Goal: Task Accomplishment & Management: Manage account settings

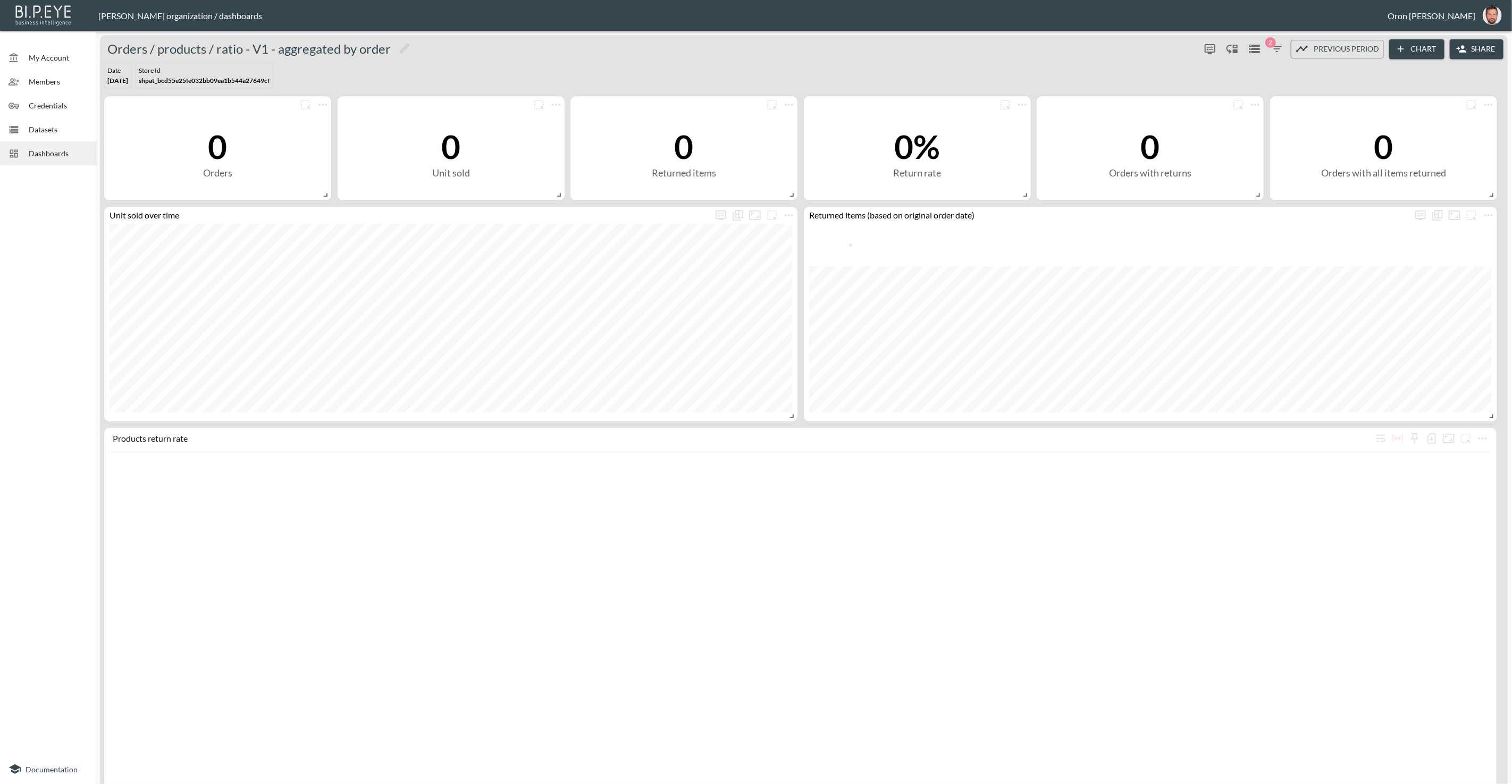
click at [79, 106] on span "Credentials" at bounding box center [58, 105] width 59 height 11
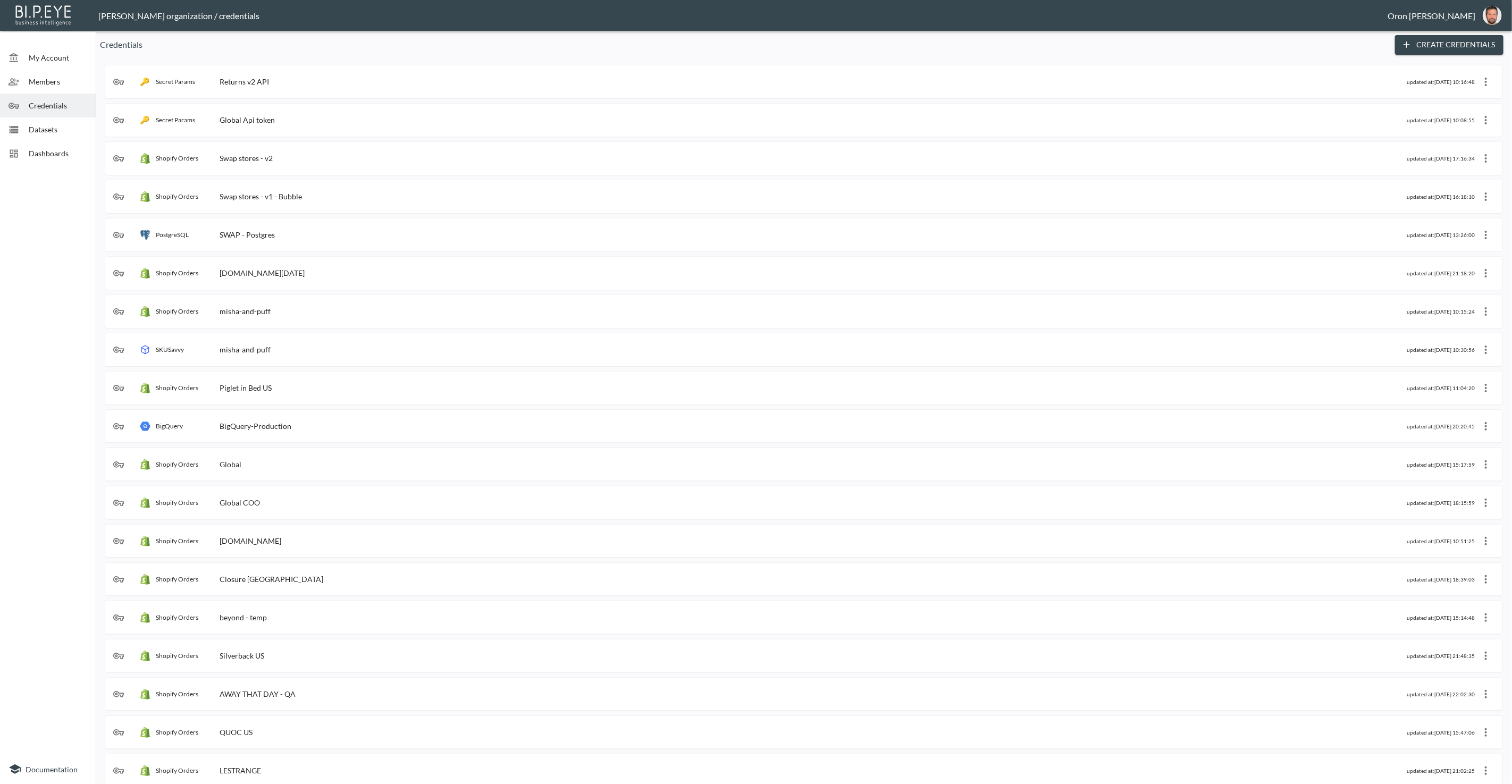
click at [73, 121] on div "Datasets" at bounding box center [48, 129] width 96 height 24
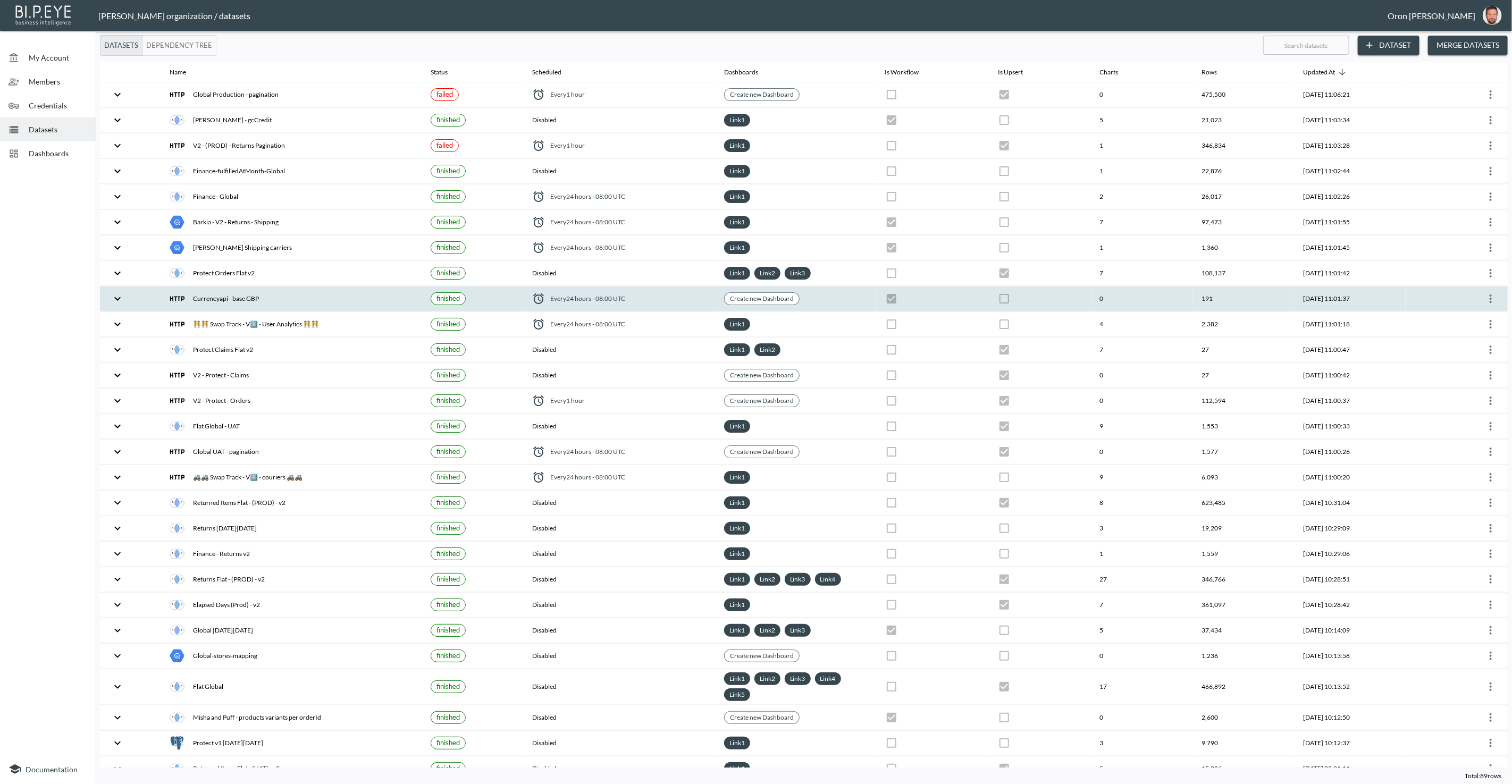
click at [1485, 296] on icon "more" at bounding box center [1491, 298] width 13 height 13
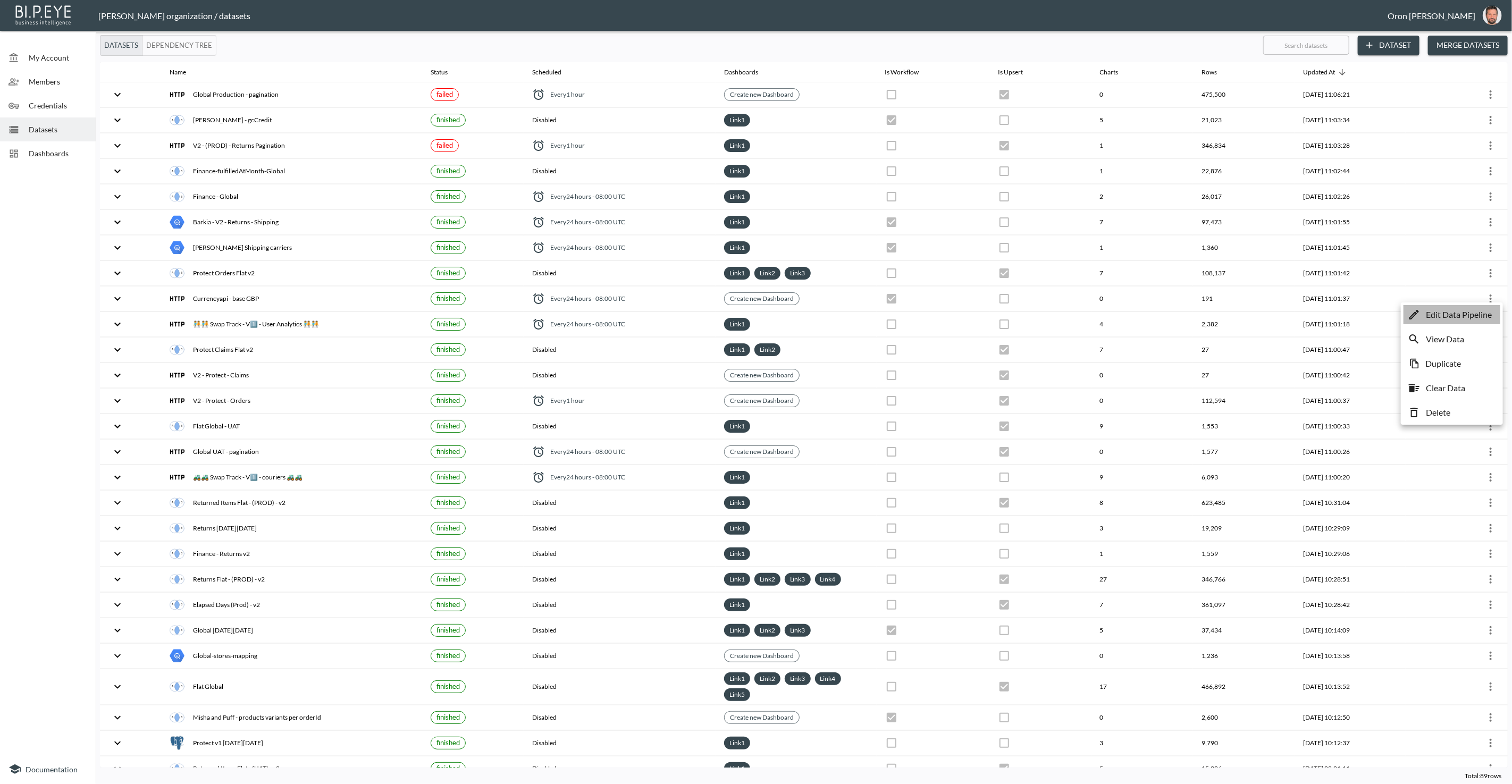
click at [1477, 312] on p "Edit Data Pipeline" at bounding box center [1459, 314] width 66 height 13
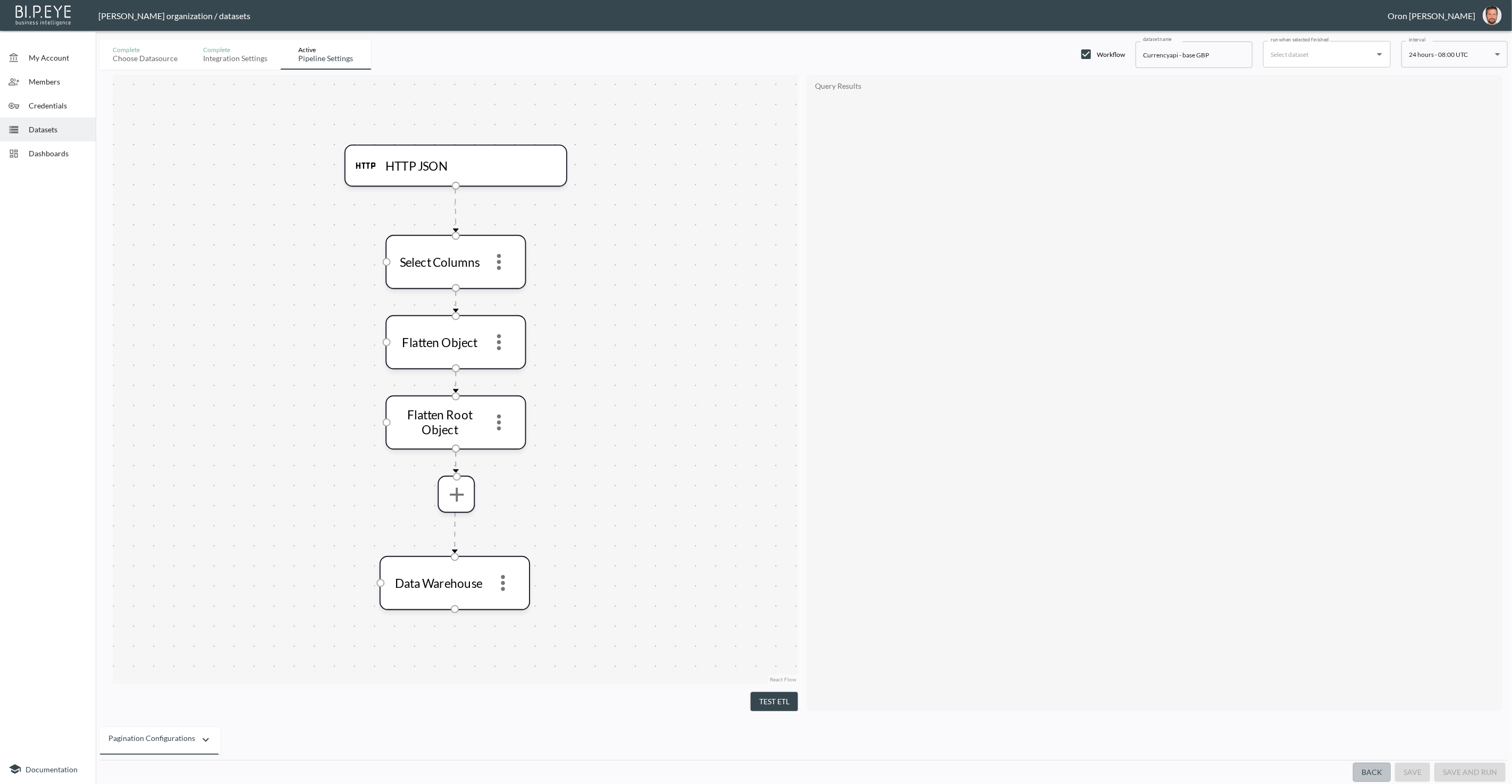
click at [1379, 770] on button "Back" at bounding box center [1372, 772] width 37 height 20
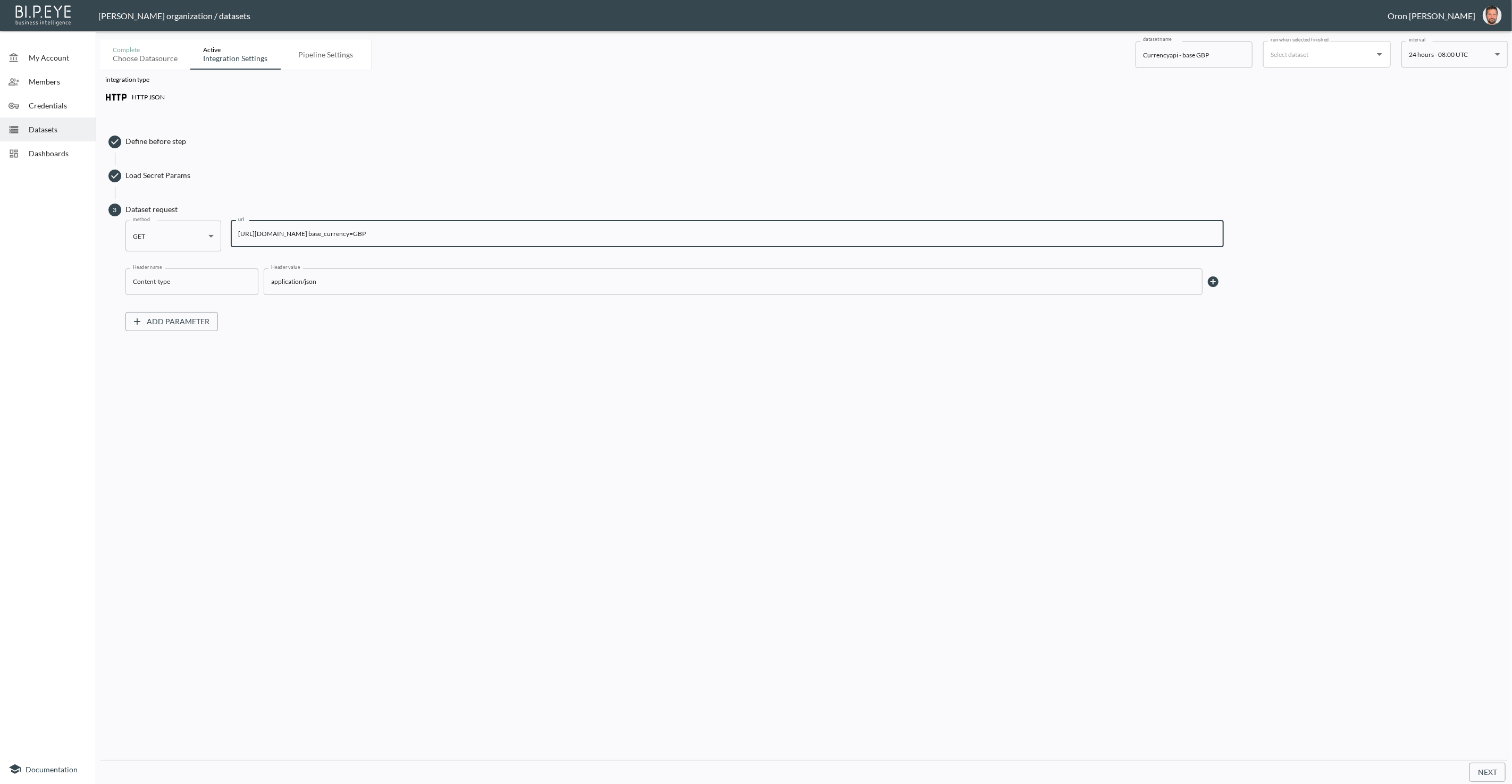
click at [443, 232] on input "https://api.currencyapi.com/v3/latest?apikey=cur_live_j1V8Bc43jEHzXnn2Yu3RsUzCB…" at bounding box center [728, 234] width 994 height 26
drag, startPoint x: 25, startPoint y: 125, endPoint x: 34, endPoint y: 110, distance: 17.5
click at [25, 125] on div at bounding box center [19, 129] width 20 height 11
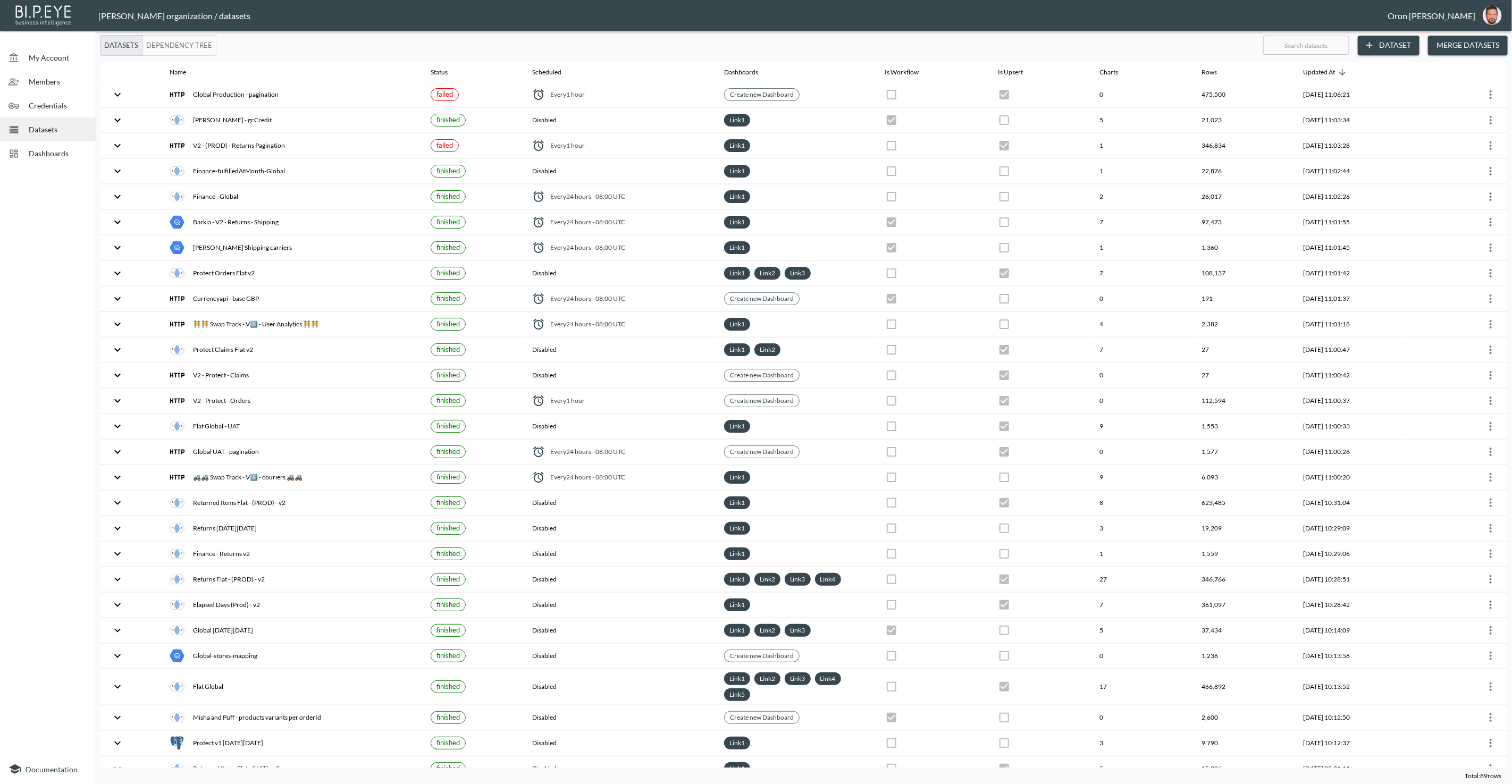
drag, startPoint x: 35, startPoint y: 107, endPoint x: 31, endPoint y: 113, distance: 7.2
click at [35, 108] on span "Credentials" at bounding box center [58, 105] width 59 height 11
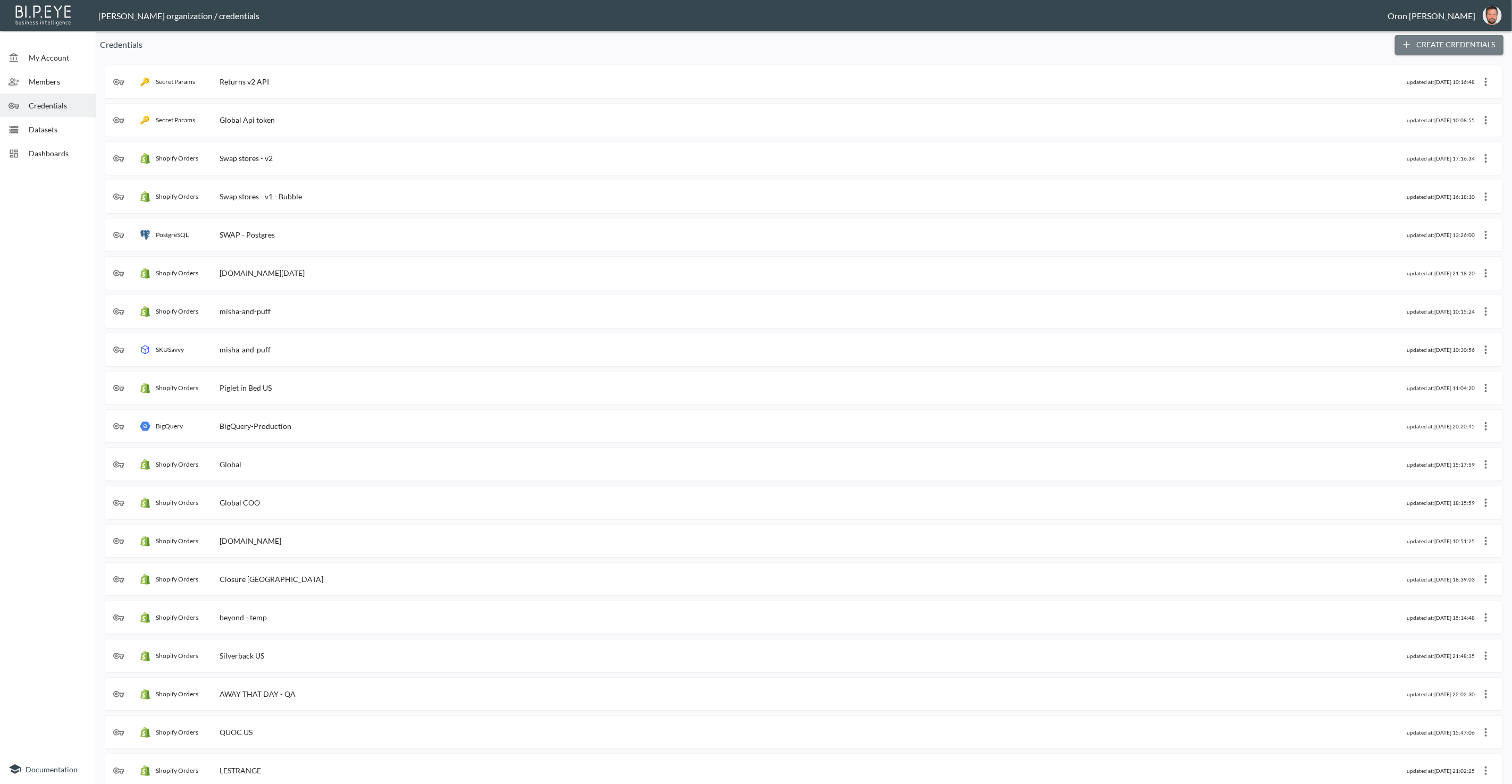
click at [1431, 46] on button "Create Credentials" at bounding box center [1450, 44] width 109 height 20
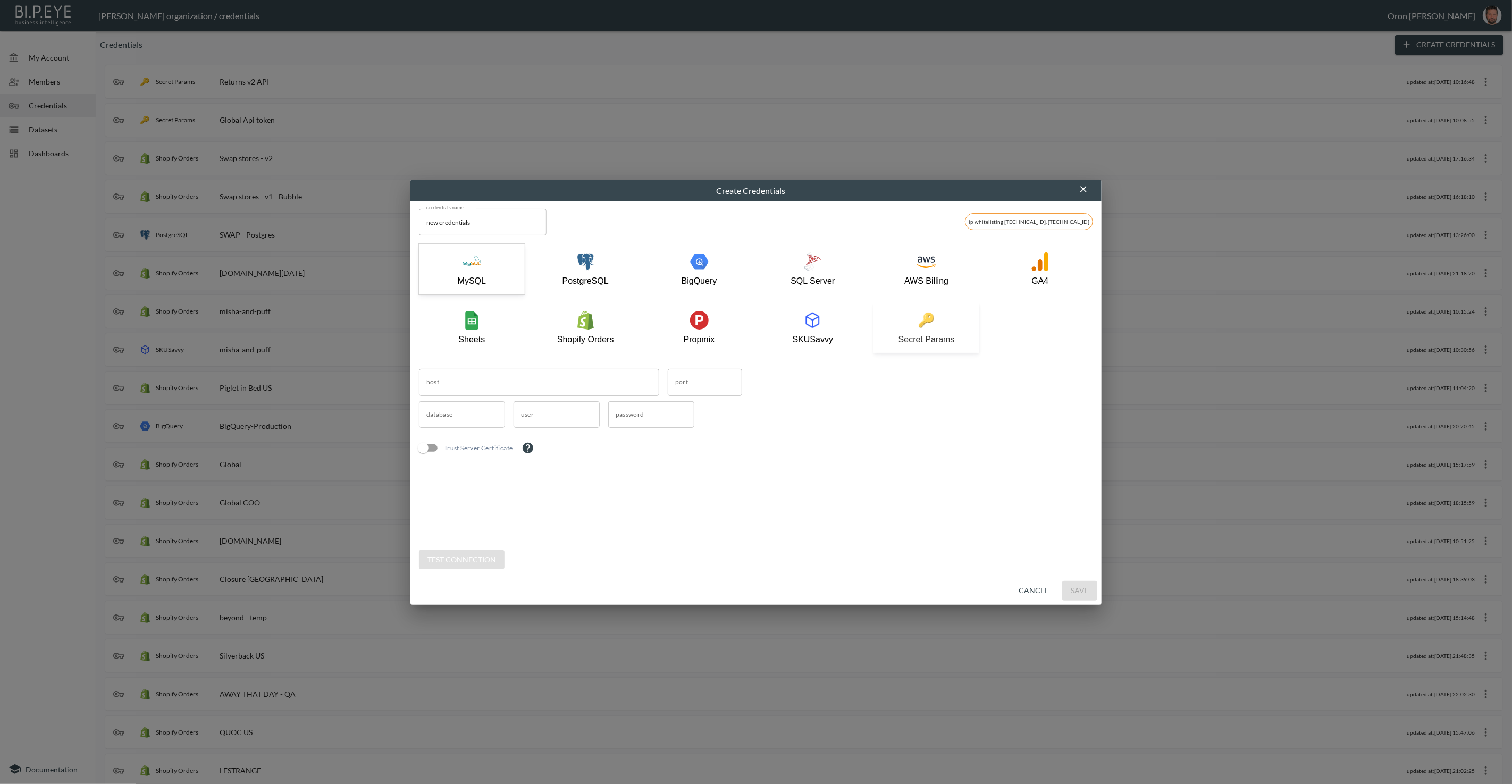
click at [932, 336] on p "Secret Params" at bounding box center [926, 339] width 56 height 9
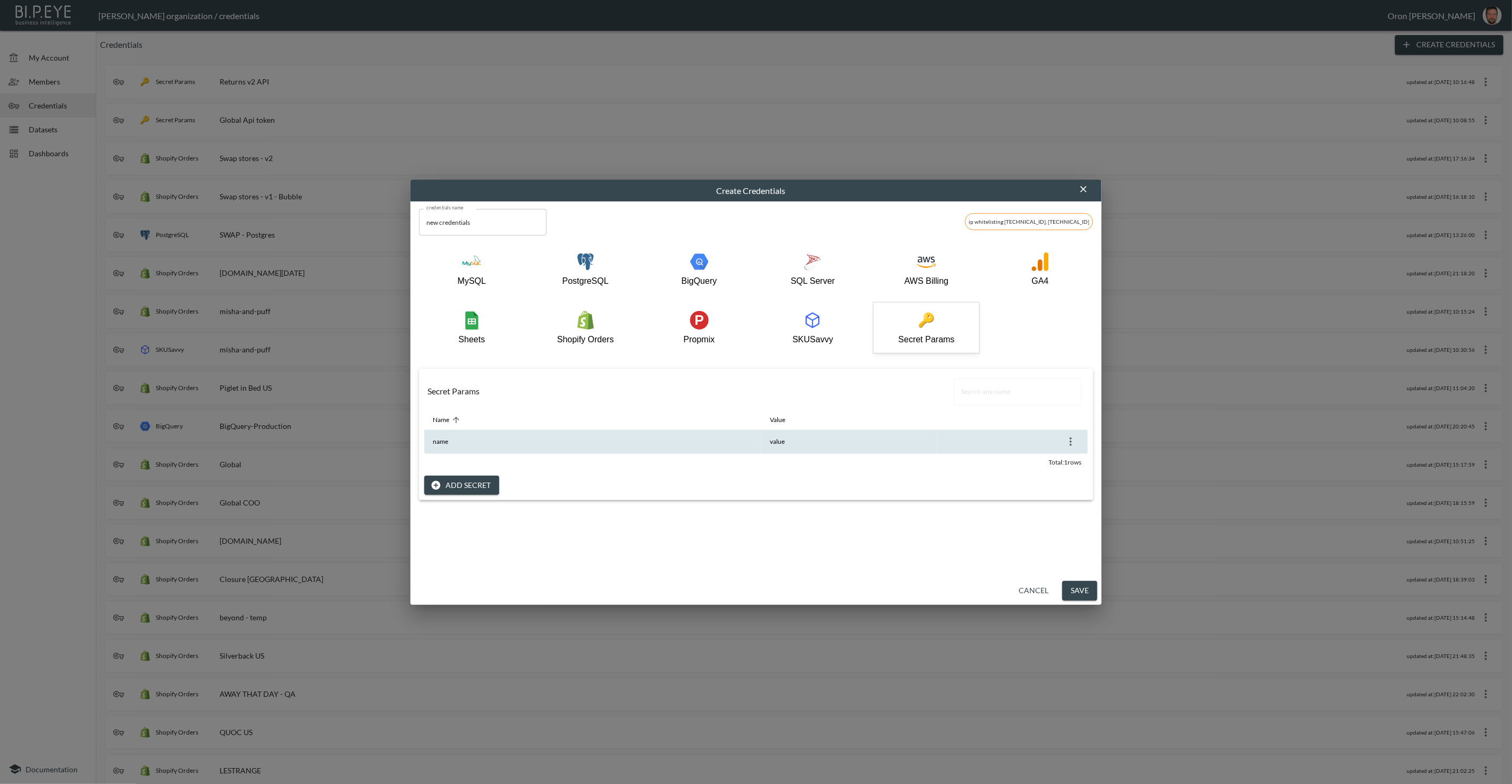
click at [1073, 438] on icon "more" at bounding box center [1071, 441] width 13 height 13
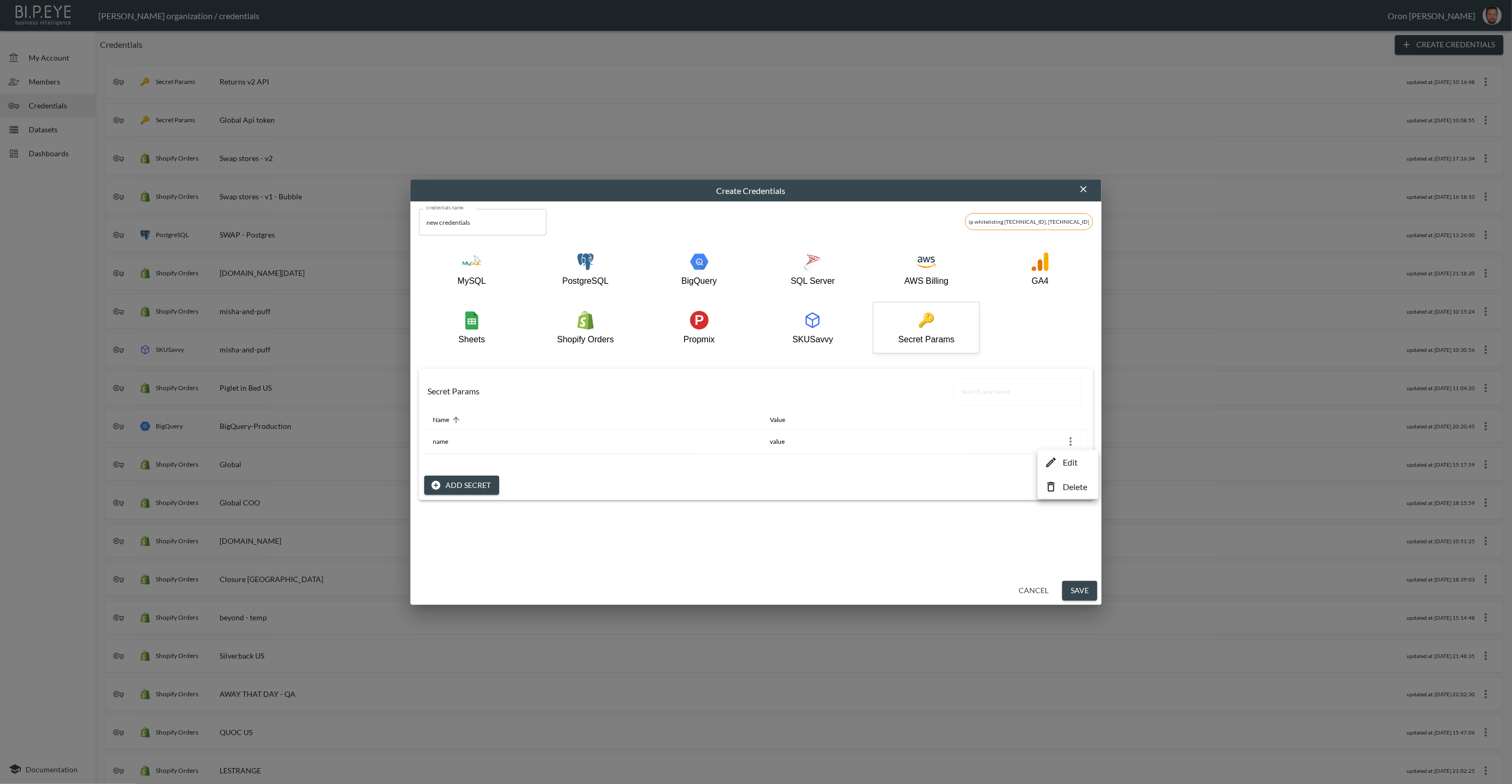
drag, startPoint x: 1059, startPoint y: 460, endPoint x: 1053, endPoint y: 460, distance: 6.0
click at [1053, 460] on li "Edit" at bounding box center [1067, 462] width 55 height 20
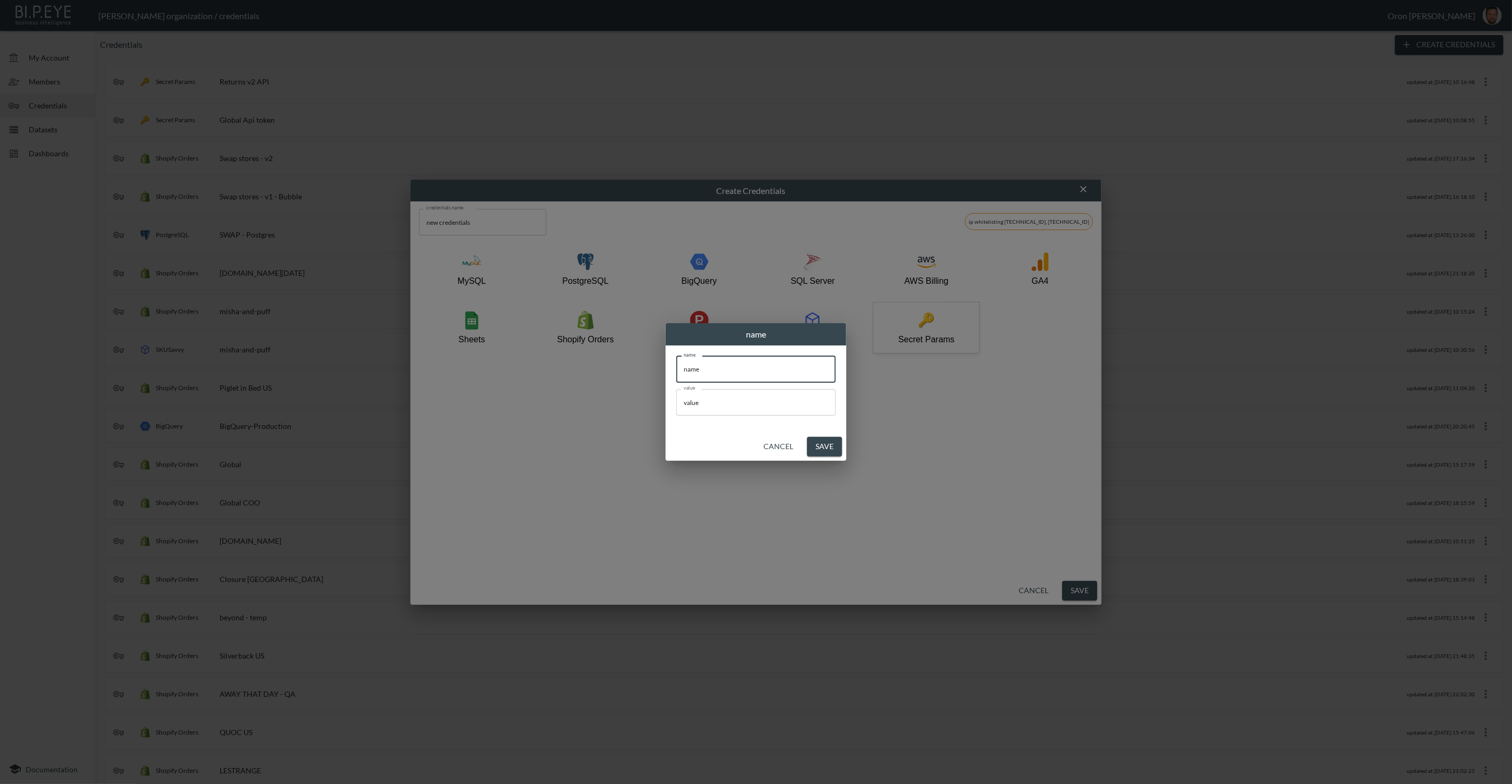
click at [742, 363] on input "name" at bounding box center [756, 369] width 160 height 26
type input "token"
paste input "cur_live_j1V8Bc43jEHzXnn2Yu3RsUzCBSaoKrZjNdLtpxk5"
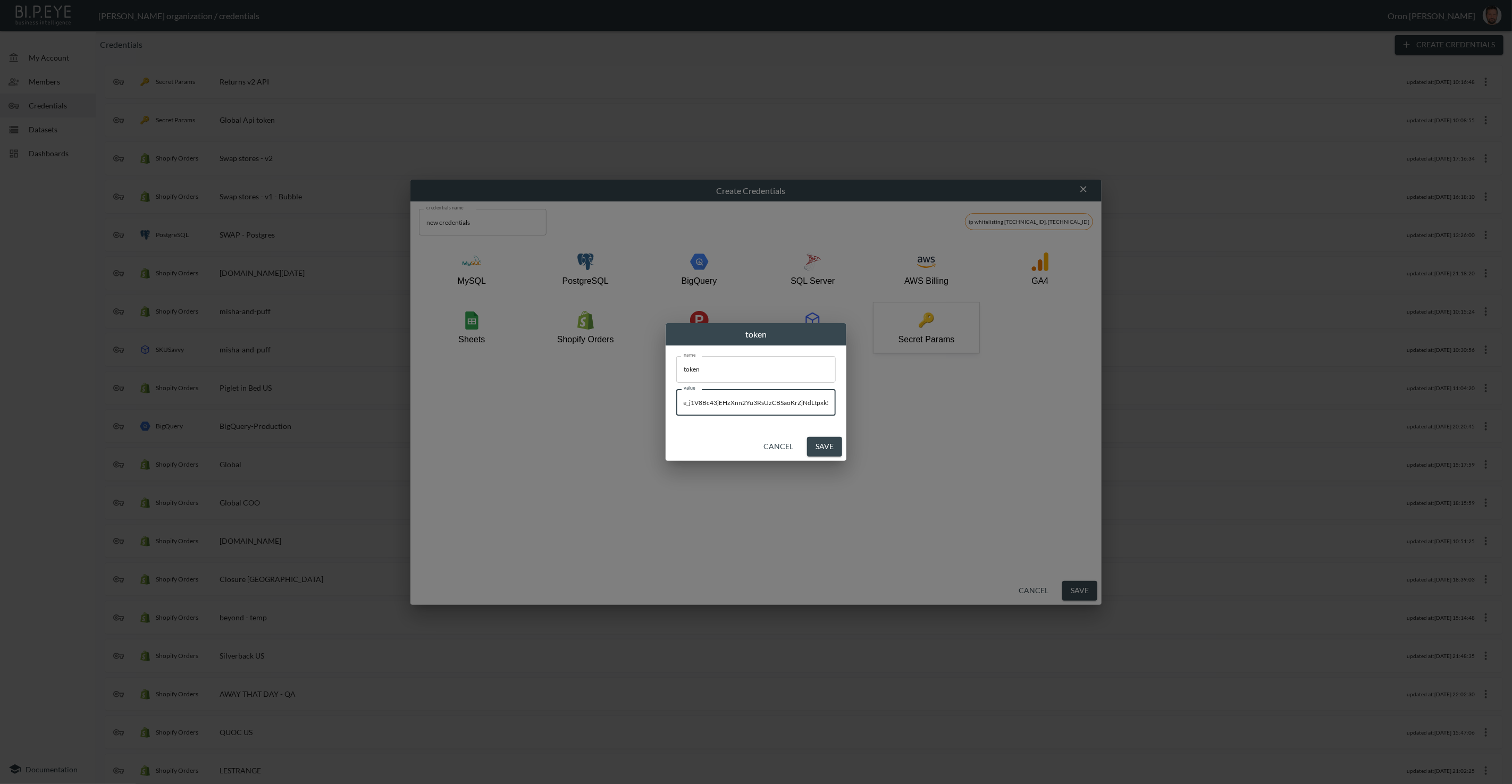
type input "cur_live_j1V8Bc43jEHzXnn2Yu3RsUzCBSaoKrZjNdLtpxk5"
click at [829, 446] on button "Save" at bounding box center [824, 446] width 35 height 20
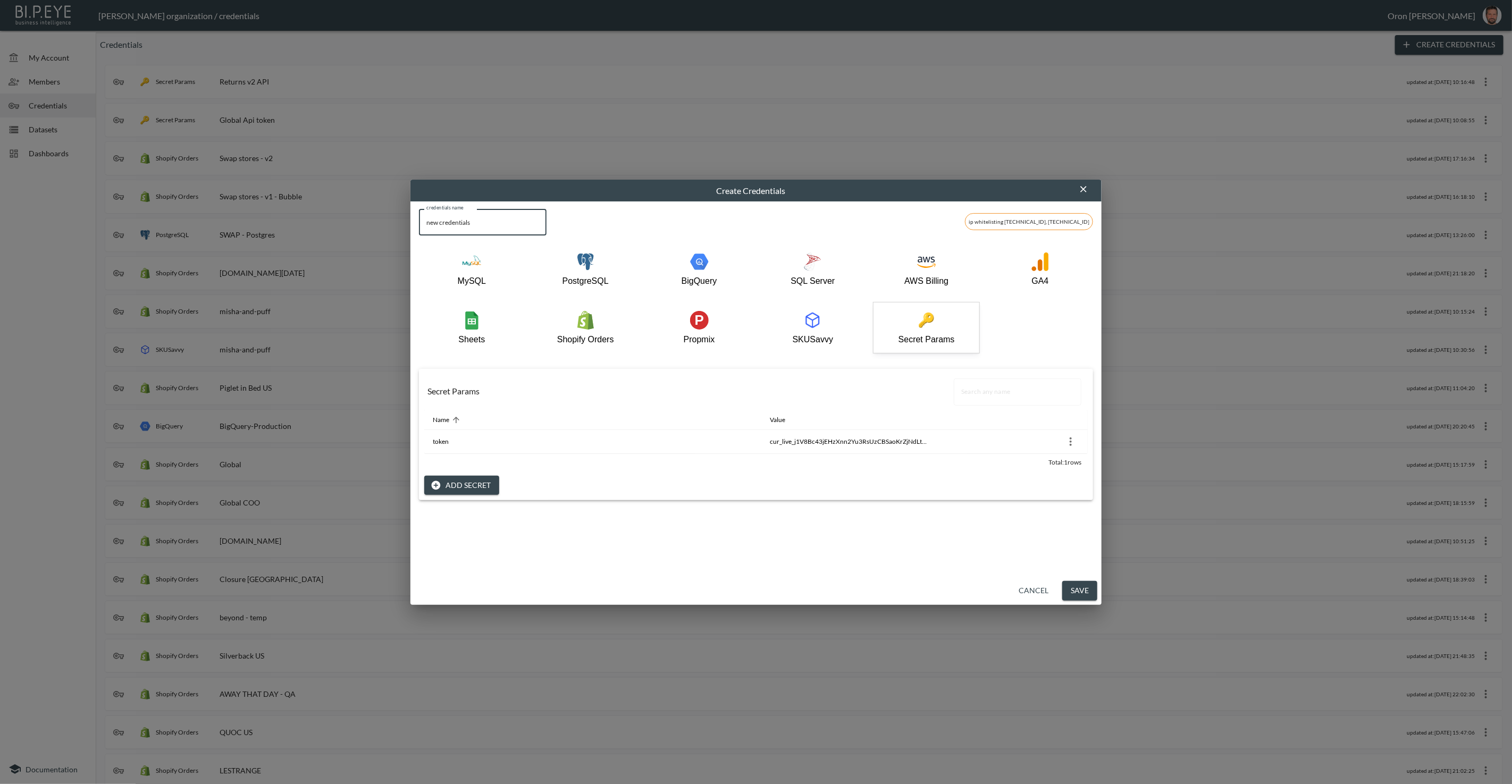
click at [505, 225] on input "new credentials" at bounding box center [483, 222] width 127 height 26
type input "Currencyapi token"
click at [1085, 594] on button "Save" at bounding box center [1079, 590] width 35 height 20
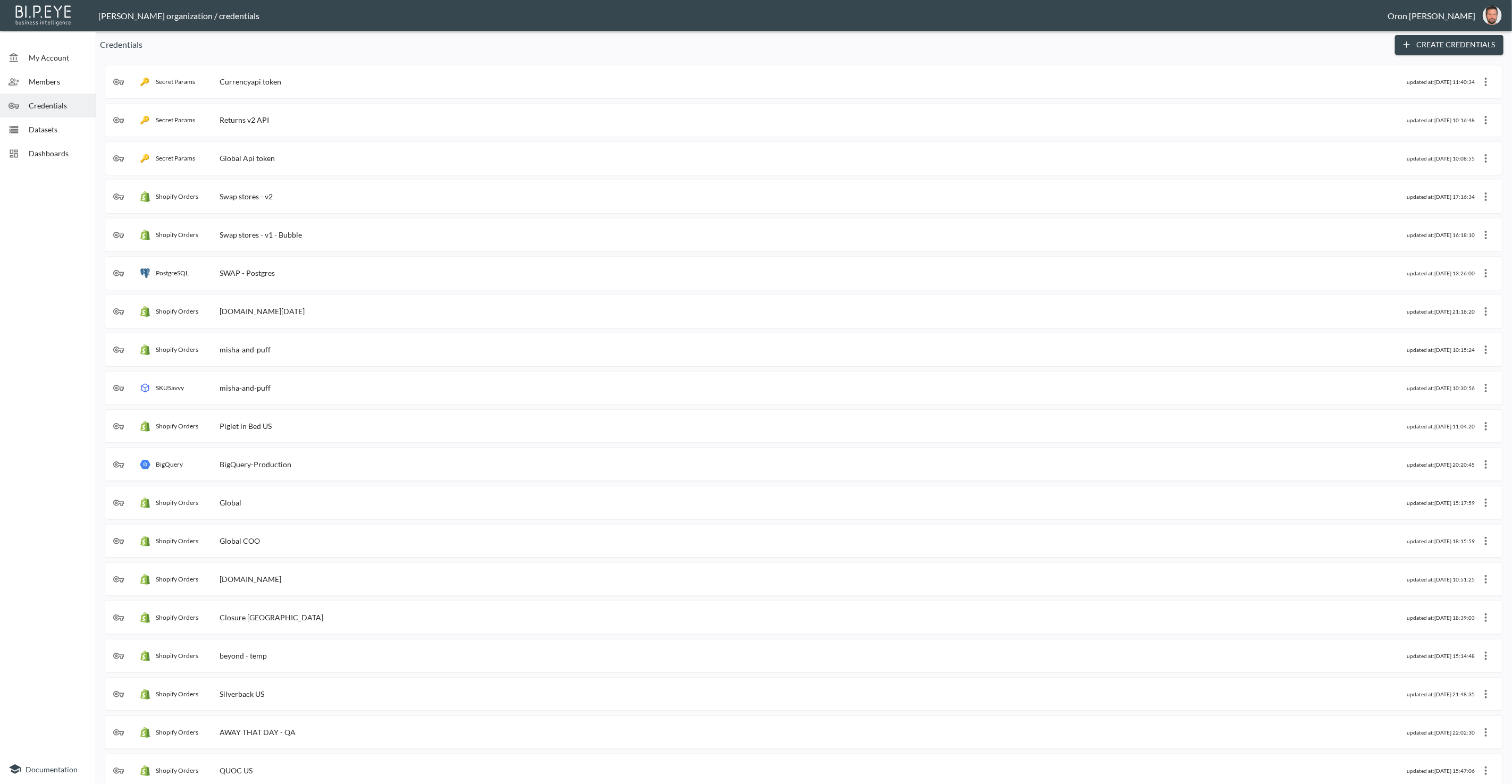
click at [42, 125] on span "Datasets" at bounding box center [58, 129] width 59 height 11
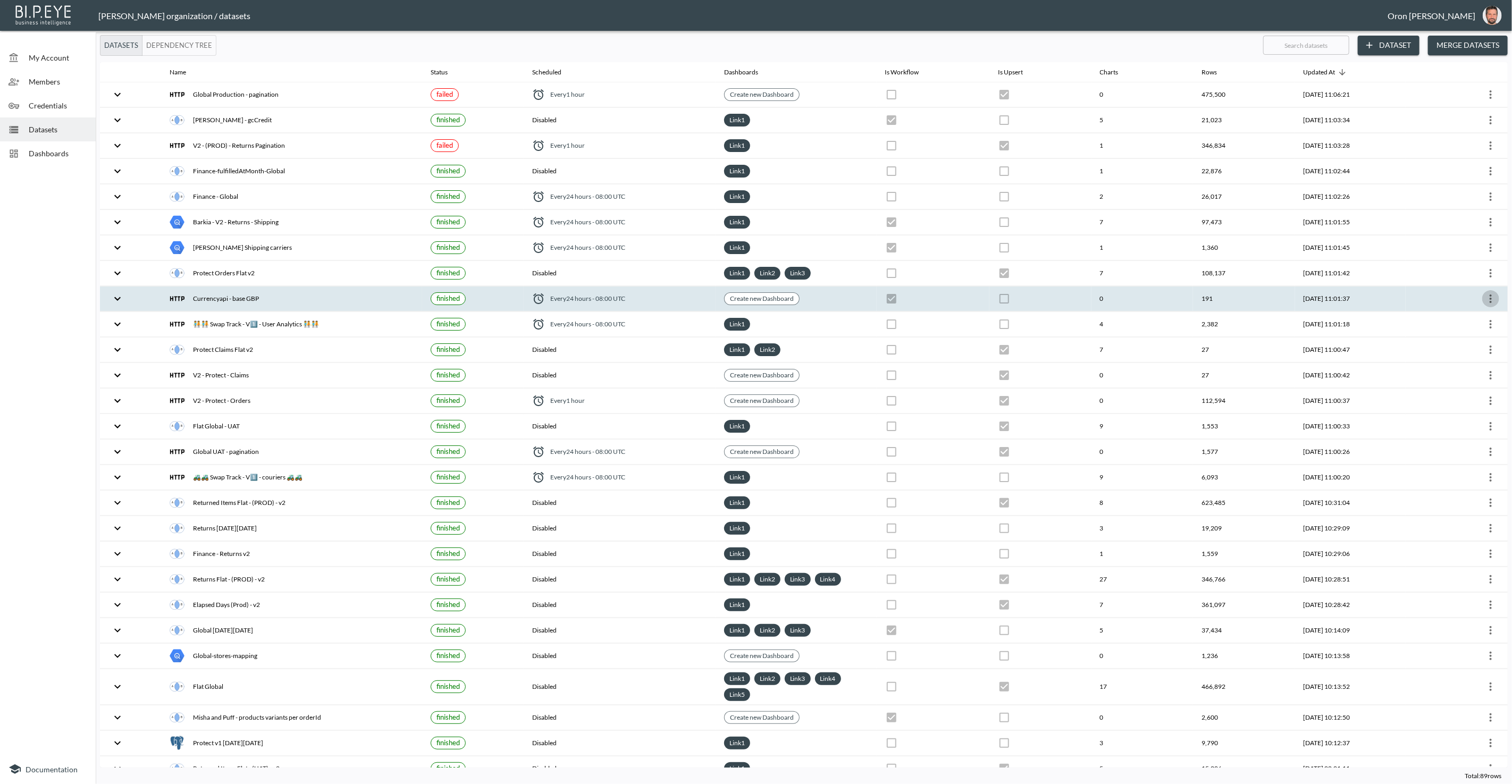
click at [1487, 292] on icon "more" at bounding box center [1491, 298] width 13 height 13
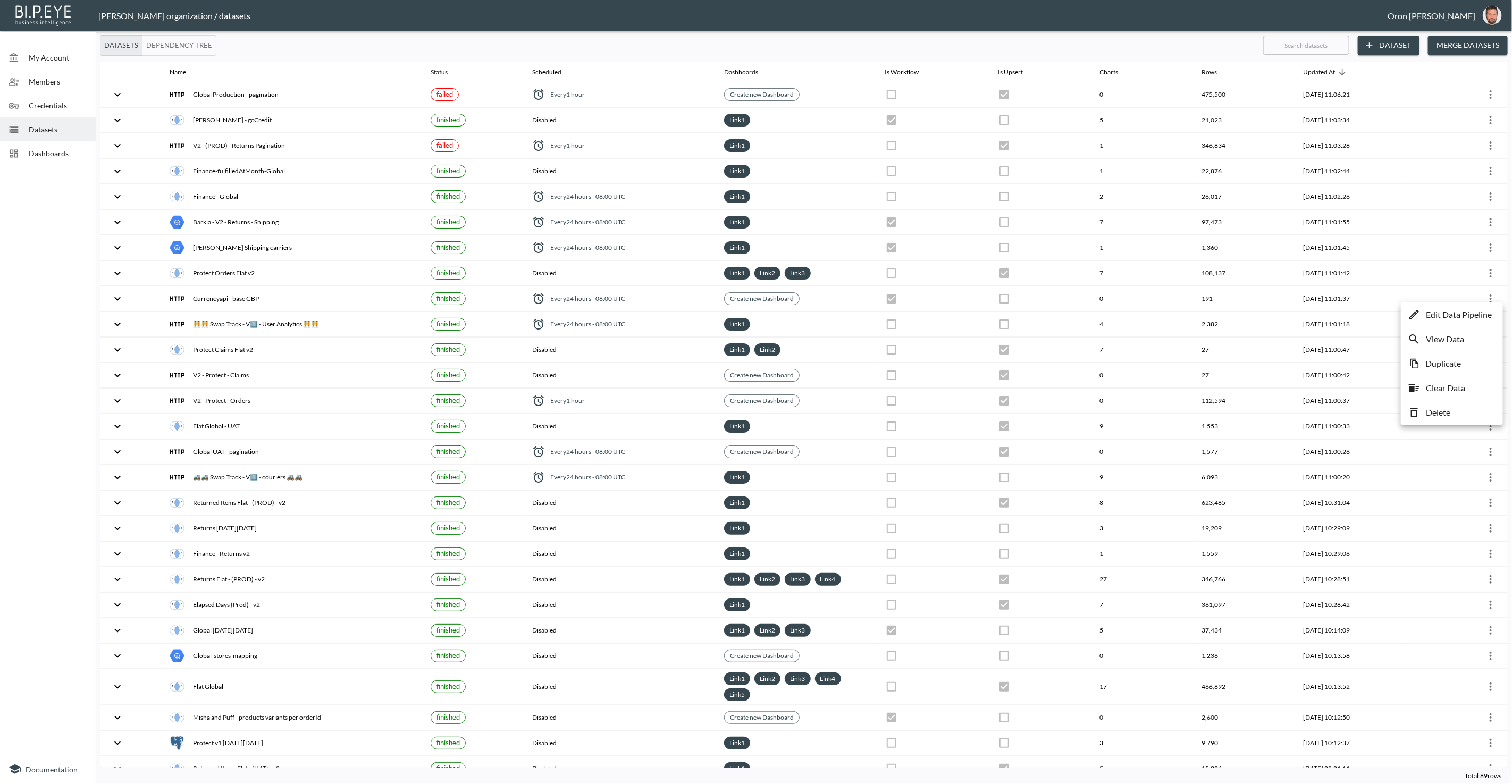
drag, startPoint x: 1482, startPoint y: 313, endPoint x: 1443, endPoint y: 304, distance: 40.0
click at [1482, 313] on p "Edit Data Pipeline" at bounding box center [1459, 314] width 66 height 13
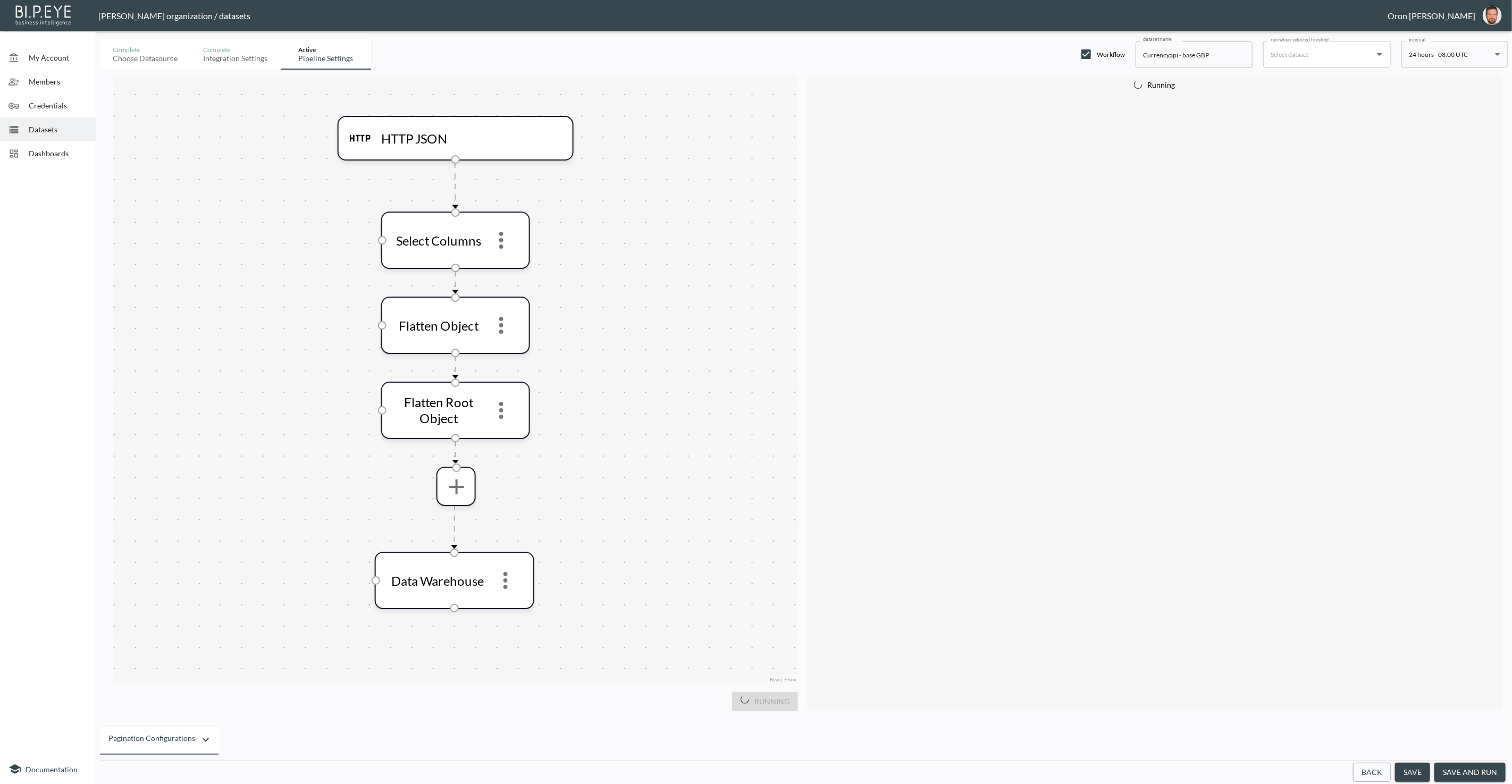
drag, startPoint x: 1362, startPoint y: 773, endPoint x: 1287, endPoint y: 725, distance: 89.0
click at [1362, 772] on button "Back" at bounding box center [1372, 772] width 37 height 20
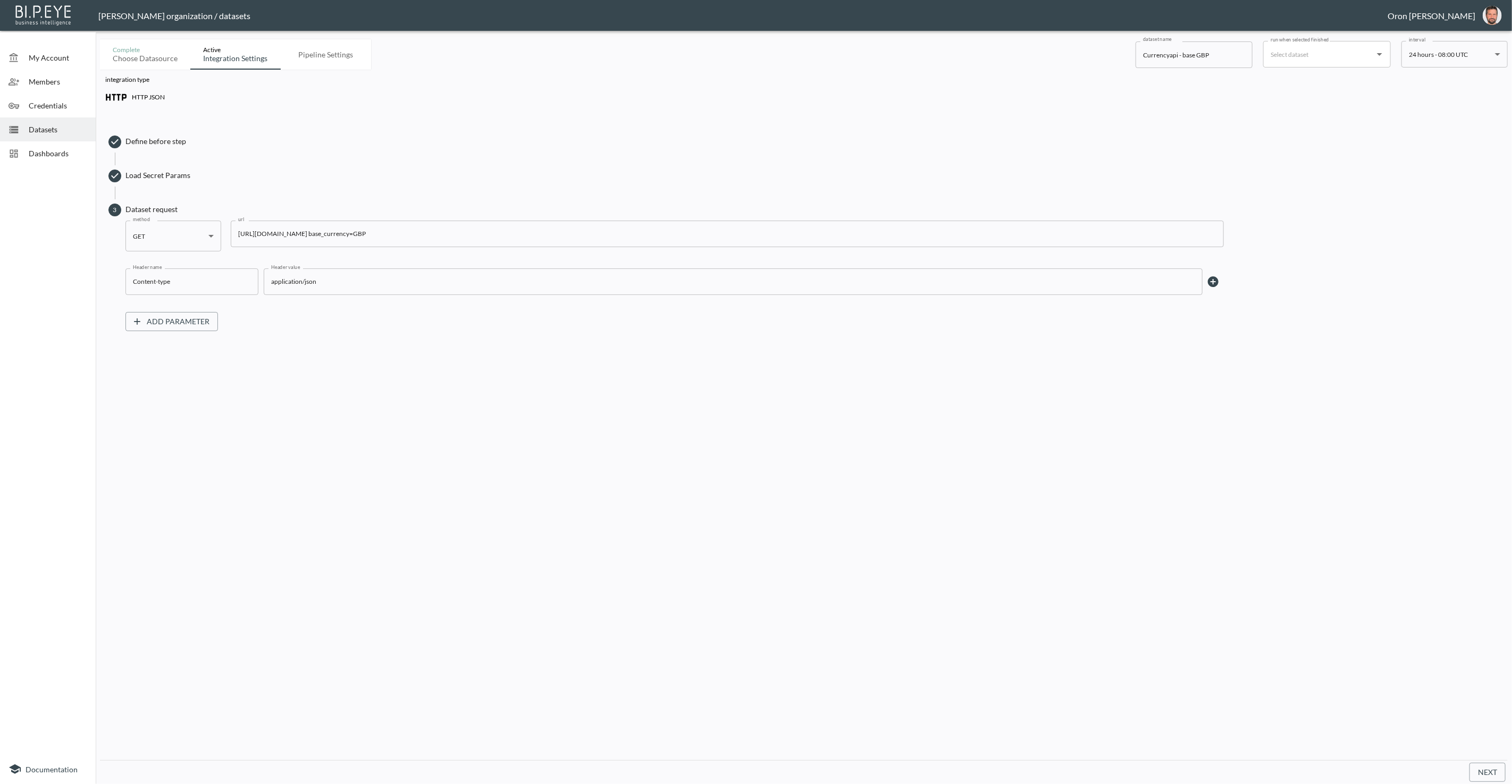
click at [412, 231] on input "https://api.currencyapi.com/v3/latest?apikey=cur_live_j1V8Bc43jEHzXnn2Yu3RsUzCB…" at bounding box center [728, 234] width 994 height 26
click at [1495, 771] on button "Next" at bounding box center [1487, 772] width 37 height 20
click at [390, 232] on input "https://api.currencyapi.com/v3/latest?apikey=${token2}& base_currency=GBP" at bounding box center [728, 234] width 994 height 26
type input "https://api.currencyapi.com/v3/latest?apikey=${token}& base_currency=GBP"
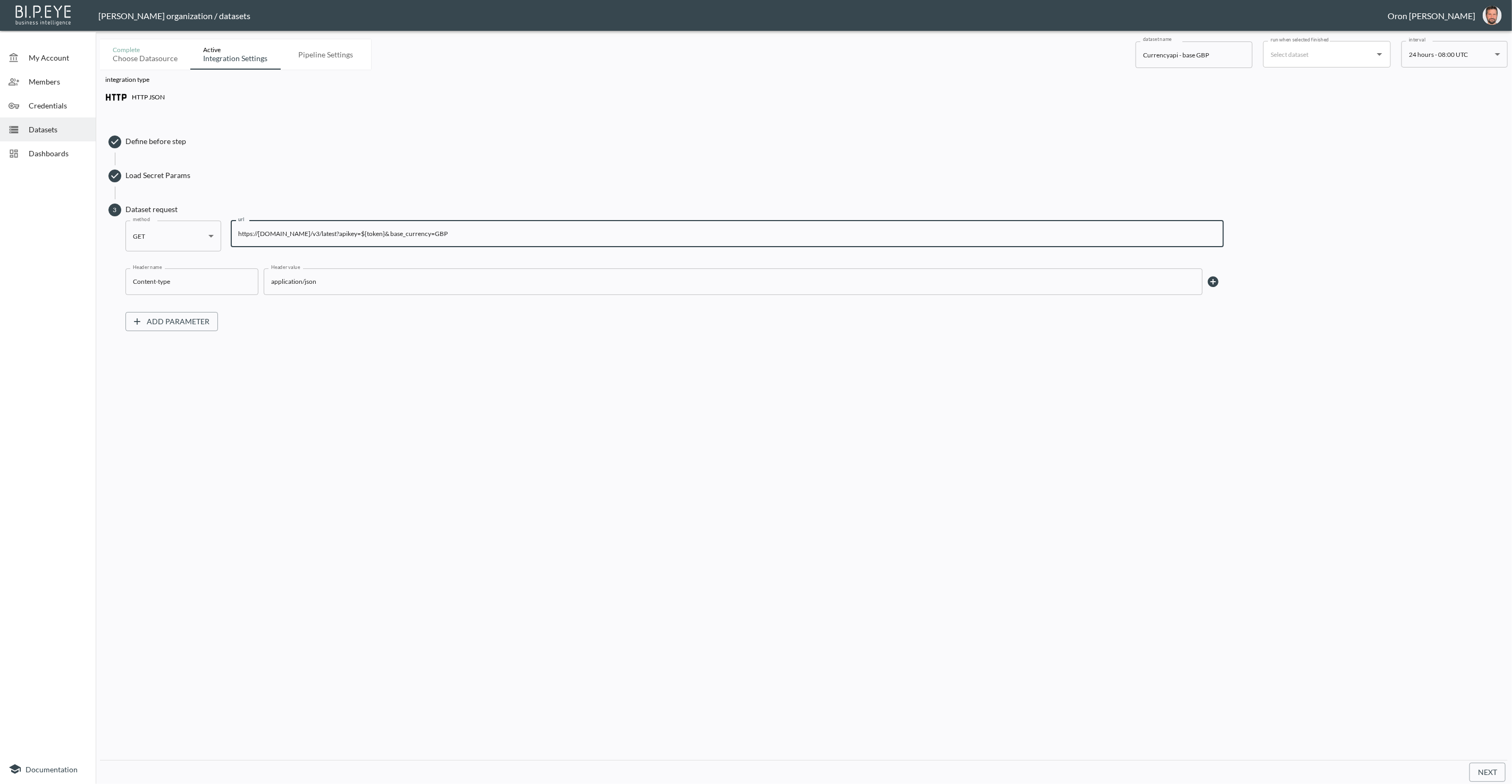
click at [1476, 764] on button "Next" at bounding box center [1487, 772] width 37 height 20
click at [137, 176] on span "Load Secret Params" at bounding box center [814, 175] width 1377 height 11
click at [168, 196] on body "BI.P.EYE, Interactive Analytics Dashboards - app Zach Bailet organization / dat…" at bounding box center [756, 392] width 1512 height 784
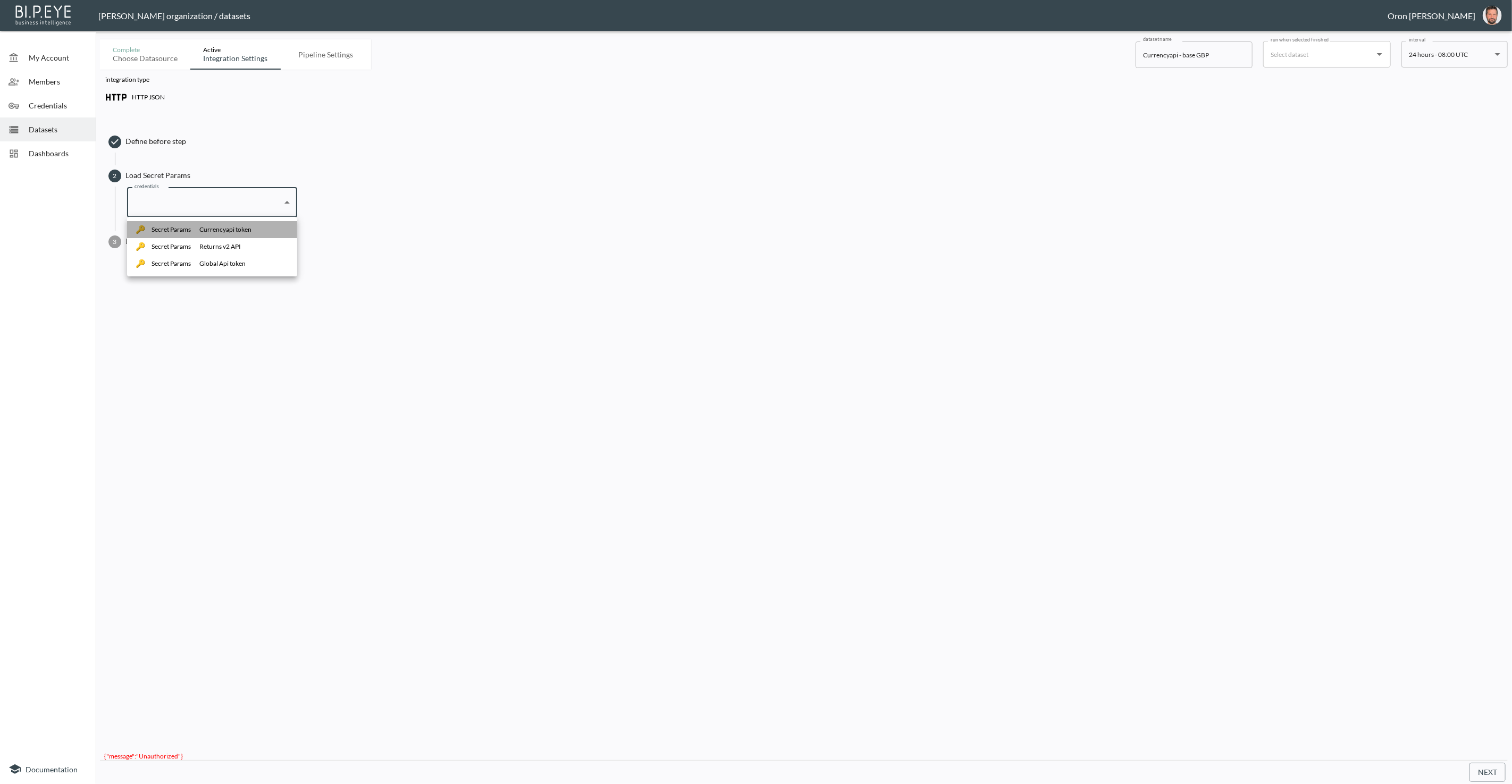
click at [190, 226] on p "Secret Params" at bounding box center [171, 229] width 39 height 9
type input "b5827fa3-5d17-4c94-927b-eb84f5e0fab8"
click at [170, 248] on span "3 Dataset request" at bounding box center [806, 241] width 1394 height 21
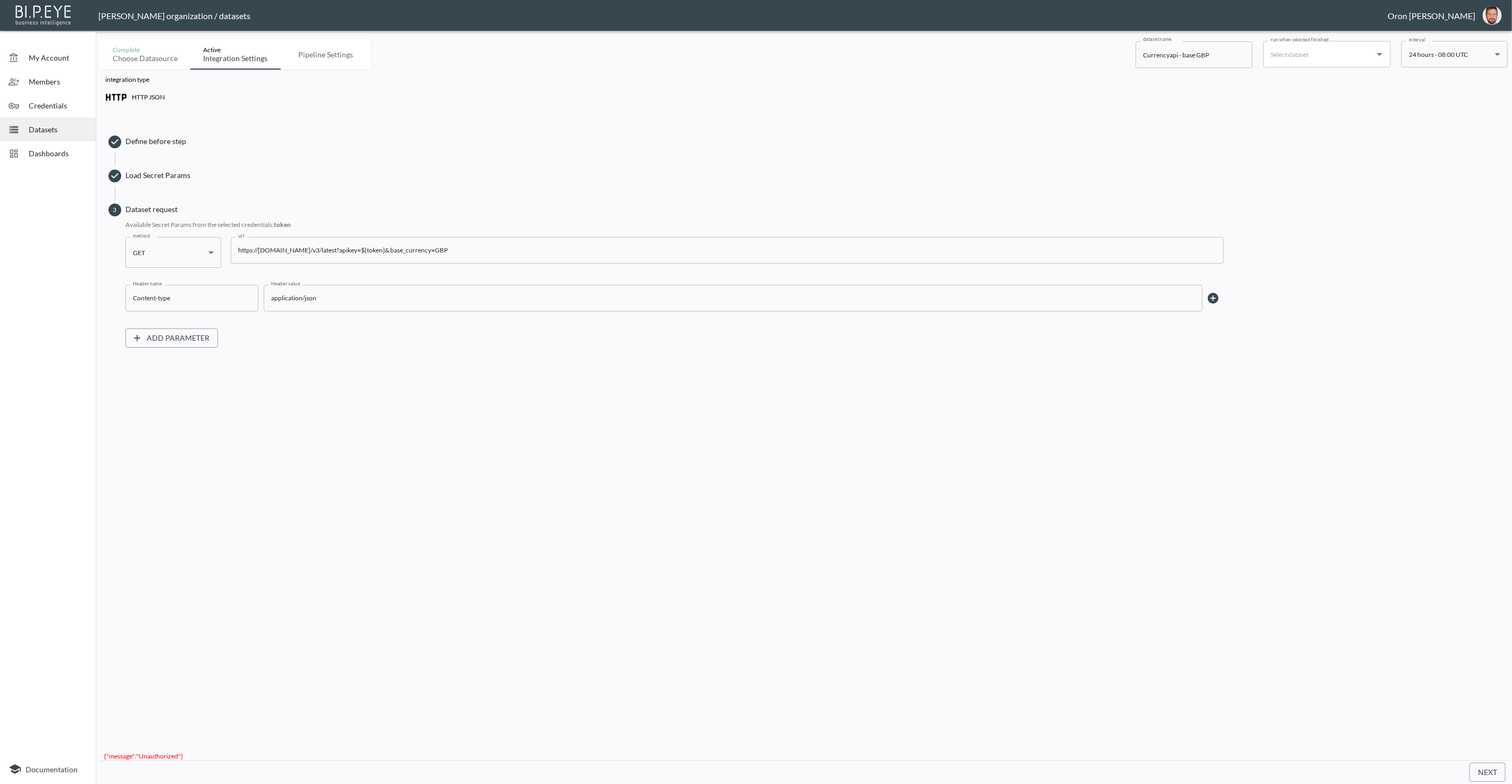
drag, startPoint x: 1482, startPoint y: 770, endPoint x: 1478, endPoint y: 760, distance: 10.8
click at [1482, 768] on button "Next" at bounding box center [1487, 772] width 37 height 20
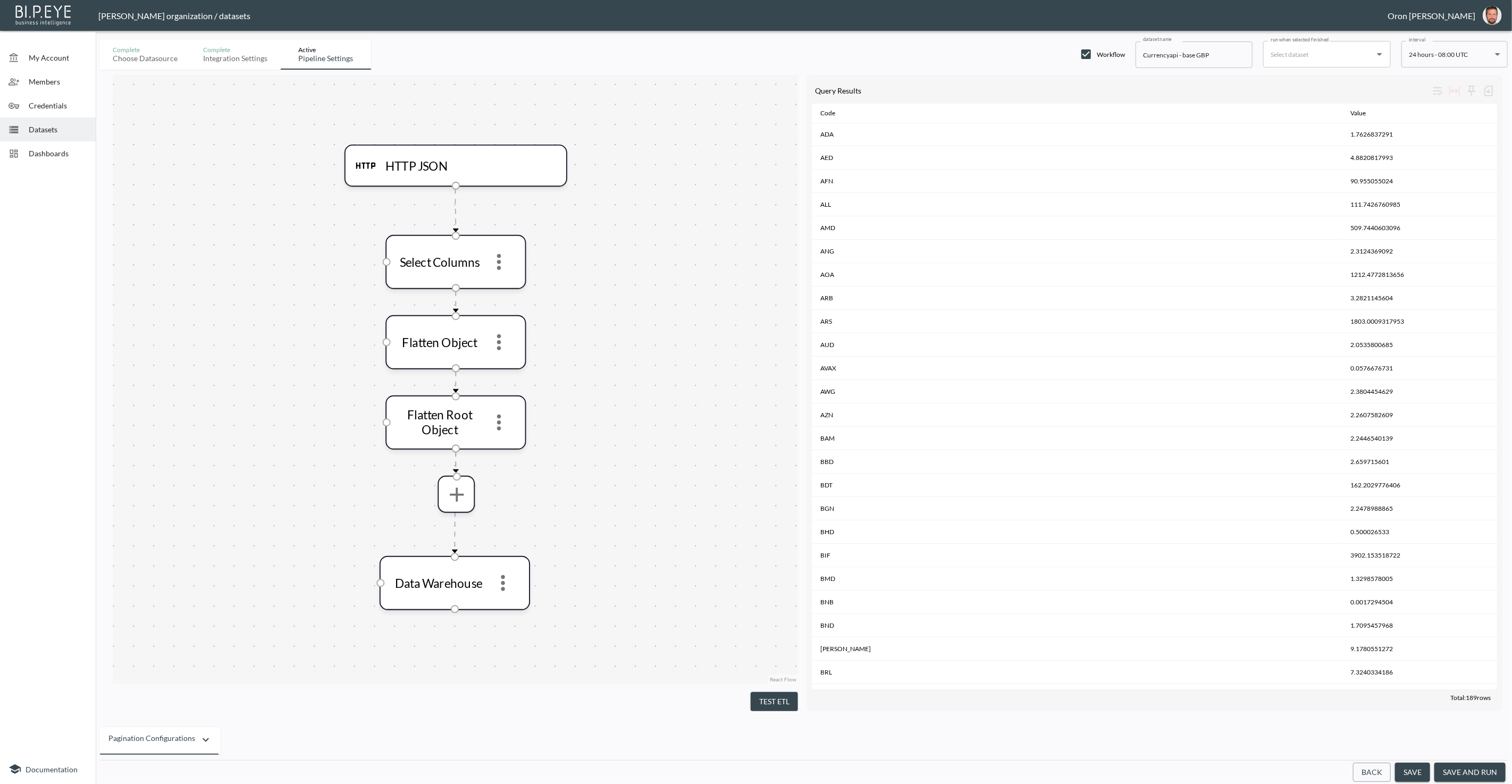
scroll to position [2, 0]
click at [1427, 767] on button "save" at bounding box center [1413, 772] width 35 height 20
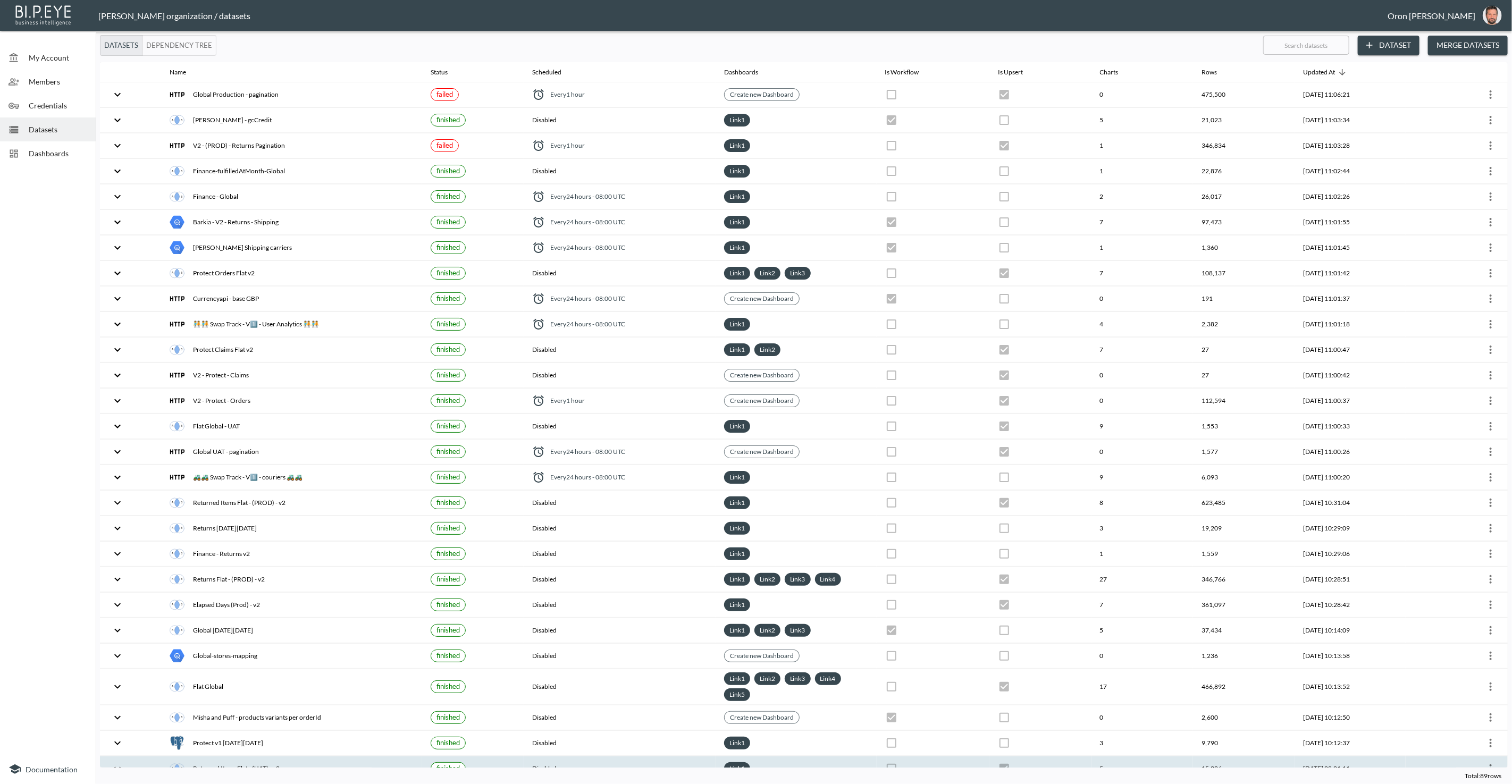
checkbox input "true"
checkbox input "false"
checkbox input "true"
checkbox input "false"
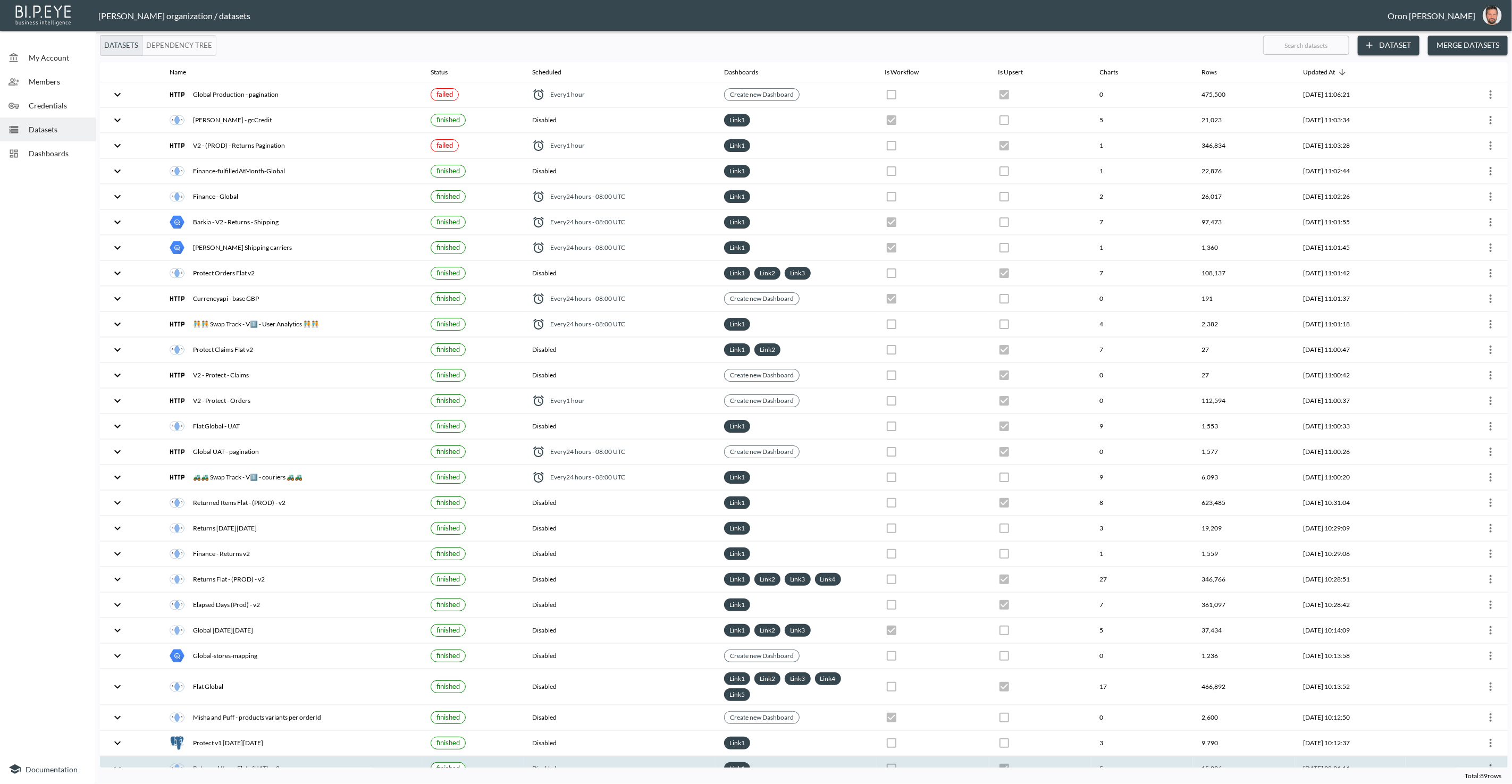
checkbox input "true"
checkbox input "false"
checkbox input "true"
checkbox input "false"
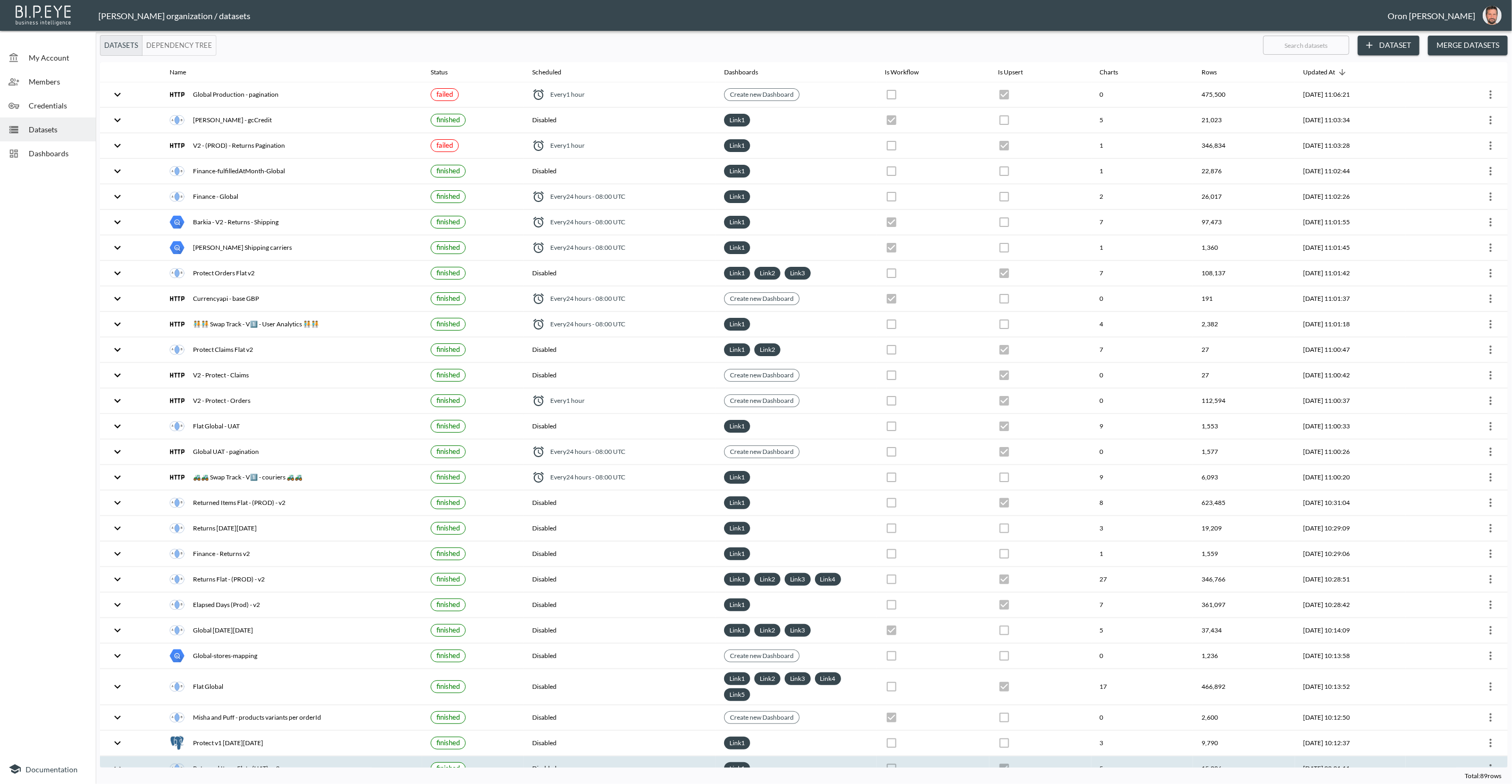
checkbox input "true"
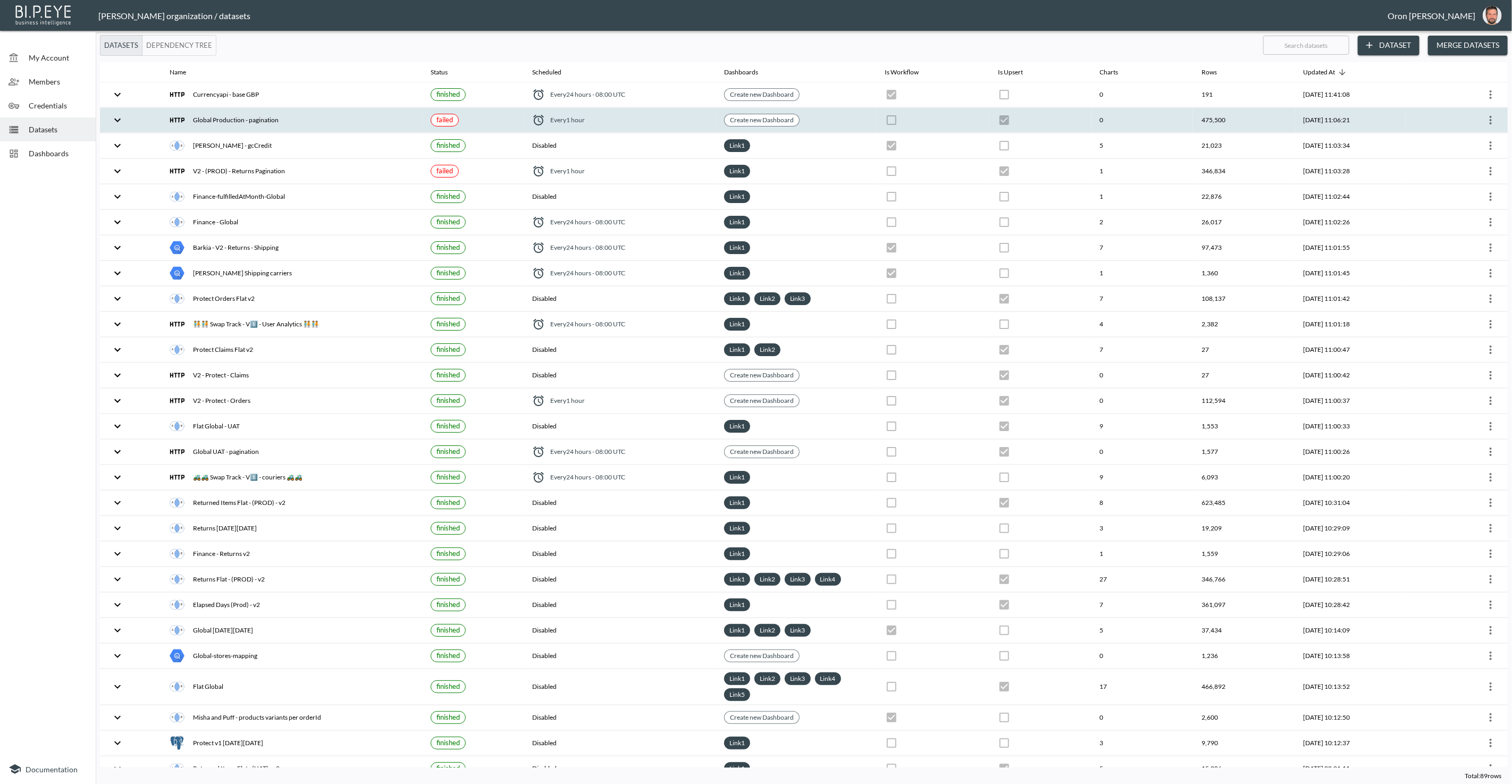
click at [382, 116] on div "Global Production - pagination" at bounding box center [292, 121] width 244 height 15
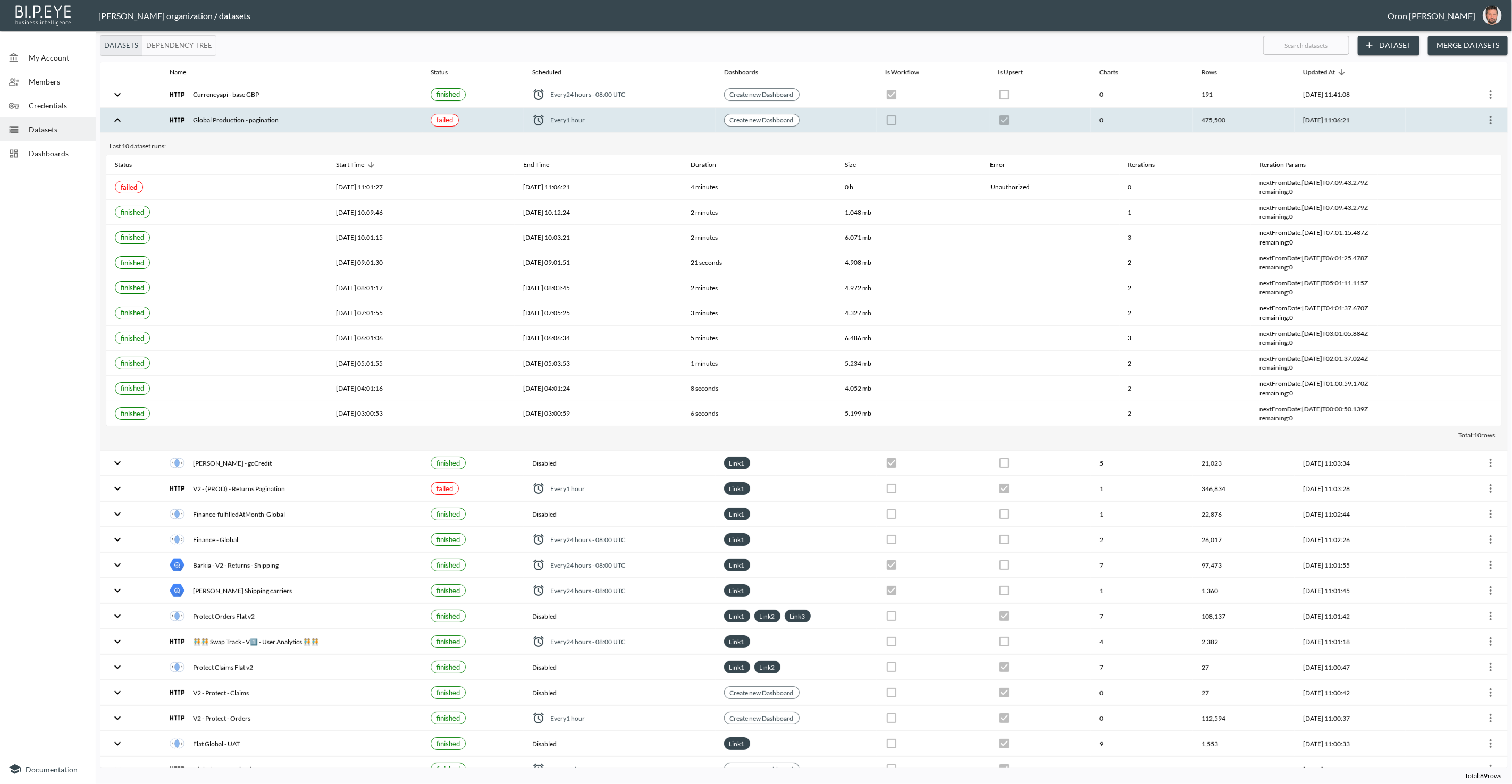
click at [1491, 115] on icon "more" at bounding box center [1491, 120] width 13 height 13
click at [1471, 143] on p "Edit Data Pipeline" at bounding box center [1459, 139] width 66 height 13
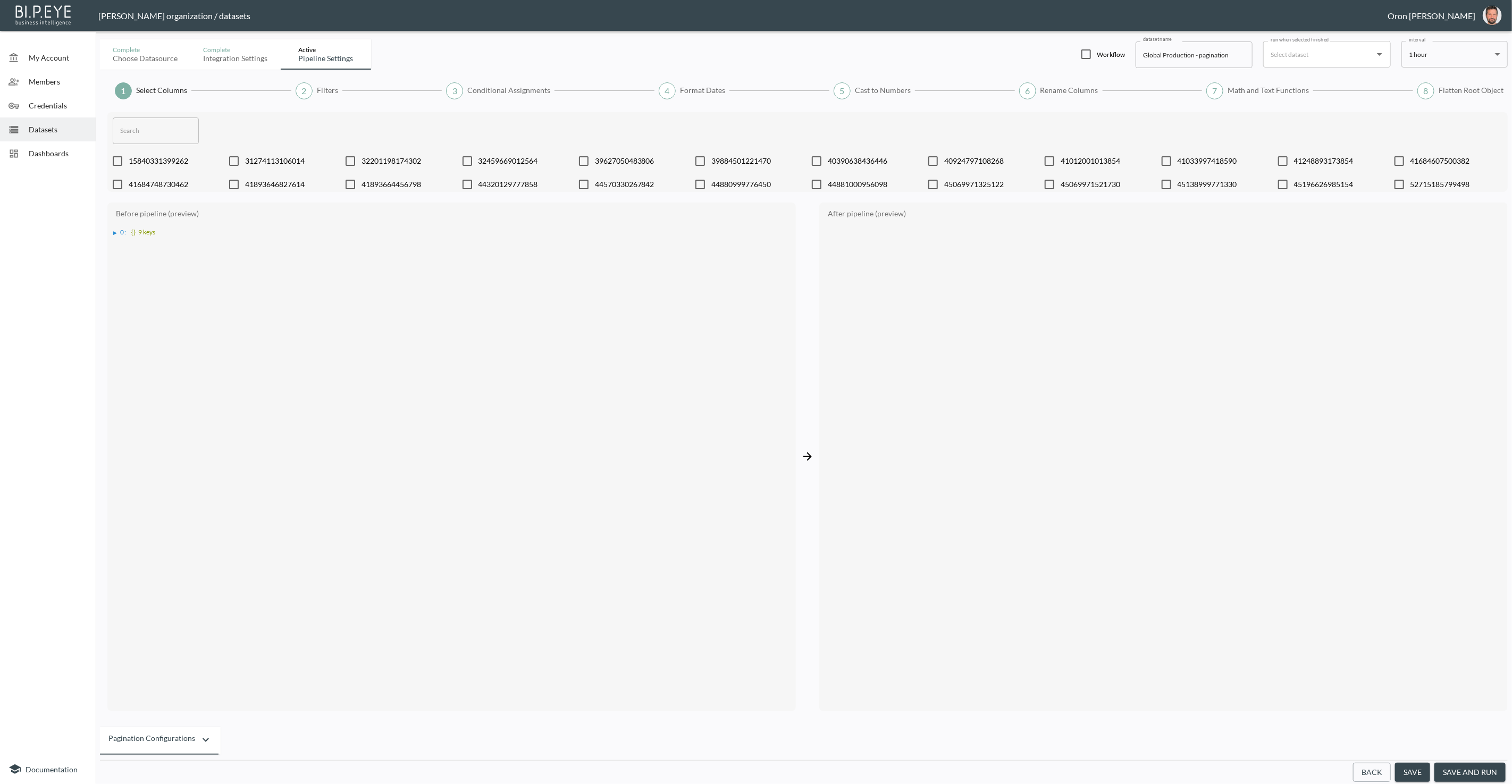
click at [1368, 775] on button "Back" at bounding box center [1372, 772] width 37 height 20
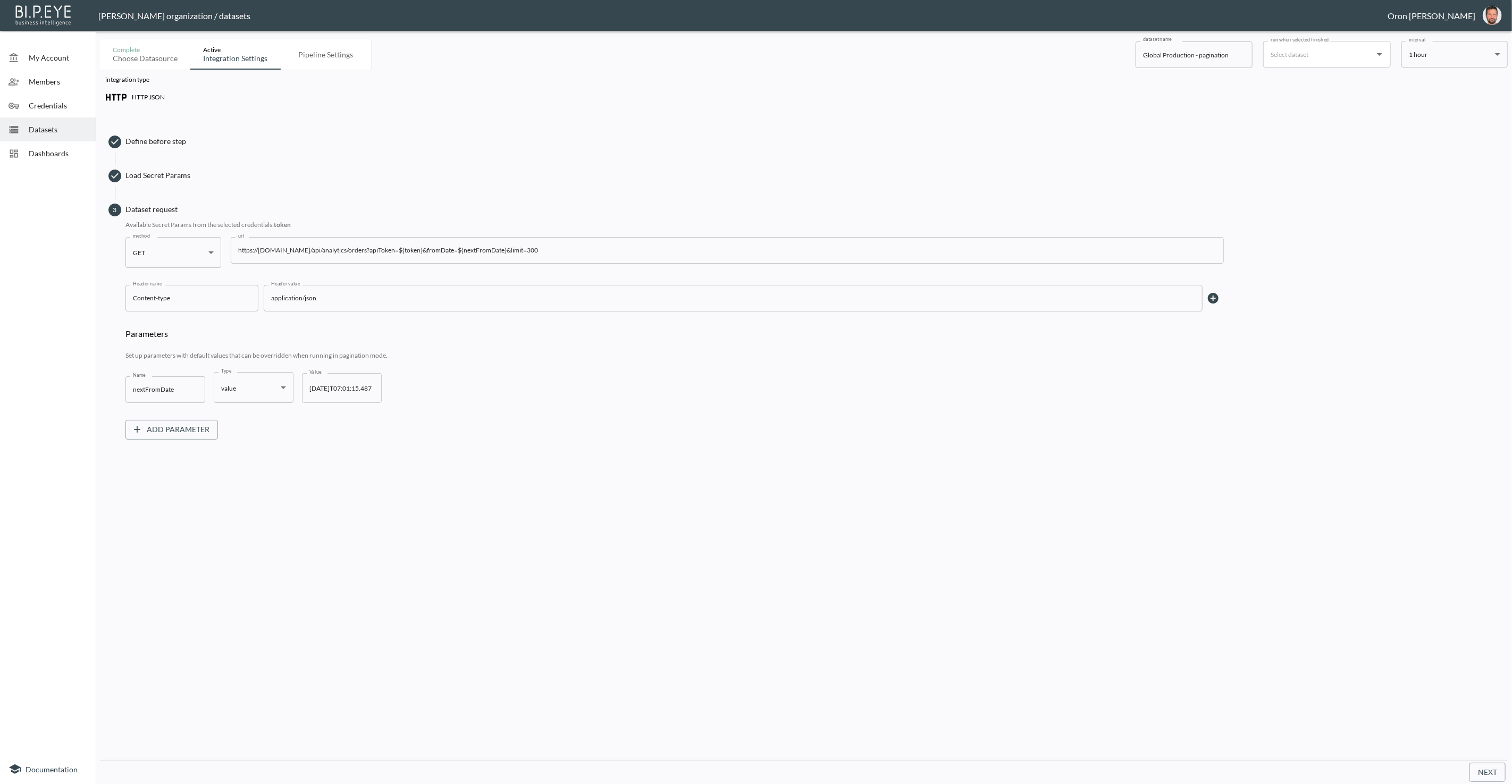
click at [1498, 771] on button "Next" at bounding box center [1487, 772] width 37 height 20
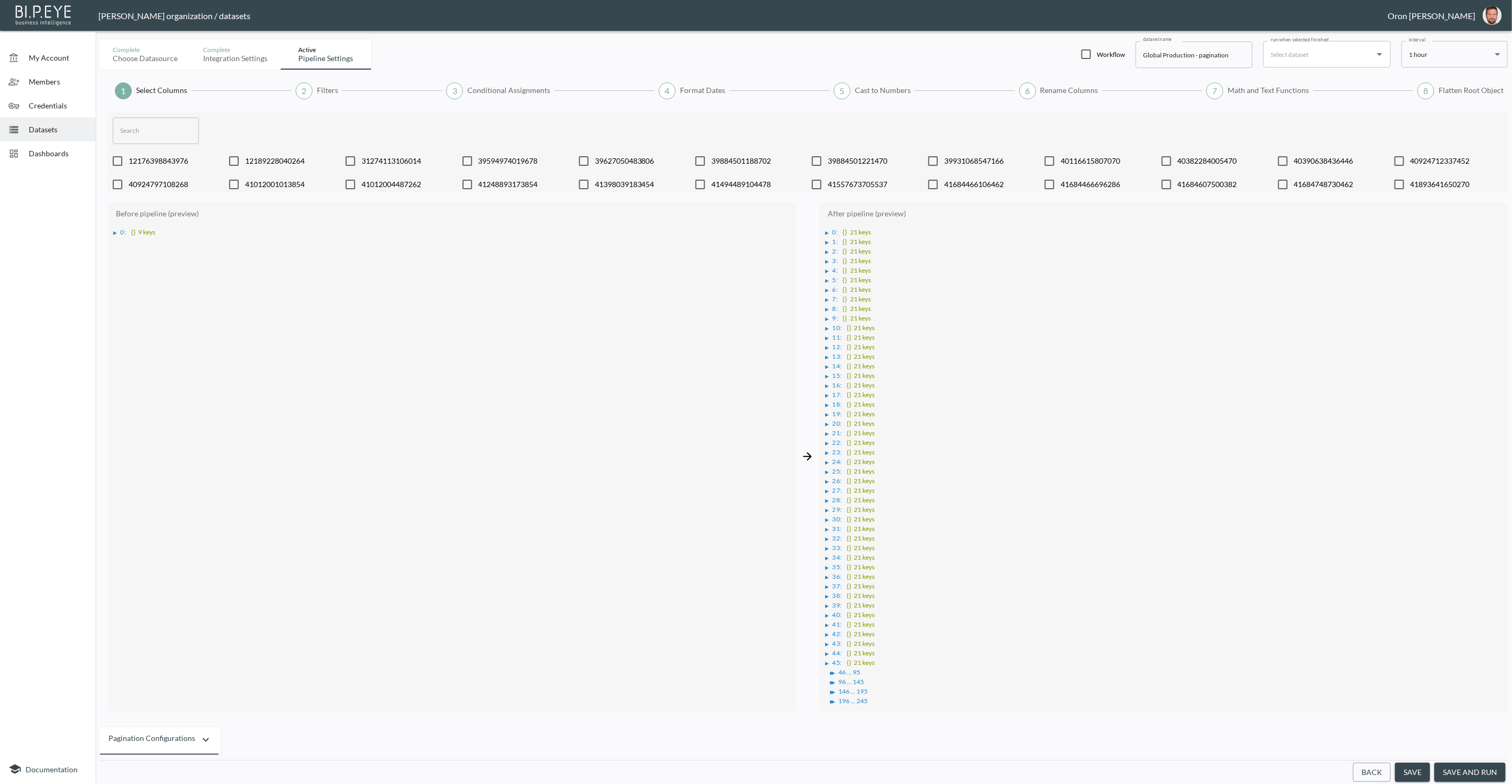
click at [1459, 777] on button "save and run" at bounding box center [1470, 772] width 71 height 20
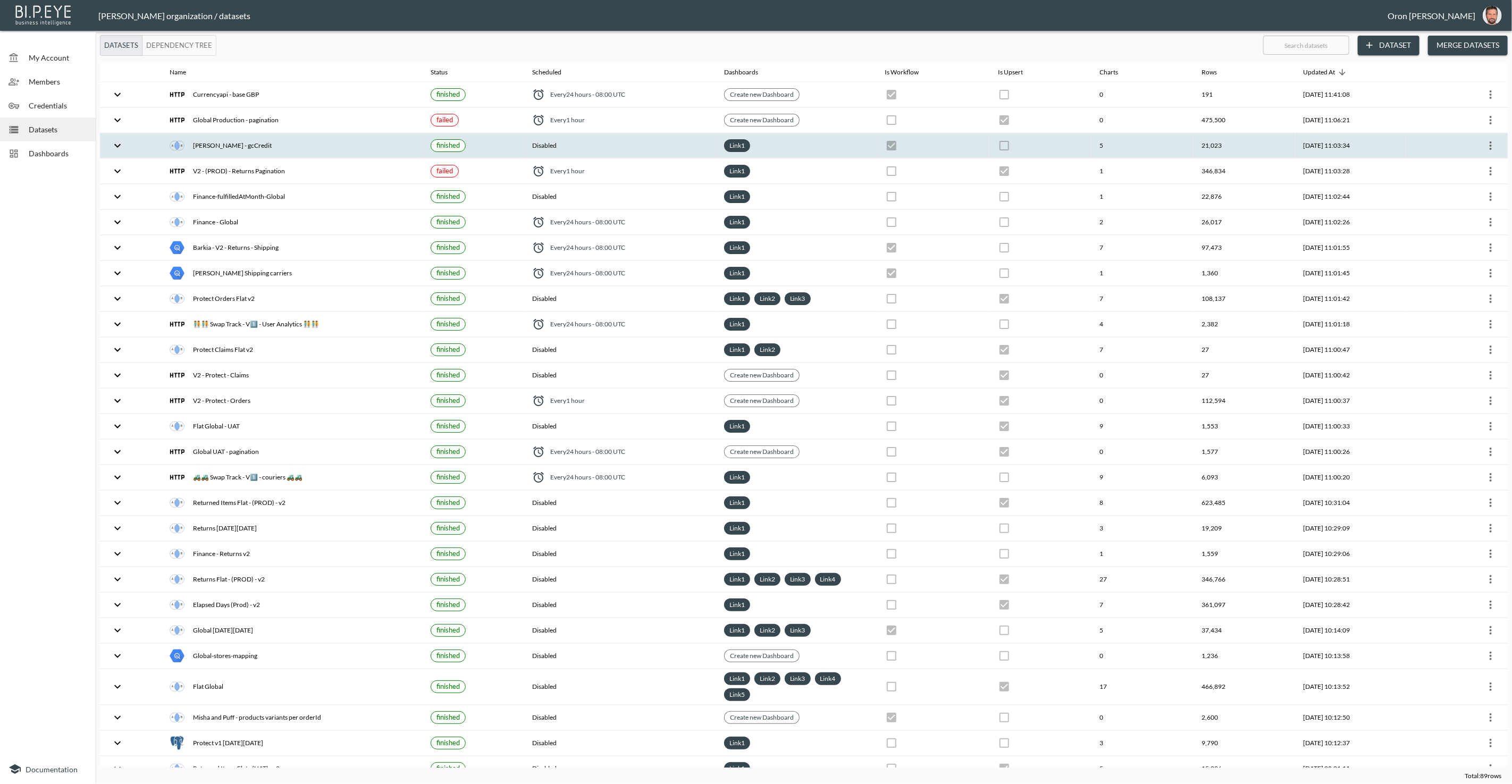
checkbox input "false"
checkbox input "true"
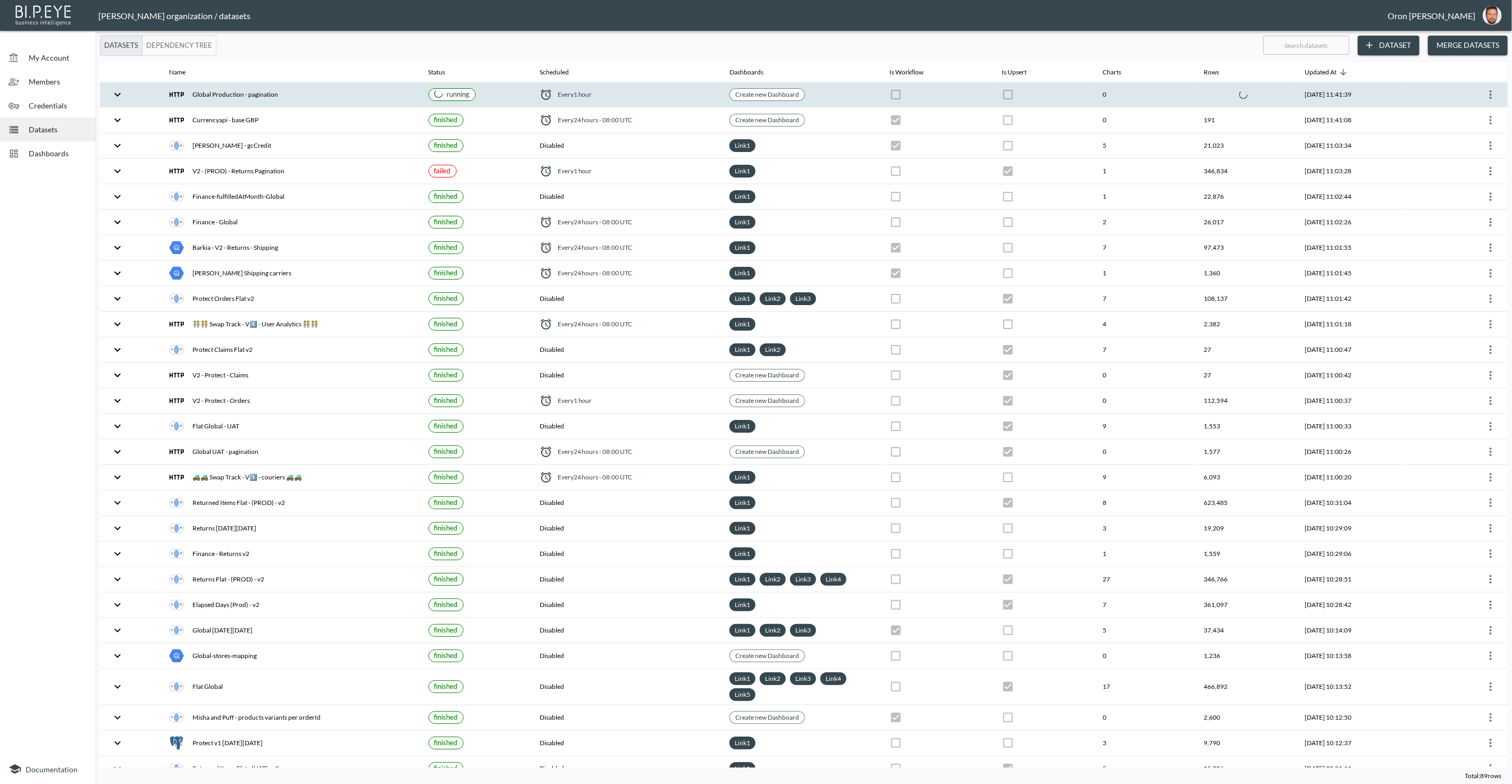
click at [841, 93] on th "Create new Dashboard" at bounding box center [801, 94] width 160 height 25
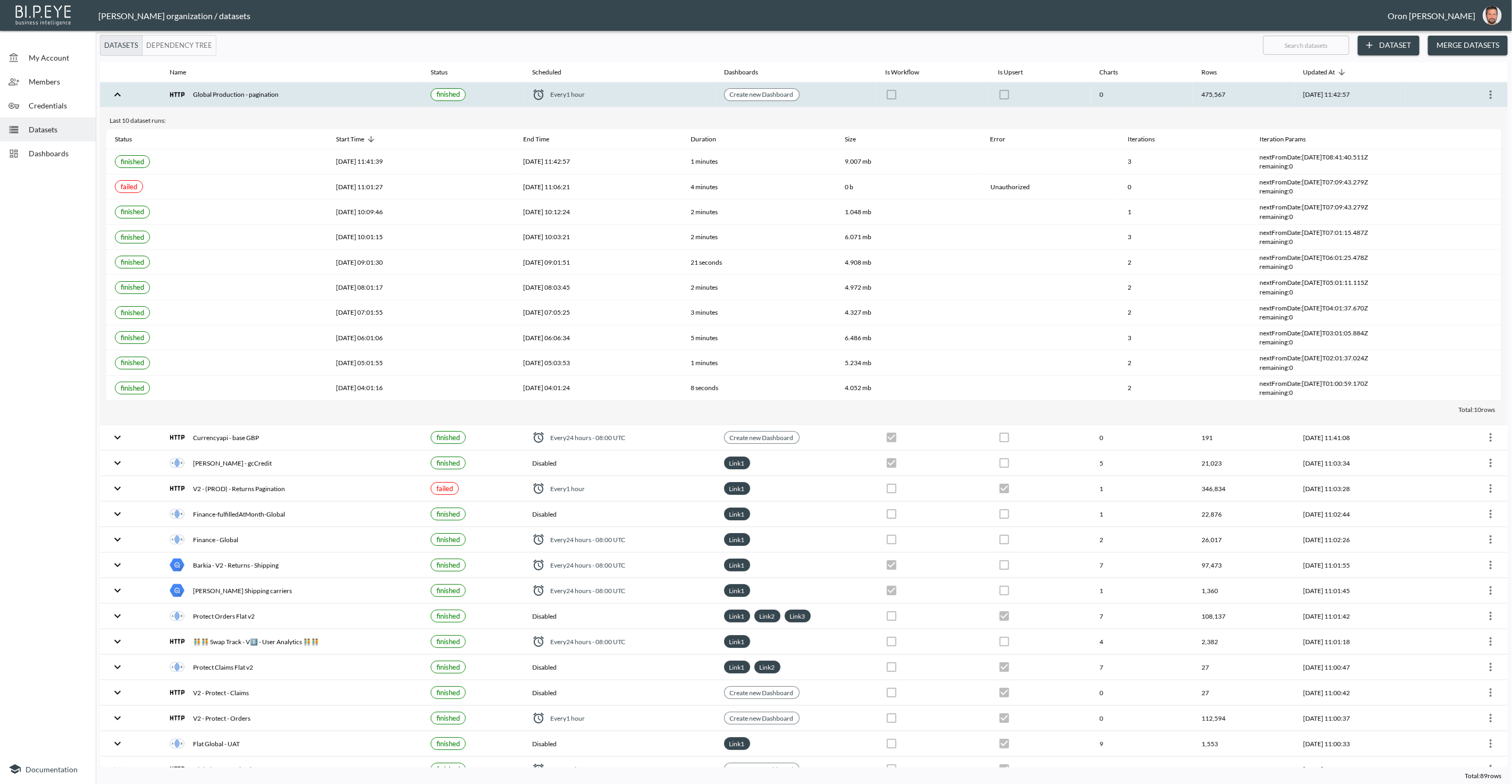
click at [1214, 92] on th "475,567" at bounding box center [1243, 94] width 101 height 25
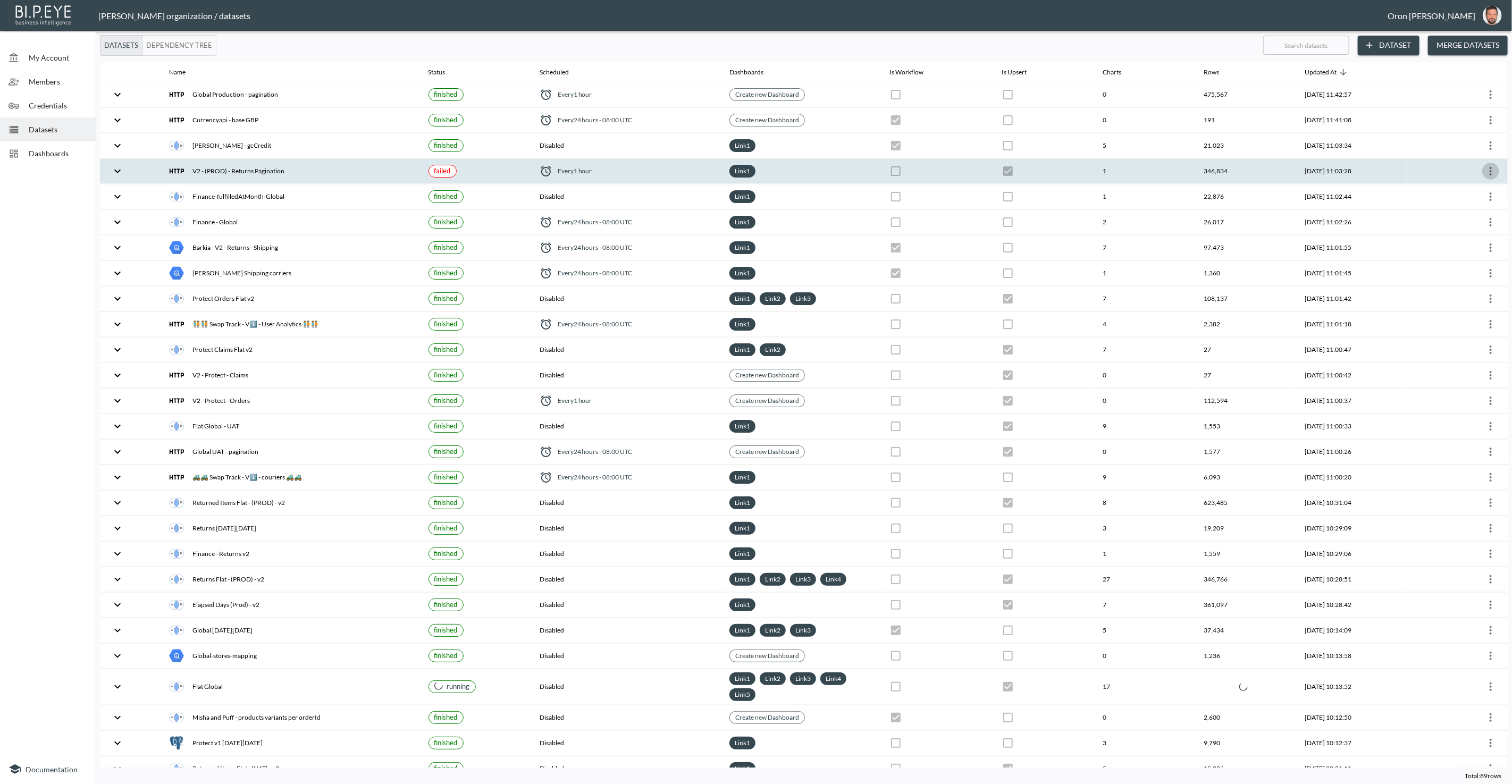
click at [1487, 167] on icon "more" at bounding box center [1491, 171] width 13 height 13
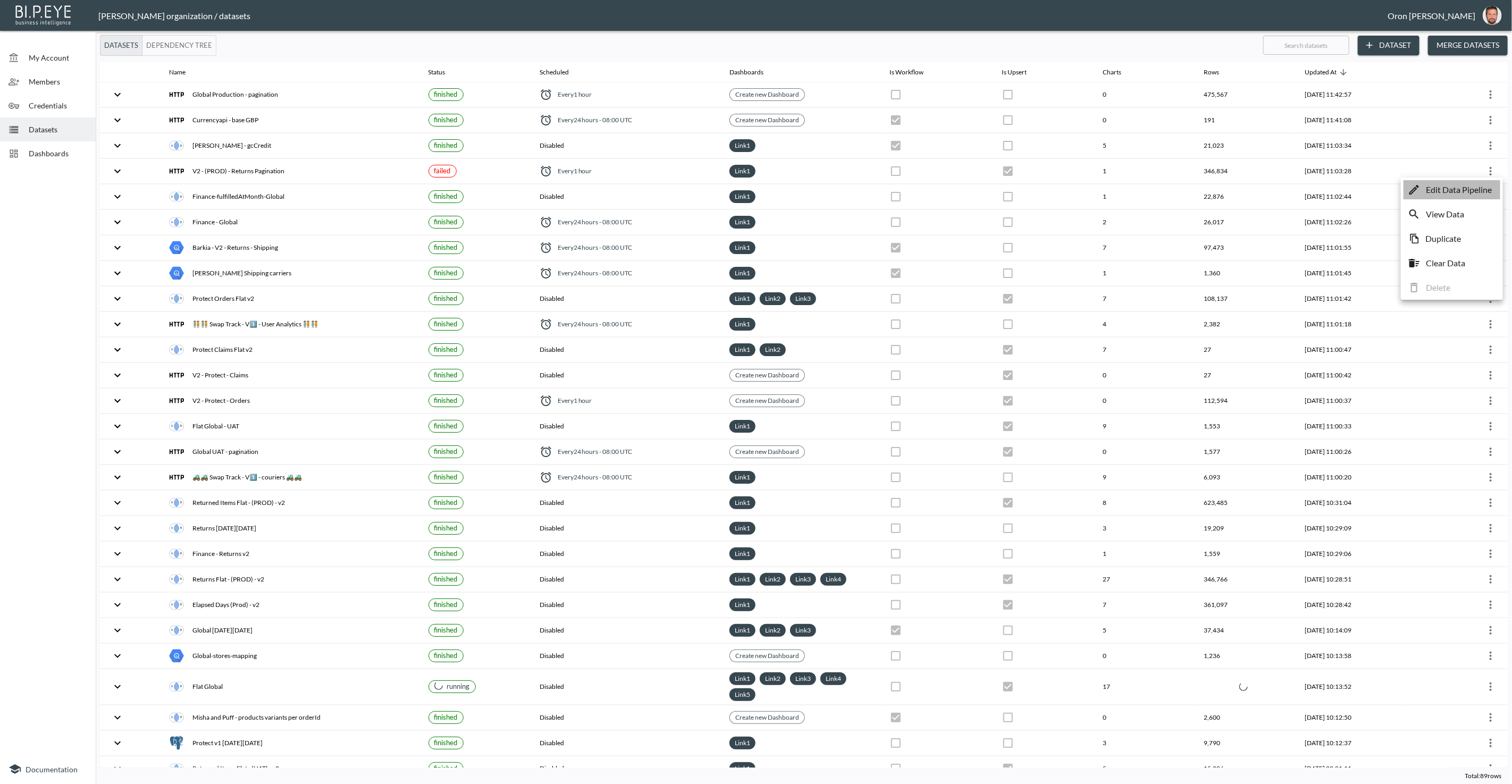
click at [1476, 189] on p "Edit Data Pipeline" at bounding box center [1459, 189] width 66 height 13
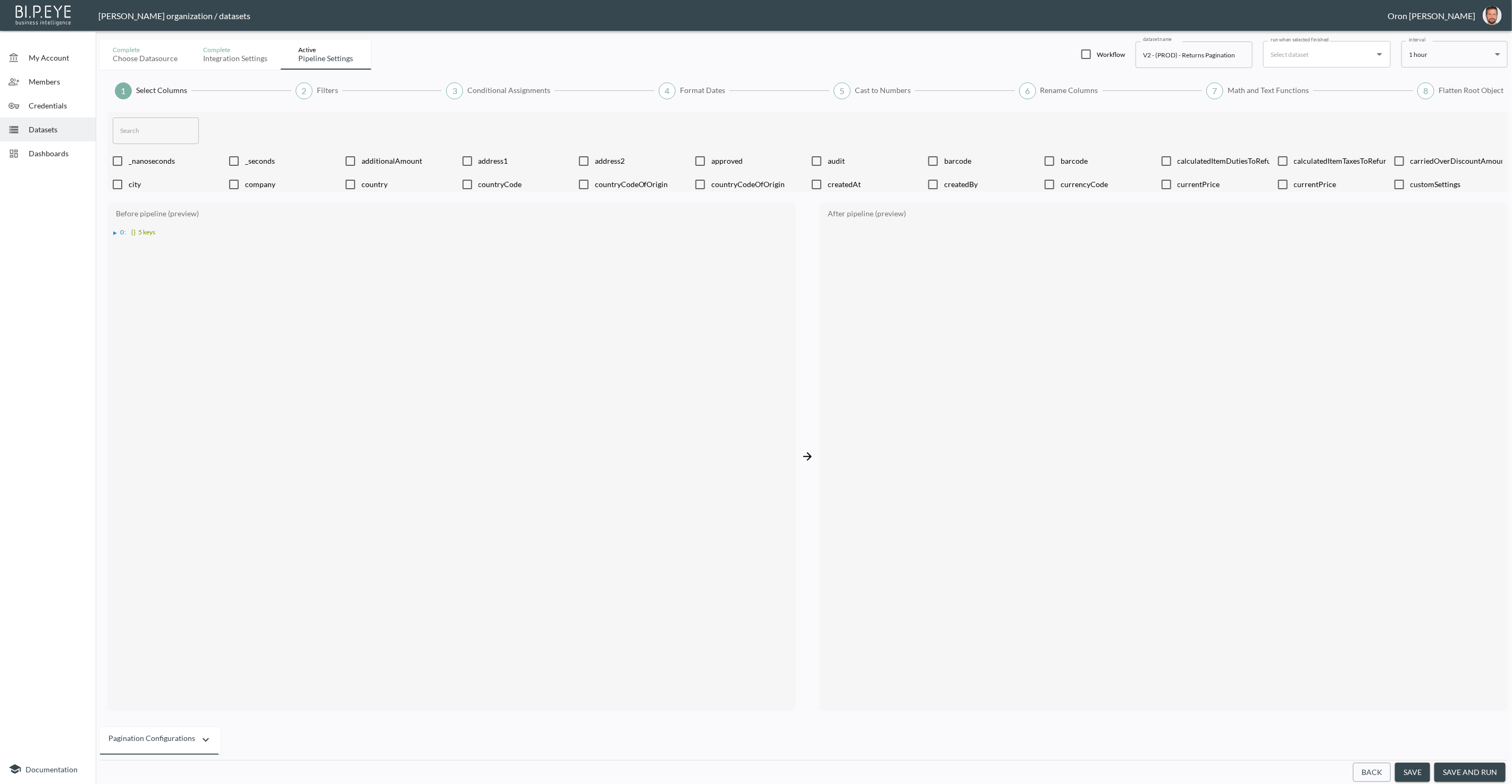
click at [1379, 777] on button "Back" at bounding box center [1372, 772] width 37 height 20
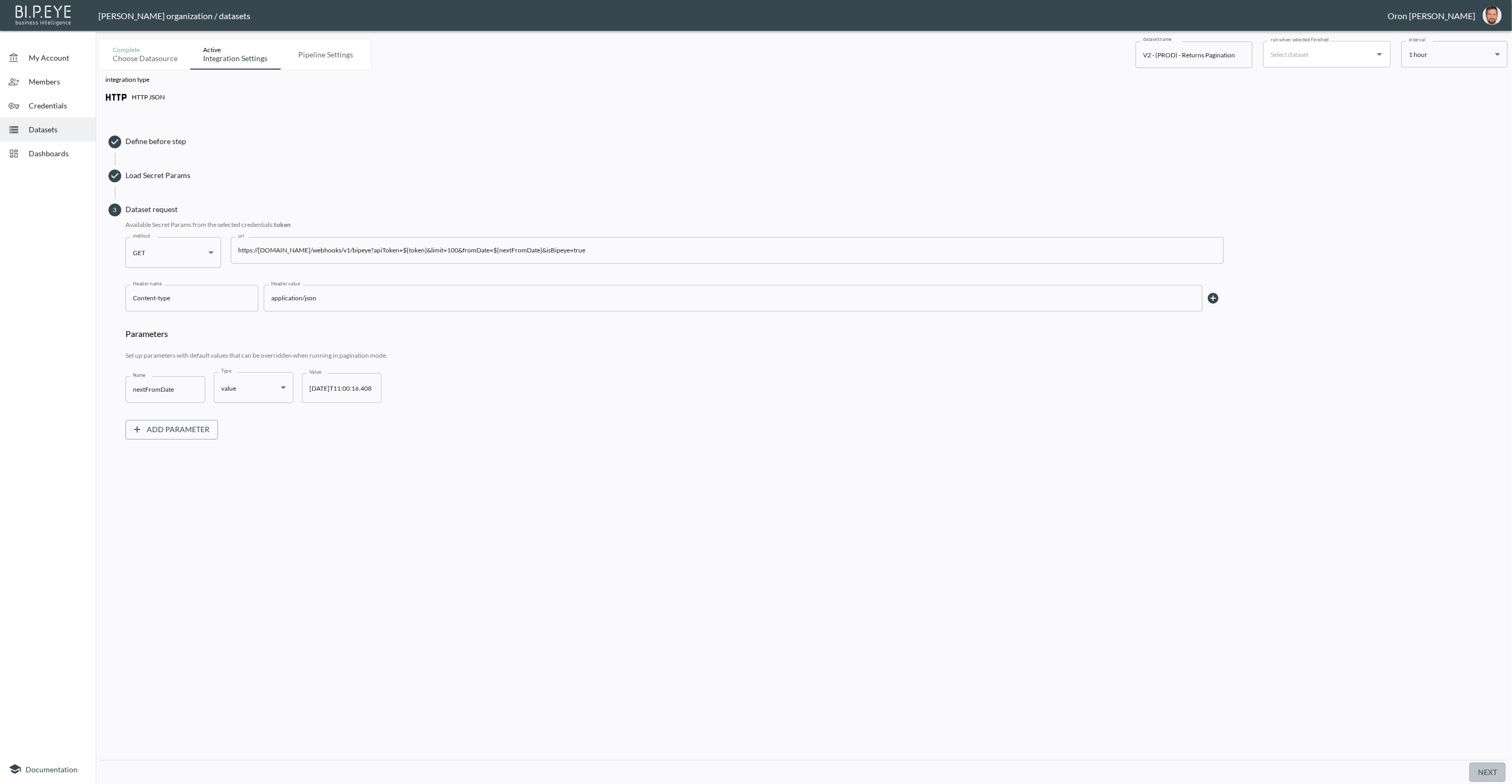
click at [1495, 770] on button "Next" at bounding box center [1487, 772] width 37 height 20
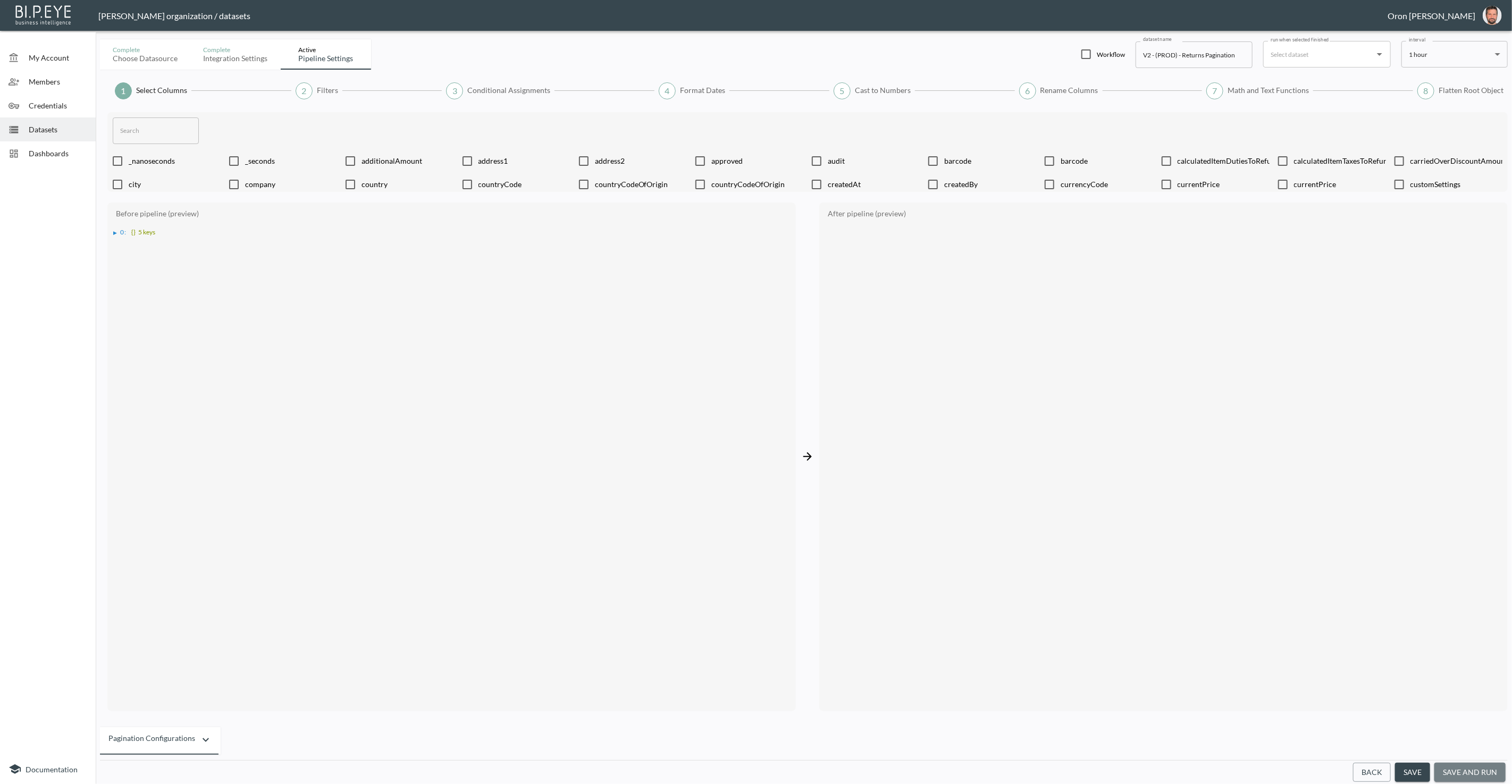
click at [1495, 770] on button "save and run" at bounding box center [1470, 772] width 71 height 20
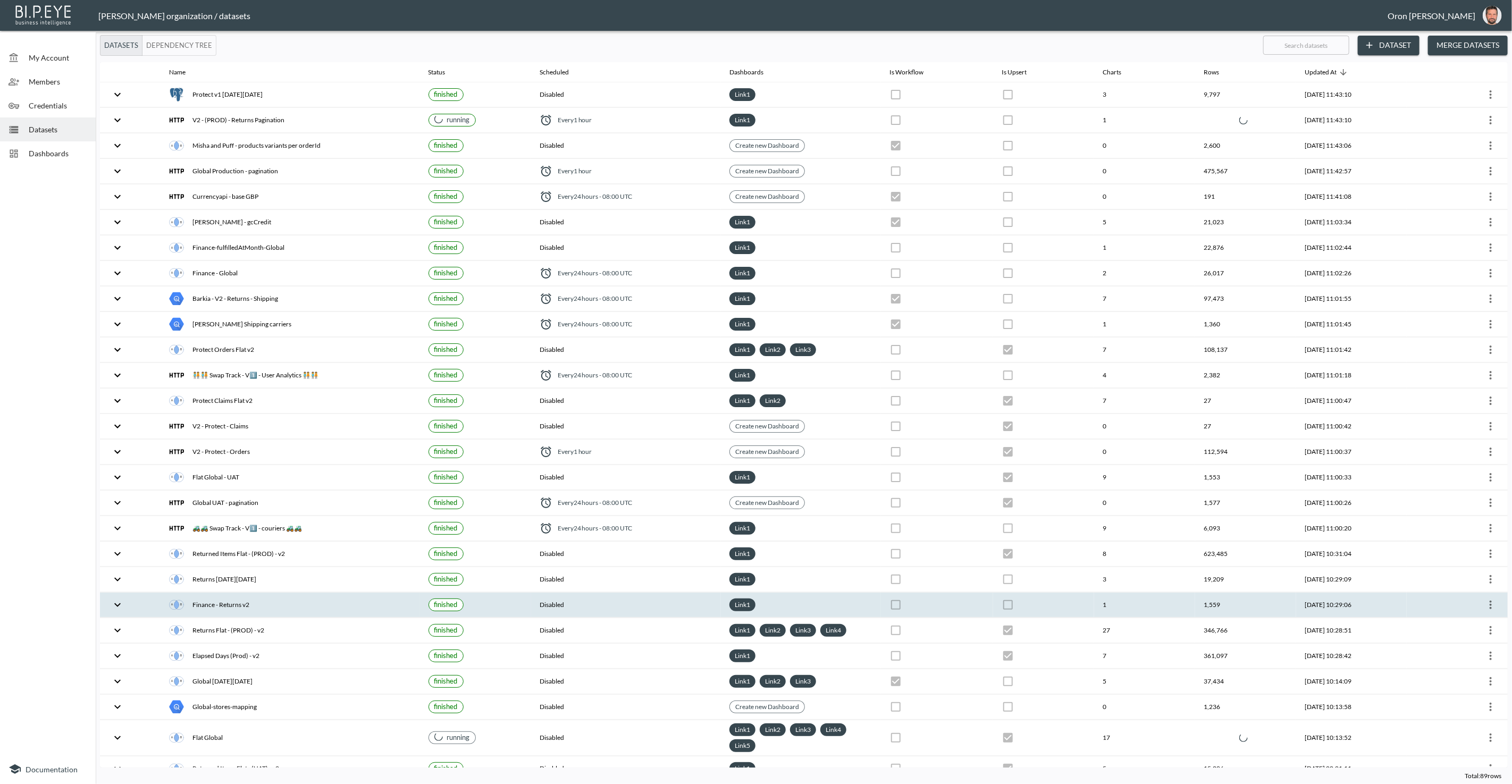
checkbox input "false"
checkbox input "true"
checkbox input "false"
checkbox input "true"
checkbox input "false"
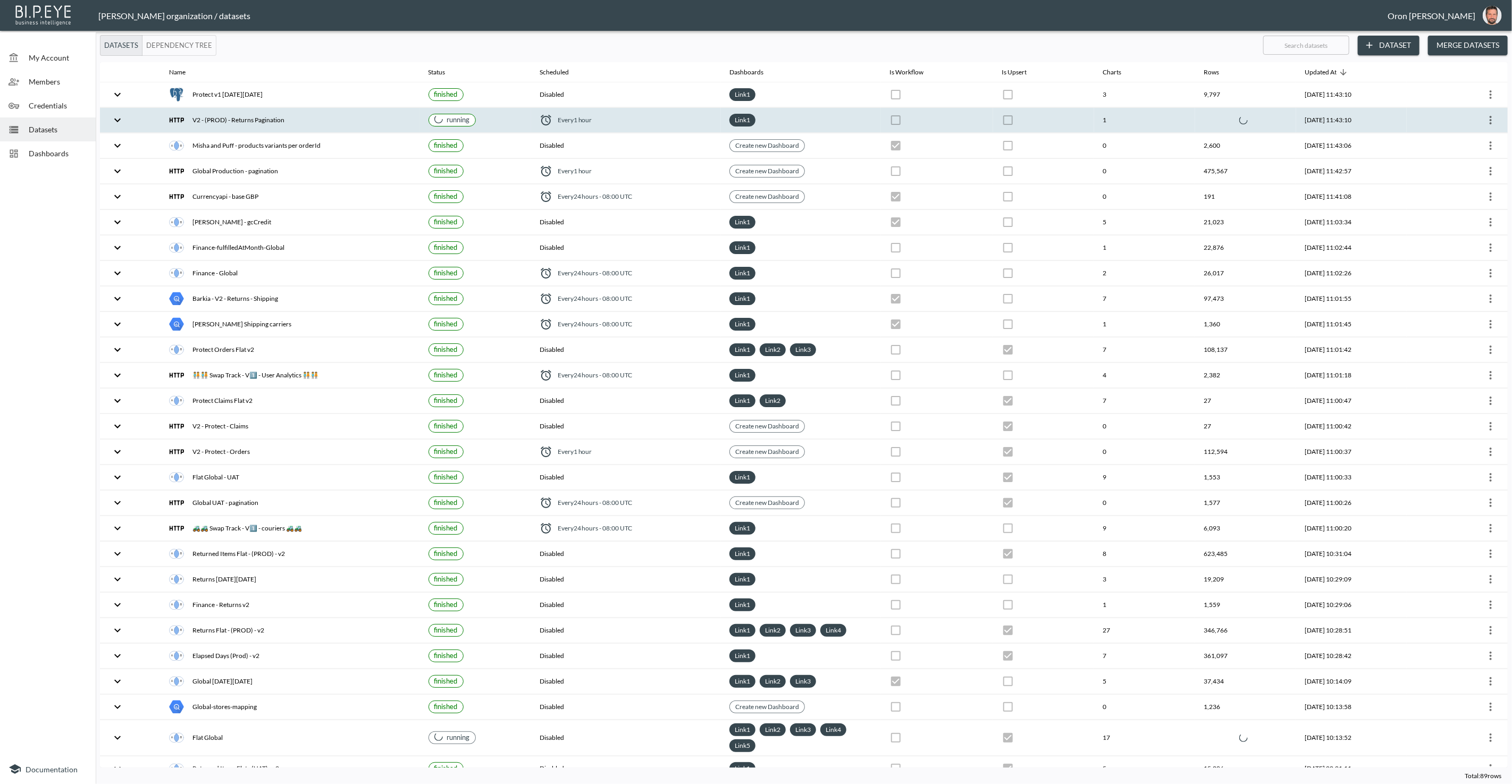
click at [1095, 124] on th "1" at bounding box center [1145, 120] width 101 height 25
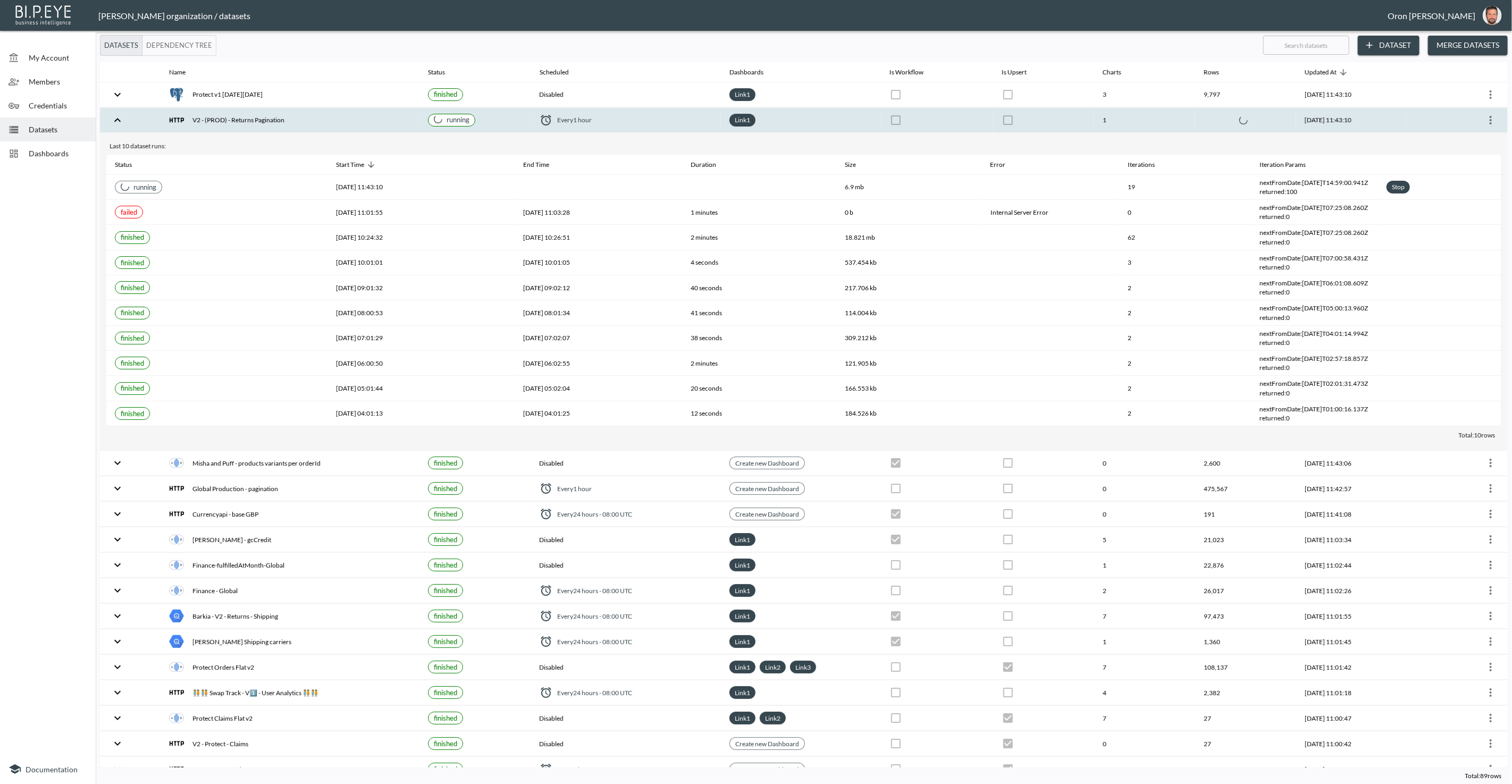
click at [1095, 124] on th "1" at bounding box center [1145, 120] width 101 height 25
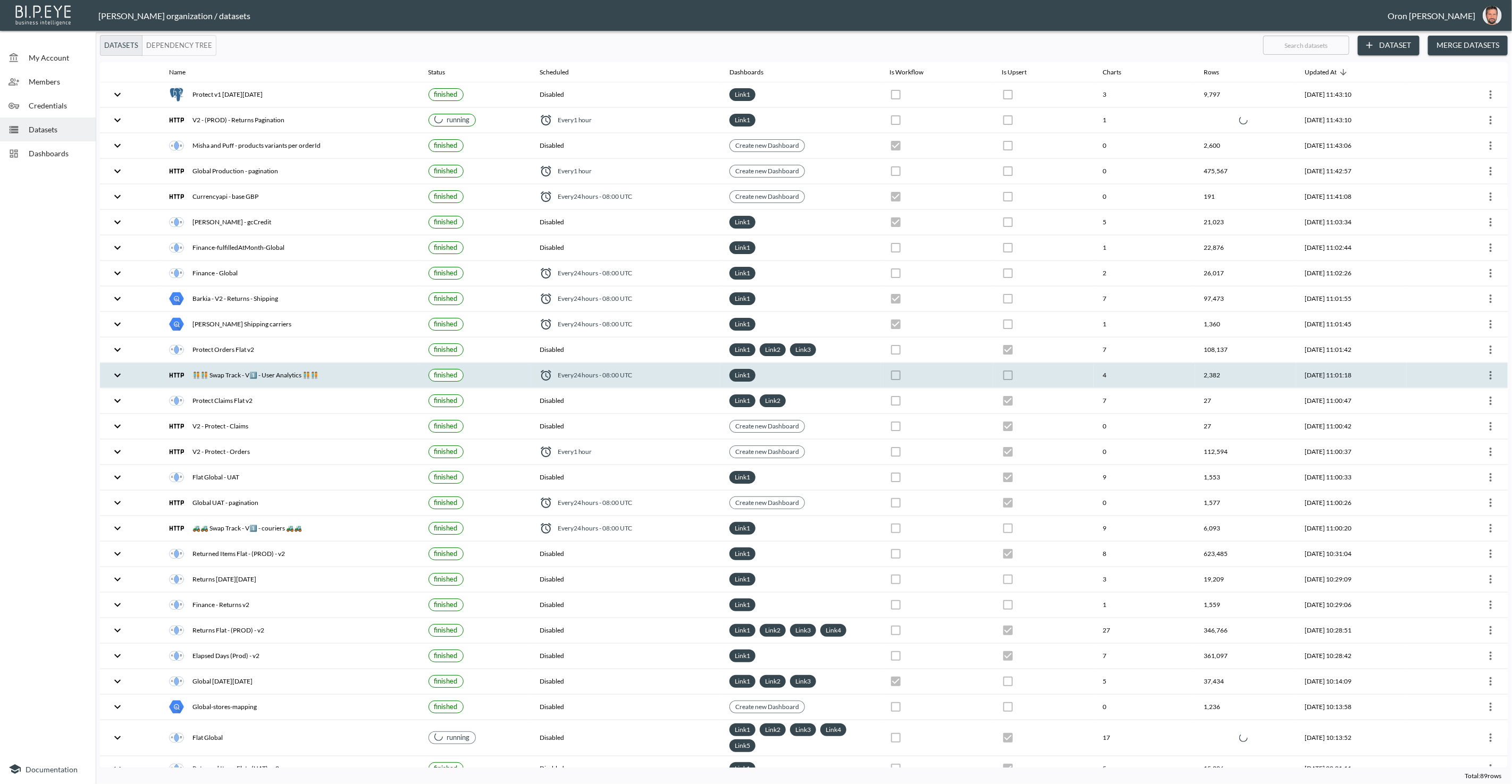
click at [1486, 369] on icon "more" at bounding box center [1491, 375] width 13 height 13
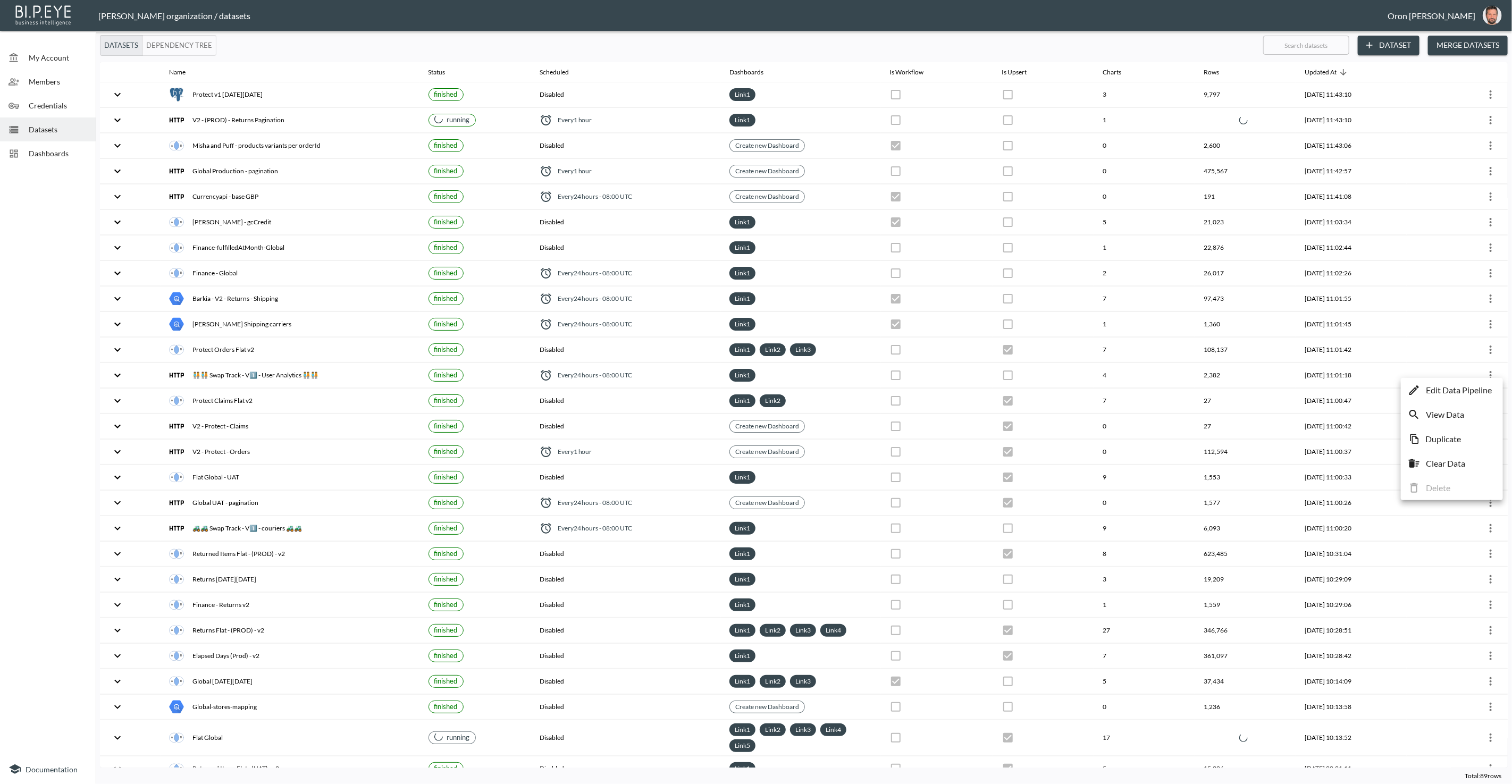
click at [1474, 386] on p "Edit Data Pipeline" at bounding box center [1459, 390] width 66 height 13
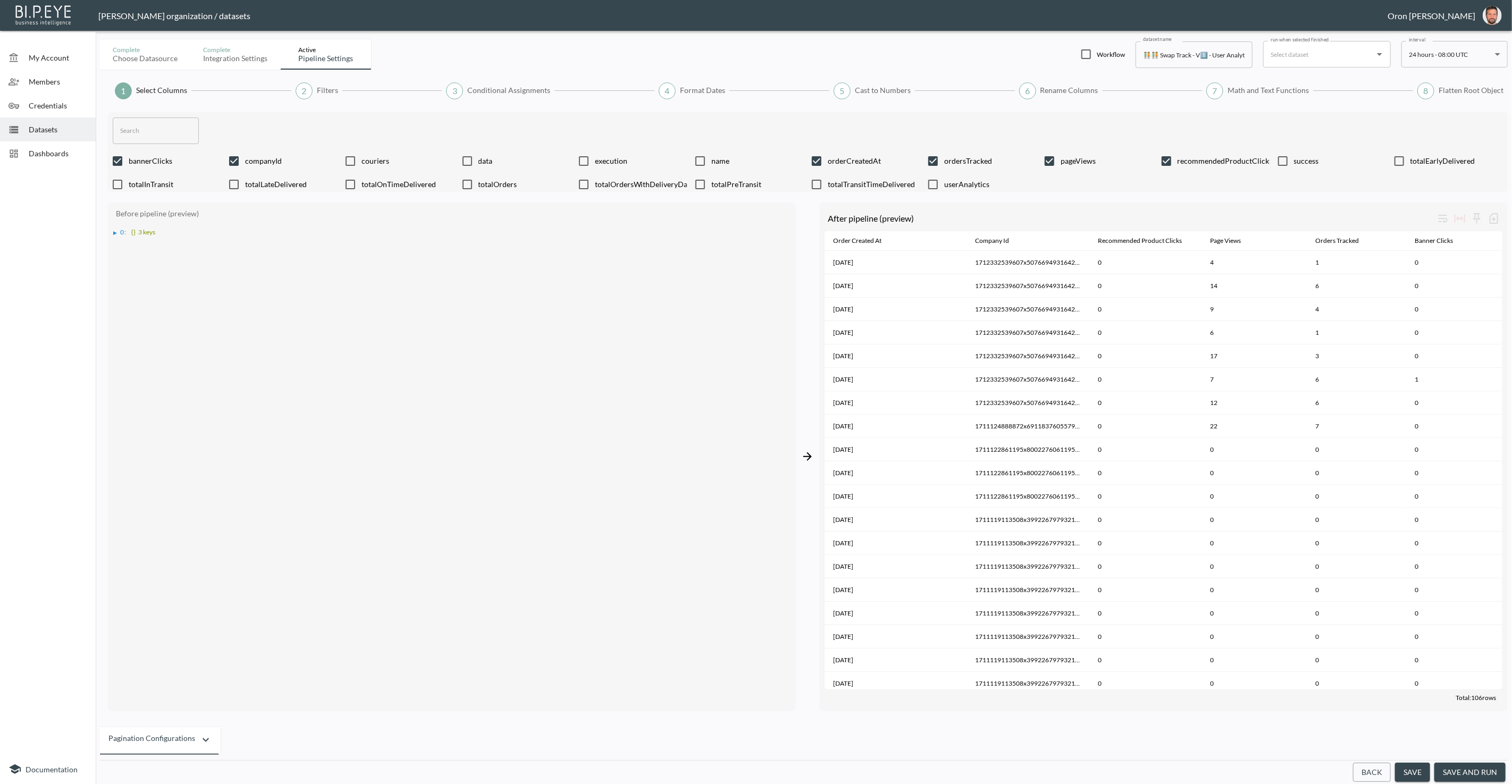
drag, startPoint x: 1374, startPoint y: 779, endPoint x: 1355, endPoint y: 772, distance: 20.2
click at [1374, 779] on button "Back" at bounding box center [1372, 772] width 37 height 20
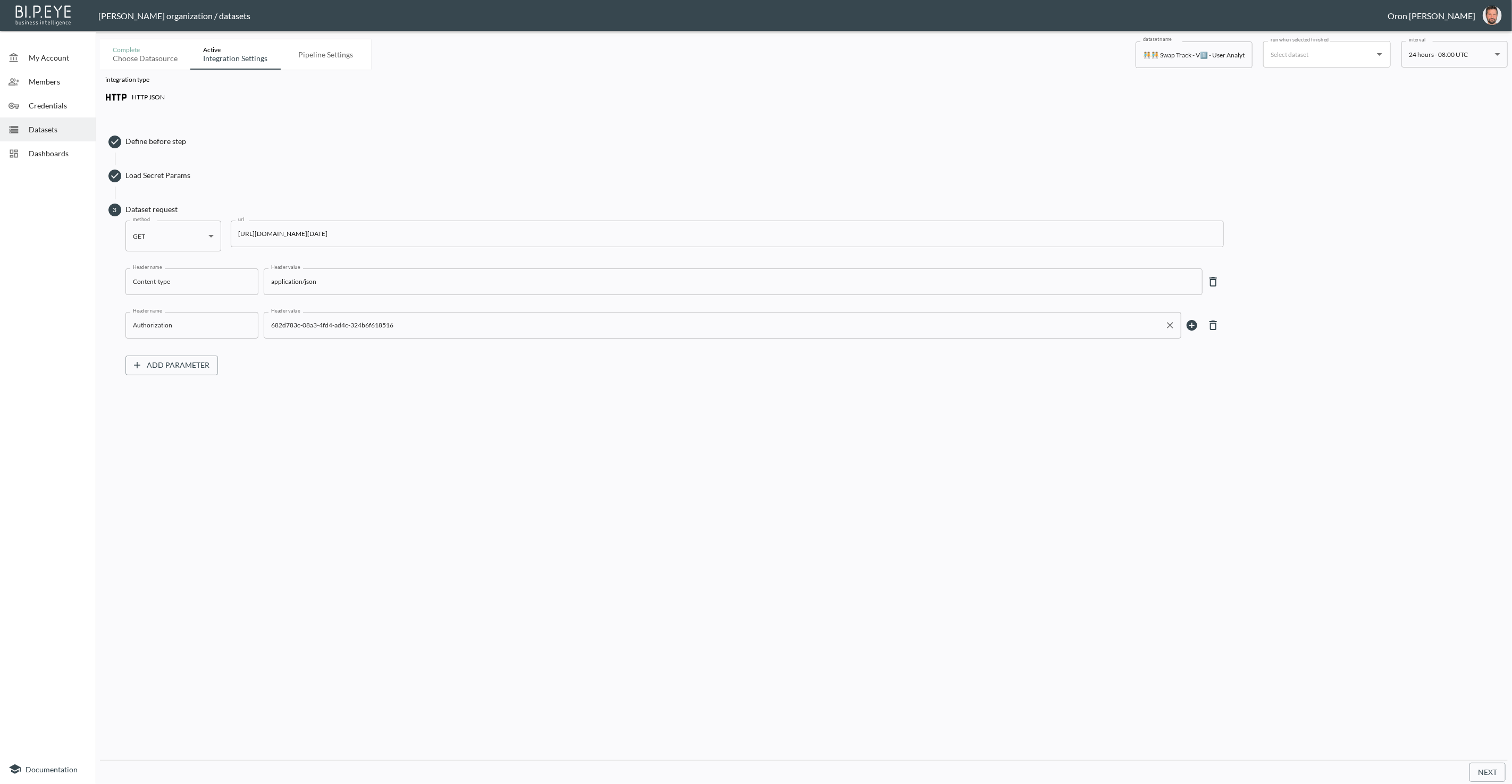
click at [373, 324] on input "682d783c-08a3-4fd4-ad4c-324b6f618516" at bounding box center [715, 325] width 892 height 17
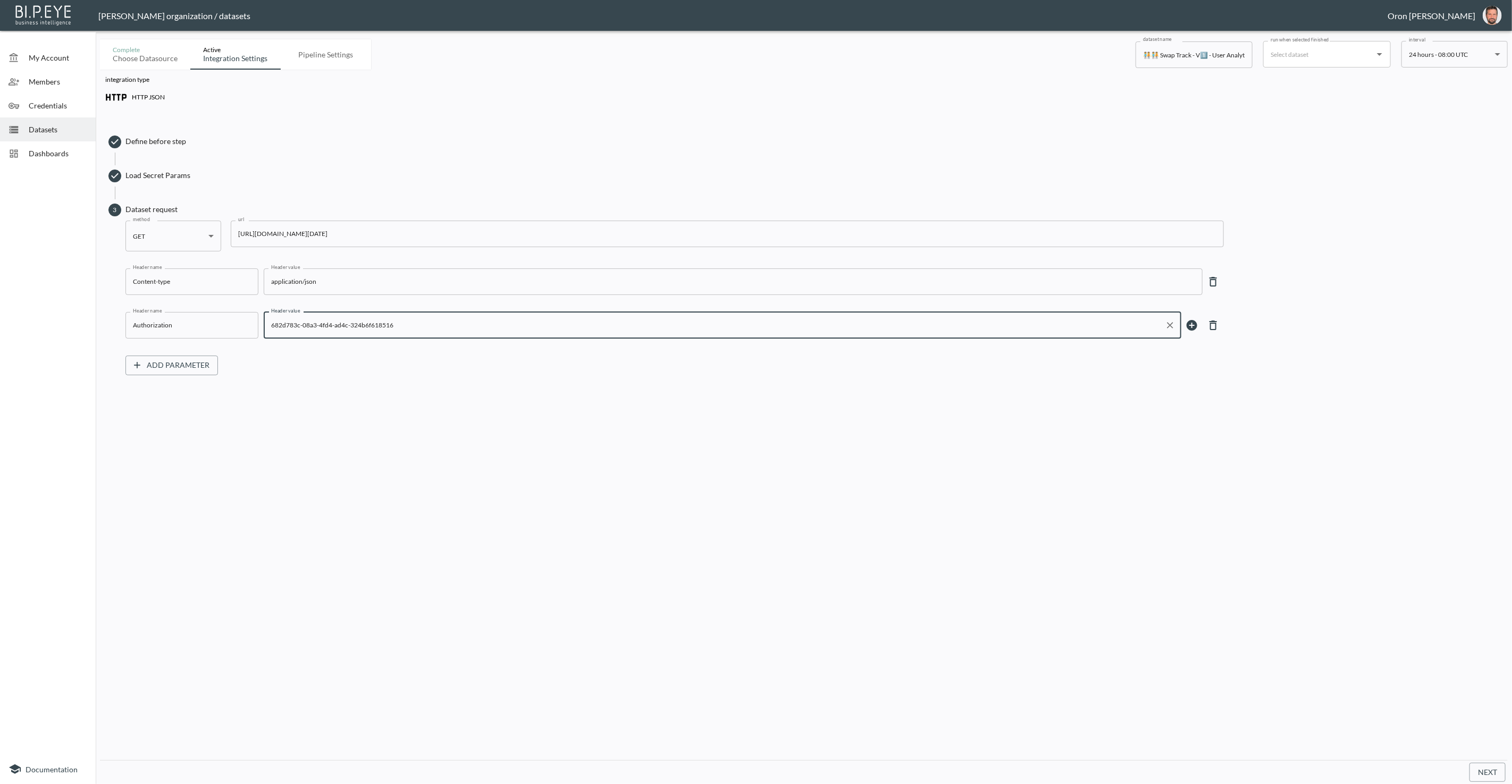
click at [373, 324] on input "682d783c-08a3-4fd4-ad4c-324b6f618516" at bounding box center [715, 325] width 892 height 17
drag, startPoint x: 373, startPoint y: 324, endPoint x: 376, endPoint y: 330, distance: 6.7
click at [372, 324] on input "682d783c-08a3-4fd4-ad4c-324b6f618516" at bounding box center [715, 325] width 892 height 17
click at [261, 231] on input "https://swap-backend.weareshift.agency/api/public/v2/analytics?fromDate=2024-01…" at bounding box center [728, 234] width 994 height 26
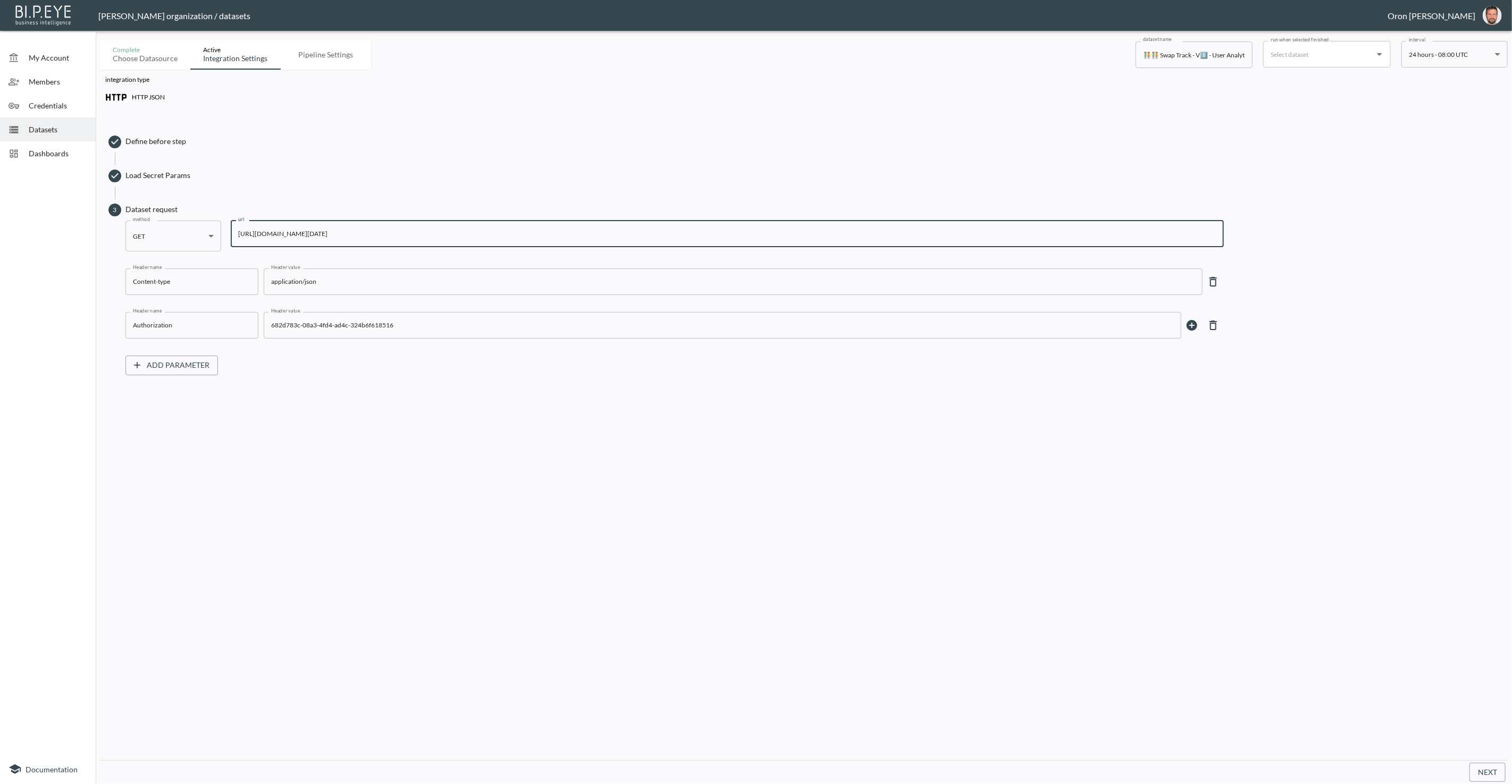
click at [261, 231] on input "https://swap-backend.weareshift.agency/api/public/v2/analytics?fromDate=2024-01…" at bounding box center [728, 234] width 994 height 26
click at [366, 313] on div "682d783c-08a3-4fd4-ad4c-324b6f618516 Header value" at bounding box center [722, 324] width 918 height 26
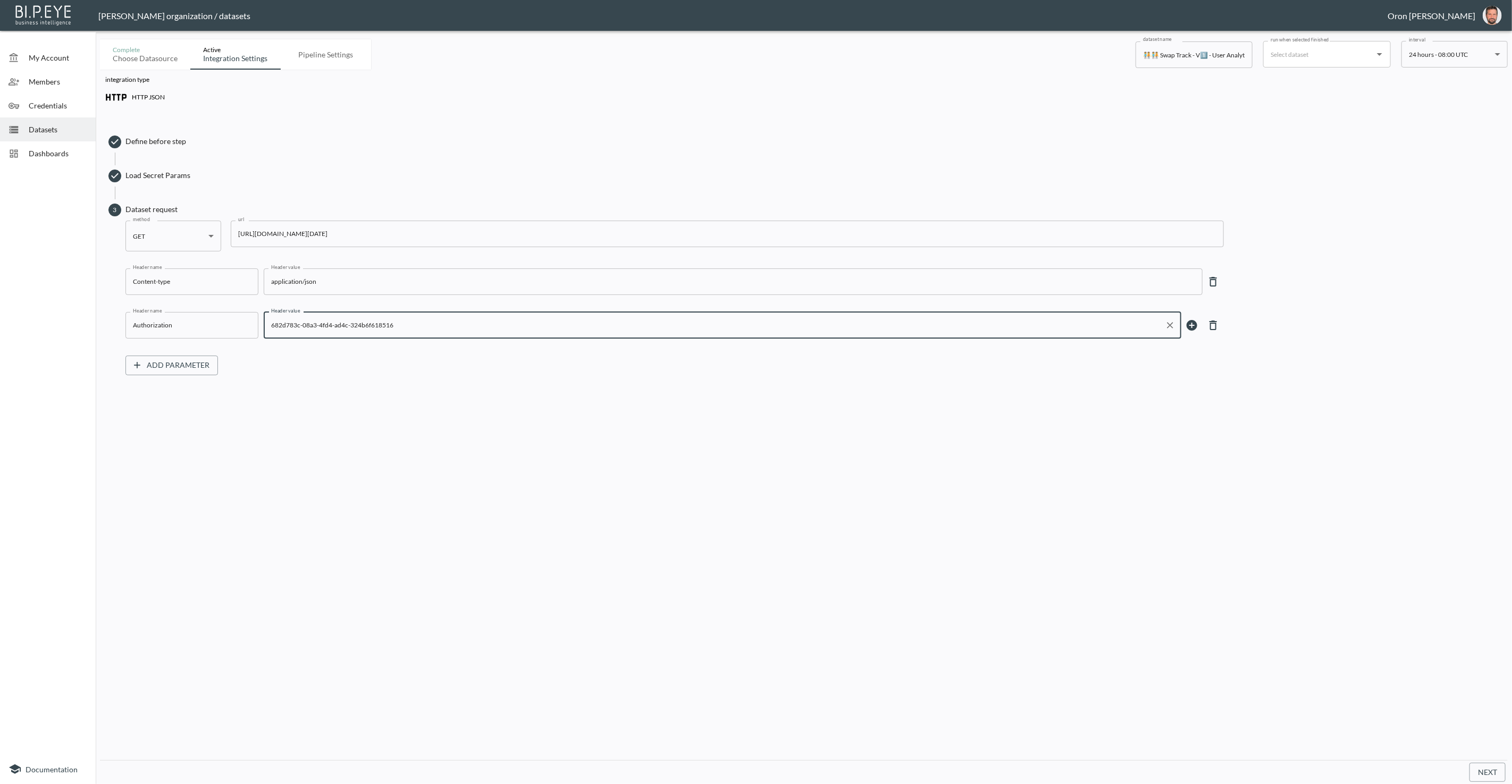
click at [366, 313] on div "682d783c-08a3-4fd4-ad4c-324b6f618516 Header value" at bounding box center [722, 324] width 918 height 26
click at [365, 313] on div "682d783c-08a3-4fd4-ad4c-324b6f618516 Header value" at bounding box center [722, 324] width 918 height 26
click at [26, 106] on div at bounding box center [19, 105] width 20 height 11
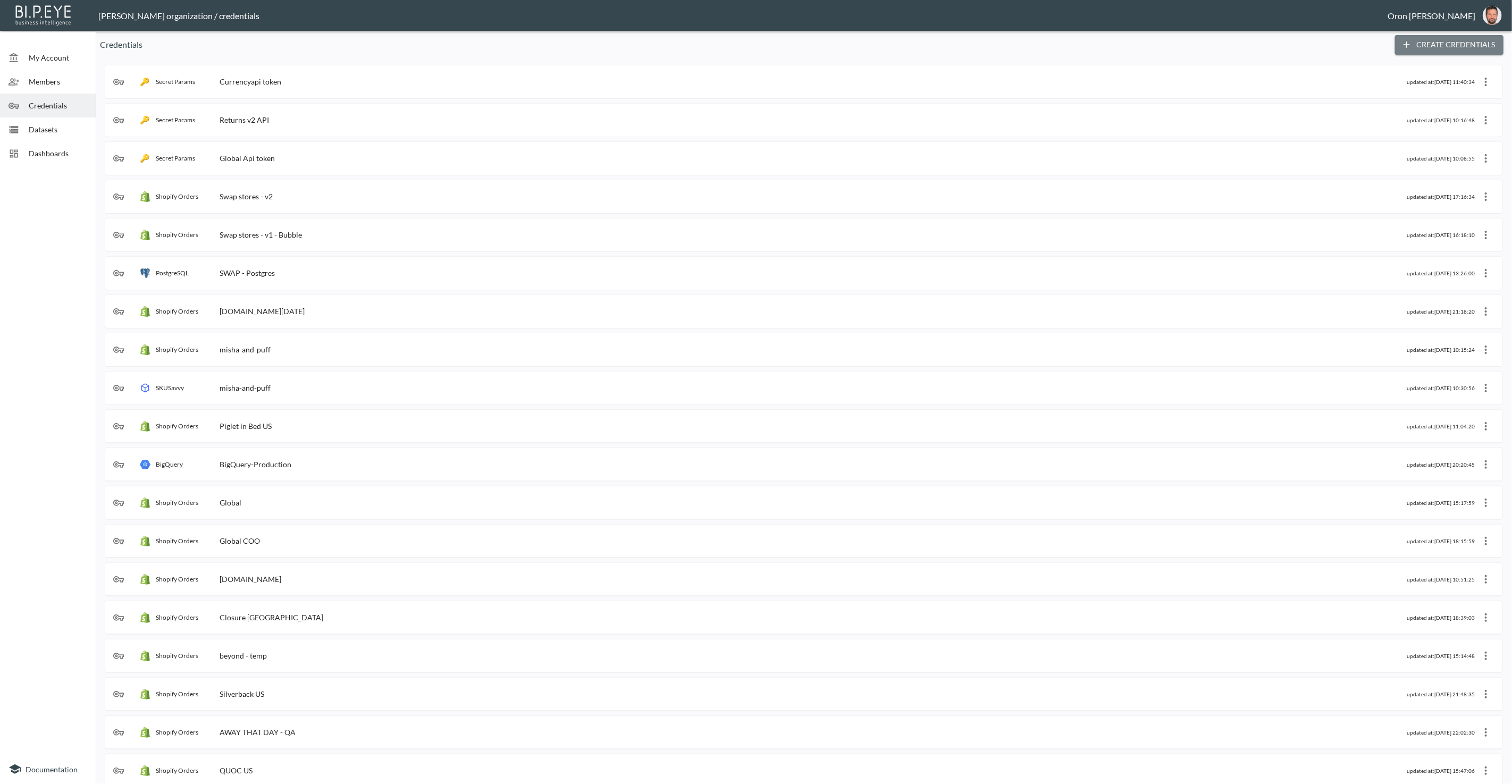
click at [1432, 45] on button "Create Credentials" at bounding box center [1450, 44] width 109 height 20
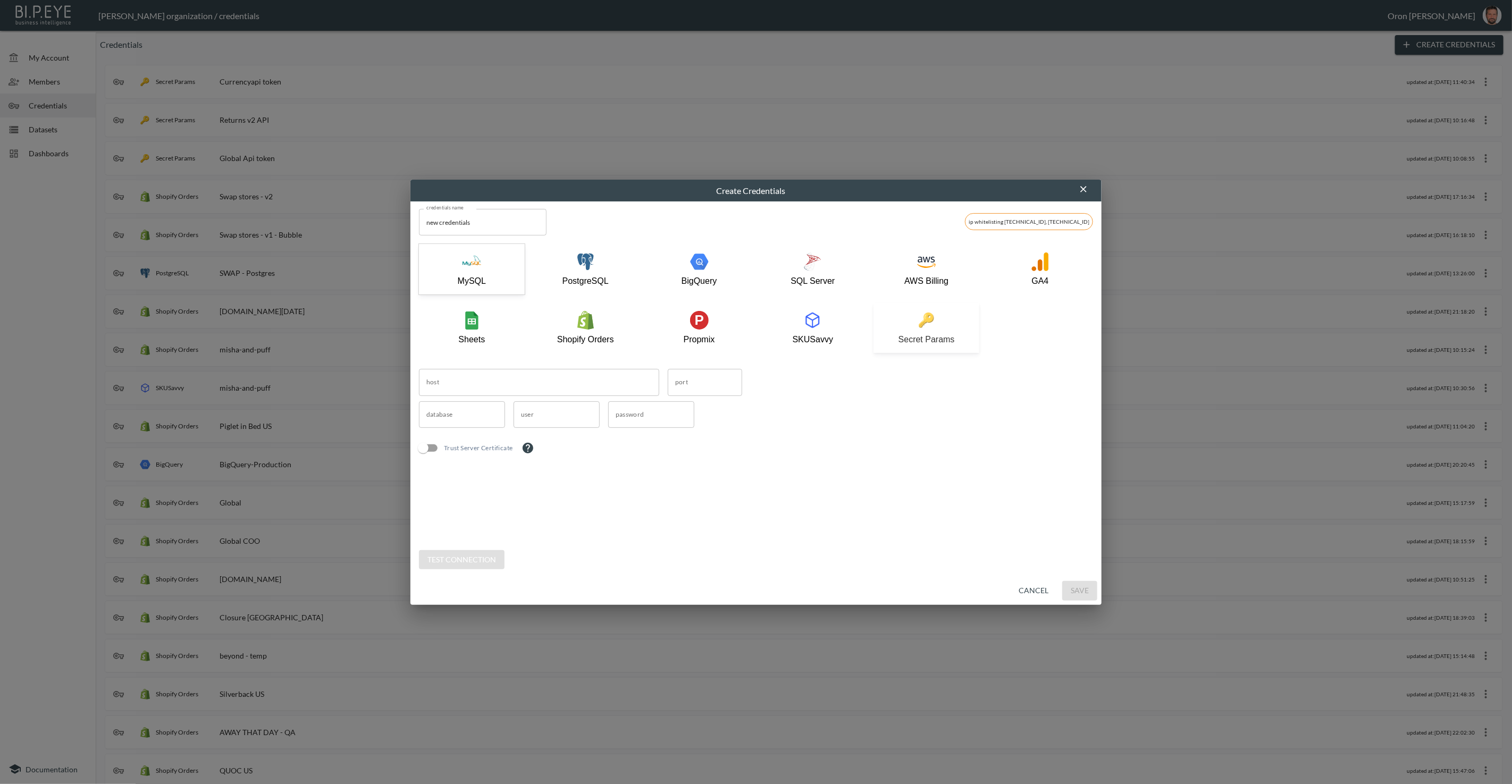
drag, startPoint x: 949, startPoint y: 330, endPoint x: 942, endPoint y: 330, distance: 7.0
click at [949, 330] on div "Secret Params" at bounding box center [926, 327] width 95 height 33
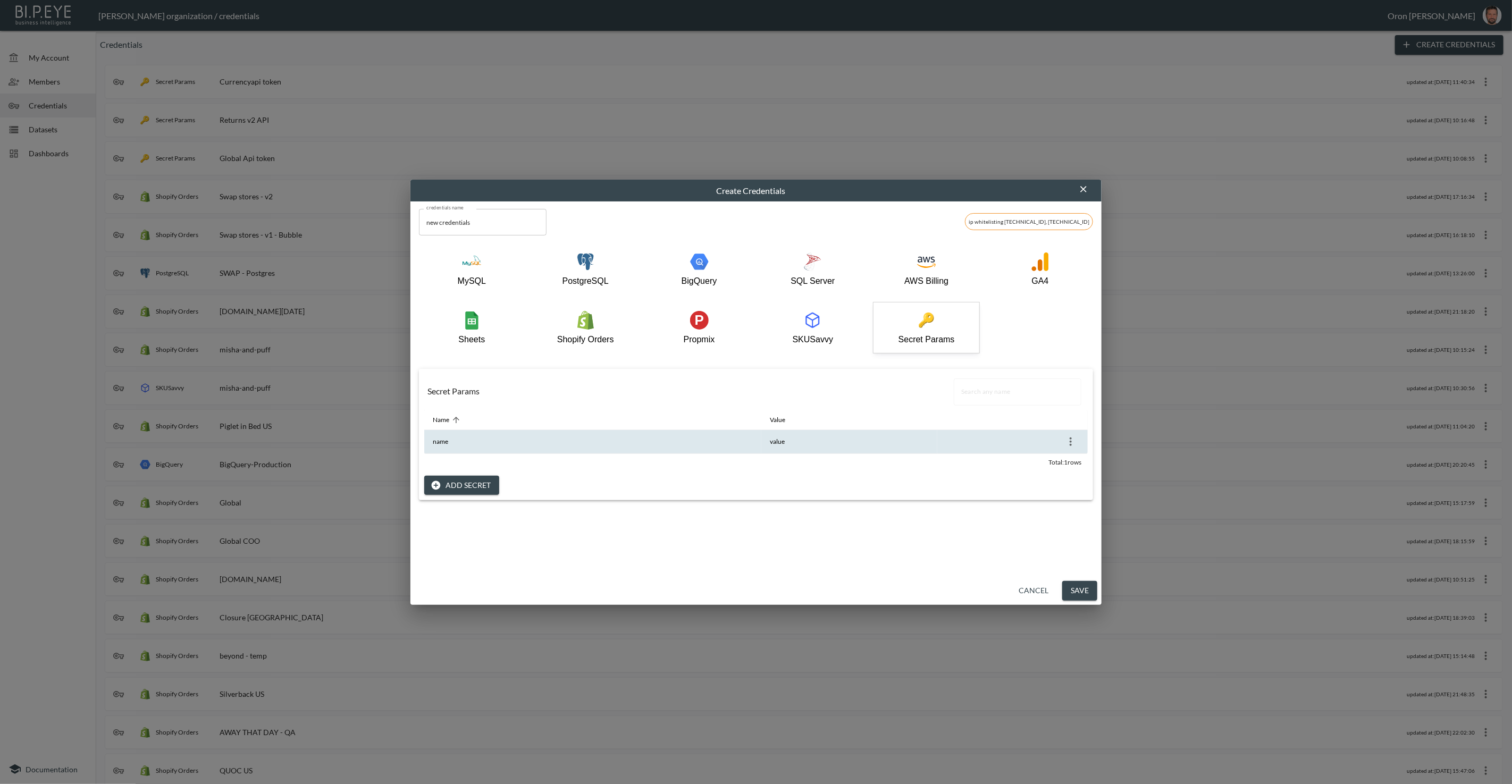
click at [1073, 442] on icon "more" at bounding box center [1071, 441] width 13 height 13
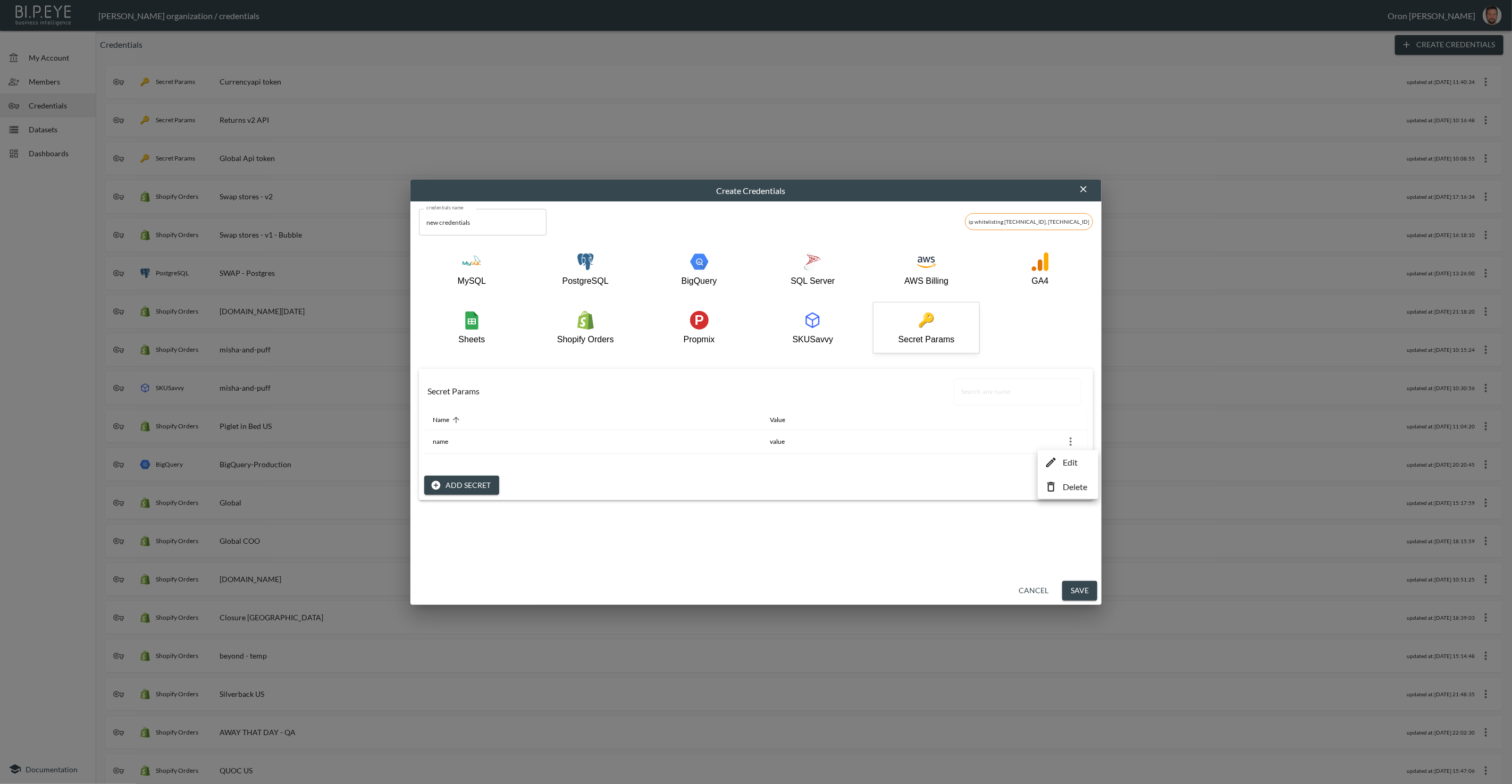
click at [1061, 454] on li "Edit" at bounding box center [1067, 462] width 55 height 20
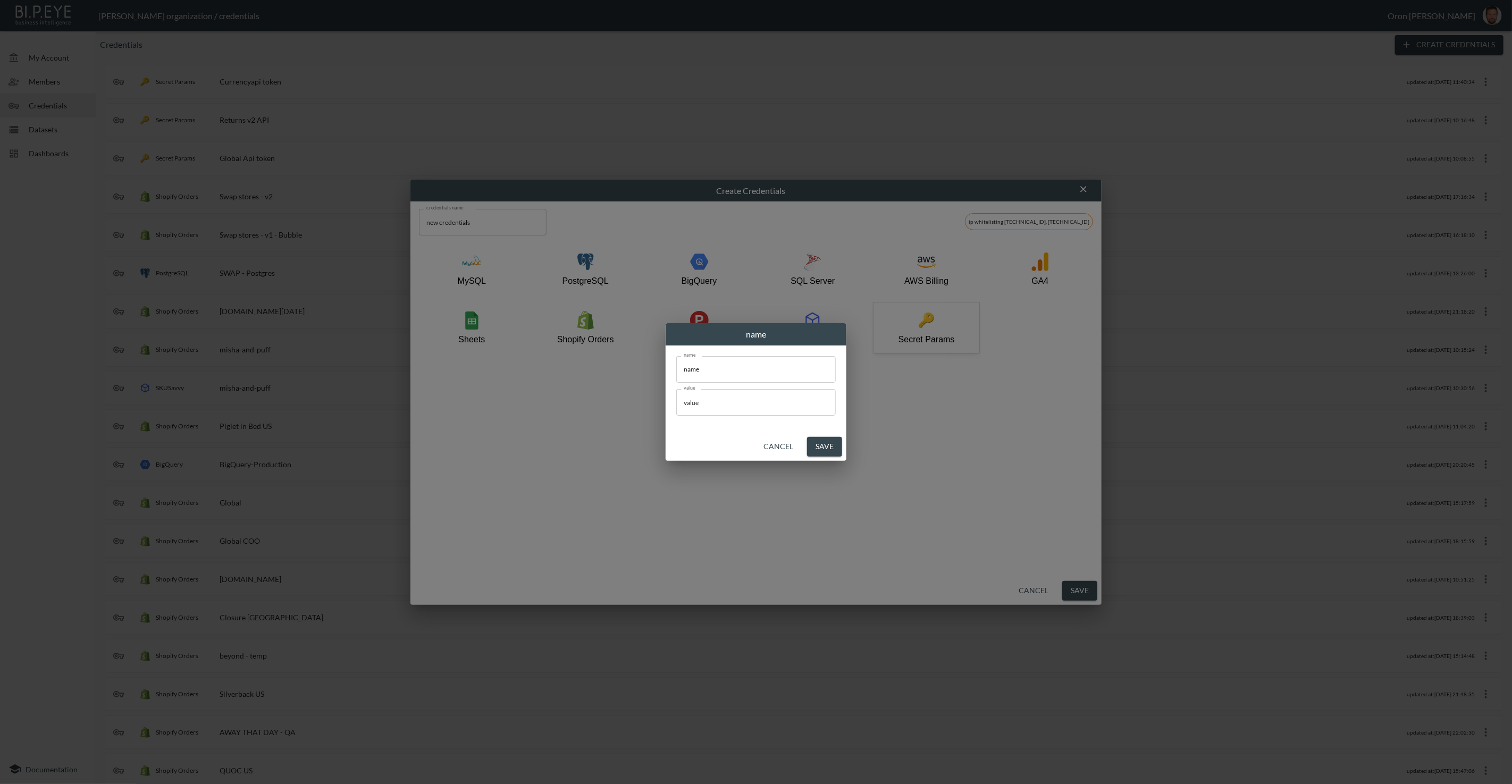
click at [753, 365] on input "name" at bounding box center [756, 369] width 160 height 26
type input "token"
paste input "682d783c-08a3-4fd4-ad4c-324b6f618516"
type input "682d783c-08a3-4fd4-ad4c-324b6f618516"
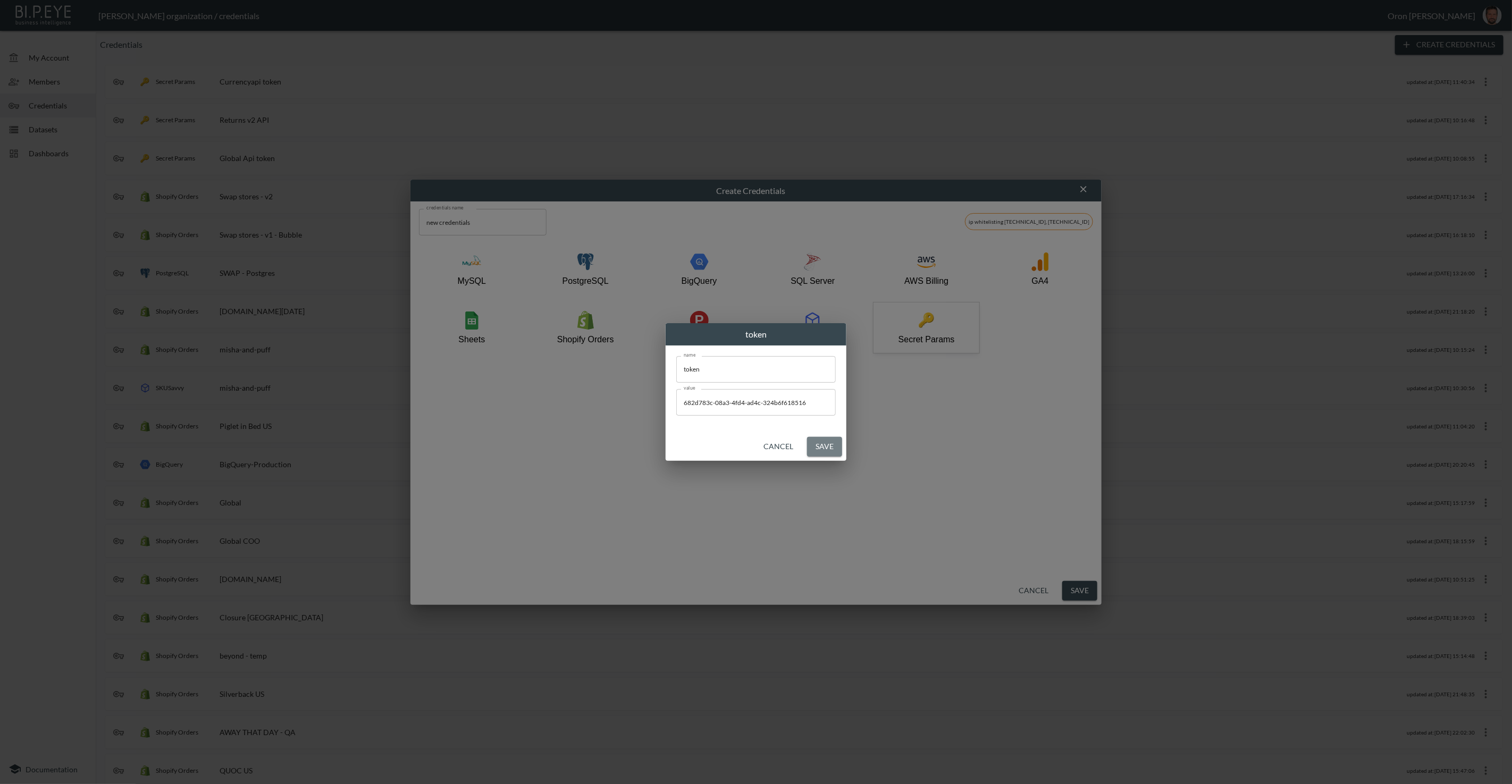
drag, startPoint x: 832, startPoint y: 448, endPoint x: 600, endPoint y: 316, distance: 266.9
click at [825, 445] on button "Save" at bounding box center [824, 446] width 35 height 20
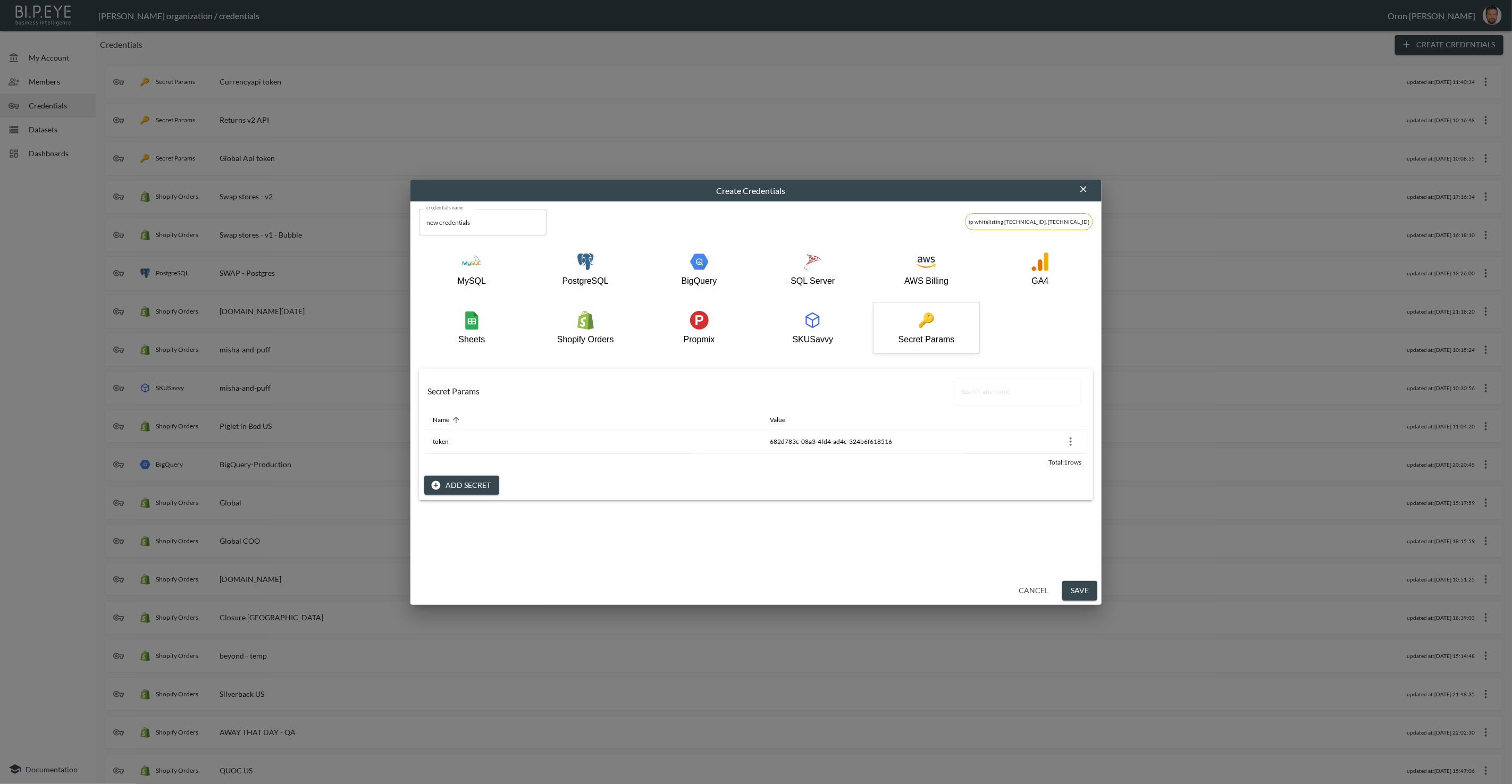
click at [488, 230] on input "new credentials" at bounding box center [483, 222] width 127 height 26
type input "Swap Track"
drag, startPoint x: 1074, startPoint y: 589, endPoint x: 890, endPoint y: 503, distance: 203.1
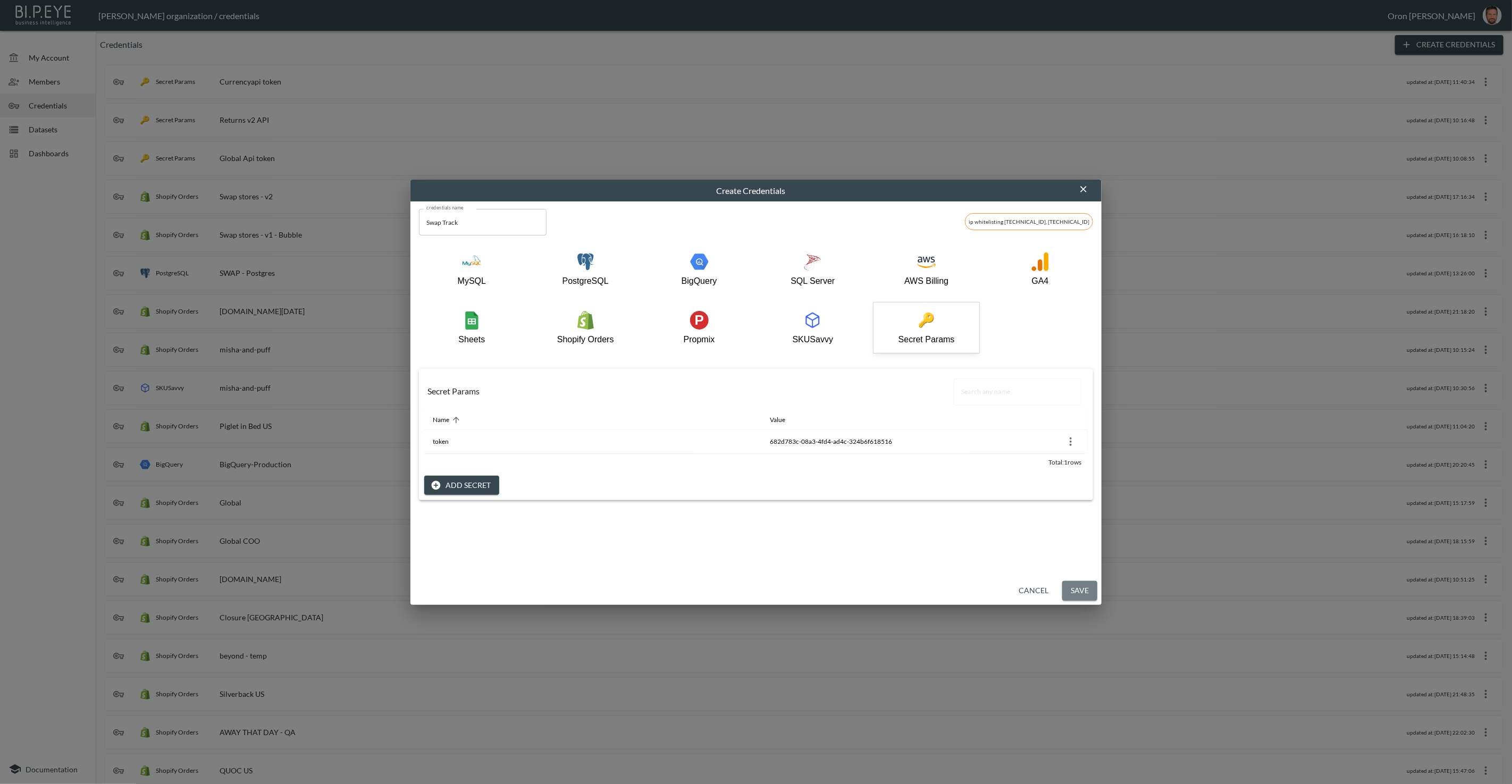
click at [1073, 589] on button "Save" at bounding box center [1079, 590] width 35 height 20
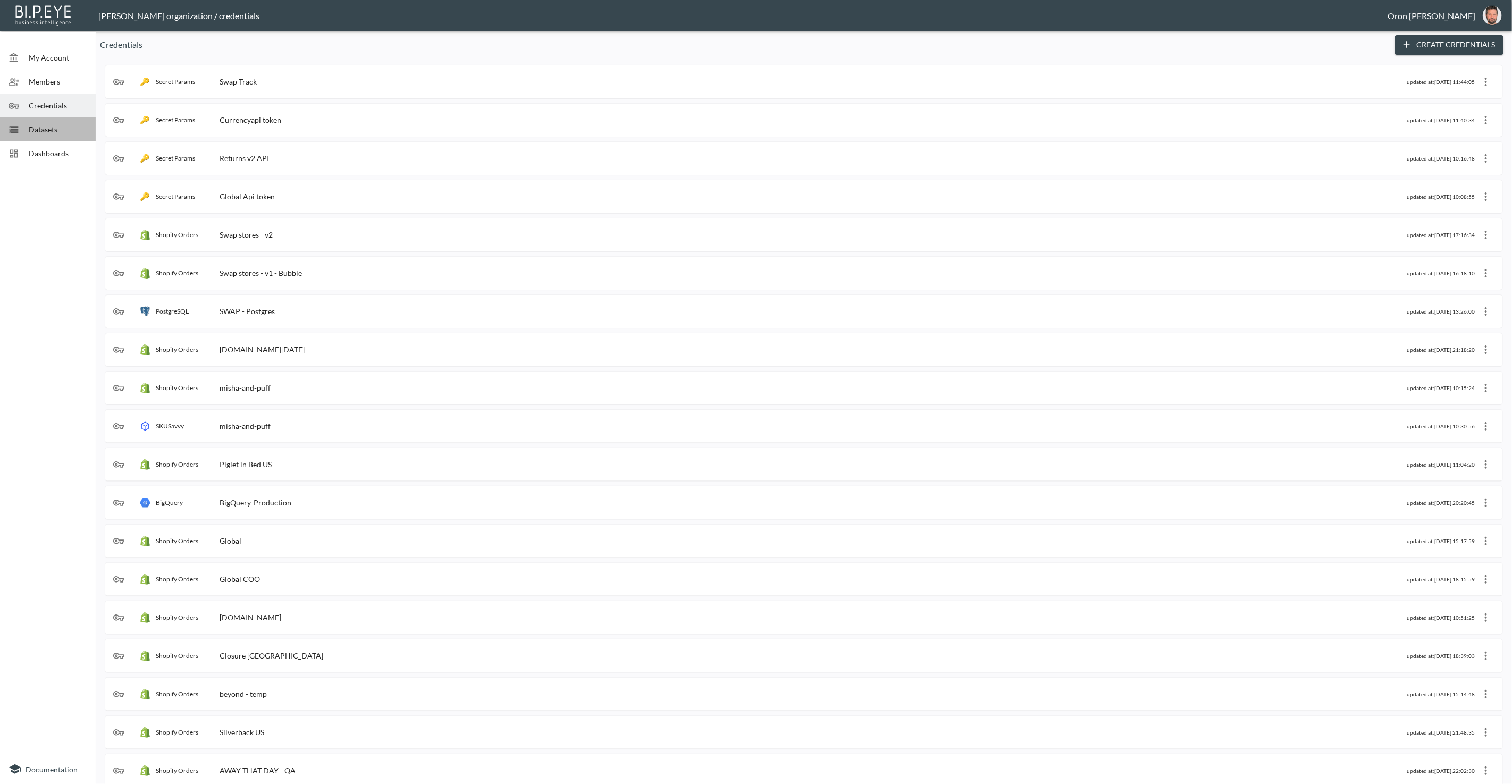
drag, startPoint x: 25, startPoint y: 124, endPoint x: 62, endPoint y: 128, distance: 37.2
click at [25, 125] on div at bounding box center [19, 129] width 20 height 11
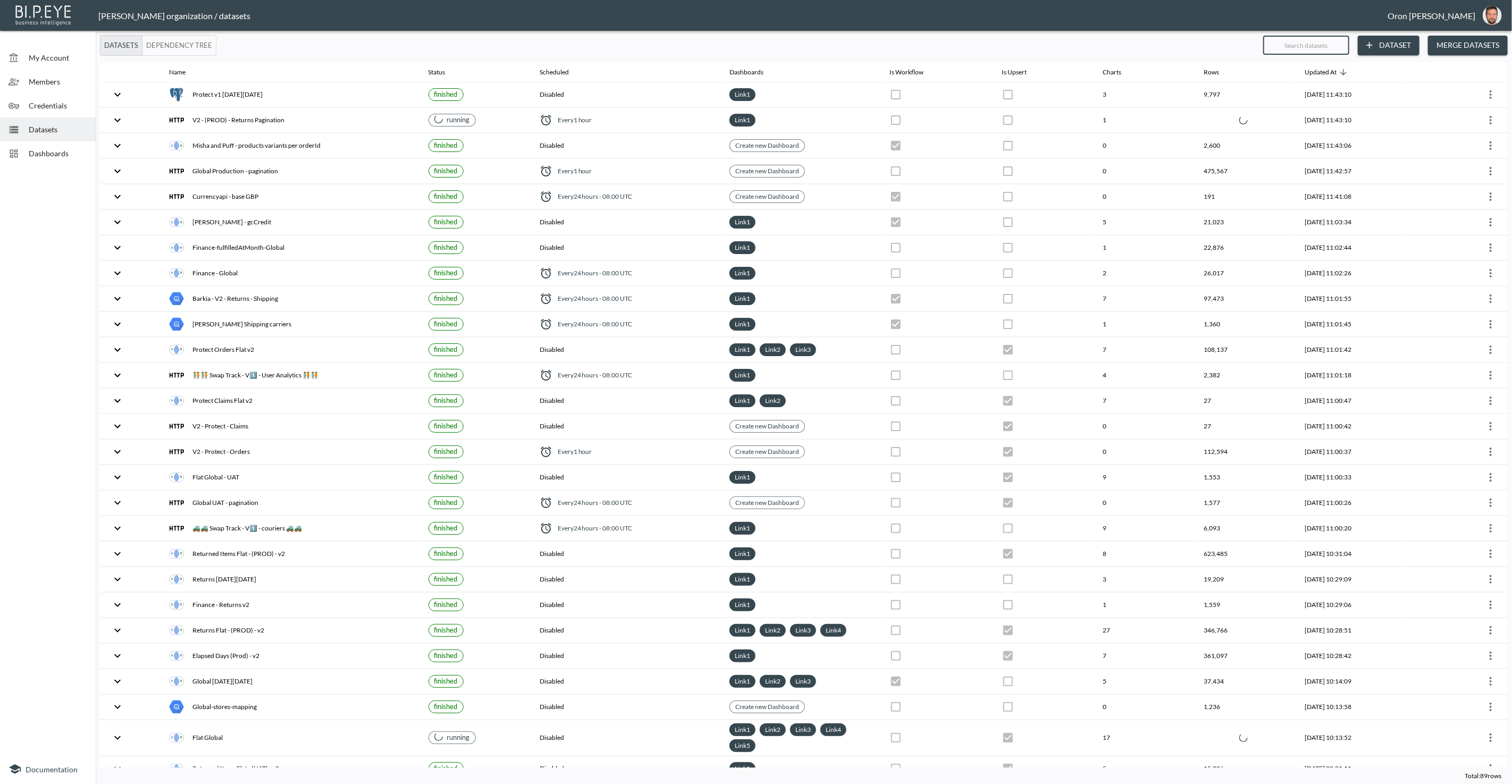
click at [1320, 43] on input "text" at bounding box center [1306, 45] width 86 height 26
type input "t"
checkbox input "false"
checkbox input "true"
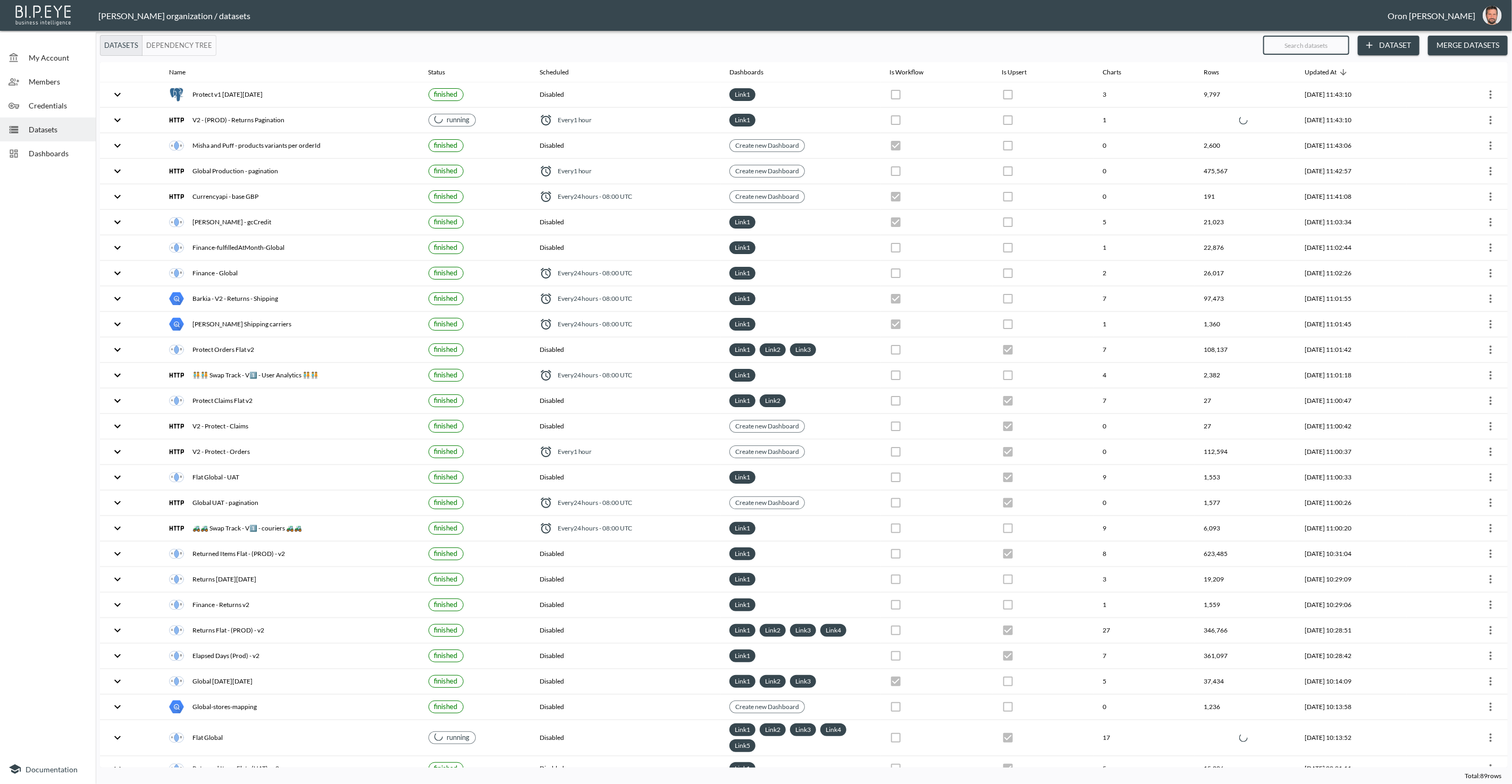
checkbox input "true"
checkbox input "false"
checkbox input "true"
checkbox input "false"
checkbox input "true"
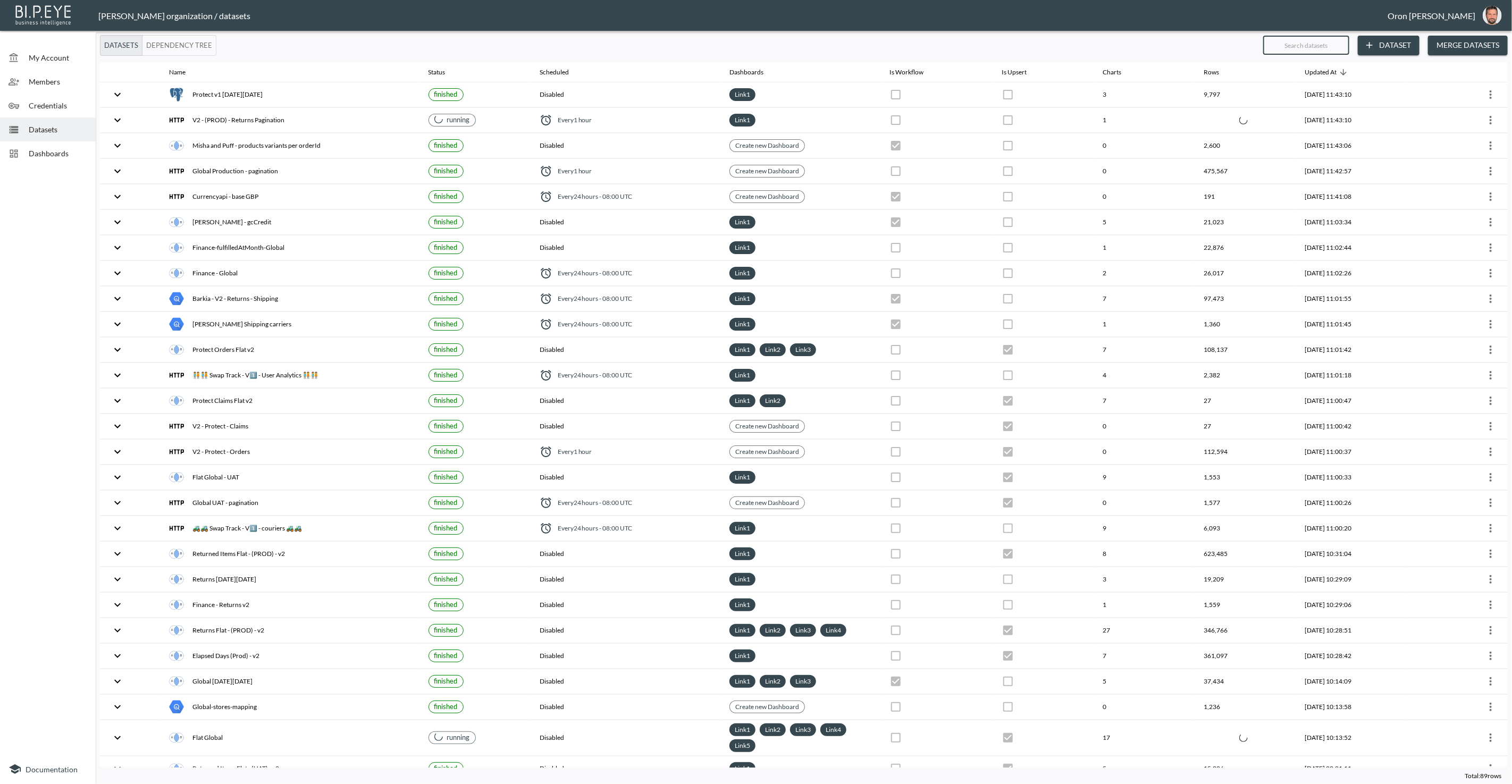
checkbox input "false"
checkbox input "true"
checkbox input "false"
checkbox input "true"
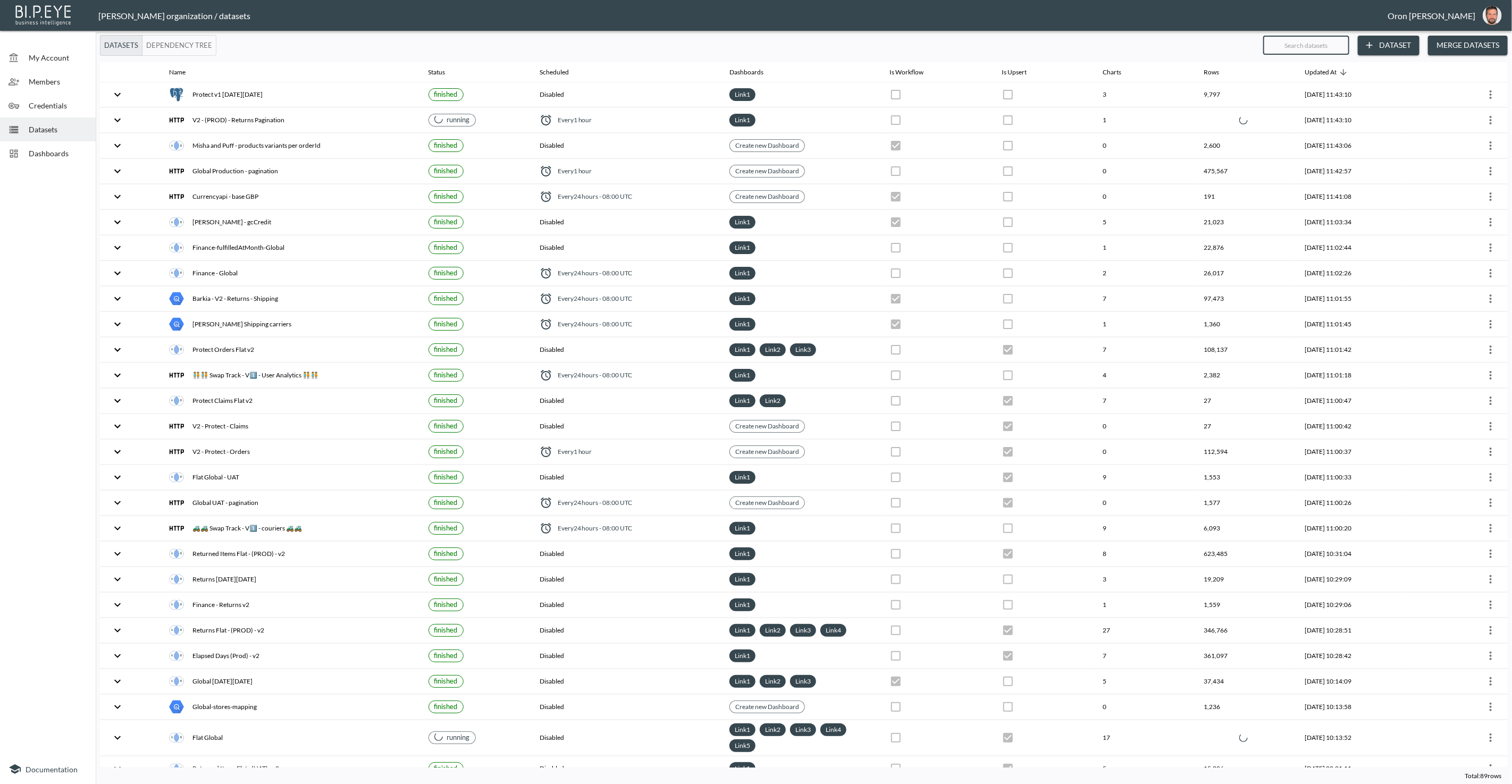
checkbox input "true"
checkbox input "false"
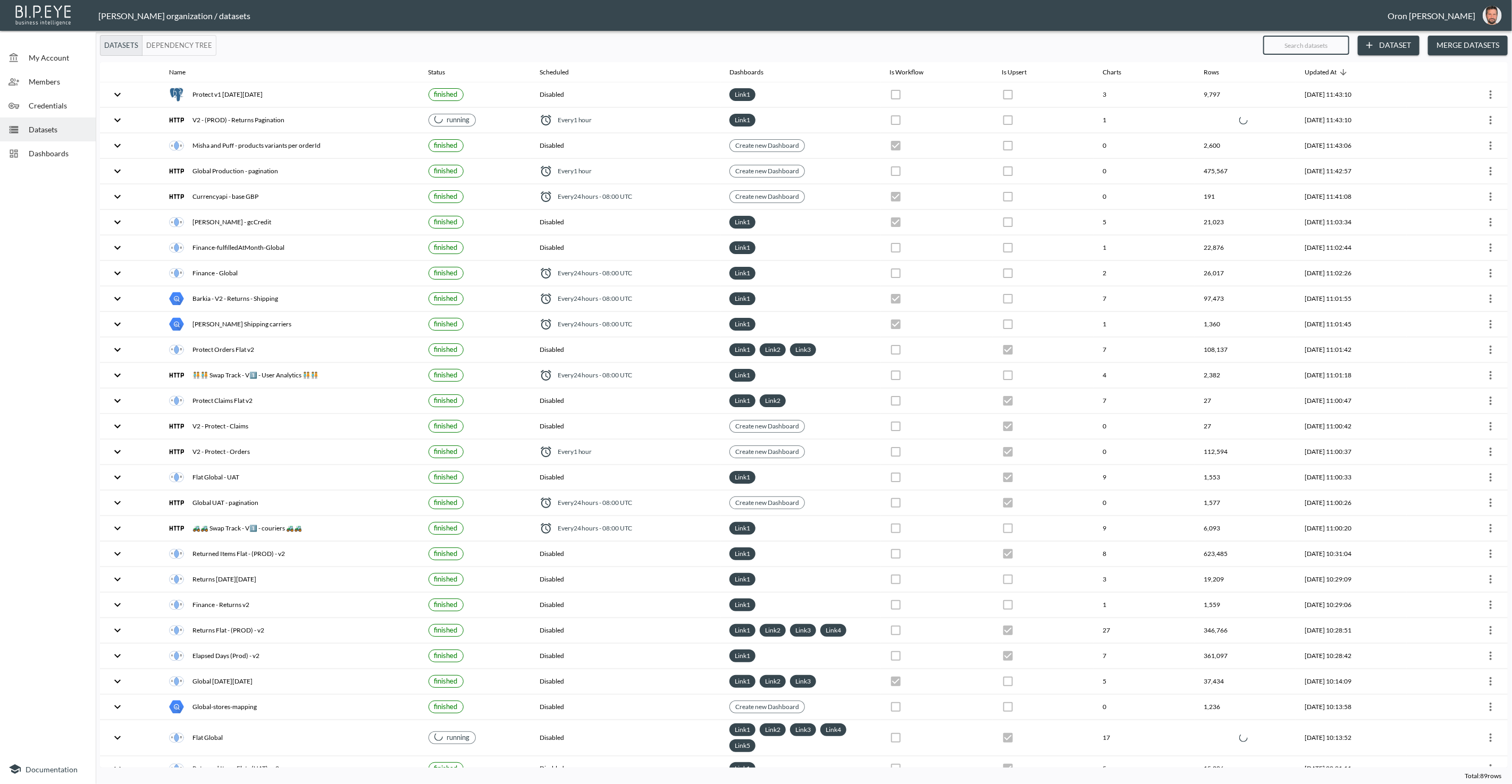
checkbox input "true"
checkbox input "false"
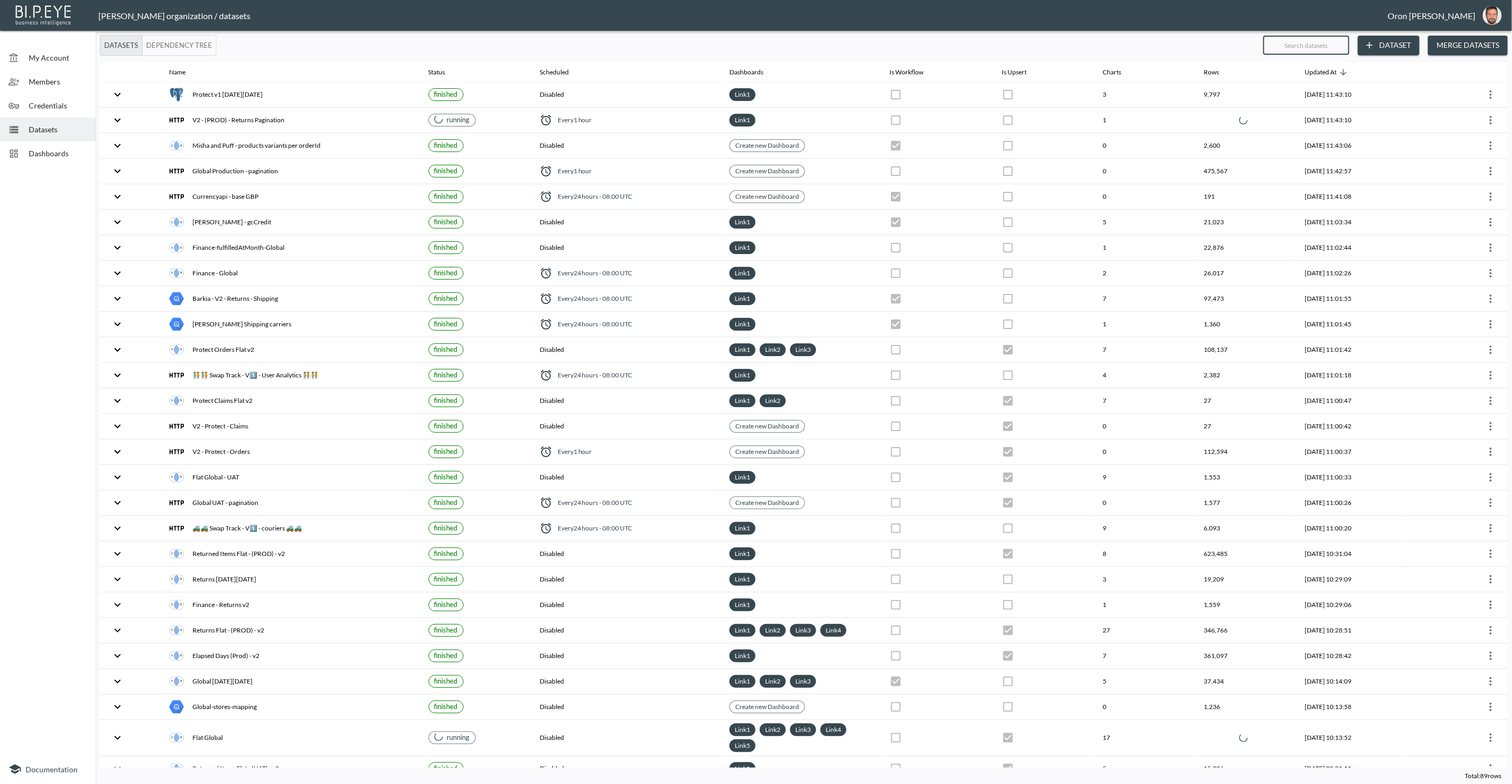
checkbox input "true"
checkbox input "false"
checkbox input "true"
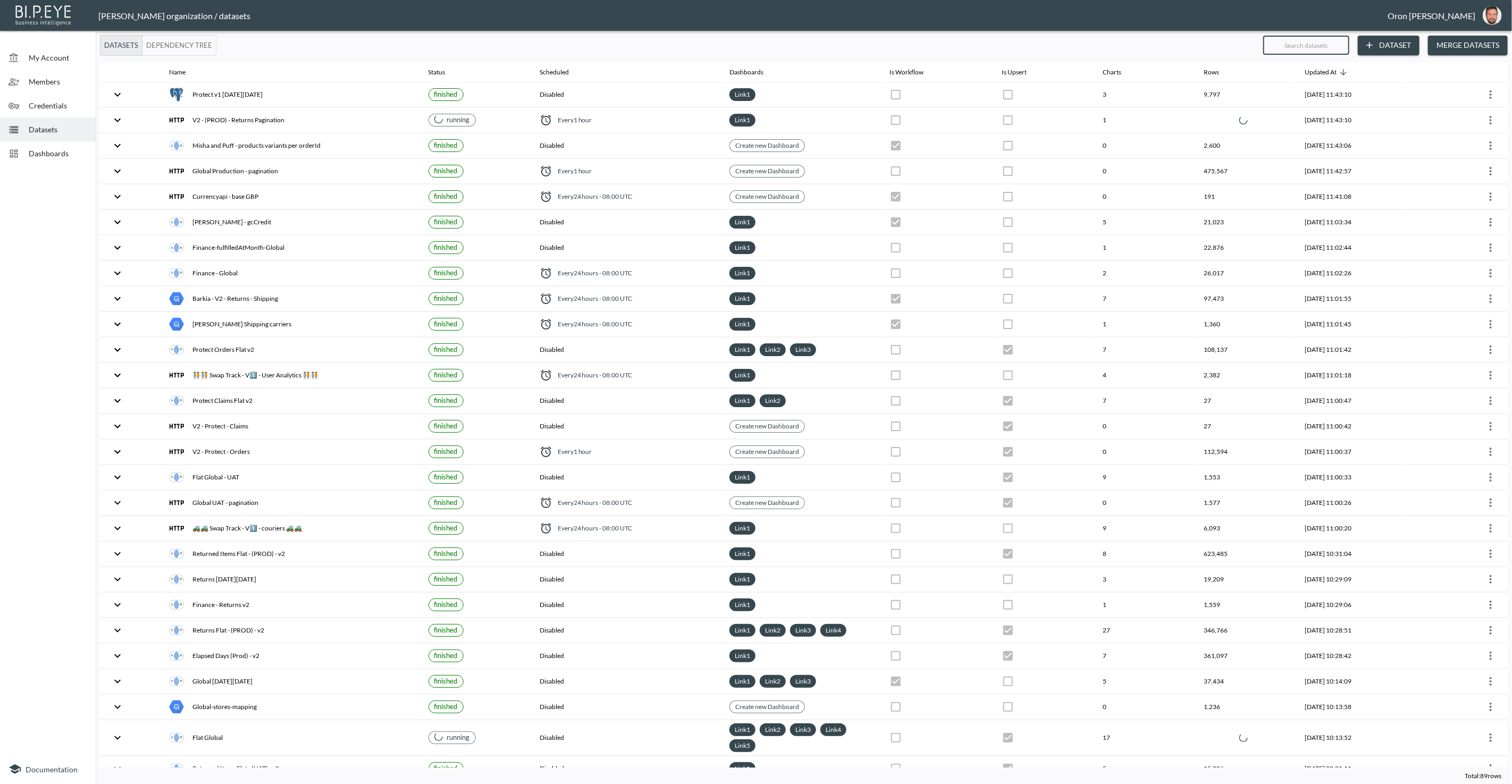
checkbox input "false"
checkbox input "true"
checkbox input "false"
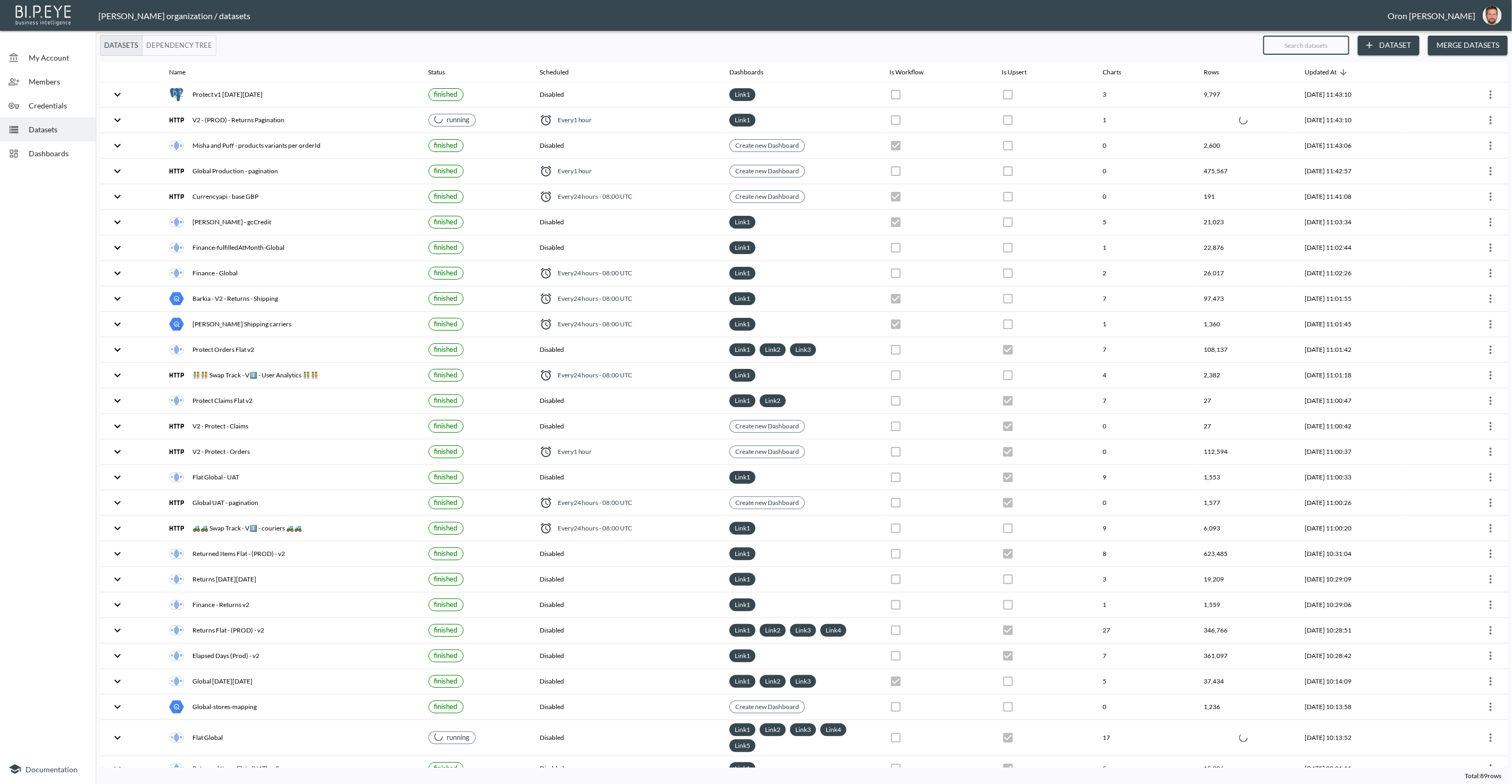
checkbox input "false"
type input "tr"
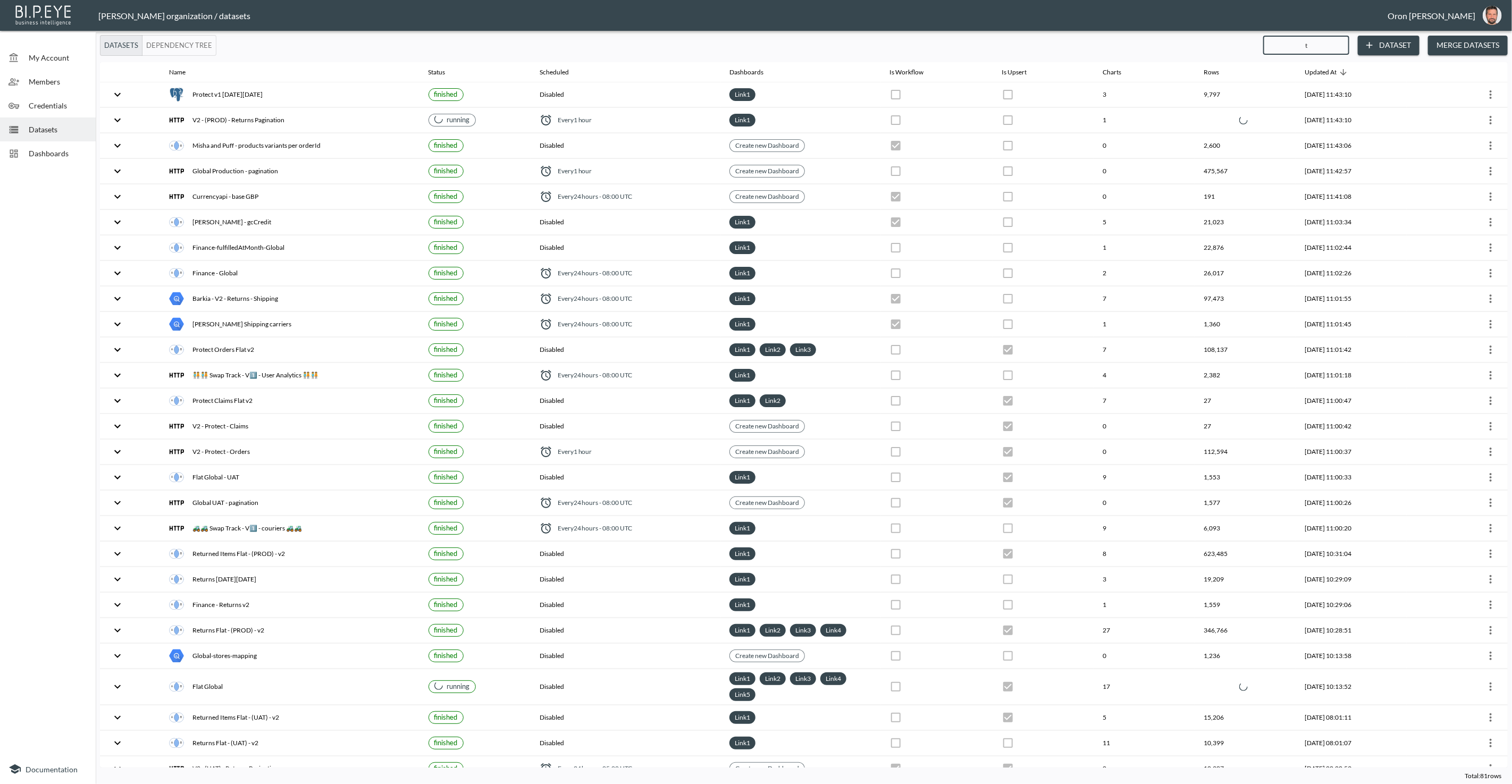
checkbox input "false"
checkbox input "true"
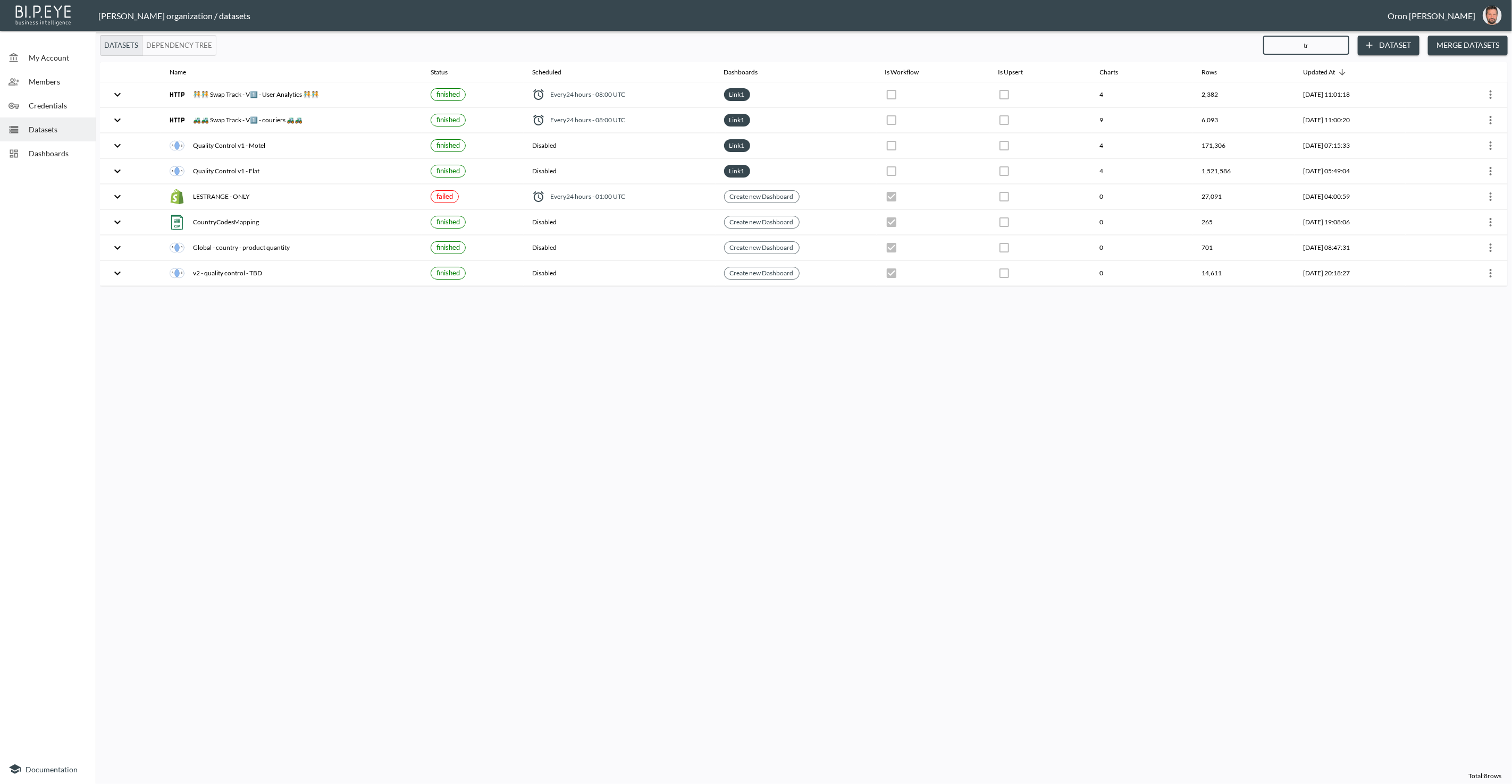
type input "tra"
checkbox input "true"
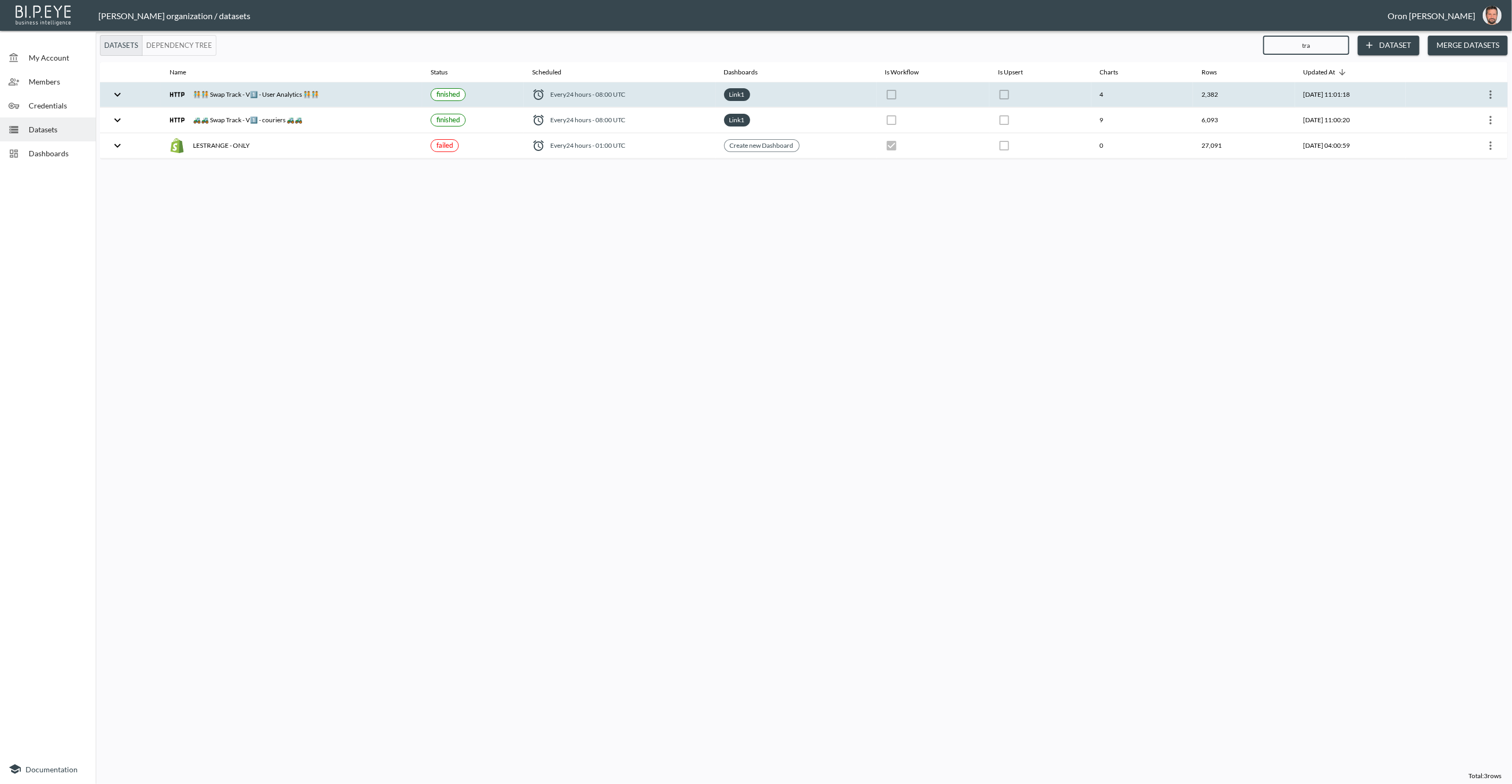
type input "tra"
click at [1487, 92] on icon "more" at bounding box center [1491, 94] width 13 height 13
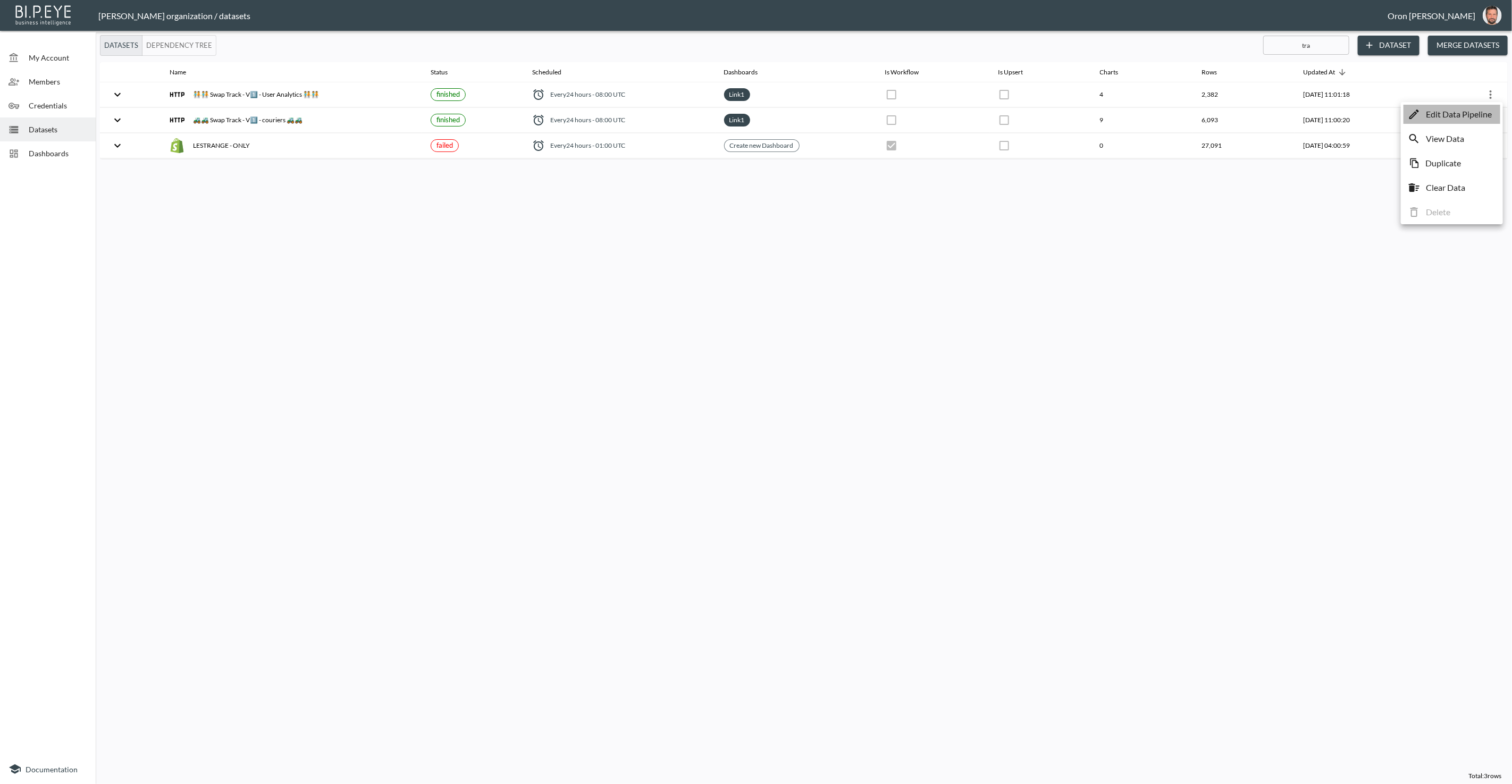
click at [1476, 109] on p "Edit Data Pipeline" at bounding box center [1459, 114] width 66 height 13
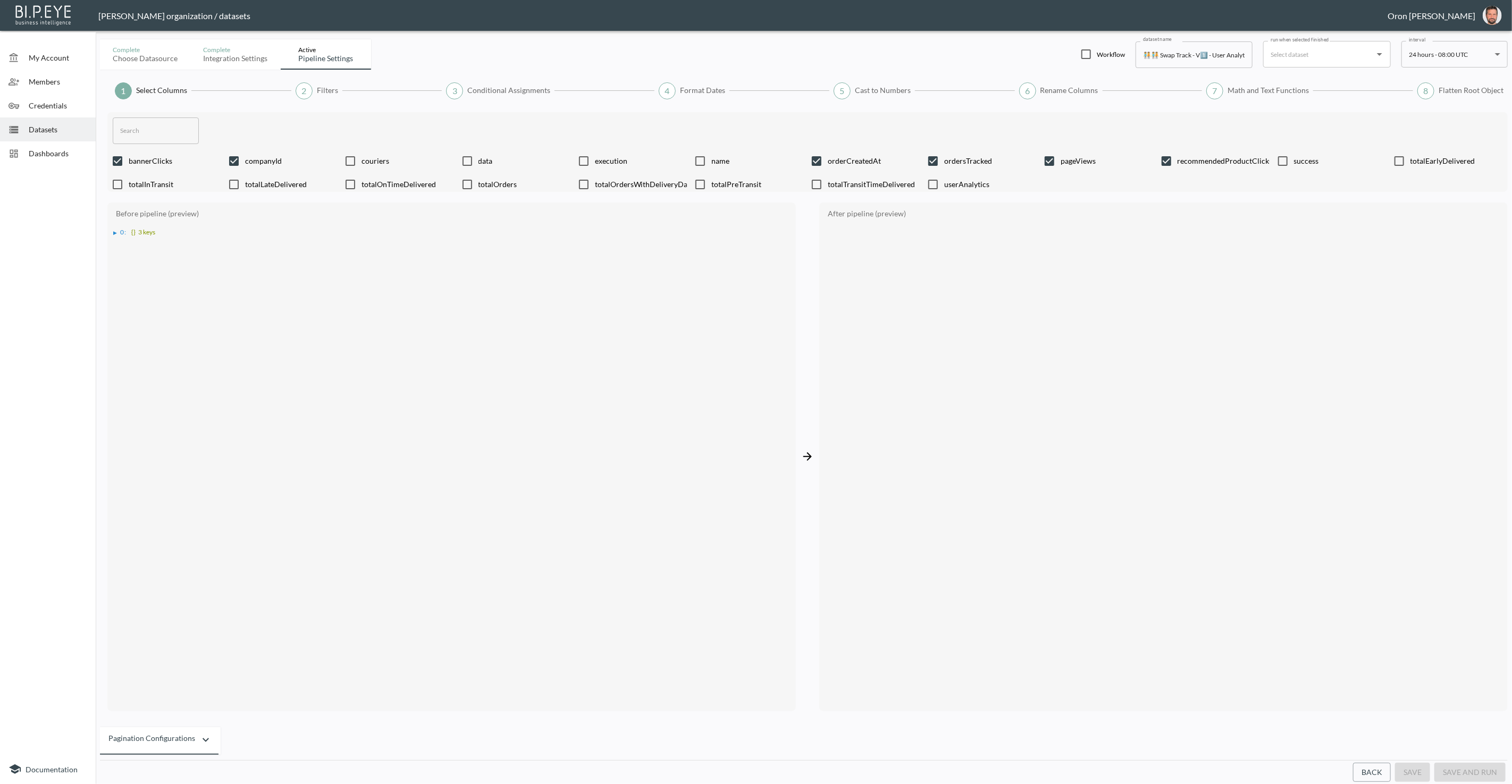
click at [1368, 775] on button "Back" at bounding box center [1372, 772] width 37 height 20
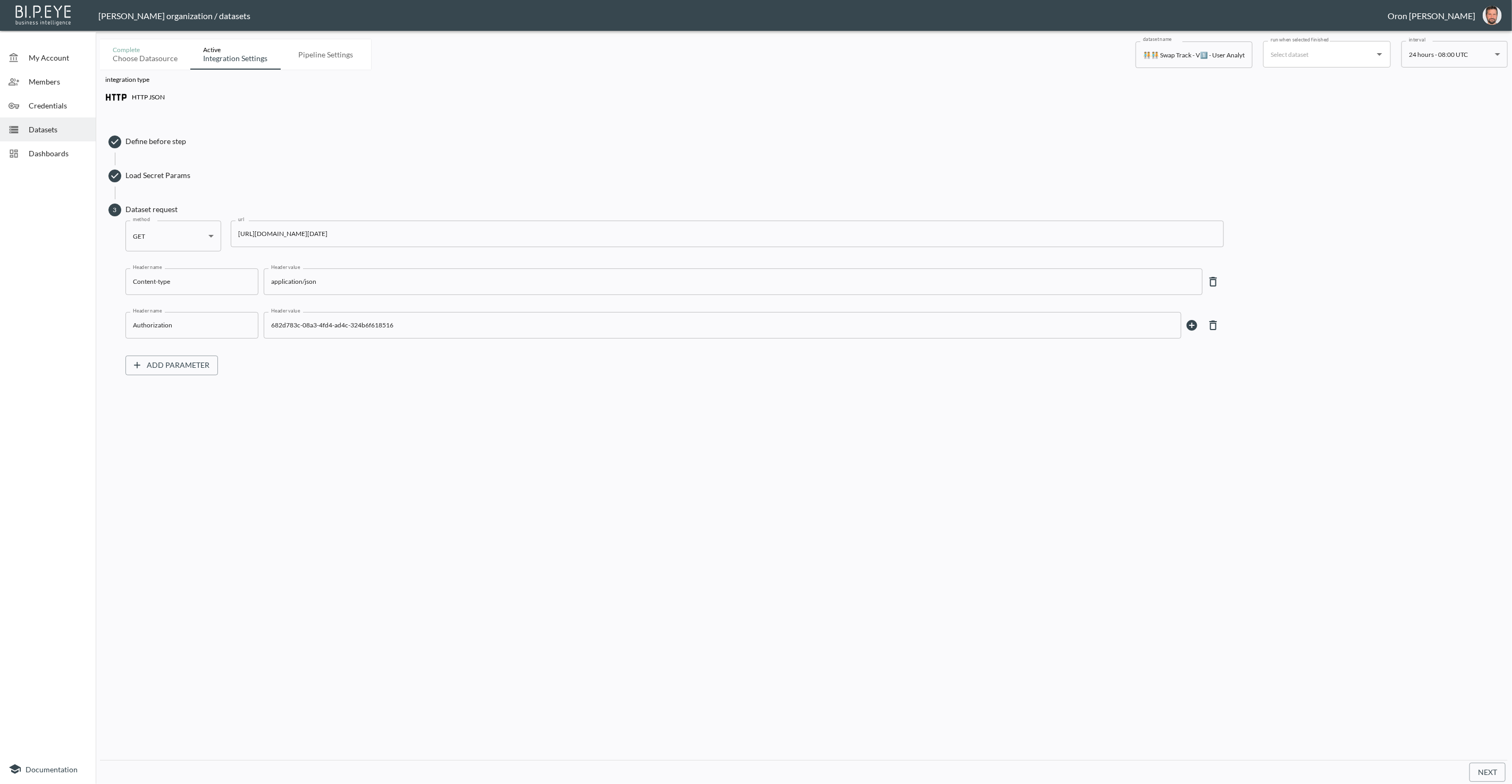
click at [159, 171] on span "Load Secret Params" at bounding box center [814, 175] width 1377 height 11
click at [182, 205] on body "BI.P.EYE, Interactive Analytics Dashboards - app Zach Bailet organization / dat…" at bounding box center [756, 392] width 1512 height 784
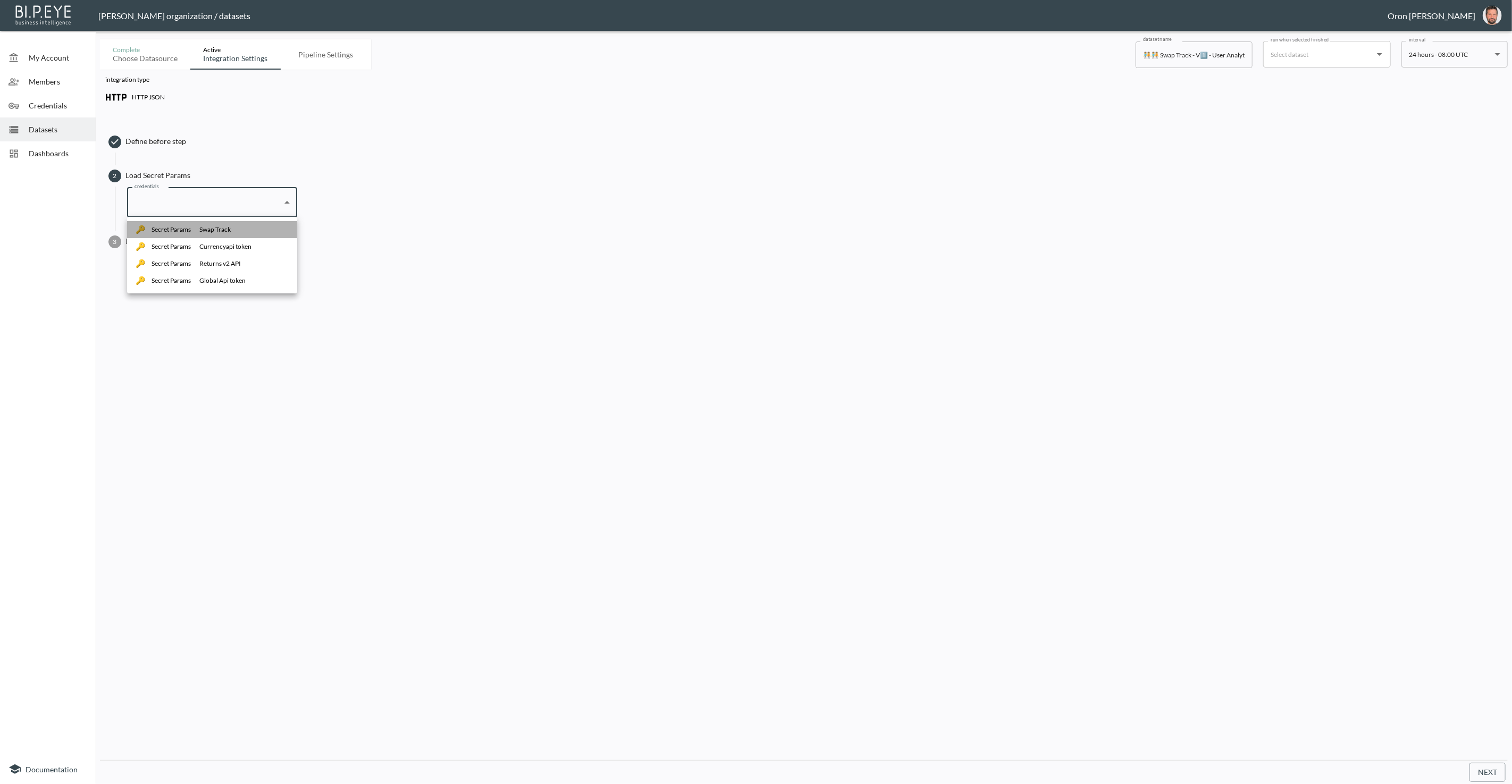
click at [195, 224] on div "Secret Params" at bounding box center [167, 229] width 64 height 11
type input "5f51aebf-88a5-408a-8bfb-437113de126e"
click at [157, 240] on span "Dataset request" at bounding box center [814, 241] width 1377 height 11
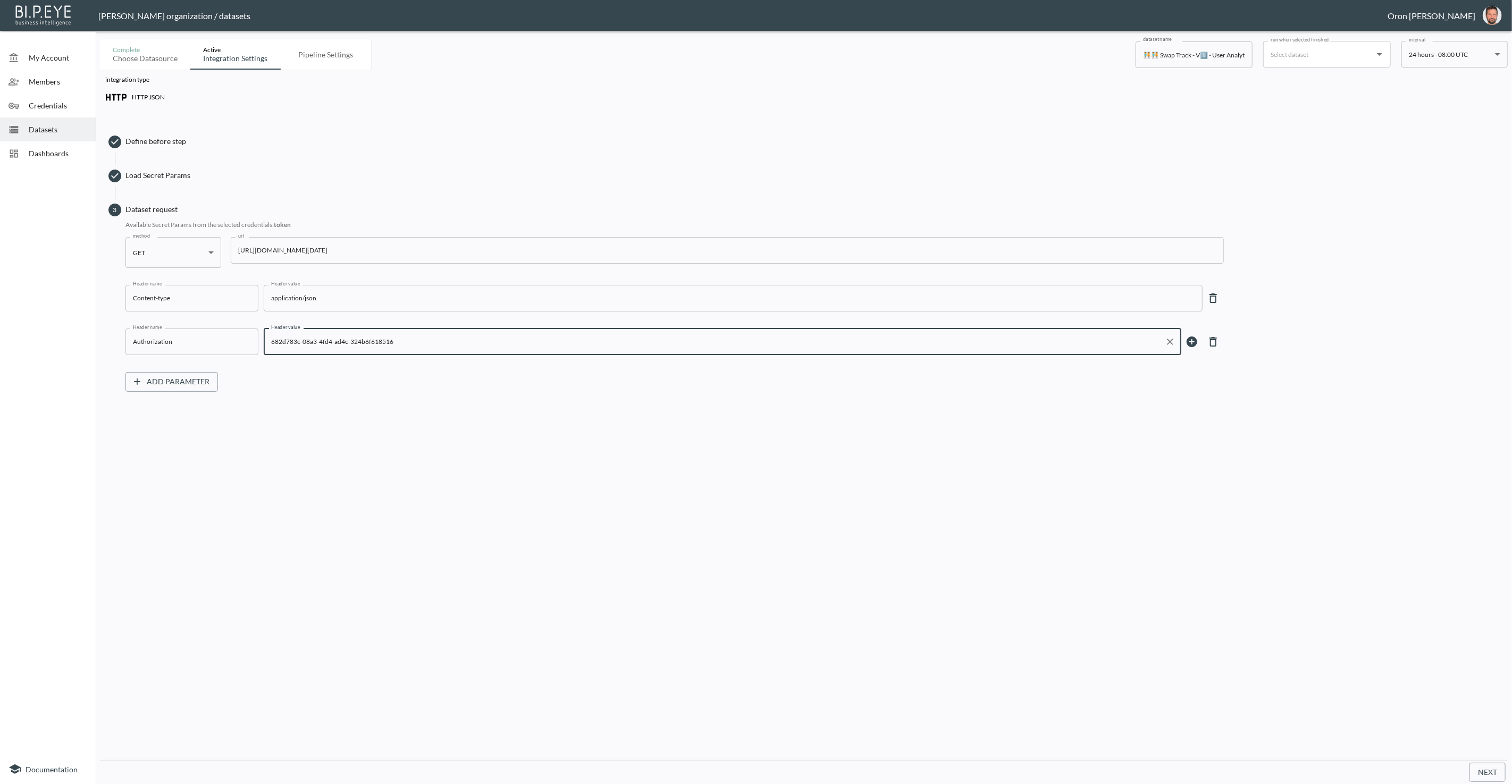
click at [360, 347] on input "682d783c-08a3-4fd4-ad4c-324b6f618516" at bounding box center [715, 341] width 892 height 17
click at [360, 347] on input "682d783c-08a3-4fd4-ad4c-324b6f618516" at bounding box center [715, 341] width 892 height 17
click at [1491, 771] on button "Next" at bounding box center [1487, 772] width 37 height 20
click at [295, 338] on input "${token2}" at bounding box center [715, 341] width 892 height 17
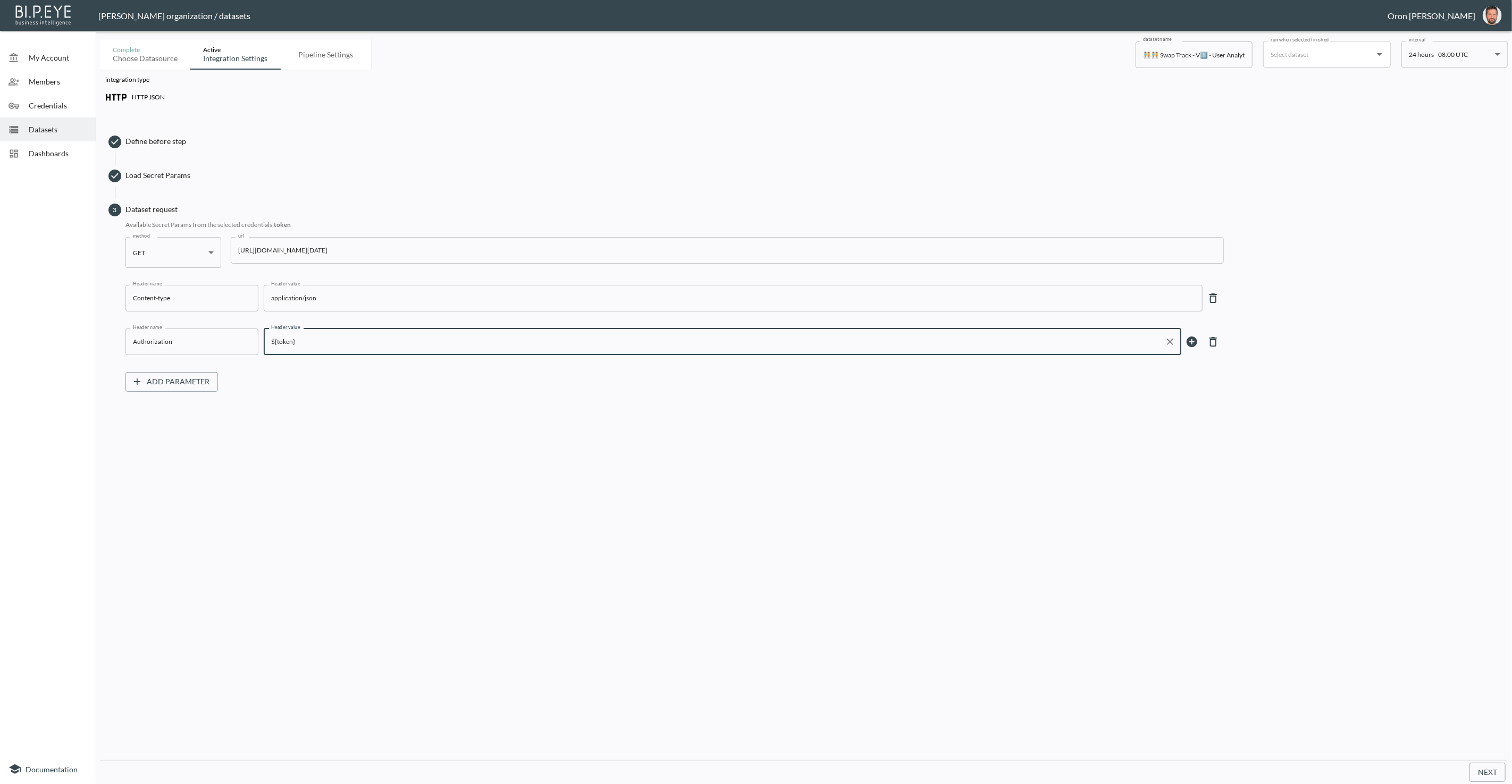
type input "${token}"
click at [1044, 560] on div "integration type HTTP JSON Define before step Load Secret Params 3 Dataset requ…" at bounding box center [804, 415] width 1408 height 691
click at [1478, 766] on button "Next" at bounding box center [1487, 772] width 37 height 20
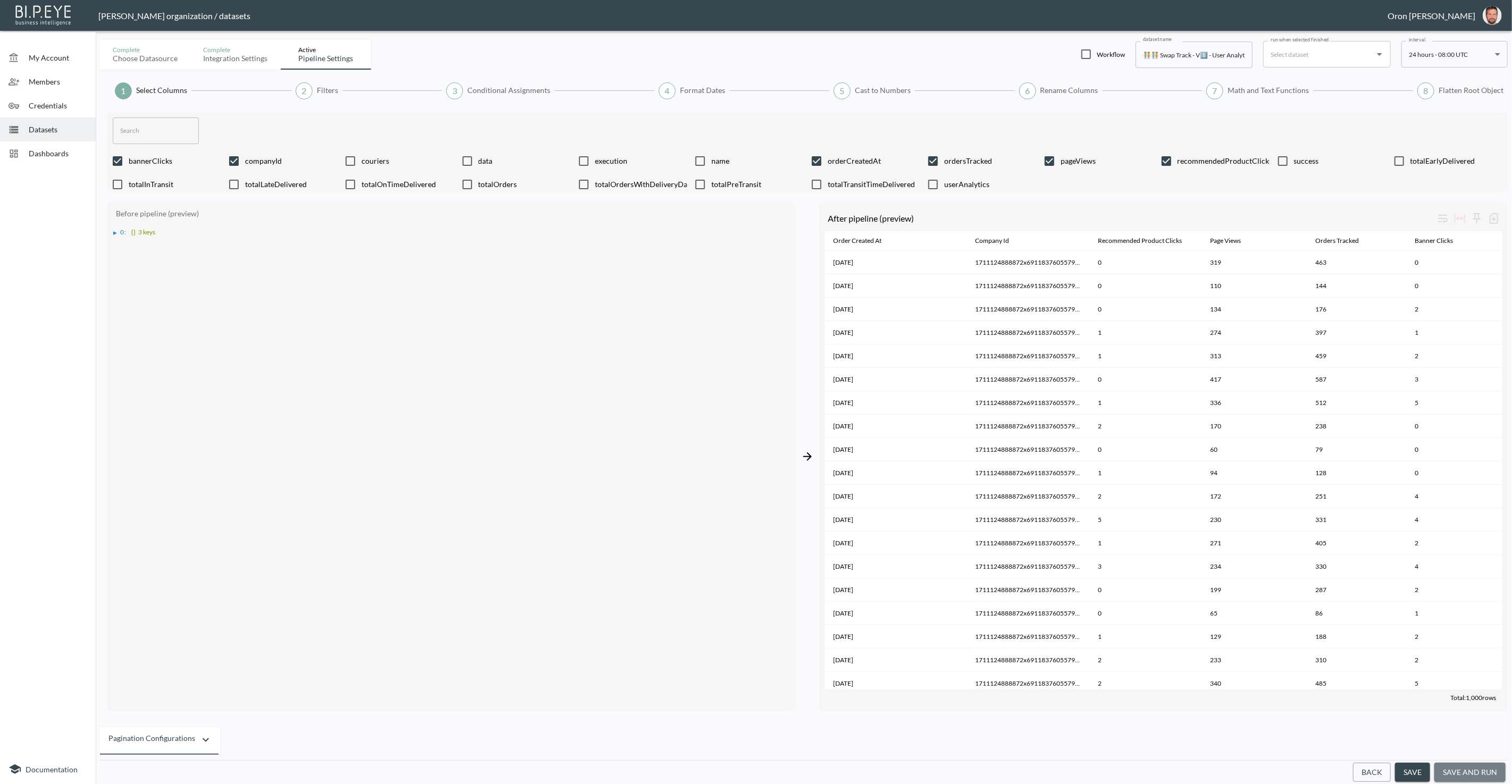
click at [1479, 767] on button "save and run" at bounding box center [1470, 772] width 71 height 20
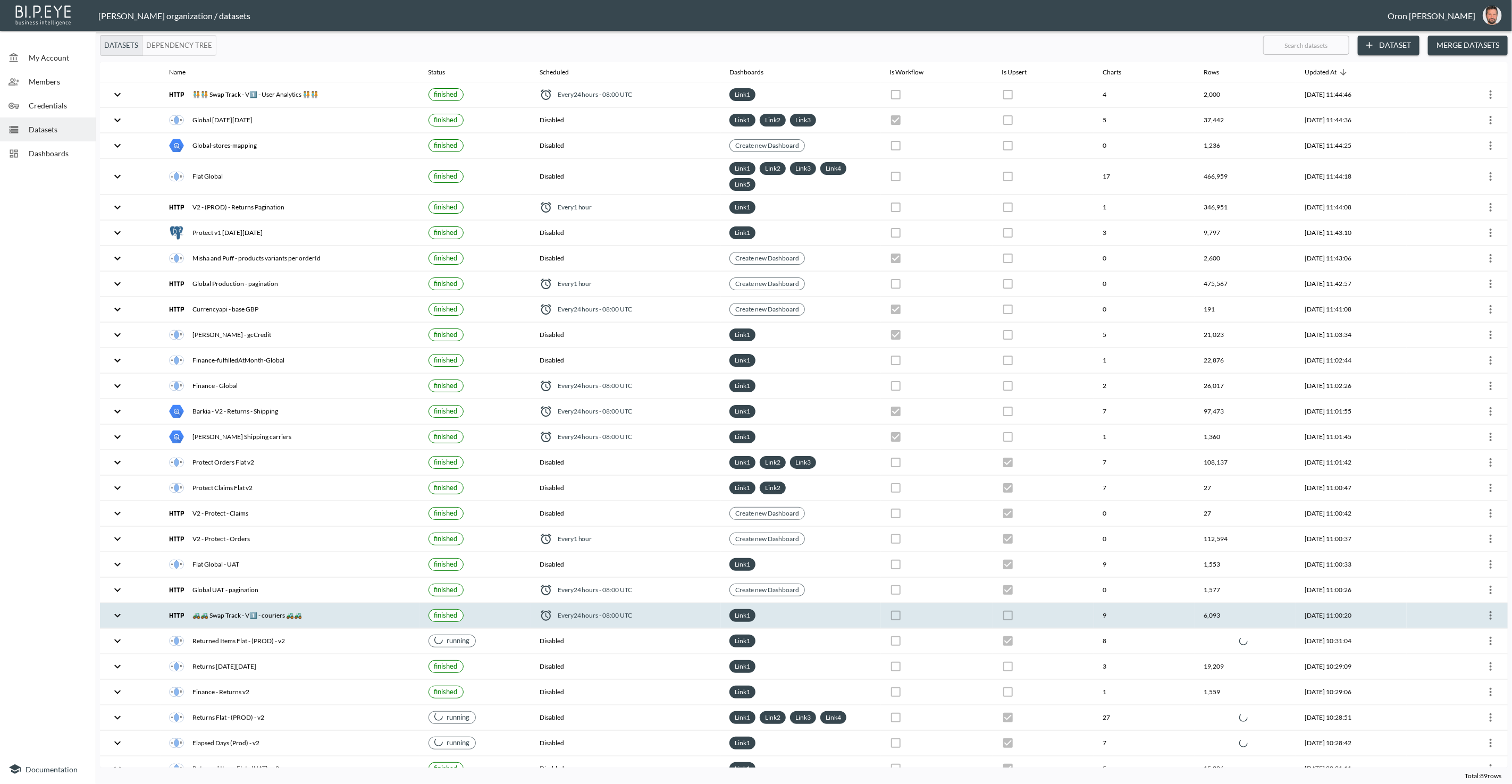
click at [1494, 609] on icon "more" at bounding box center [1491, 615] width 13 height 13
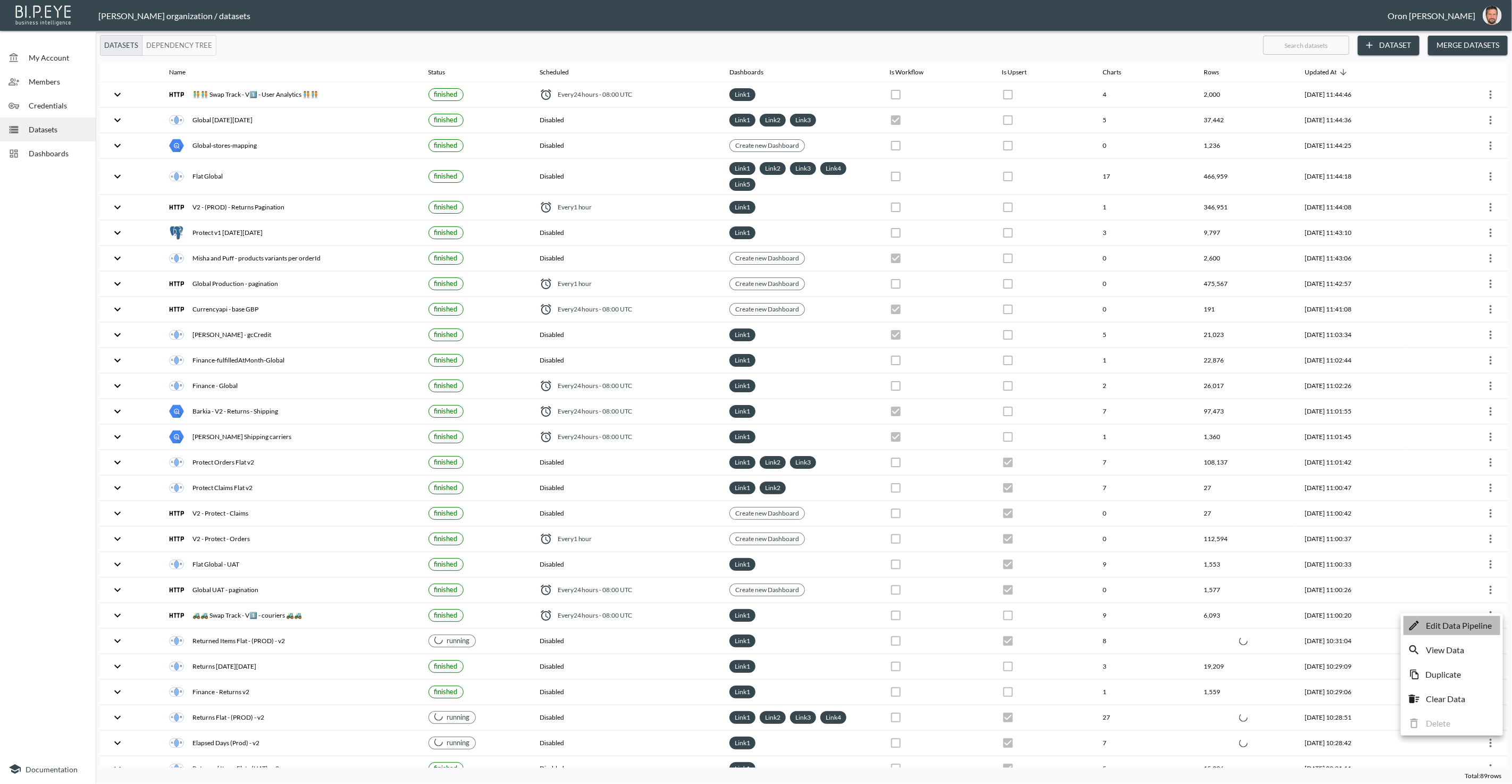
click at [1481, 623] on p "Edit Data Pipeline" at bounding box center [1459, 625] width 66 height 13
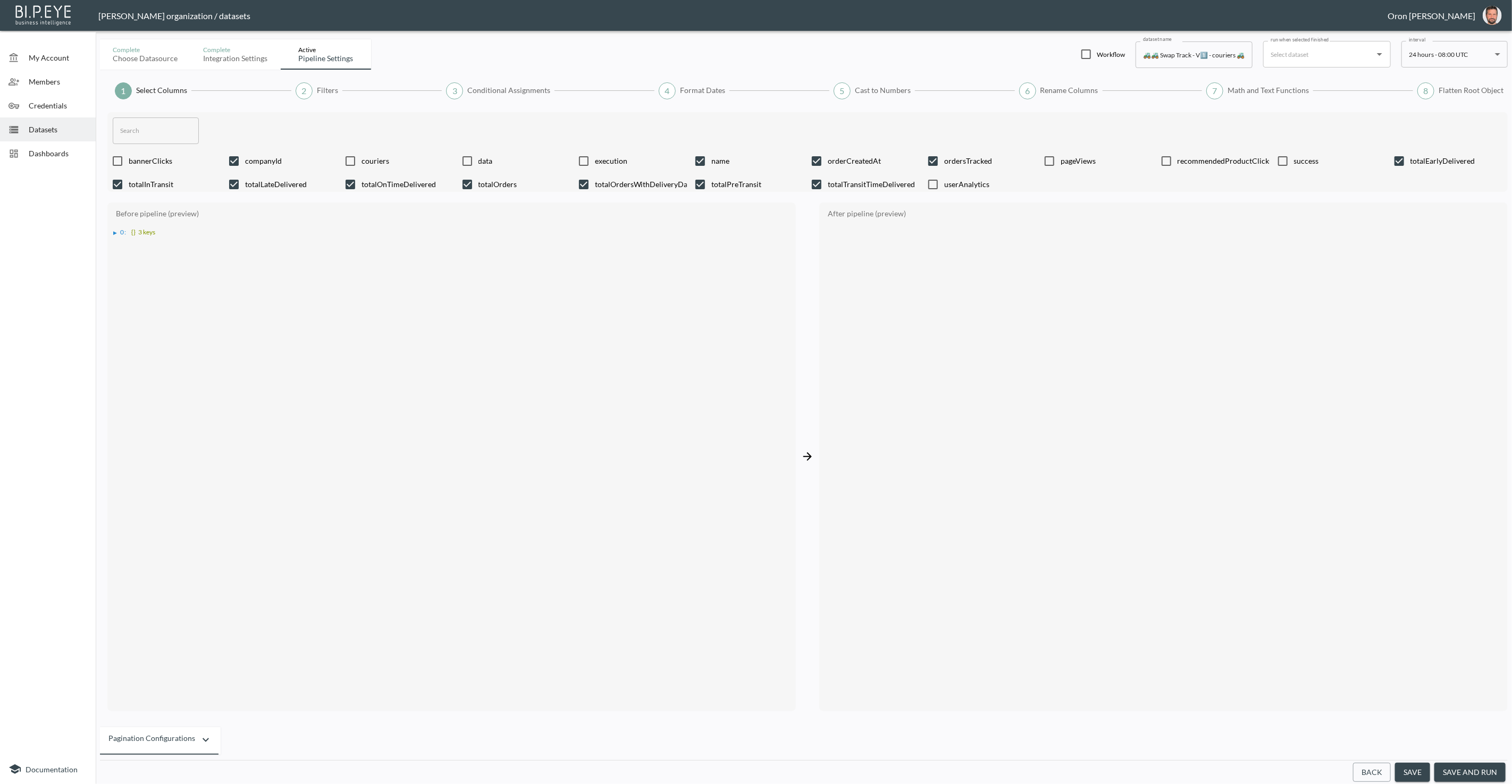
drag, startPoint x: 1375, startPoint y: 769, endPoint x: 1336, endPoint y: 725, distance: 58.8
click at [1373, 766] on button "Back" at bounding box center [1372, 772] width 37 height 20
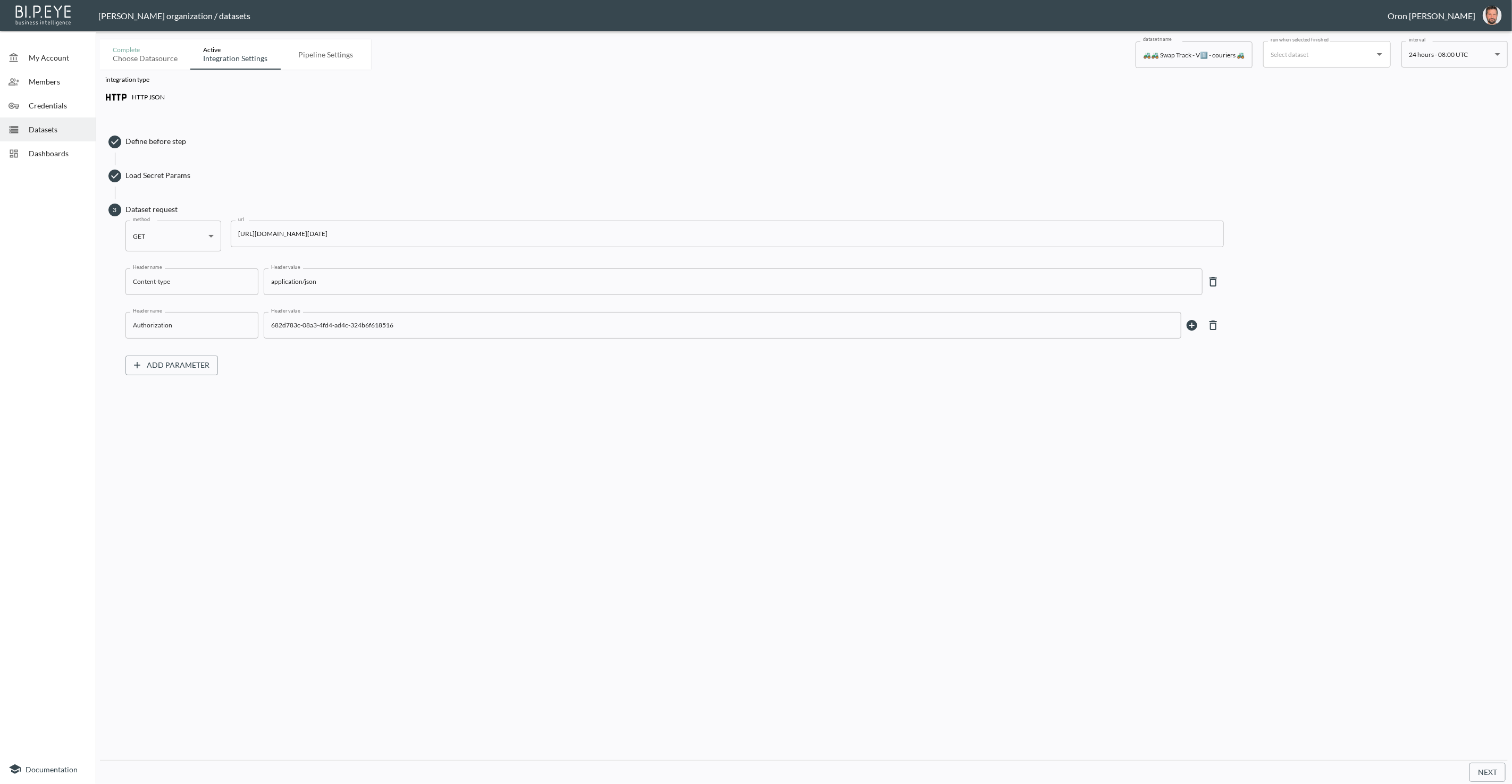
click at [1306, 669] on div "integration type HTTP JSON Define before step Load Secret Params 3 Dataset requ…" at bounding box center [804, 415] width 1408 height 691
click at [152, 174] on span "Load Secret Params" at bounding box center [814, 175] width 1377 height 11
click at [161, 199] on body "BI.P.EYE, Interactive Analytics Dashboards - app Zach Bailet organization / dat…" at bounding box center [756, 392] width 1512 height 784
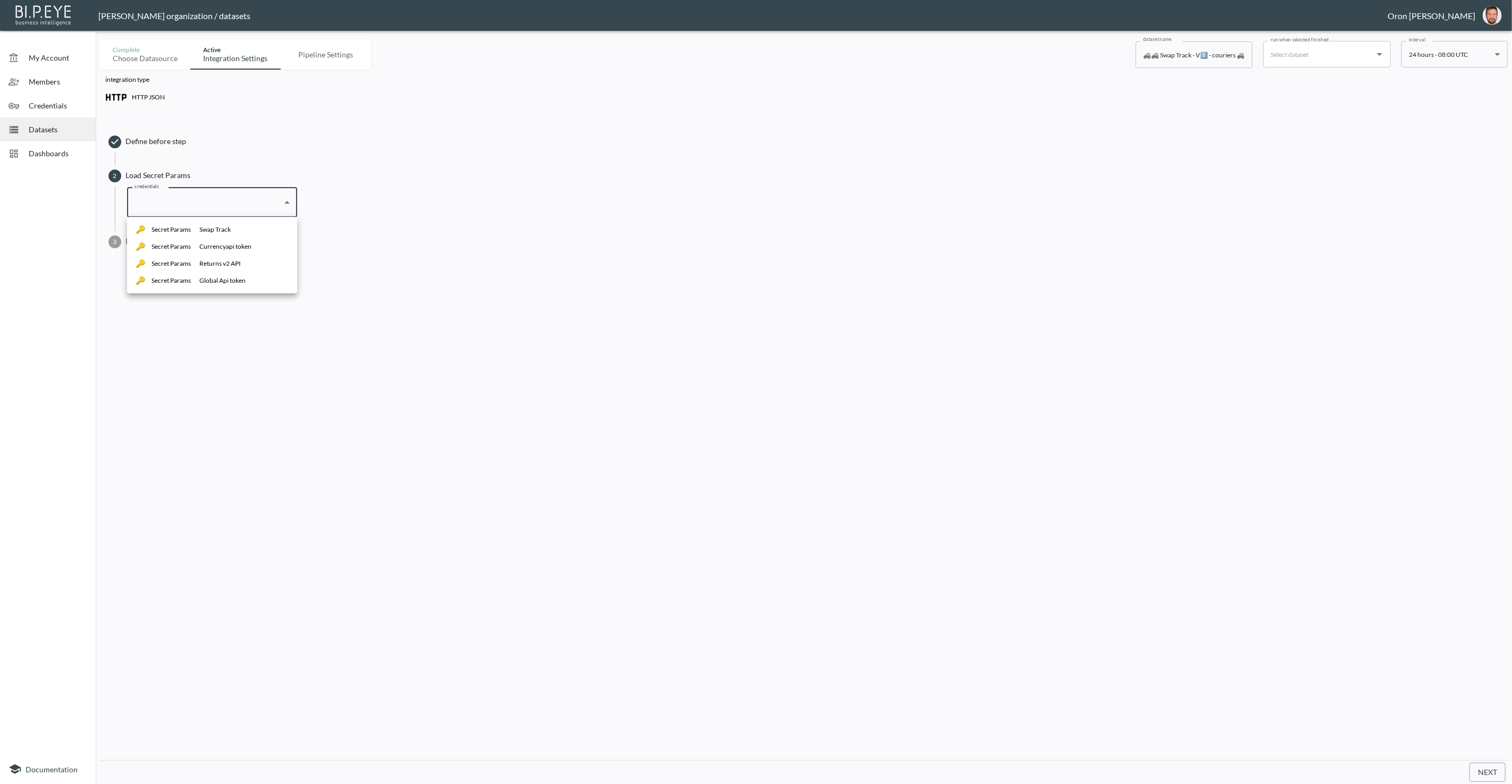
click at [212, 232] on div "Swap Track" at bounding box center [215, 229] width 31 height 9
type input "5f51aebf-88a5-408a-8bfb-437113de126e"
click at [163, 243] on span "Dataset request" at bounding box center [814, 241] width 1377 height 11
click at [321, 335] on input "682d783c-08a3-4fd4-ad4c-324b6f618516" at bounding box center [715, 341] width 892 height 17
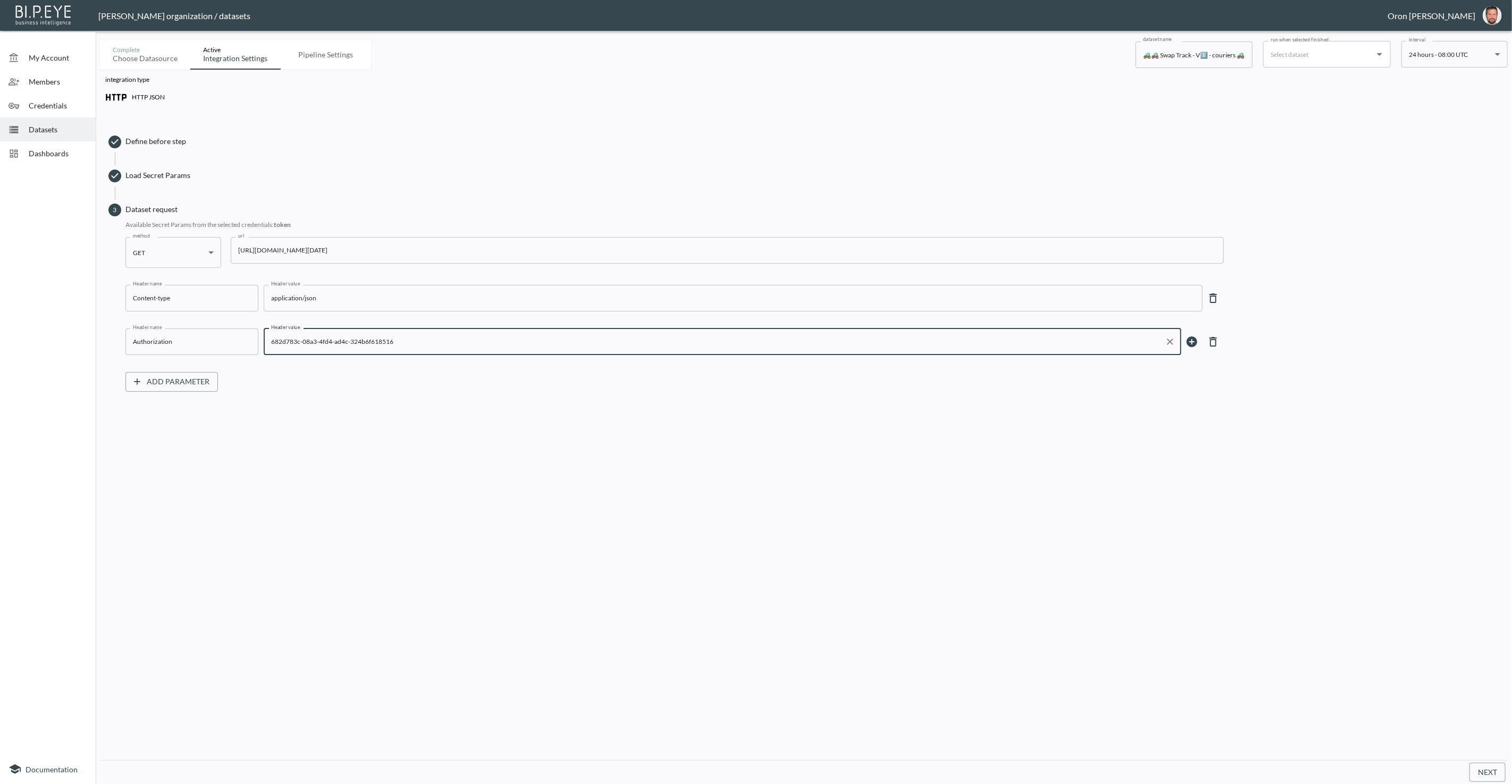
click at [321, 335] on input "682d783c-08a3-4fd4-ad4c-324b6f618516" at bounding box center [715, 341] width 892 height 17
type input "${token}"
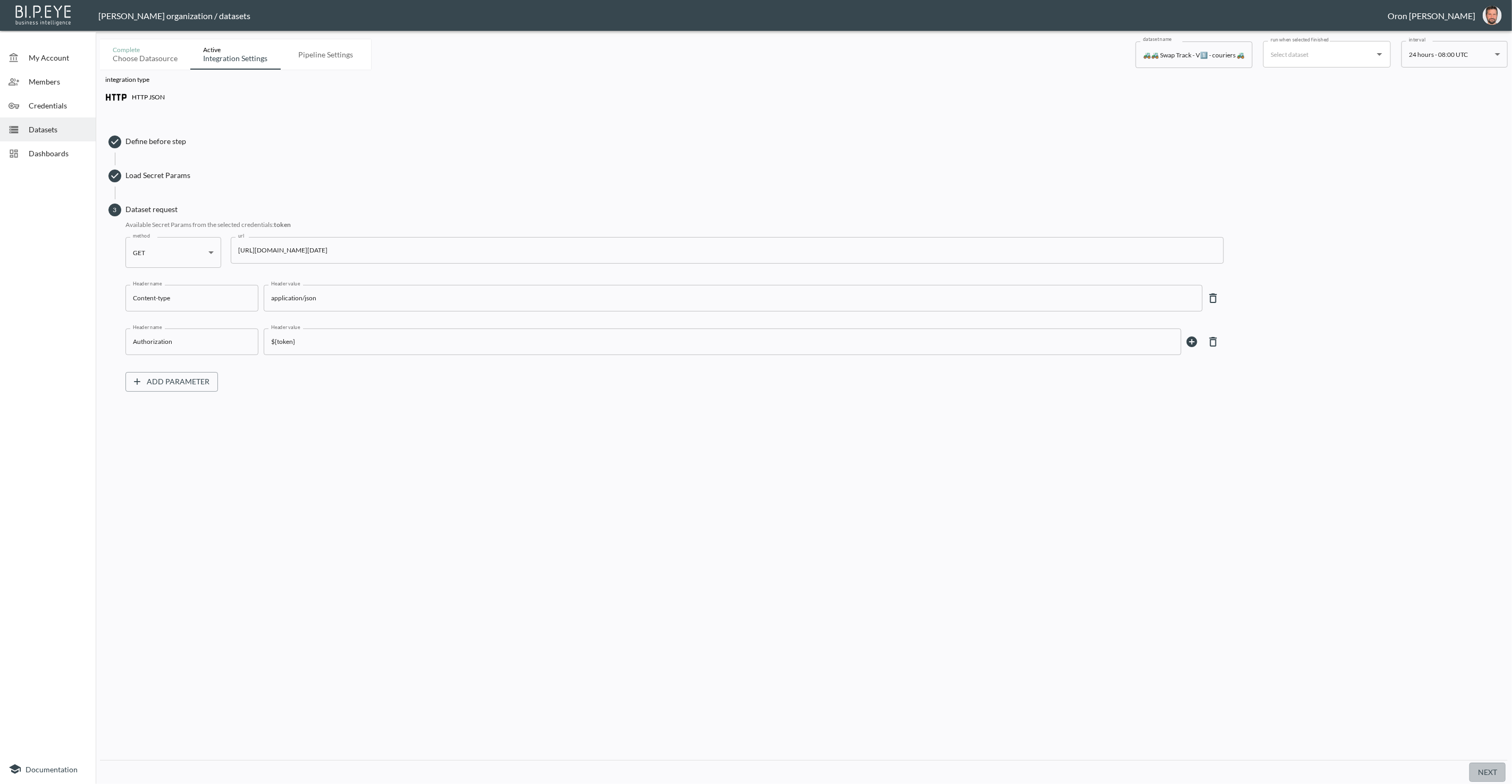
drag, startPoint x: 1495, startPoint y: 767, endPoint x: 1430, endPoint y: 685, distance: 104.6
click at [1495, 767] on button "Next" at bounding box center [1487, 772] width 37 height 20
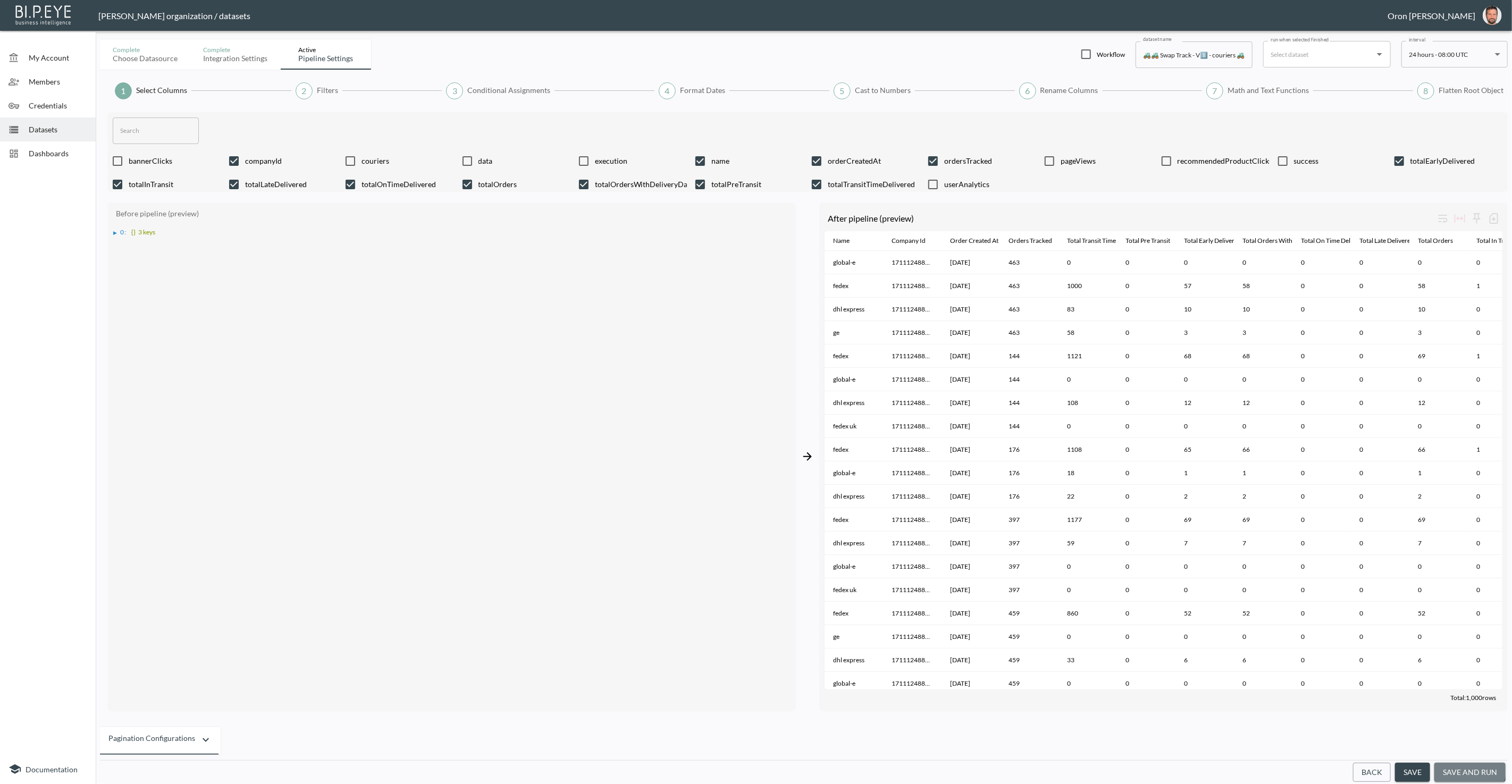
click at [1458, 769] on button "save and run" at bounding box center [1470, 772] width 71 height 20
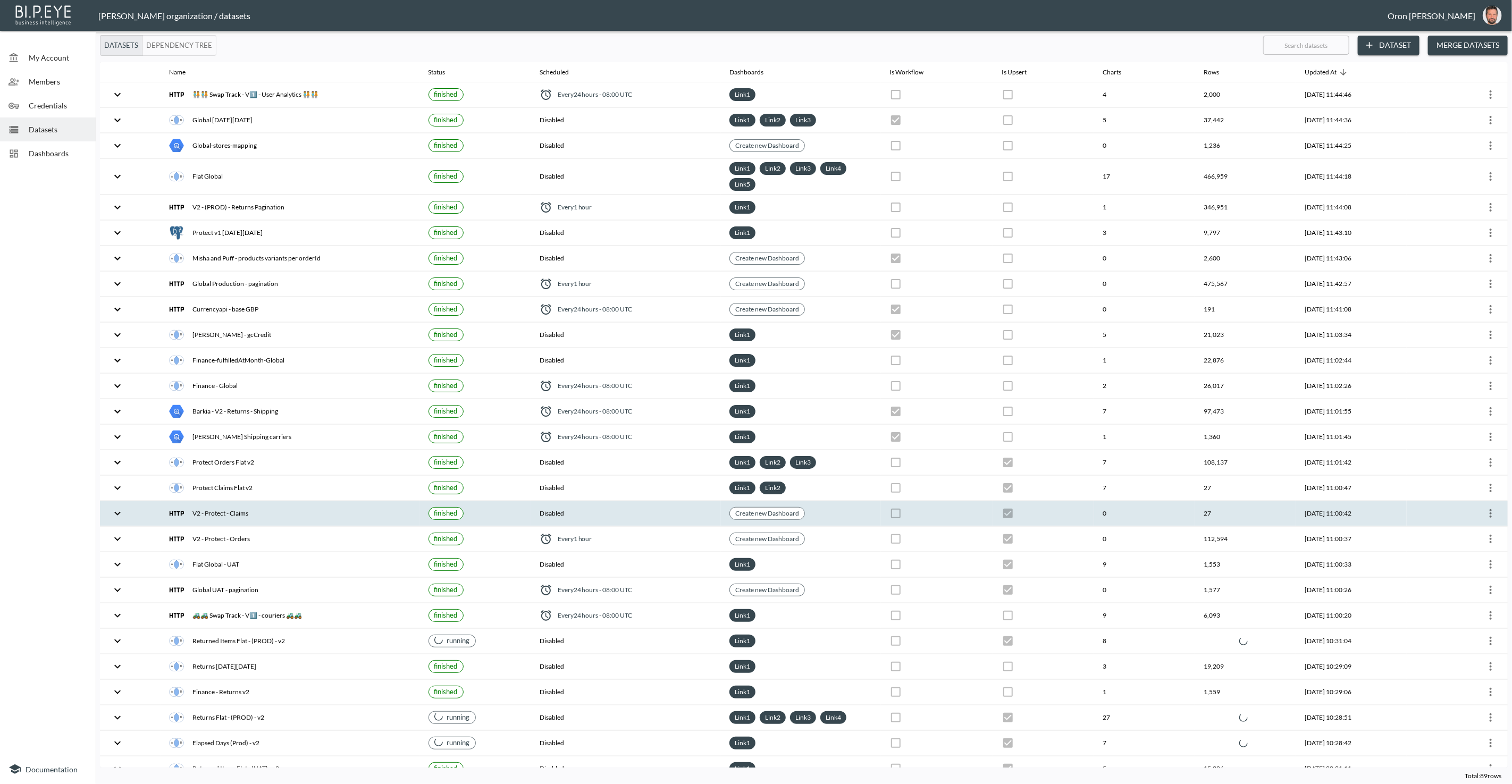
checkbox input "false"
checkbox input "true"
checkbox input "false"
checkbox input "true"
checkbox input "false"
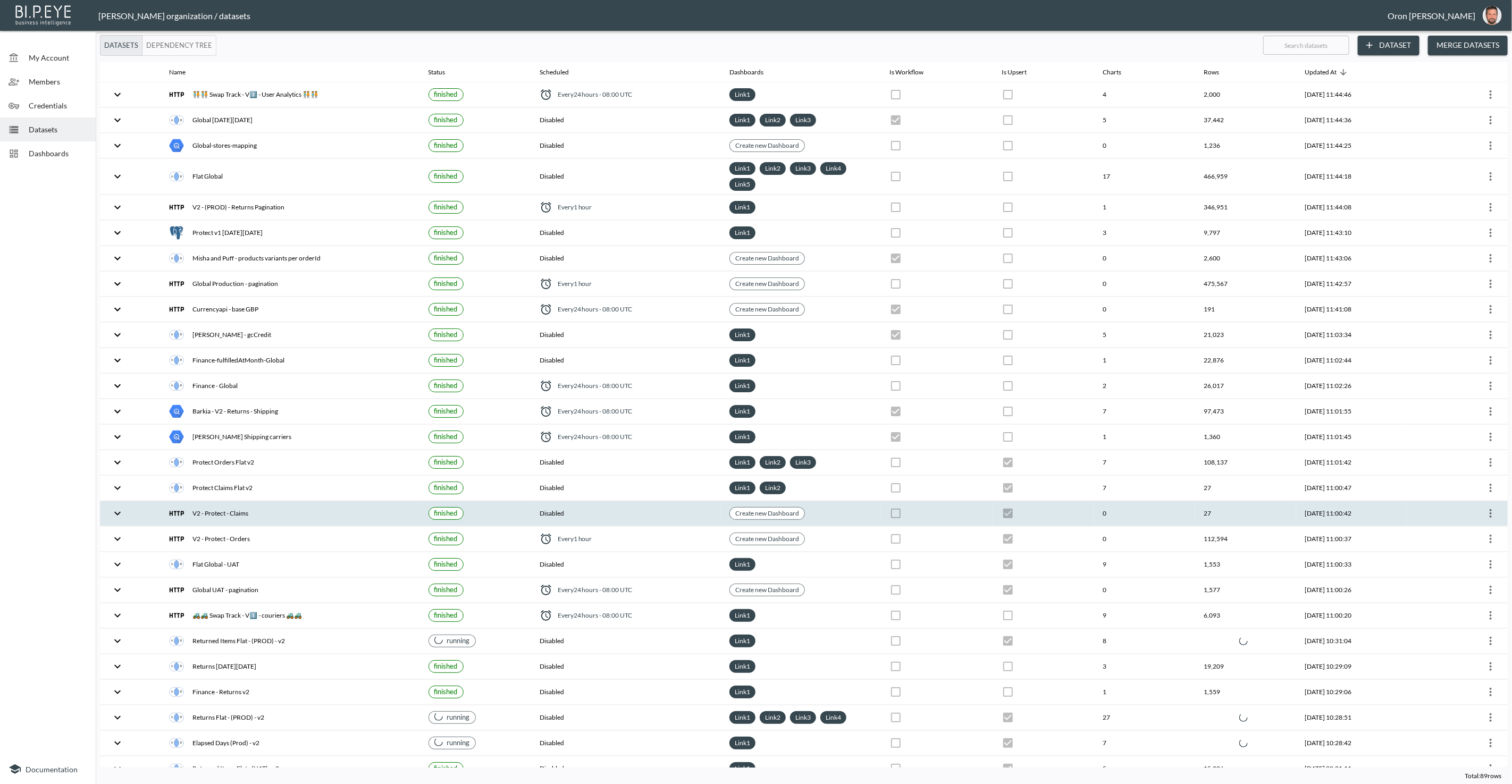
checkbox input "true"
checkbox input "false"
checkbox input "true"
checkbox input "false"
checkbox input "true"
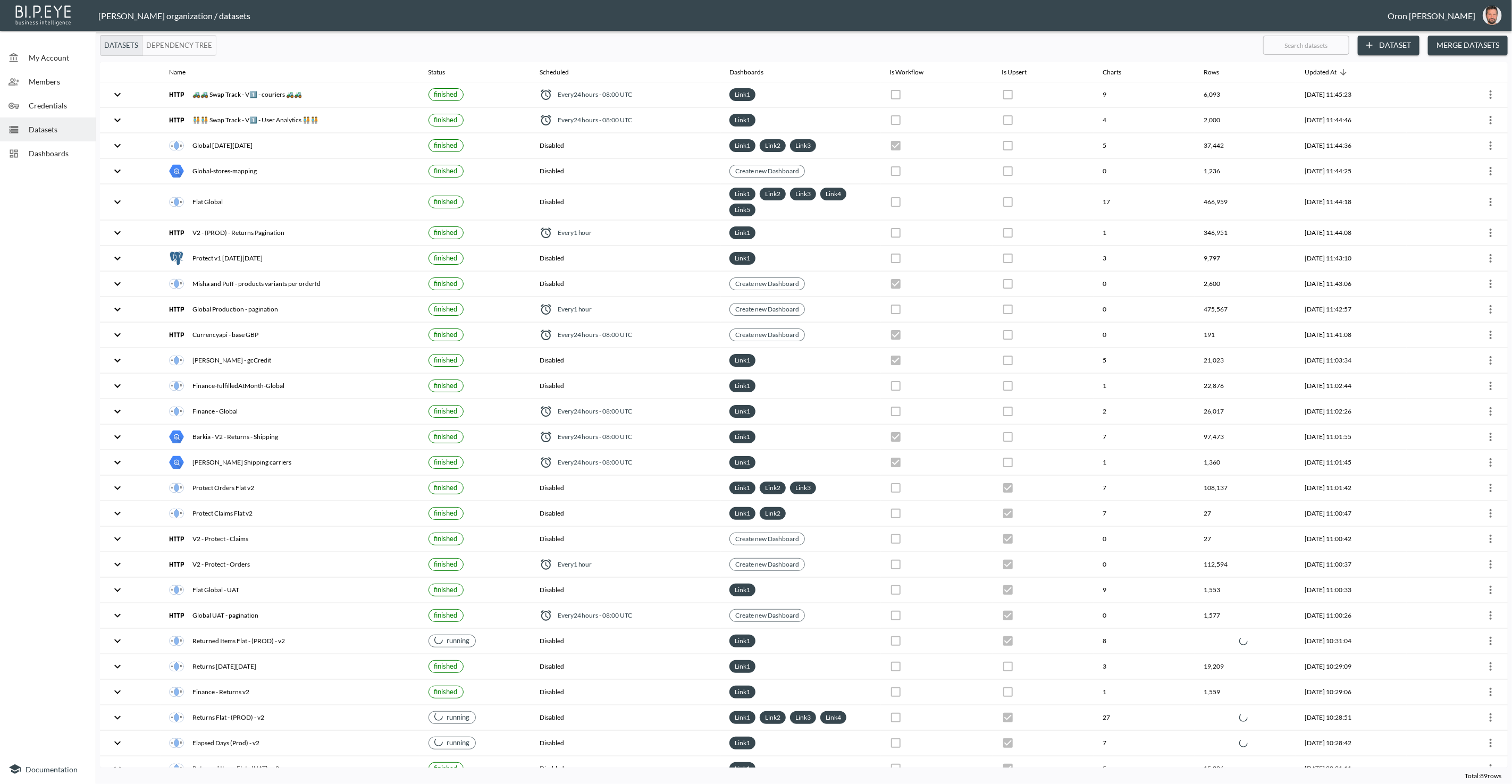
checkbox input "false"
checkbox input "true"
checkbox input "false"
checkbox input "true"
checkbox input "false"
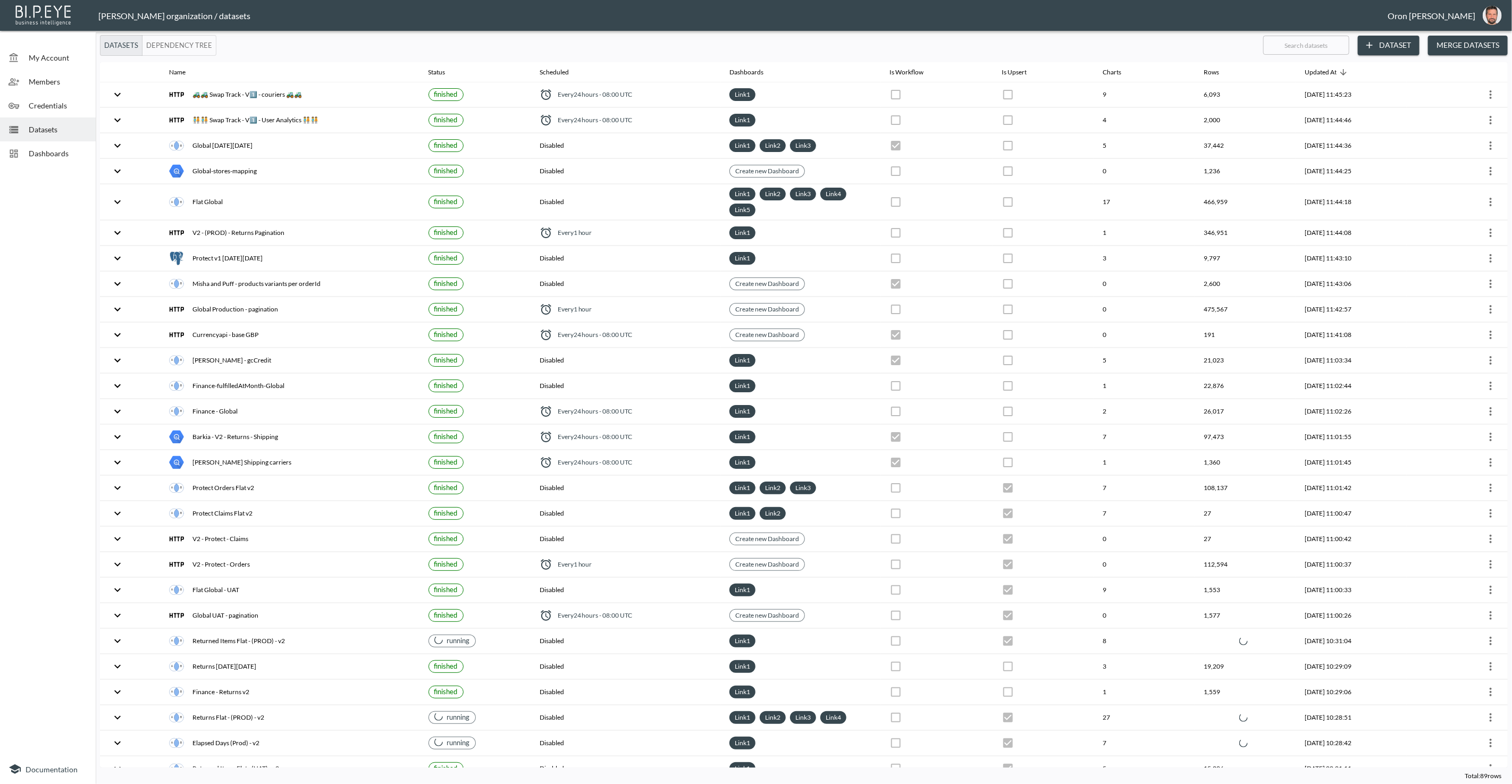
checkbox input "true"
checkbox input "false"
checkbox input "true"
checkbox input "false"
checkbox input "true"
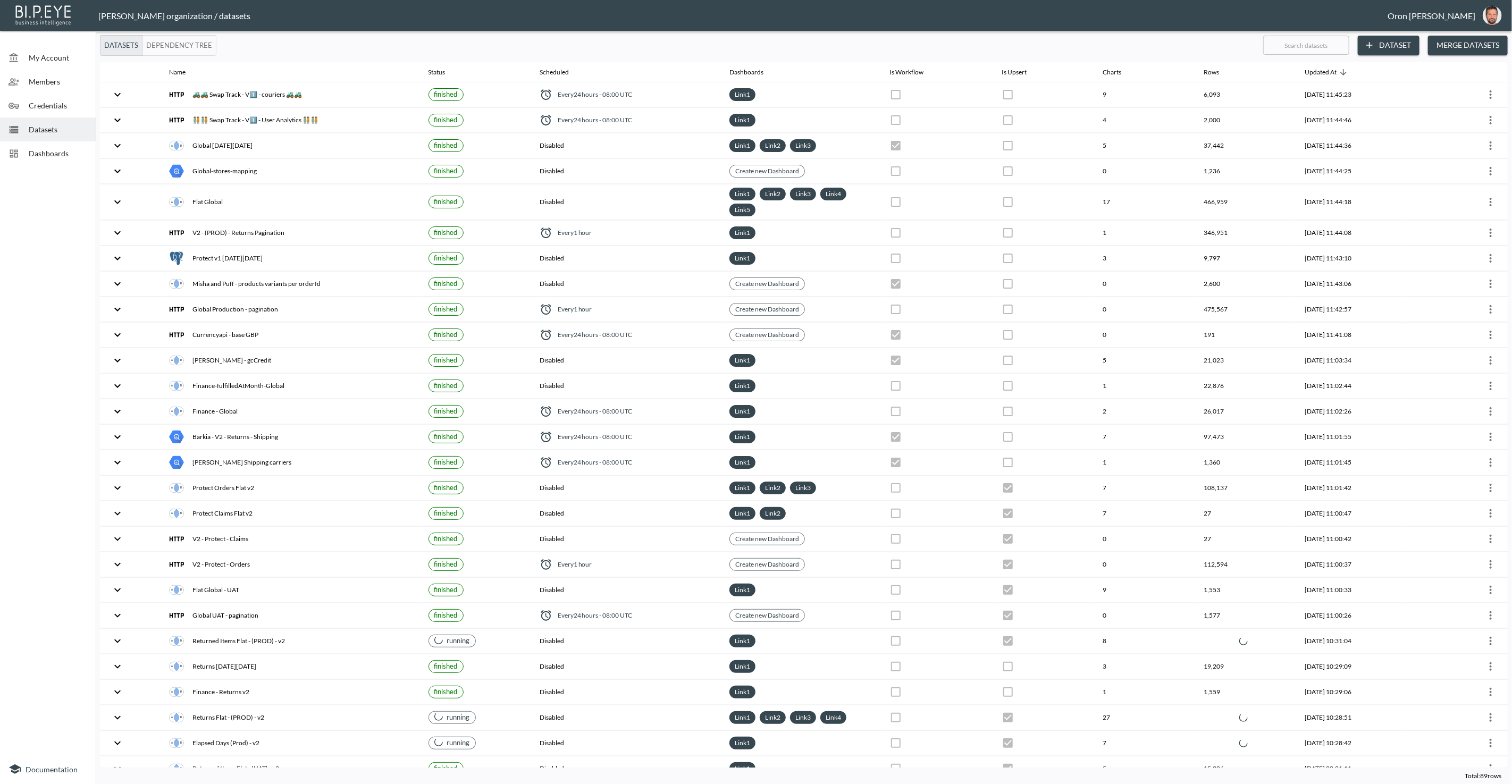
checkbox input "false"
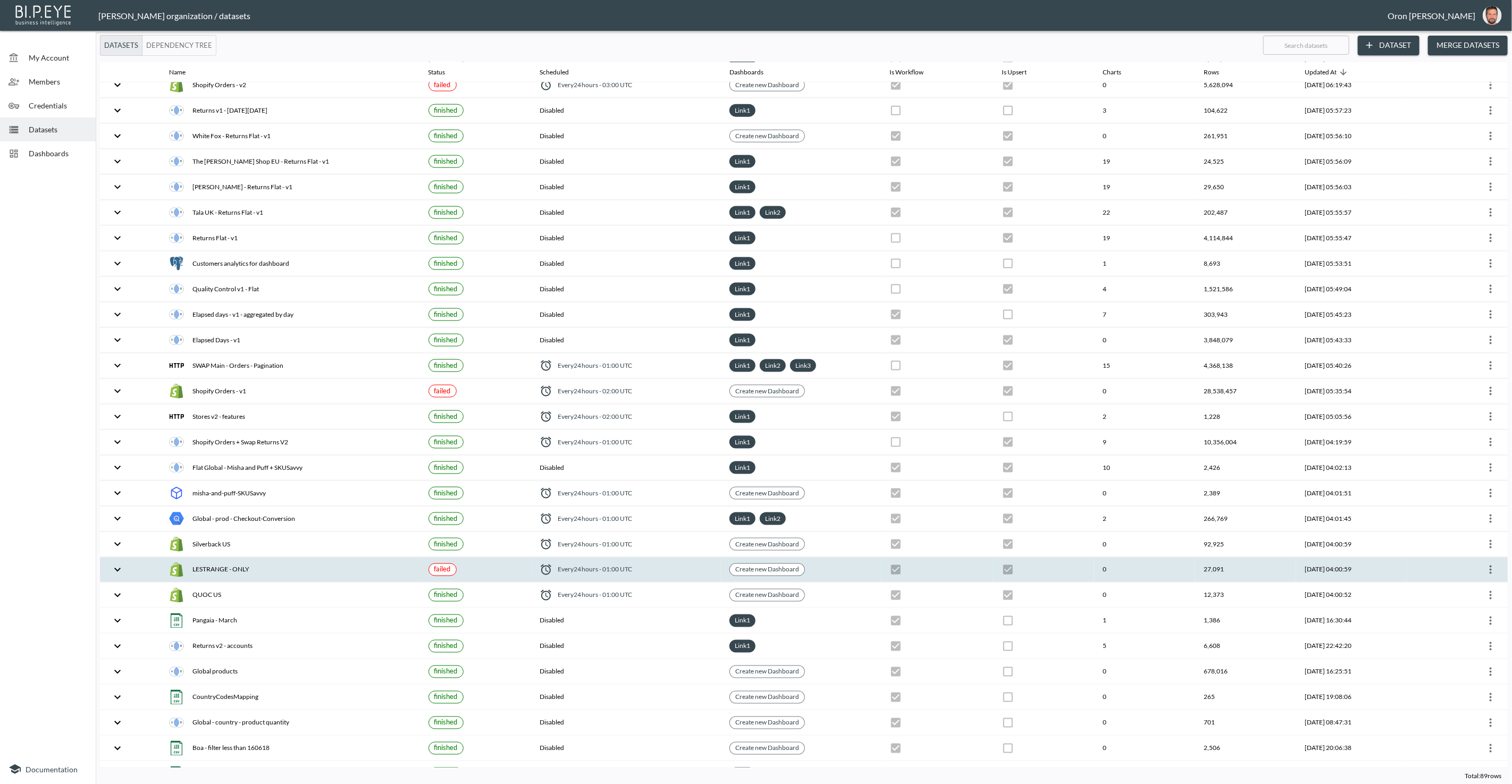
scroll to position [1190, 0]
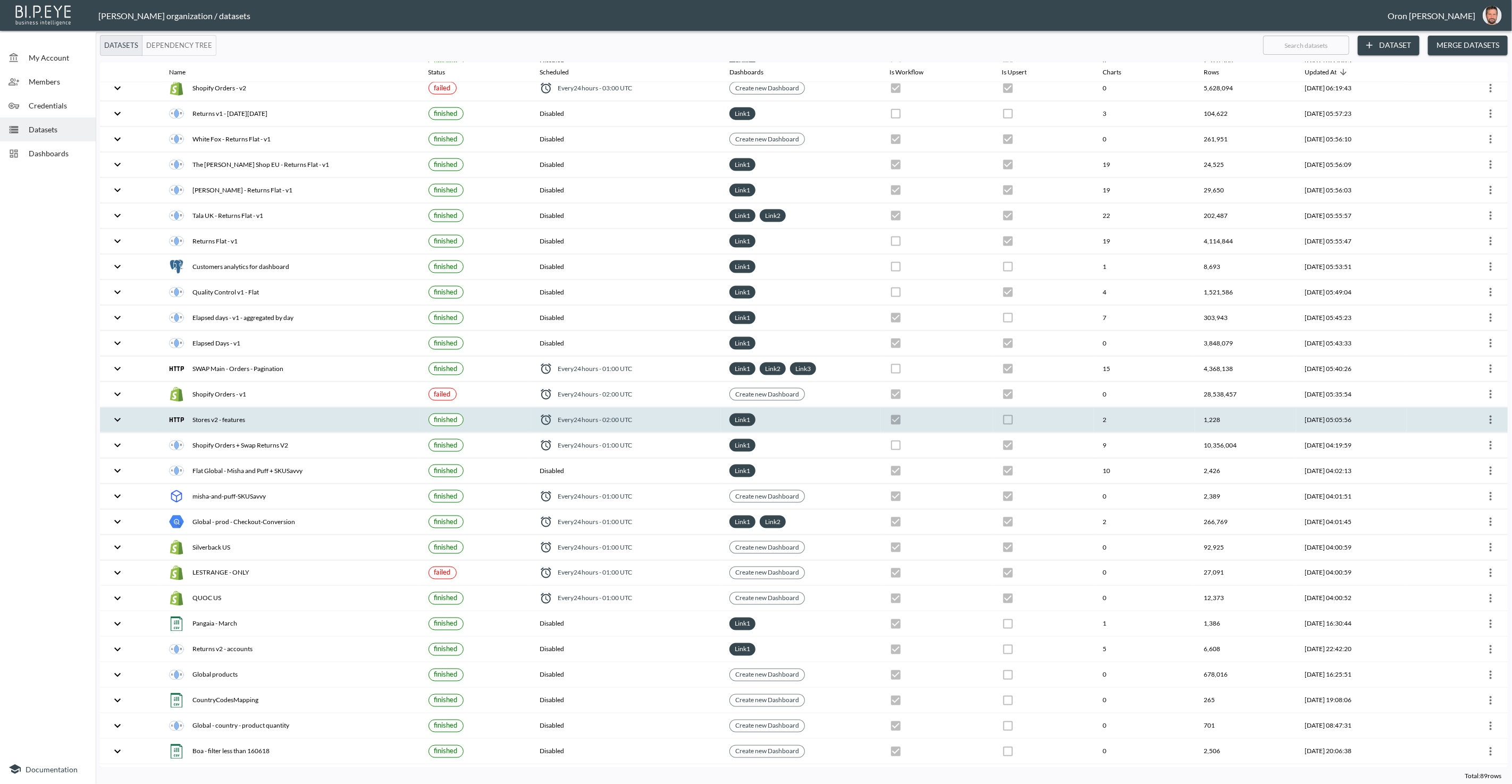
click at [1492, 414] on icon "more" at bounding box center [1491, 420] width 13 height 13
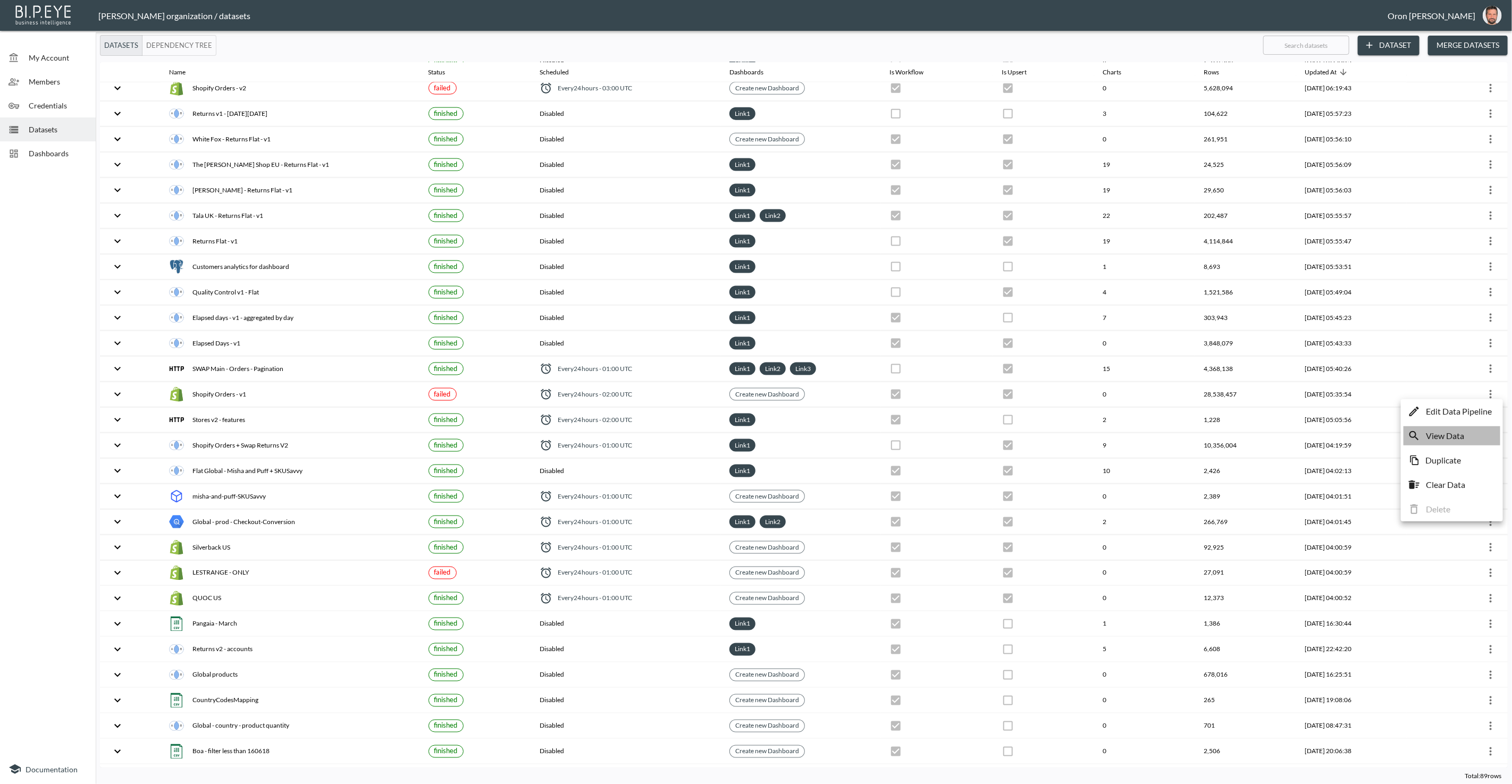
click at [1481, 435] on li "View Data" at bounding box center [1453, 436] width 97 height 20
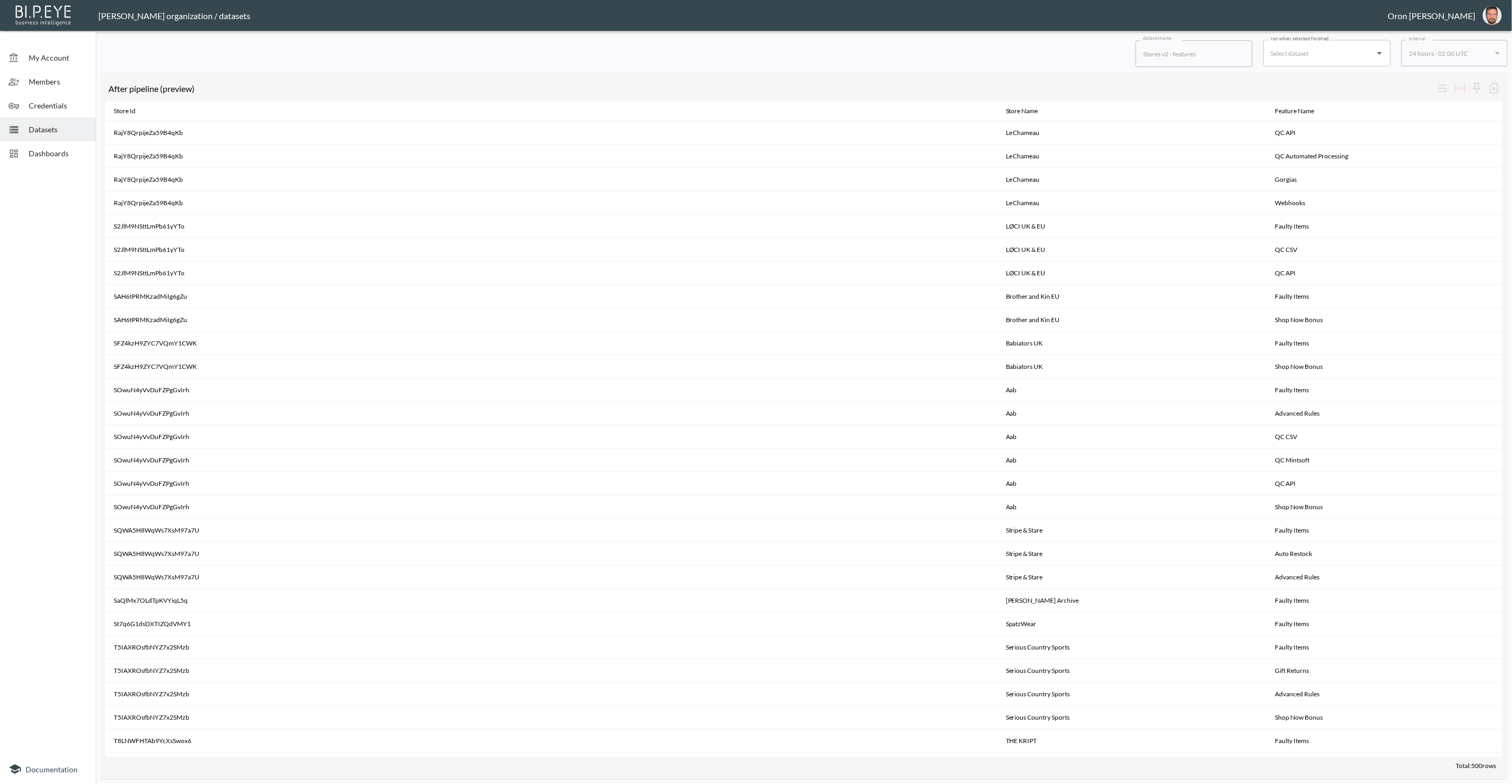
click at [42, 127] on span "Datasets" at bounding box center [58, 129] width 59 height 11
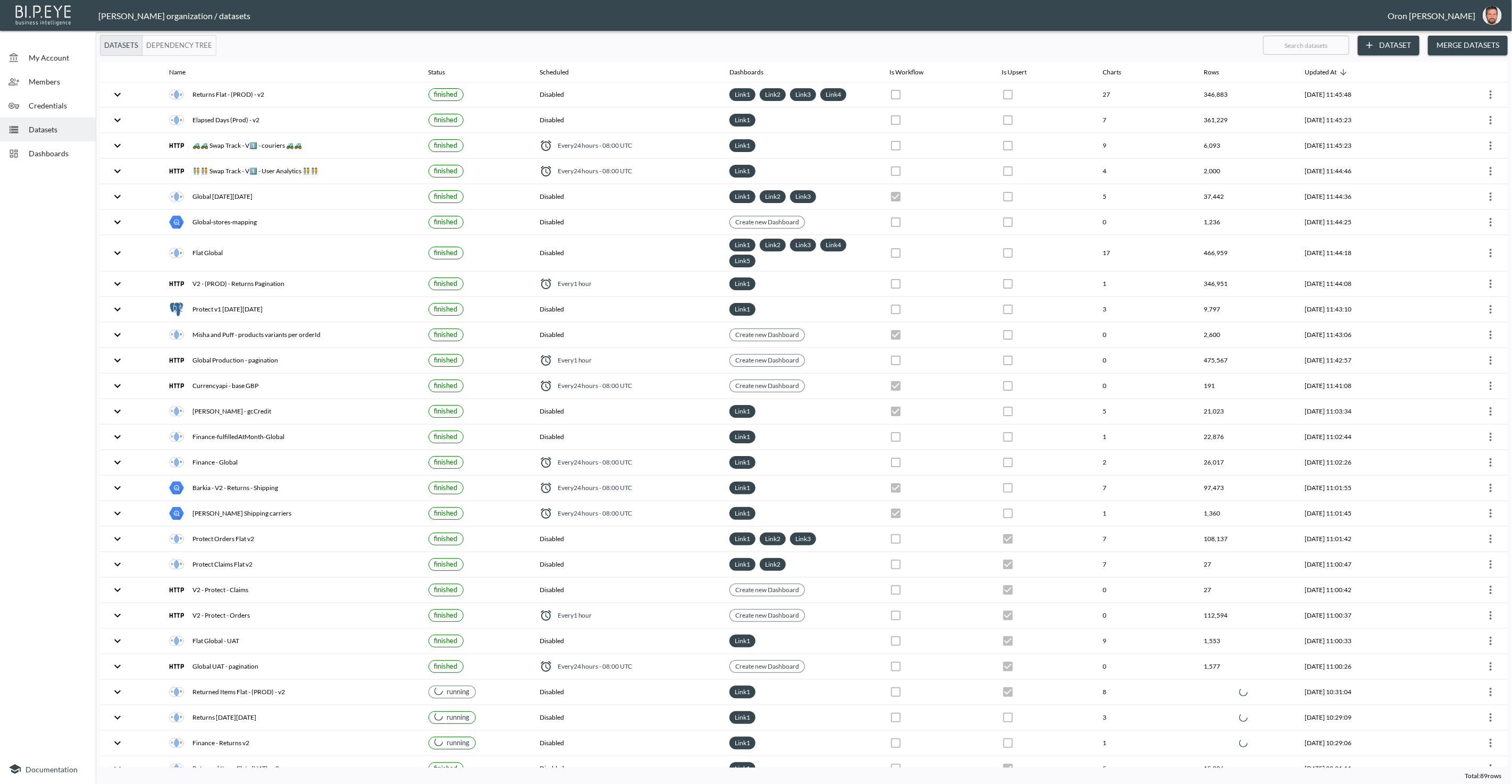
checkbox input "false"
checkbox input "true"
checkbox input "false"
checkbox input "true"
checkbox input "false"
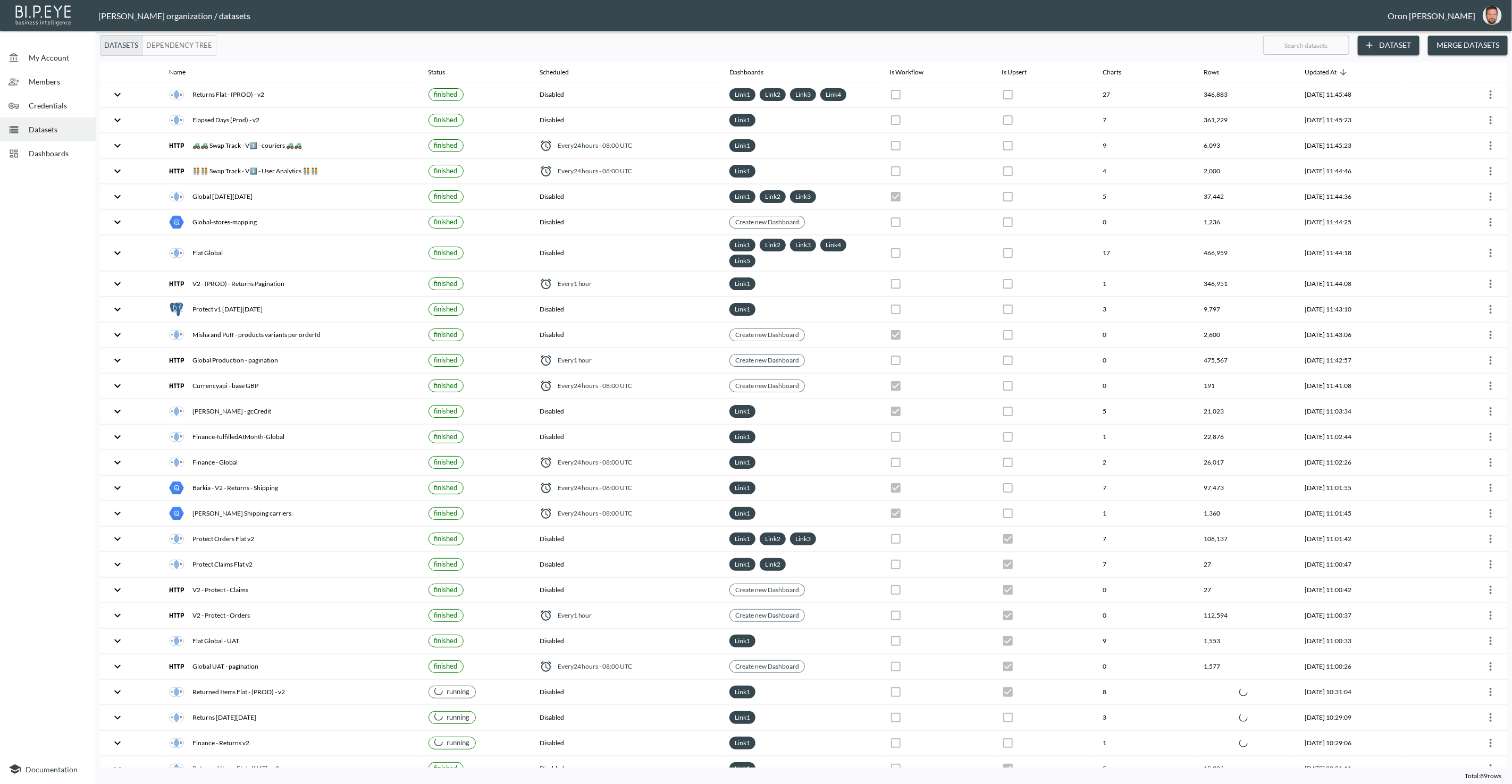
checkbox input "true"
checkbox input "false"
checkbox input "true"
checkbox input "false"
checkbox input "true"
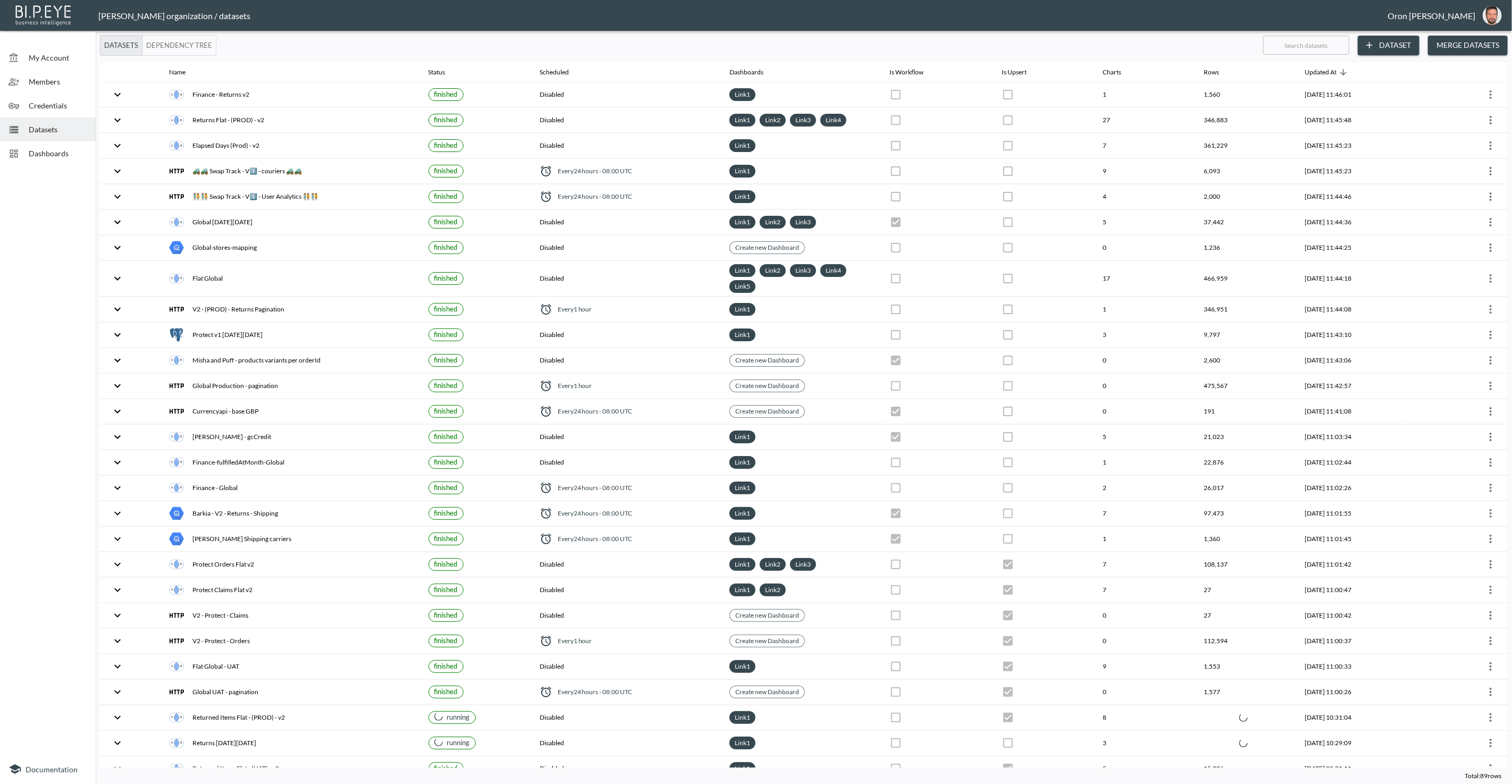
checkbox input "false"
checkbox input "true"
checkbox input "false"
checkbox input "true"
checkbox input "false"
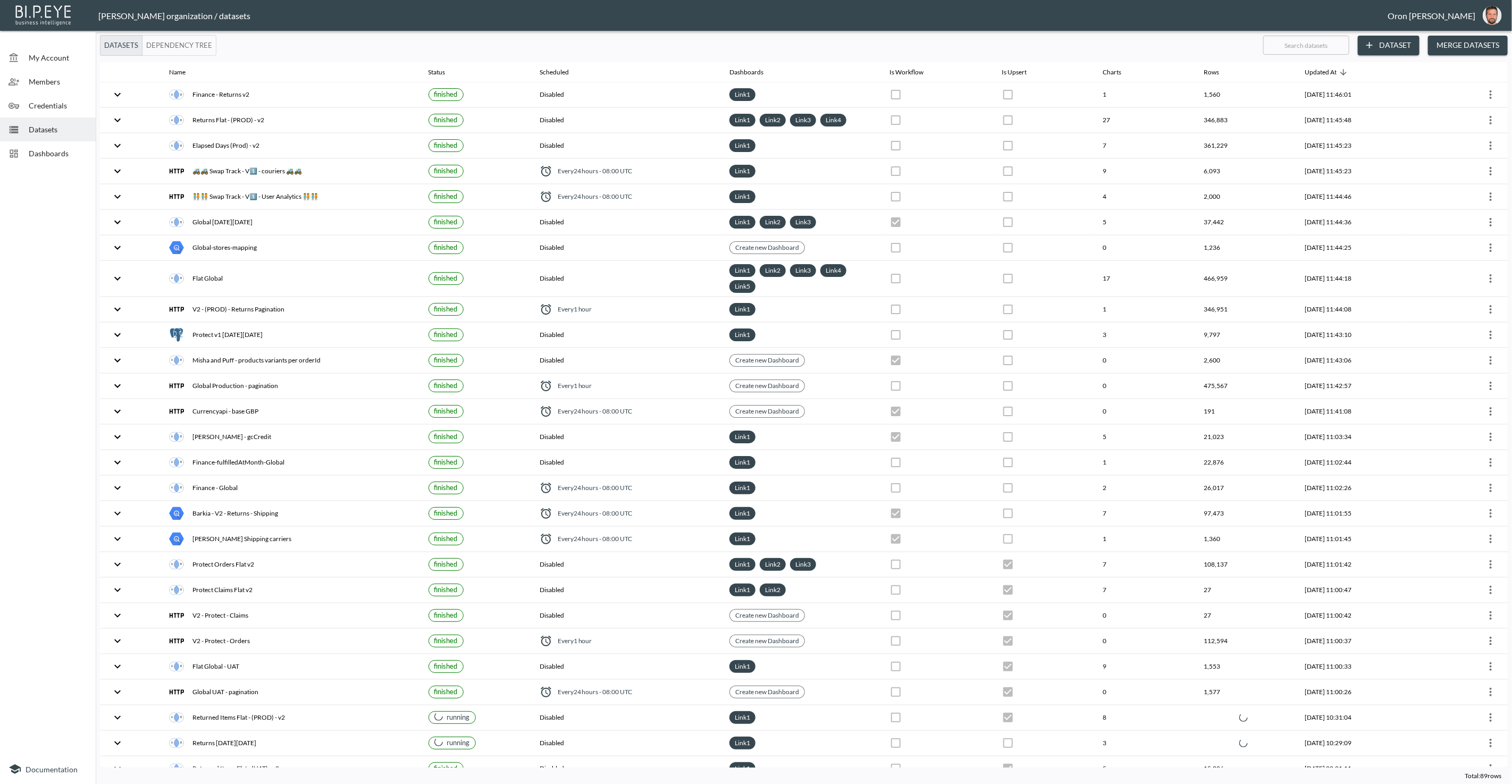
checkbox input "true"
checkbox input "false"
checkbox input "true"
checkbox input "false"
checkbox input "true"
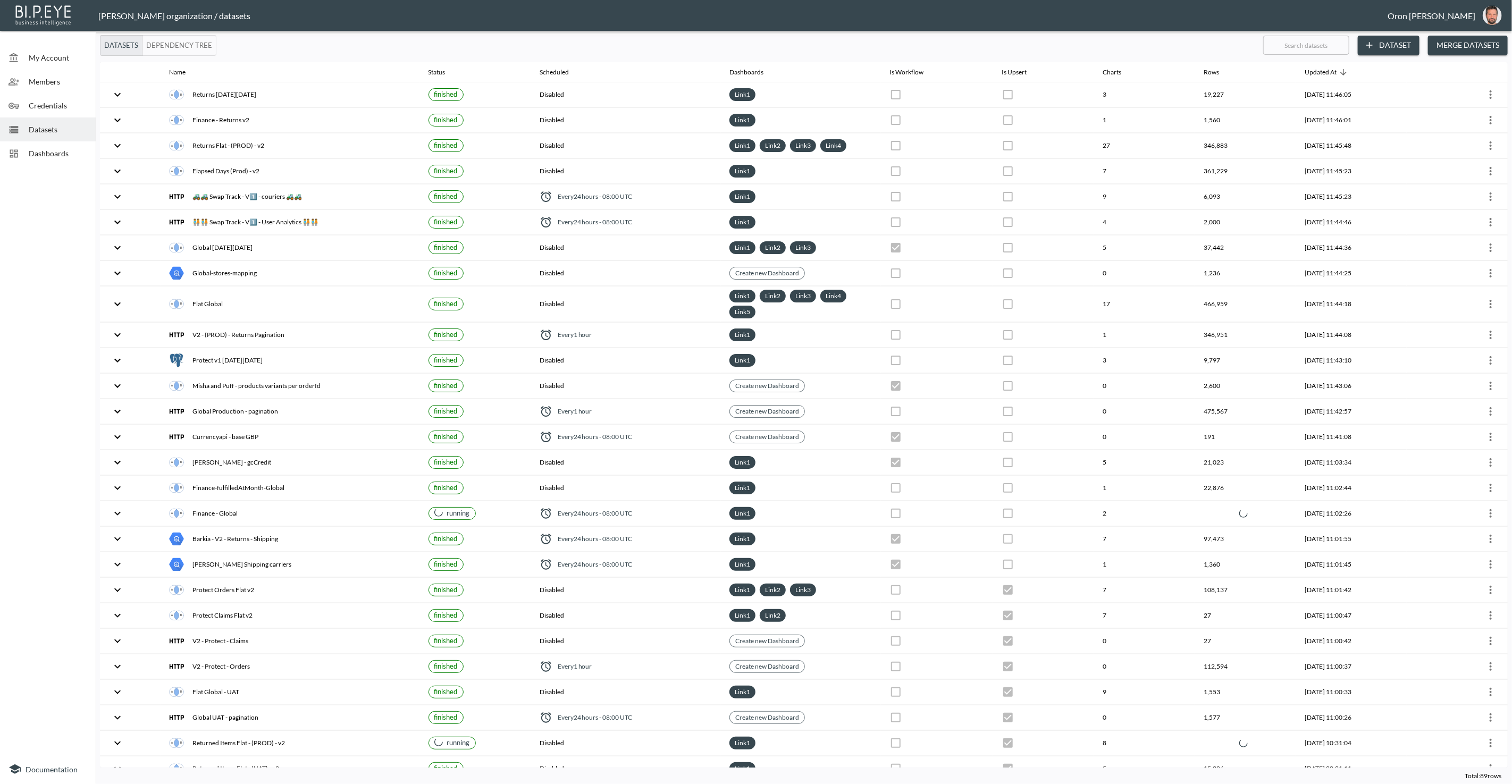
checkbox input "false"
checkbox input "true"
checkbox input "false"
checkbox input "true"
checkbox input "false"
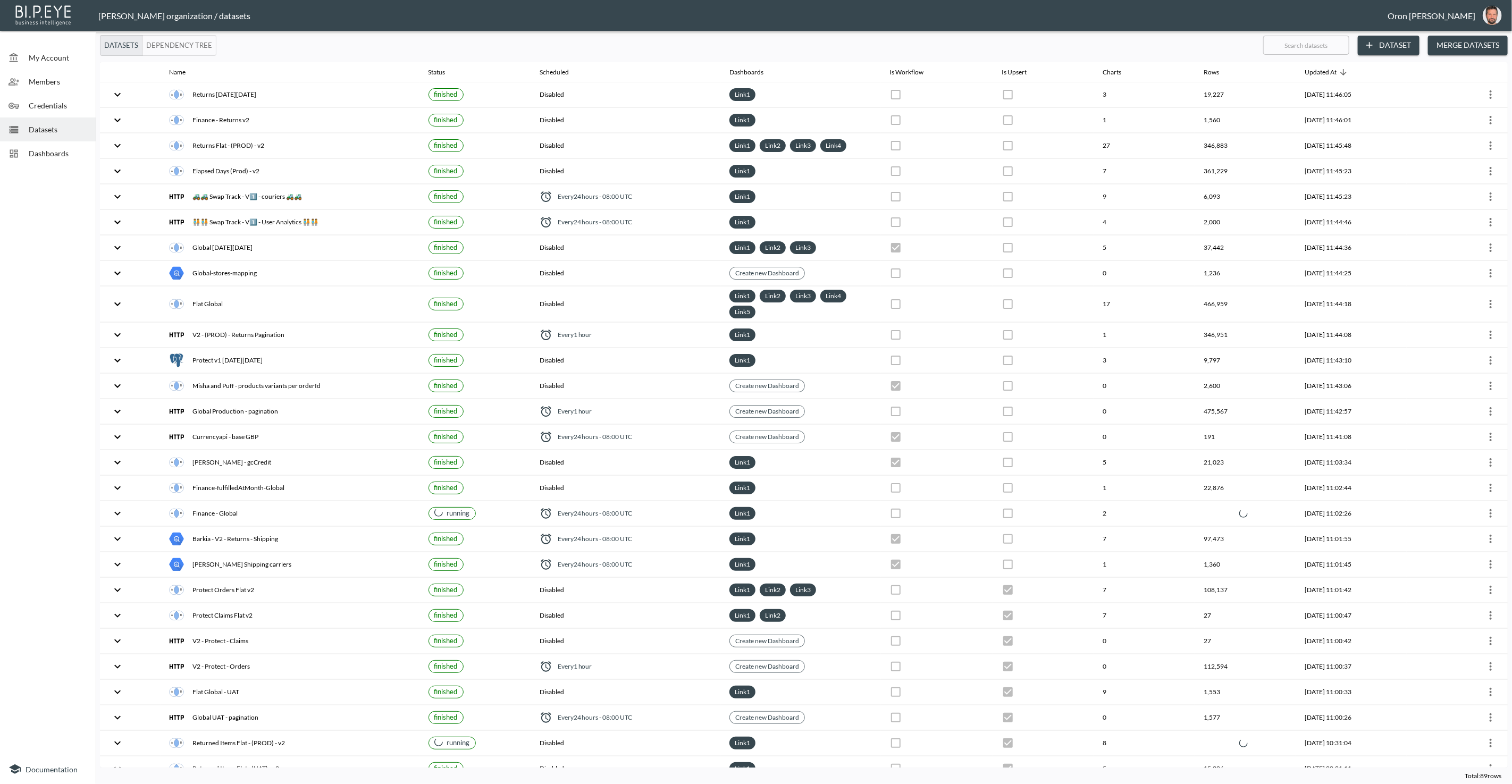
checkbox input "true"
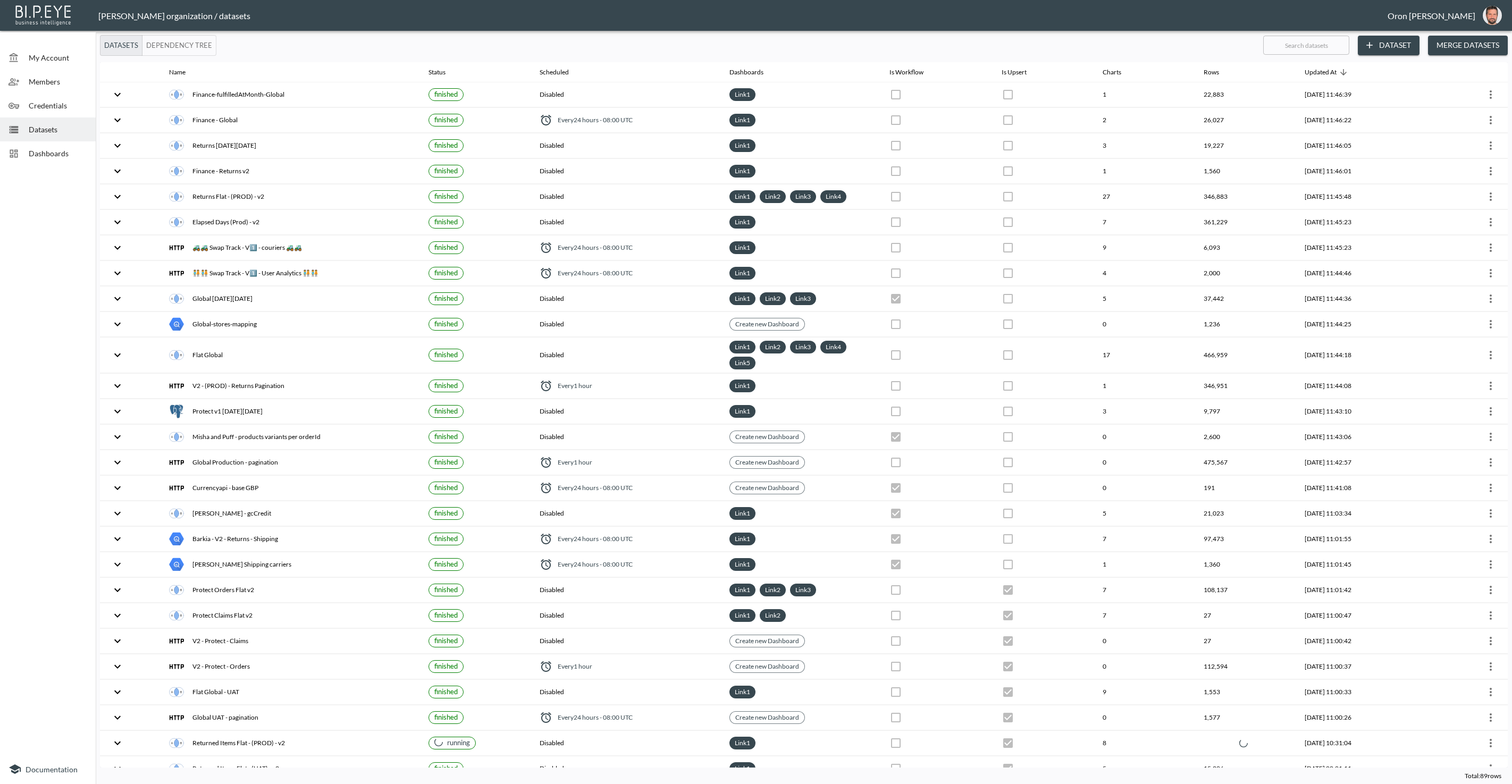
checkbox input "false"
checkbox input "true"
checkbox input "false"
checkbox input "true"
checkbox input "false"
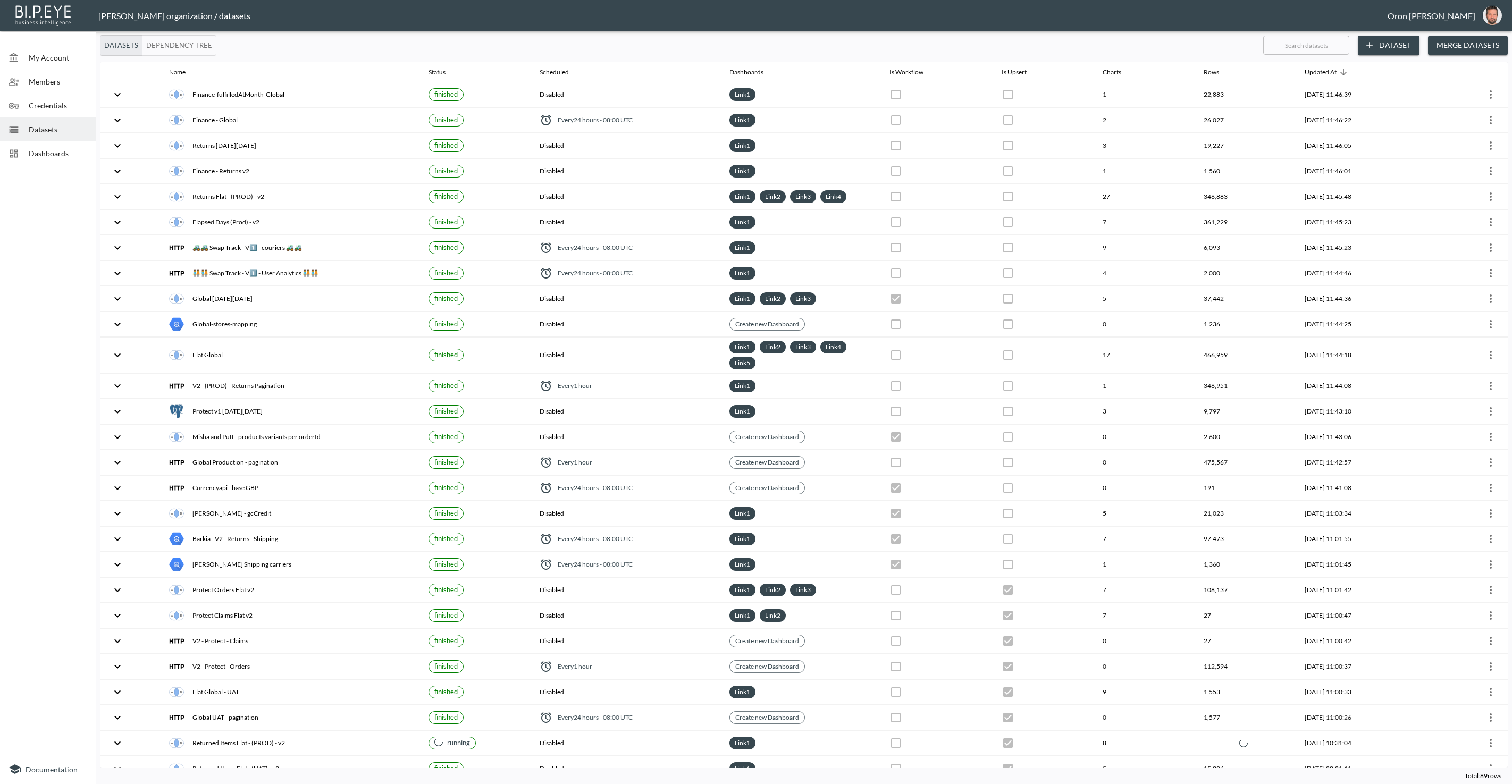
checkbox input "true"
checkbox input "false"
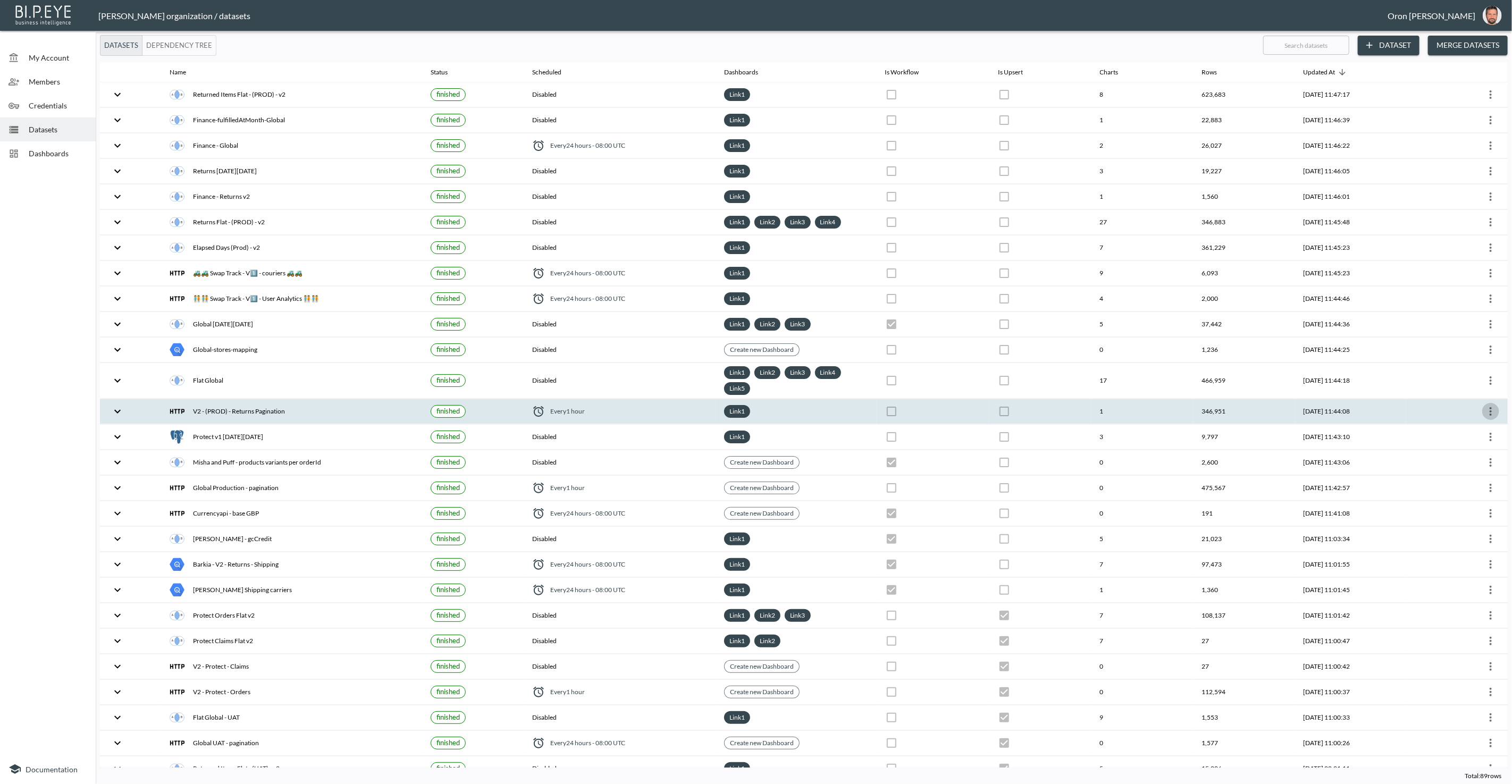
click at [1485, 405] on icon "more" at bounding box center [1491, 411] width 13 height 13
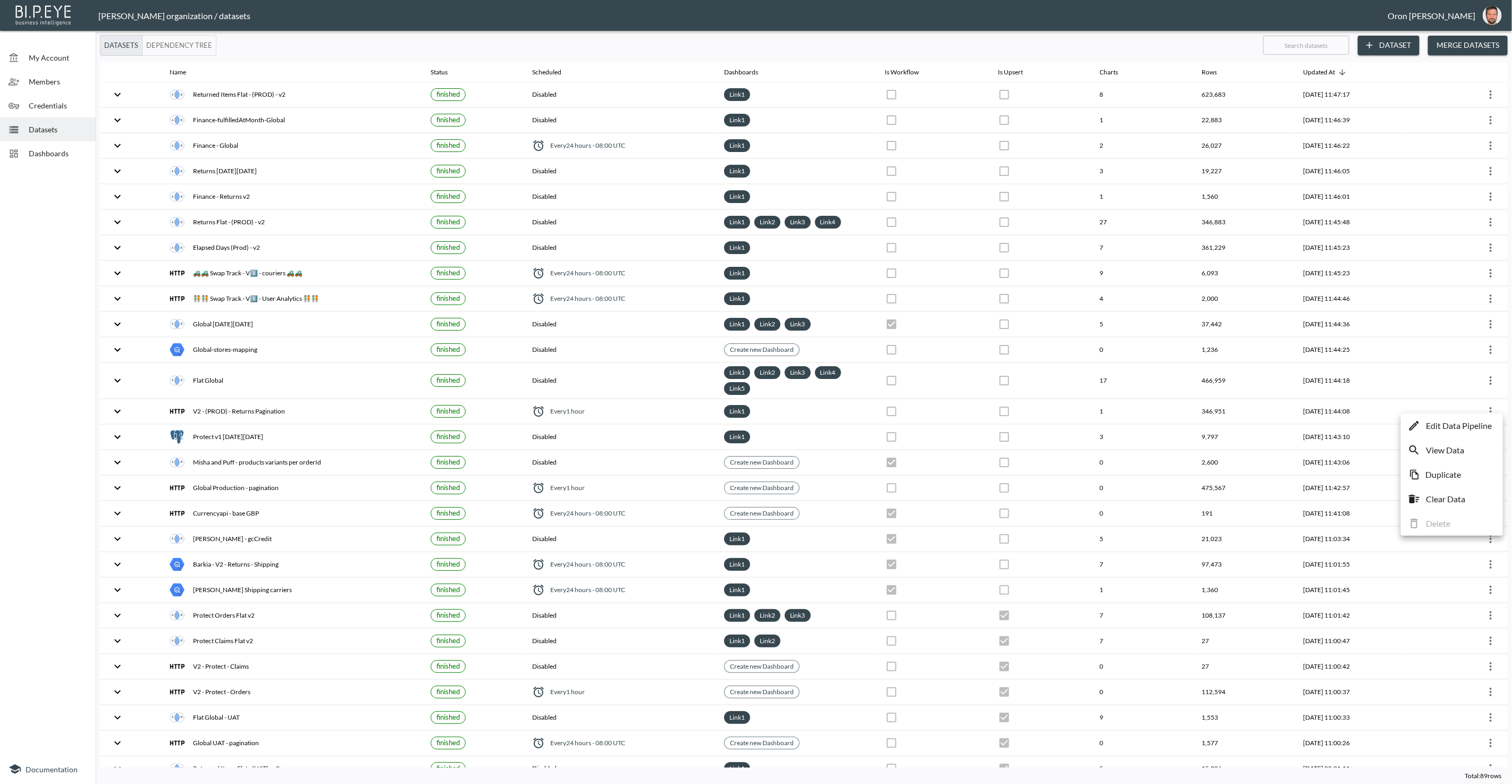
drag, startPoint x: 1476, startPoint y: 422, endPoint x: 1463, endPoint y: 422, distance: 13.0
click at [1475, 422] on p "Edit Data Pipeline" at bounding box center [1459, 426] width 66 height 13
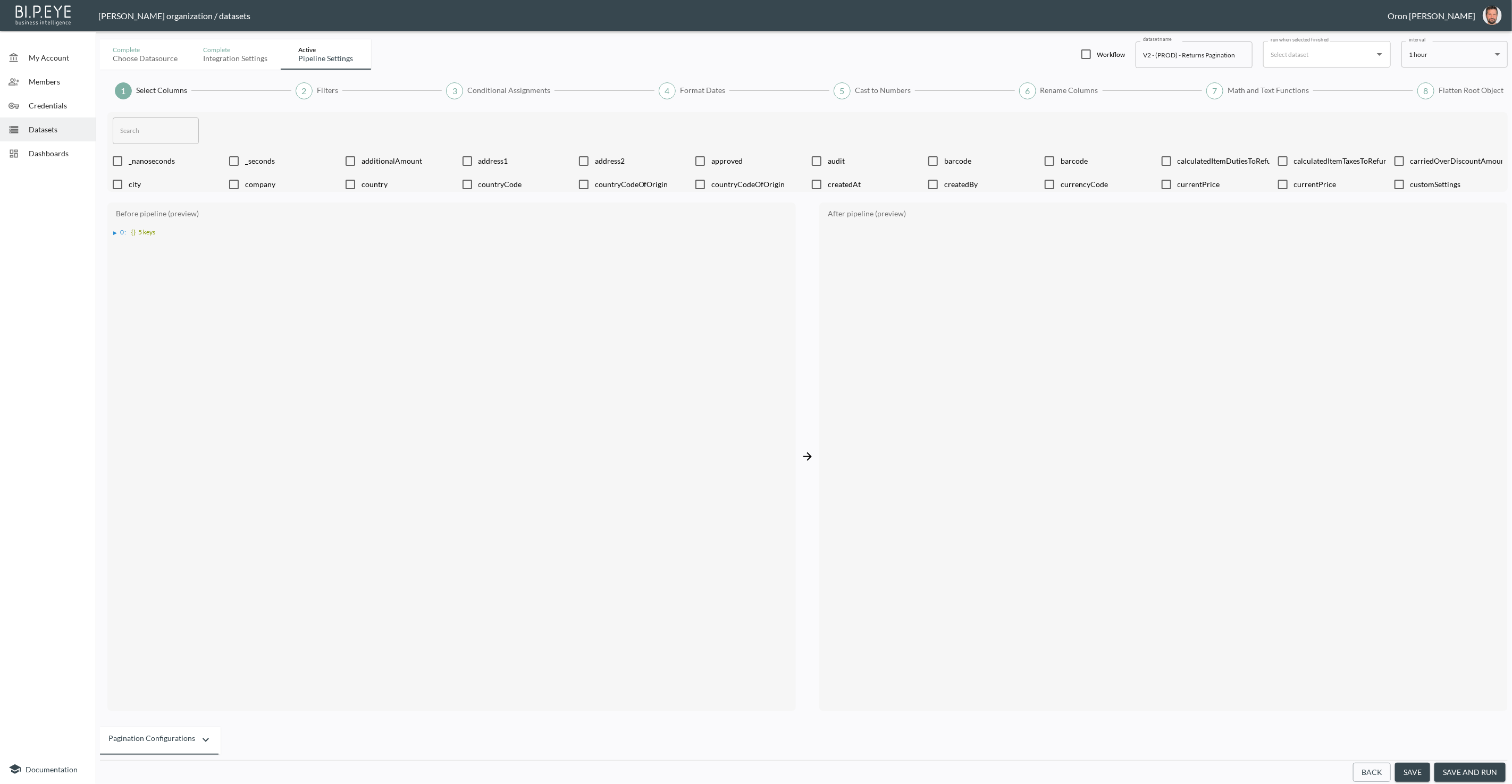
click at [1359, 770] on button "Back" at bounding box center [1372, 772] width 37 height 20
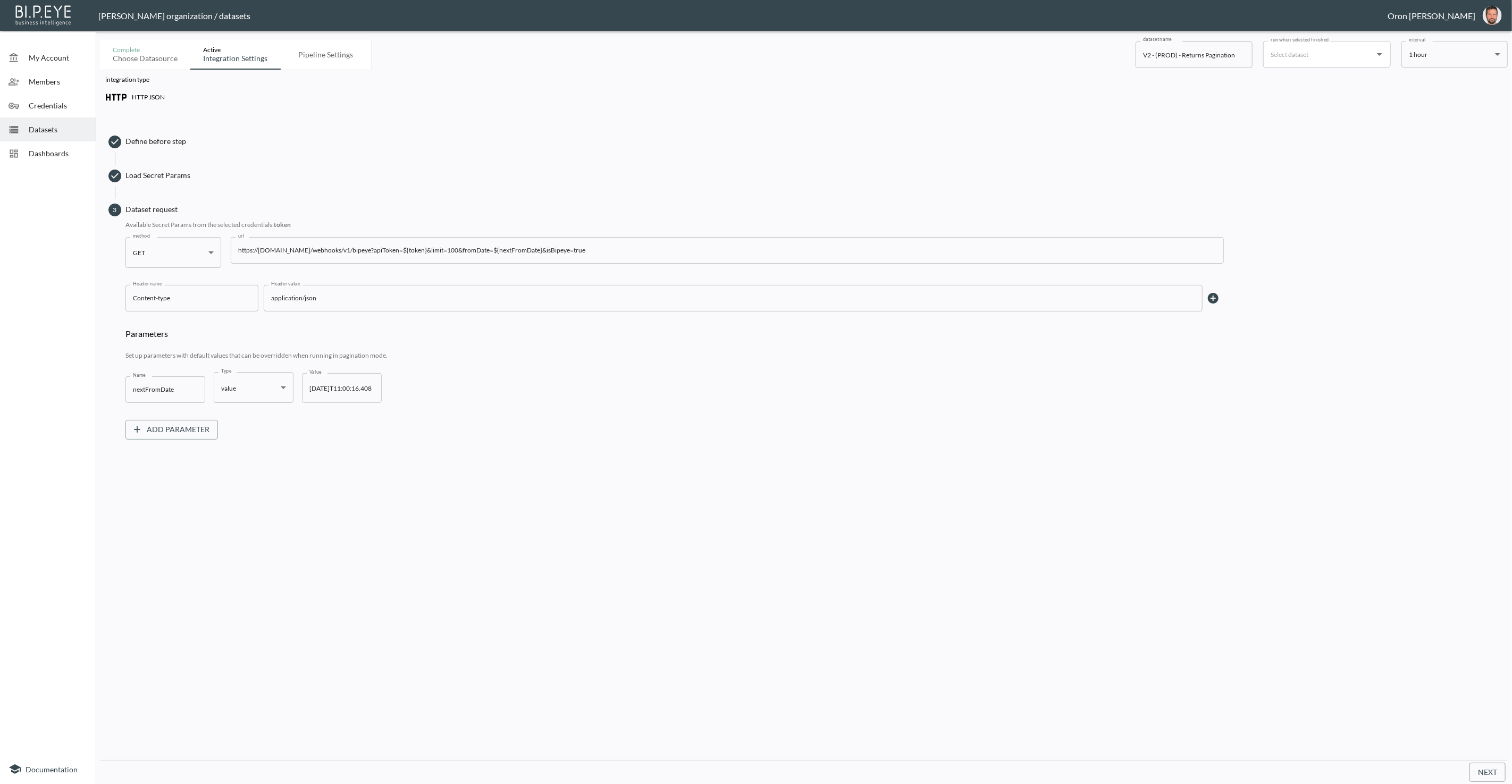
click at [67, 128] on span "Datasets" at bounding box center [58, 129] width 59 height 11
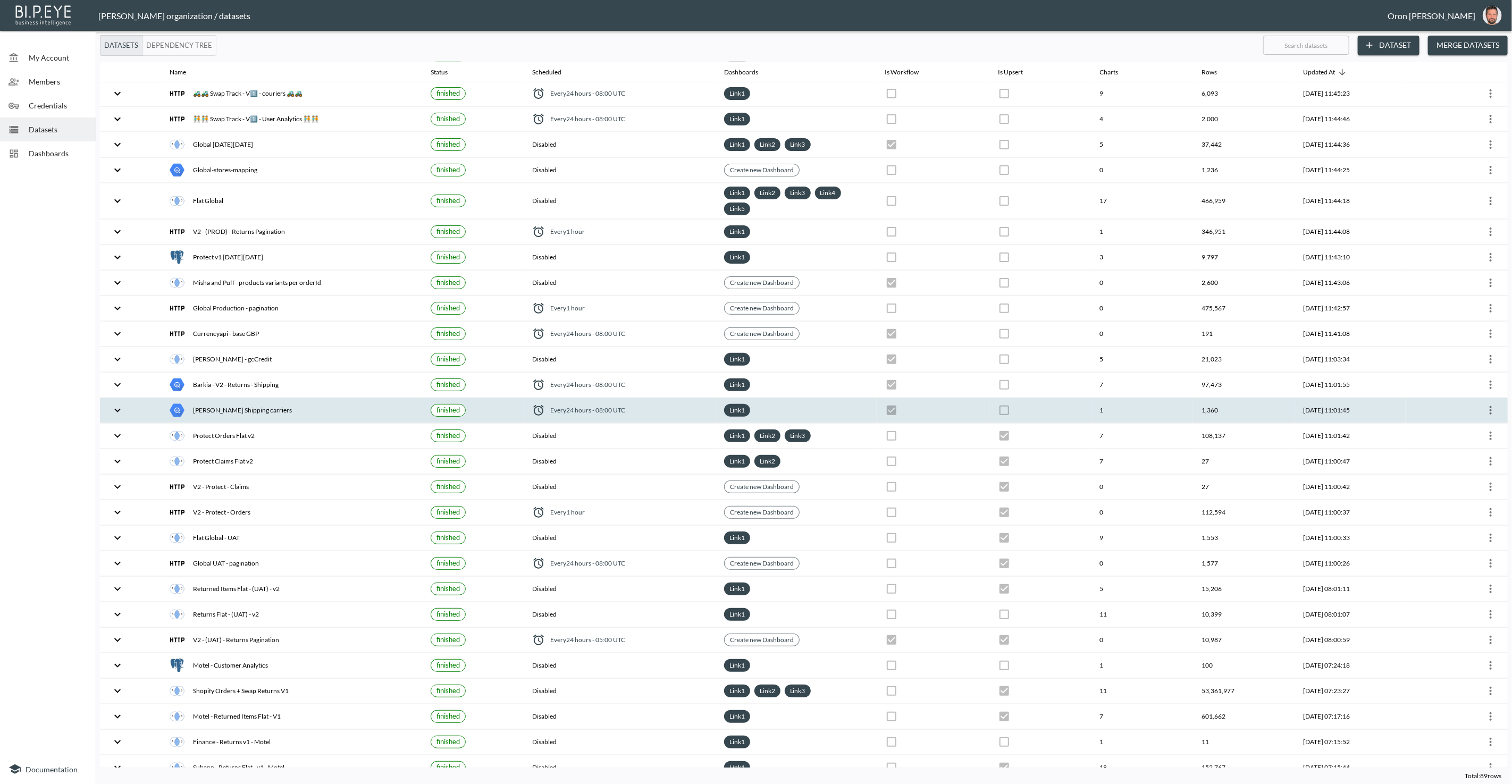
scroll to position [236, 0]
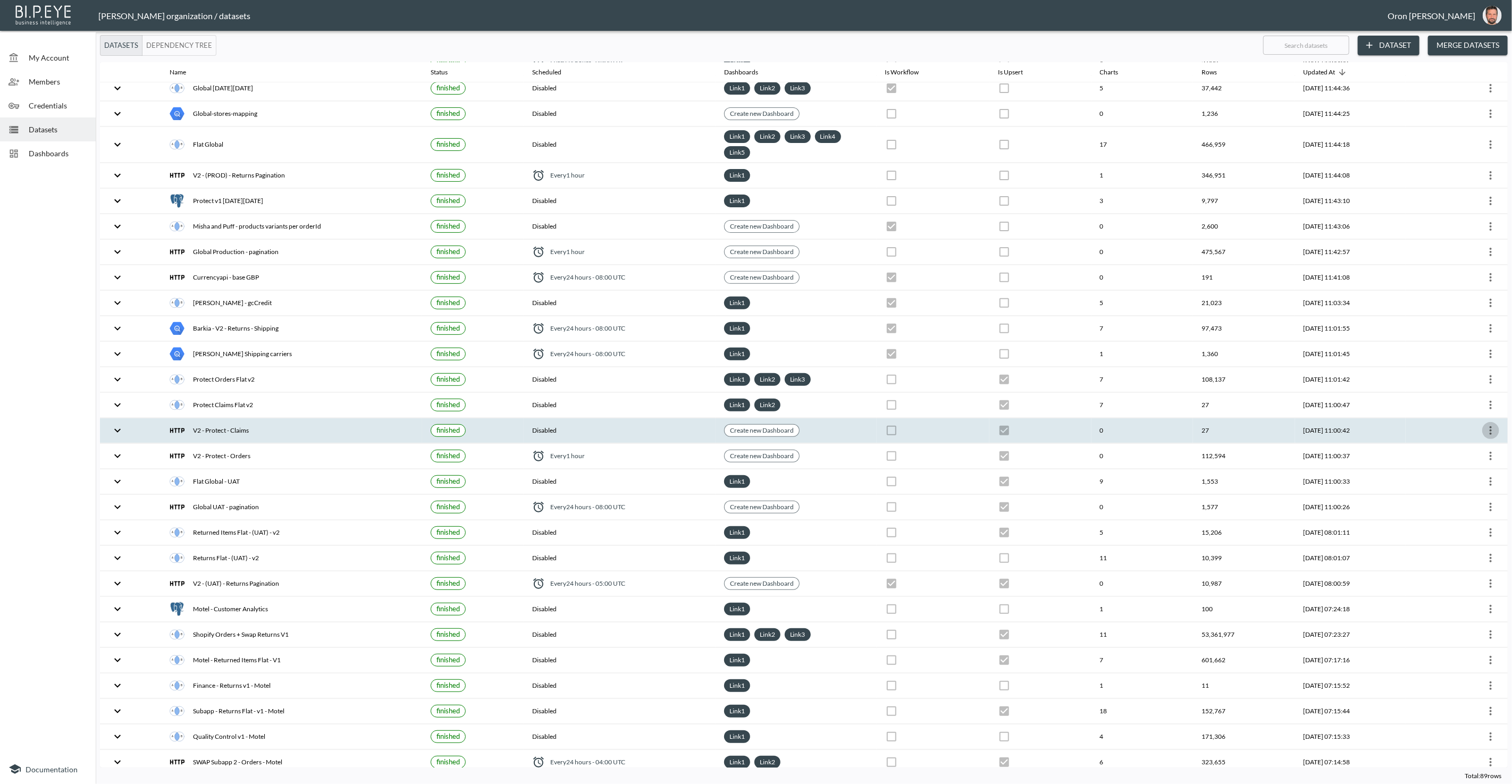
click at [1489, 424] on icon "more" at bounding box center [1491, 430] width 13 height 13
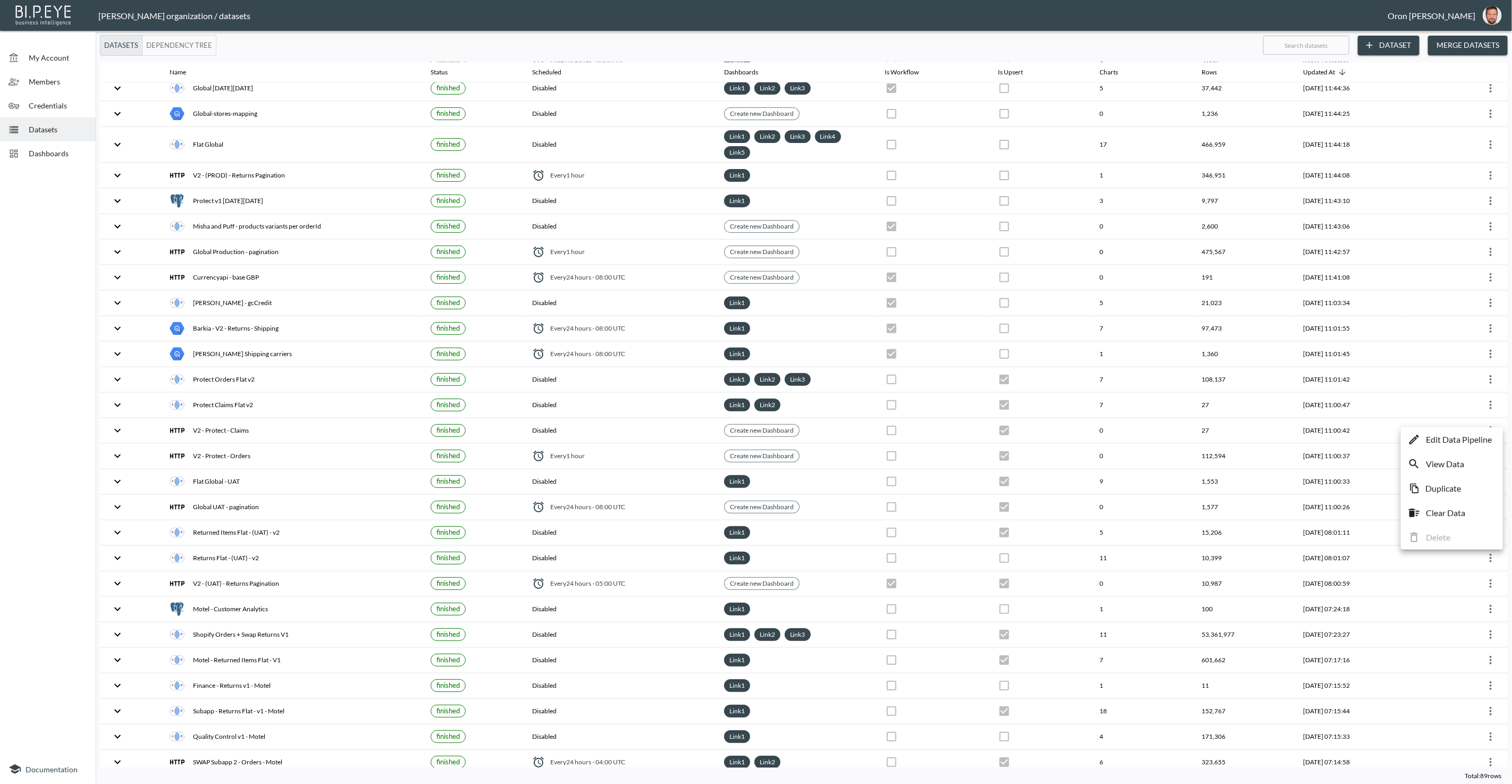
click at [1478, 436] on p "Edit Data Pipeline" at bounding box center [1459, 439] width 66 height 13
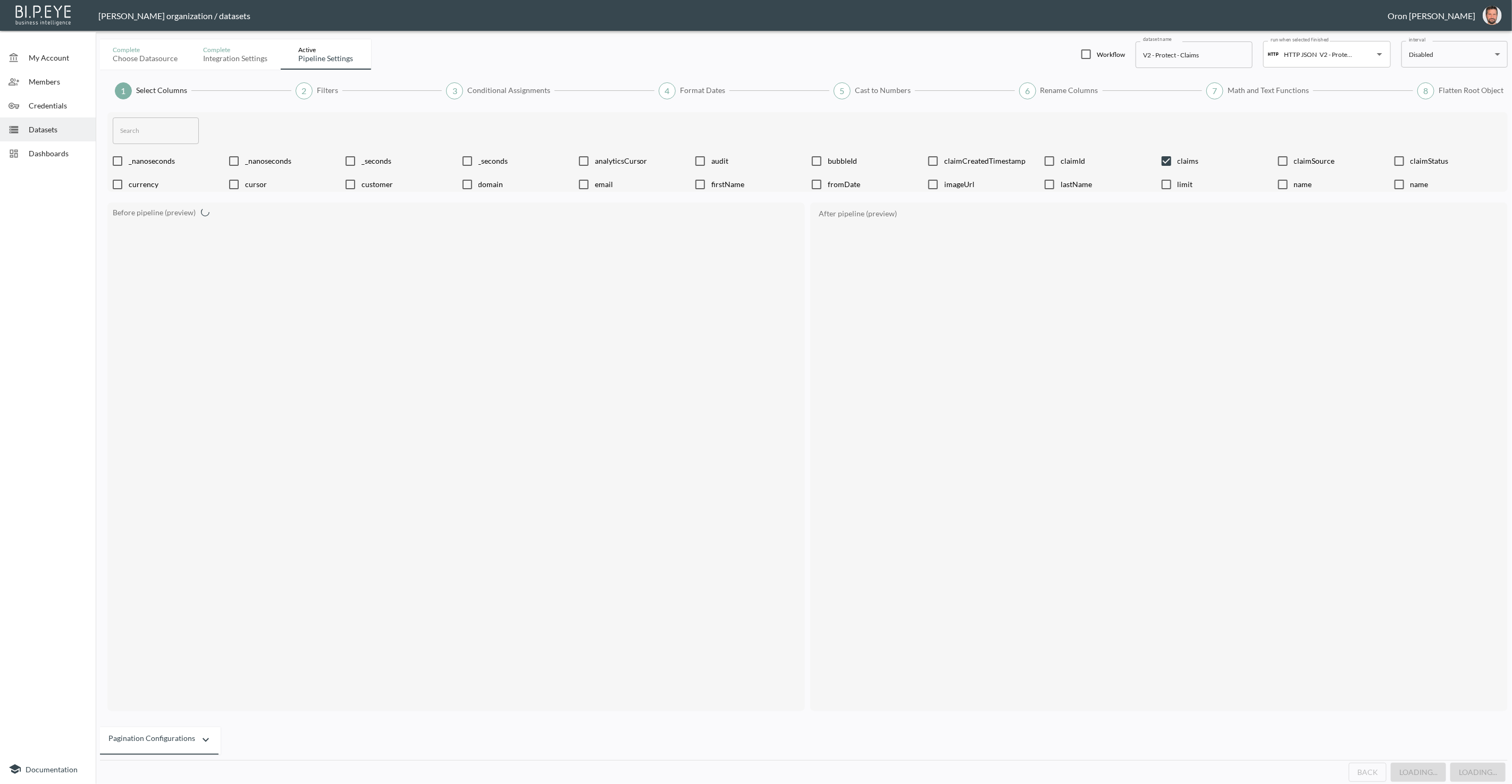
checkbox input "false"
checkbox input "true"
click at [1382, 767] on button "Back" at bounding box center [1372, 772] width 37 height 20
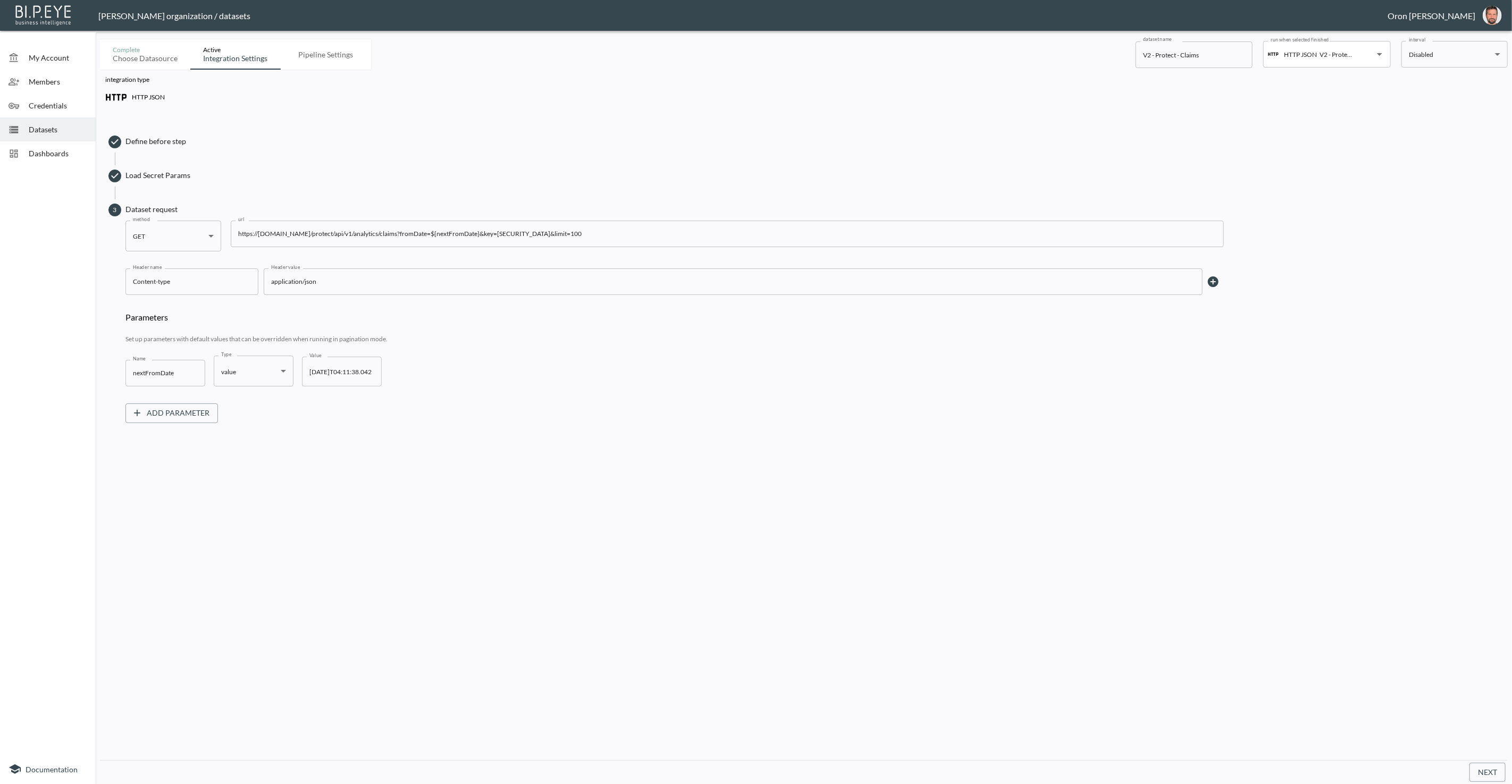
click at [603, 237] on input "https://swap-protect-mfdugldntq-nw.a.run.app/protect/api/v1/analytics/claims?fr…" at bounding box center [728, 234] width 994 height 26
click at [53, 110] on span "Credentials" at bounding box center [58, 105] width 59 height 11
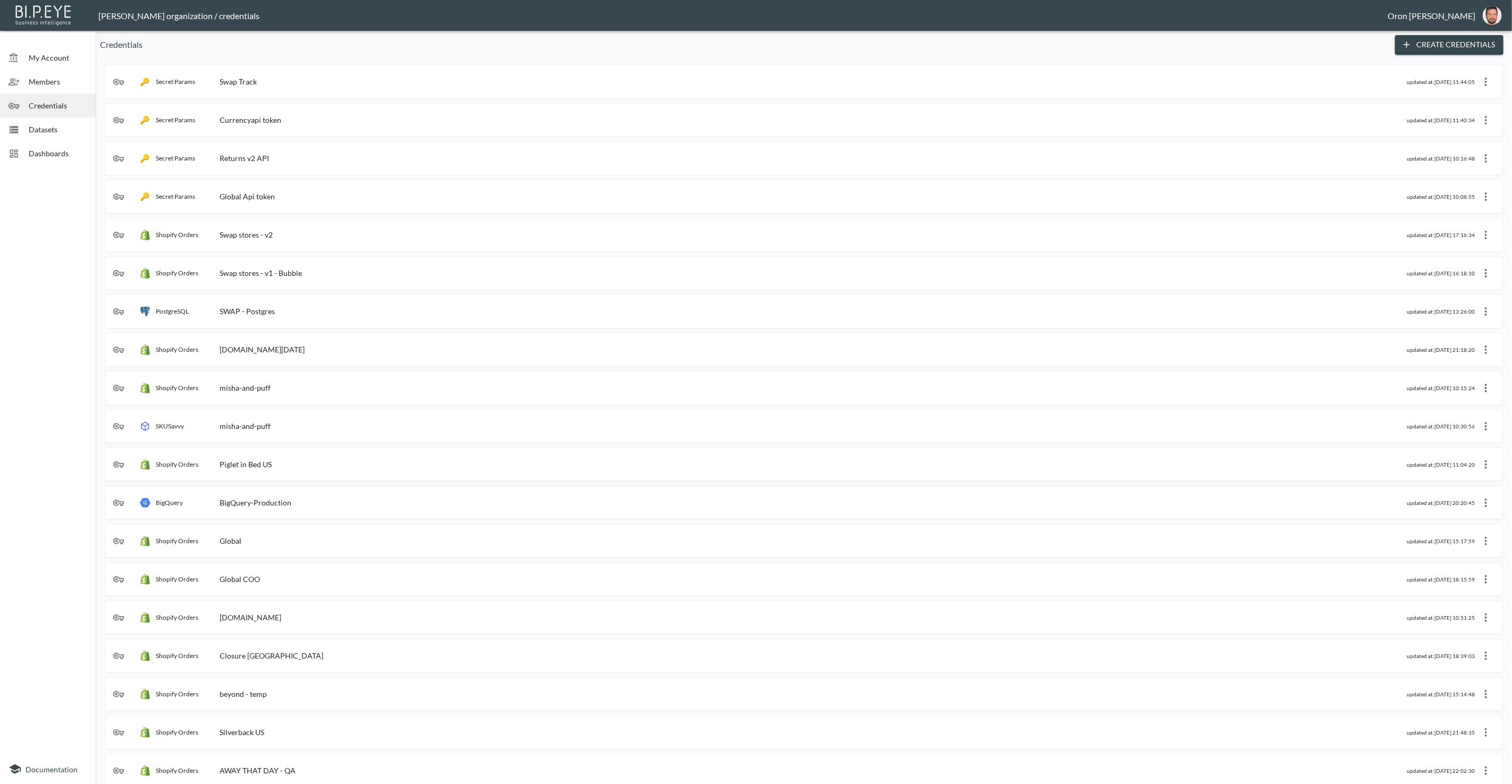
click at [1415, 45] on button "Create Credentials" at bounding box center [1450, 44] width 109 height 20
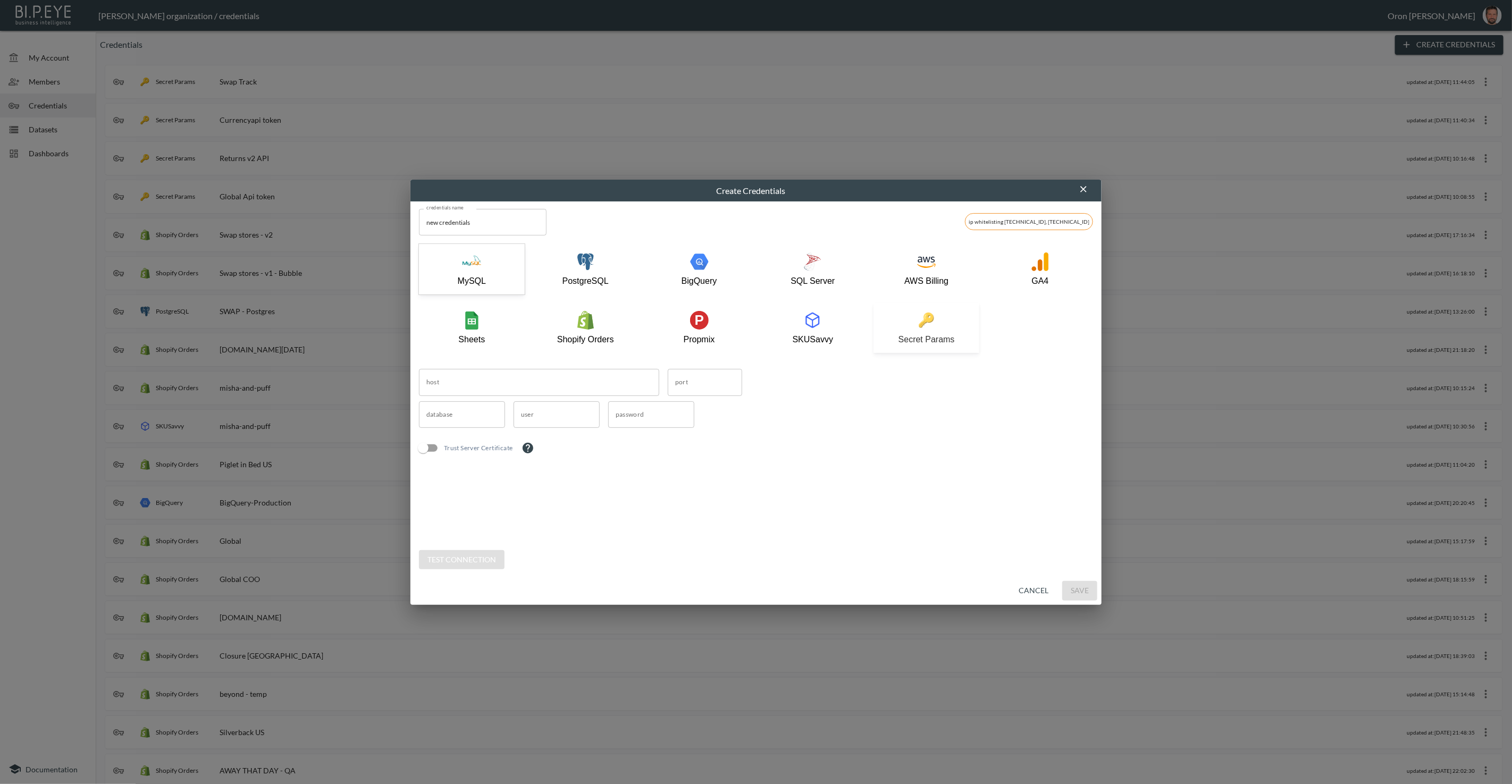
click at [943, 321] on div "Secret Params" at bounding box center [926, 327] width 95 height 33
click at [513, 230] on input "new credentials" at bounding box center [483, 222] width 127 height 26
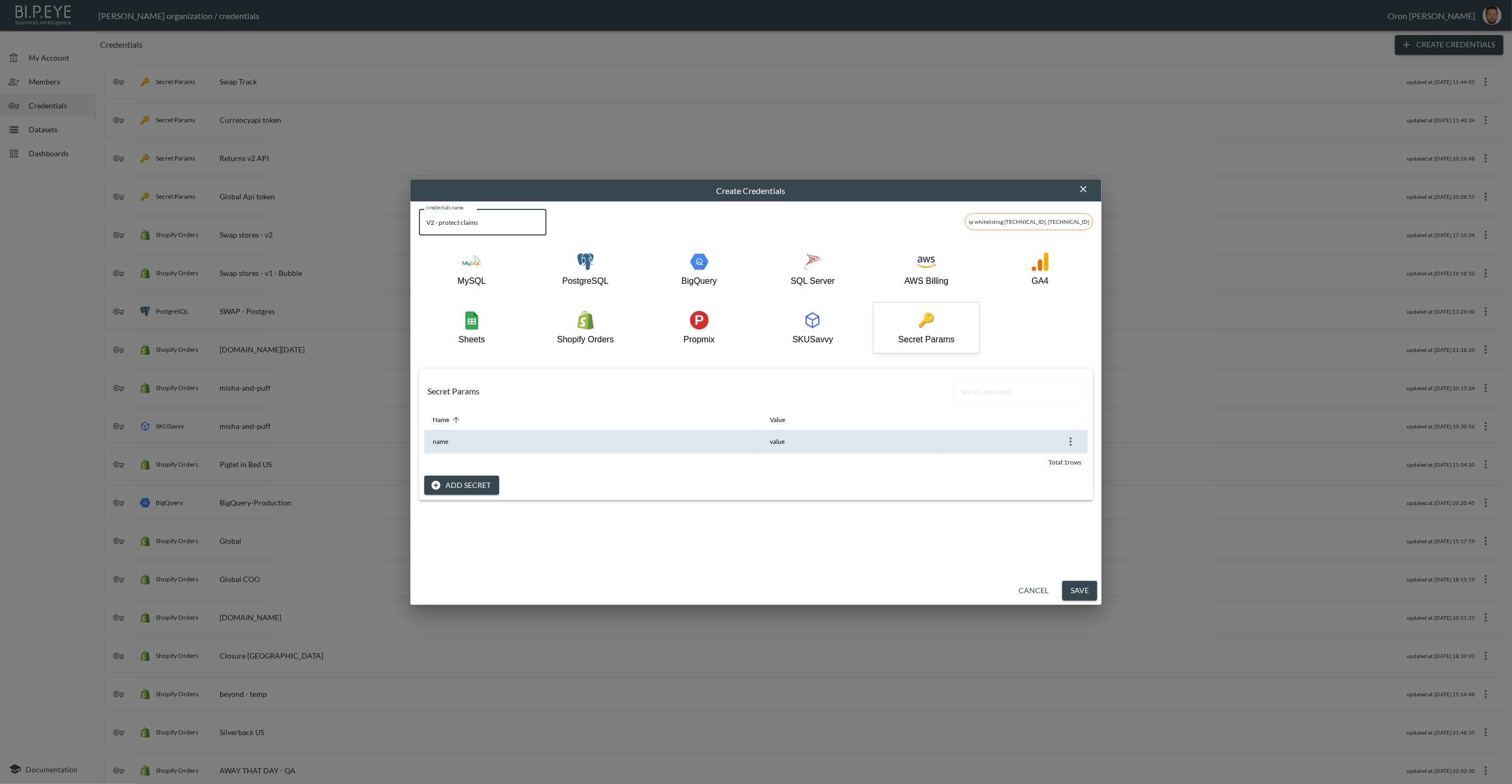
type input "V2 - protect claims"
click at [1070, 438] on icon "more" at bounding box center [1071, 442] width 3 height 8
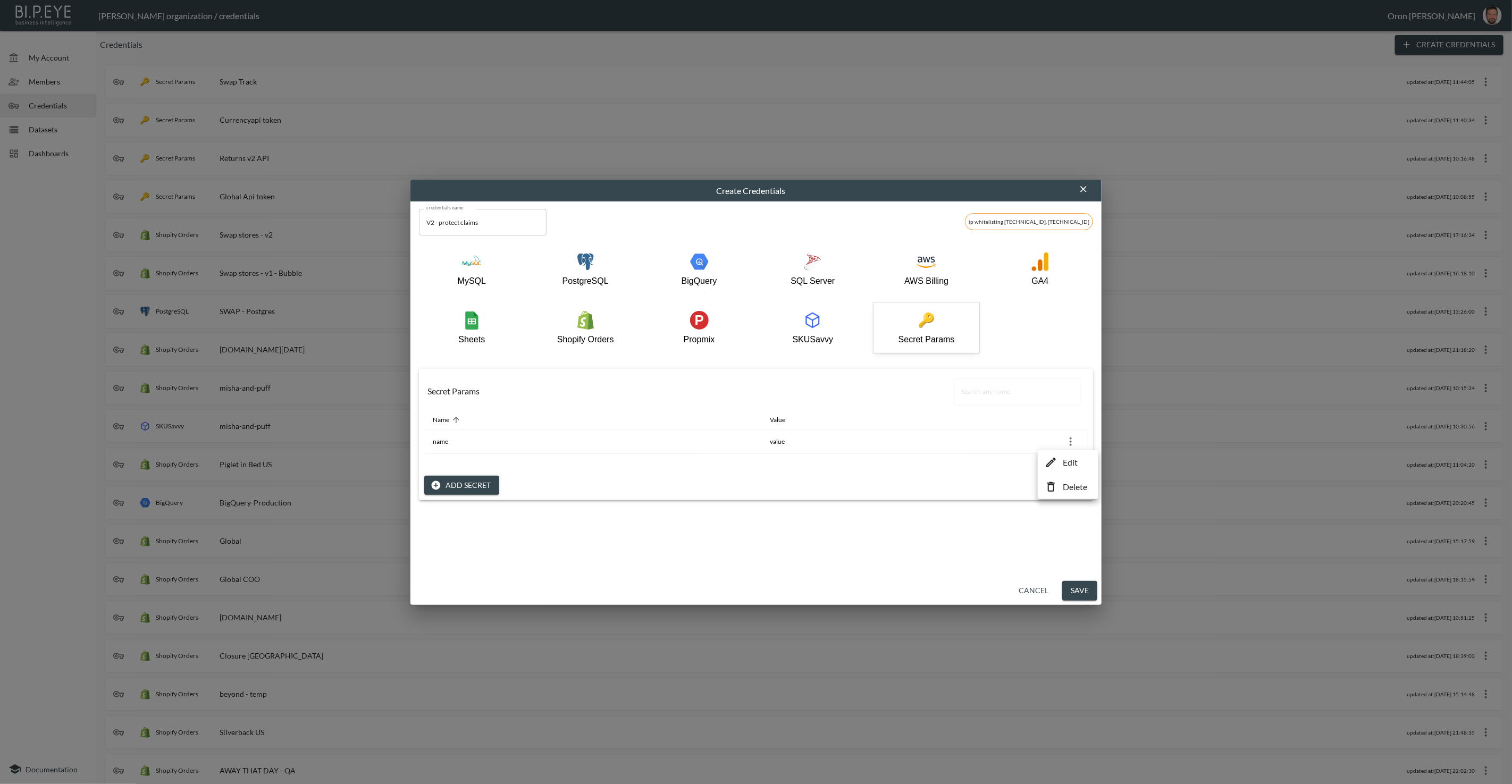
click at [1066, 458] on p "Edit" at bounding box center [1071, 462] width 15 height 13
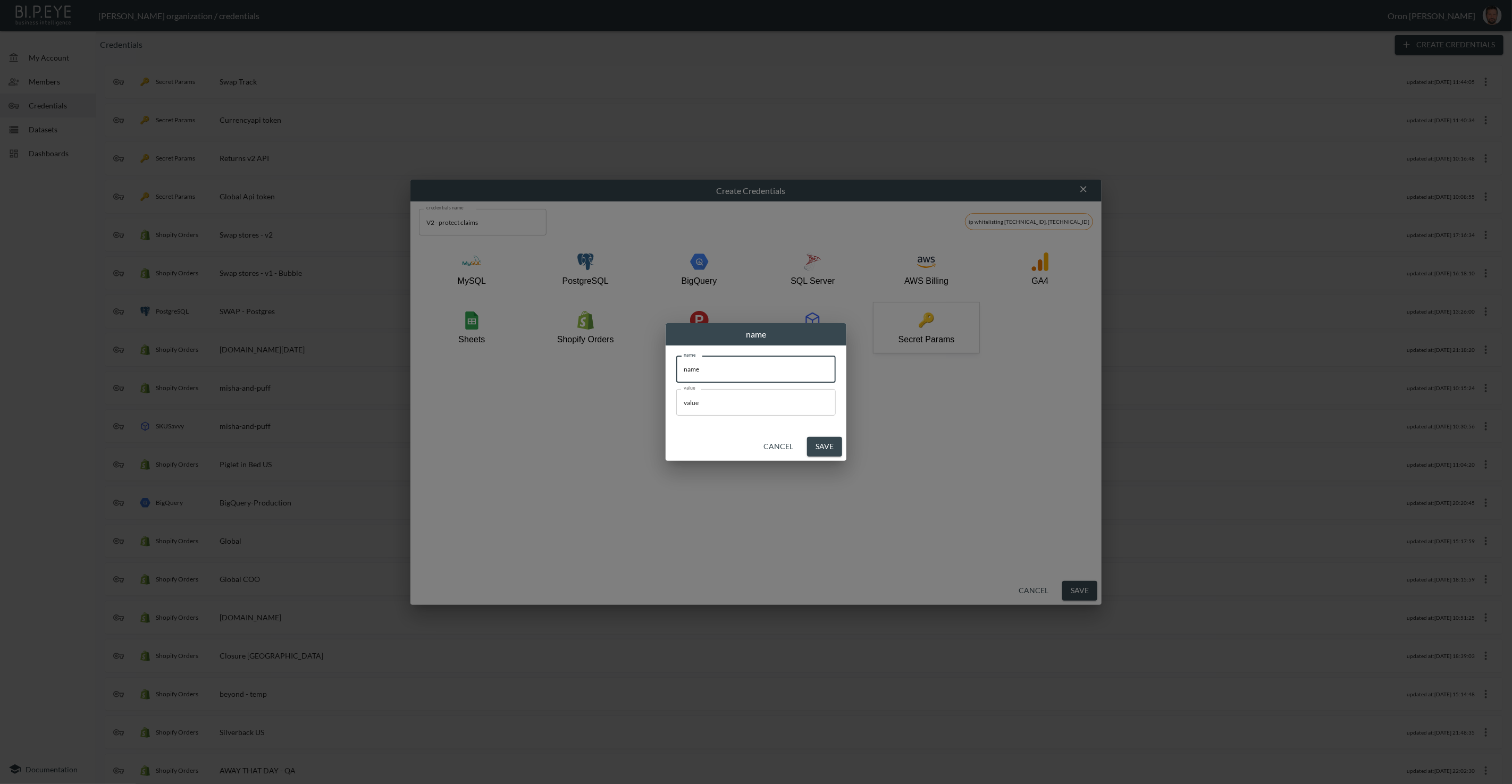
click at [712, 367] on input "name" at bounding box center [756, 369] width 160 height 26
type input "token"
paste input "AIzaSyCJCll1nq1ZHzpeLCZefnu9NzBdUYQvXTA"
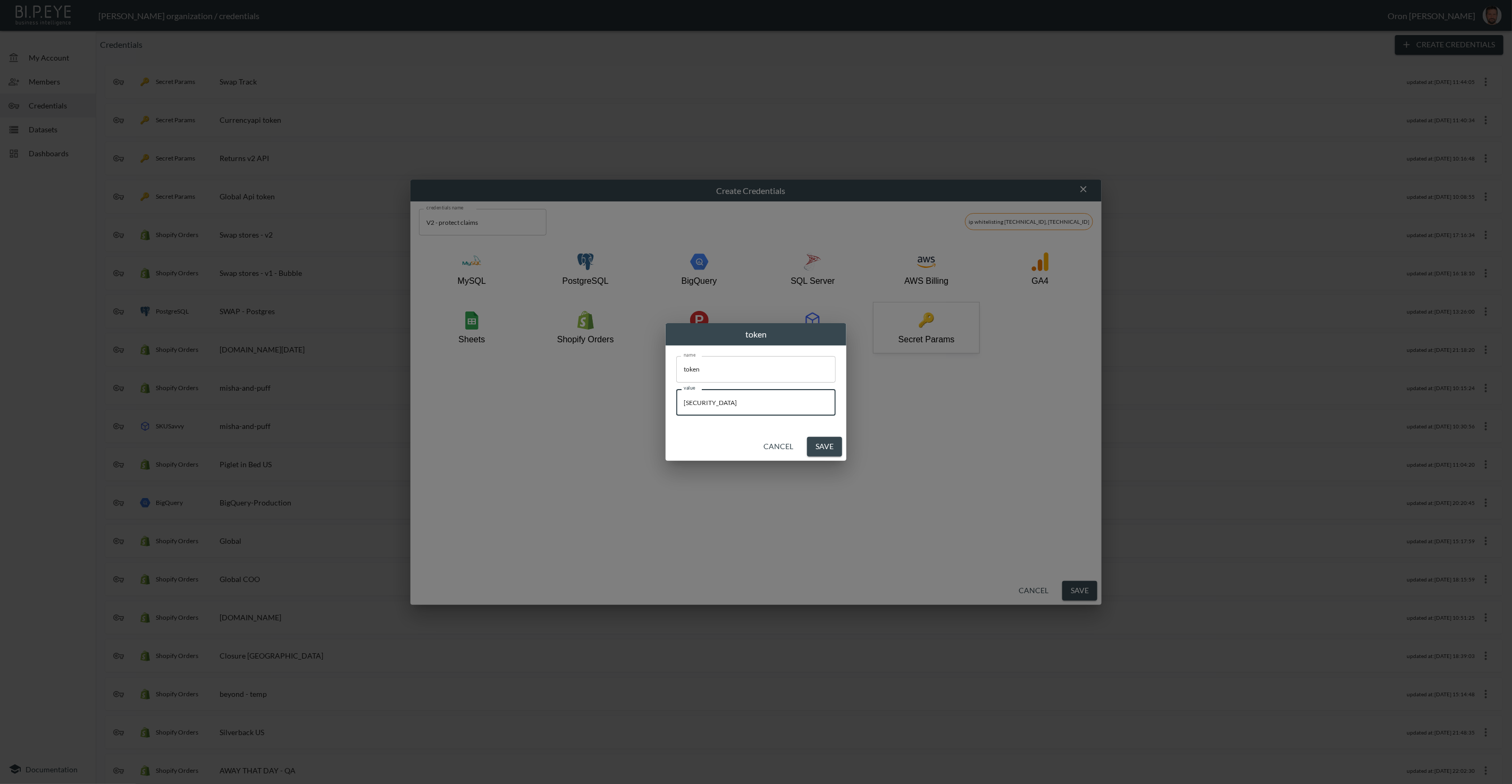
type input "AIzaSyCJCll1nq1ZHzpeLCZefnu9NzBdUYQvXTA"
drag, startPoint x: 832, startPoint y: 444, endPoint x: 837, endPoint y: 448, distance: 6.4
click at [837, 448] on button "Save" at bounding box center [824, 446] width 35 height 20
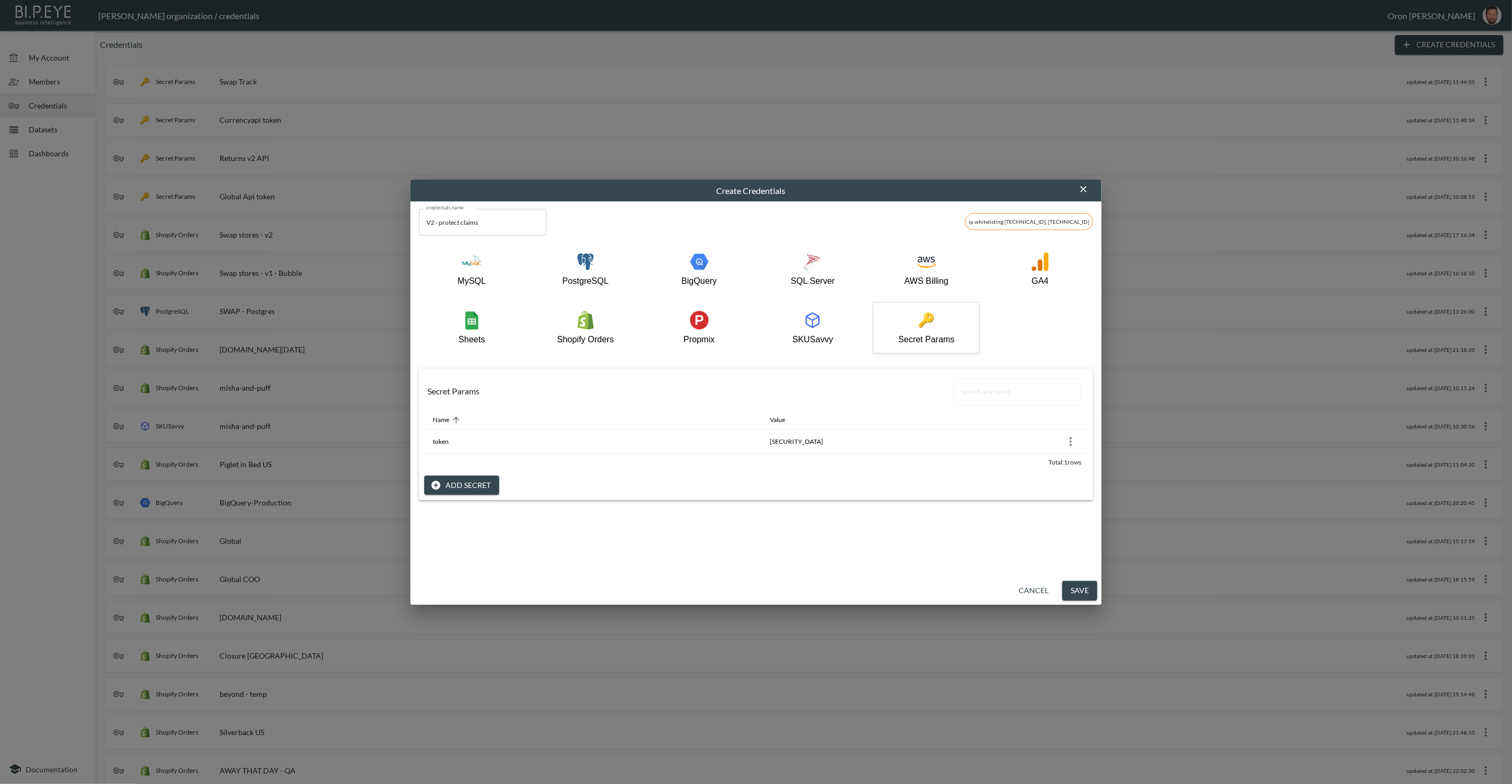
click at [1084, 586] on button "Save" at bounding box center [1079, 590] width 35 height 20
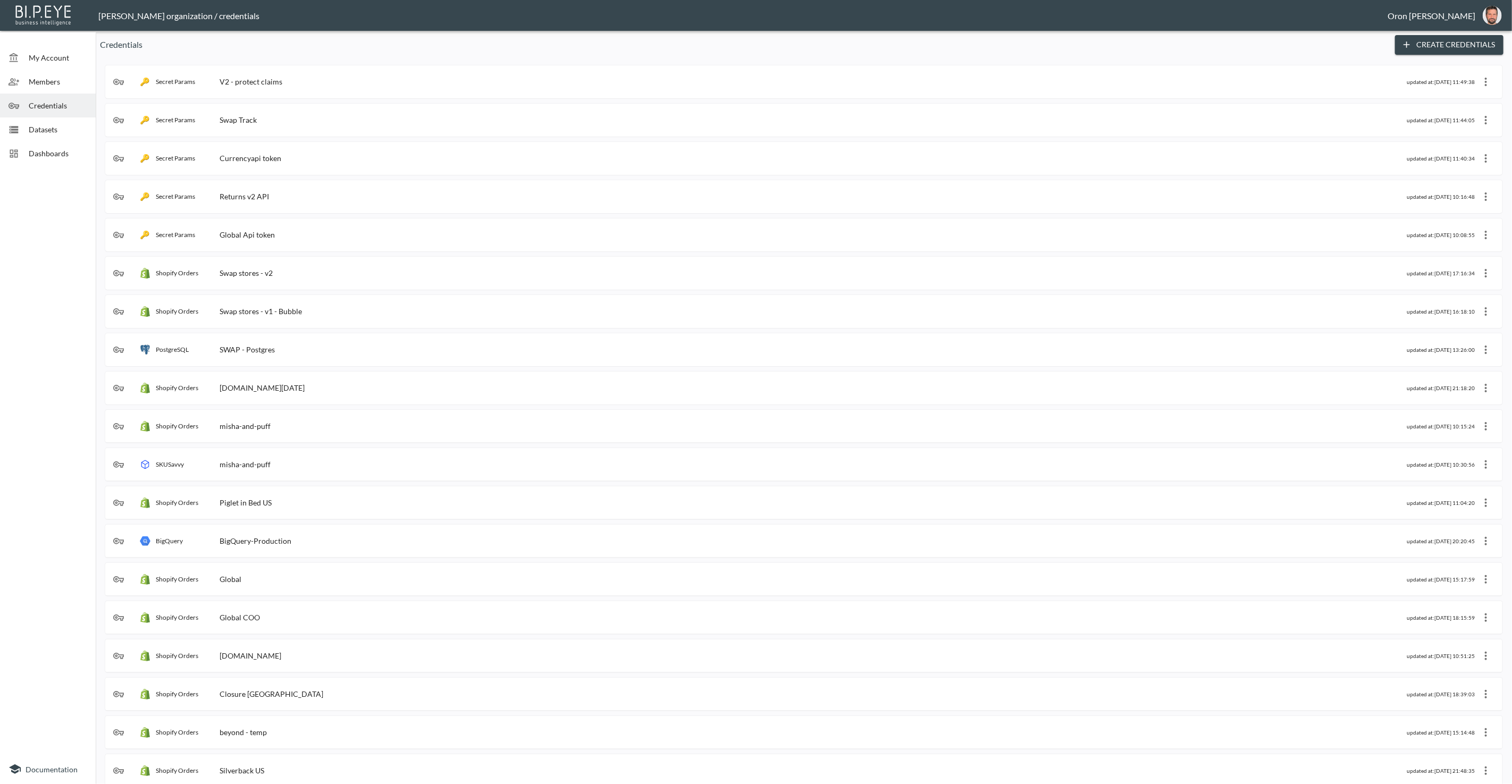
click at [63, 139] on div "Datasets" at bounding box center [48, 129] width 96 height 24
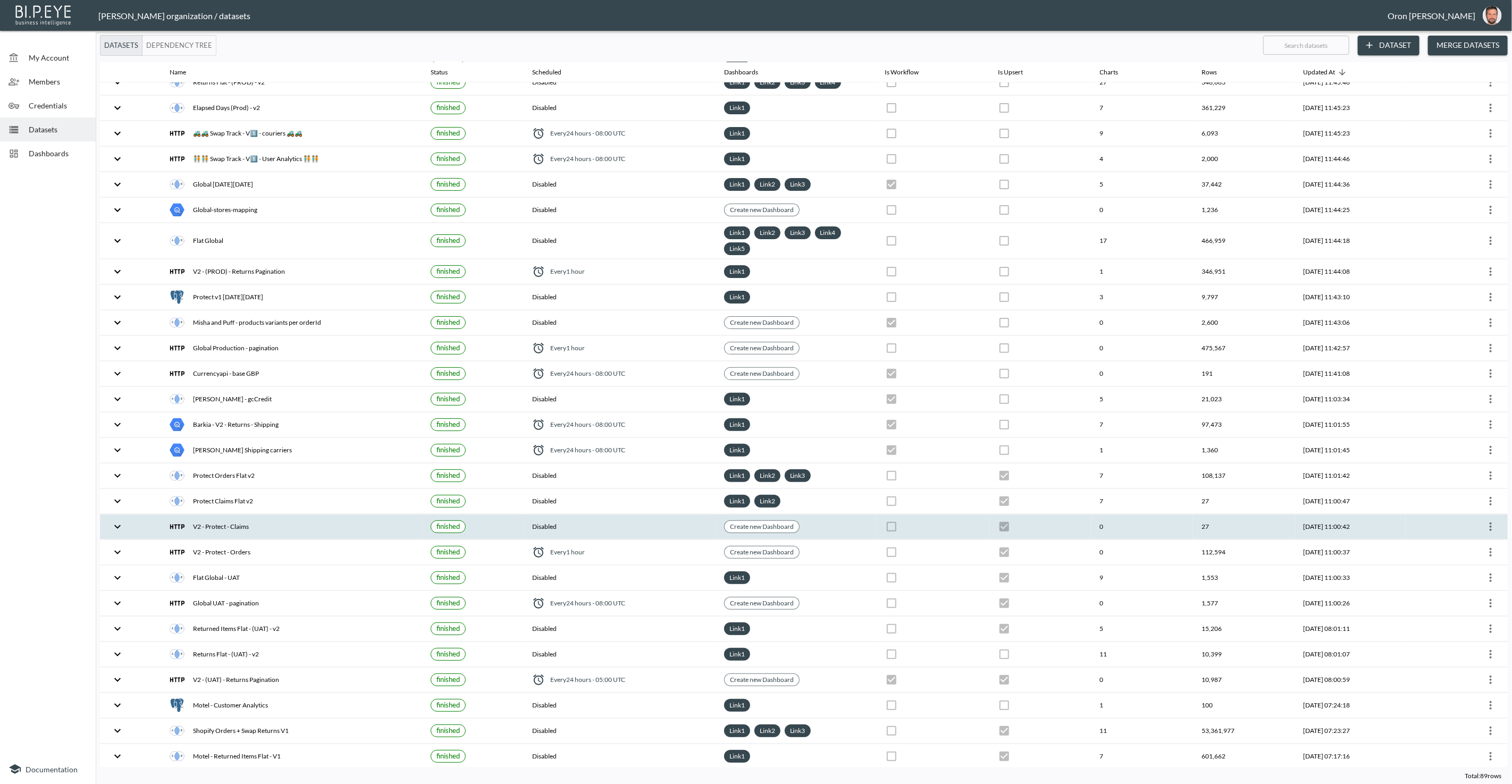
scroll to position [144, 0]
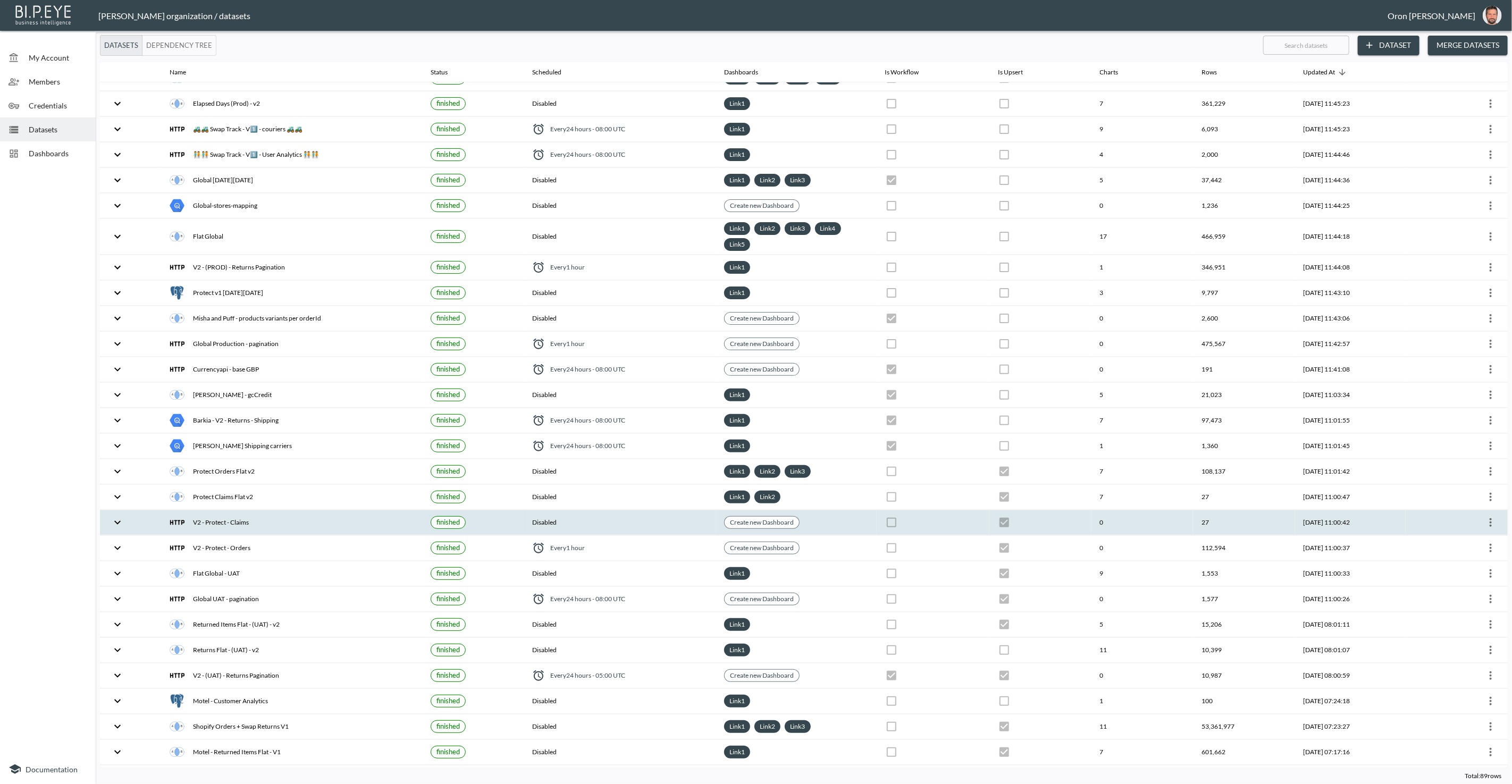
click at [1488, 516] on icon "more" at bounding box center [1491, 522] width 13 height 13
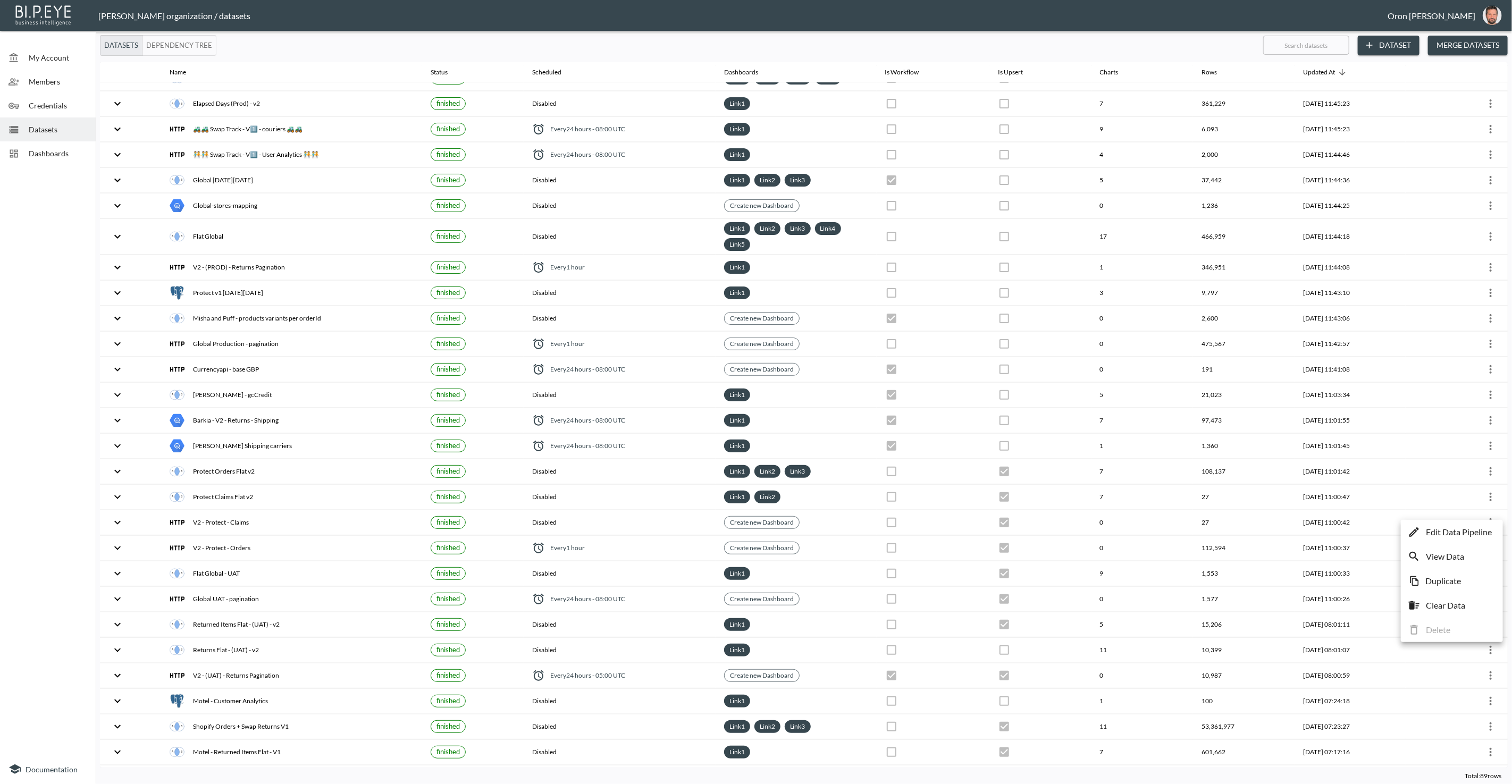
drag, startPoint x: 1470, startPoint y: 529, endPoint x: 1300, endPoint y: 525, distance: 170.0
click at [1470, 529] on p "Edit Data Pipeline" at bounding box center [1459, 532] width 66 height 13
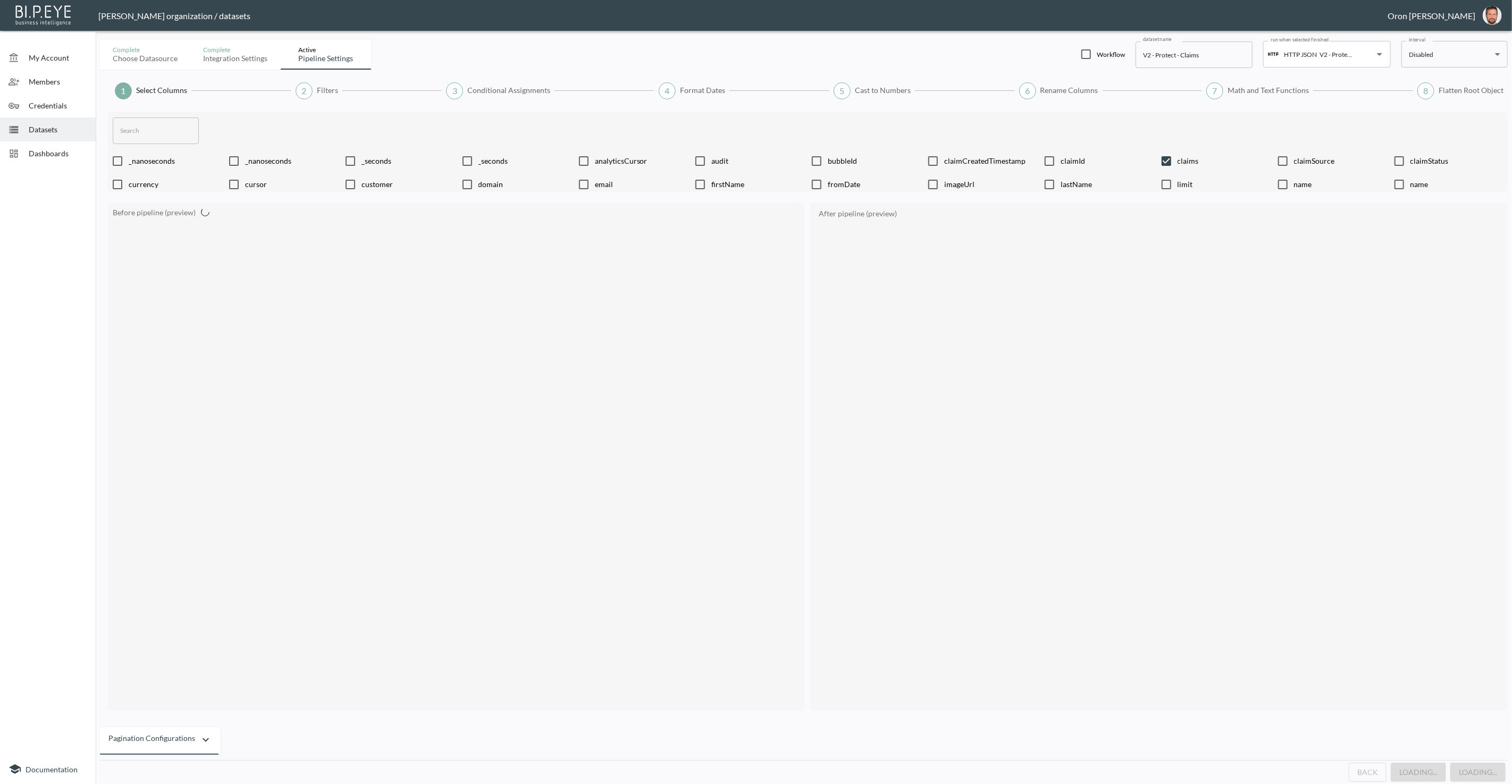
checkbox input "false"
checkbox input "true"
click at [1374, 776] on button "Back" at bounding box center [1372, 772] width 37 height 20
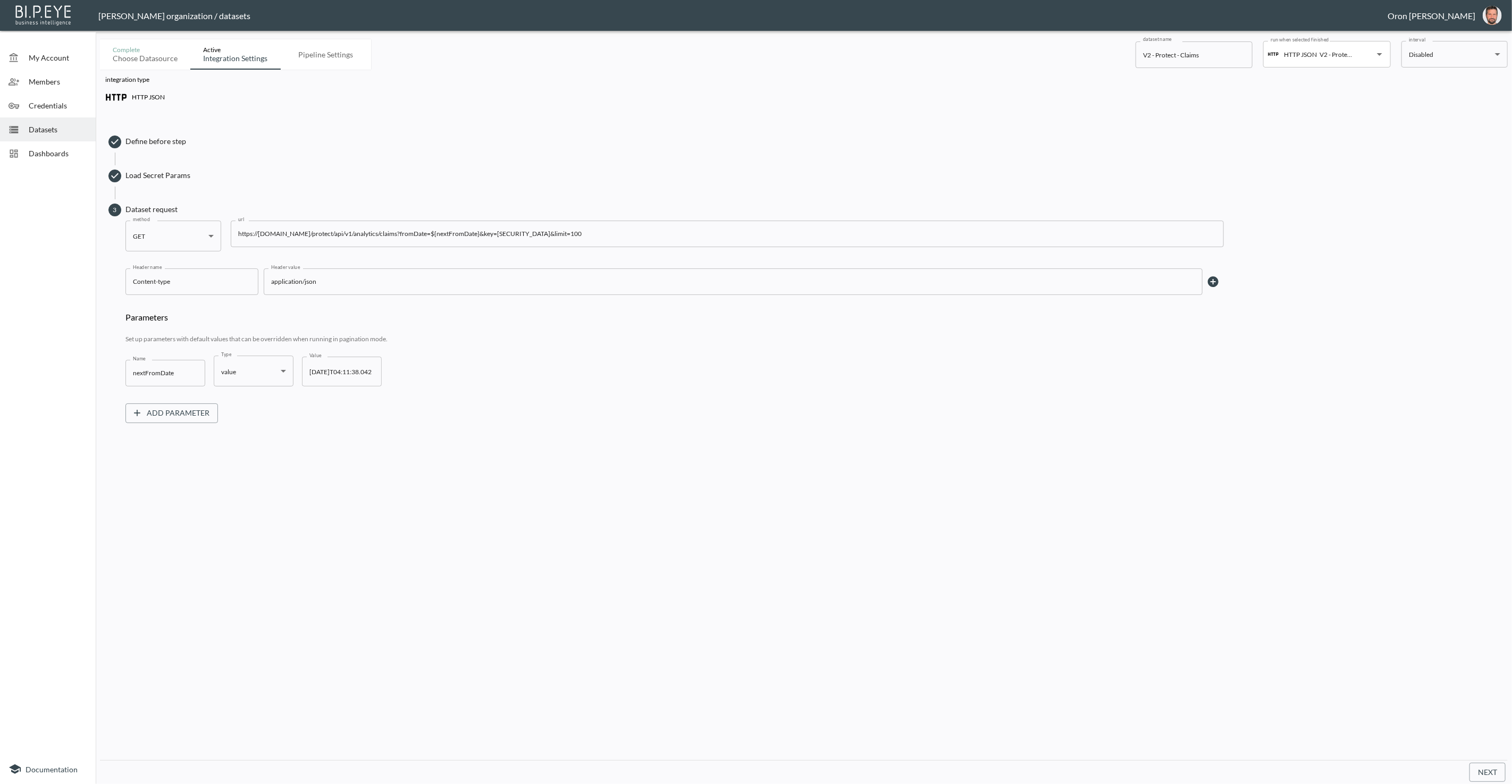
click at [163, 179] on span "Load Secret Params" at bounding box center [814, 175] width 1377 height 11
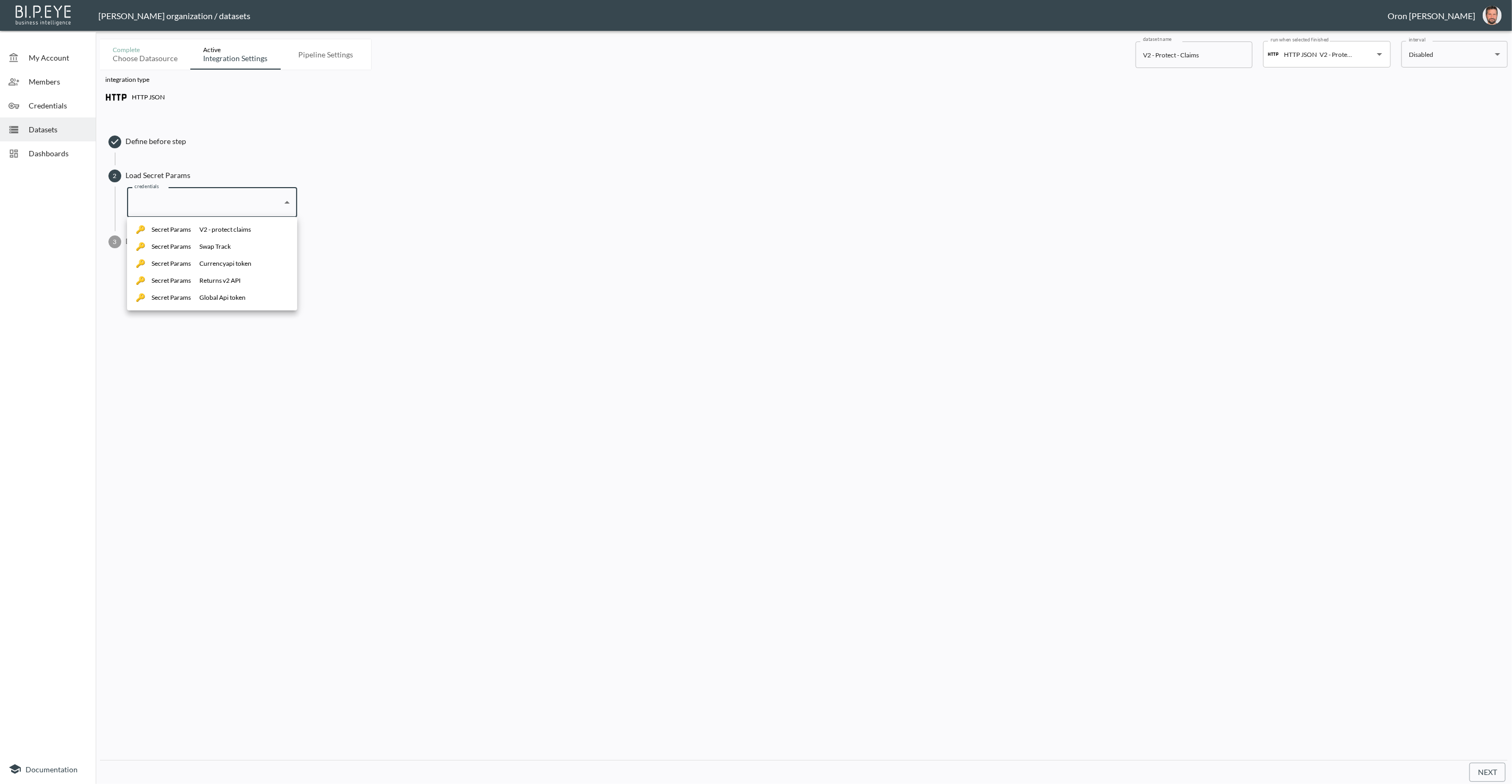
click at [190, 207] on body "BI.P.EYE, Interactive Analytics Dashboards - app Zach Bailet organization / dat…" at bounding box center [756, 392] width 1512 height 784
click at [207, 232] on div "V2 - protect claims" at bounding box center [225, 229] width 52 height 9
type input "8438acf5-22e7-4ec4-b06e-00f2036043eb"
click at [162, 240] on span "Dataset request" at bounding box center [814, 241] width 1377 height 11
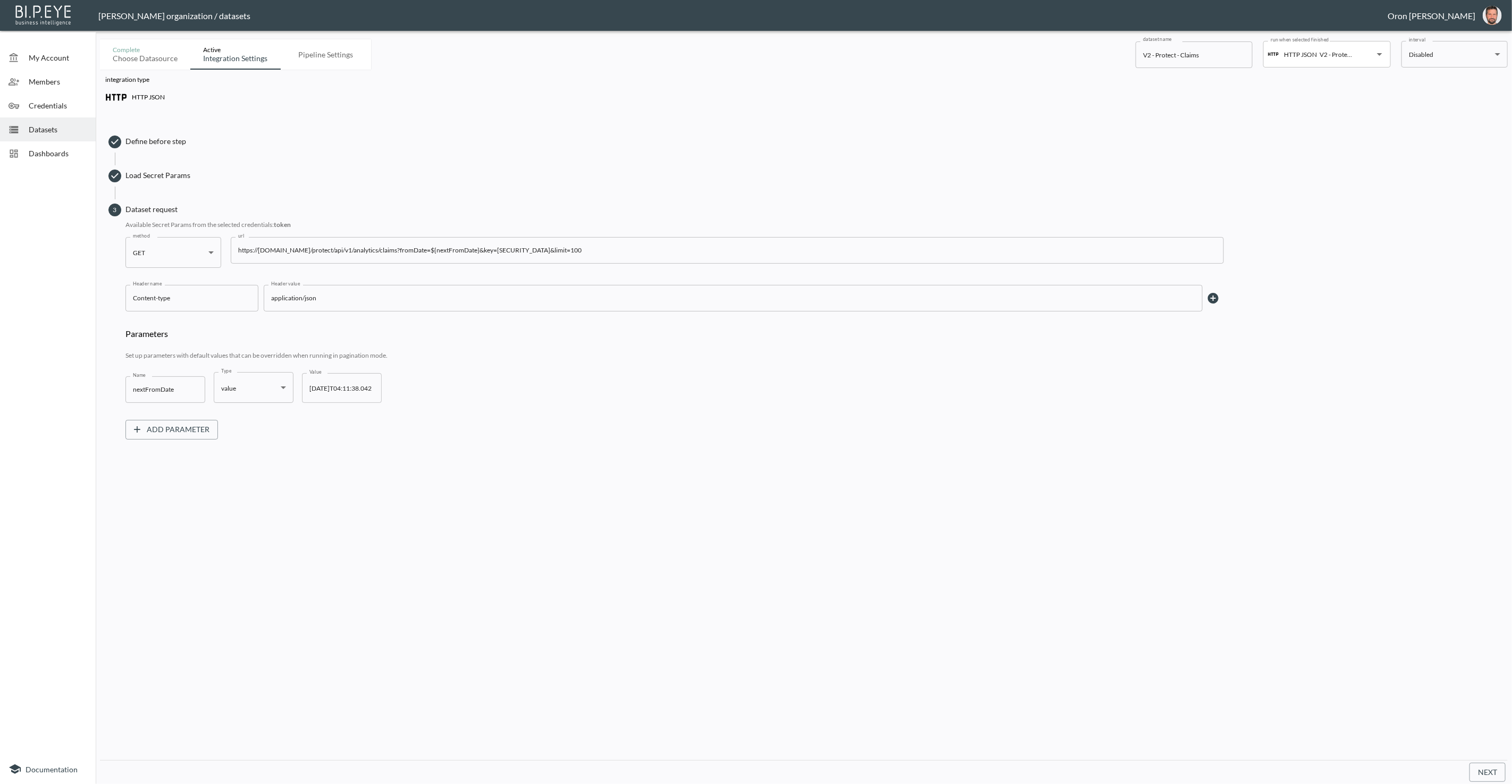
click at [572, 249] on input "https://swap-protect-mfdugldntq-nw.a.run.app/protect/api/v1/analytics/claims?fr…" at bounding box center [728, 250] width 994 height 26
type input "https://swap-protect-mfdugldntq-nw.a.run.app/protect/api/v1/analytics/claims?fr…"
click at [323, 386] on input "2024-03-12T04:11:38.042" at bounding box center [342, 387] width 80 height 30
click at [343, 384] on input "2025-10-12T04:11:38.042" at bounding box center [342, 387] width 80 height 30
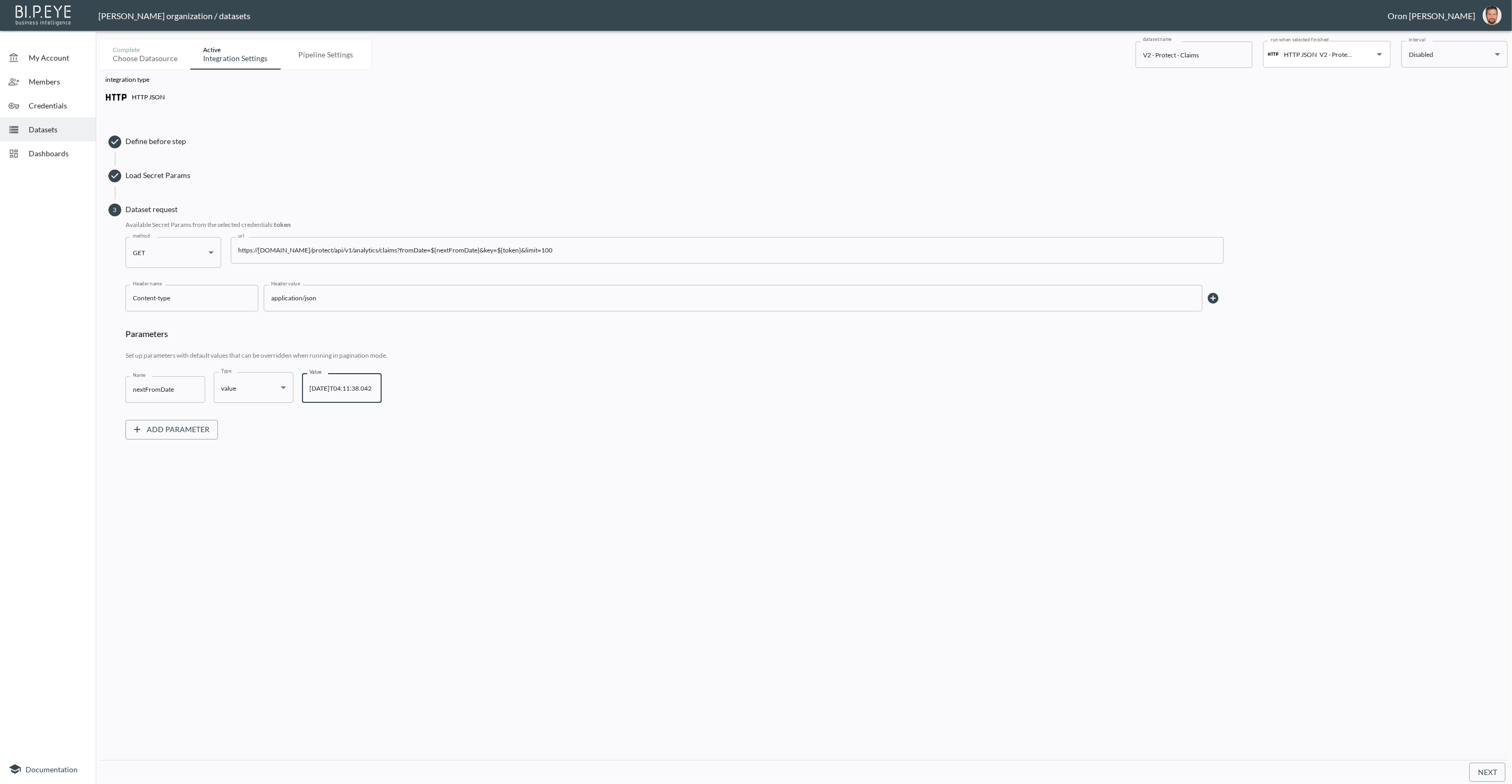
click at [343, 384] on input "2025-10-12T04:11:38.042" at bounding box center [342, 387] width 80 height 30
click at [340, 384] on input "2025-10-12T04:11:38.042" at bounding box center [342, 387] width 80 height 30
type input "2025-10-07T04:11:38.042"
click at [1484, 769] on button "Next" at bounding box center [1487, 772] width 37 height 20
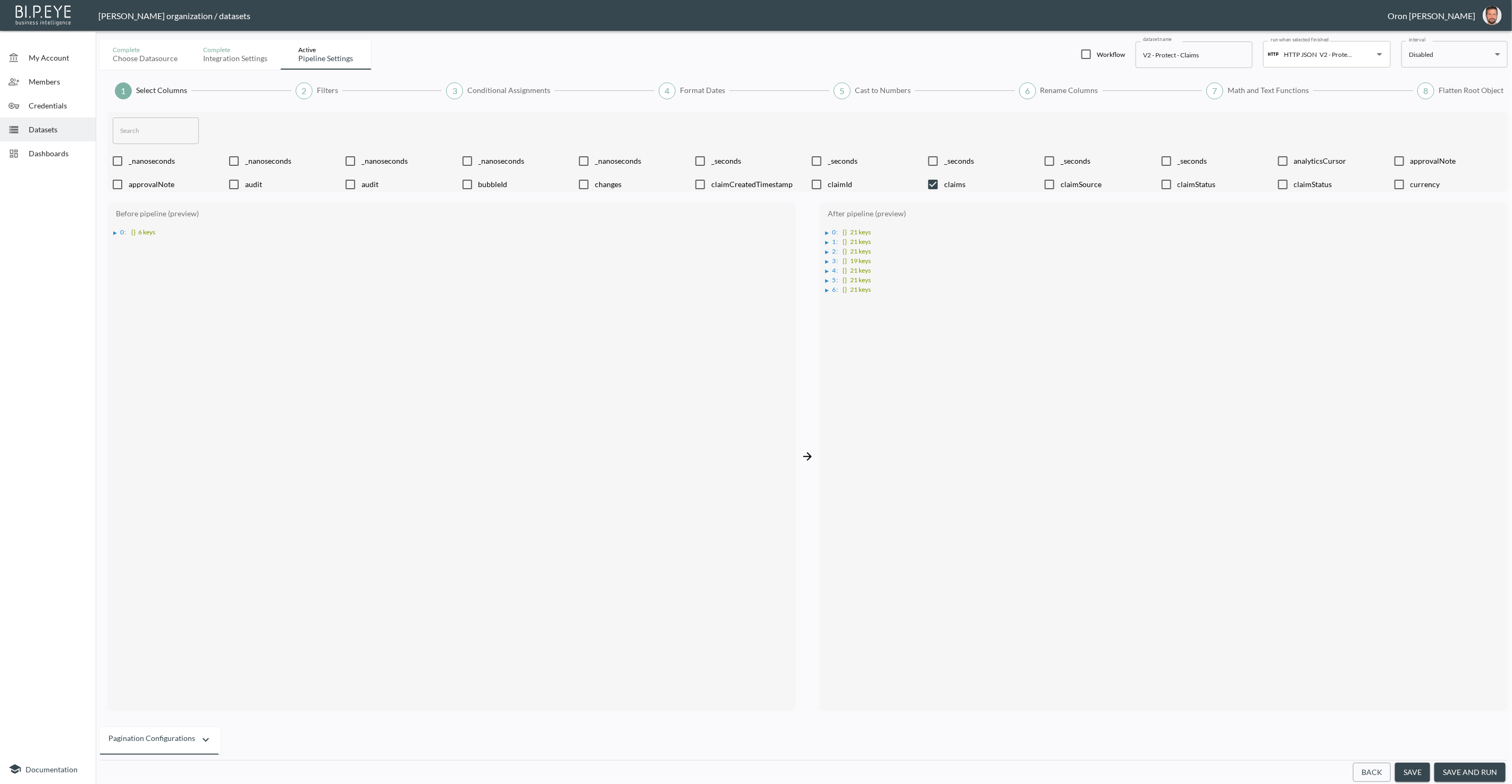
click at [1457, 766] on button "save and run" at bounding box center [1470, 772] width 71 height 20
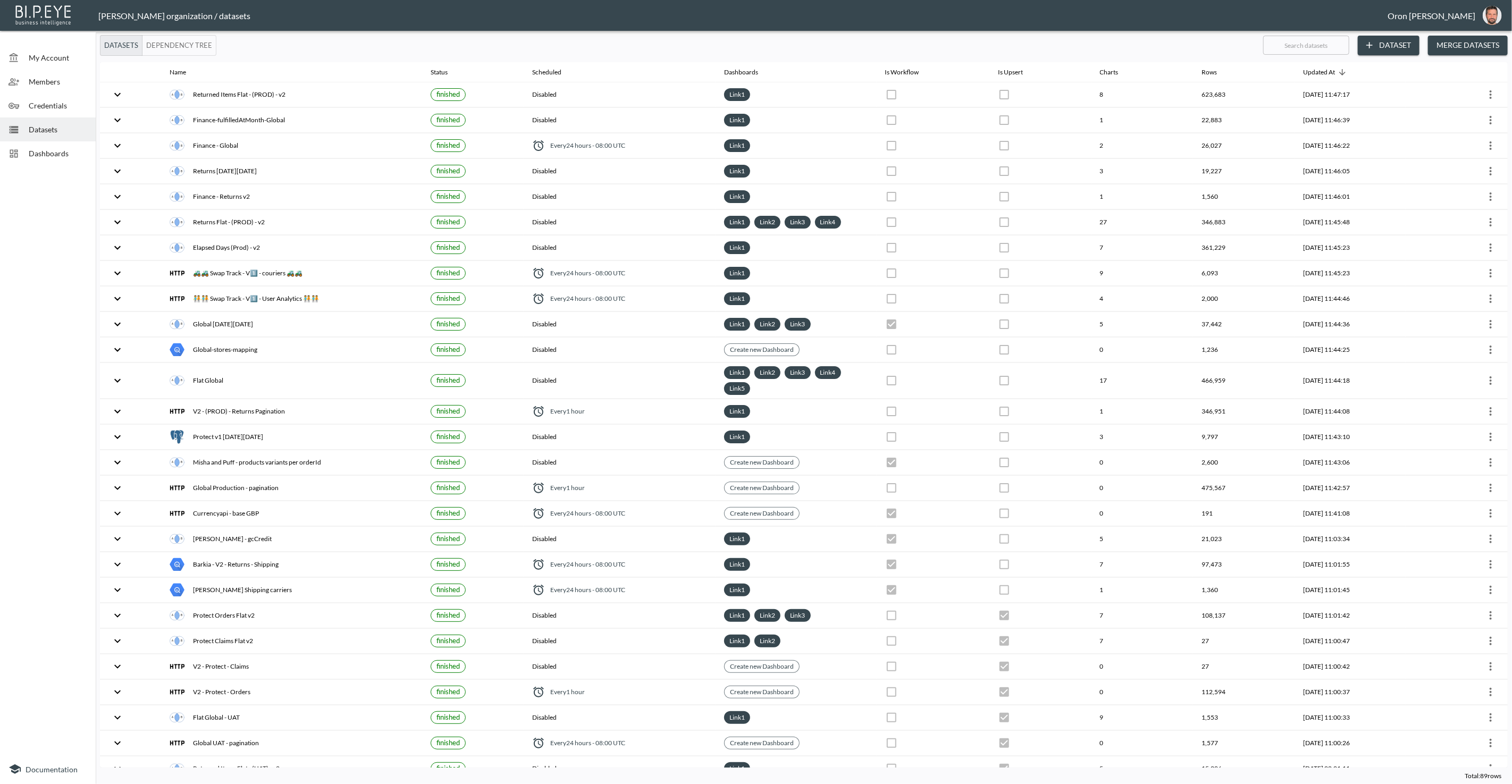
checkbox input "false"
checkbox input "true"
checkbox input "false"
checkbox input "true"
checkbox input "false"
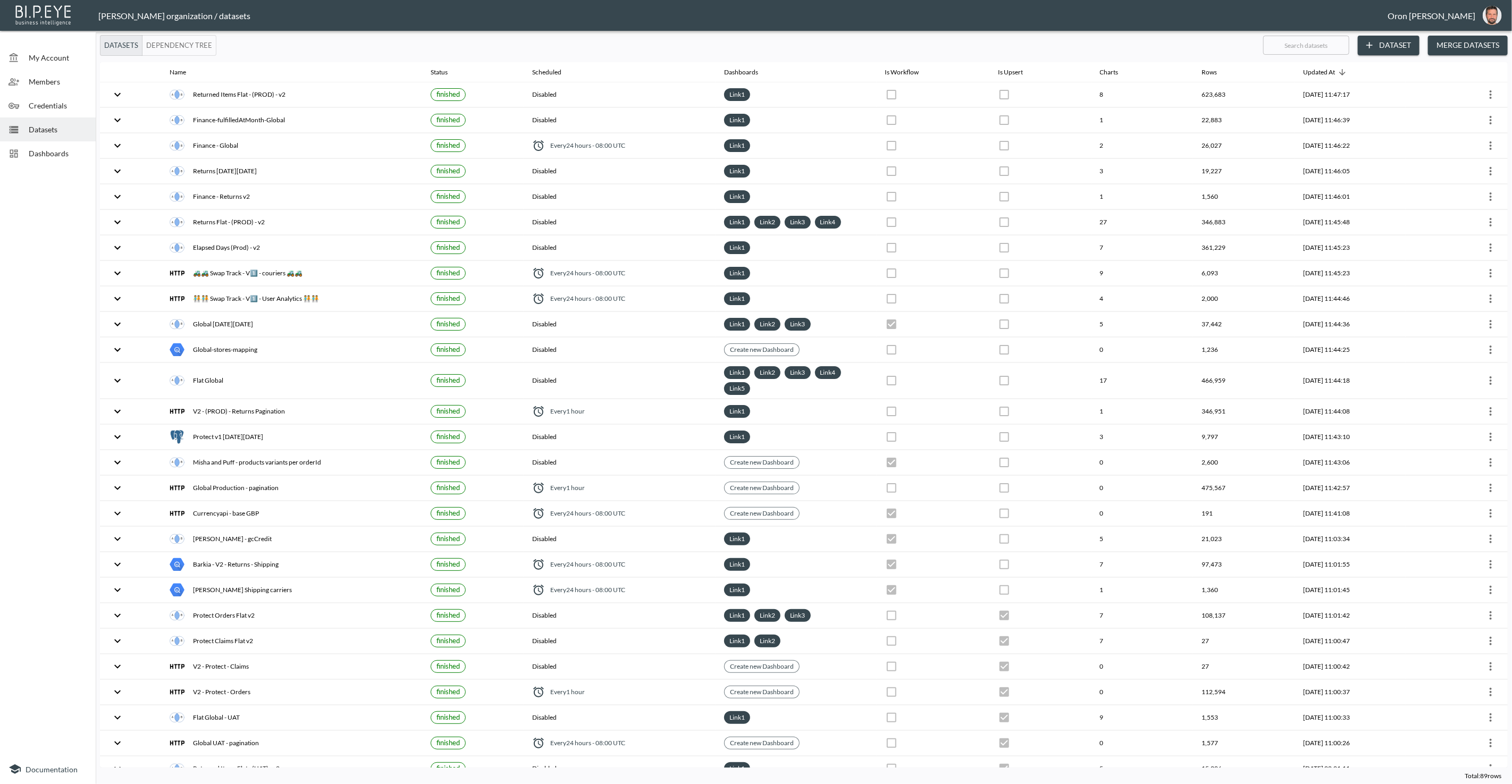
checkbox input "true"
checkbox input "false"
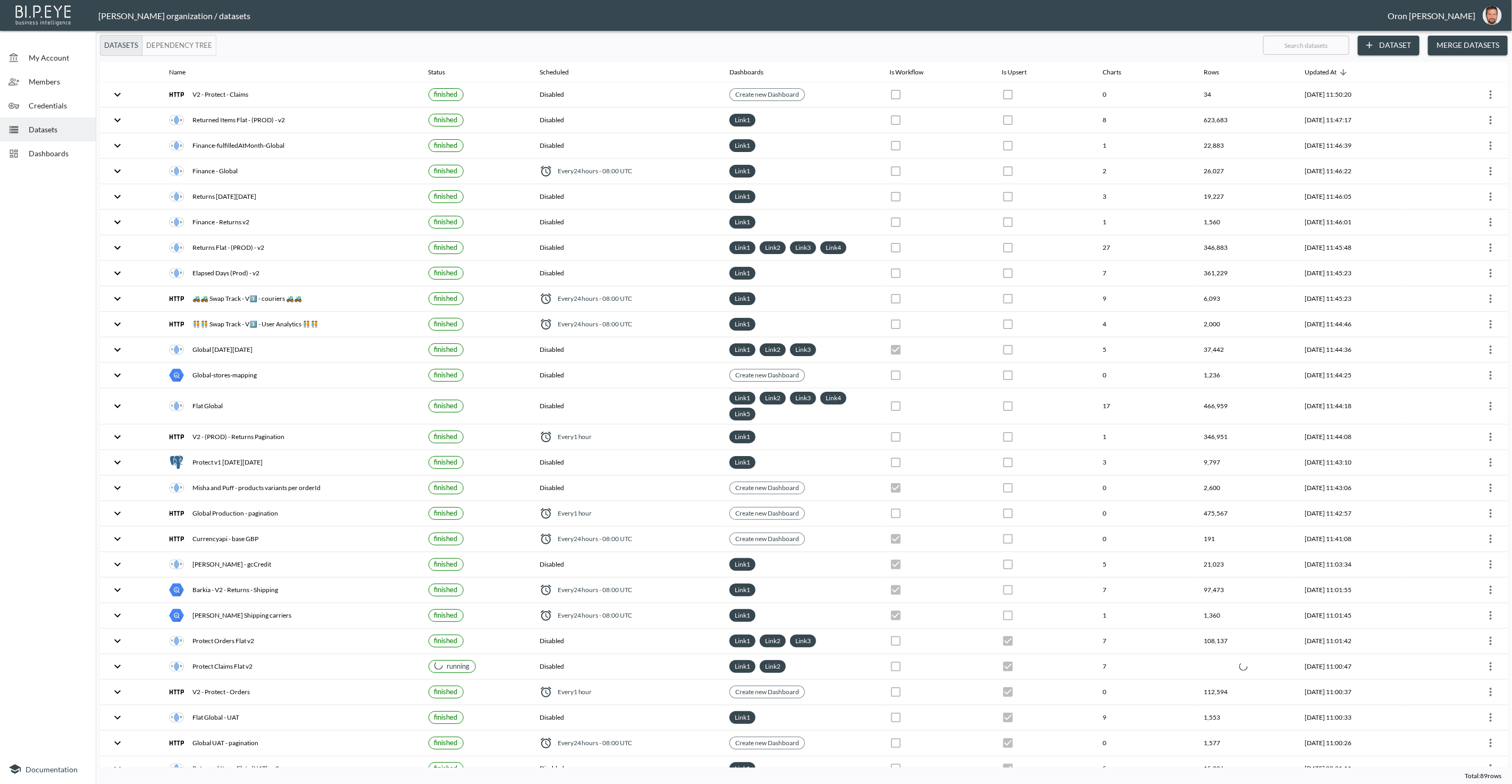
checkbox input "false"
checkbox input "true"
checkbox input "false"
checkbox input "true"
checkbox input "false"
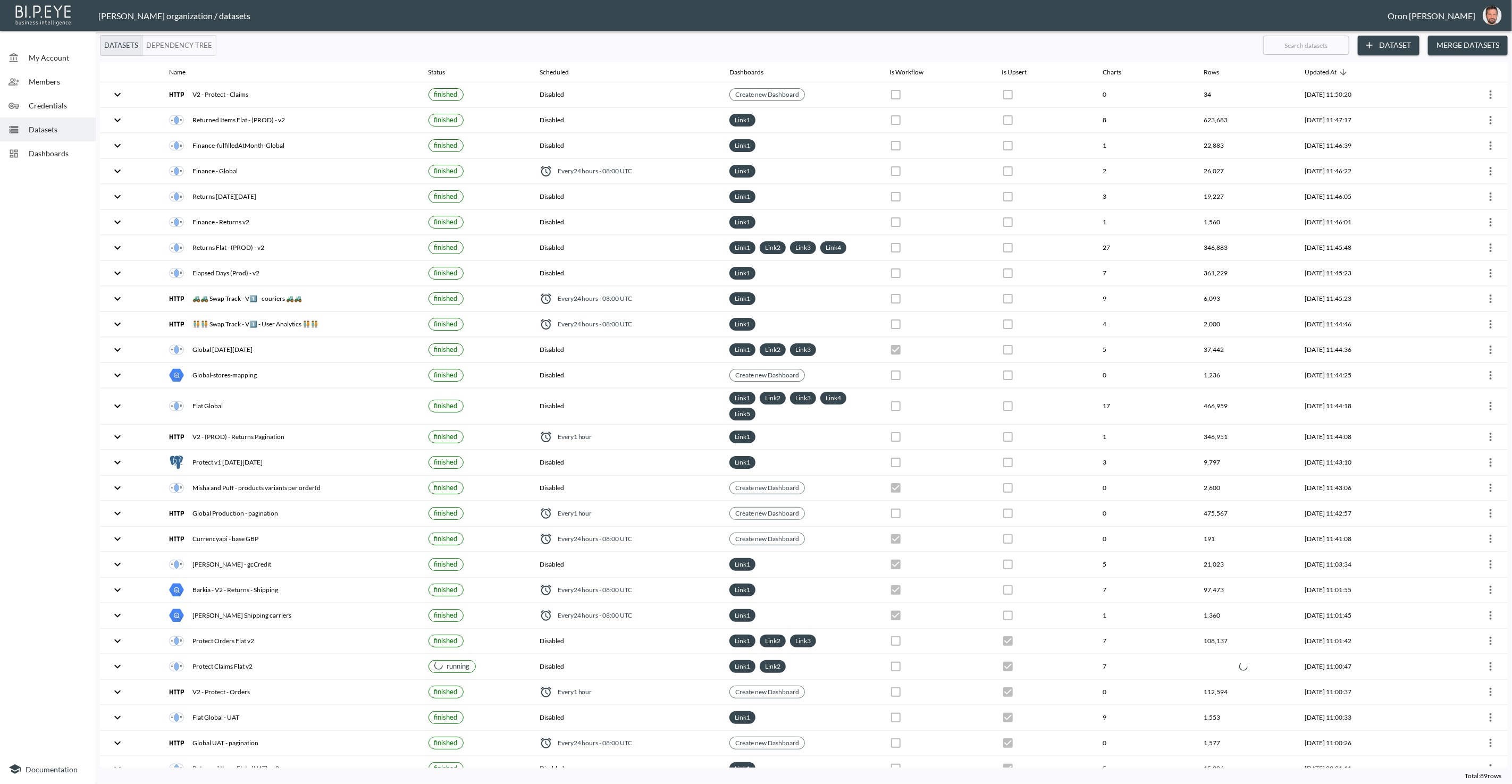
checkbox input "true"
checkbox input "false"
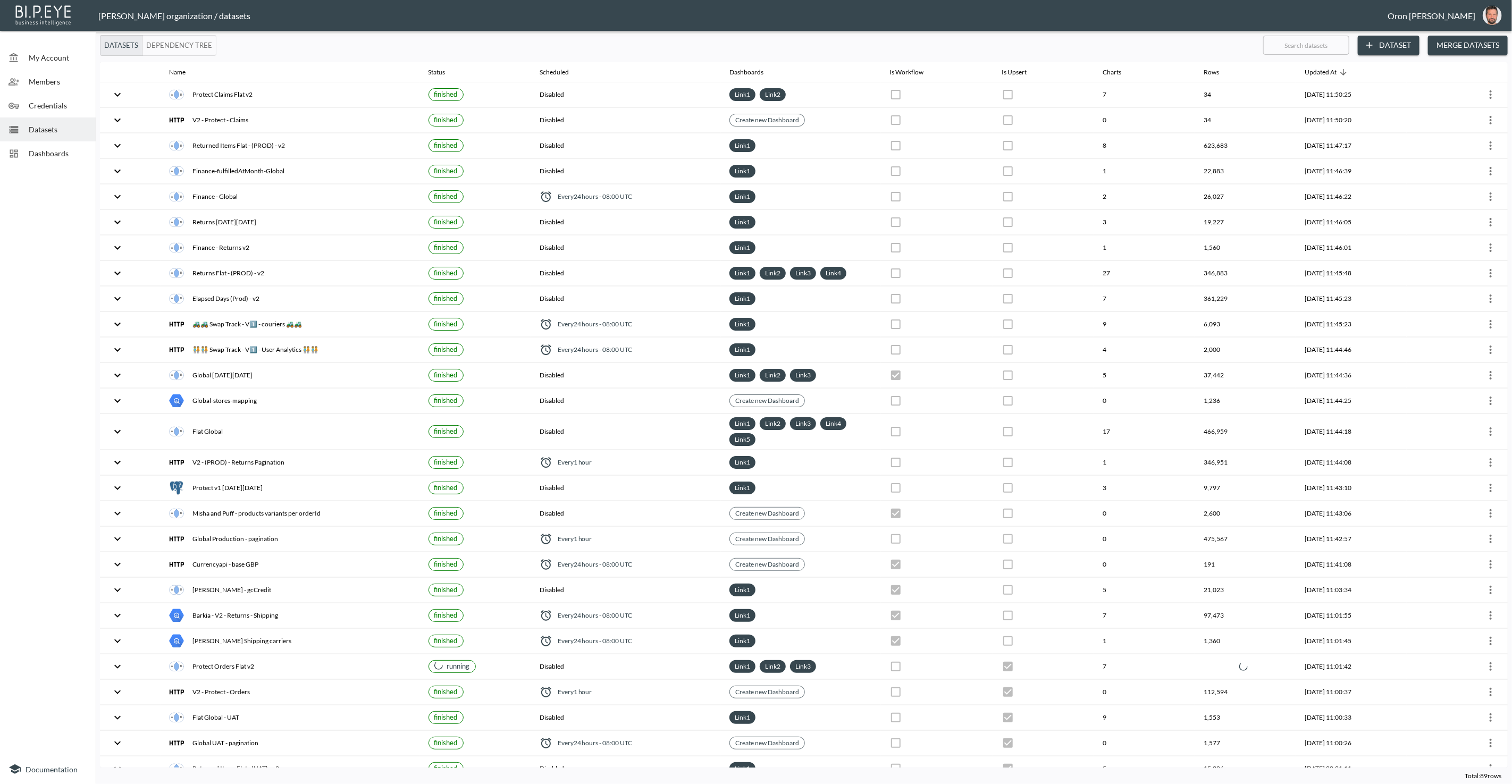
checkbox input "false"
checkbox input "true"
checkbox input "false"
checkbox input "true"
checkbox input "false"
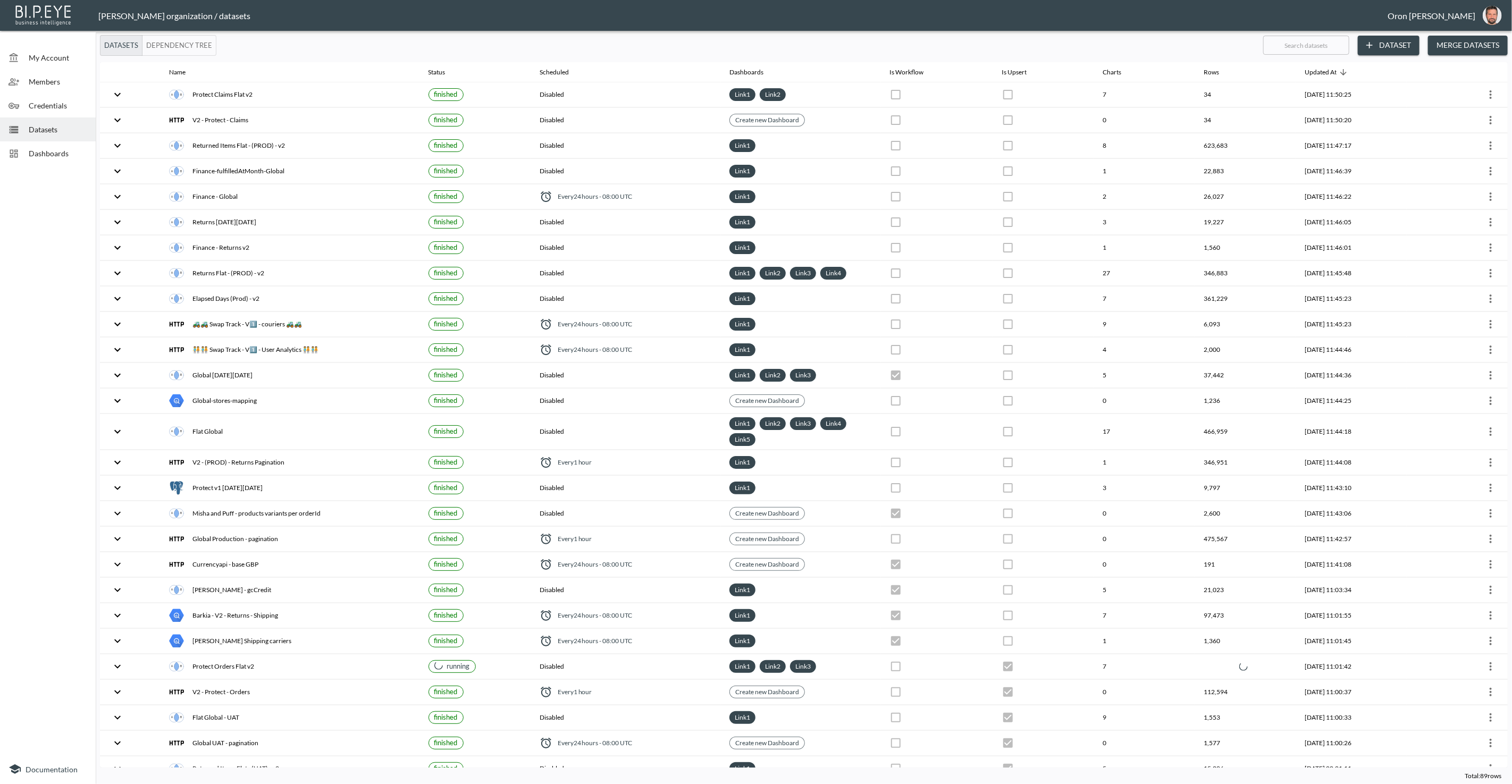
checkbox input "true"
checkbox input "false"
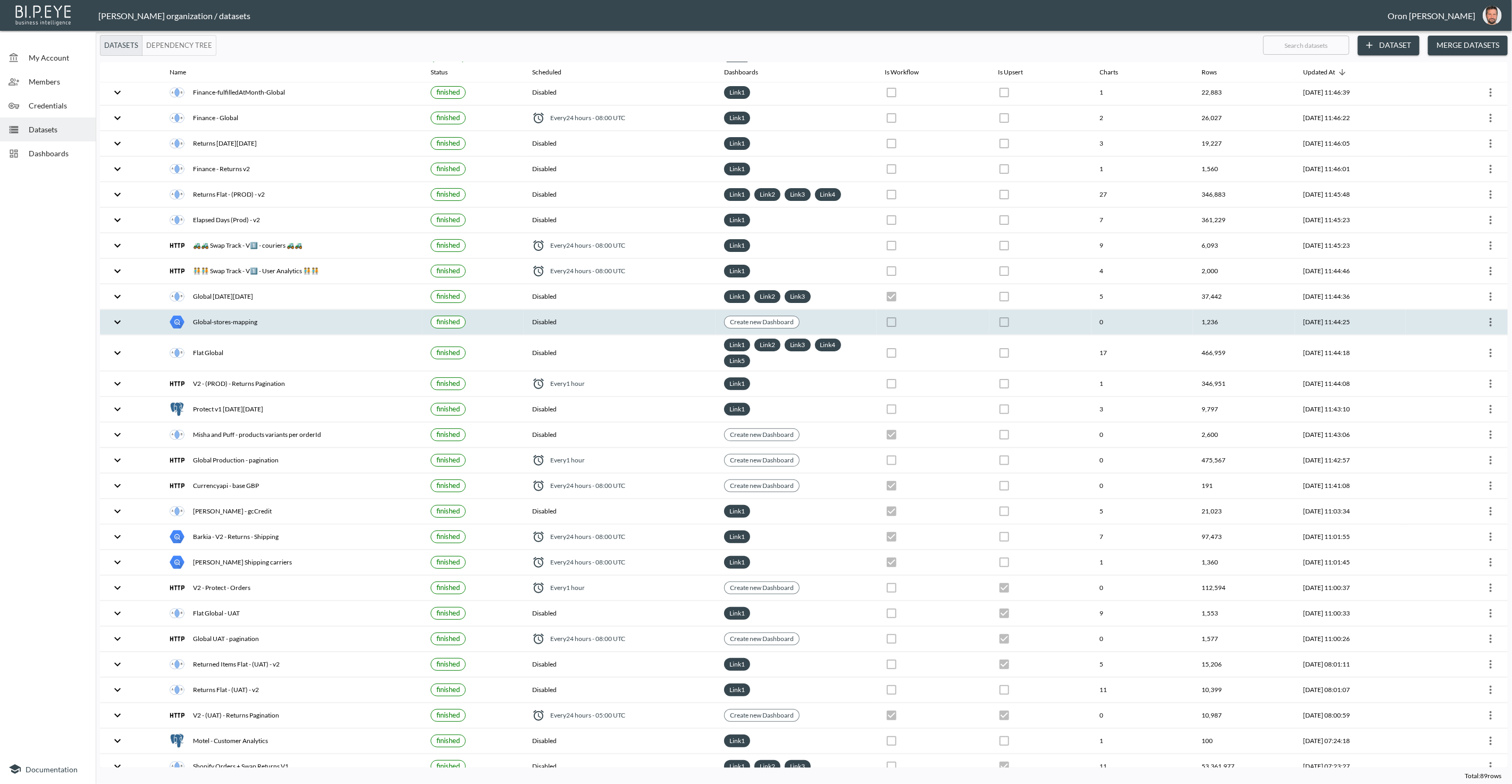
scroll to position [104, 0]
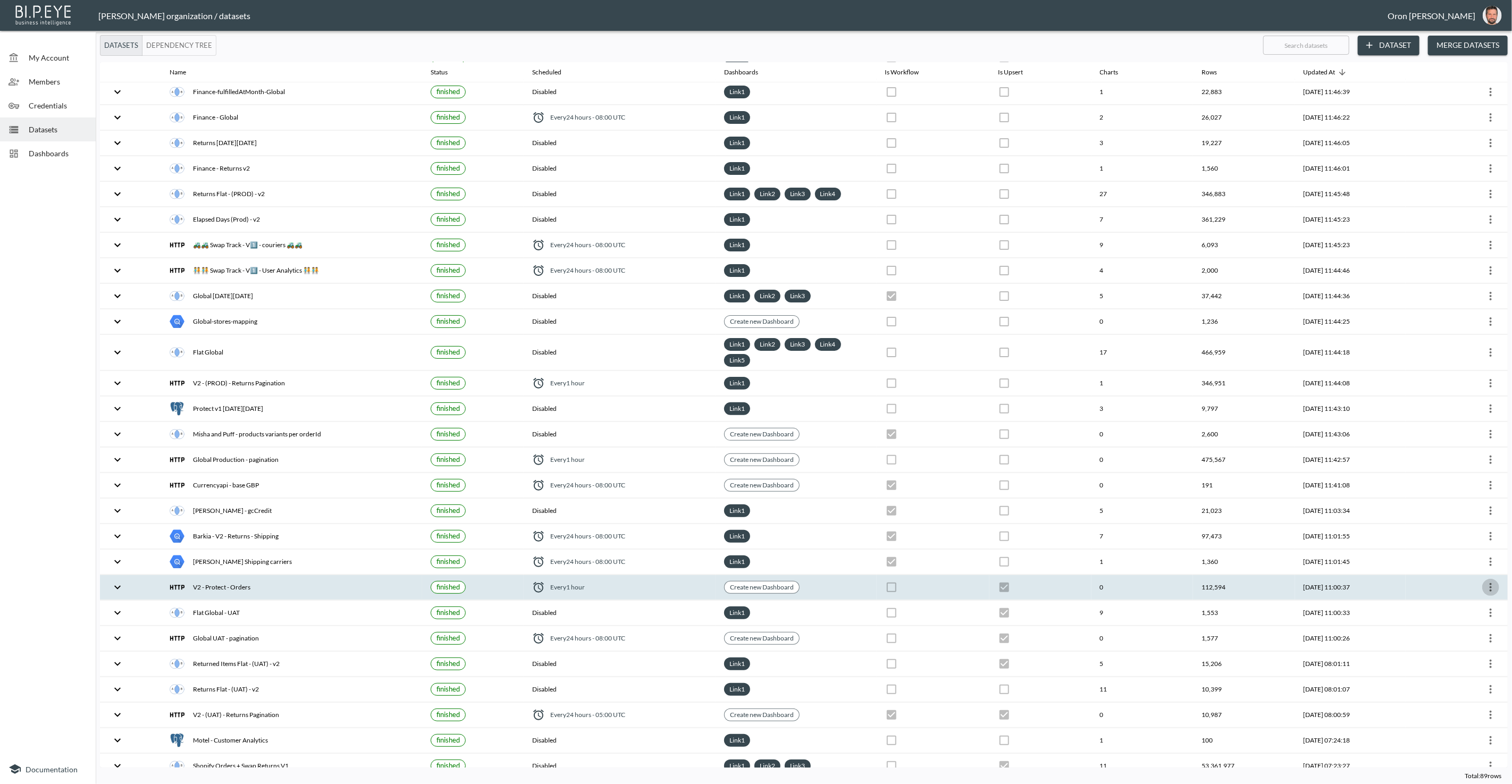
click at [1492, 581] on icon "more" at bounding box center [1491, 587] width 13 height 13
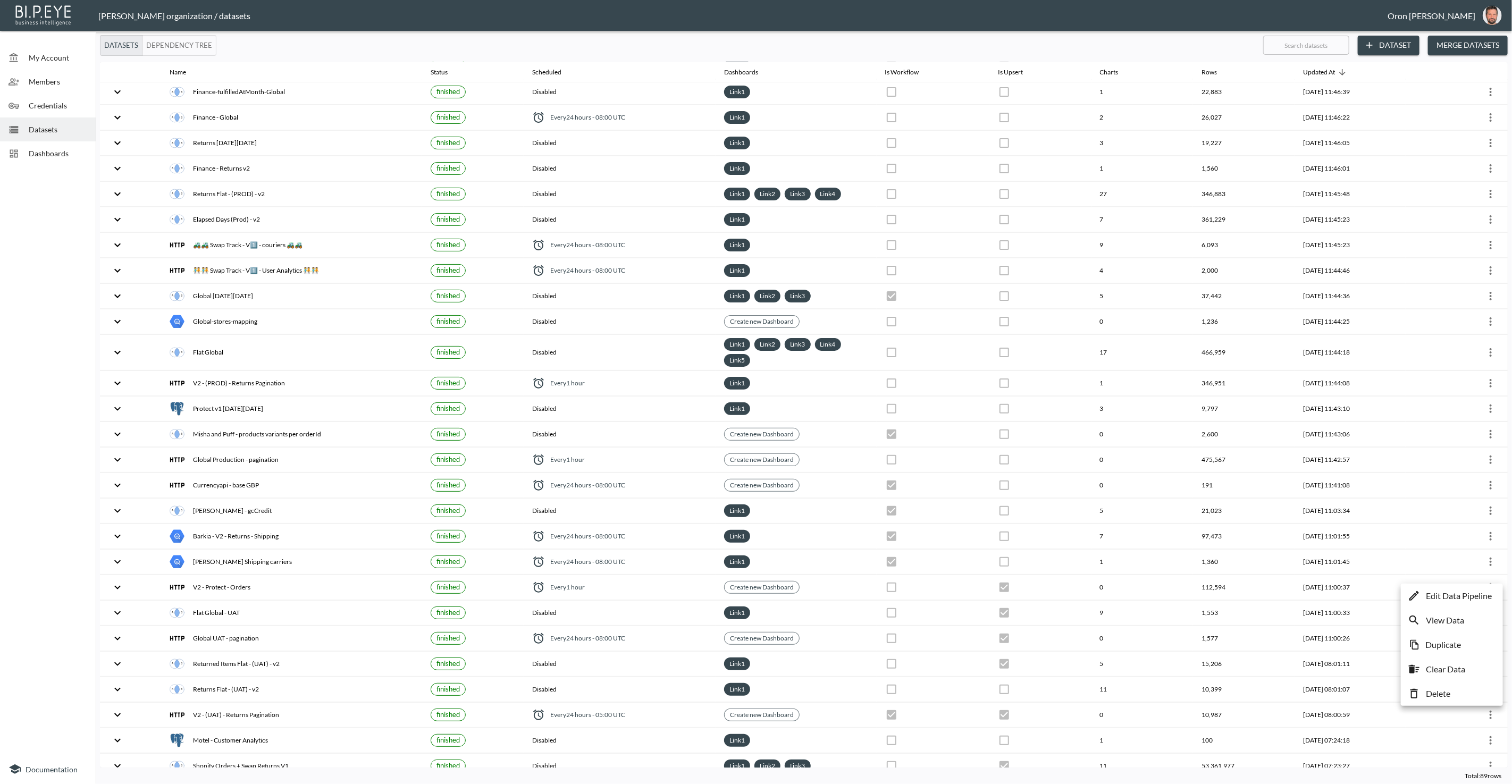
click at [1482, 592] on p "Edit Data Pipeline" at bounding box center [1459, 595] width 66 height 13
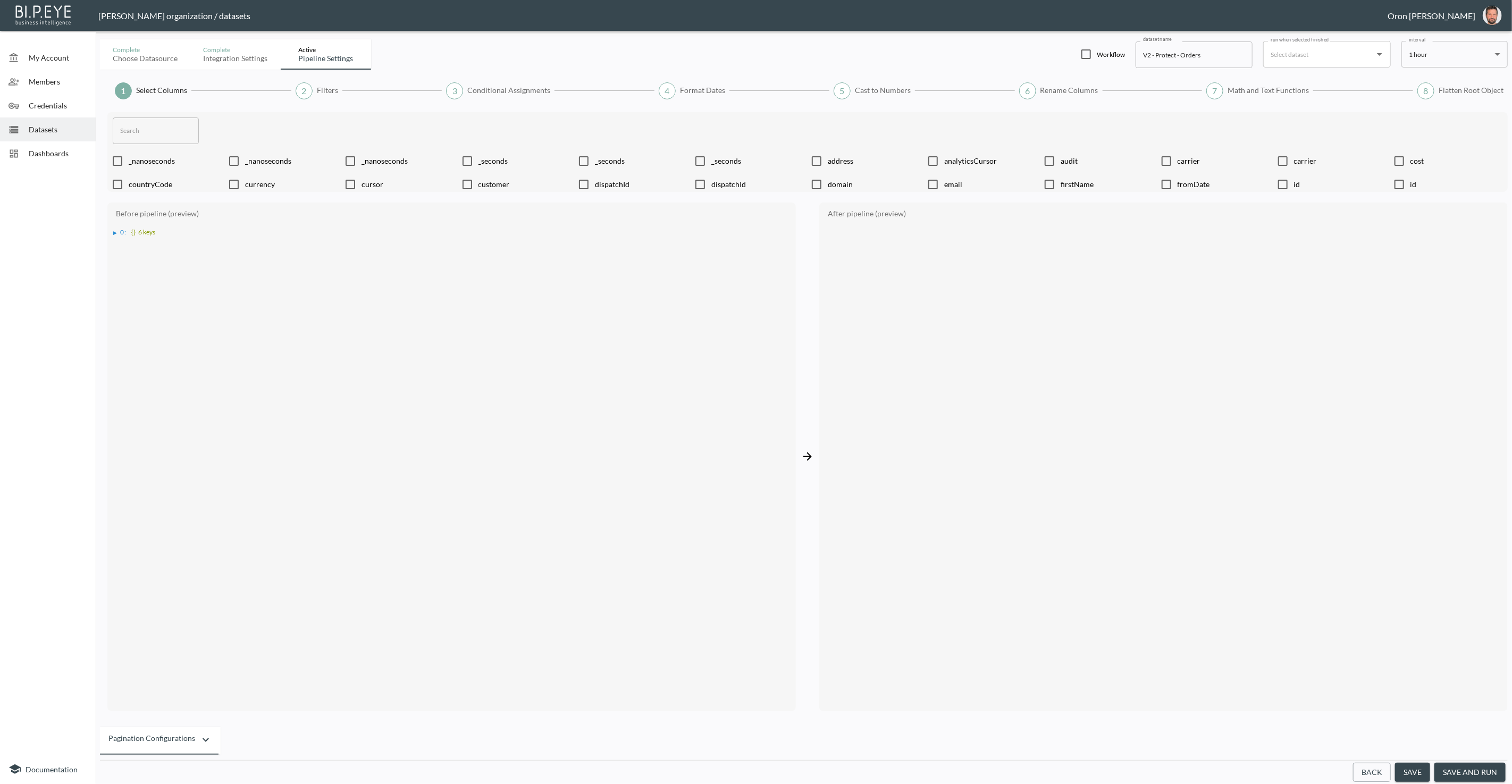
drag, startPoint x: 1385, startPoint y: 773, endPoint x: 1216, endPoint y: 612, distance: 233.4
click at [1385, 772] on button "Back" at bounding box center [1372, 772] width 37 height 20
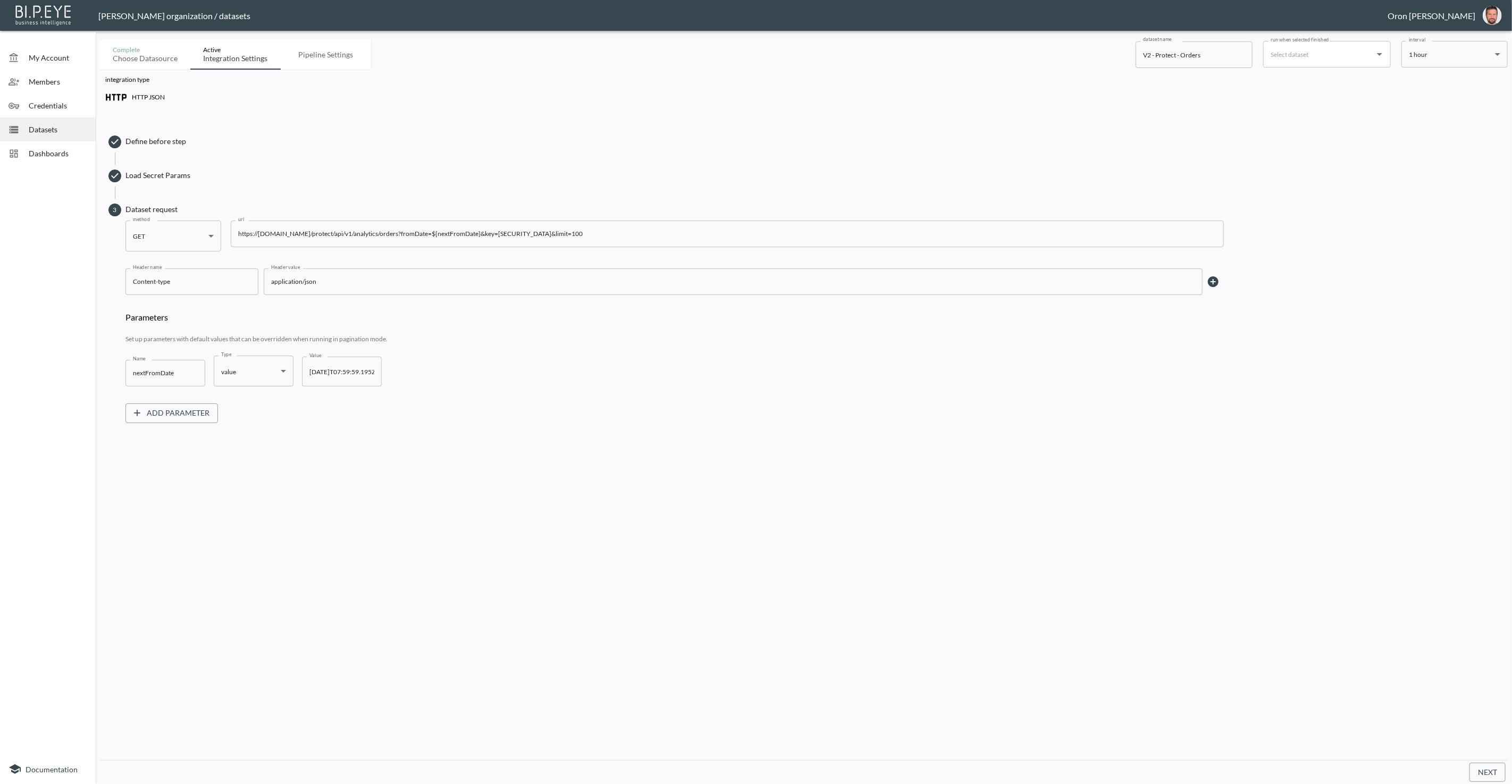
click at [158, 184] on span "Load Secret Params" at bounding box center [806, 176] width 1394 height 21
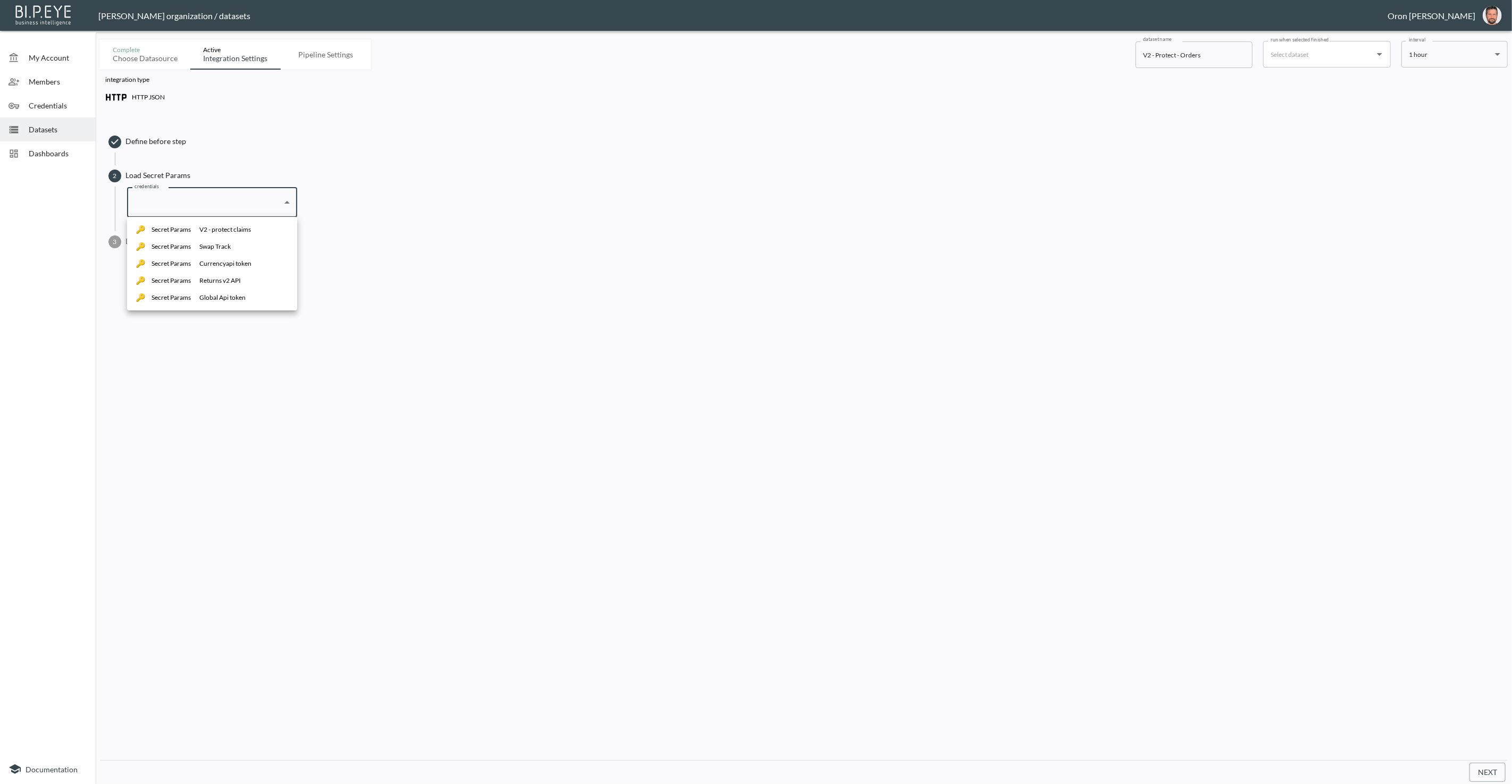
click at [173, 201] on body "BI.P.EYE, Interactive Analytics Dashboards - app Zach Bailet organization / dat…" at bounding box center [756, 392] width 1512 height 784
click at [210, 225] on div "V2 - protect claims" at bounding box center [225, 229] width 52 height 9
type input "8438acf5-22e7-4ec4-b06e-00f2036043eb"
drag, startPoint x: 159, startPoint y: 237, endPoint x: 182, endPoint y: 240, distance: 23.2
click at [159, 237] on span "Dataset request" at bounding box center [814, 241] width 1377 height 11
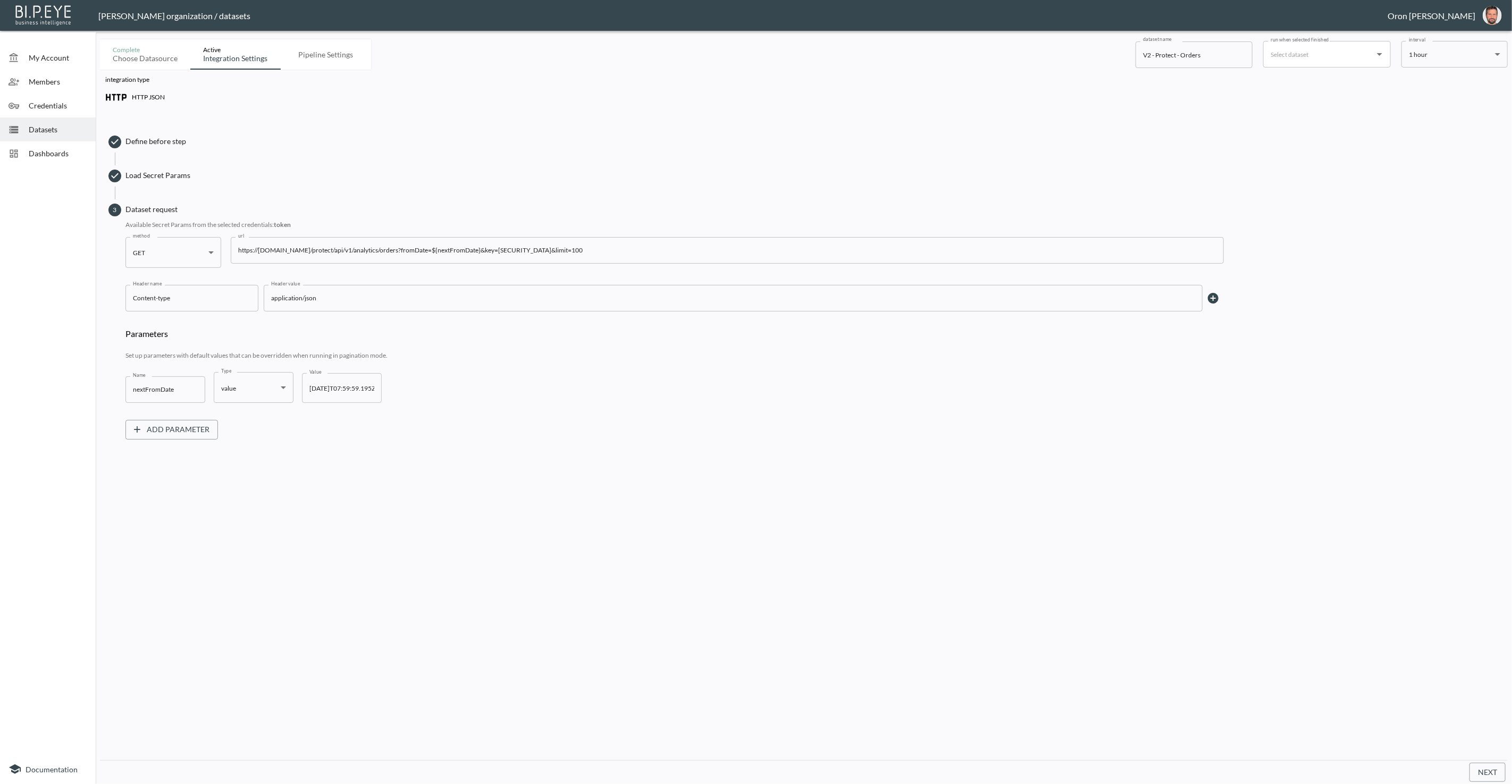
click at [606, 248] on input "https://swap-protect-mfdugldntq-nw.a.run.app/protect/api/v1/analytics/orders?fr…" at bounding box center [728, 250] width 994 height 26
type input "https://swap-protect-mfdugldntq-nw.a.run.app/protect/api/v1/analytics/orders?fr…"
click at [1485, 777] on button "Next" at bounding box center [1487, 772] width 37 height 20
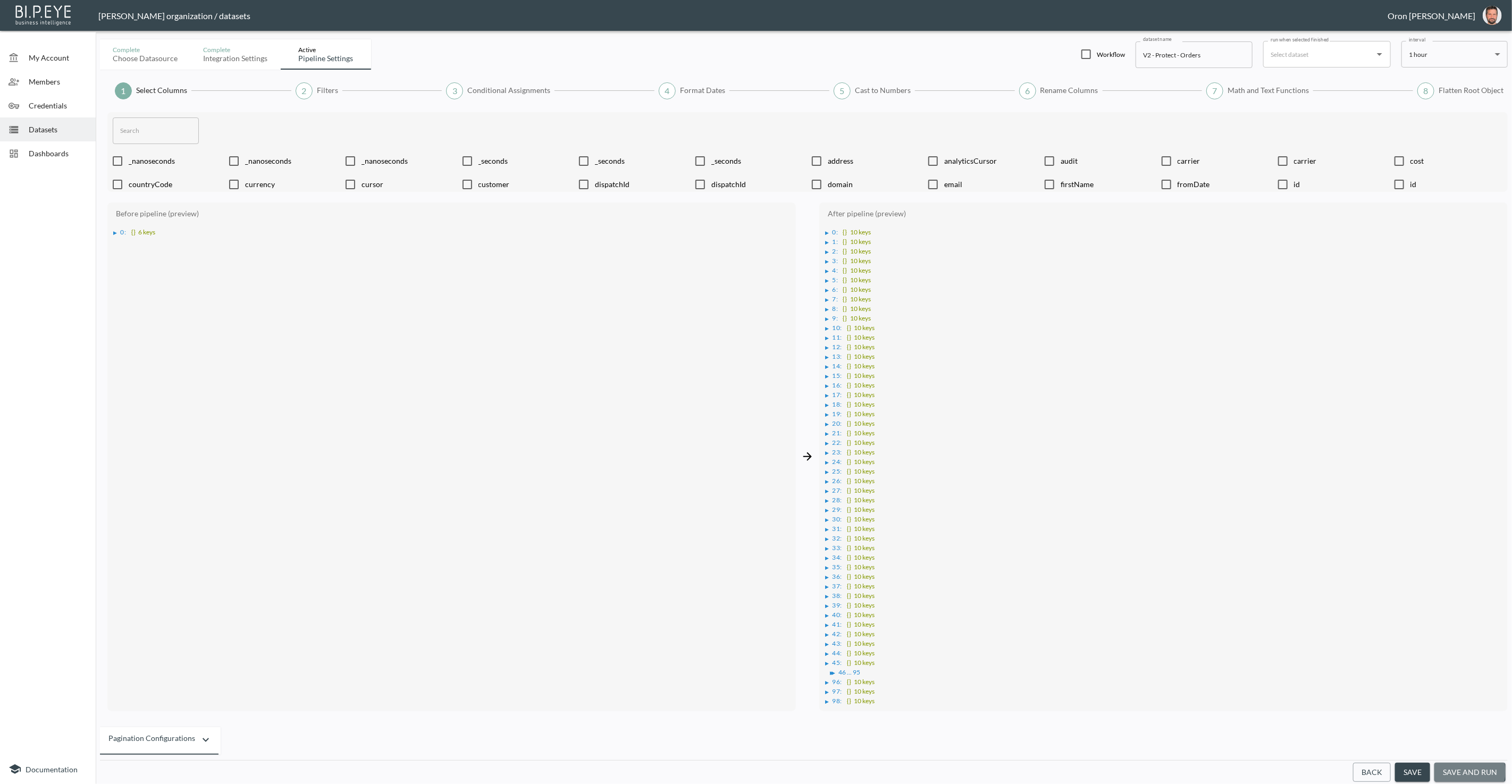
click at [1464, 771] on button "save and run" at bounding box center [1470, 772] width 71 height 20
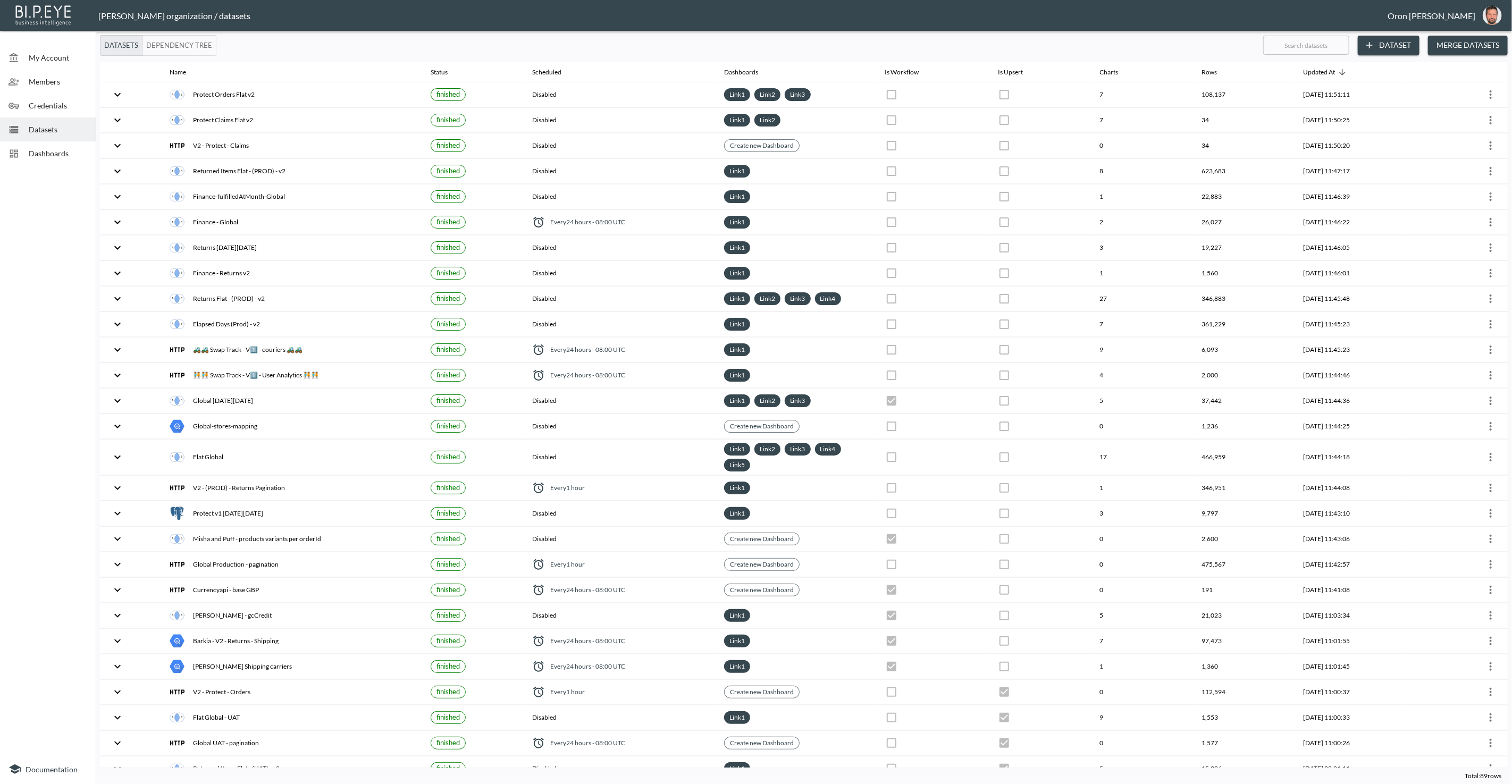
checkbox input "false"
checkbox input "true"
checkbox input "false"
checkbox input "true"
checkbox input "false"
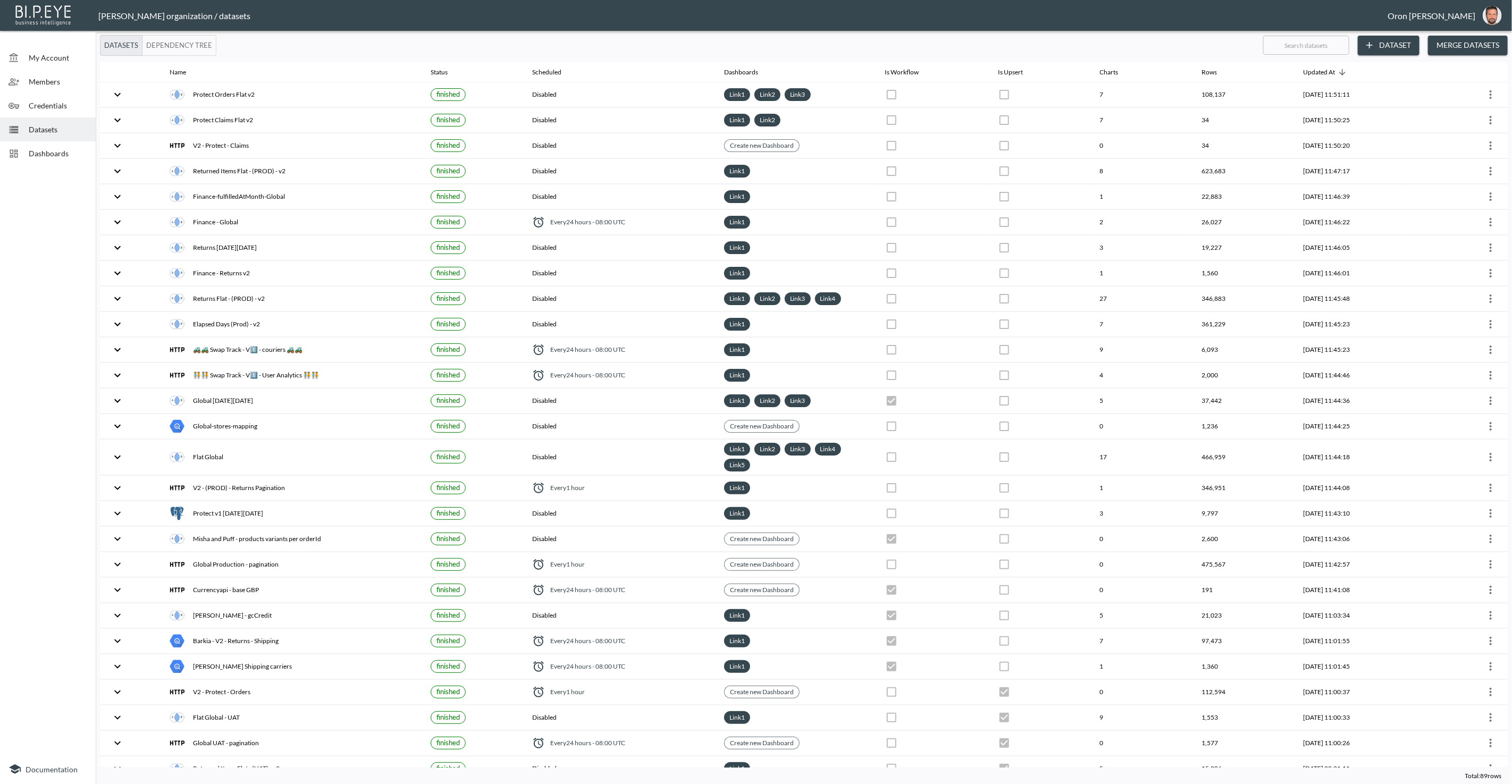
checkbox input "true"
checkbox input "false"
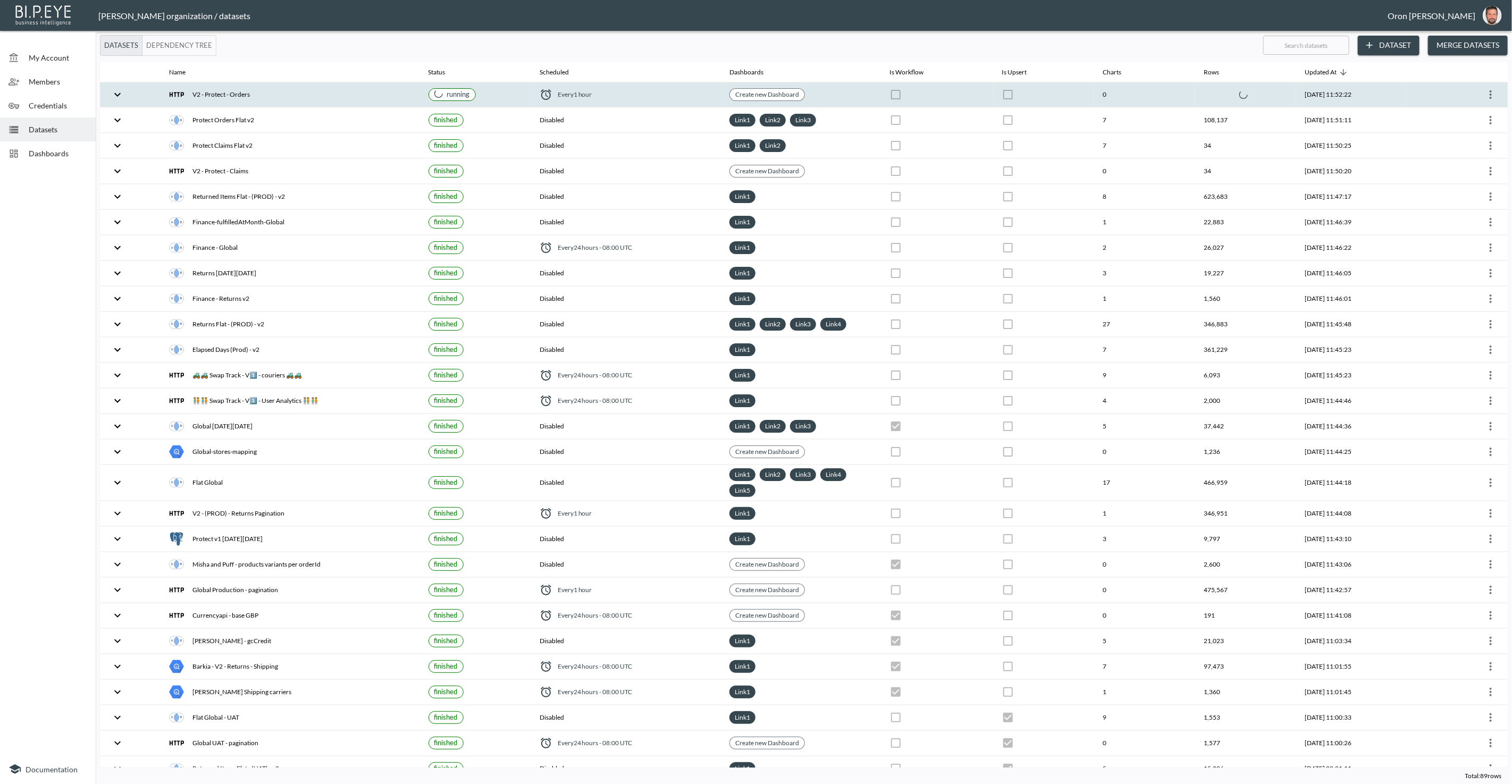
click at [1399, 97] on th "2025-10-08, 11:52:22" at bounding box center [1351, 94] width 110 height 25
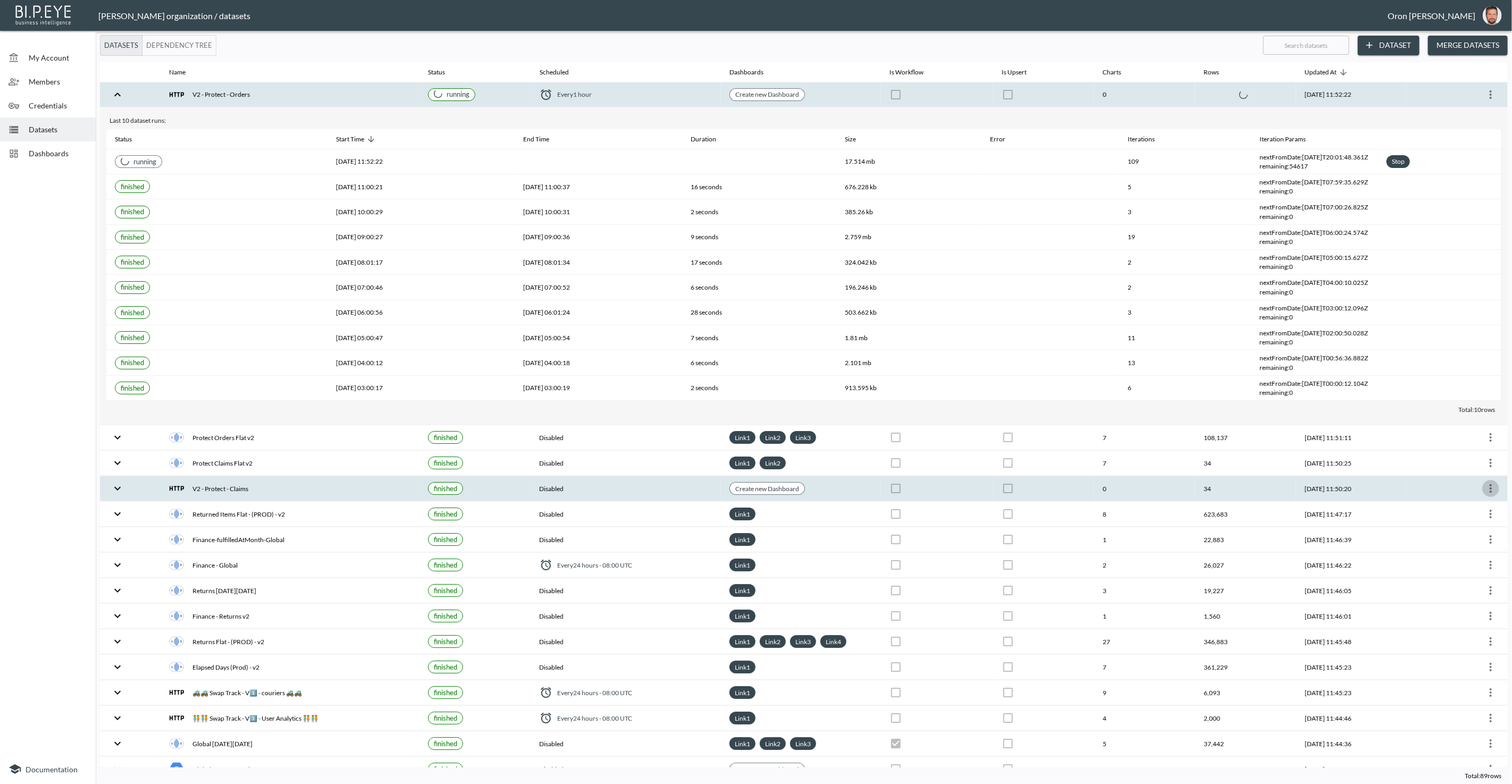
click at [1490, 484] on icon "more" at bounding box center [1491, 488] width 3 height 8
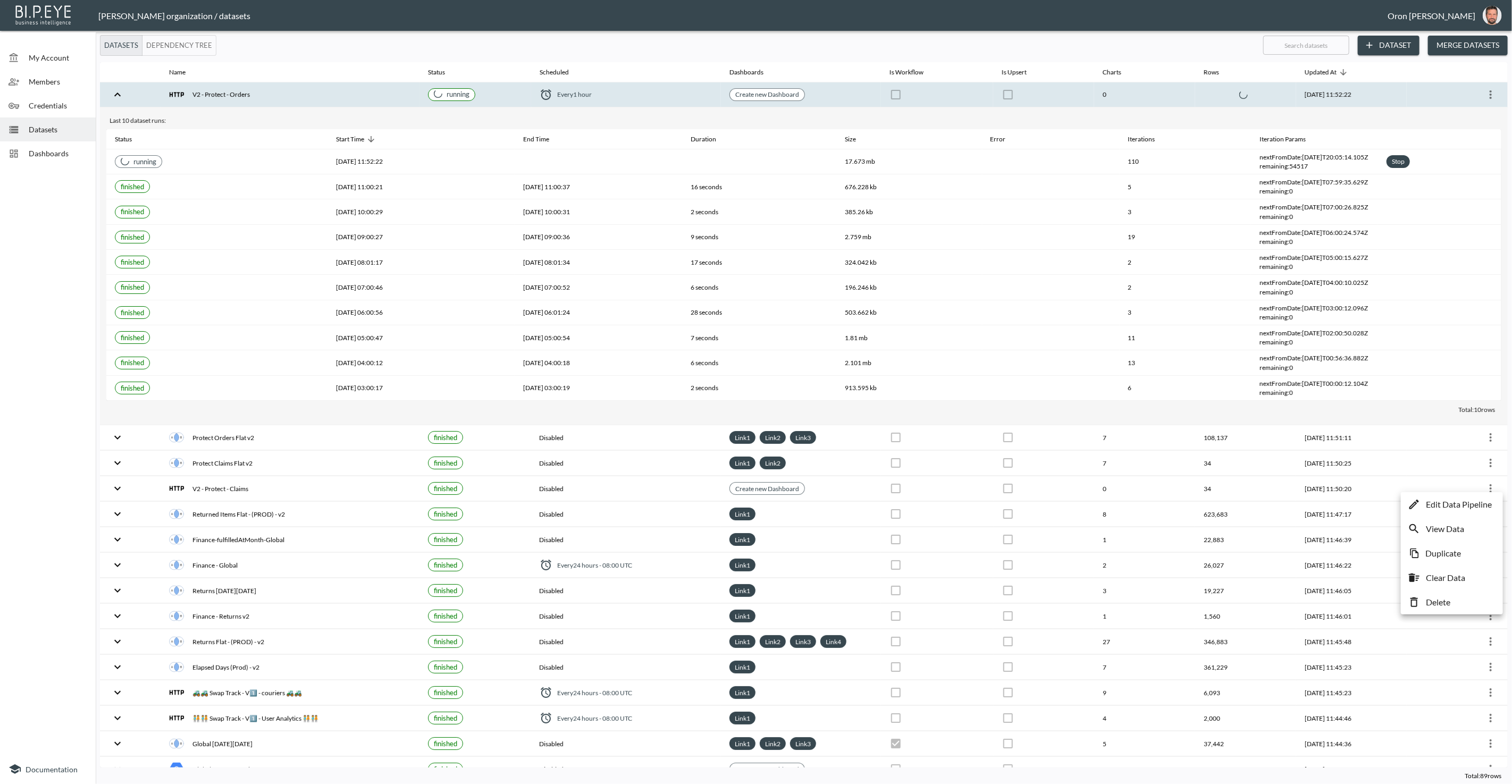
drag, startPoint x: 1481, startPoint y: 504, endPoint x: 1429, endPoint y: 496, distance: 52.6
click at [1481, 504] on p "Edit Data Pipeline" at bounding box center [1459, 504] width 66 height 13
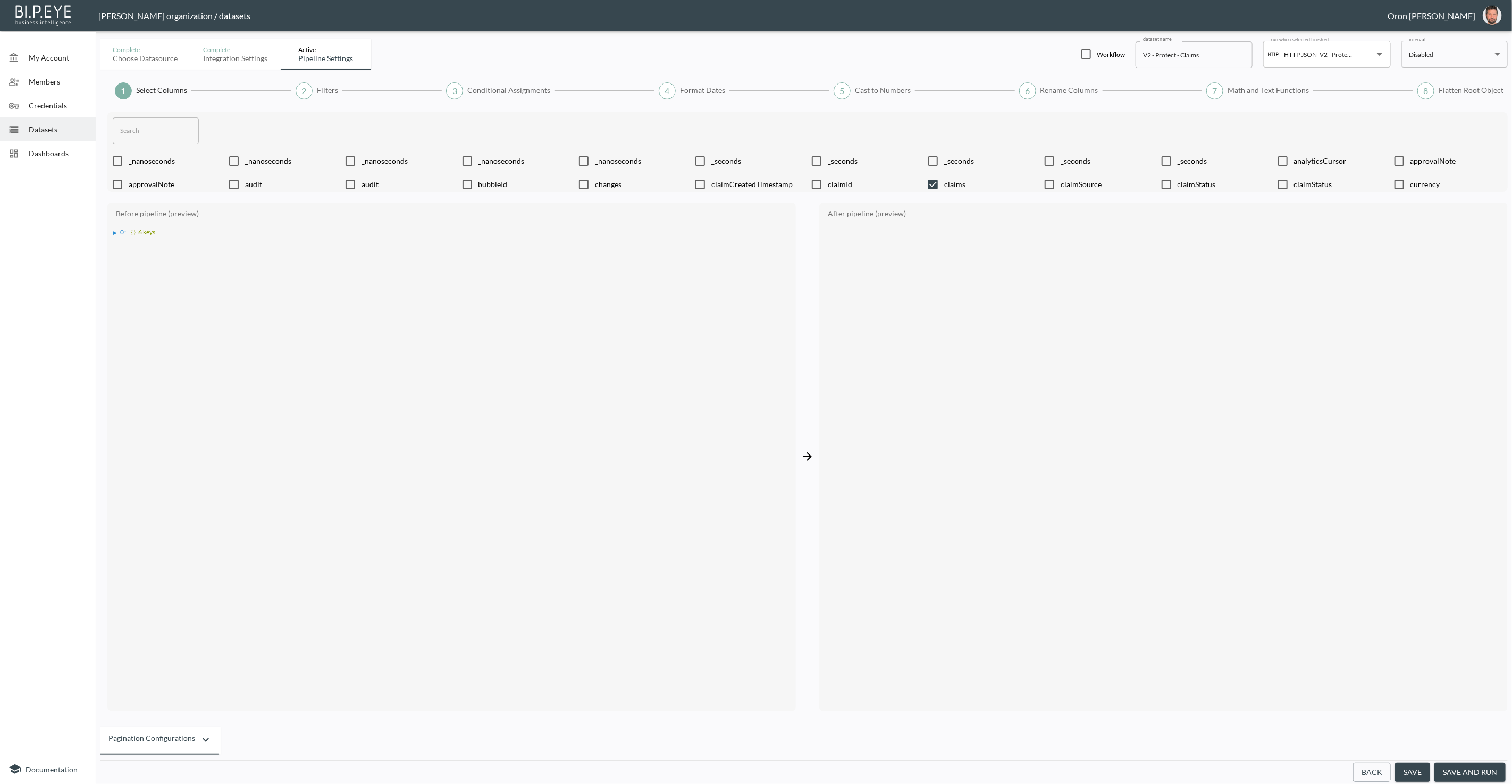
click at [1376, 769] on button "Back" at bounding box center [1372, 772] width 37 height 20
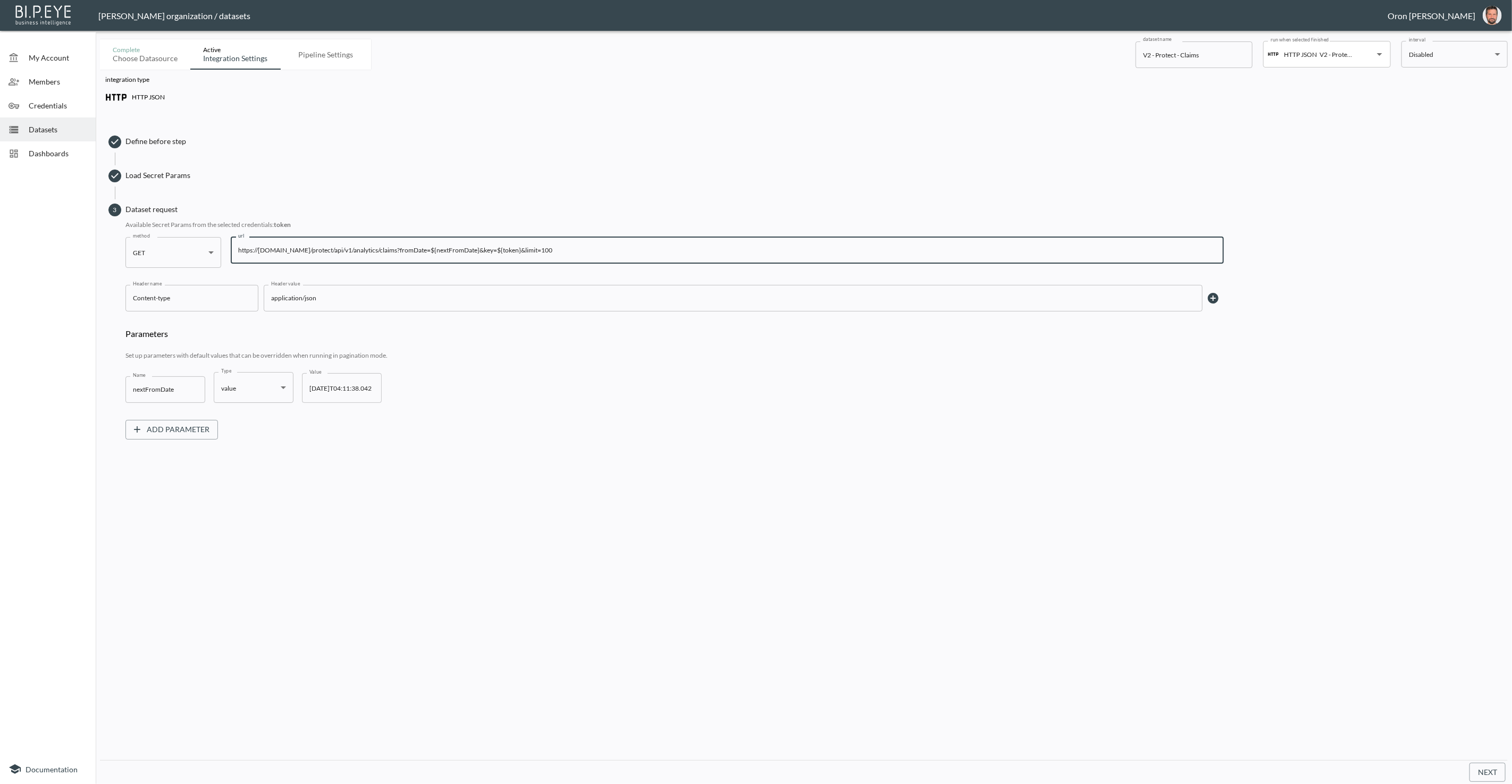
drag, startPoint x: 367, startPoint y: 246, endPoint x: 347, endPoint y: 245, distance: 20.0
click at [347, 245] on input "https://swap-protect-mfdugldntq-nw.a.run.app/protect/api/v1/analytics/claims?fr…" at bounding box center [728, 250] width 994 height 26
click at [46, 129] on span "Datasets" at bounding box center [58, 129] width 59 height 11
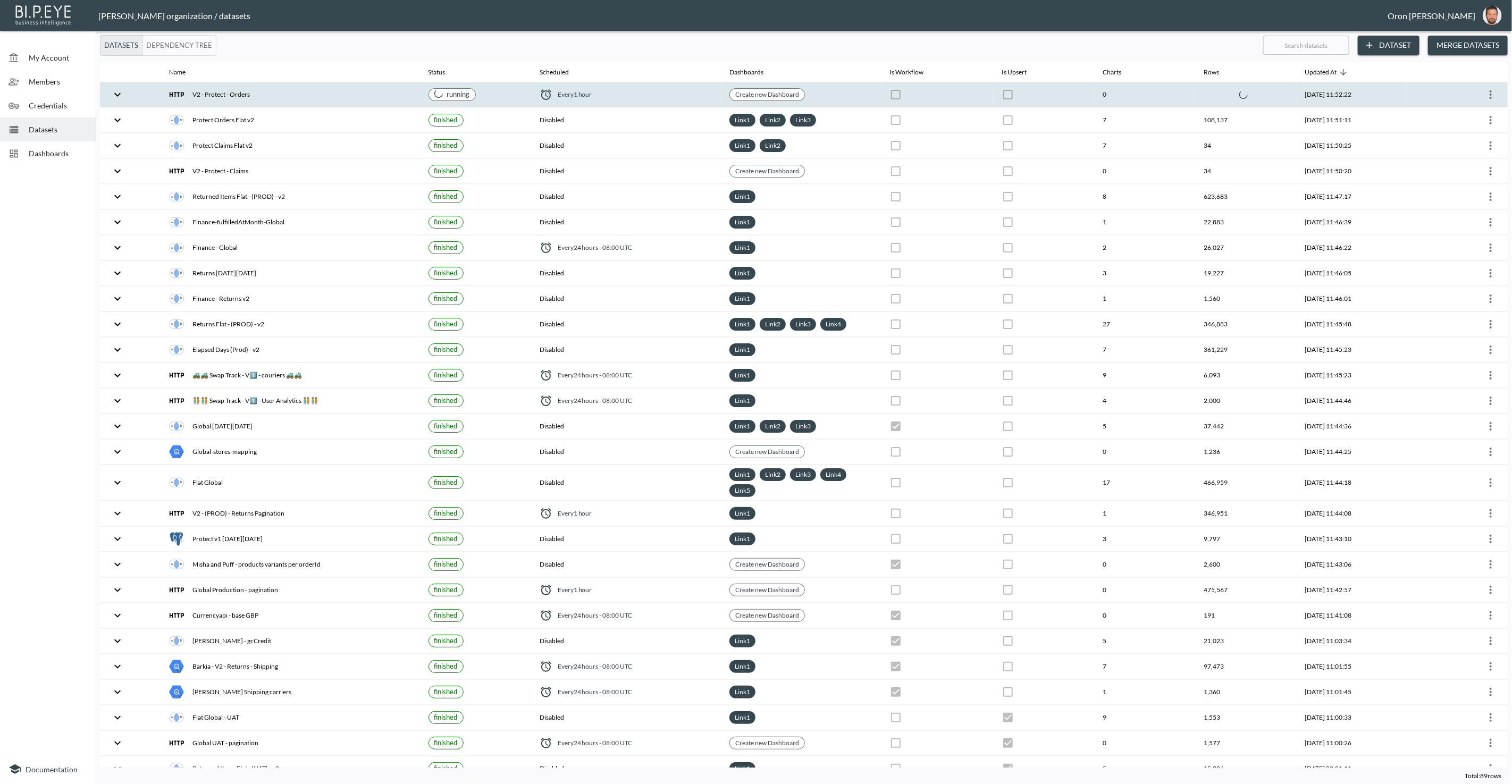
click at [242, 96] on div "V2 - Protect - Orders" at bounding box center [290, 95] width 242 height 15
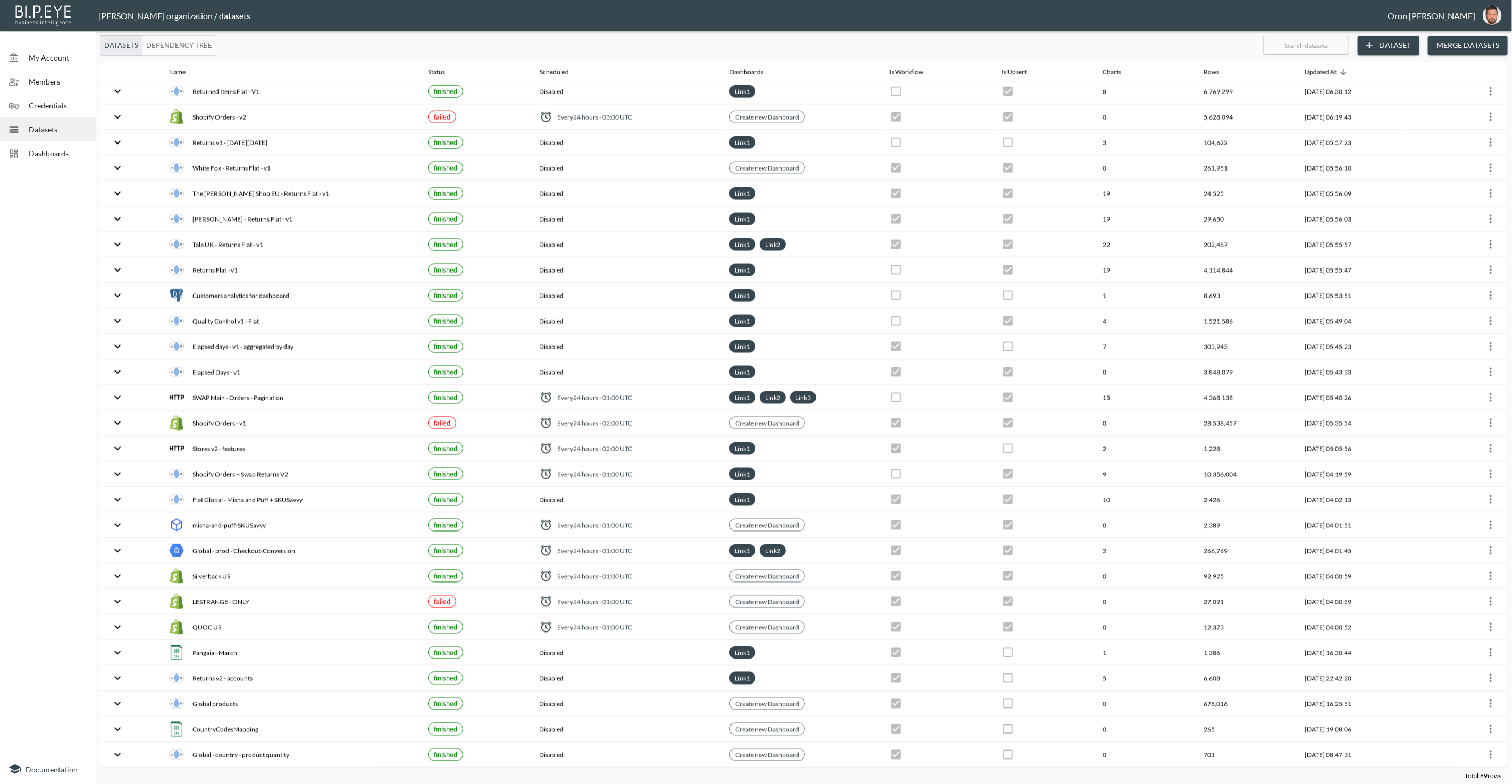
scroll to position [1542, 0]
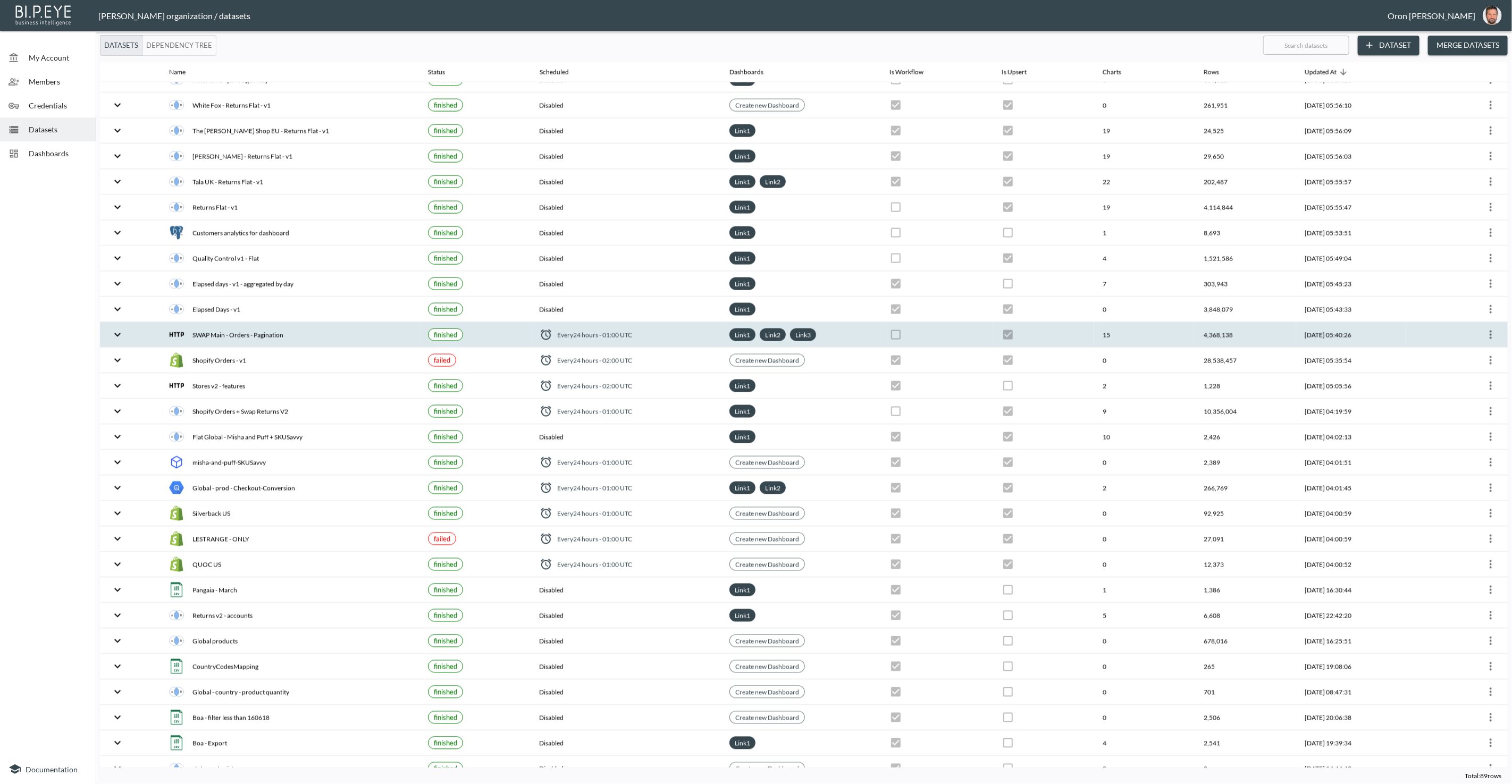
click at [1485, 329] on icon "more" at bounding box center [1491, 335] width 13 height 13
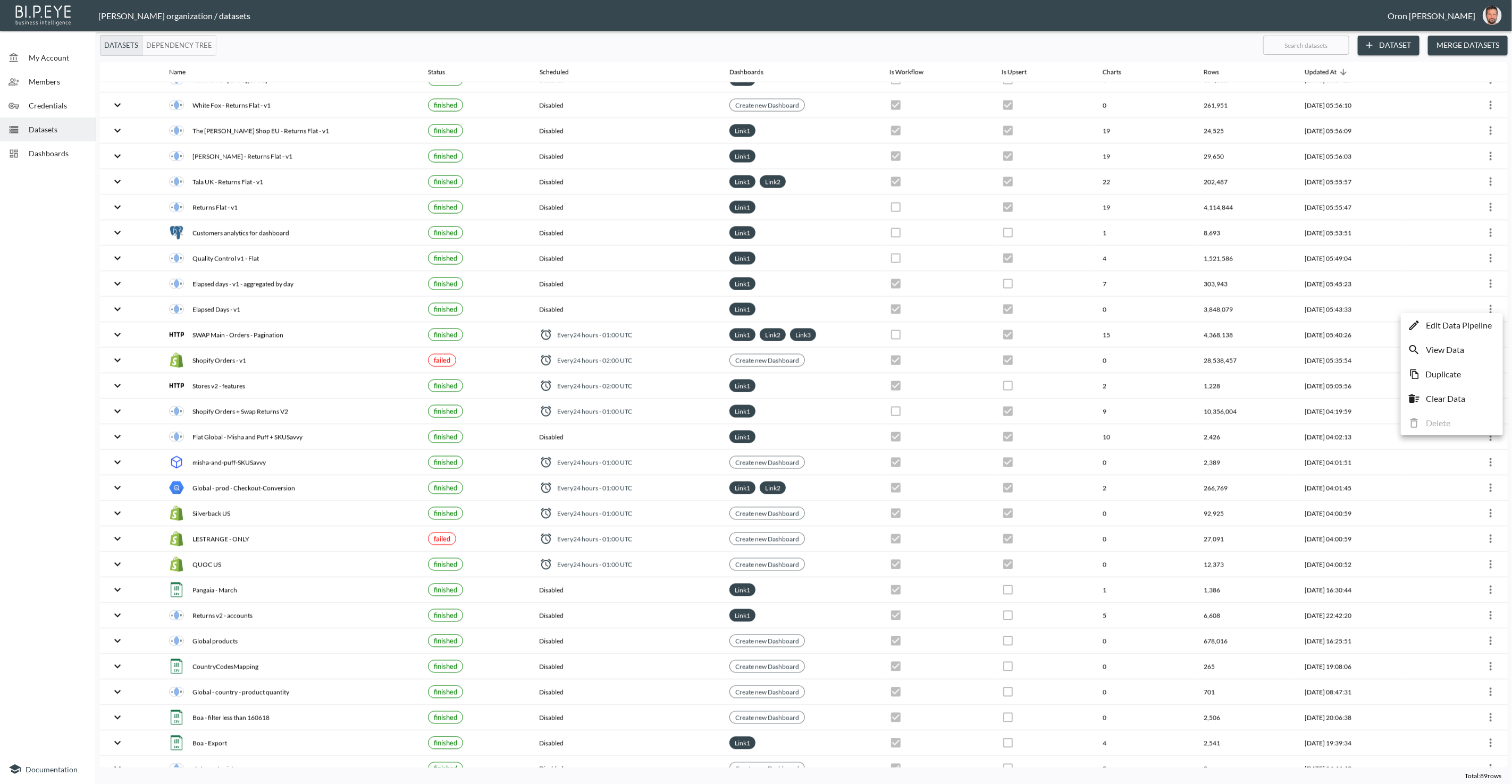
click at [1482, 323] on p "Edit Data Pipeline" at bounding box center [1459, 324] width 66 height 13
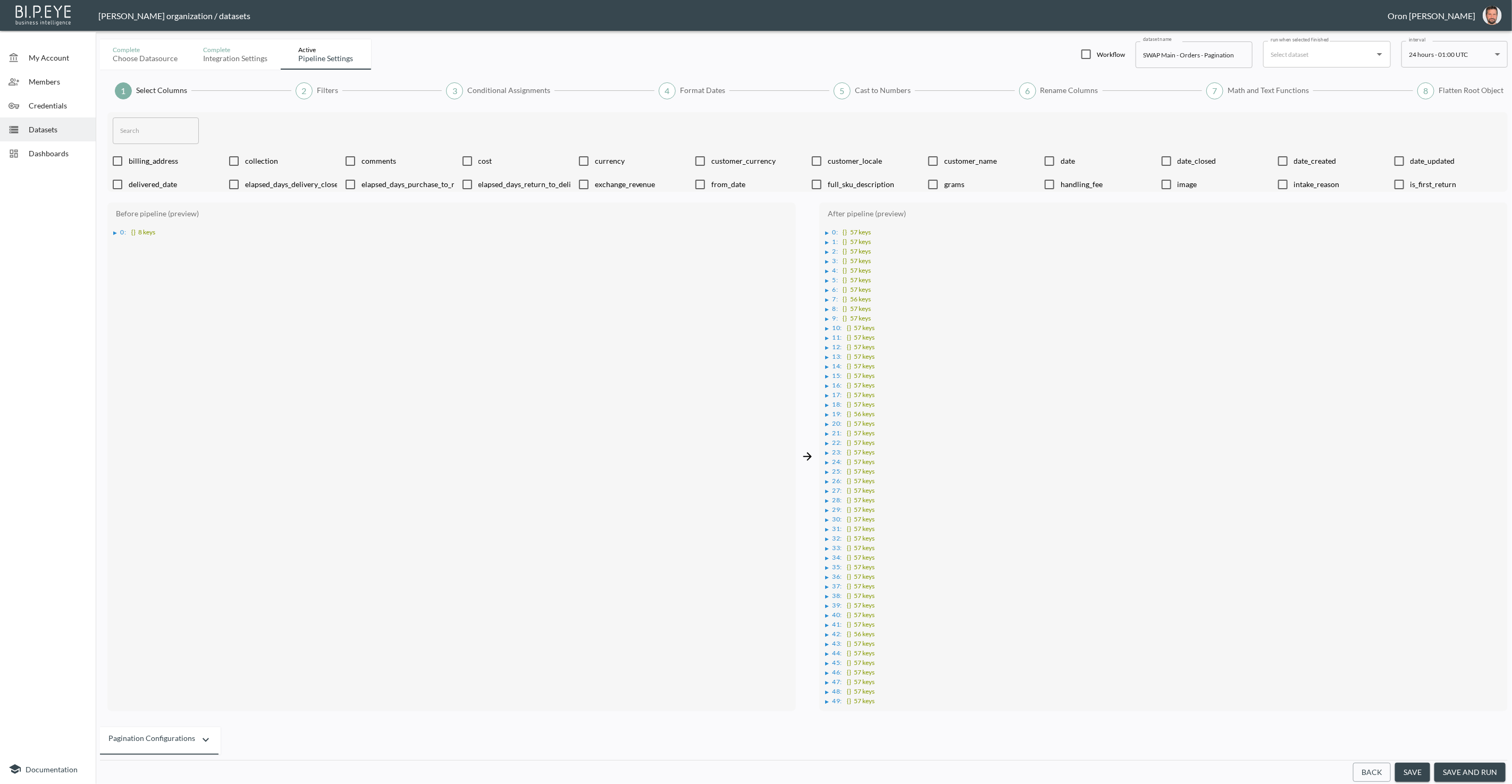
click at [1379, 769] on button "Back" at bounding box center [1372, 772] width 37 height 20
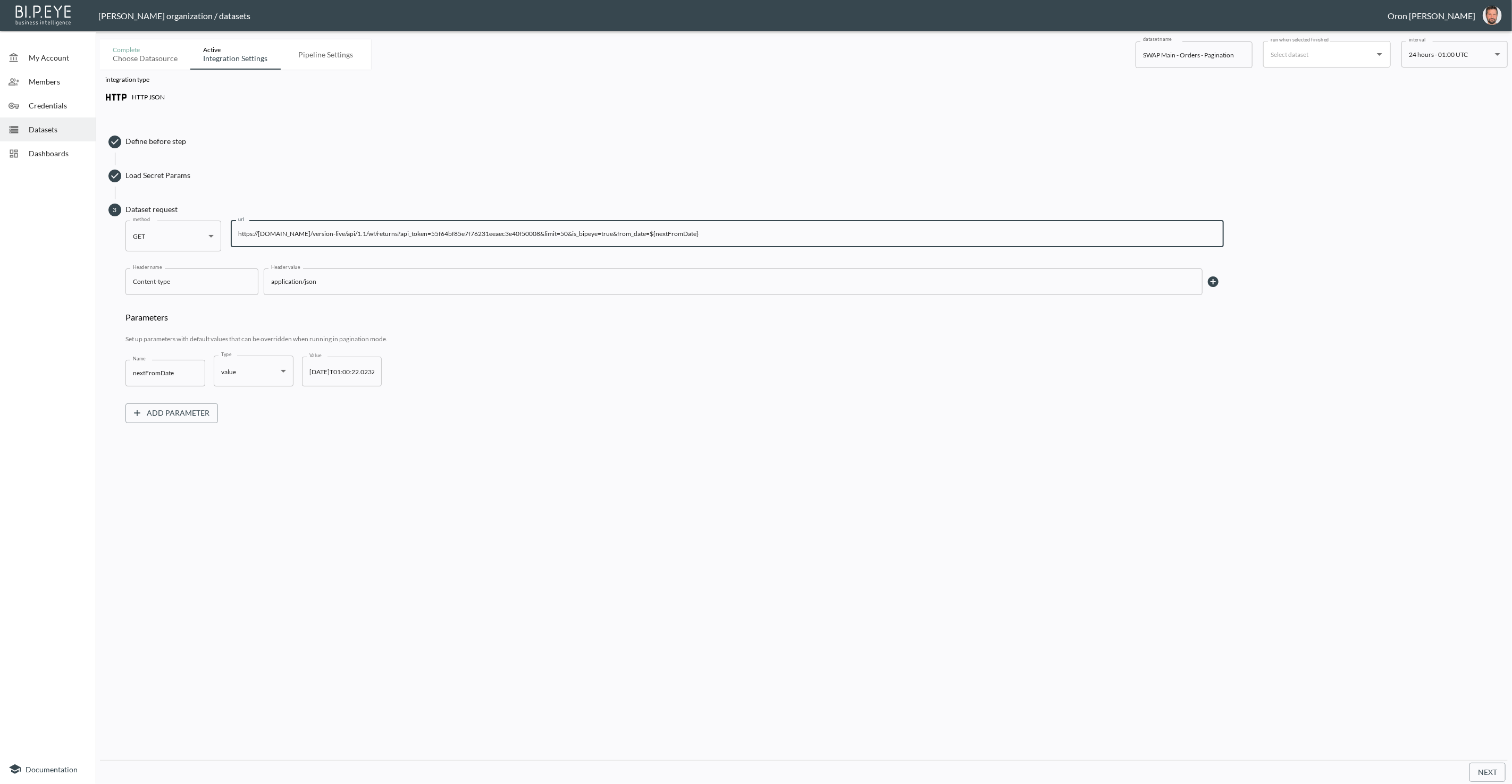
click at [506, 229] on input "https://returnsportal.co/version-live/api/1.1/wf/returns?api_token=55f64bf85e7f…" at bounding box center [728, 234] width 994 height 26
click at [60, 100] on span "Credentials" at bounding box center [58, 105] width 59 height 11
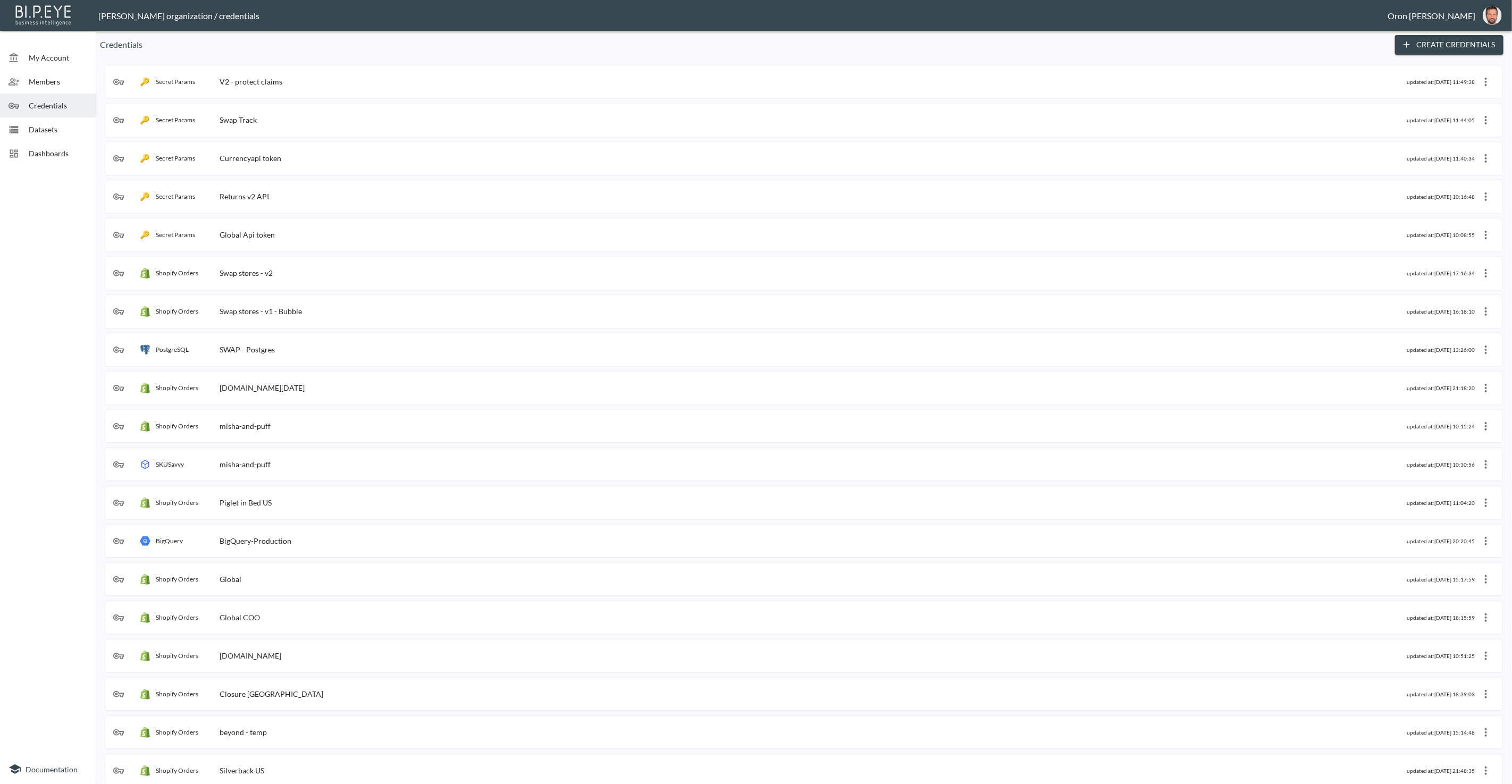
click at [1421, 57] on div "Credentials Create Credentials Secret Params V2 - protect claims updated at: 20…" at bounding box center [804, 409] width 1417 height 749
click at [1418, 50] on button "Create Credentials" at bounding box center [1450, 44] width 109 height 20
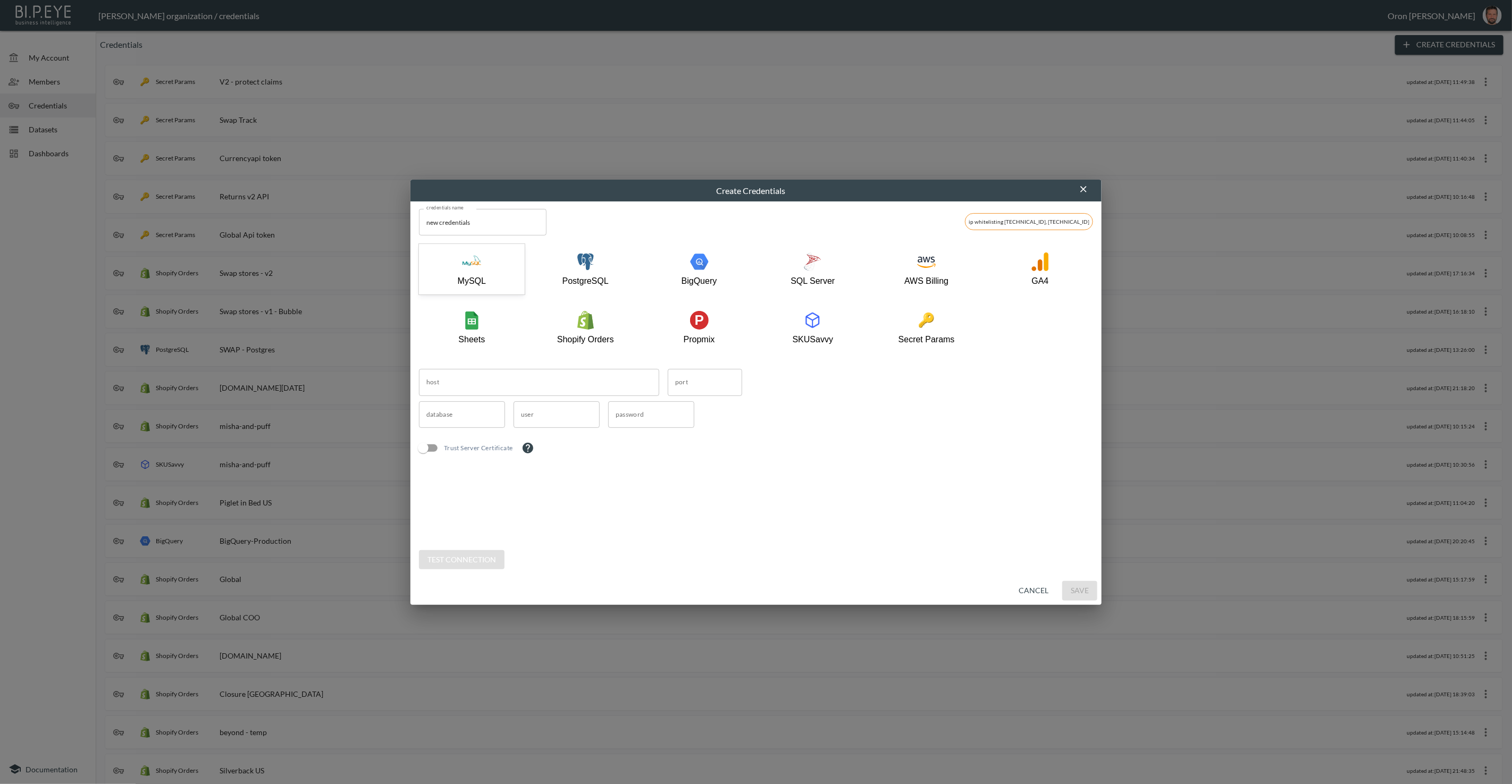
click at [507, 223] on input "new credentials" at bounding box center [483, 222] width 127 height 26
type input "v1 Returns API"
drag, startPoint x: 944, startPoint y: 330, endPoint x: 851, endPoint y: 351, distance: 95.3
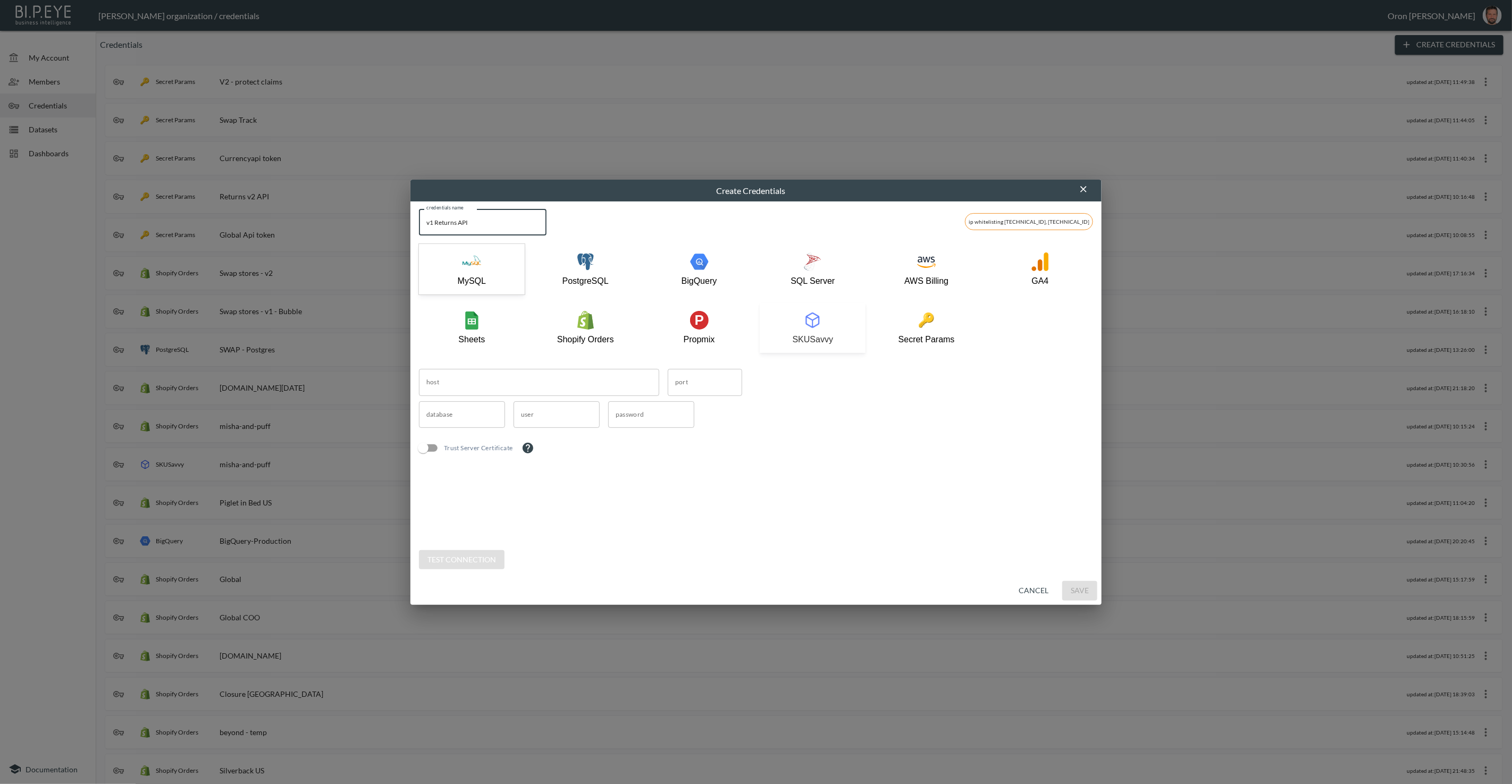
click at [942, 330] on div "Secret Params" at bounding box center [926, 327] width 95 height 33
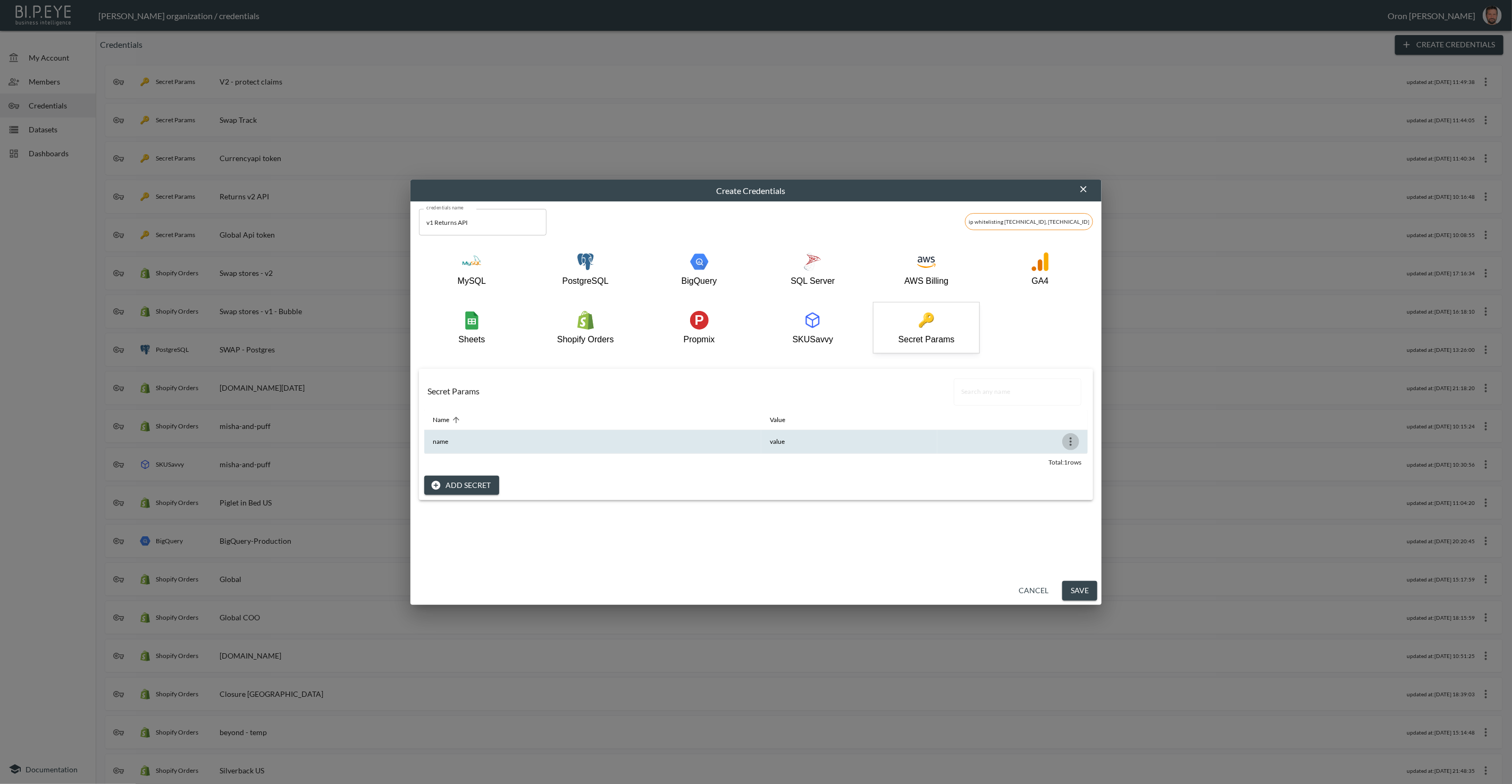
click at [1070, 438] on icon "more" at bounding box center [1071, 442] width 3 height 8
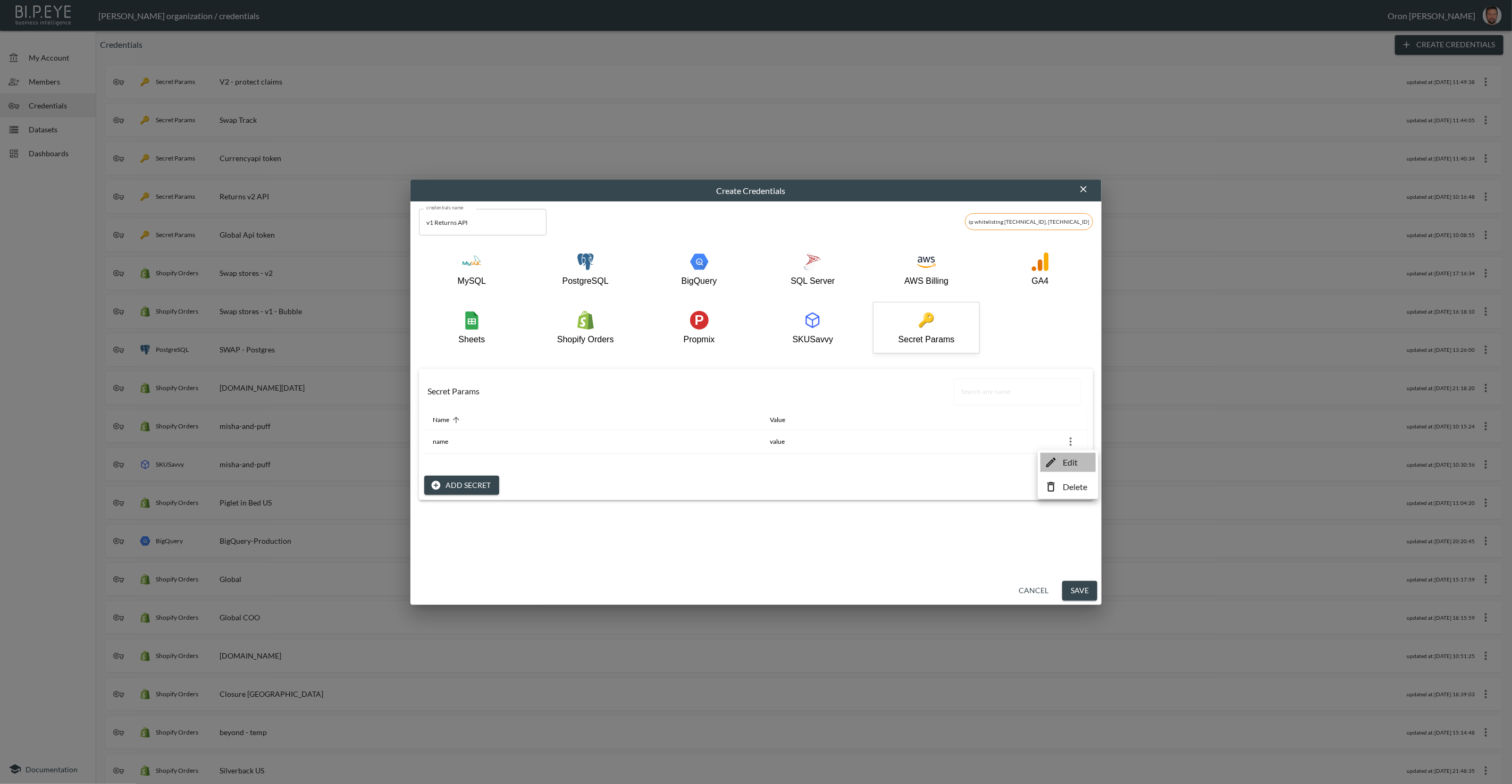
click at [1063, 460] on p "Edit" at bounding box center [1071, 462] width 15 height 13
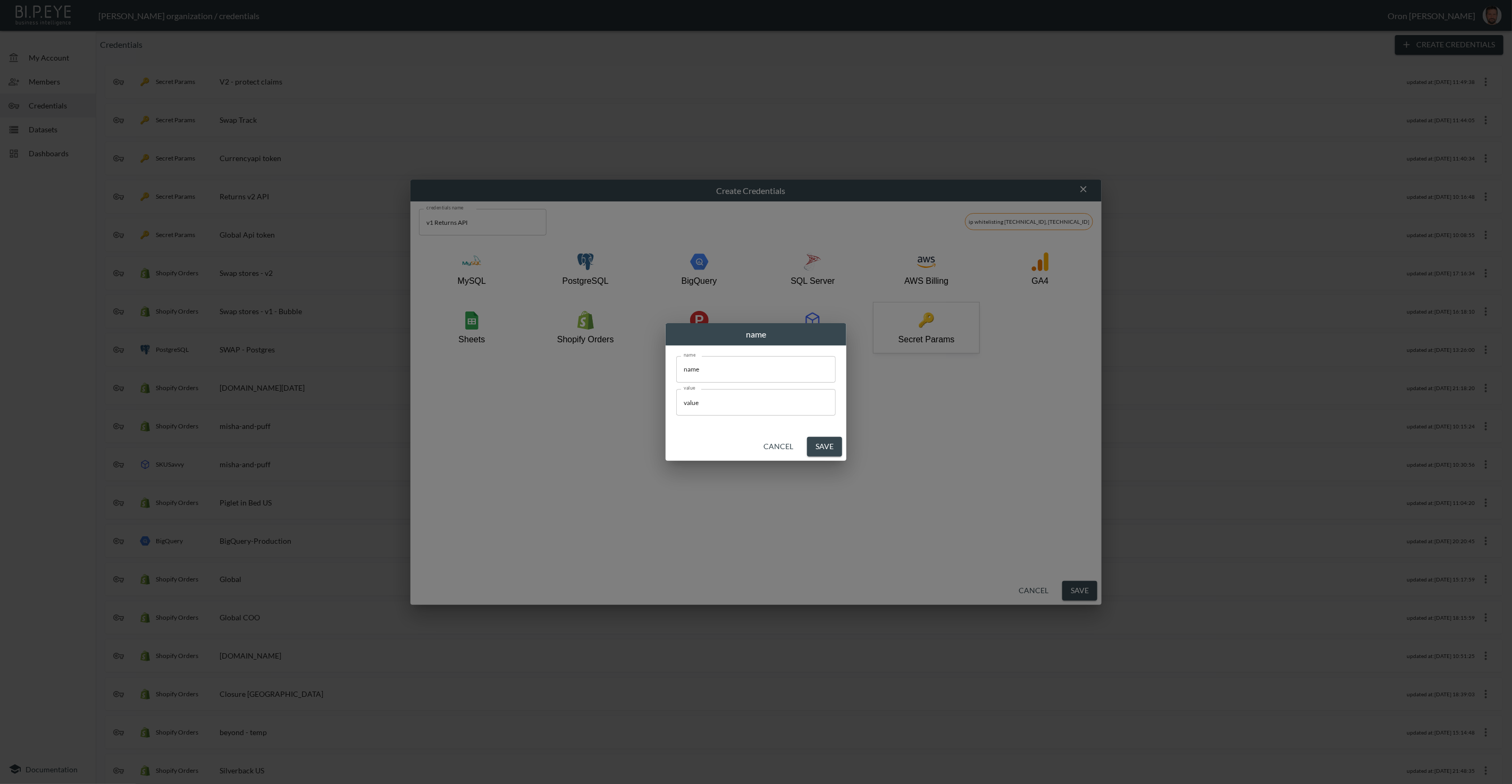
click at [721, 362] on input "name" at bounding box center [756, 369] width 160 height 26
type input "token"
paste input "55f64bf85e7f76231eeaec3e40f50008"
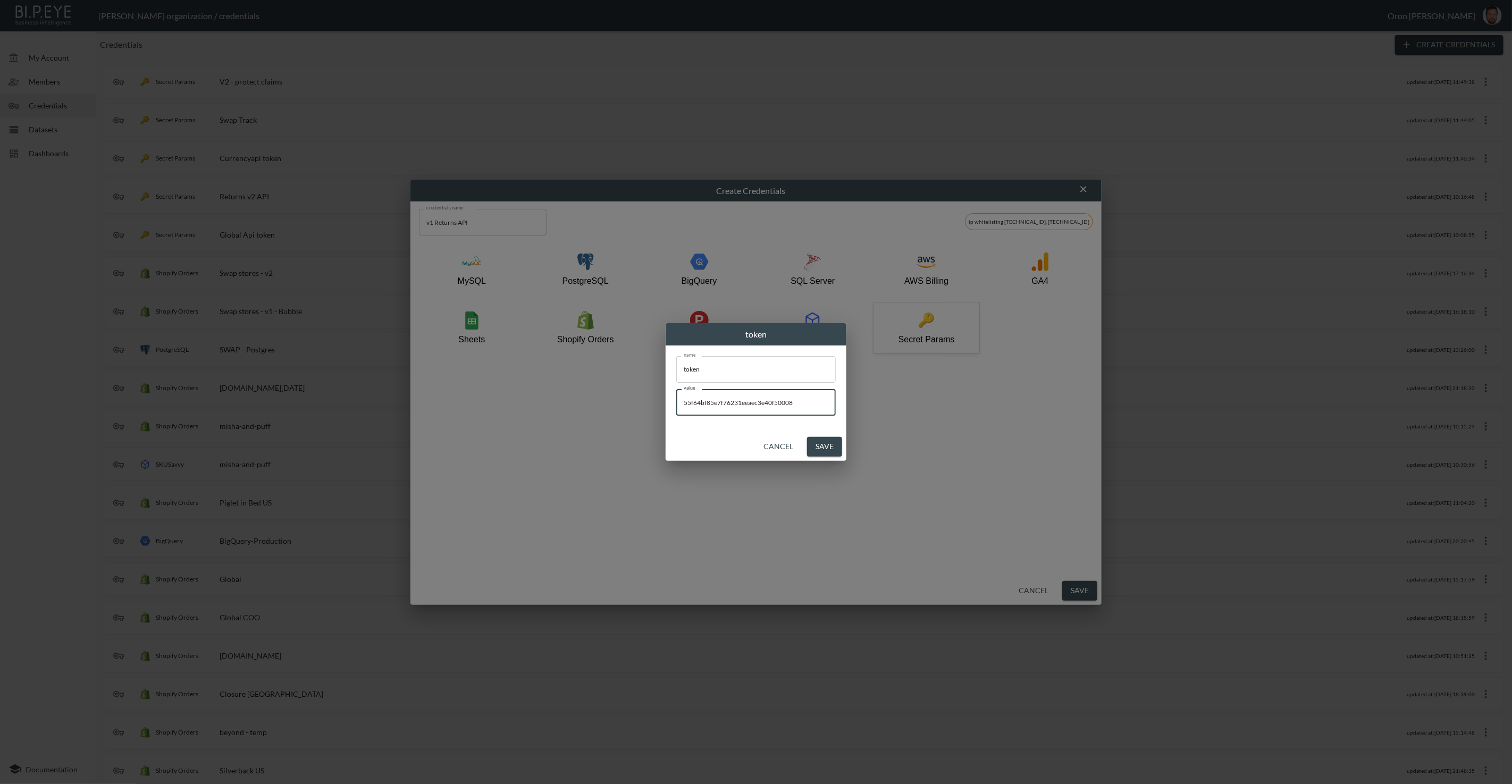
type input "55f64bf85e7f76231eeaec3e40f50008"
click at [830, 447] on button "Save" at bounding box center [824, 446] width 35 height 20
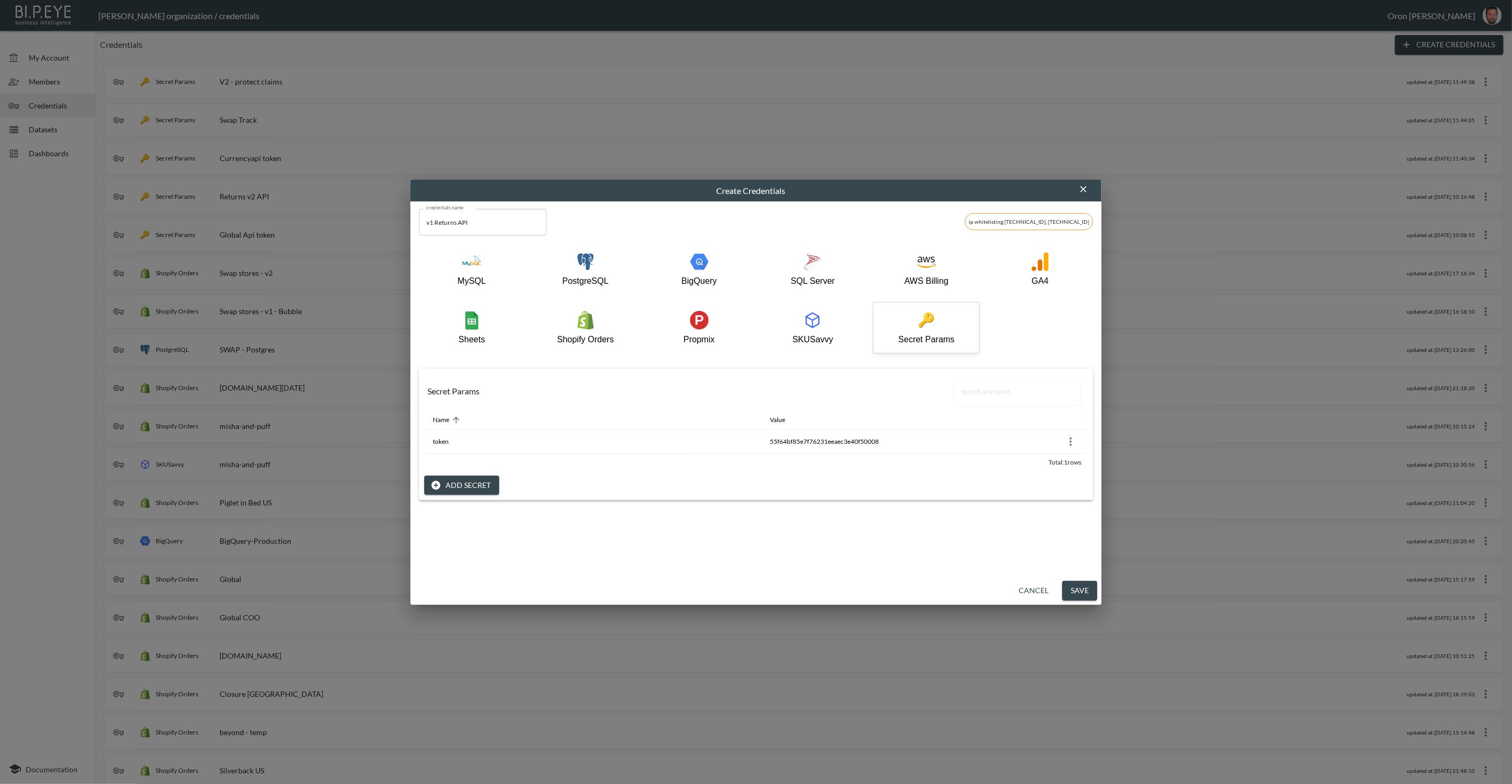
click at [1080, 587] on button "Save" at bounding box center [1079, 590] width 35 height 20
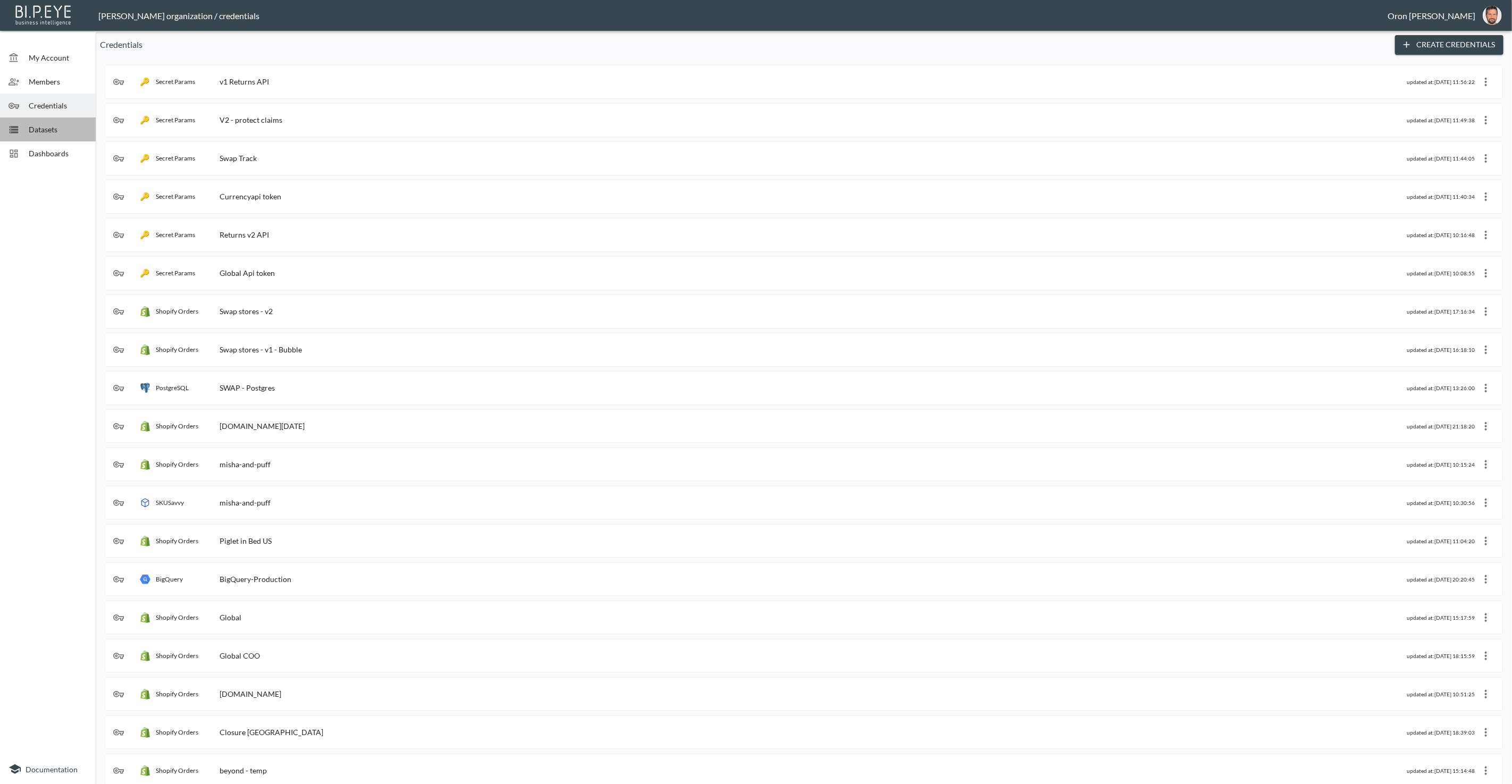
click at [70, 132] on span "Datasets" at bounding box center [58, 129] width 59 height 11
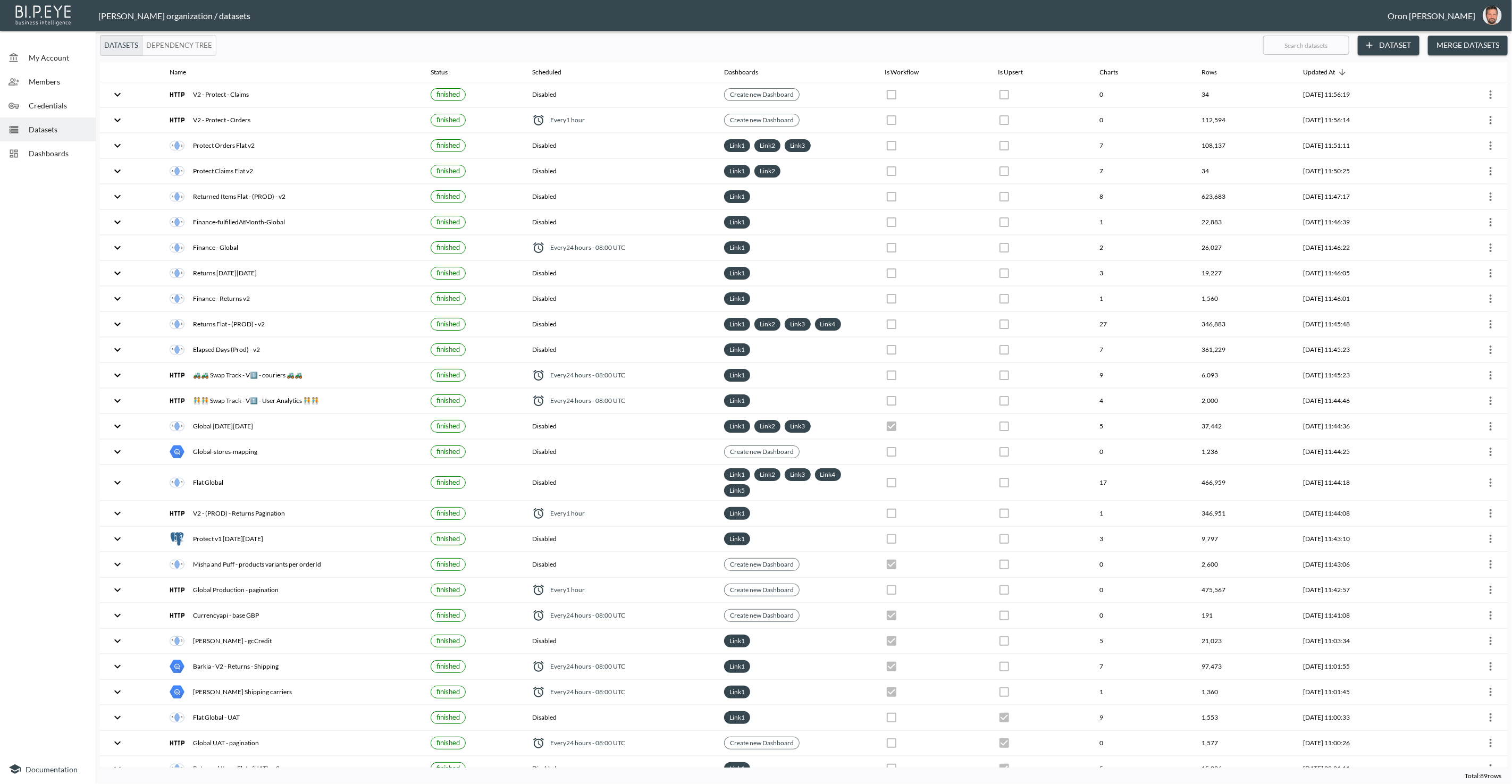
click at [1307, 45] on input "text" at bounding box center [1306, 45] width 86 height 26
type input "m"
checkbox input "true"
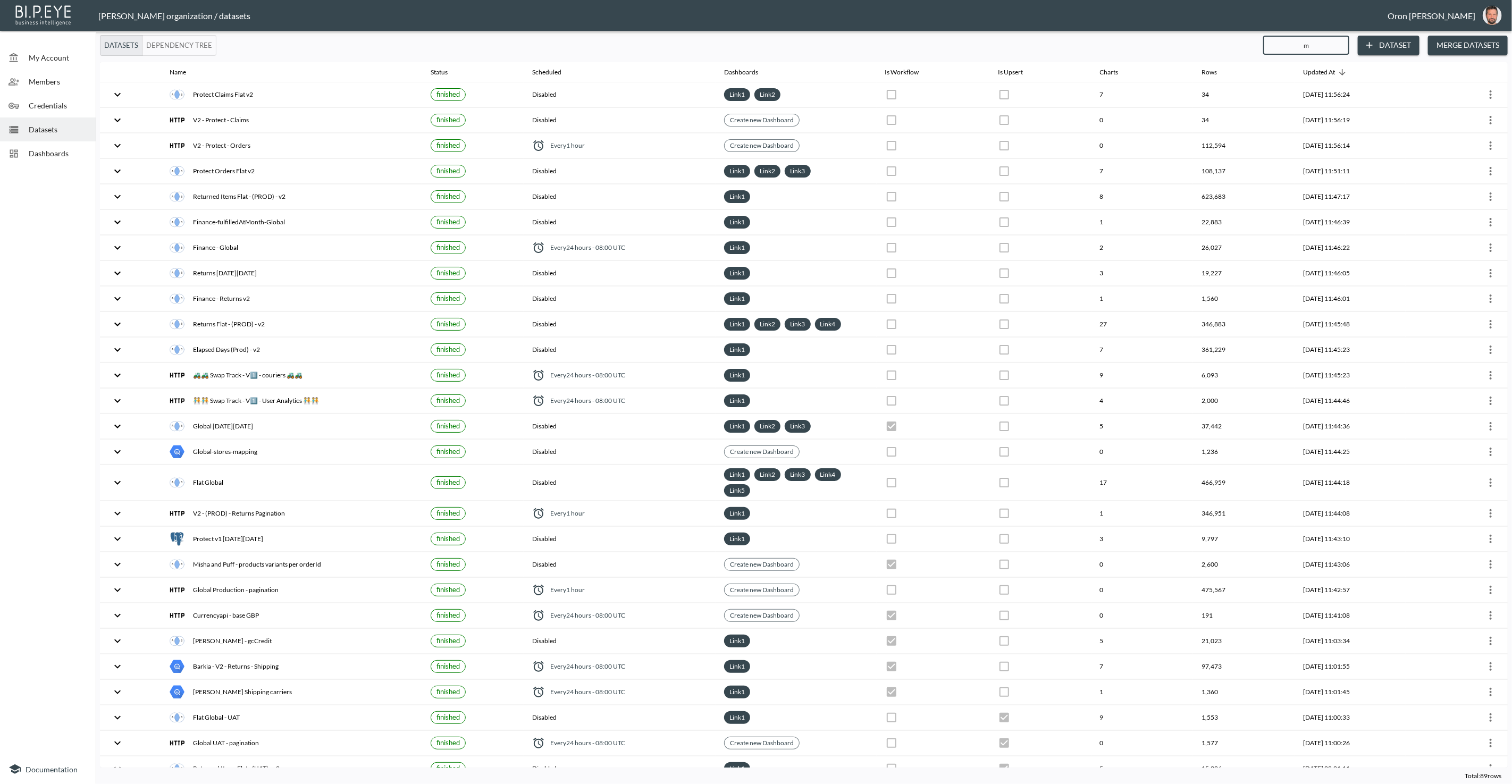
checkbox input "true"
checkbox input "false"
checkbox input "true"
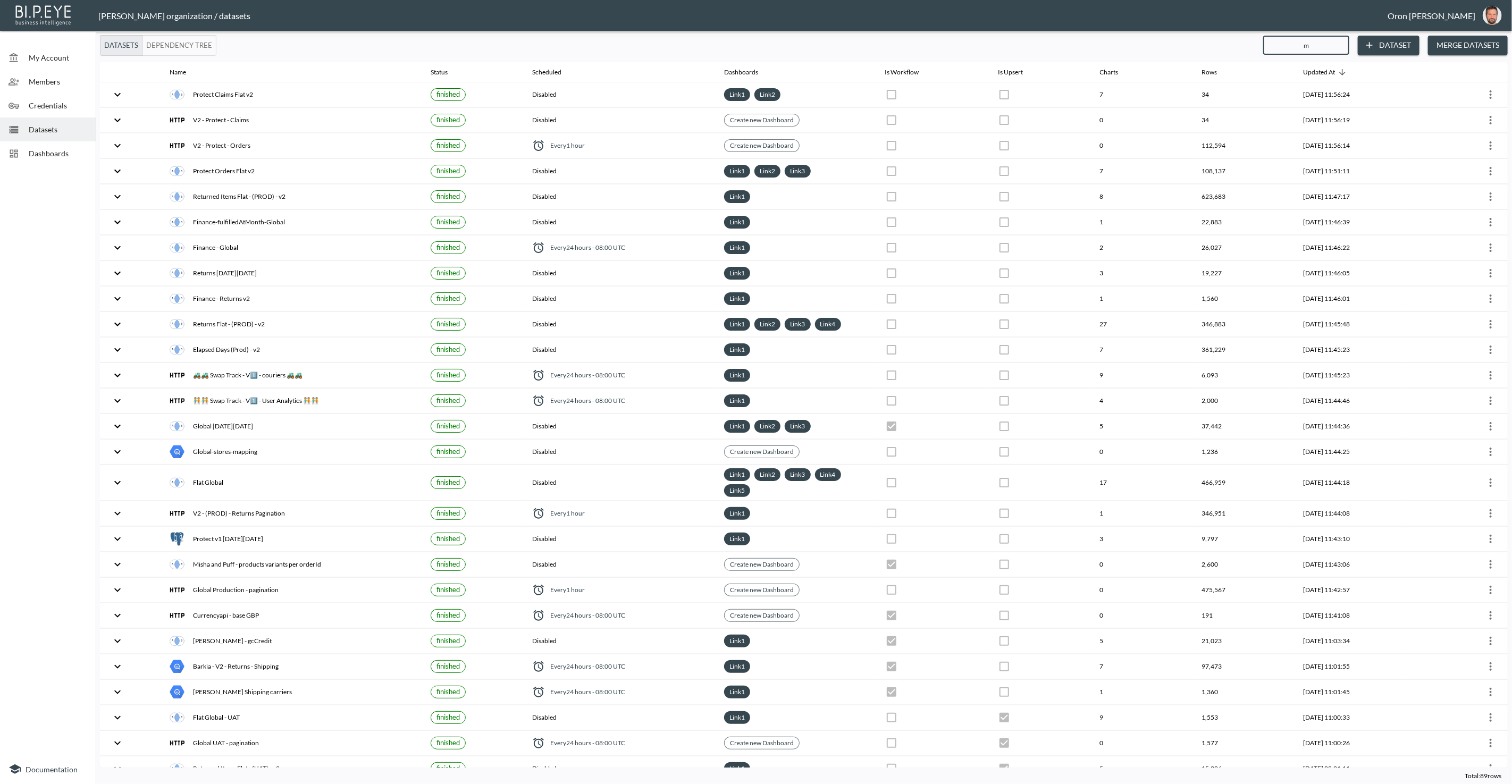
checkbox input "true"
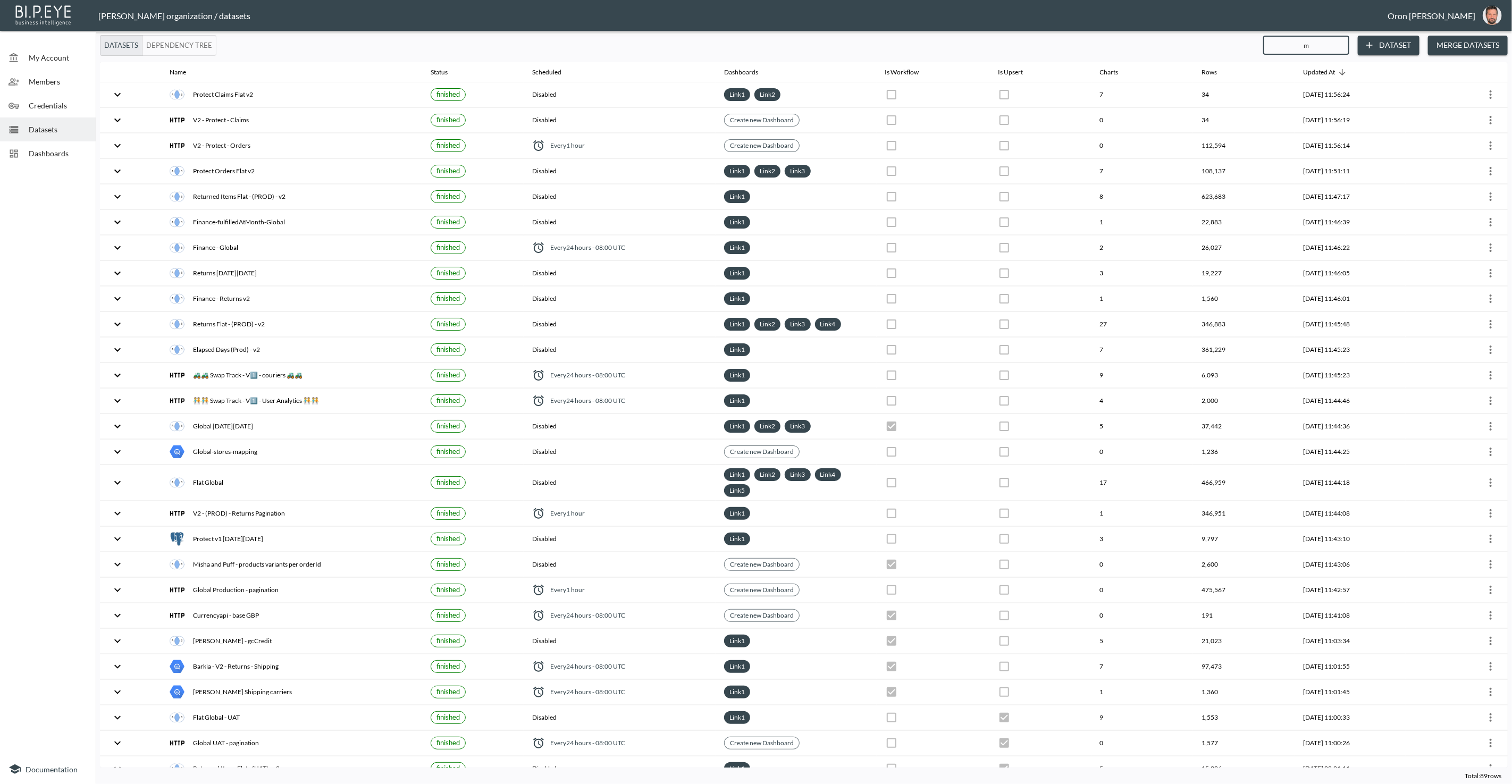
checkbox input "true"
checkbox input "false"
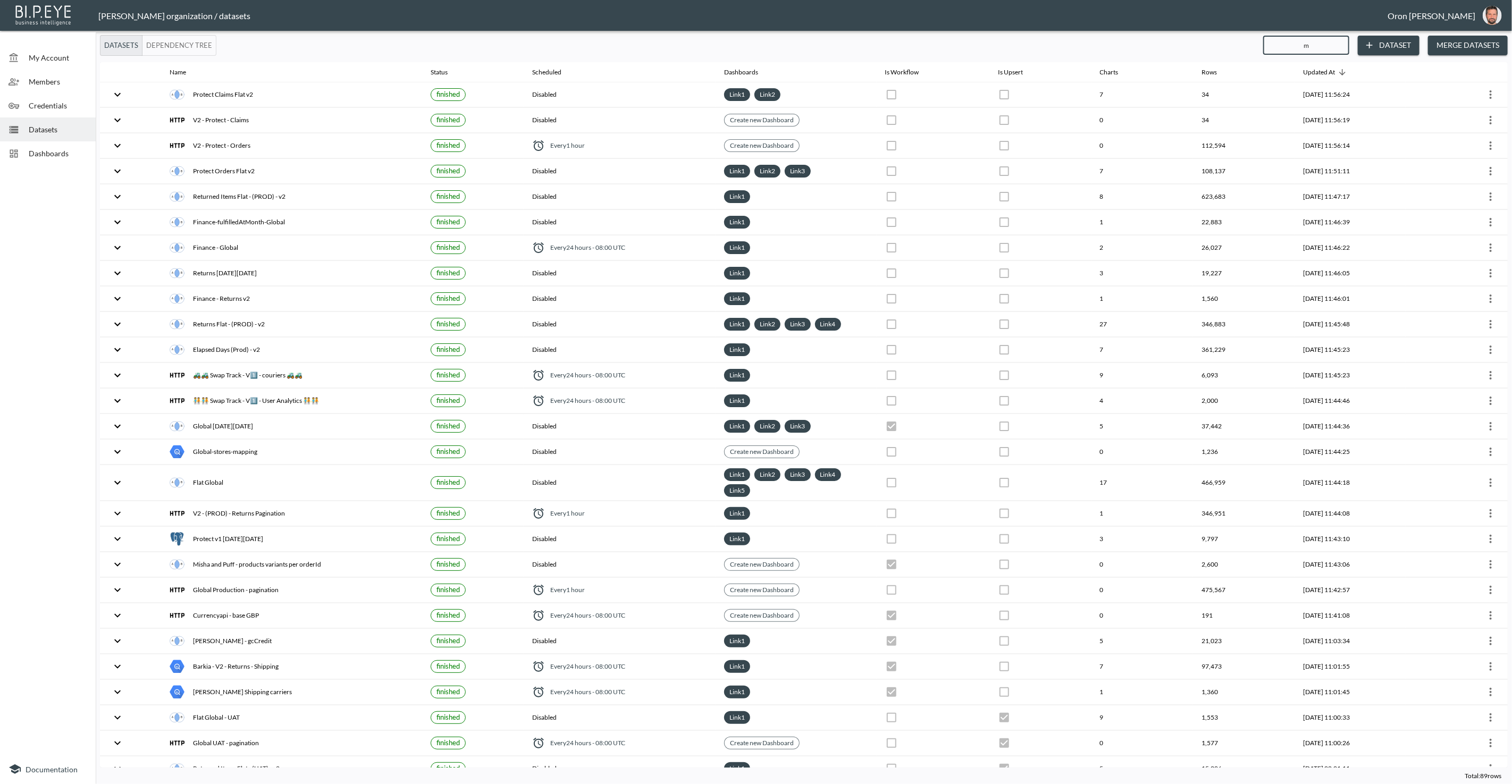
checkbox input "true"
checkbox input "false"
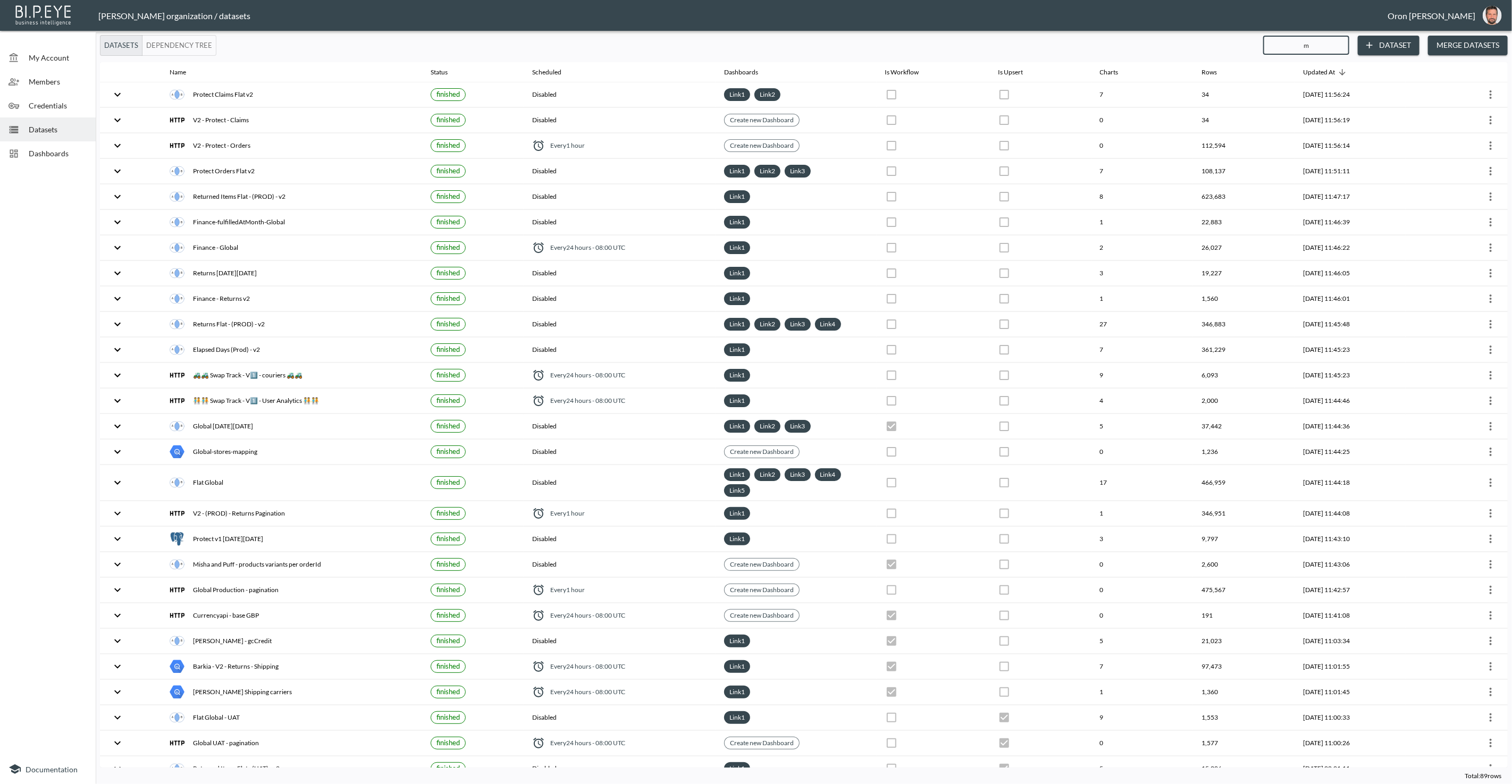
checkbox input "true"
checkbox input "false"
checkbox input "true"
checkbox input "false"
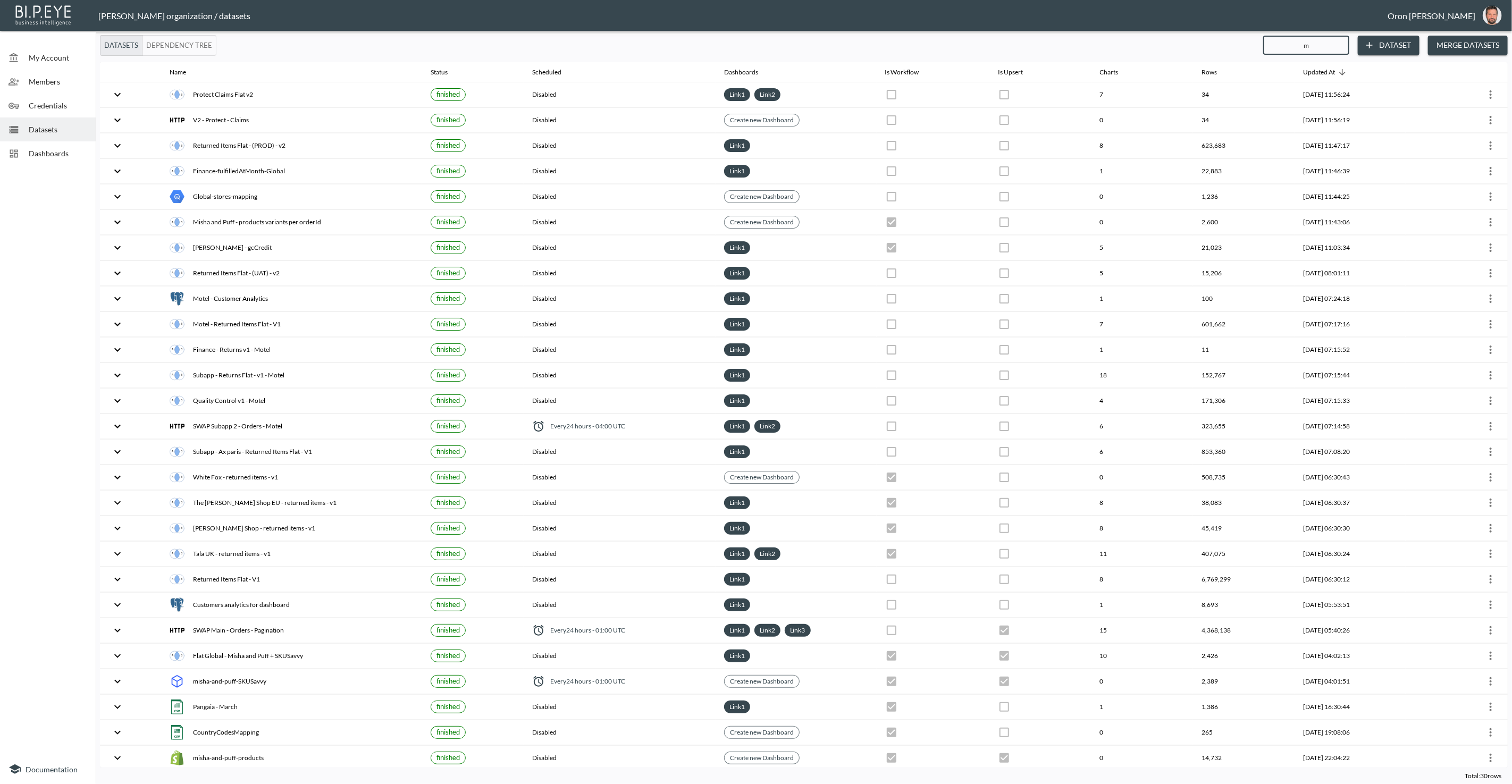
type input "ma"
checkbox input "true"
type input "mai"
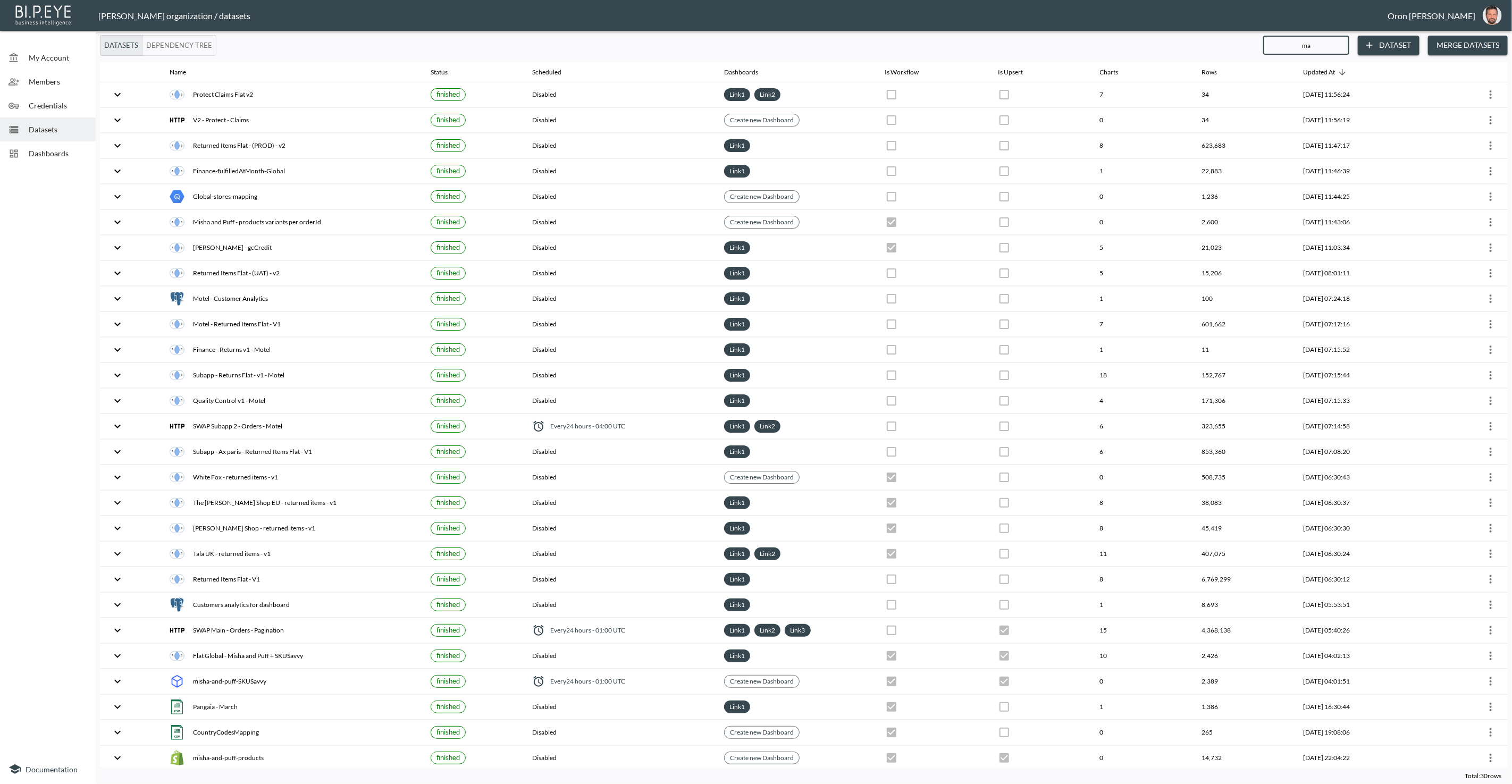
checkbox input "true"
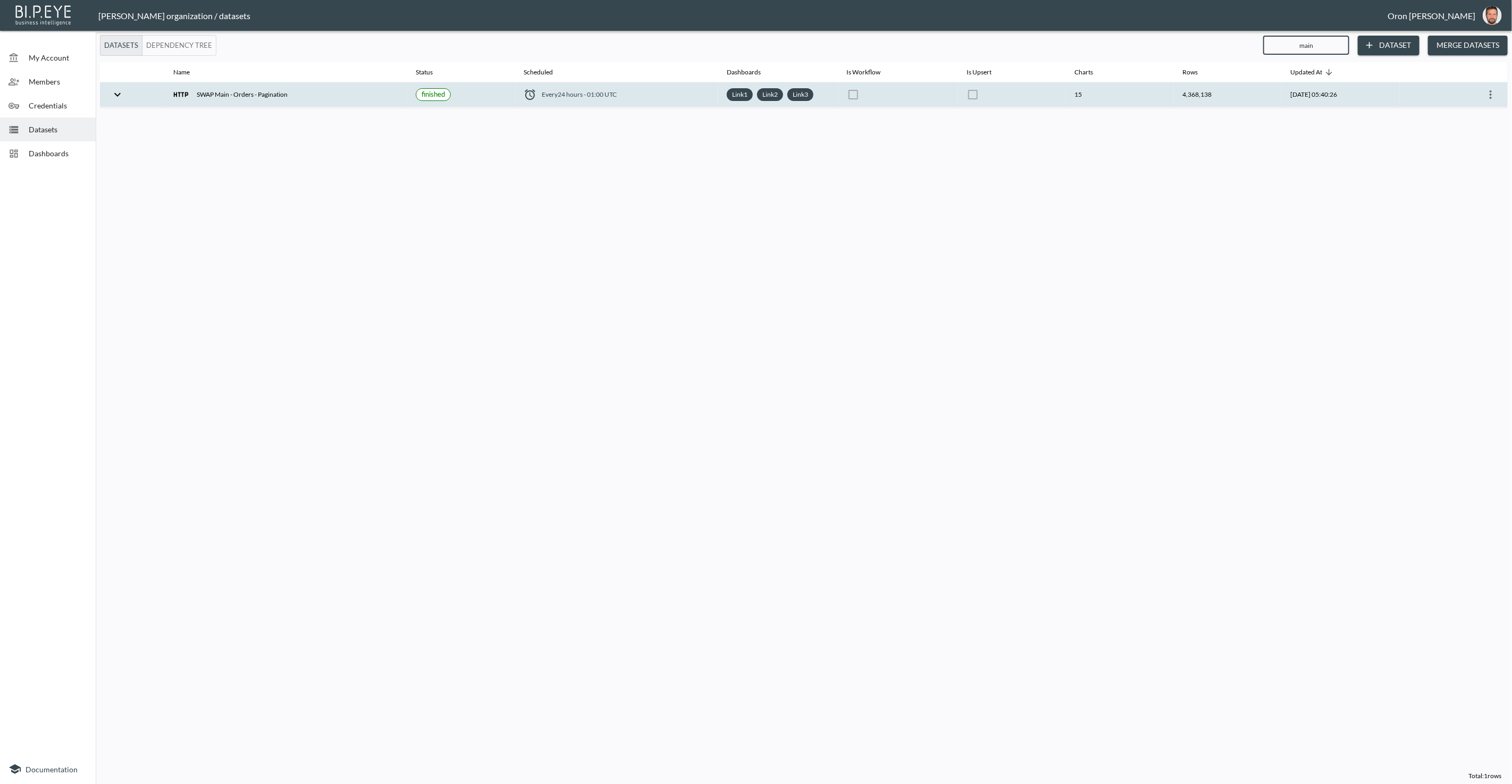
type input "main"
click at [1493, 93] on icon "more" at bounding box center [1491, 94] width 13 height 13
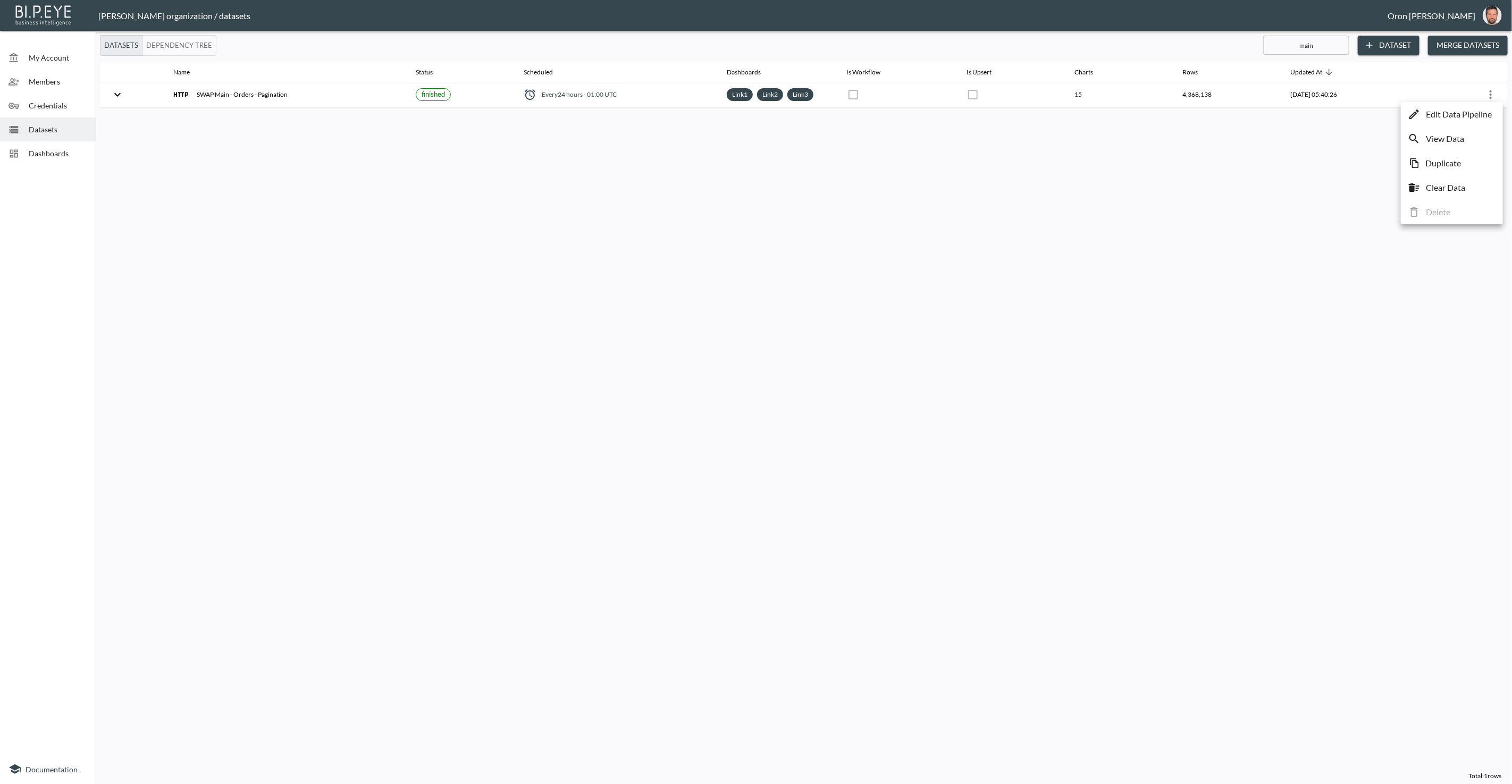
click at [1487, 113] on p "Edit Data Pipeline" at bounding box center [1459, 114] width 66 height 13
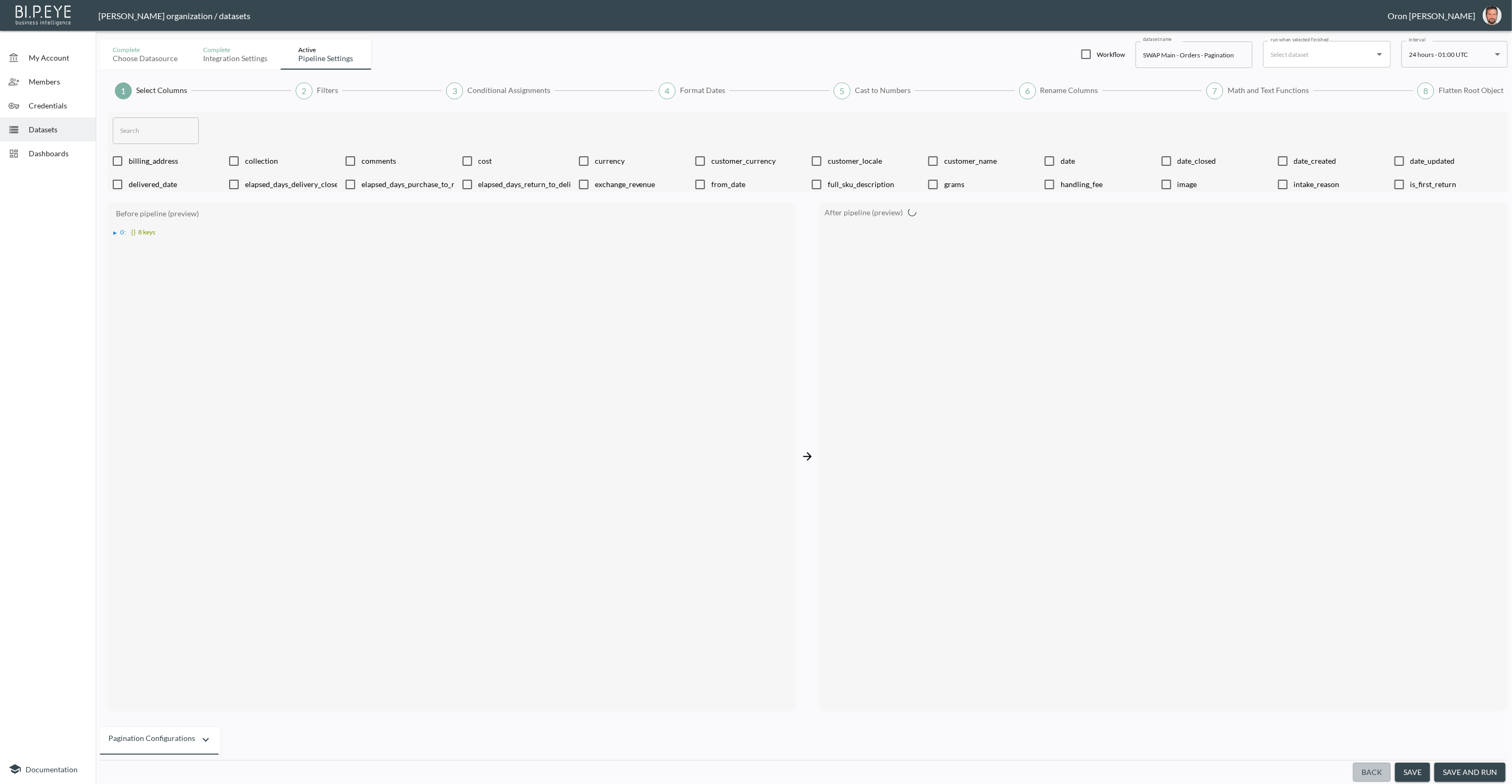
click at [1370, 767] on button "Back" at bounding box center [1372, 772] width 37 height 20
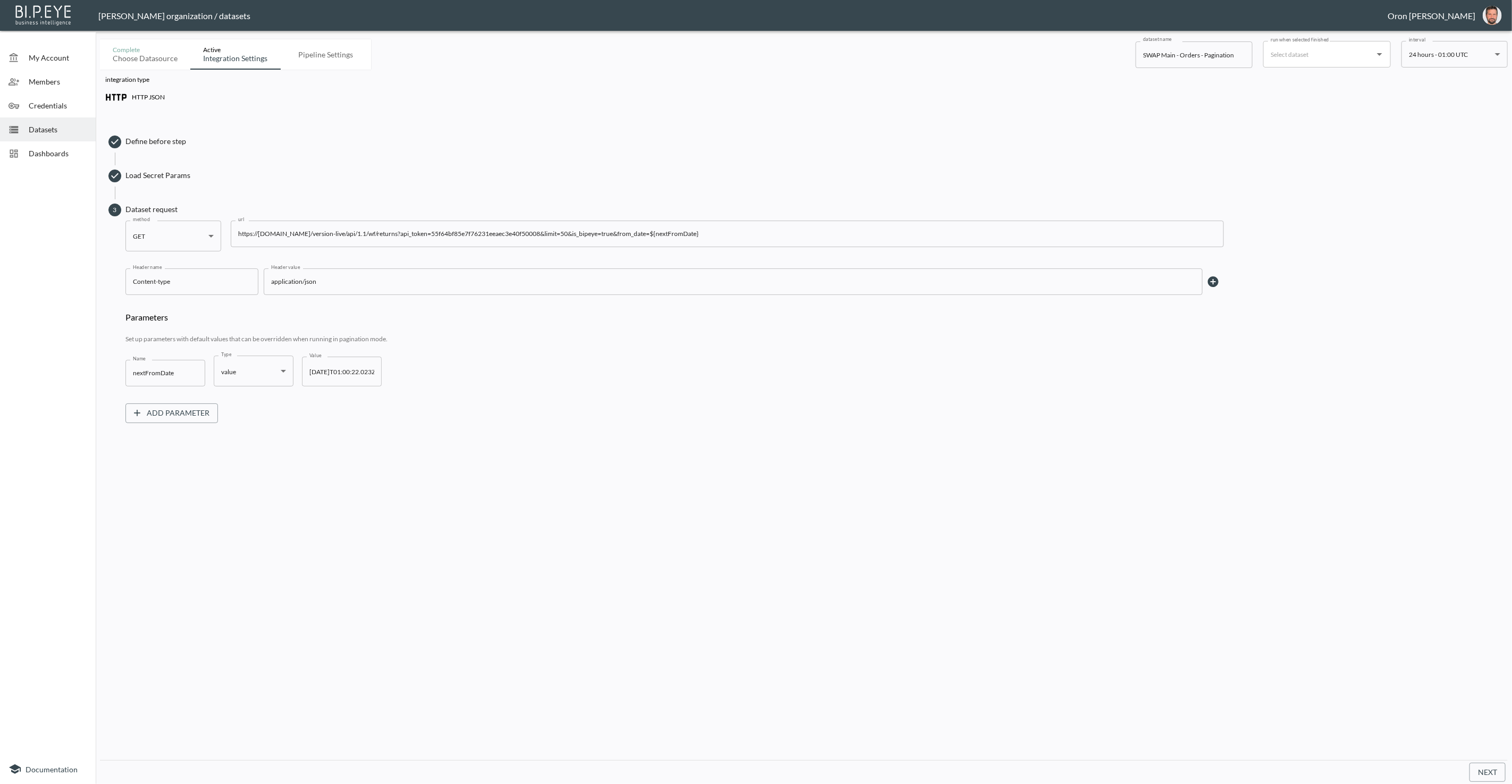
click at [39, 131] on span "Datasets" at bounding box center [58, 129] width 59 height 11
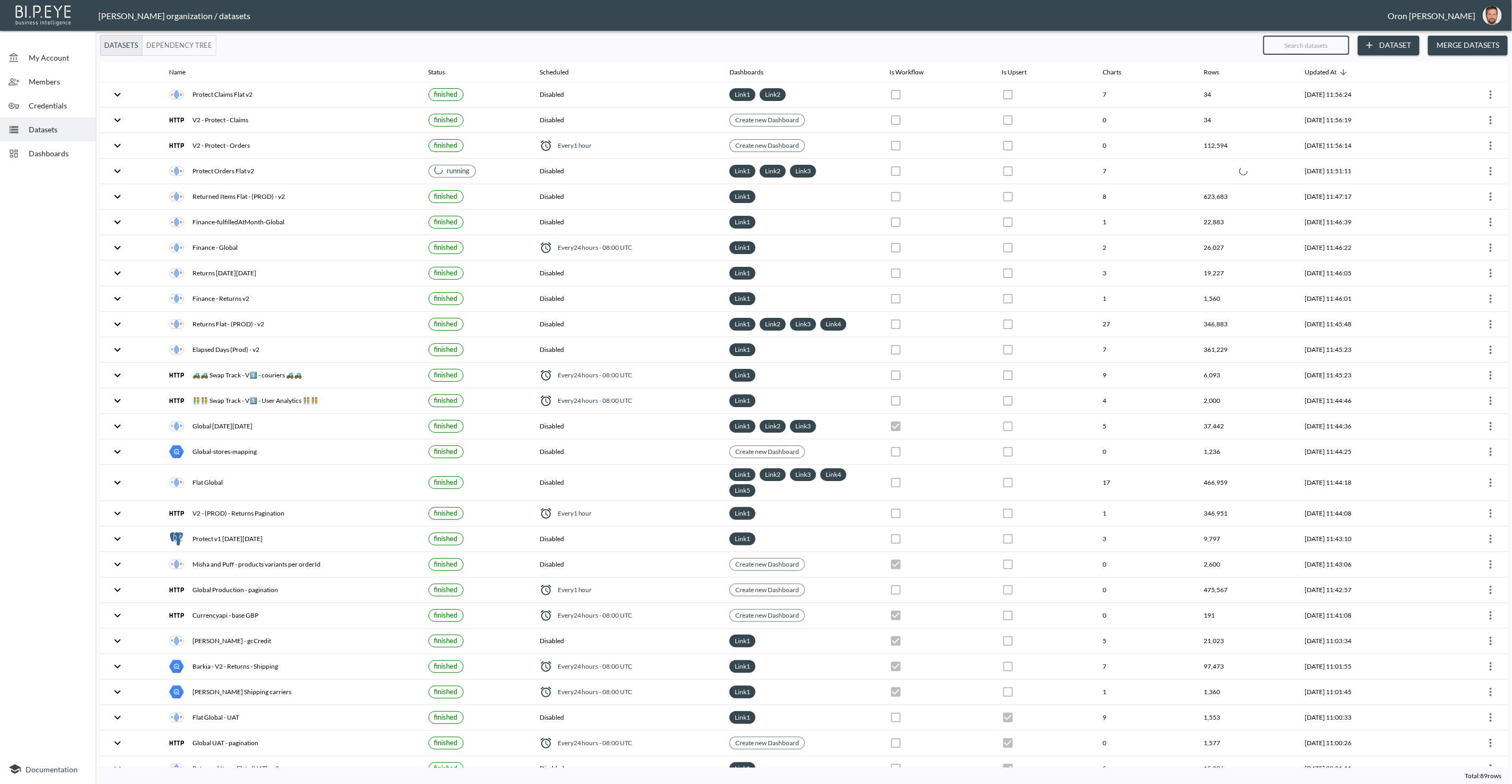
click at [1301, 42] on input "text" at bounding box center [1306, 45] width 86 height 26
type input "ma"
checkbox input "true"
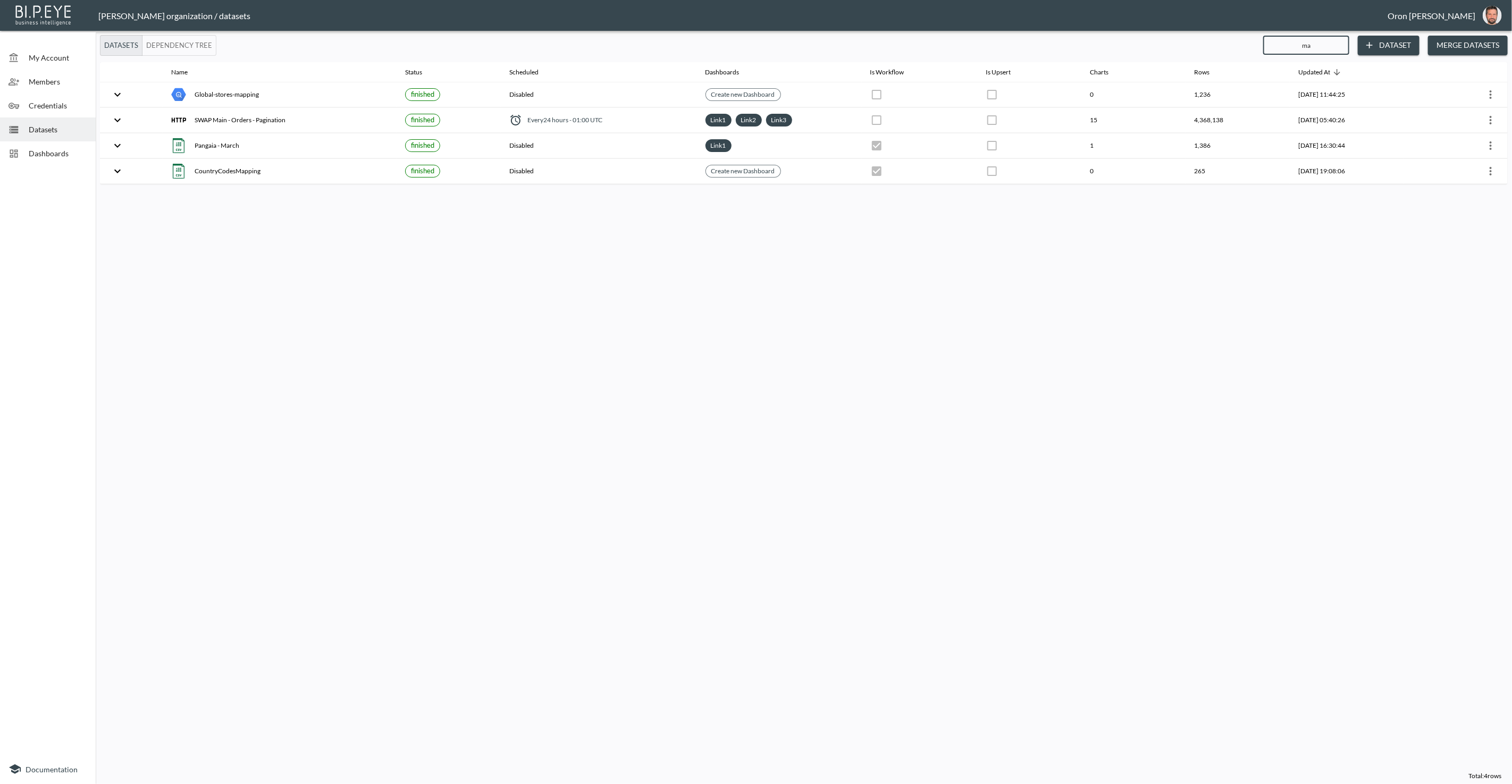
type input "mai"
checkbox input "true"
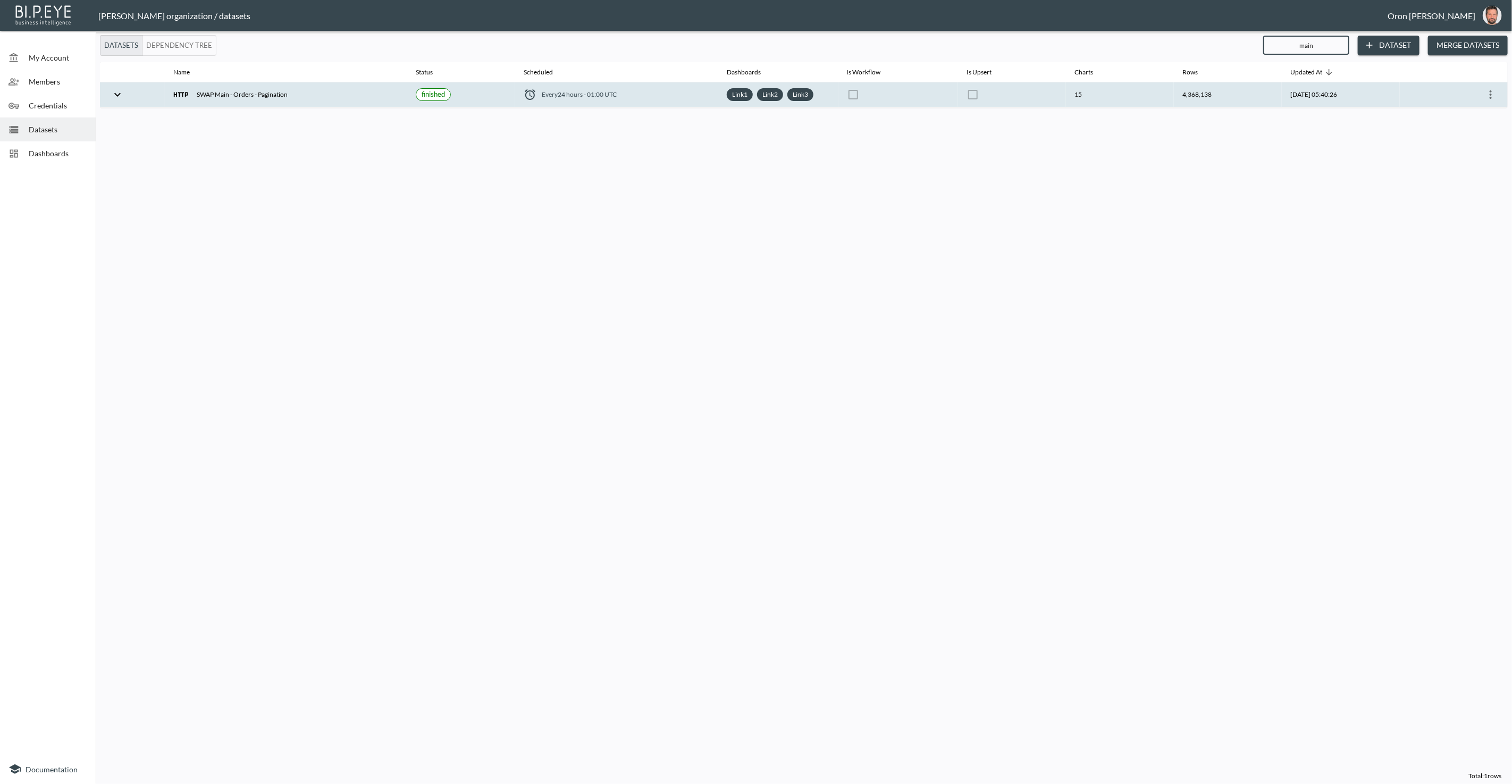
type input "main"
click at [1212, 97] on th "4,368,138" at bounding box center [1227, 94] width 108 height 25
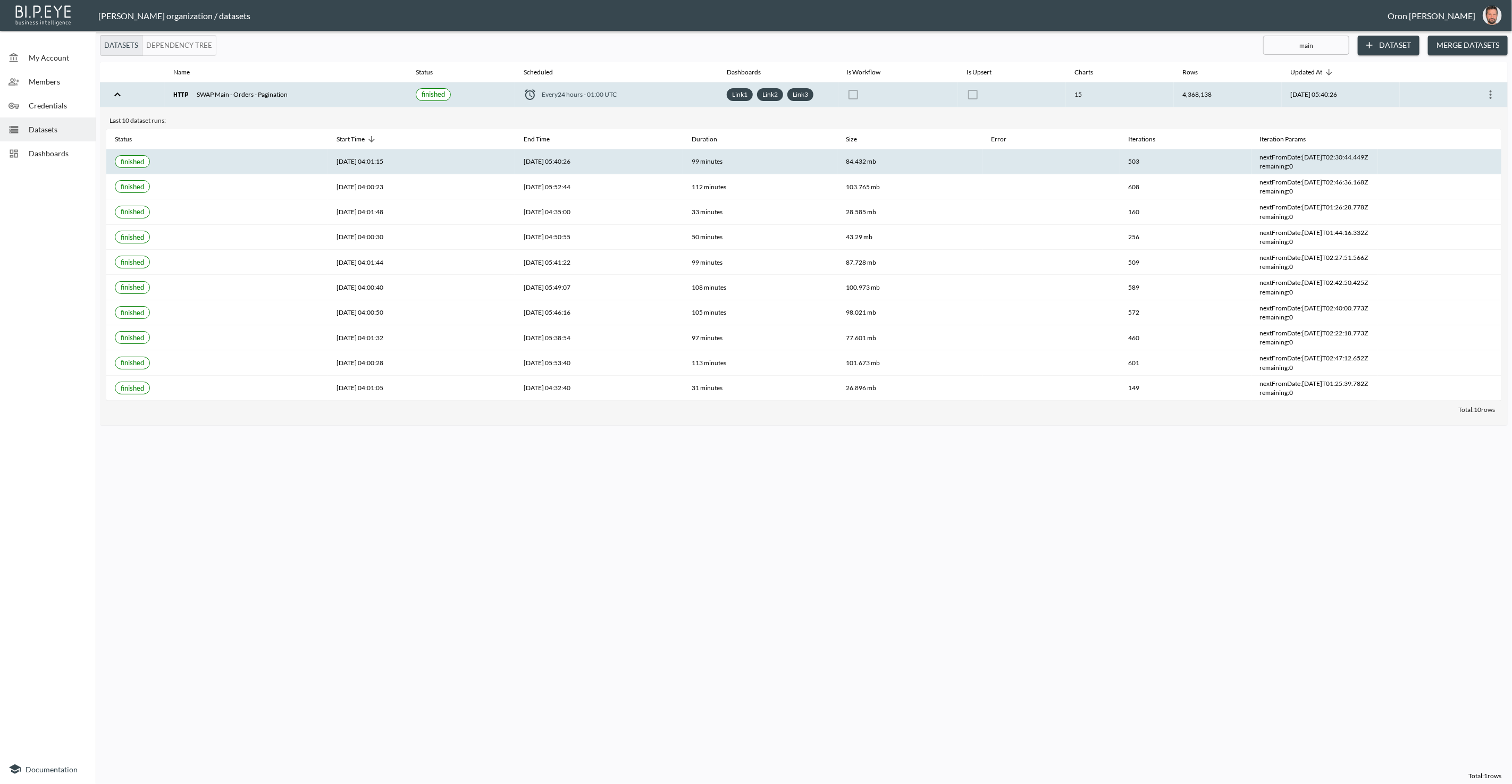
drag, startPoint x: 1304, startPoint y: 157, endPoint x: 1378, endPoint y: 157, distance: 74.0
click at [1370, 157] on div "nextFromDate : 2025-10-08T02:30:44.449Z" at bounding box center [1316, 157] width 110 height 9
copy div "2025-10-08T02:30:44.449"
click at [1494, 93] on icon "more" at bounding box center [1491, 94] width 13 height 13
click at [1475, 117] on p "Edit Data Pipeline" at bounding box center [1459, 114] width 66 height 13
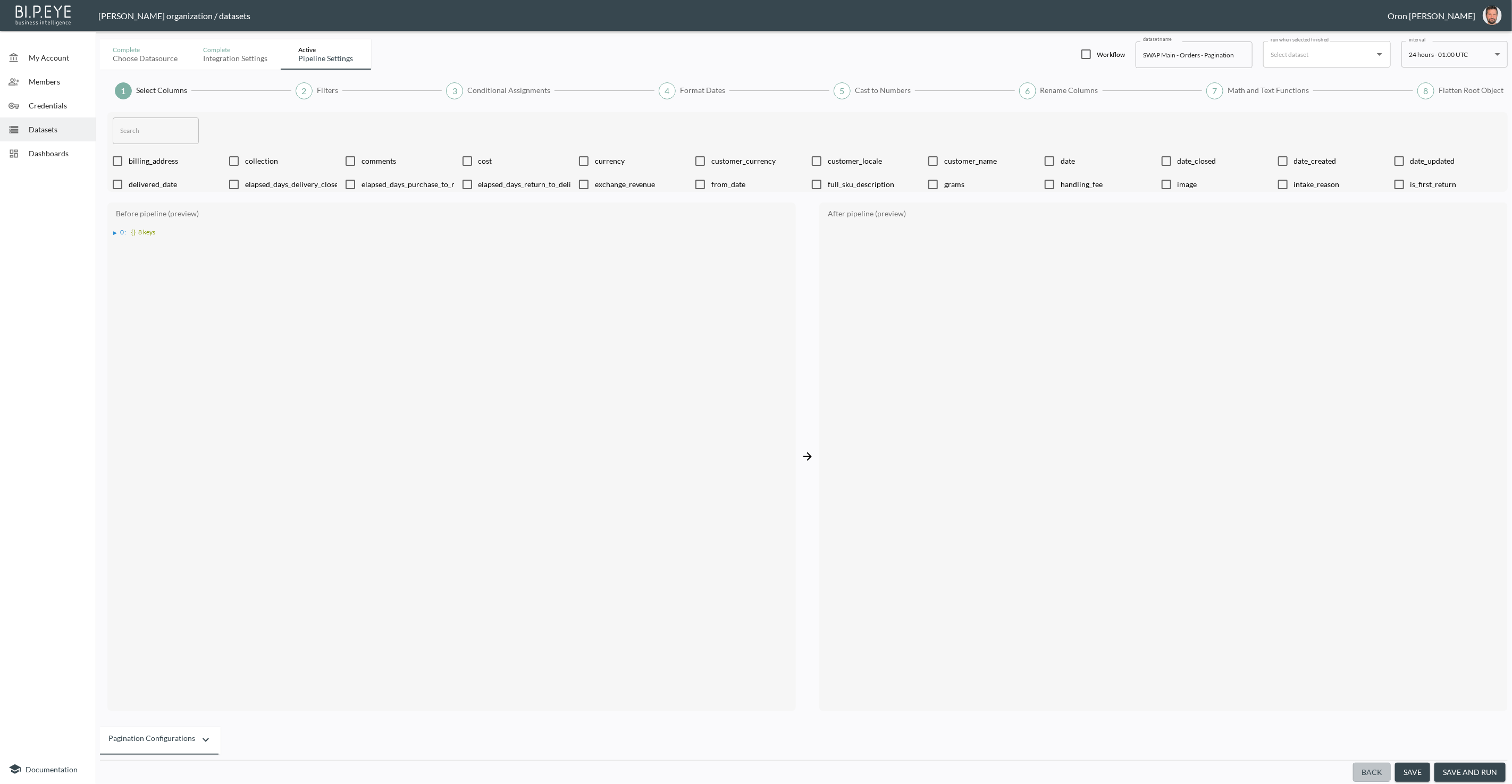
click at [1374, 770] on button "Back" at bounding box center [1372, 772] width 37 height 20
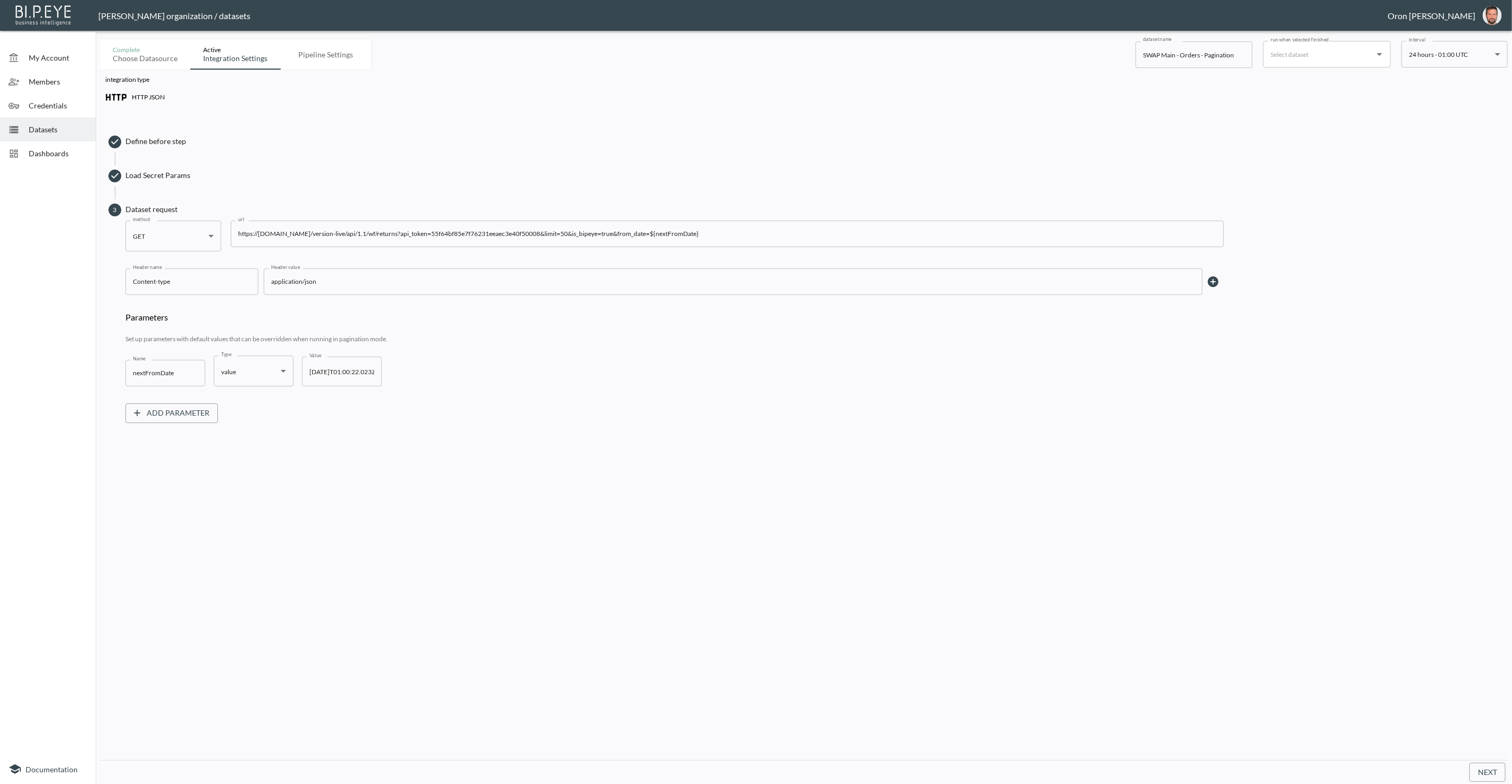
click at [141, 170] on span "Load Secret Params" at bounding box center [814, 175] width 1377 height 11
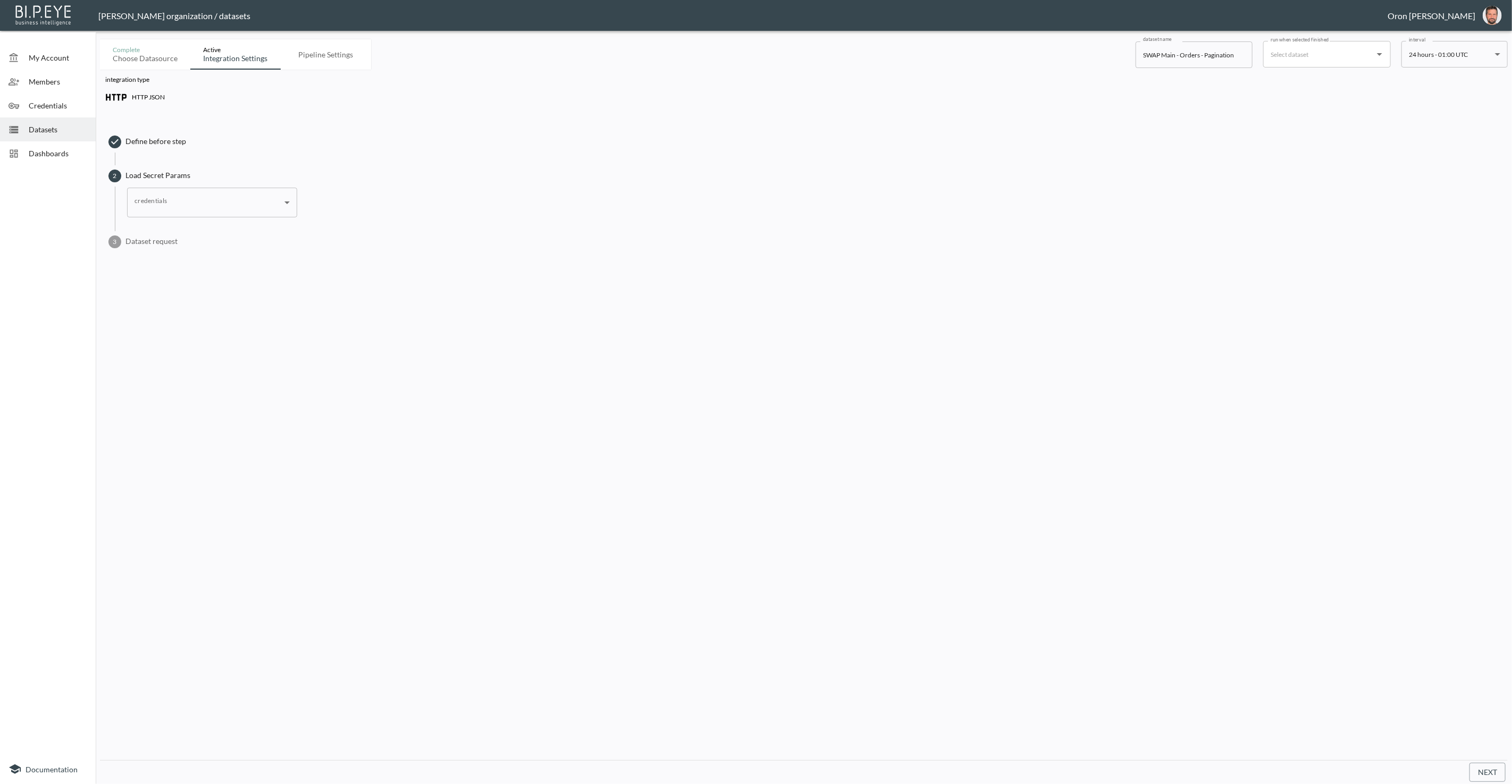
click at [235, 192] on body "BI.P.EYE, Interactive Analytics Dashboards - app Zach Bailet organization / dat…" at bounding box center [756, 392] width 1512 height 784
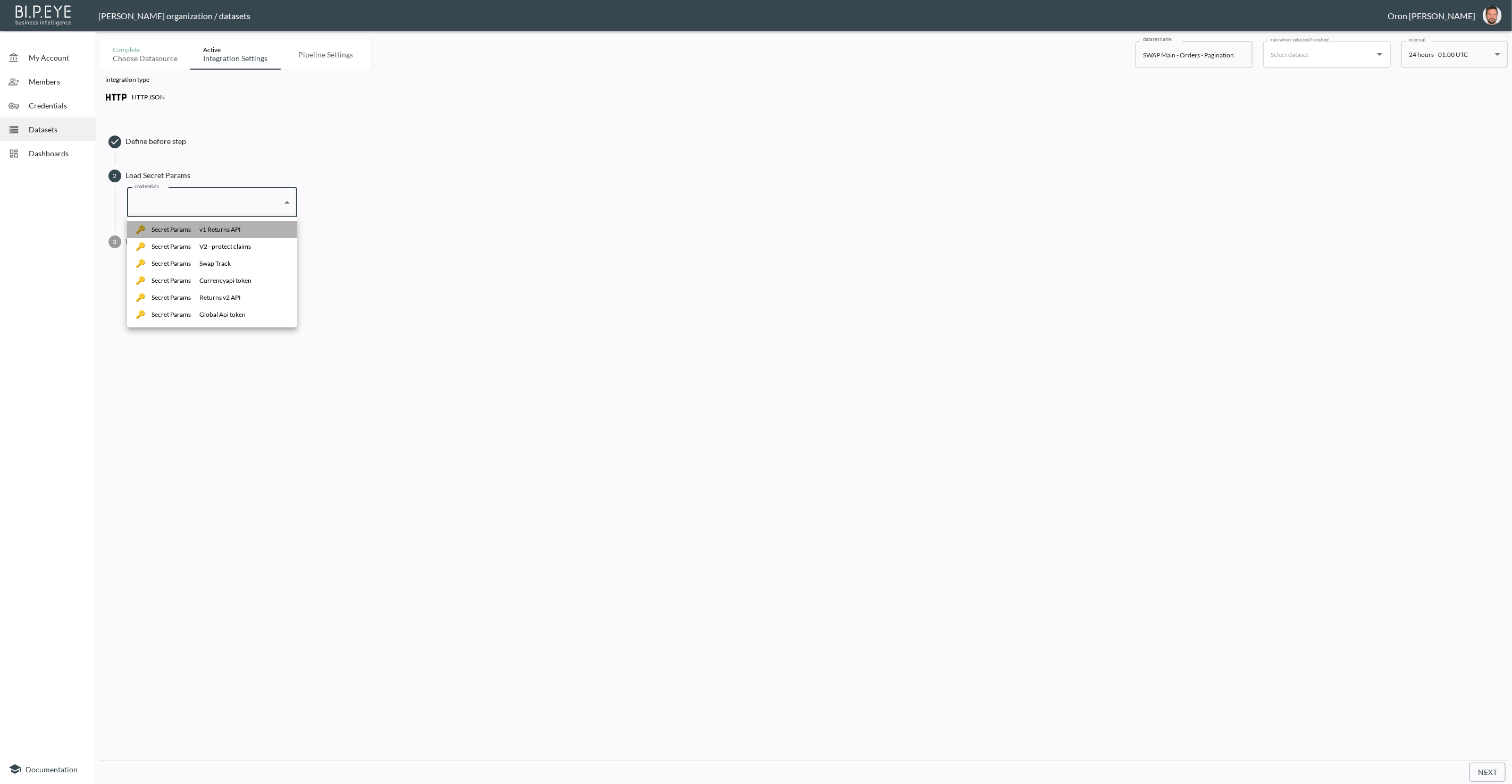
click at [228, 227] on div "v1 Returns API" at bounding box center [220, 229] width 42 height 9
type input "acdead9f-e825-4453-959d-c42f0ca34964"
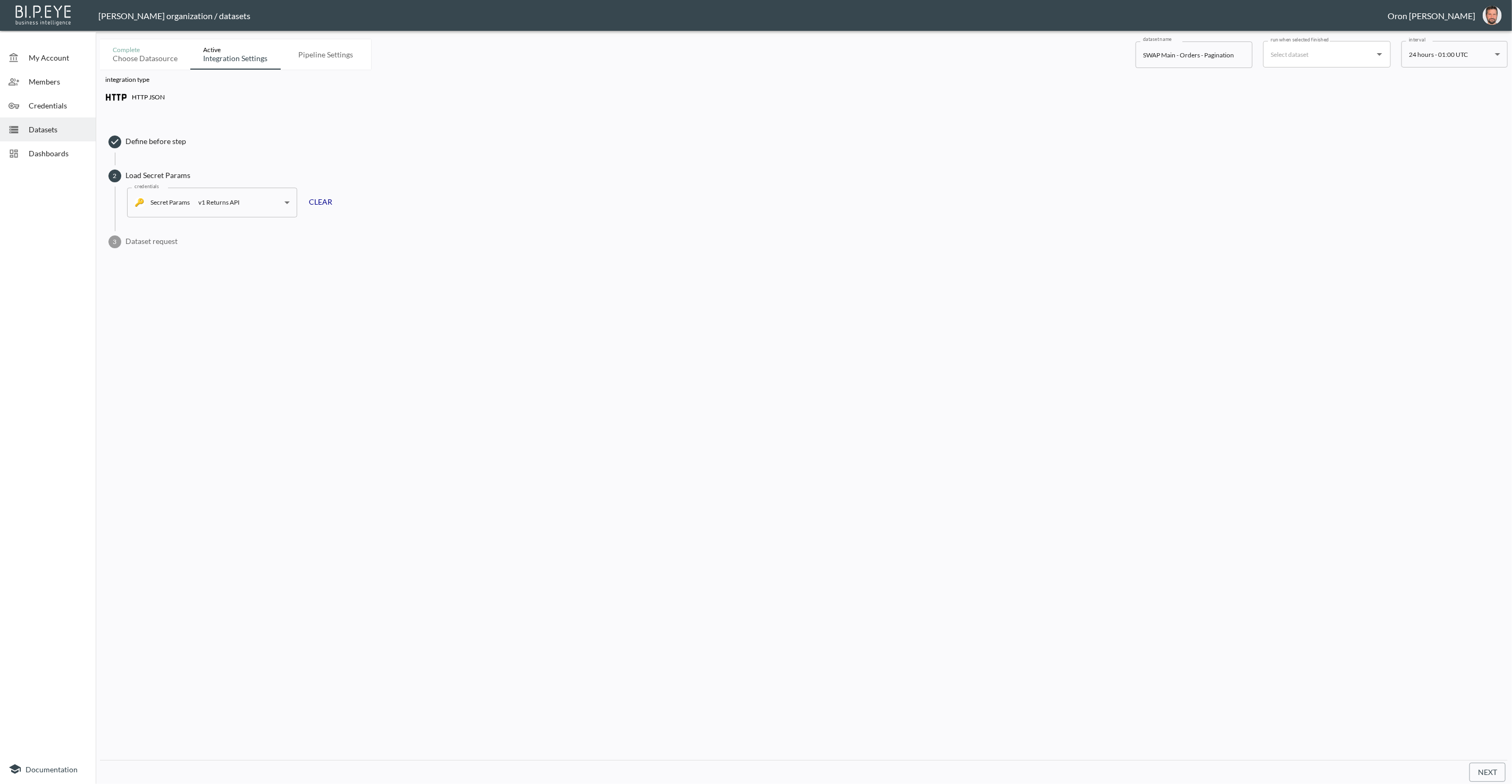
click at [170, 236] on span "Dataset request" at bounding box center [814, 241] width 1377 height 11
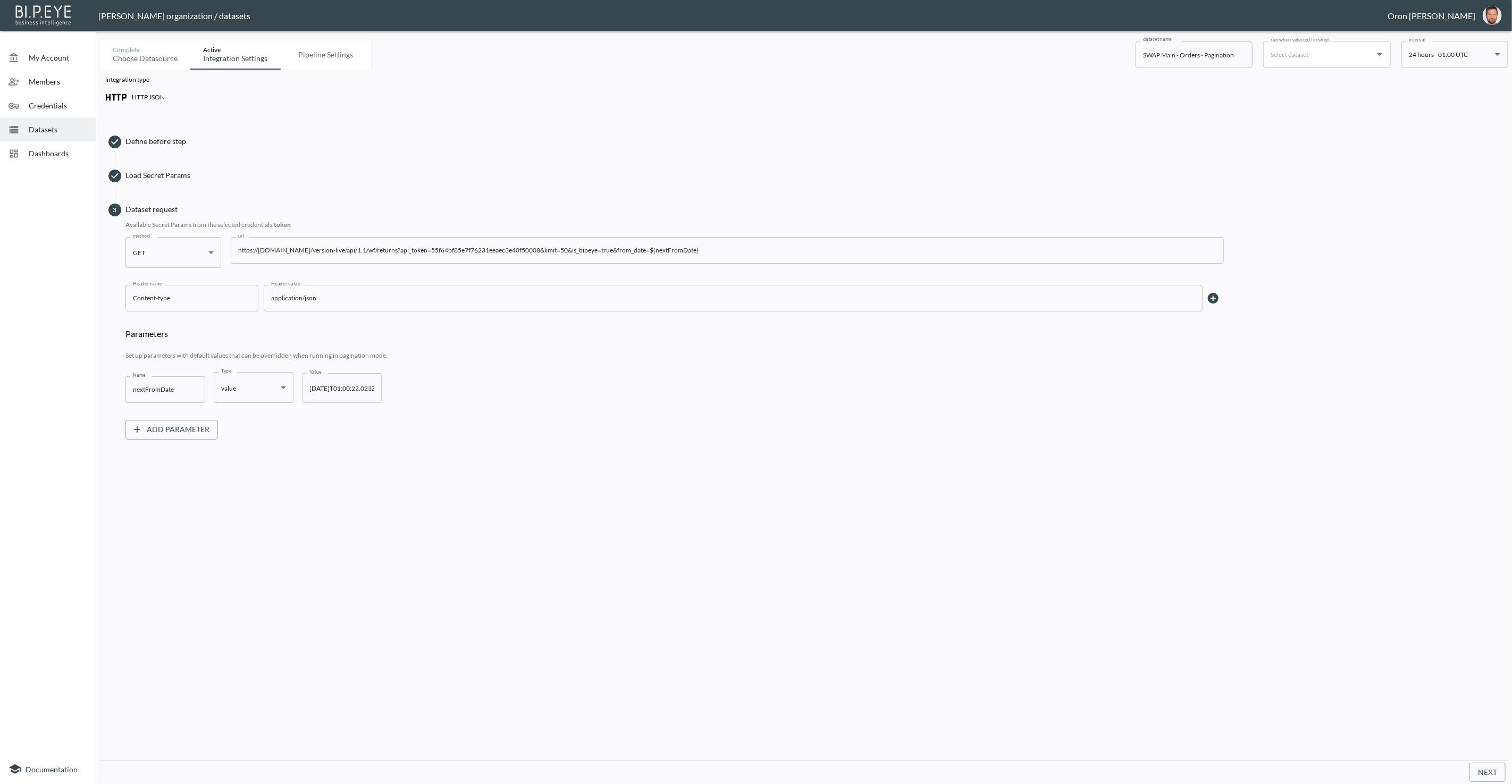
click at [484, 250] on input "https://returnsportal.co/version-live/api/1.1/wf/returns?api_token=55f64bf85e7f…" at bounding box center [728, 250] width 994 height 26
type input "https://returnsportal.co/version-live/api/1.1/wf/returns?api_token=${token}&lim…"
drag, startPoint x: 1495, startPoint y: 767, endPoint x: 1453, endPoint y: 713, distance: 68.4
click at [1495, 767] on button "Next" at bounding box center [1487, 772] width 37 height 20
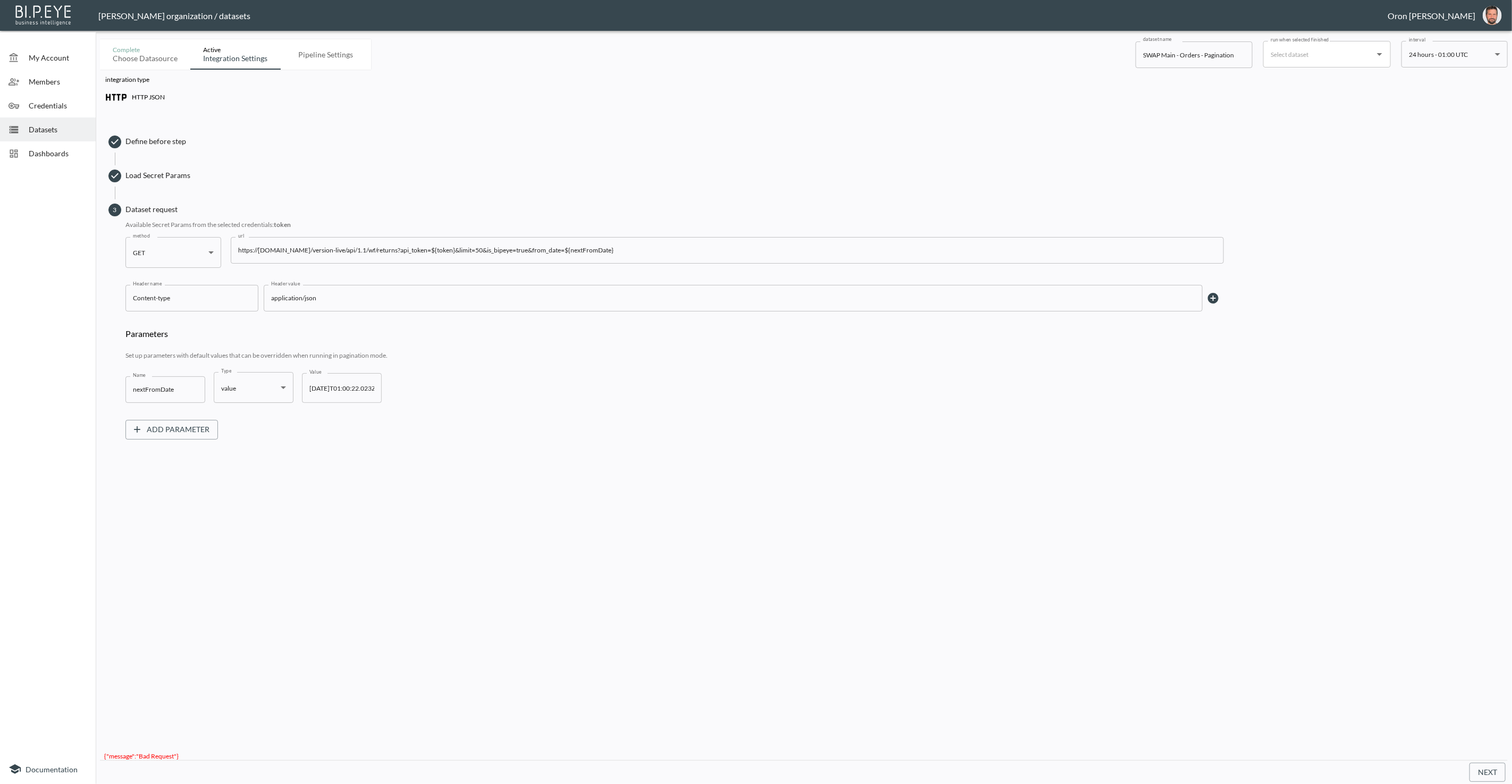
click at [191, 177] on span "Load Secret Params" at bounding box center [814, 175] width 1377 height 11
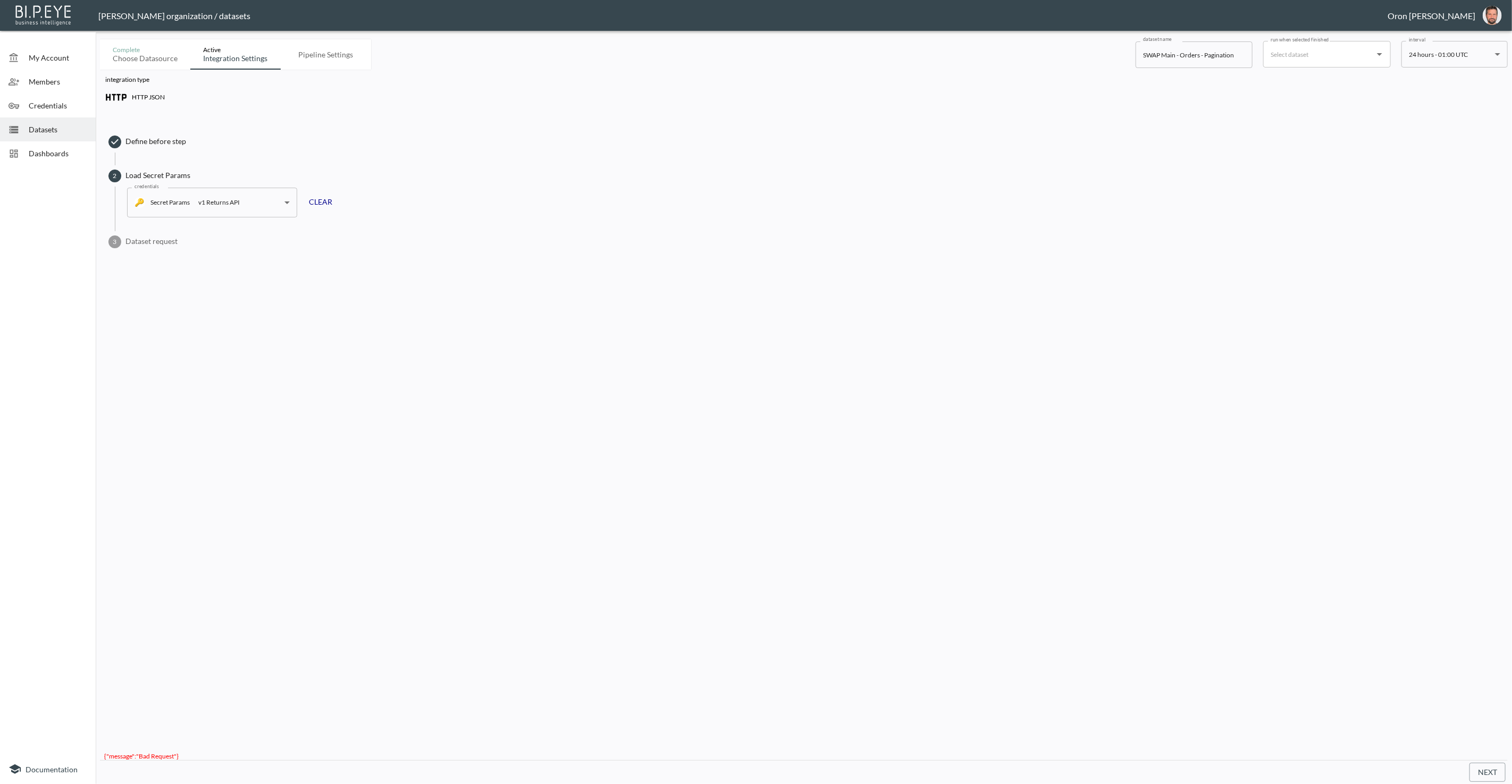
click at [201, 197] on body "BI.P.EYE, Interactive Analytics Dashboards - app Zach Bailet organization / dat…" at bounding box center [756, 392] width 1512 height 784
click at [201, 197] on div at bounding box center [756, 392] width 1512 height 784
click at [171, 234] on span "3 Dataset request" at bounding box center [806, 241] width 1394 height 21
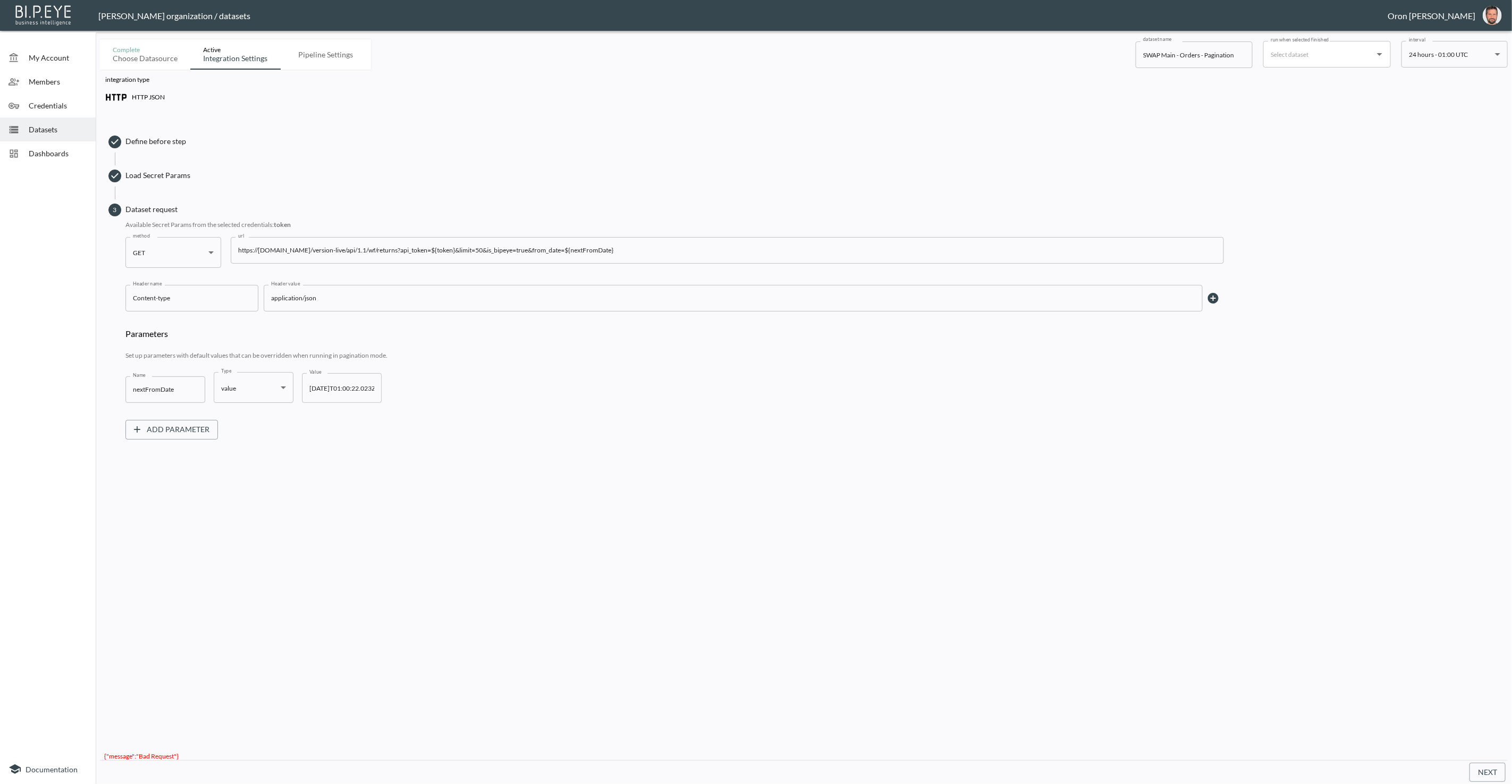
click at [342, 383] on input "2025-07-29T01:00:22.023Z" at bounding box center [342, 387] width 80 height 30
paste input "10-08T02:30:44.449"
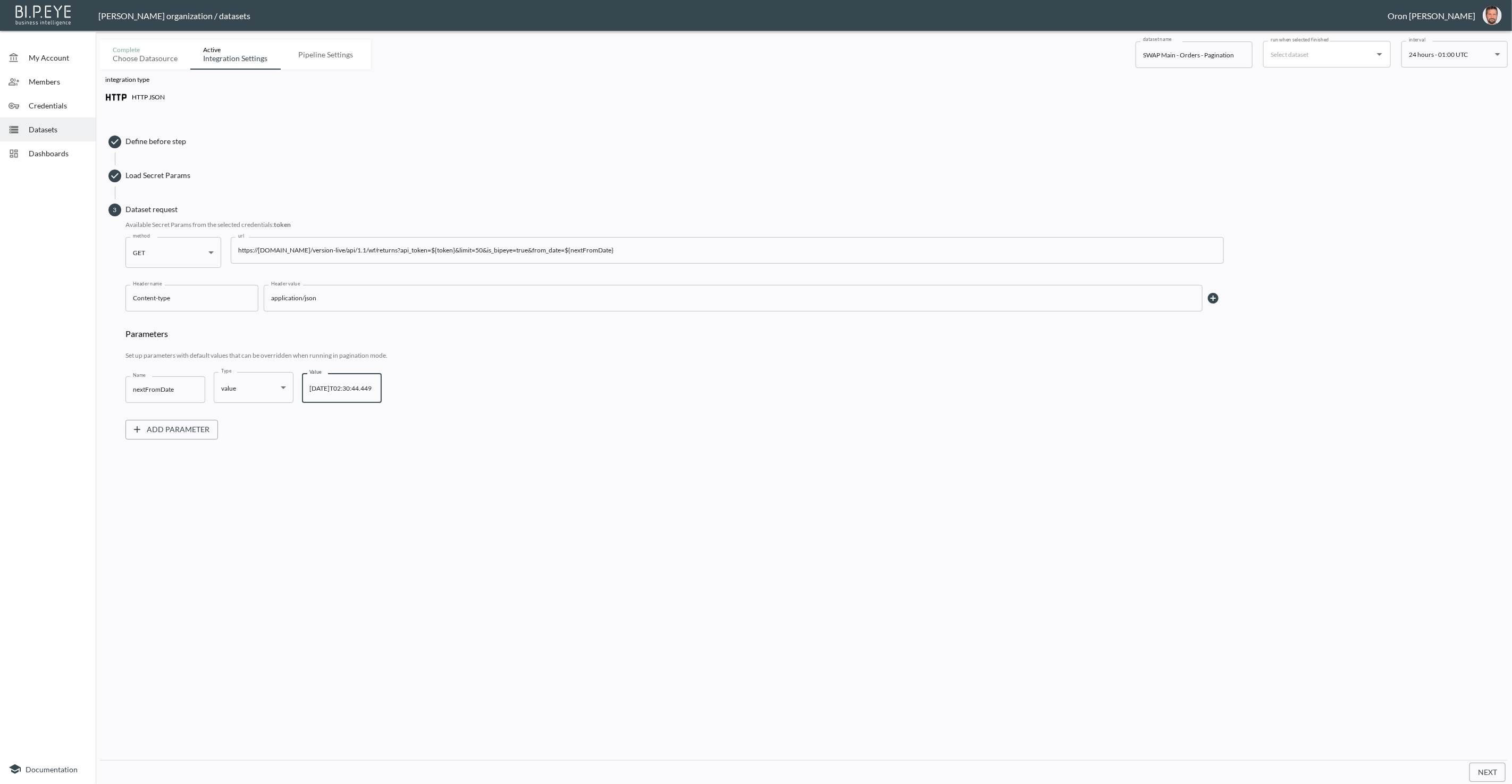
click at [348, 382] on input "2025-10-08T02:30:44.449" at bounding box center [342, 387] width 80 height 30
type input "2025-10-08T02:30:44.449"
click at [1480, 770] on button "Next" at bounding box center [1487, 772] width 37 height 20
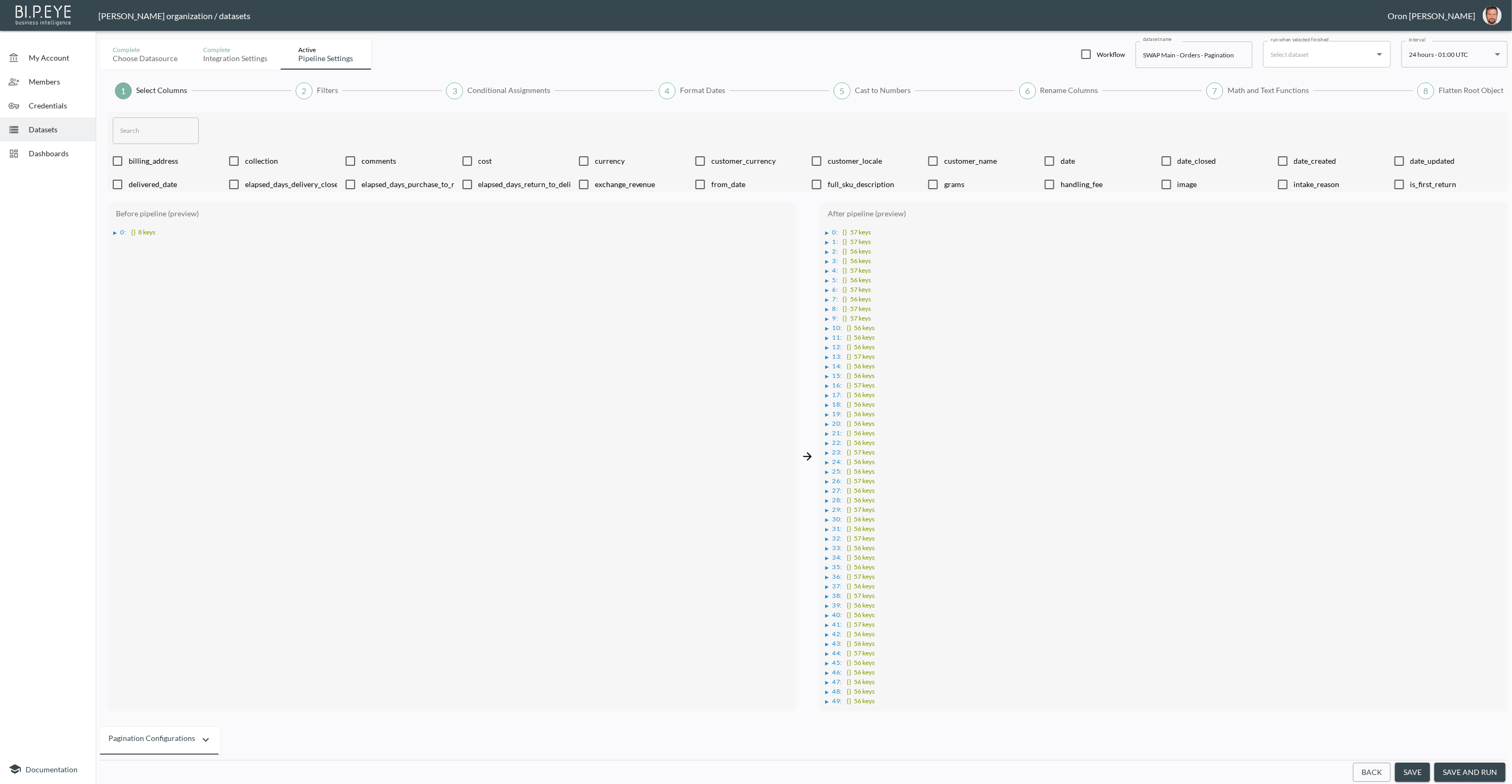
drag, startPoint x: 1328, startPoint y: 737, endPoint x: 1359, endPoint y: 764, distance: 41.1
click at [1328, 737] on div "Pagination configurations" at bounding box center [804, 741] width 1408 height 28
click at [1372, 772] on button "Back" at bounding box center [1372, 772] width 37 height 20
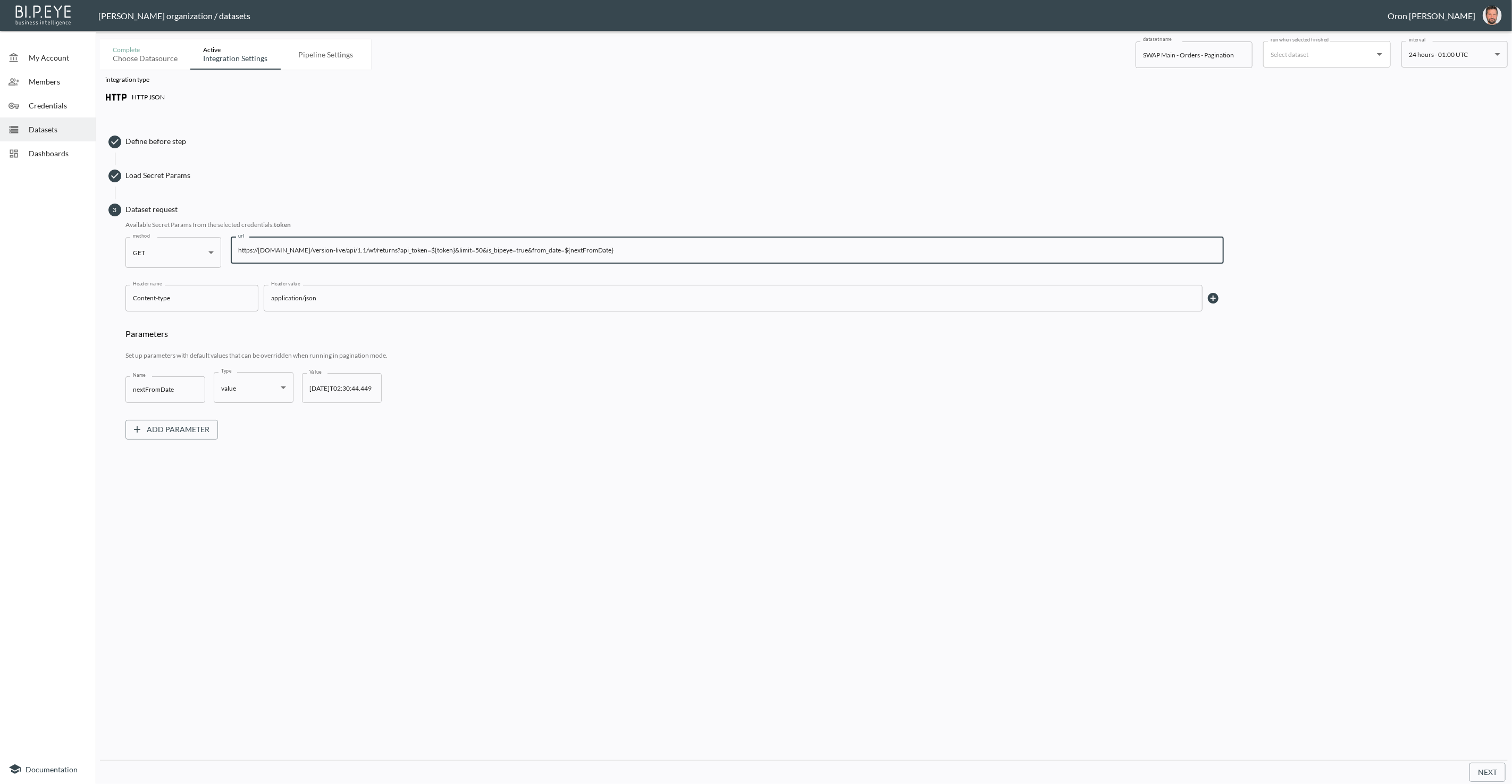
click at [347, 245] on input "https://returnsportal.co/version-live/api/1.1/wf/returns?api_token=${token}&lim…" at bounding box center [728, 250] width 994 height 26
drag, startPoint x: 352, startPoint y: 248, endPoint x: 210, endPoint y: 246, distance: 142.0
click at [208, 248] on div "method GET GET method url https://returnsportal.co/version-live/api/1.1/wf/retu…" at bounding box center [675, 252] width 1099 height 31
click at [312, 251] on input "https://returnsportal.co/version-live/api/1.1/wf/returns?api_token=${token}&lim…" at bounding box center [728, 250] width 994 height 26
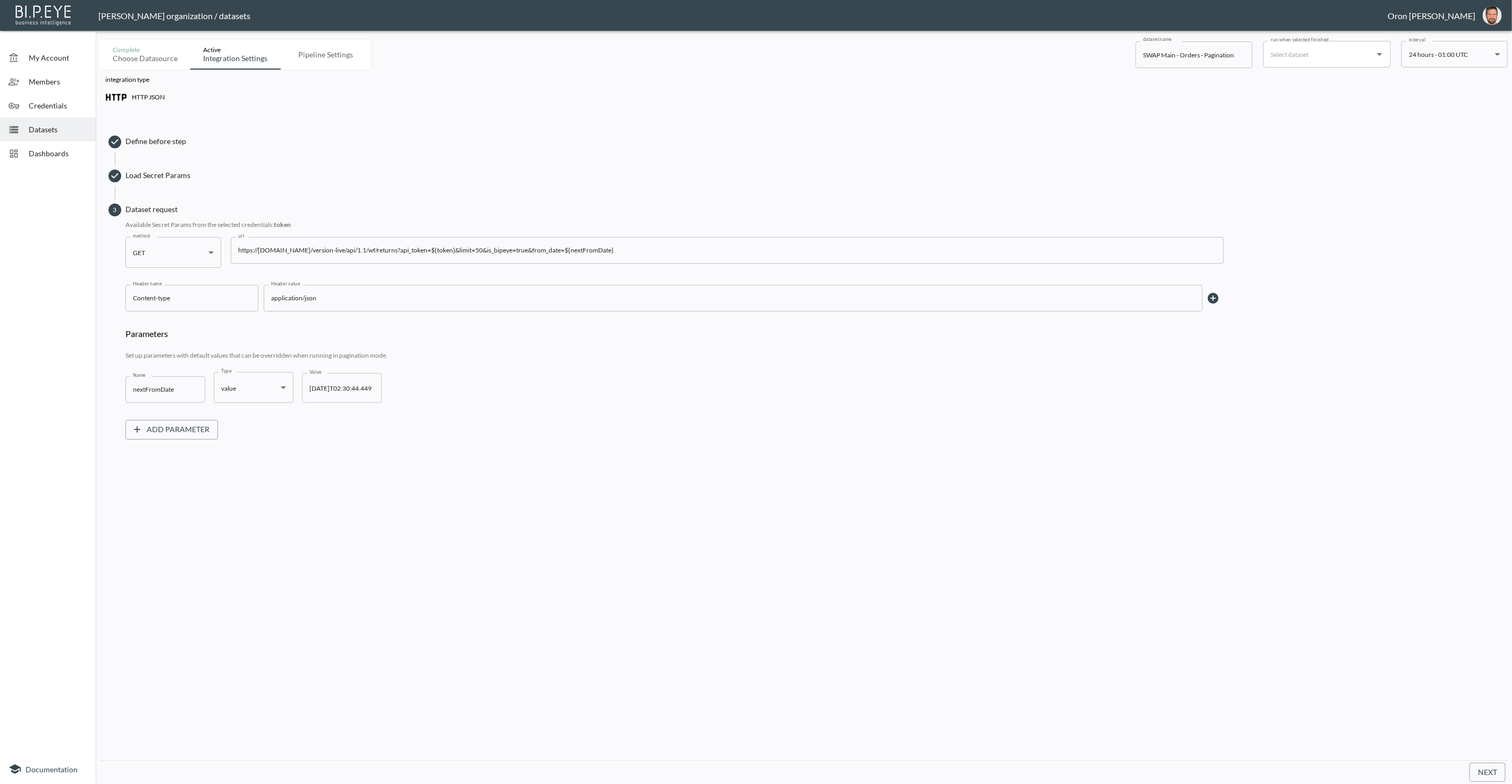
click at [388, 629] on div "integration type HTTP JSON Define before step Load Secret Params 3 Dataset requ…" at bounding box center [804, 415] width 1408 height 691
drag, startPoint x: 1472, startPoint y: 770, endPoint x: 1458, endPoint y: 762, distance: 16.1
click at [1472, 770] on button "Next" at bounding box center [1487, 772] width 37 height 20
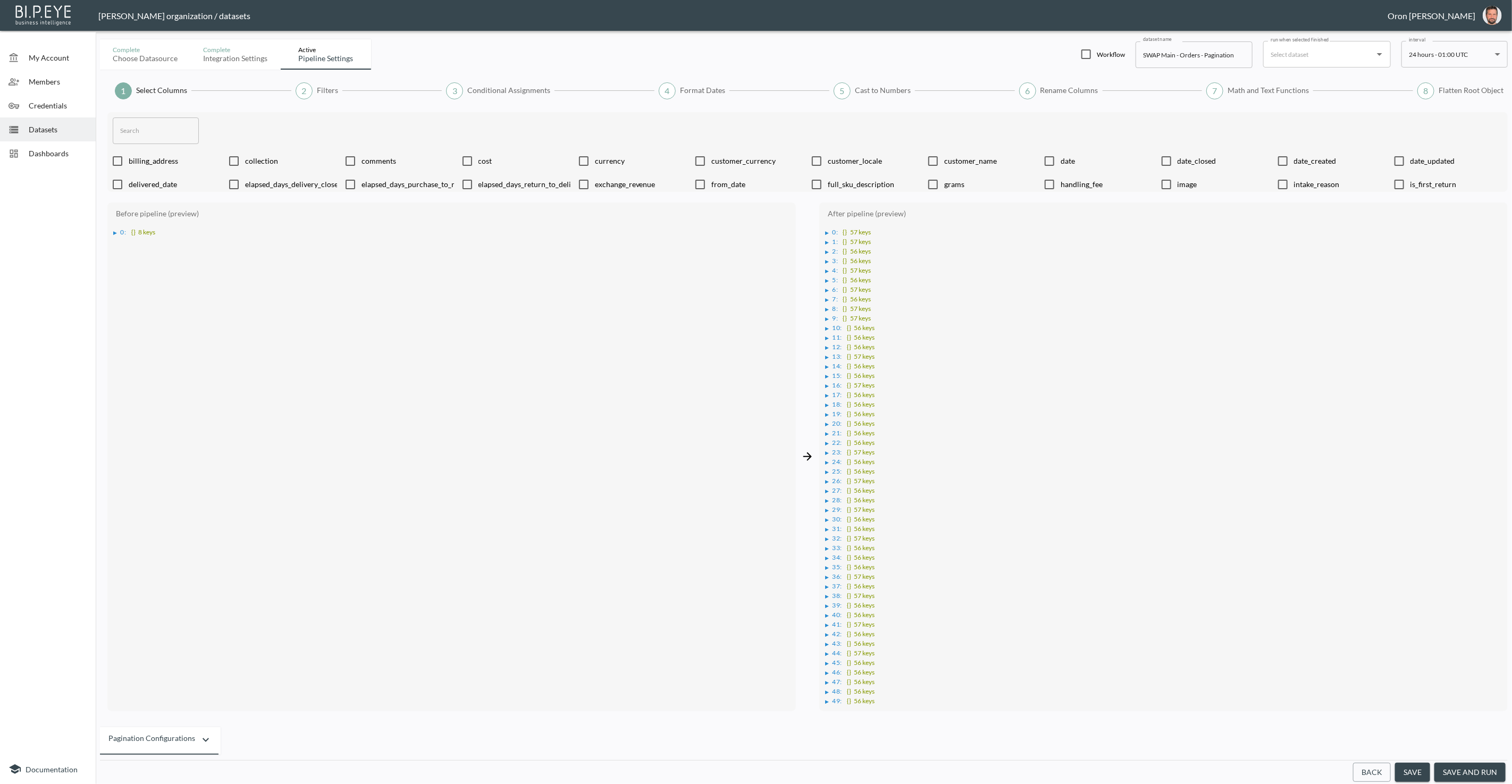
click at [1458, 767] on button "save and run" at bounding box center [1470, 772] width 71 height 20
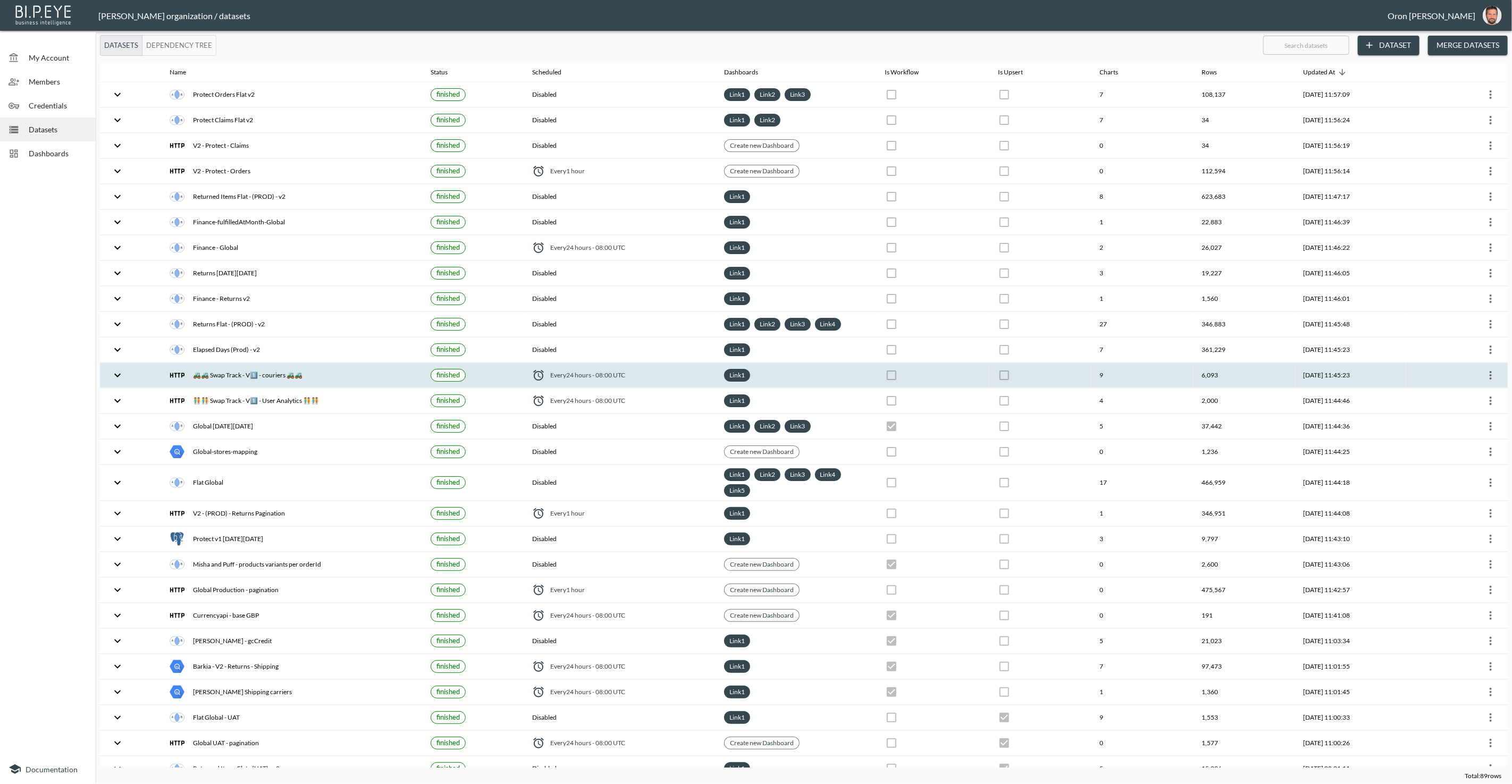
checkbox input "false"
checkbox input "true"
checkbox input "false"
checkbox input "true"
checkbox input "false"
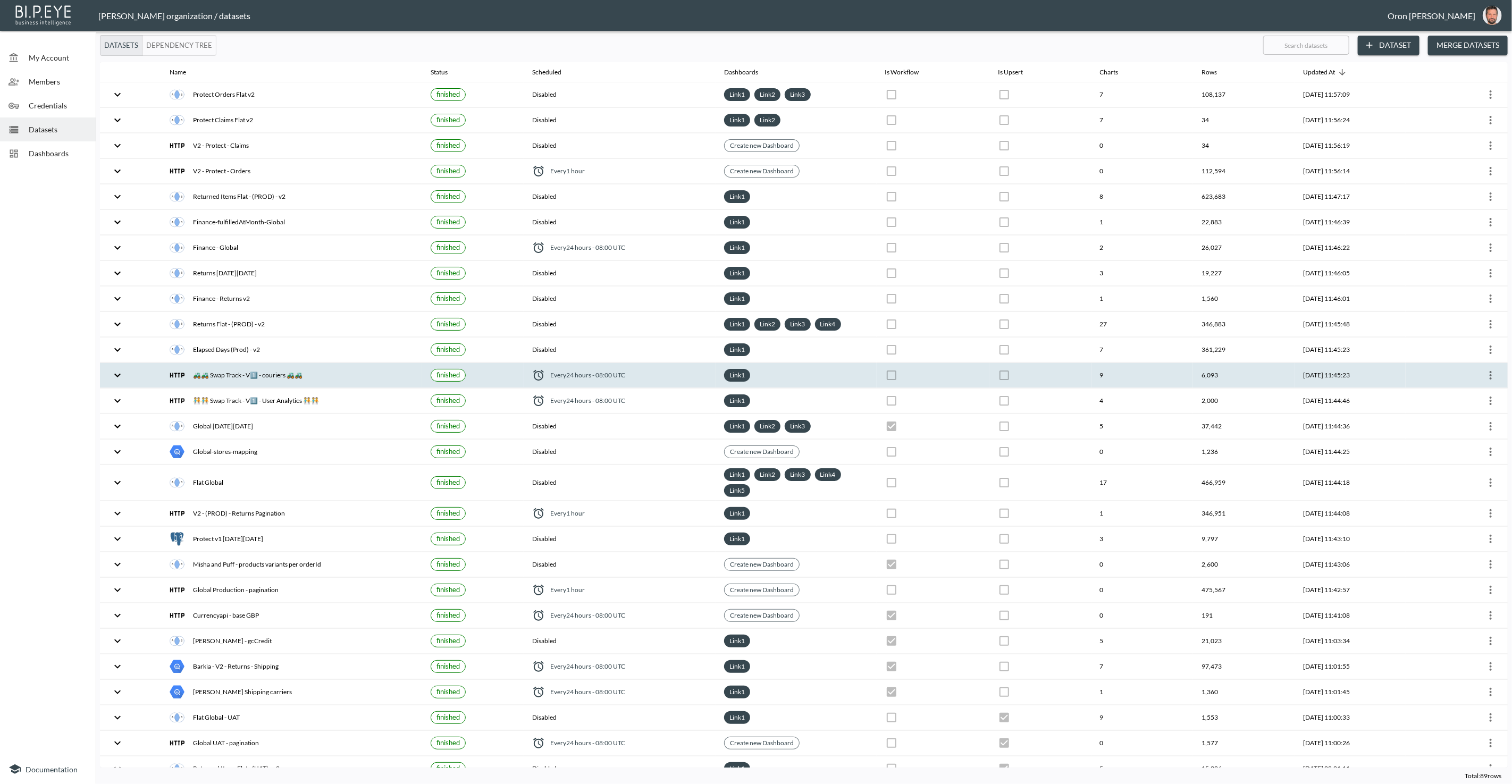
checkbox input "true"
checkbox input "false"
checkbox input "true"
checkbox input "false"
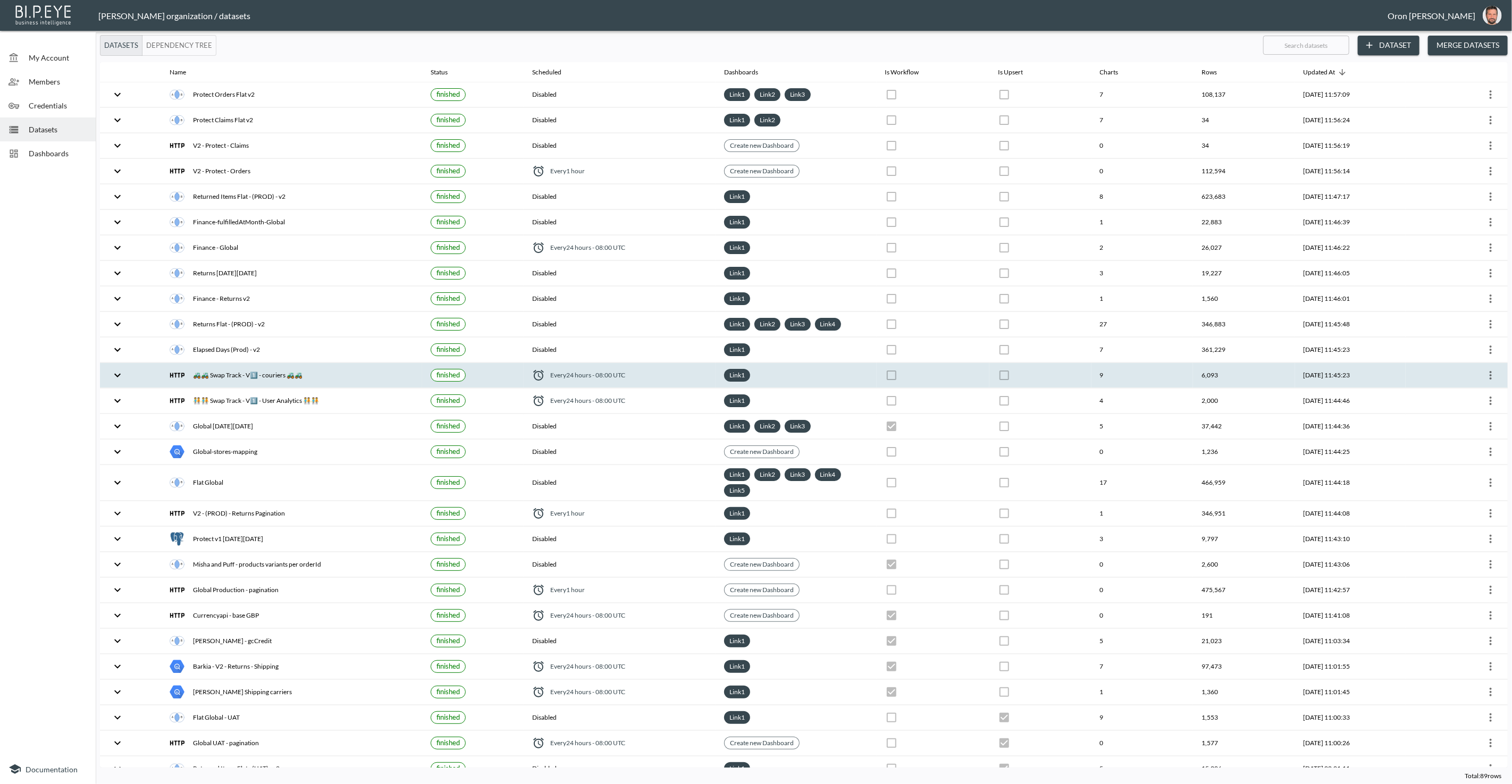
checkbox input "true"
checkbox input "false"
checkbox input "true"
checkbox input "false"
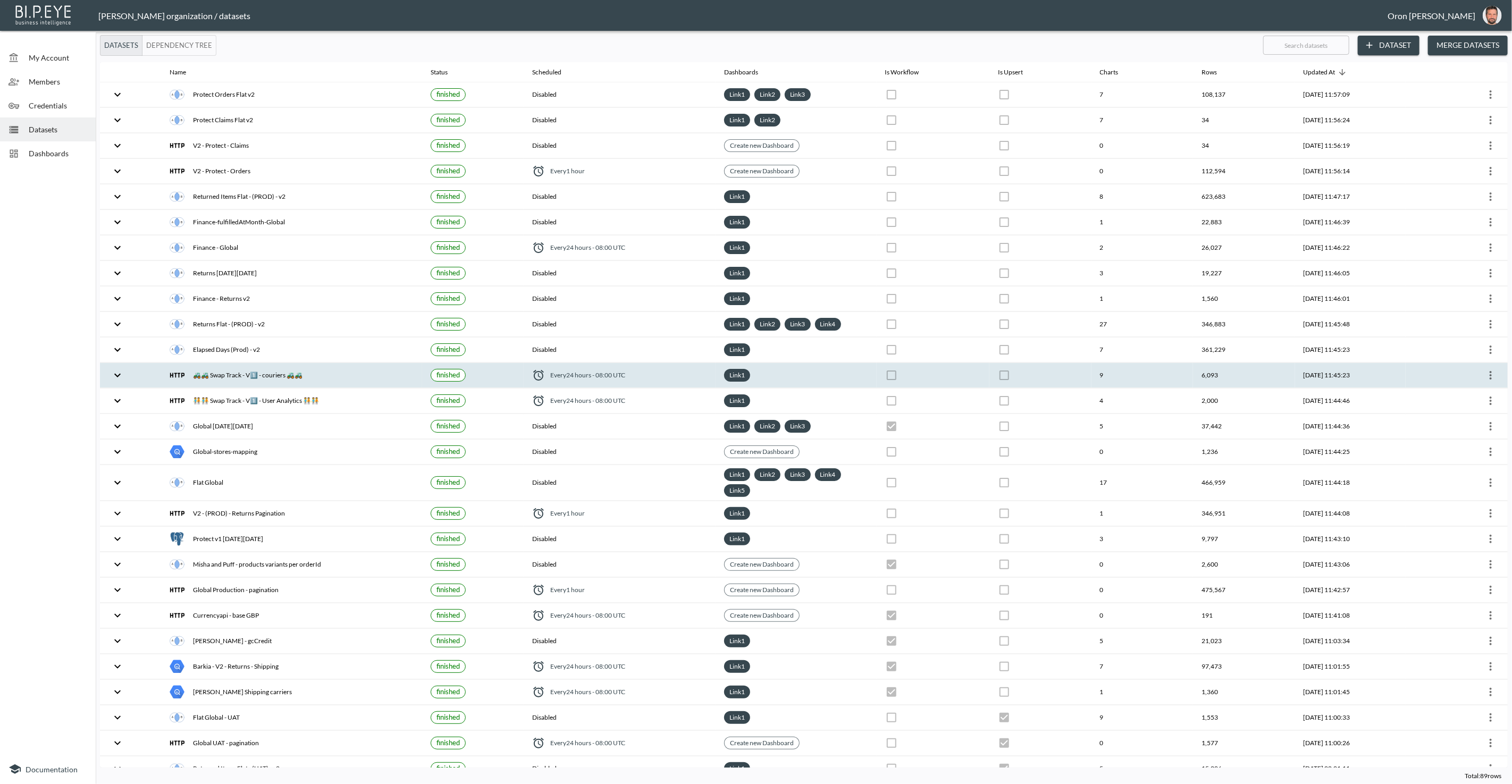
checkbox input "true"
checkbox input "false"
checkbox input "true"
checkbox input "false"
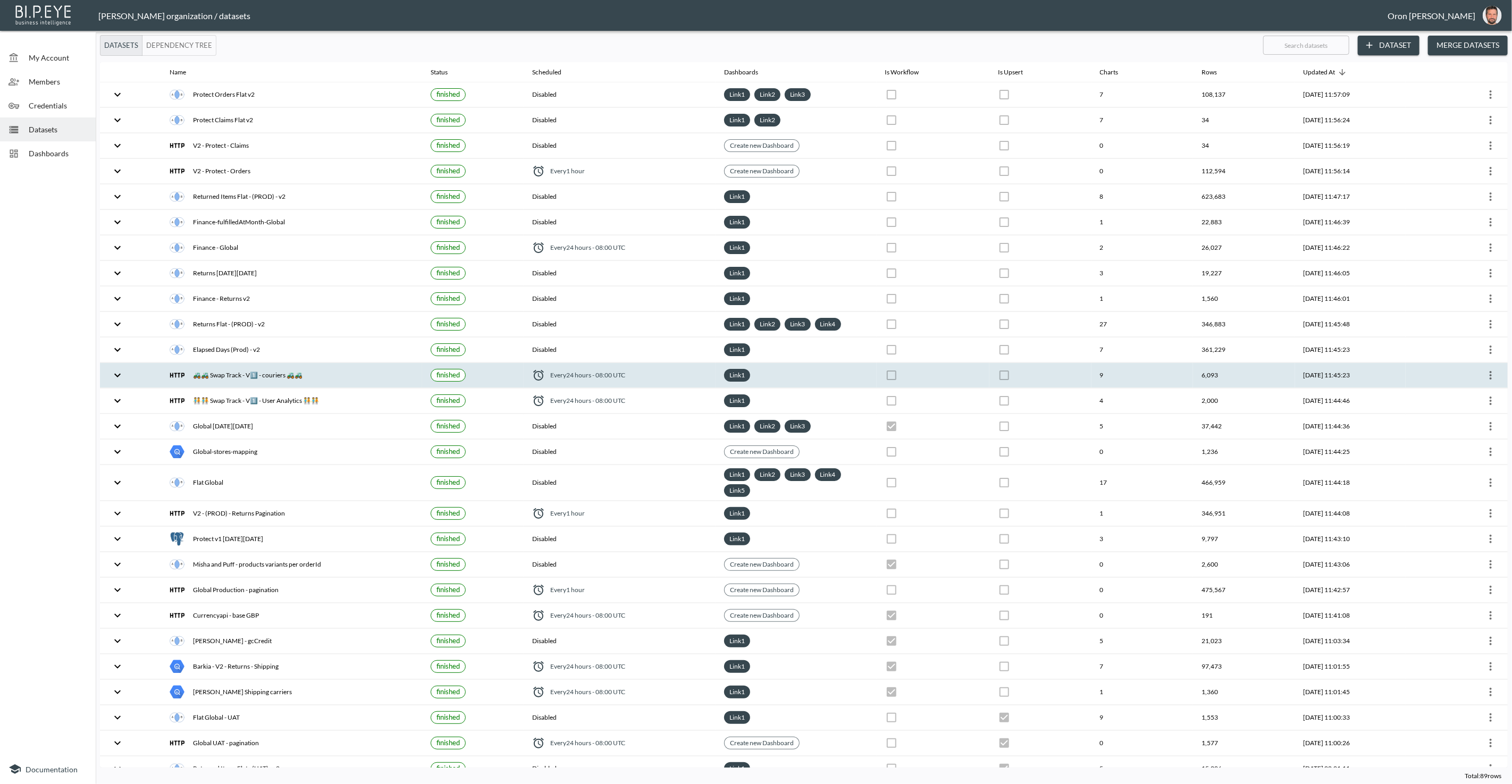
checkbox input "true"
checkbox input "false"
checkbox input "true"
checkbox input "false"
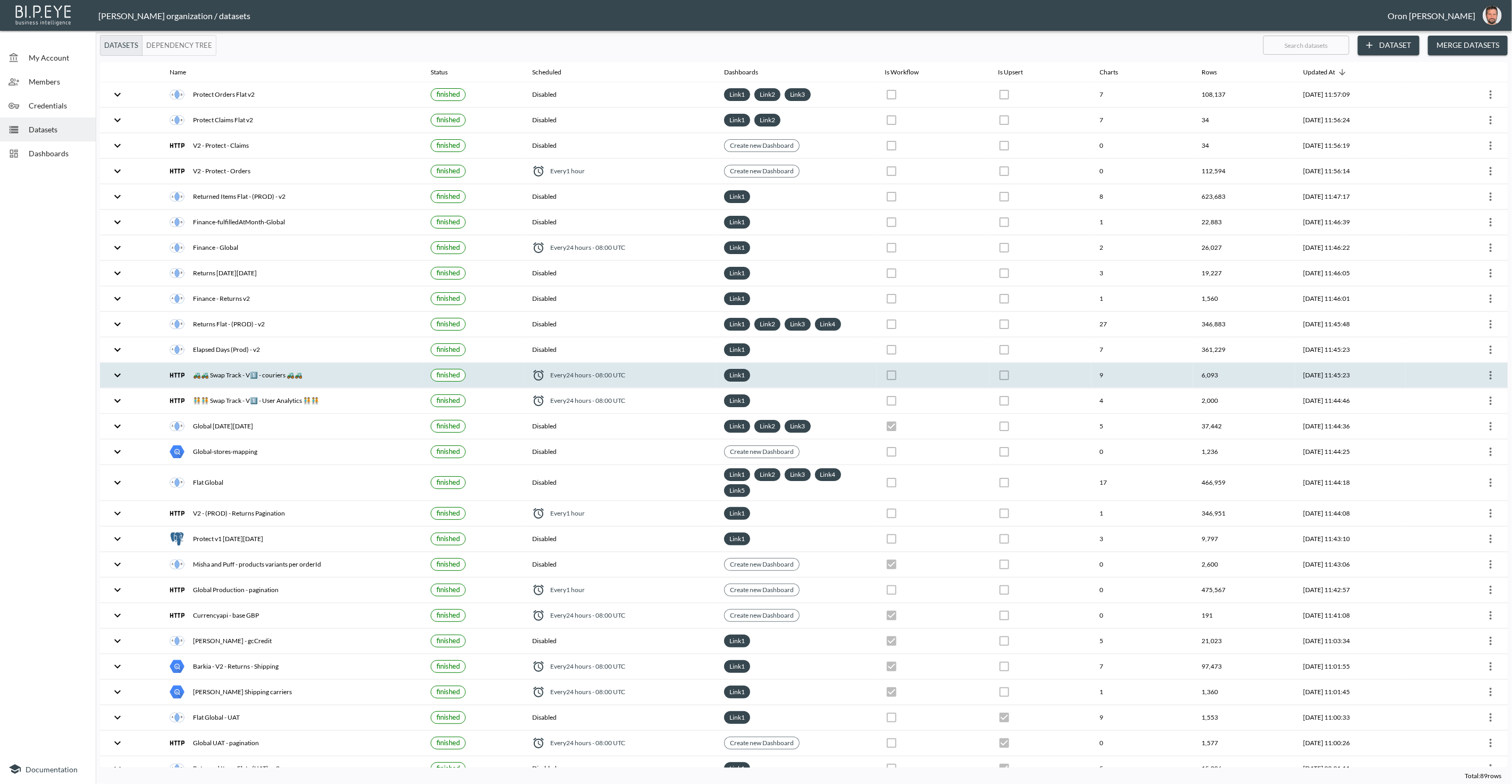
checkbox input "false"
checkbox input "true"
checkbox input "false"
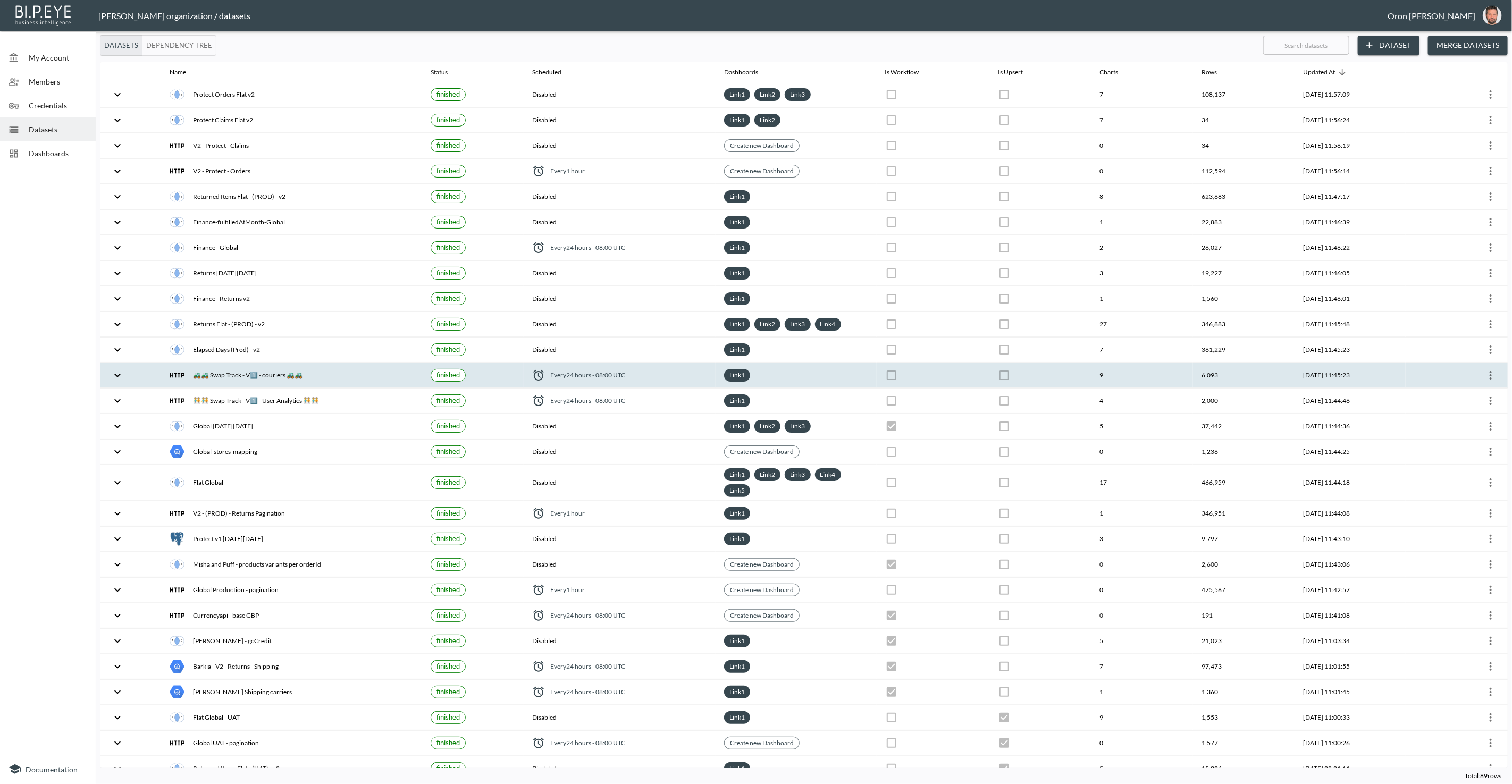
checkbox input "true"
checkbox input "false"
checkbox input "true"
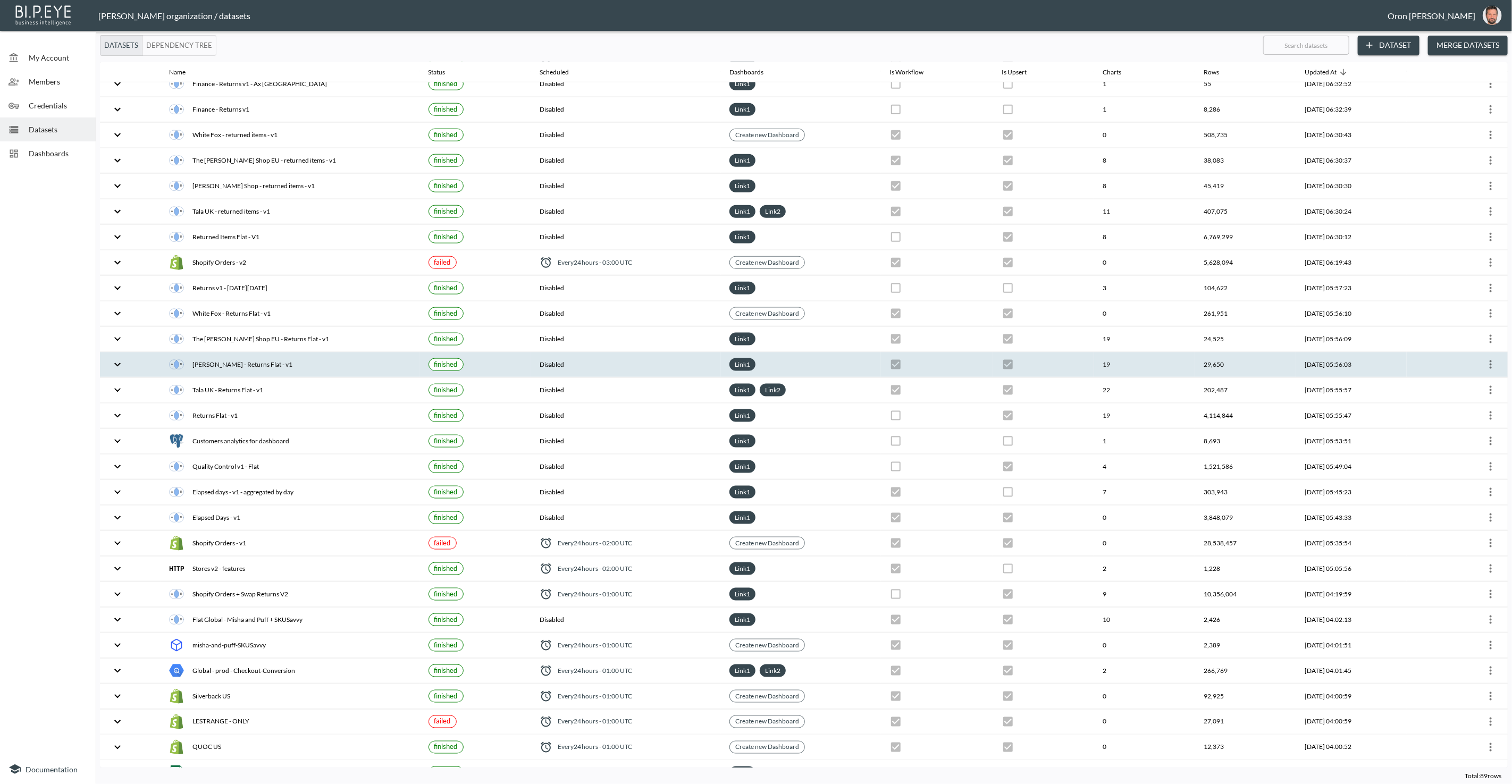
scroll to position [1038, 0]
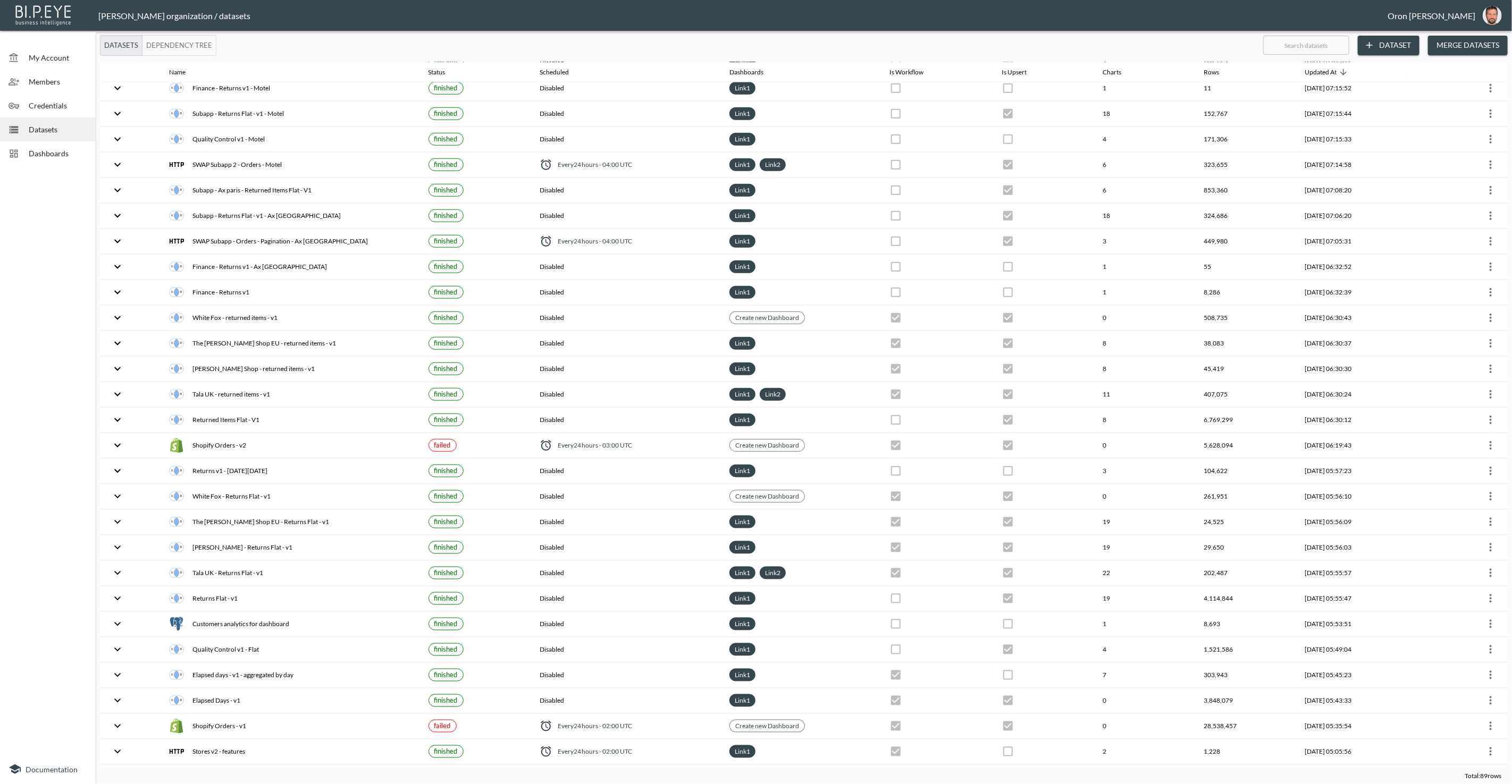
scroll to position [862, 0]
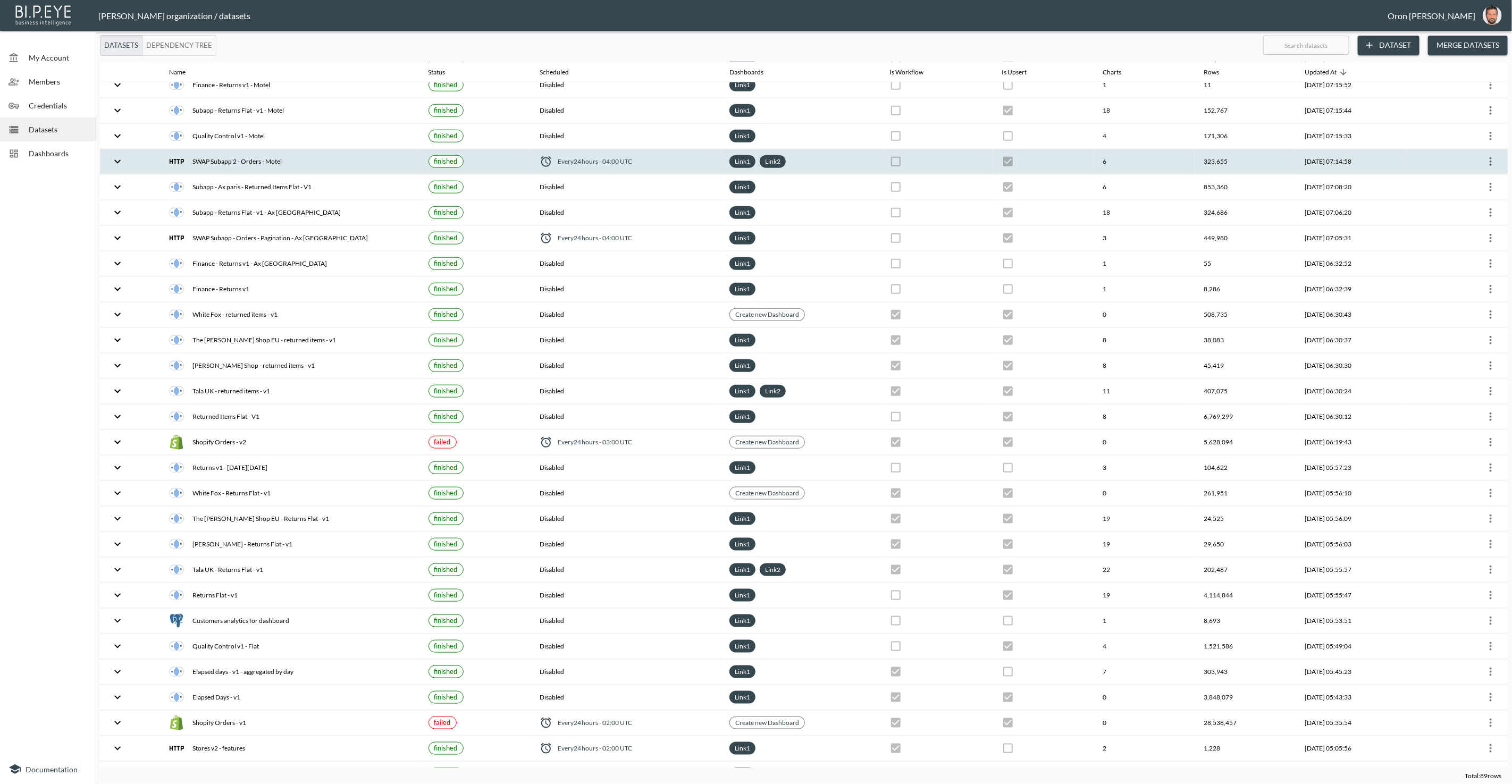
click at [376, 154] on div "SWAP Subapp 2 - Orders - Motel" at bounding box center [290, 161] width 242 height 15
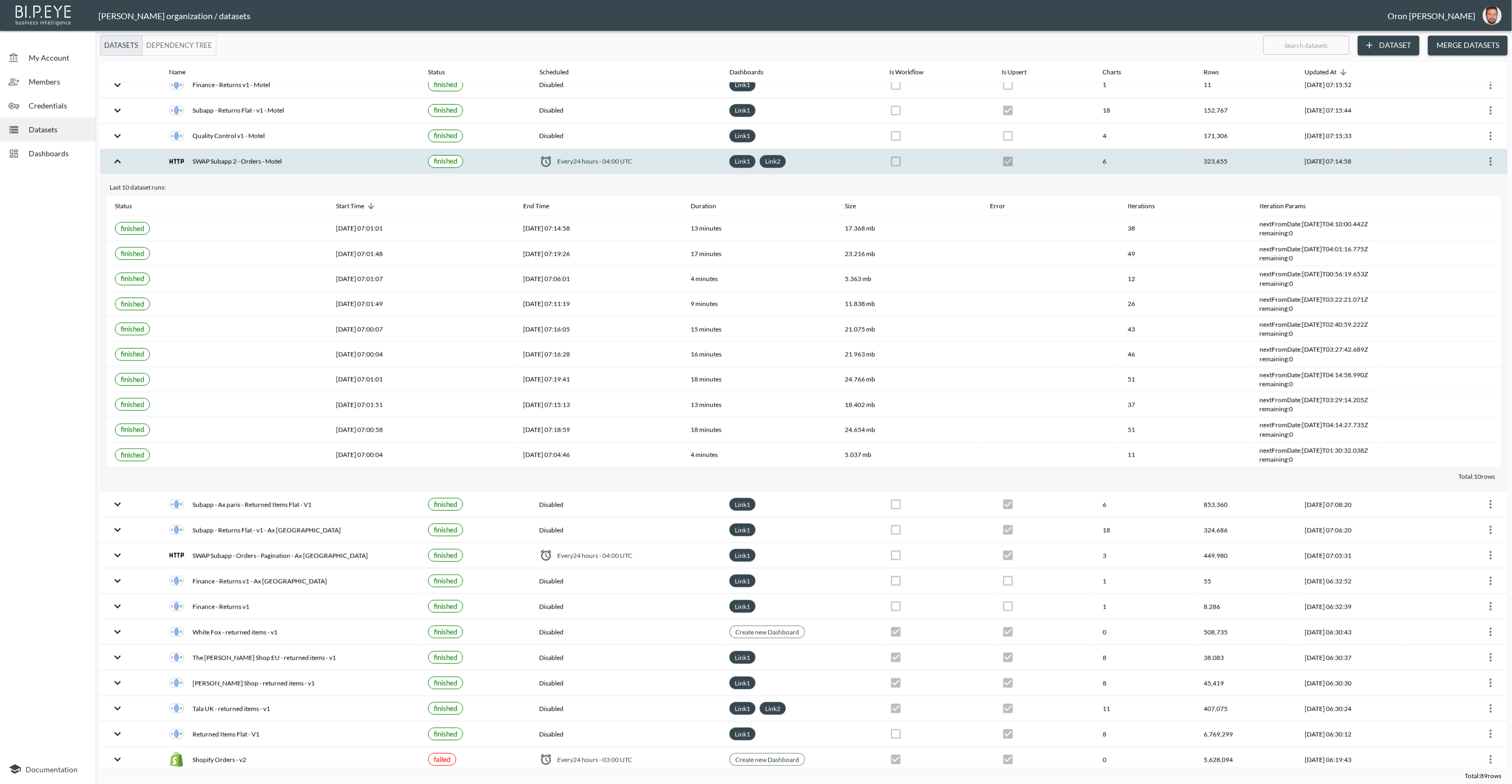
click at [1490, 157] on icon "more" at bounding box center [1491, 161] width 3 height 8
click at [1481, 162] on p "Edit Data Pipeline" at bounding box center [1459, 164] width 66 height 13
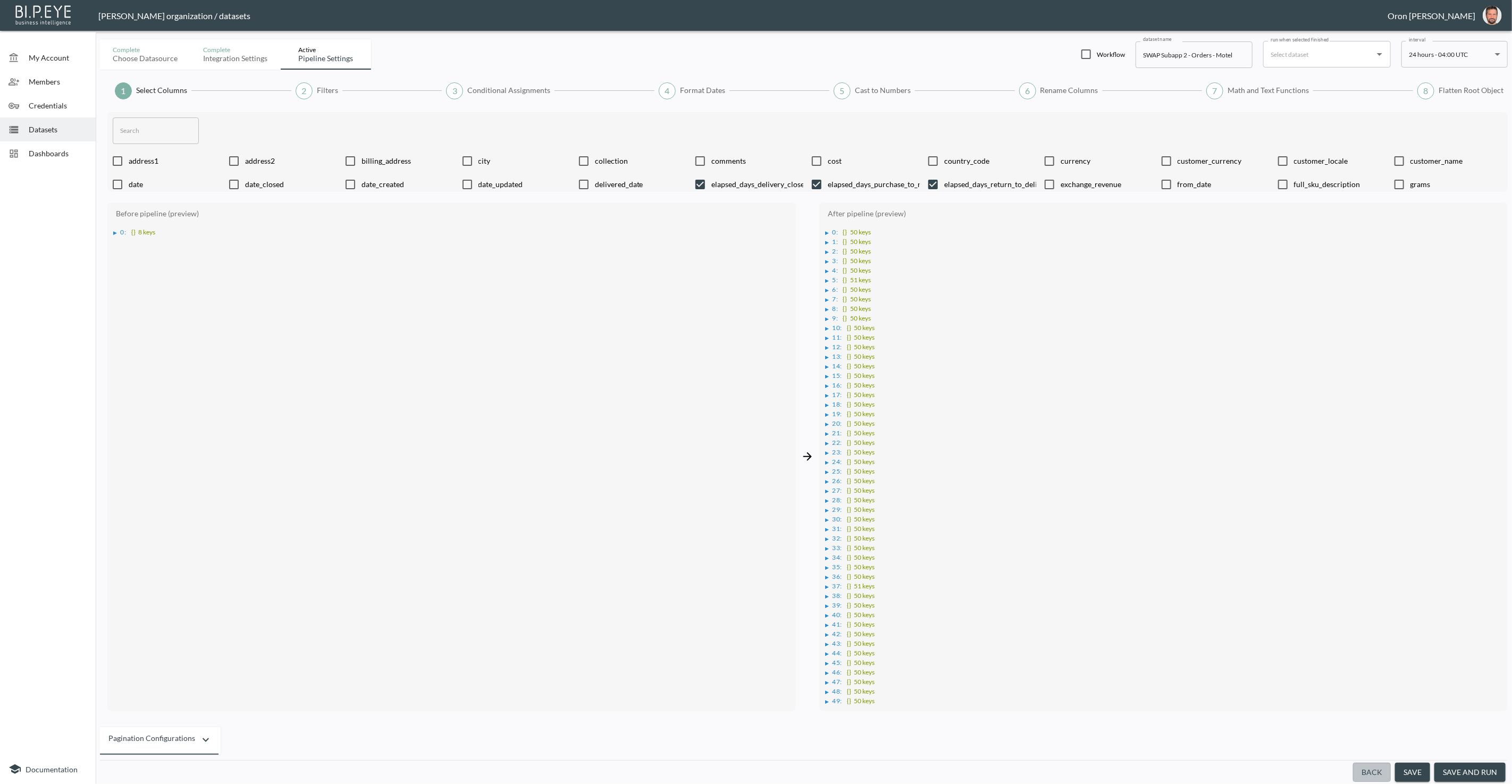
click at [1368, 775] on button "Back" at bounding box center [1372, 772] width 37 height 20
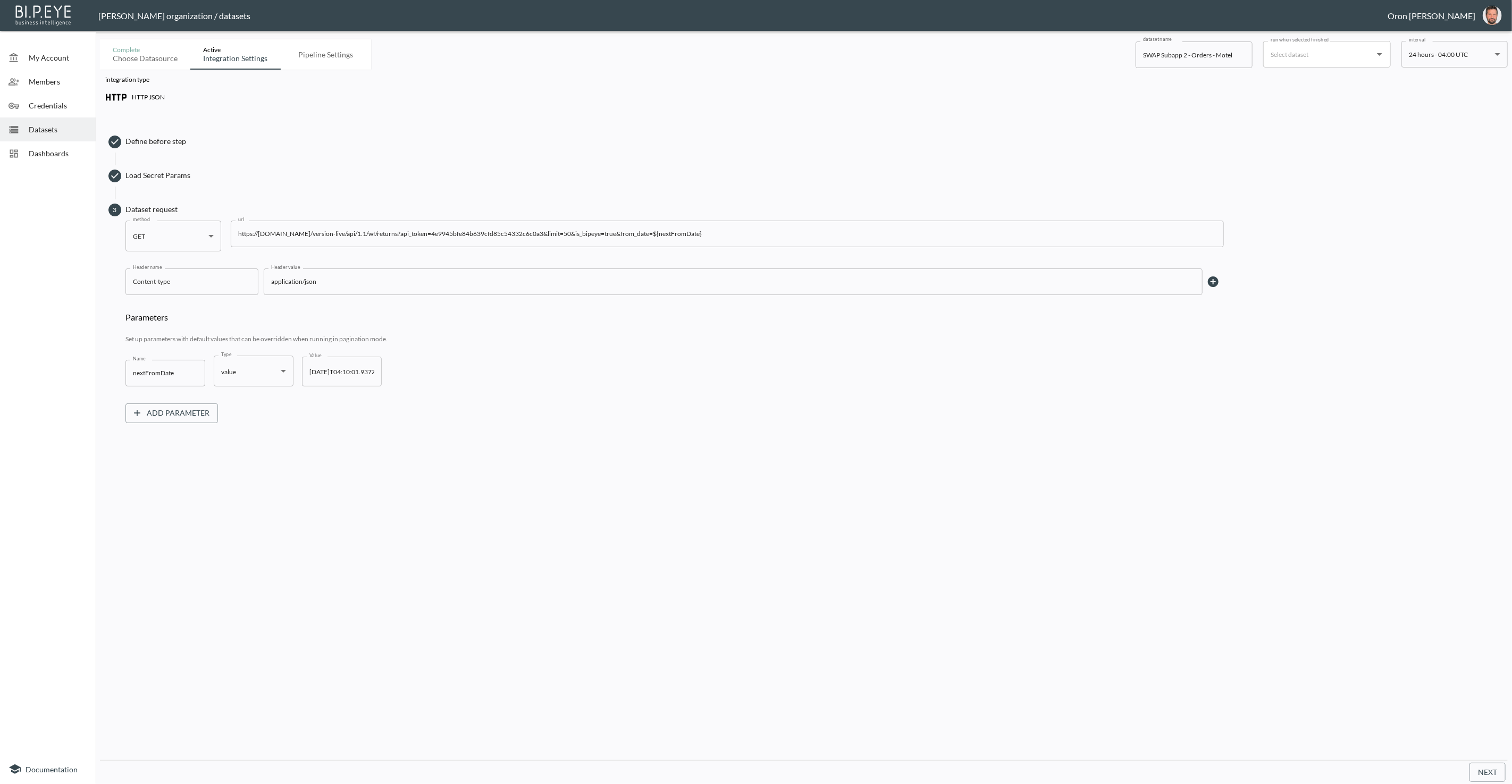
click at [42, 131] on span "Datasets" at bounding box center [58, 129] width 59 height 11
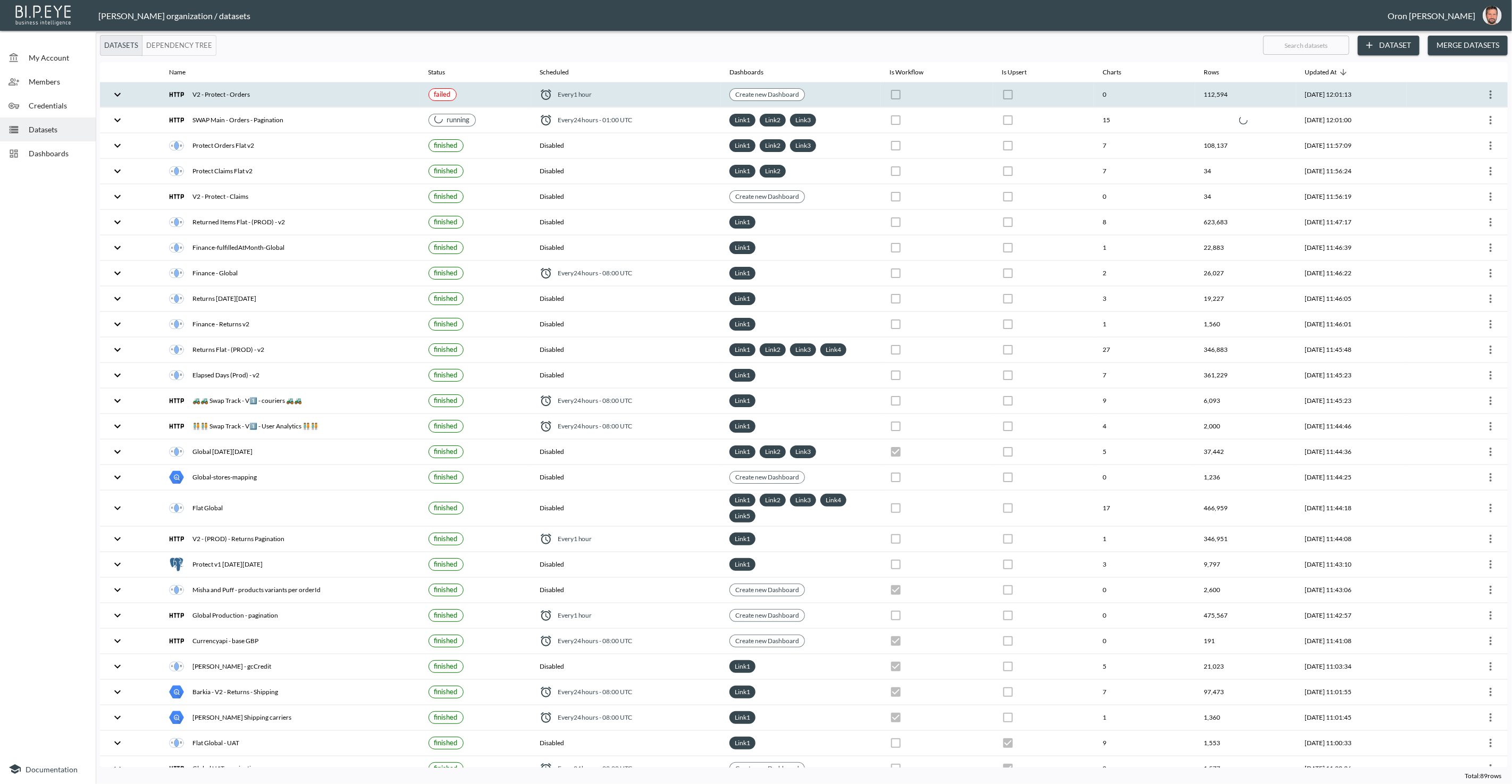
click at [631, 97] on div "Every 1 hour" at bounding box center [626, 94] width 173 height 13
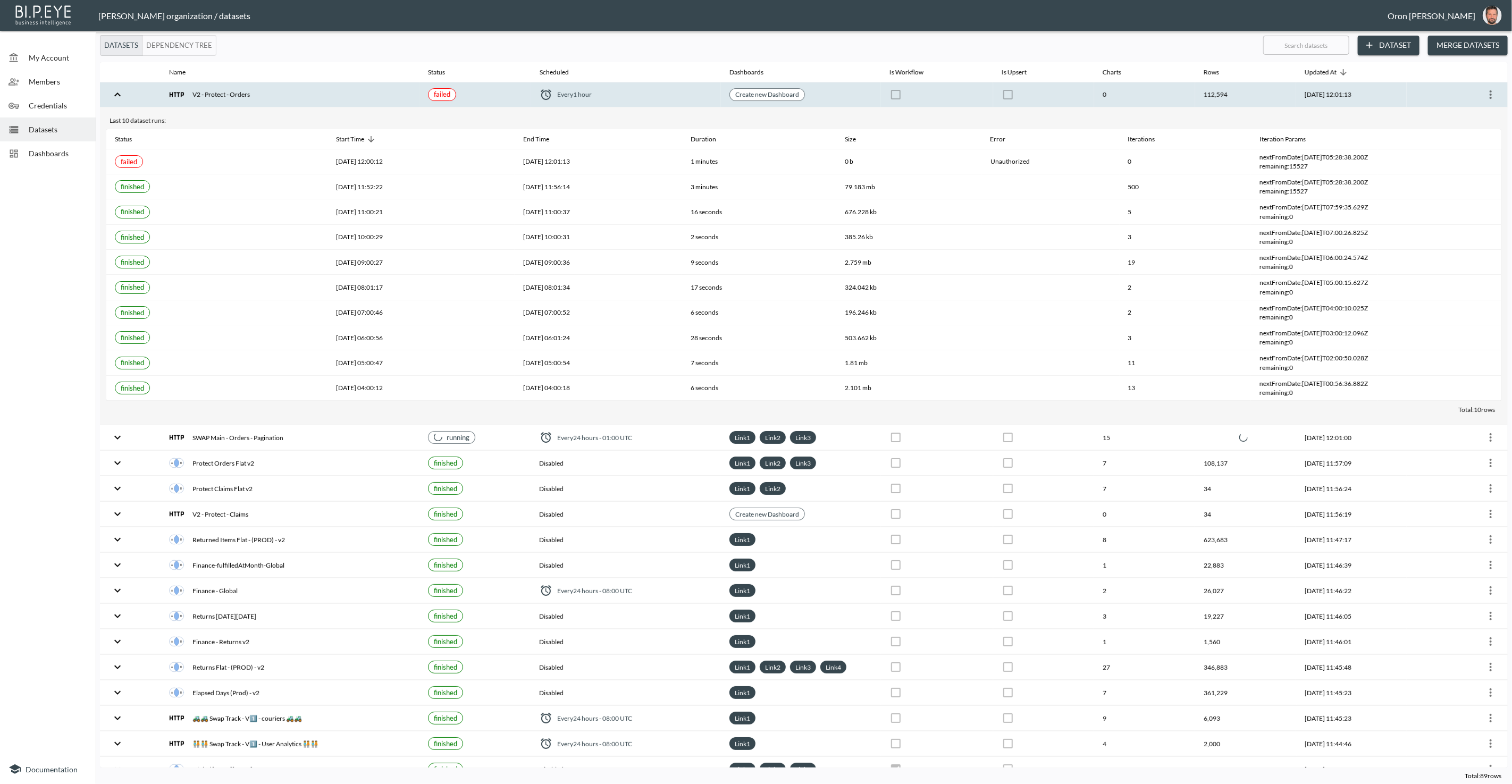
click at [631, 97] on div "Every 1 hour" at bounding box center [626, 94] width 173 height 13
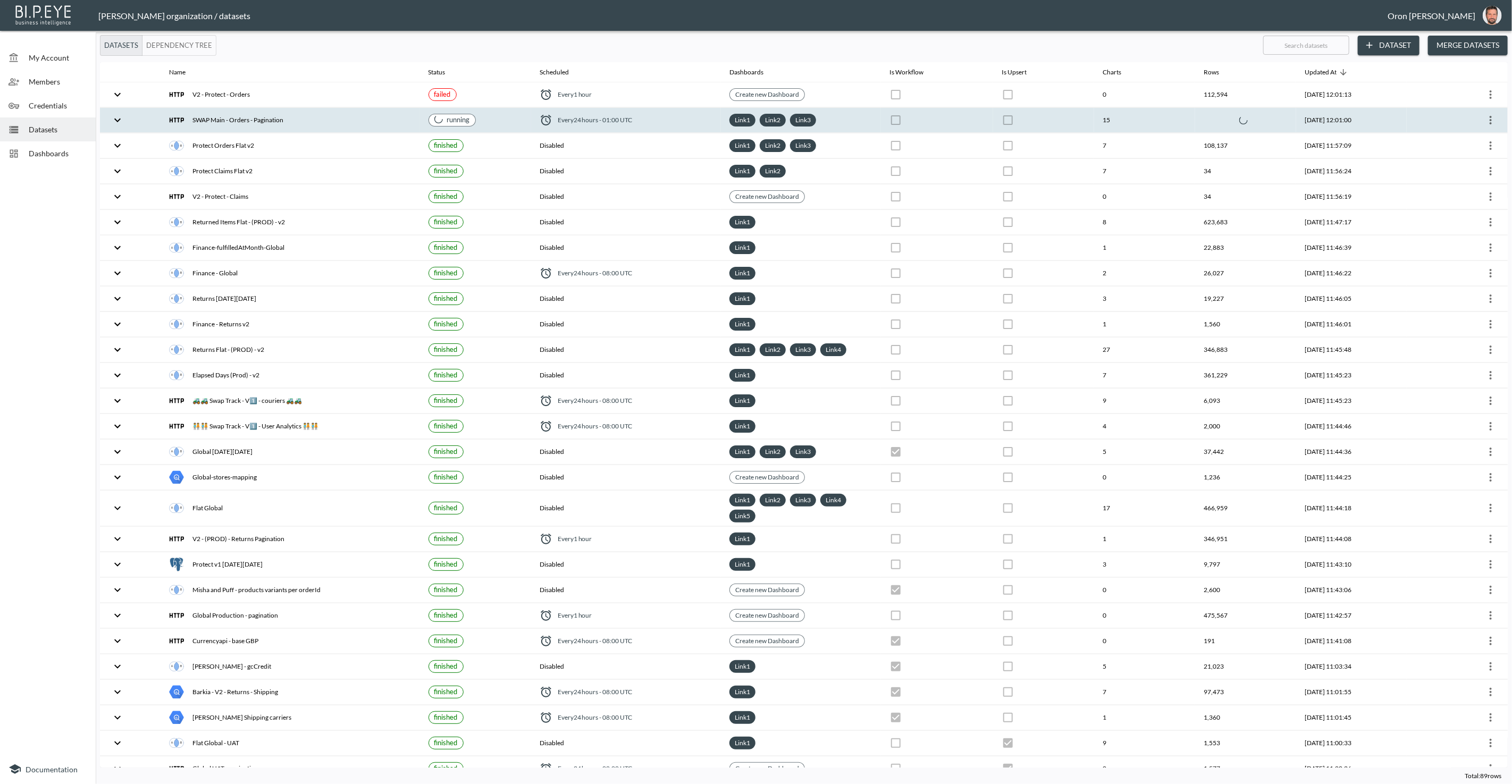
click at [631, 127] on th "Every 24 hours - 01:00 UTC" at bounding box center [626, 120] width 190 height 25
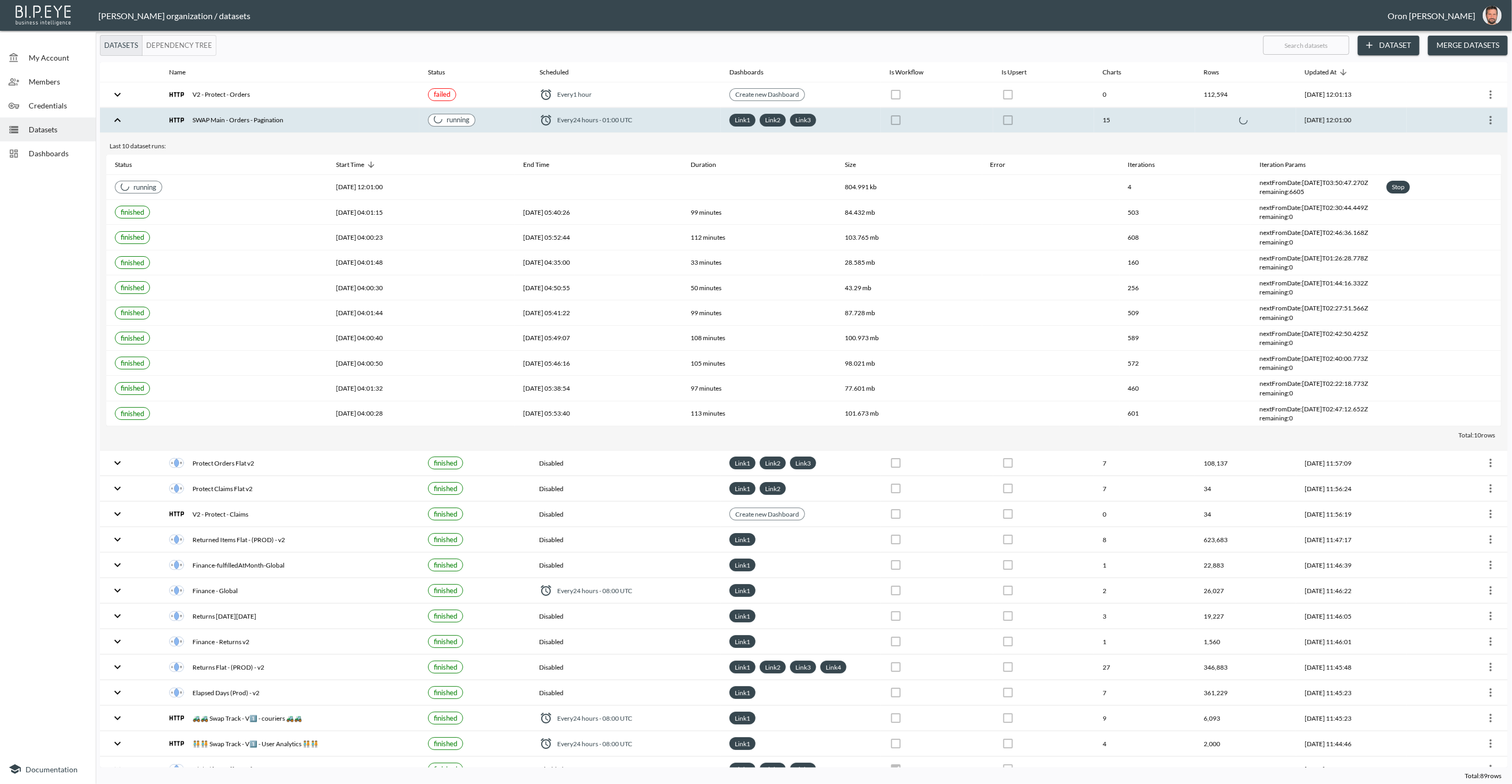
click at [631, 124] on div "Every 24 hours - 01:00 UTC" at bounding box center [626, 120] width 173 height 13
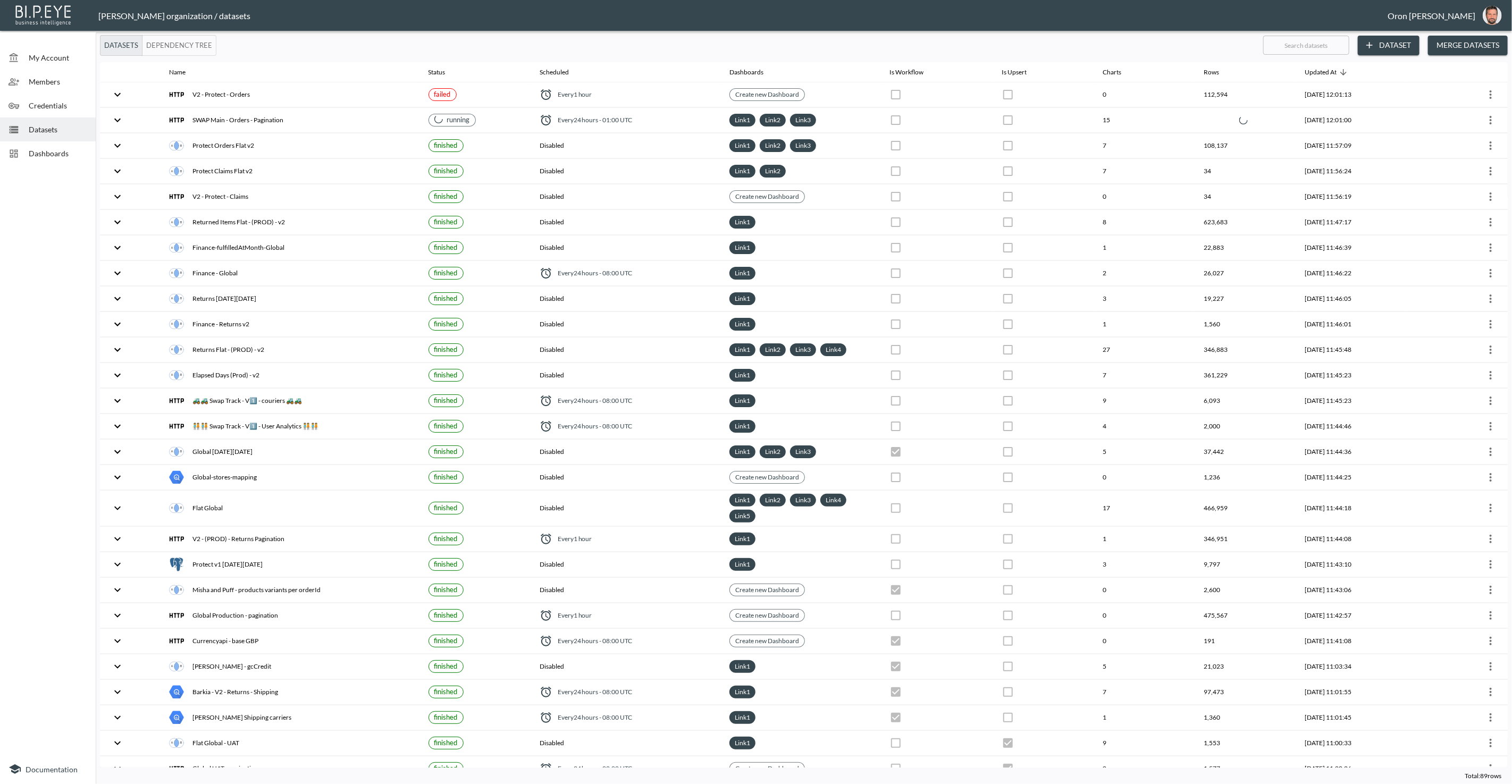
checkbox input "false"
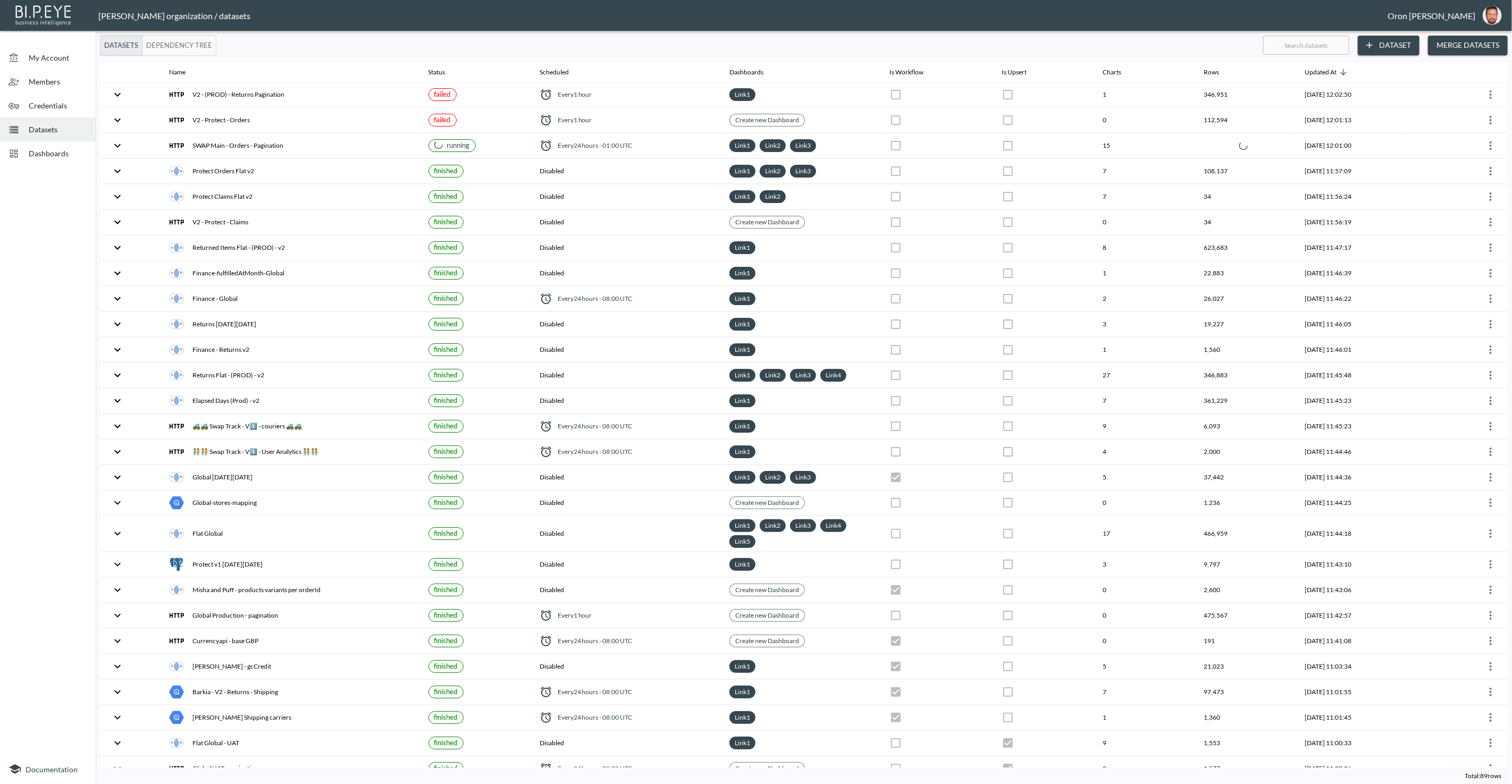
checkbox input "false"
checkbox input "true"
checkbox input "false"
checkbox input "true"
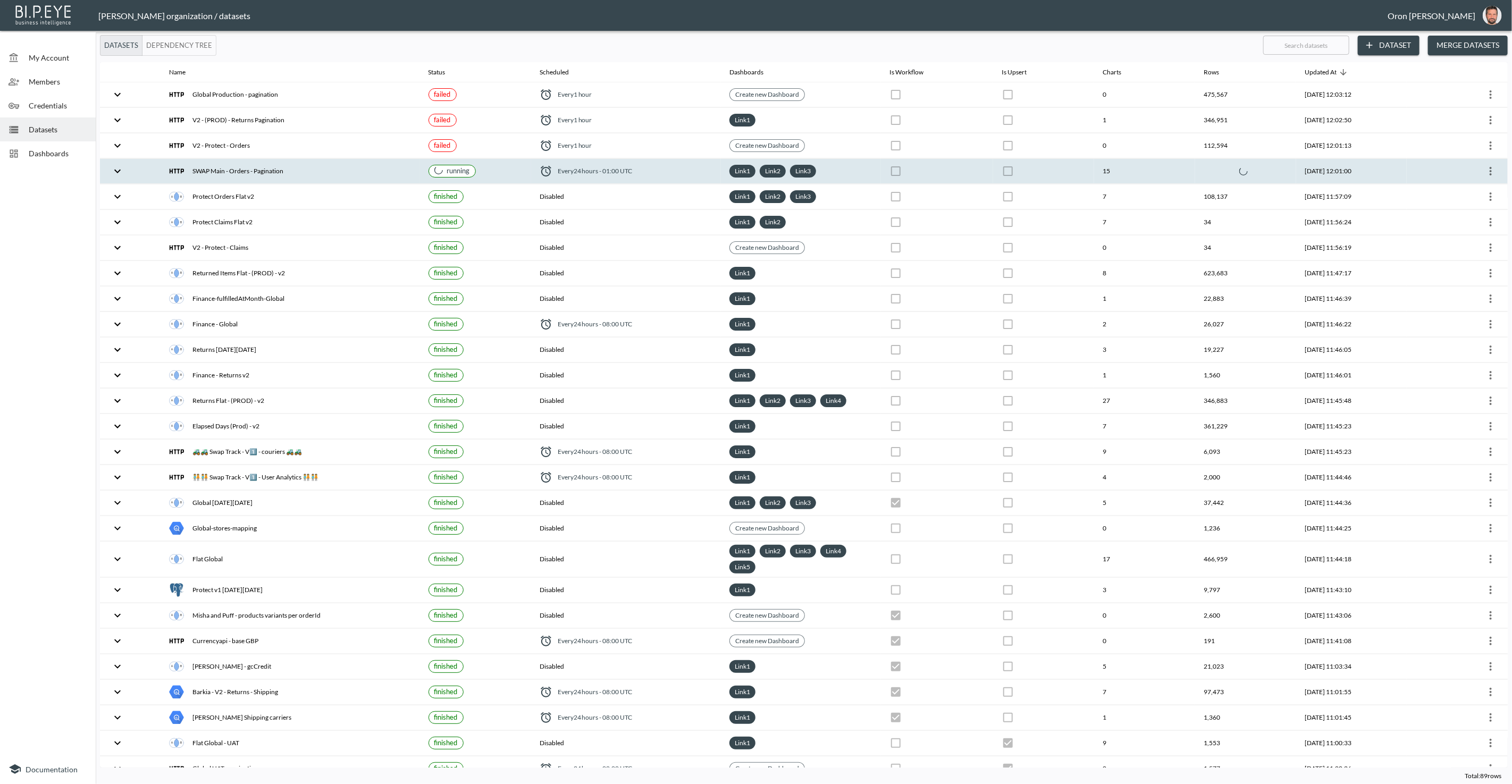
click at [634, 171] on div "Every 24 hours - 01:00 UTC" at bounding box center [626, 171] width 173 height 13
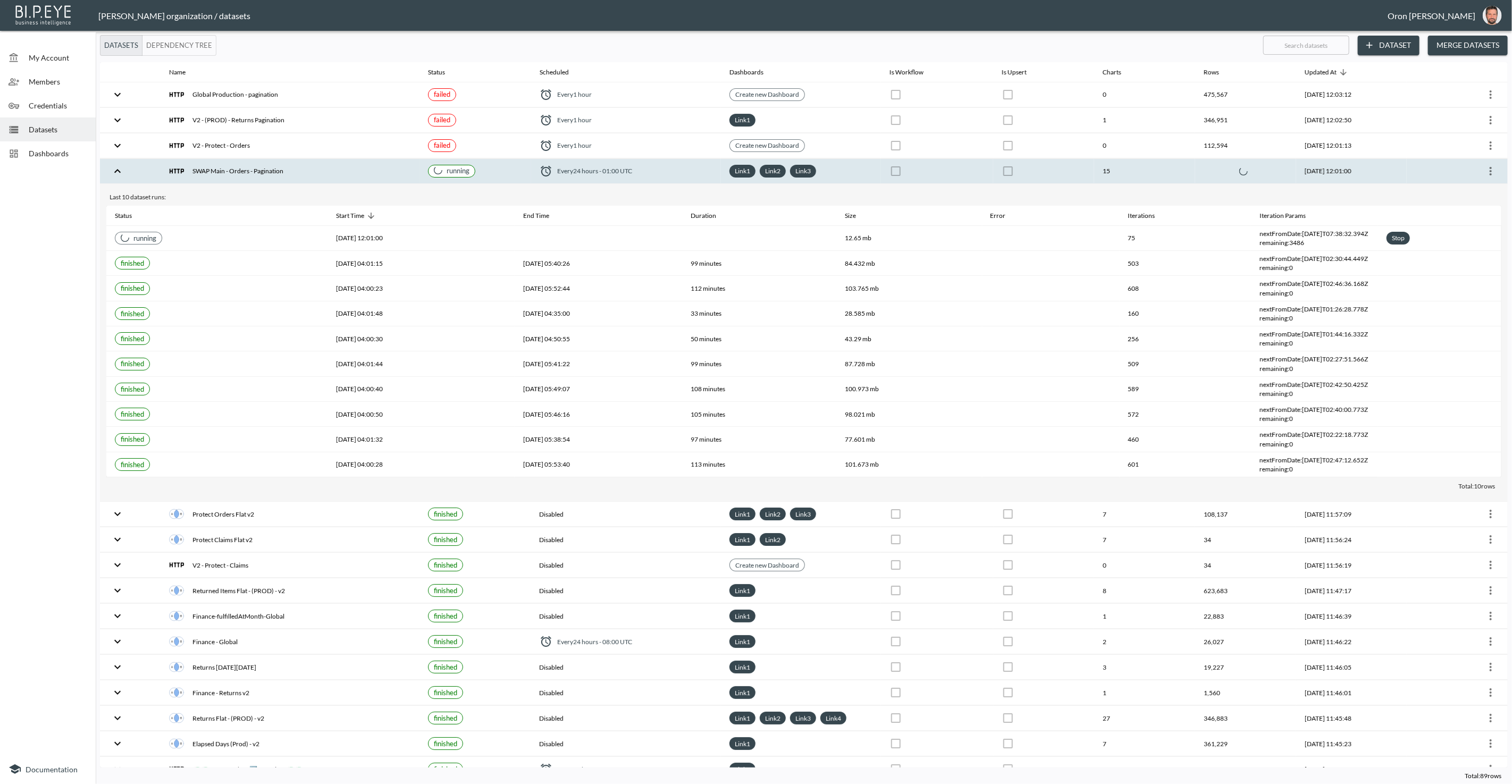
click at [621, 169] on span "Every 24 hours - 01:00 UTC" at bounding box center [595, 171] width 75 height 9
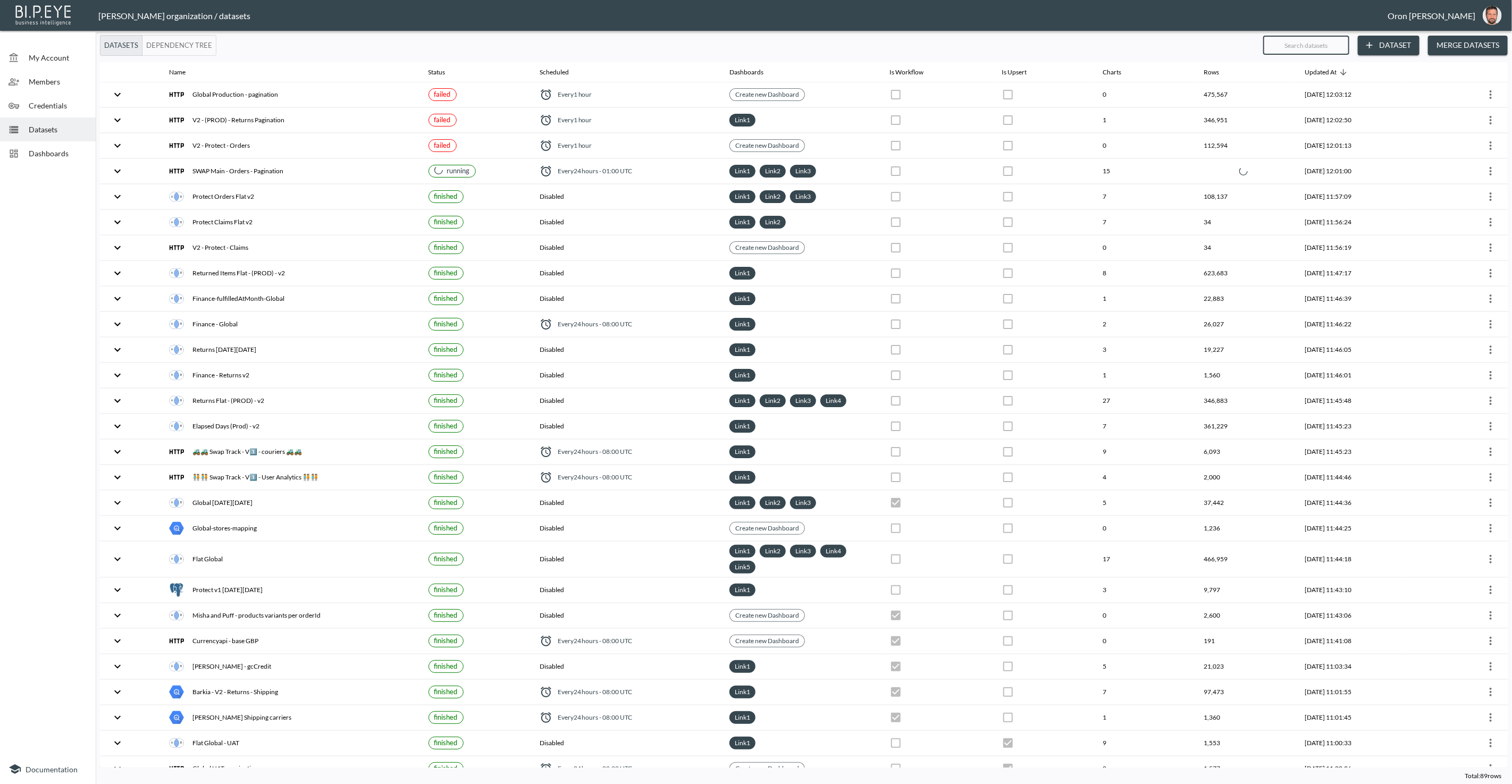
click at [1311, 42] on input "text" at bounding box center [1306, 45] width 86 height 26
type input "t"
checkbox input "false"
checkbox input "true"
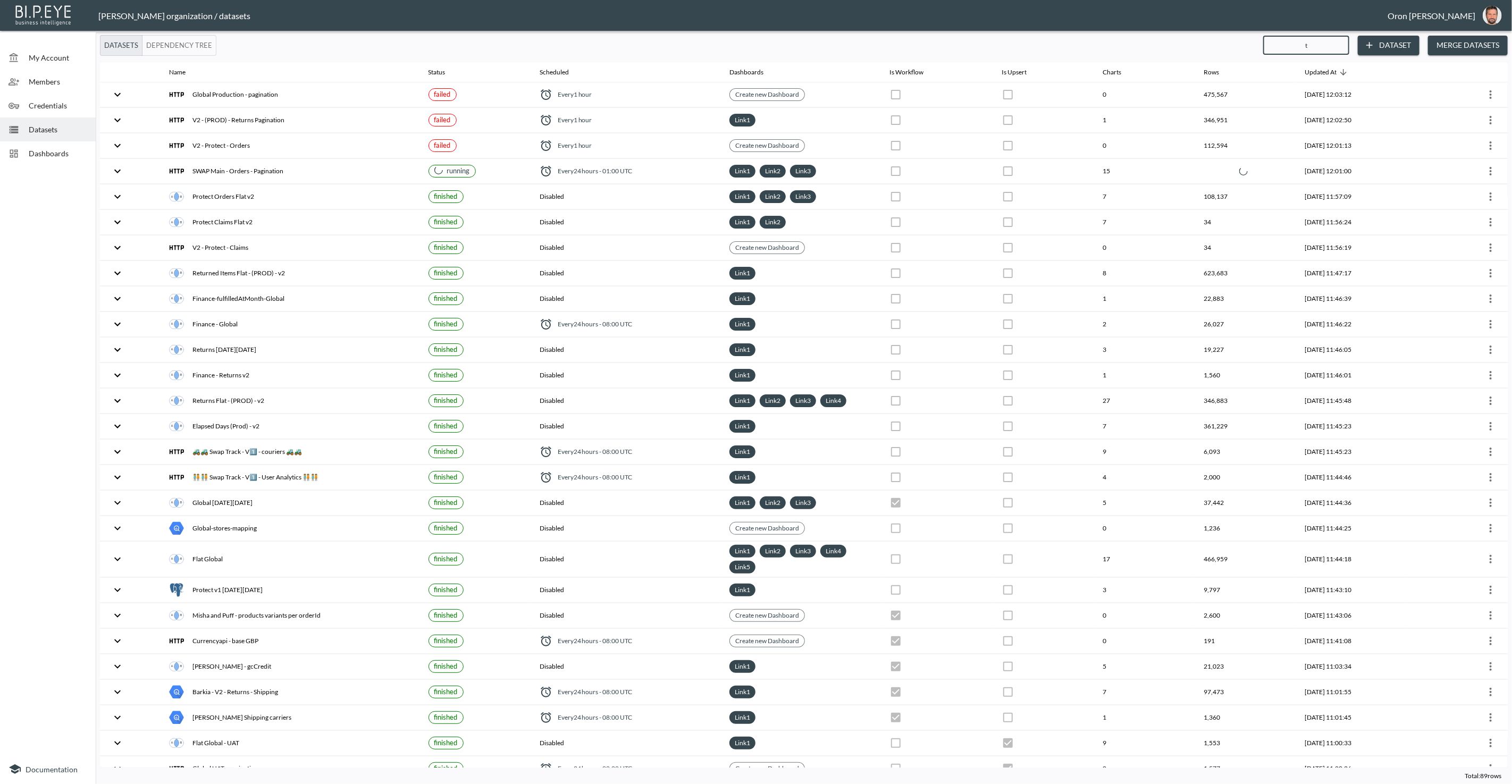
checkbox input "false"
checkbox input "true"
checkbox input "false"
checkbox input "true"
checkbox input "false"
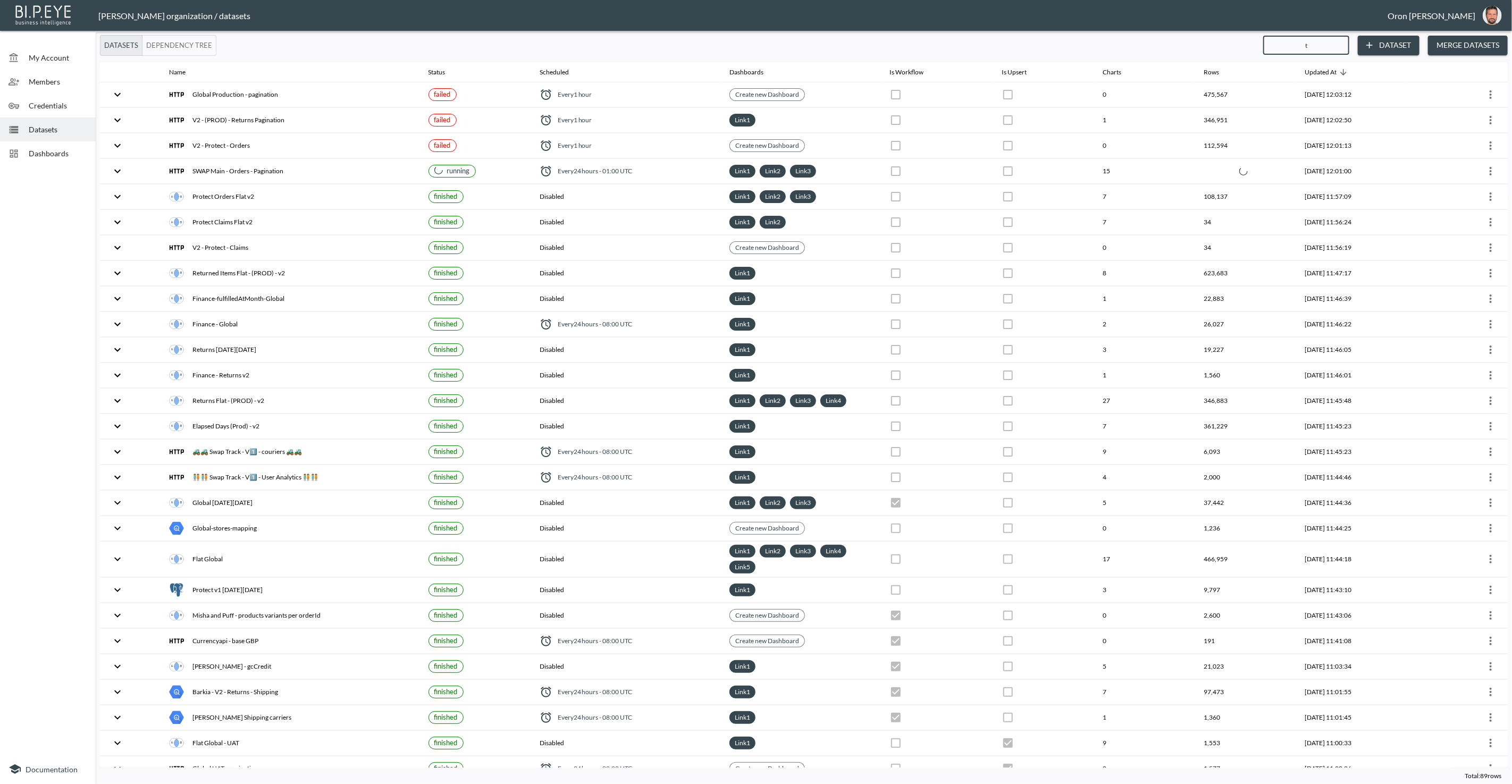
checkbox input "true"
checkbox input "false"
checkbox input "true"
checkbox input "false"
checkbox input "true"
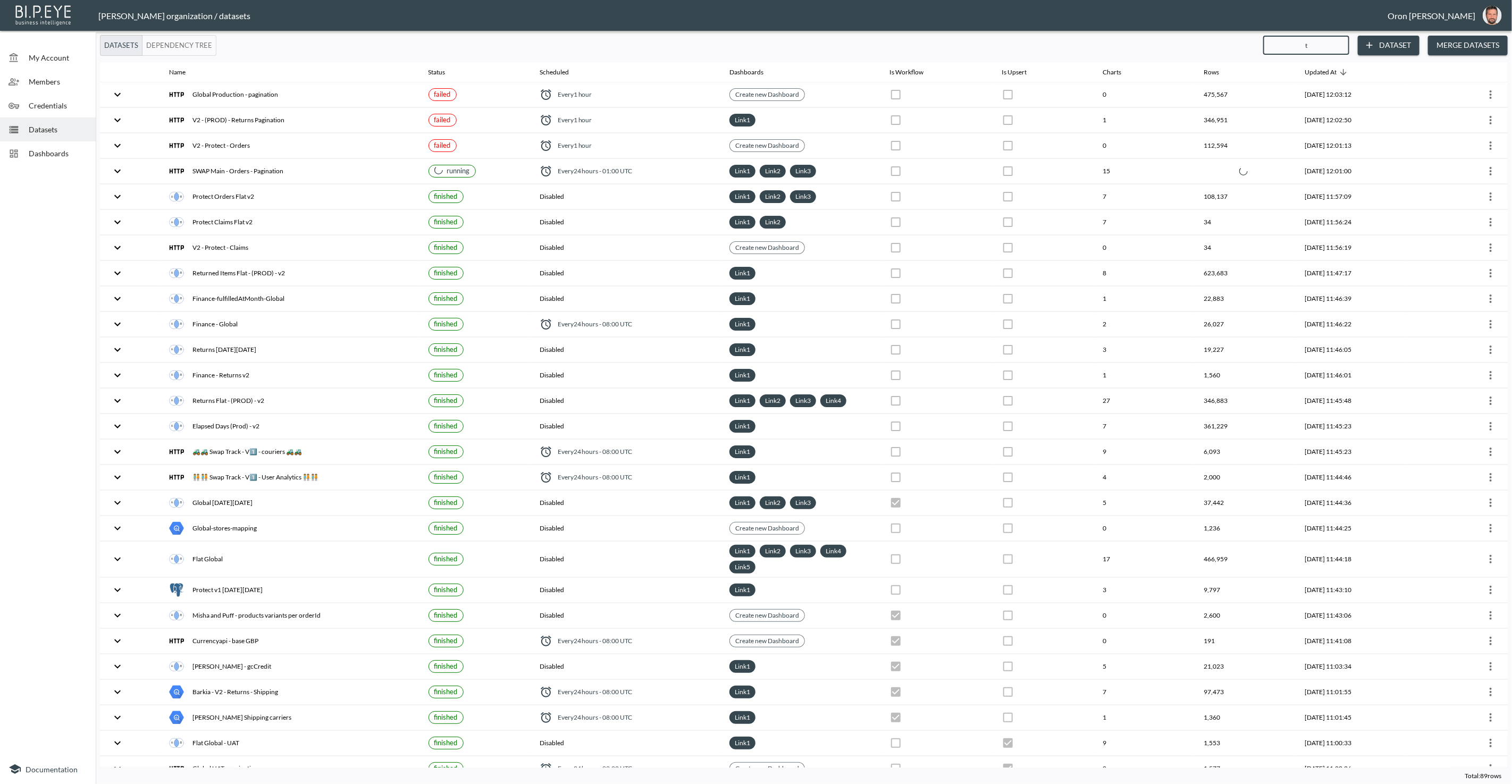
checkbox input "false"
checkbox input "true"
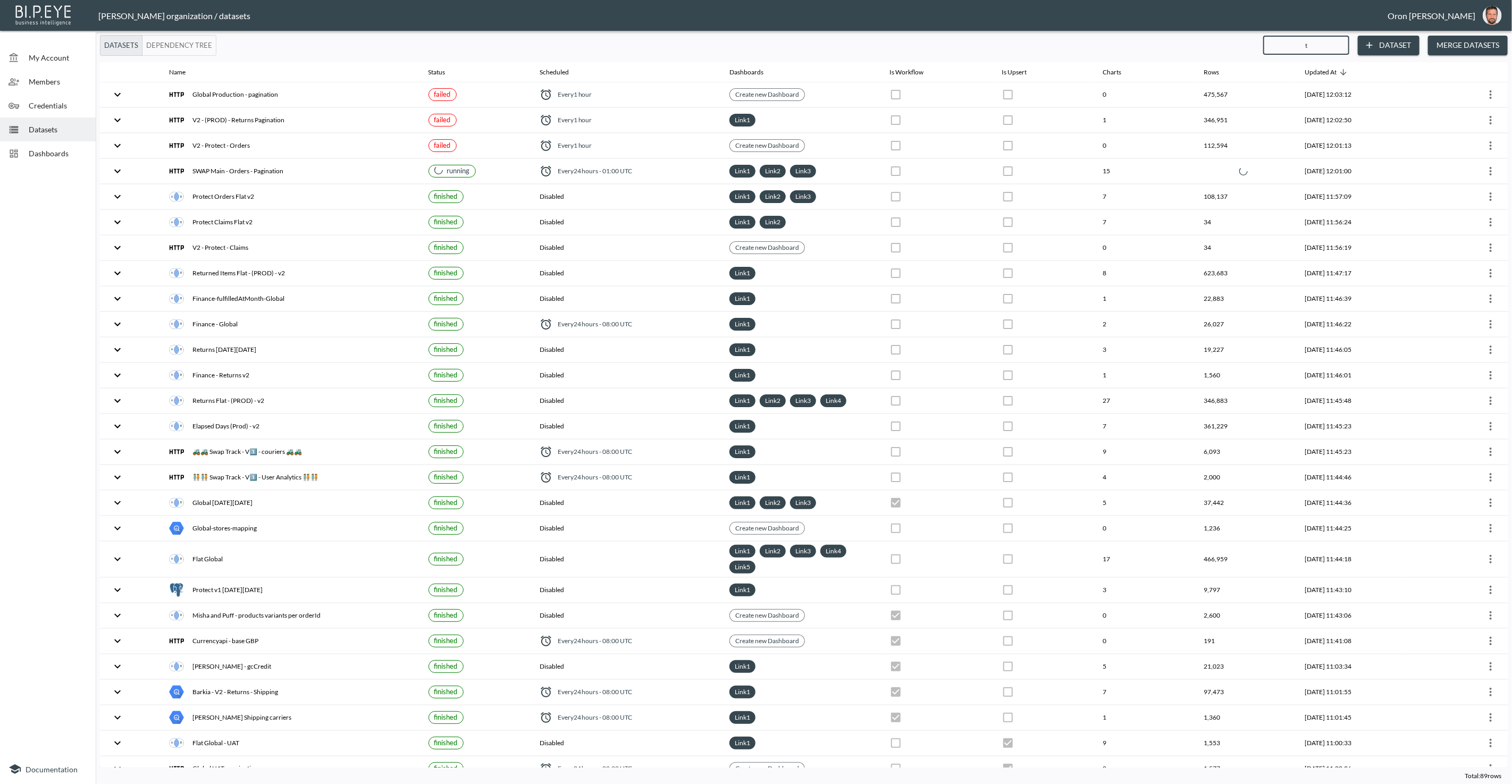
checkbox input "true"
checkbox input "false"
checkbox input "true"
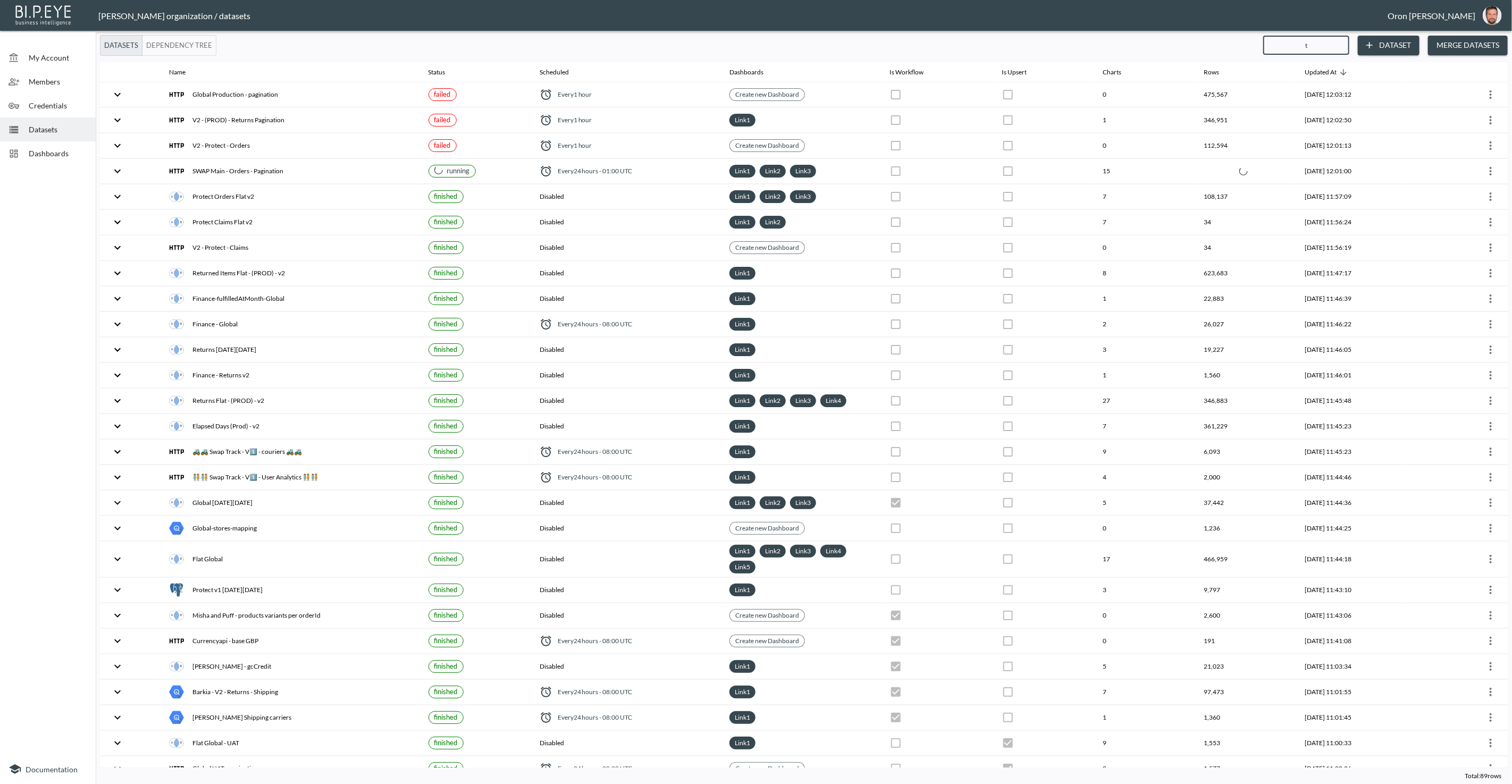
checkbox input "false"
checkbox input "true"
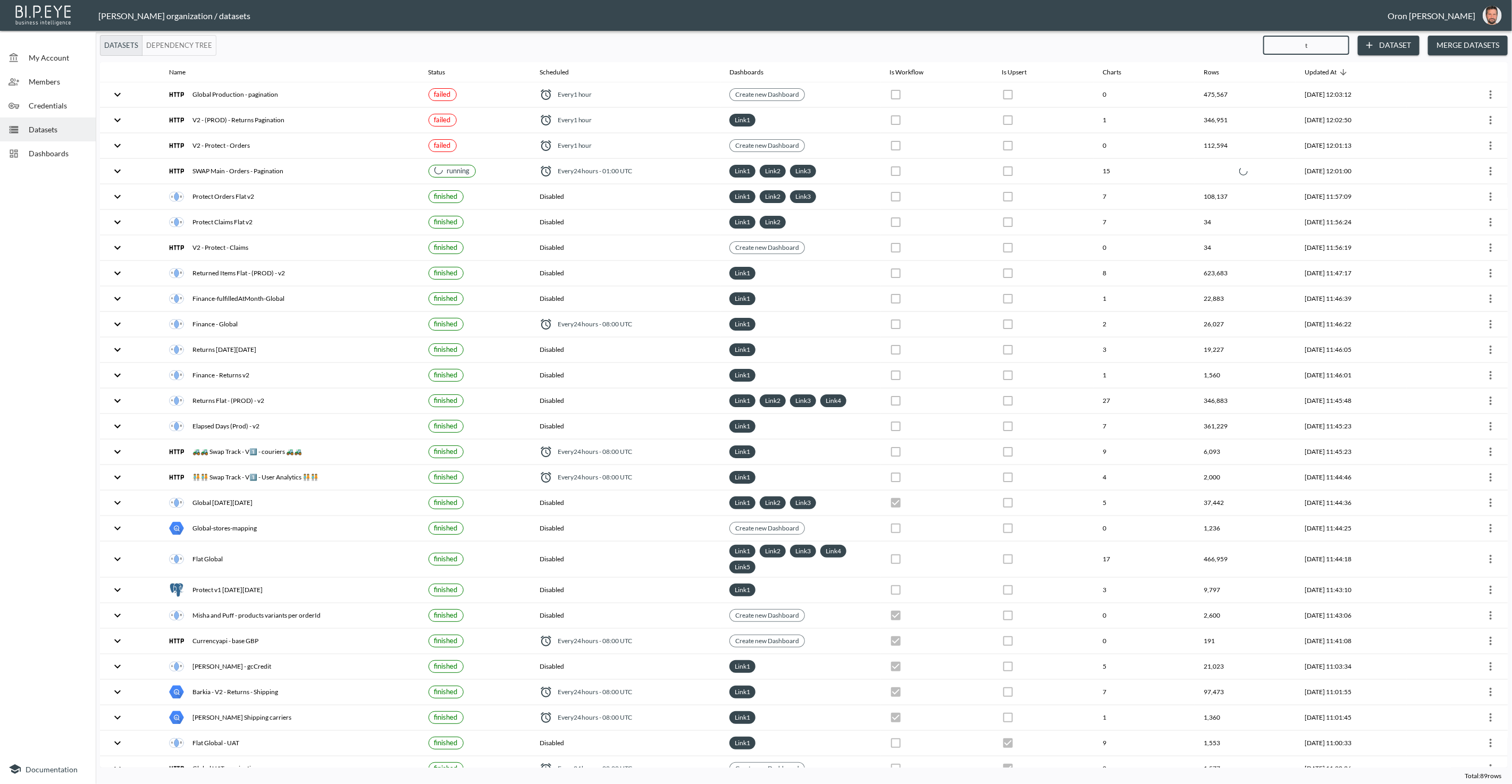
checkbox input "false"
checkbox input "true"
checkbox input "false"
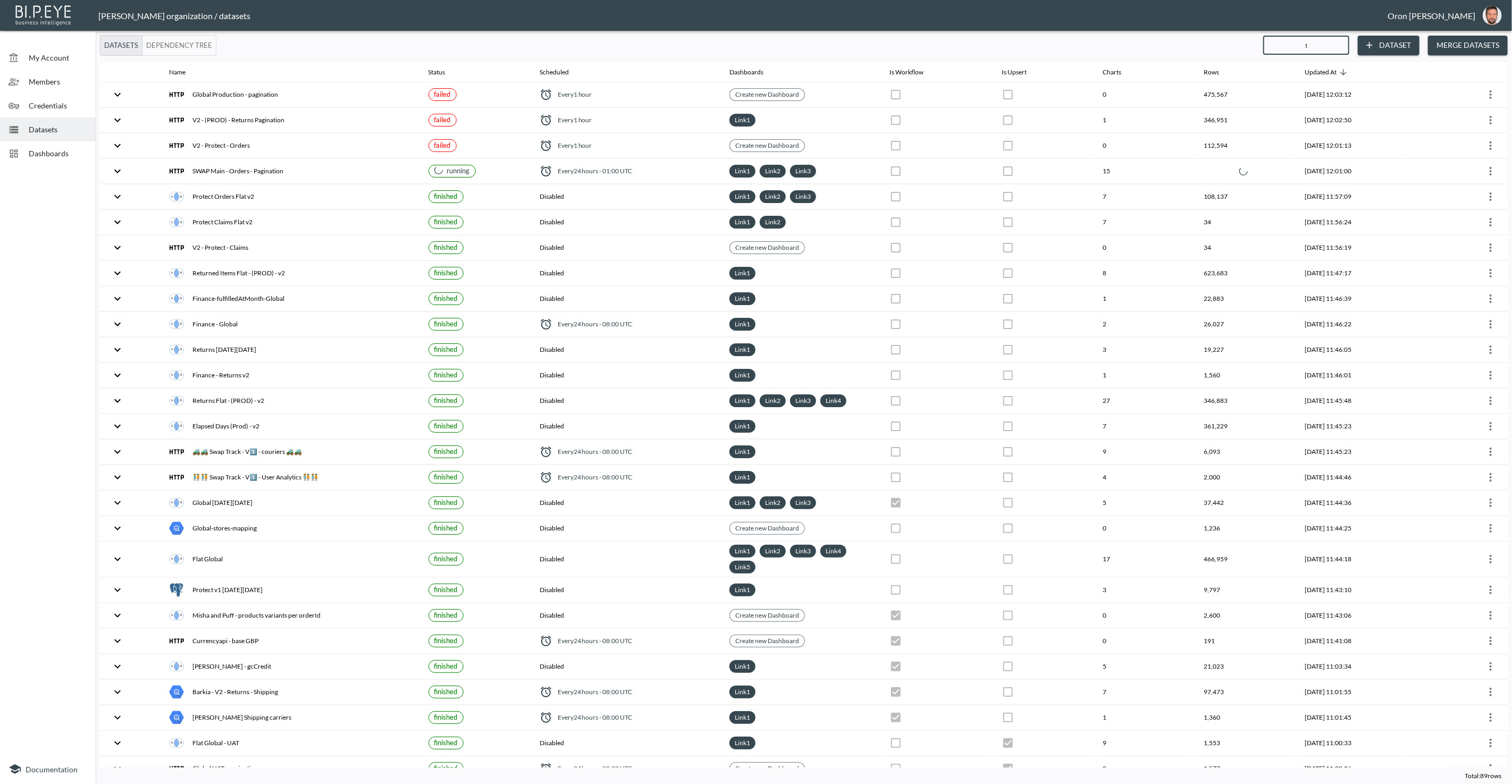
checkbox input "false"
checkbox input "true"
checkbox input "false"
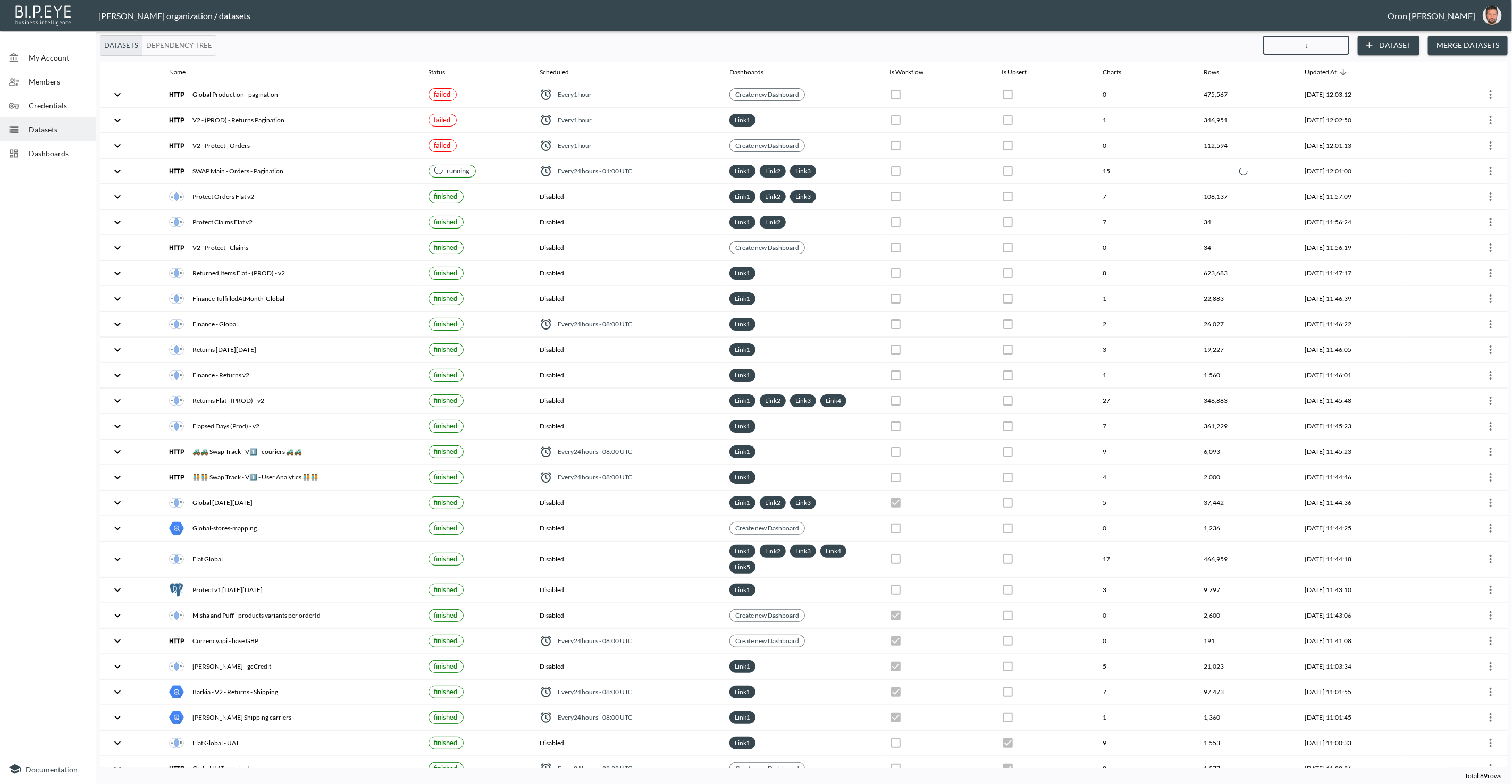
checkbox input "false"
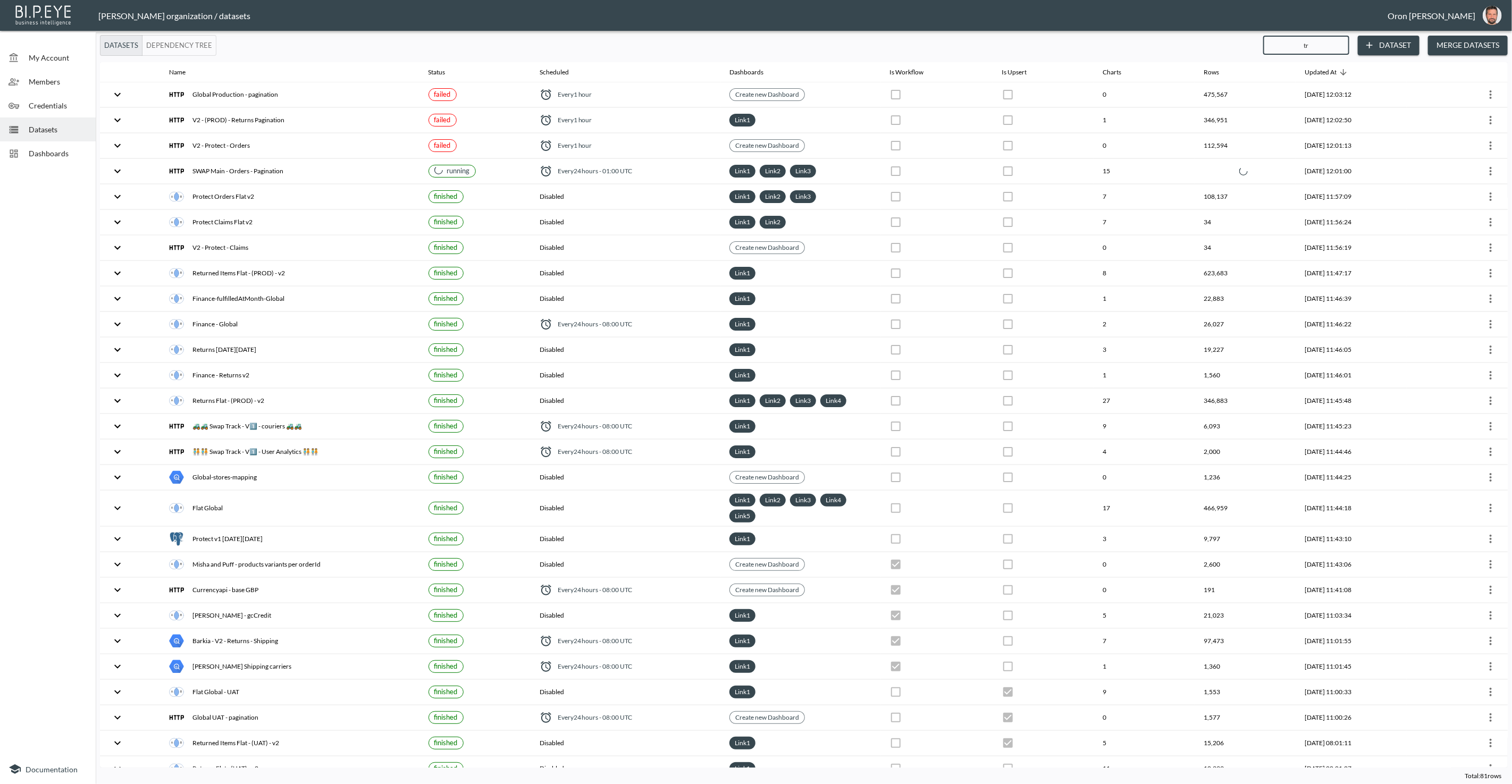
type input "tra"
checkbox input "true"
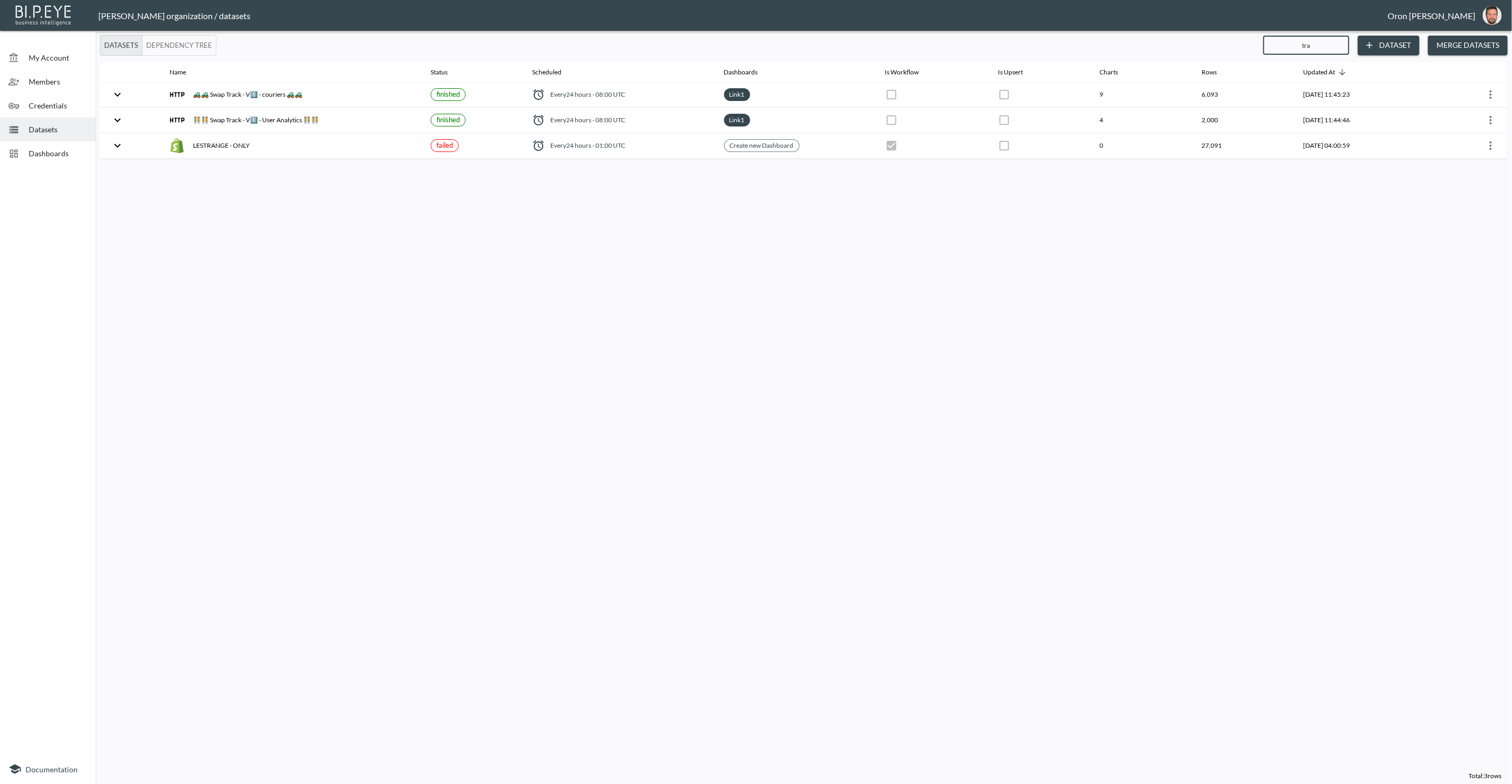
type input "tra"
drag, startPoint x: 1333, startPoint y: 45, endPoint x: 1221, endPoint y: 47, distance: 112.0
click at [1221, 47] on div "Datasets Dependency Tree tra ​ Dataset Merge Datasets" at bounding box center [804, 45] width 1408 height 20
checkbox input "false"
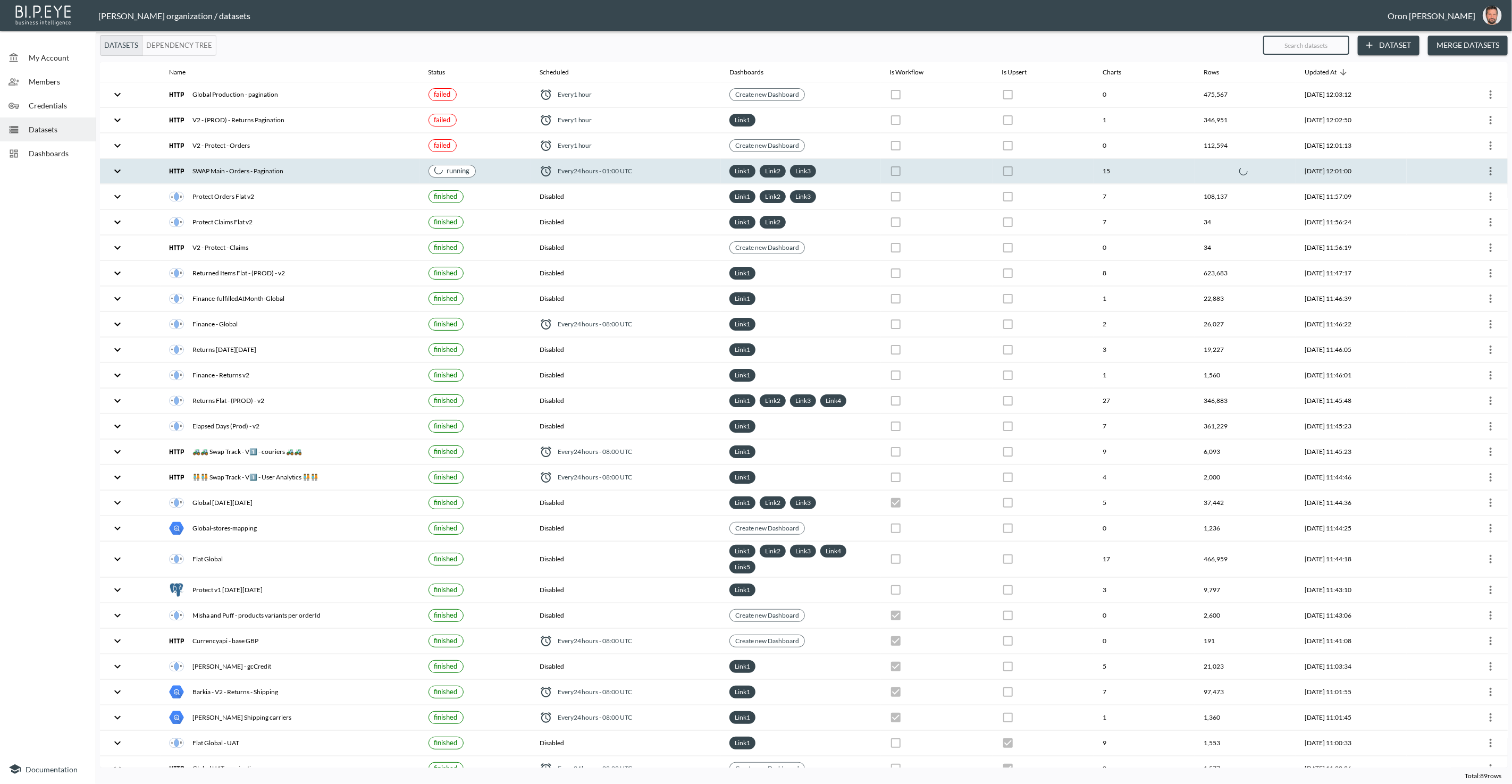
click at [348, 160] on th "SWAP Main - Orders - Pagination" at bounding box center [290, 171] width 259 height 25
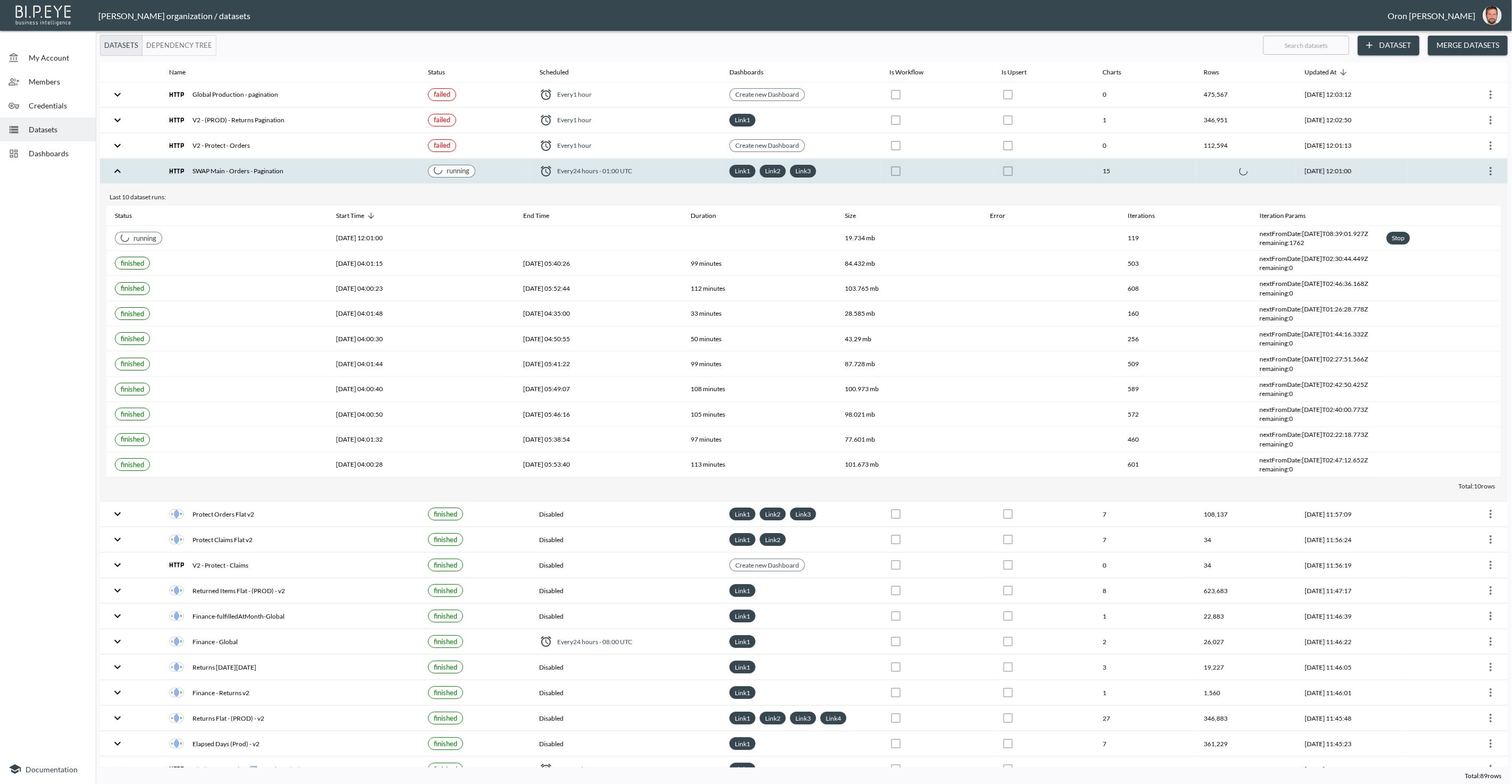
click at [235, 167] on div "SWAP Main - Orders - Pagination" at bounding box center [290, 172] width 242 height 15
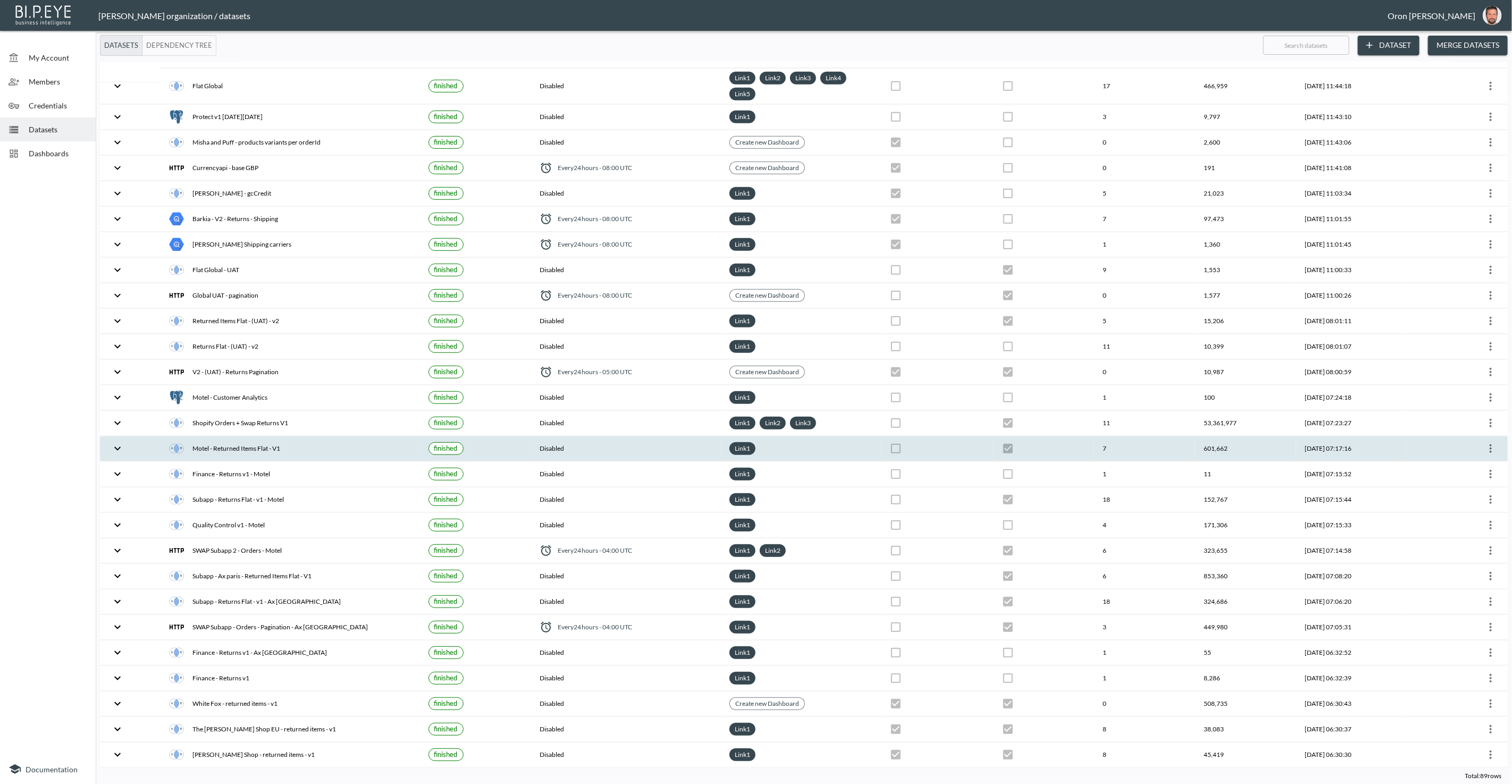
scroll to position [485, 0]
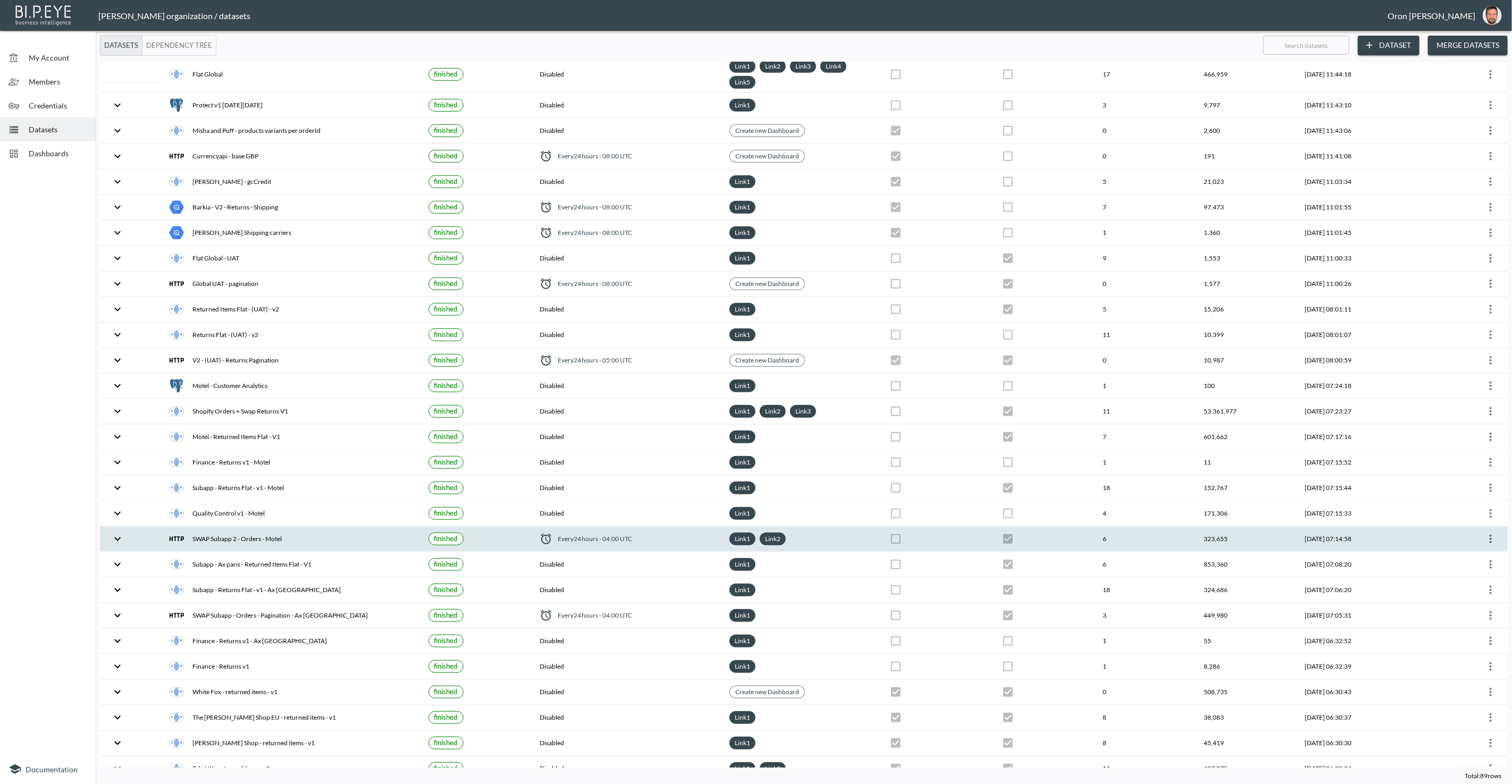
click at [1490, 533] on icon "more" at bounding box center [1491, 539] width 13 height 13
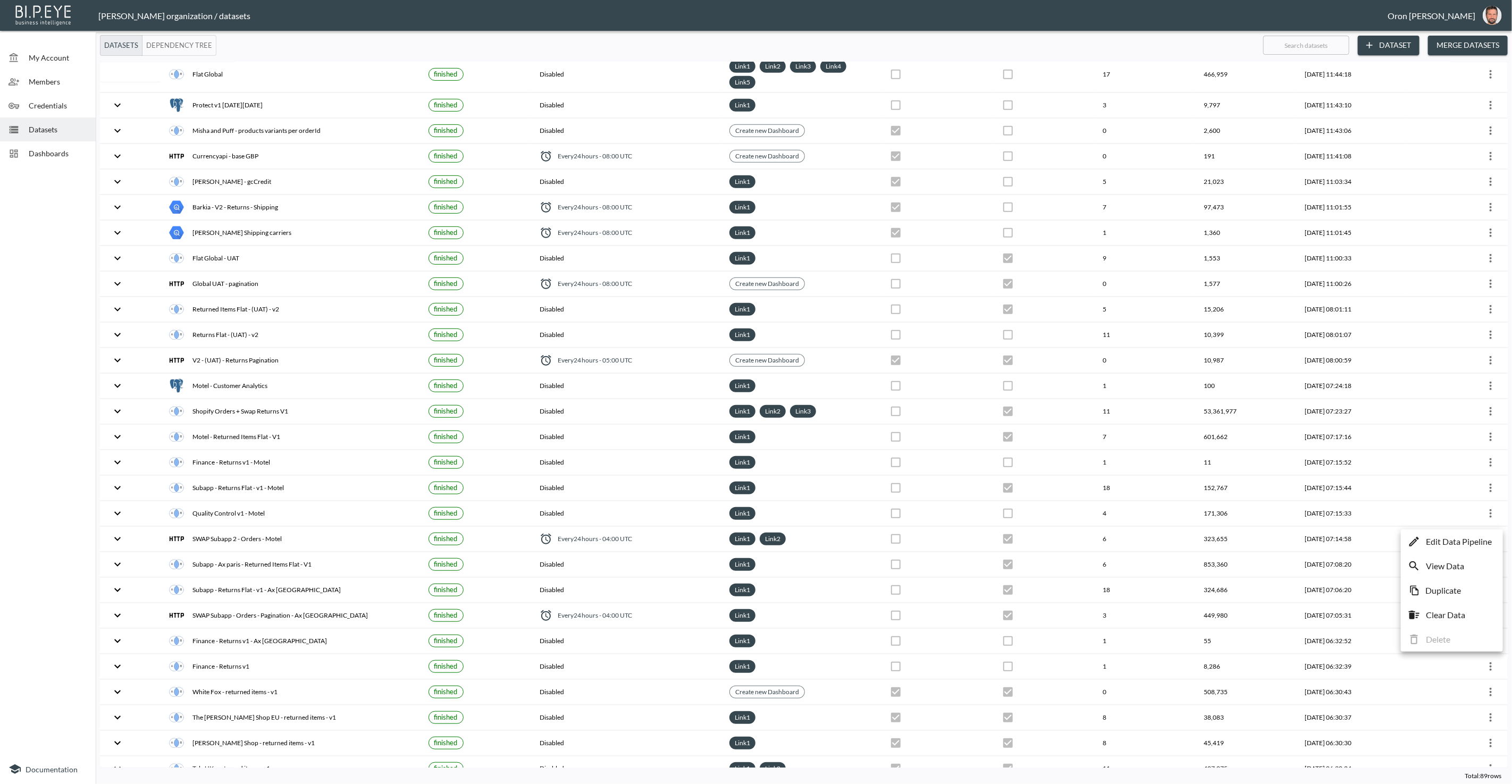
click at [1488, 519] on div at bounding box center [756, 392] width 1512 height 784
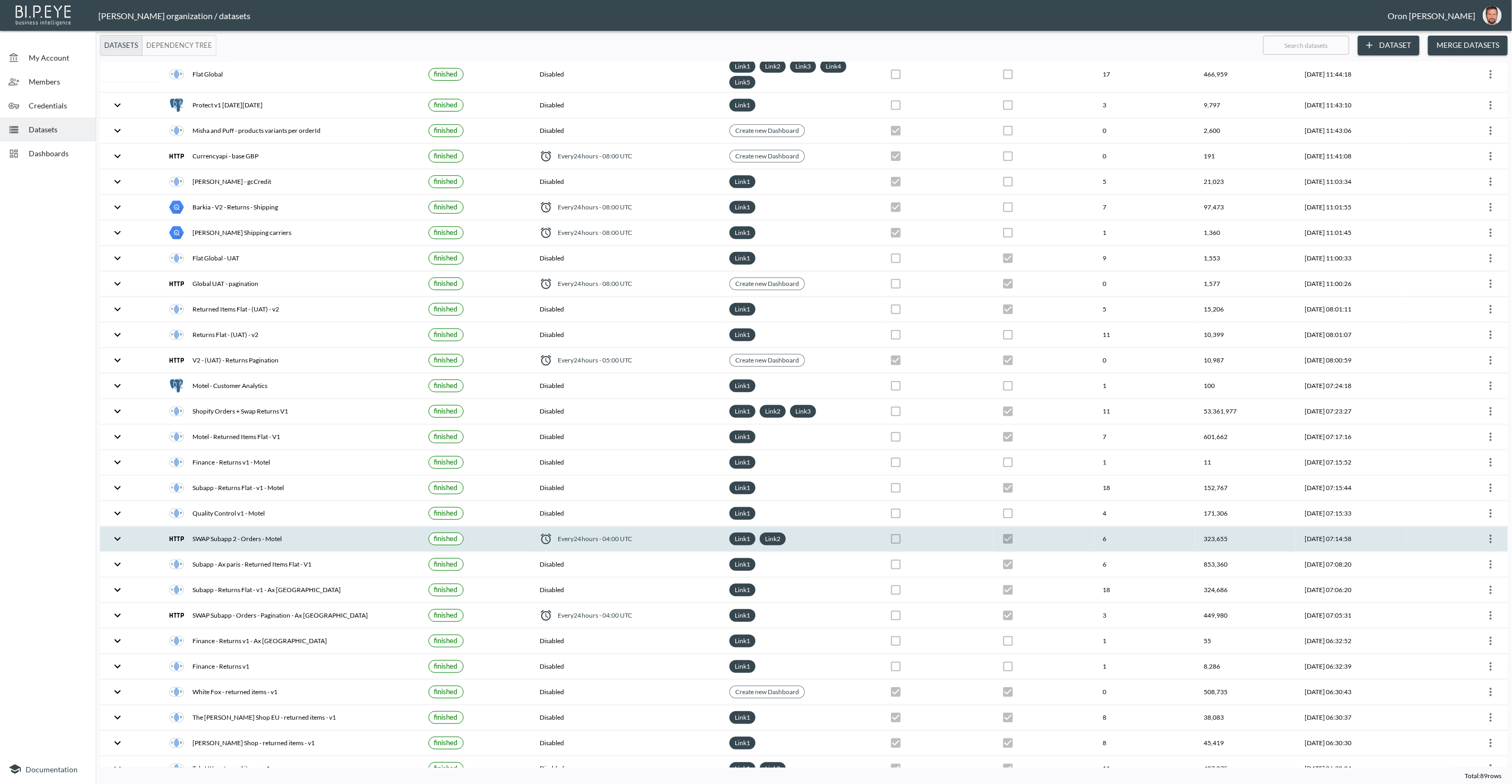
click at [1487, 533] on icon "more" at bounding box center [1491, 539] width 13 height 13
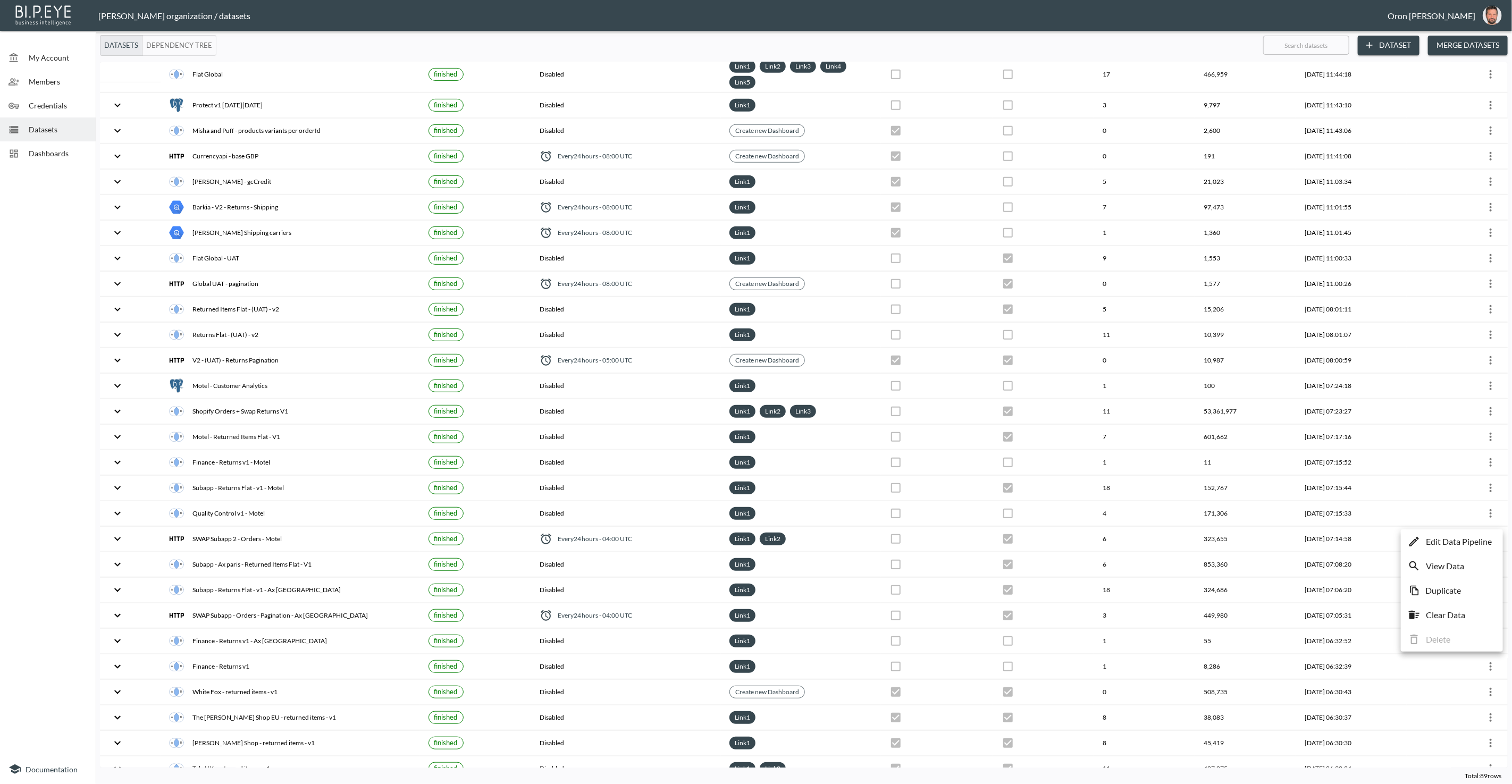
click at [1480, 541] on p "Edit Data Pipeline" at bounding box center [1459, 541] width 66 height 13
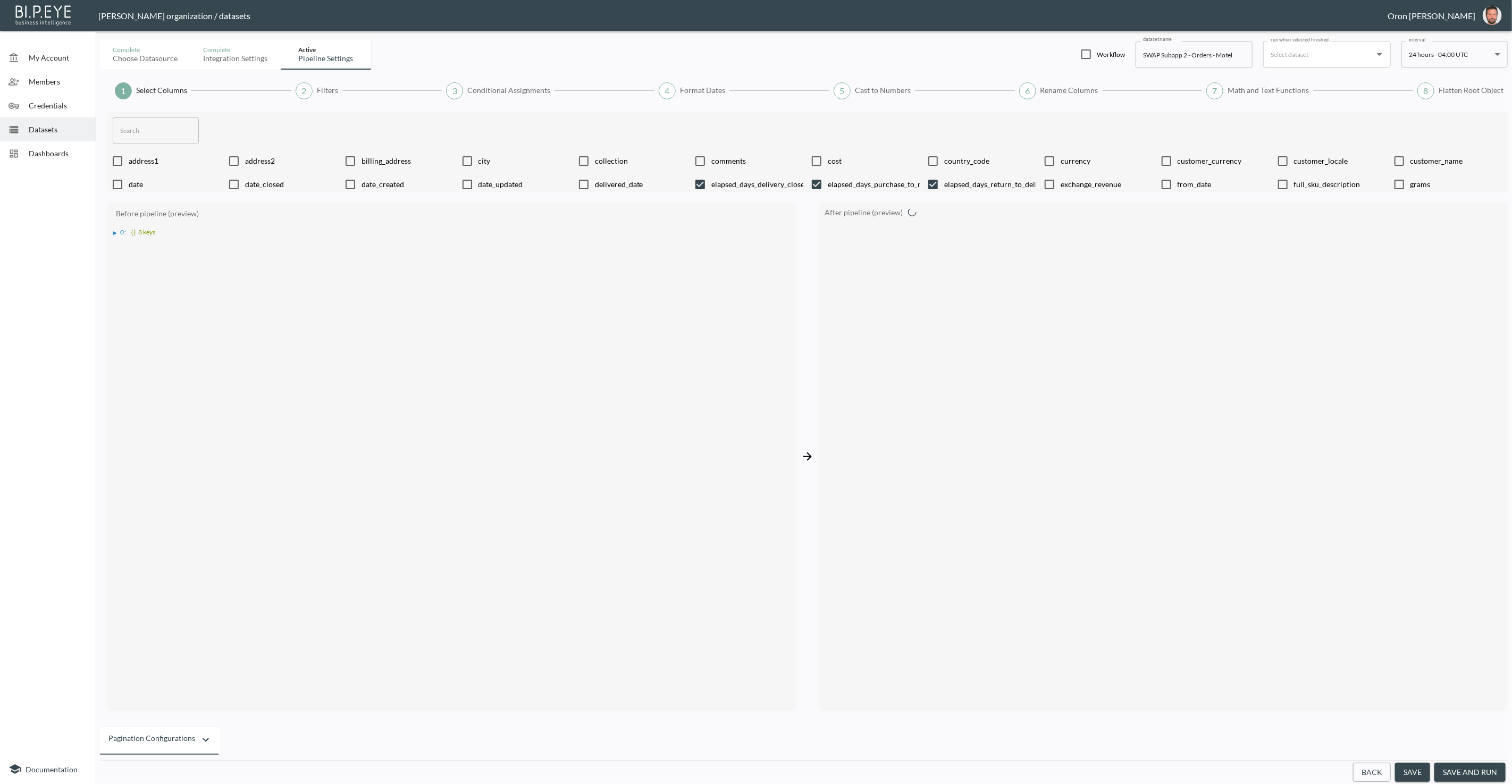
click at [1175, 54] on input "SWAP Subapp 2 - Orders - Motel" at bounding box center [1194, 54] width 117 height 26
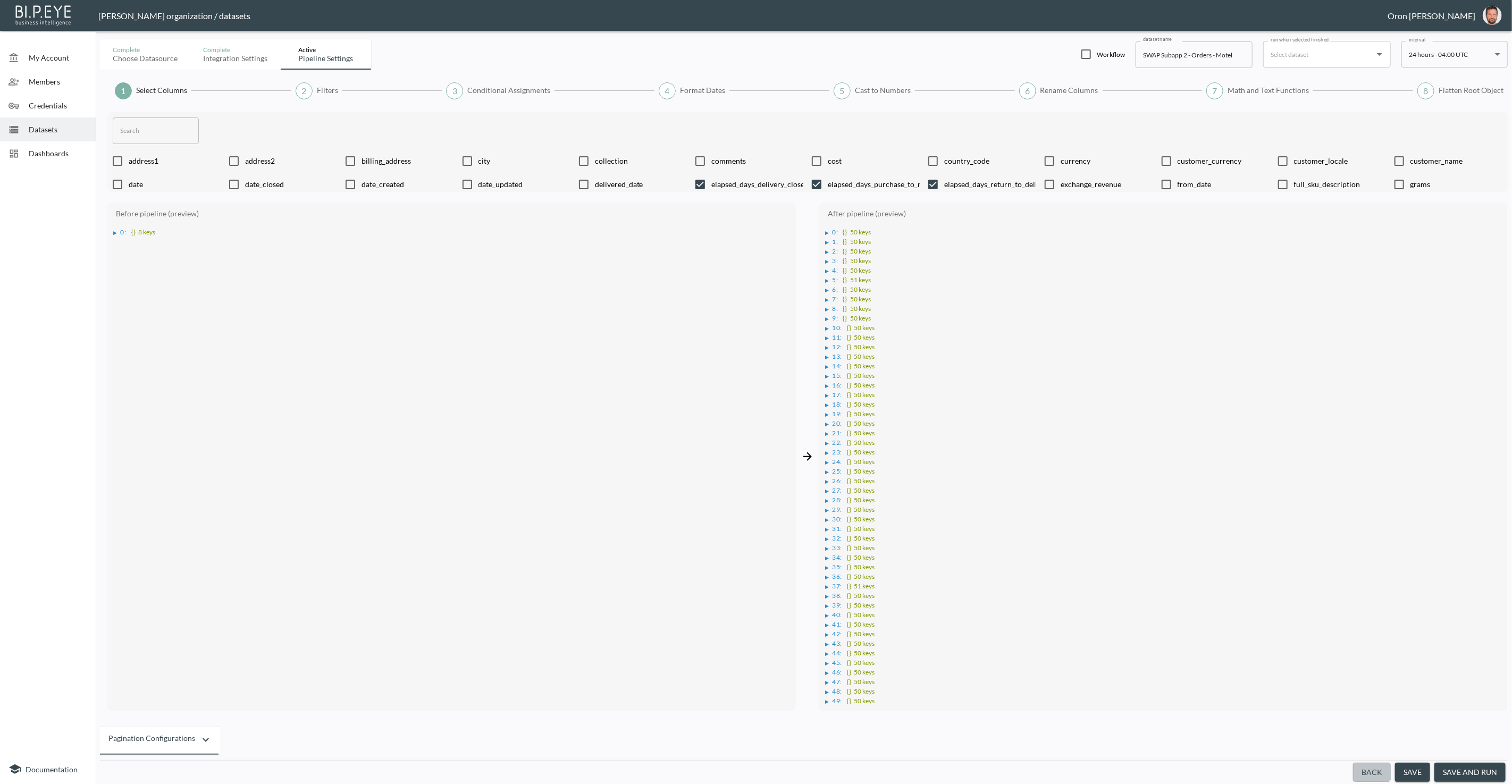
click at [1370, 769] on button "Back" at bounding box center [1372, 772] width 37 height 20
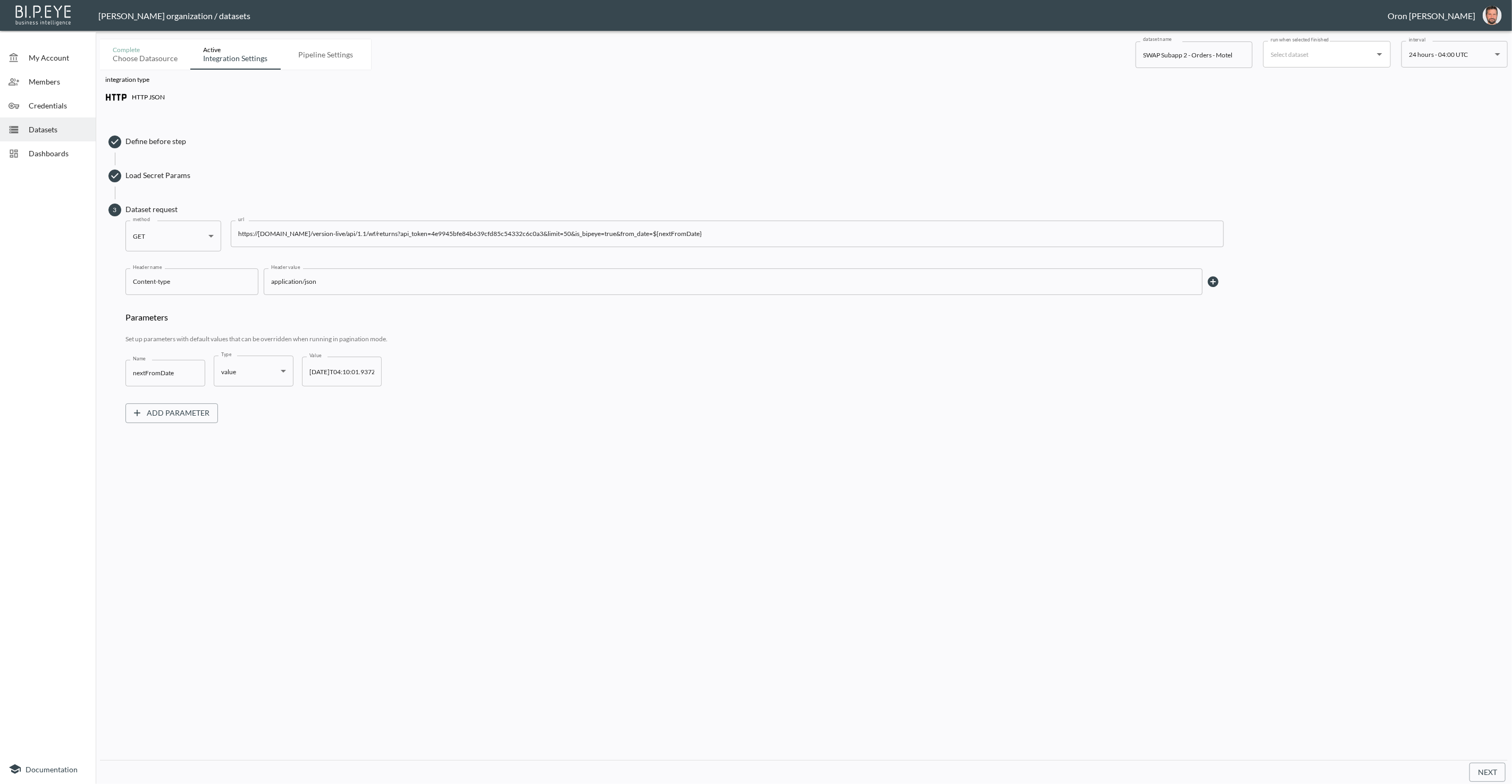
click at [475, 229] on input "https://returns-portal.com/version-live/api/1.1/wf/returns?api_token=4e9945bfe8…" at bounding box center [728, 234] width 994 height 26
click at [37, 104] on span "Credentials" at bounding box center [58, 105] width 59 height 11
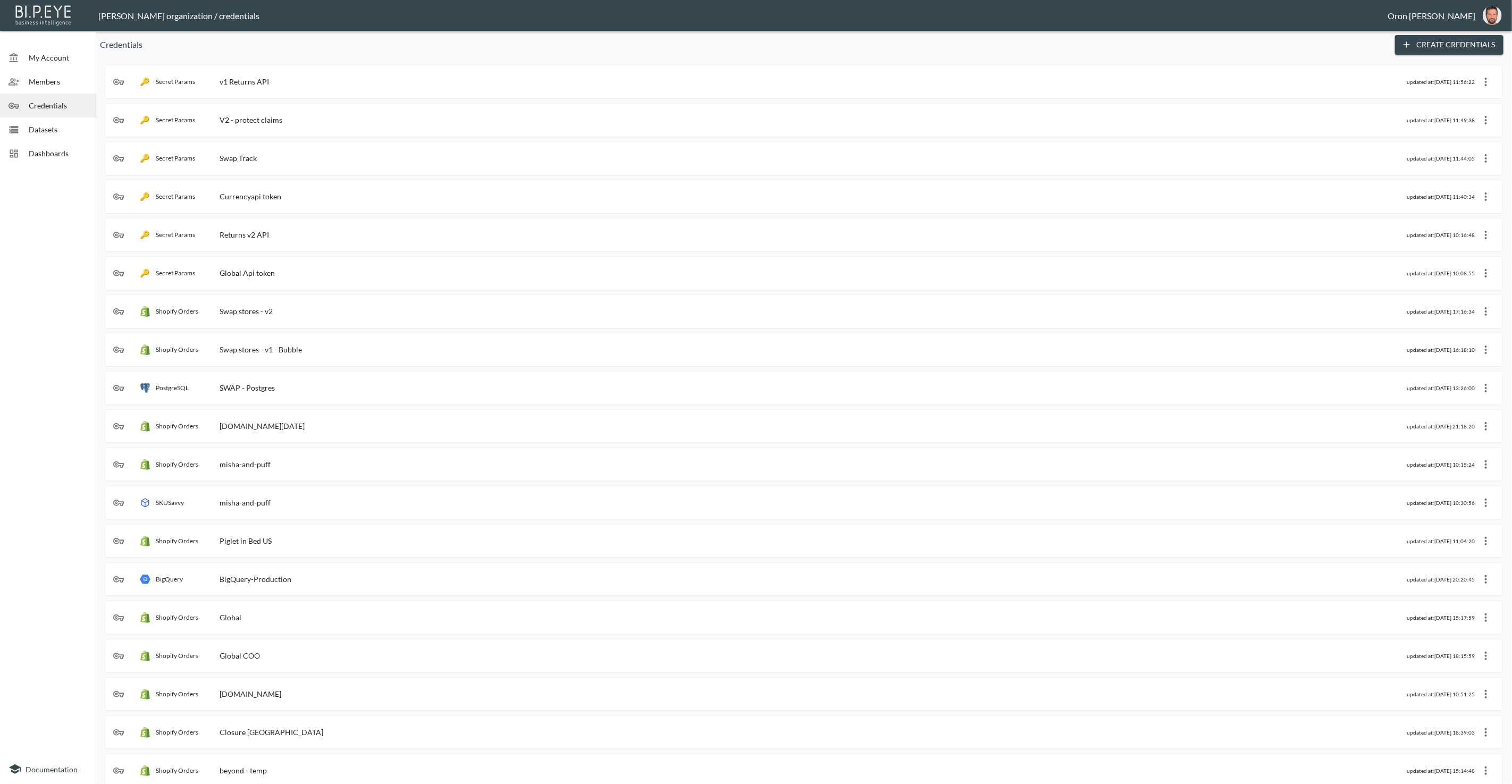
click at [1453, 39] on button "Create Credentials" at bounding box center [1450, 44] width 109 height 20
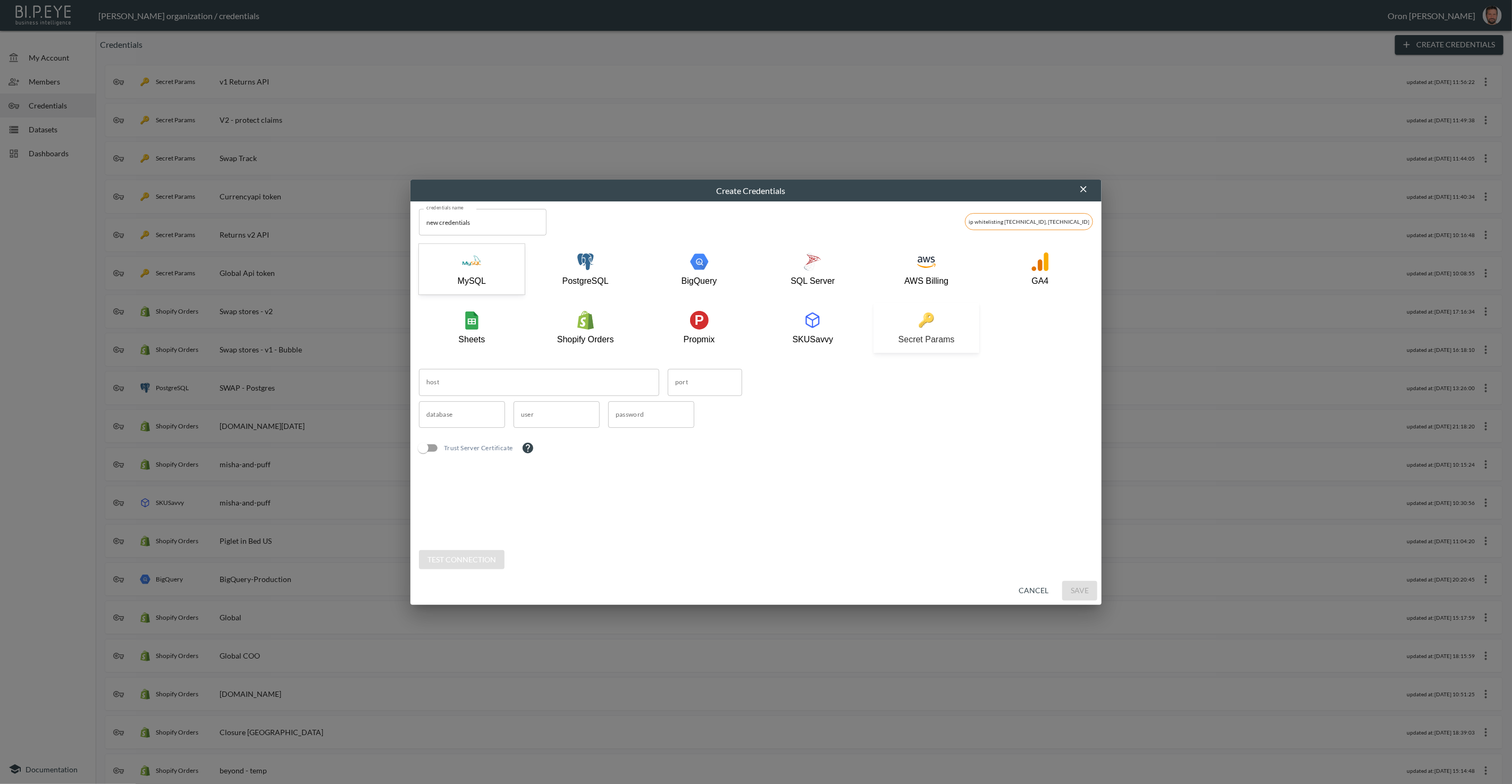
click at [947, 336] on p "Secret Params" at bounding box center [926, 339] width 56 height 9
click at [465, 222] on input "new credentials" at bounding box center [483, 222] width 127 height 26
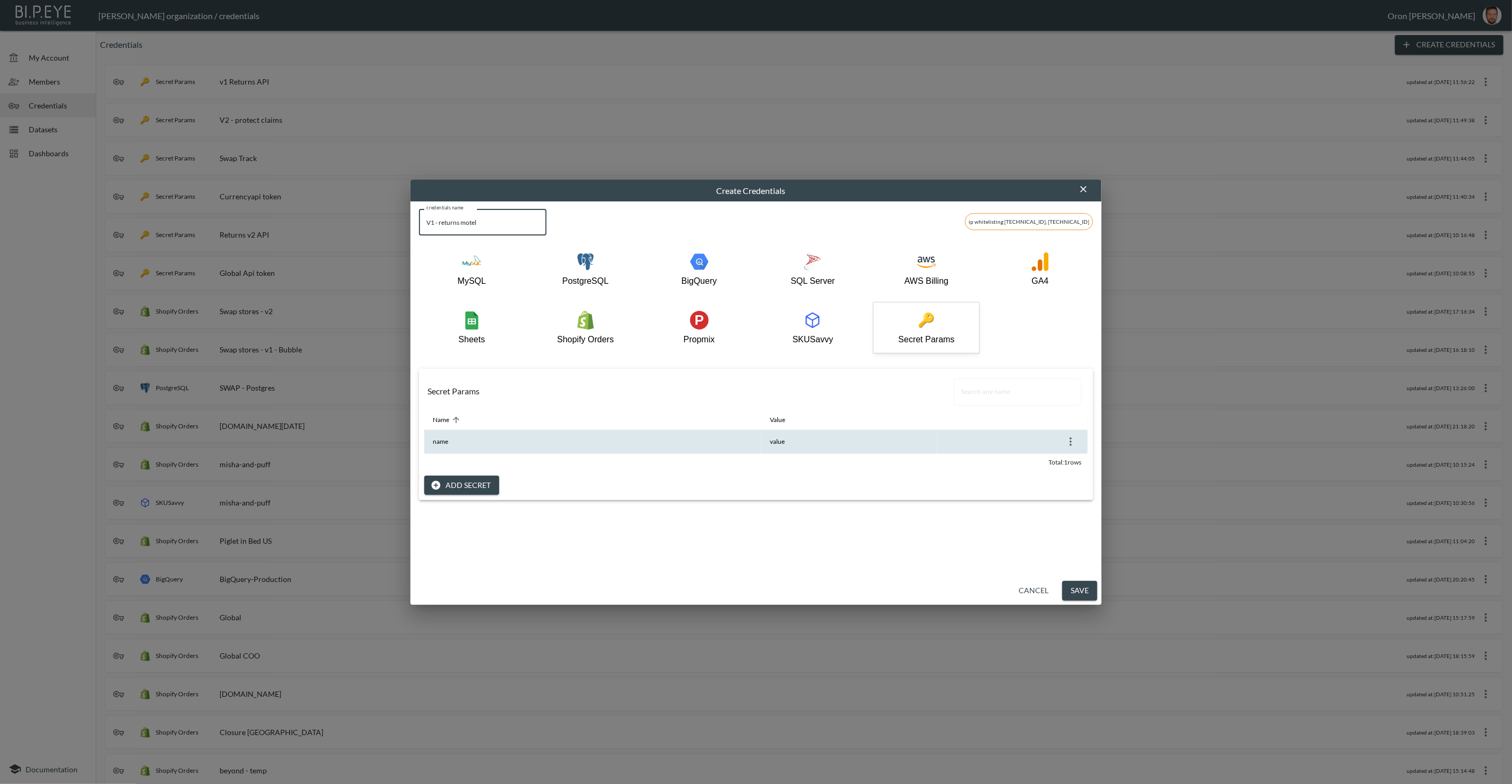
type input "V1 - returns motel"
click at [1066, 439] on icon "more" at bounding box center [1071, 441] width 13 height 13
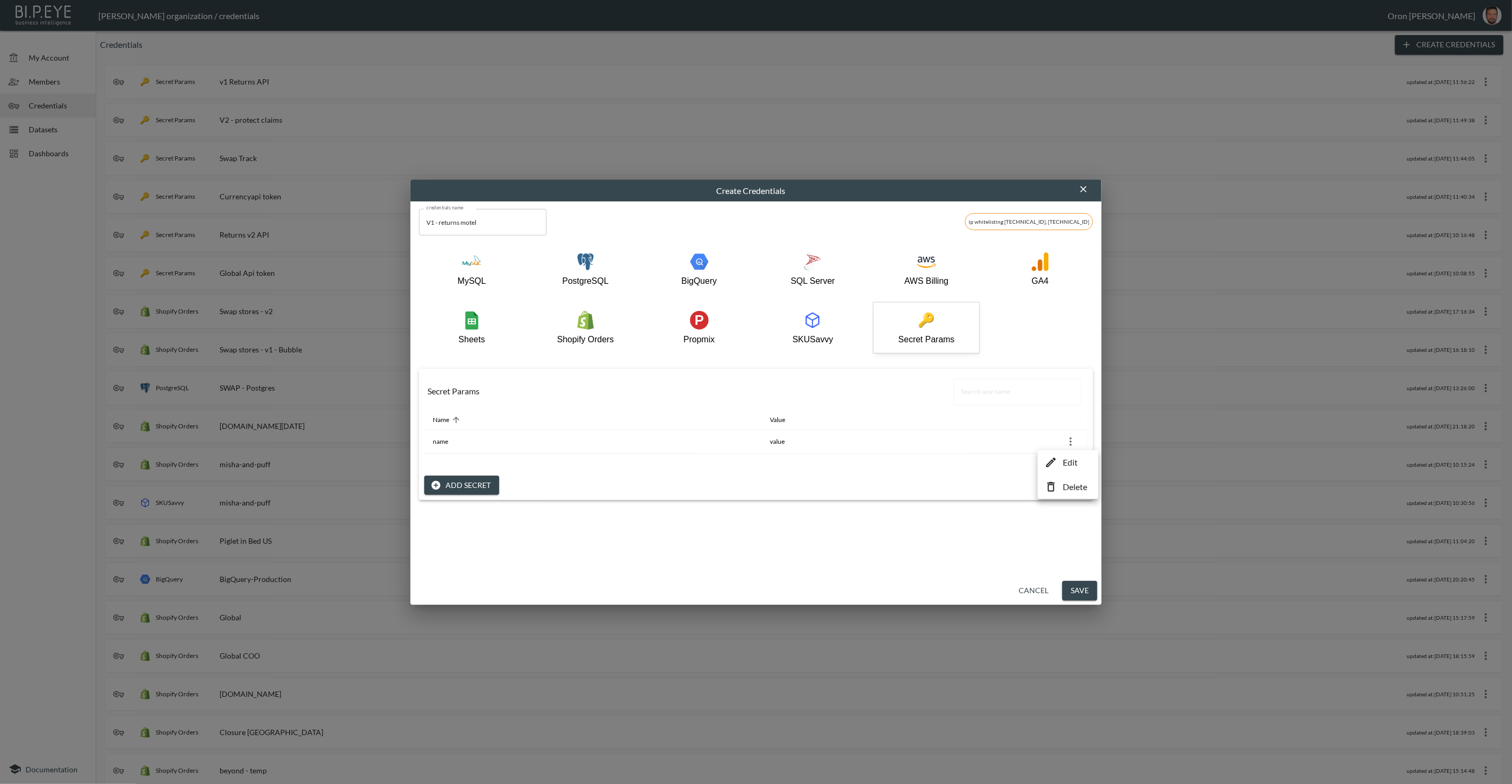
click at [1062, 455] on li "Edit" at bounding box center [1067, 462] width 55 height 20
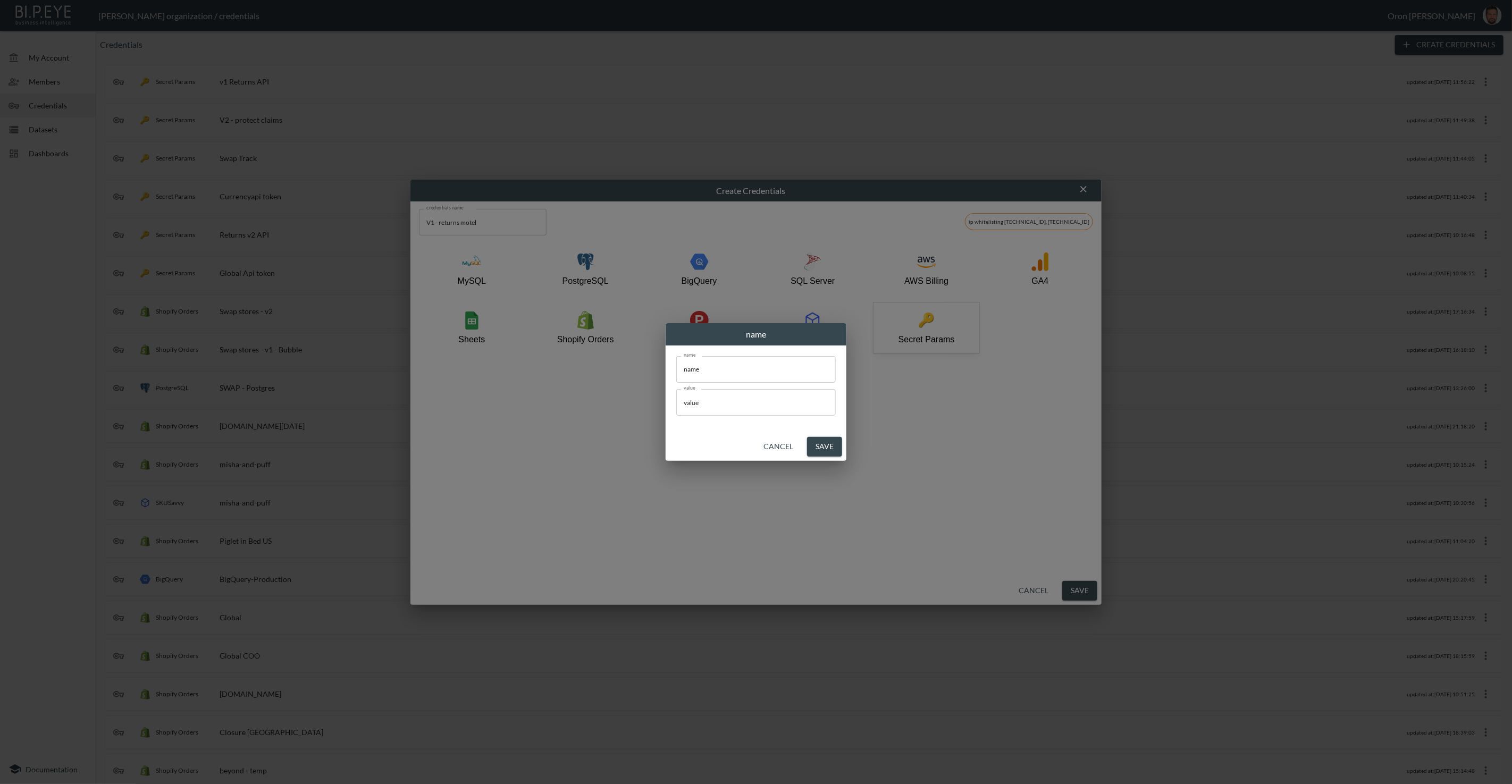
click at [752, 369] on input "name" at bounding box center [756, 369] width 160 height 26
type input "token"
paste input "4e9945bfe84b639cfd85c54332c6c0a3"
type input "4e9945bfe84b639cfd85c54332c6c0a3"
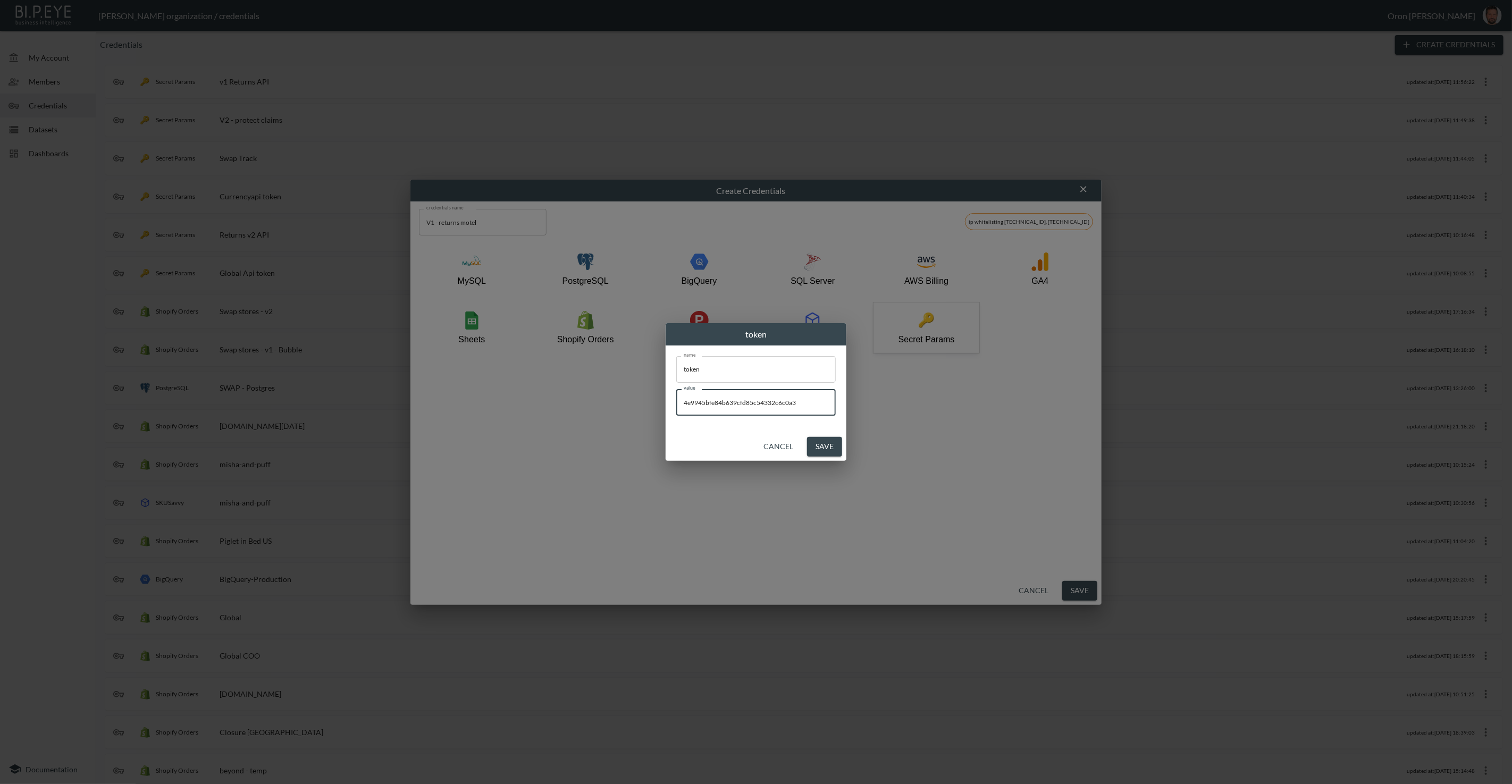
click at [822, 443] on button "Save" at bounding box center [824, 446] width 35 height 20
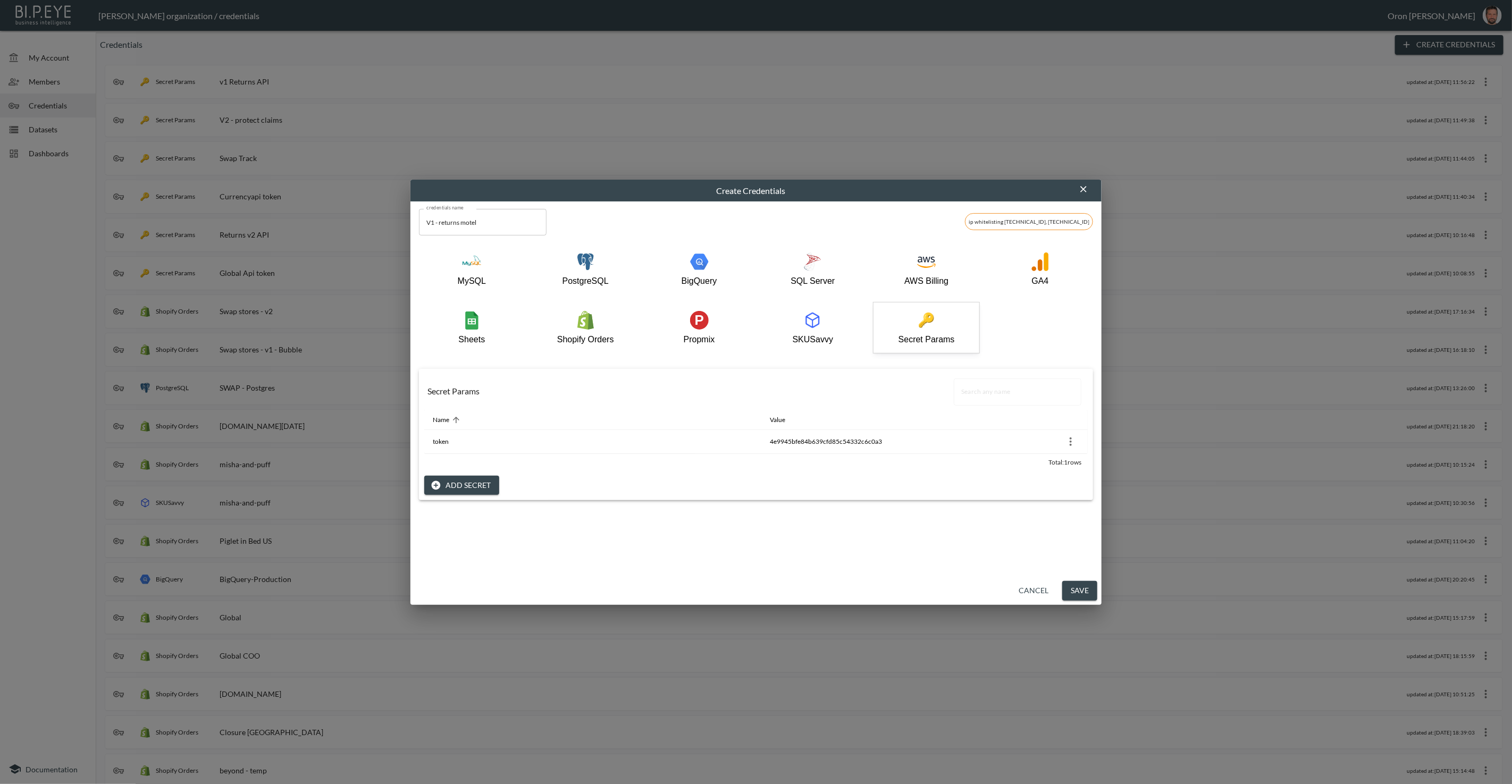
click at [1080, 593] on button "Save" at bounding box center [1079, 590] width 35 height 20
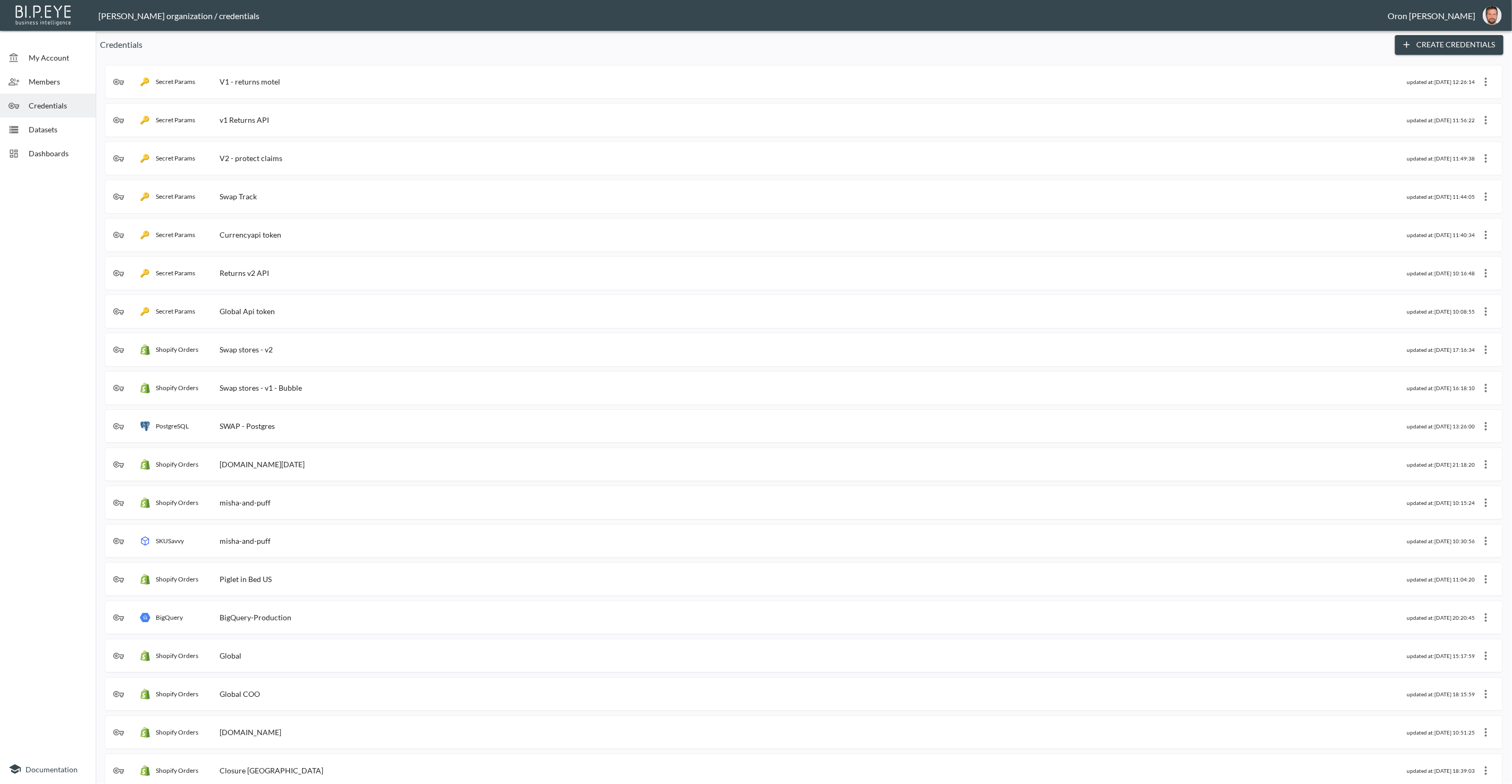
click at [73, 133] on span "Datasets" at bounding box center [58, 129] width 59 height 11
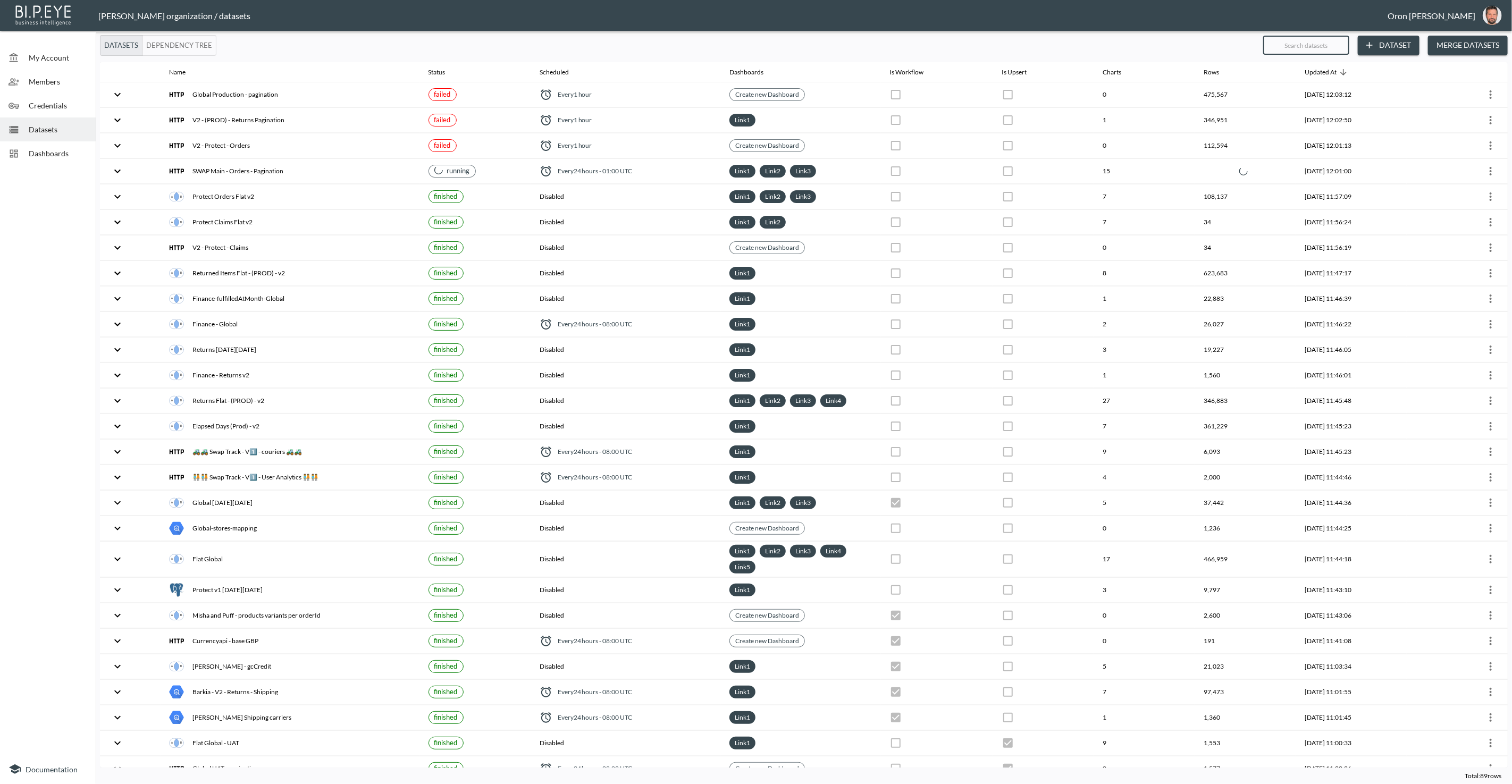
click at [1315, 49] on input "text" at bounding box center [1306, 45] width 86 height 26
type input "mo"
checkbox input "true"
checkbox input "false"
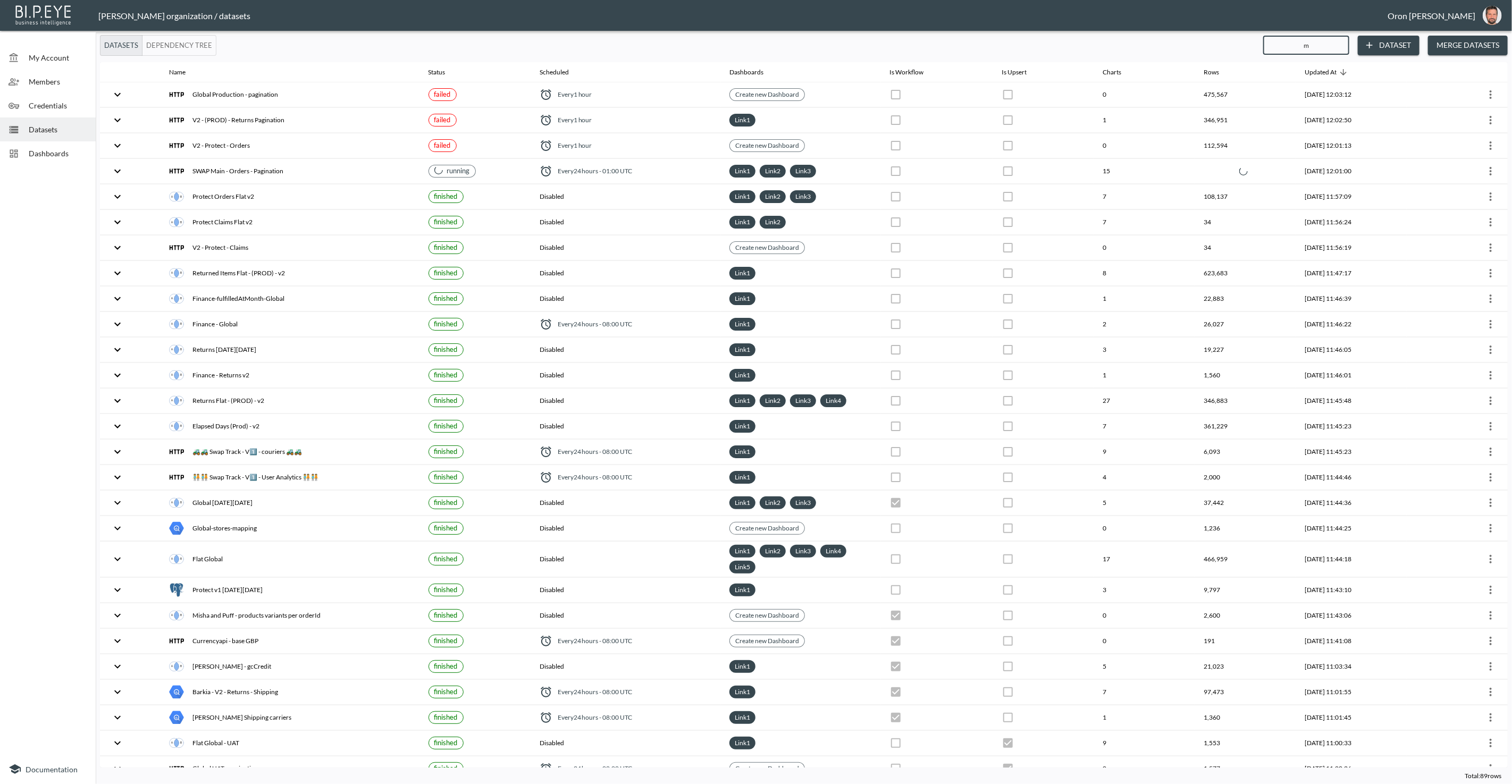
checkbox input "true"
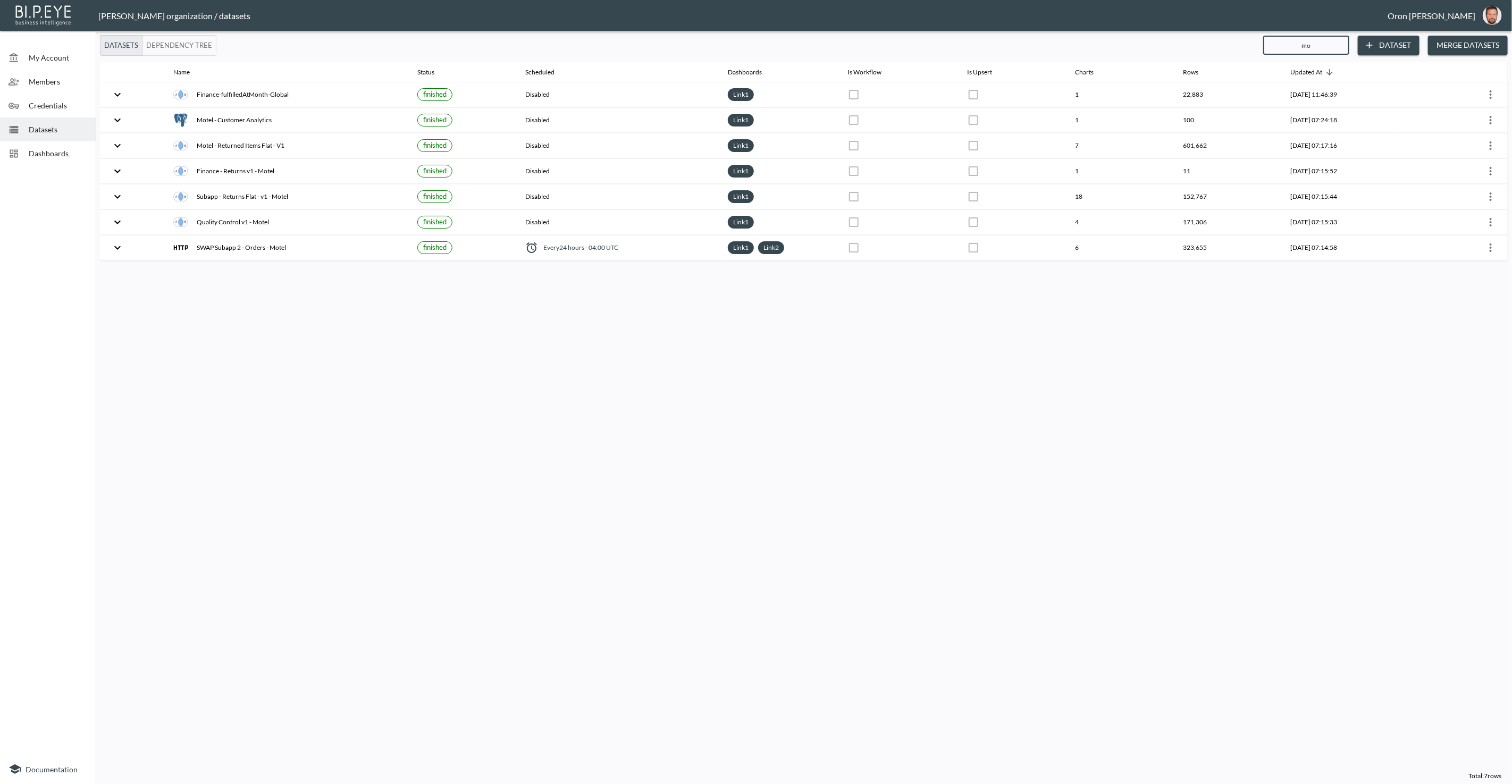
type input "mot"
checkbox input "true"
checkbox input "false"
checkbox input "true"
checkbox input "false"
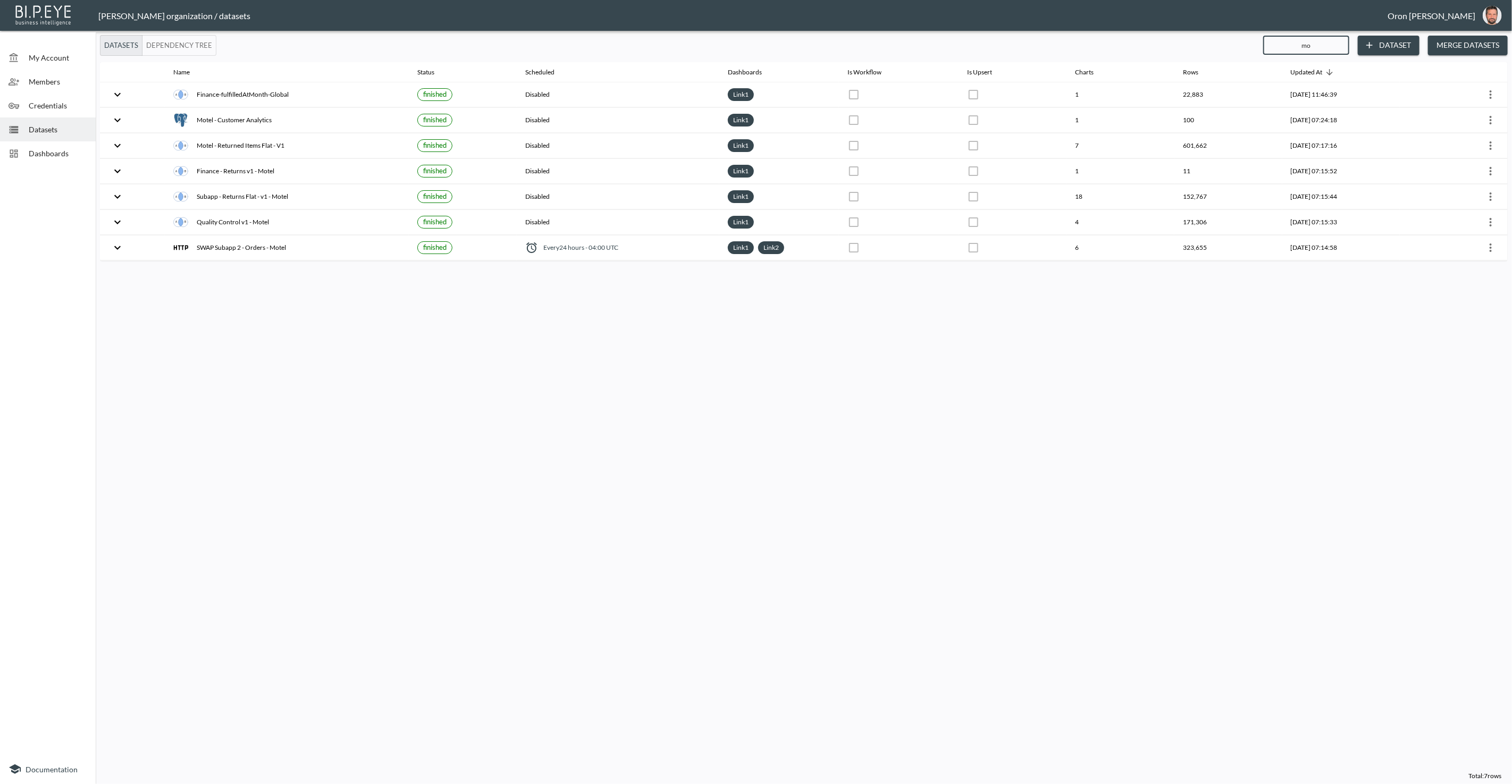
checkbox input "true"
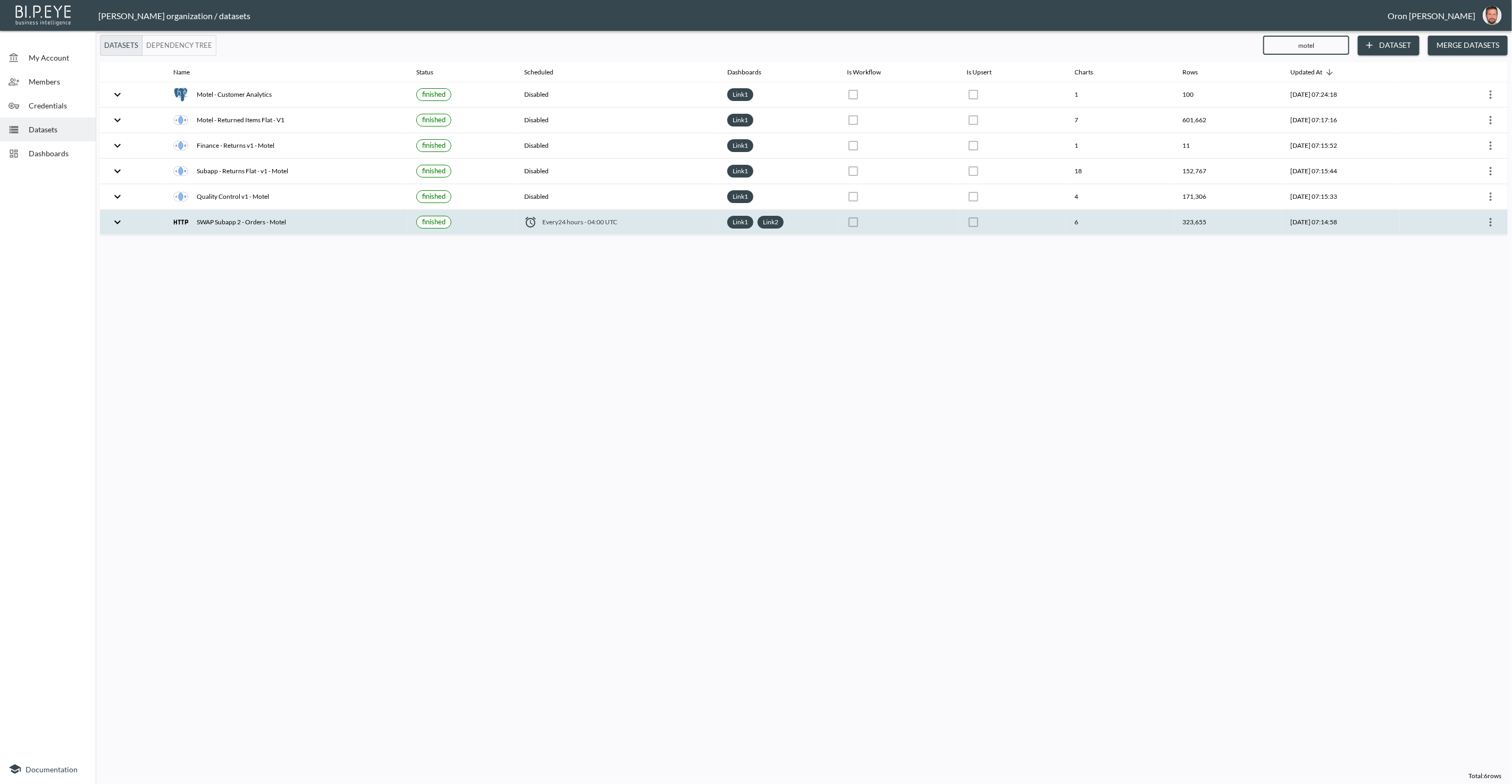
type input "motel"
click at [1491, 218] on icon "more" at bounding box center [1491, 223] width 3 height 8
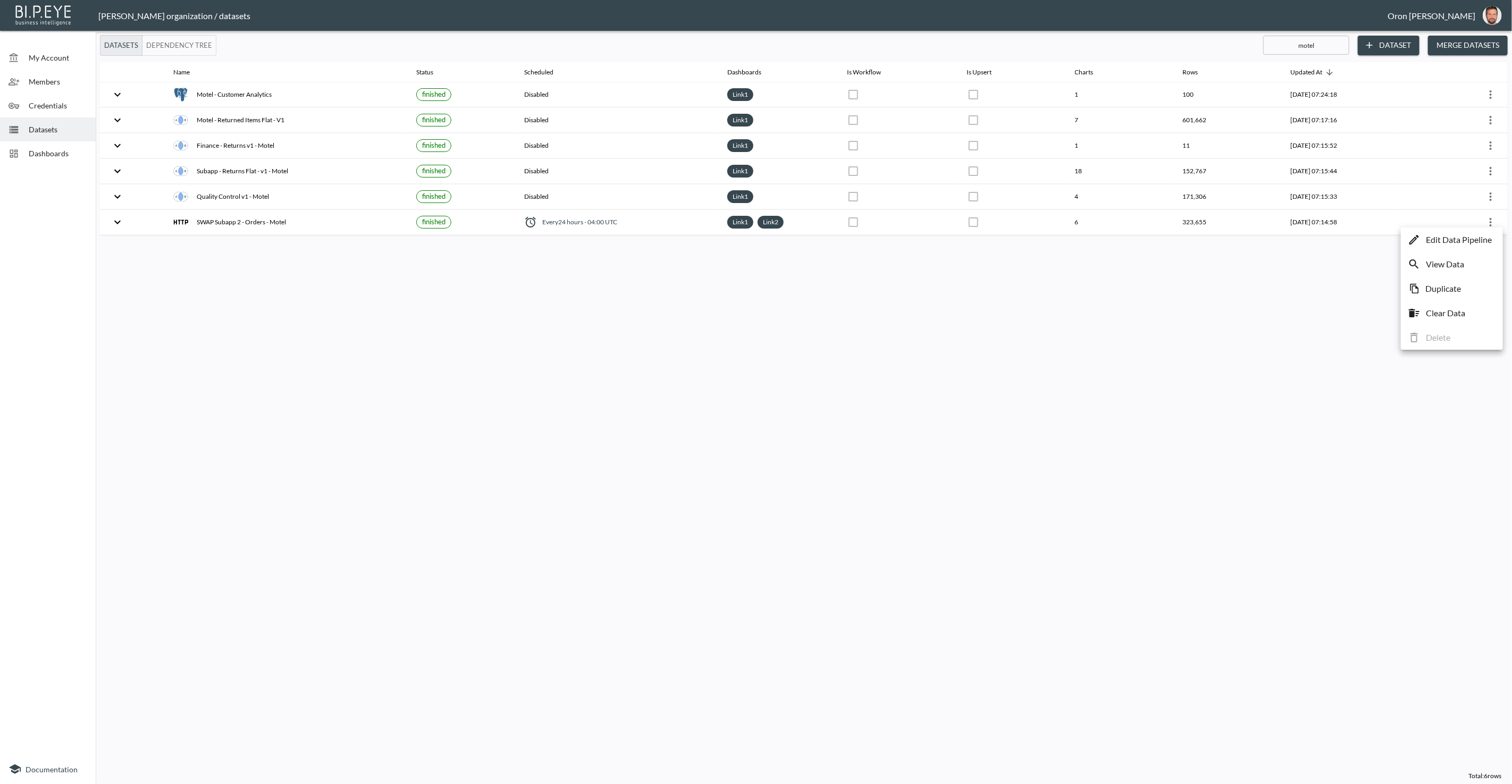
drag, startPoint x: 1482, startPoint y: 239, endPoint x: 1419, endPoint y: 240, distance: 63.0
click at [1482, 240] on p "Edit Data Pipeline" at bounding box center [1459, 240] width 66 height 13
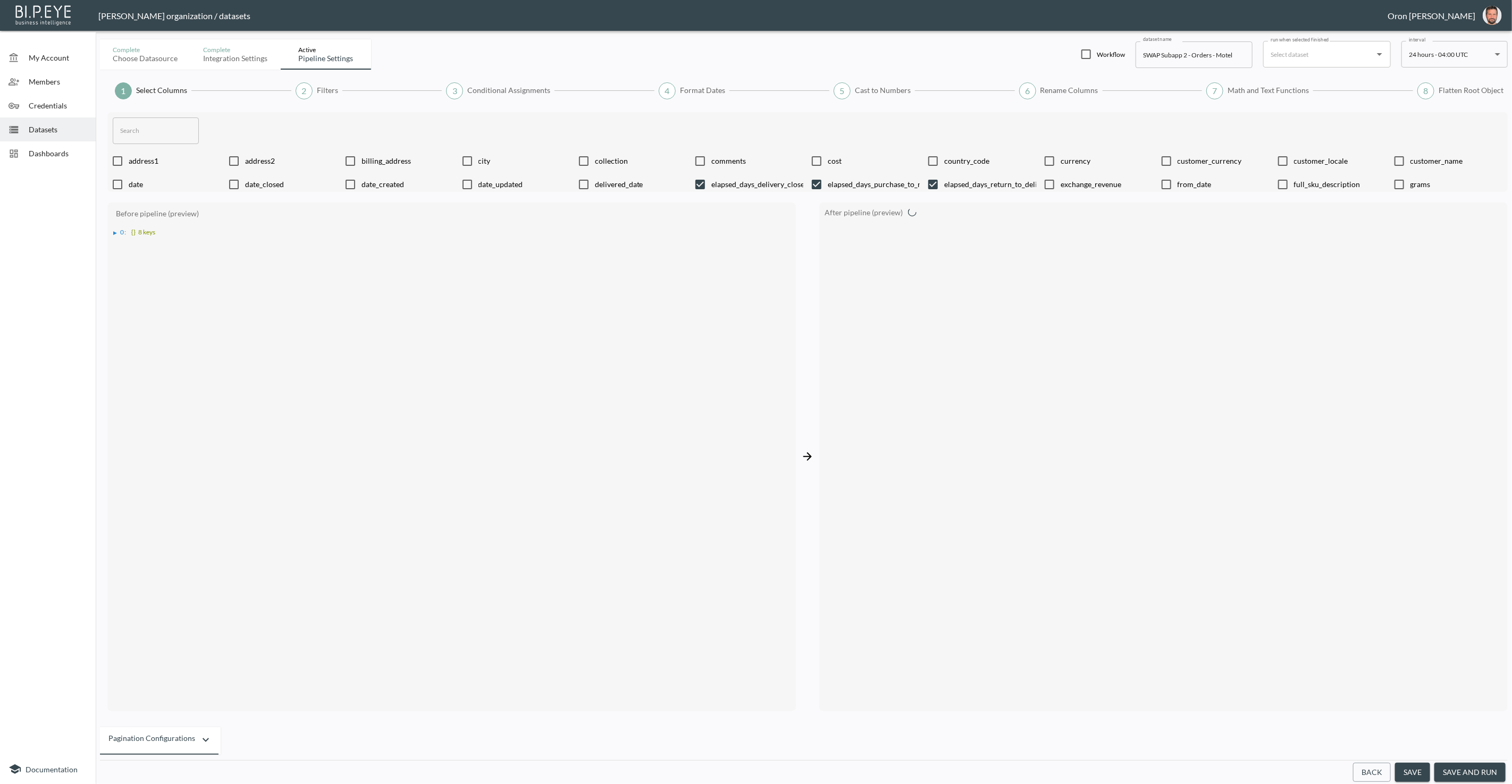
click at [1370, 770] on button "Back" at bounding box center [1372, 772] width 37 height 20
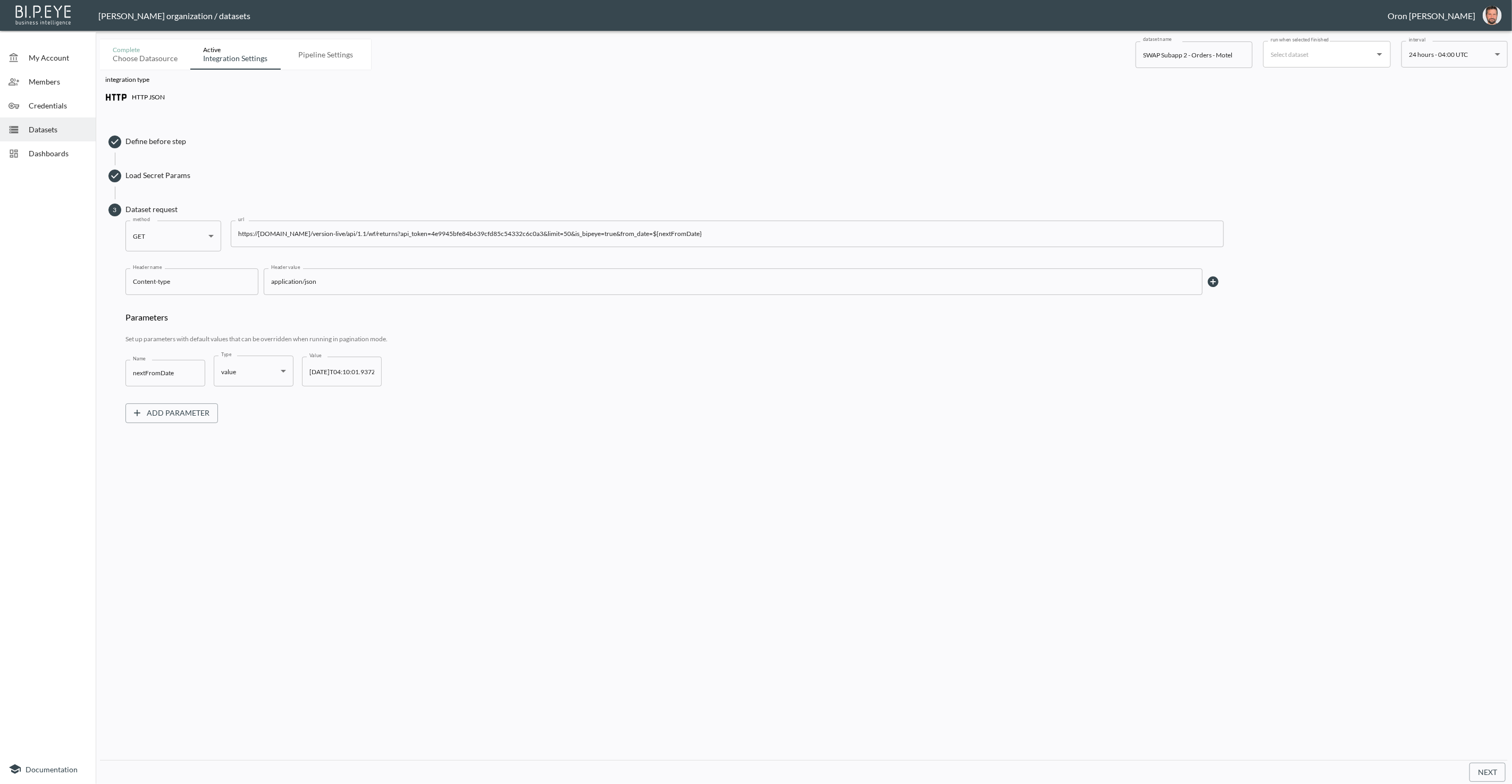
click at [144, 178] on span "Load Secret Params" at bounding box center [814, 175] width 1377 height 11
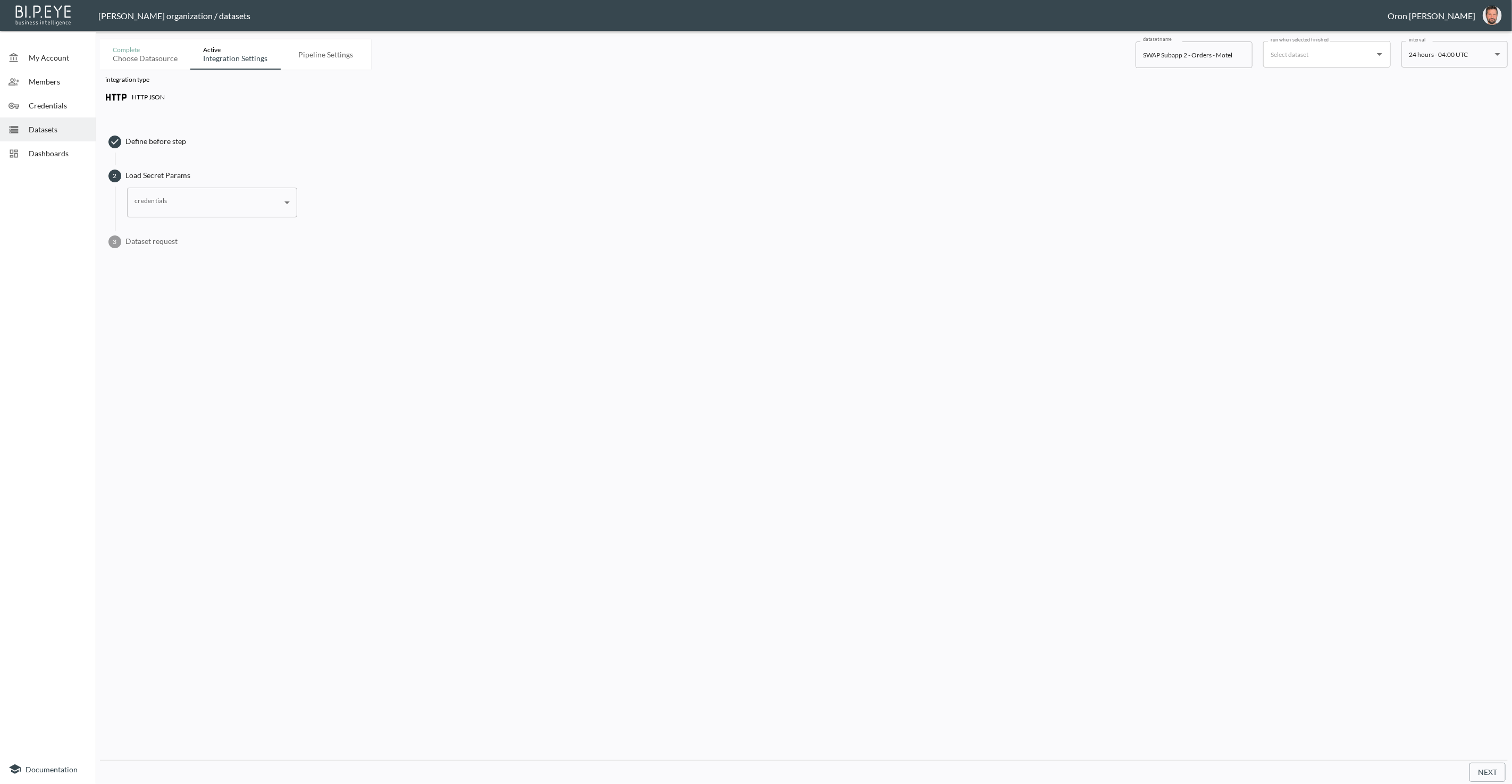
click at [181, 203] on body "BI.P.EYE, Interactive Analytics Dashboards - app Zach Bailet organization / dat…" at bounding box center [756, 392] width 1512 height 784
click at [215, 230] on div "V1 - returns motel" at bounding box center [224, 229] width 50 height 9
type input "545f7df6-a88b-4eff-a5e8-cb143080633c"
click at [163, 240] on span "Dataset request" at bounding box center [814, 241] width 1377 height 11
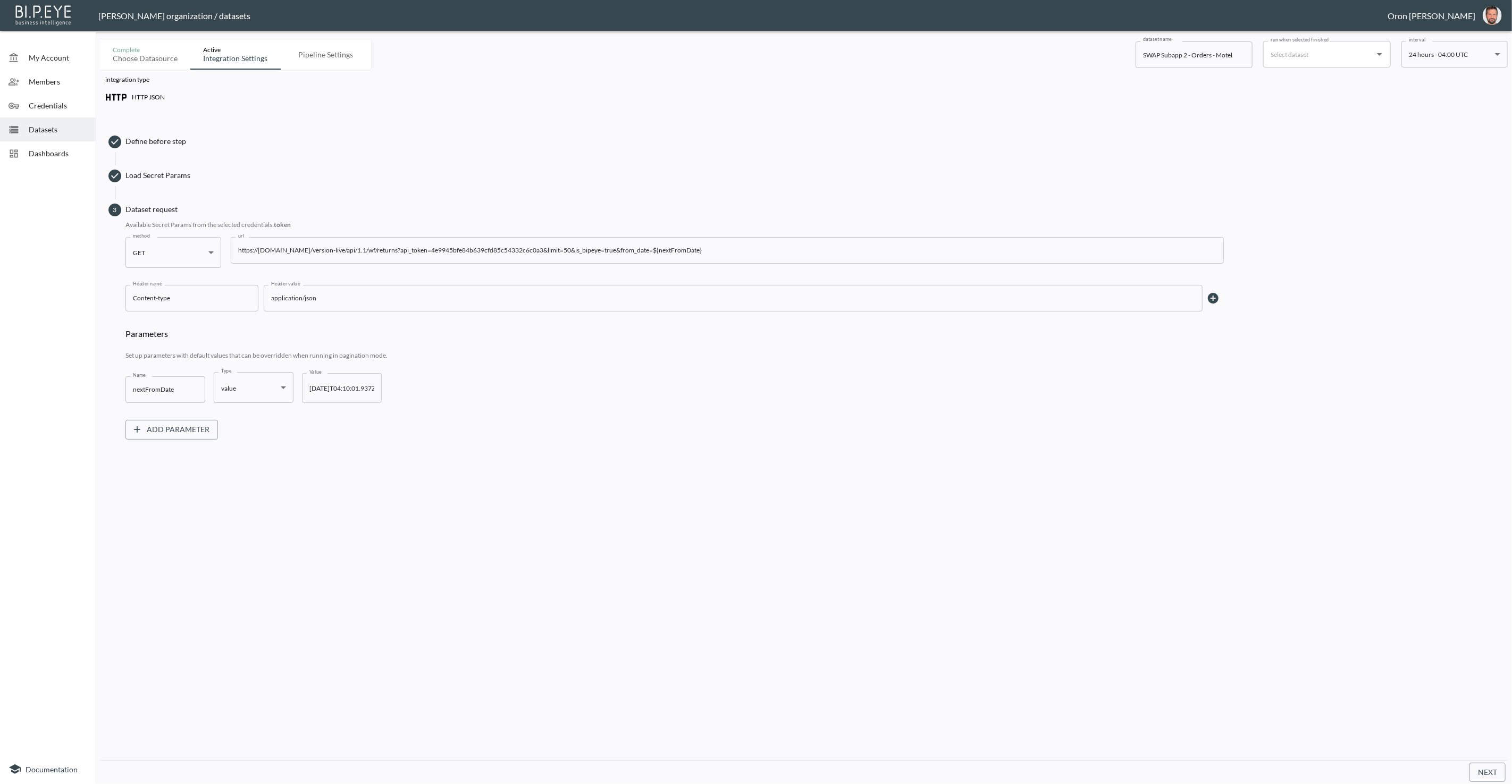
click at [467, 249] on input "https://returns-portal.com/version-live/api/1.1/wf/returns?api_token=4e9945bfe8…" at bounding box center [728, 250] width 994 height 26
type input "https://[DOMAIN_NAME]/version-live/api/1.1/wf/returns?api_token=${token}&limit=…"
drag, startPoint x: 1491, startPoint y: 777, endPoint x: 1424, endPoint y: 727, distance: 83.6
click at [1491, 777] on button "Next" at bounding box center [1487, 772] width 37 height 20
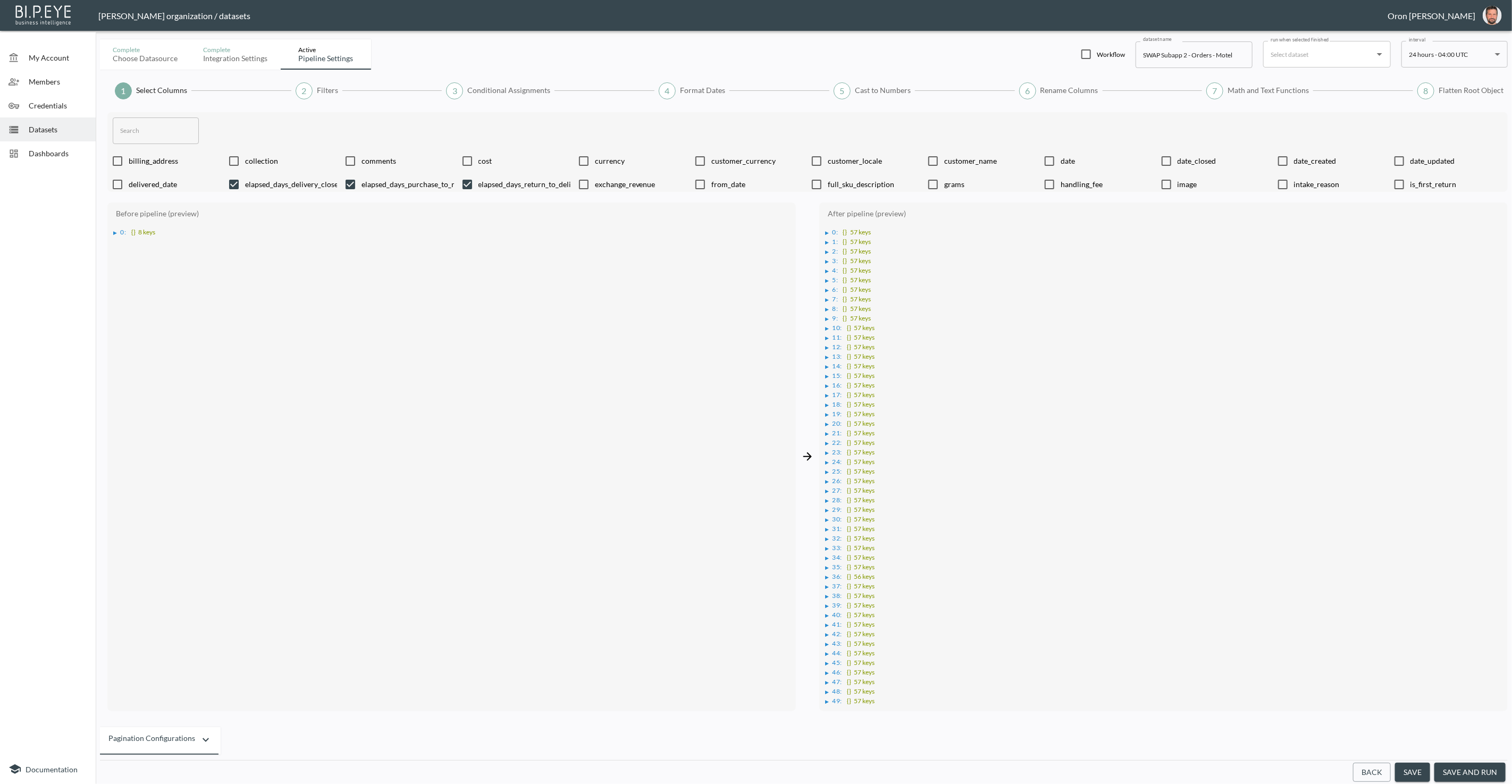
click at [1458, 770] on button "save and run" at bounding box center [1470, 772] width 71 height 20
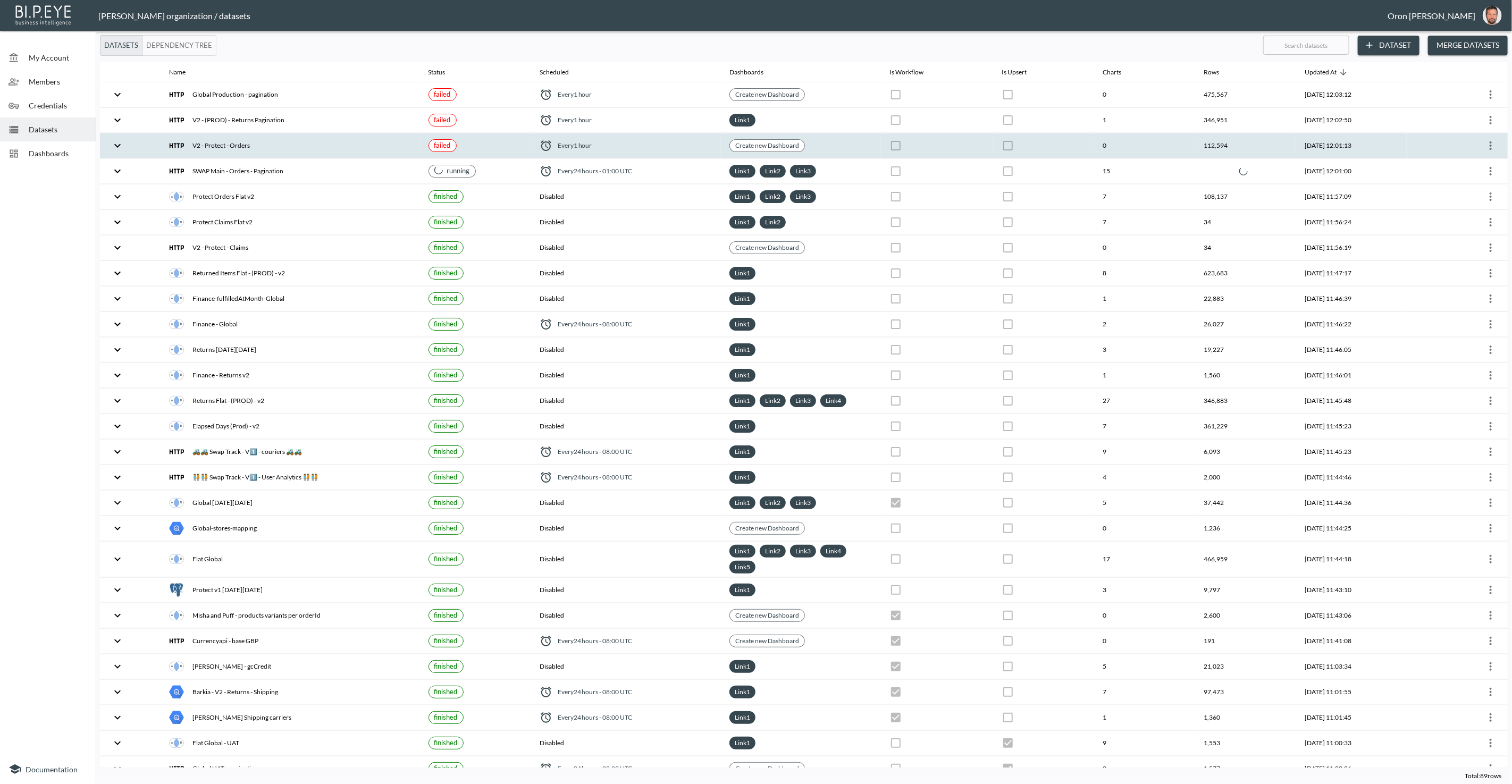
checkbox input "false"
checkbox input "true"
checkbox input "false"
checkbox input "true"
checkbox input "false"
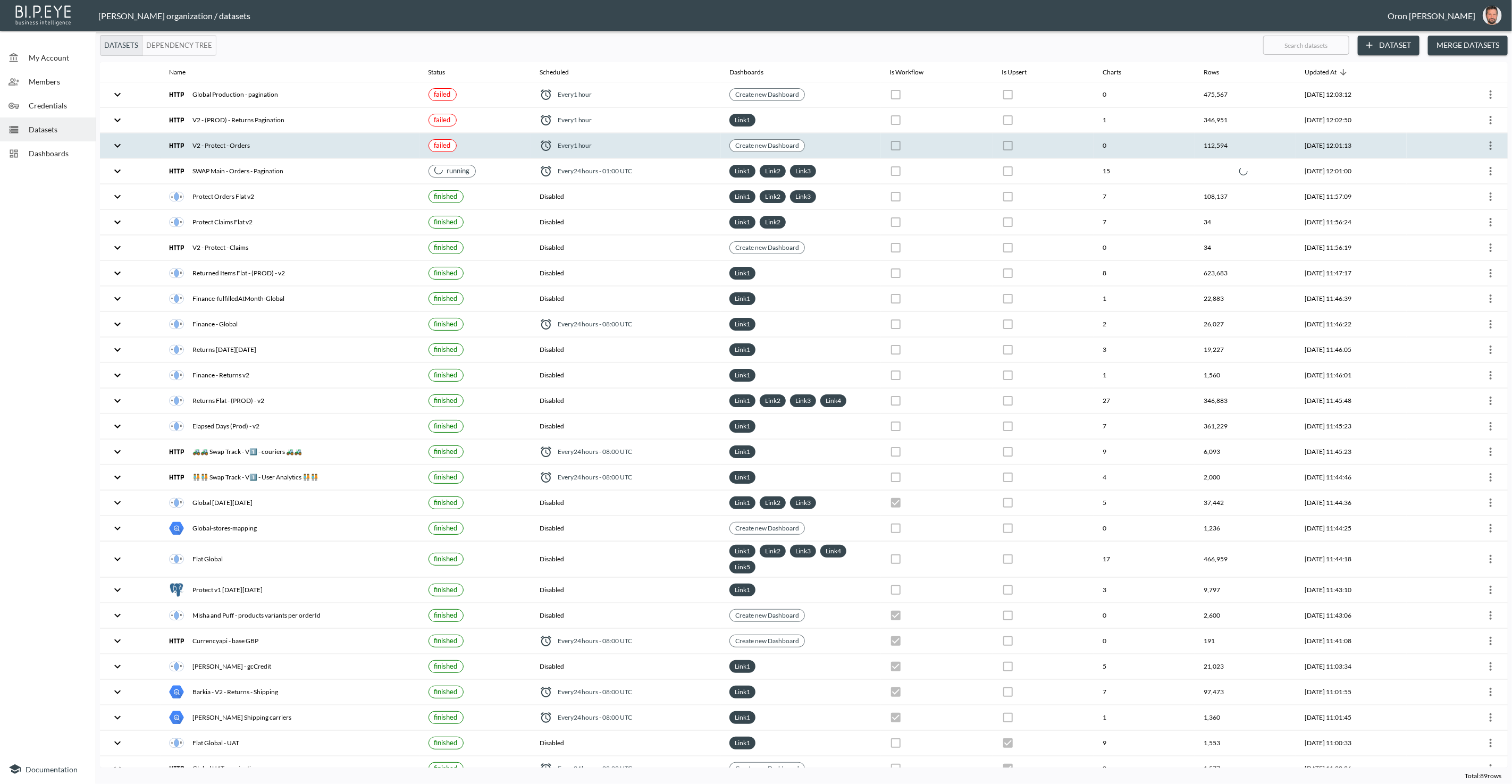
checkbox input "true"
checkbox input "false"
checkbox input "true"
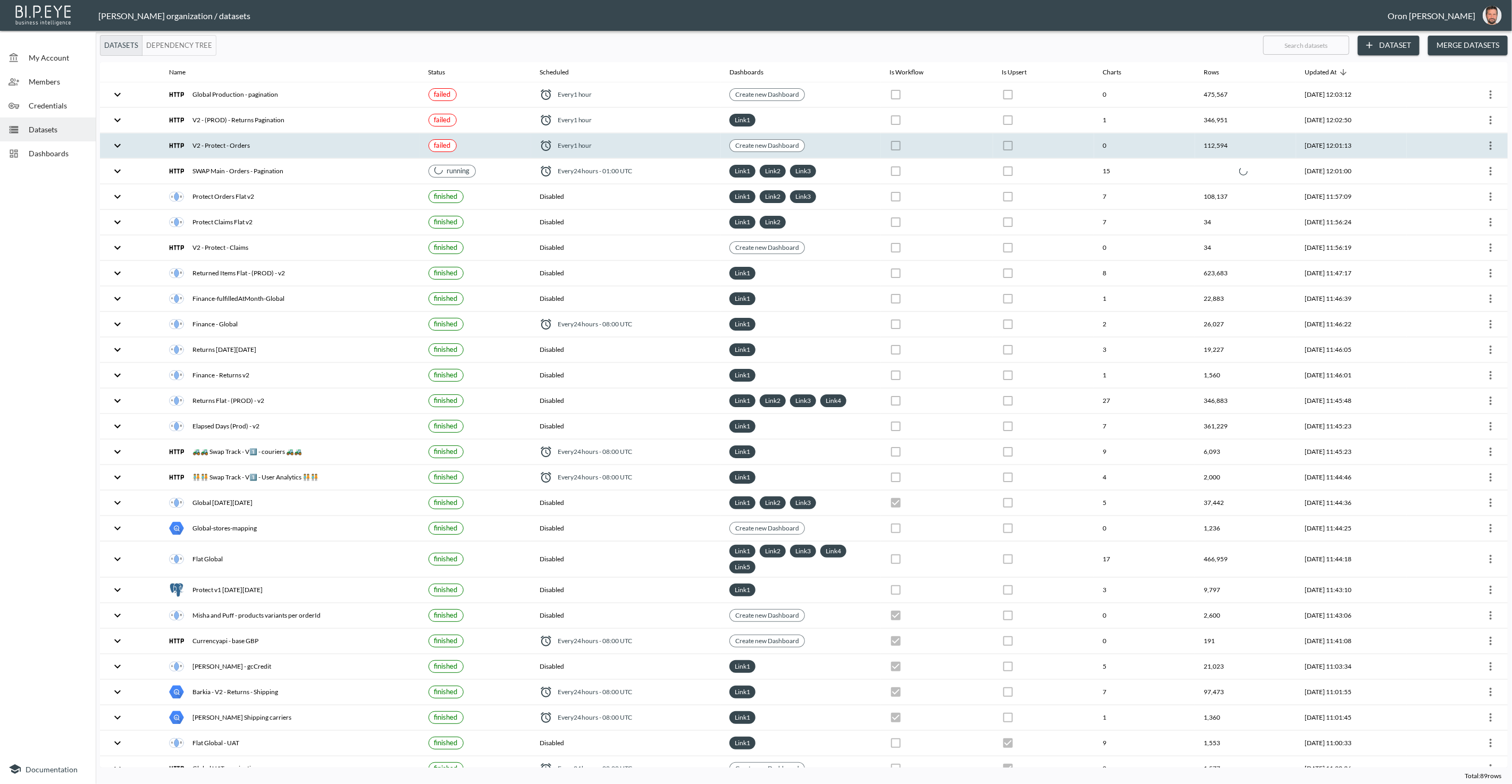
checkbox input "false"
checkbox input "true"
checkbox input "false"
checkbox input "true"
checkbox input "false"
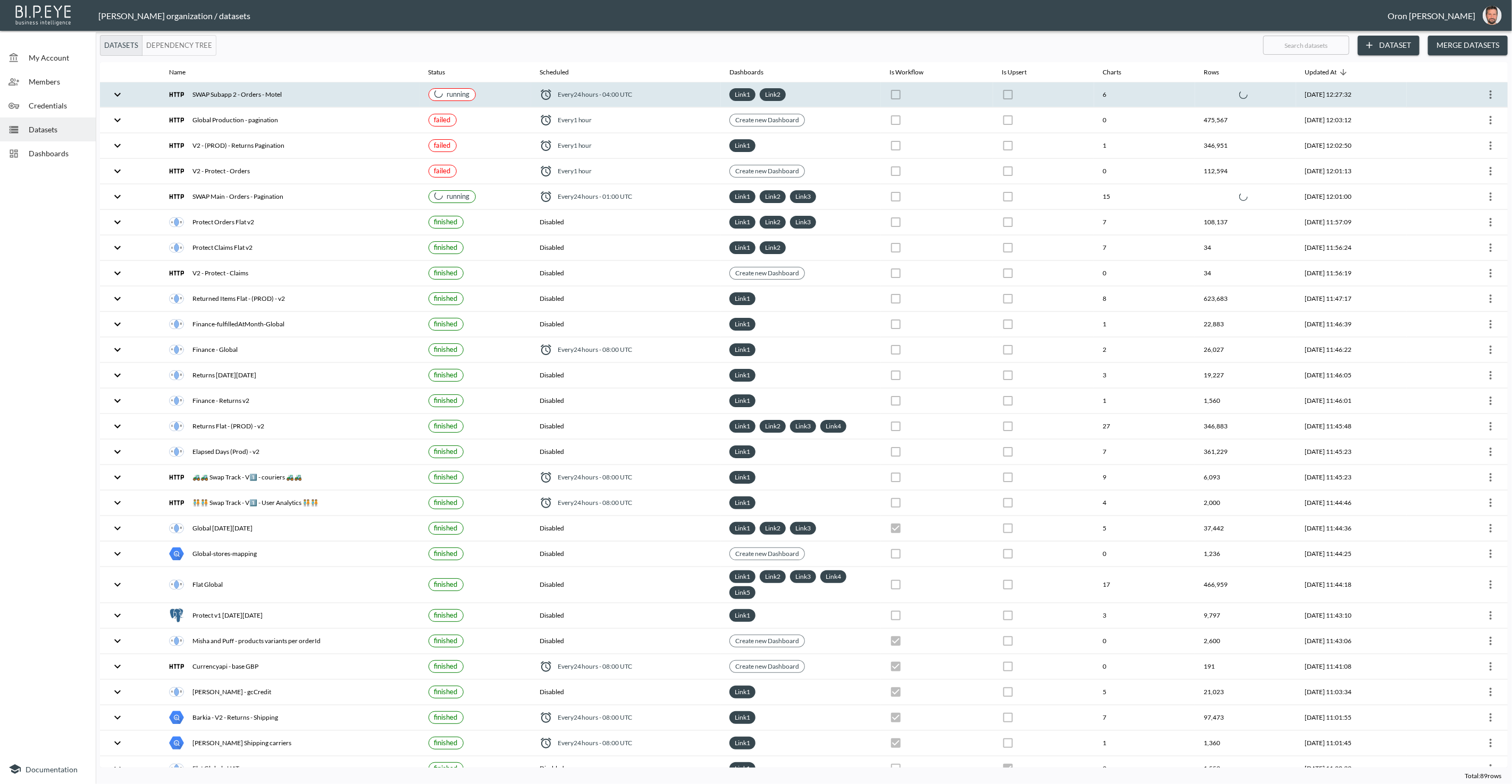
click at [607, 97] on span "Every 24 hours - 04:00 UTC" at bounding box center [595, 94] width 75 height 9
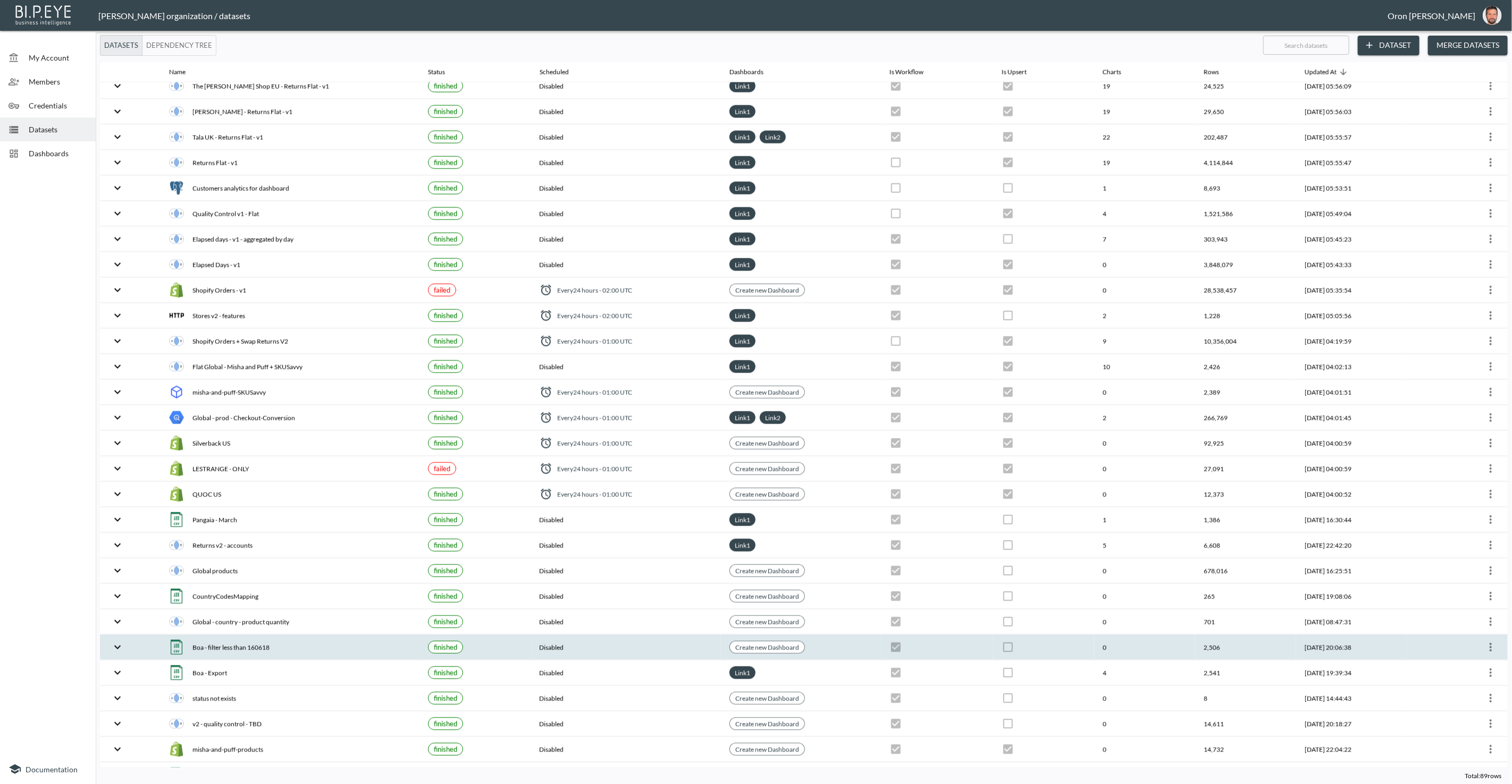
scroll to position [1583, 0]
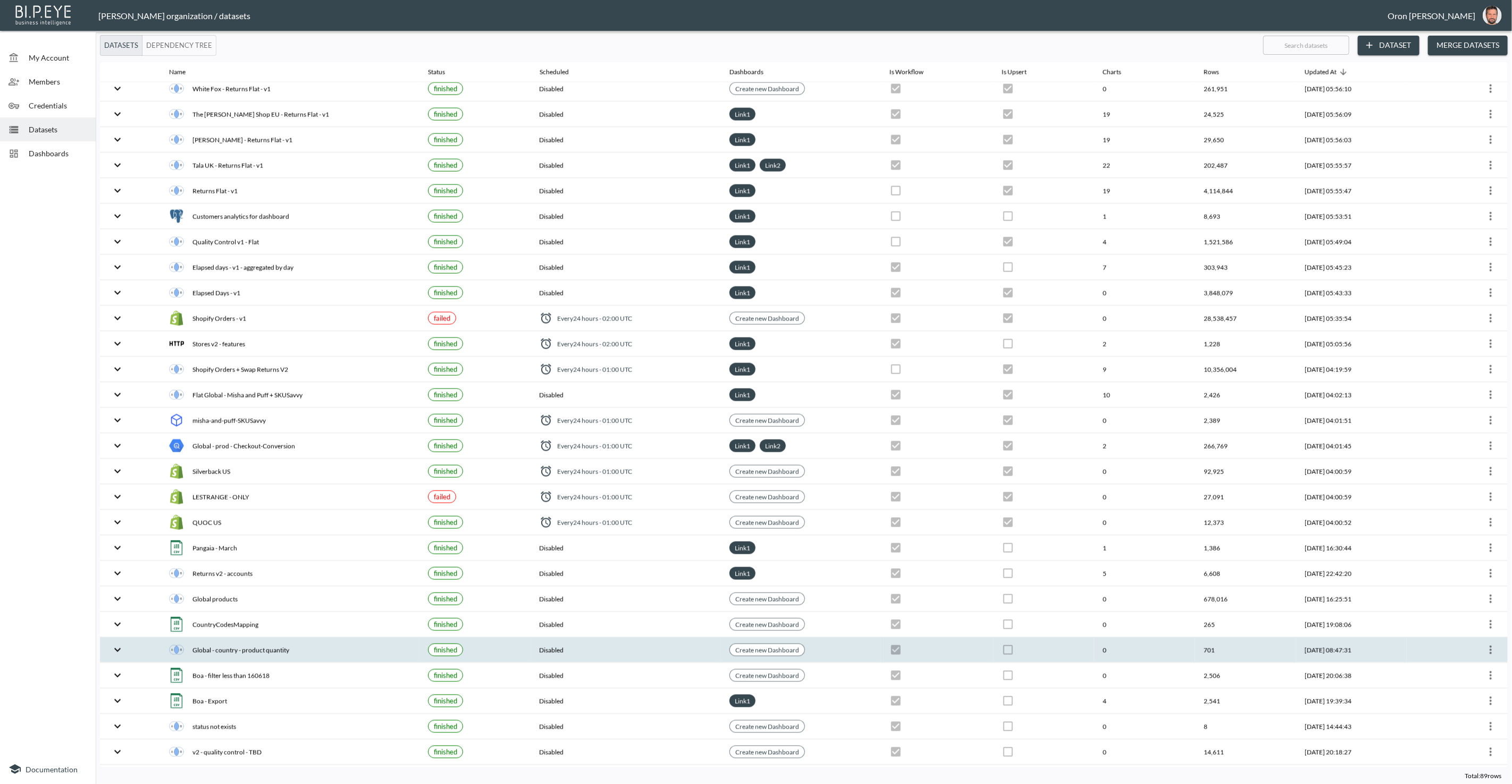
click at [337, 336] on div "Stores v2 - features" at bounding box center [290, 344] width 242 height 15
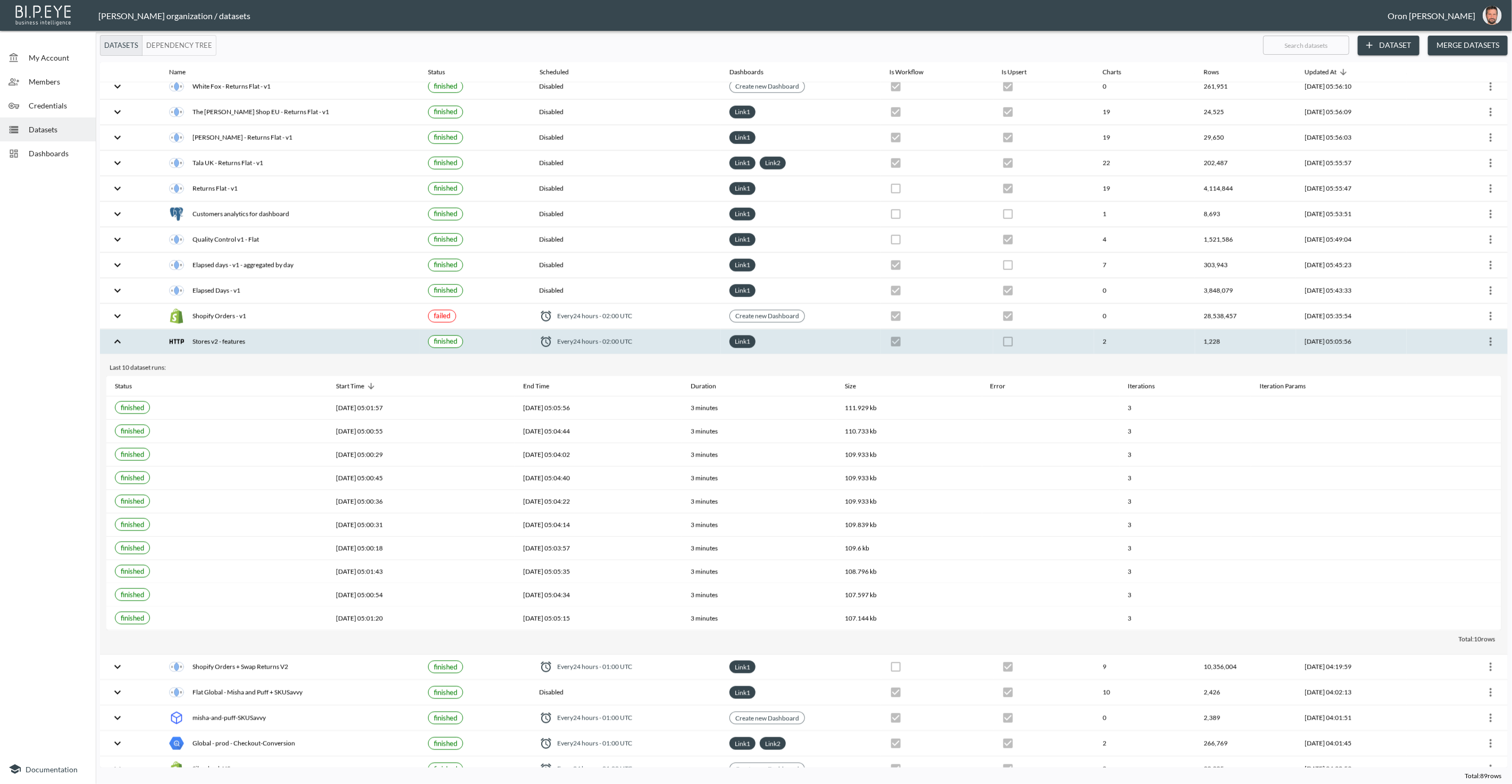
scroll to position [1242, 0]
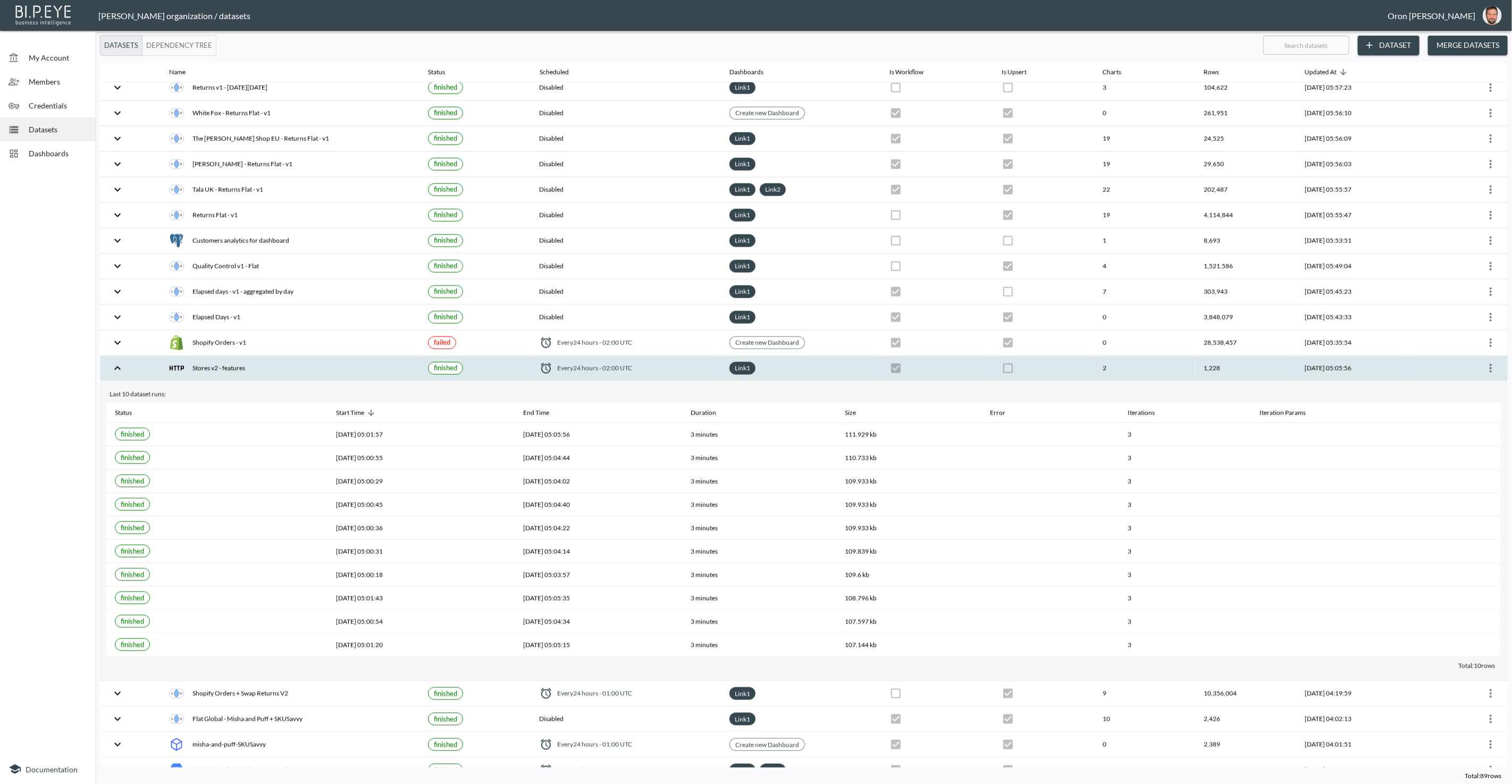
click at [1492, 362] on icon "more" at bounding box center [1491, 368] width 13 height 13
click at [1484, 357] on p "Edit Data Pipeline" at bounding box center [1459, 359] width 66 height 13
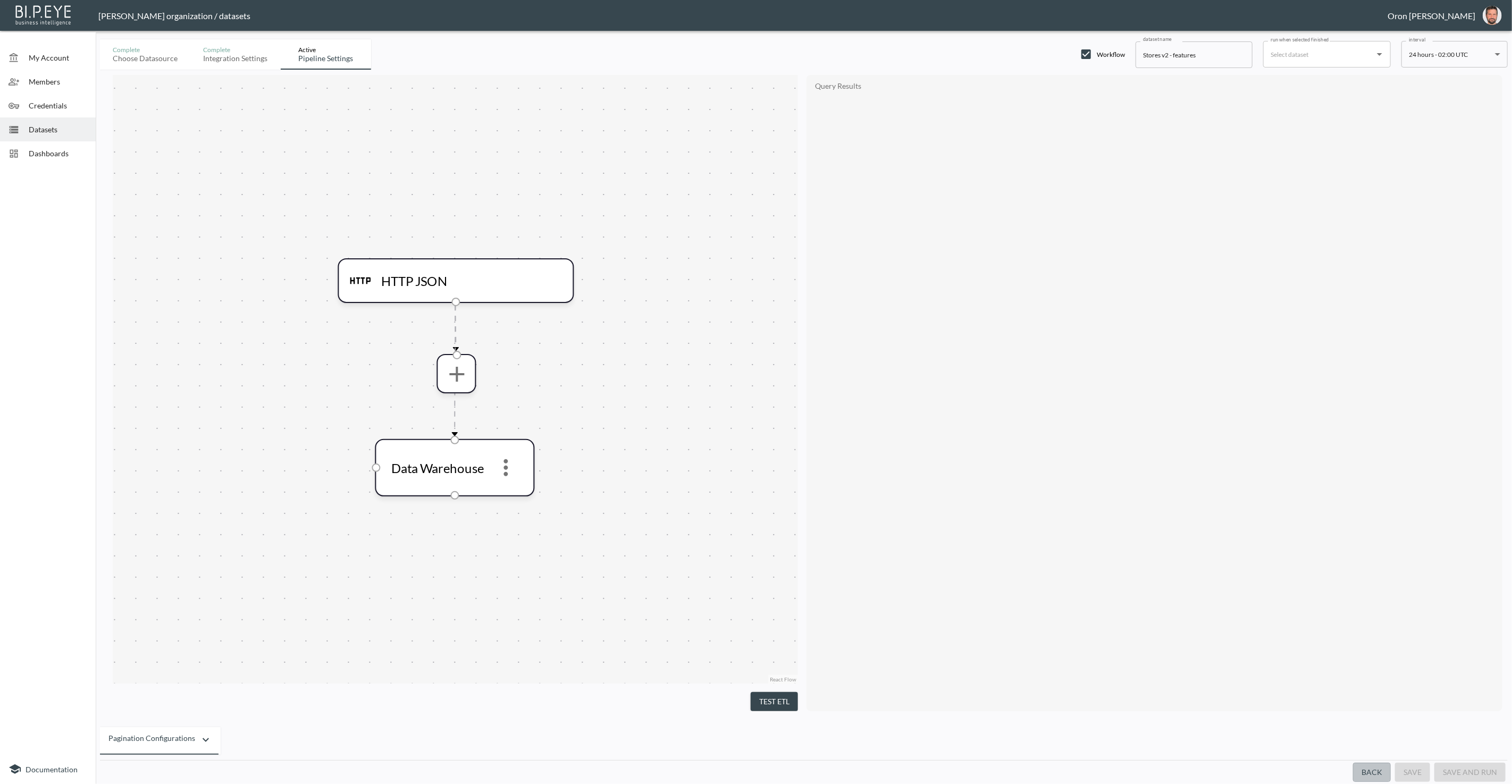
click at [1378, 769] on button "Back" at bounding box center [1372, 772] width 37 height 20
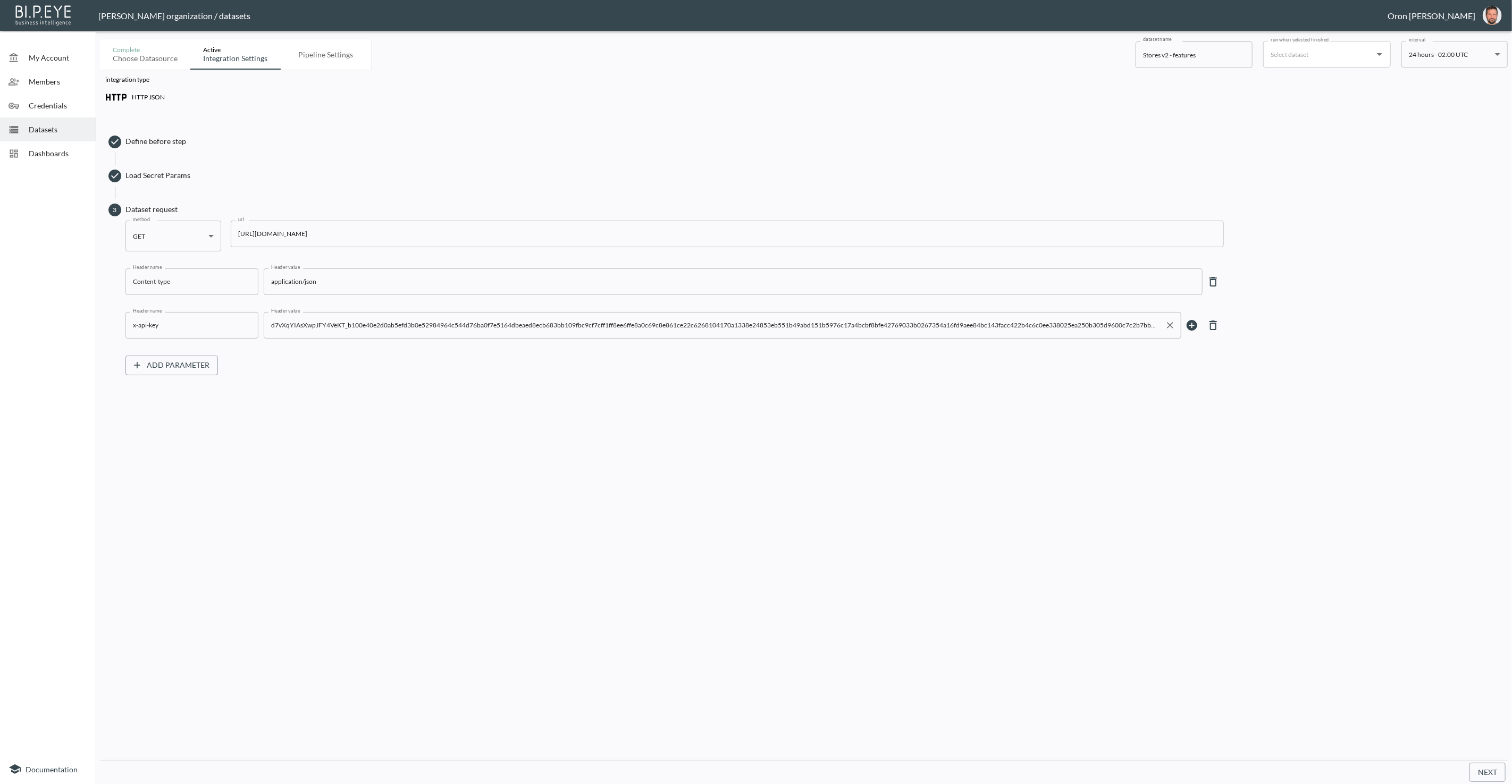
click at [716, 326] on input "d7vXqYIAsXwpJFY4VeKT_b100e40e2d0ab5efd3b0e52984964c544d76ba0f7e5164dbeaed8ecb68…" at bounding box center [715, 325] width 892 height 17
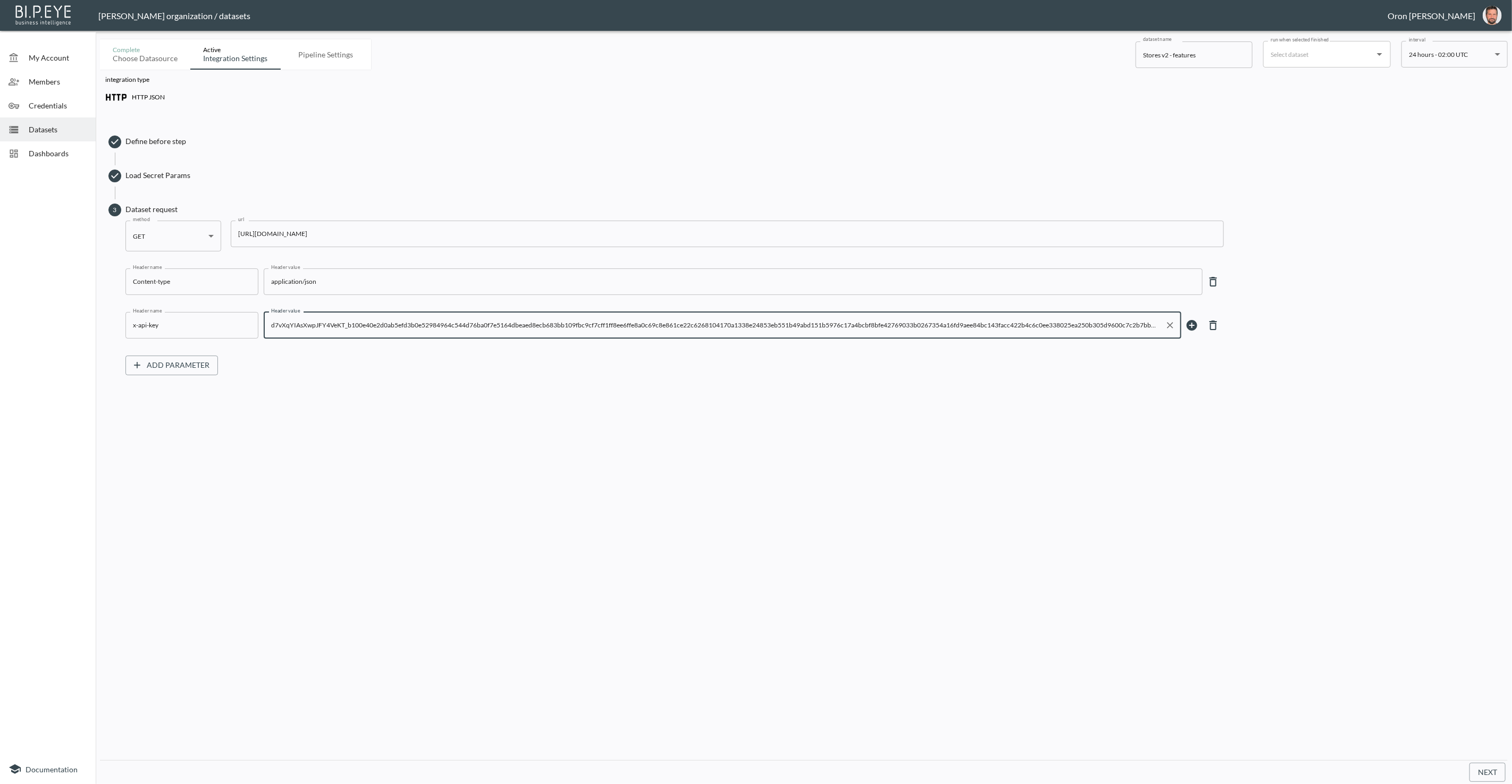
click at [716, 326] on input "d7vXqYIAsXwpJFY4VeKT_b100e40e2d0ab5efd3b0e52984964c544d76ba0f7e5164dbeaed8ecb68…" at bounding box center [715, 325] width 892 height 17
click at [710, 384] on div "Define before step Load Secret Params 3 Dataset request method GET GET method u…" at bounding box center [804, 253] width 1397 height 269
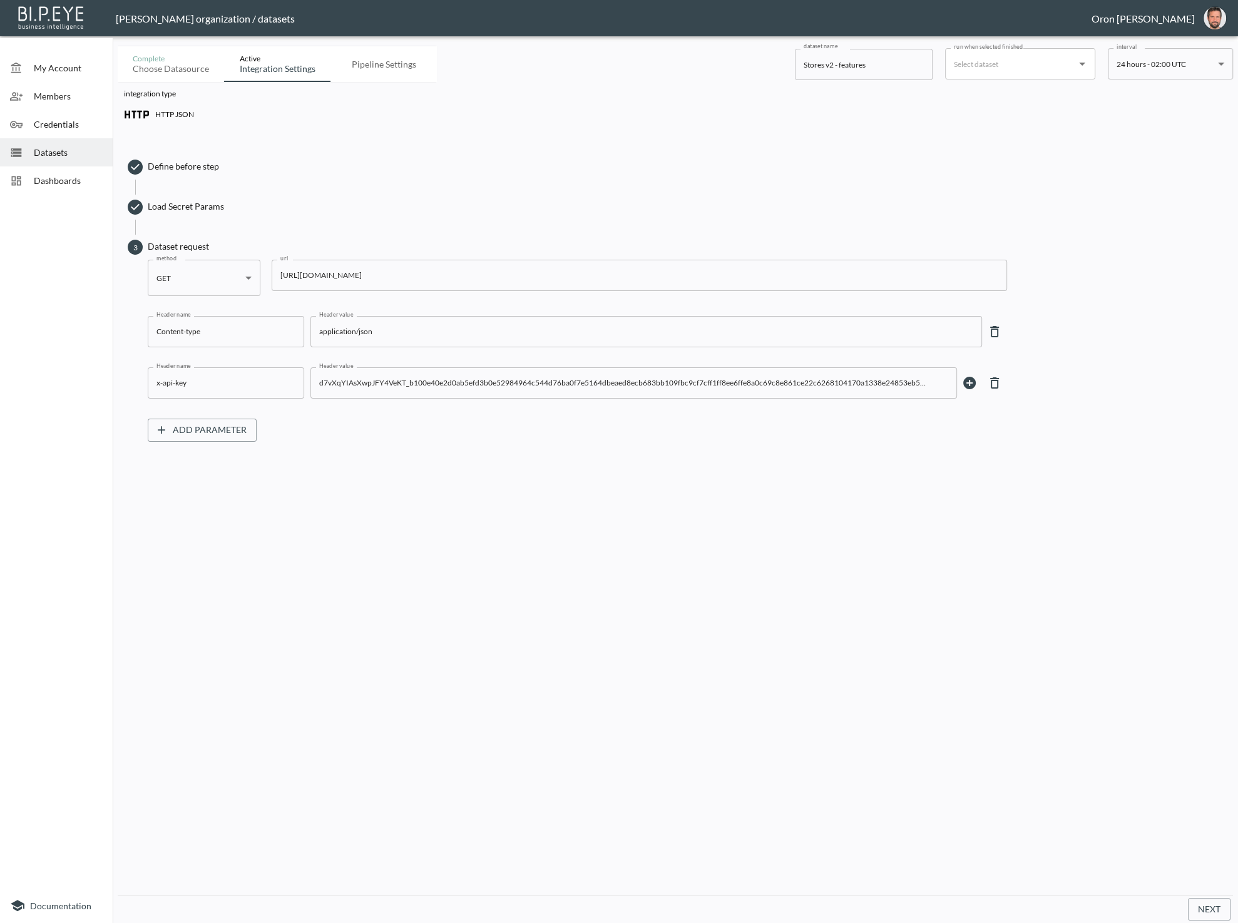
click at [635, 509] on div "integration type HTTP JSON Define before step Load Secret Params 3 Dataset requ…" at bounding box center [675, 488] width 1115 height 813
click at [848, 388] on input "d7vXqYIAsXwpJFY4VeKT_b100e40e2d0ab5efd3b0e52984964c544d76ba0f7e5164dbeaed8ecb68…" at bounding box center [624, 383] width 616 height 20
type input "length 277 chars"
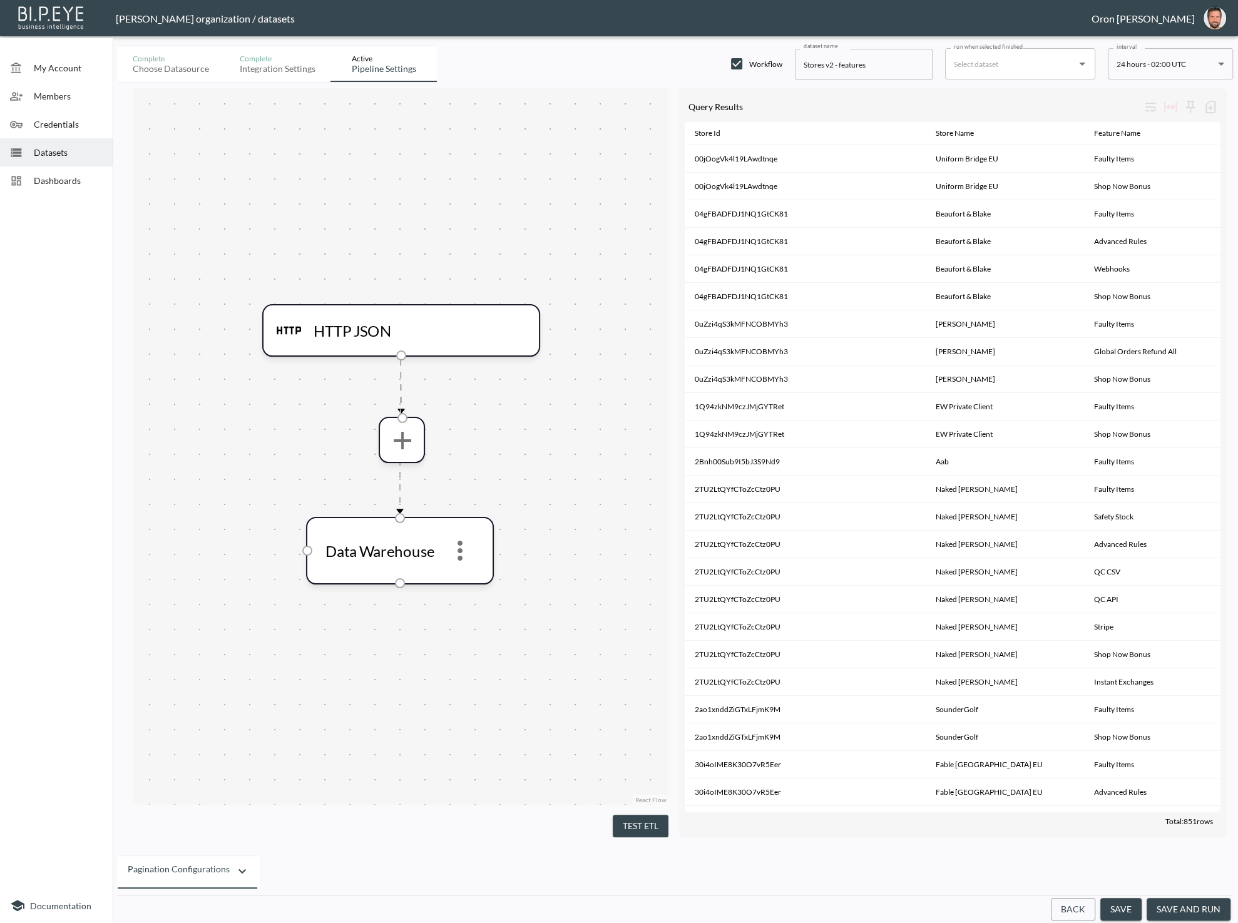
click at [1070, 913] on button "Back" at bounding box center [1072, 909] width 44 height 23
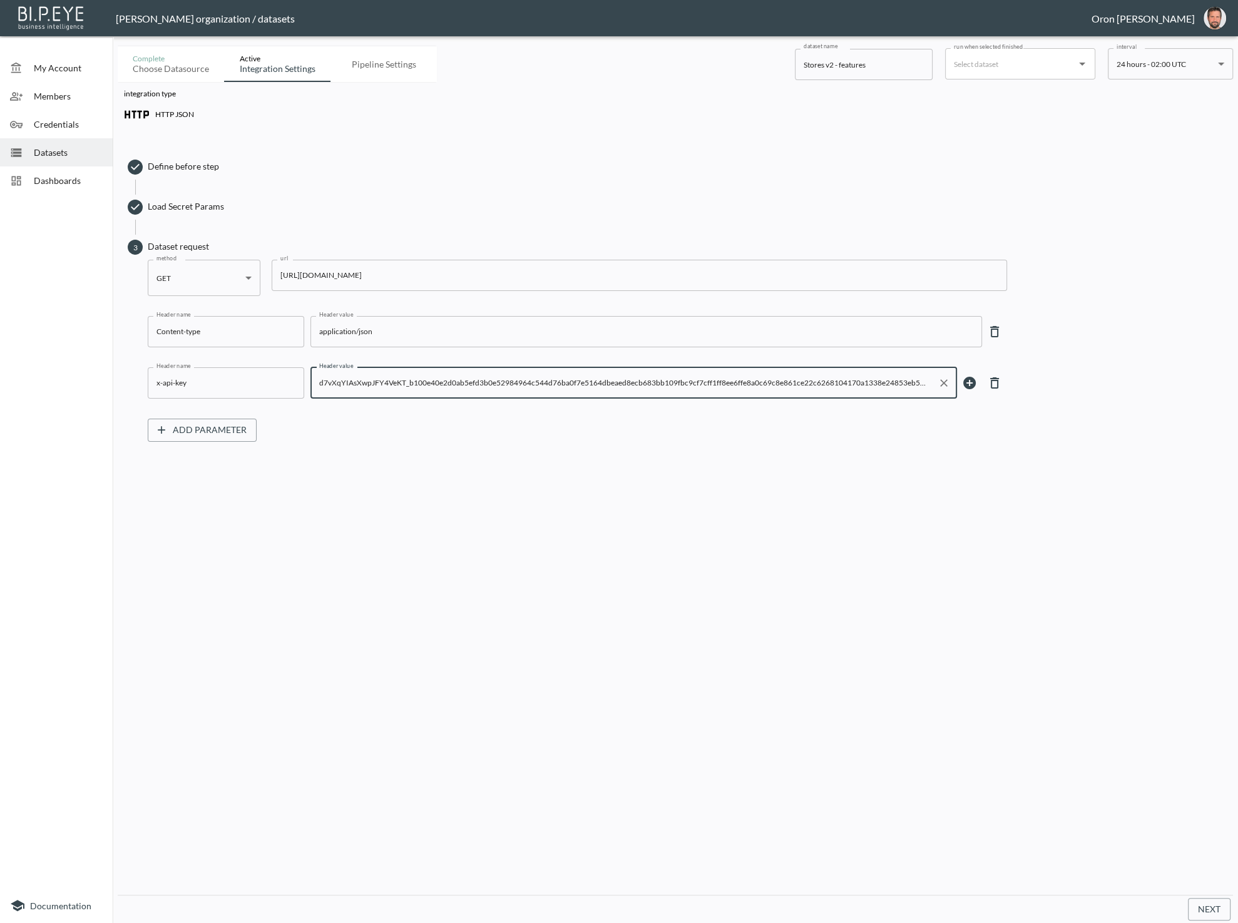
click at [525, 391] on input "d7vXqYIAsXwpJFY4VeKT_b100e40e2d0ab5efd3b0e52984964c544d76ba0f7e5164dbeaed8ecb68…" at bounding box center [624, 383] width 616 height 20
click at [524, 391] on input "d7vXqYIAsXwpJFY4VeKT_b100e40e2d0ab5efd3b0e52984964c544d76ba0f7e5164dbeaed8ecb68…" at bounding box center [624, 383] width 616 height 20
click at [69, 129] on span "Credentials" at bounding box center [68, 124] width 69 height 13
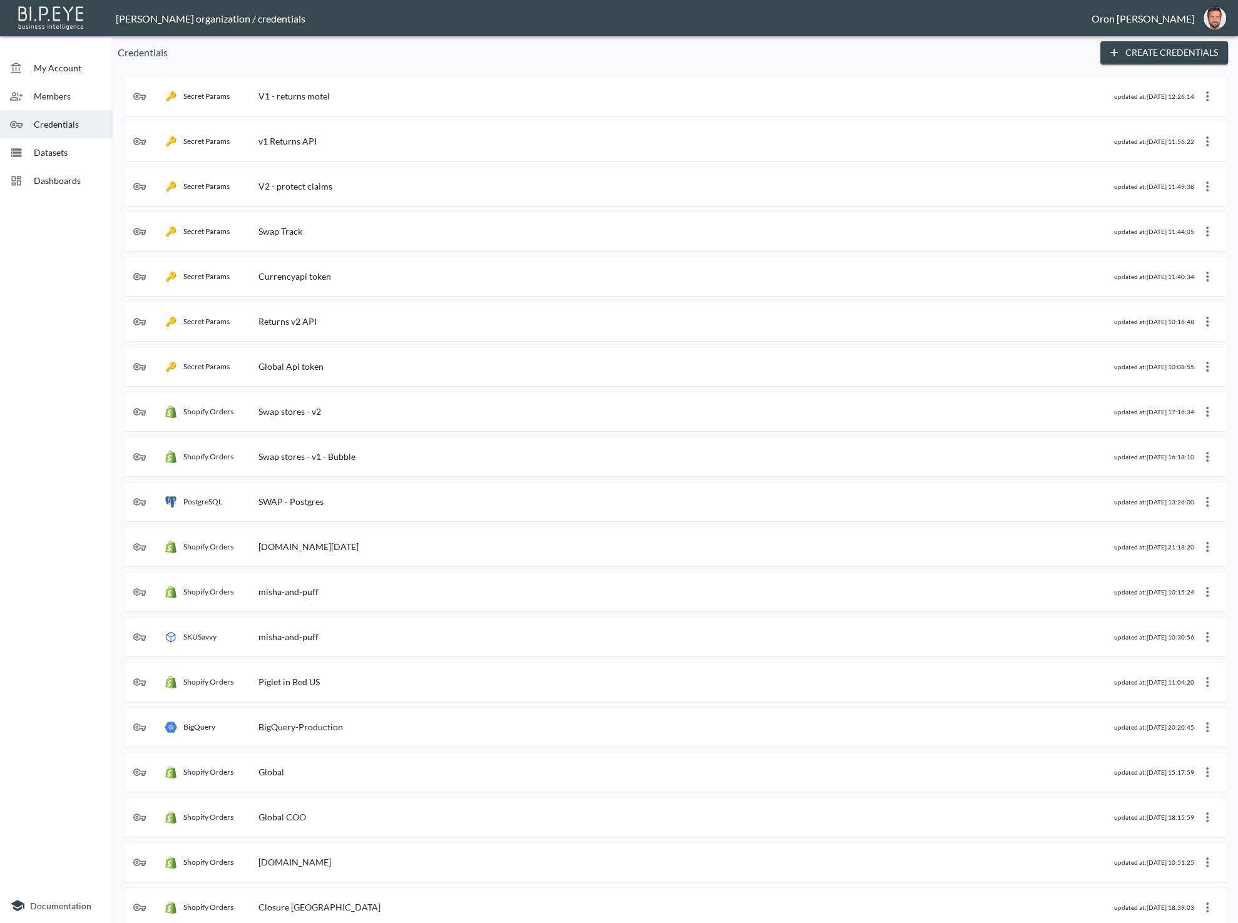
click at [1117, 48] on button "Create Credentials" at bounding box center [1164, 52] width 128 height 23
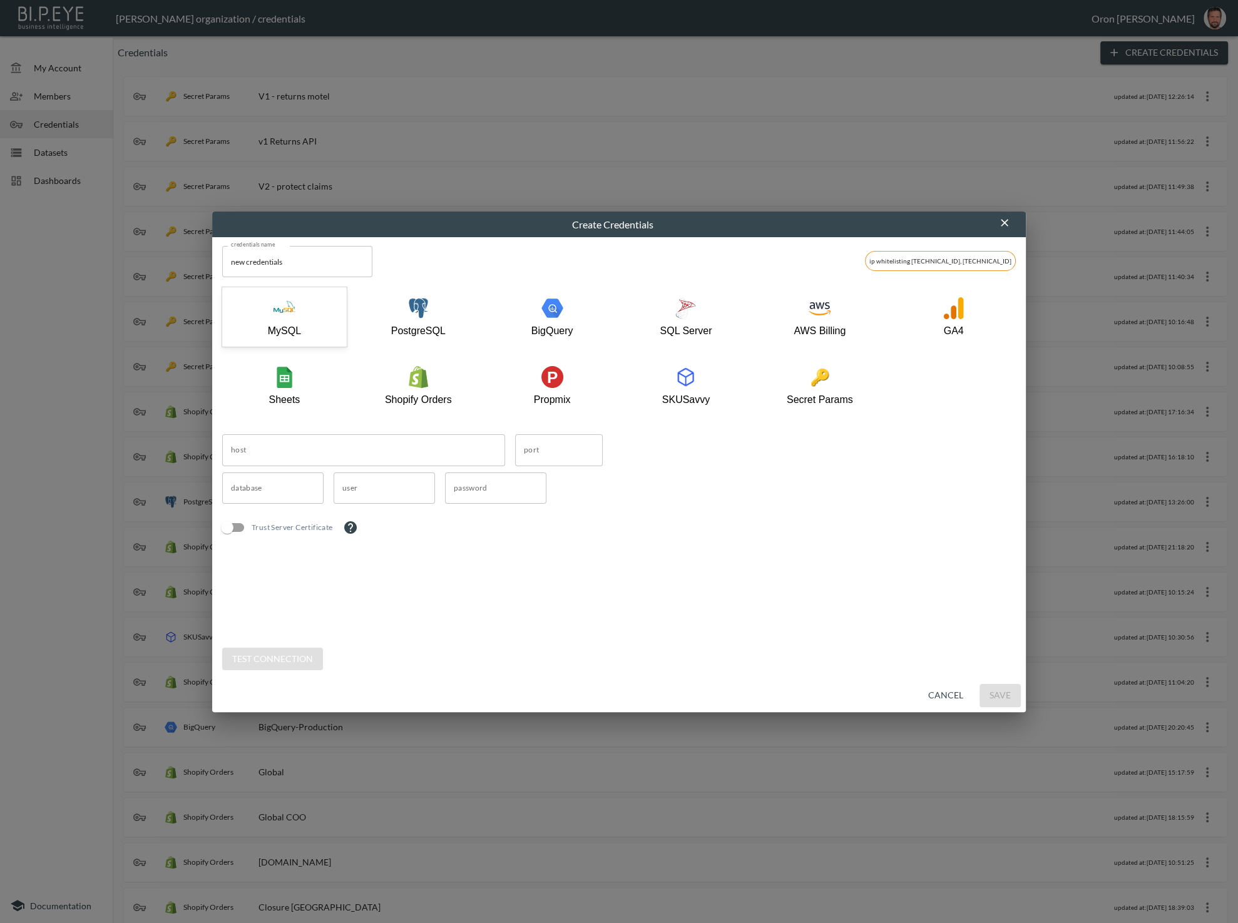
drag, startPoint x: 830, startPoint y: 381, endPoint x: 680, endPoint y: 429, distance: 157.5
click at [828, 381] on div "Secret Params" at bounding box center [819, 385] width 112 height 39
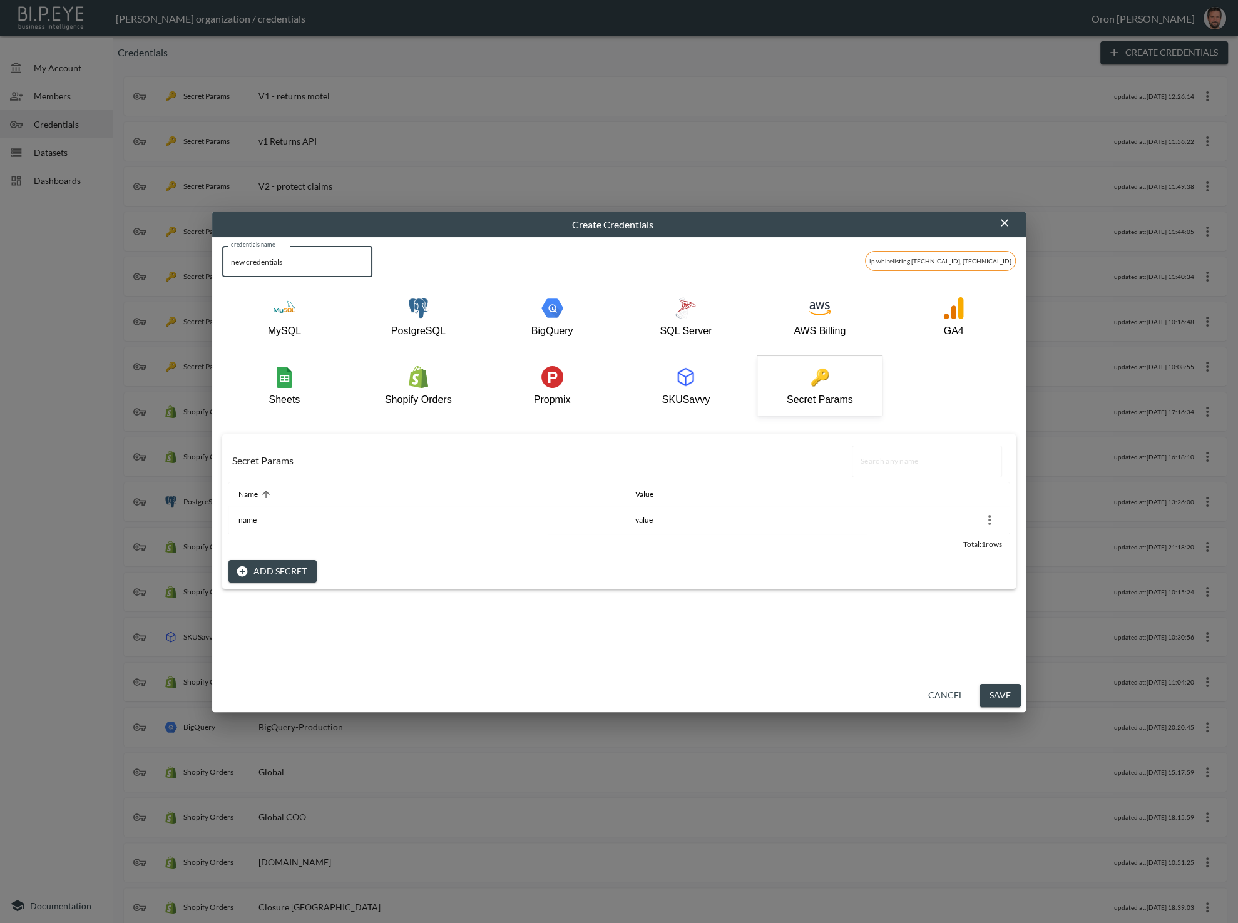
click at [303, 263] on input "new credentials" at bounding box center [297, 261] width 150 height 31
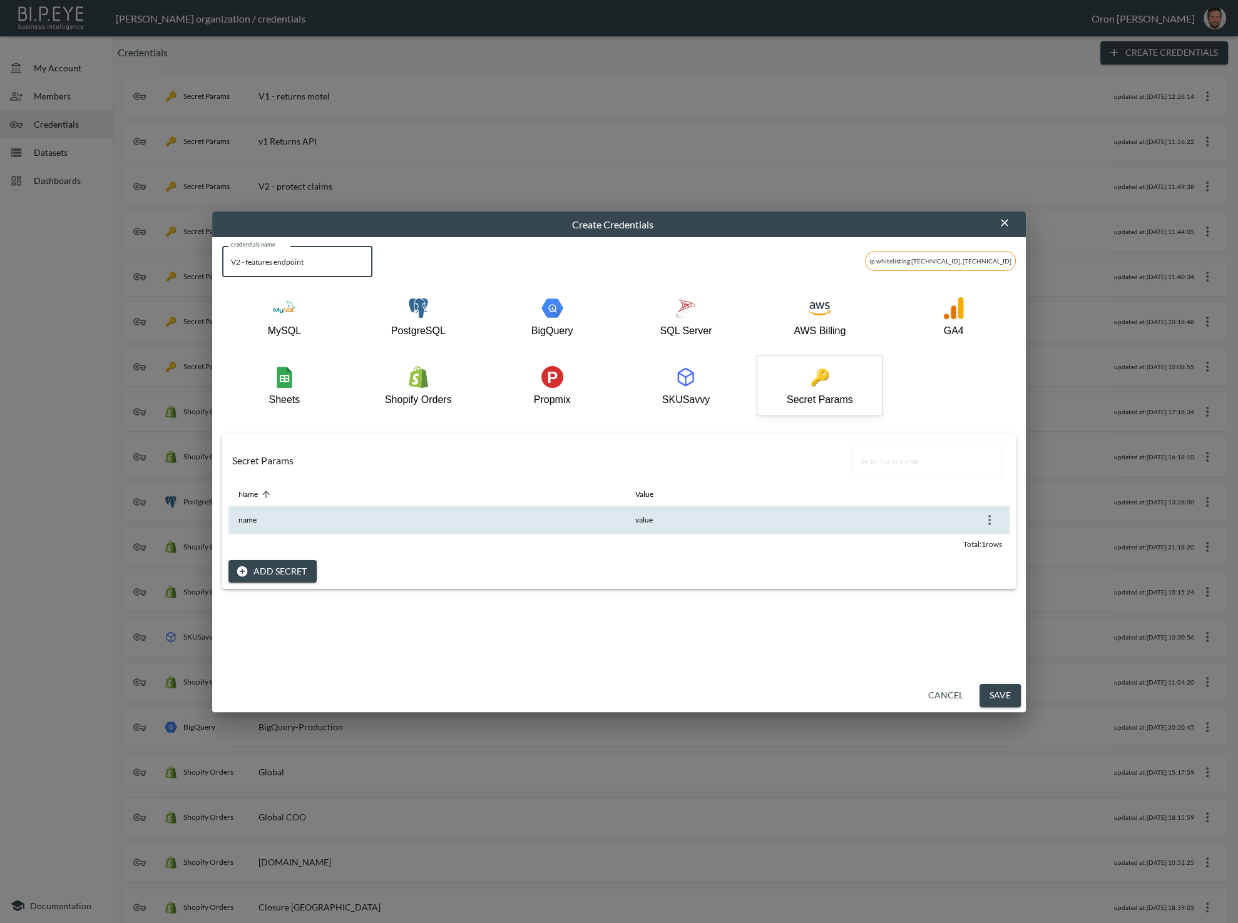
type input "V2 - features endpoint"
click at [990, 517] on icon "more" at bounding box center [989, 519] width 15 height 15
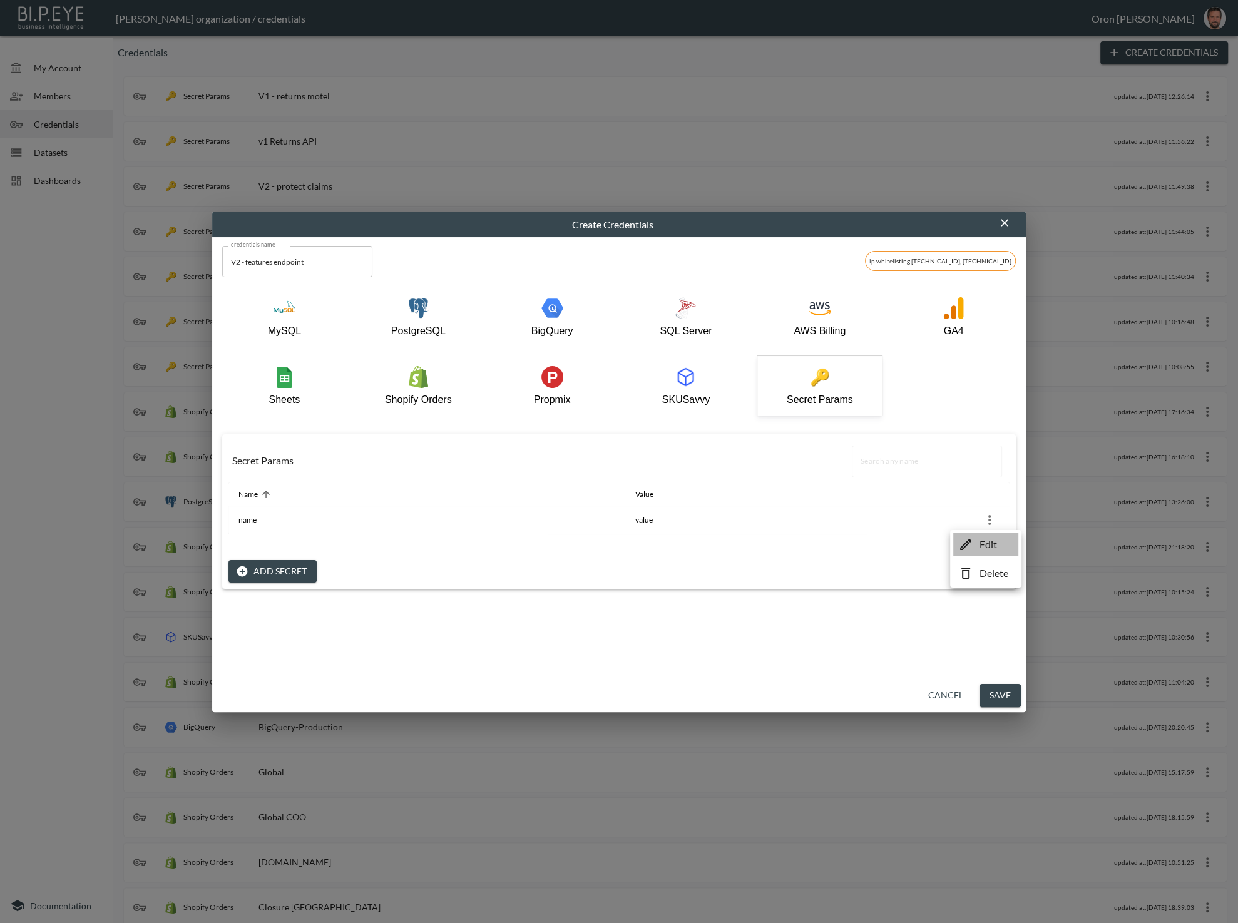
click at [980, 540] on p "Edit" at bounding box center [988, 544] width 18 height 15
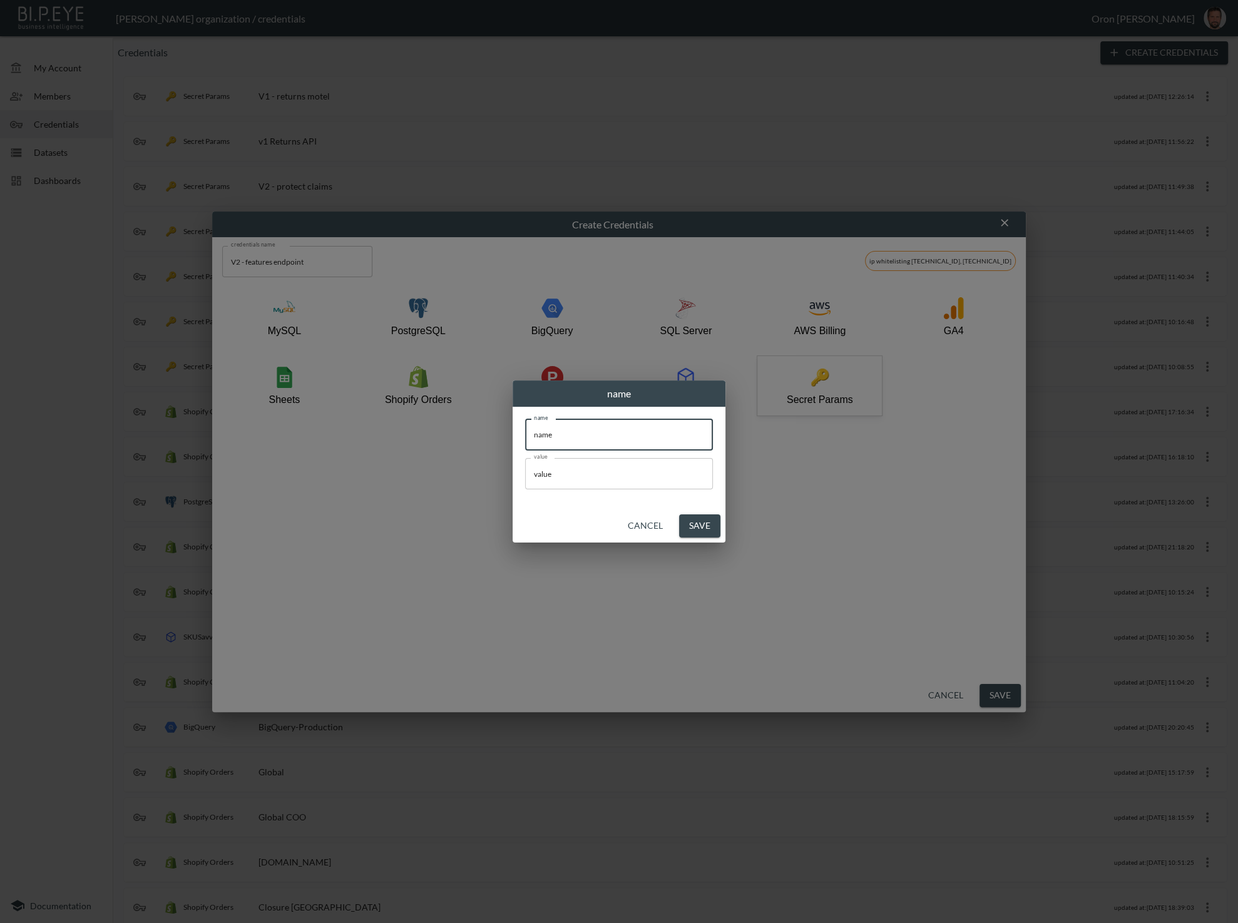
click at [568, 435] on input "name" at bounding box center [619, 434] width 188 height 31
type input "token"
paste input "d7vXqYIAsXwpJFY4VeKT_b100e40e2d0ab5efd3b0e52984964c544d76ba0f7e5164dbeaed8ecb68…"
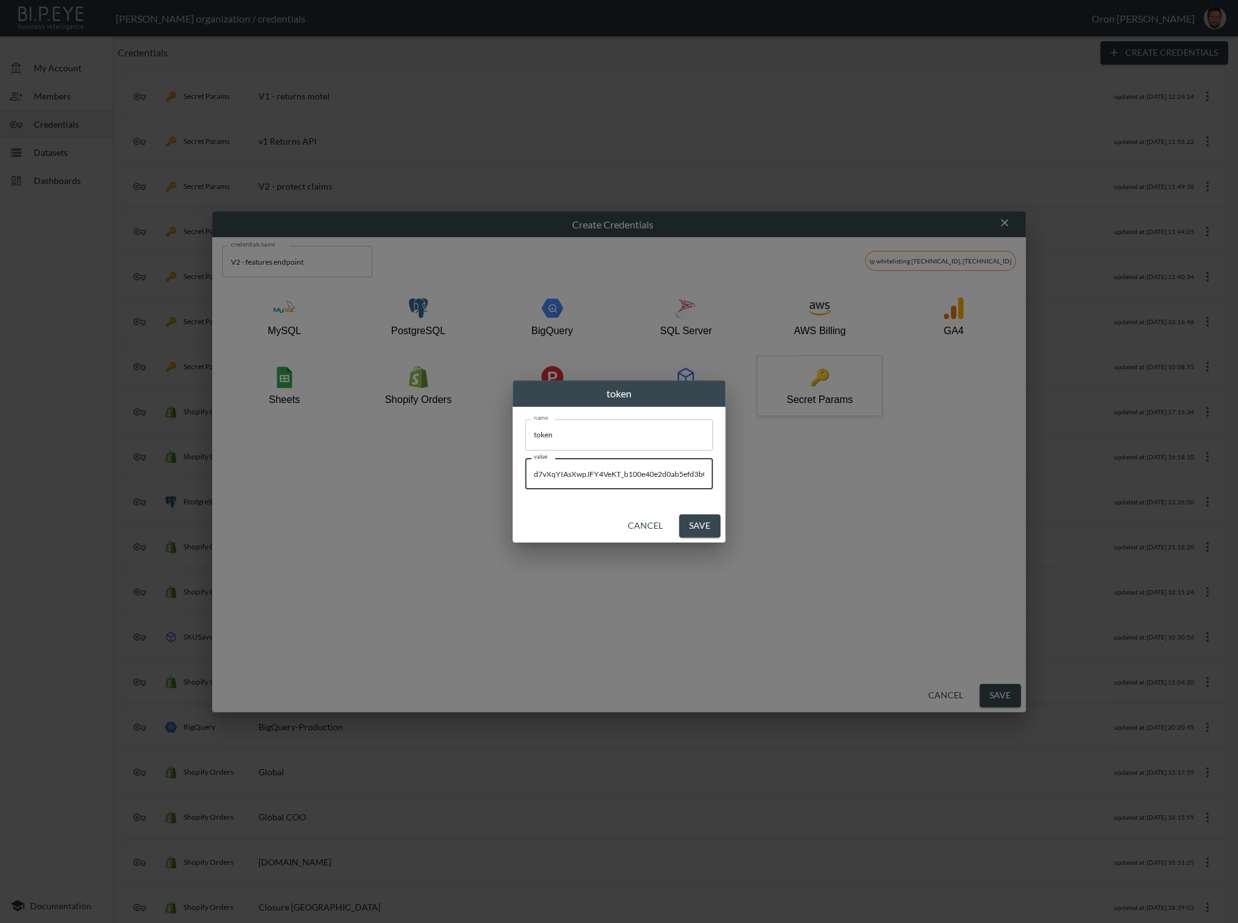
scroll to position [0, 968]
type input "d7vXqYIAsXwpJFY4VeKT_b100e40e2d0ab5efd3b0e52984964c544d76ba0f7e5164dbeaed8ecb68…"
click at [706, 521] on button "Save" at bounding box center [699, 525] width 41 height 23
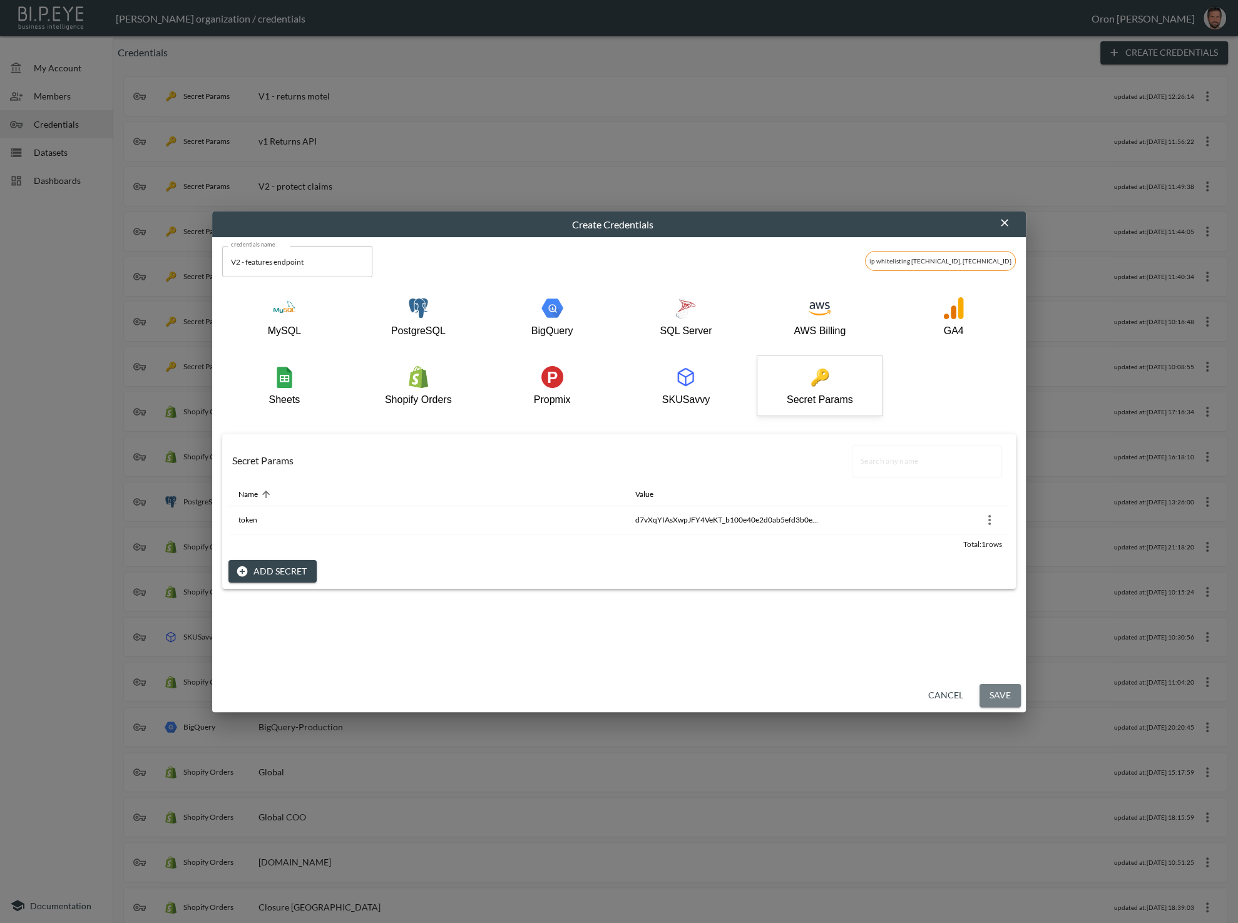
drag, startPoint x: 988, startPoint y: 698, endPoint x: 821, endPoint y: 571, distance: 209.3
click at [988, 698] on button "Save" at bounding box center [999, 695] width 41 height 23
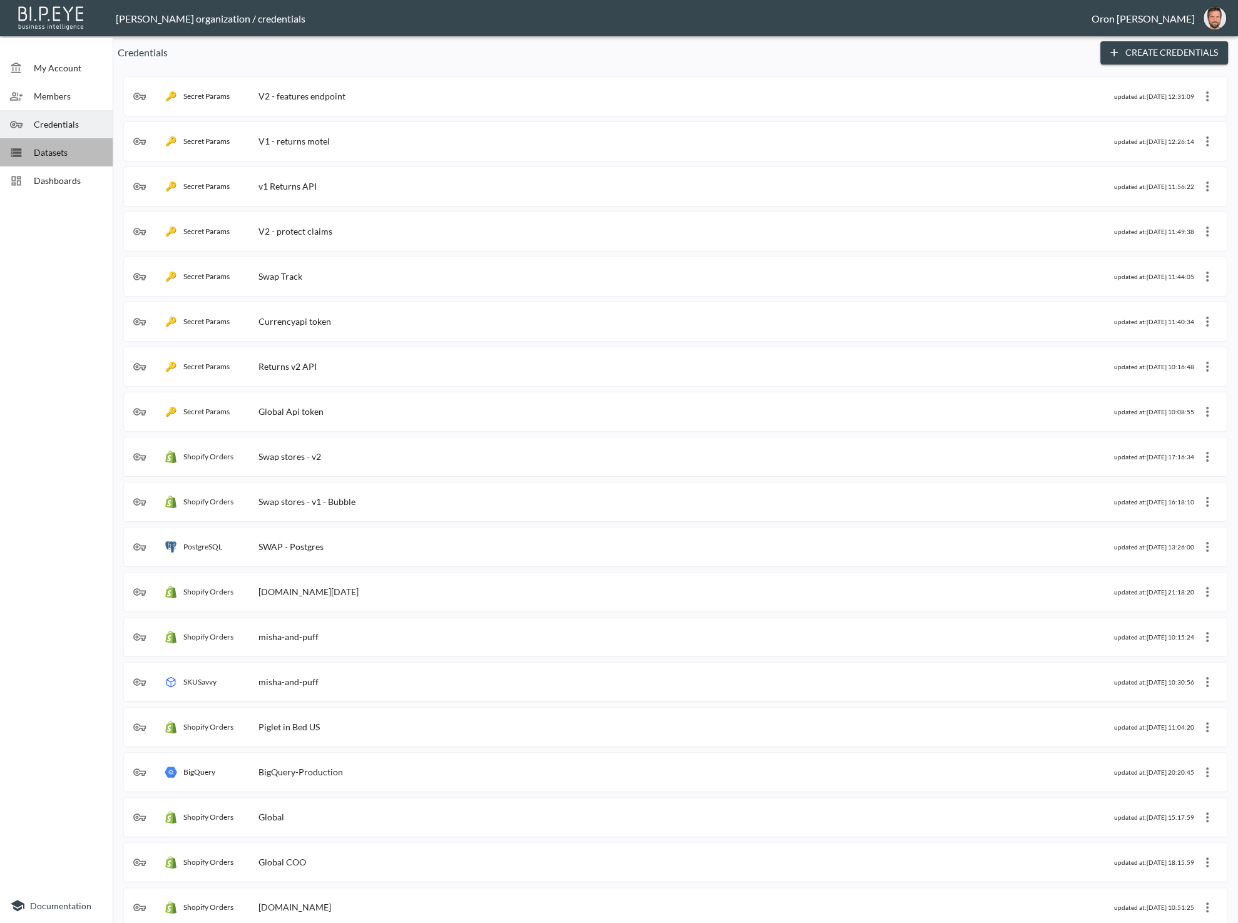
click at [52, 150] on span "Datasets" at bounding box center [68, 152] width 69 height 13
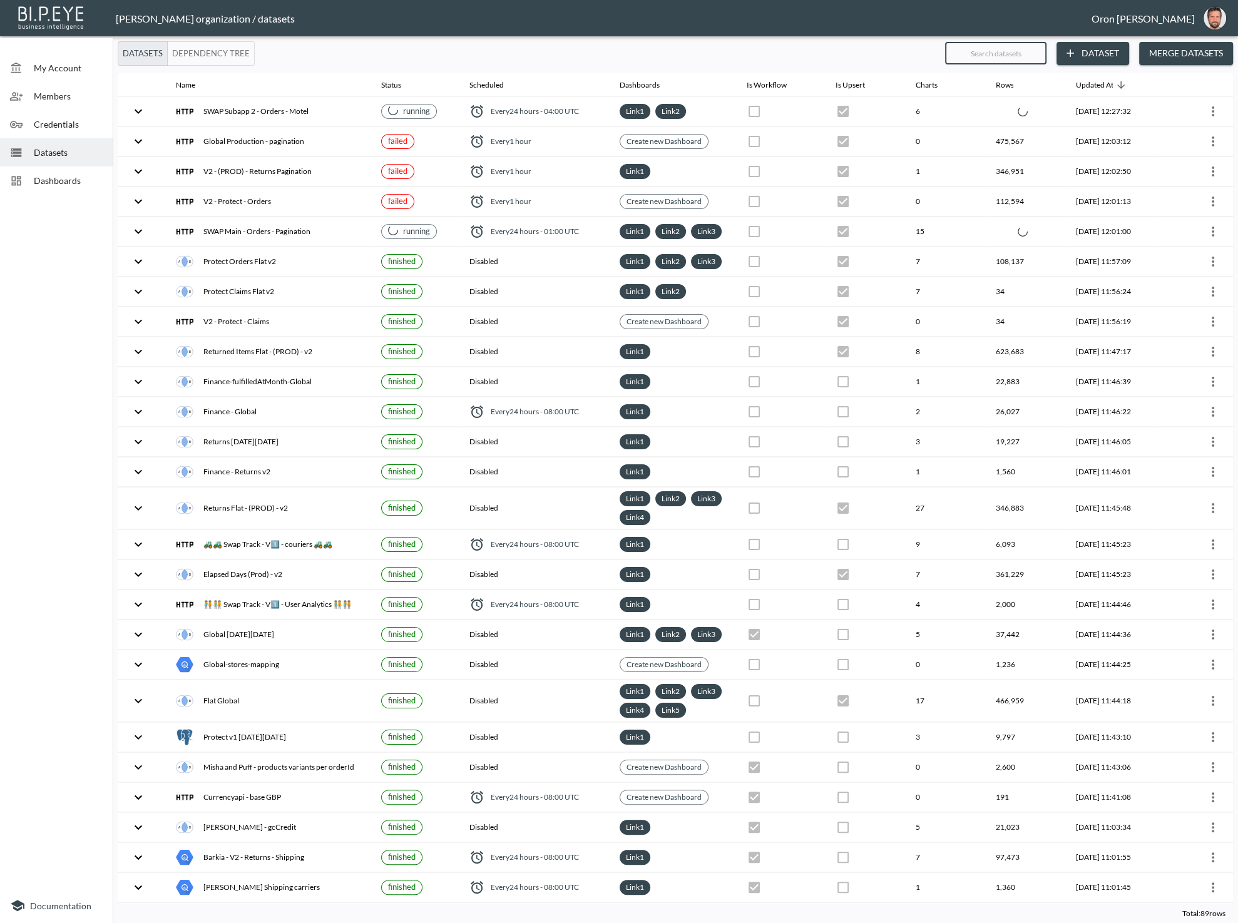
click at [1000, 57] on input "text" at bounding box center [995, 53] width 101 height 31
type input "f"
checkbox input "false"
checkbox input "true"
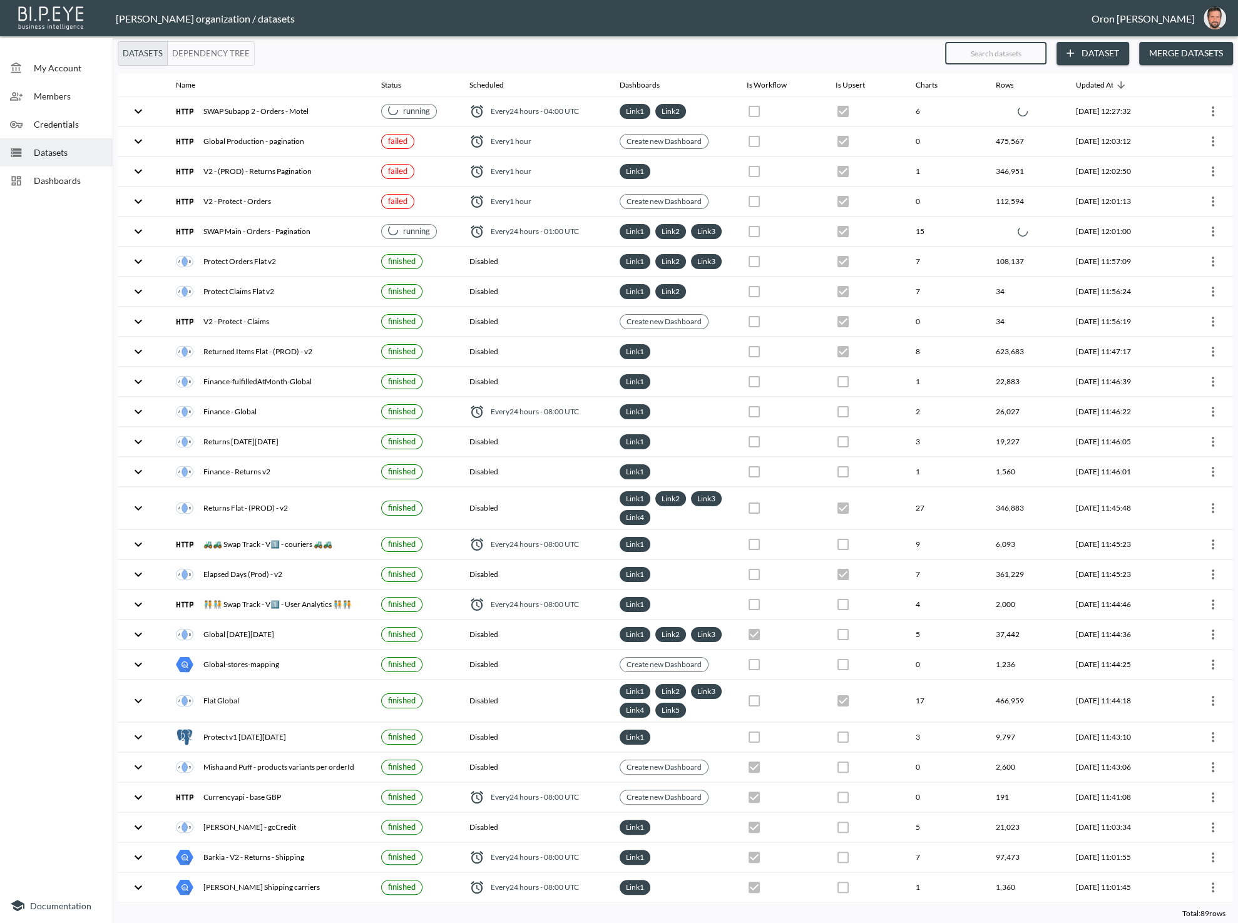
checkbox input "true"
checkbox input "false"
checkbox input "true"
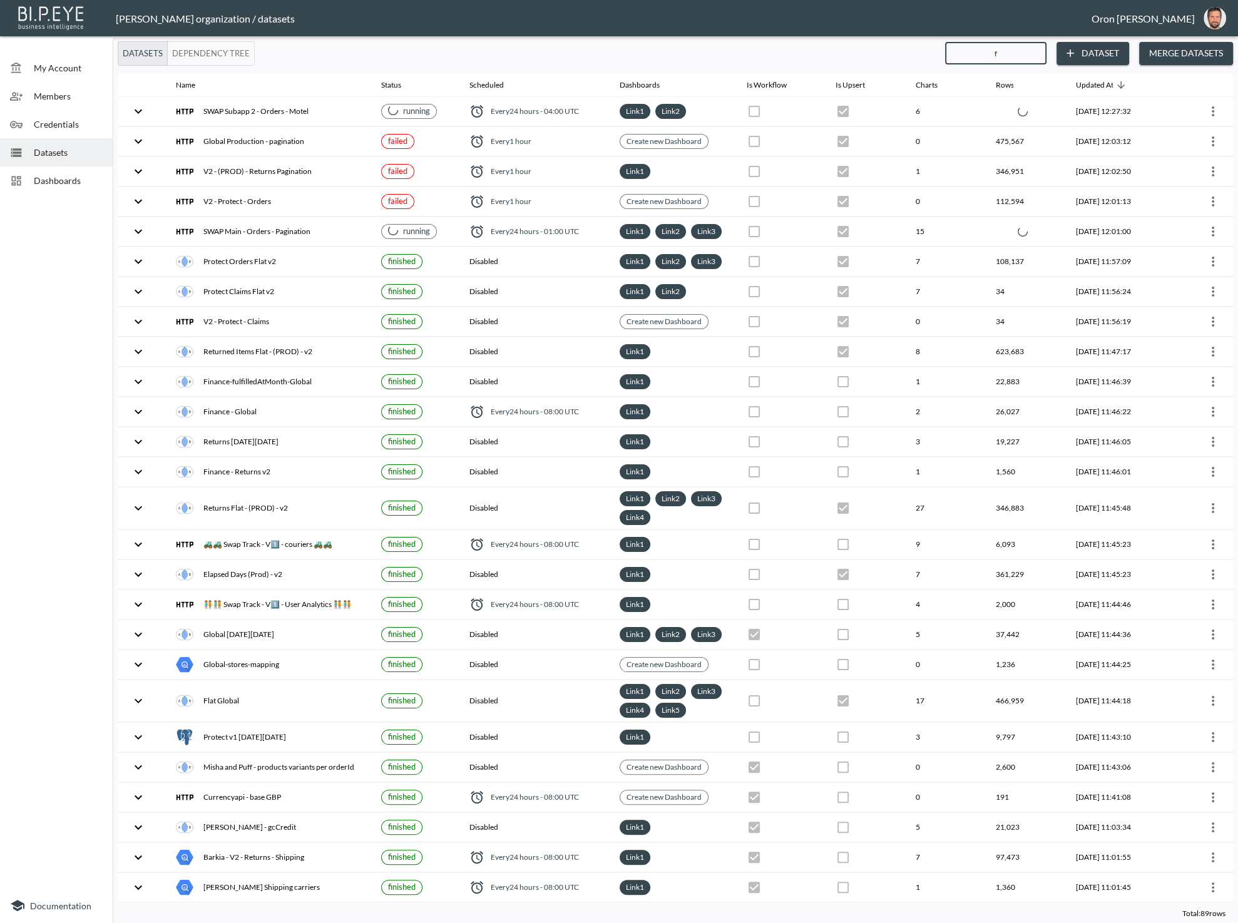
checkbox input "false"
checkbox input "true"
checkbox input "false"
checkbox input "true"
checkbox input "false"
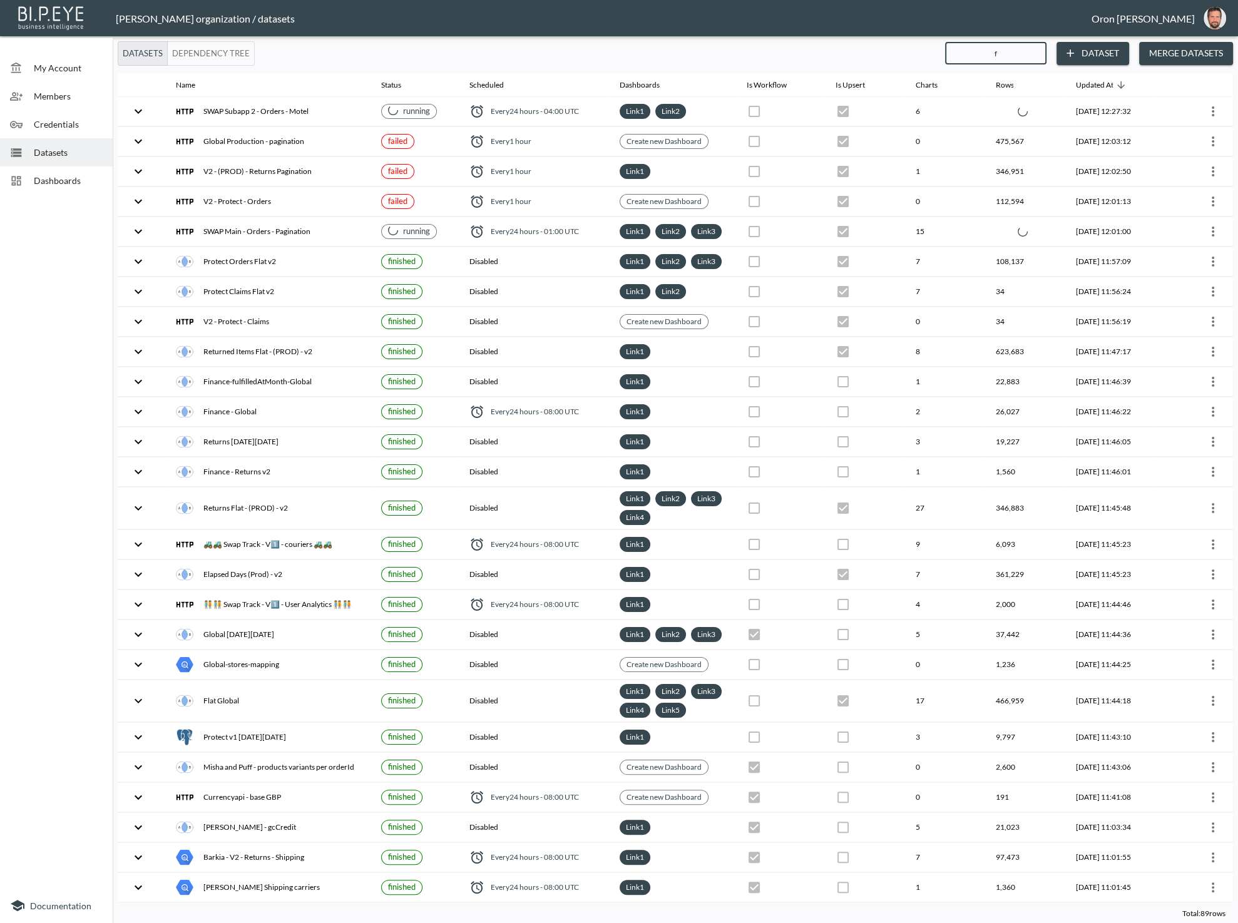
checkbox input "true"
checkbox input "false"
checkbox input "true"
checkbox input "false"
checkbox input "true"
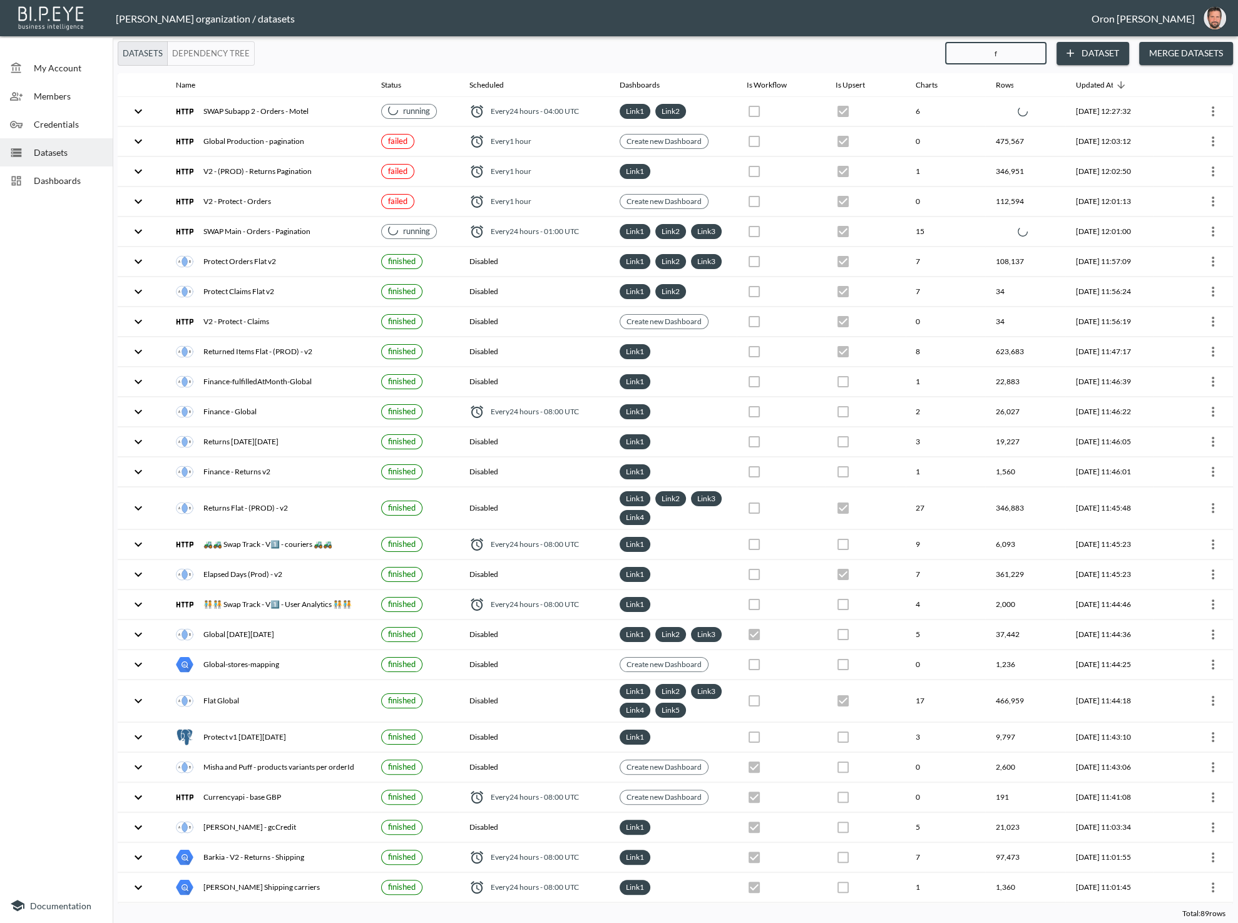
checkbox input "false"
checkbox input "true"
checkbox input "false"
checkbox input "true"
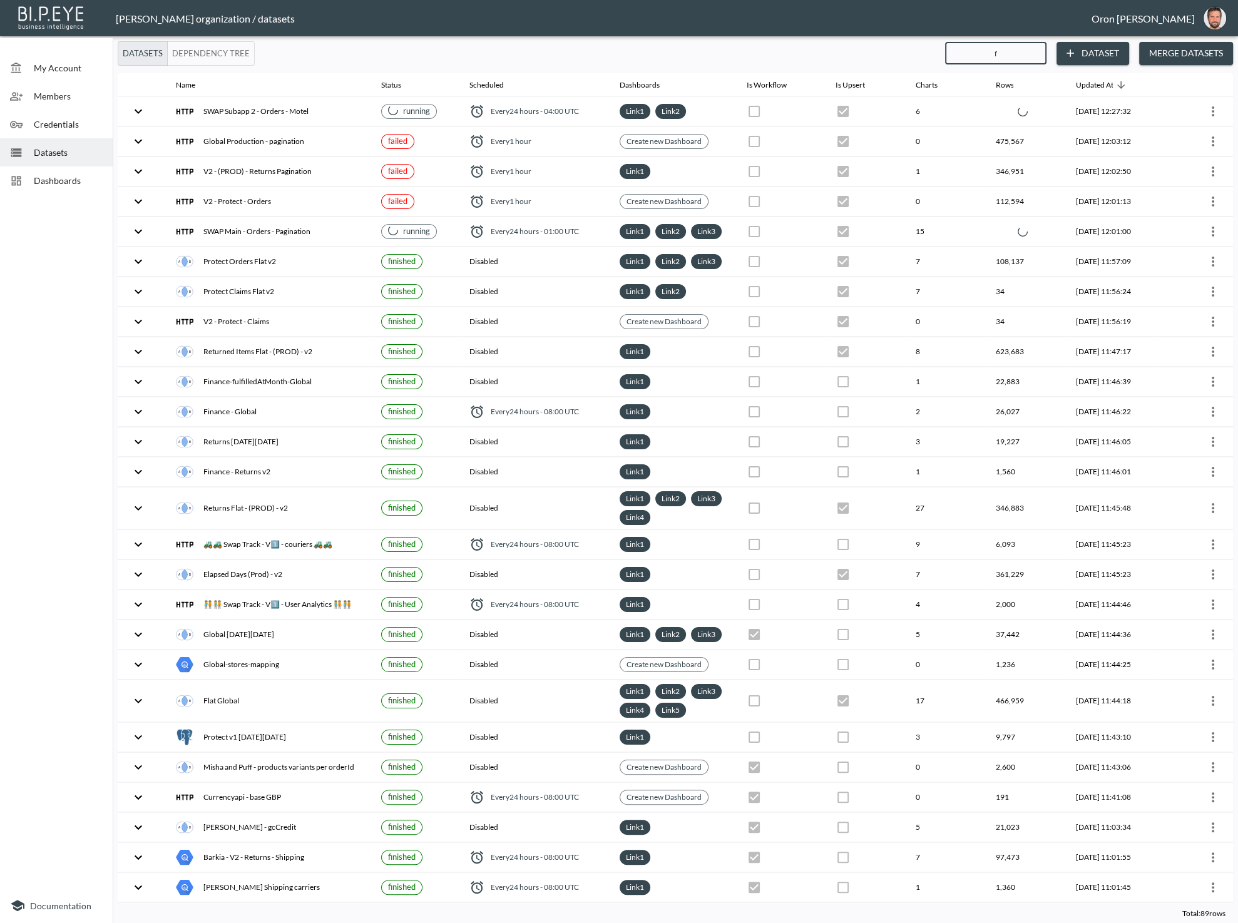
checkbox input "true"
checkbox input "false"
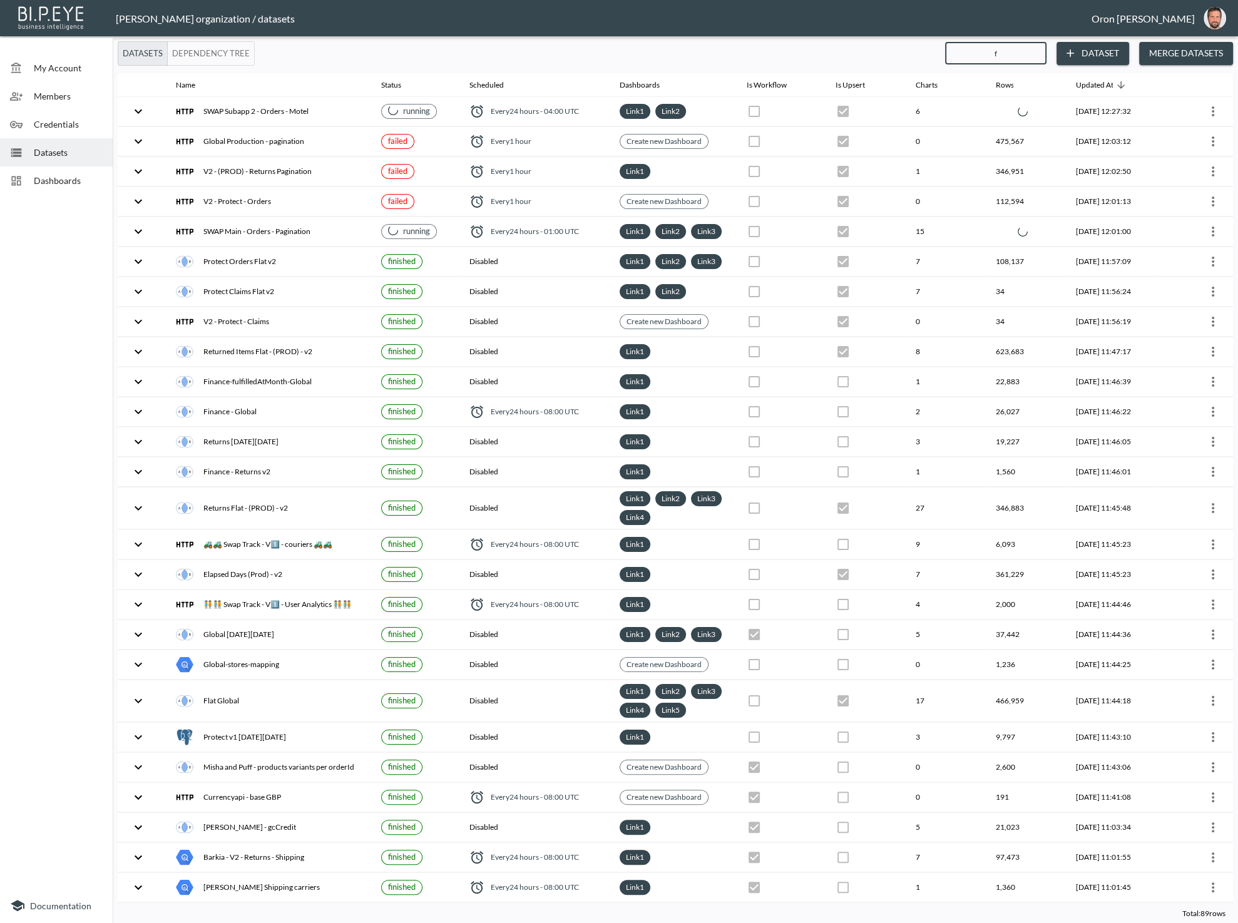
checkbox input "true"
checkbox input "false"
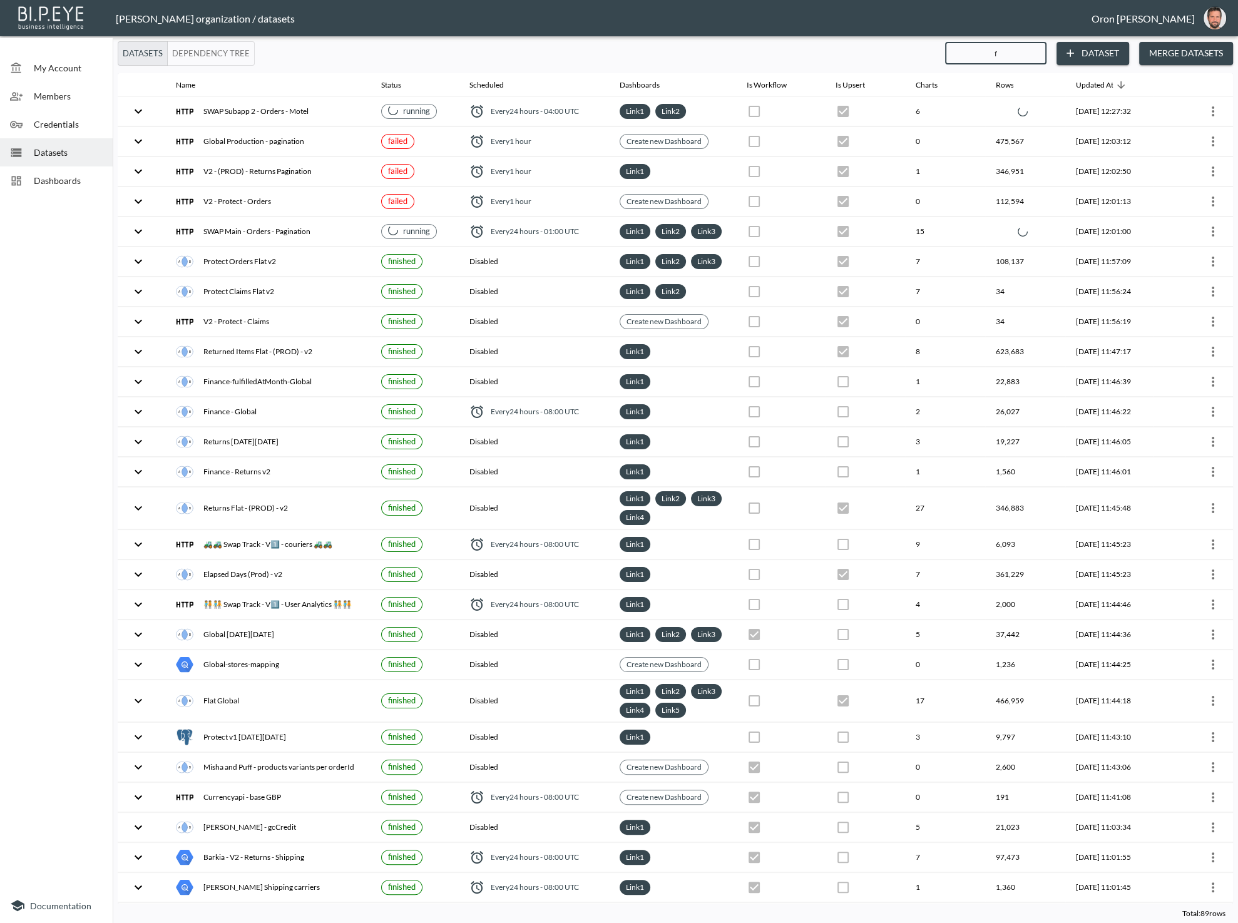
checkbox input "true"
checkbox input "false"
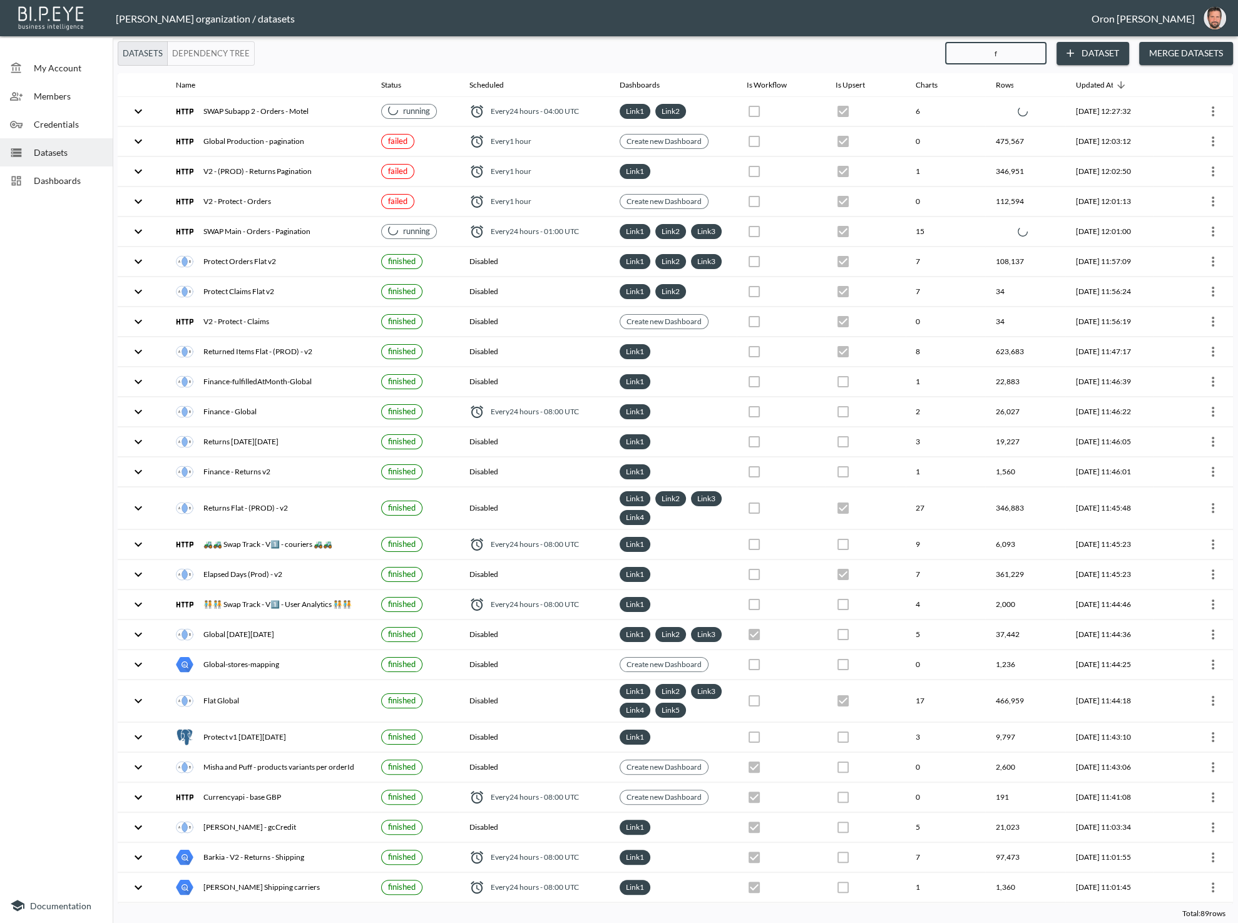
checkbox input "true"
checkbox input "false"
checkbox input "true"
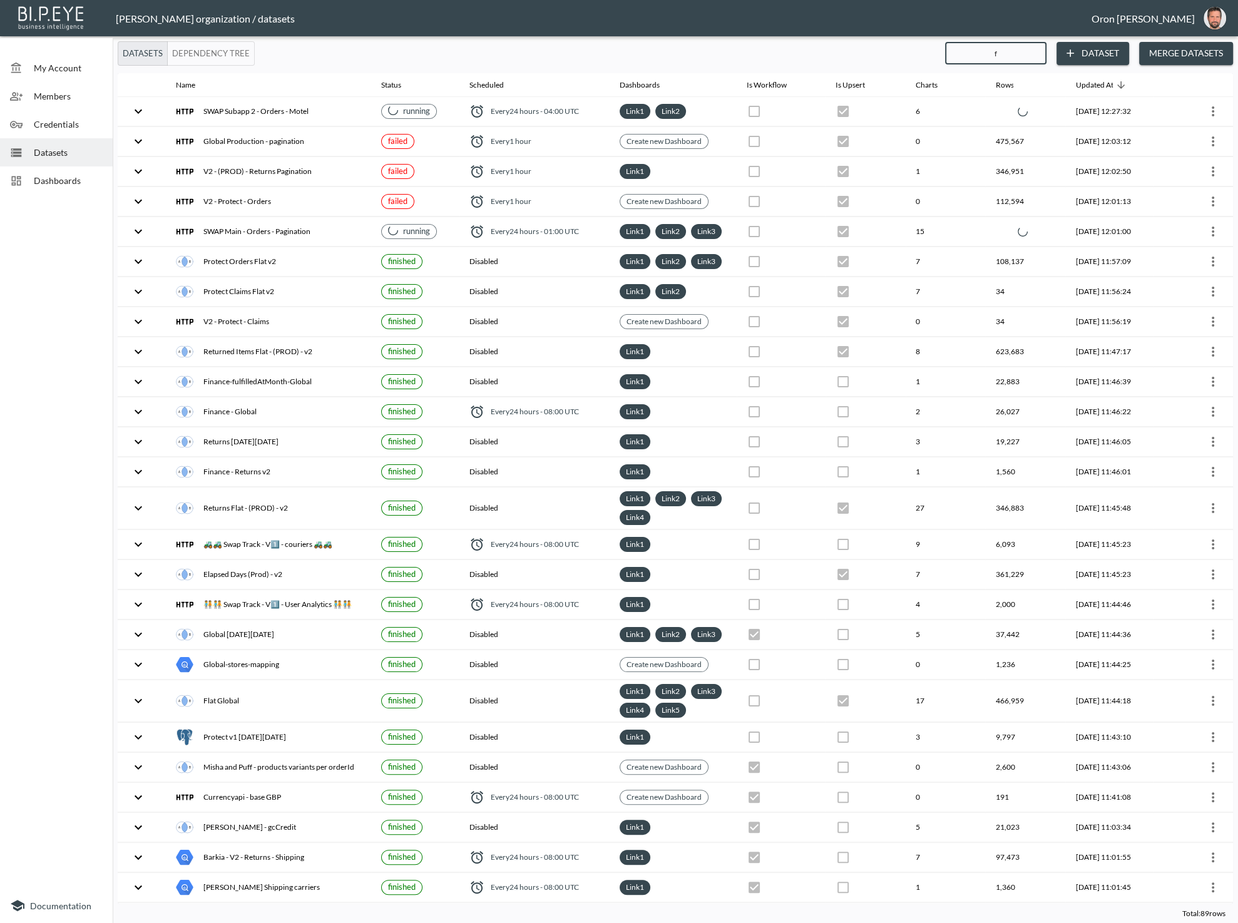
checkbox input "false"
checkbox input "true"
checkbox input "false"
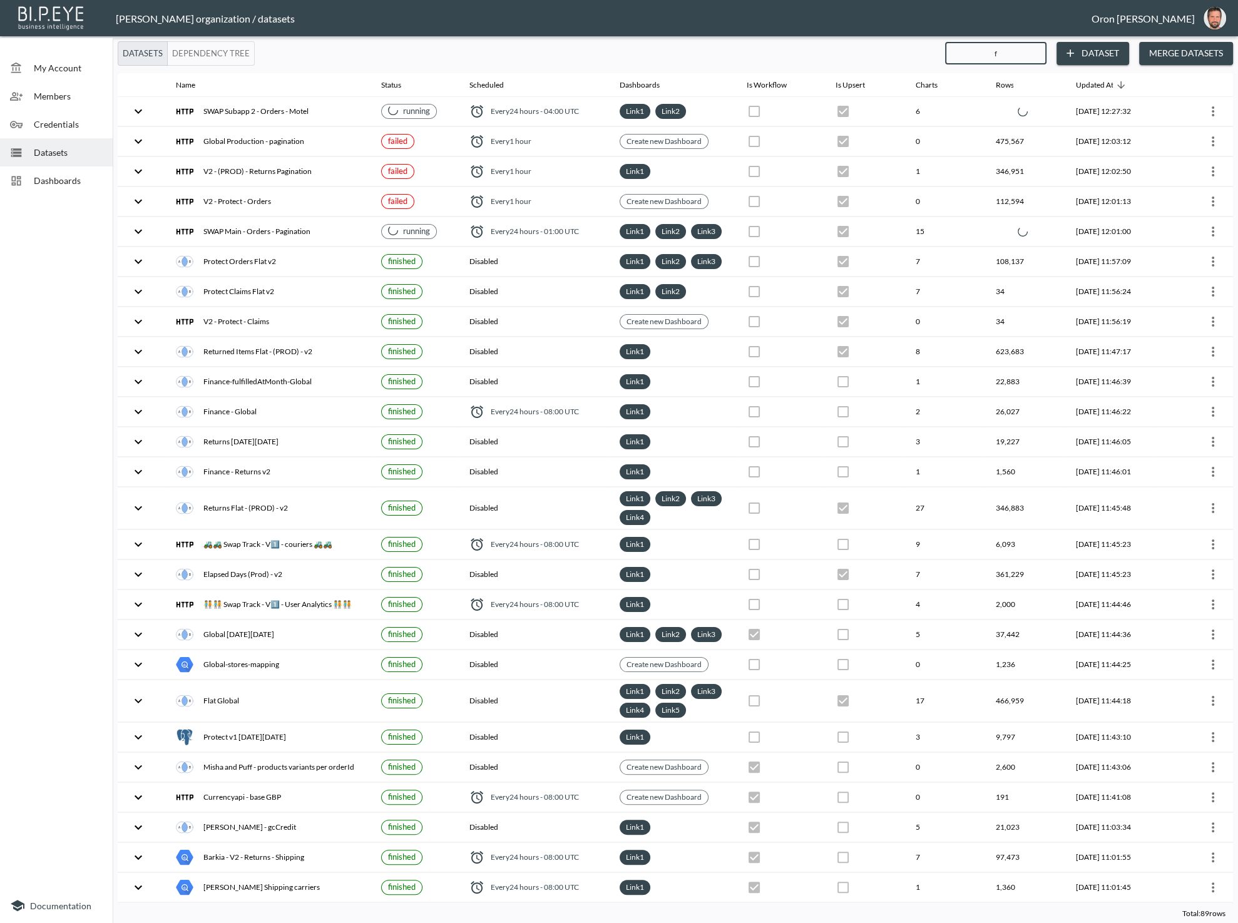
checkbox input "false"
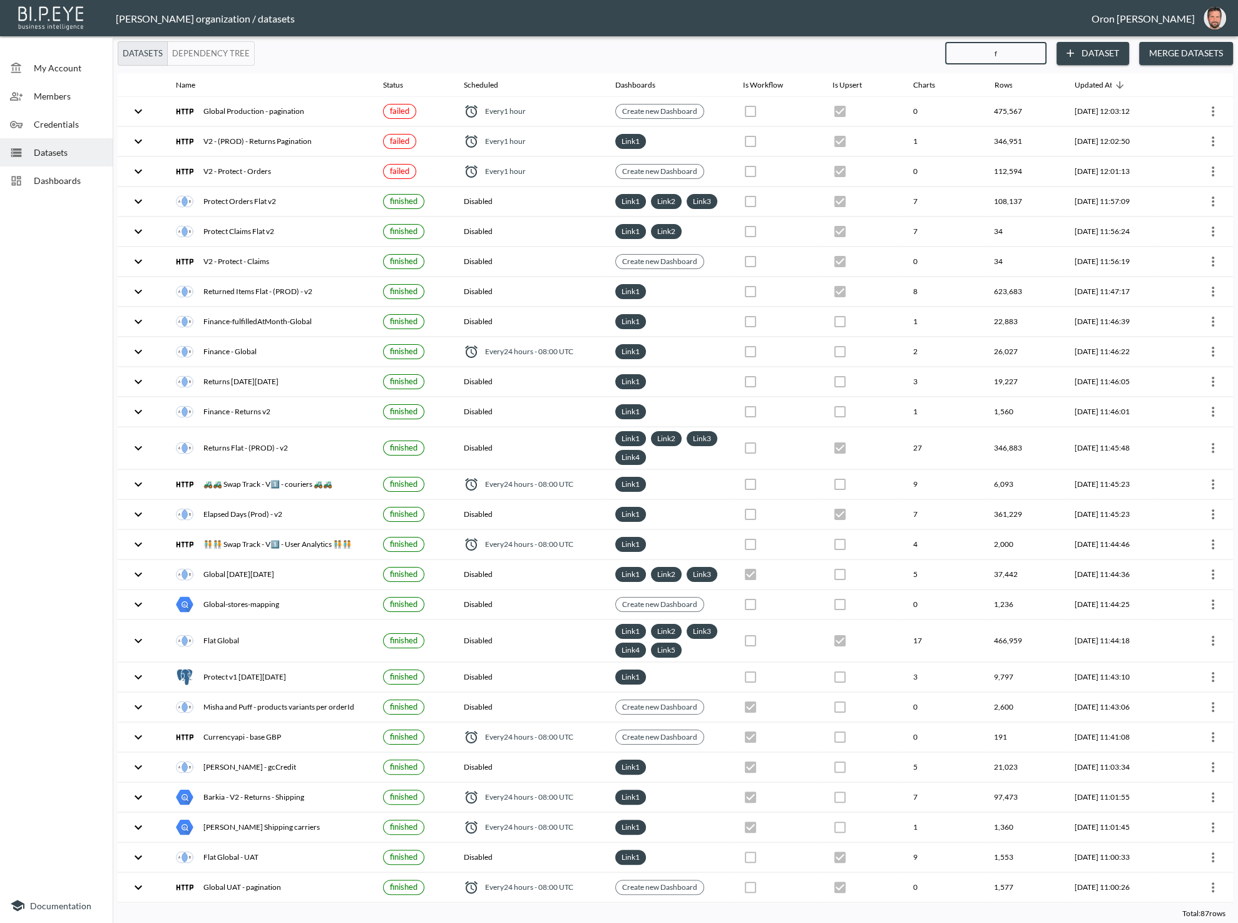
type input "fe"
checkbox input "true"
checkbox input "false"
checkbox input "true"
checkbox input "false"
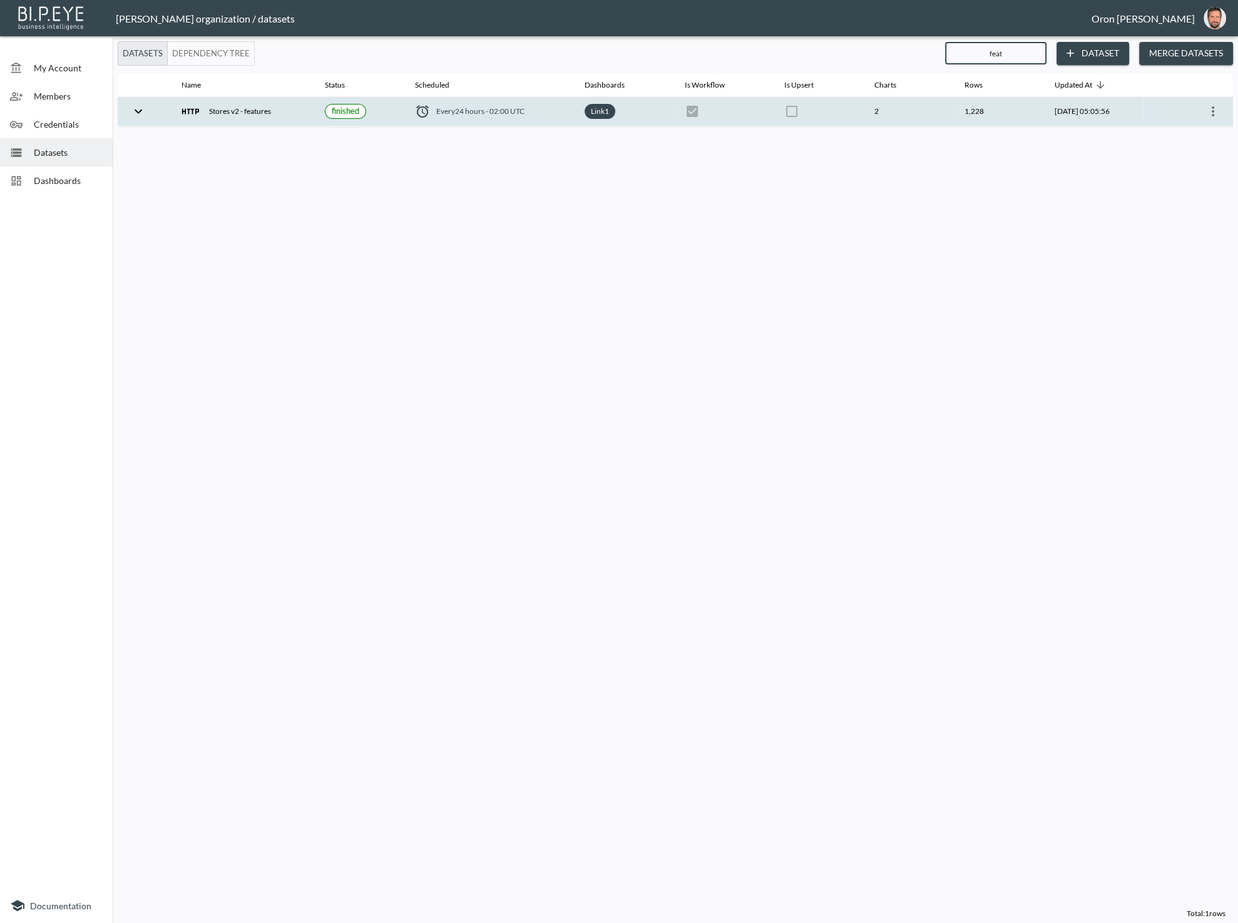
type input "feat"
click at [1203, 111] on button "more" at bounding box center [1212, 111] width 20 height 20
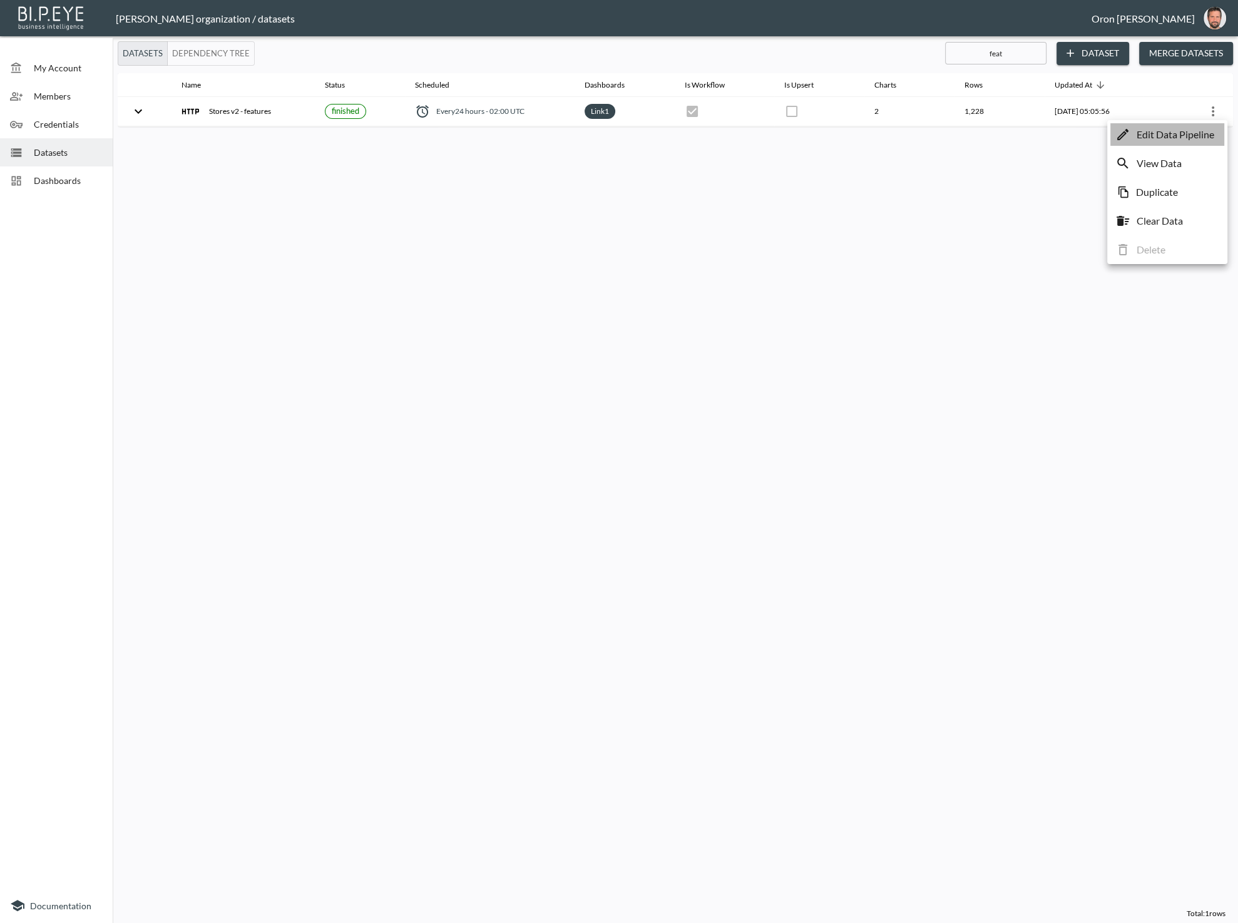
click at [1207, 137] on p "Edit Data Pipeline" at bounding box center [1175, 134] width 78 height 15
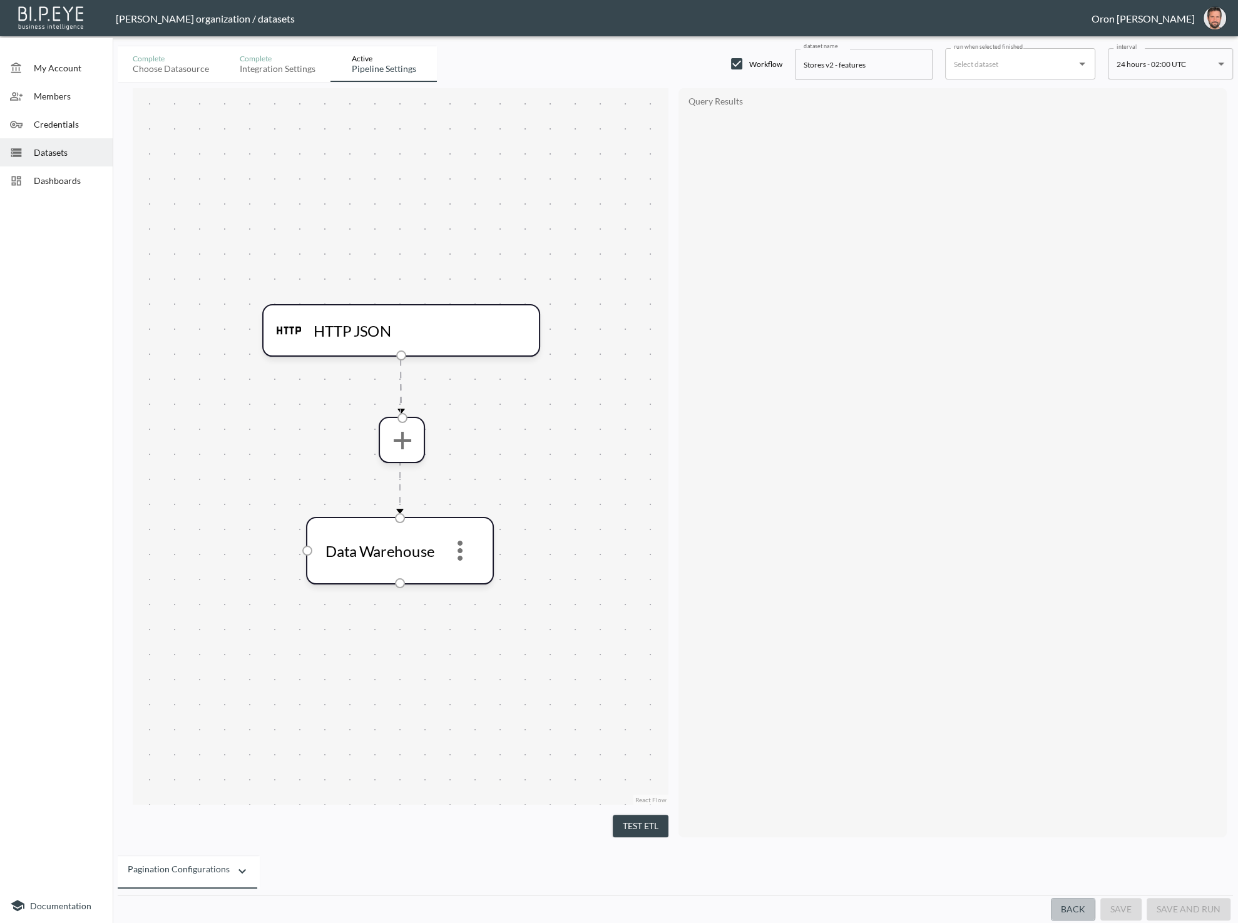
click at [1084, 903] on button "Back" at bounding box center [1072, 909] width 44 height 23
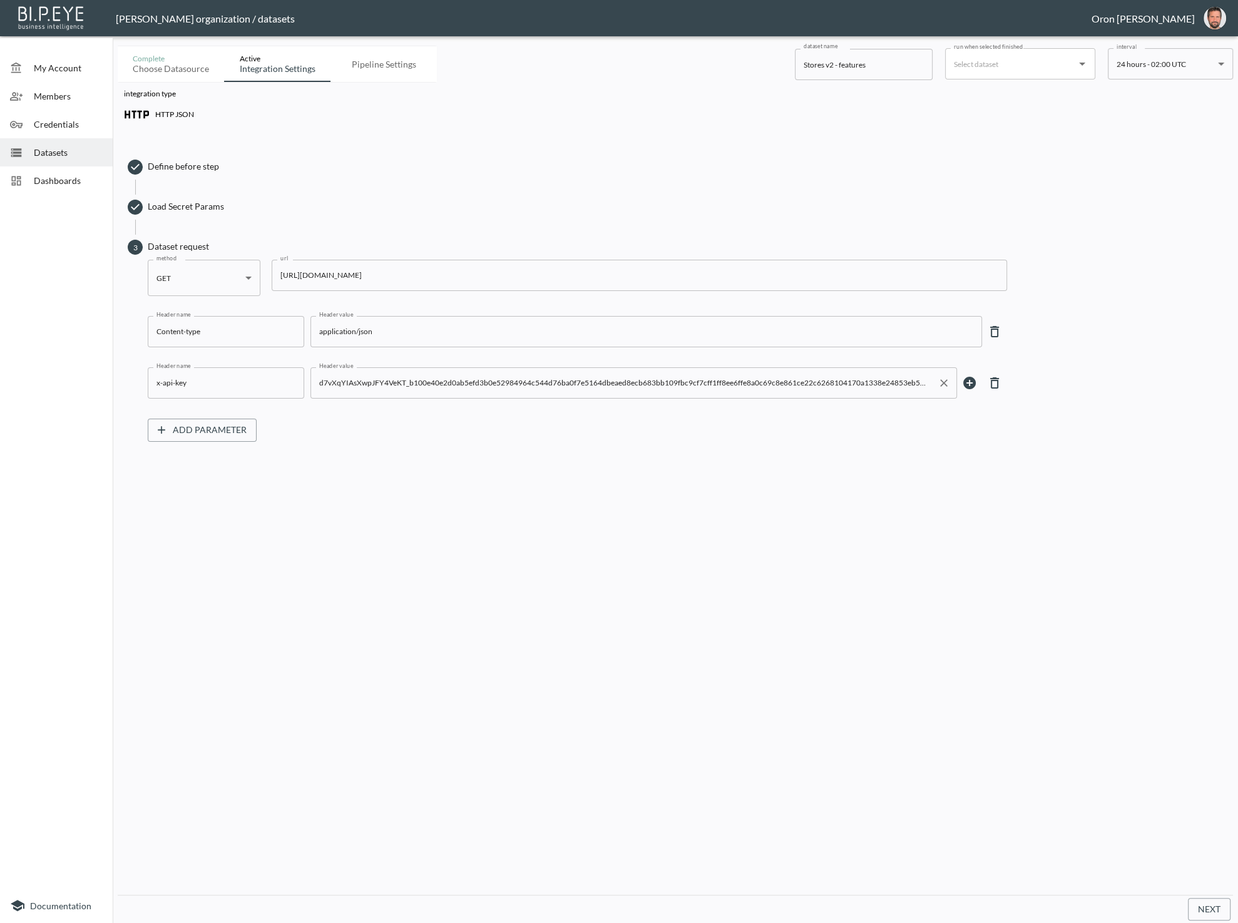
click at [414, 378] on input "d7vXqYIAsXwpJFY4VeKT_b100e40e2d0ab5efd3b0e52984964c544d76ba0f7e5164dbeaed8ecb68…" at bounding box center [624, 383] width 616 height 20
click at [155, 201] on span "Load Secret Params" at bounding box center [687, 206] width 1079 height 13
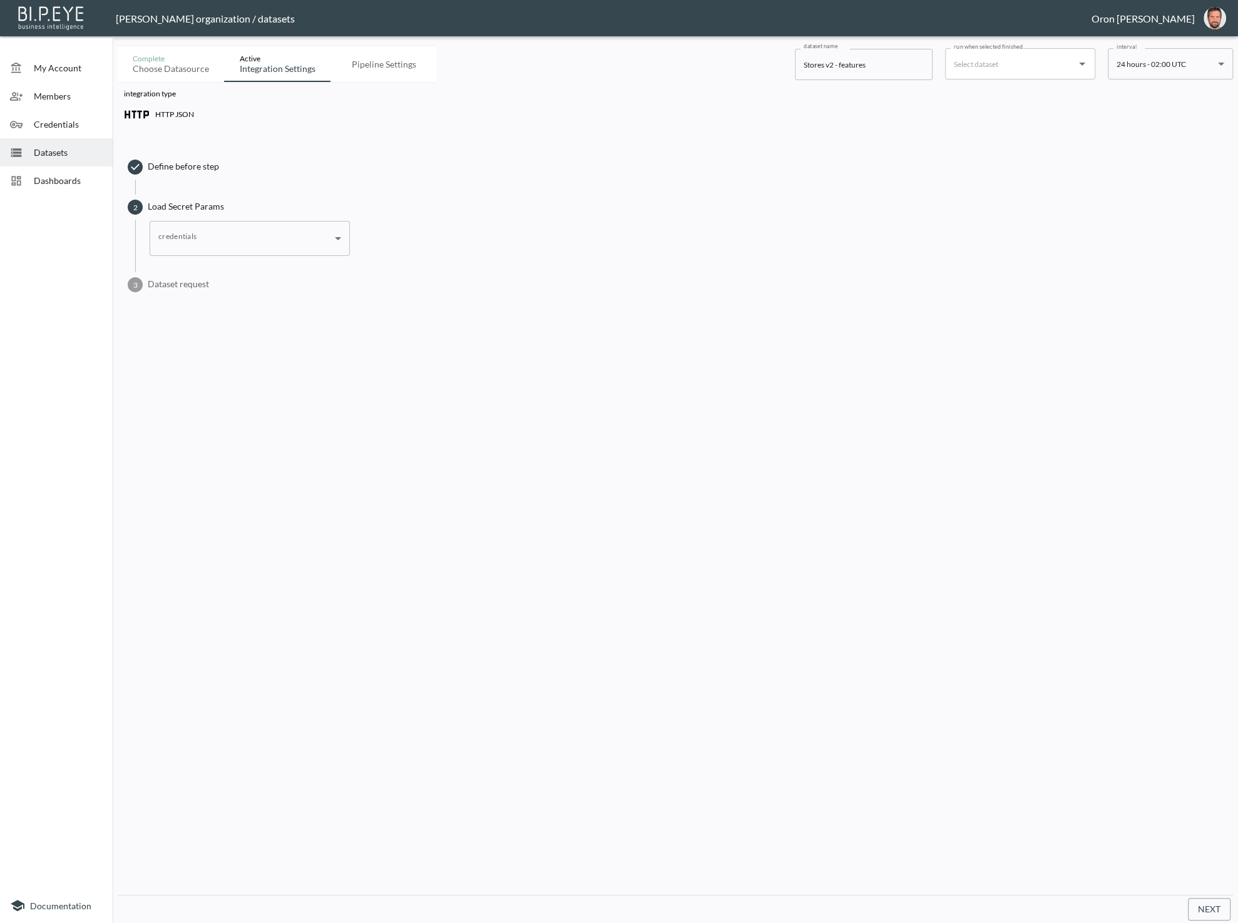
click at [262, 248] on body "BI.P.EYE, Interactive Analytics Dashboards - app Zach Bailet organization / dat…" at bounding box center [619, 461] width 1238 height 923
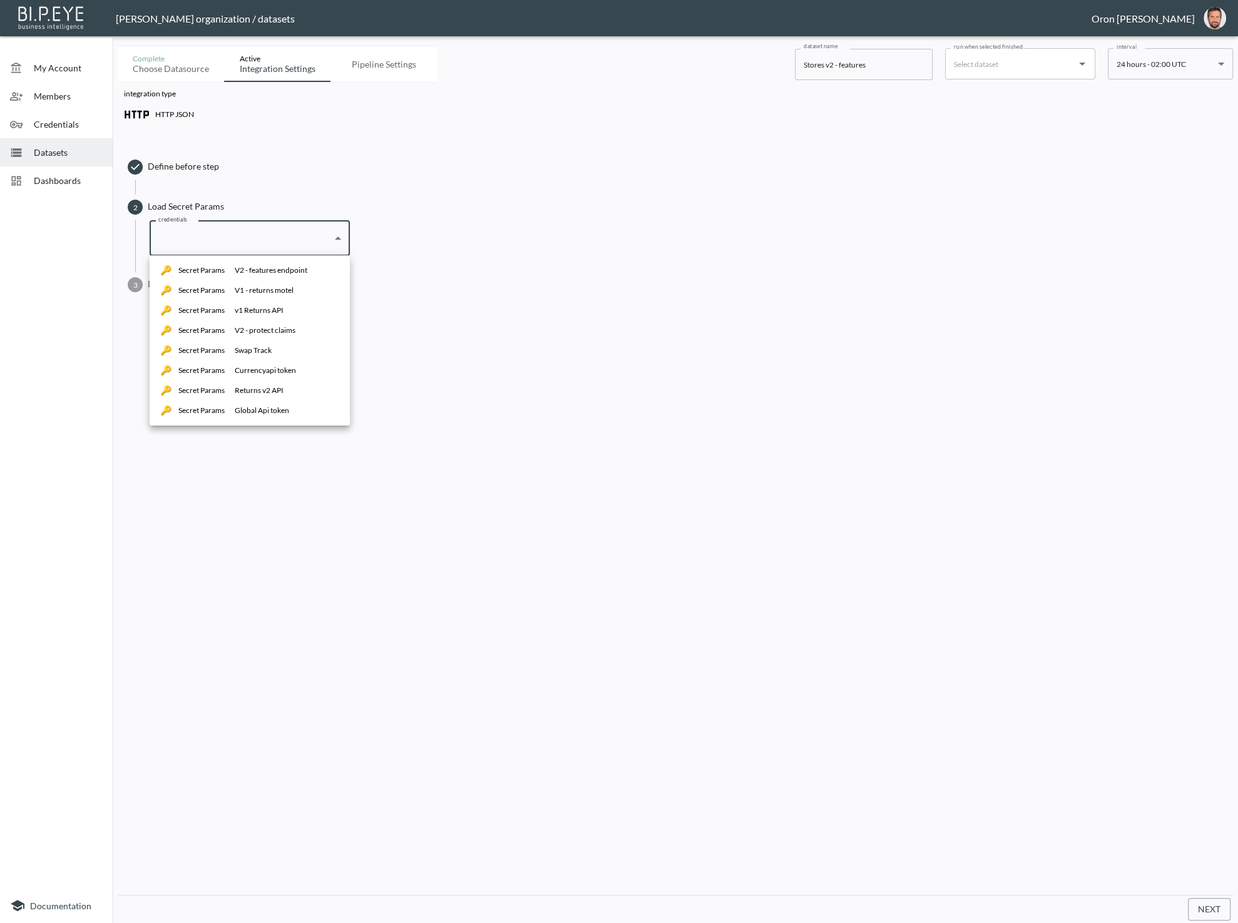
click at [270, 273] on div "V2 - features endpoint" at bounding box center [271, 270] width 73 height 11
type input "ef2da813-3e80-4ec5-a79f-1635b2e02933"
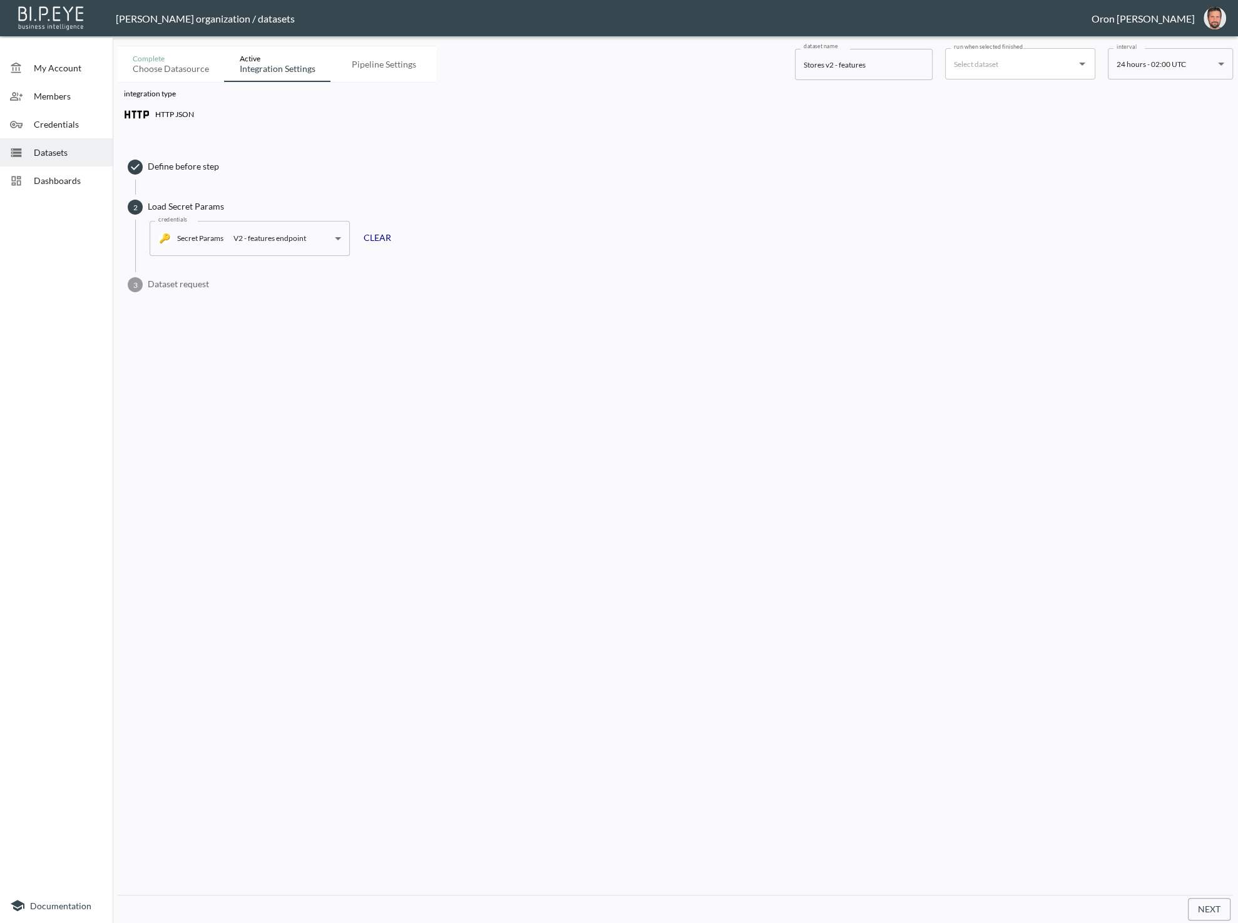
click at [193, 289] on span "Dataset request" at bounding box center [687, 284] width 1079 height 13
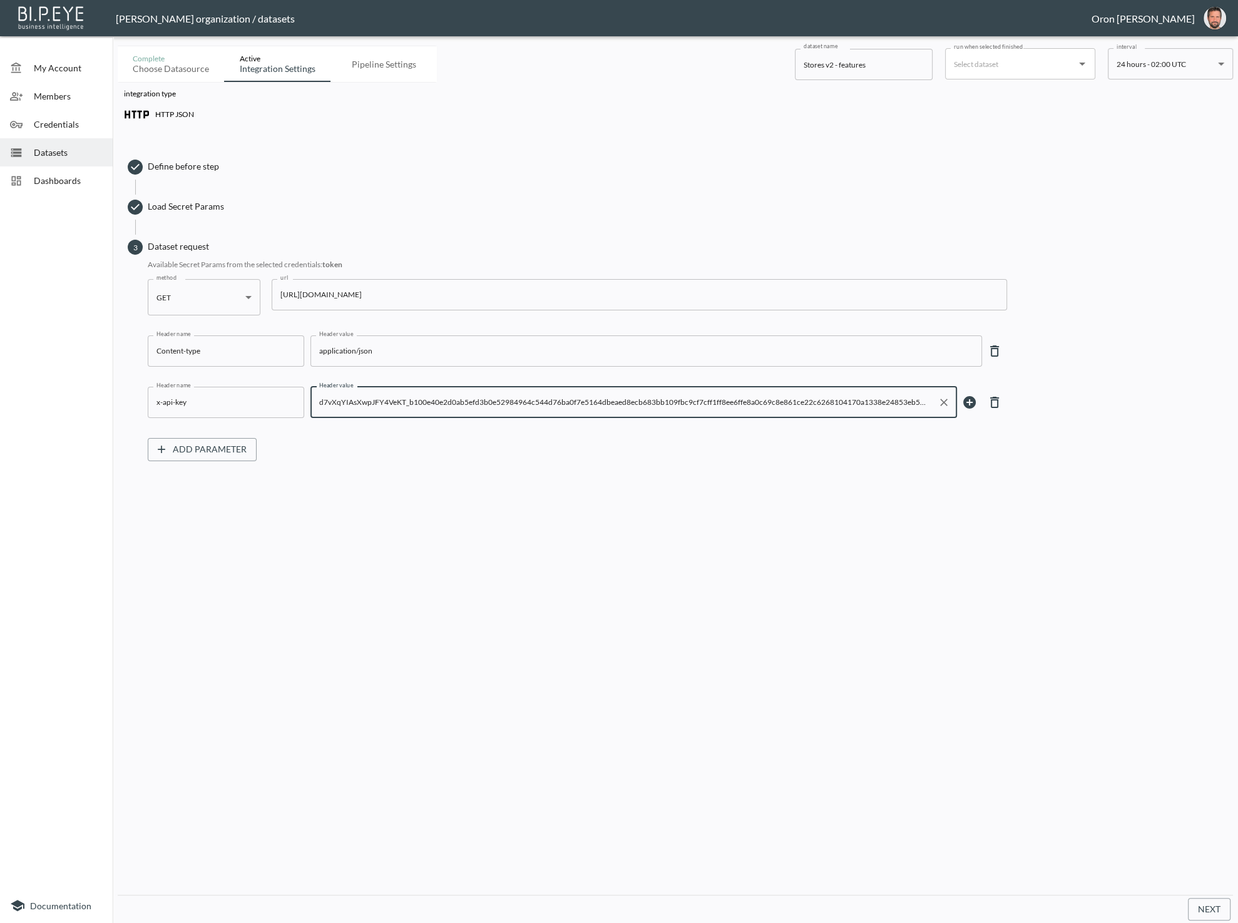
click at [390, 399] on input "d7vXqYIAsXwpJFY4VeKT_b100e40e2d0ab5efd3b0e52984964c544d76ba0f7e5164dbeaed8ecb68…" at bounding box center [624, 402] width 616 height 20
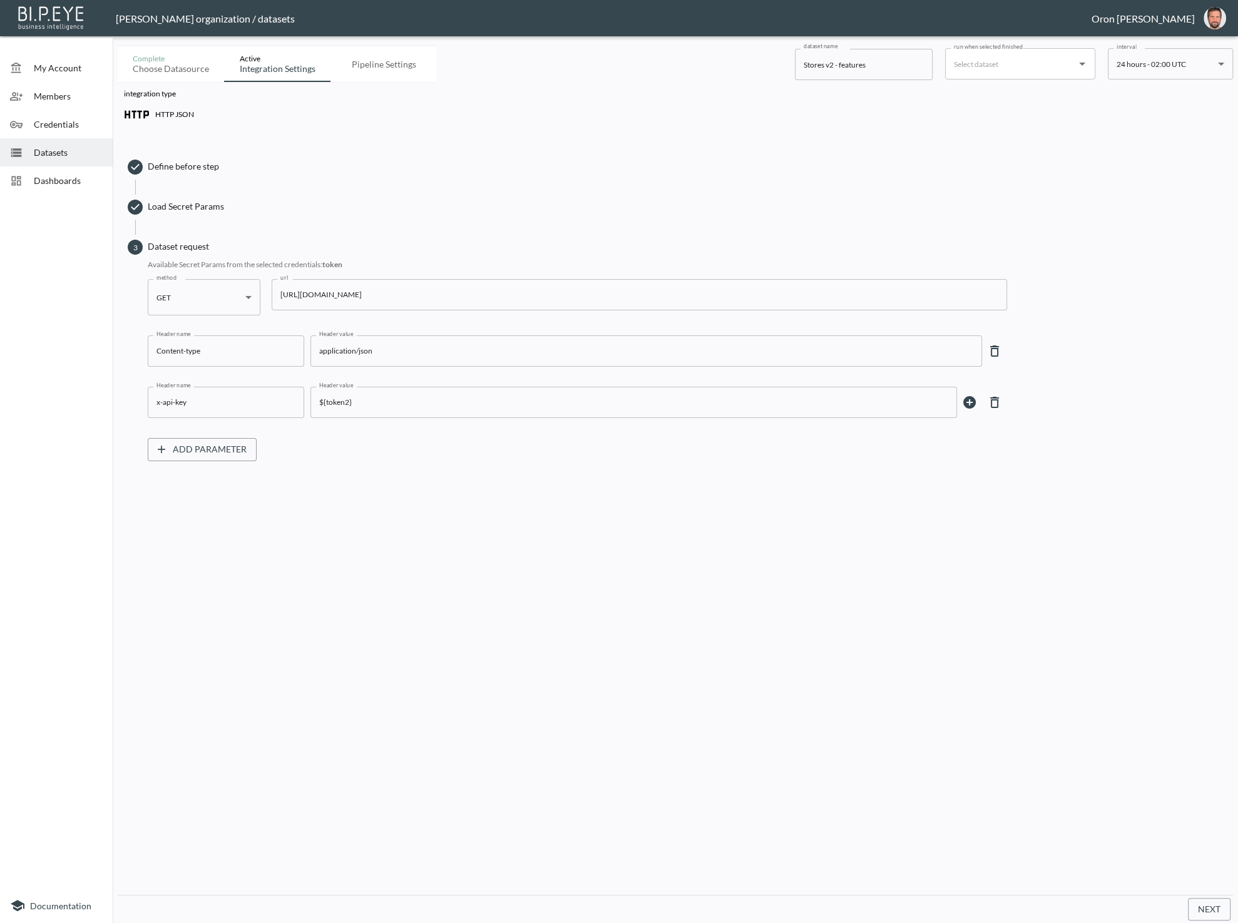
click at [524, 451] on div "Add Parameter" at bounding box center [577, 444] width 859 height 33
click at [1212, 906] on button "Next" at bounding box center [1208, 909] width 43 height 23
click at [348, 400] on input "${token2}" at bounding box center [624, 402] width 616 height 20
type input "${token}"
drag, startPoint x: 1207, startPoint y: 905, endPoint x: 1180, endPoint y: 868, distance: 46.0
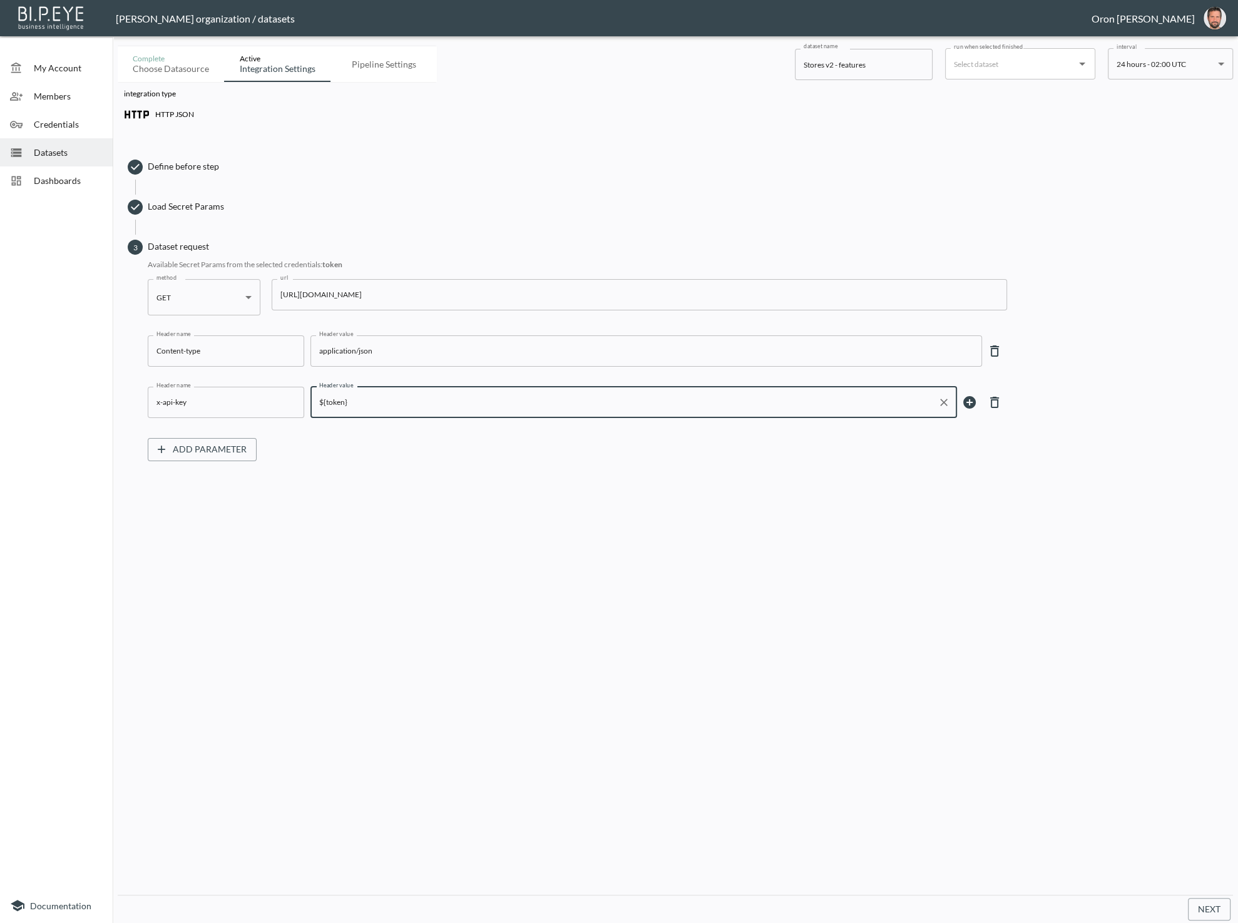
click at [1203, 902] on button "Next" at bounding box center [1208, 909] width 43 height 23
click at [615, 162] on span "Define before step" at bounding box center [687, 166] width 1079 height 13
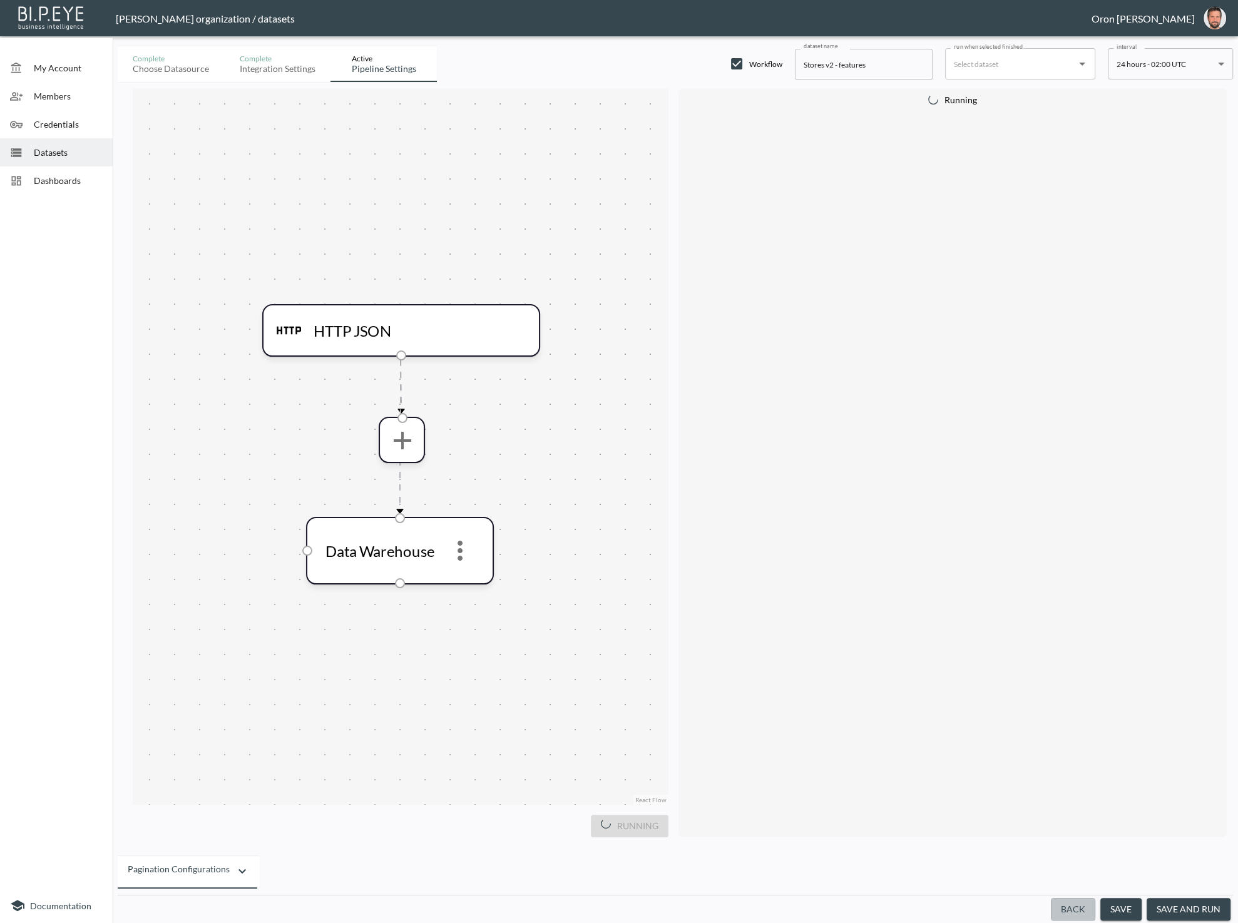
click at [1068, 905] on button "Back" at bounding box center [1072, 909] width 44 height 23
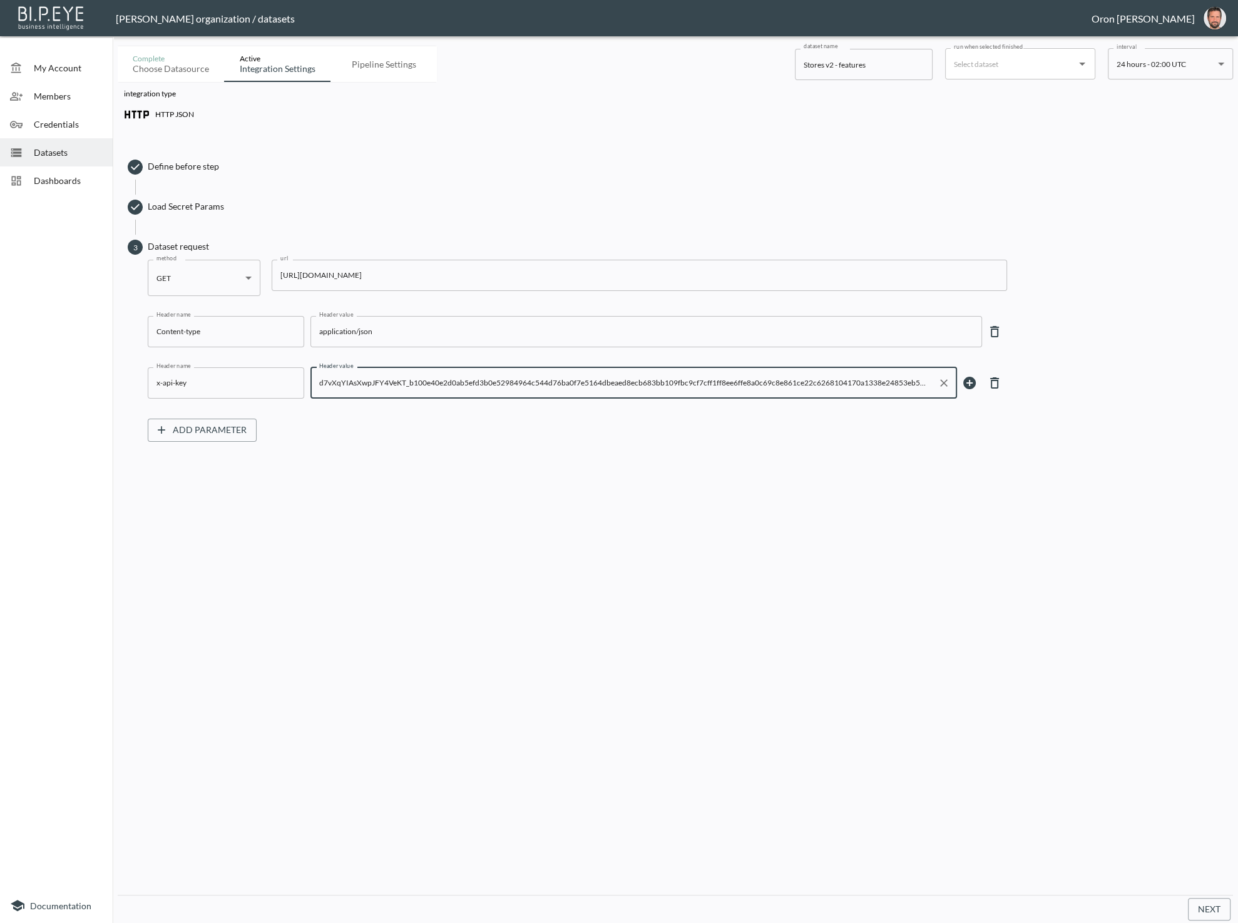
drag, startPoint x: 477, startPoint y: 392, endPoint x: 299, endPoint y: 249, distance: 227.9
click at [476, 392] on input "d7vXqYIAsXwpJFY4VeKT_b100e40e2d0ab5efd3b0e52984964c544d76ba0f7e5164dbeaed8ecb68…" at bounding box center [624, 383] width 616 height 20
click at [164, 200] on span "Load Secret Params" at bounding box center [687, 206] width 1079 height 13
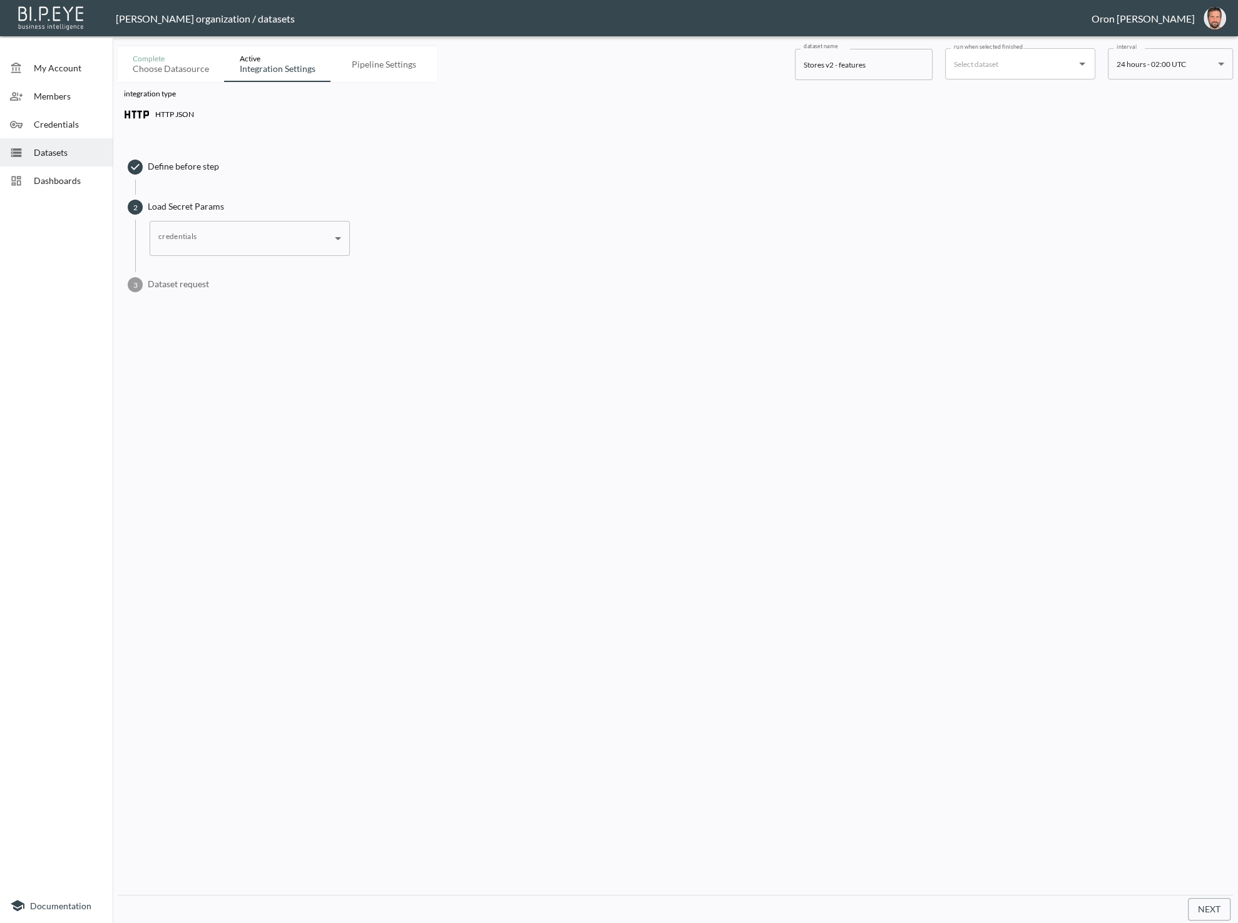
click at [233, 239] on body "BI.P.EYE, Interactive Analytics Dashboards - app [PERSON_NAME] organization / d…" at bounding box center [619, 461] width 1238 height 923
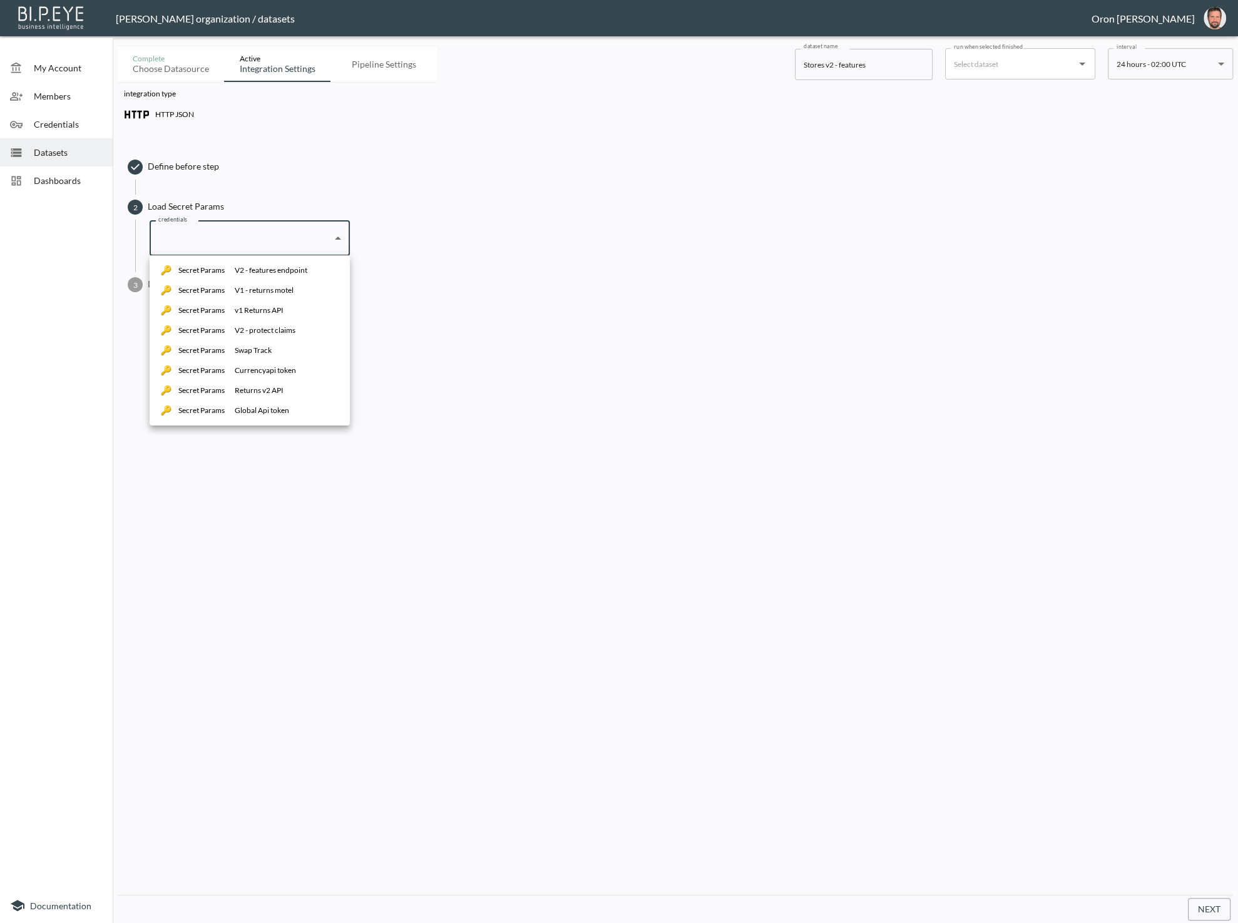
click at [270, 263] on li "Secret Params V2 - features endpoint" at bounding box center [250, 270] width 200 height 20
type input "ef2da813-3e80-4ec5-a79f-1635b2e02933"
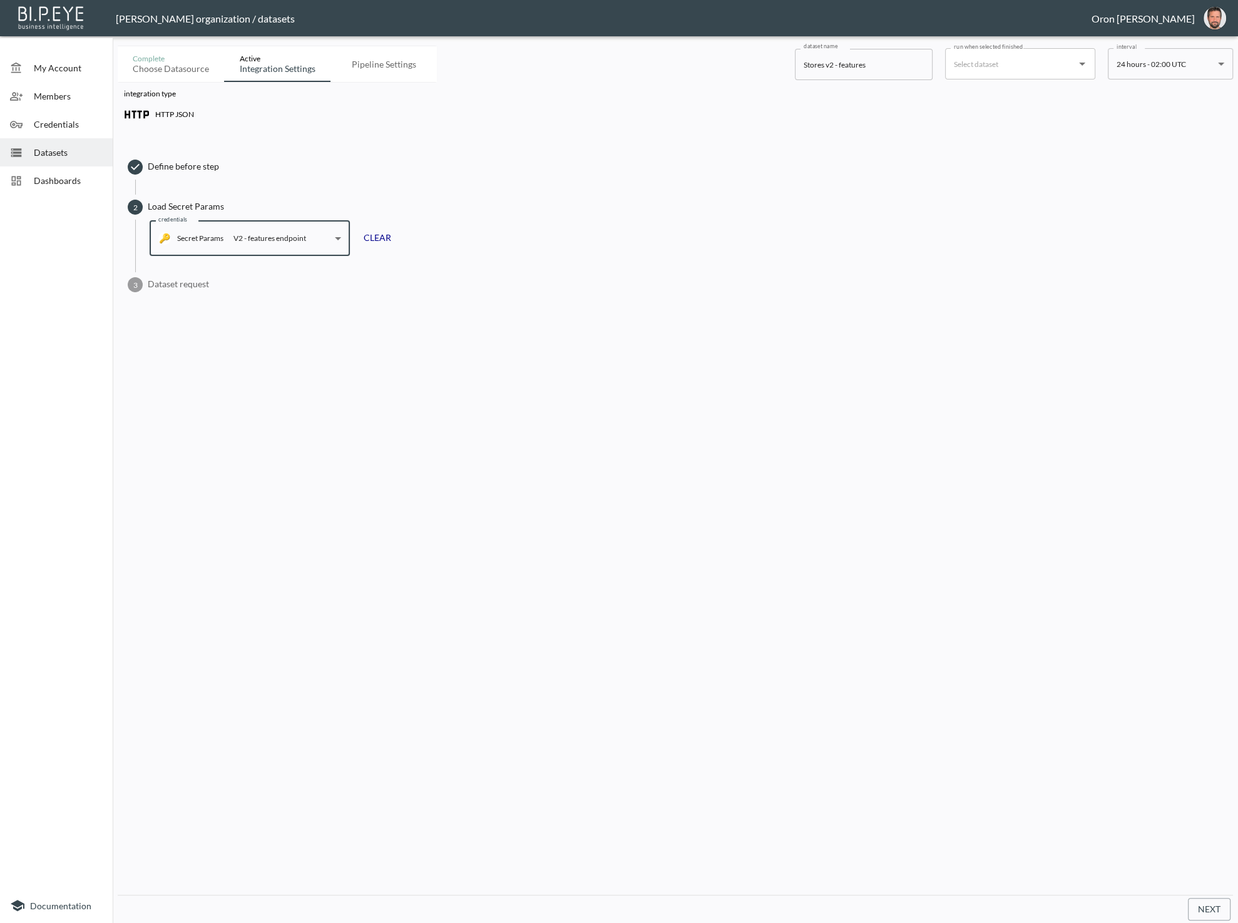
click at [195, 289] on span "Dataset request" at bounding box center [687, 284] width 1079 height 13
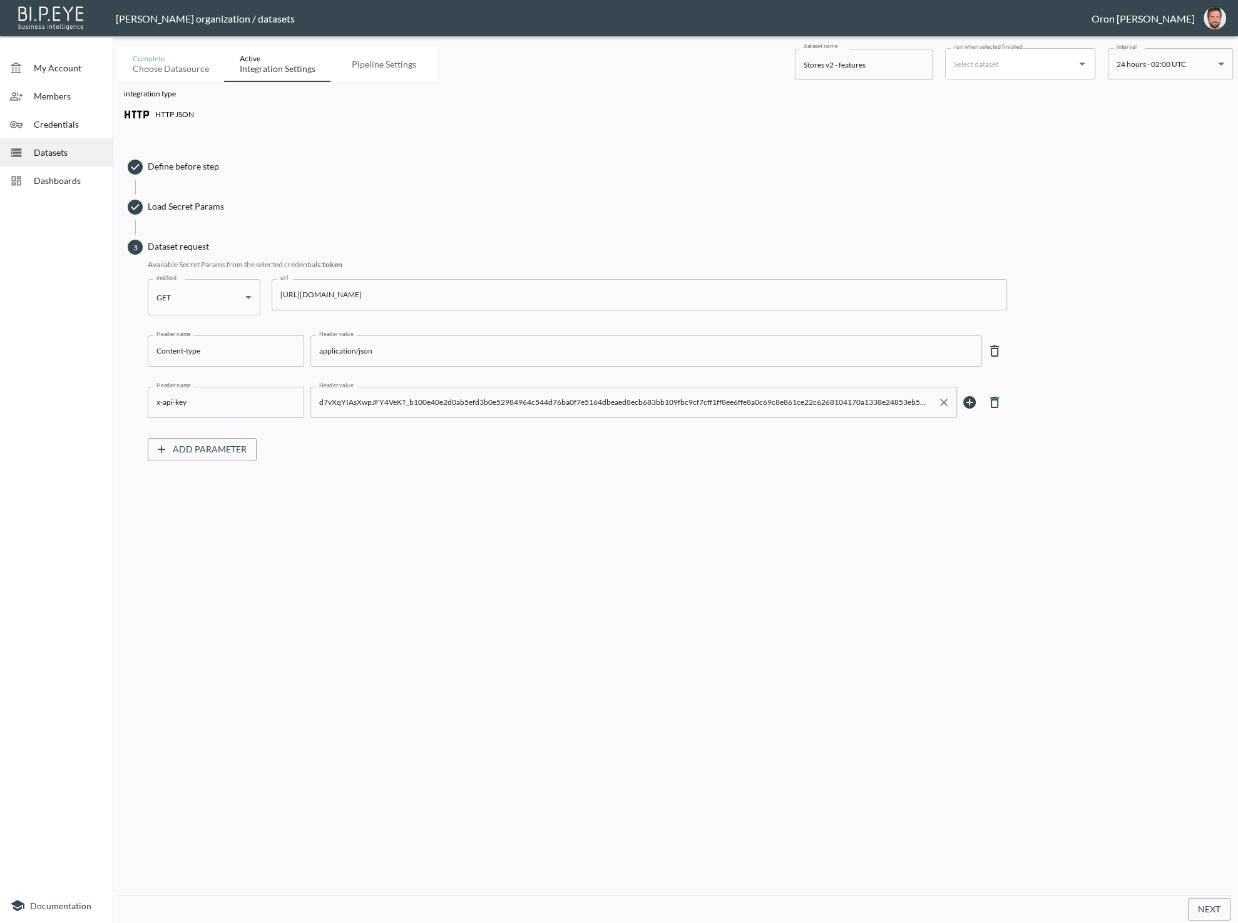
click at [388, 394] on input "d7vXqYIAsXwpJFY4VeKT_b100e40e2d0ab5efd3b0e52984964c544d76ba0f7e5164dbeaed8ecb68…" at bounding box center [624, 402] width 616 height 20
type input "${token}"
drag, startPoint x: 1206, startPoint y: 909, endPoint x: 1170, endPoint y: 853, distance: 66.5
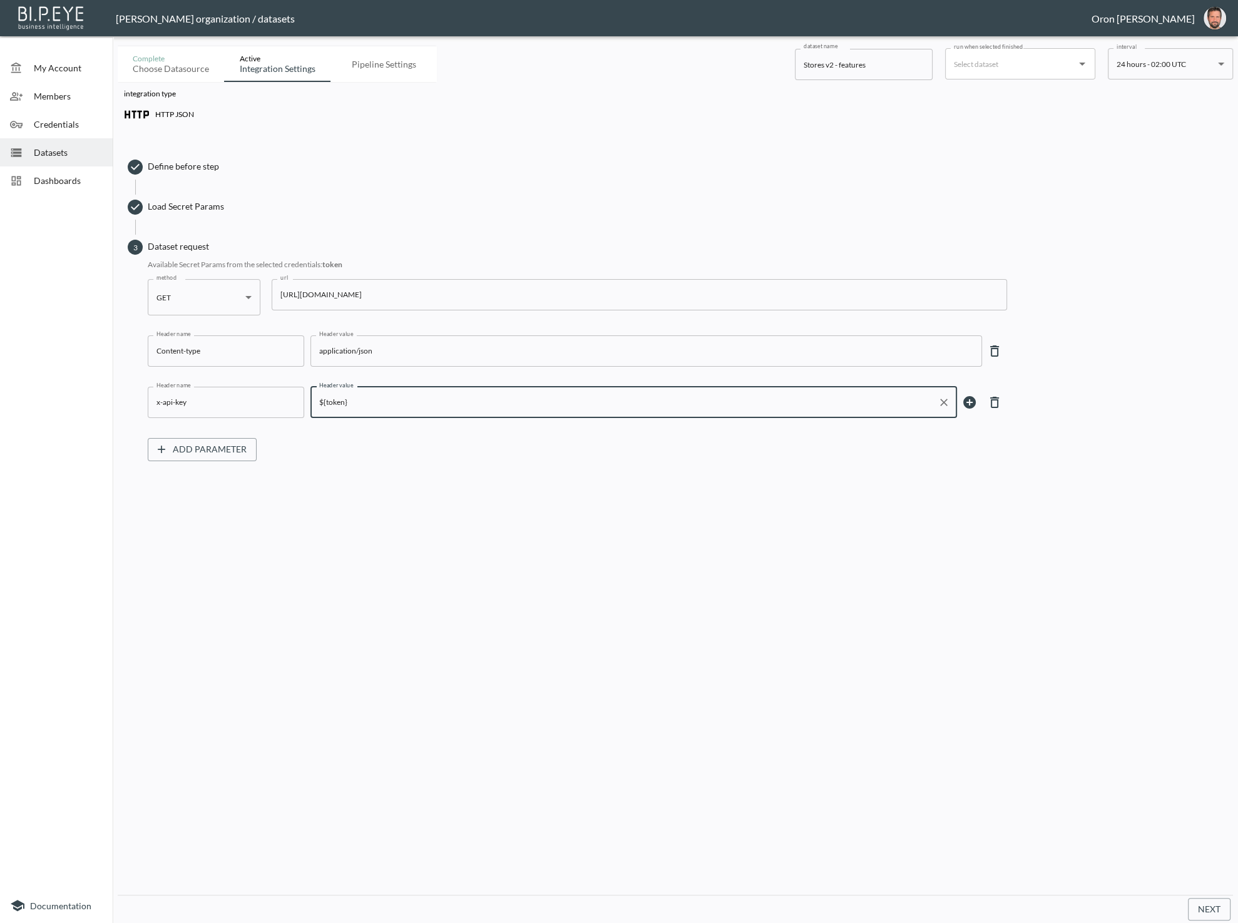
click at [1205, 908] on button "Next" at bounding box center [1208, 909] width 43 height 23
drag, startPoint x: 75, startPoint y: 145, endPoint x: 57, endPoint y: 142, distance: 18.3
click at [75, 145] on div "Datasets" at bounding box center [56, 152] width 113 height 28
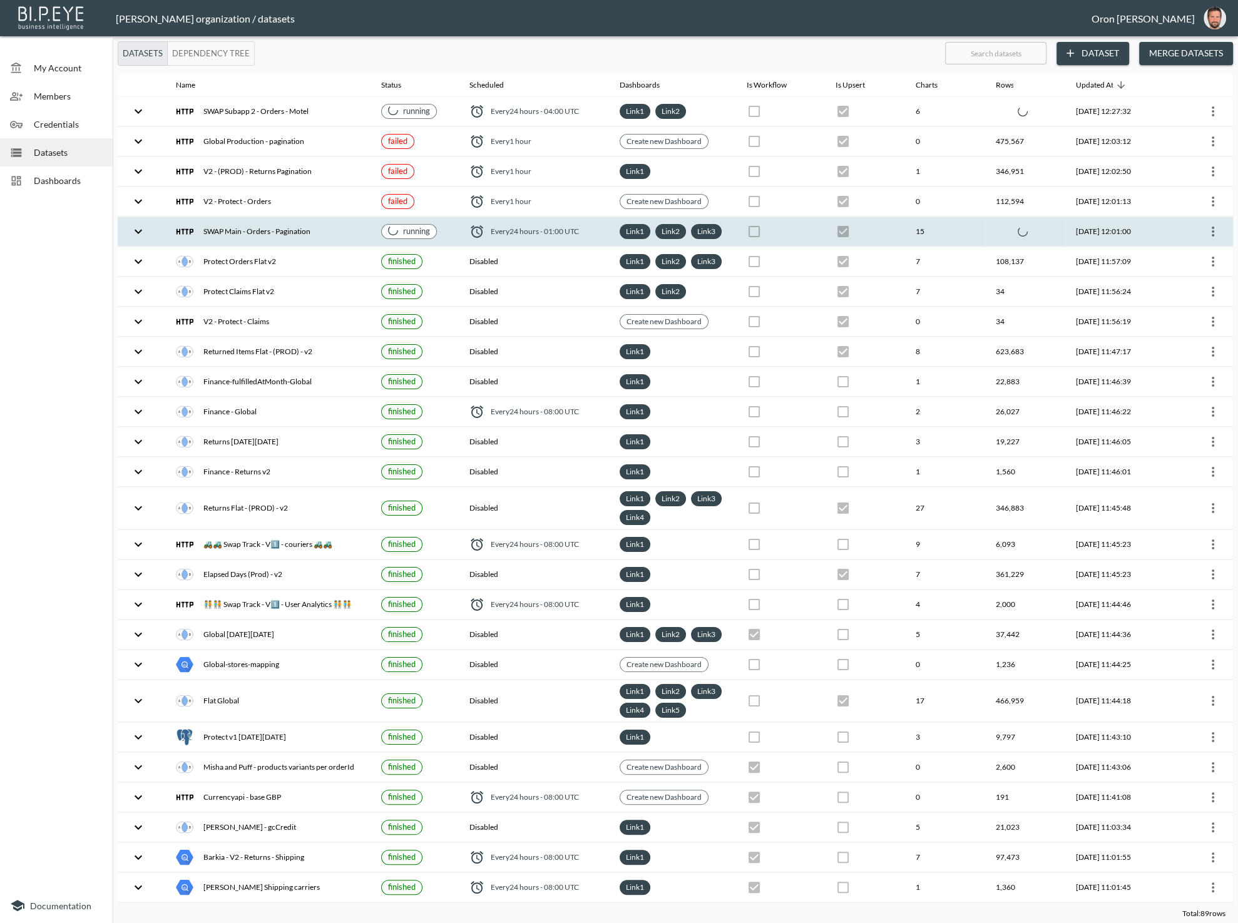
click at [243, 243] on th "SWAP Main - Orders - Pagination" at bounding box center [268, 231] width 205 height 29
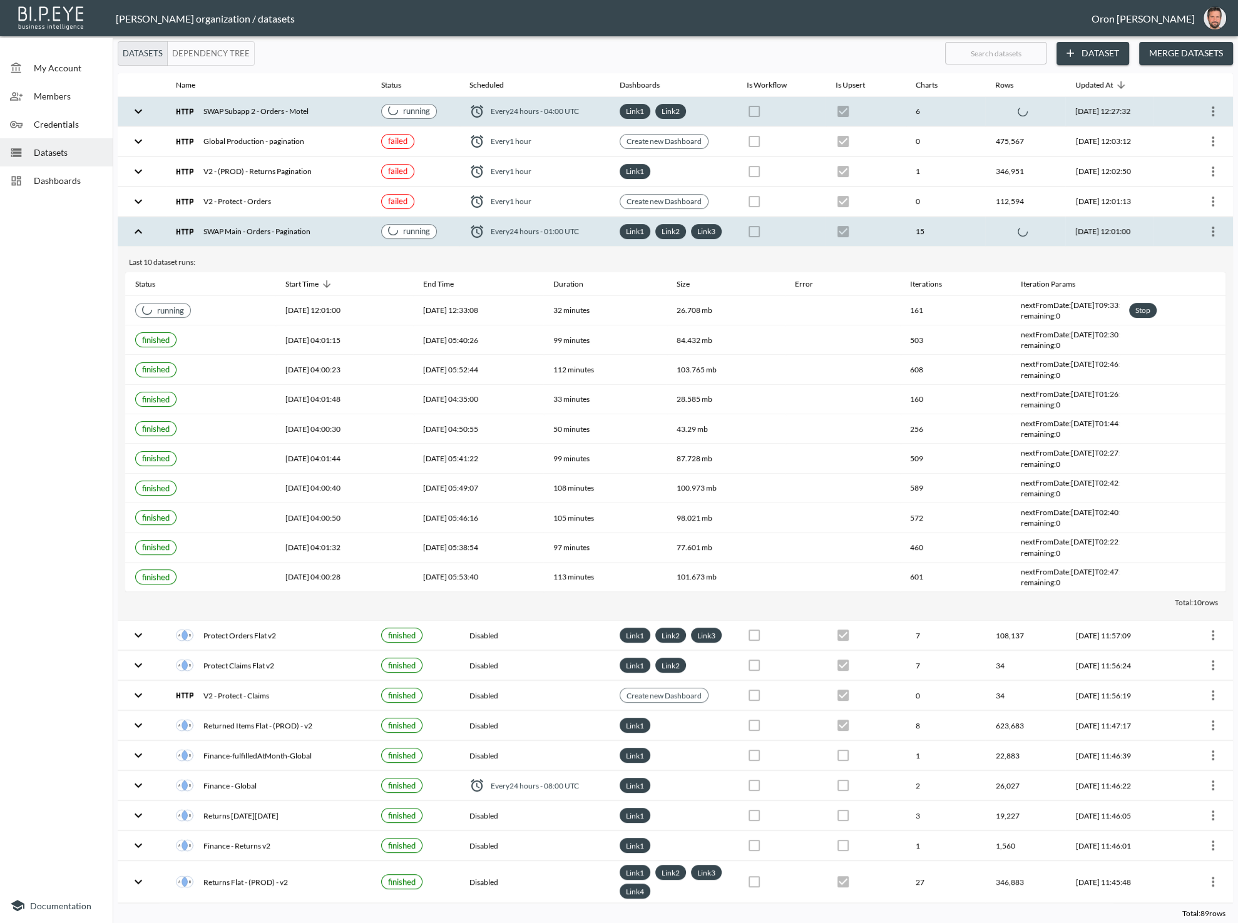
click at [277, 115] on div "SWAP Subapp 2 - Orders - Motel" at bounding box center [268, 112] width 185 height 18
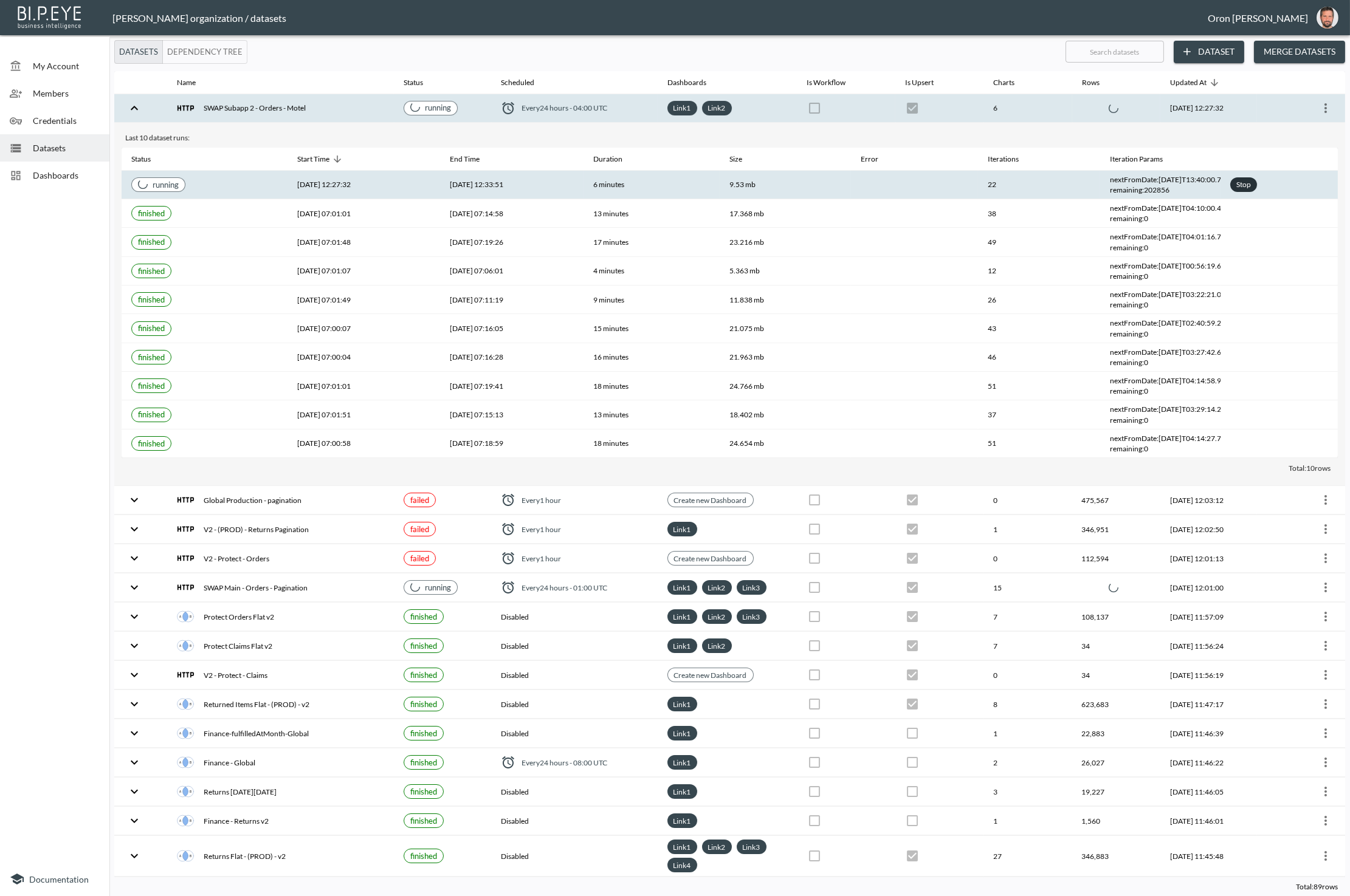
click at [1201, 182] on div "Stop" at bounding box center [1243, 184] width 19 height 16
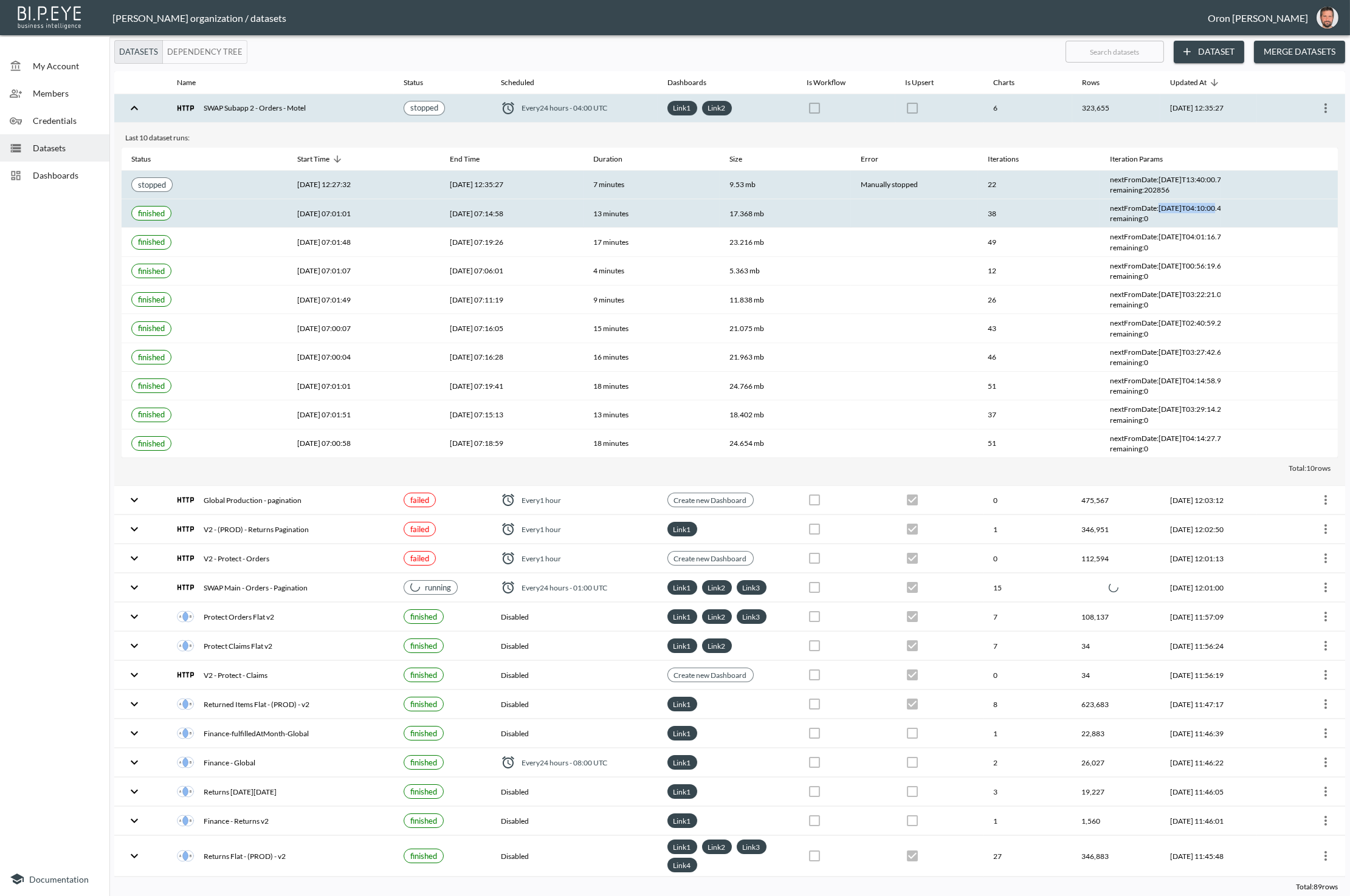
drag, startPoint x: 1157, startPoint y: 207, endPoint x: 1213, endPoint y: 207, distance: 56.0
click at [1201, 207] on div "nextFromDate : [DATE]T04:10:00.442Z" at bounding box center [1159, 208] width 100 height 11
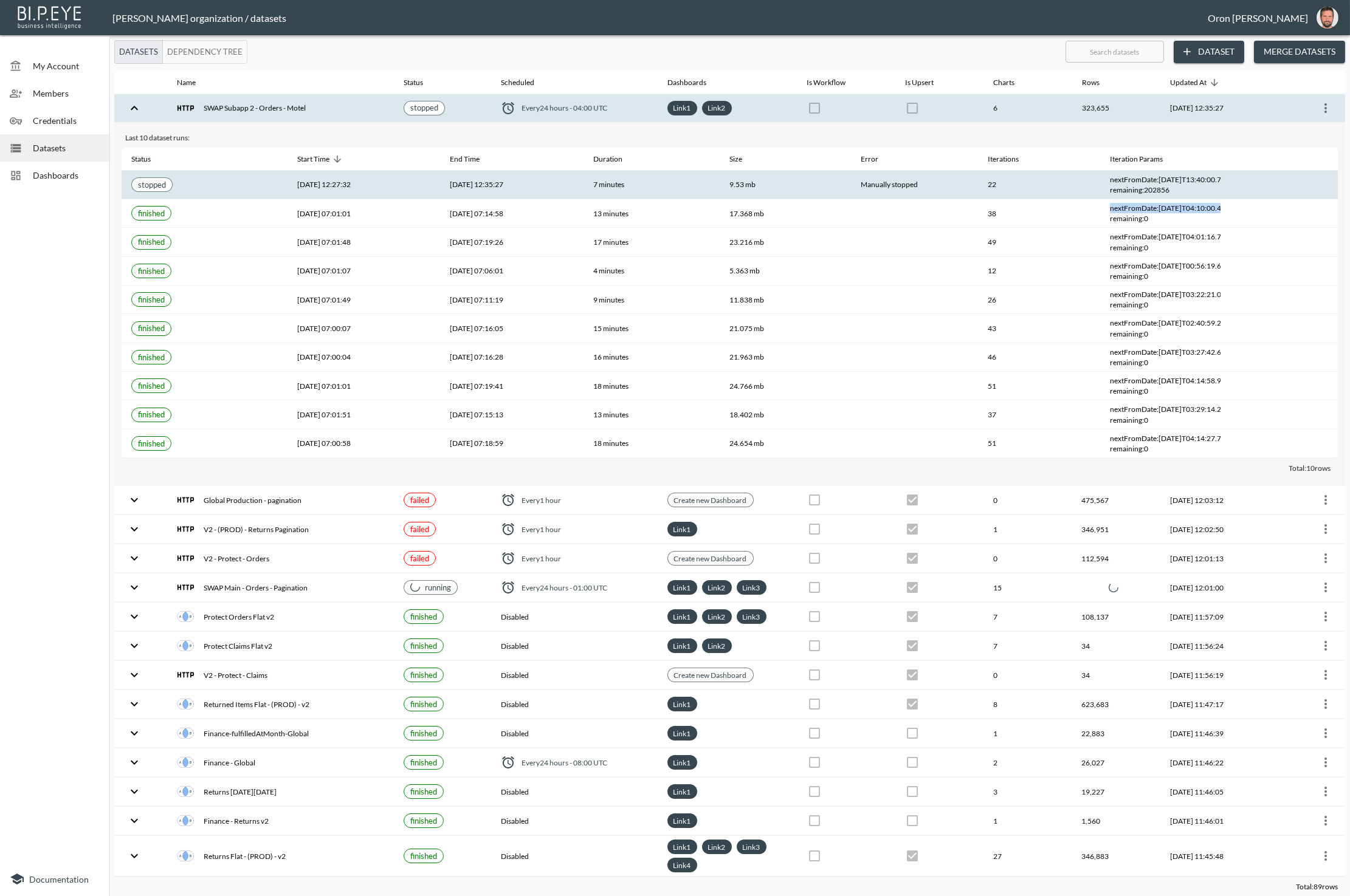
click at [1201, 106] on icon "more" at bounding box center [1325, 108] width 15 height 15
click at [1201, 130] on p "Edit Data Pipeline" at bounding box center [1289, 130] width 76 height 15
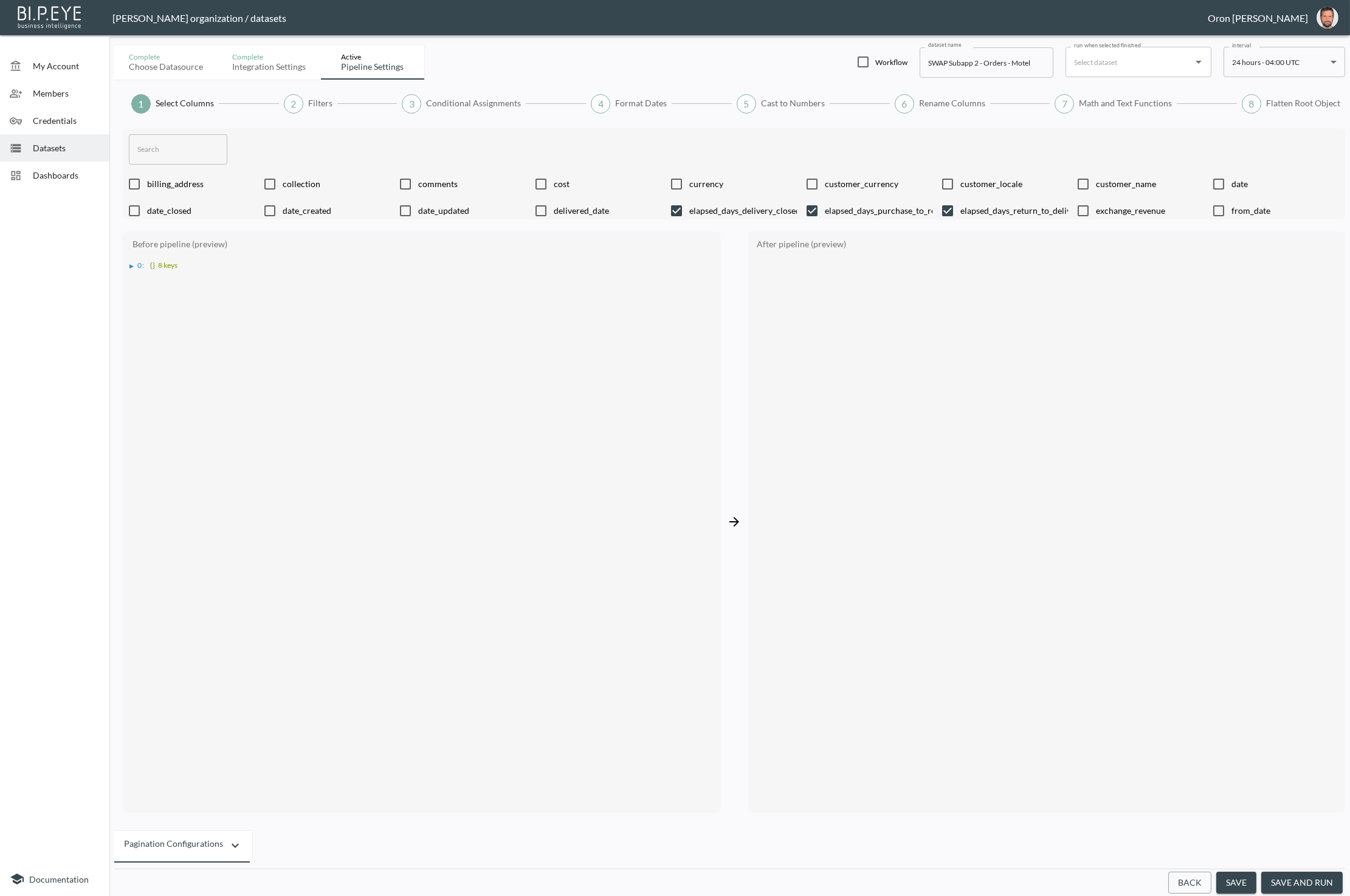
click at [1185, 883] on button "Back" at bounding box center [1189, 882] width 43 height 22
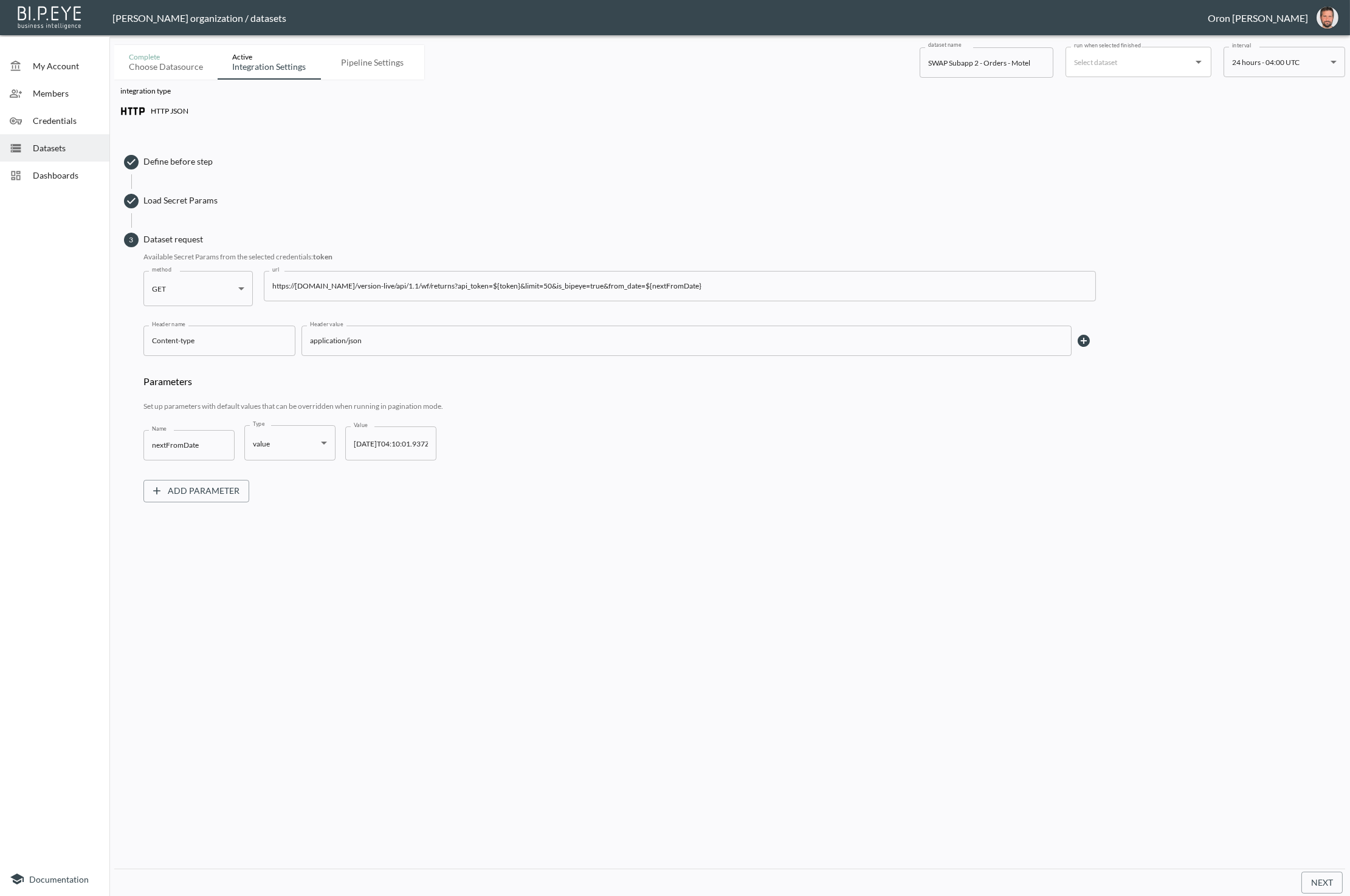
click at [405, 439] on input "[DATE]T04:10:01.937Z" at bounding box center [390, 443] width 91 height 34
paste input "nextFromDate: [DATE]T04:10:00.442"
type input "[DATE]T04:10:00.442Z"
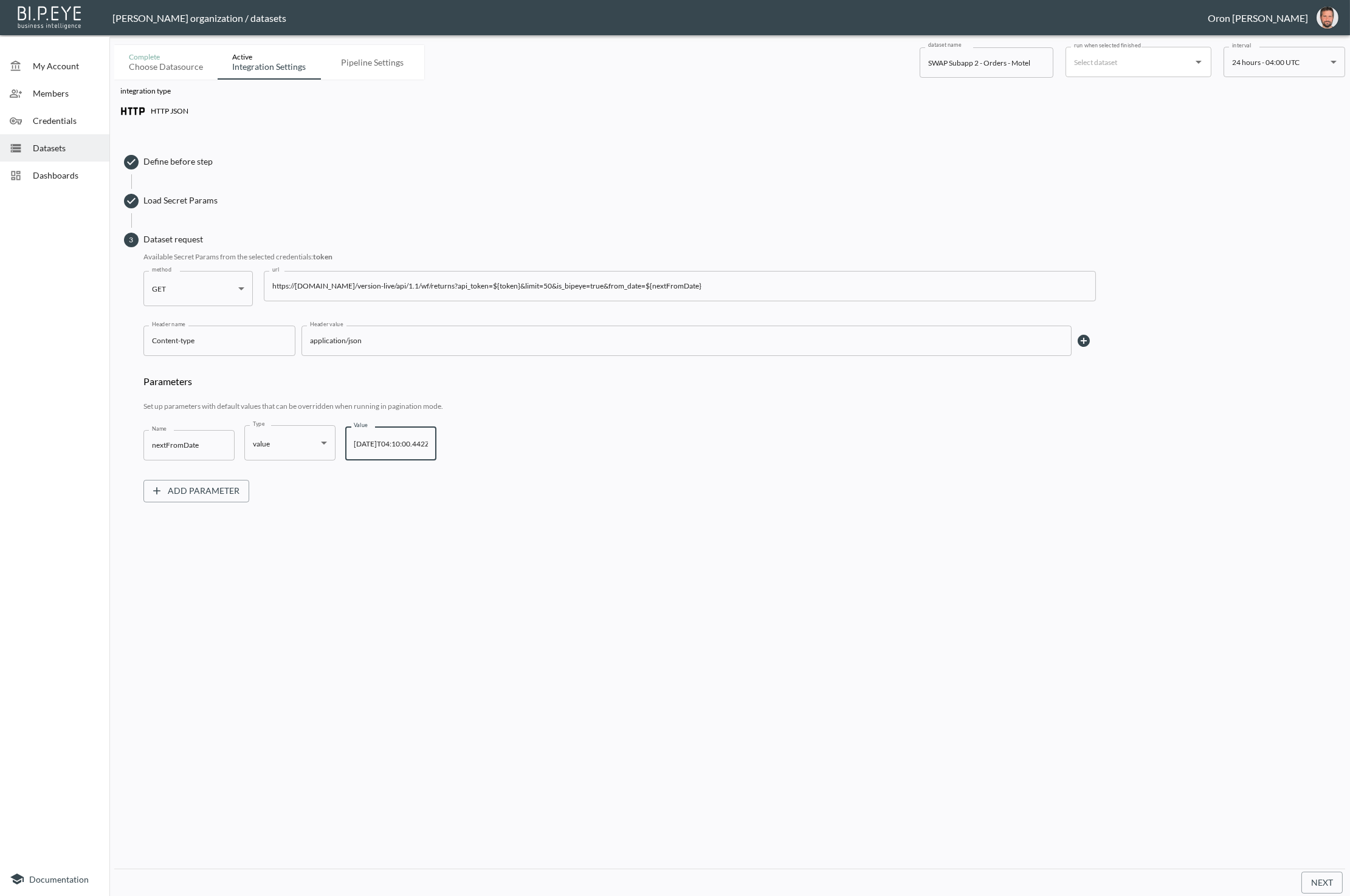
click at [1201, 881] on button "Next" at bounding box center [1321, 882] width 42 height 22
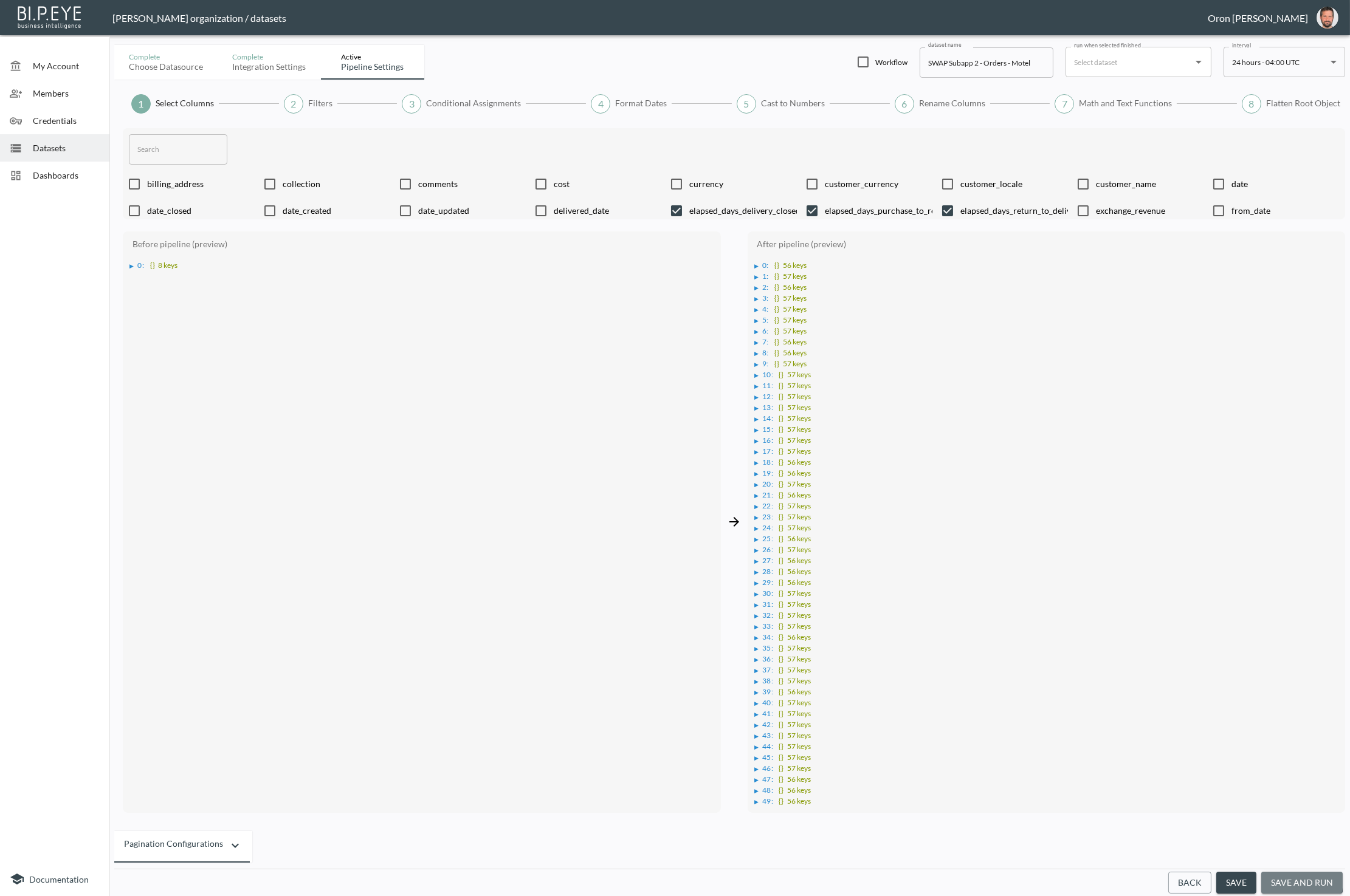
click at [1201, 879] on button "save and run" at bounding box center [1301, 882] width 82 height 22
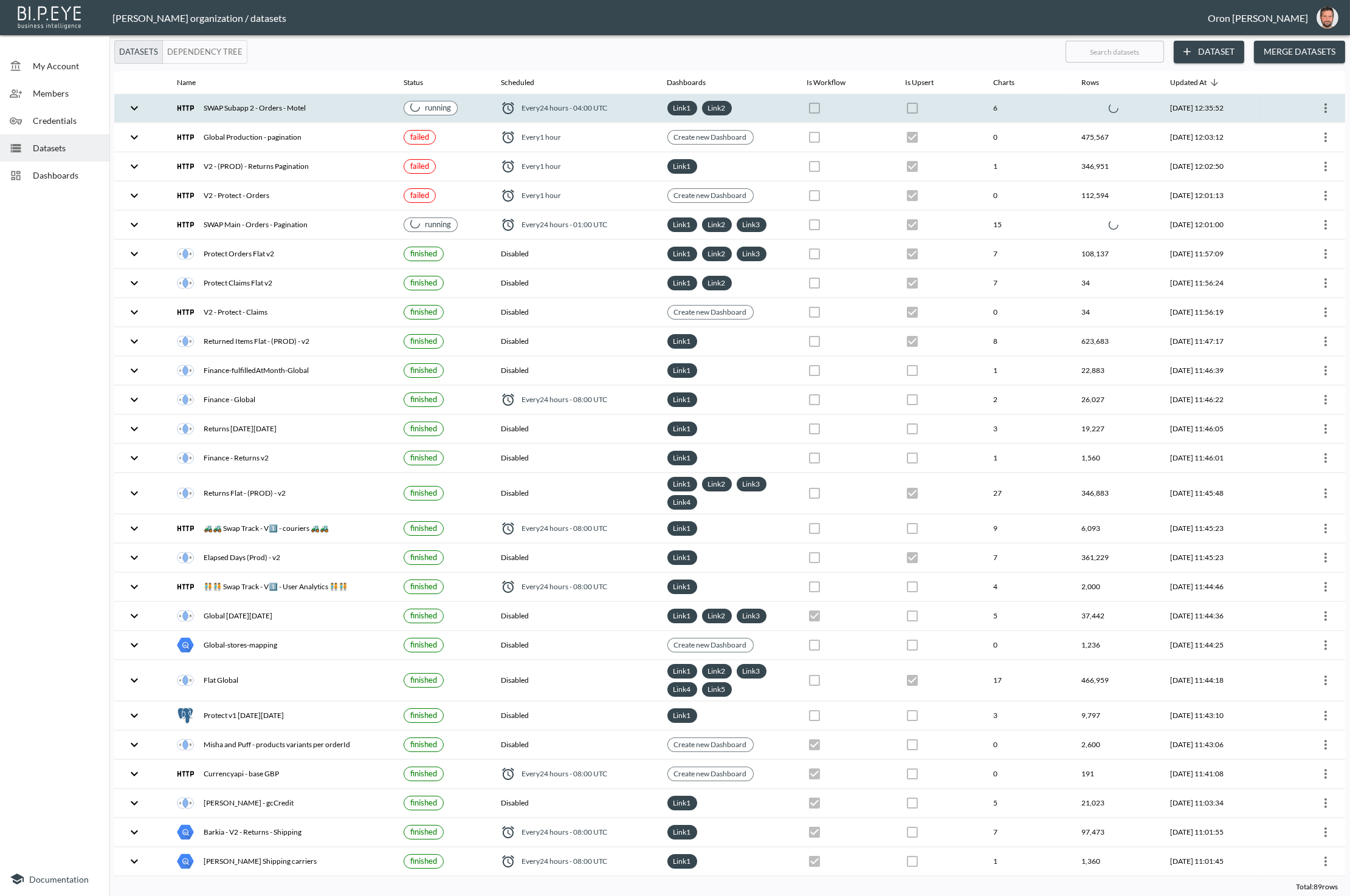
click at [354, 105] on div "SWAP Subapp 2 - Orders - Motel" at bounding box center [280, 109] width 207 height 17
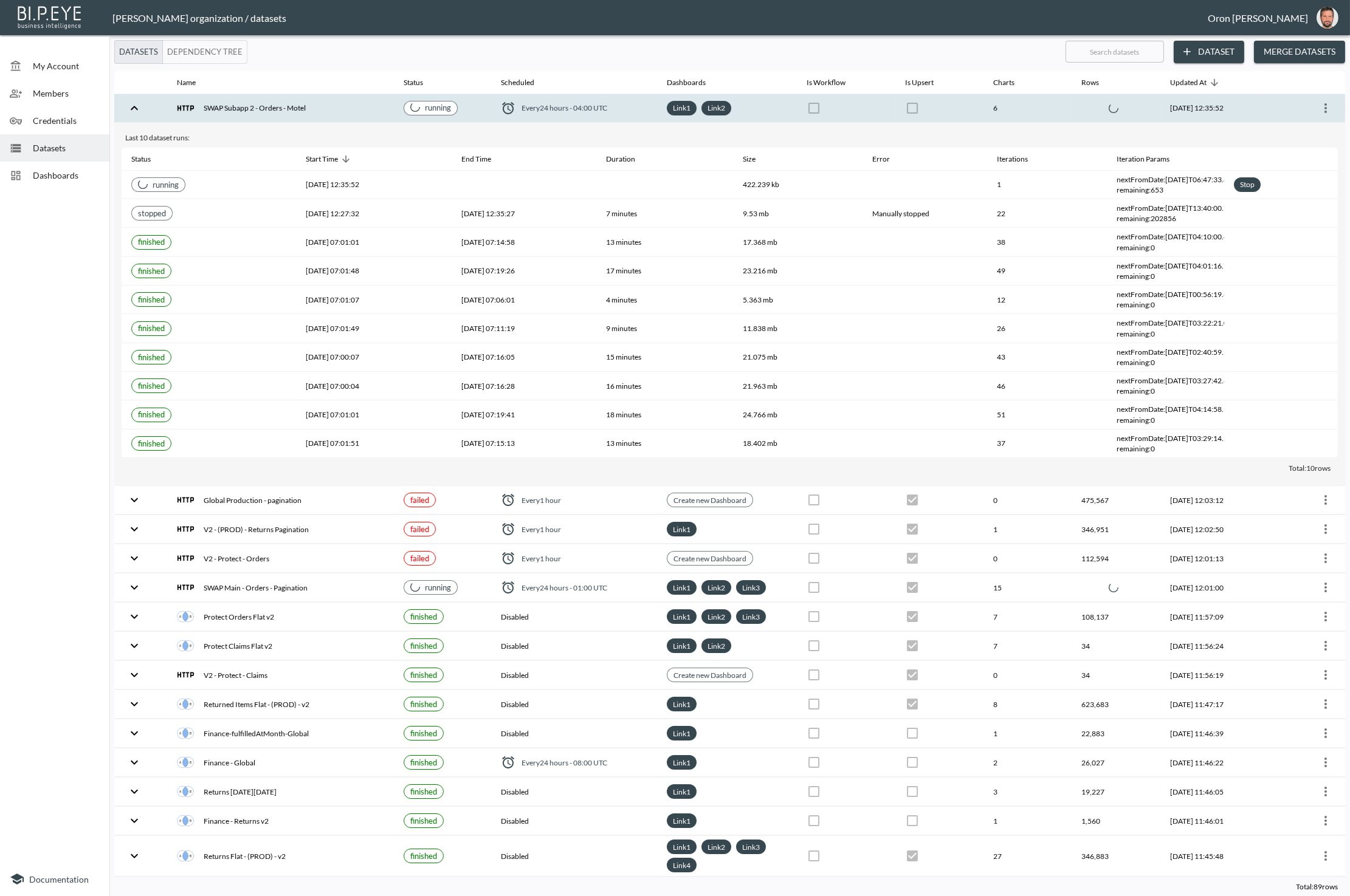
click at [354, 105] on div "SWAP Subapp 2 - Orders - Motel" at bounding box center [280, 109] width 207 height 17
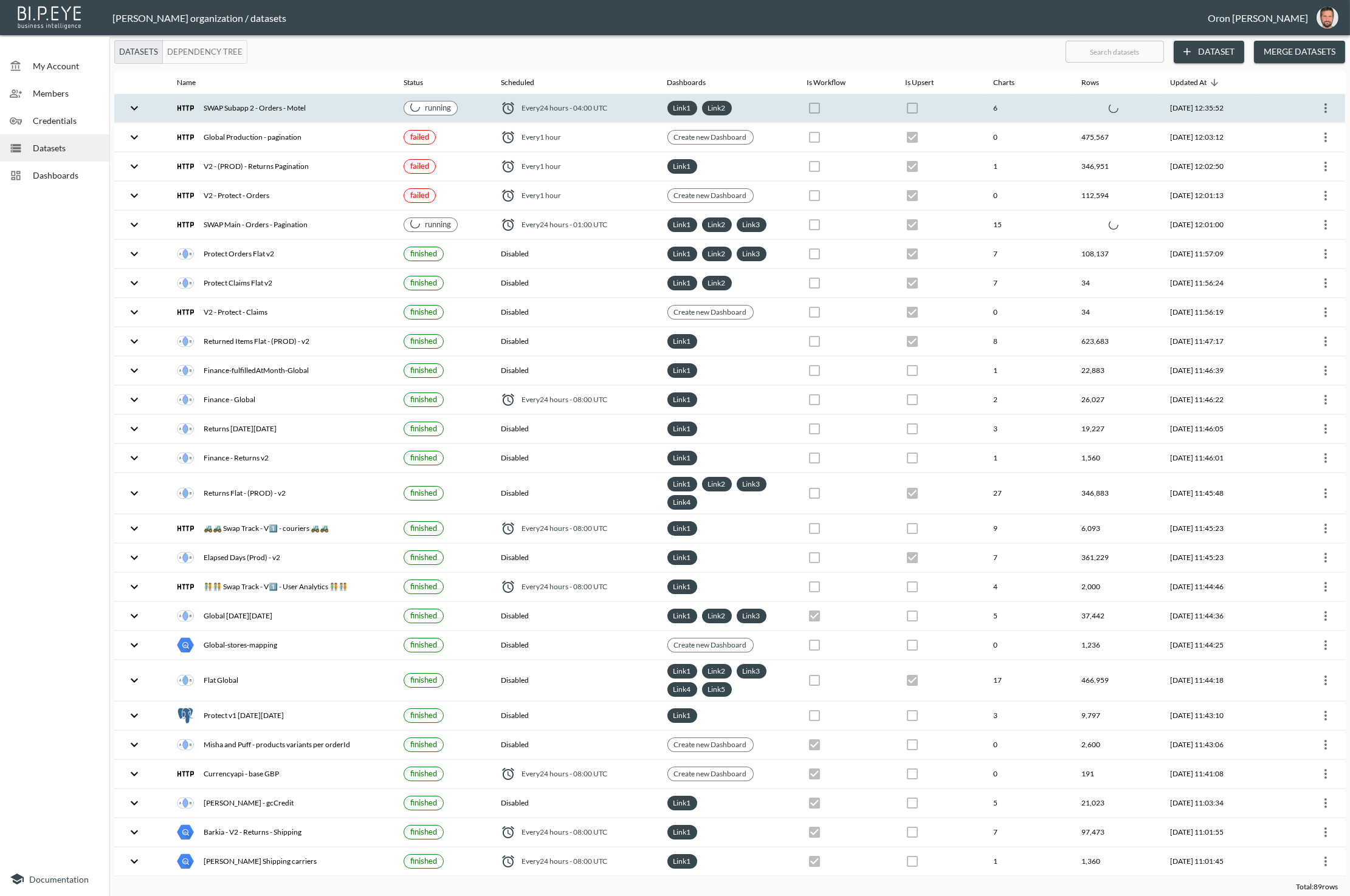
click at [864, 107] on th at bounding box center [846, 108] width 98 height 28
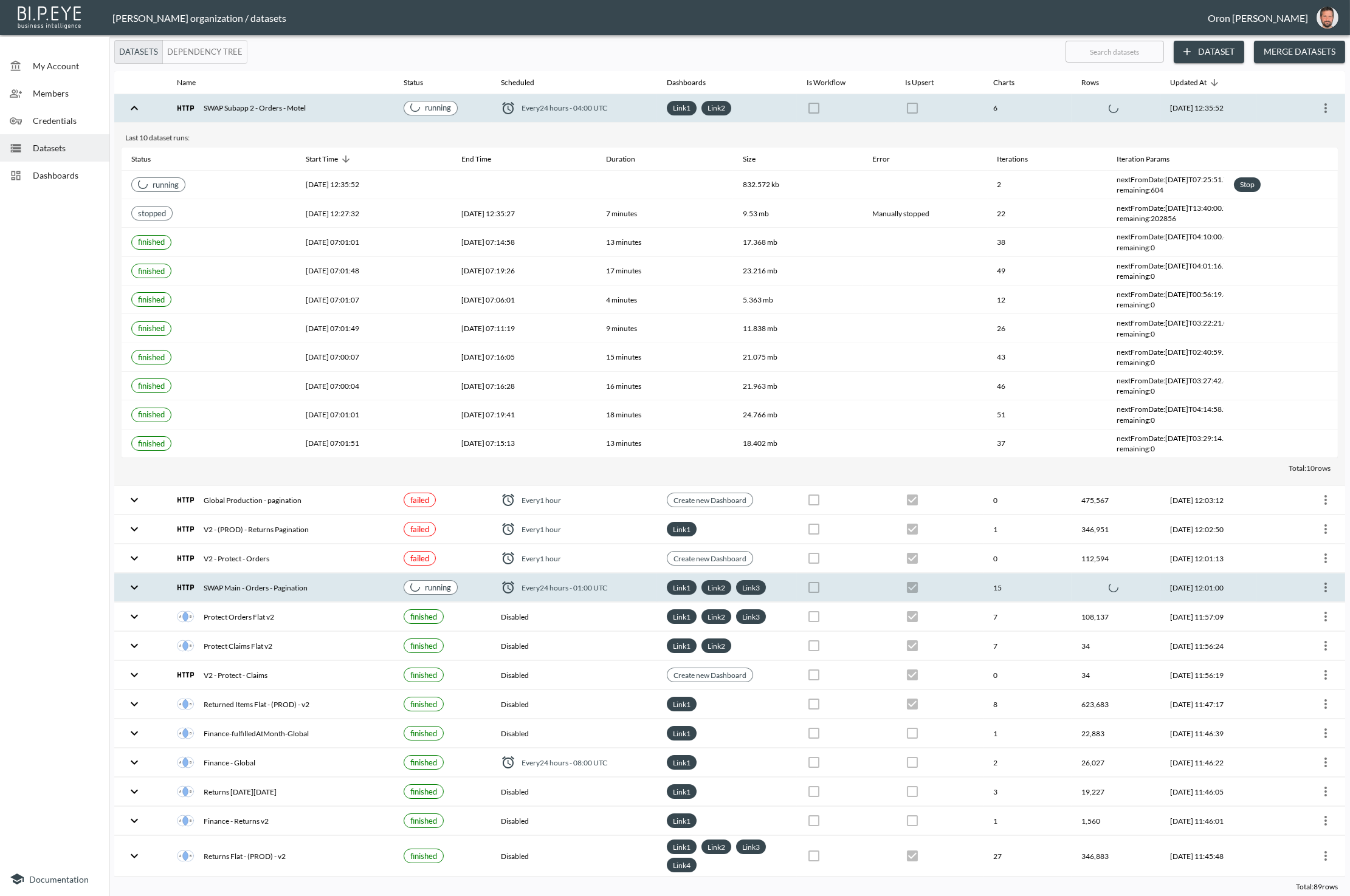
click at [961, 577] on th at bounding box center [939, 587] width 88 height 28
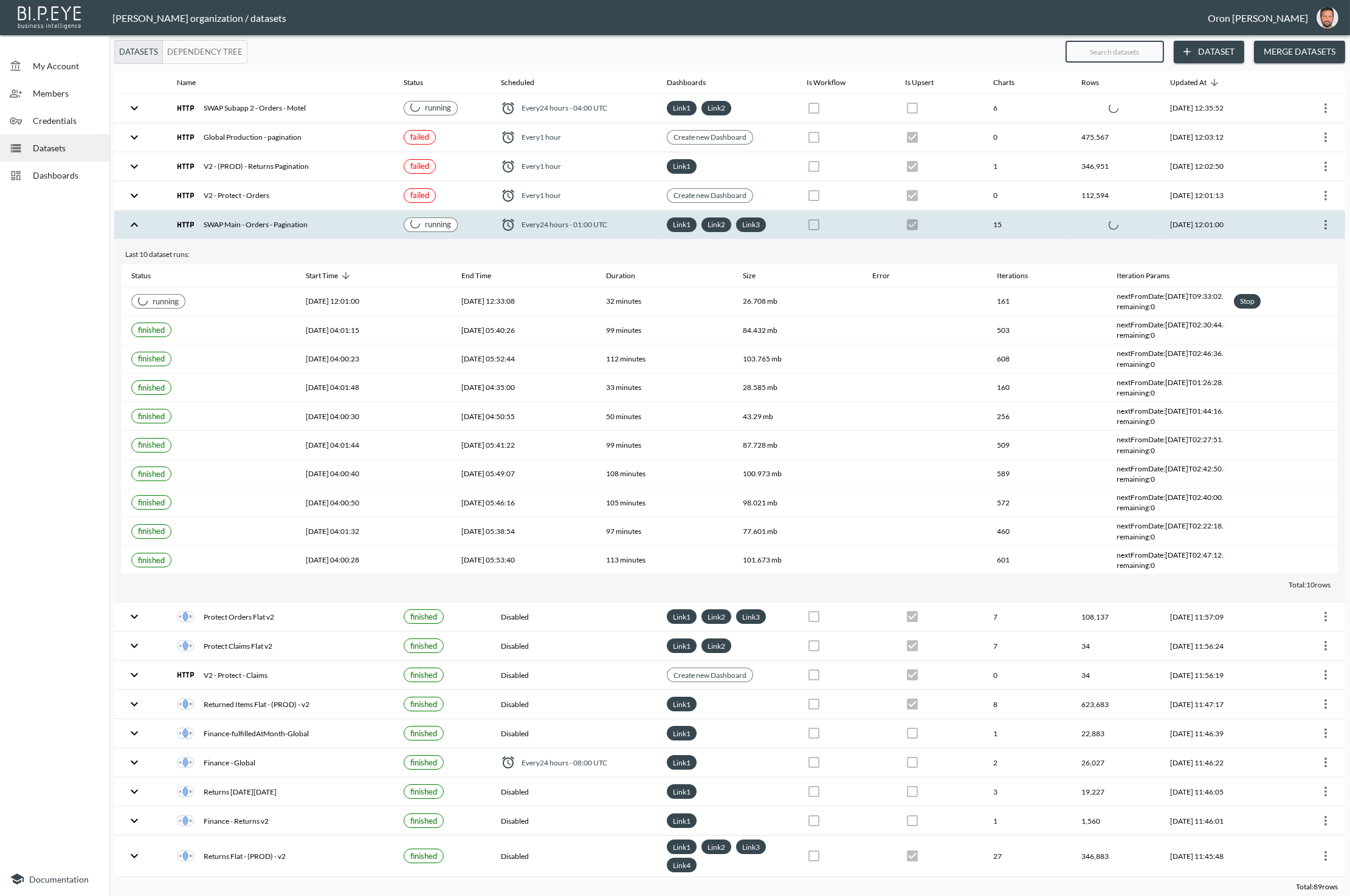
click at [1083, 56] on input "text" at bounding box center [1114, 51] width 98 height 30
type input "sho"
checkbox input "true"
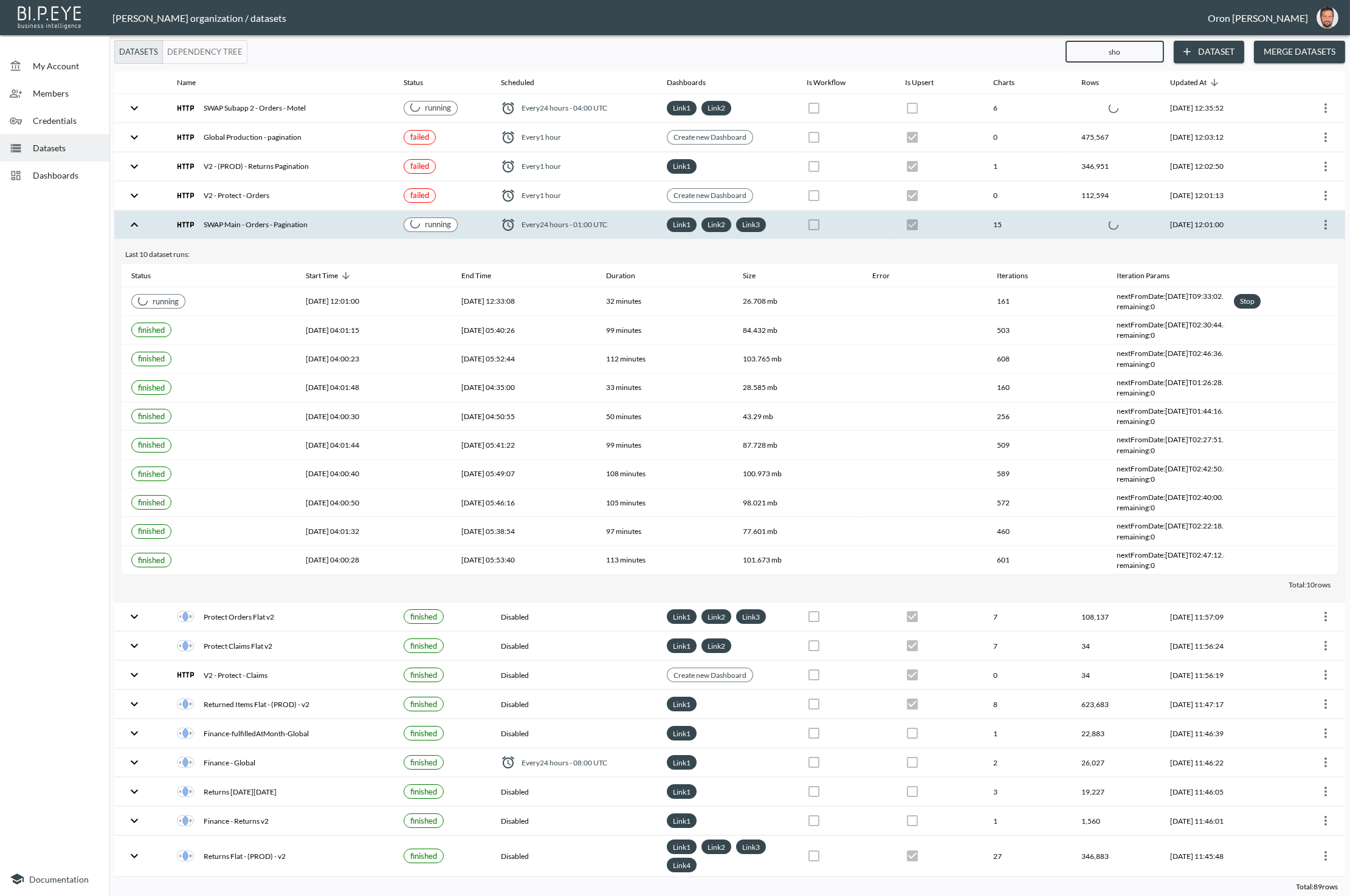
checkbox input "true"
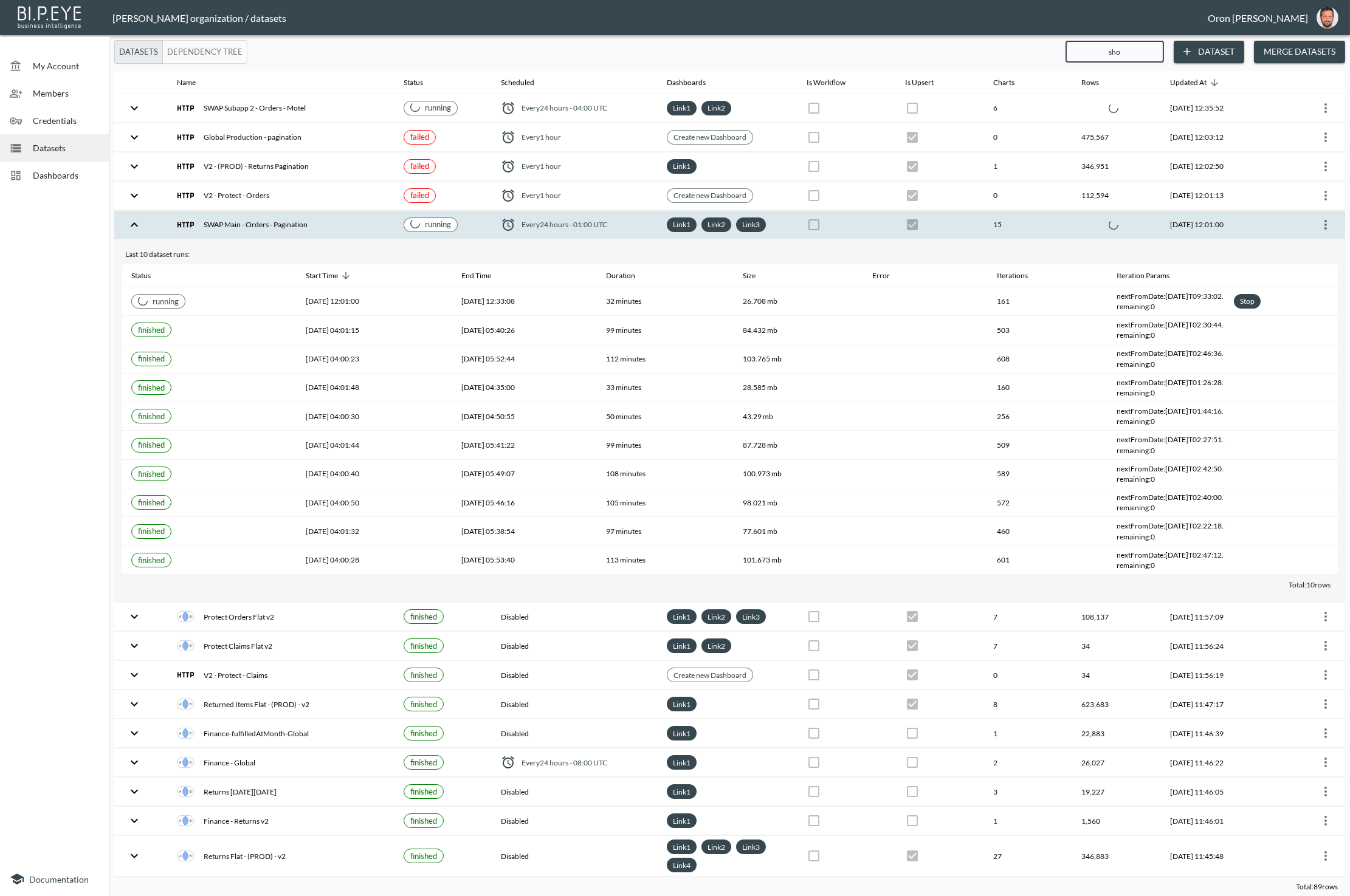
checkbox input "true"
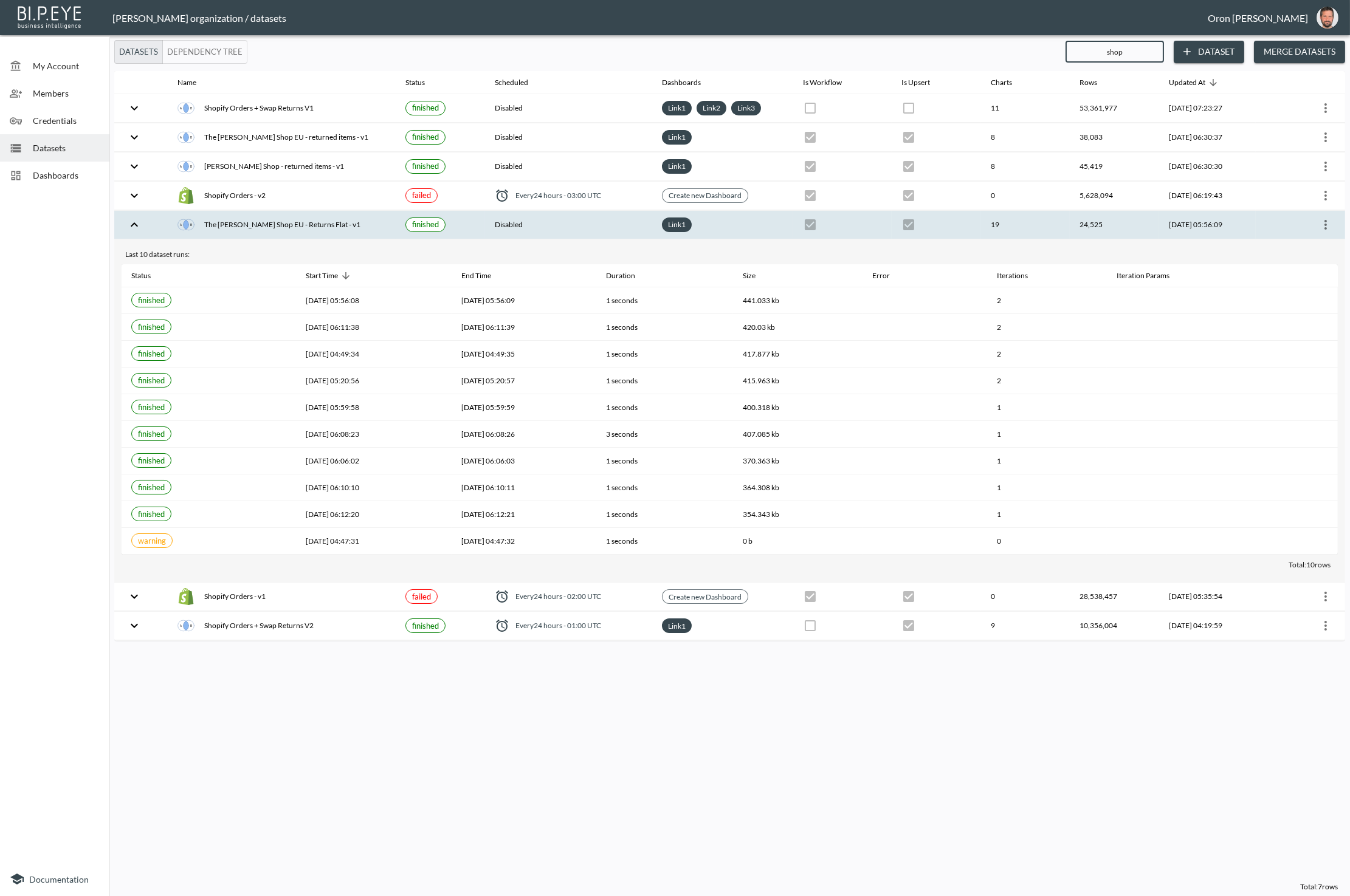
type input "shopi"
checkbox input "false"
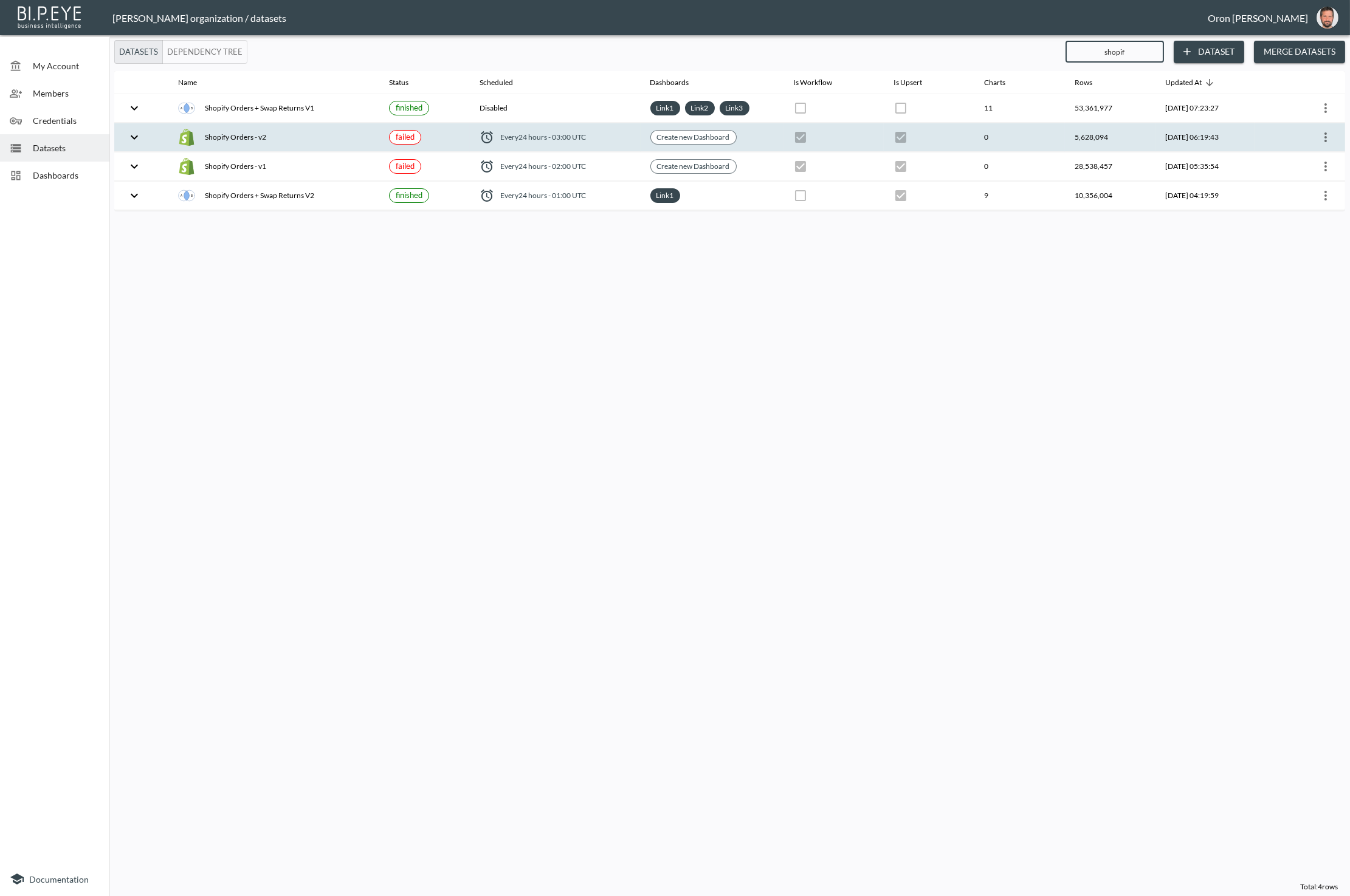
type input "shopif"
click at [1029, 139] on th "0" at bounding box center [1019, 137] width 90 height 28
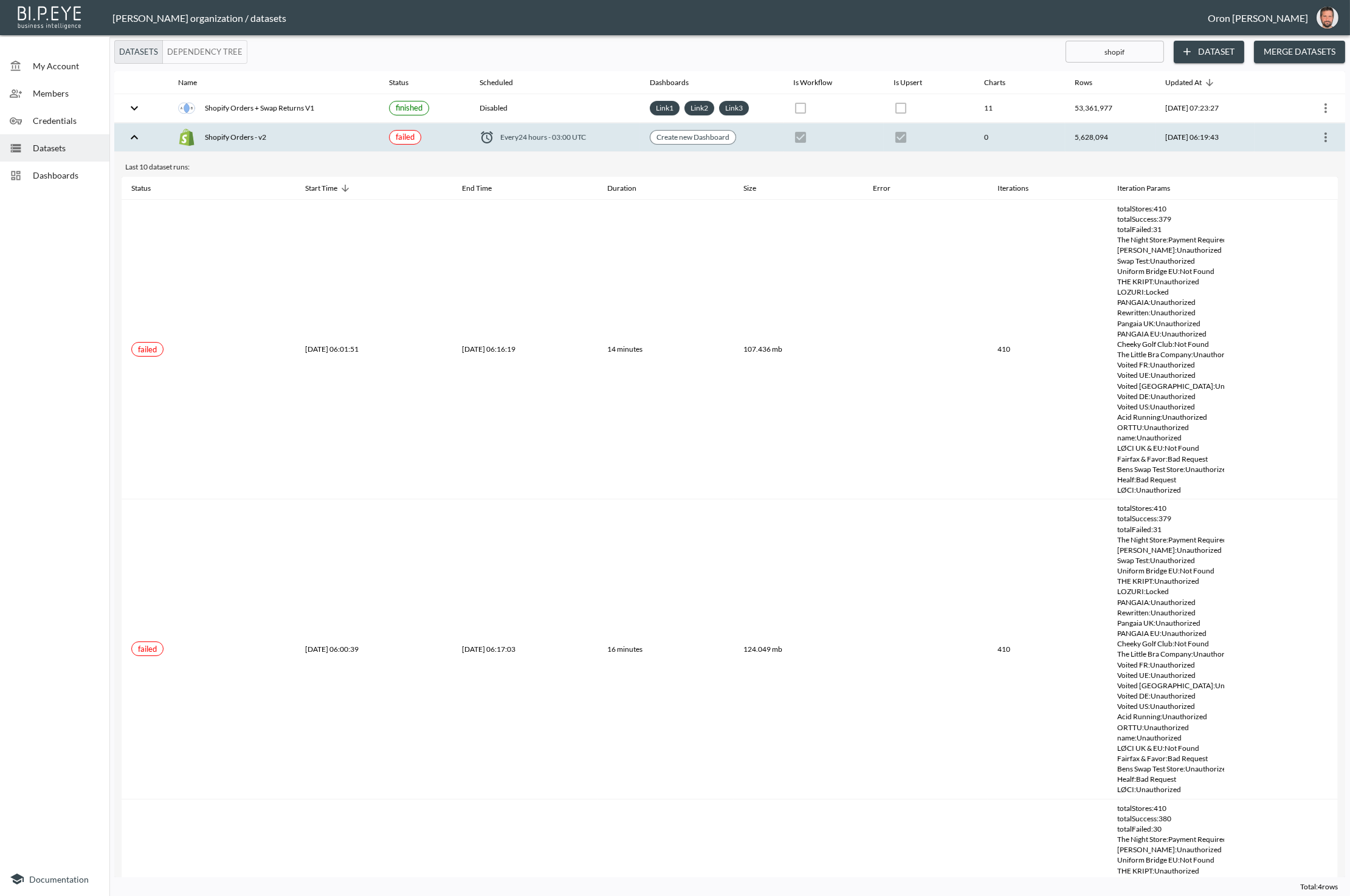
click at [1029, 139] on th "0" at bounding box center [1019, 137] width 90 height 28
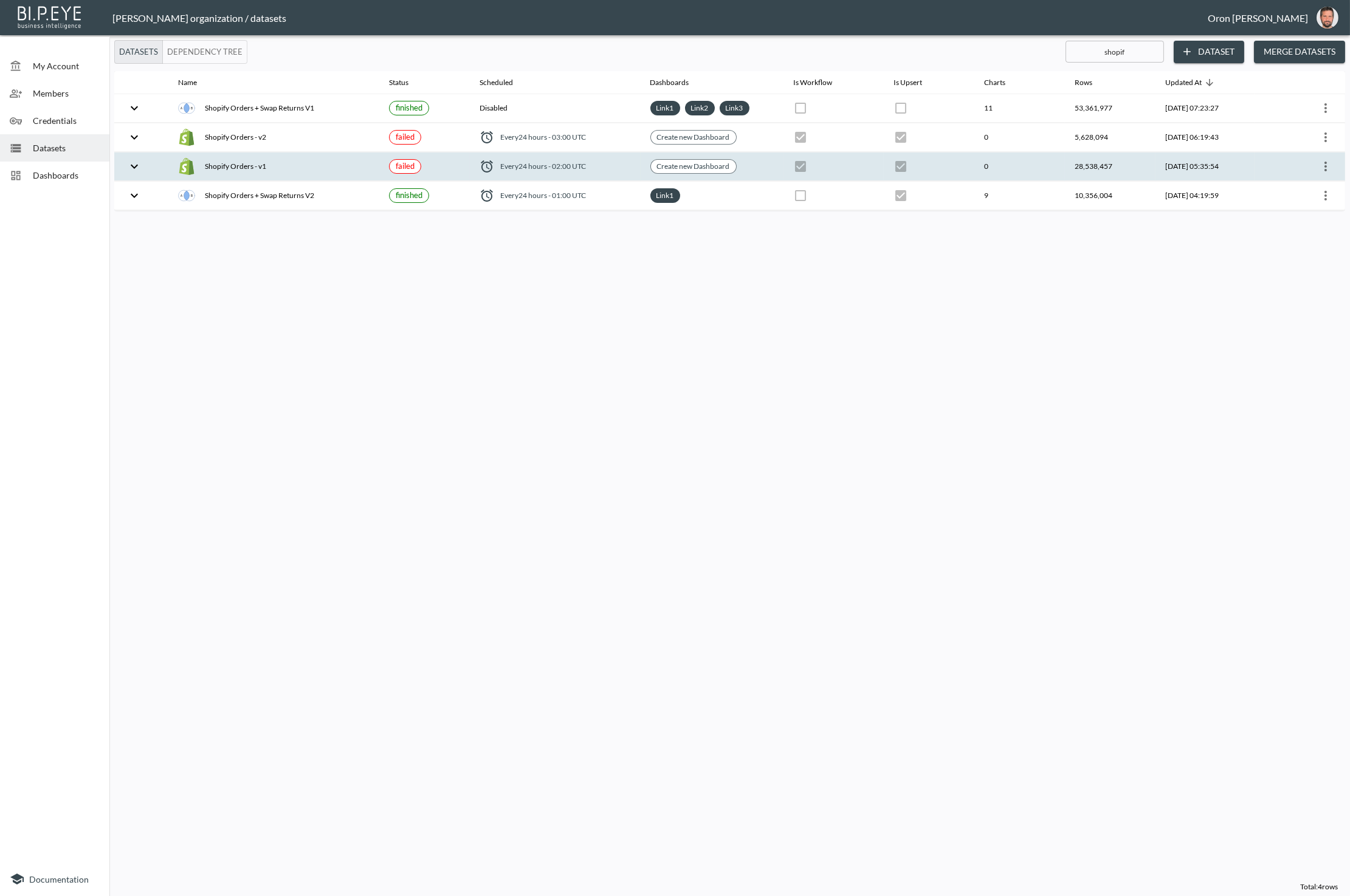
click at [1029, 161] on th "0" at bounding box center [1019, 166] width 90 height 28
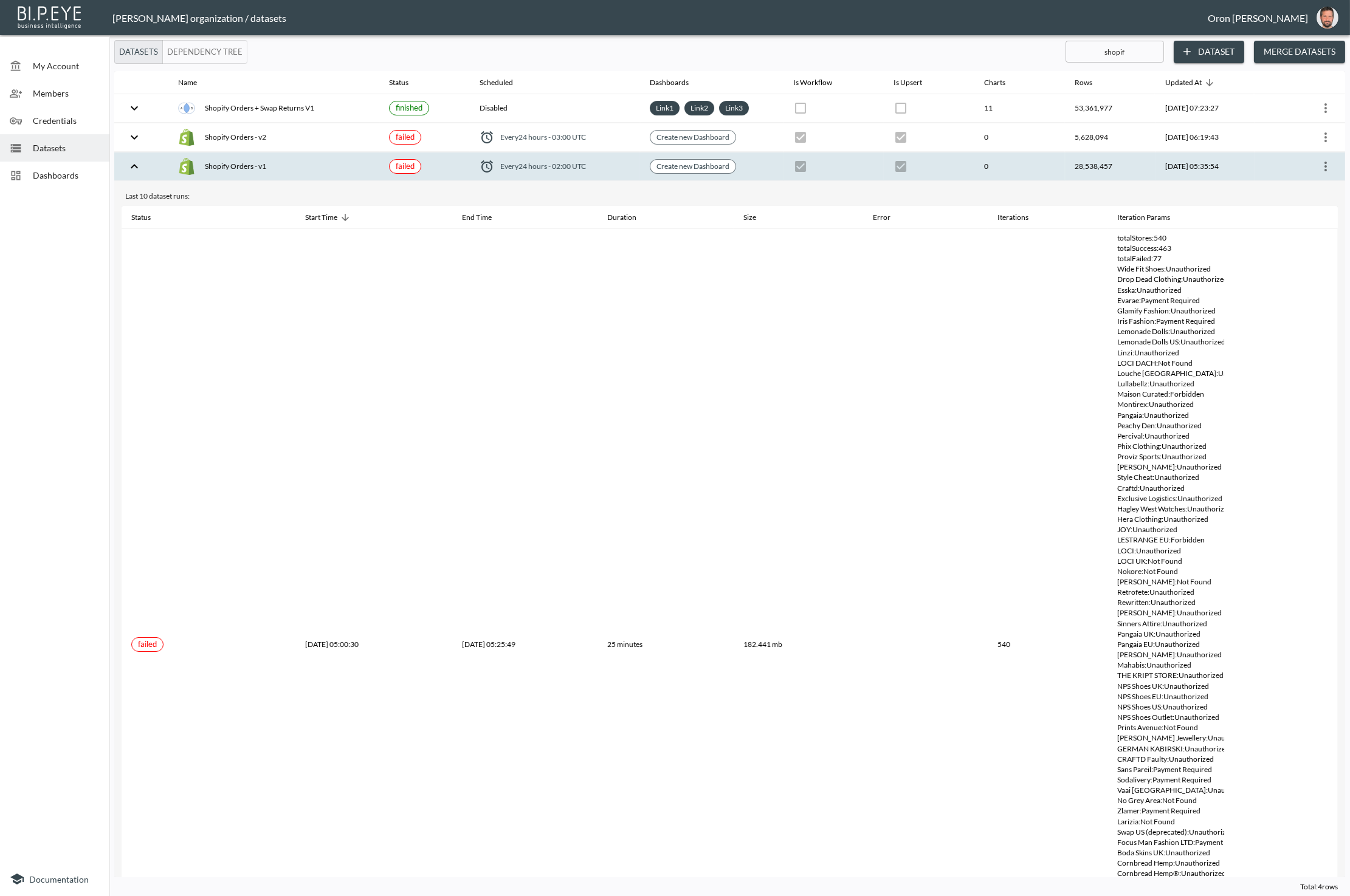
click at [1029, 161] on th "0" at bounding box center [1019, 166] width 90 height 28
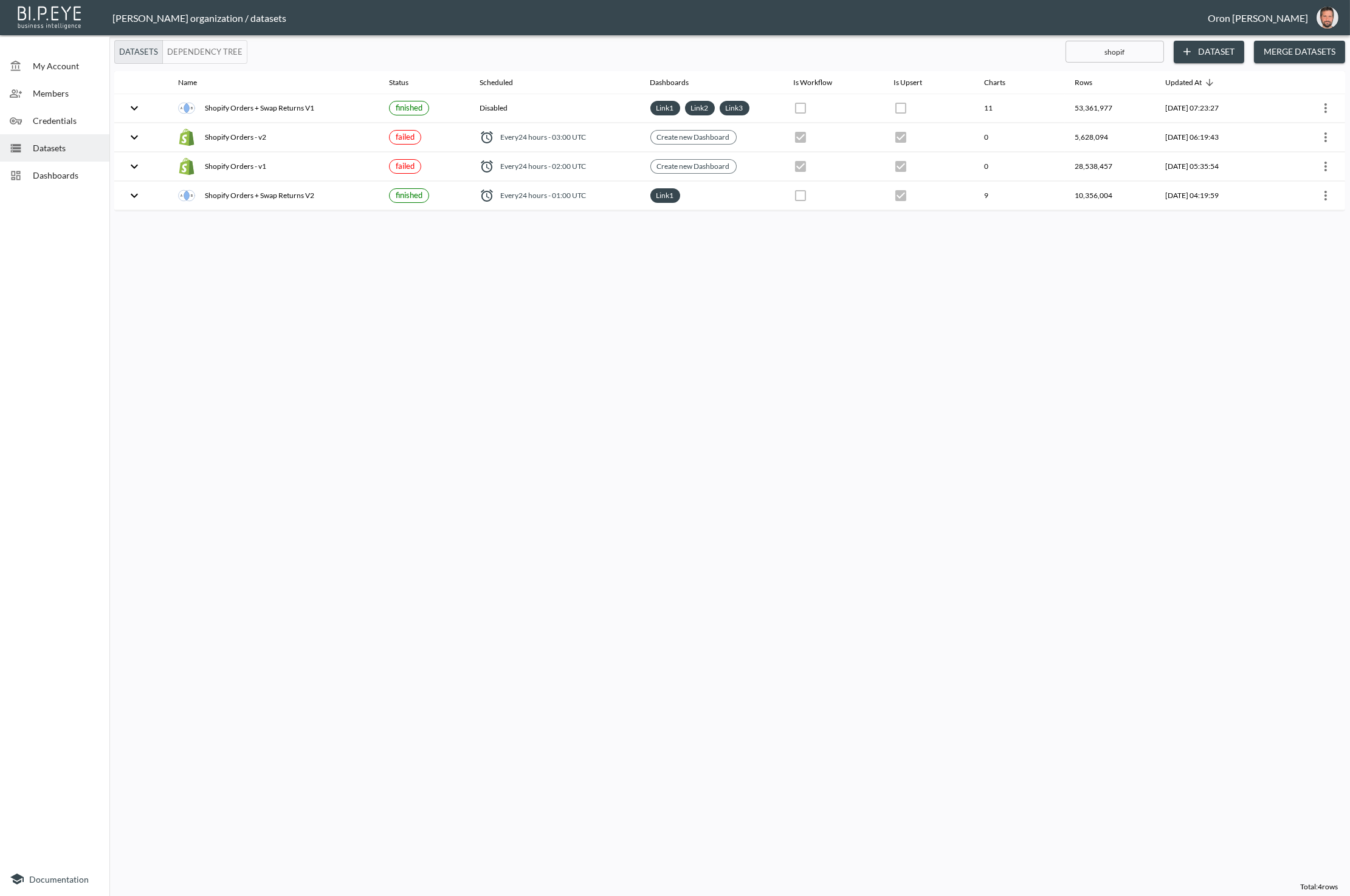
click at [56, 119] on span "Credentials" at bounding box center [66, 120] width 67 height 13
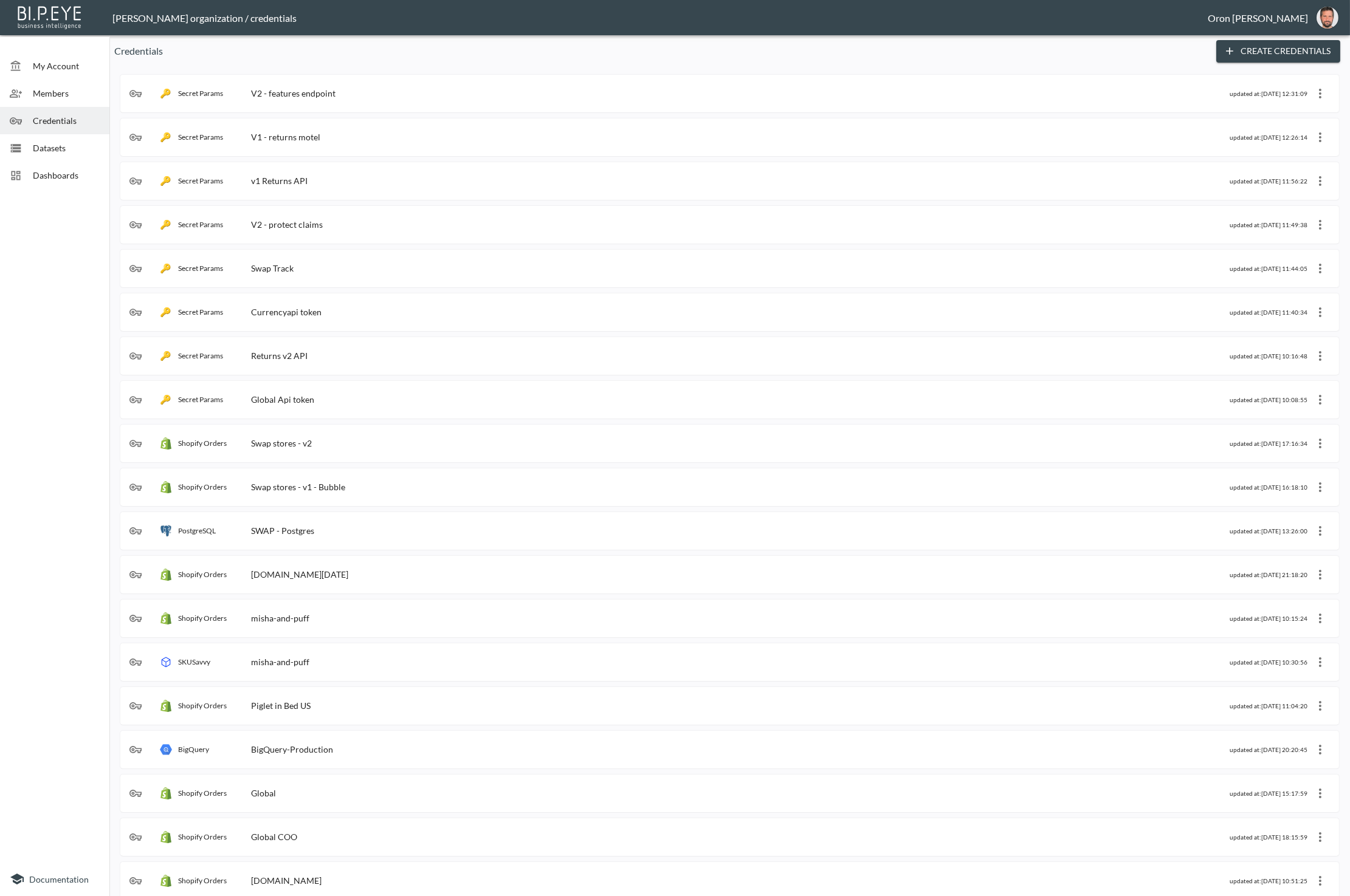
click at [1098, 58] on div "Credentials Create Credentials" at bounding box center [729, 50] width 1231 height 22
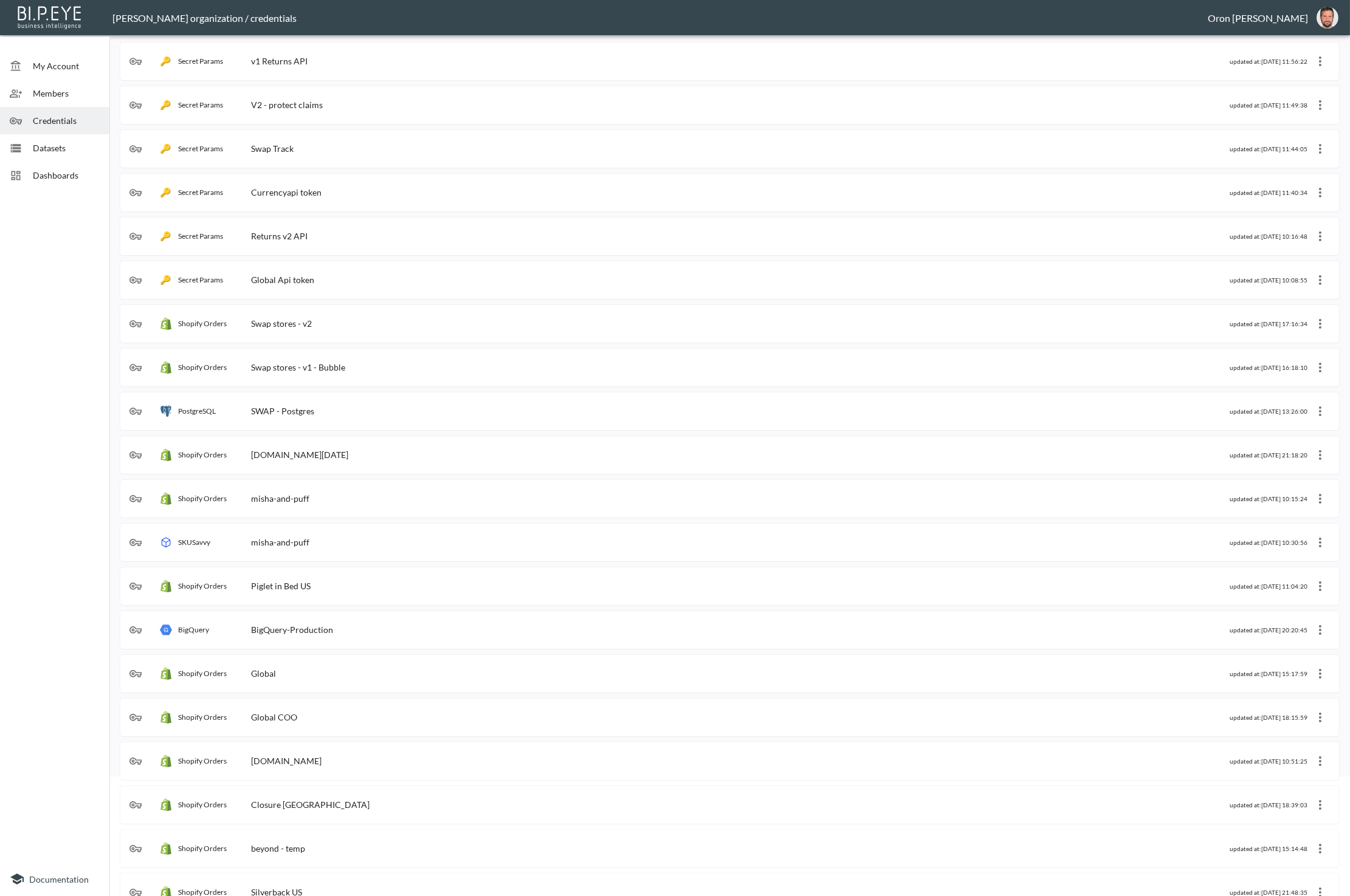
scroll to position [120, 0]
click at [325, 322] on div "Shopify Orders Swap stores - v2" at bounding box center [679, 323] width 1099 height 13
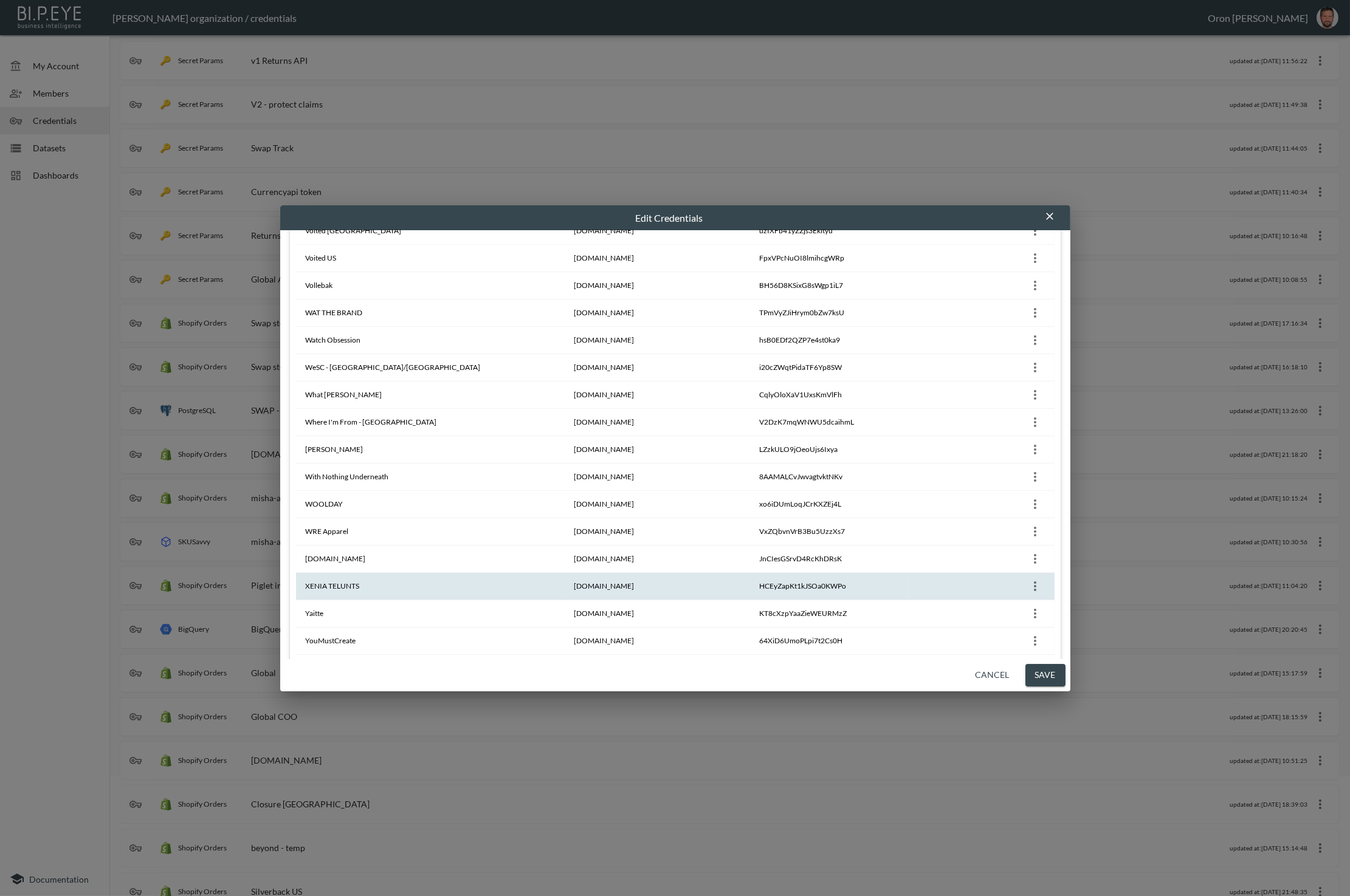
scroll to position [10901, 0]
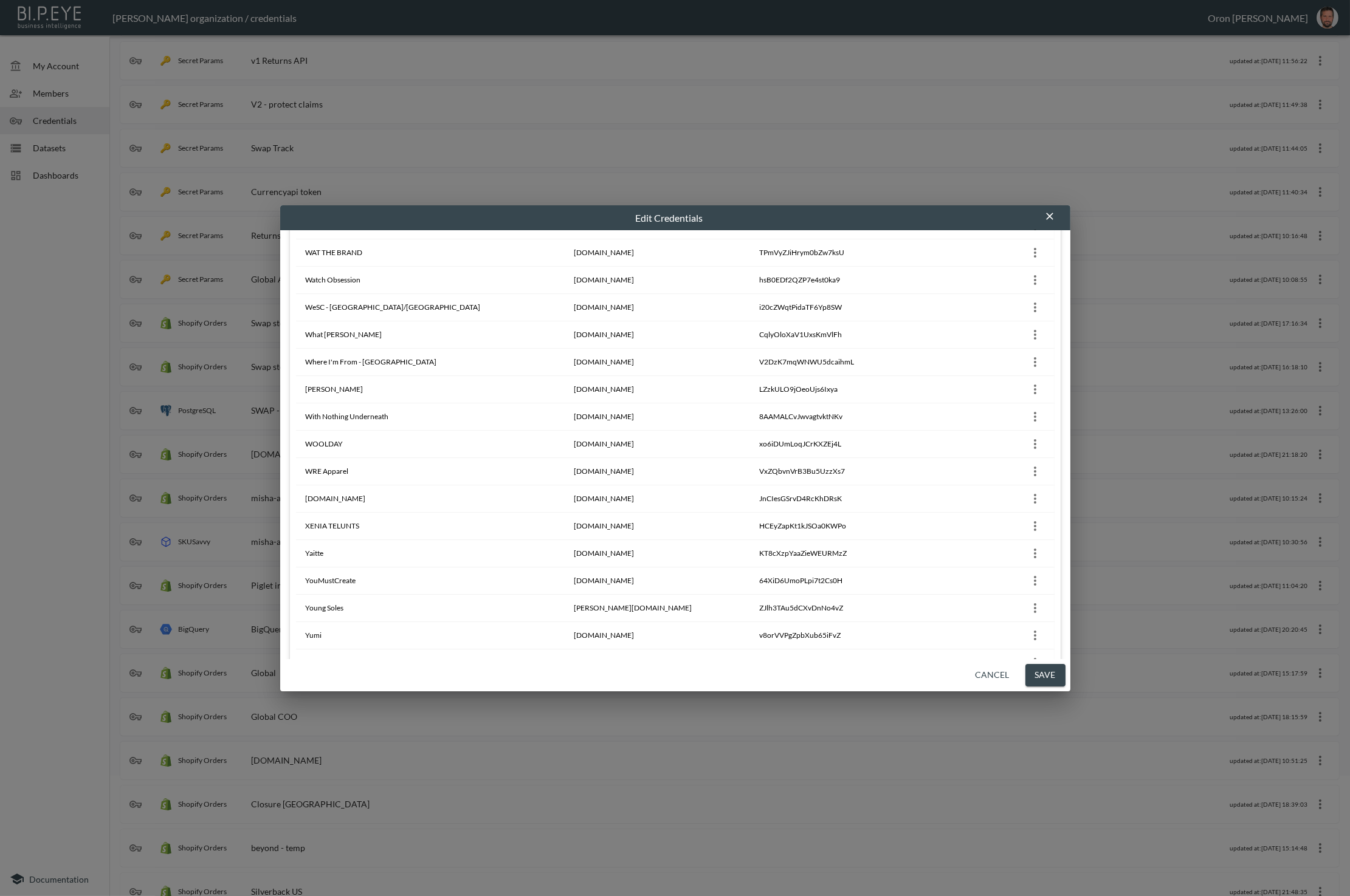
click at [1048, 214] on icon "button" at bounding box center [1049, 216] width 13 height 13
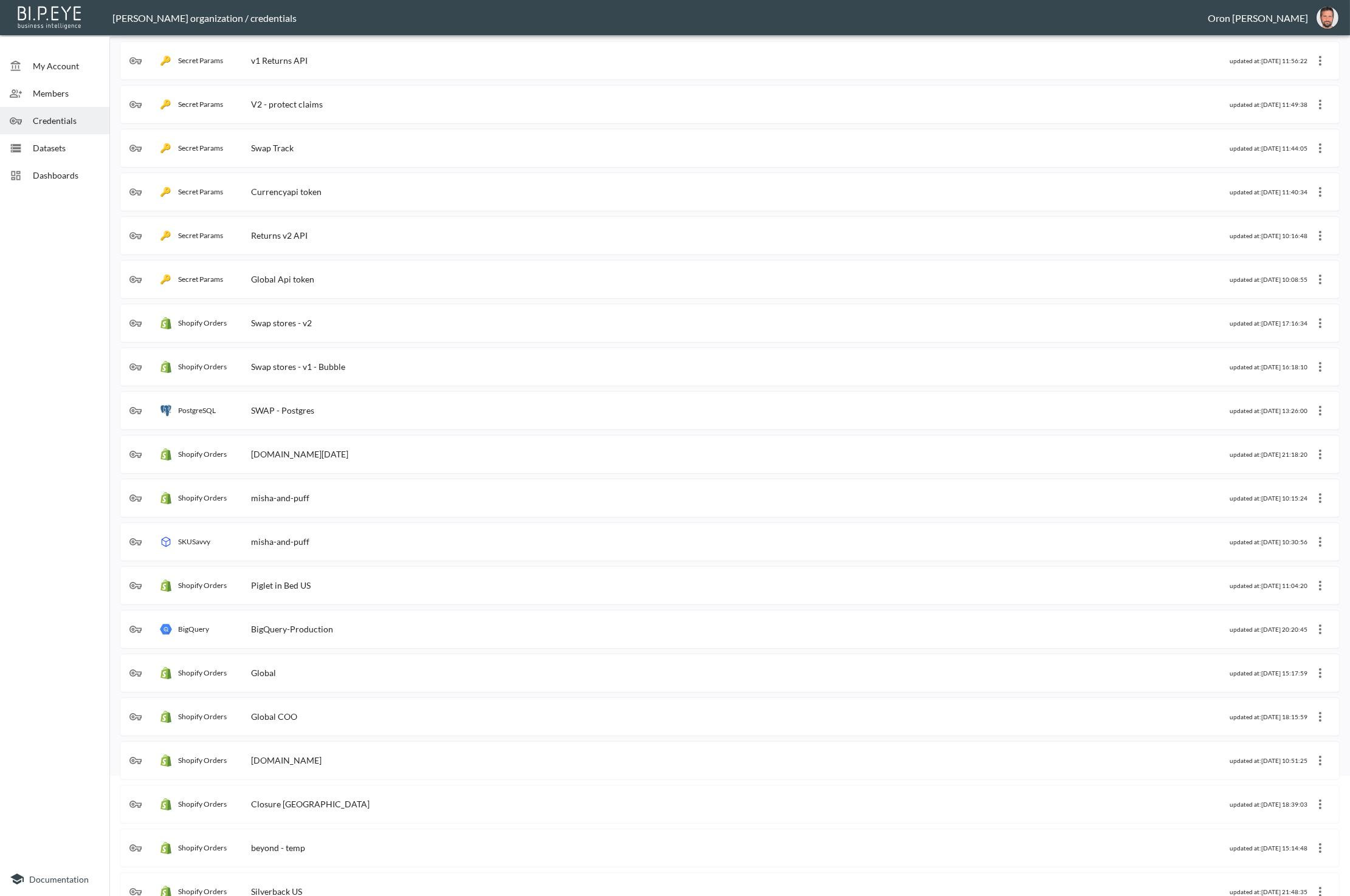
click at [342, 364] on div "Swap stores - v1 - Bubble" at bounding box center [297, 366] width 94 height 11
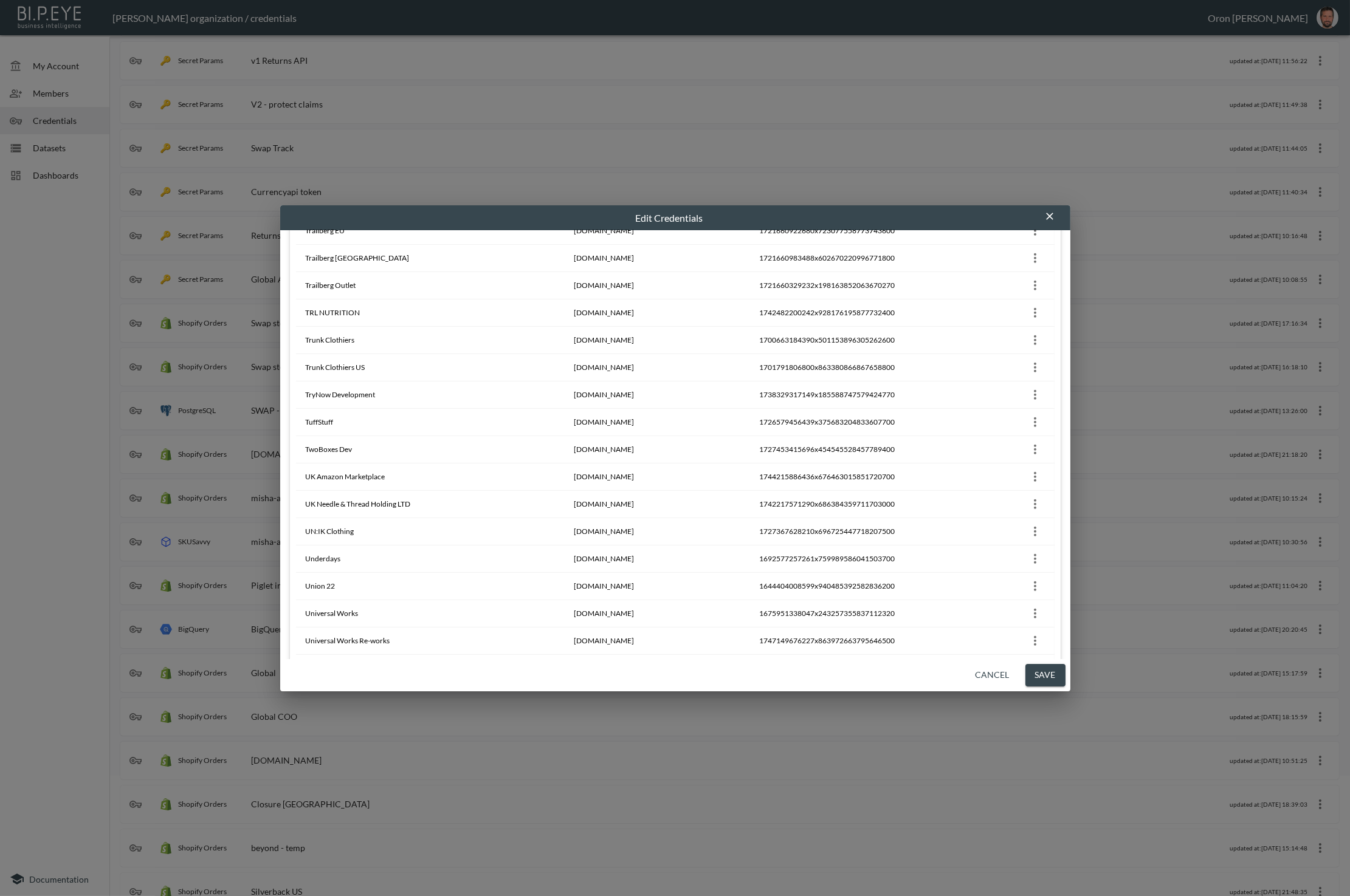
scroll to position [14419, 0]
click at [1056, 212] on h2 "Edit Credentials" at bounding box center [674, 217] width 790 height 25
drag, startPoint x: 1049, startPoint y: 214, endPoint x: 1036, endPoint y: 215, distance: 13.0
click at [1049, 214] on icon "button" at bounding box center [1049, 216] width 13 height 13
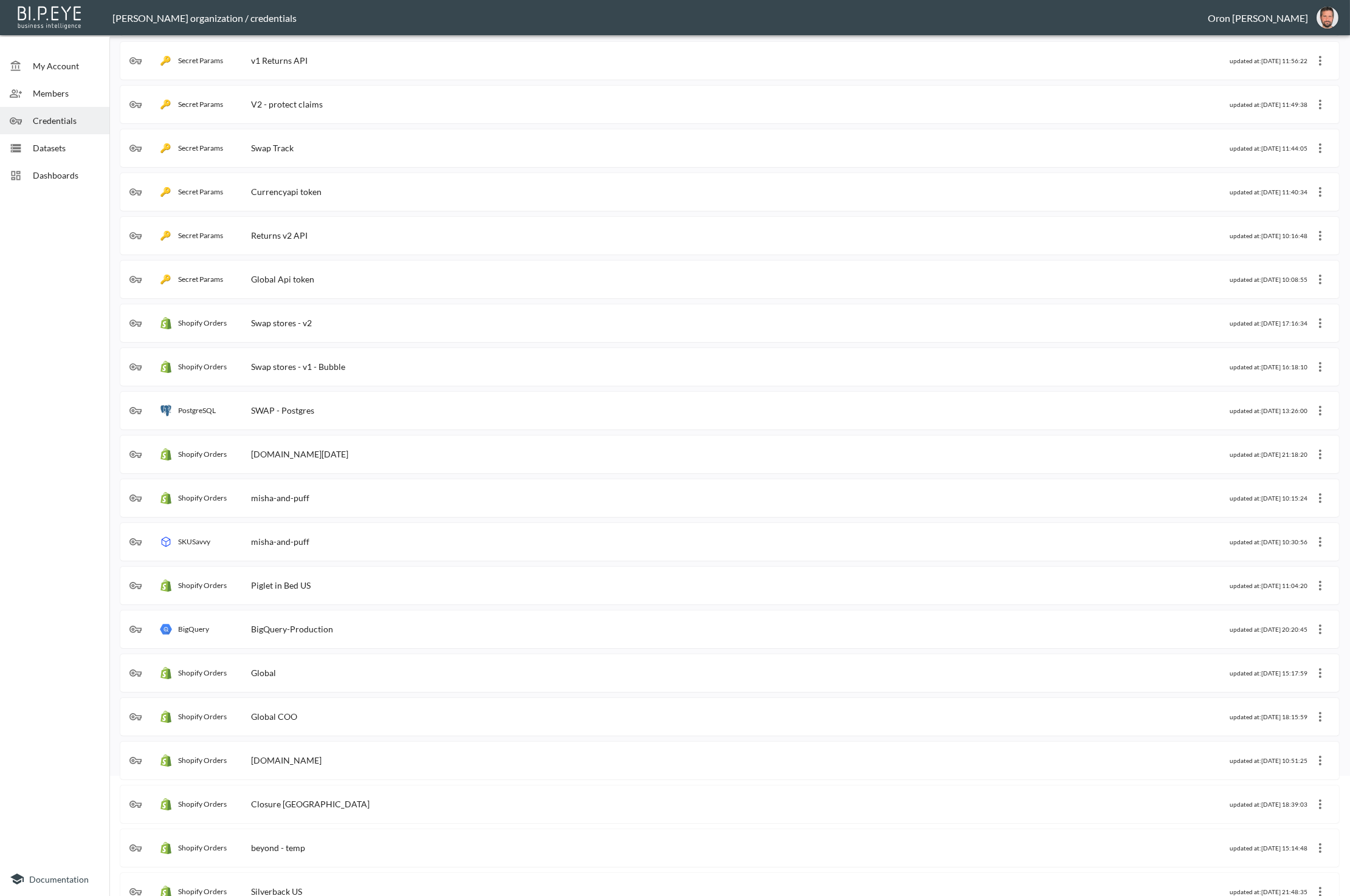
scroll to position [0, 0]
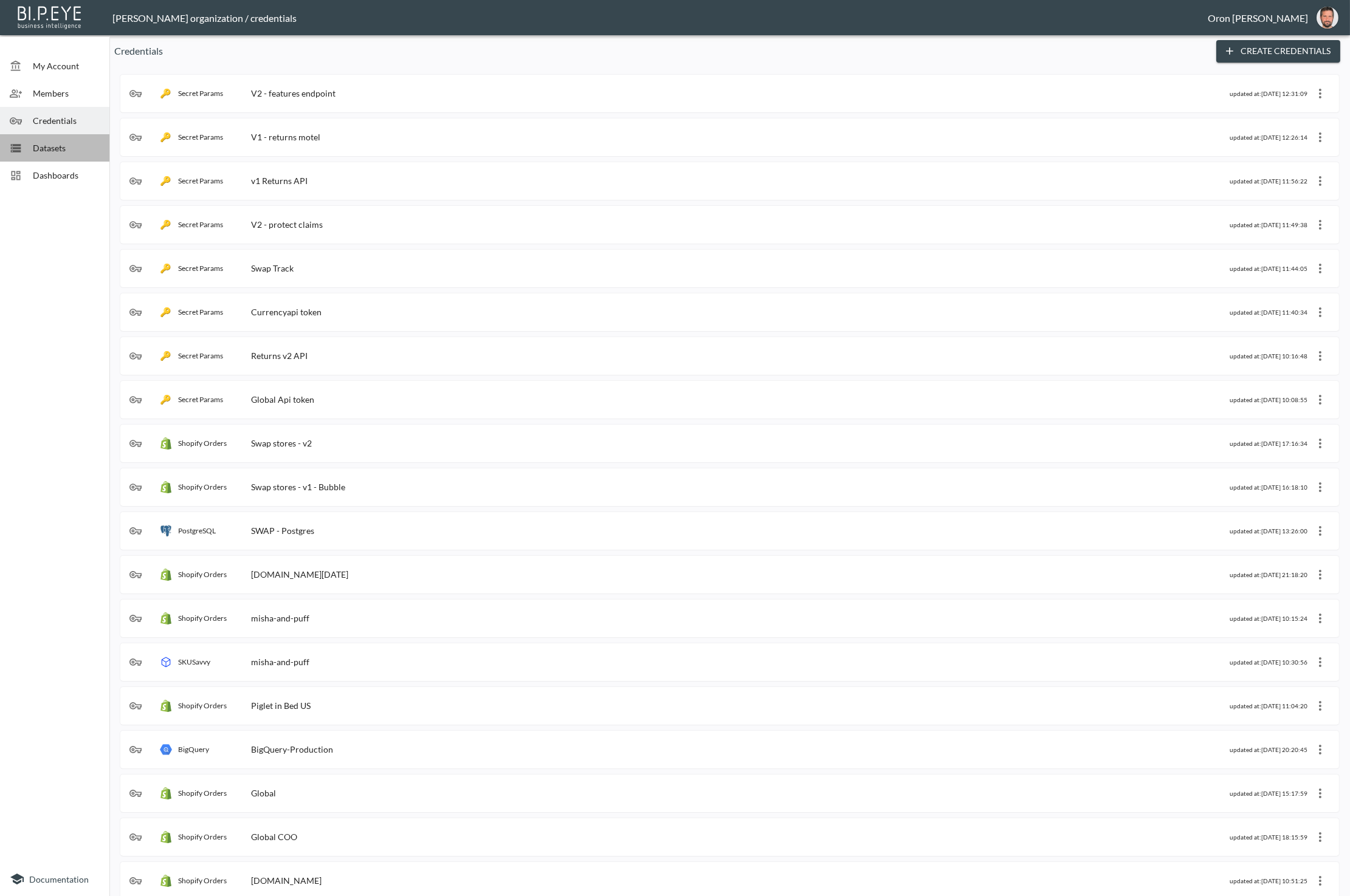
drag, startPoint x: 86, startPoint y: 144, endPoint x: 96, endPoint y: 142, distance: 10.2
click at [86, 144] on span "Datasets" at bounding box center [66, 148] width 67 height 13
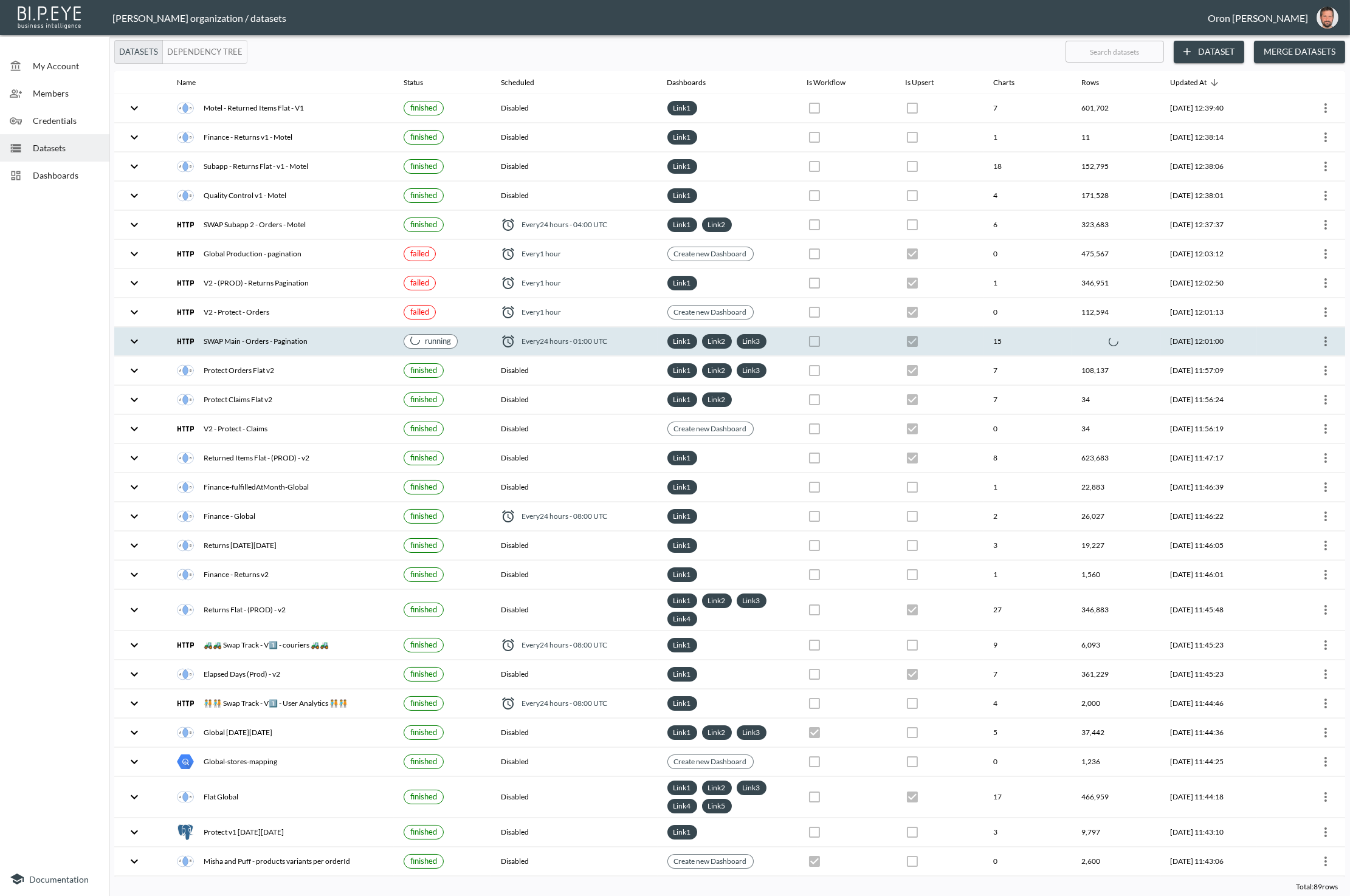
click at [558, 336] on span "Every 24 hours - 01:00 UTC" at bounding box center [564, 341] width 85 height 11
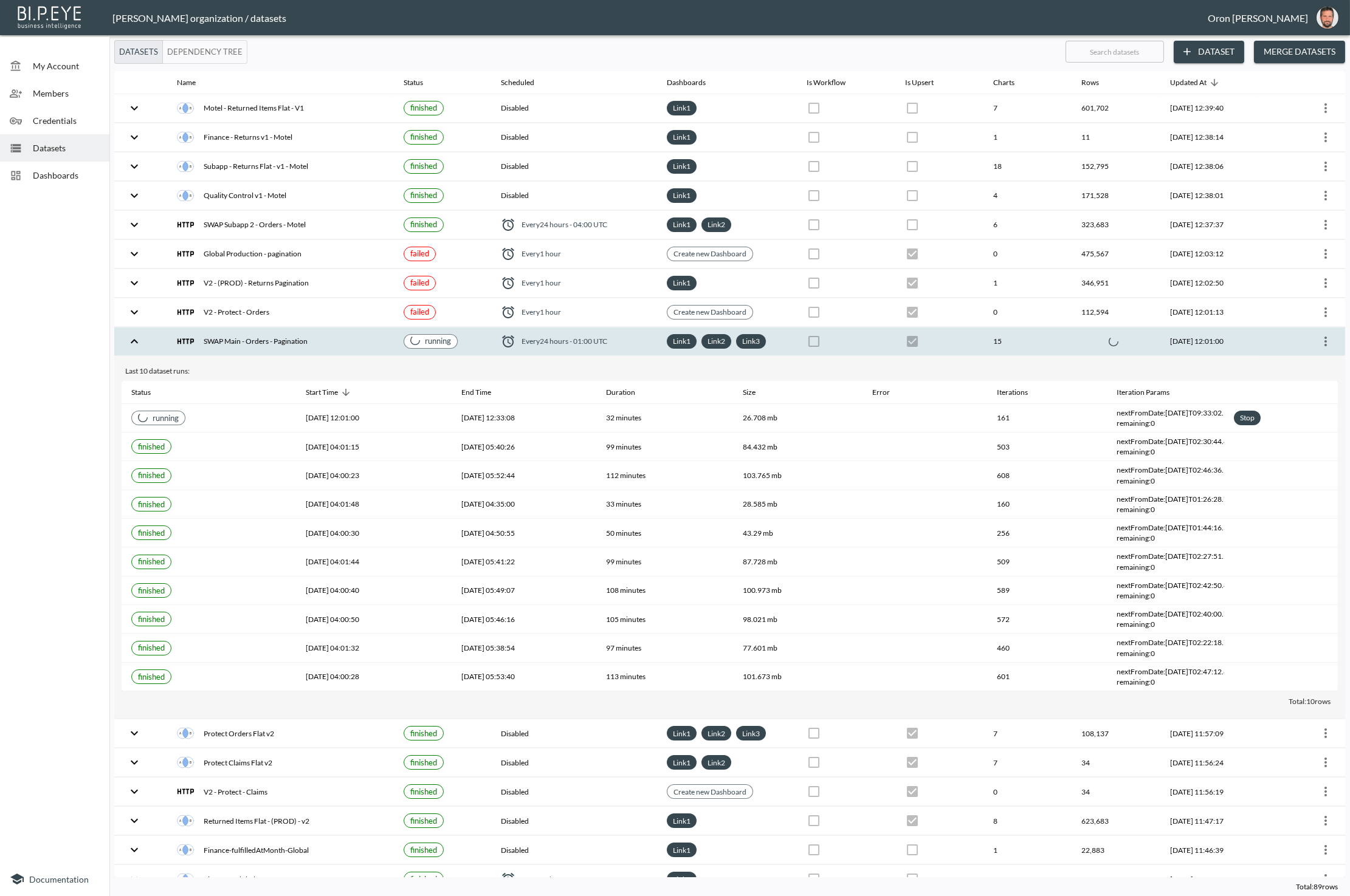
click at [558, 336] on span "Every 24 hours - 01:00 UTC" at bounding box center [564, 341] width 85 height 11
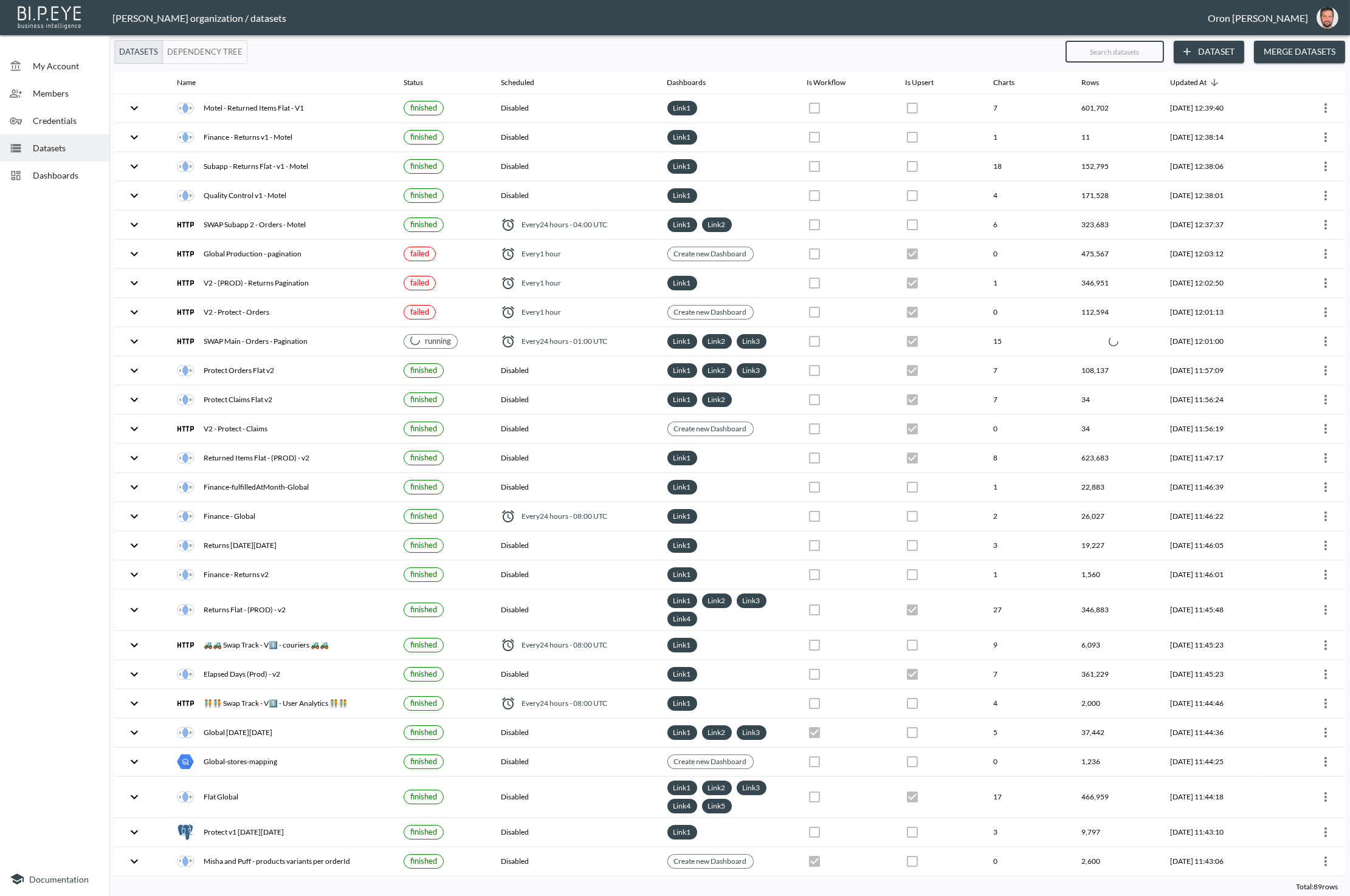
click at [1126, 56] on input "text" at bounding box center [1114, 51] width 98 height 30
type input "f"
checkbox input "false"
checkbox input "true"
checkbox input "false"
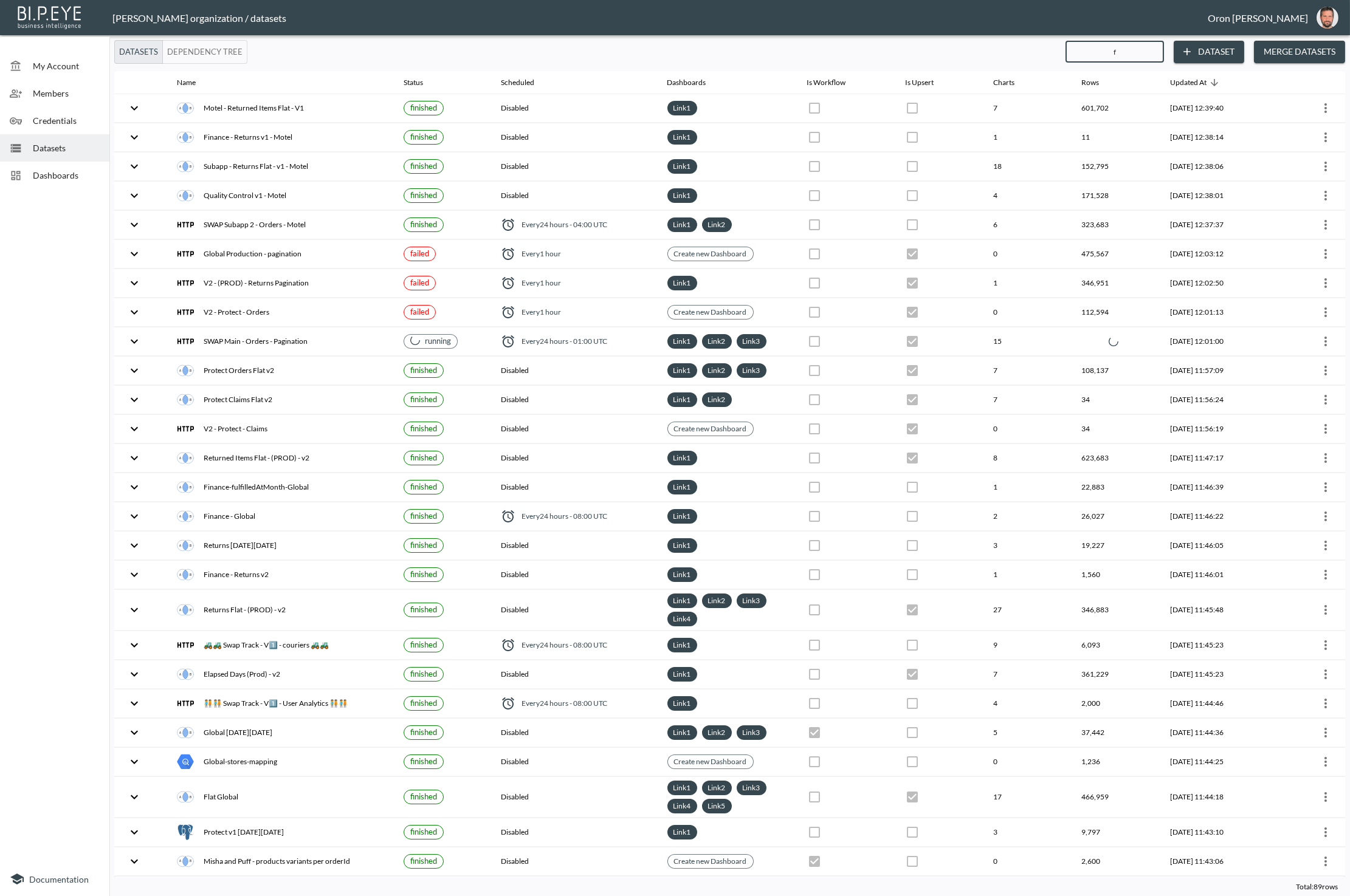
checkbox input "true"
checkbox input "false"
checkbox input "true"
checkbox input "false"
checkbox input "true"
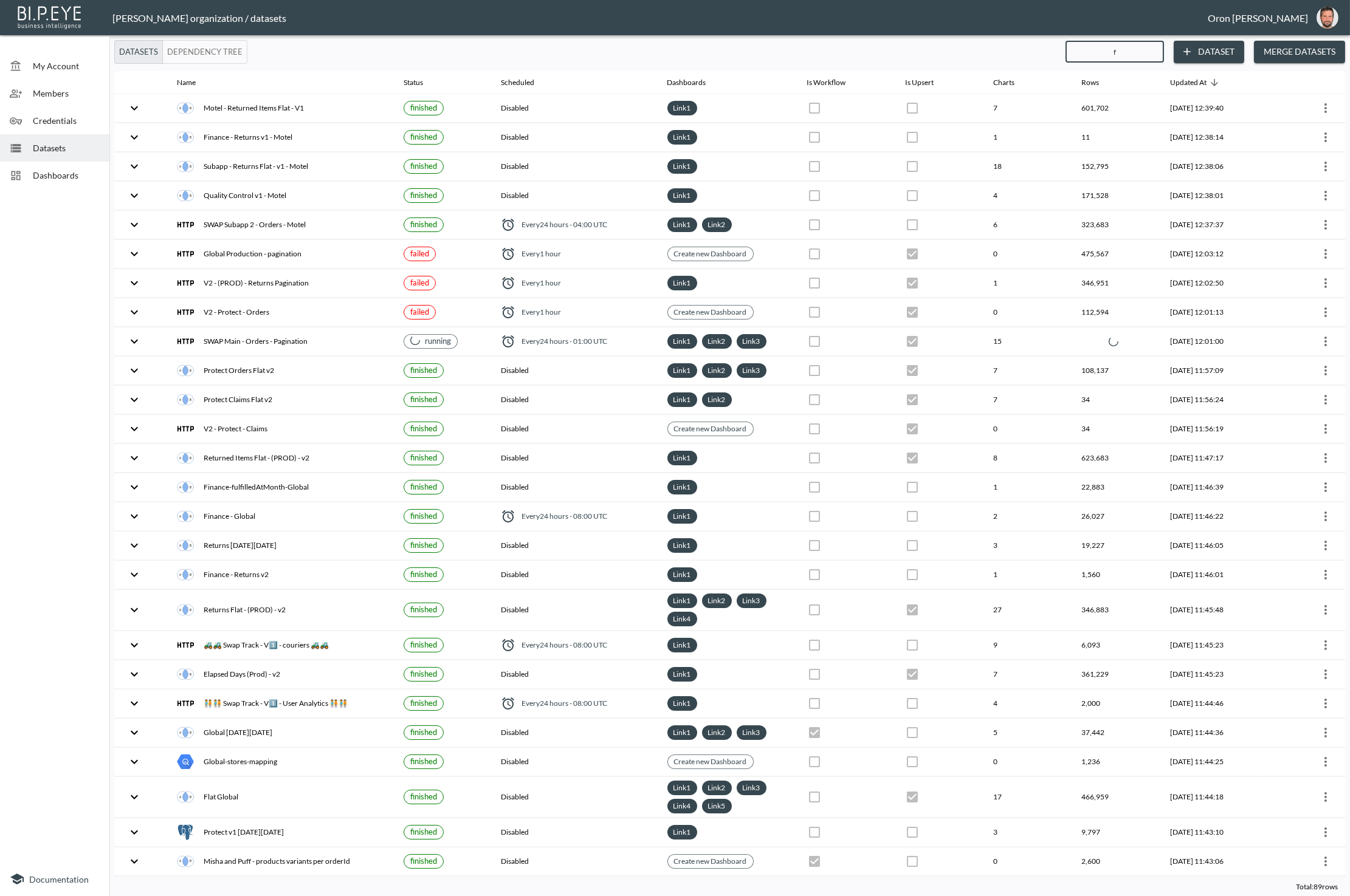
checkbox input "false"
checkbox input "true"
checkbox input "false"
checkbox input "true"
checkbox input "false"
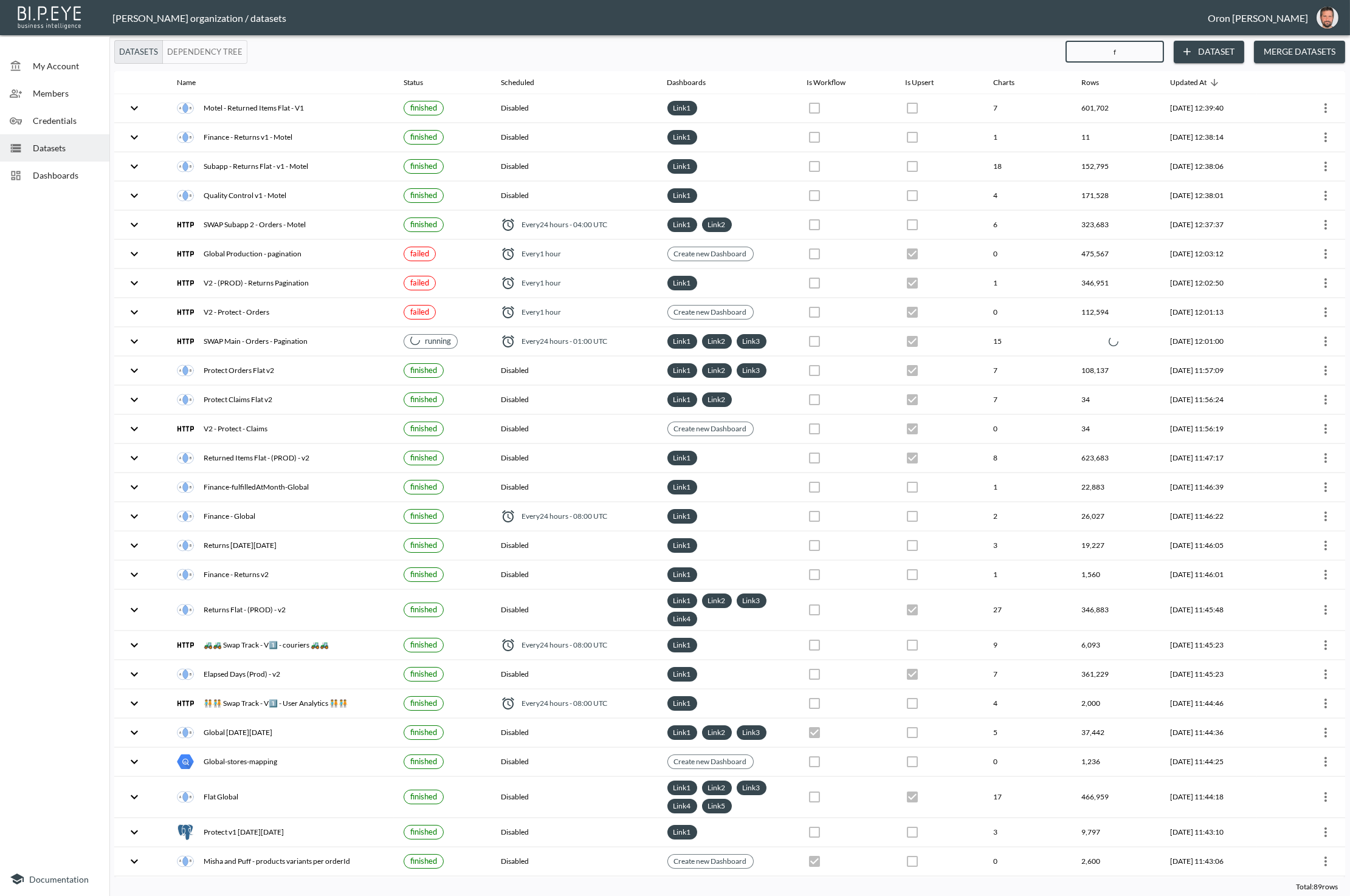
checkbox input "true"
checkbox input "false"
checkbox input "true"
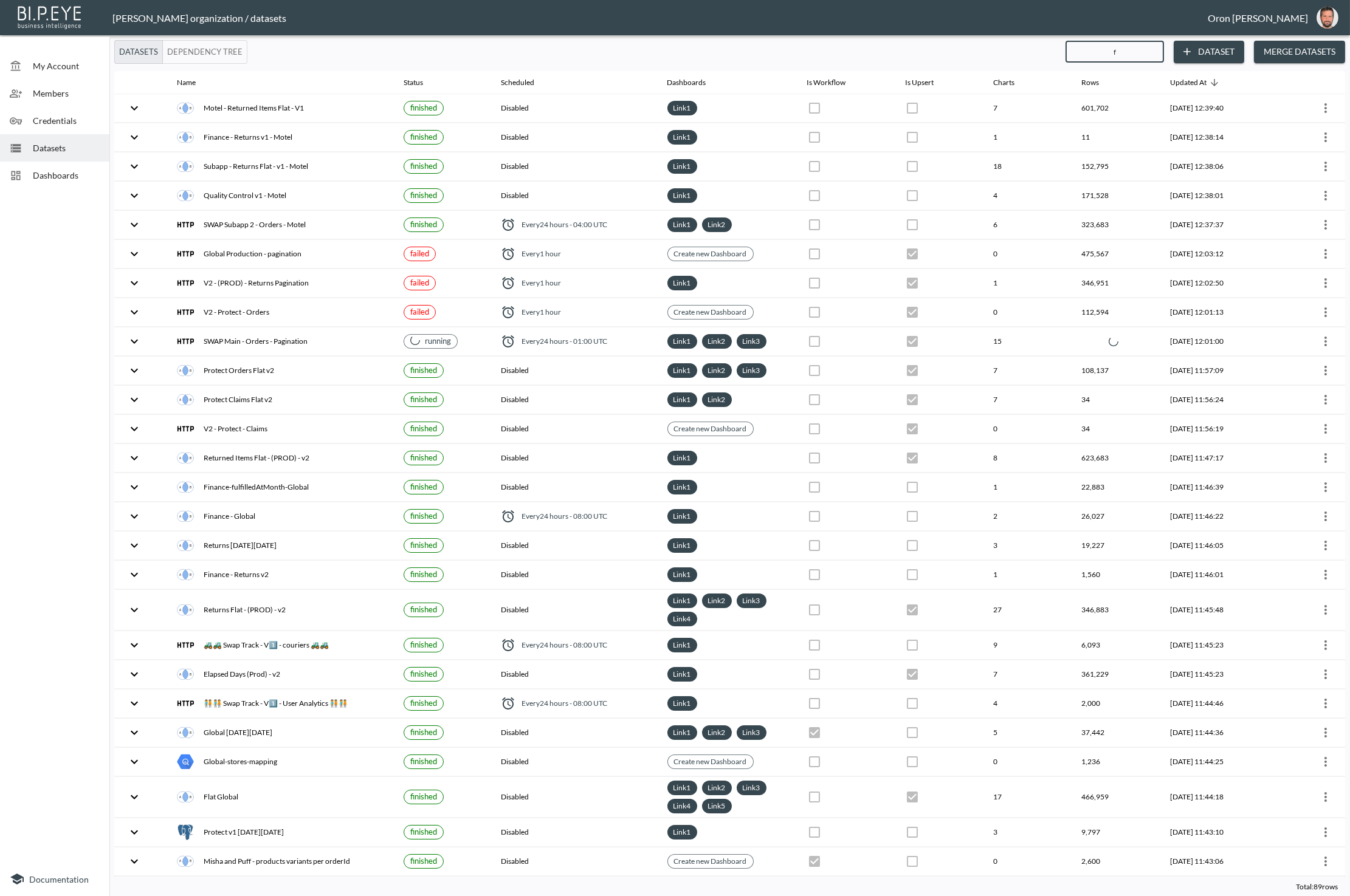
checkbox input "false"
checkbox input "true"
checkbox input "false"
checkbox input "true"
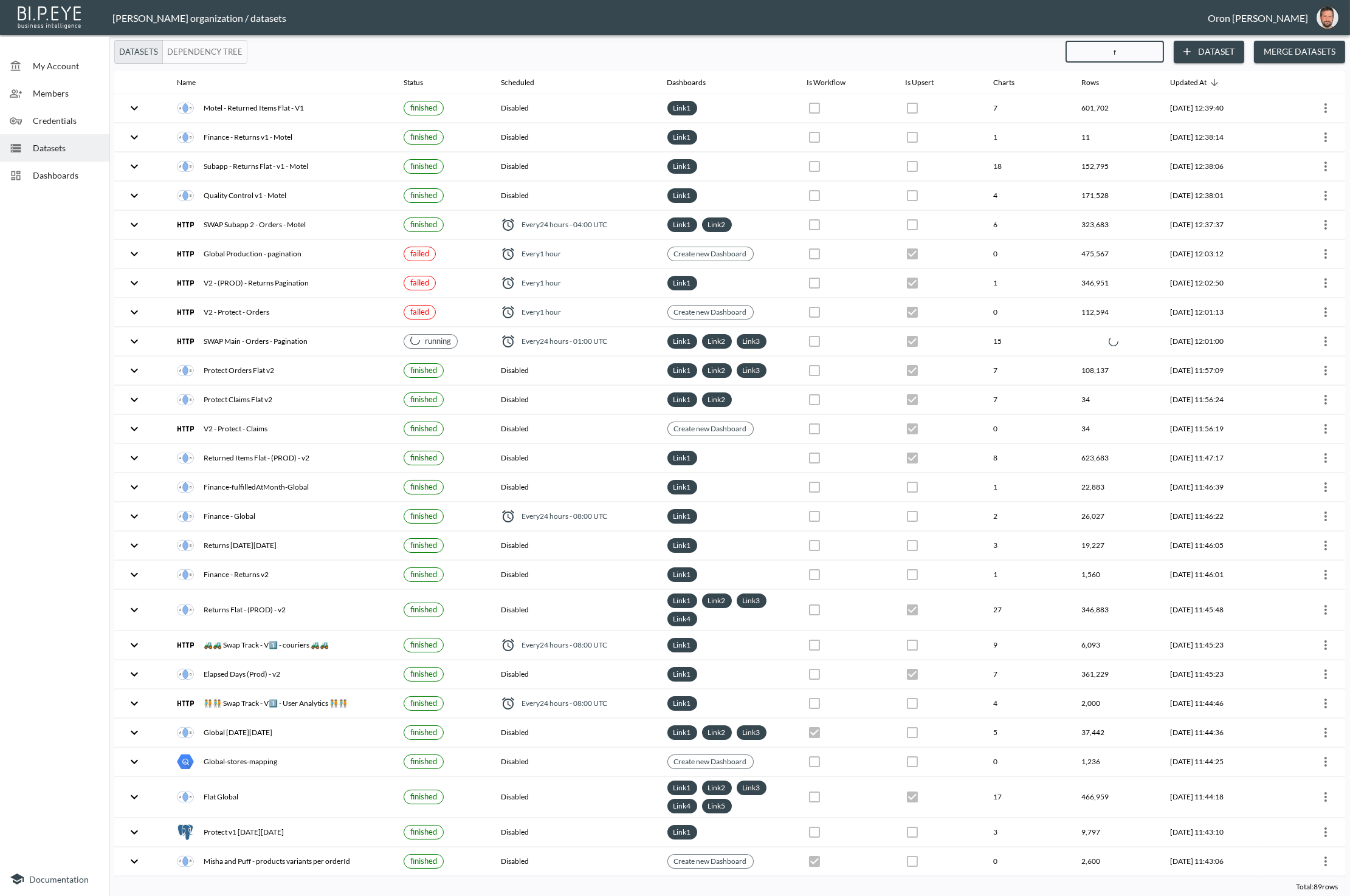
checkbox input "false"
checkbox input "true"
checkbox input "false"
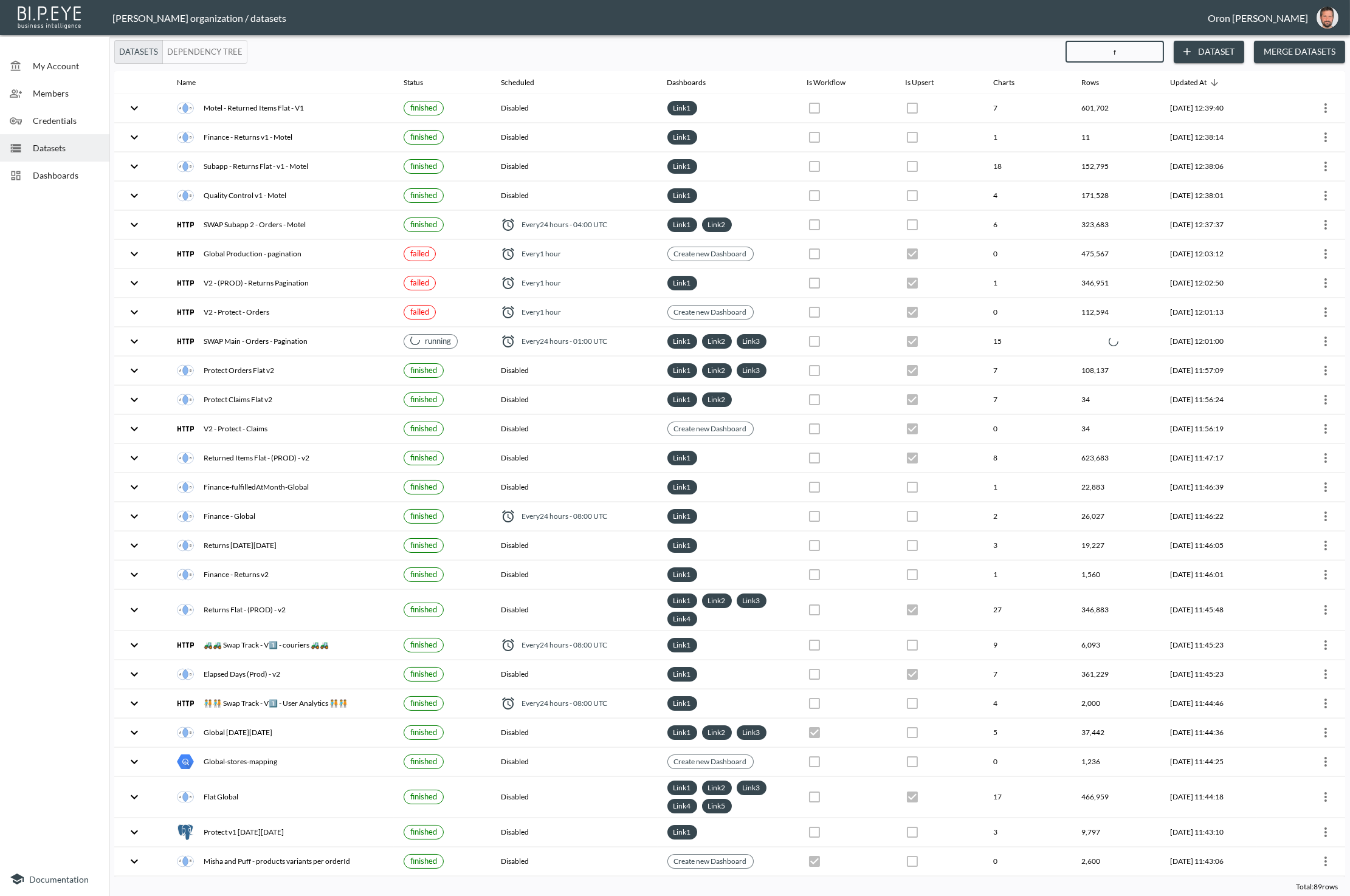
checkbox input "false"
checkbox input "true"
checkbox input "false"
checkbox input "true"
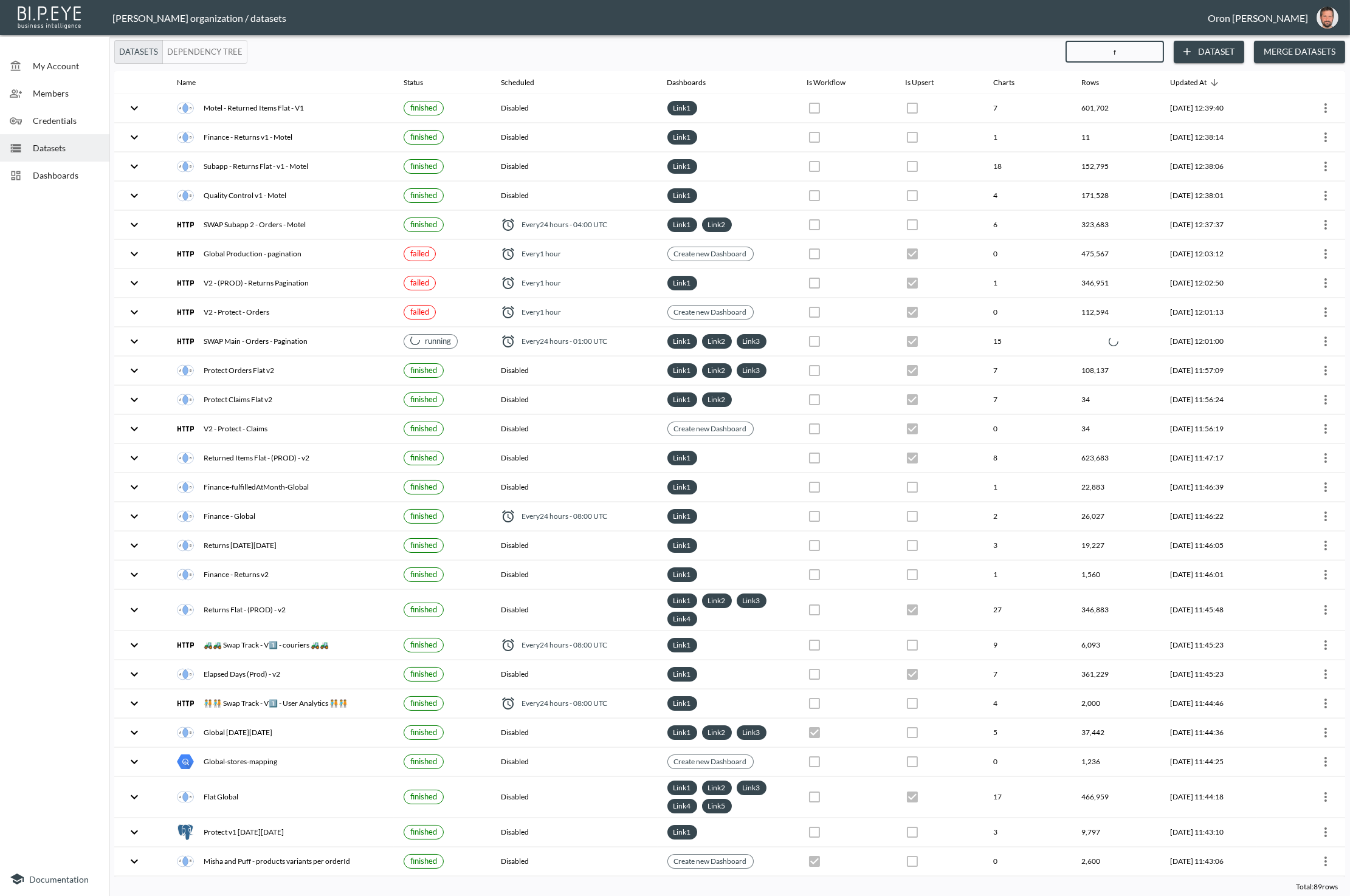
checkbox input "false"
checkbox input "true"
checkbox input "false"
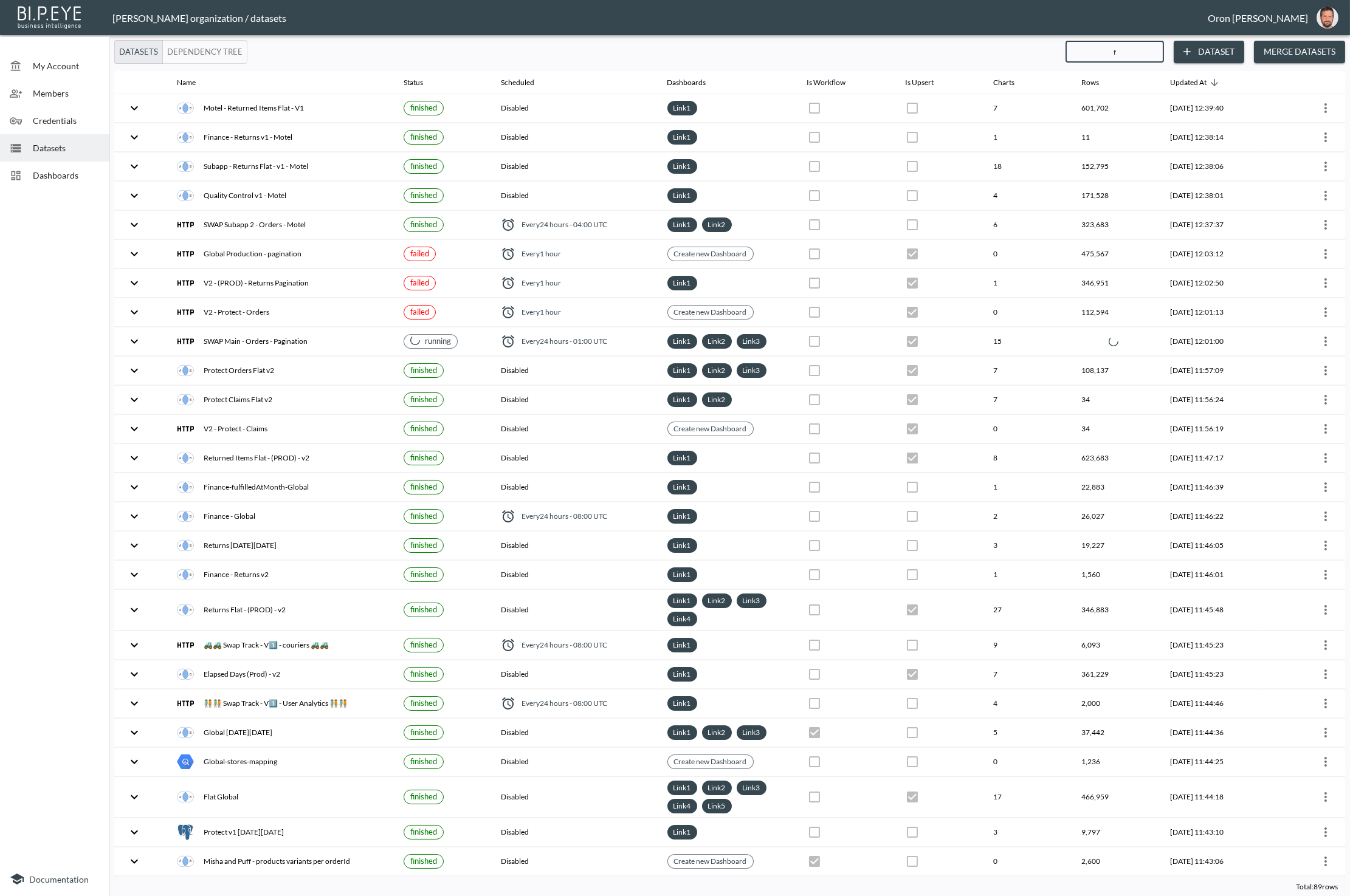
checkbox input "true"
checkbox input "false"
checkbox input "true"
checkbox input "false"
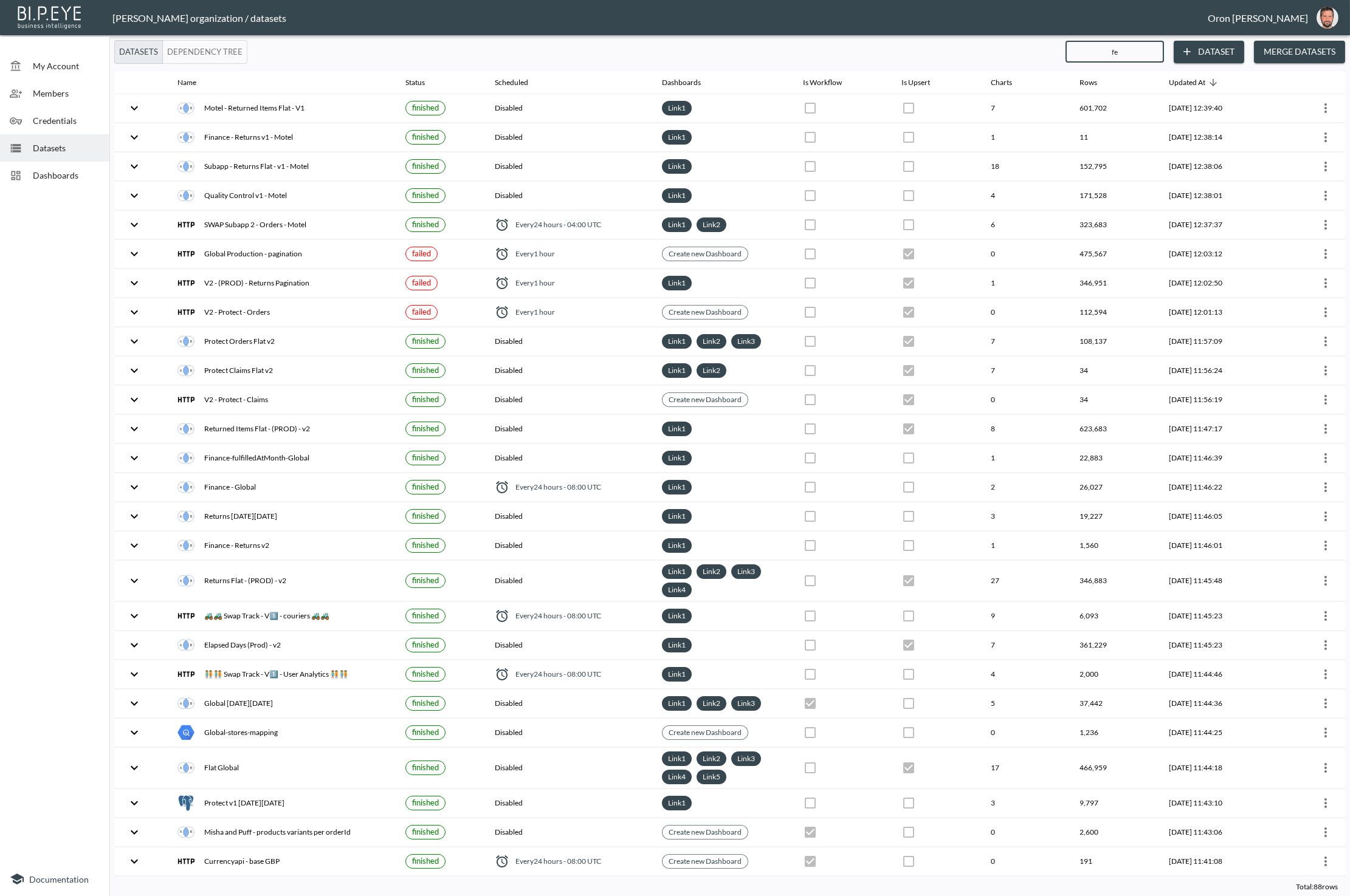
type input "fea"
checkbox input "true"
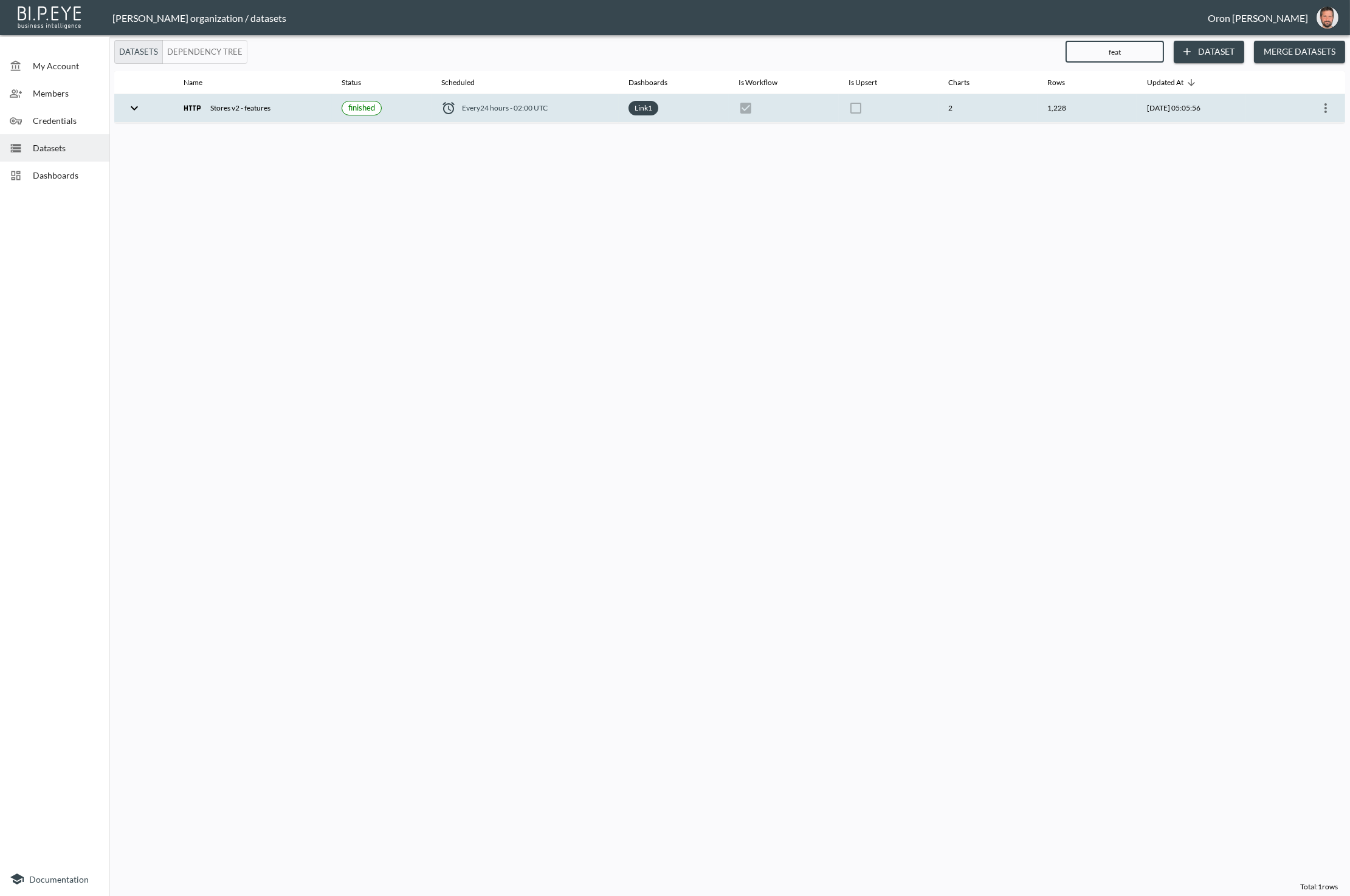
type input "feat"
click at [1201, 108] on icon "more" at bounding box center [1325, 108] width 15 height 15
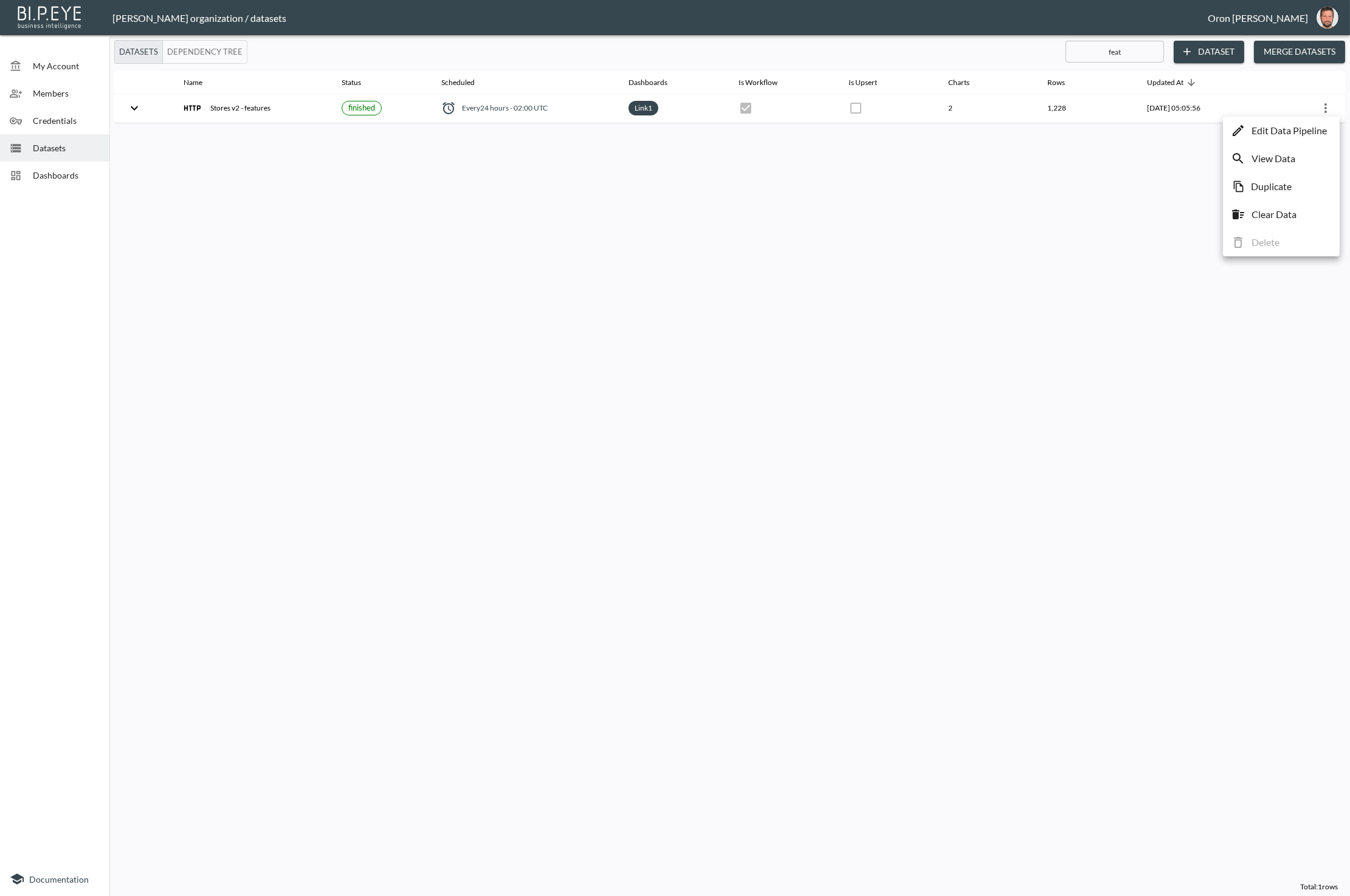
click at [1201, 129] on p "Edit Data Pipeline" at bounding box center [1289, 130] width 76 height 15
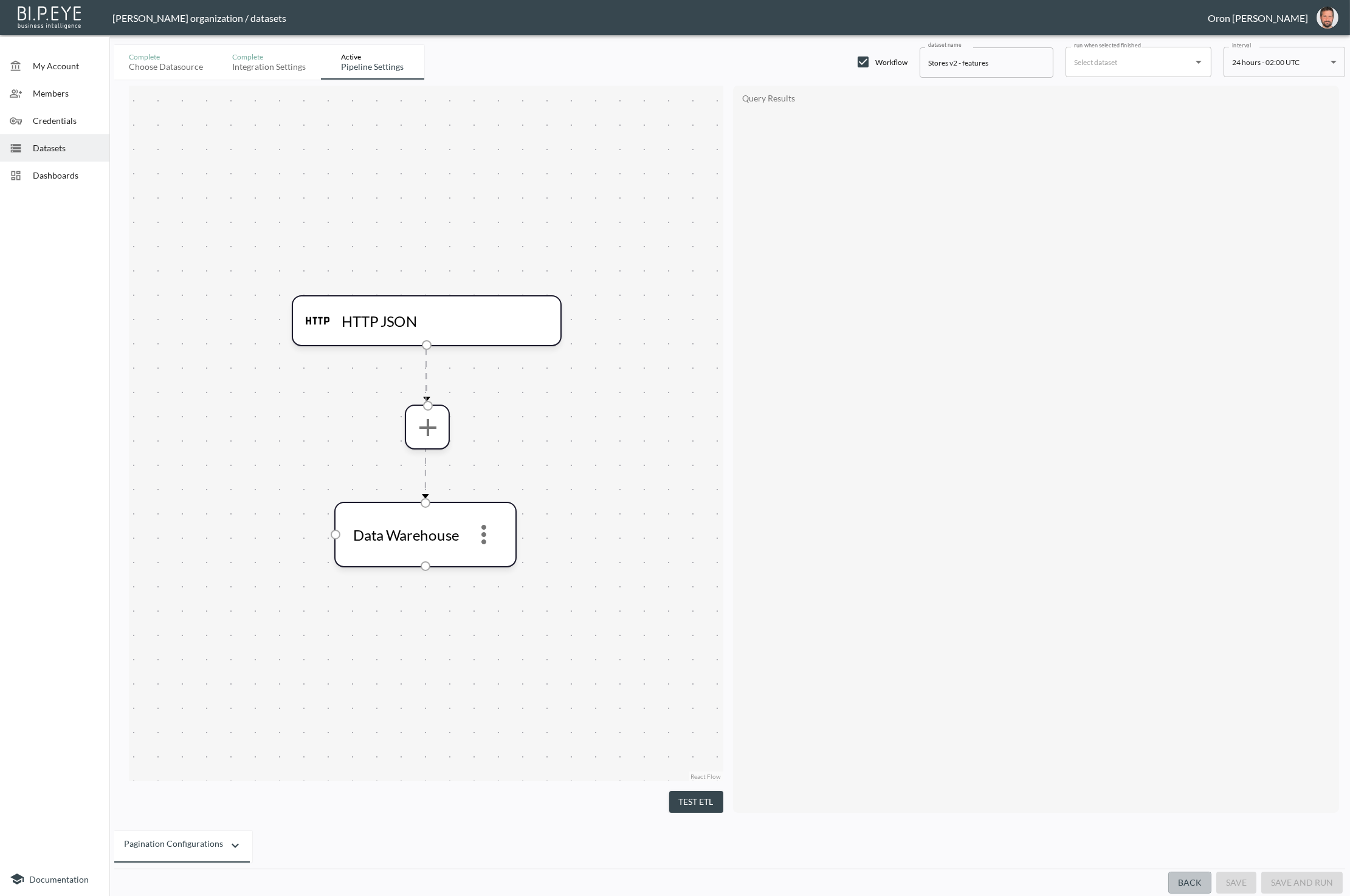
click at [1194, 879] on button "Back" at bounding box center [1189, 882] width 43 height 22
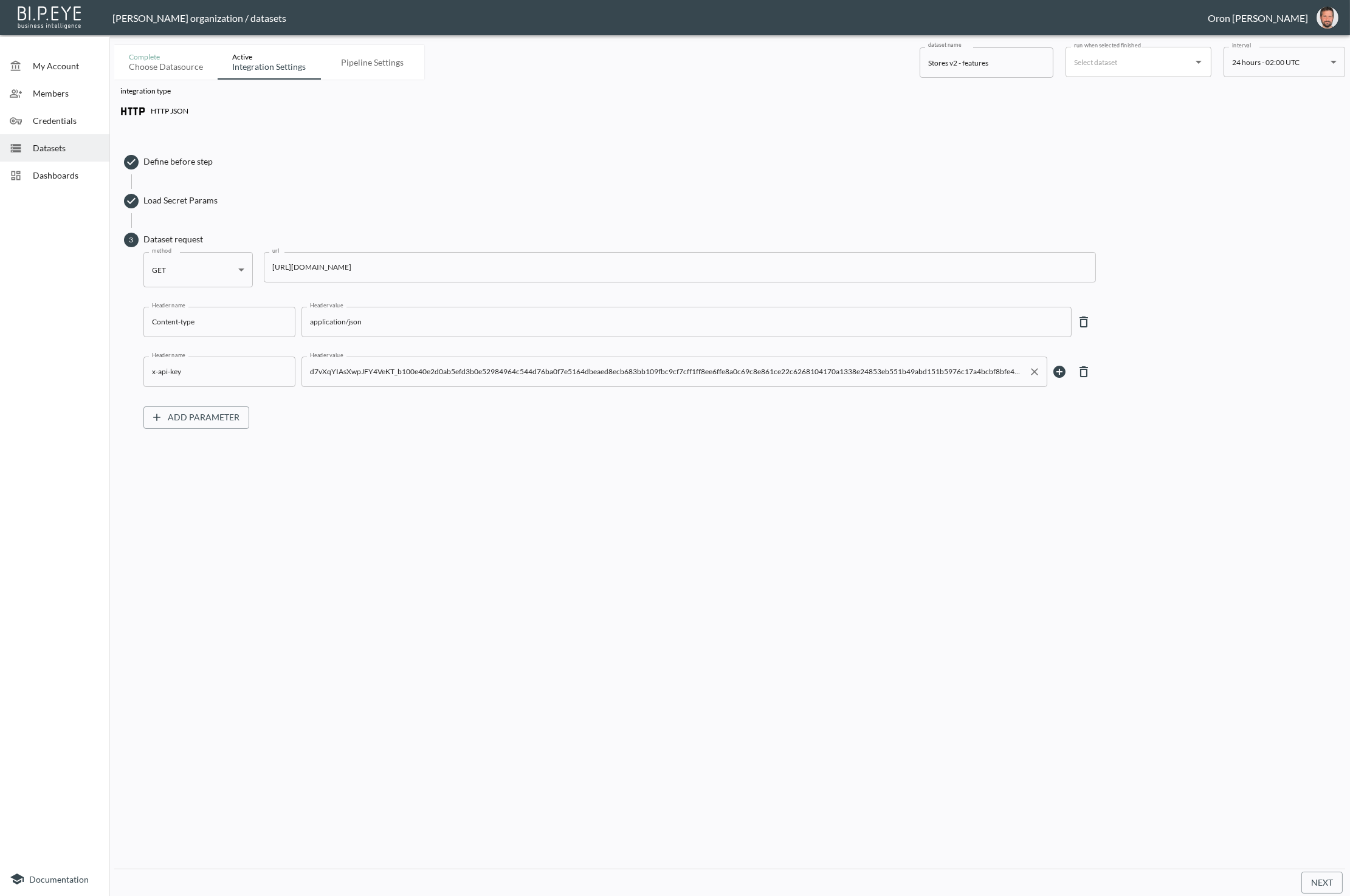
click at [377, 371] on input "d7vXqYIAsXwpJFY4VeKT_b100e40e2d0ab5efd3b0e52984964c544d76ba0f7e5164dbeaed8ecb68…" at bounding box center [665, 372] width 717 height 19
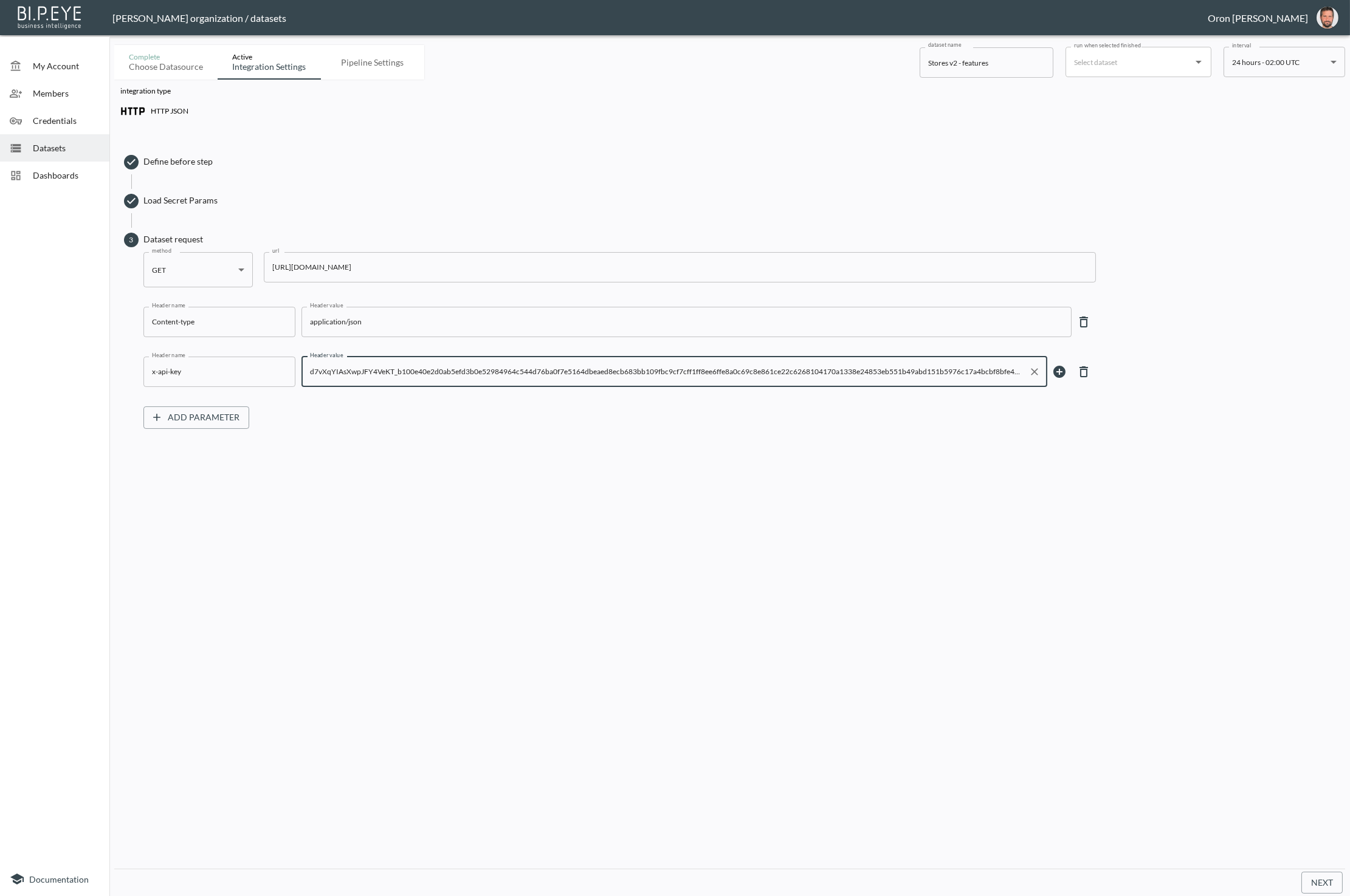
click at [377, 371] on input "d7vXqYIAsXwpJFY4VeKT_b100e40e2d0ab5efd3b0e52984964c544d76ba0f7e5164dbeaed8ecb68…" at bounding box center [665, 372] width 717 height 19
drag, startPoint x: 377, startPoint y: 371, endPoint x: 257, endPoint y: 244, distance: 174.7
click at [376, 370] on input "d7vXqYIAsXwpJFY4VeKT_b100e40e2d0ab5efd3b0e52984964c544d76ba0f7e5164dbeaed8ecb68…" at bounding box center [665, 372] width 717 height 19
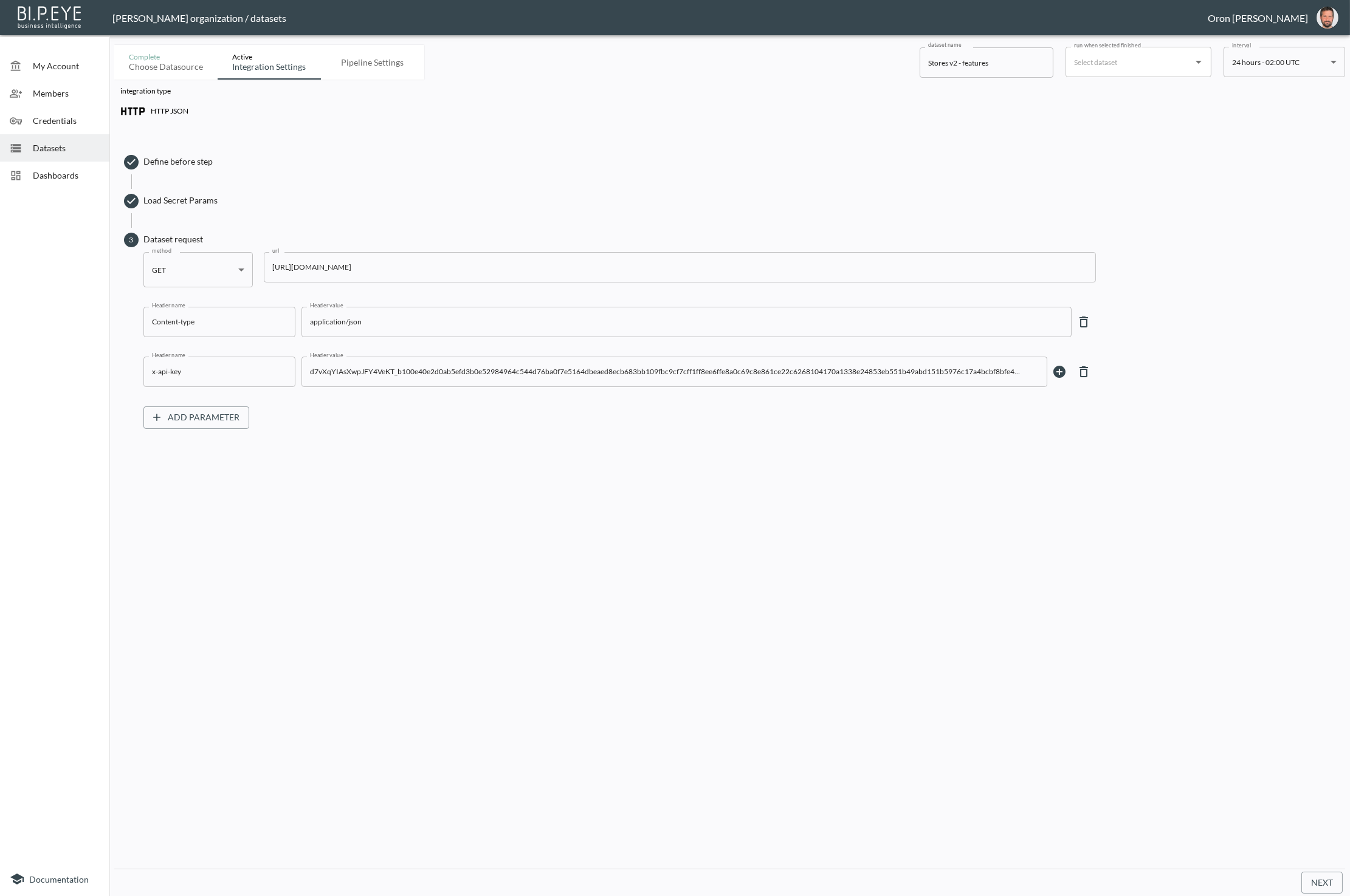
click at [200, 199] on span "Load Secret Params" at bounding box center [741, 200] width 1196 height 13
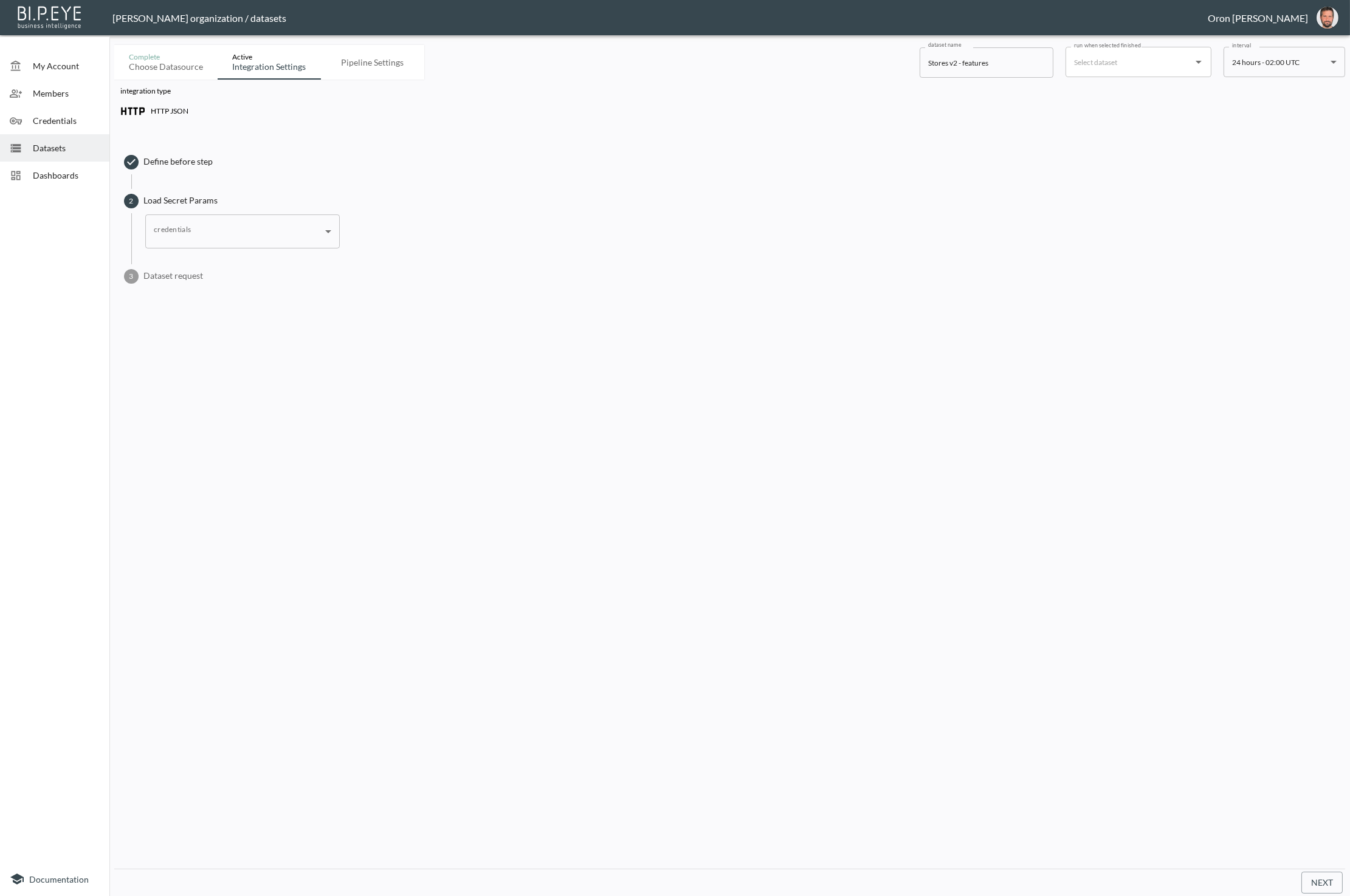
click at [194, 222] on body "BI.P.EYE, Interactive Analytics Dashboards - app [PERSON_NAME] organization / d…" at bounding box center [675, 448] width 1350 height 896
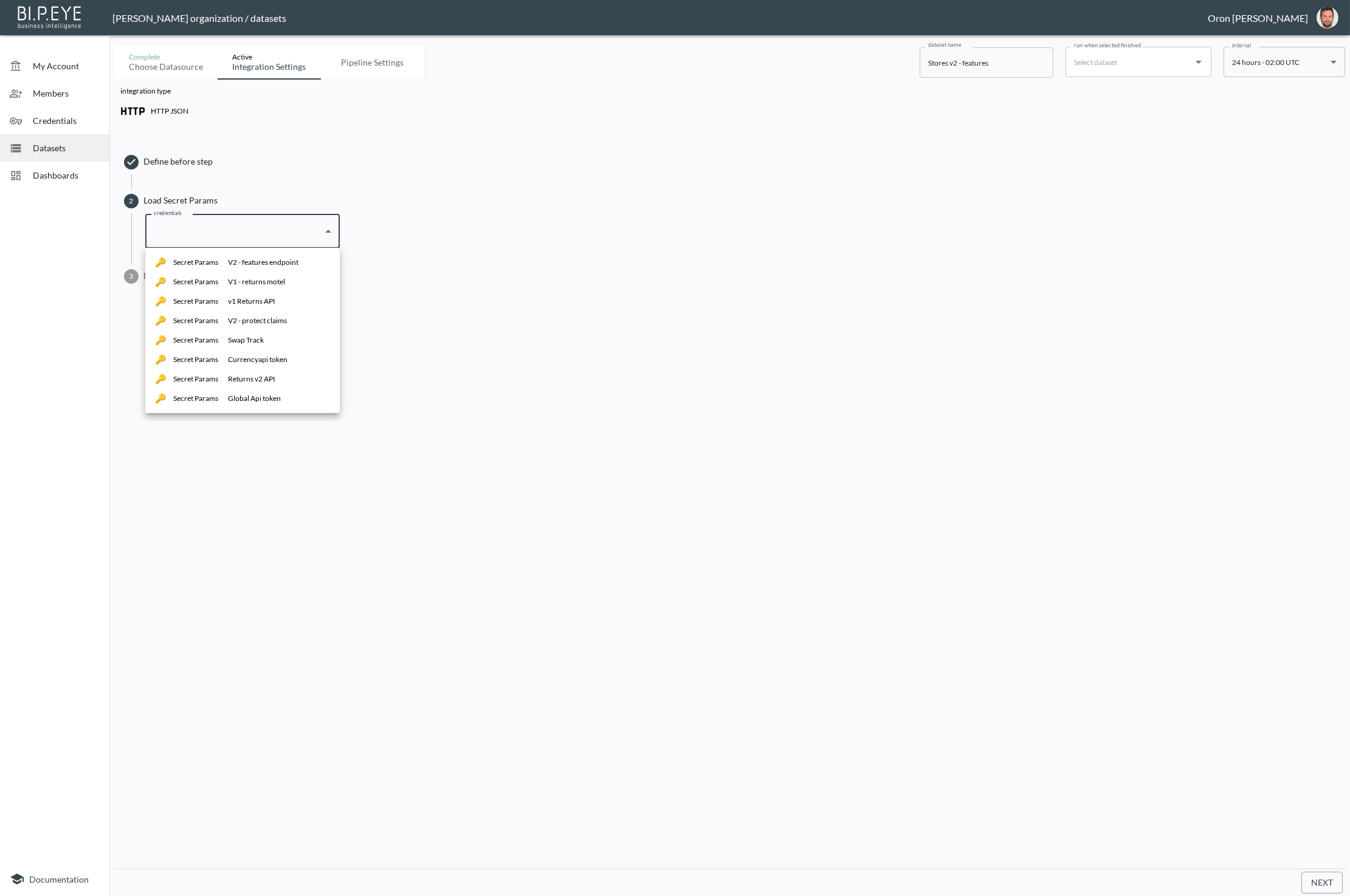
click at [247, 261] on div "V2 - features endpoint" at bounding box center [263, 262] width 71 height 11
type input "ef2da813-3e80-4ec5-a79f-1635b2e02933"
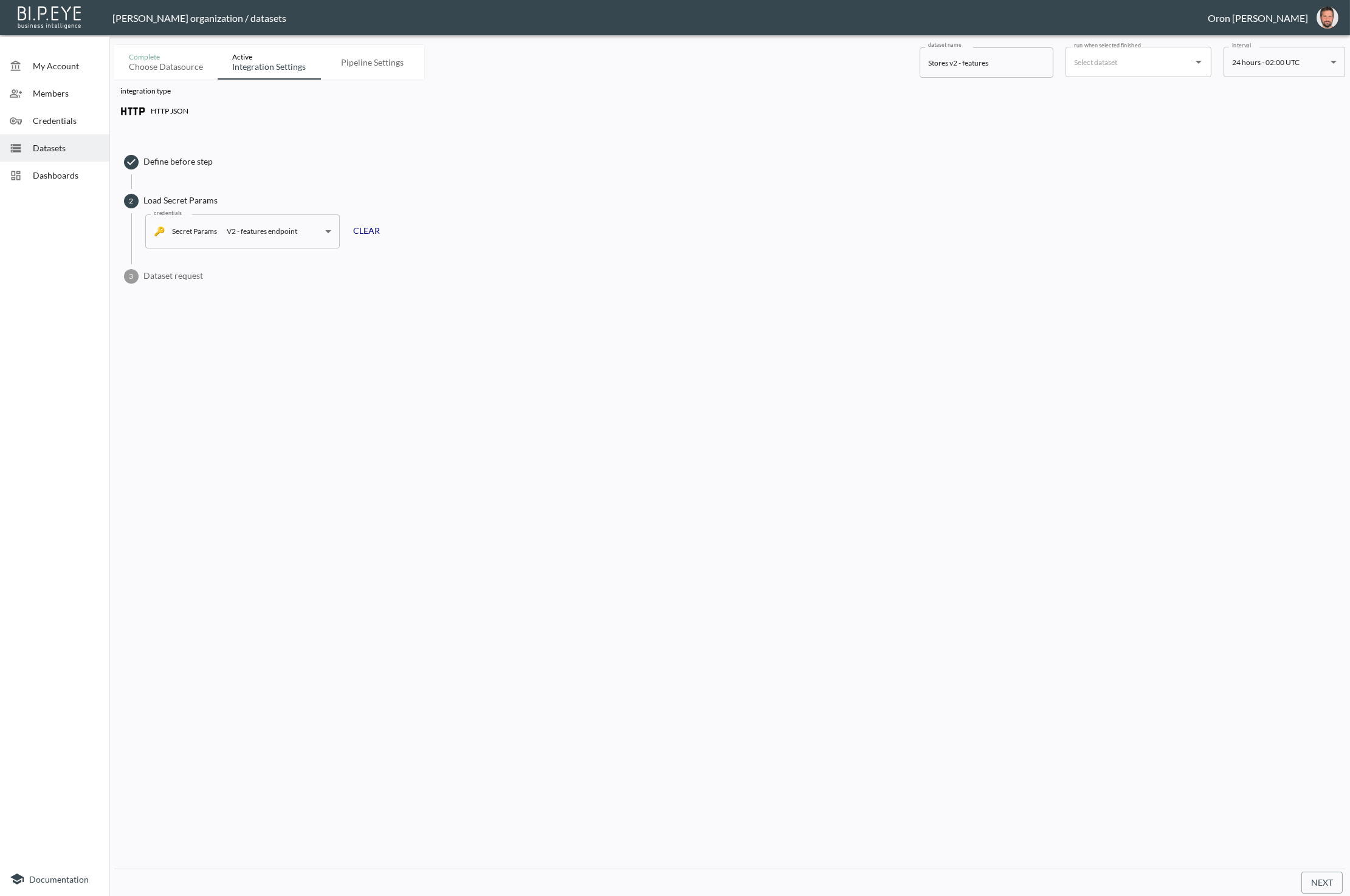
drag, startPoint x: 197, startPoint y: 270, endPoint x: 217, endPoint y: 272, distance: 20.1
click at [197, 270] on span "Dataset request" at bounding box center [741, 276] width 1196 height 13
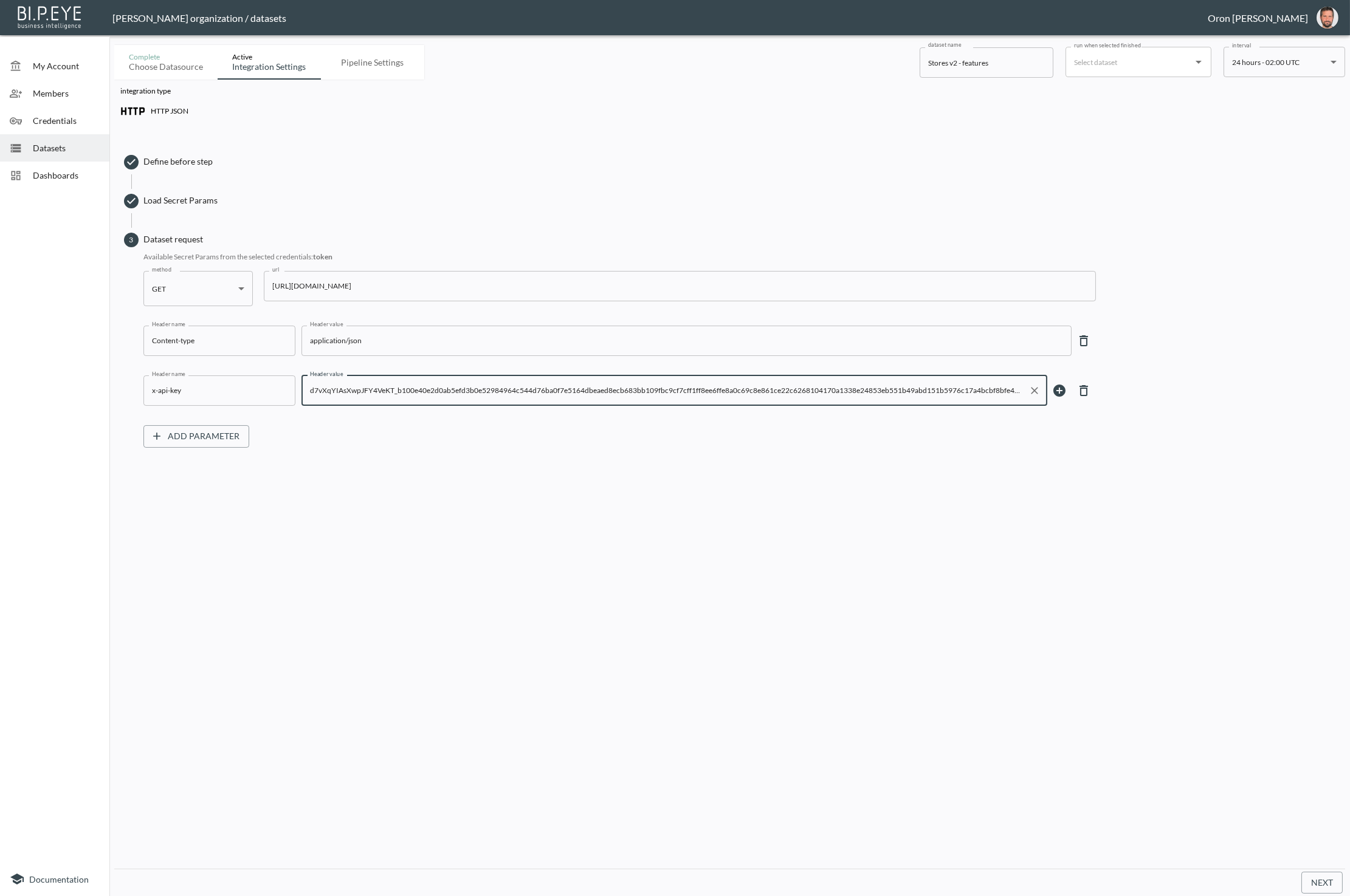
click at [522, 392] on input "d7vXqYIAsXwpJFY4VeKT_b100e40e2d0ab5efd3b0e52984964c544d76ba0f7e5164dbeaed8ecb68…" at bounding box center [665, 390] width 717 height 19
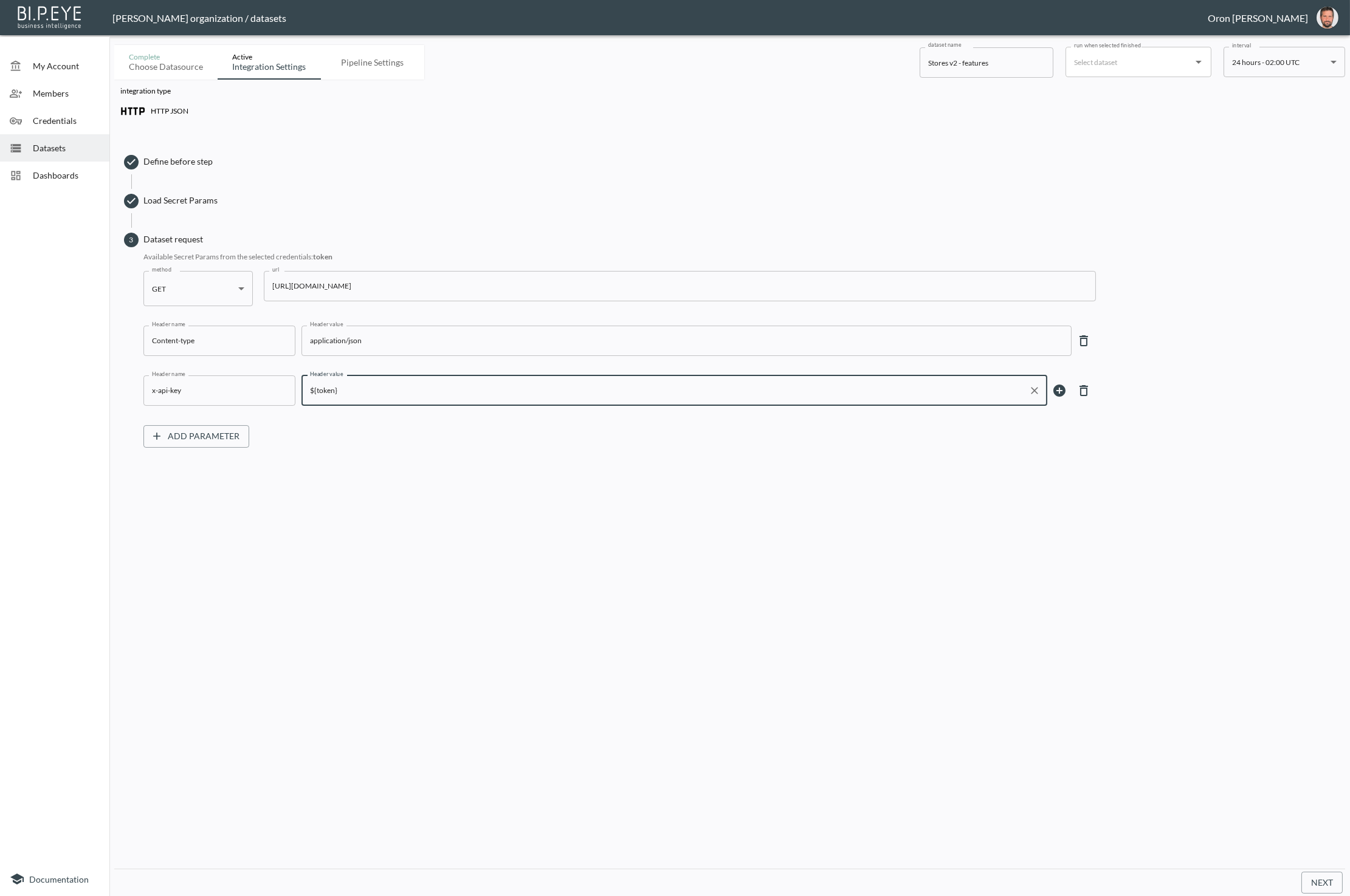
type input "${token}"
drag, startPoint x: 1320, startPoint y: 886, endPoint x: 1224, endPoint y: 763, distance: 156.0
click at [1201, 886] on button "Next" at bounding box center [1321, 882] width 42 height 22
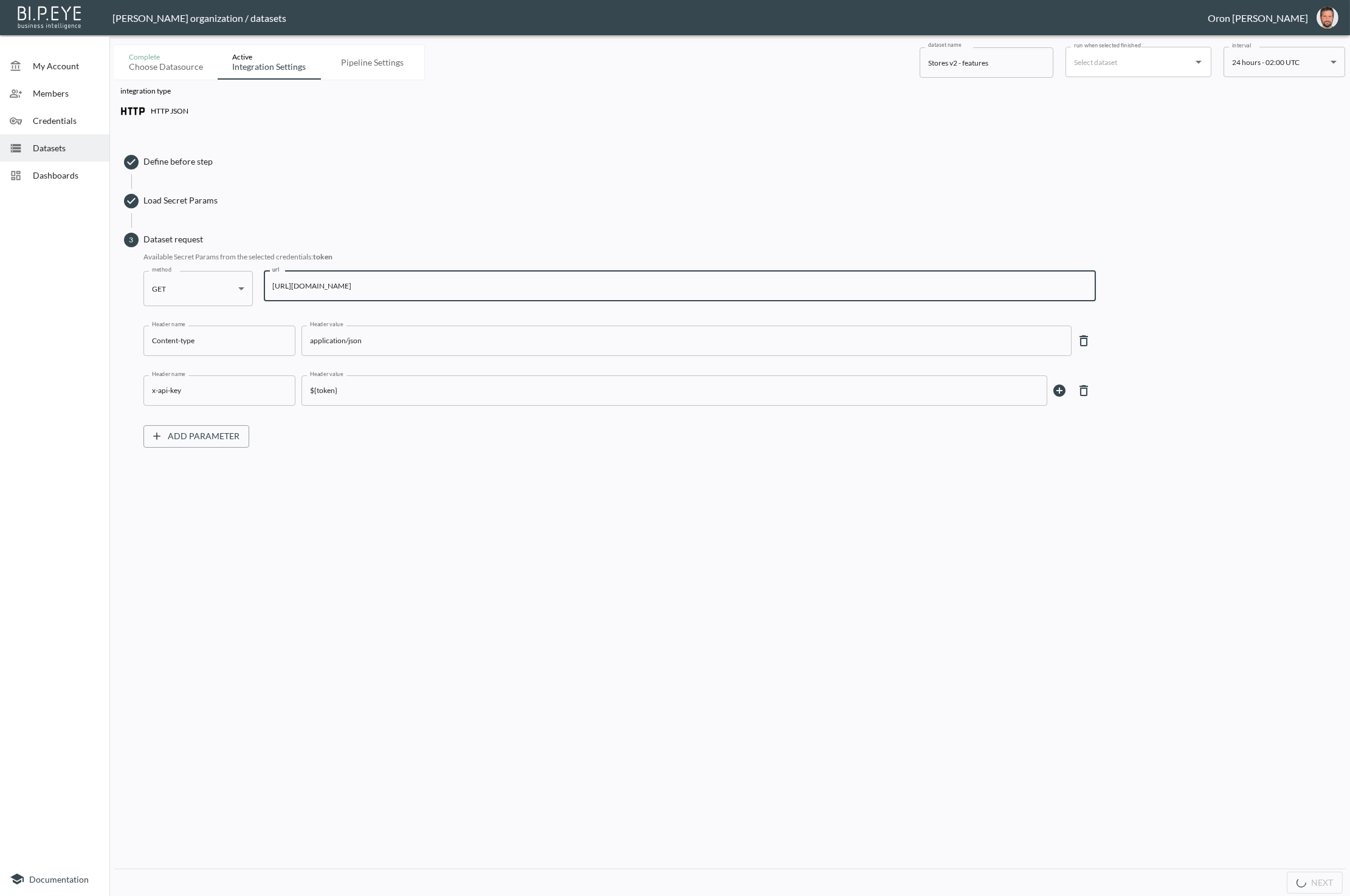
click at [451, 293] on input "[URL][DOMAIN_NAME]" at bounding box center [680, 285] width 832 height 30
drag, startPoint x: 438, startPoint y: 286, endPoint x: 545, endPoint y: 283, distance: 107.0
click at [540, 283] on input "[URL][DOMAIN_NAME]" at bounding box center [680, 285] width 832 height 30
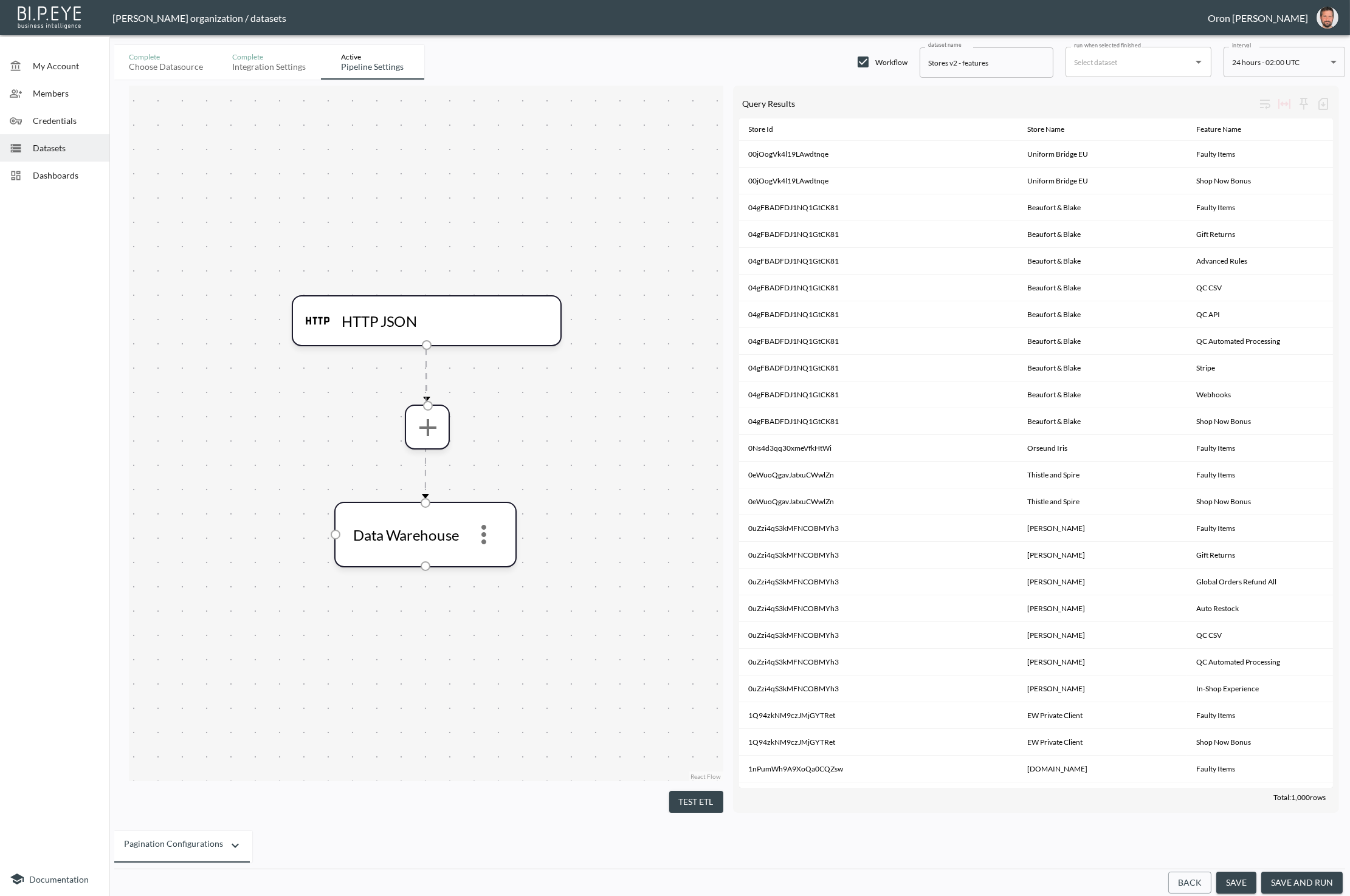
click at [1201, 883] on button "save and run" at bounding box center [1301, 882] width 82 height 22
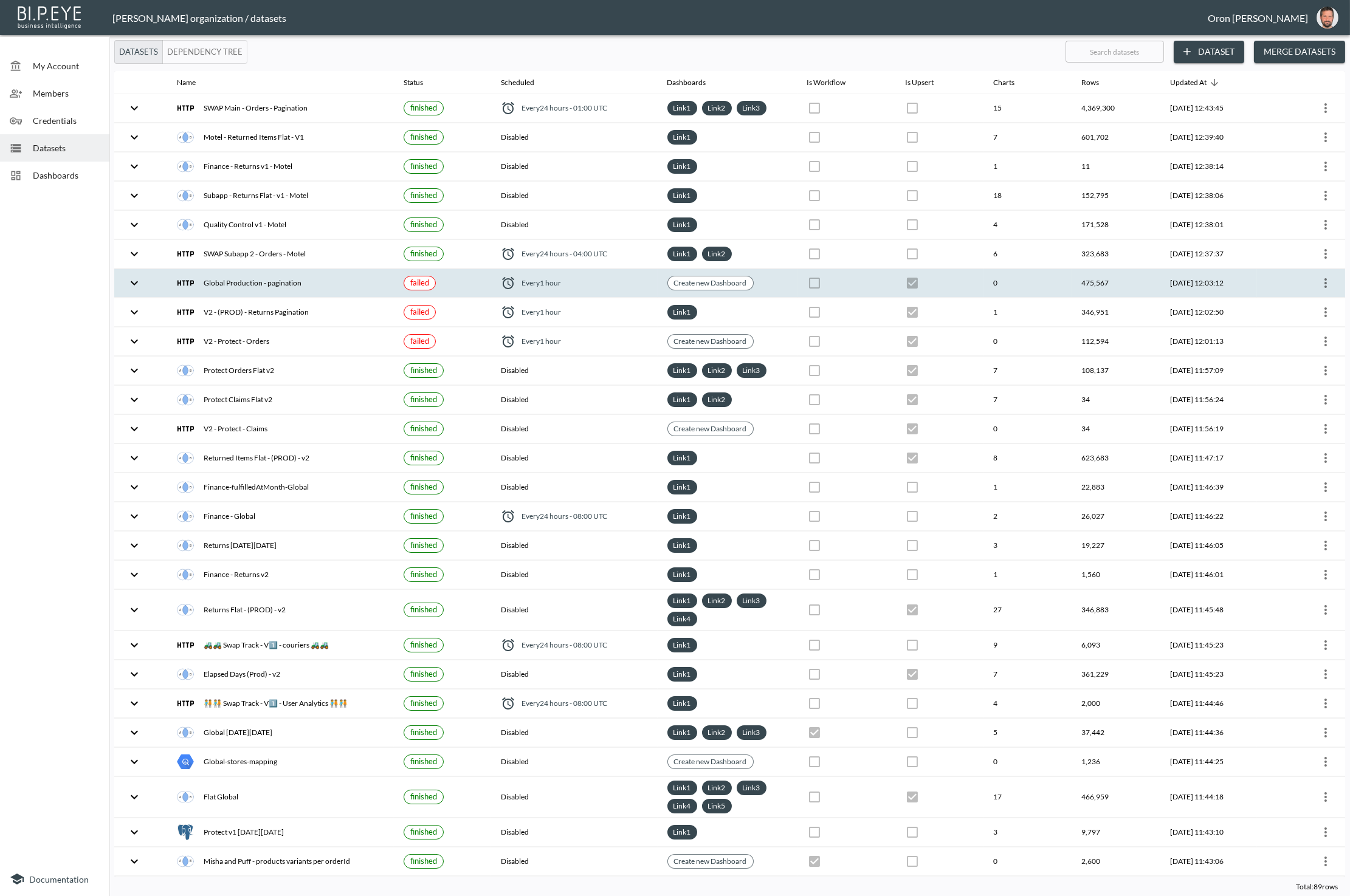
checkbox input "true"
checkbox input "false"
checkbox input "true"
checkbox input "false"
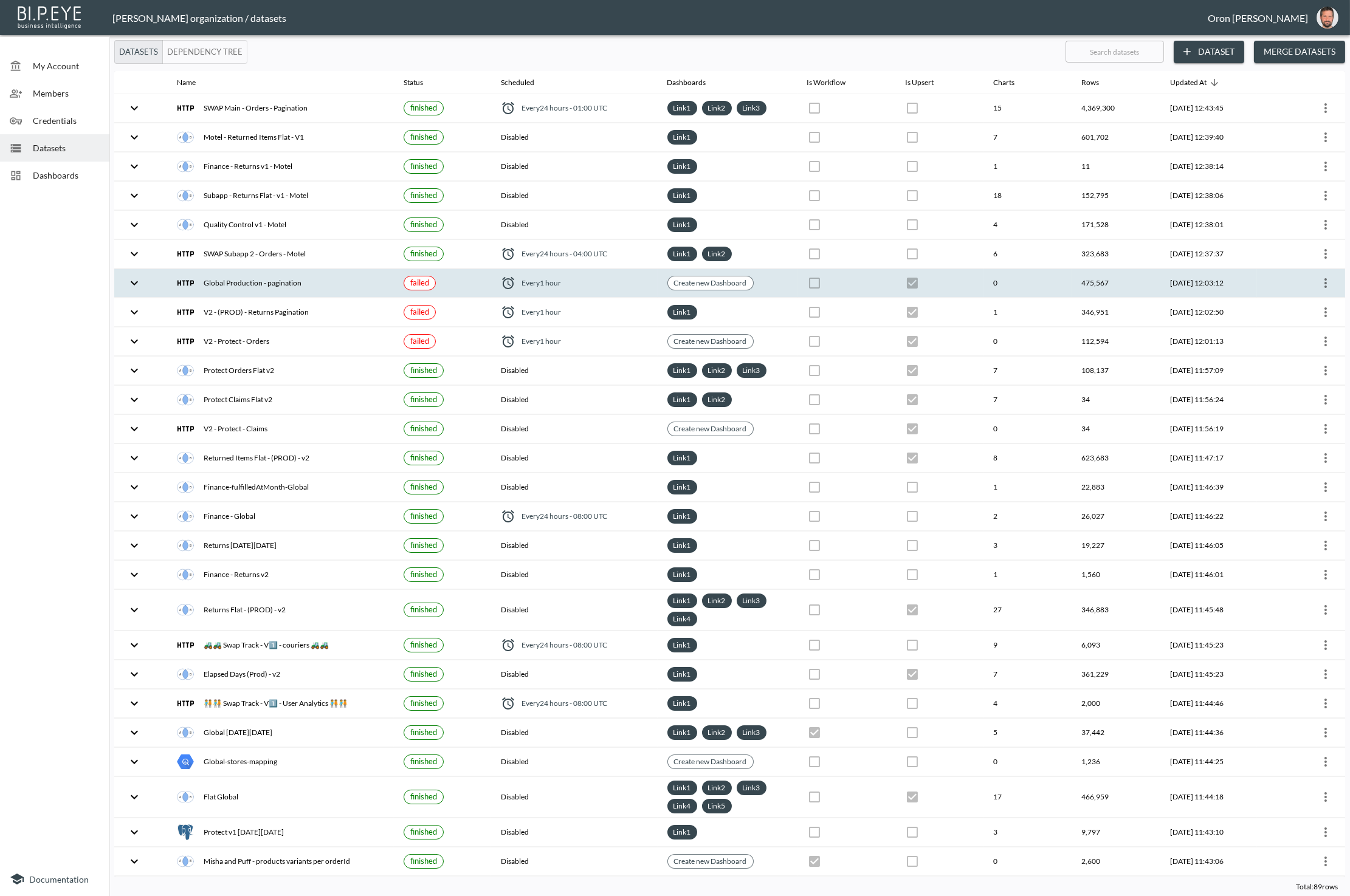
checkbox input "true"
checkbox input "false"
checkbox input "true"
checkbox input "false"
checkbox input "true"
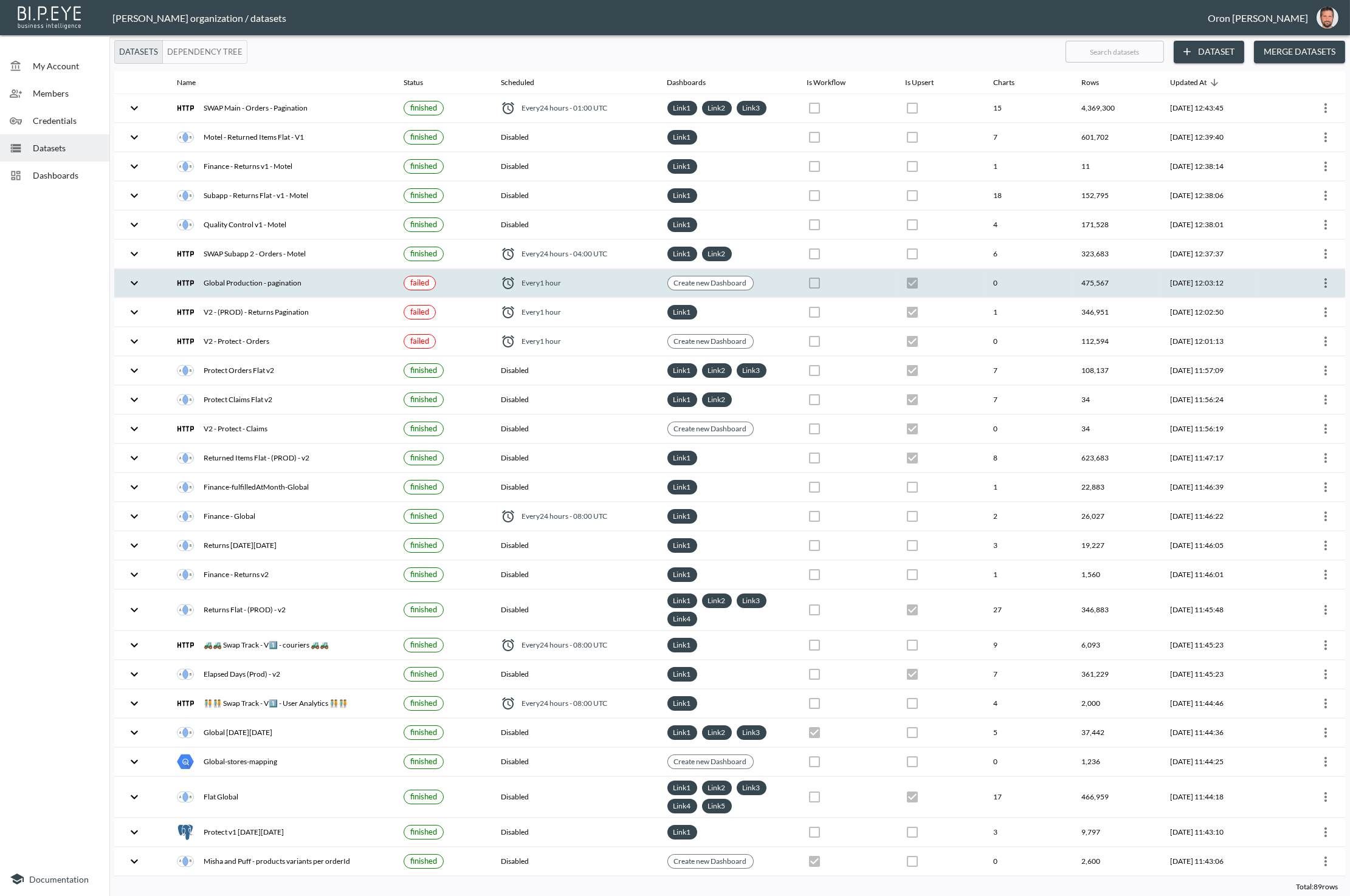
checkbox input "false"
checkbox input "true"
checkbox input "false"
checkbox input "true"
checkbox input "false"
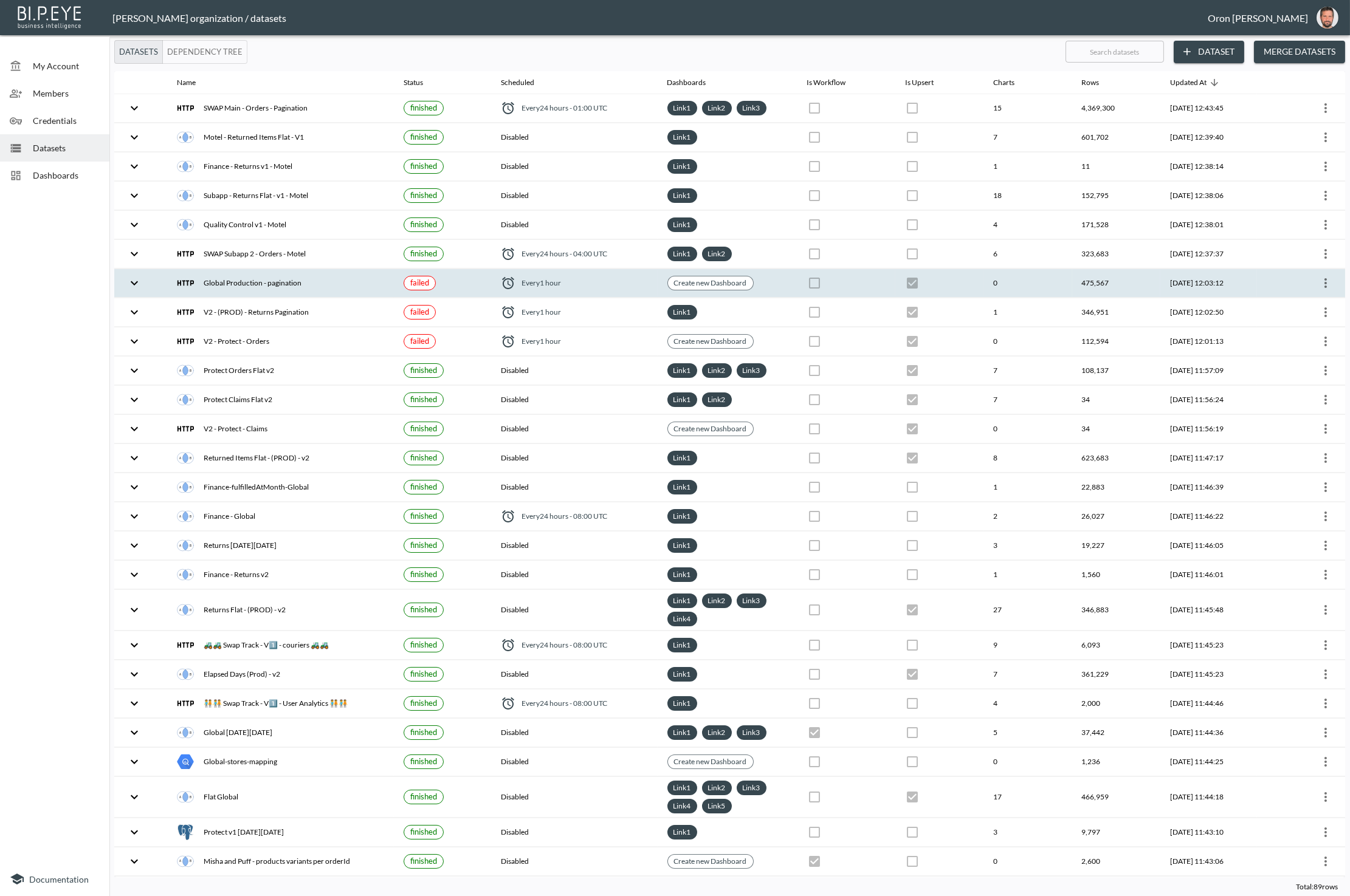
checkbox input "false"
checkbox input "true"
checkbox input "false"
checkbox input "true"
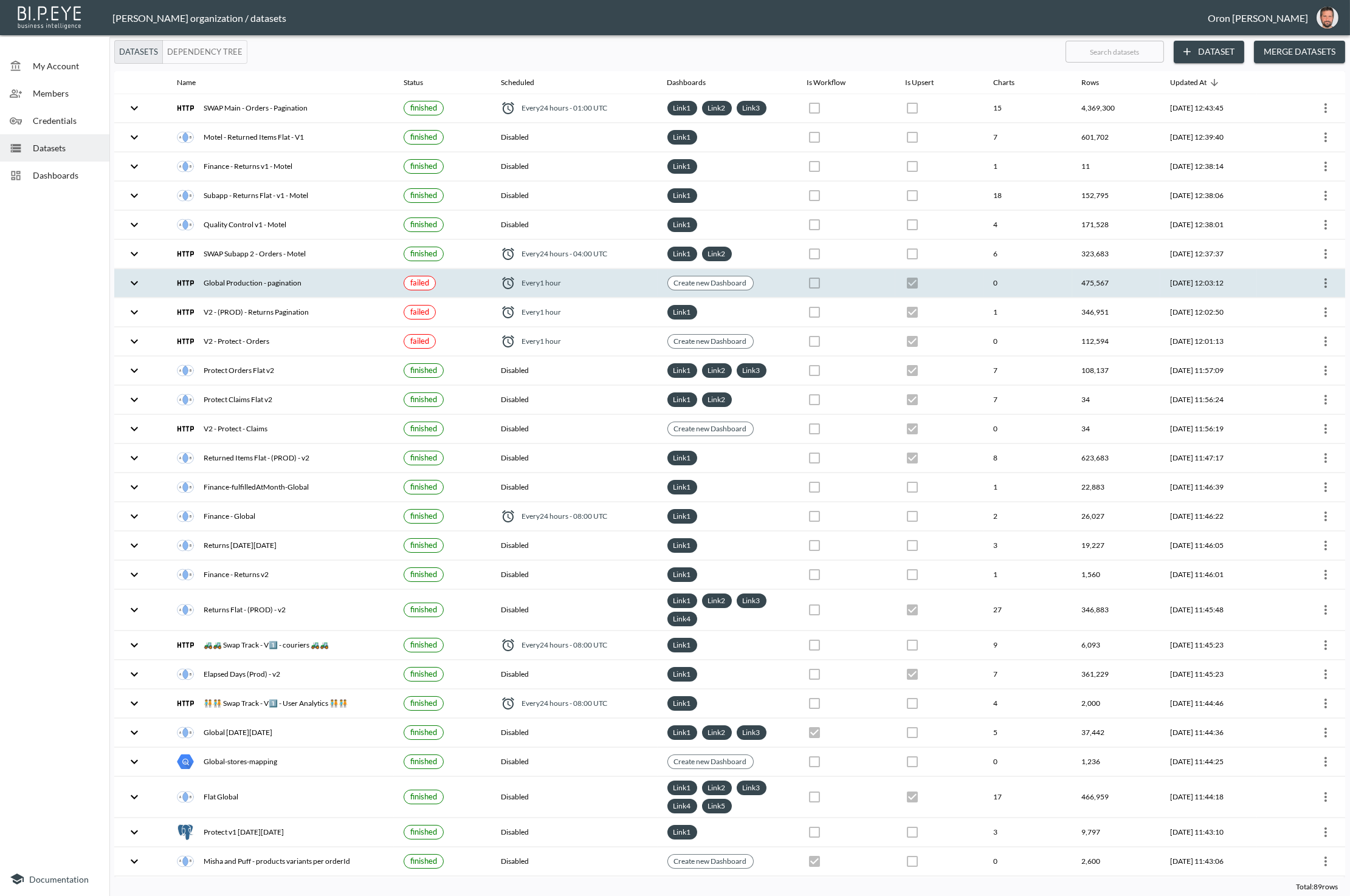
checkbox input "false"
checkbox input "true"
checkbox input "false"
checkbox input "true"
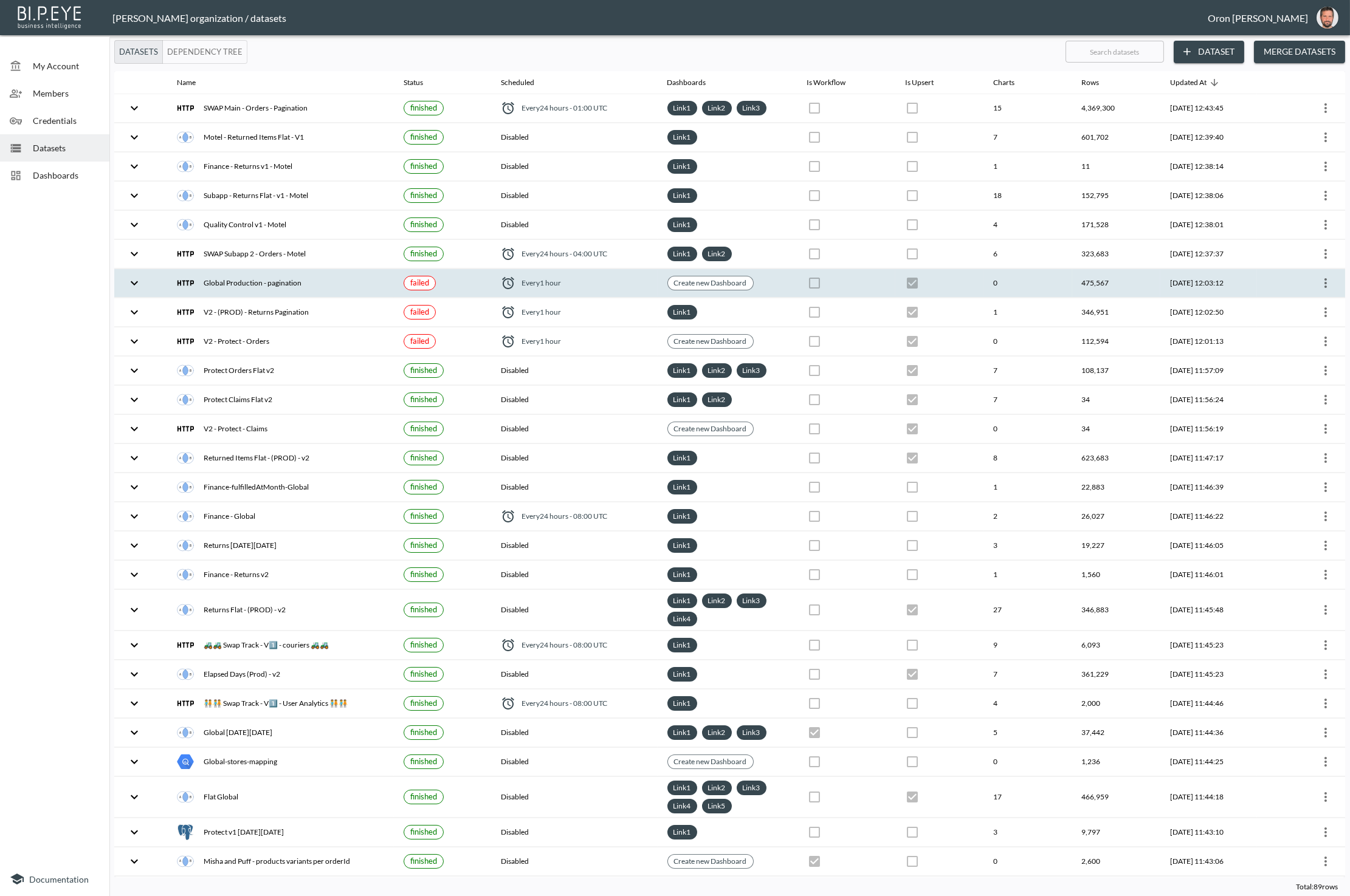
checkbox input "true"
checkbox input "false"
checkbox input "true"
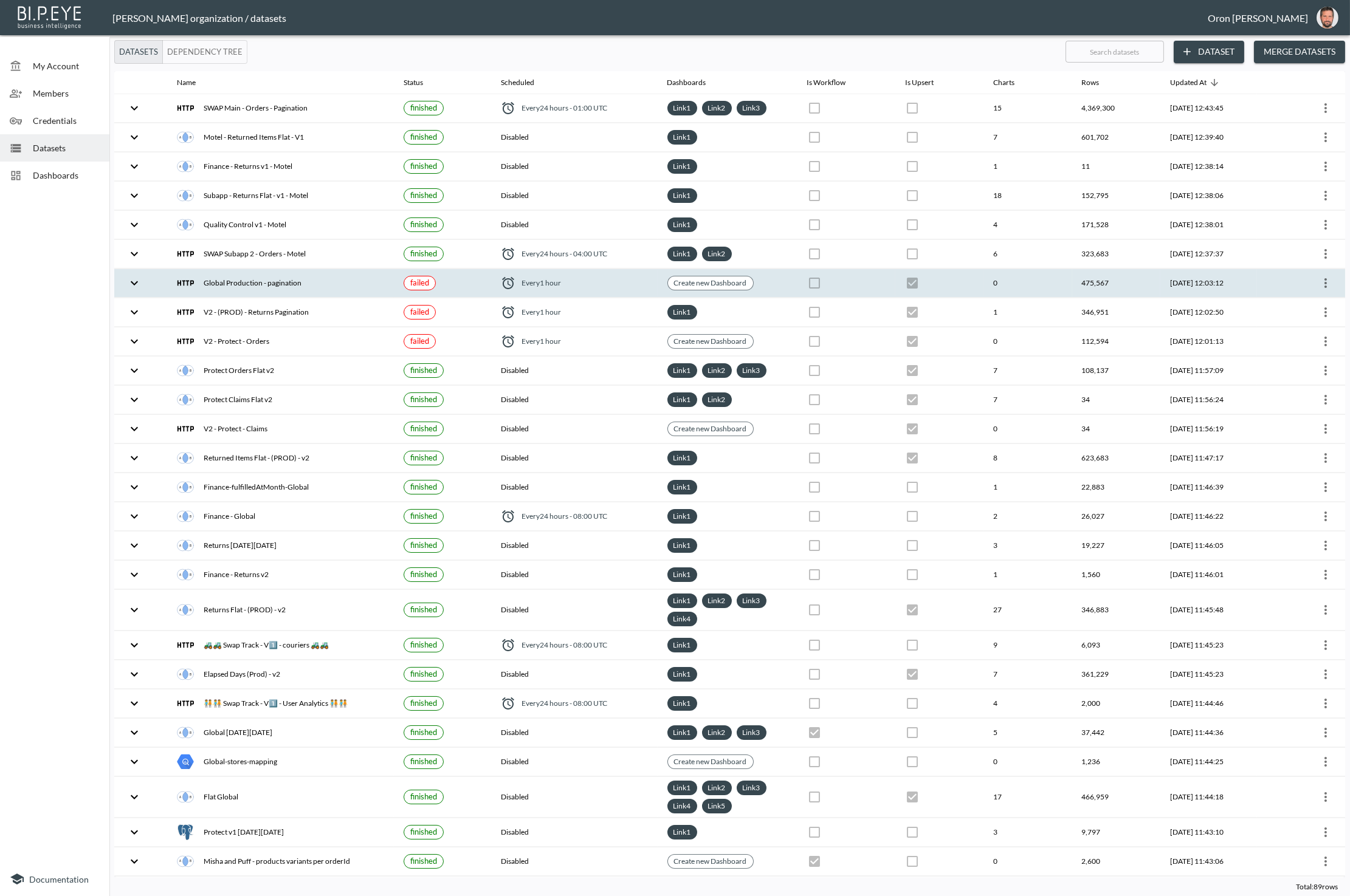
checkbox input "false"
checkbox input "true"
checkbox input "false"
checkbox input "true"
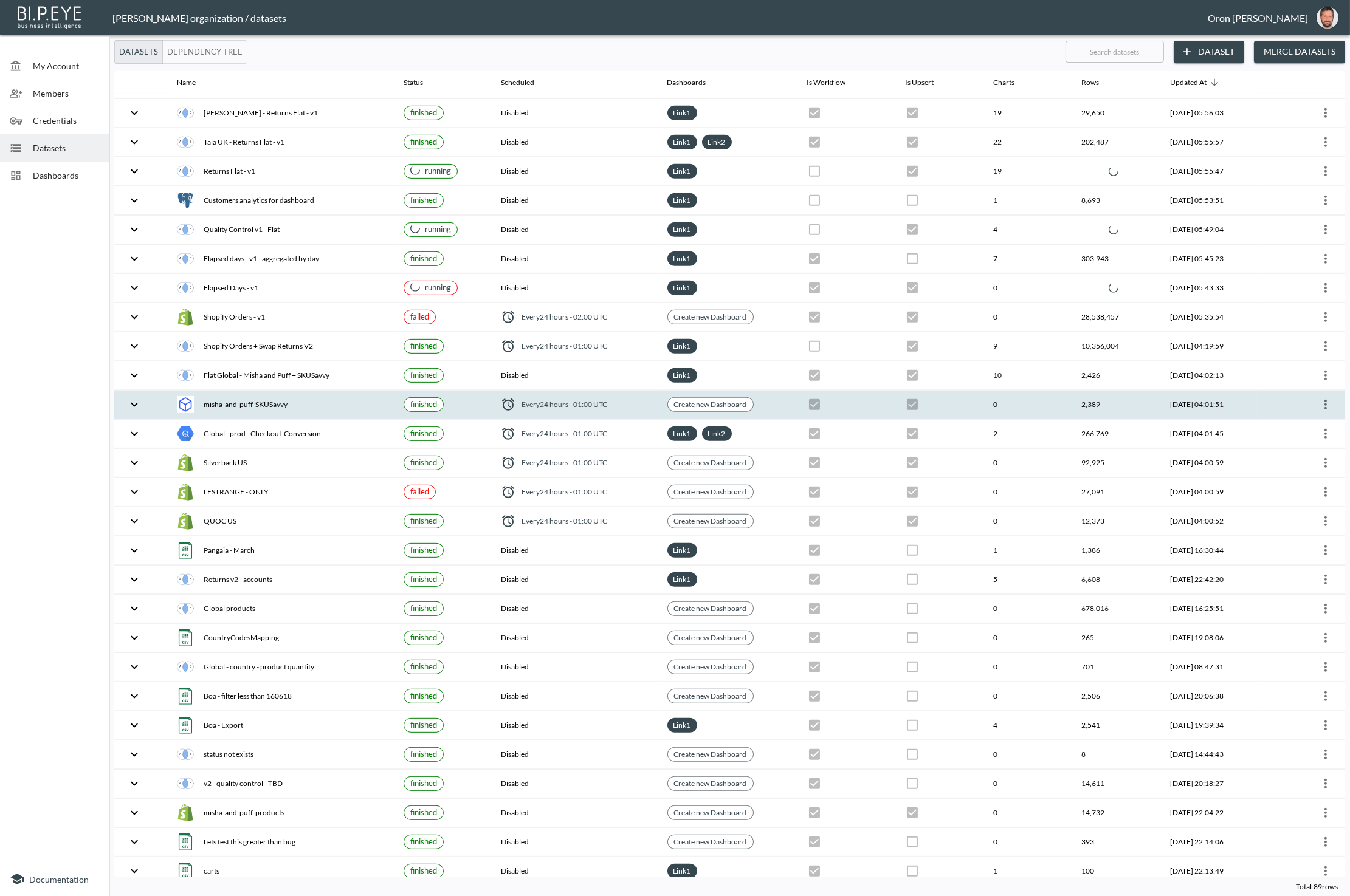
scroll to position [1410, 0]
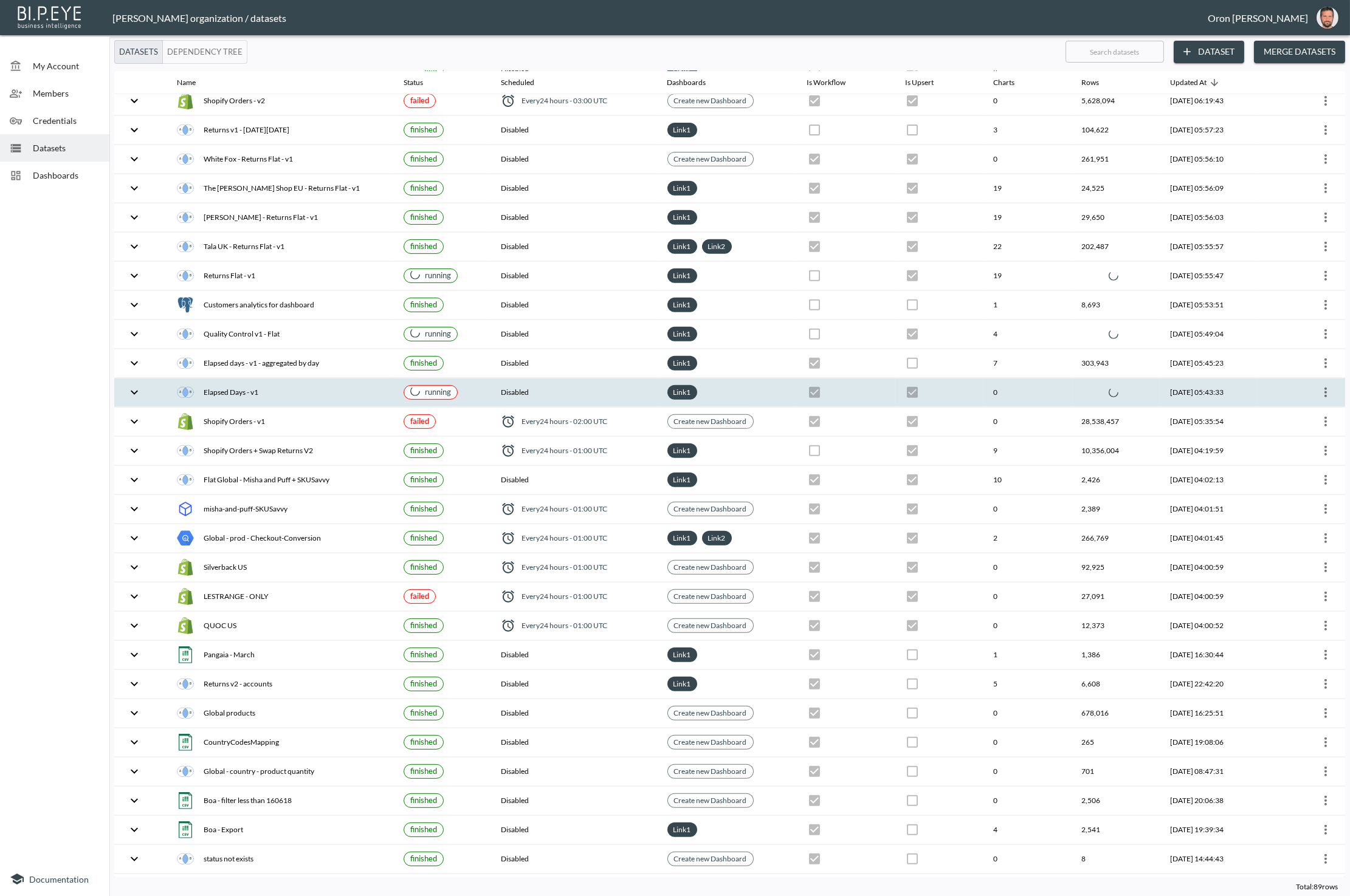
click at [991, 379] on th "0" at bounding box center [1027, 392] width 88 height 28
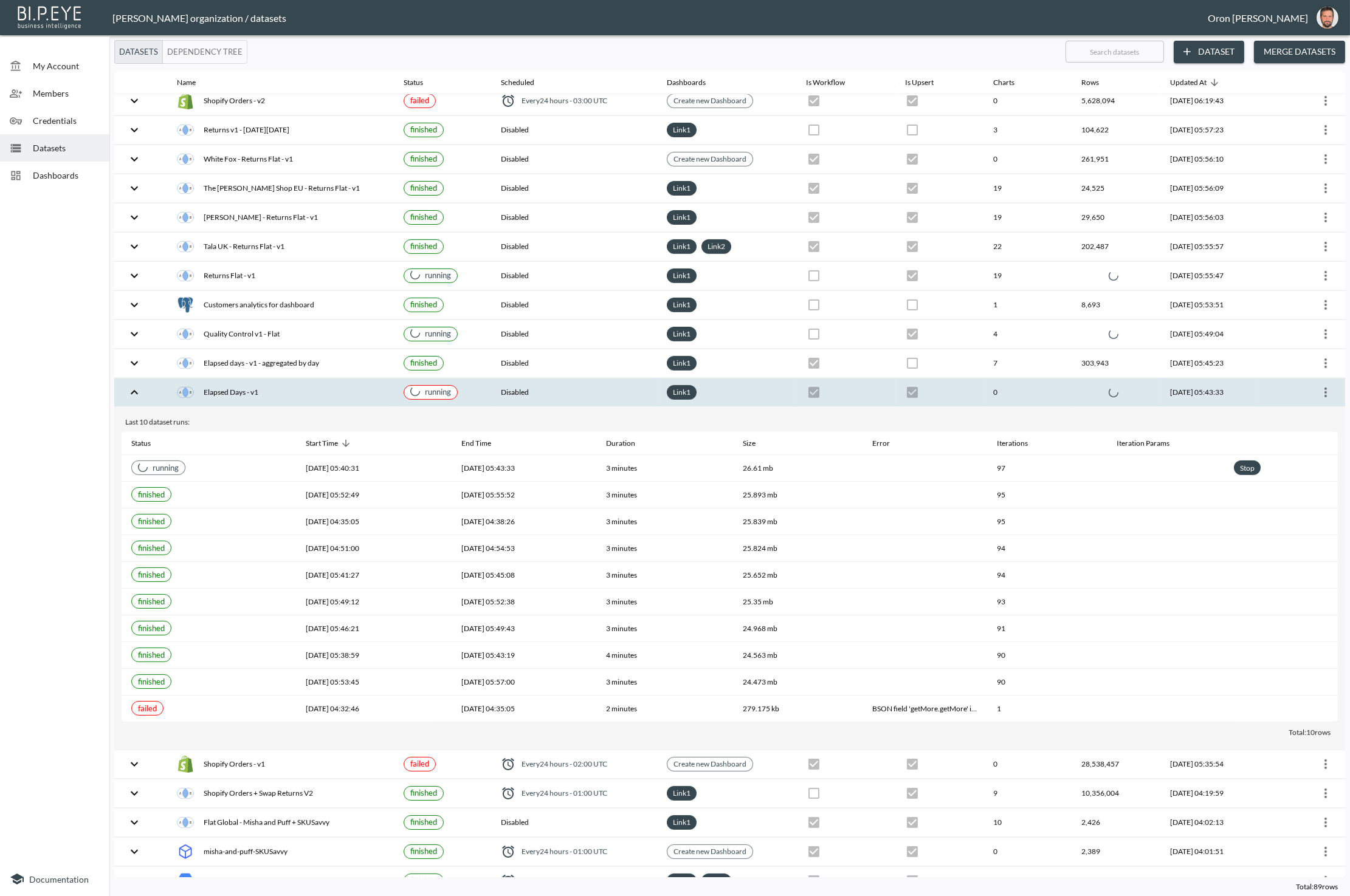
scroll to position [1430, 0]
click at [991, 379] on th "0" at bounding box center [1027, 392] width 88 height 28
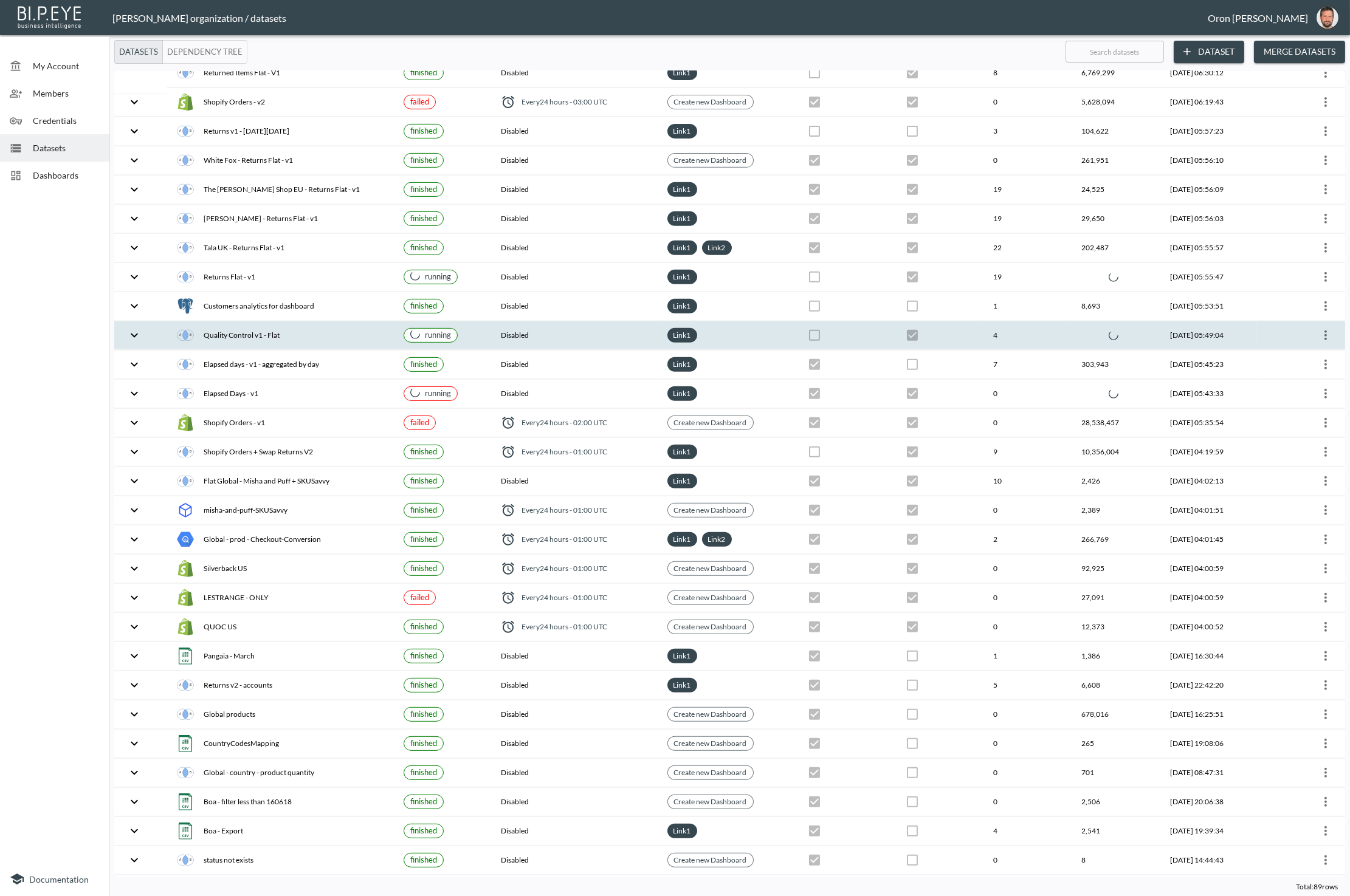
click at [965, 321] on th at bounding box center [939, 335] width 88 height 28
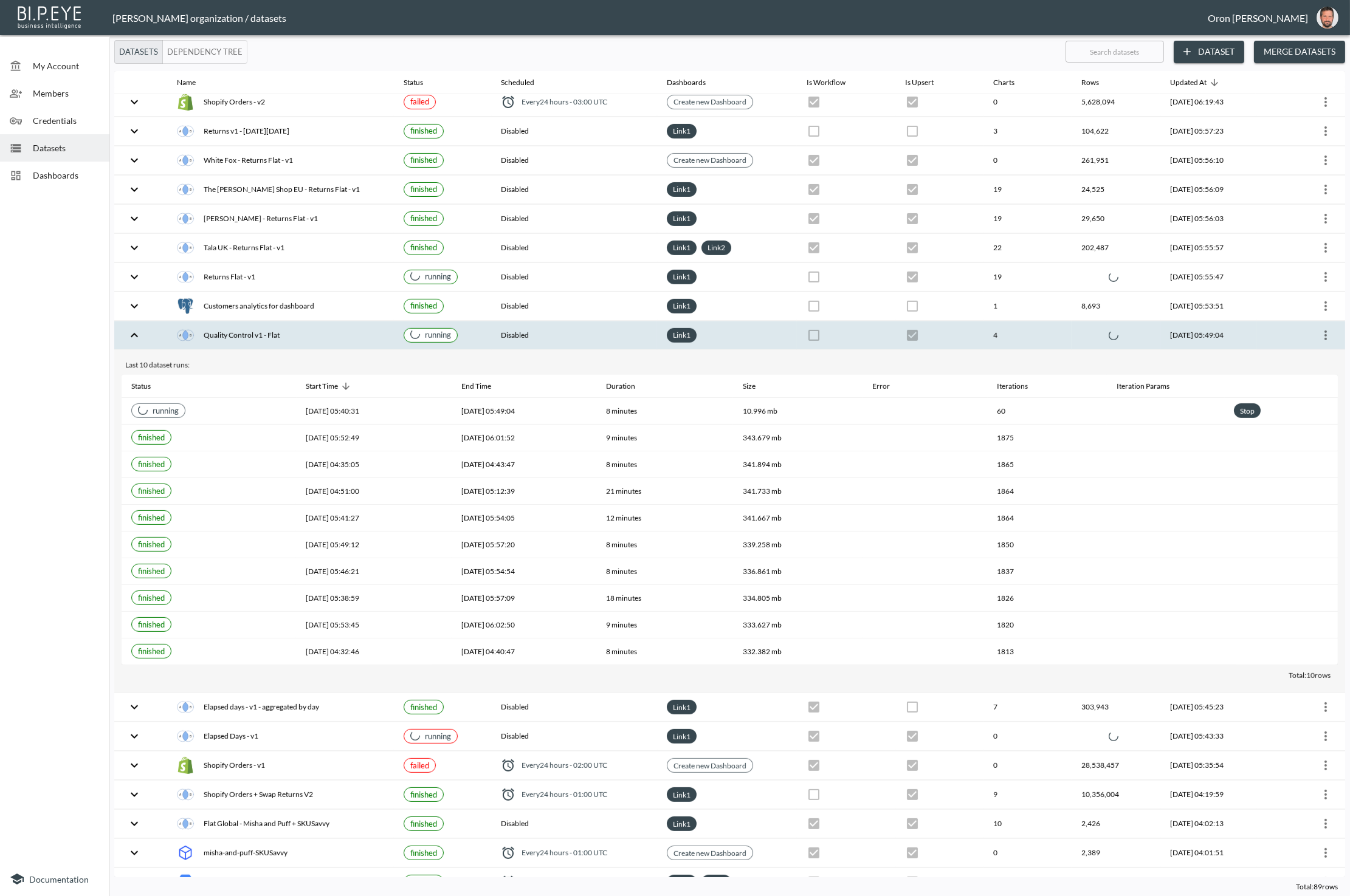
click at [983, 321] on th "4" at bounding box center [1027, 335] width 88 height 28
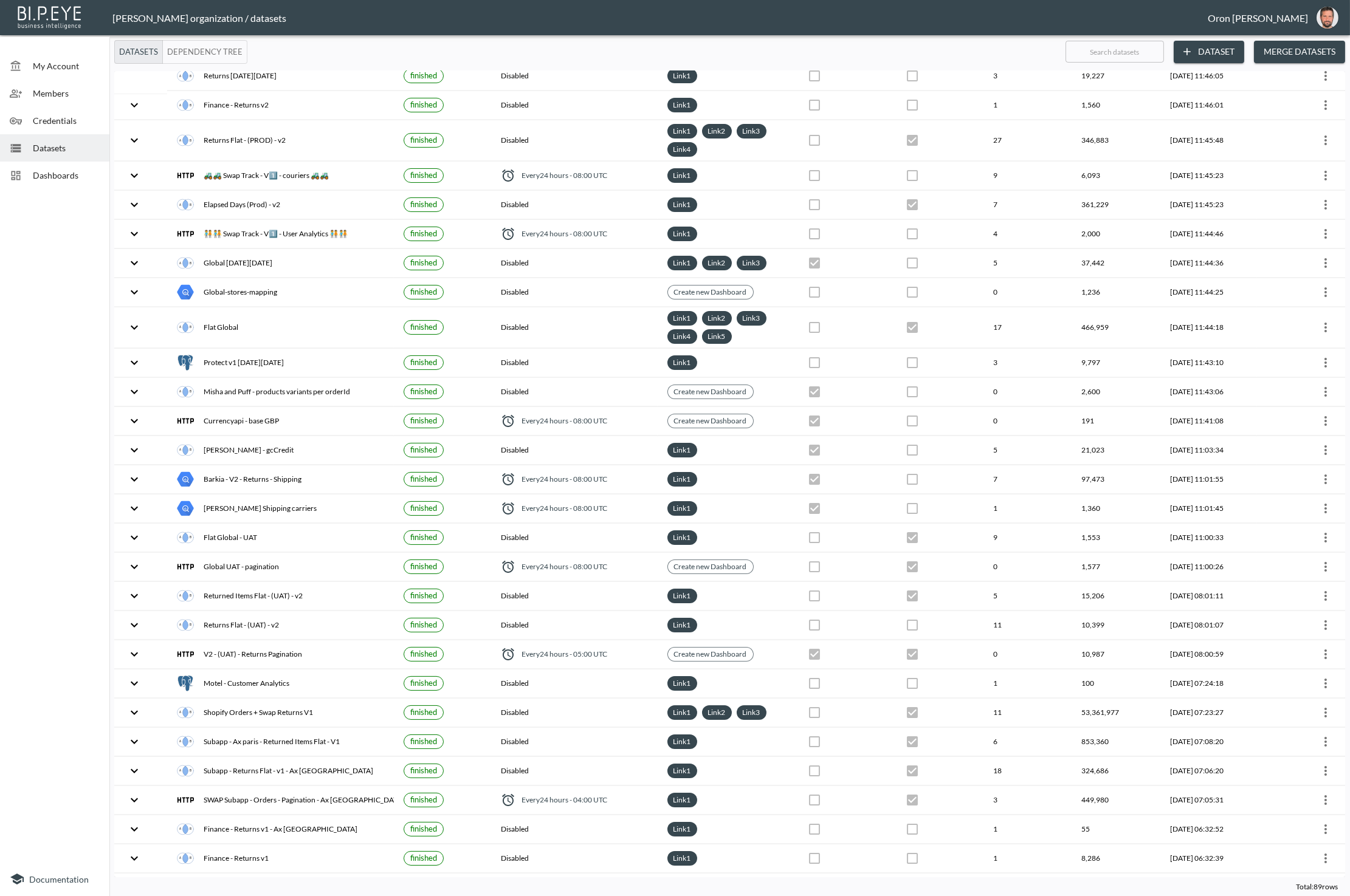
scroll to position [0, 0]
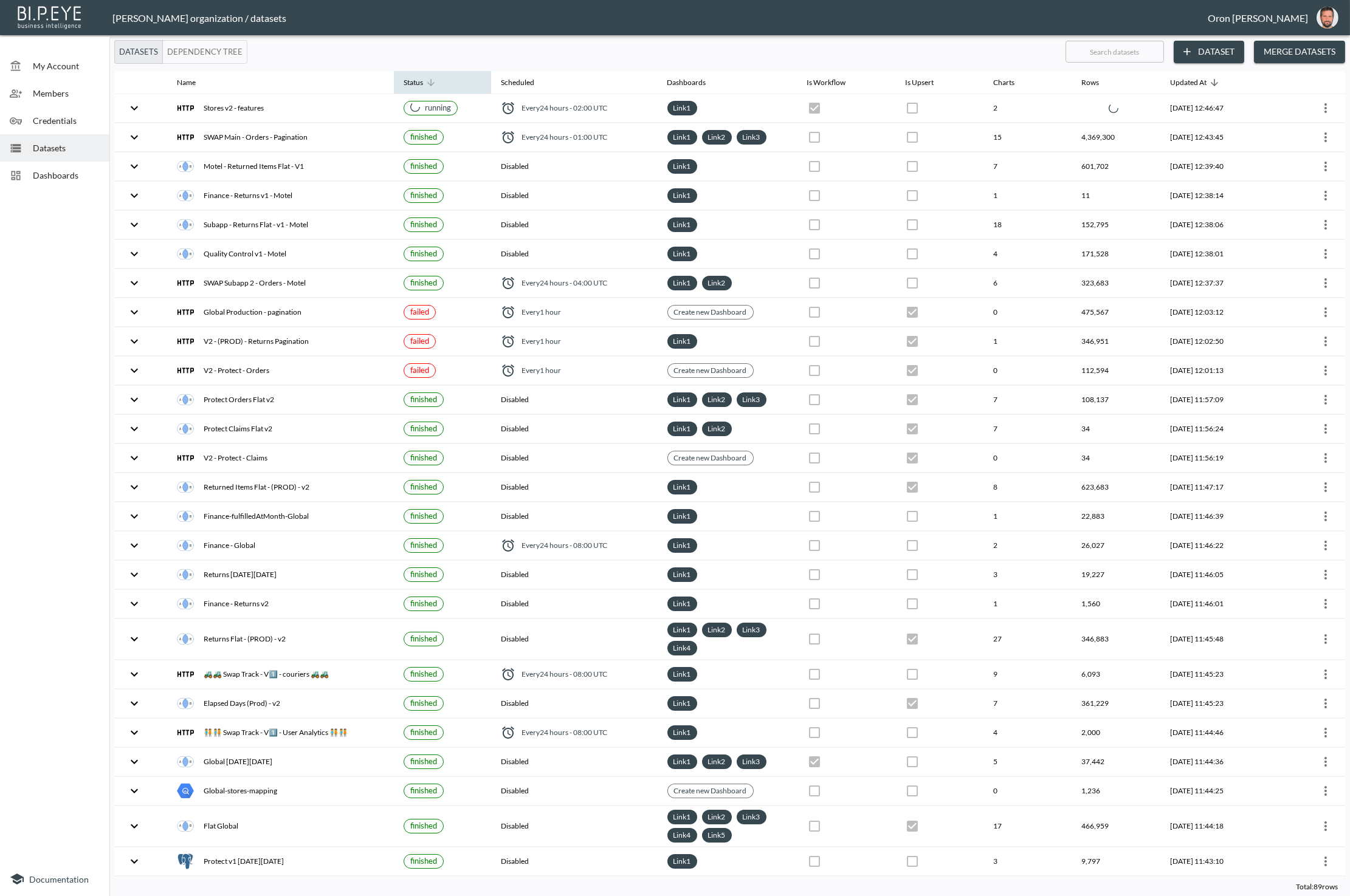
click at [425, 85] on icon at bounding box center [430, 82] width 11 height 11
checkbox input "false"
checkbox input "true"
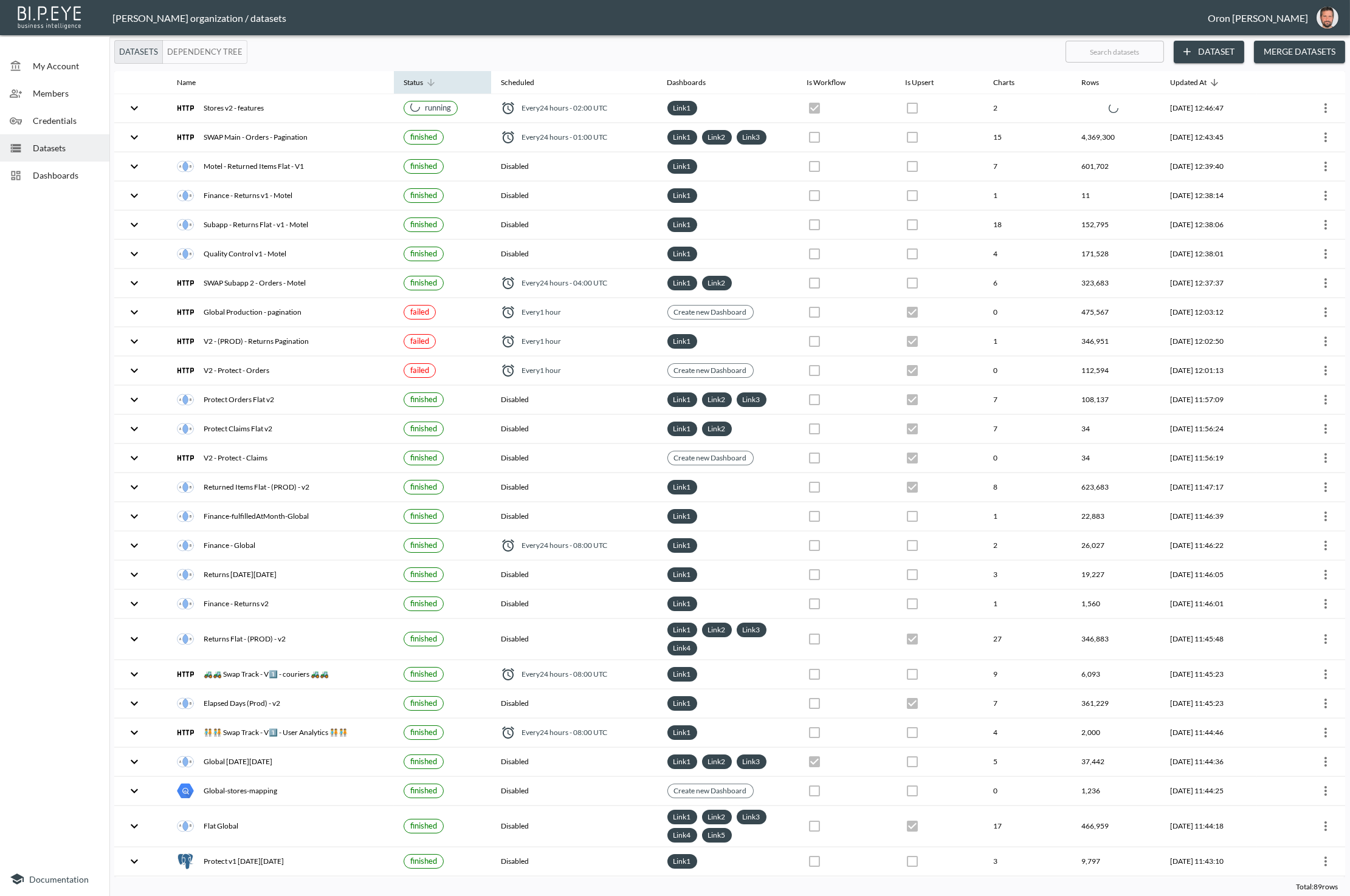
checkbox input "true"
checkbox input "false"
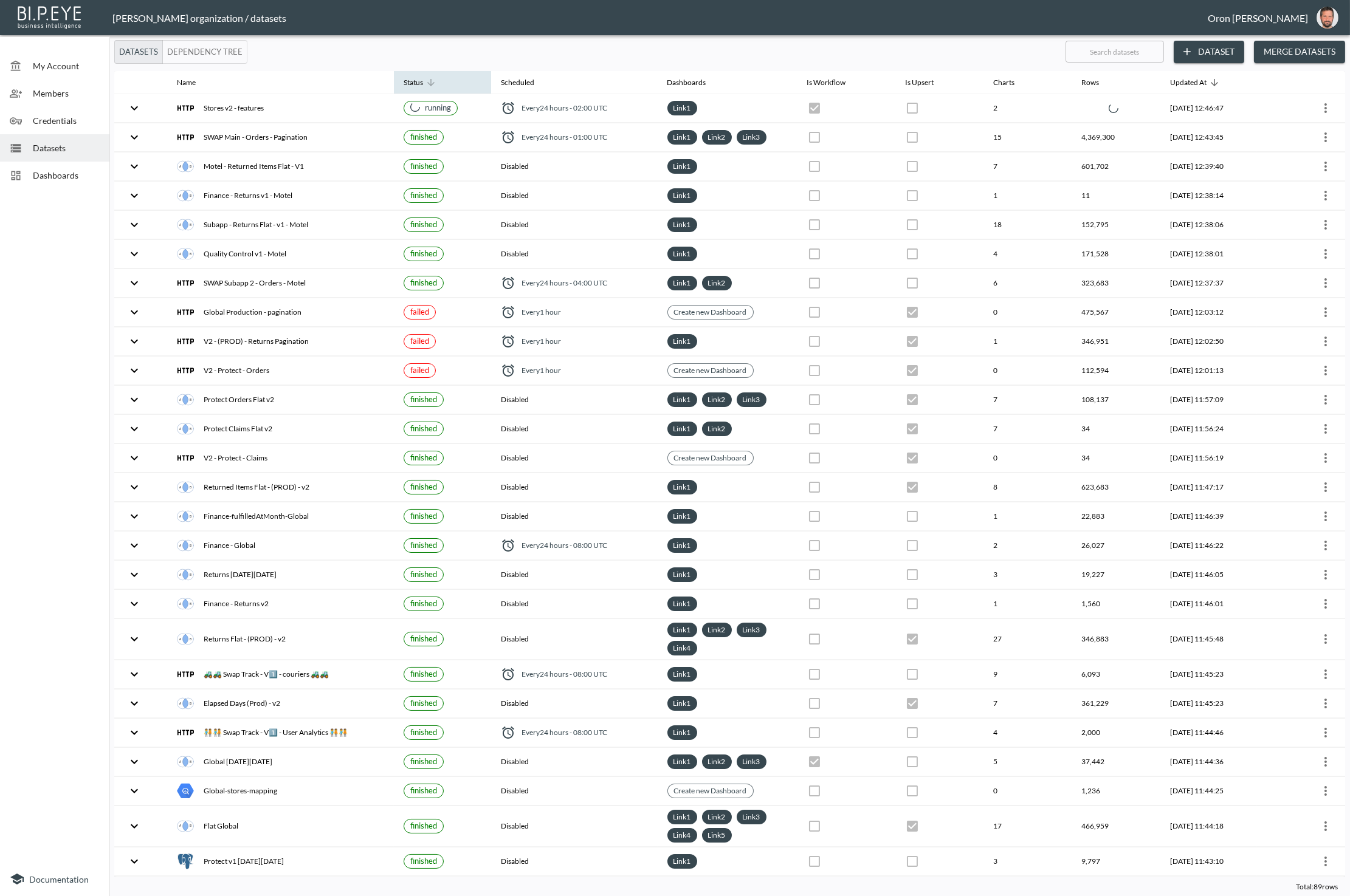
checkbox input "true"
checkbox input "false"
checkbox input "true"
checkbox input "false"
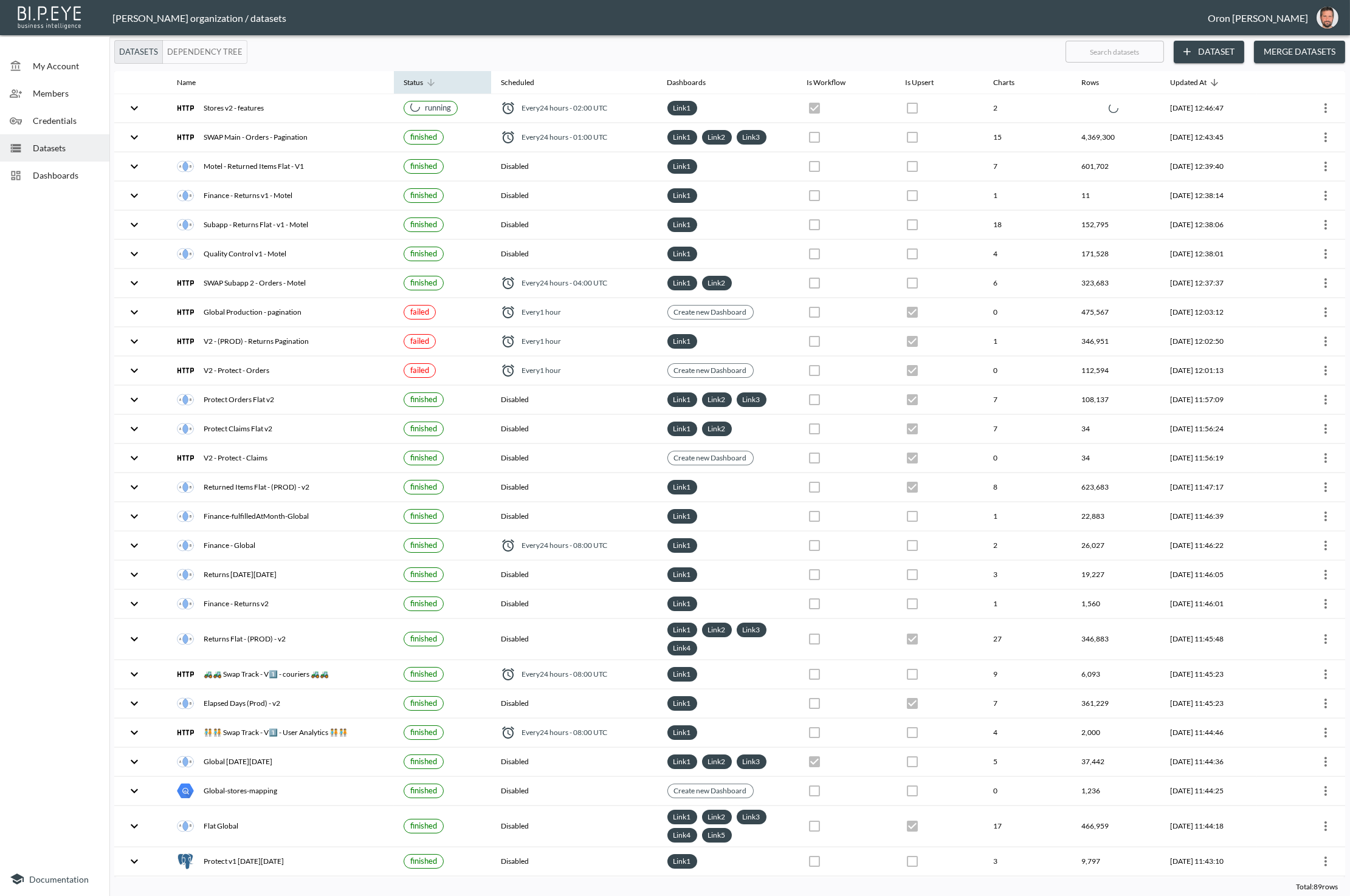
checkbox input "true"
checkbox input "false"
checkbox input "true"
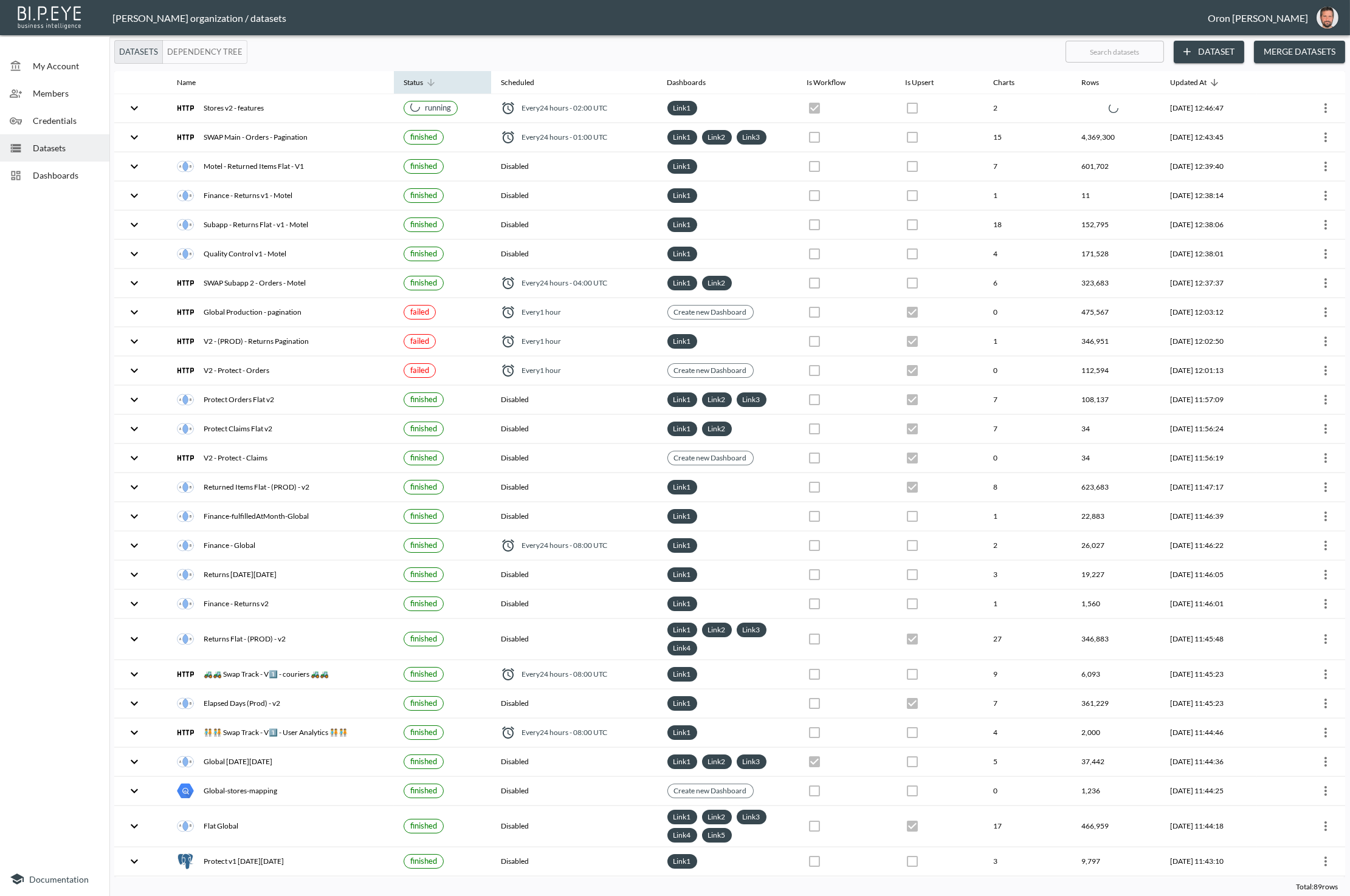
checkbox input "false"
checkbox input "true"
checkbox input "false"
checkbox input "true"
checkbox input "false"
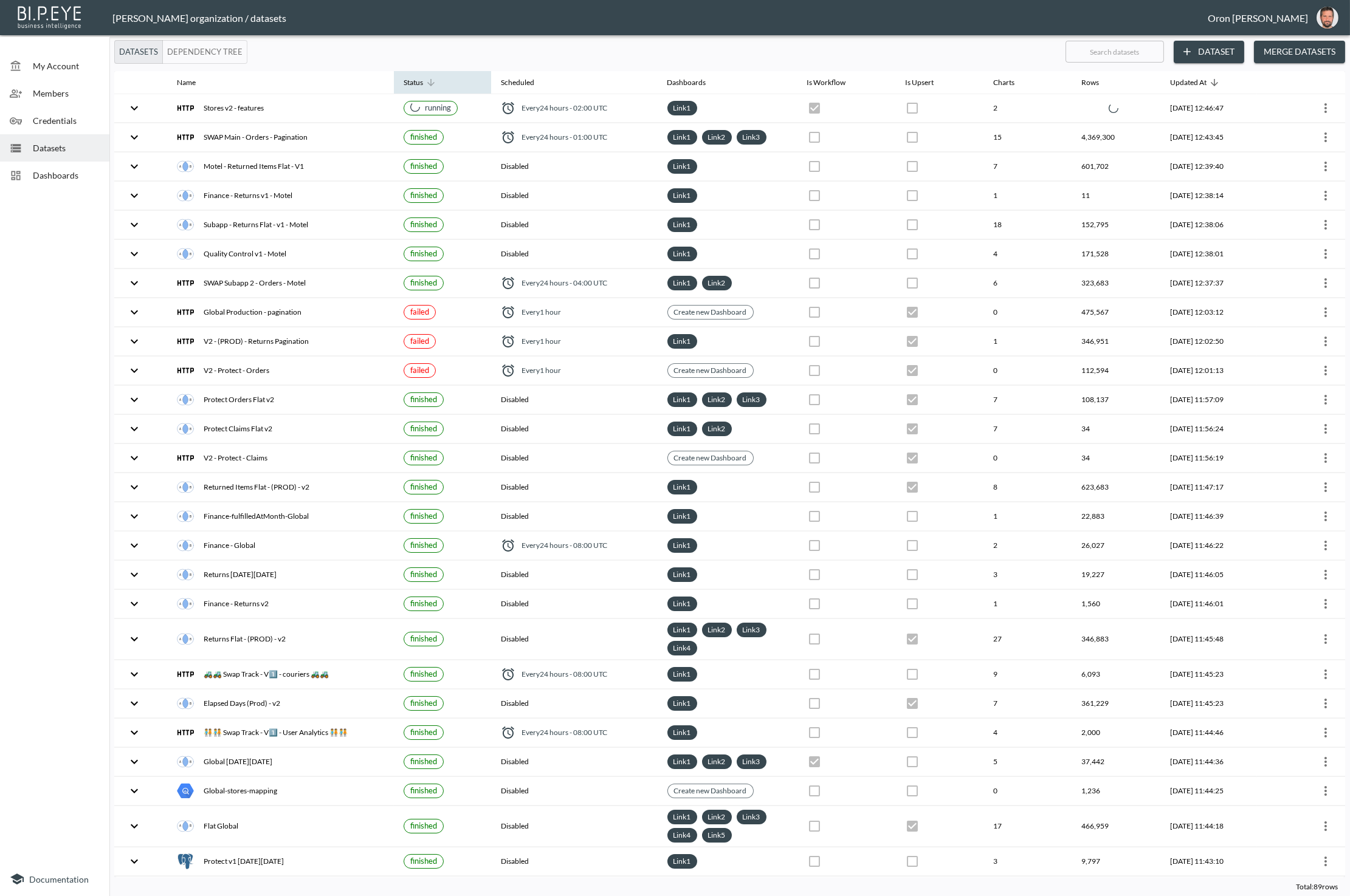
checkbox input "true"
checkbox input "false"
checkbox input "true"
checkbox input "false"
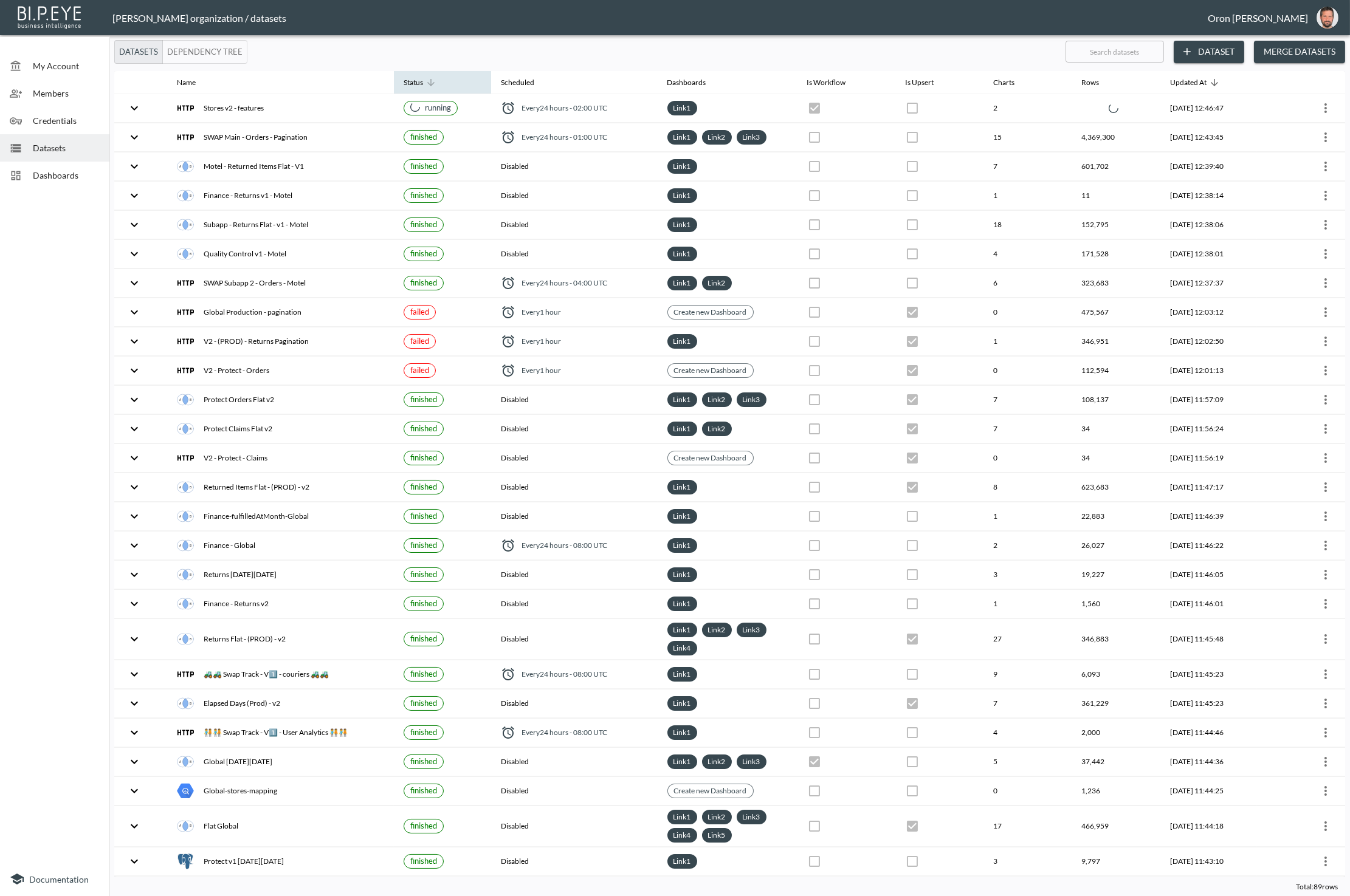
checkbox input "true"
checkbox input "false"
checkbox input "true"
checkbox input "false"
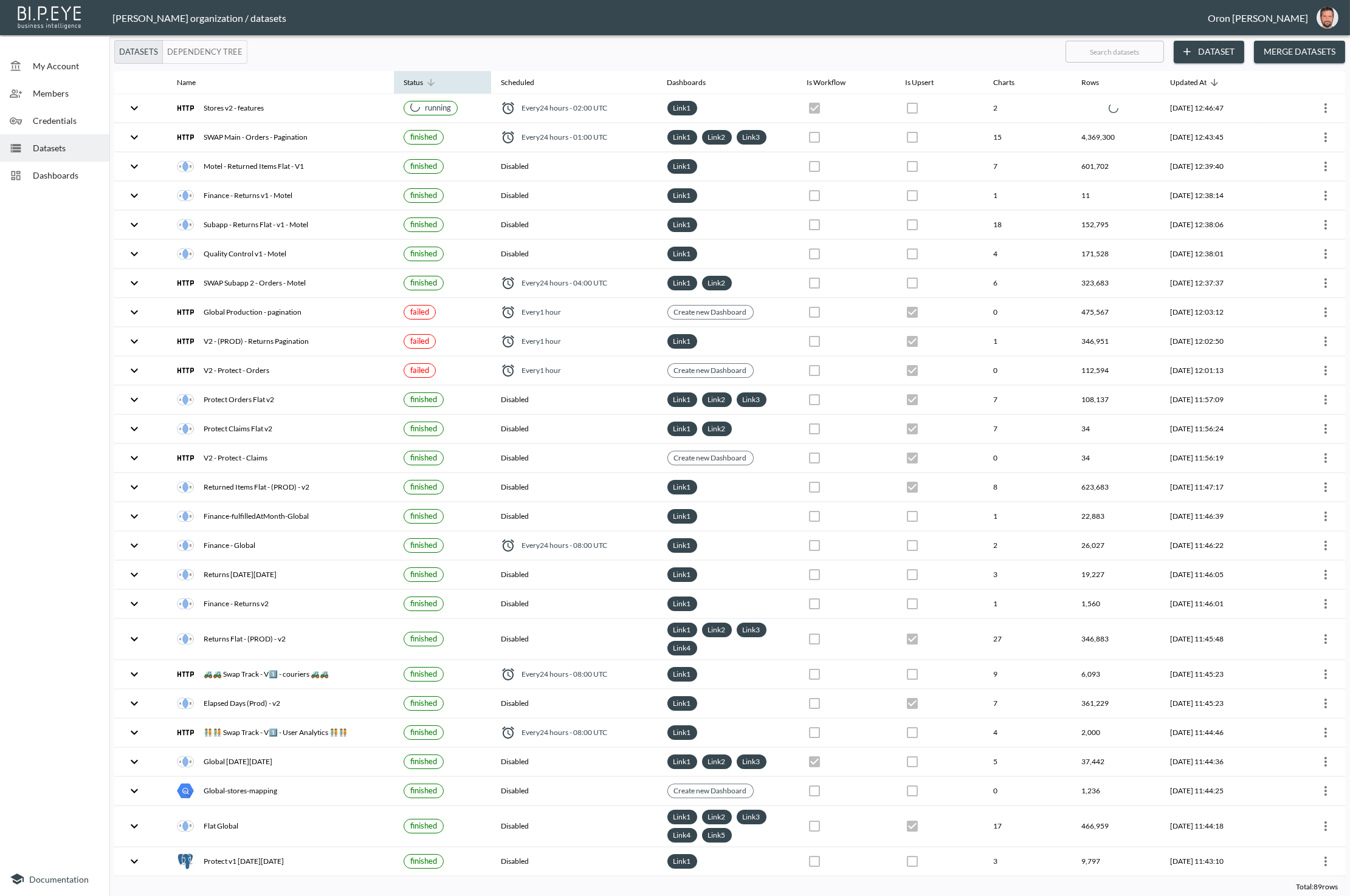
checkbox input "true"
checkbox input "false"
checkbox input "true"
checkbox input "false"
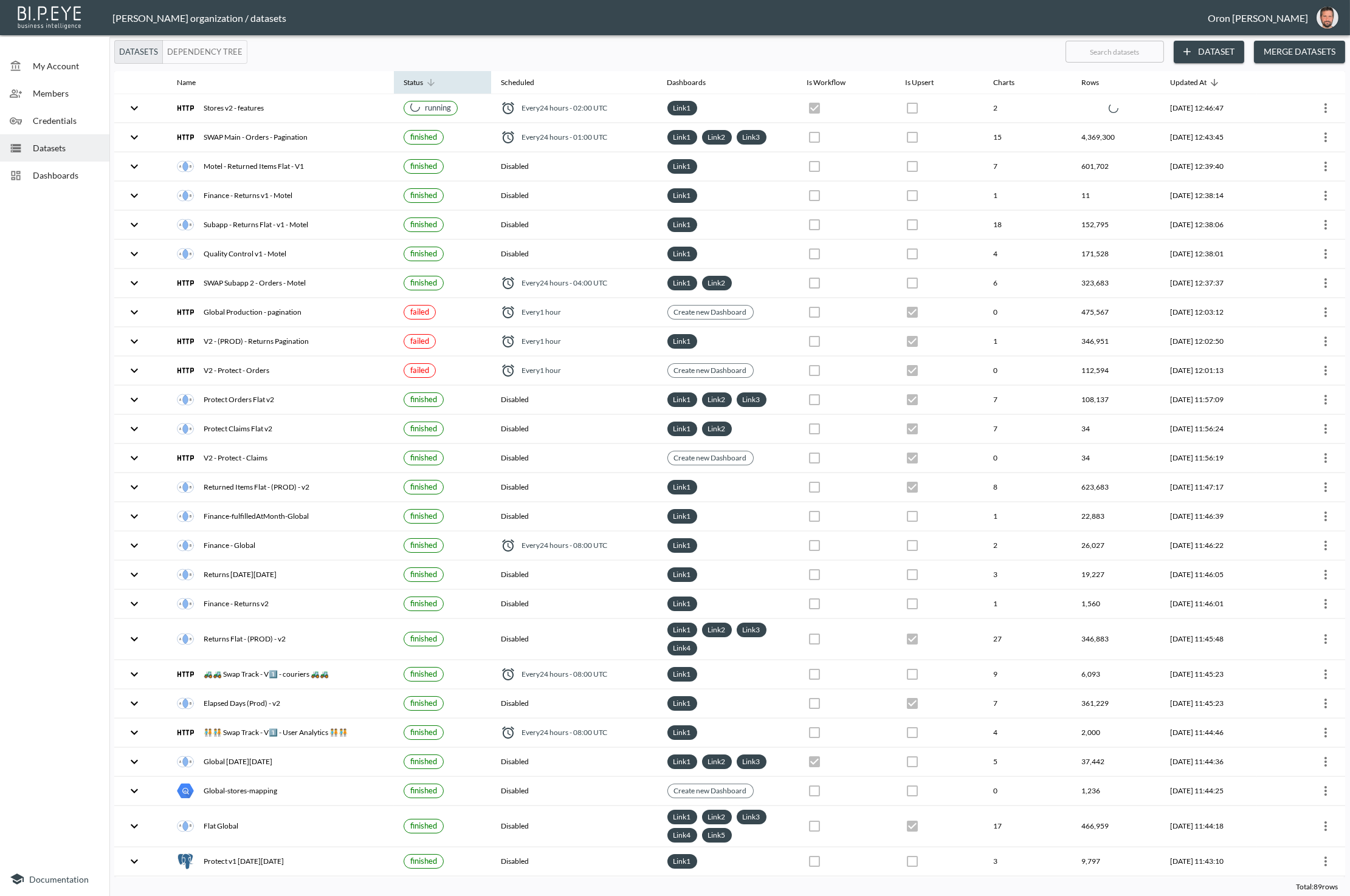
checkbox input "false"
checkbox input "true"
checkbox input "false"
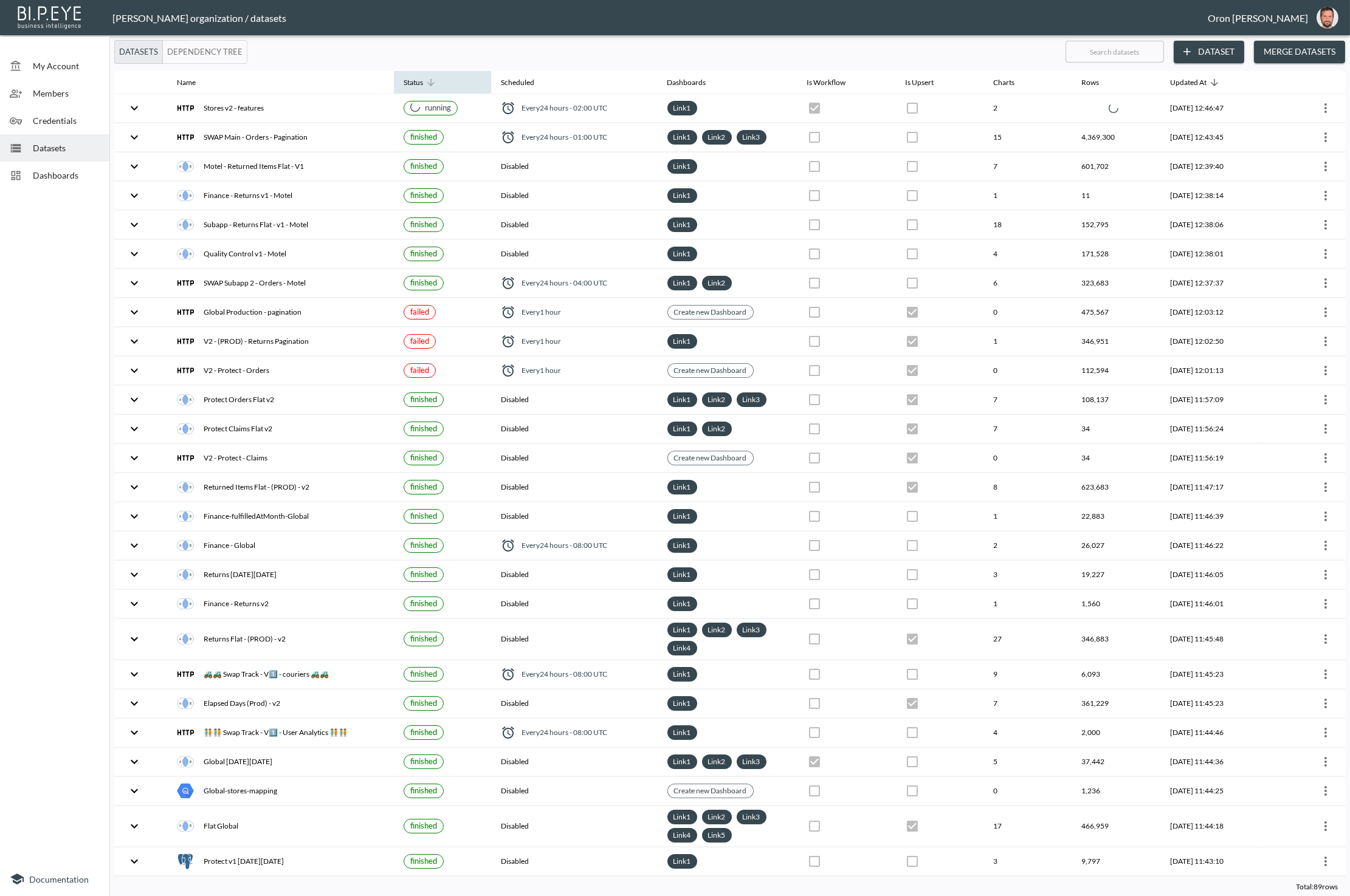
checkbox input "true"
checkbox input "false"
checkbox input "true"
checkbox input "false"
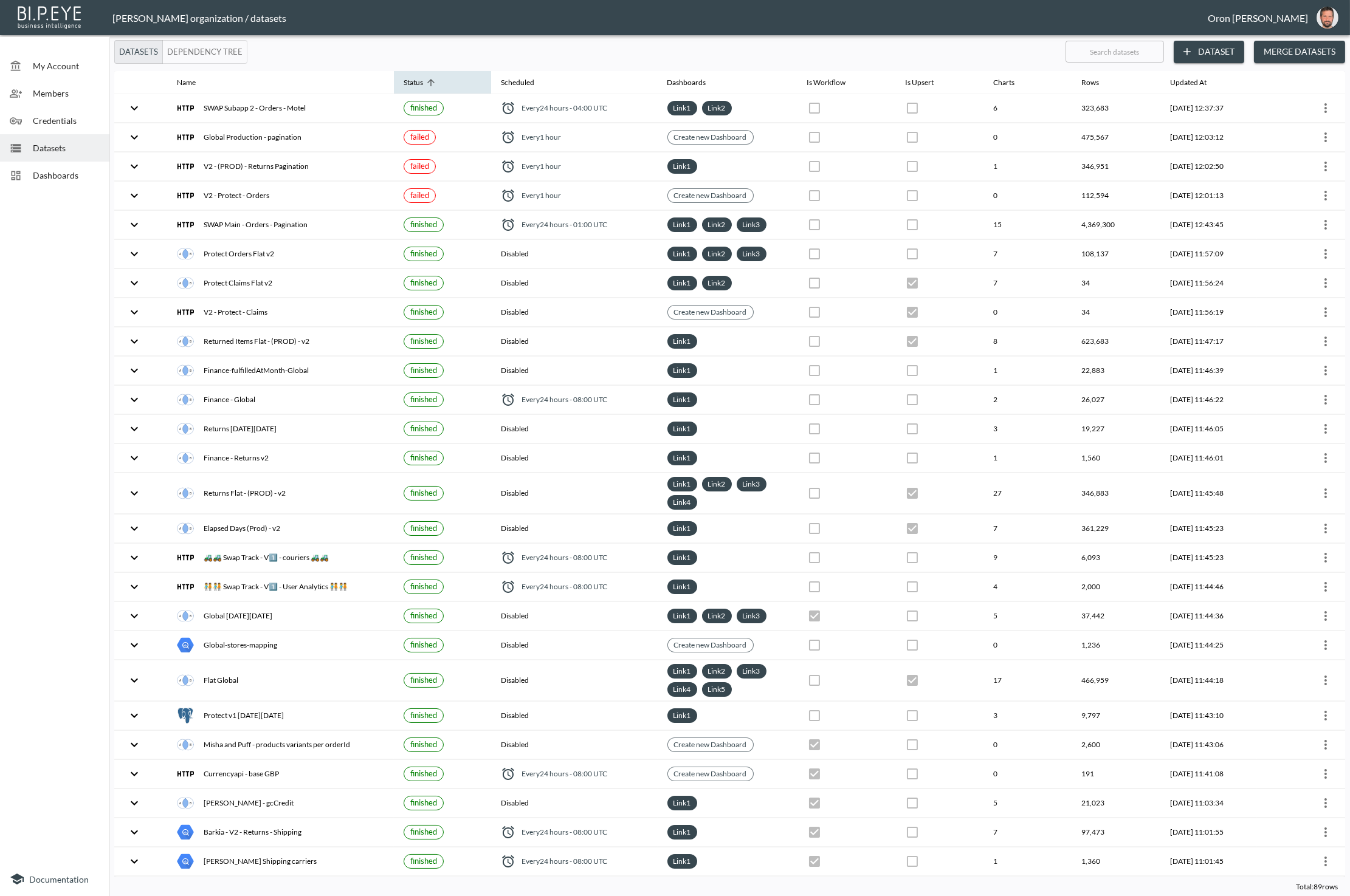
click at [425, 85] on icon at bounding box center [430, 82] width 11 height 11
checkbox input "false"
checkbox input "true"
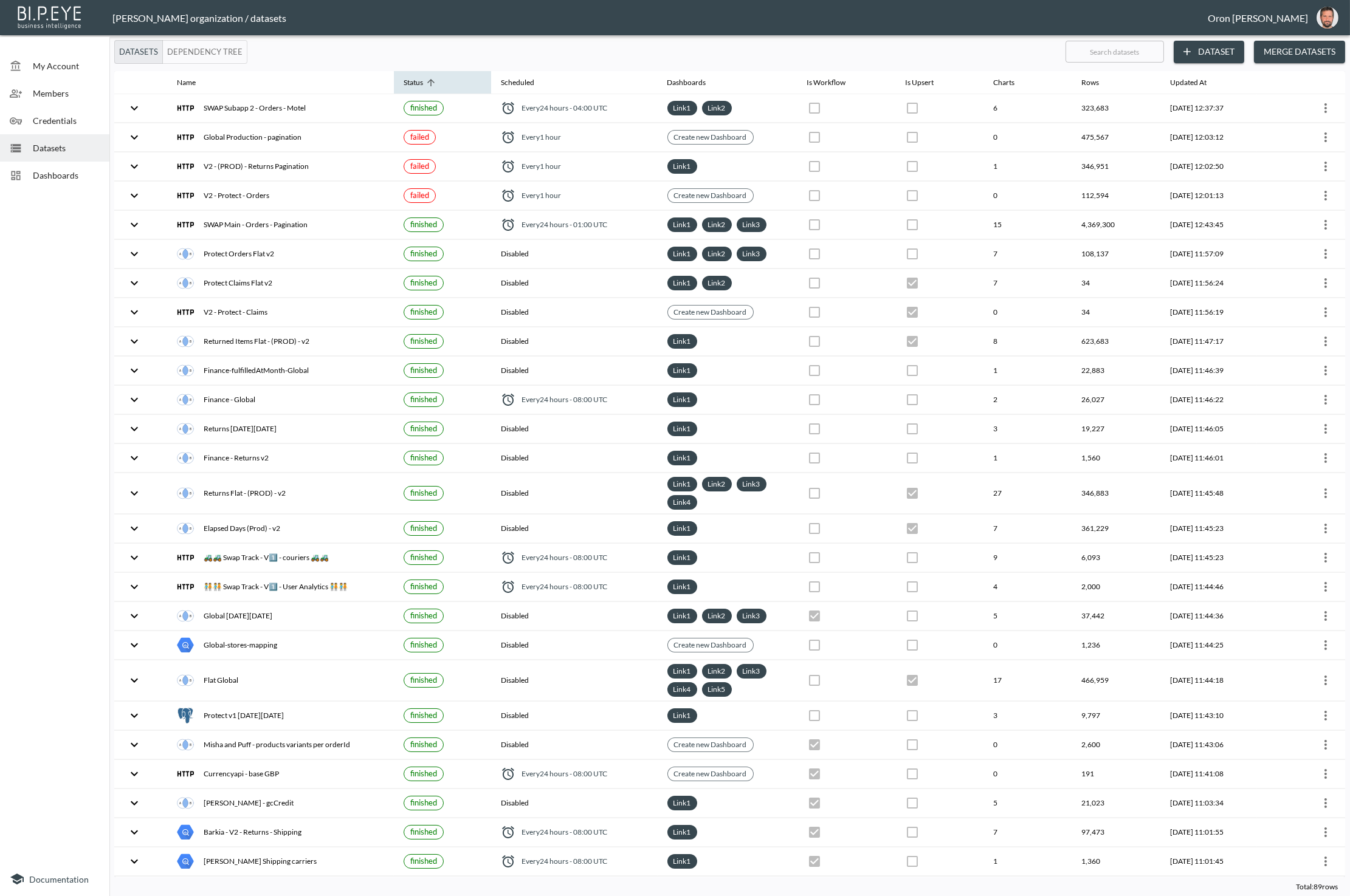
checkbox input "false"
checkbox input "true"
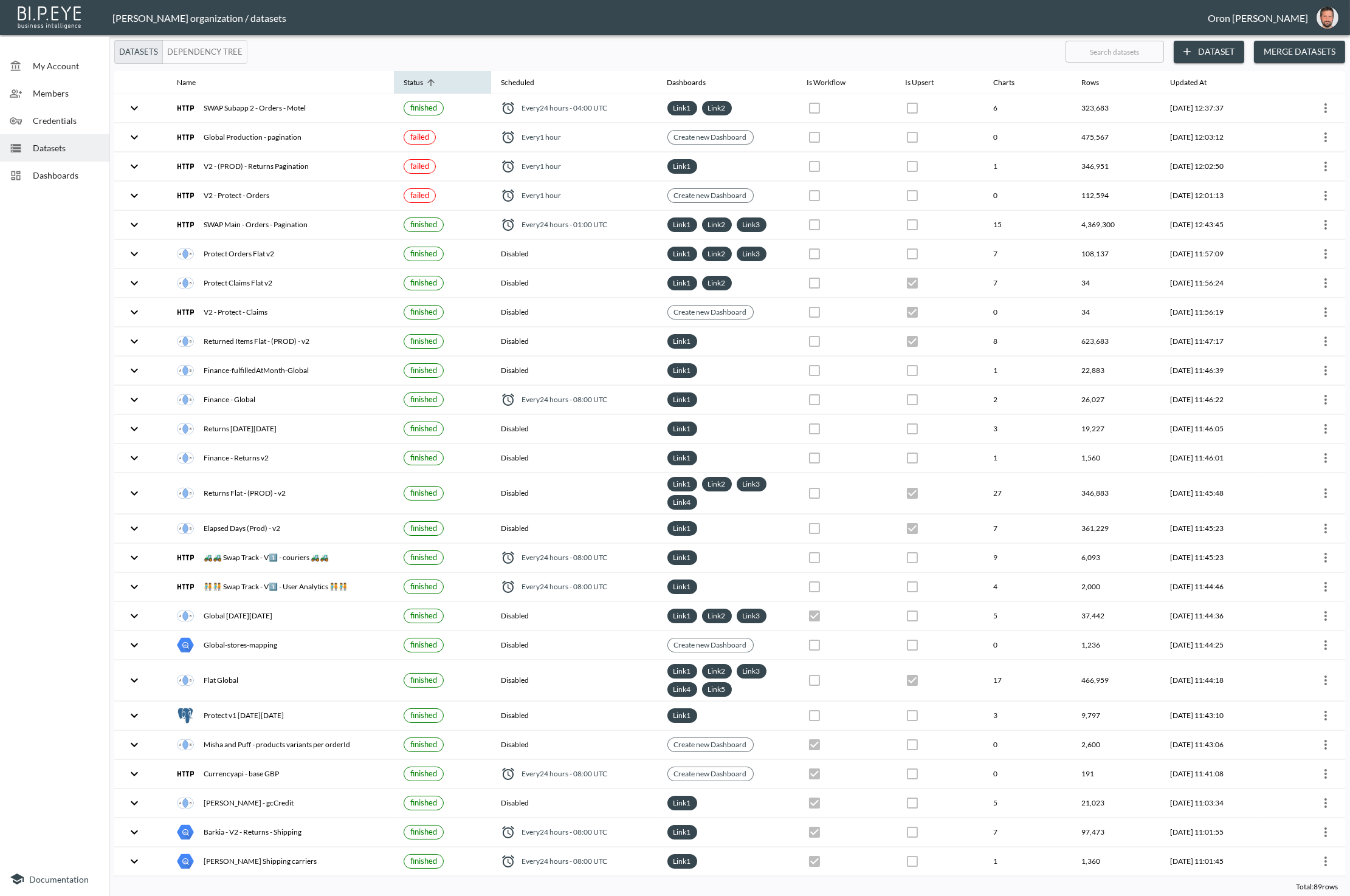
checkbox input "true"
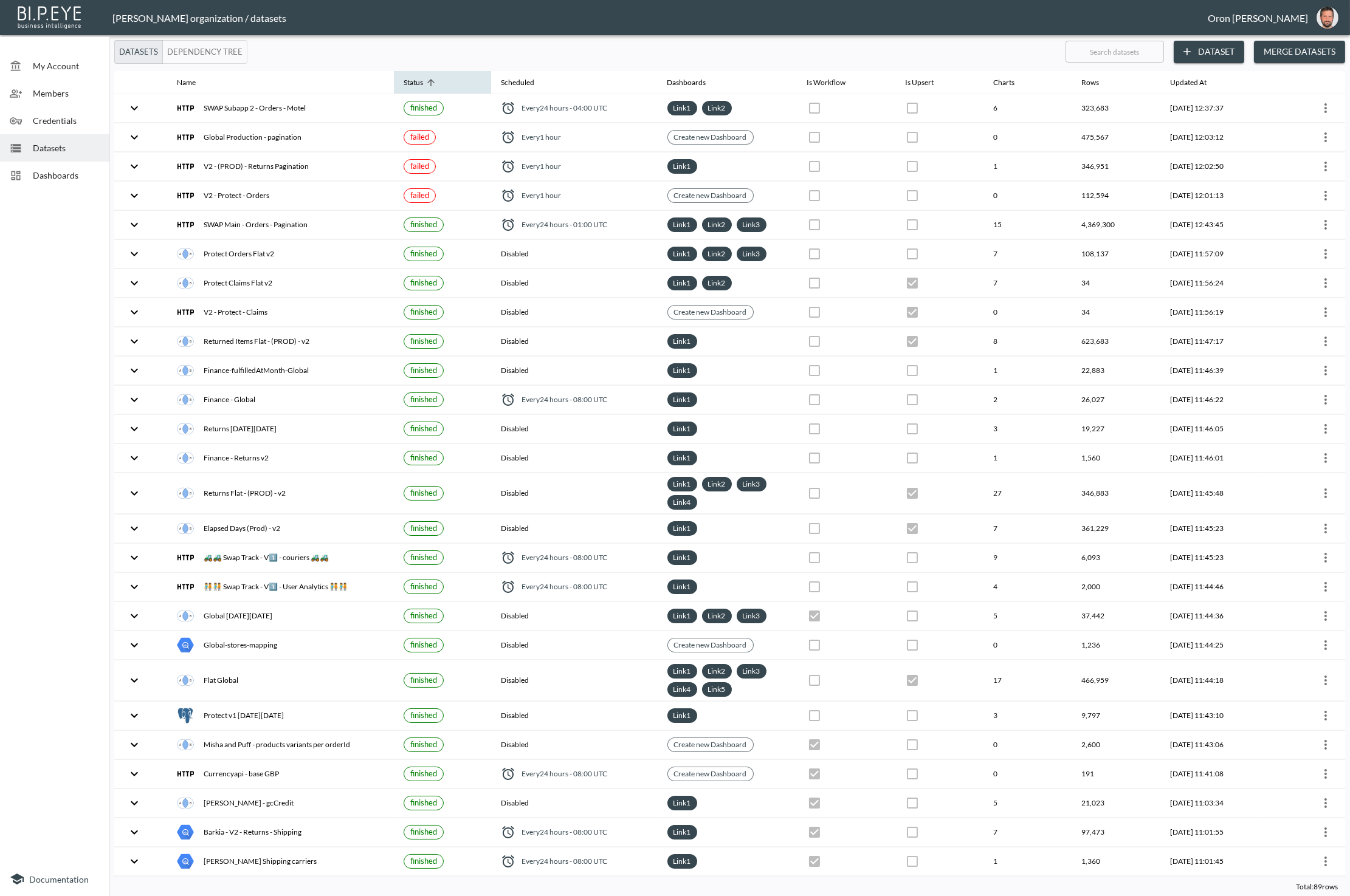
checkbox input "false"
checkbox input "true"
checkbox input "false"
checkbox input "true"
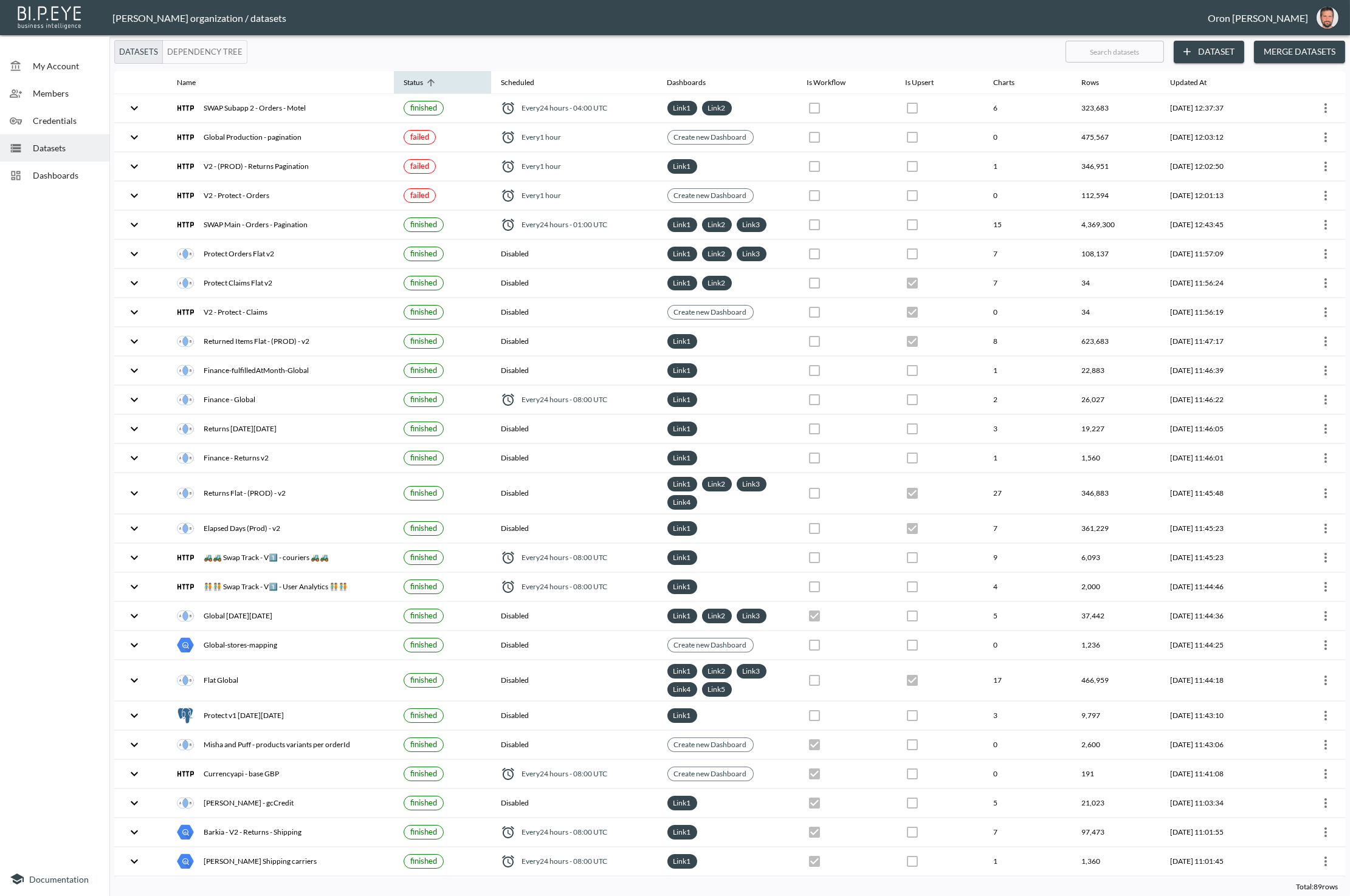
checkbox input "true"
checkbox input "false"
checkbox input "true"
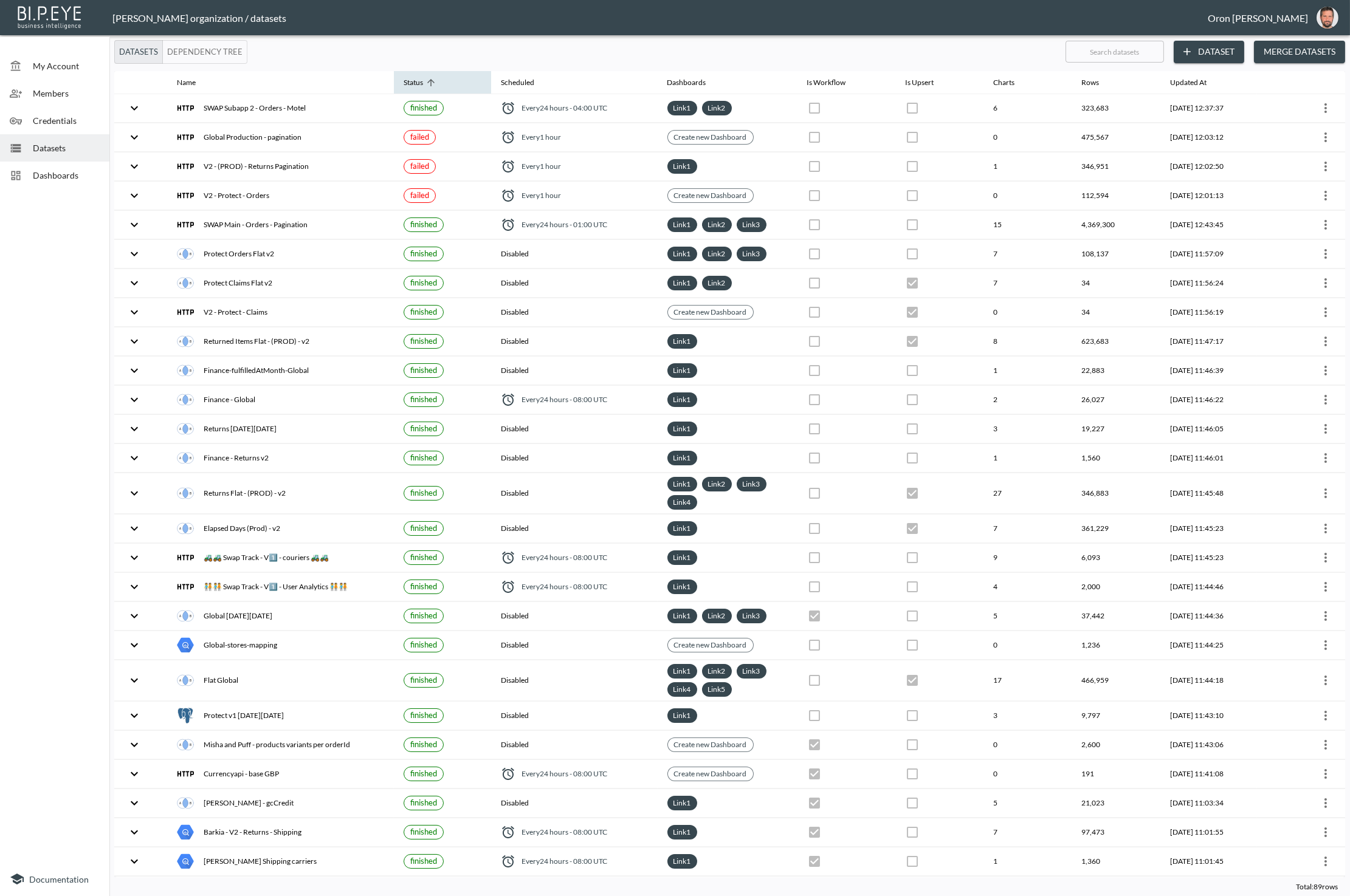
checkbox input "true"
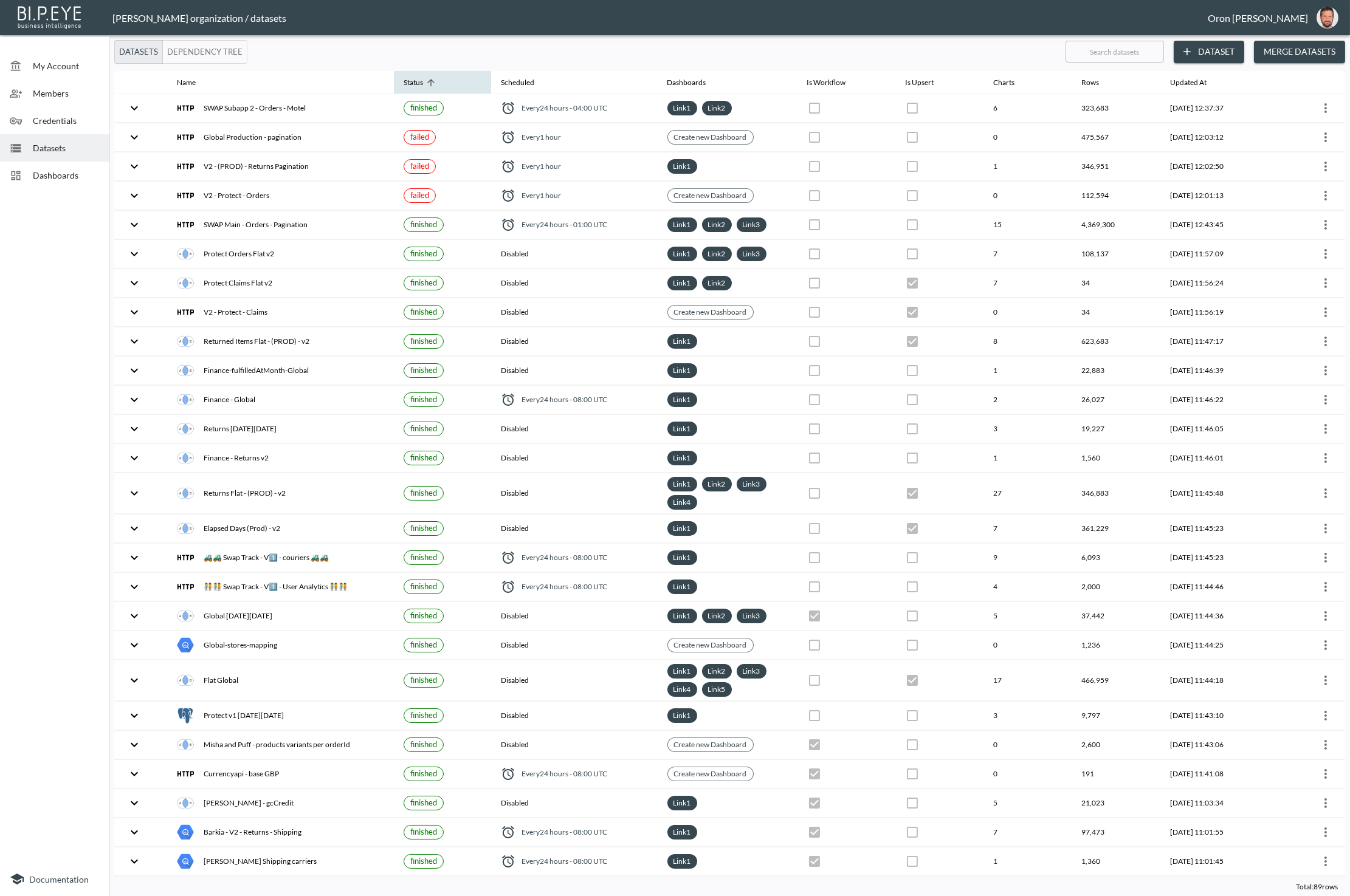
checkbox input "true"
checkbox input "false"
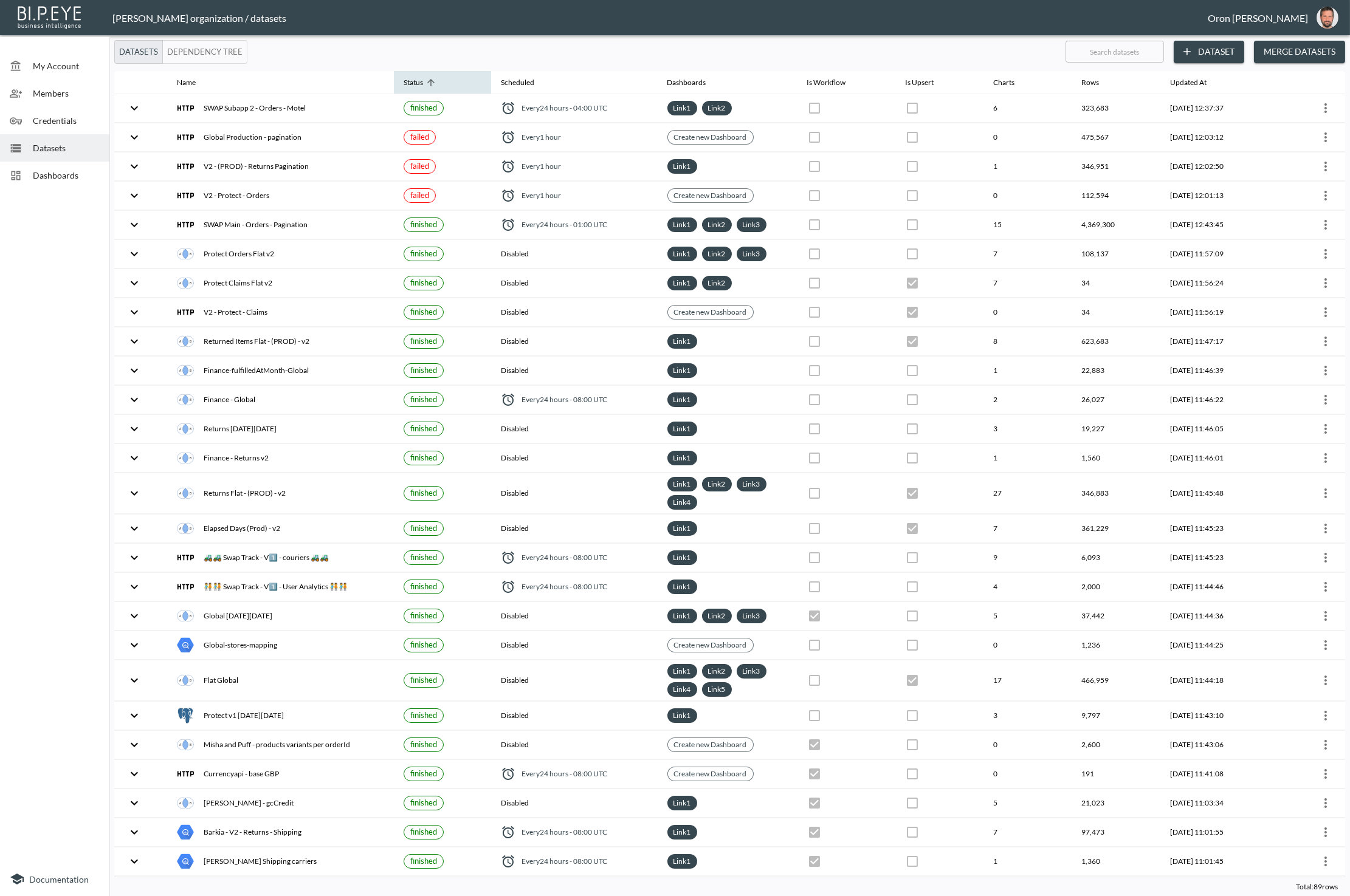
checkbox input "true"
checkbox input "false"
checkbox input "true"
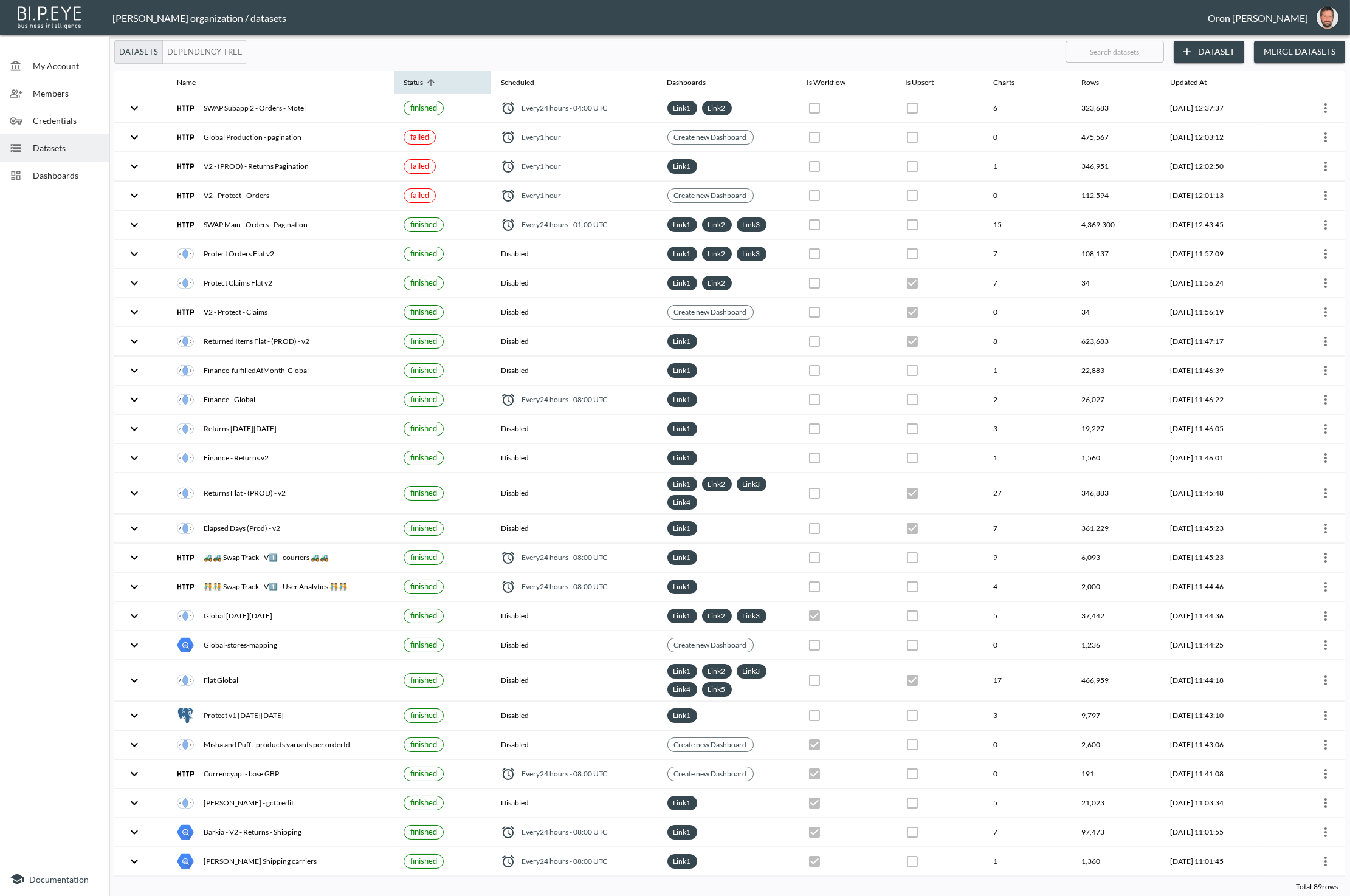
checkbox input "true"
checkbox input "false"
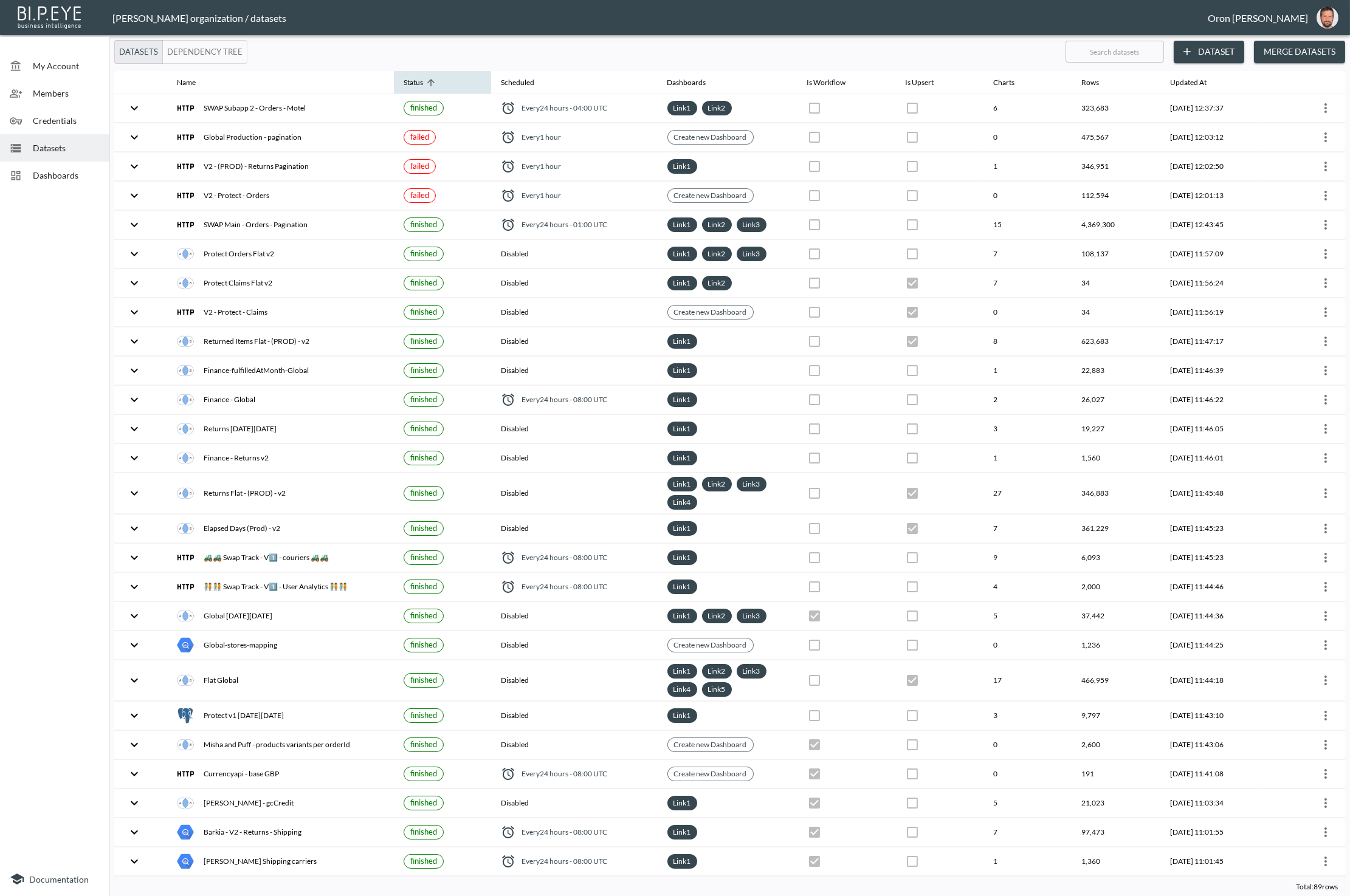
checkbox input "true"
checkbox input "false"
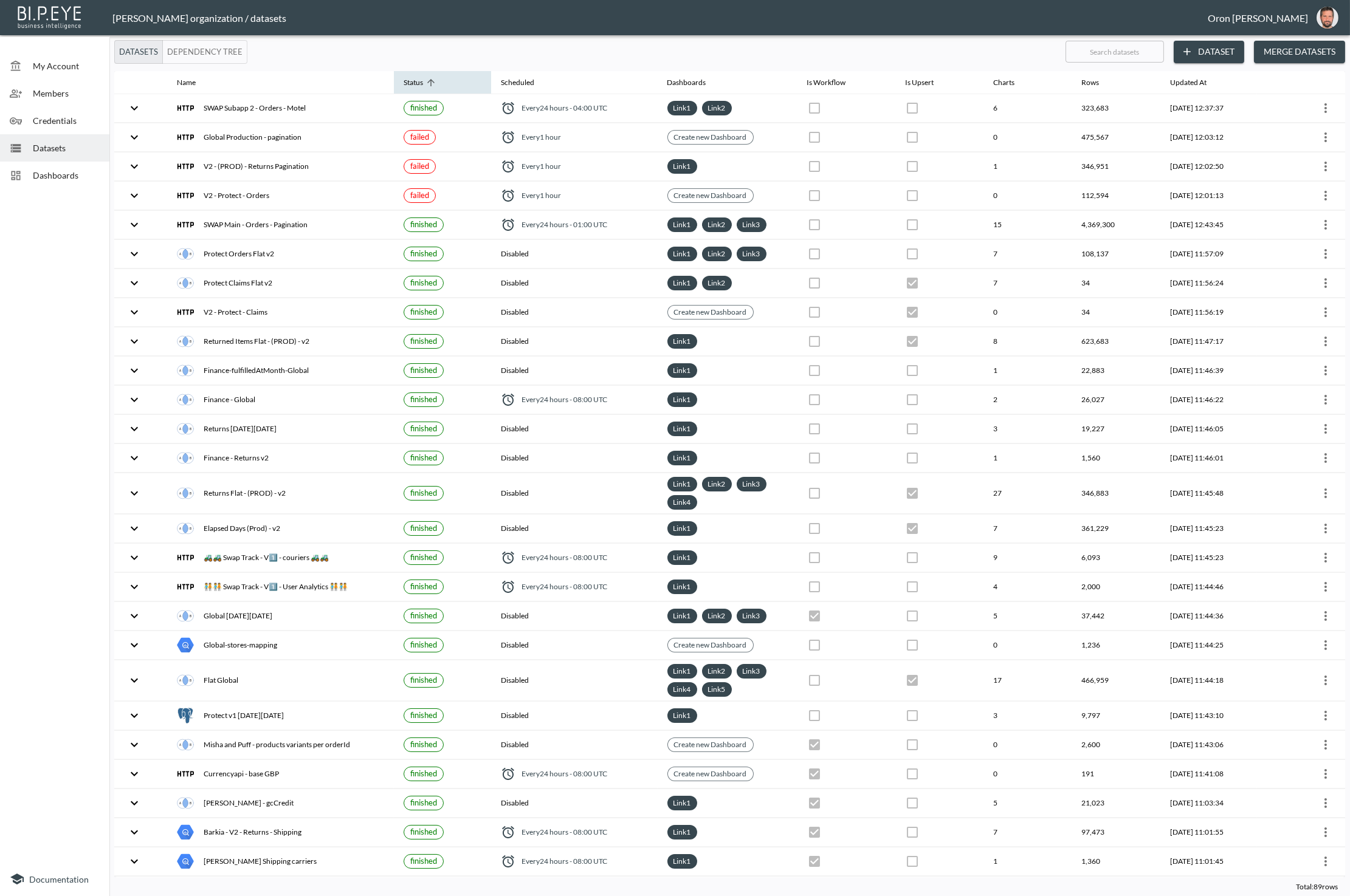
checkbox input "false"
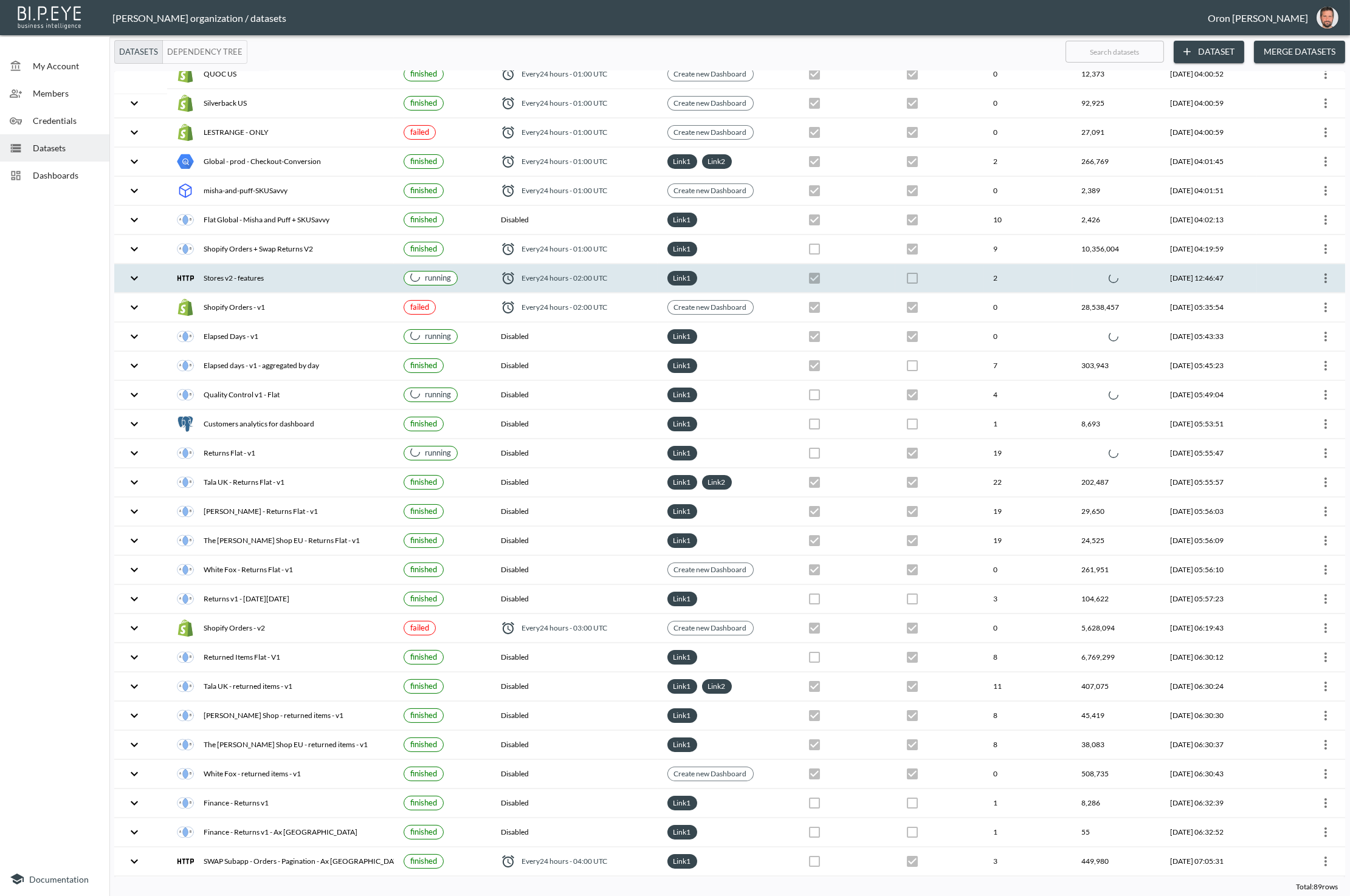
scroll to position [671, 0]
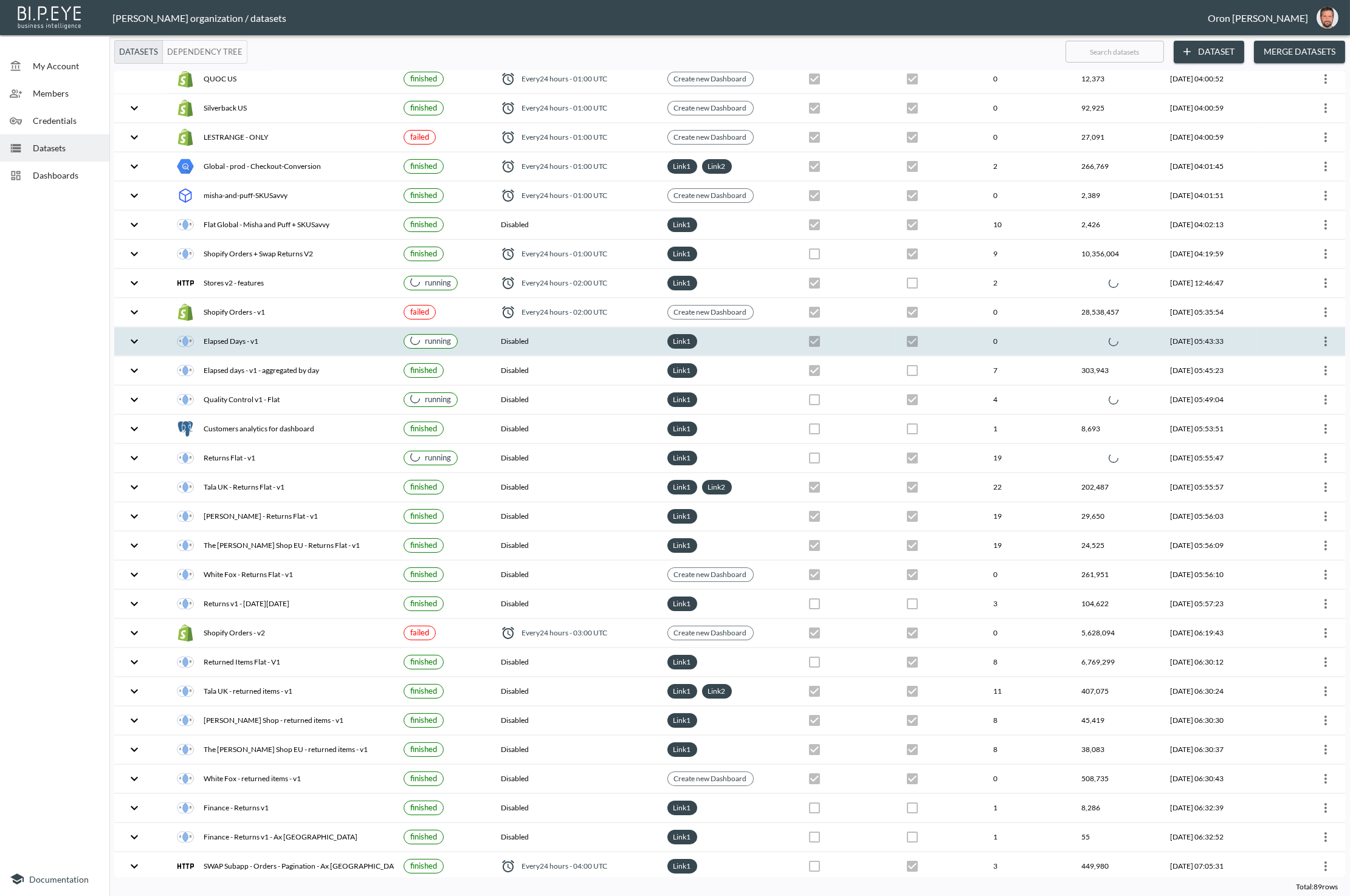
click at [457, 327] on th "running" at bounding box center [442, 341] width 97 height 28
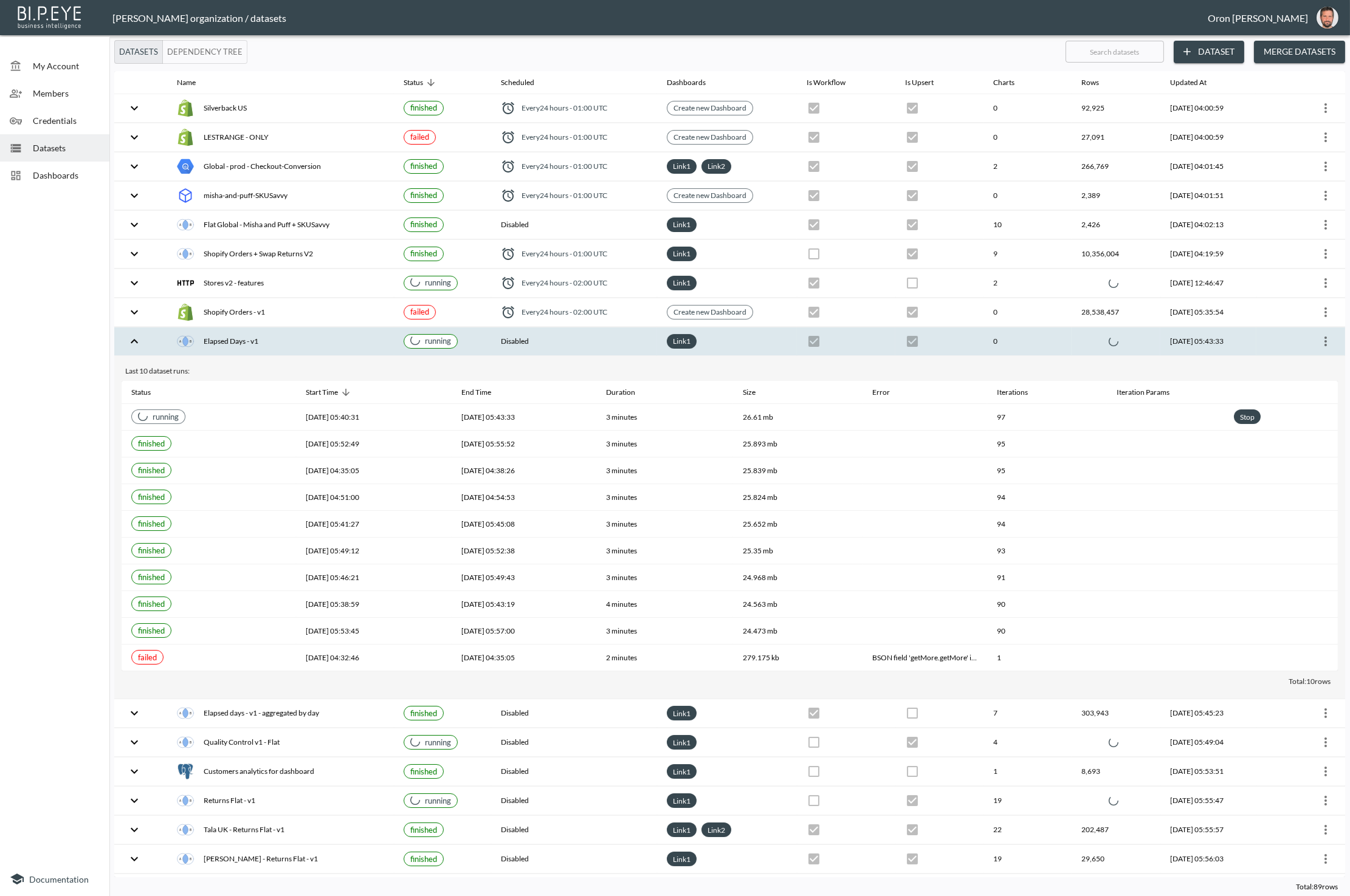
click at [456, 327] on th "running" at bounding box center [442, 341] width 97 height 28
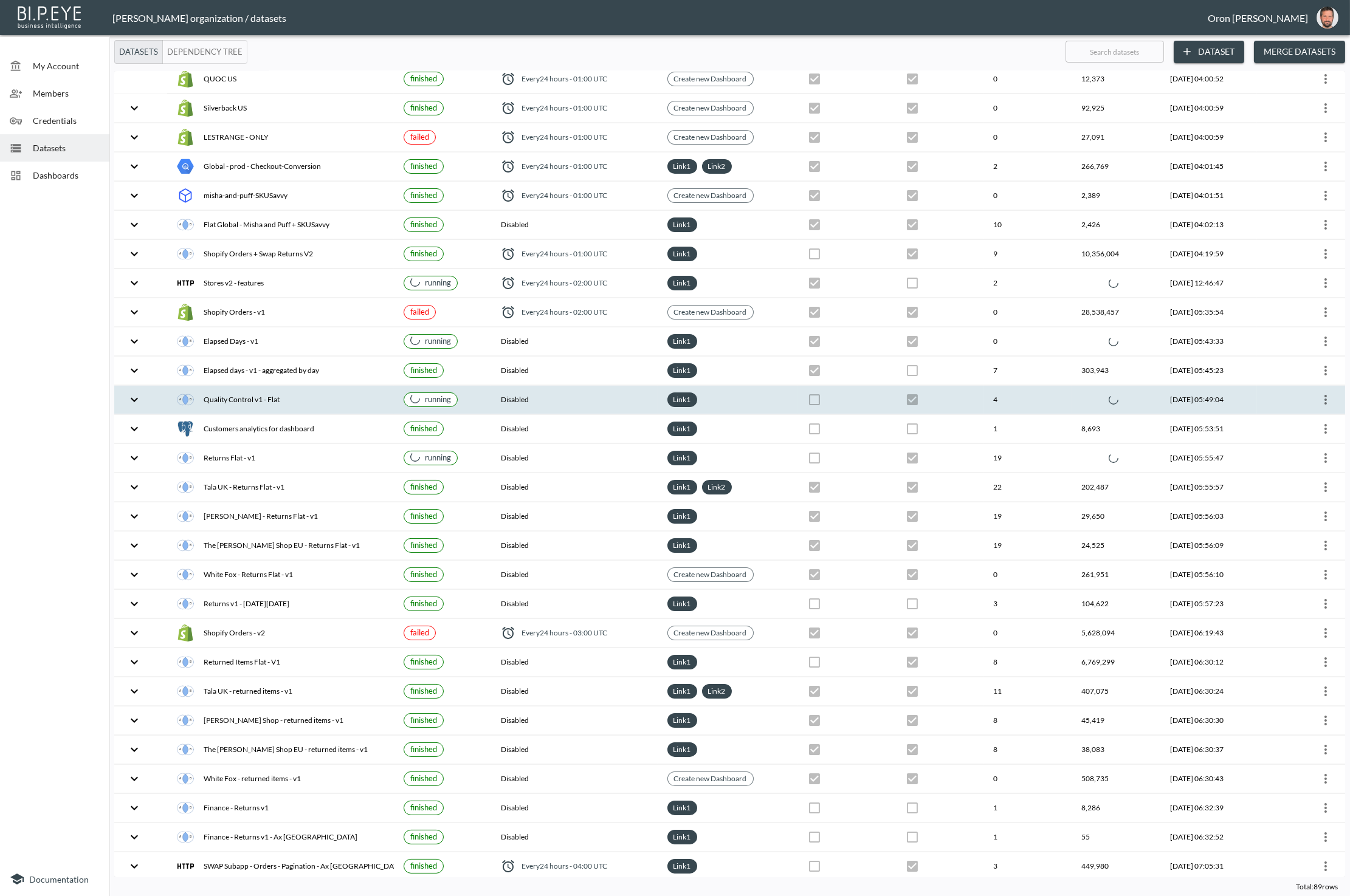
click at [461, 385] on th "running" at bounding box center [442, 399] width 97 height 28
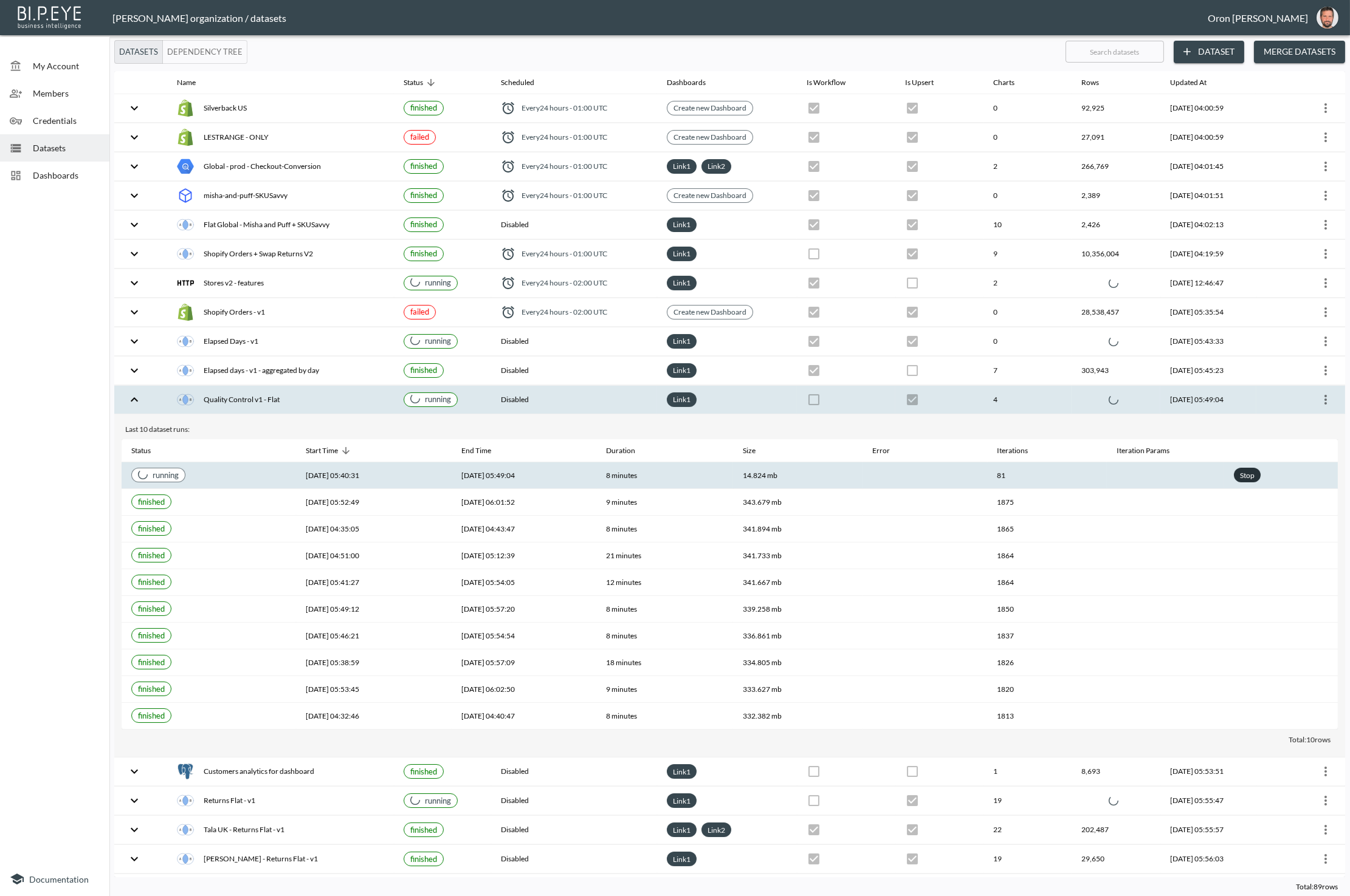
click at [1201, 468] on div "Stop" at bounding box center [1247, 476] width 19 height 16
click at [361, 391] on div "Quality Control v1 - Flat" at bounding box center [280, 400] width 207 height 17
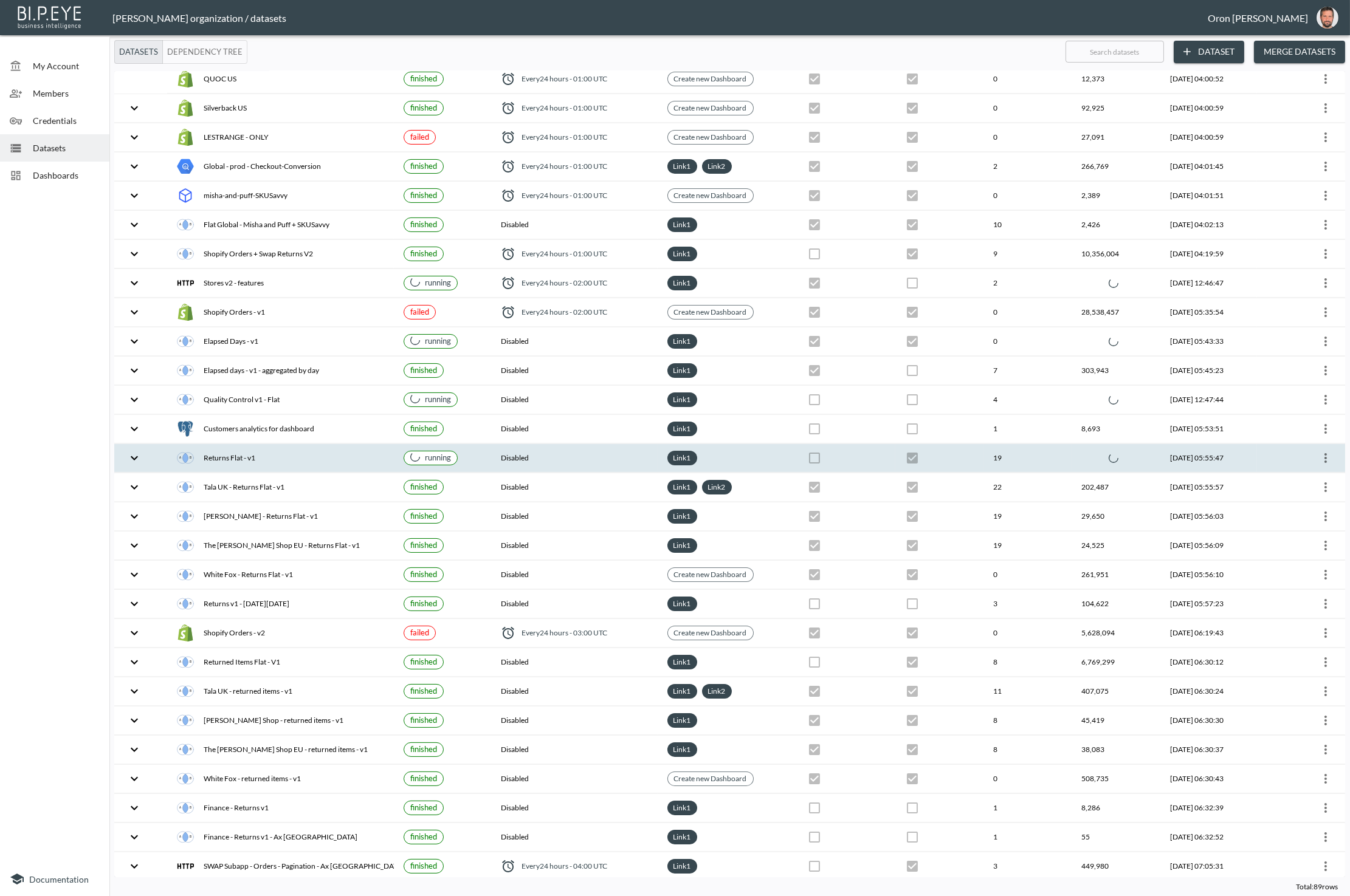
click at [358, 449] on div "Returns Flat - v1" at bounding box center [280, 458] width 207 height 17
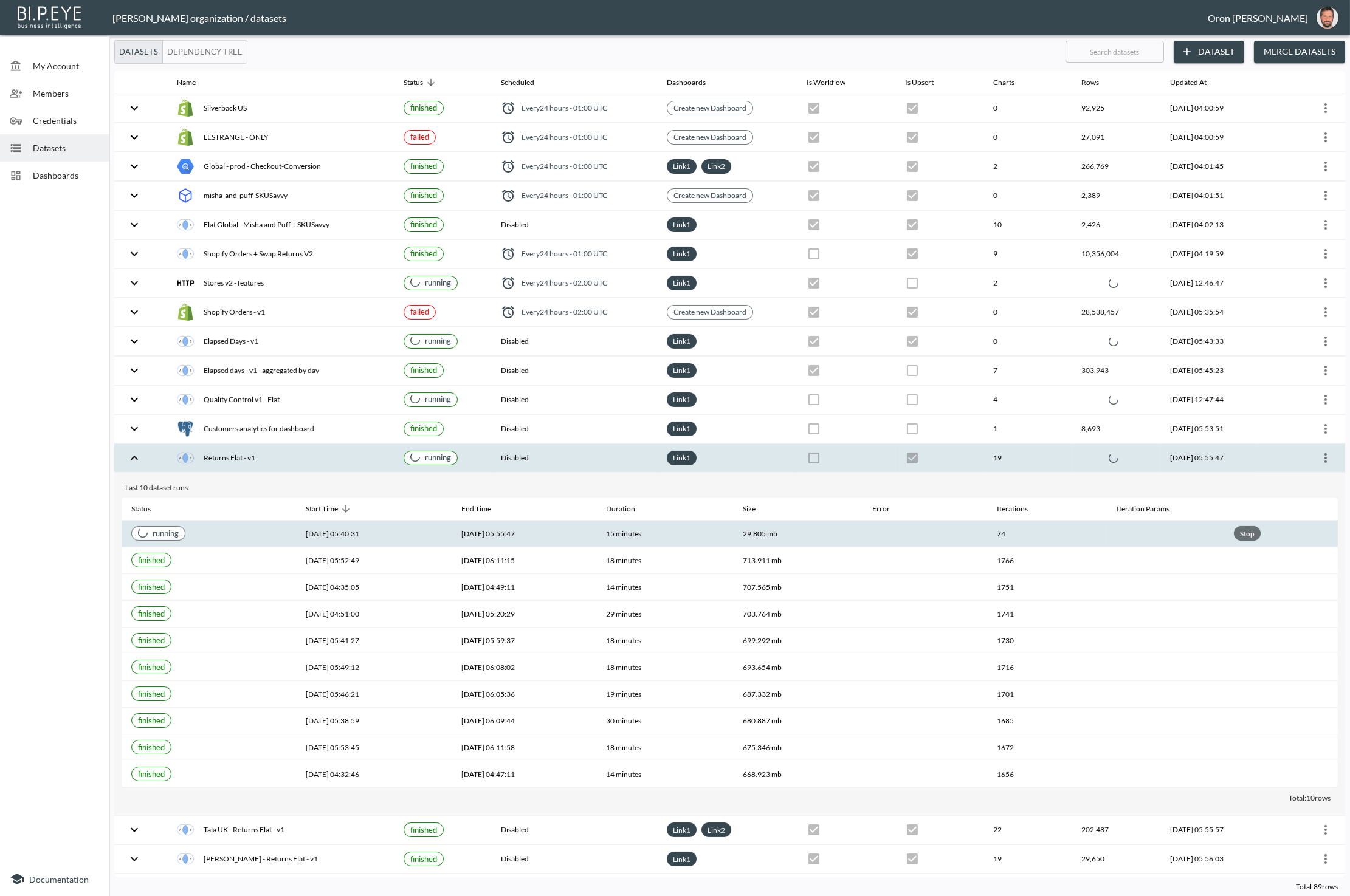
click at [1201, 526] on div "Stop" at bounding box center [1247, 534] width 19 height 16
click at [1101, 444] on th "4,114,844" at bounding box center [1115, 457] width 88 height 28
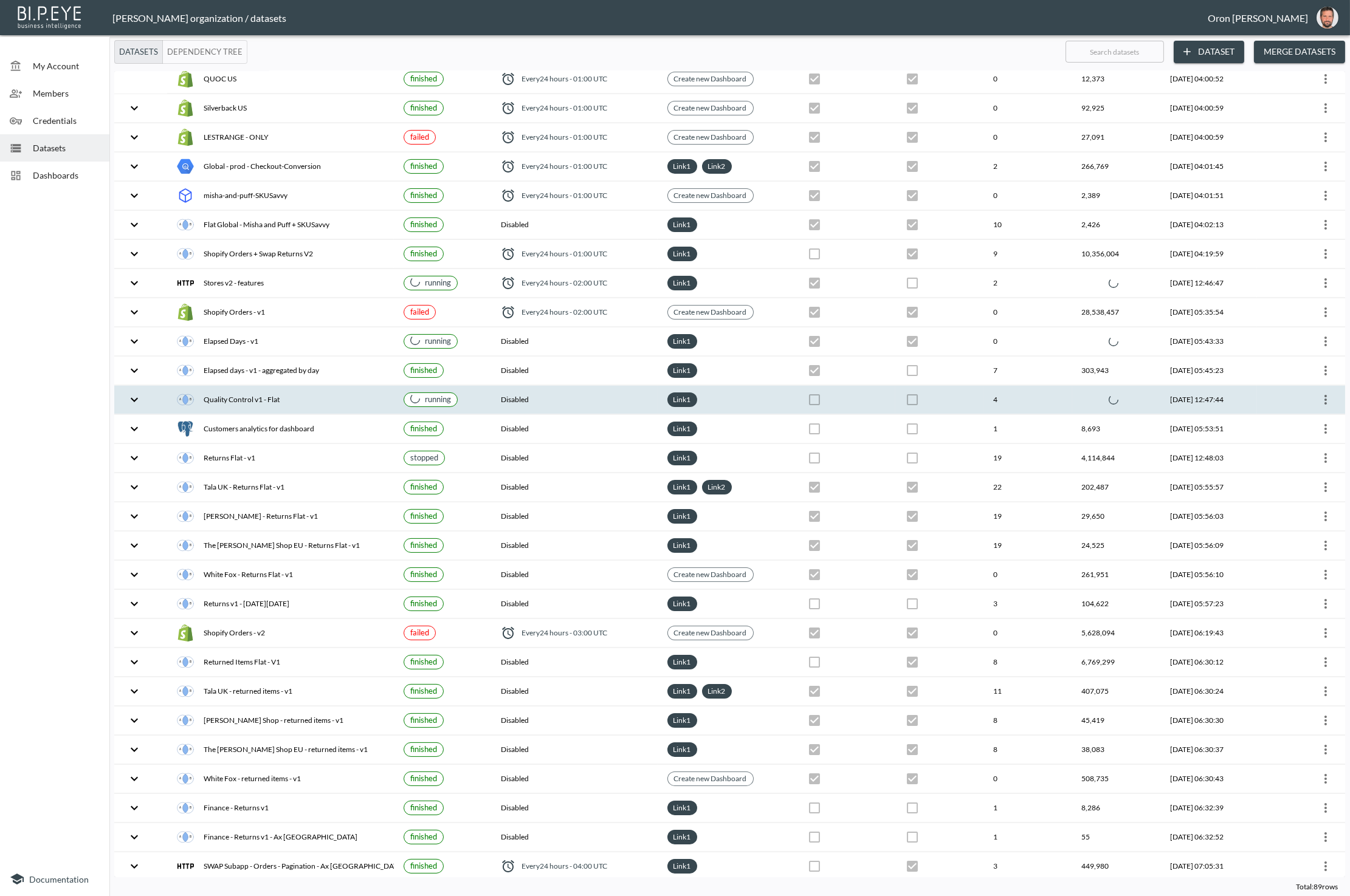
click at [1050, 388] on th "4" at bounding box center [1027, 399] width 88 height 28
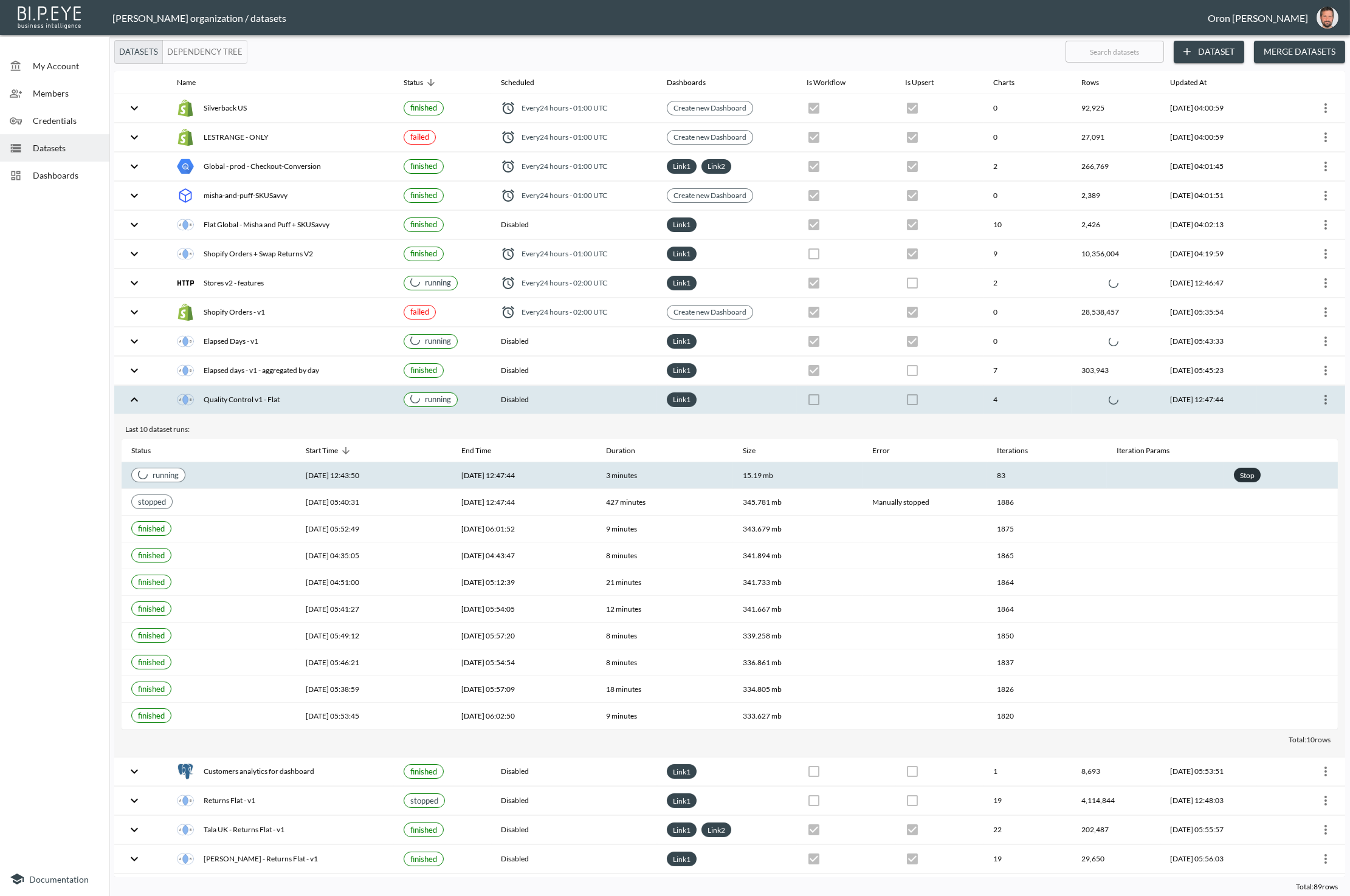
click at [1201, 468] on div "Stop" at bounding box center [1247, 476] width 19 height 16
click at [1099, 385] on th "1,521,586" at bounding box center [1115, 399] width 88 height 28
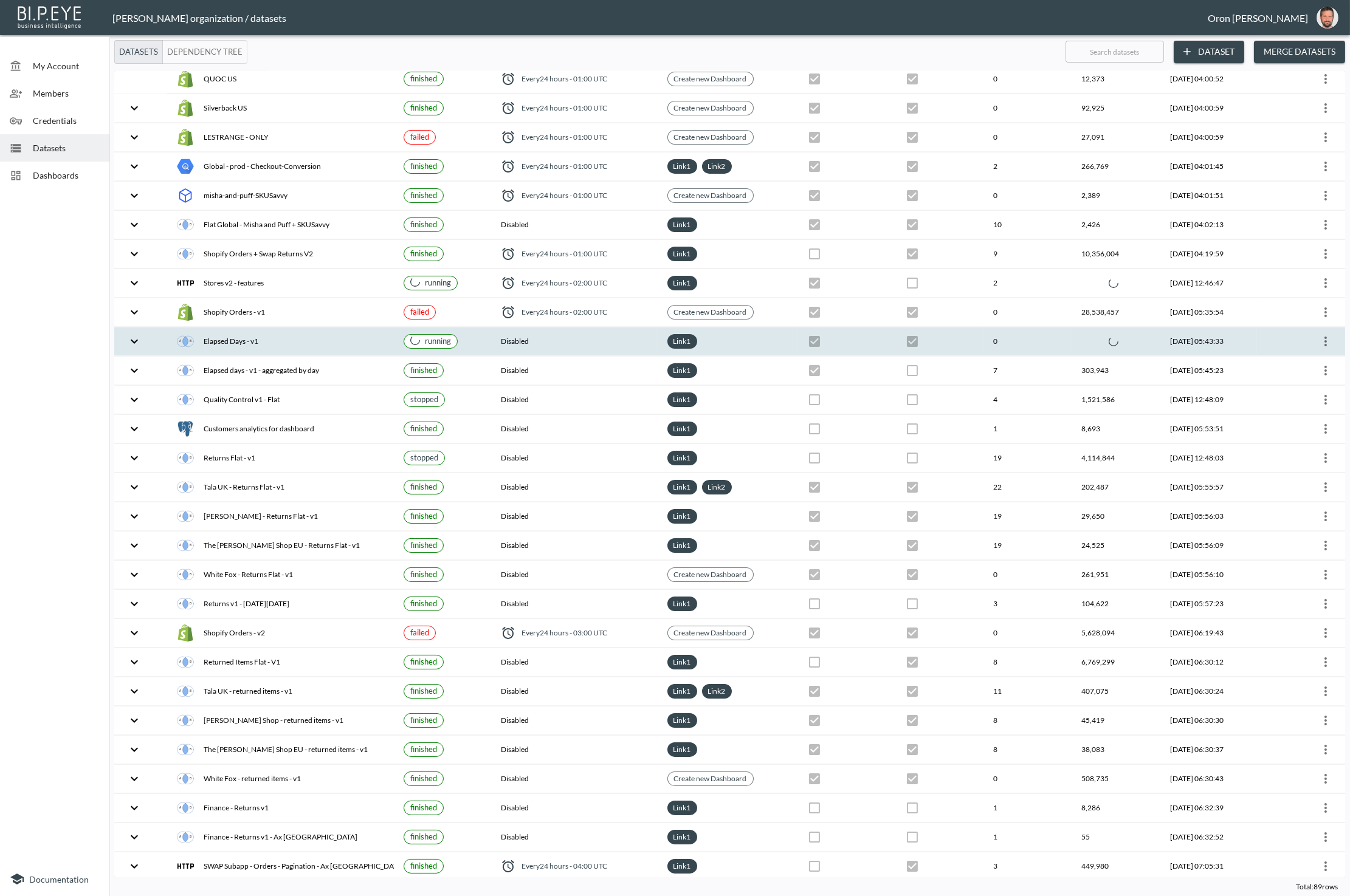
click at [1082, 337] on div at bounding box center [1116, 342] width 69 height 10
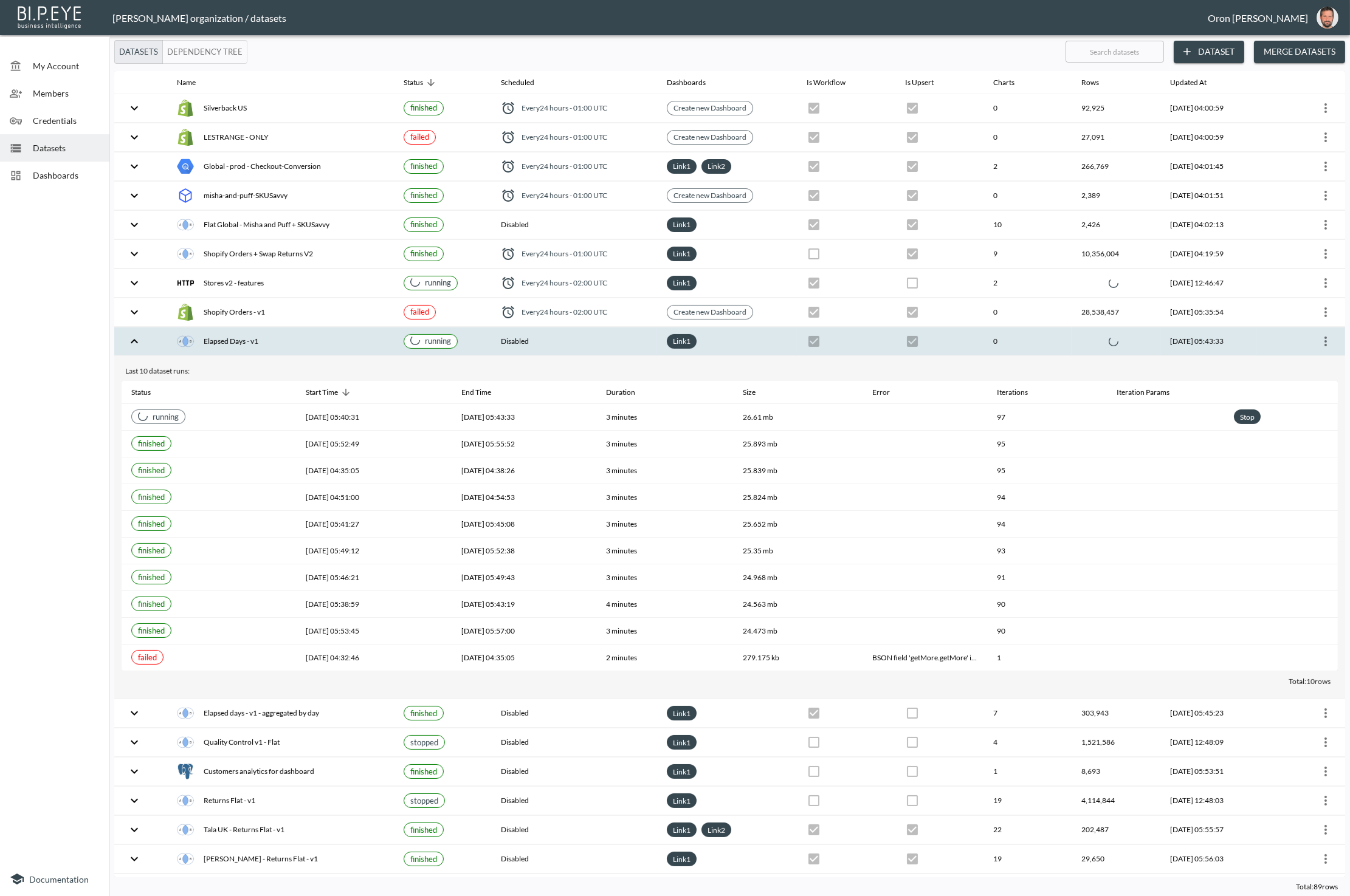
click at [1081, 337] on div at bounding box center [1115, 342] width 69 height 10
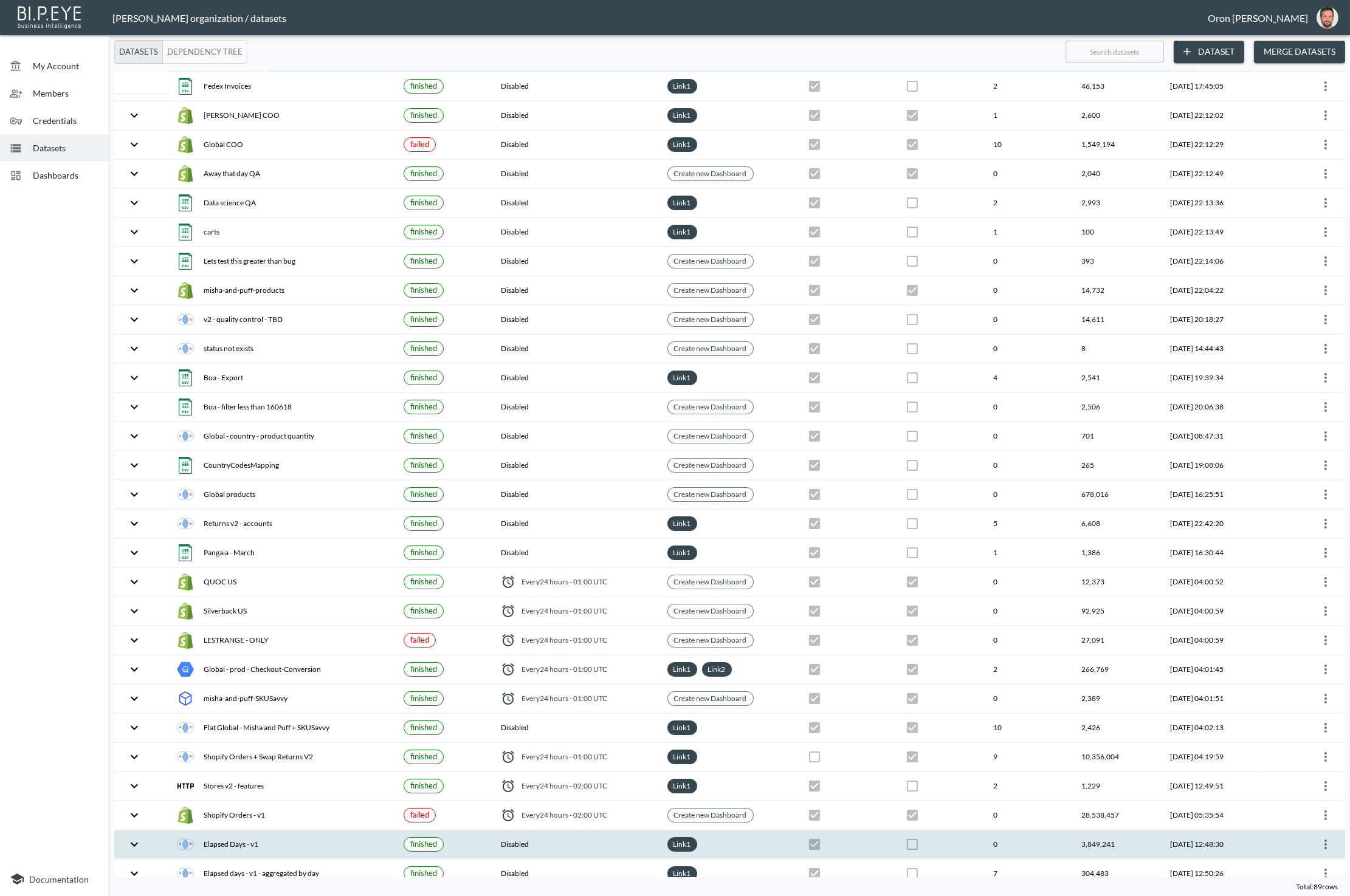
scroll to position [0, 0]
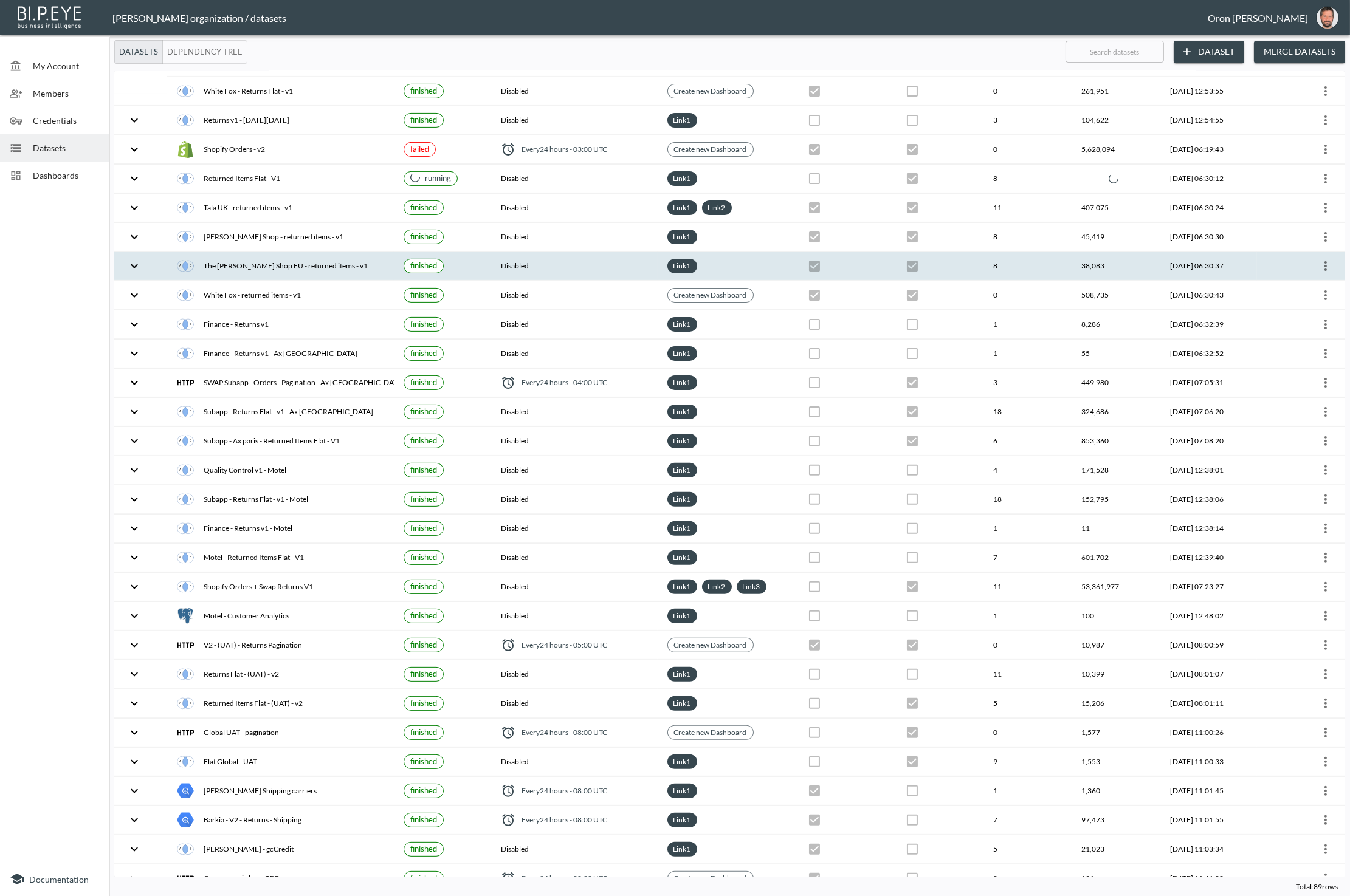
scroll to position [1145, 0]
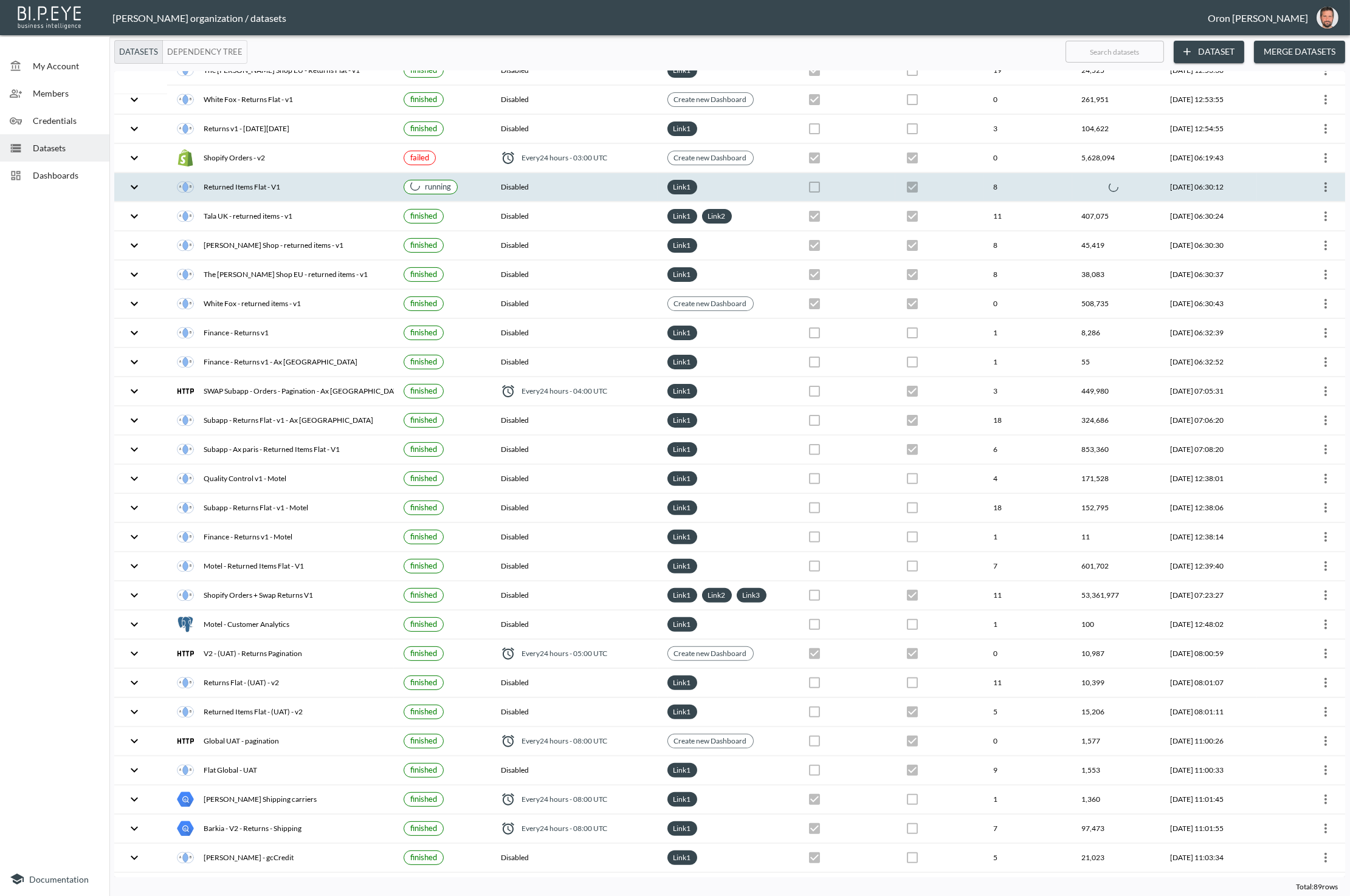
click at [353, 179] on div "Returned Items Flat - V1" at bounding box center [280, 187] width 207 height 17
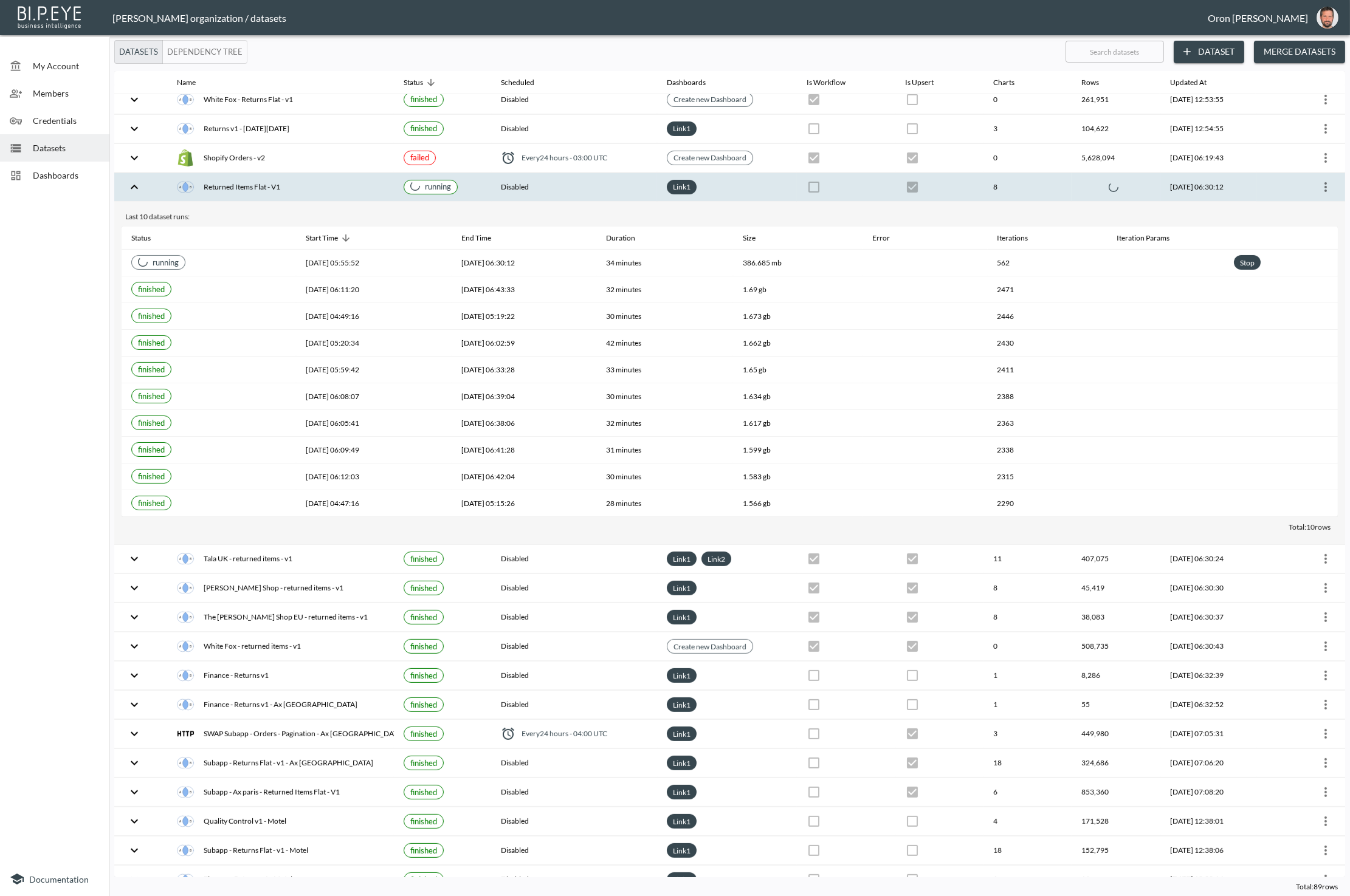
checkbox input "false"
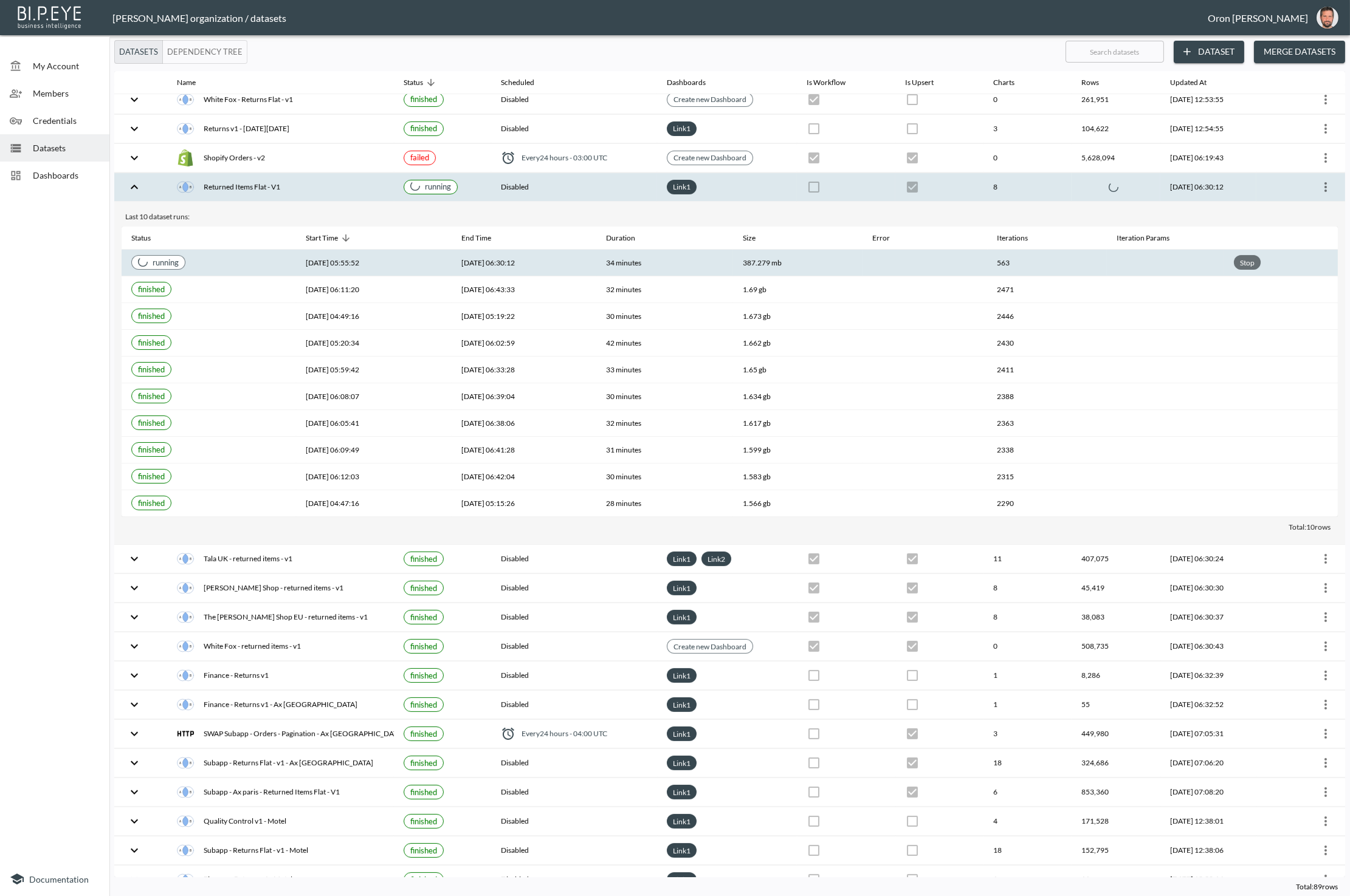
click at [1241, 255] on div "Stop" at bounding box center [1247, 263] width 19 height 16
click at [1248, 255] on div "Stop" at bounding box center [1247, 263] width 19 height 16
click at [1079, 173] on th "6,769,299" at bounding box center [1115, 186] width 88 height 28
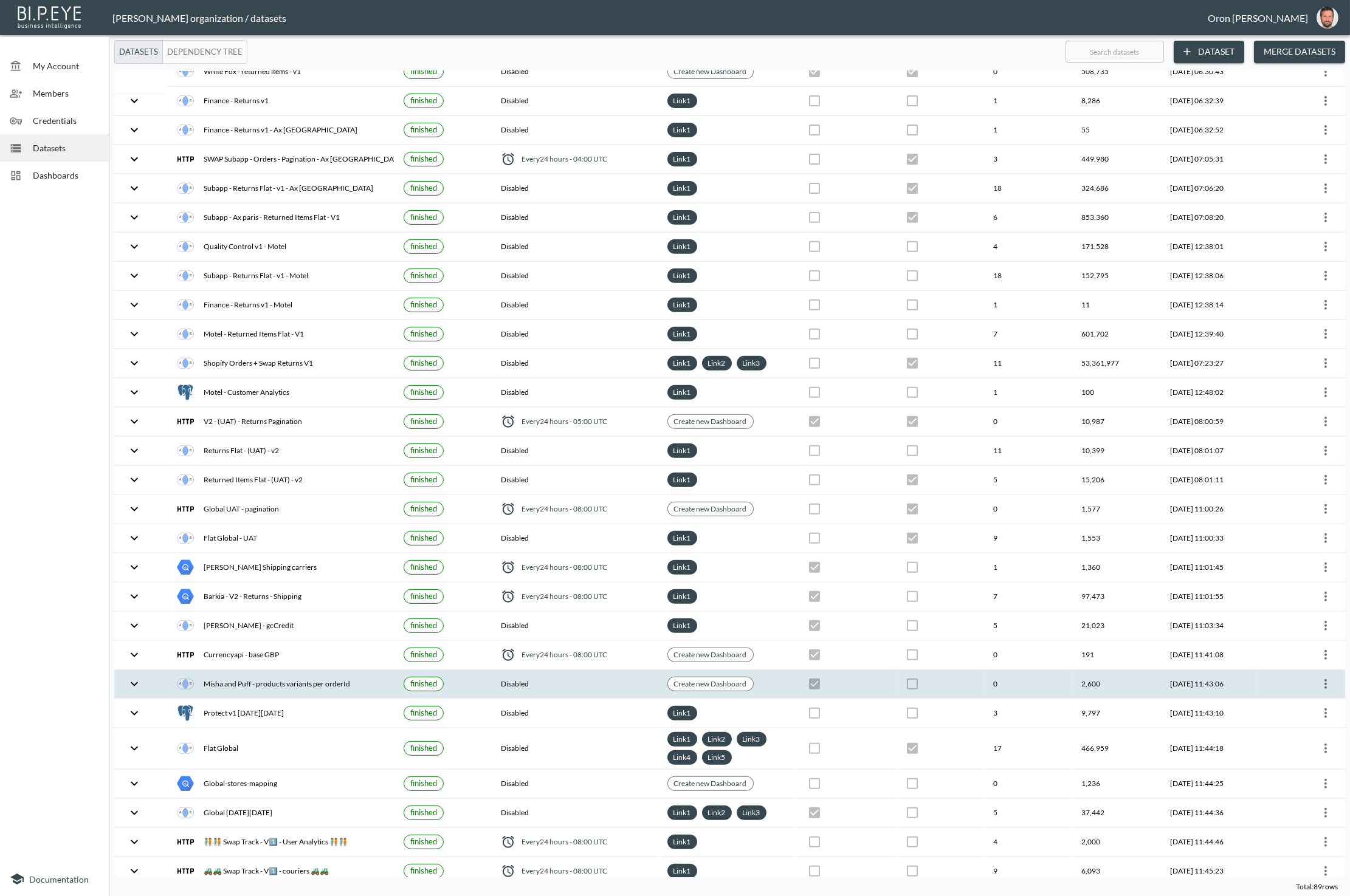
scroll to position [1710, 0]
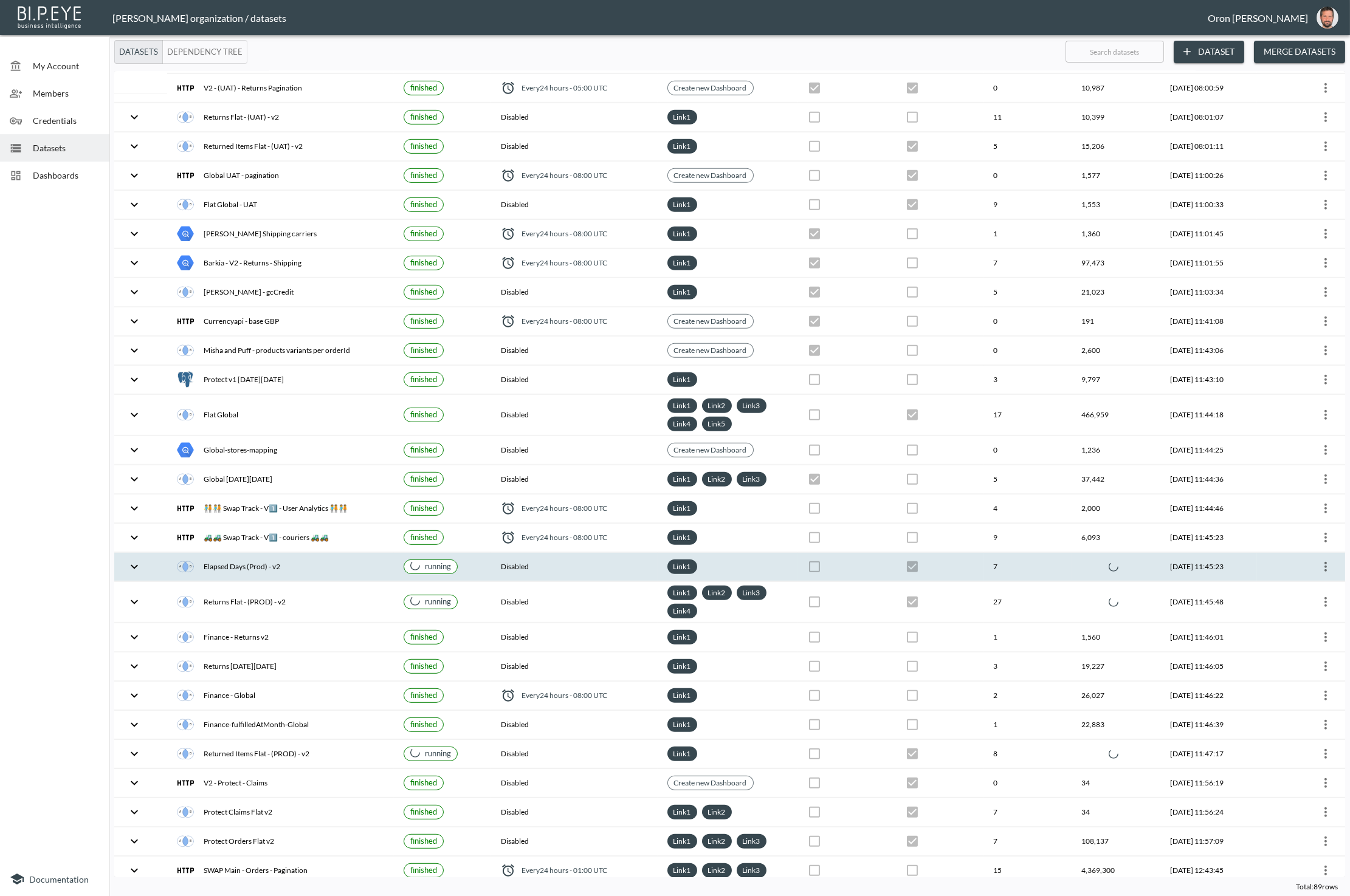
click at [983, 552] on th "7" at bounding box center [1027, 566] width 88 height 28
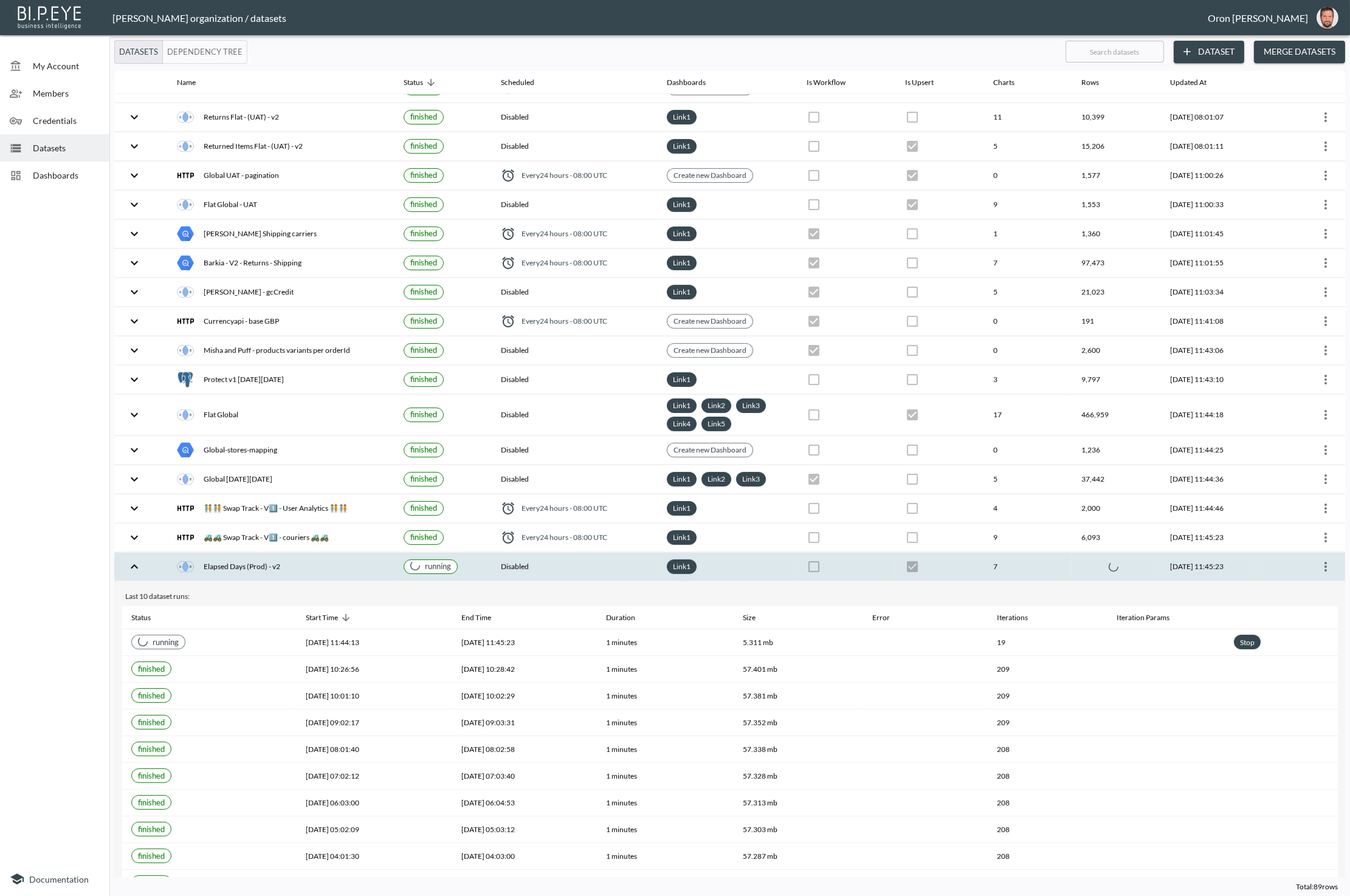
click at [1131, 552] on th at bounding box center [1115, 566] width 88 height 28
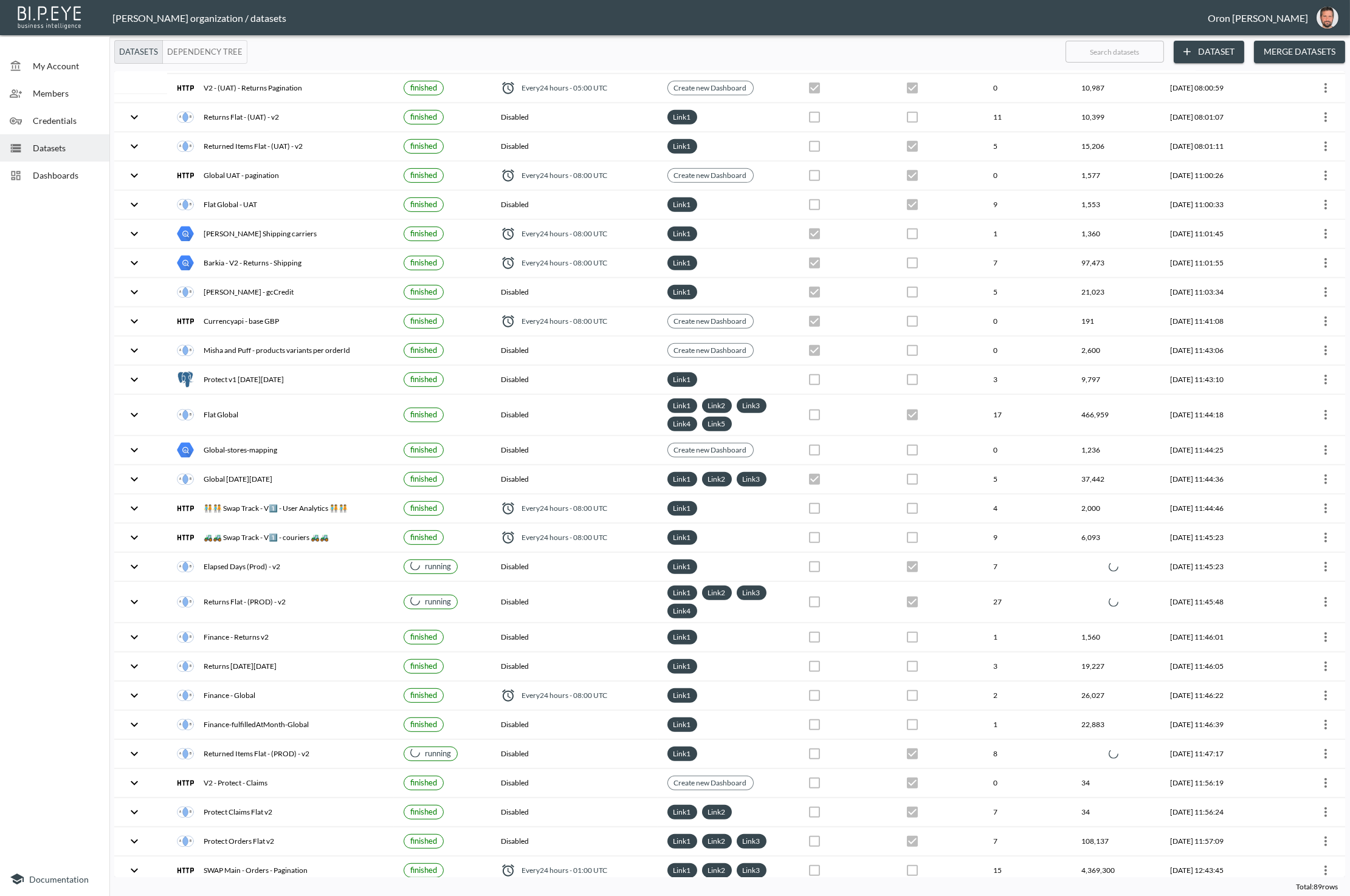
scroll to position [0, 0]
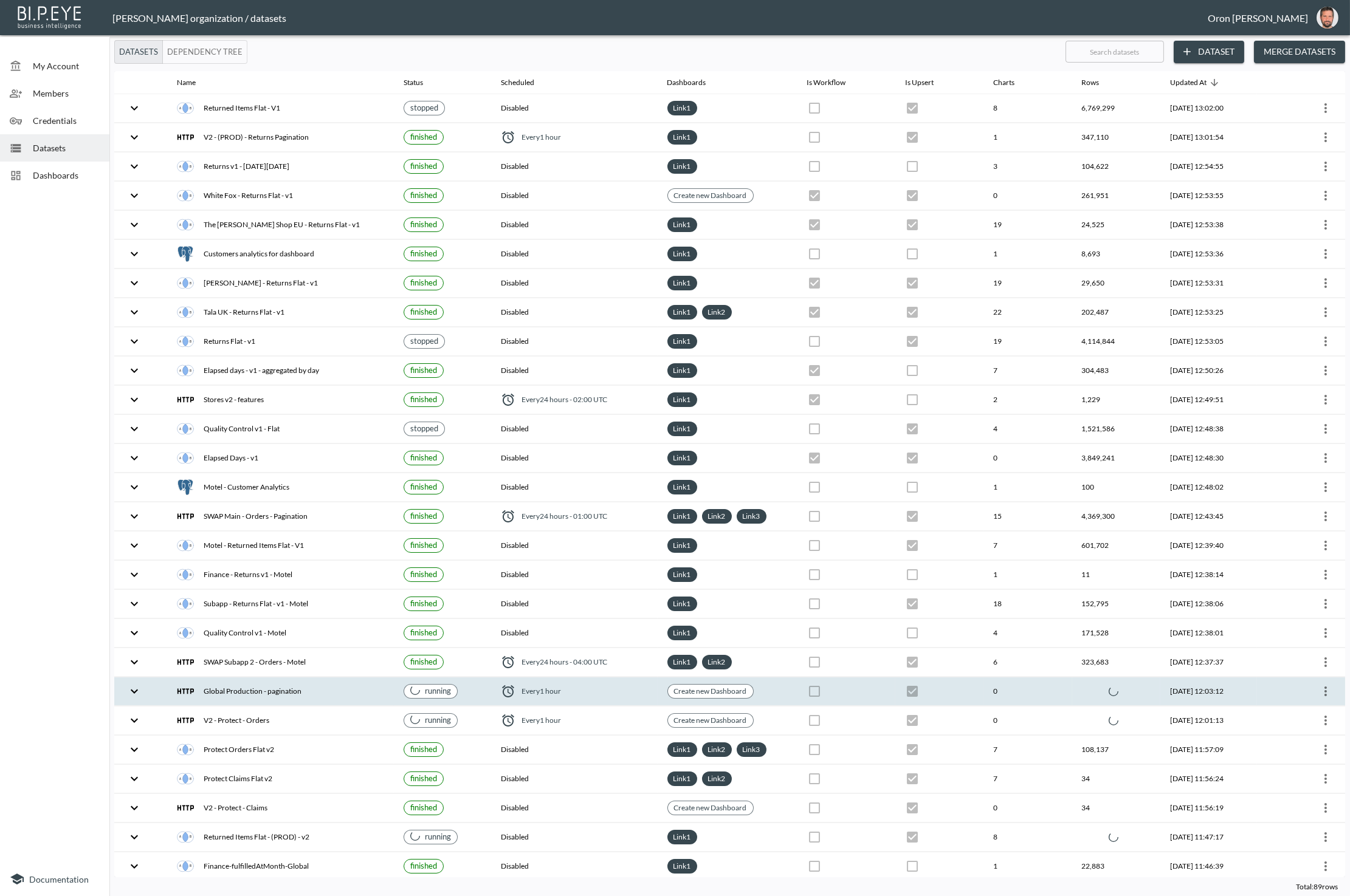
click at [1129, 678] on th at bounding box center [1116, 691] width 88 height 28
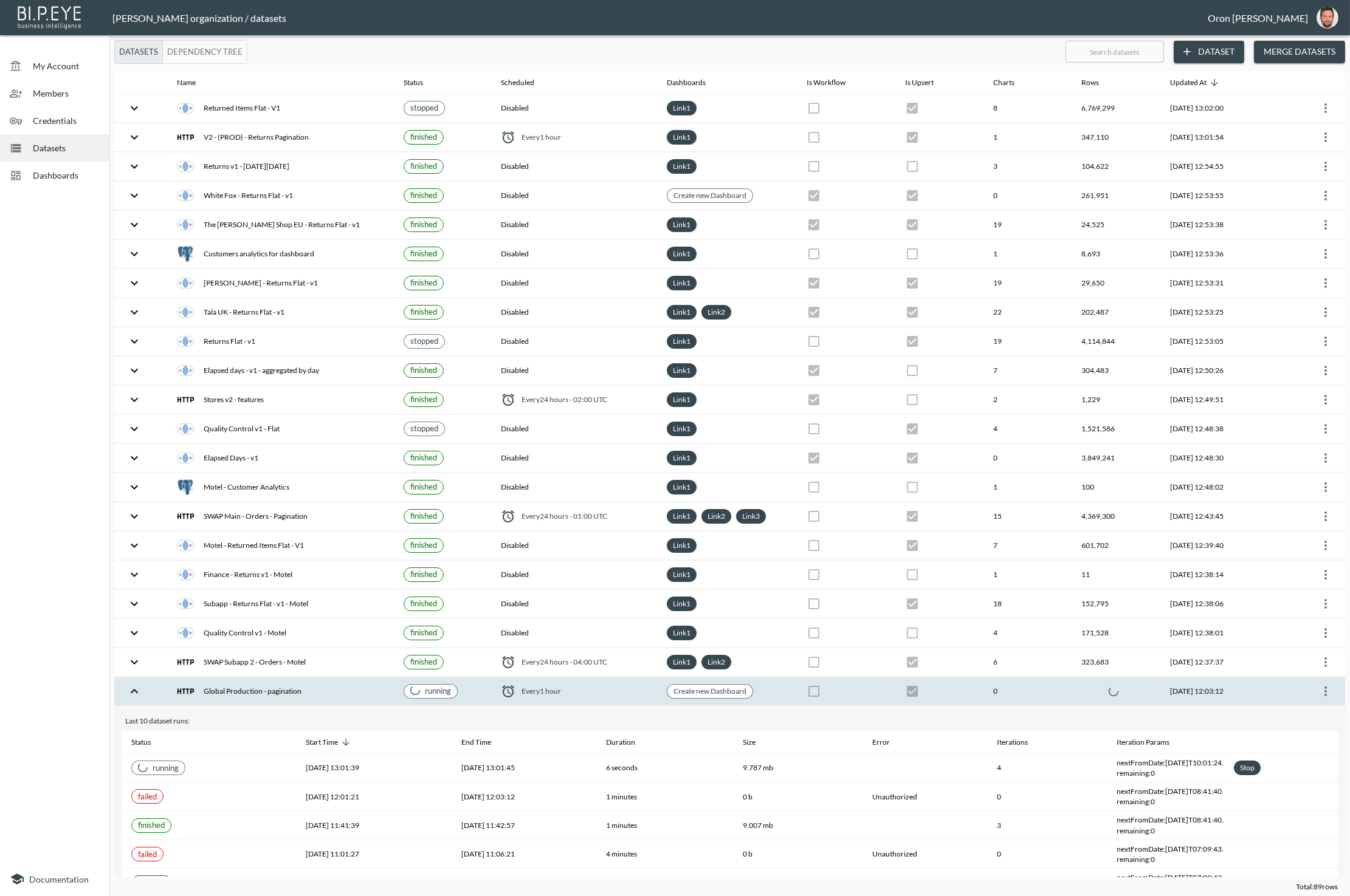
click at [1129, 678] on th at bounding box center [1115, 691] width 88 height 28
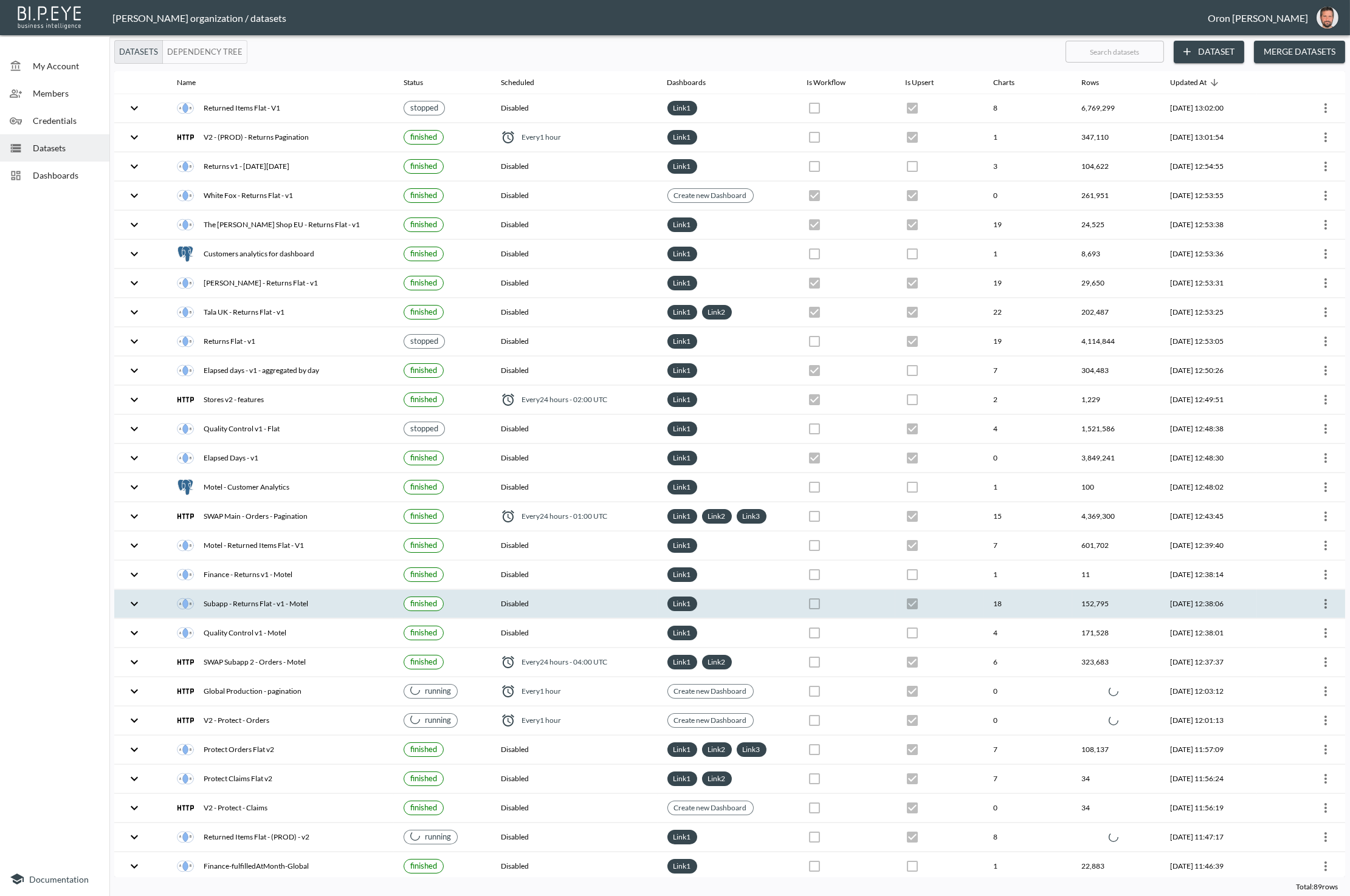
checkbox input "true"
checkbox input "false"
checkbox input "true"
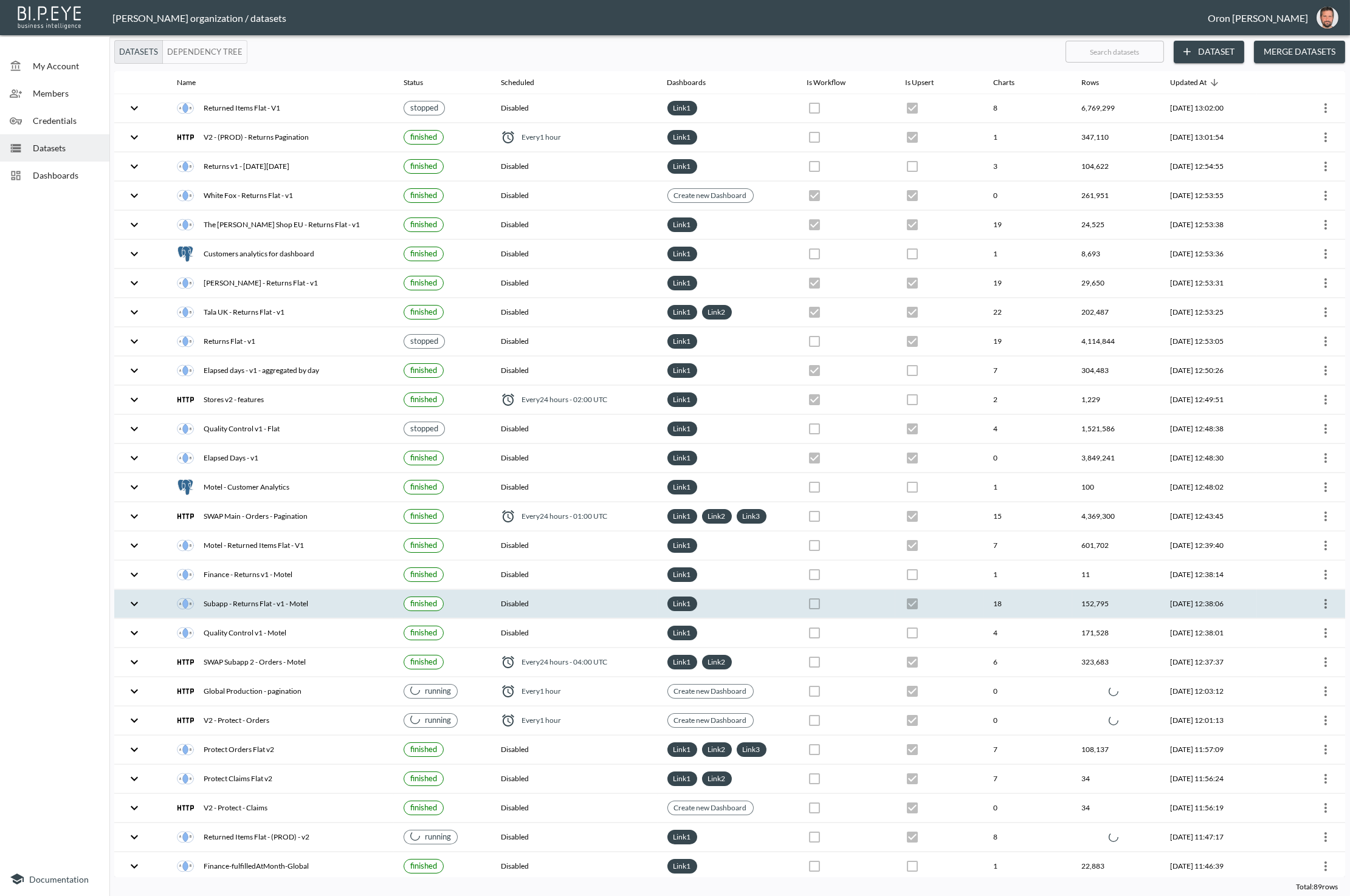
checkbox input "false"
checkbox input "true"
checkbox input "false"
checkbox input "true"
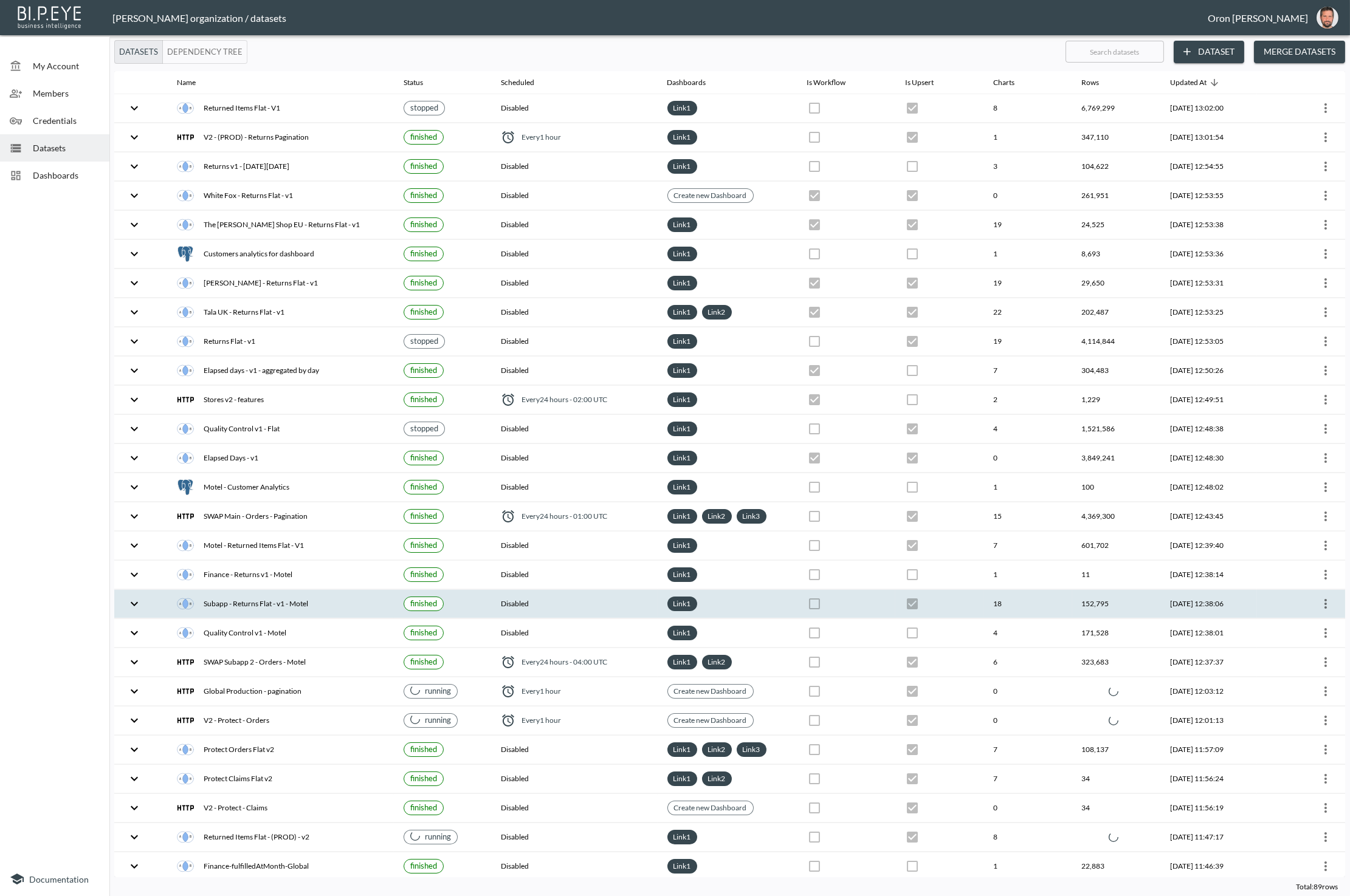
checkbox input "true"
checkbox input "false"
checkbox input "true"
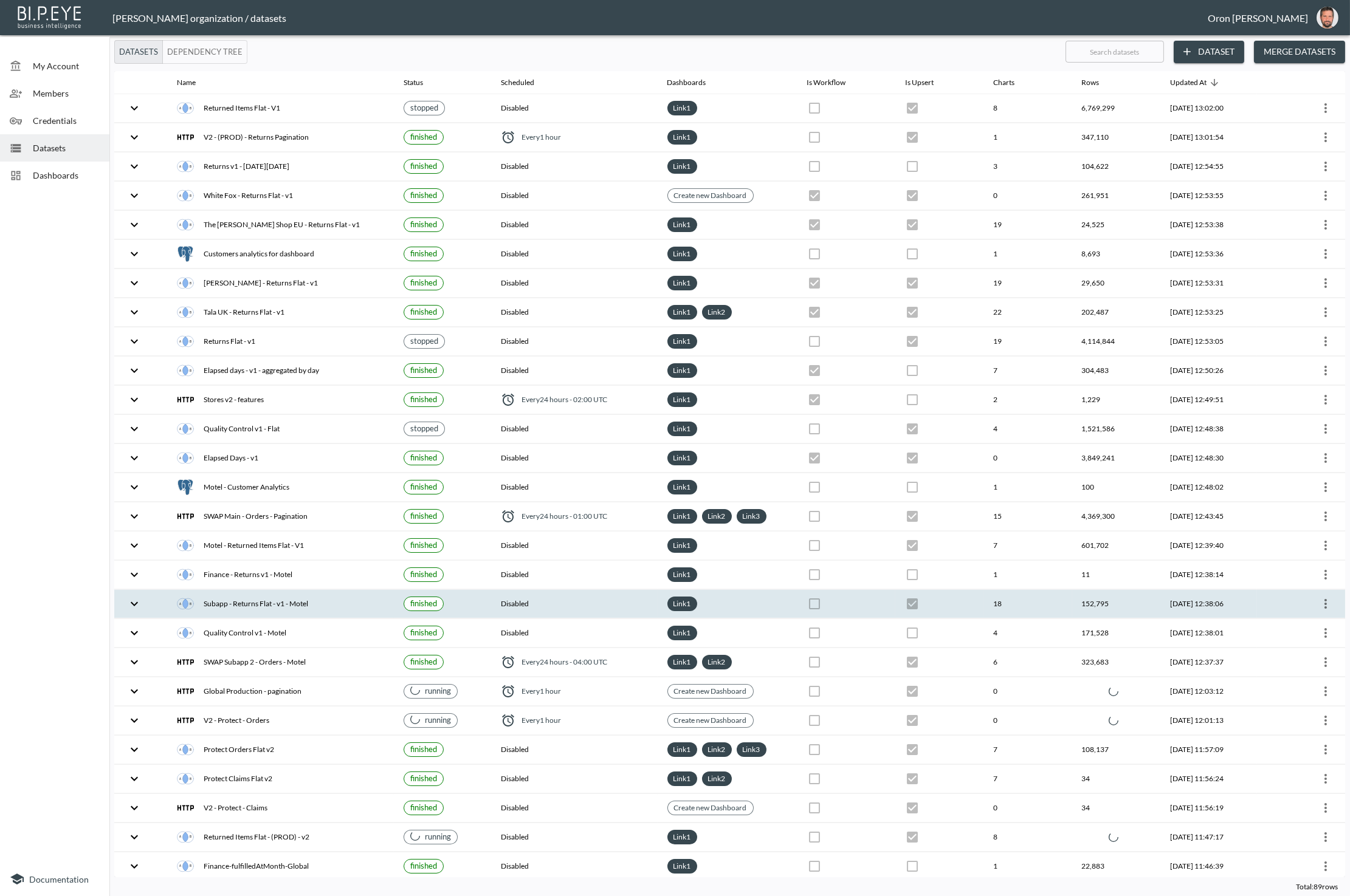
checkbox input "false"
checkbox input "true"
checkbox input "false"
checkbox input "true"
checkbox input "false"
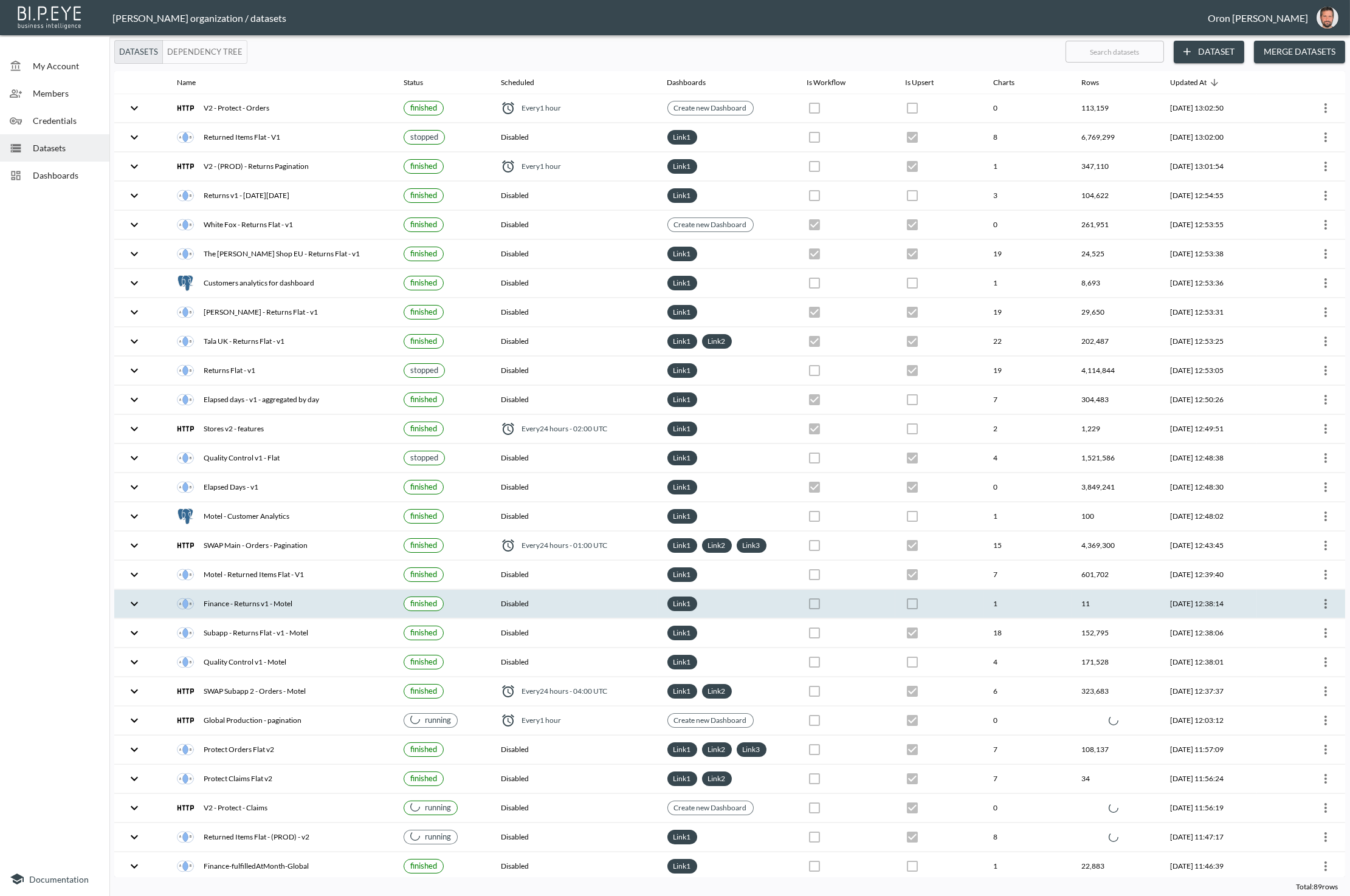
checkbox input "true"
checkbox input "false"
checkbox input "true"
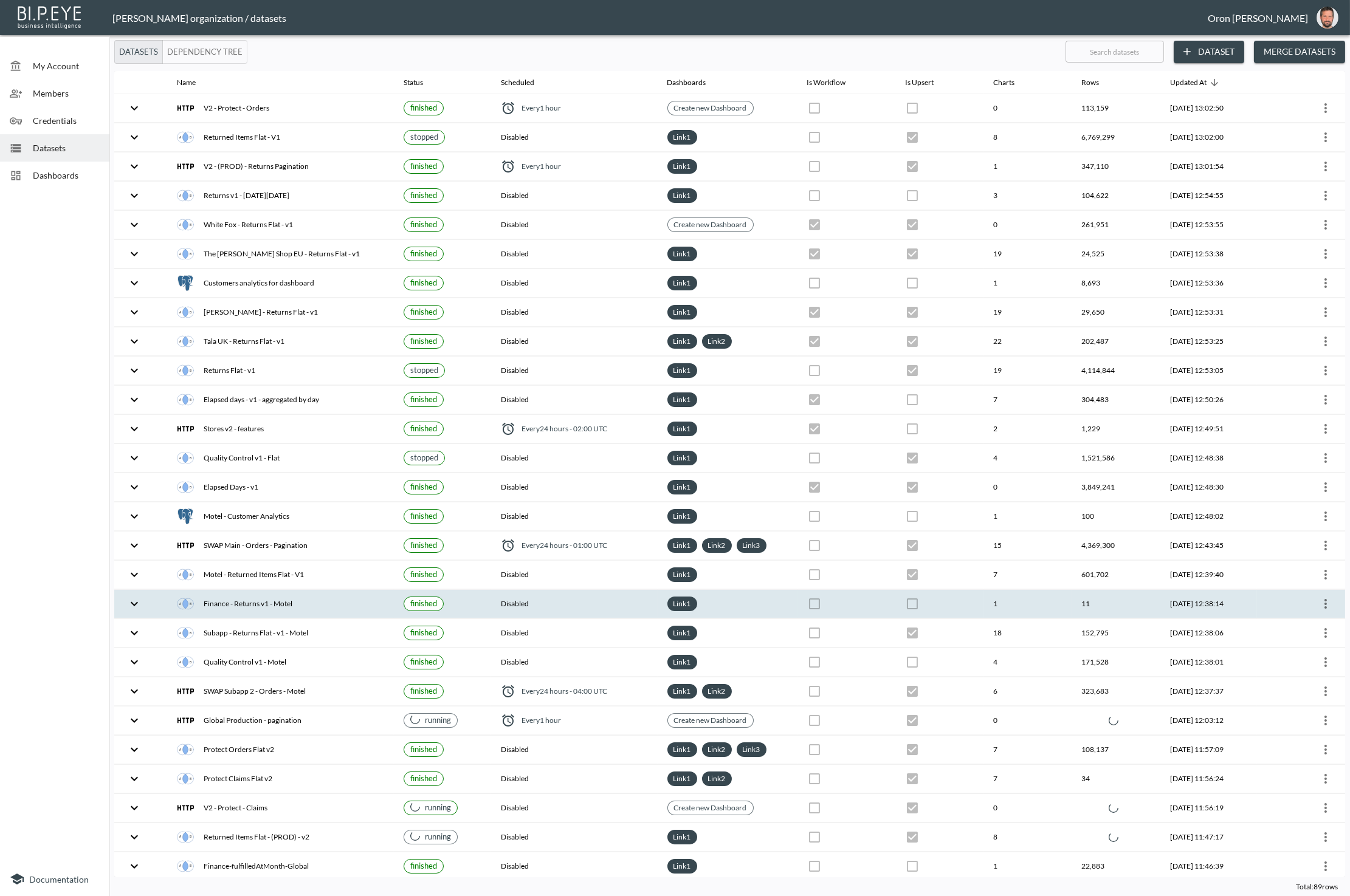
checkbox input "false"
checkbox input "true"
checkbox input "false"
checkbox input "true"
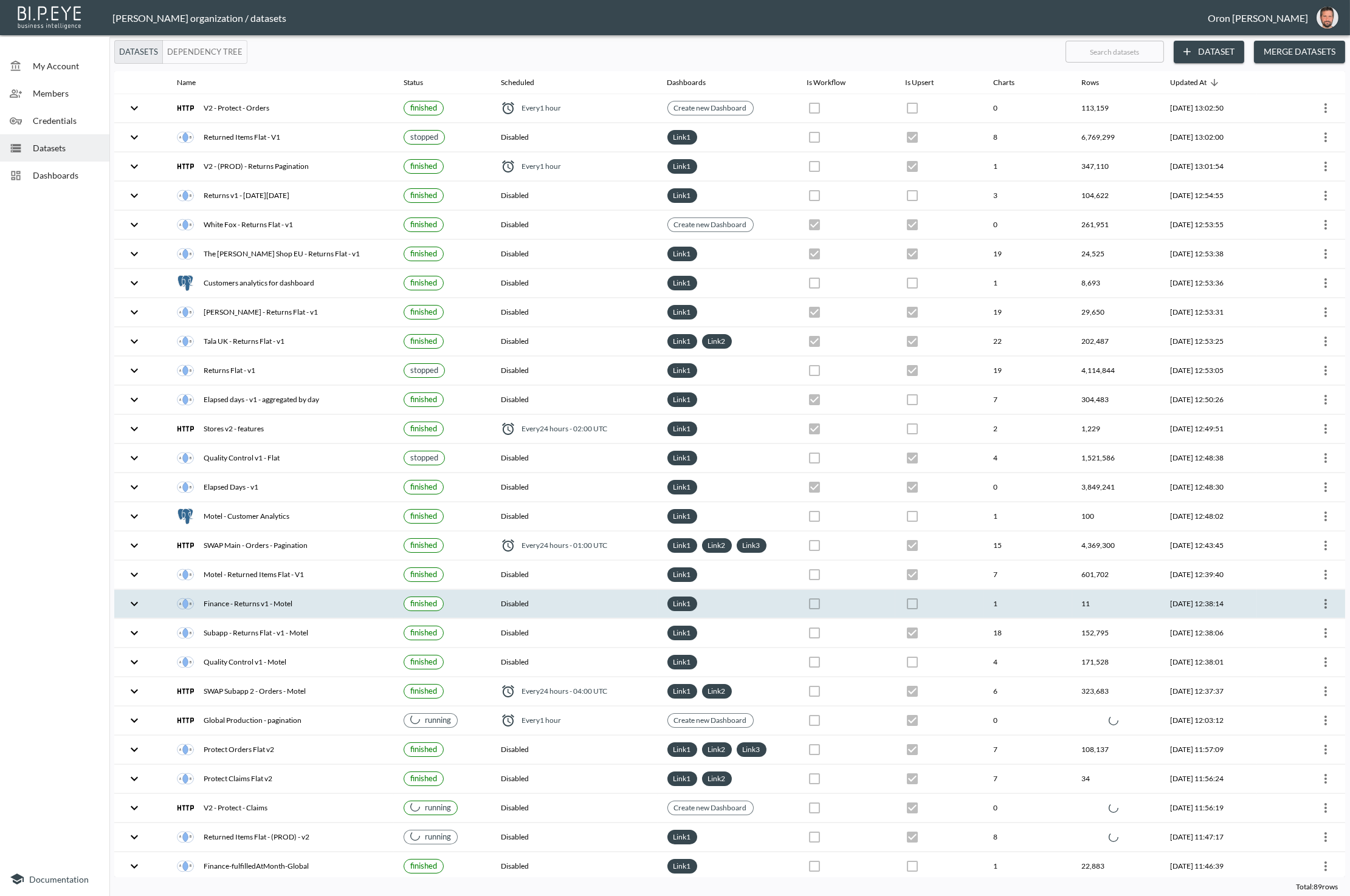
checkbox input "true"
checkbox input "false"
checkbox input "true"
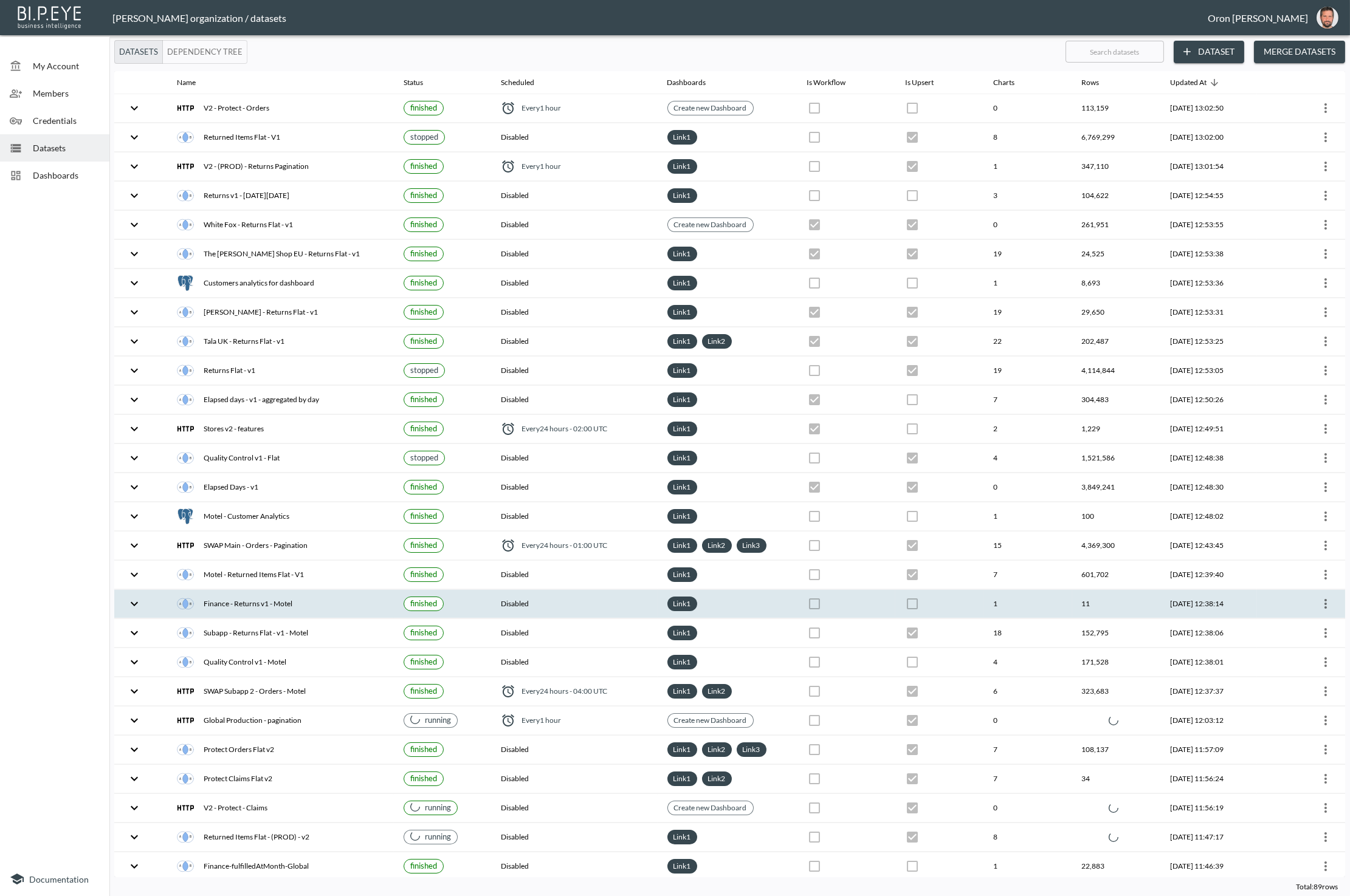
checkbox input "false"
checkbox input "true"
checkbox input "false"
checkbox input "true"
checkbox input "false"
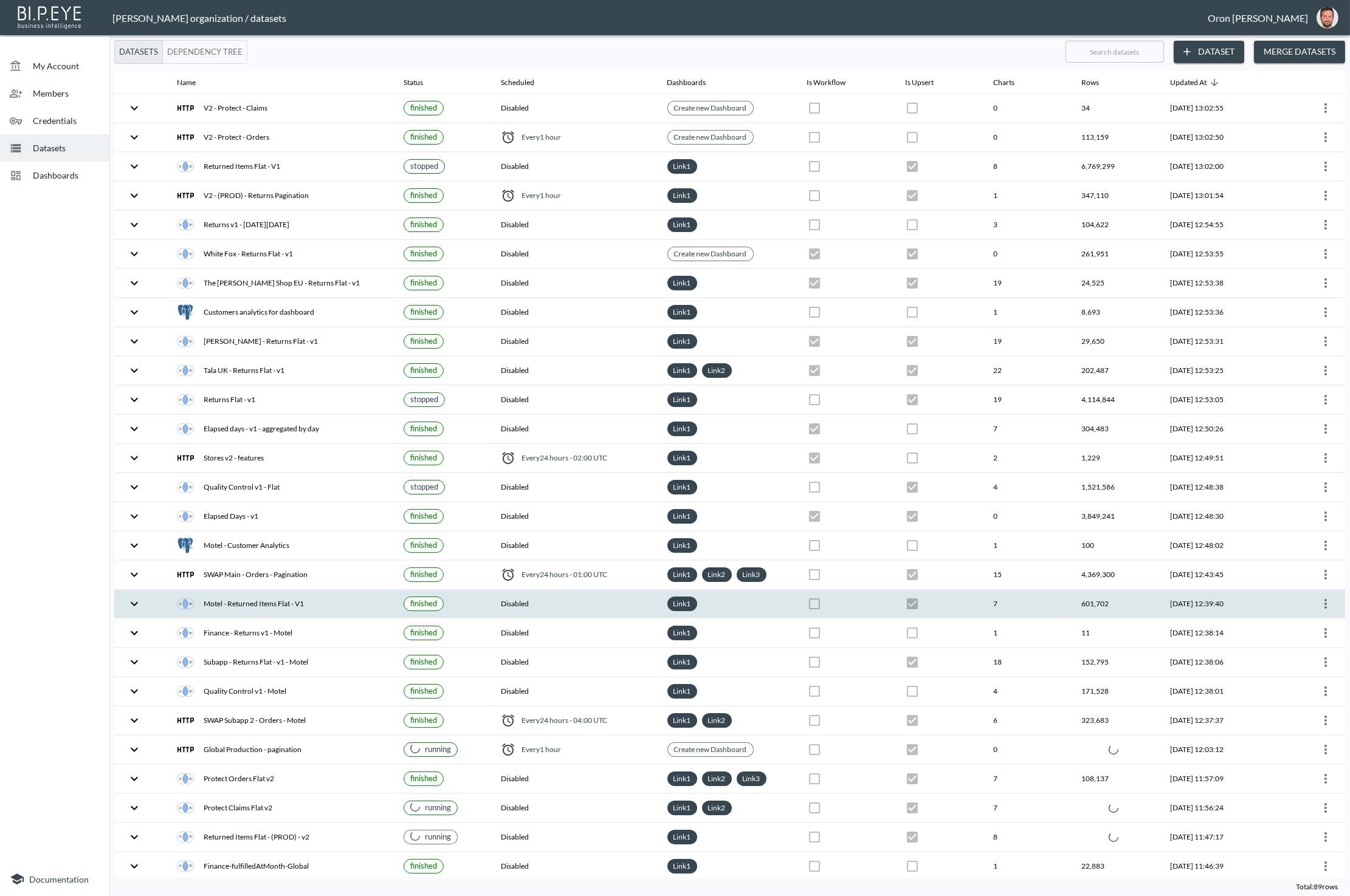
checkbox input "false"
checkbox input "true"
checkbox input "false"
checkbox input "true"
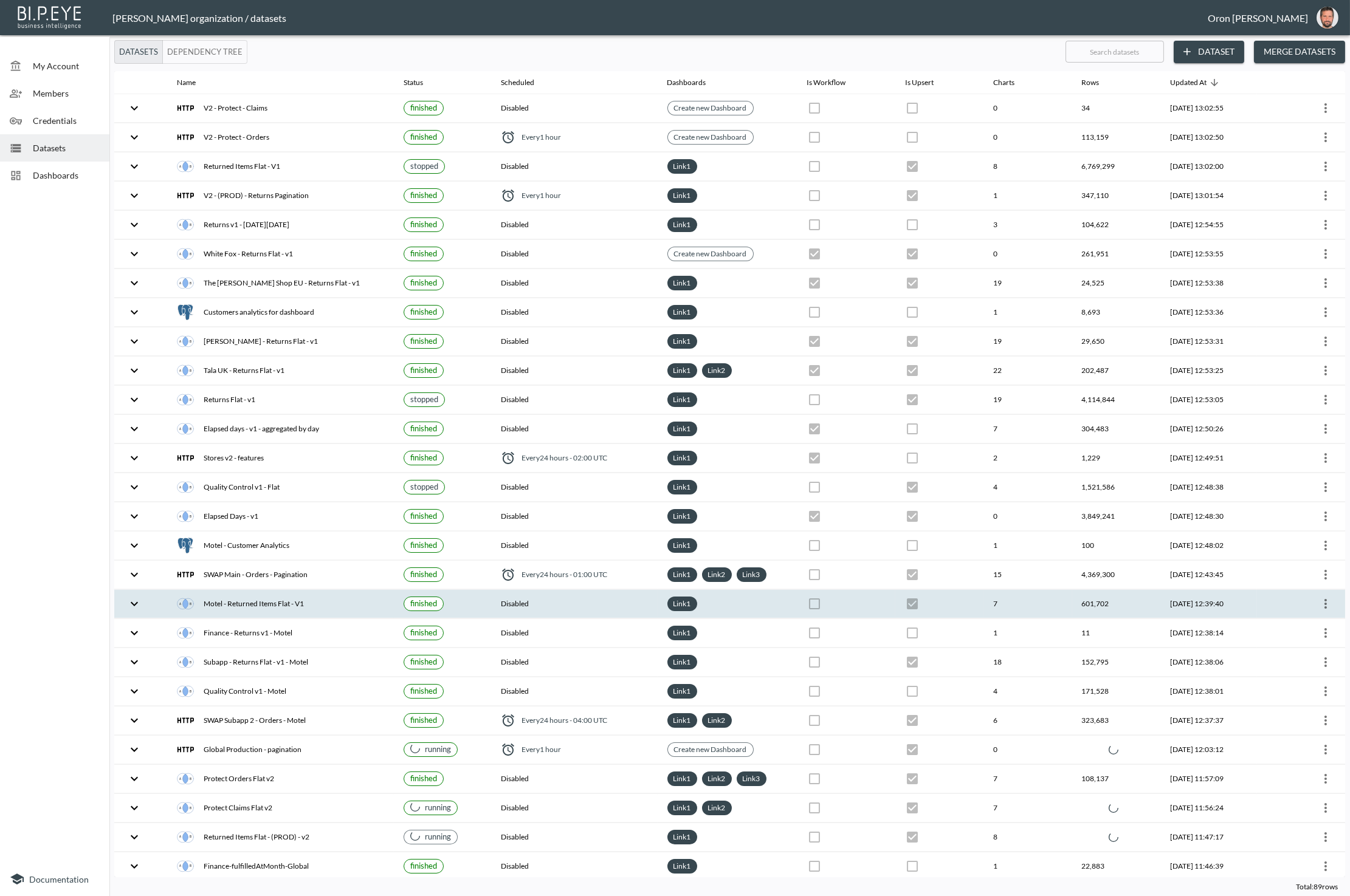
checkbox input "true"
checkbox input "false"
checkbox input "true"
checkbox input "false"
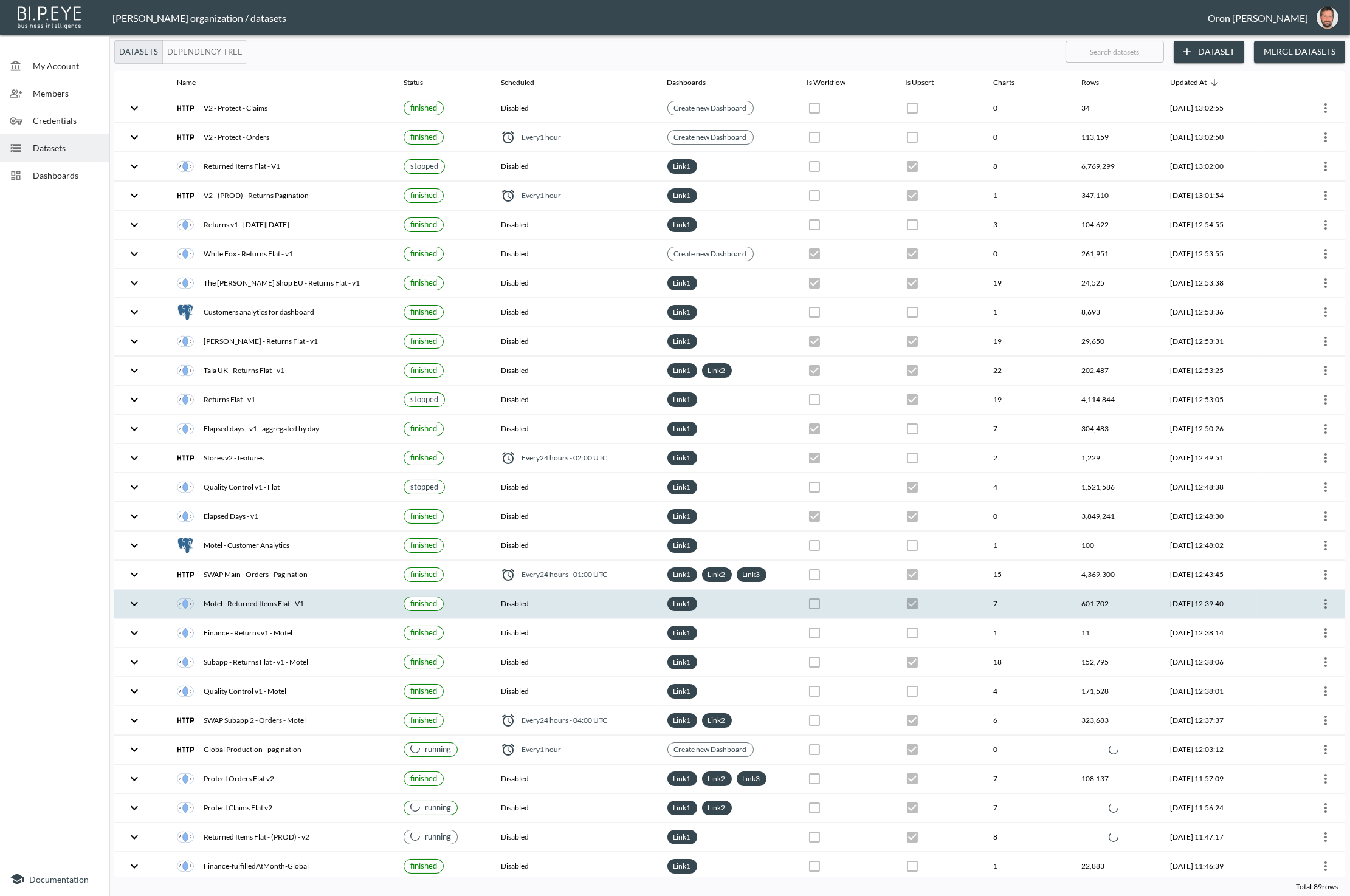
checkbox input "true"
checkbox input "false"
checkbox input "true"
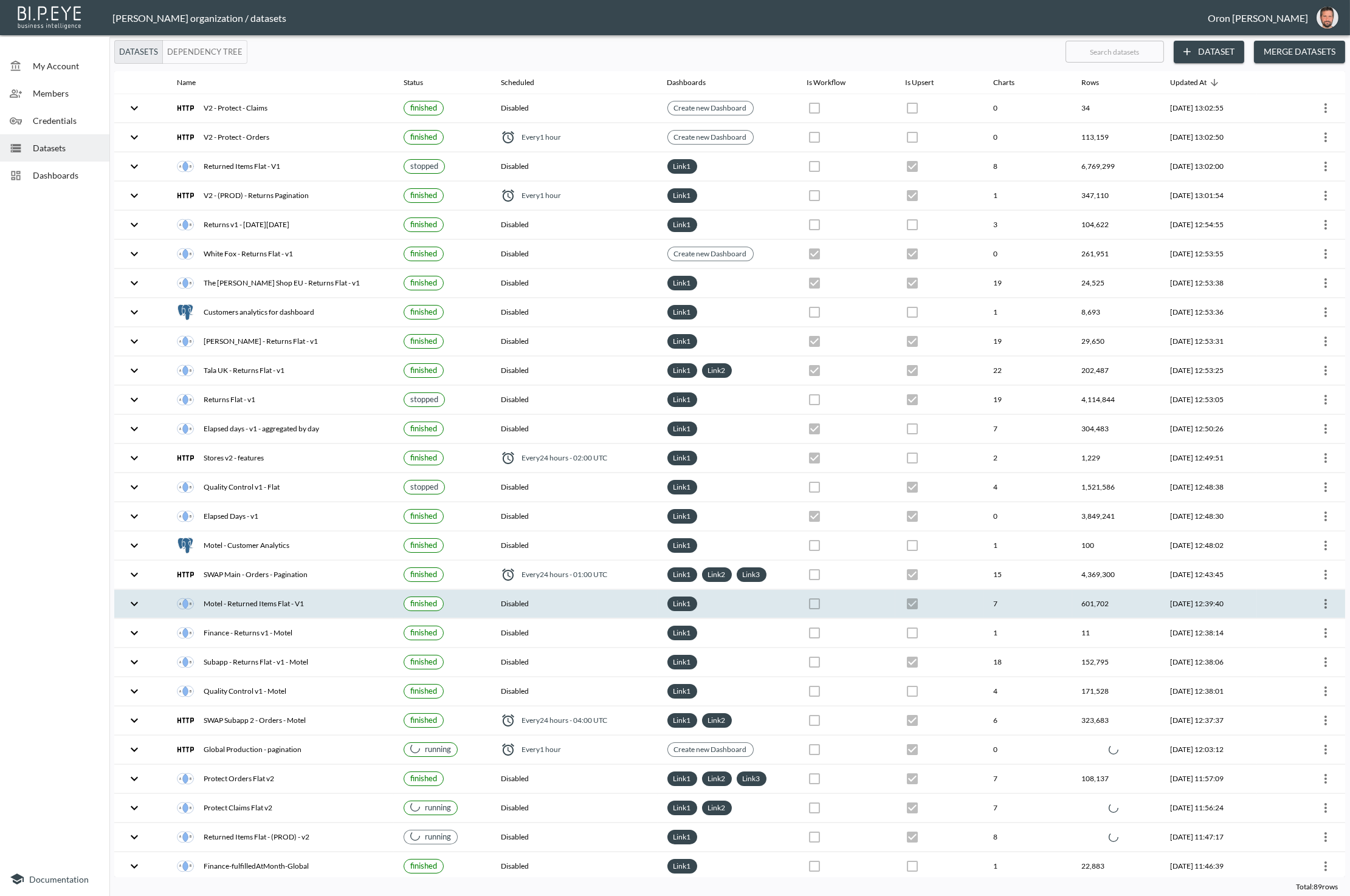
checkbox input "true"
checkbox input "false"
checkbox input "true"
checkbox input "false"
checkbox input "true"
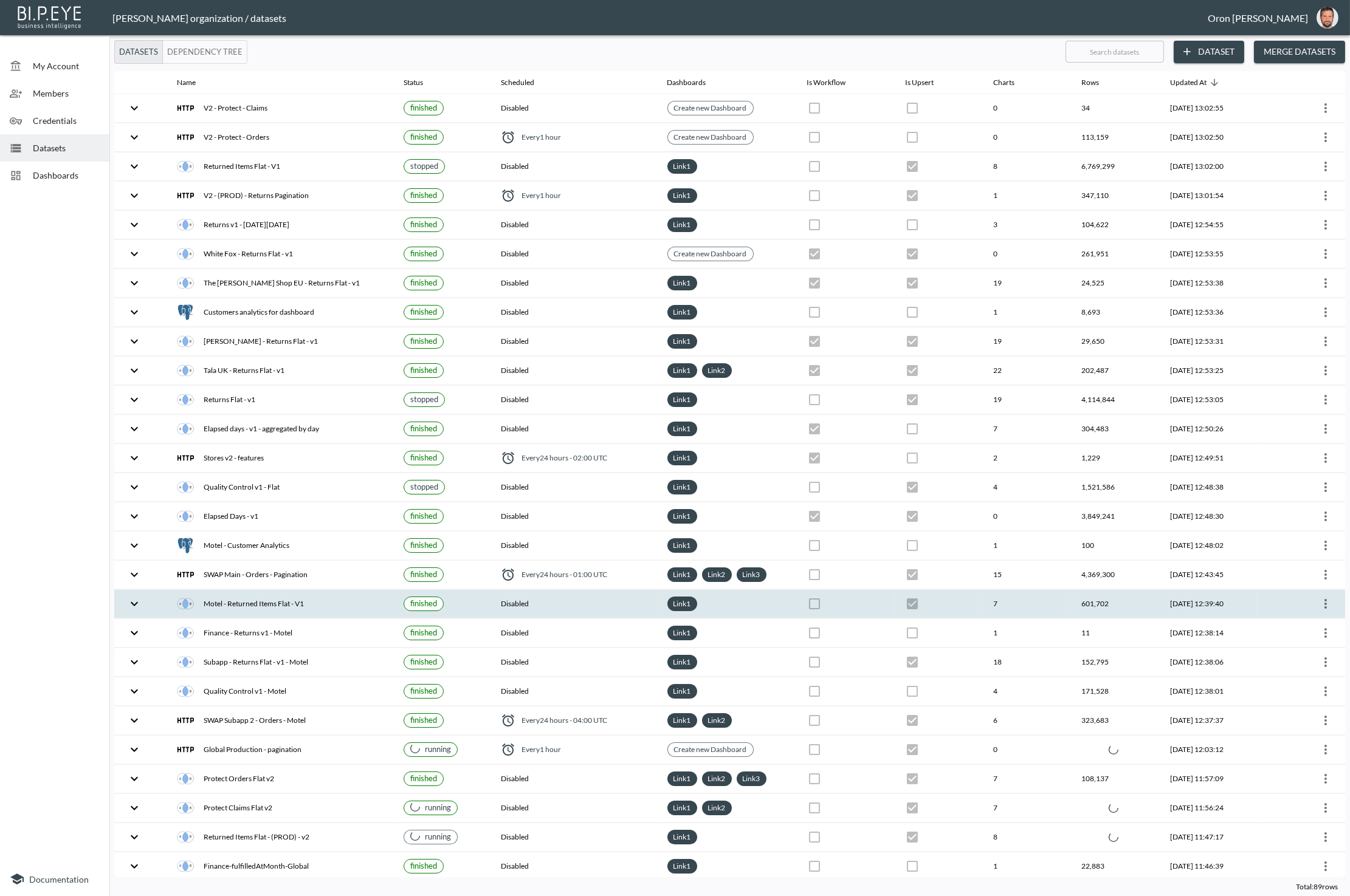
checkbox input "false"
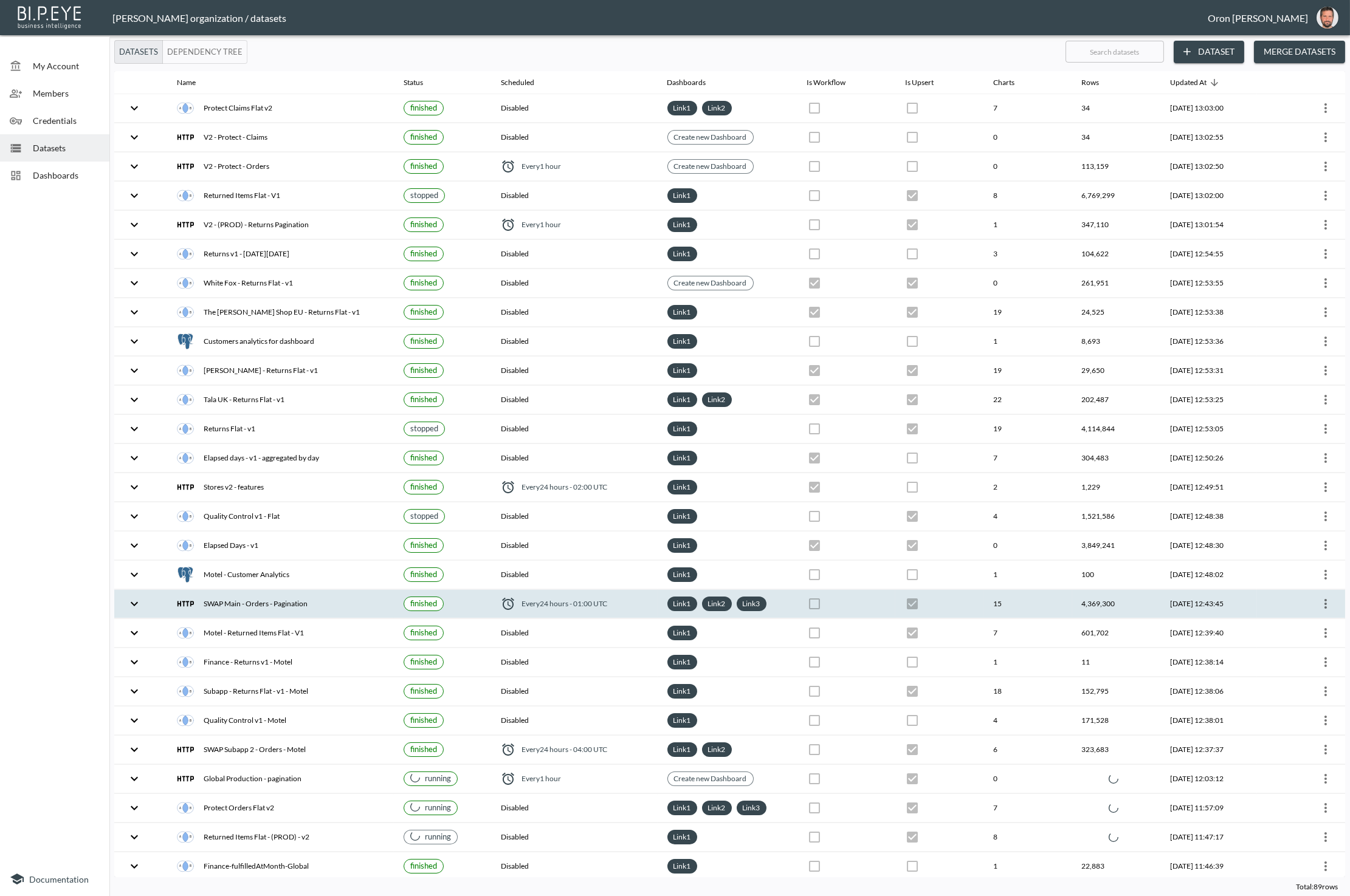
checkbox input "true"
checkbox input "false"
checkbox input "true"
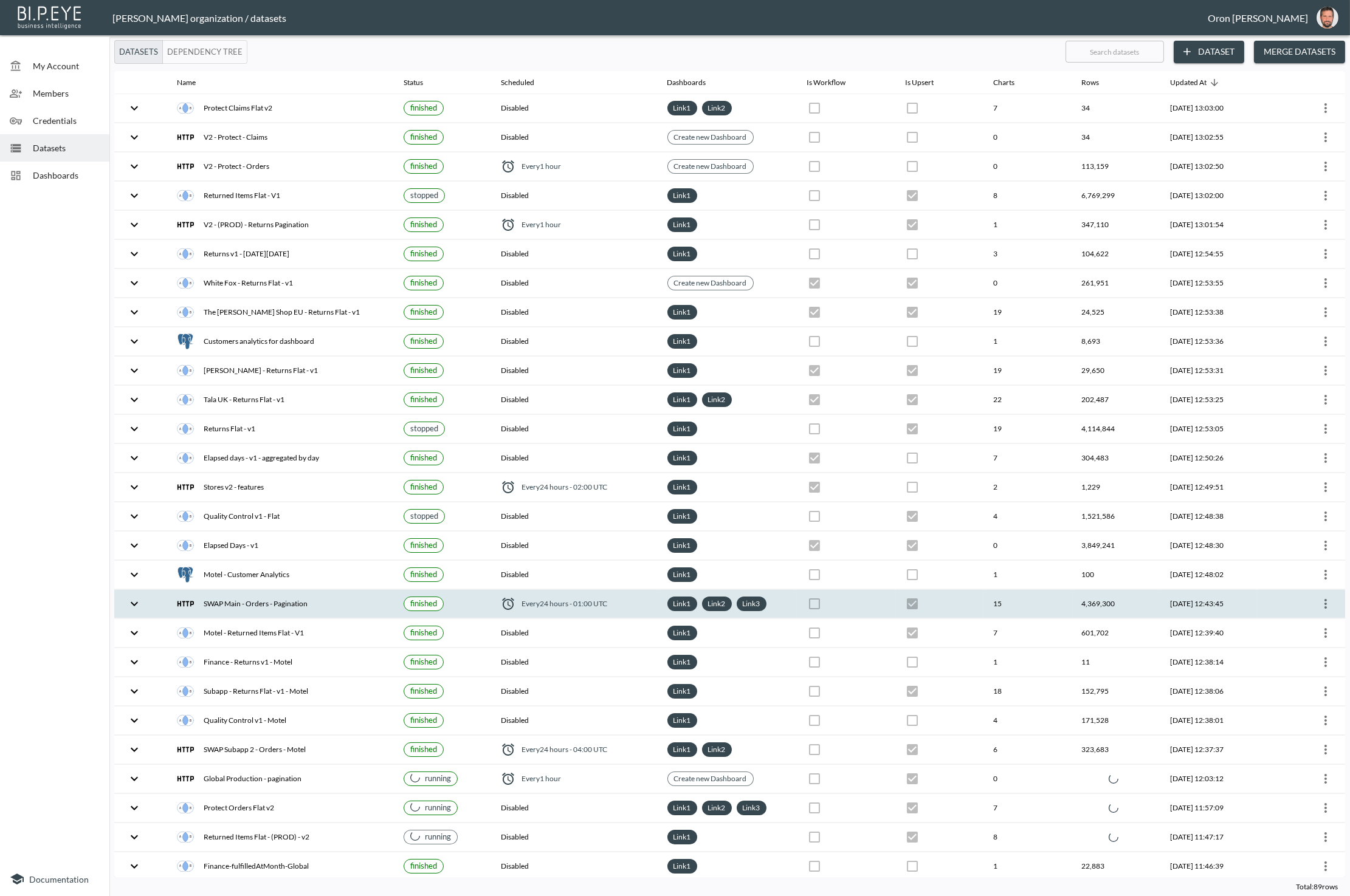
checkbox input "false"
checkbox input "true"
checkbox input "false"
checkbox input "true"
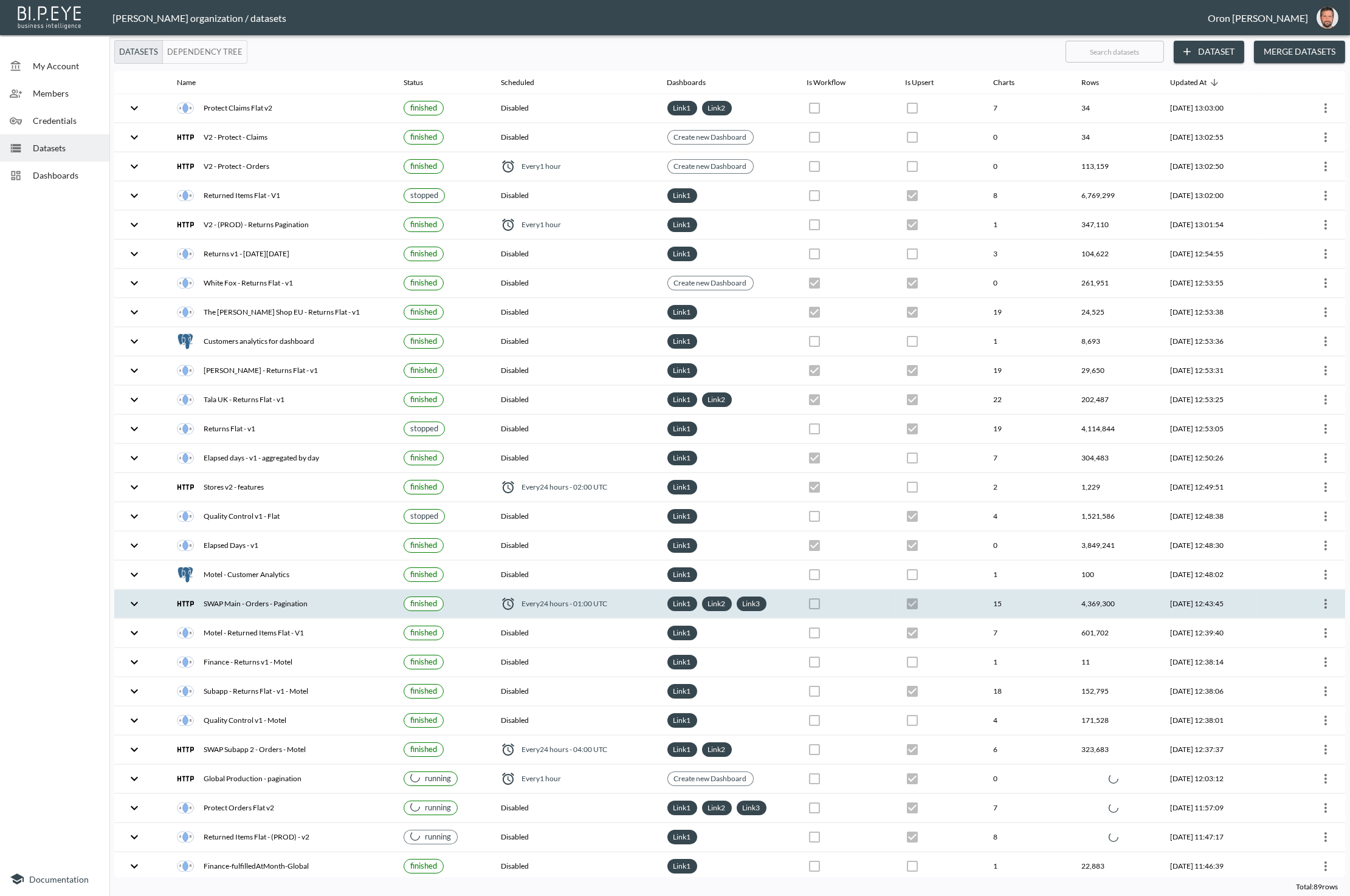
checkbox input "true"
checkbox input "false"
checkbox input "true"
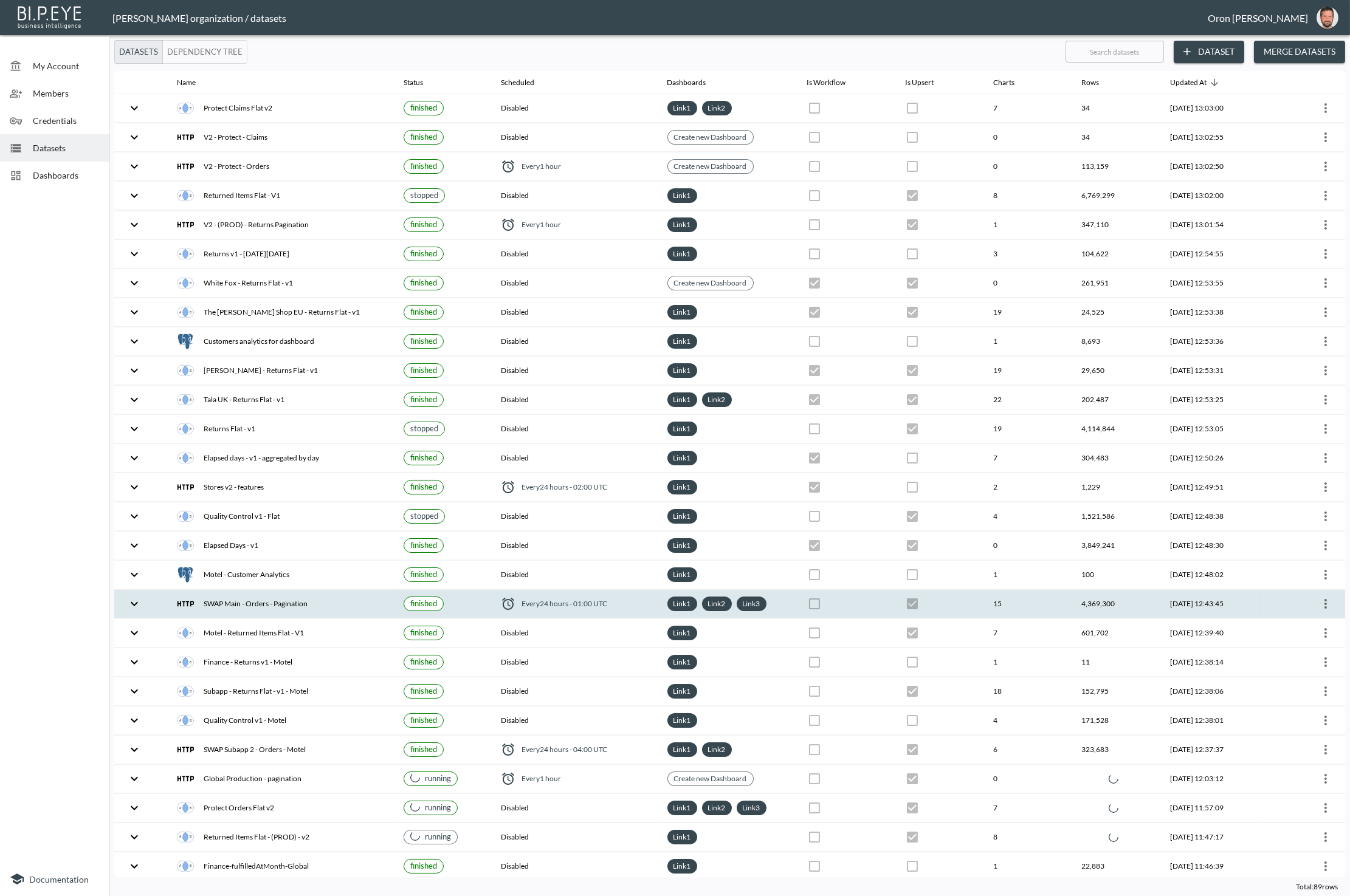
checkbox input "false"
checkbox input "true"
checkbox input "false"
checkbox input "true"
checkbox input "false"
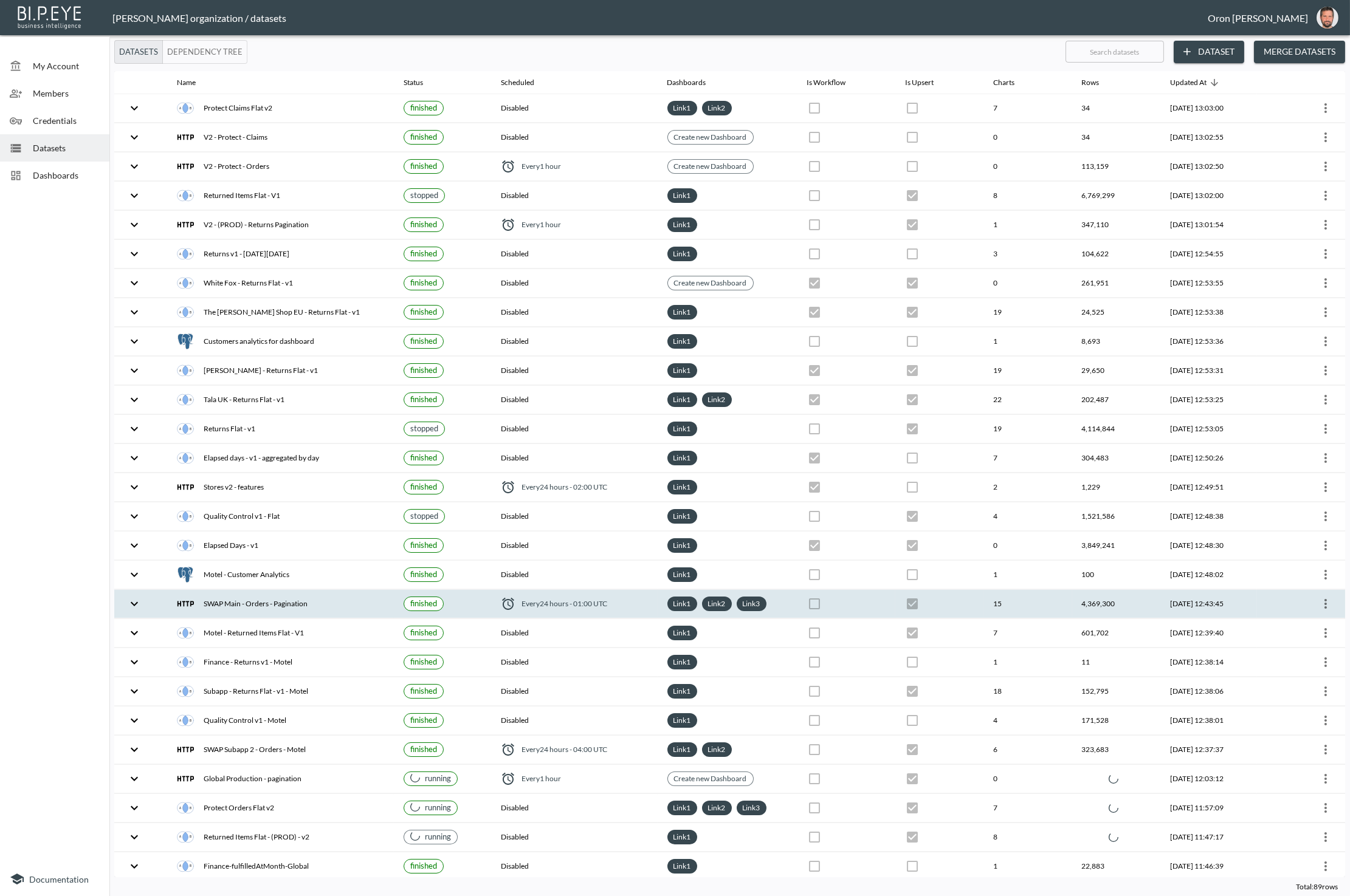
checkbox input "true"
checkbox input "false"
checkbox input "true"
checkbox input "false"
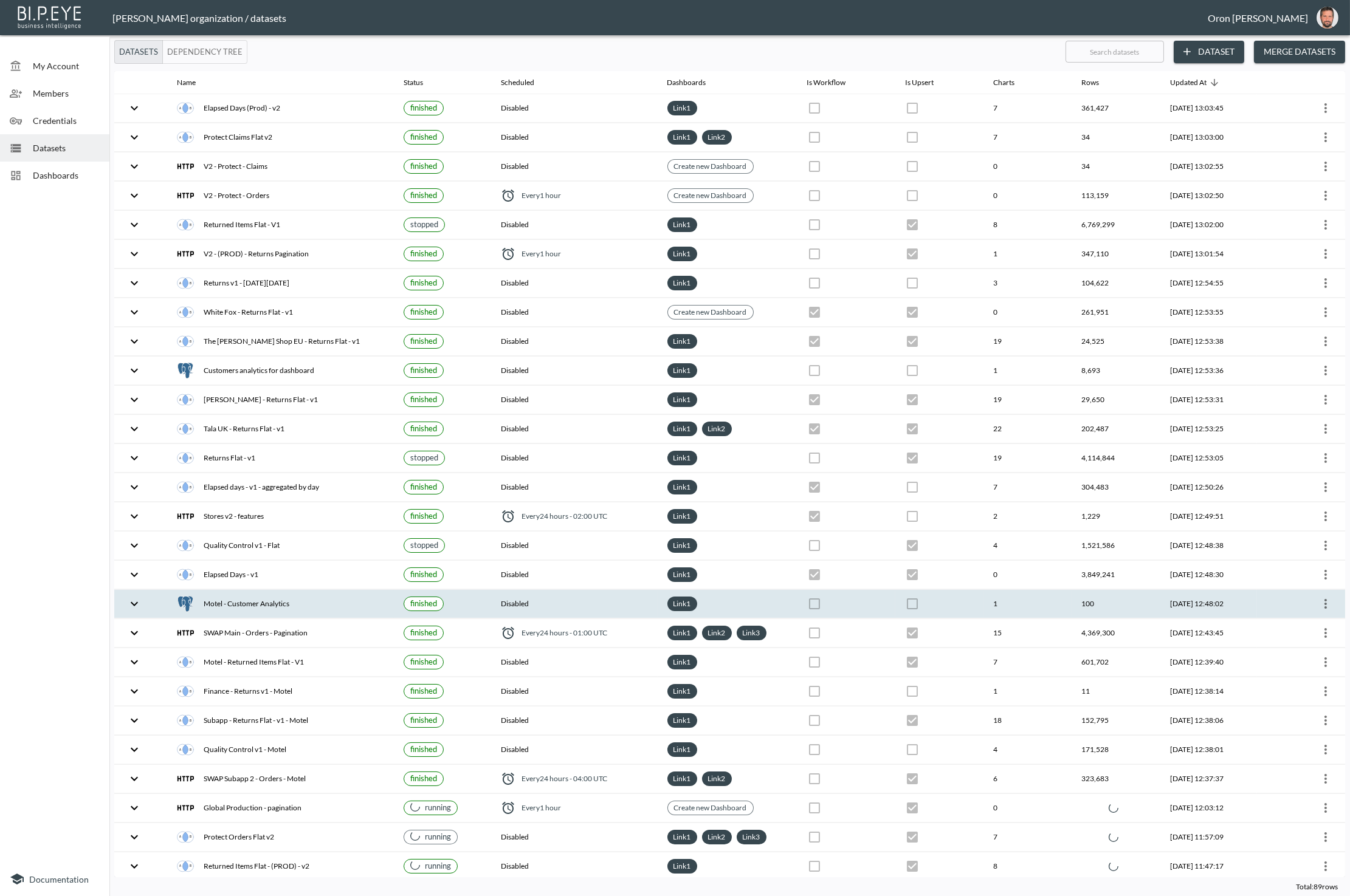
checkbox input "true"
checkbox input "false"
checkbox input "true"
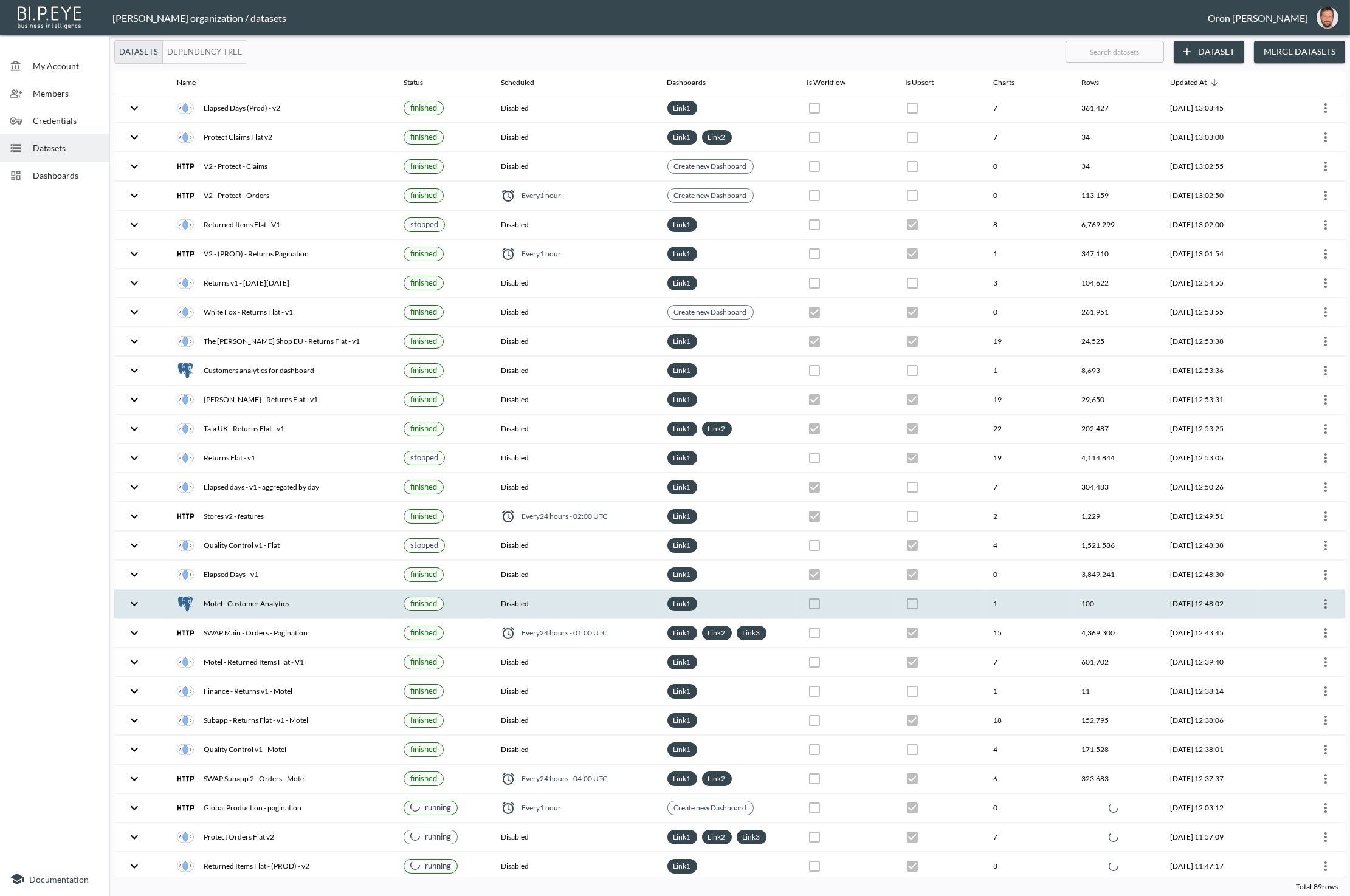
checkbox input "false"
checkbox input "true"
checkbox input "false"
checkbox input "true"
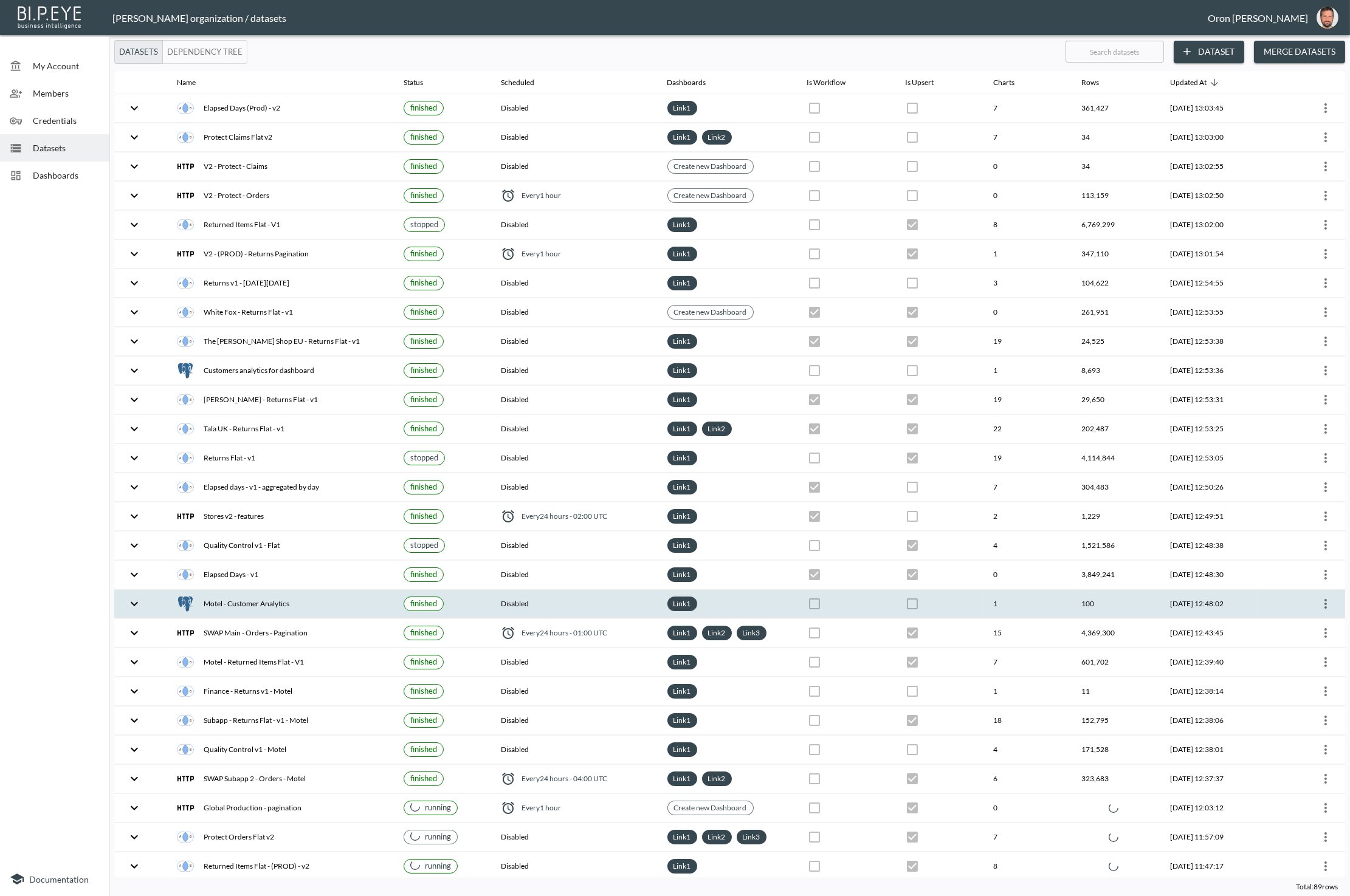
checkbox input "true"
checkbox input "false"
checkbox input "true"
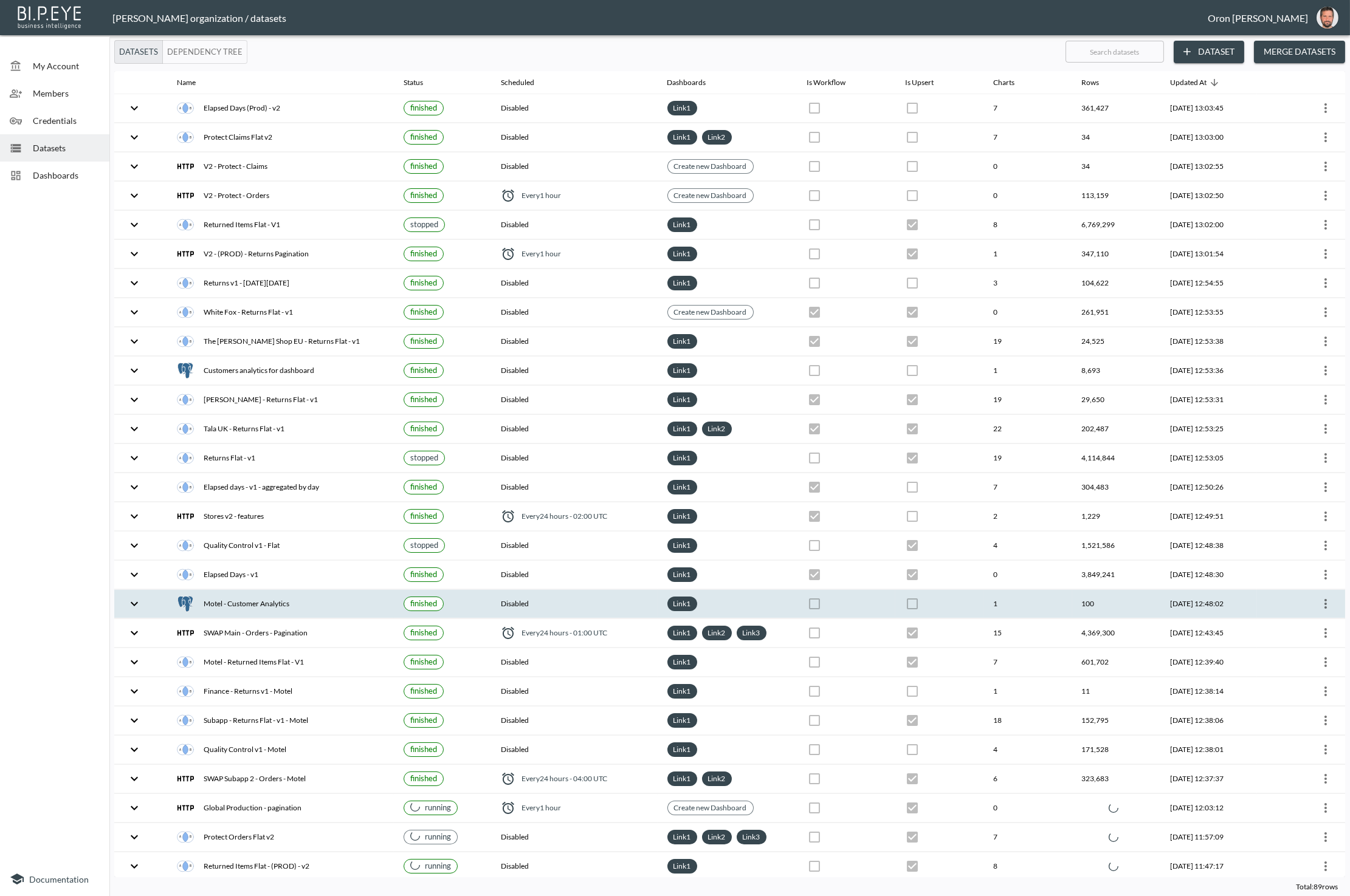
checkbox input "false"
checkbox input "true"
checkbox input "false"
checkbox input "true"
checkbox input "false"
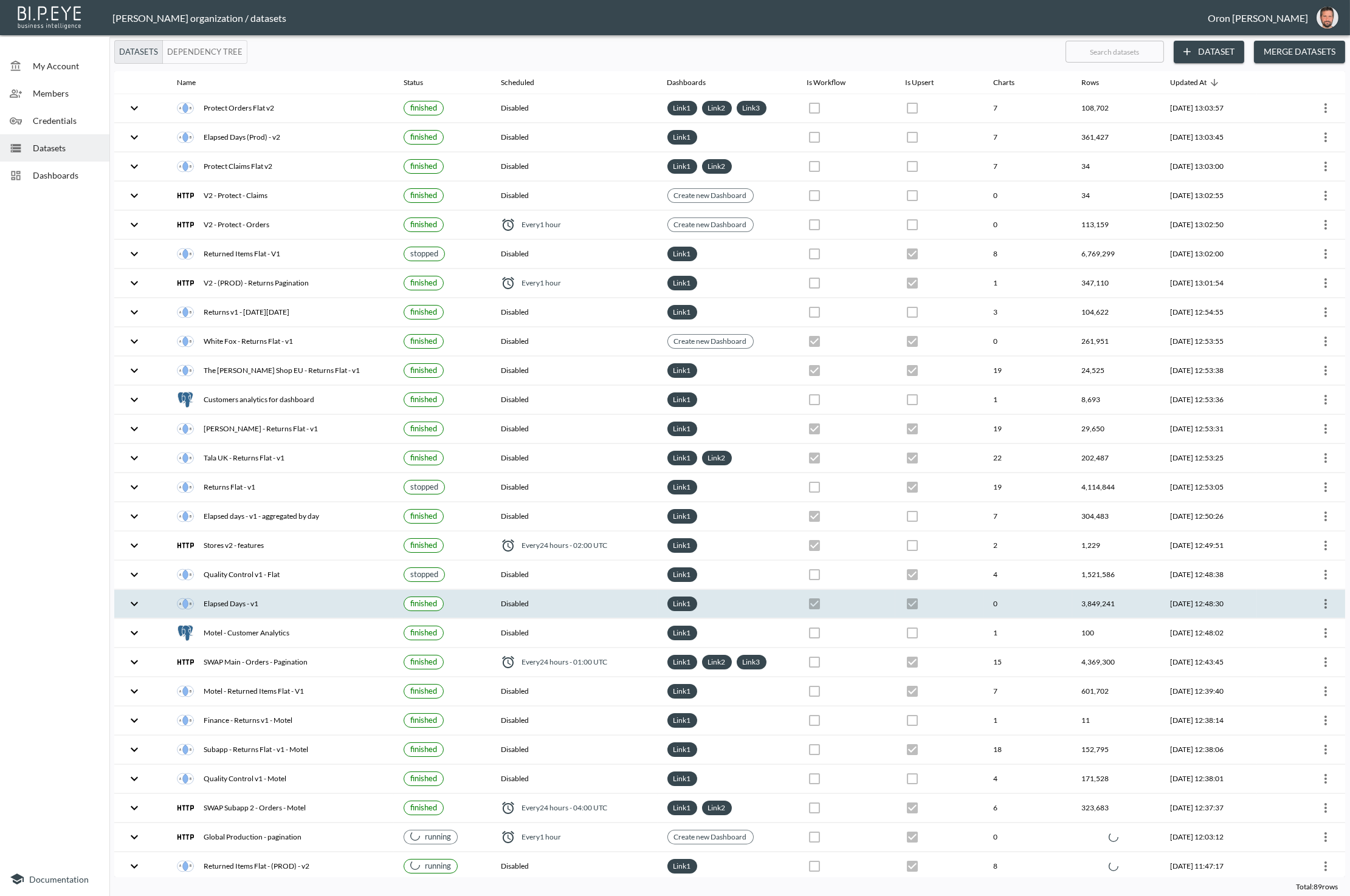
checkbox input "false"
checkbox input "true"
checkbox input "false"
checkbox input "true"
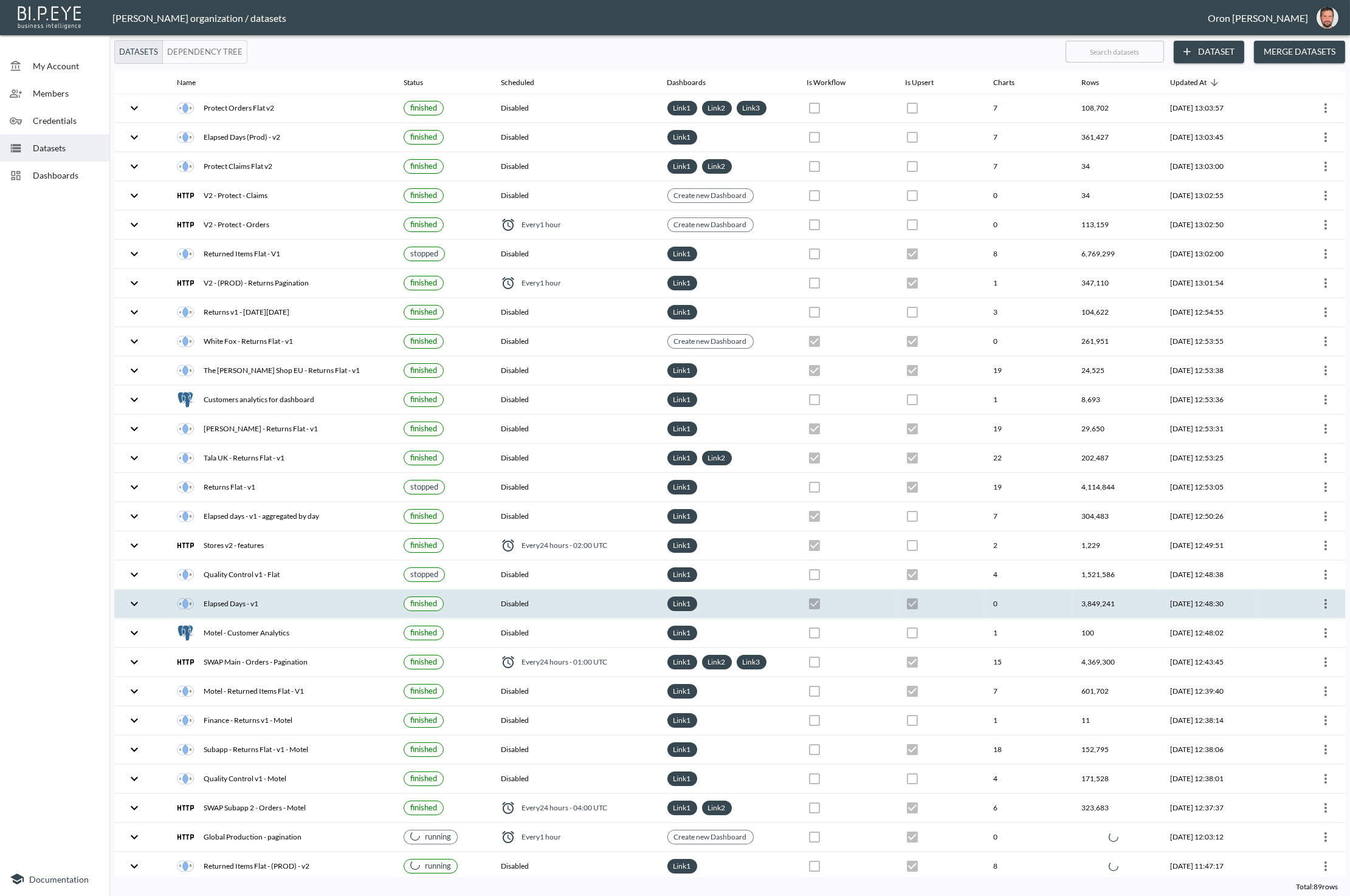
checkbox input "true"
checkbox input "false"
checkbox input "true"
checkbox input "false"
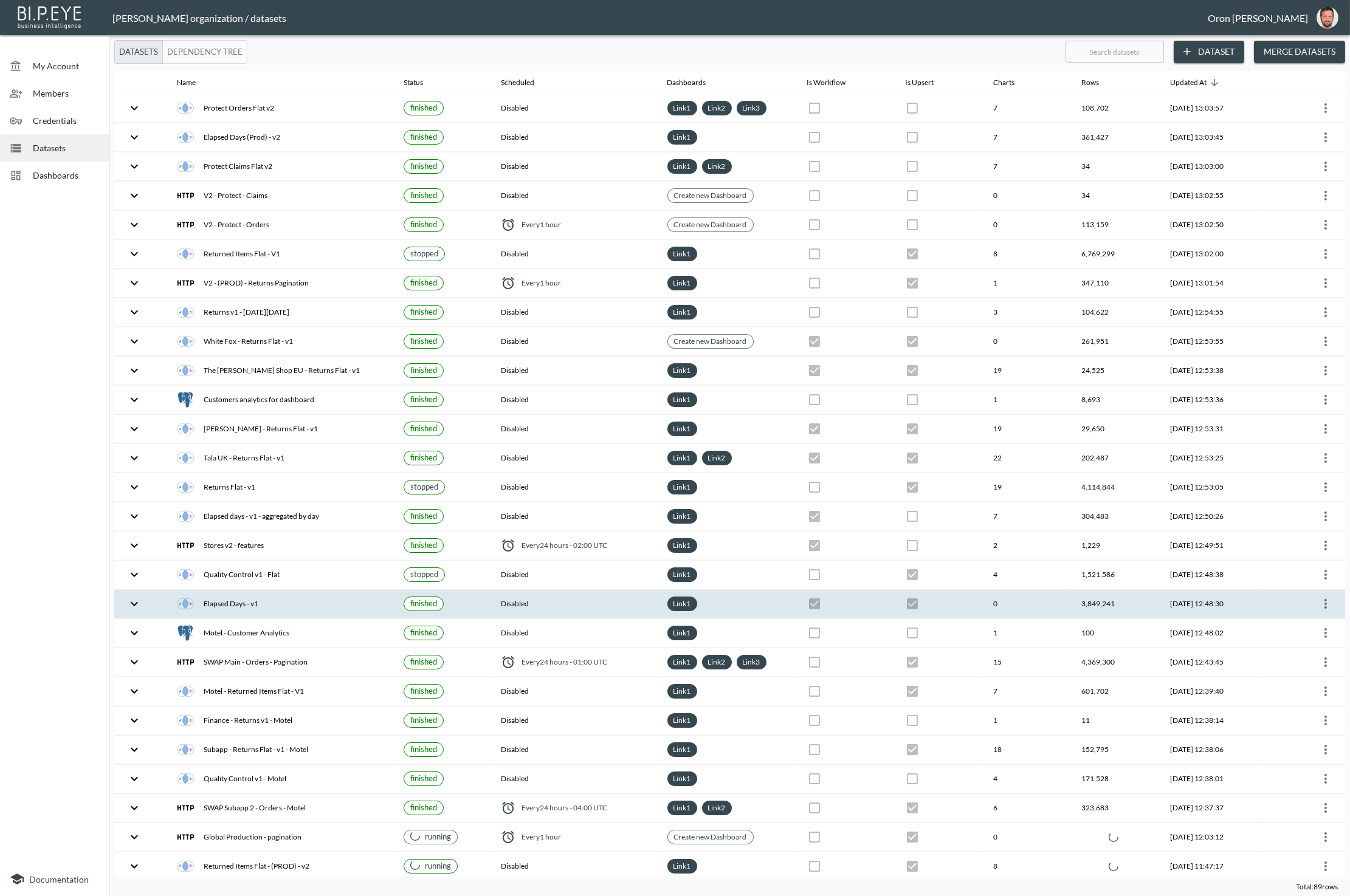
checkbox input "true"
checkbox input "false"
checkbox input "true"
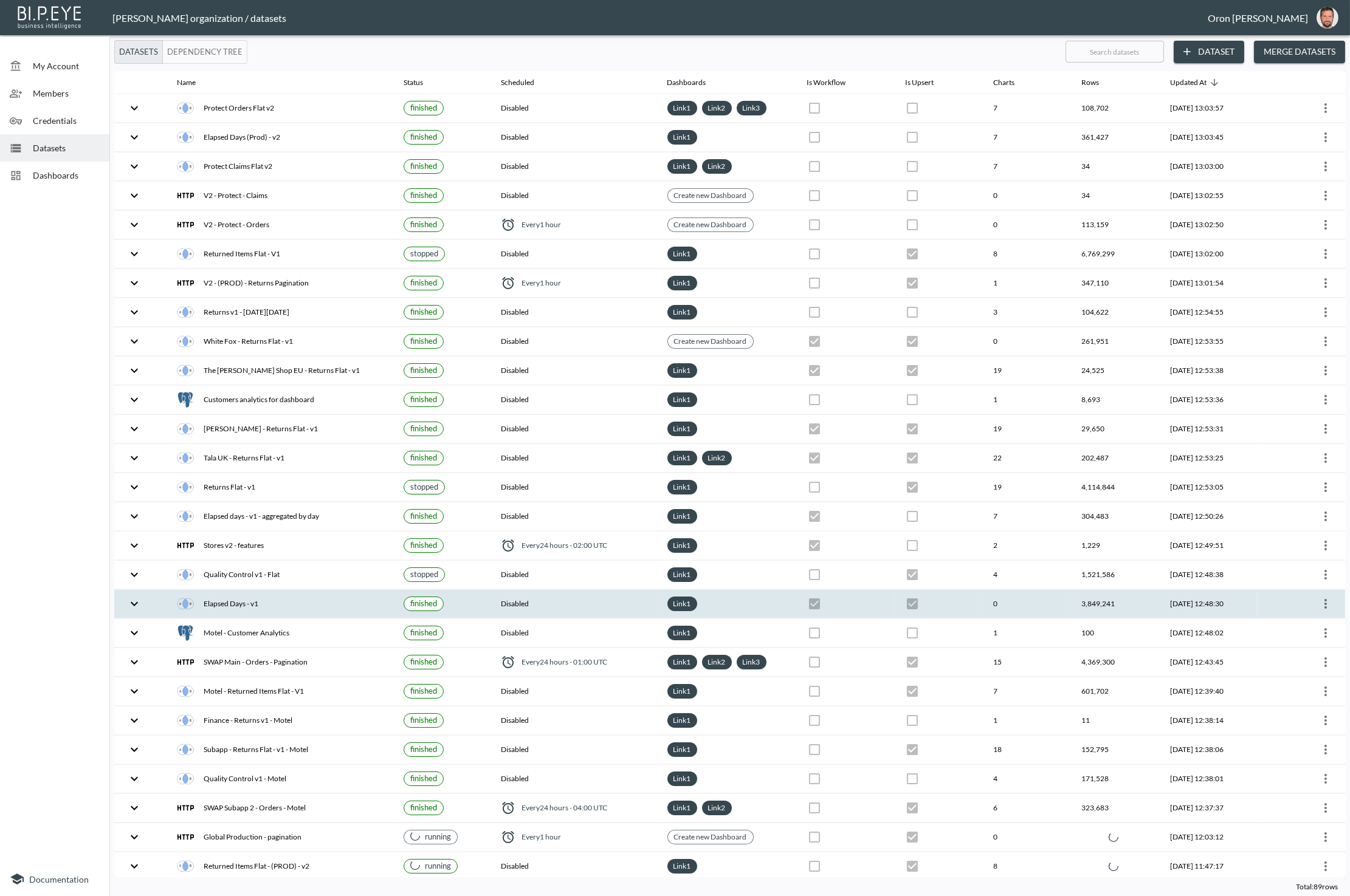
checkbox input "true"
checkbox input "false"
checkbox input "true"
checkbox input "false"
checkbox input "true"
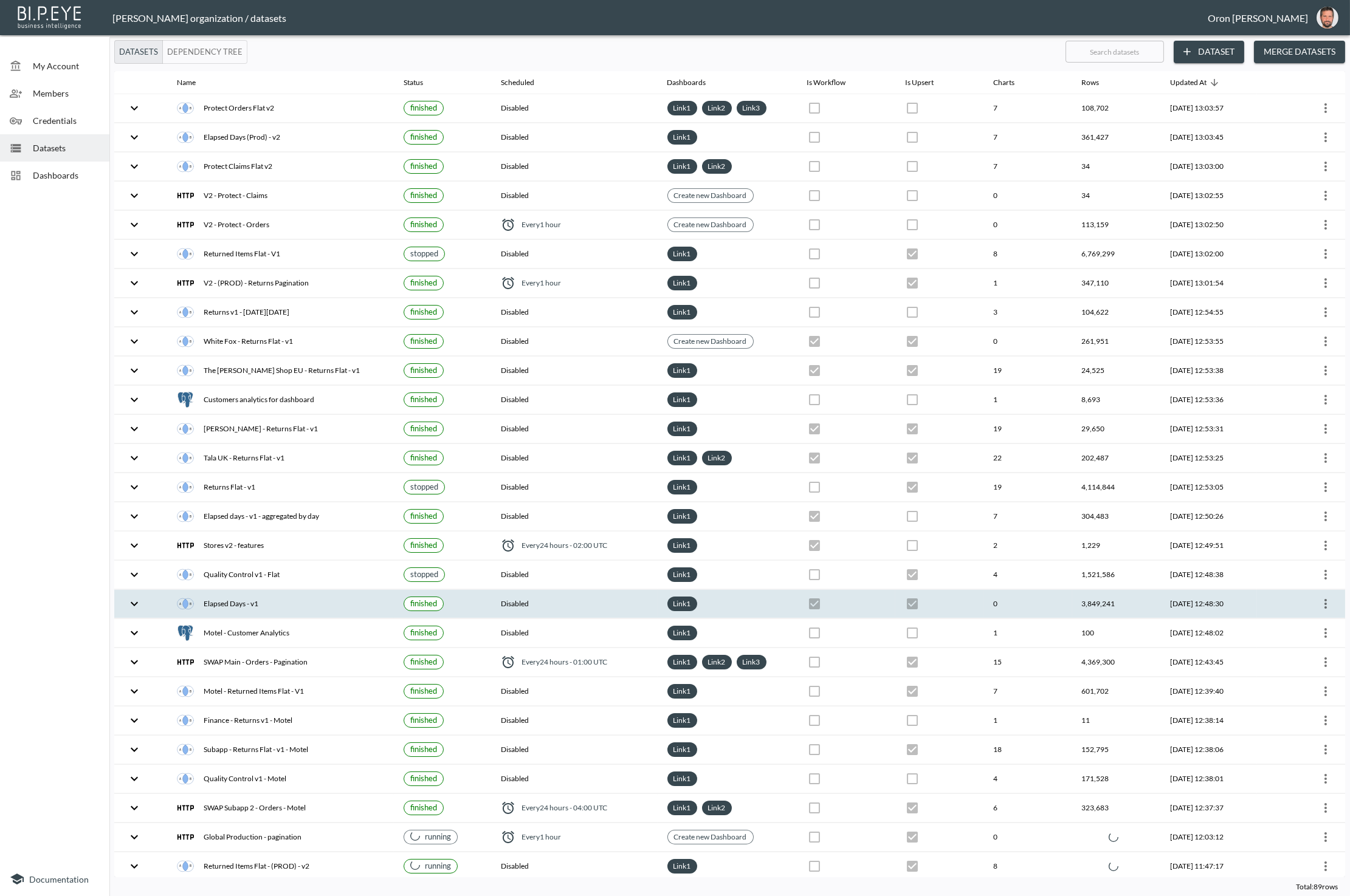
checkbox input "false"
checkbox input "true"
checkbox input "false"
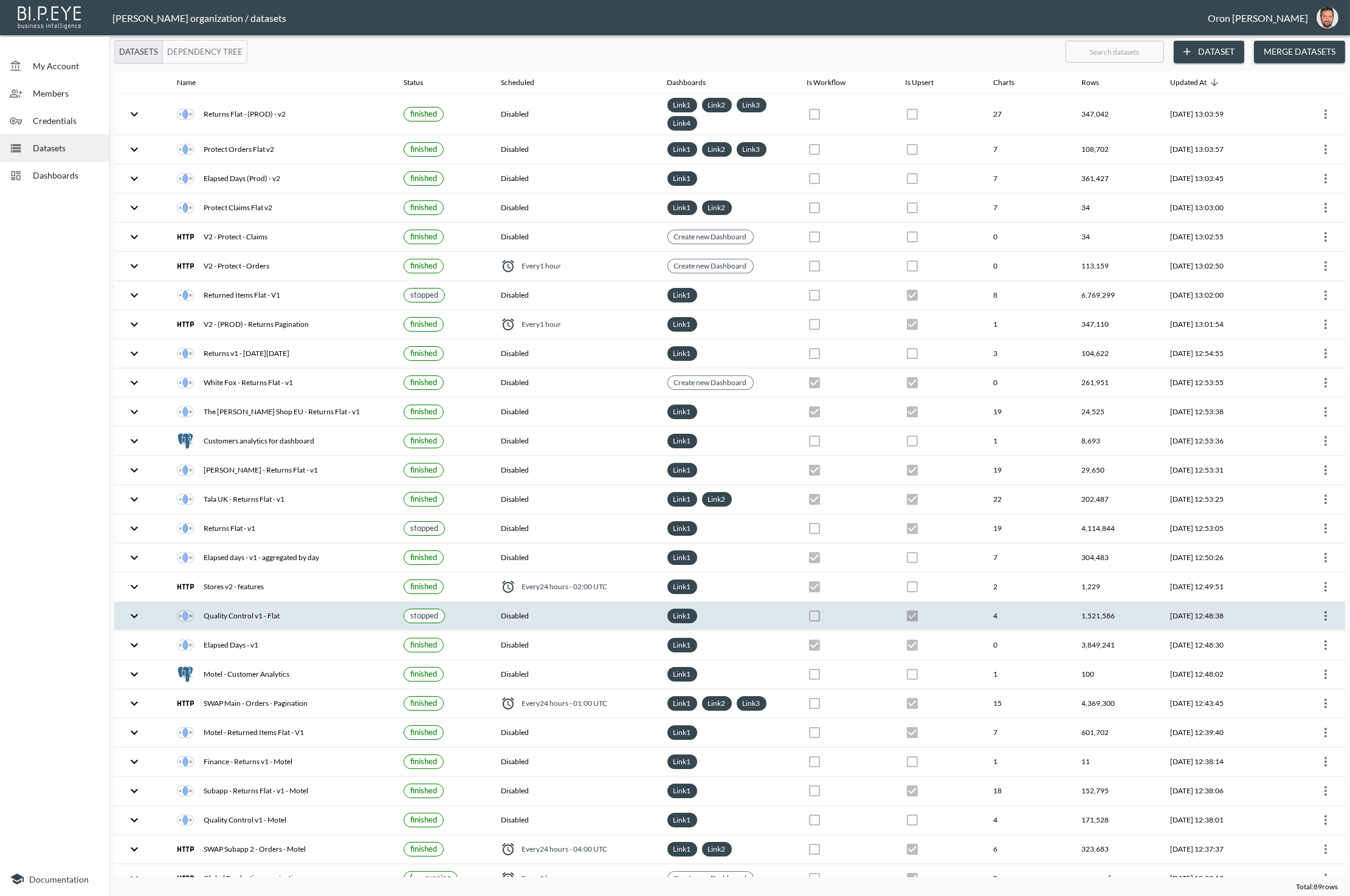
checkbox input "true"
checkbox input "false"
checkbox input "true"
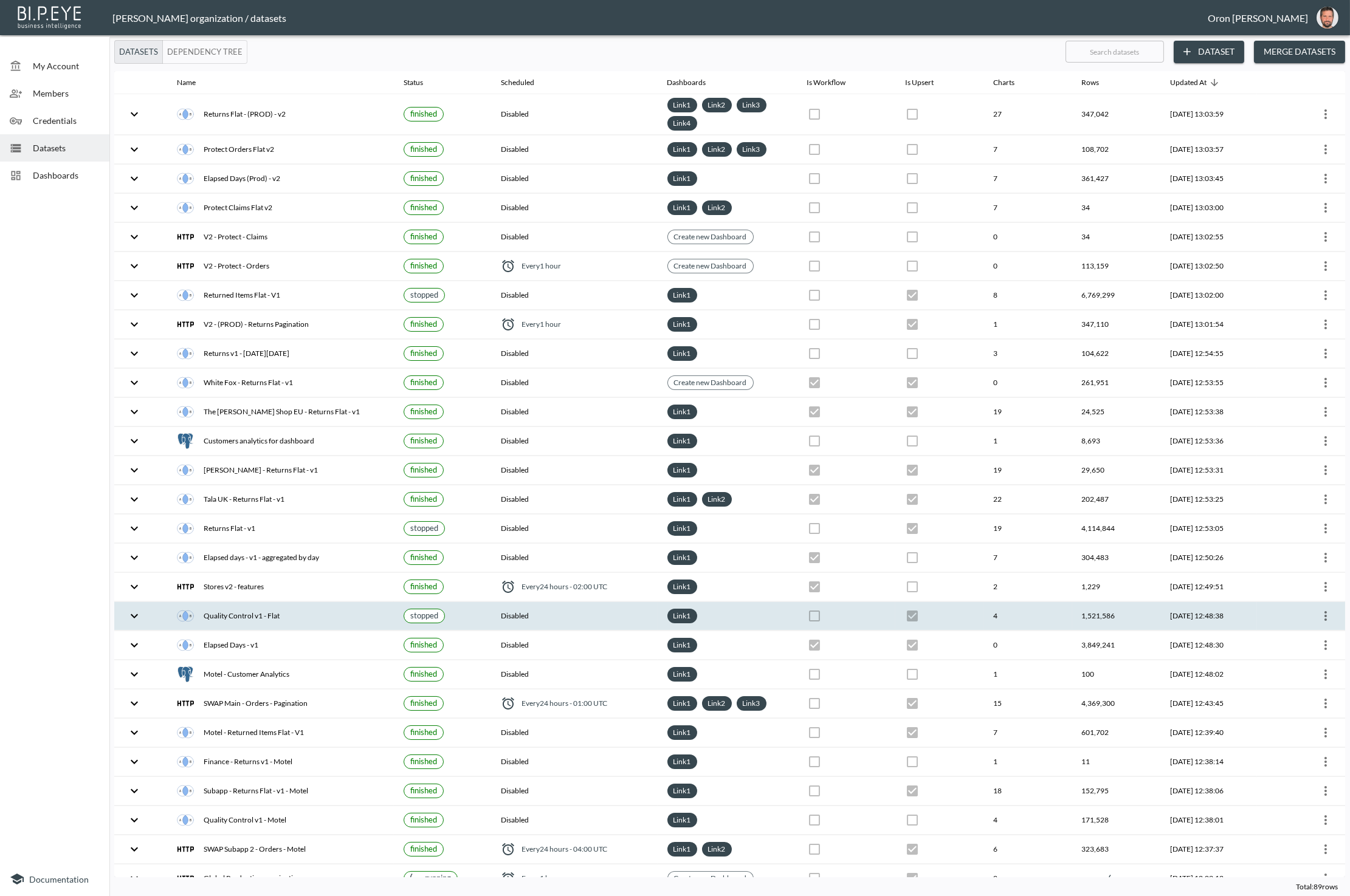
checkbox input "false"
checkbox input "true"
checkbox input "false"
checkbox input "true"
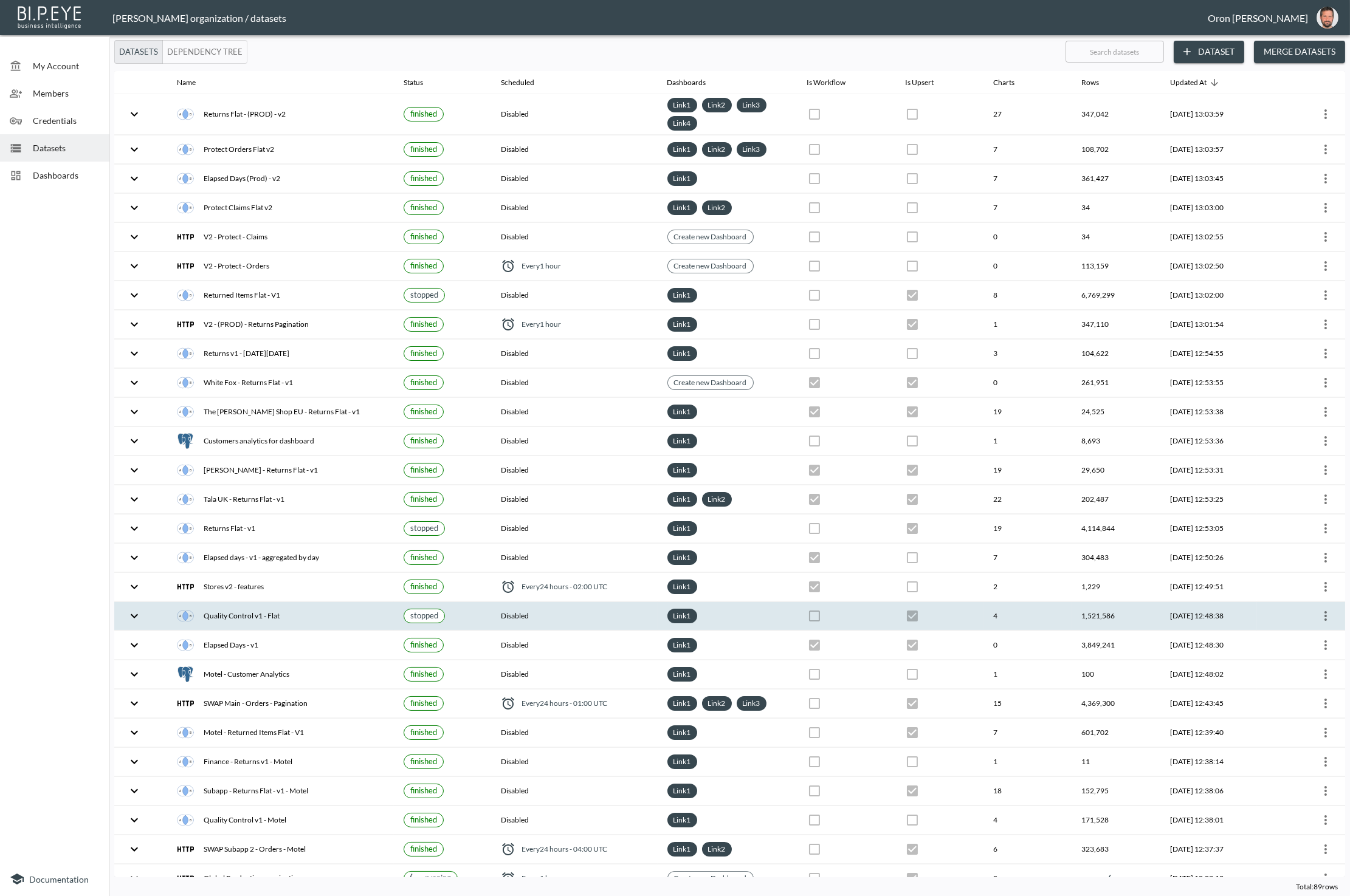
checkbox input "true"
checkbox input "false"
checkbox input "true"
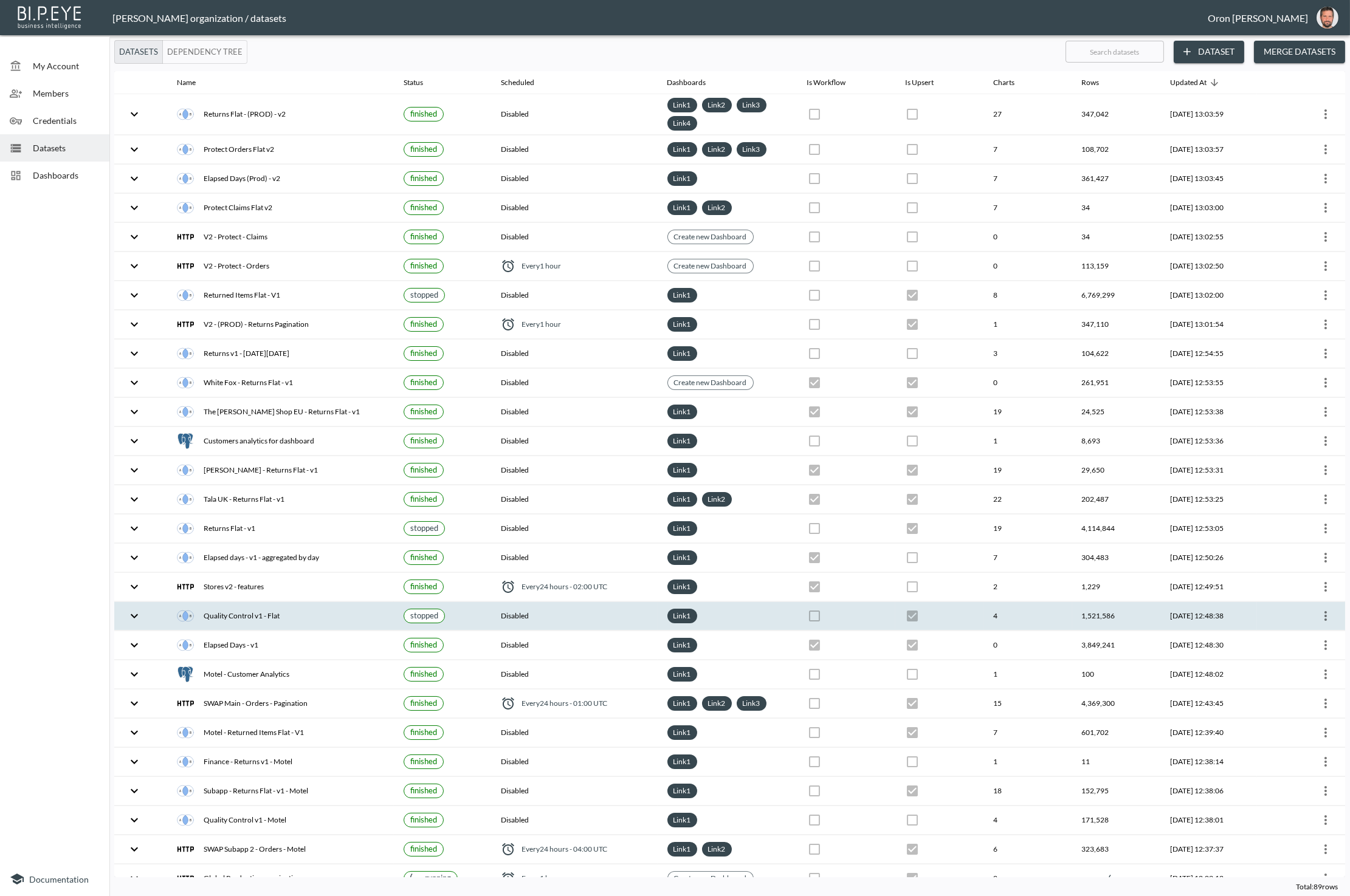
checkbox input "false"
checkbox input "true"
checkbox input "false"
checkbox input "true"
checkbox input "false"
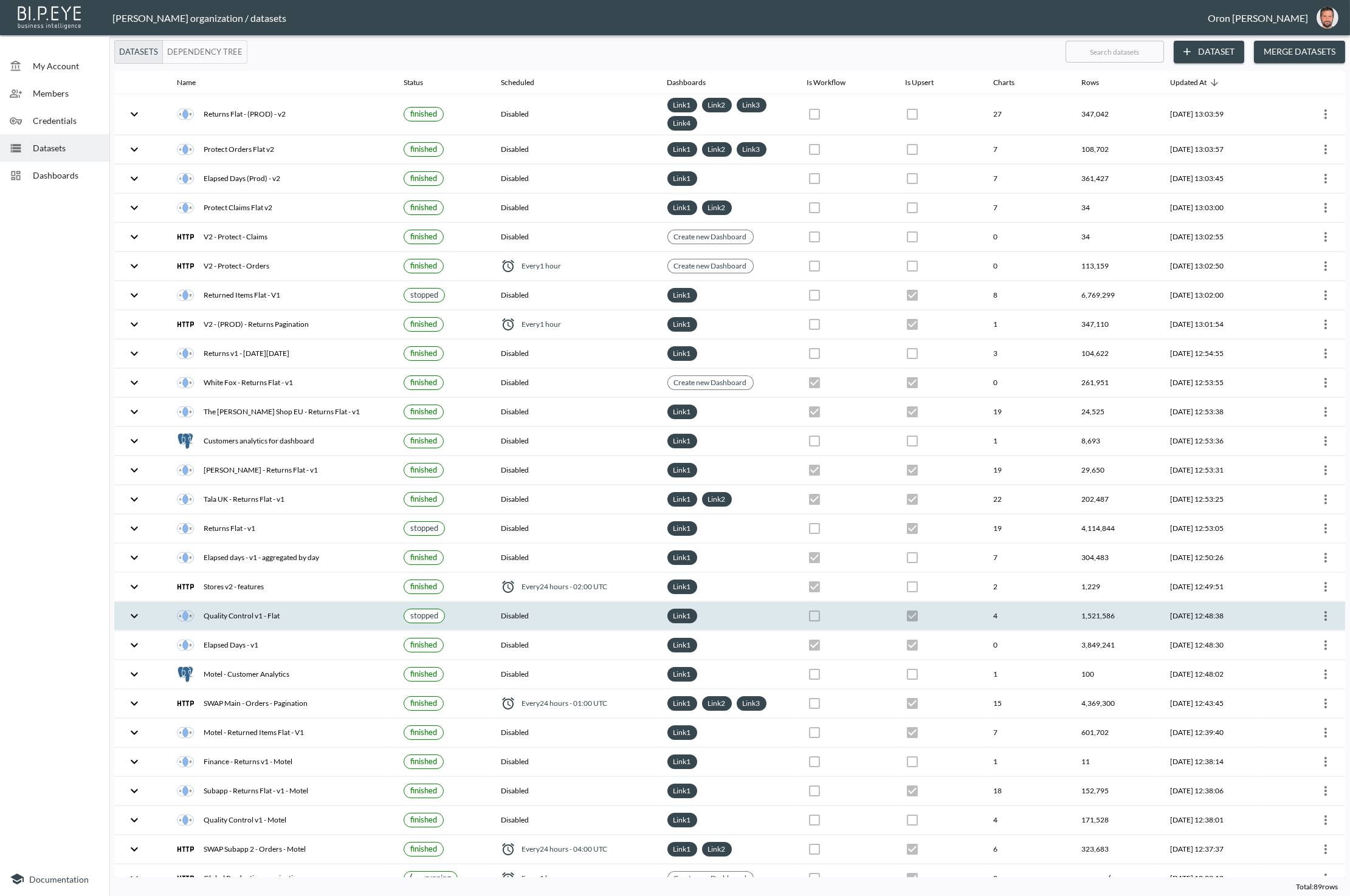
checkbox input "true"
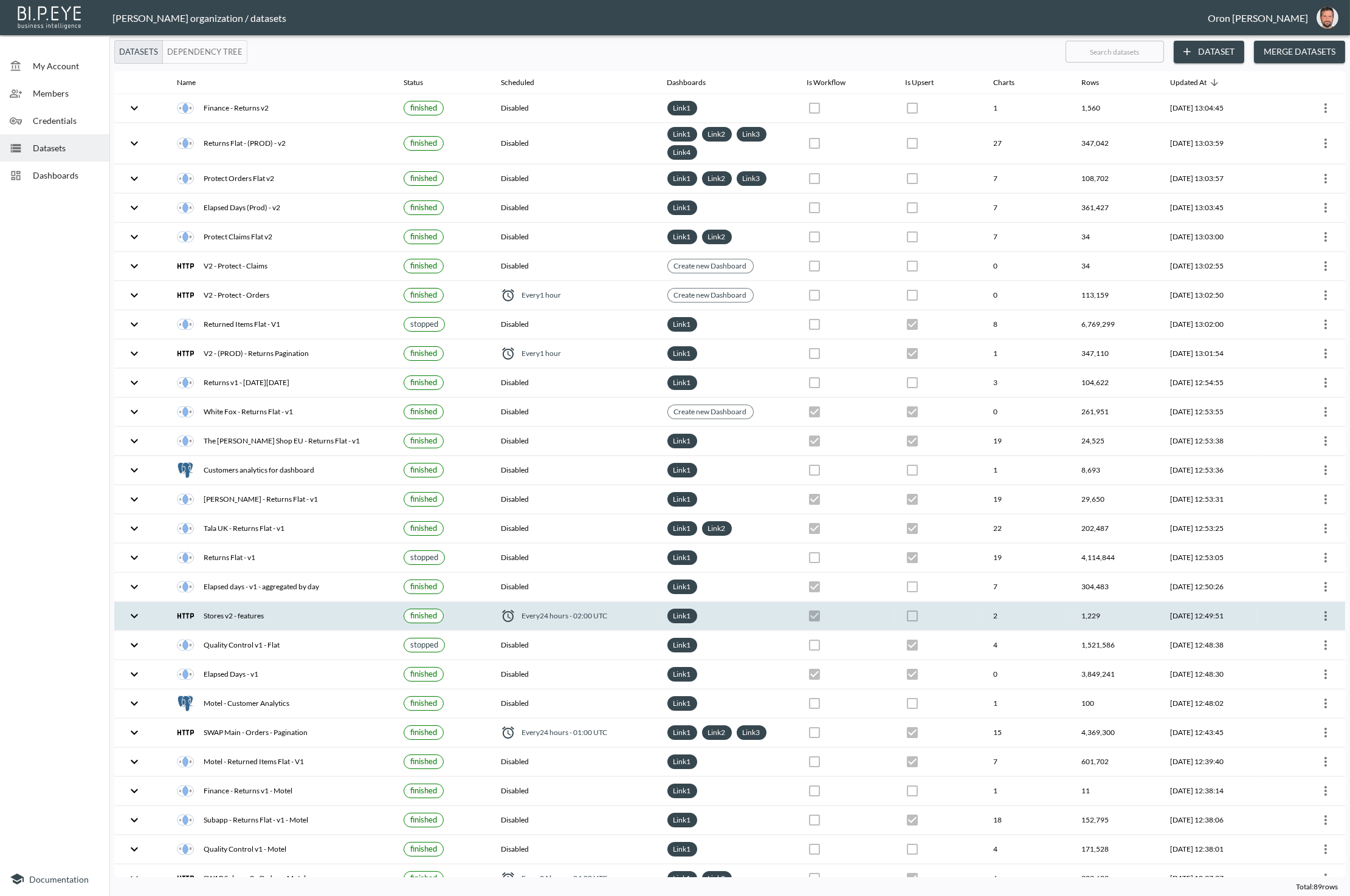
checkbox input "true"
checkbox input "false"
checkbox input "true"
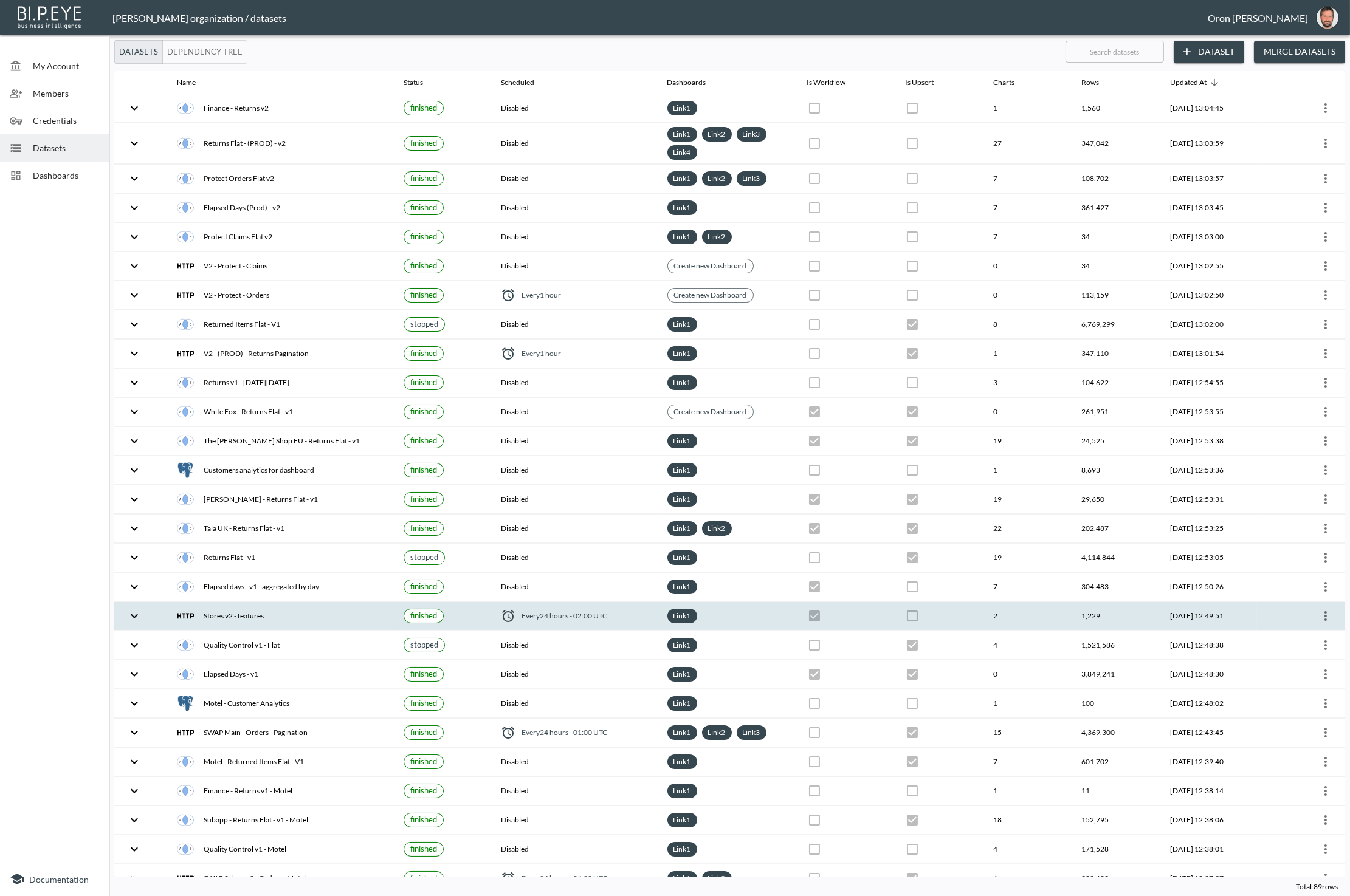
checkbox input "false"
checkbox input "true"
checkbox input "false"
checkbox input "true"
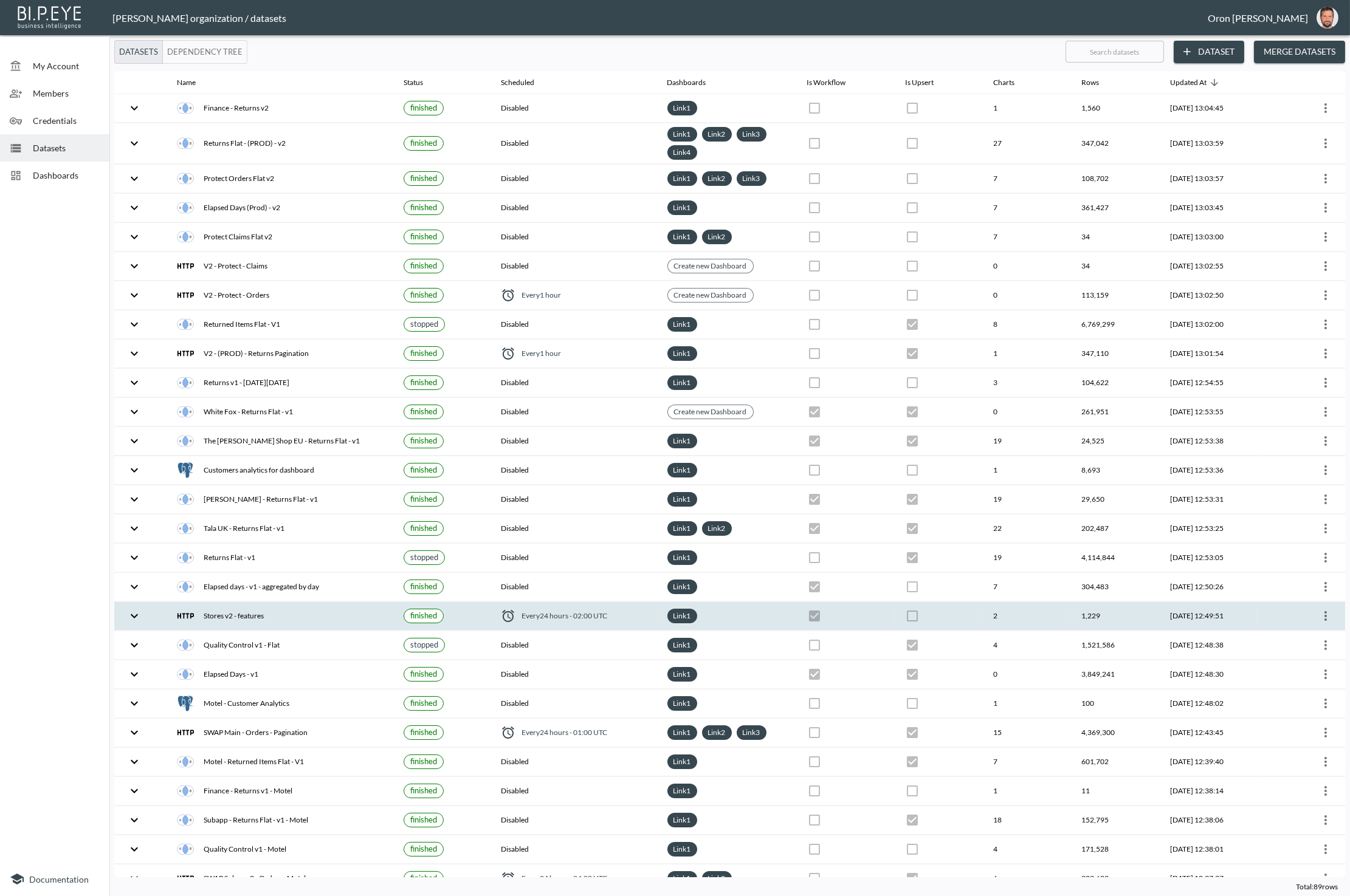
checkbox input "true"
checkbox input "false"
checkbox input "true"
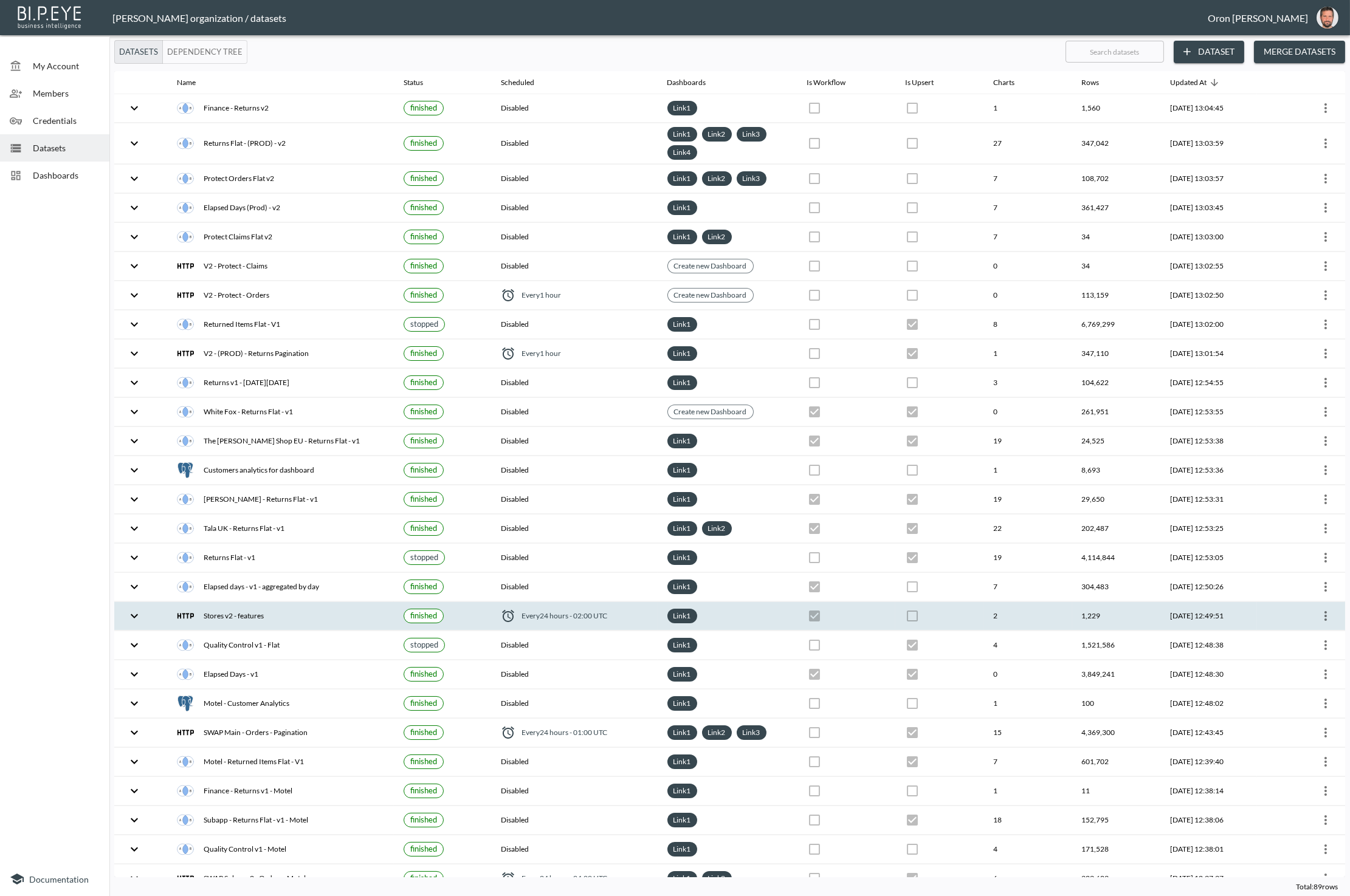
checkbox input "false"
checkbox input "true"
checkbox input "false"
checkbox input "true"
checkbox input "false"
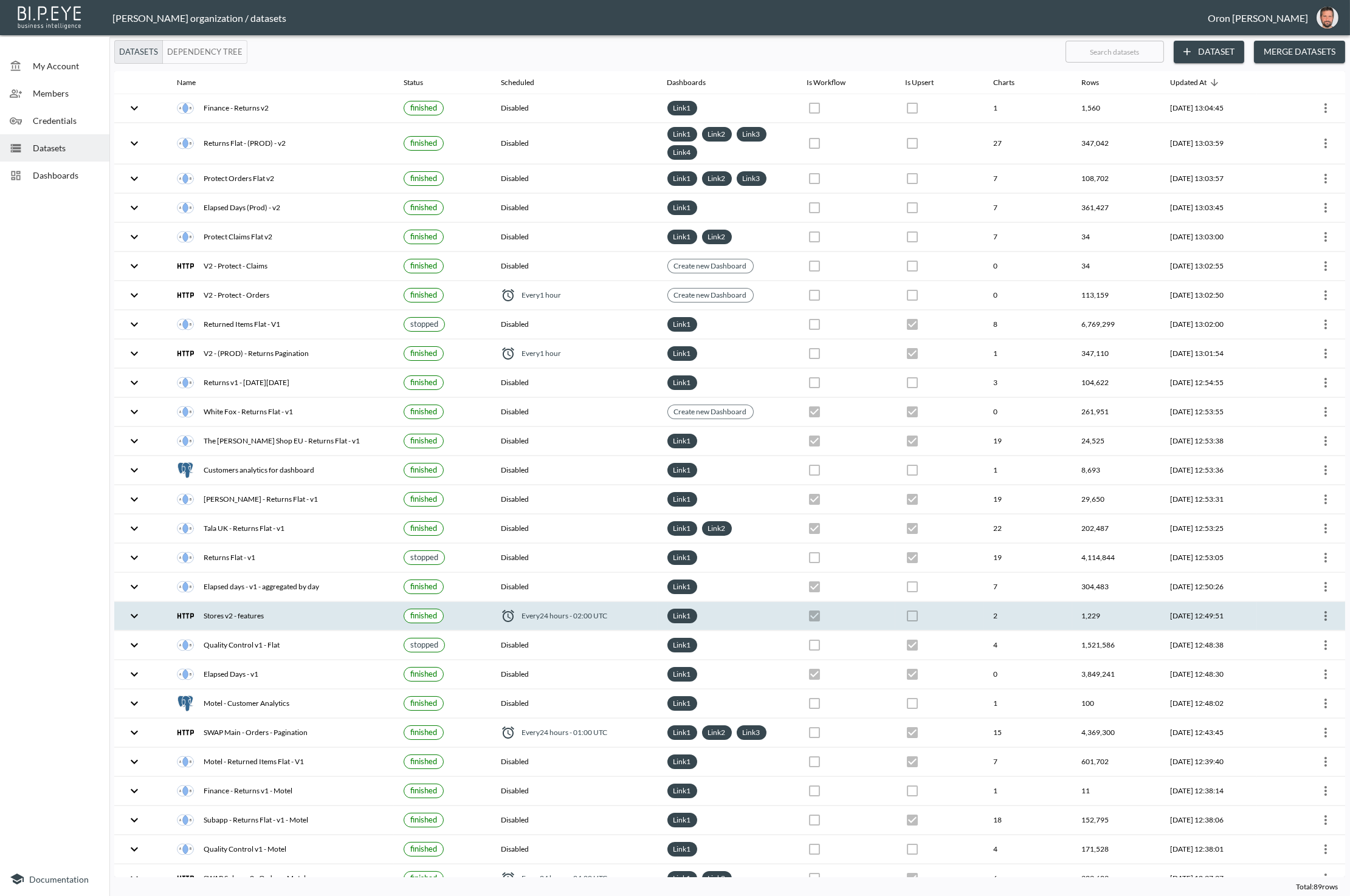
checkbox input "true"
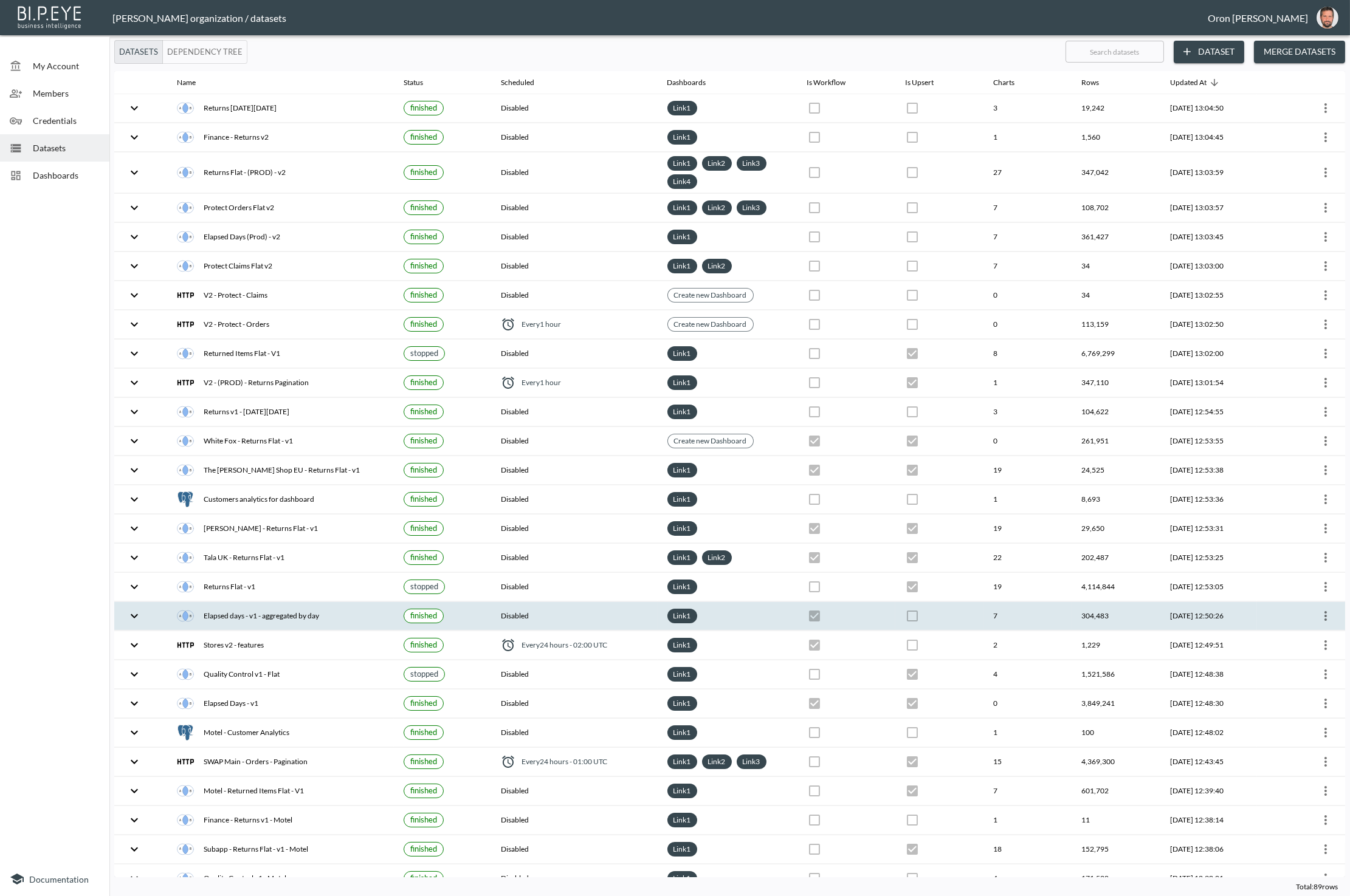
checkbox input "true"
checkbox input "false"
checkbox input "true"
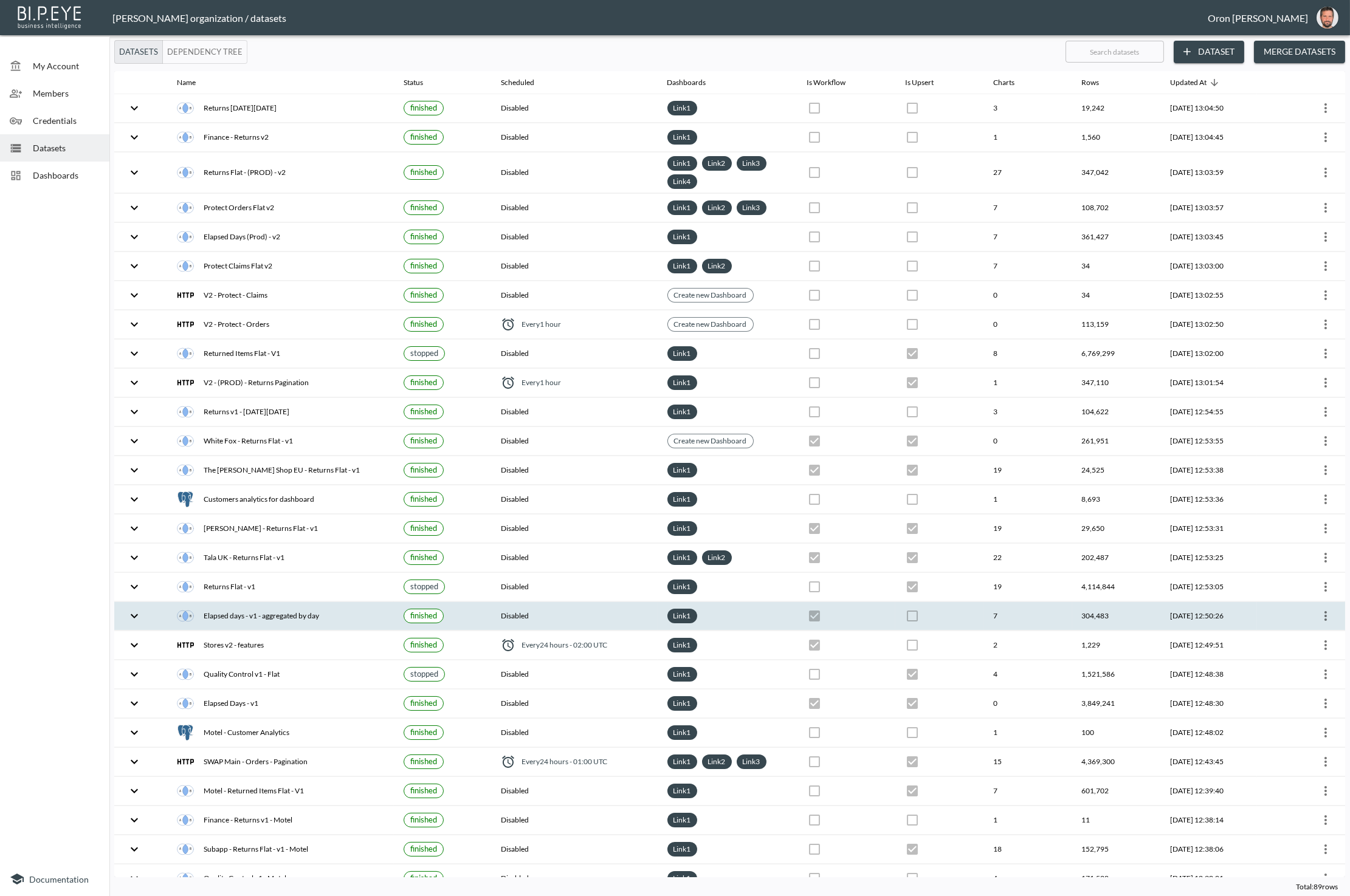
checkbox input "false"
checkbox input "true"
checkbox input "false"
checkbox input "true"
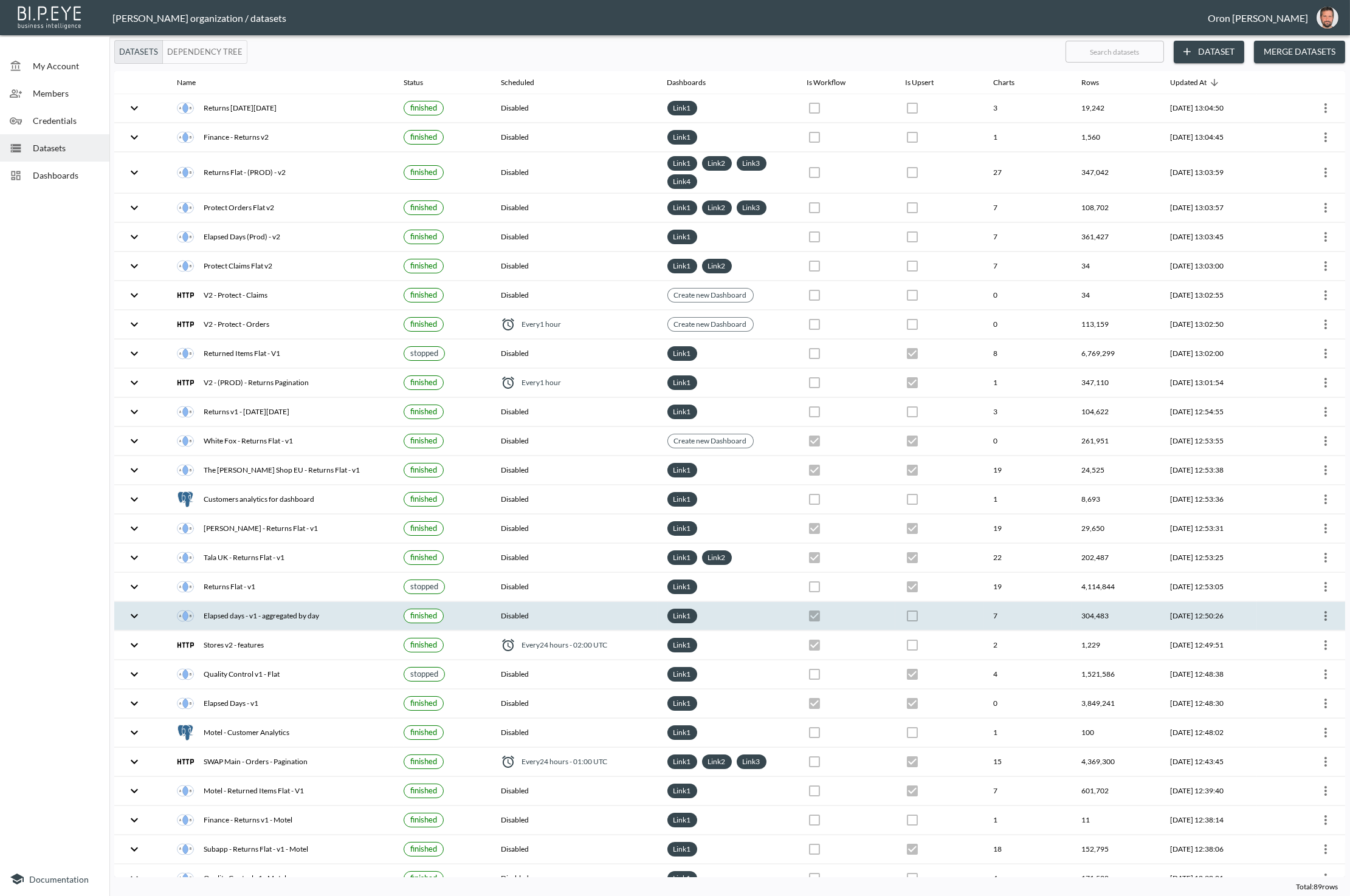
checkbox input "true"
checkbox input "false"
checkbox input "true"
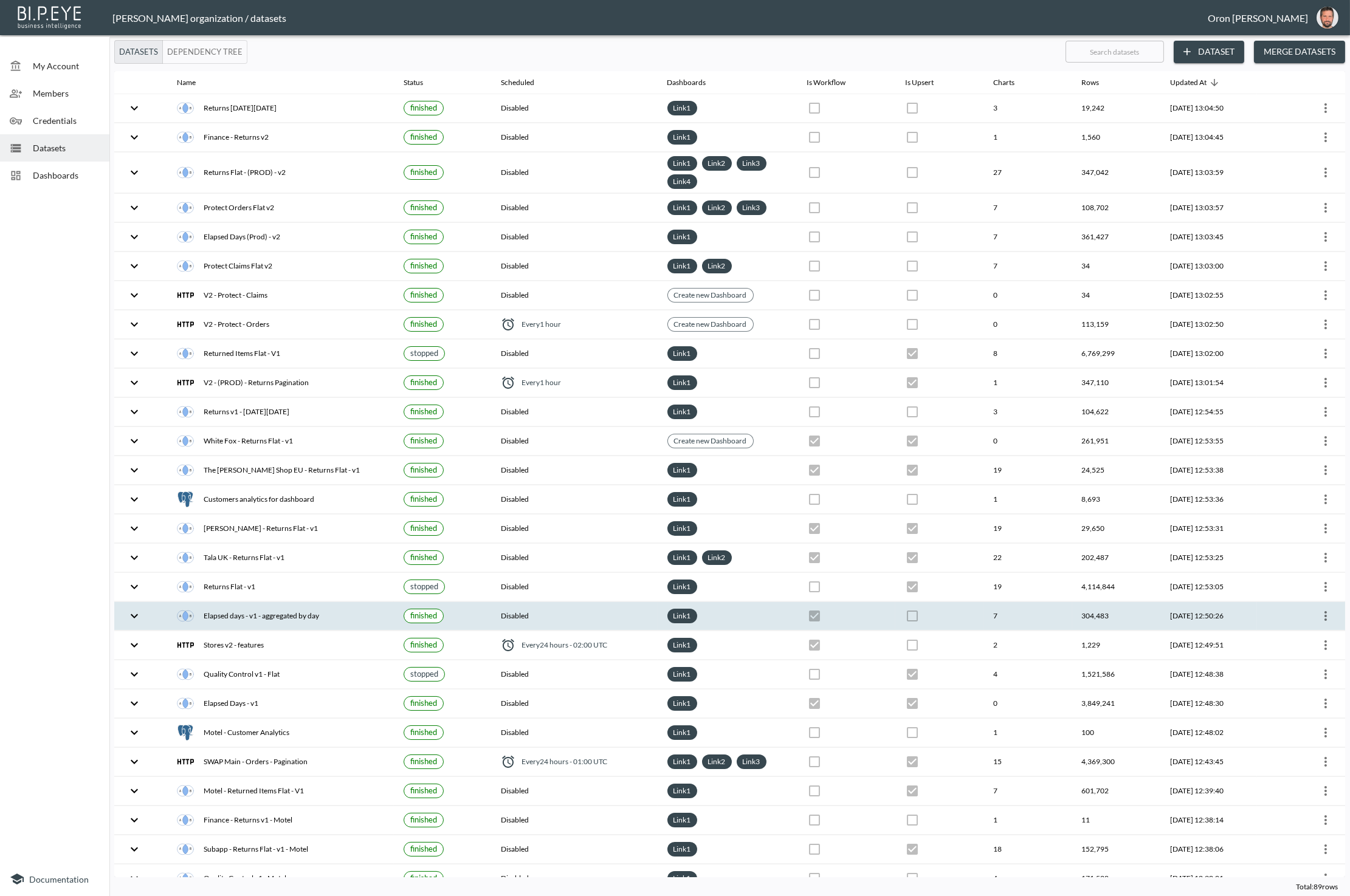
checkbox input "false"
checkbox input "true"
checkbox input "false"
checkbox input "true"
checkbox input "false"
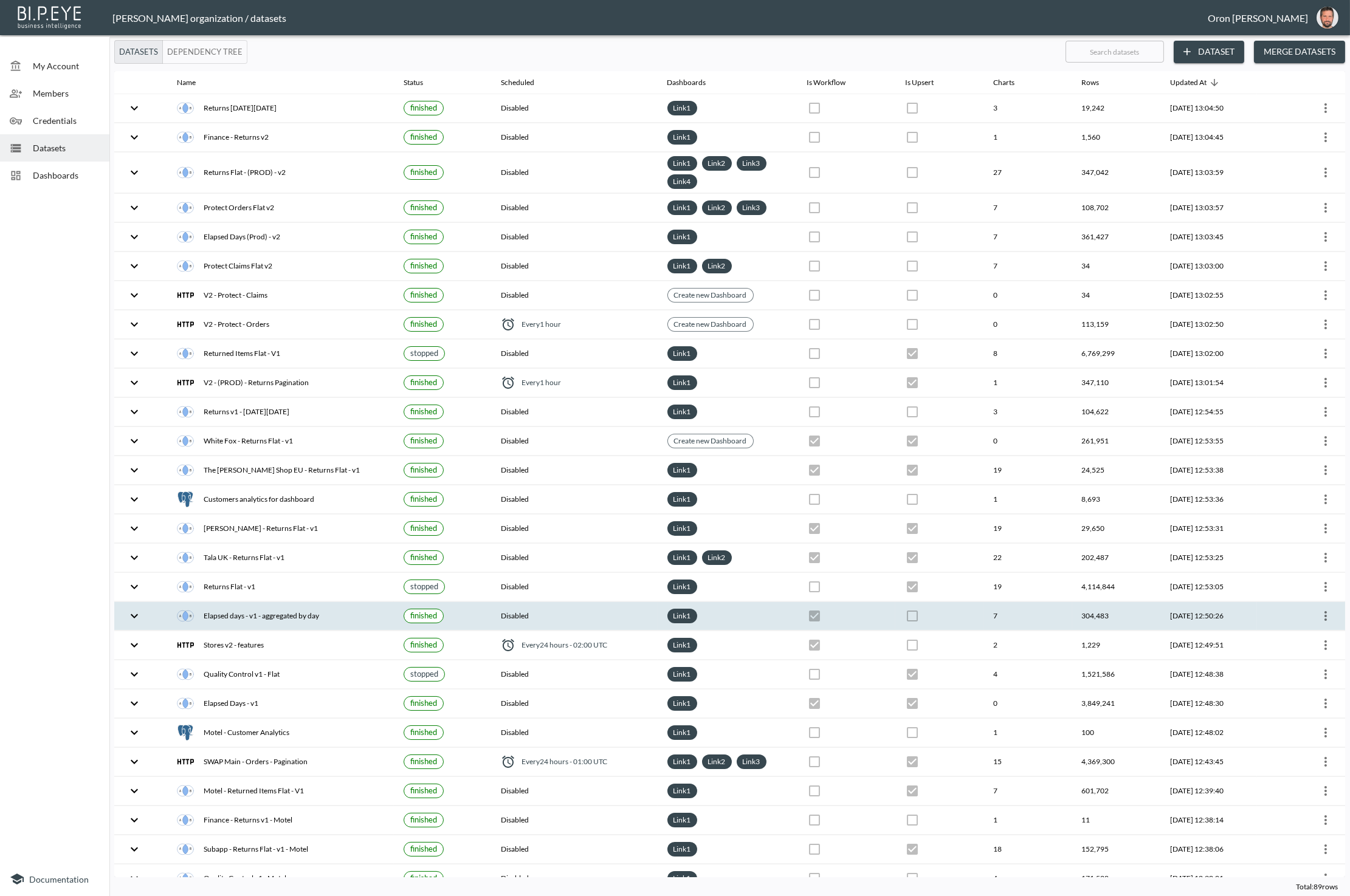
checkbox input "true"
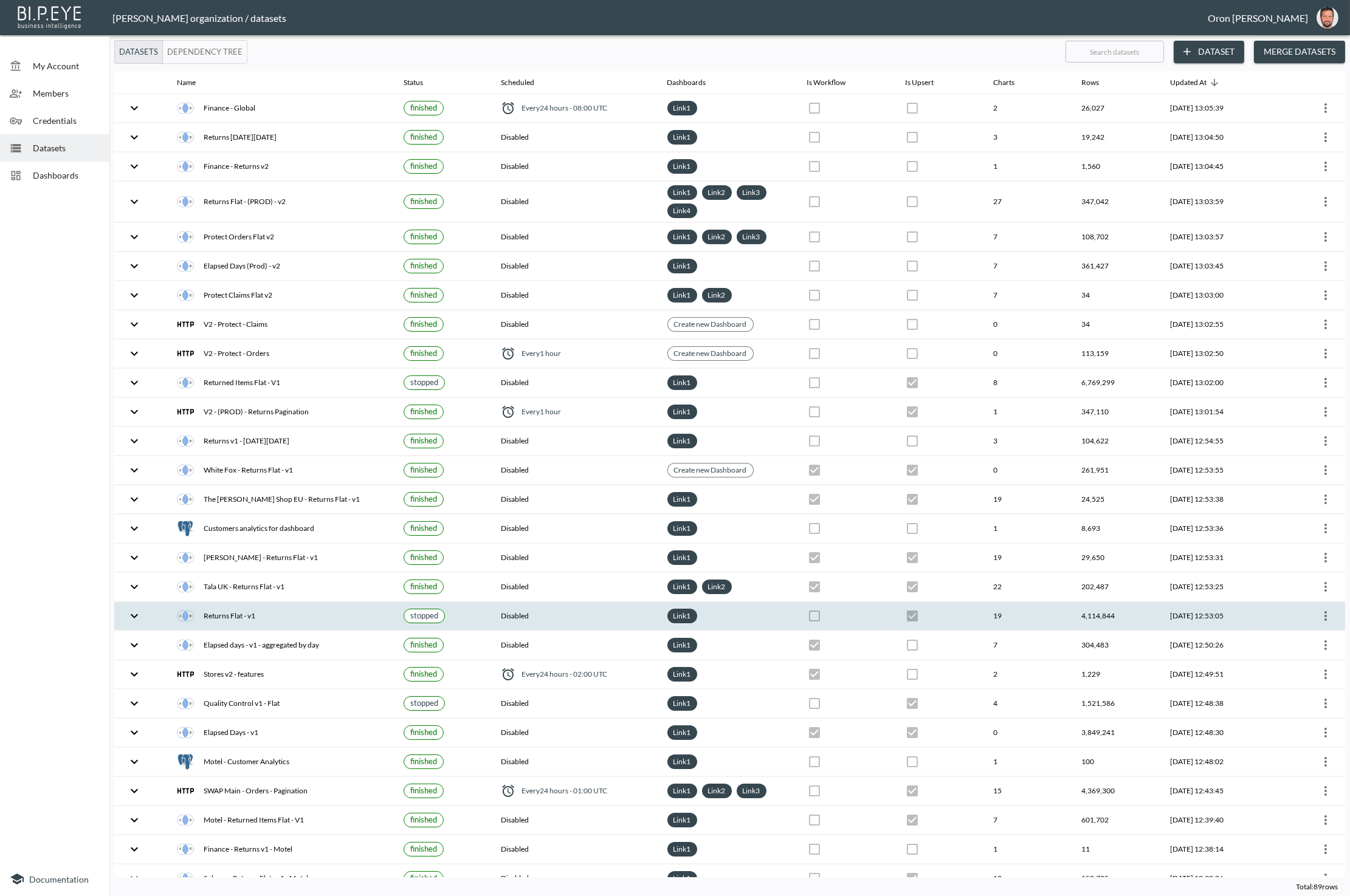
checkbox input "false"
checkbox input "true"
checkbox input "false"
checkbox input "true"
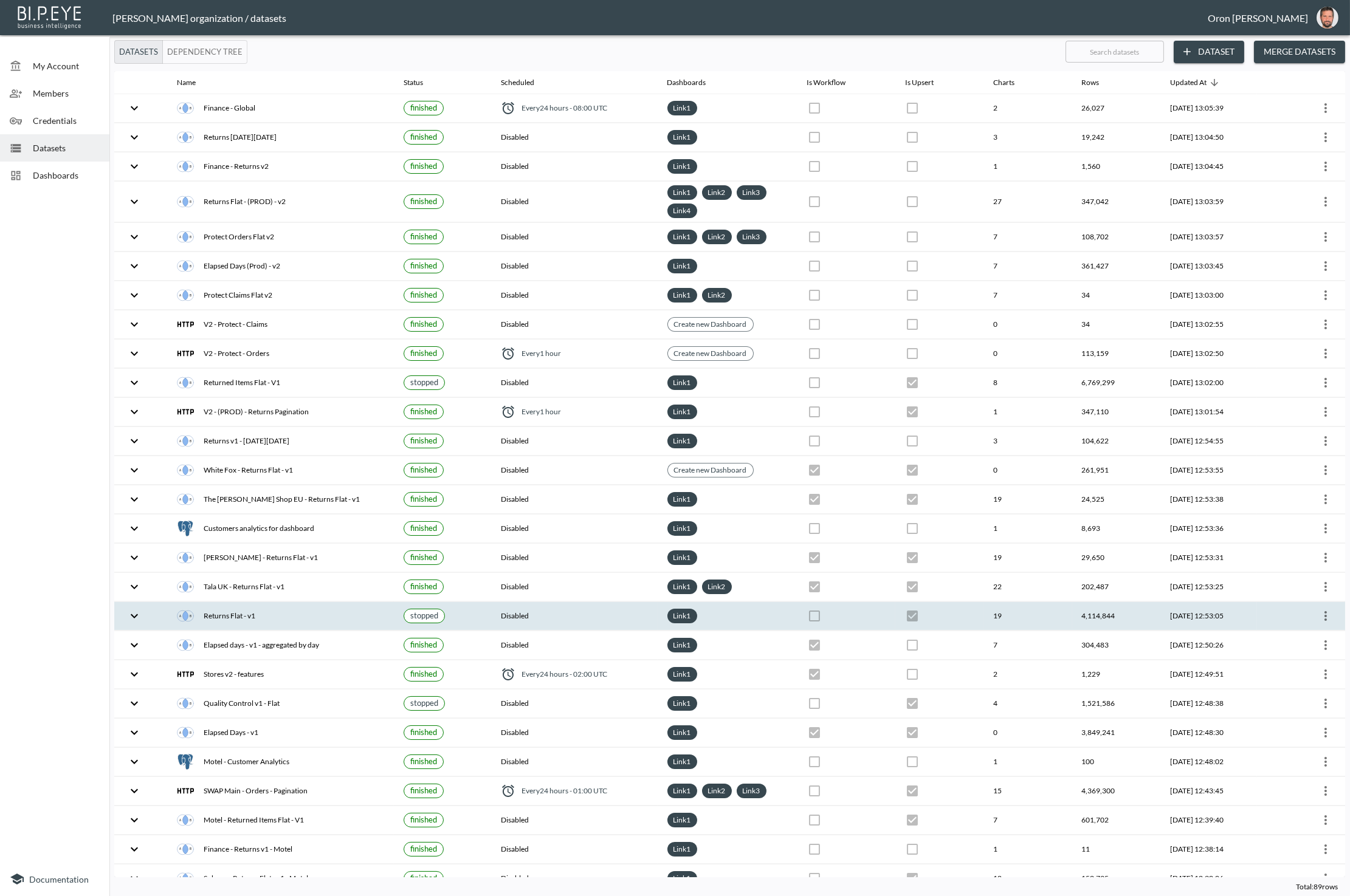
checkbox input "true"
checkbox input "false"
checkbox input "true"
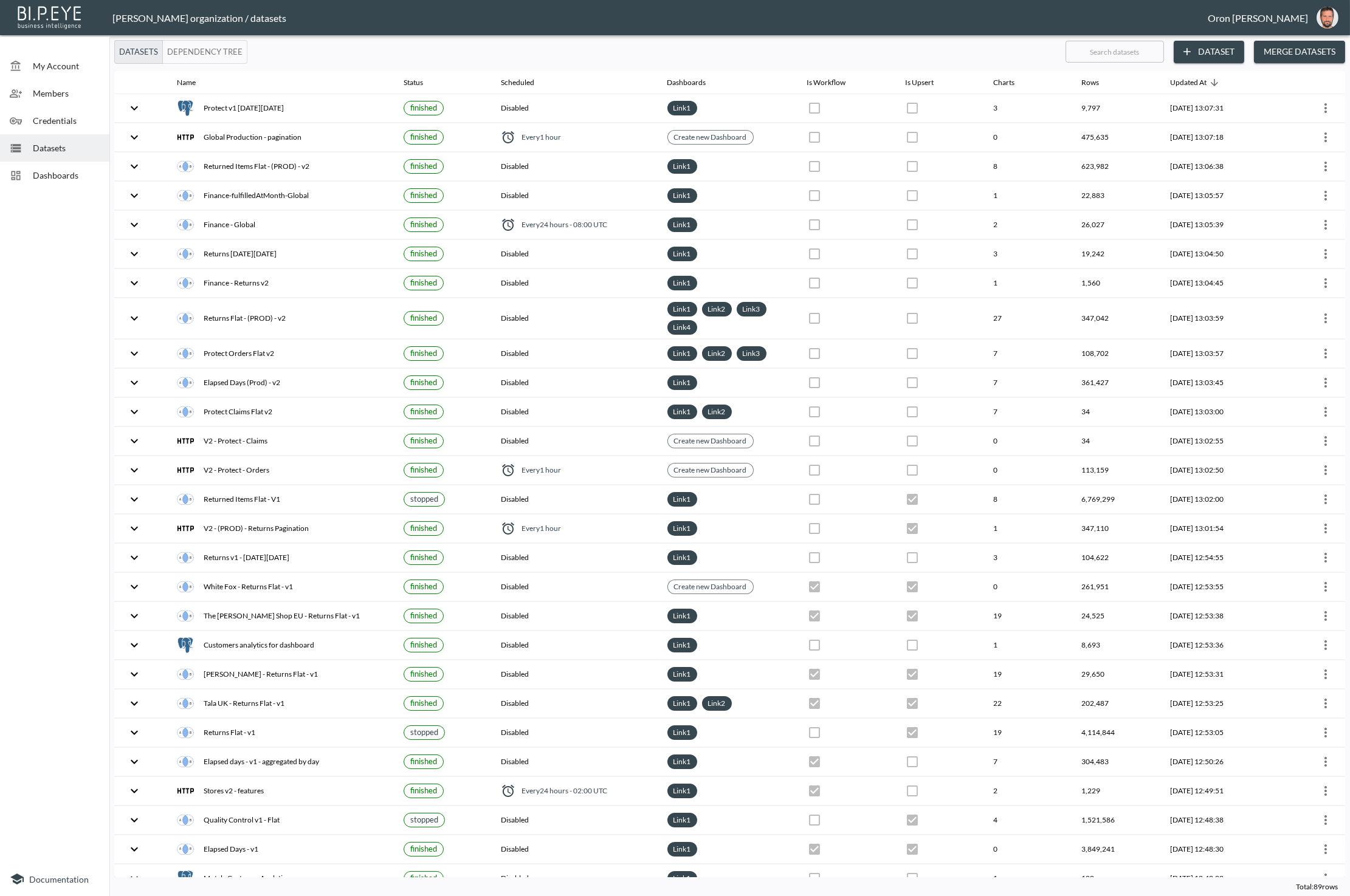
checkbox input "true"
checkbox input "false"
checkbox input "true"
checkbox input "false"
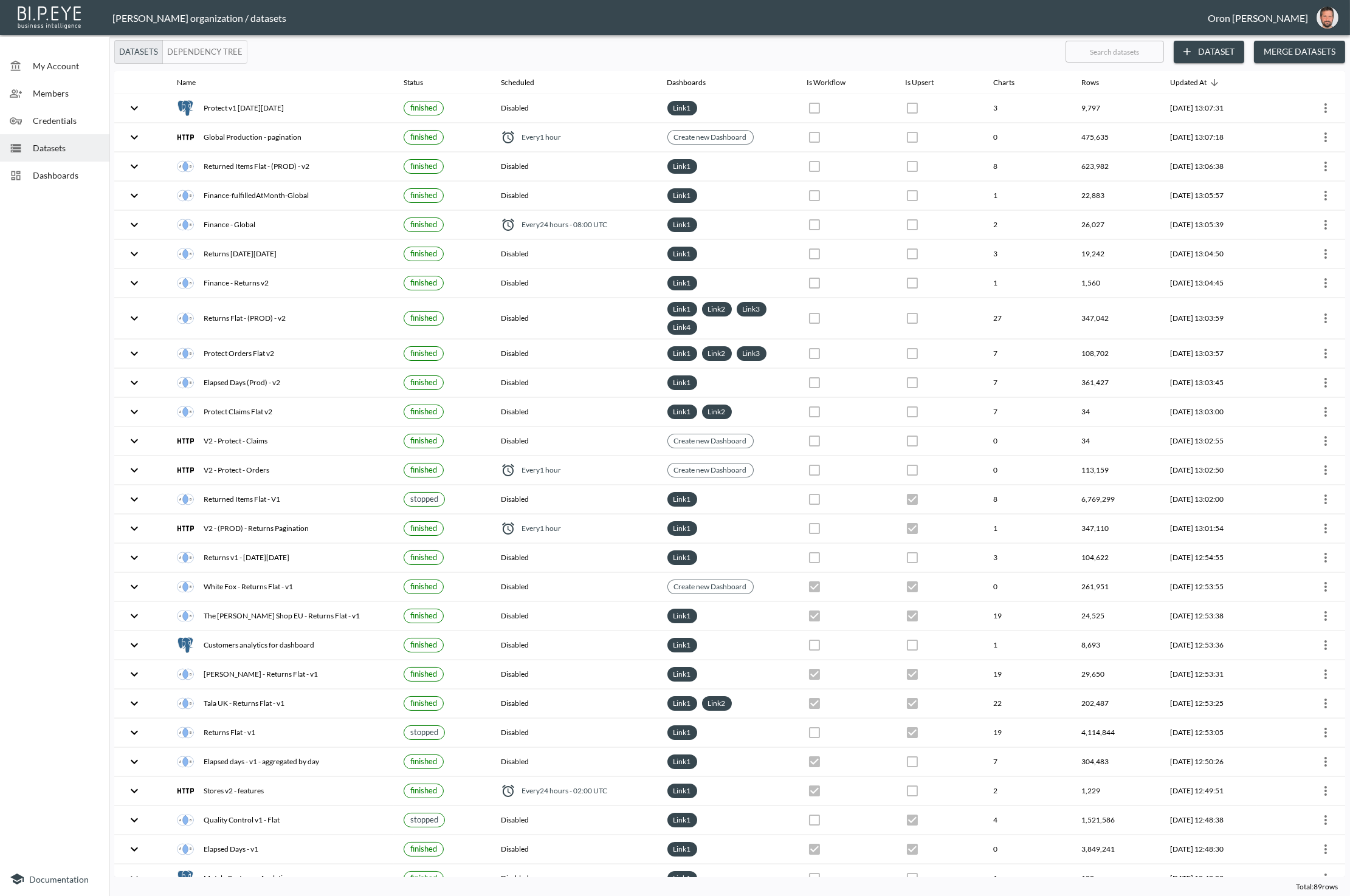
checkbox input "true"
checkbox input "false"
checkbox input "true"
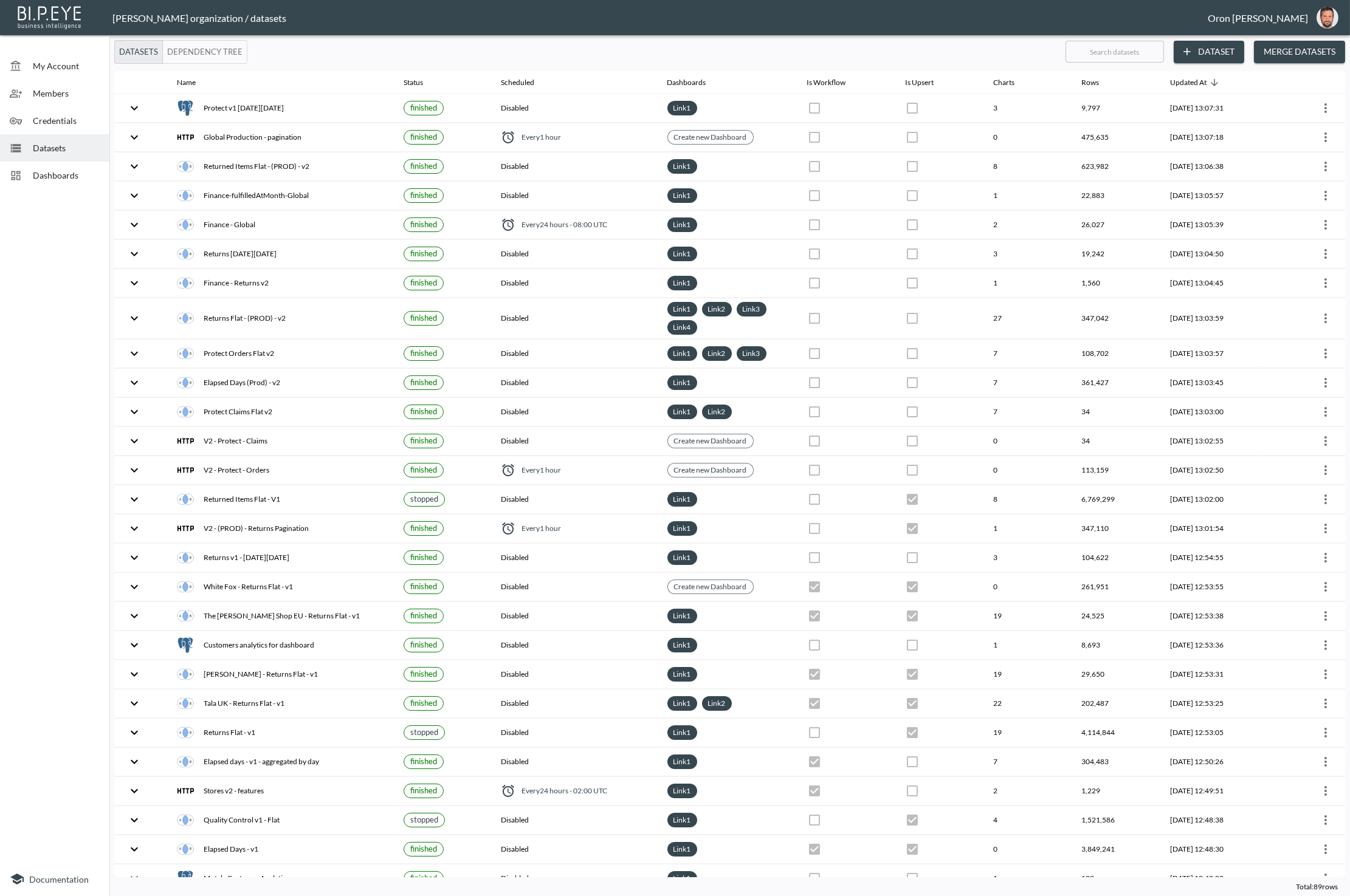
checkbox input "false"
checkbox input "true"
checkbox input "false"
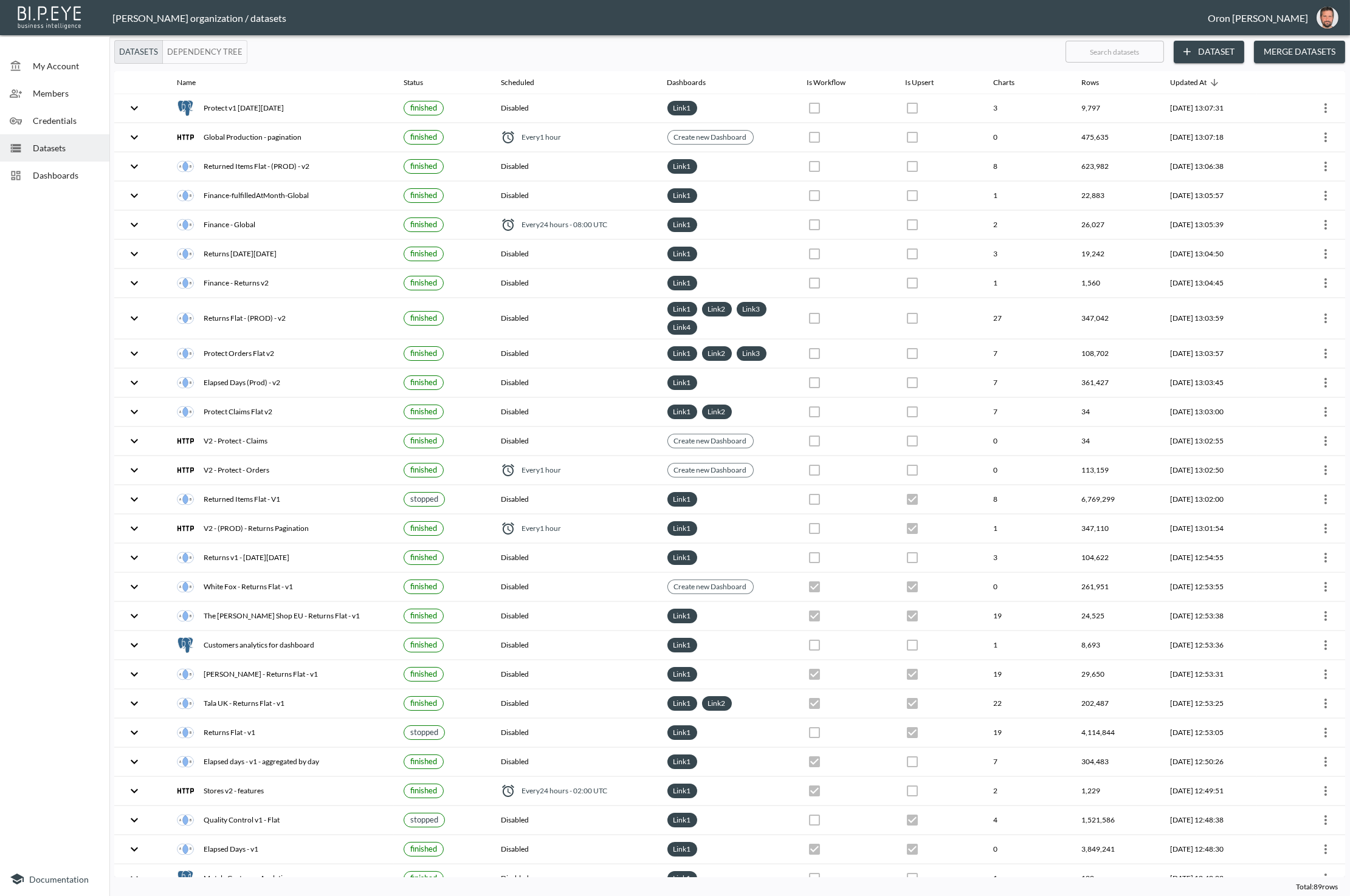
checkbox input "true"
checkbox input "false"
checkbox input "true"
checkbox input "false"
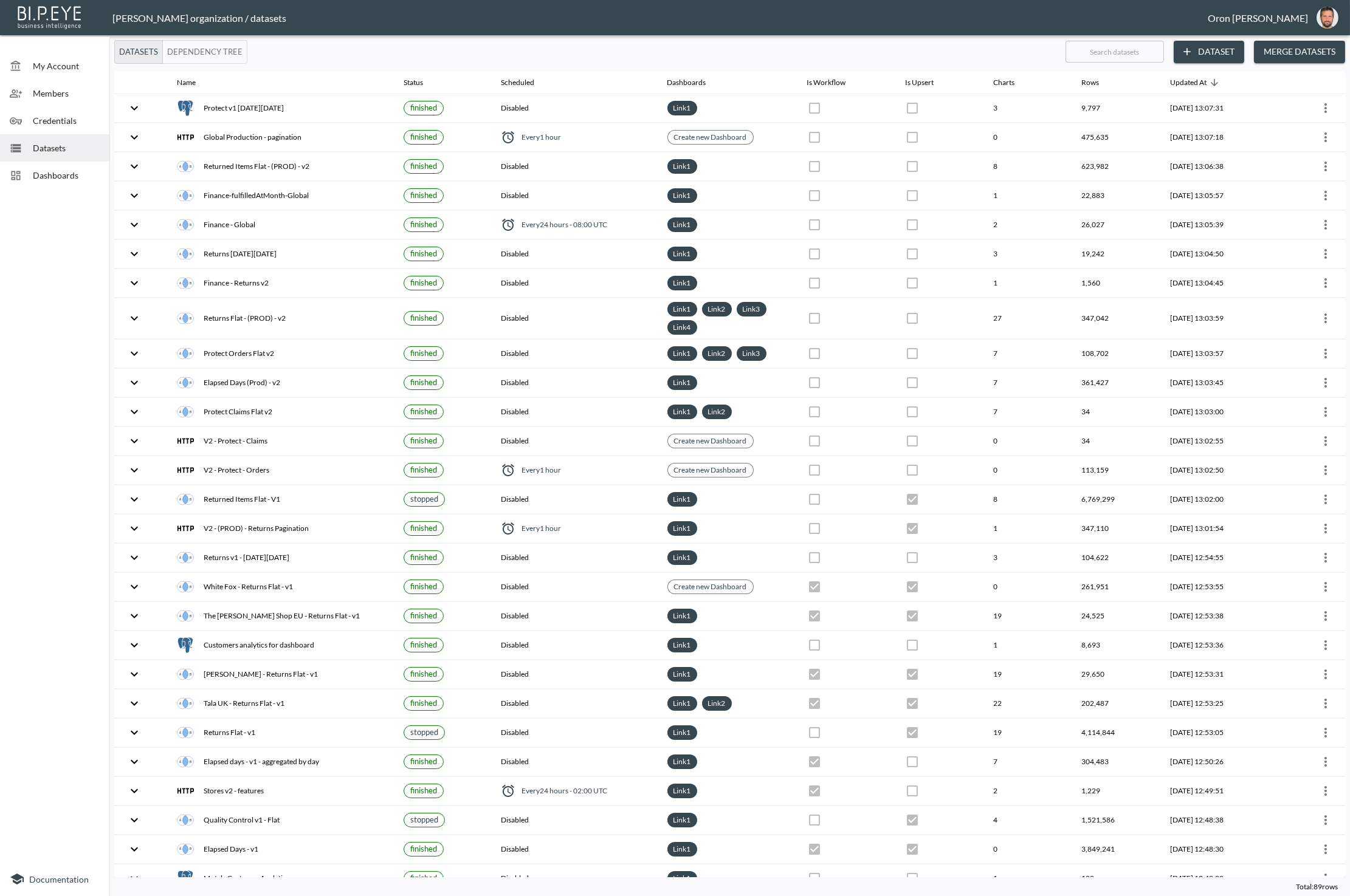
checkbox input "true"
checkbox input "false"
checkbox input "true"
checkbox input "false"
checkbox input "true"
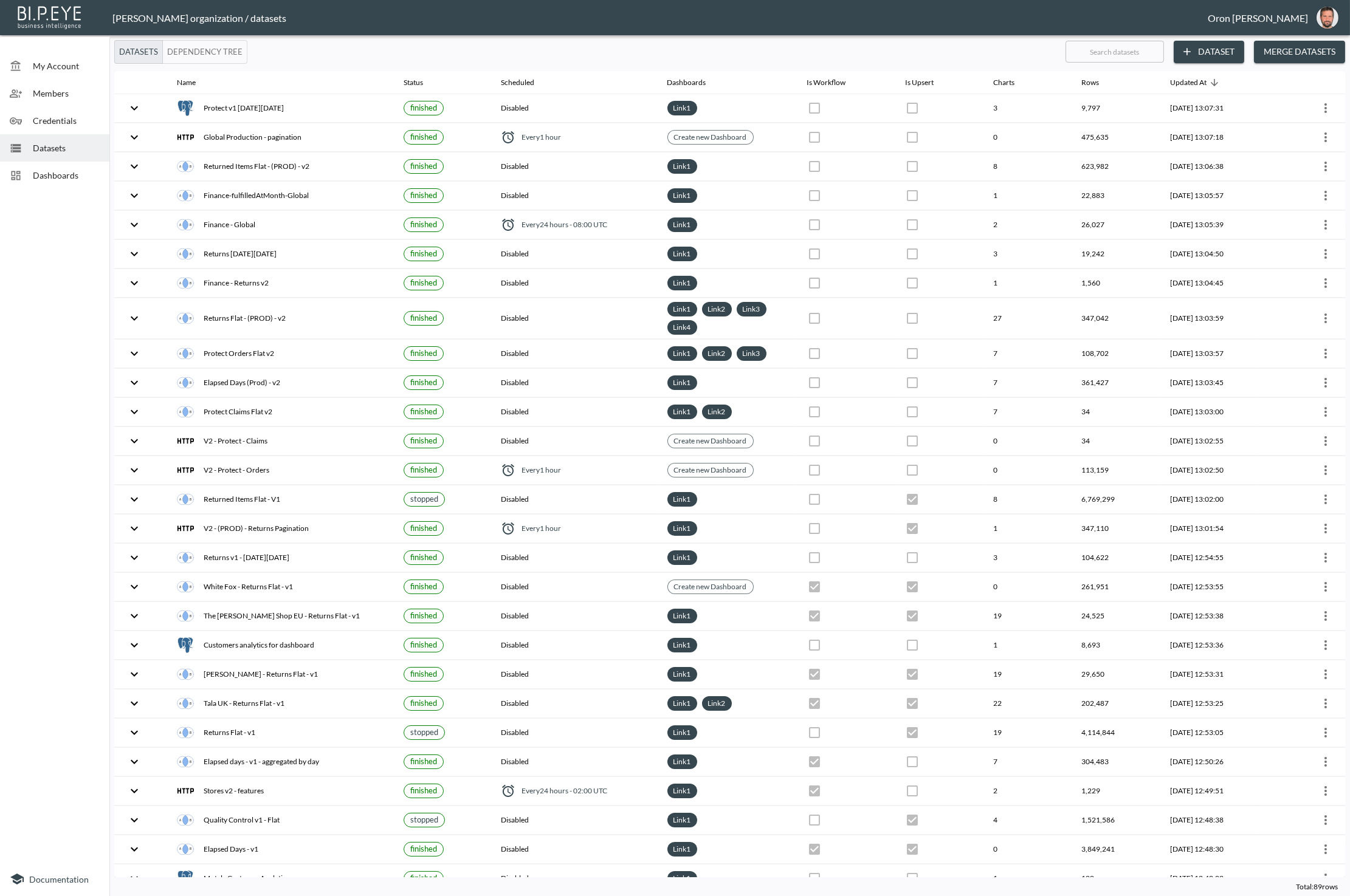
checkbox input "false"
checkbox input "true"
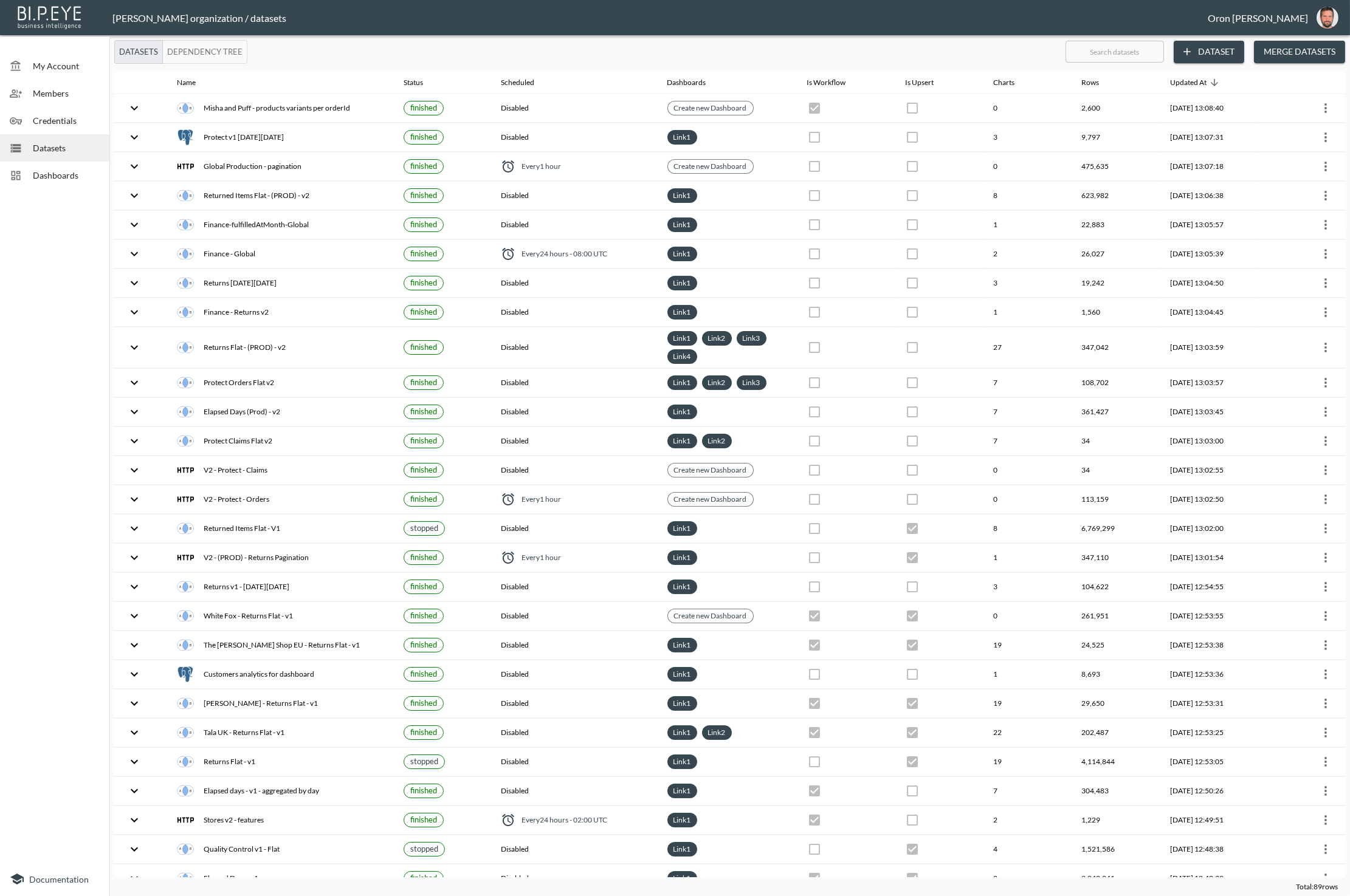
checkbox input "false"
checkbox input "true"
checkbox input "false"
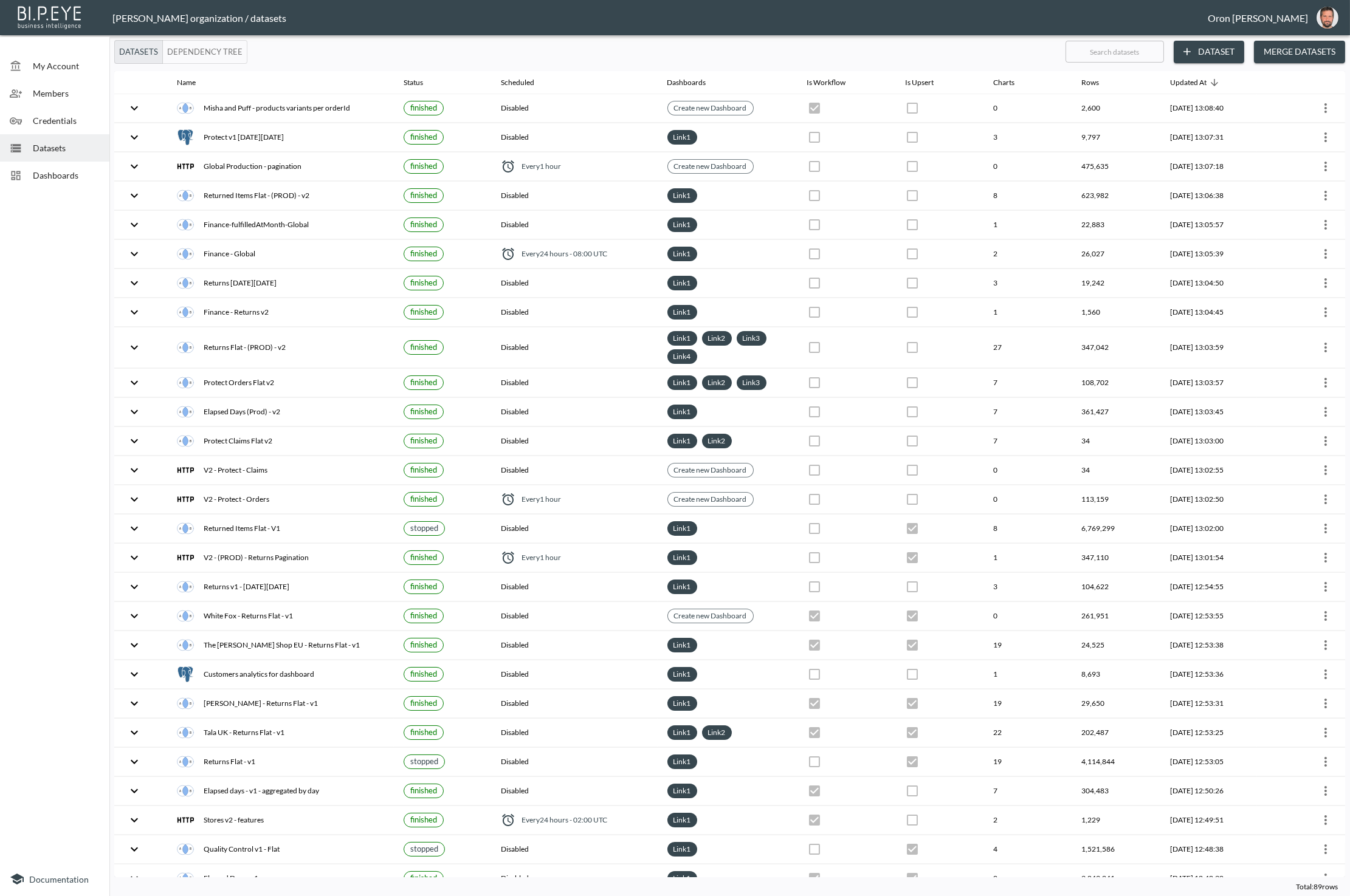
checkbox input "true"
checkbox input "false"
checkbox input "true"
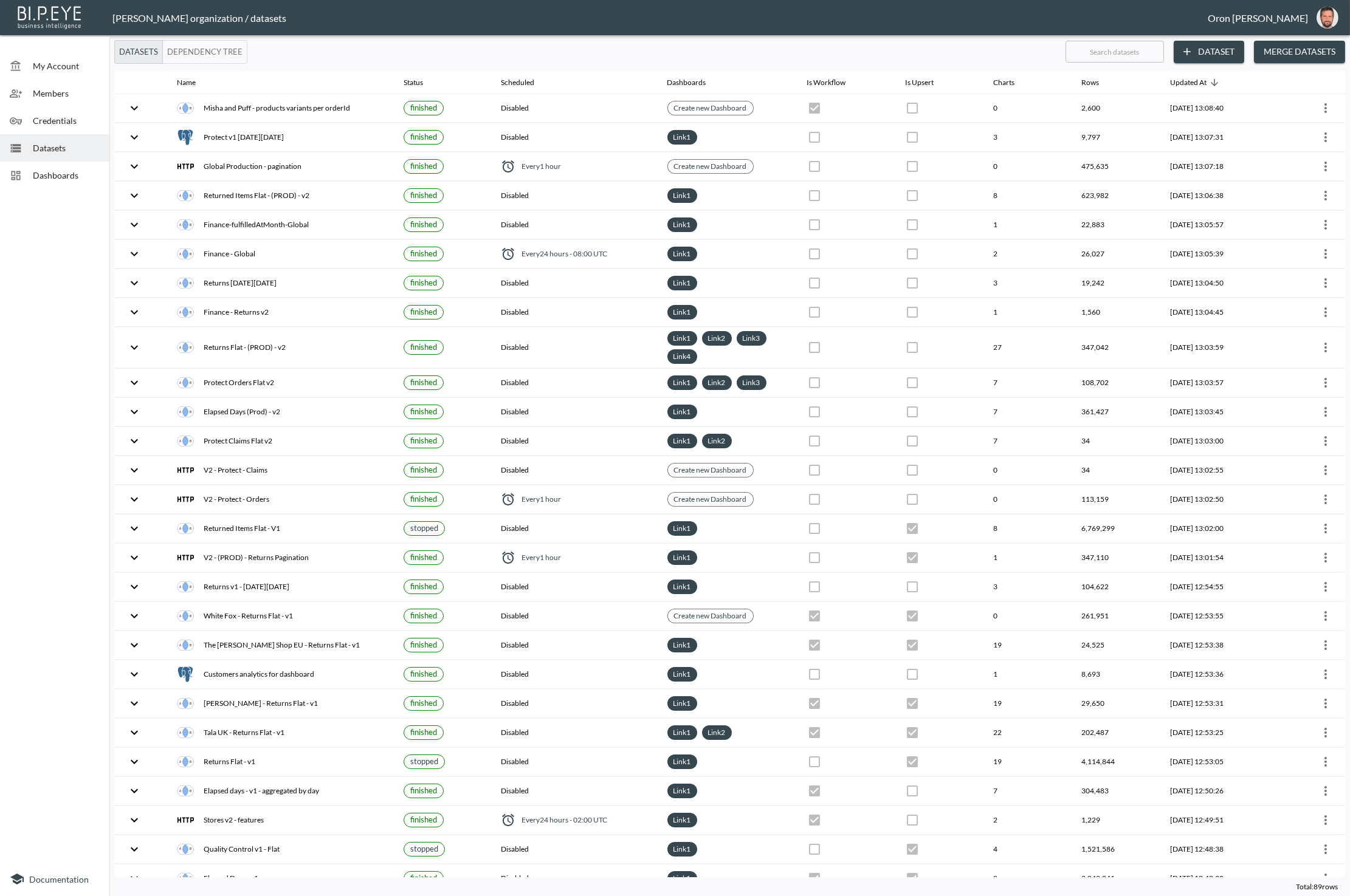
checkbox input "false"
checkbox input "true"
checkbox input "false"
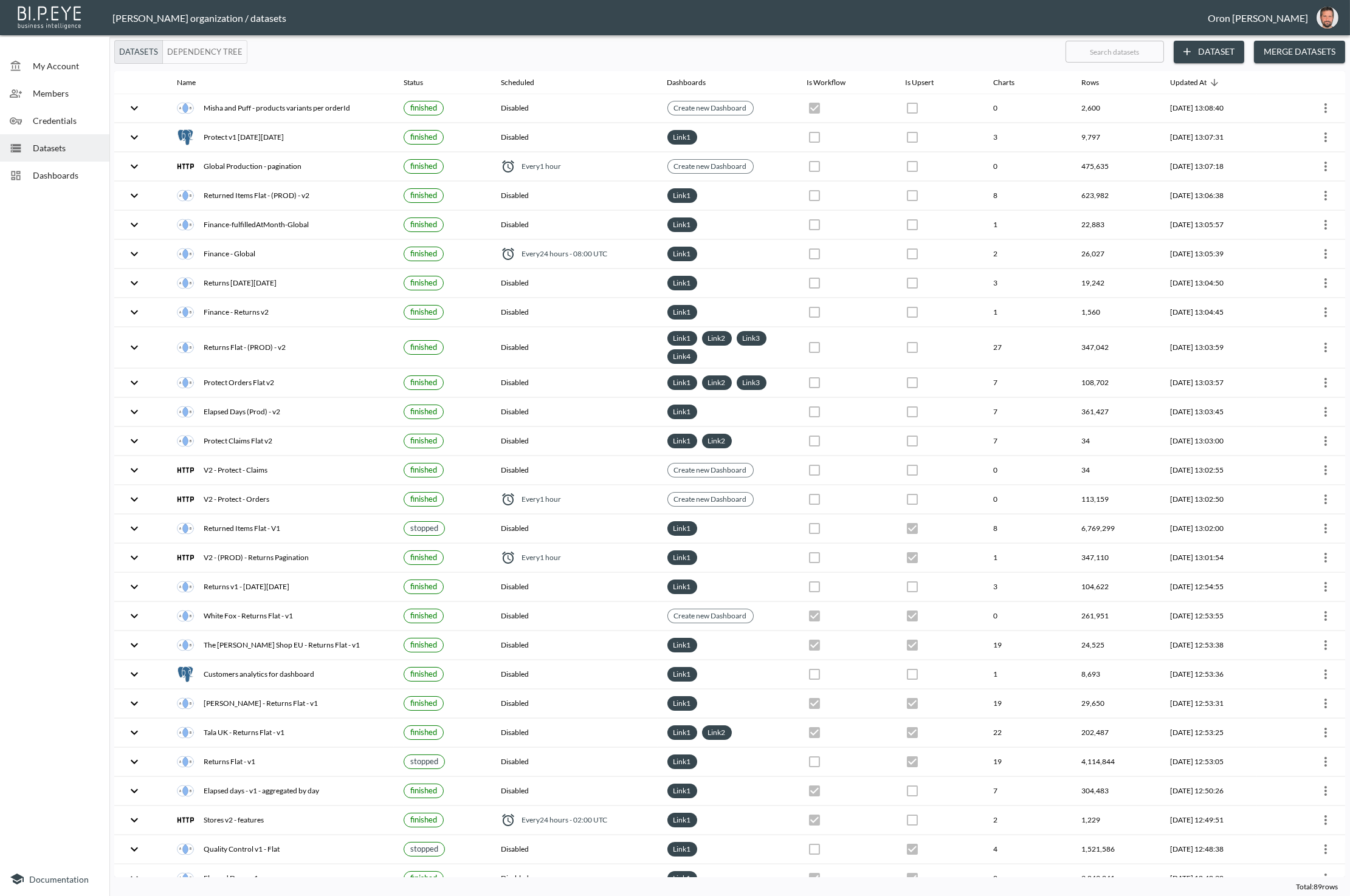
checkbox input "true"
checkbox input "false"
checkbox input "true"
checkbox input "false"
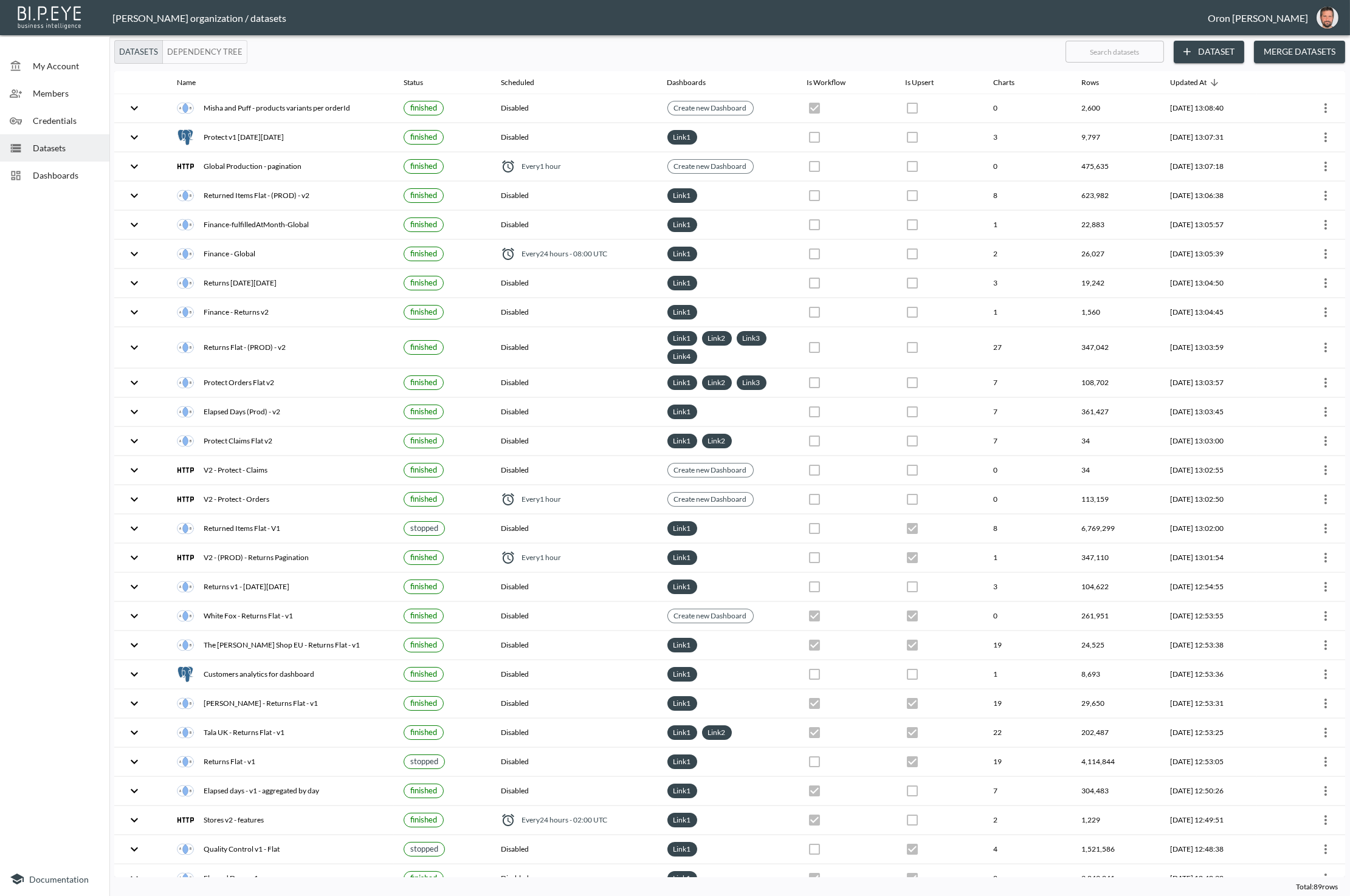
checkbox input "true"
checkbox input "false"
checkbox input "true"
checkbox input "false"
checkbox input "true"
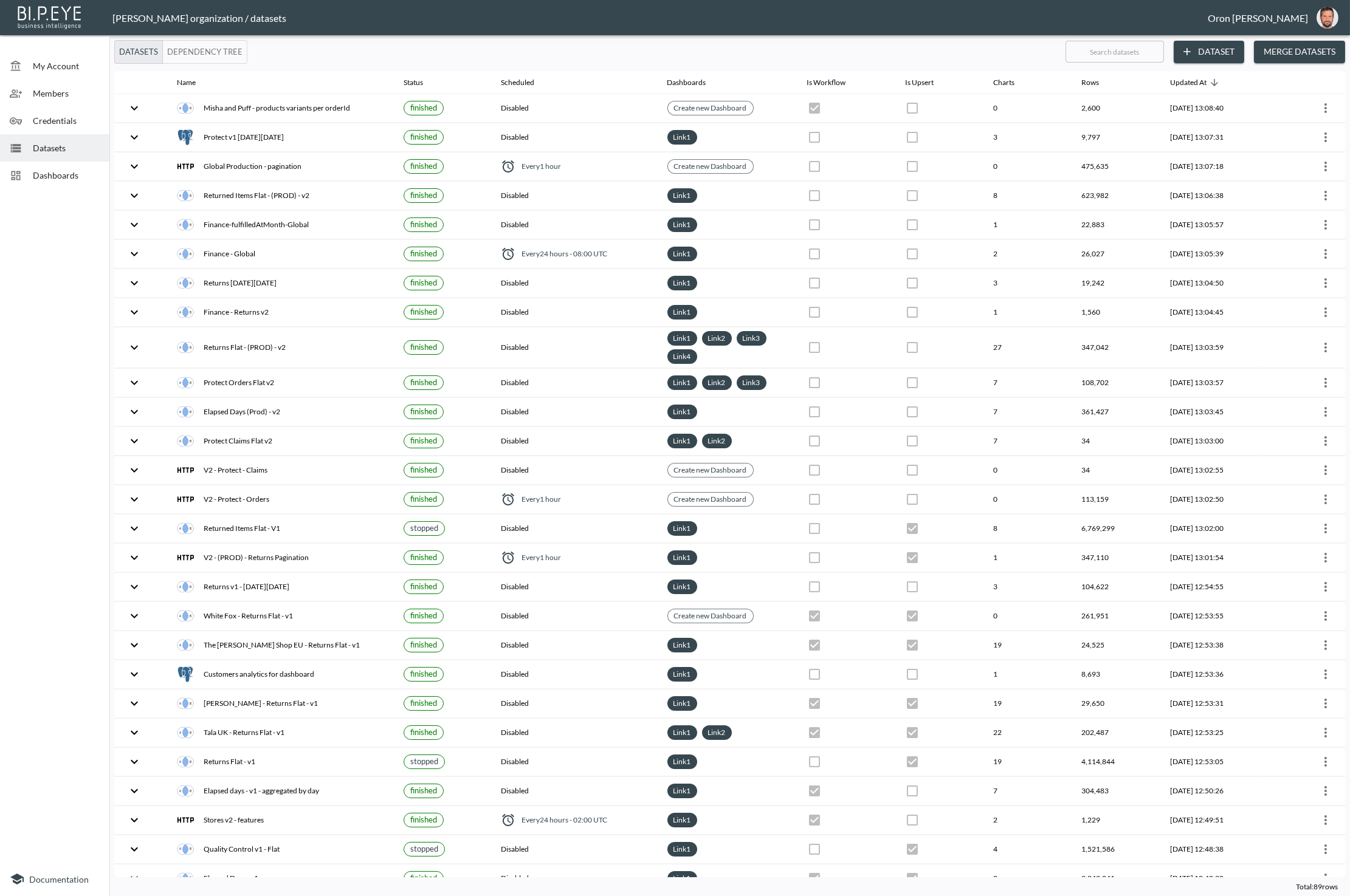
checkbox input "false"
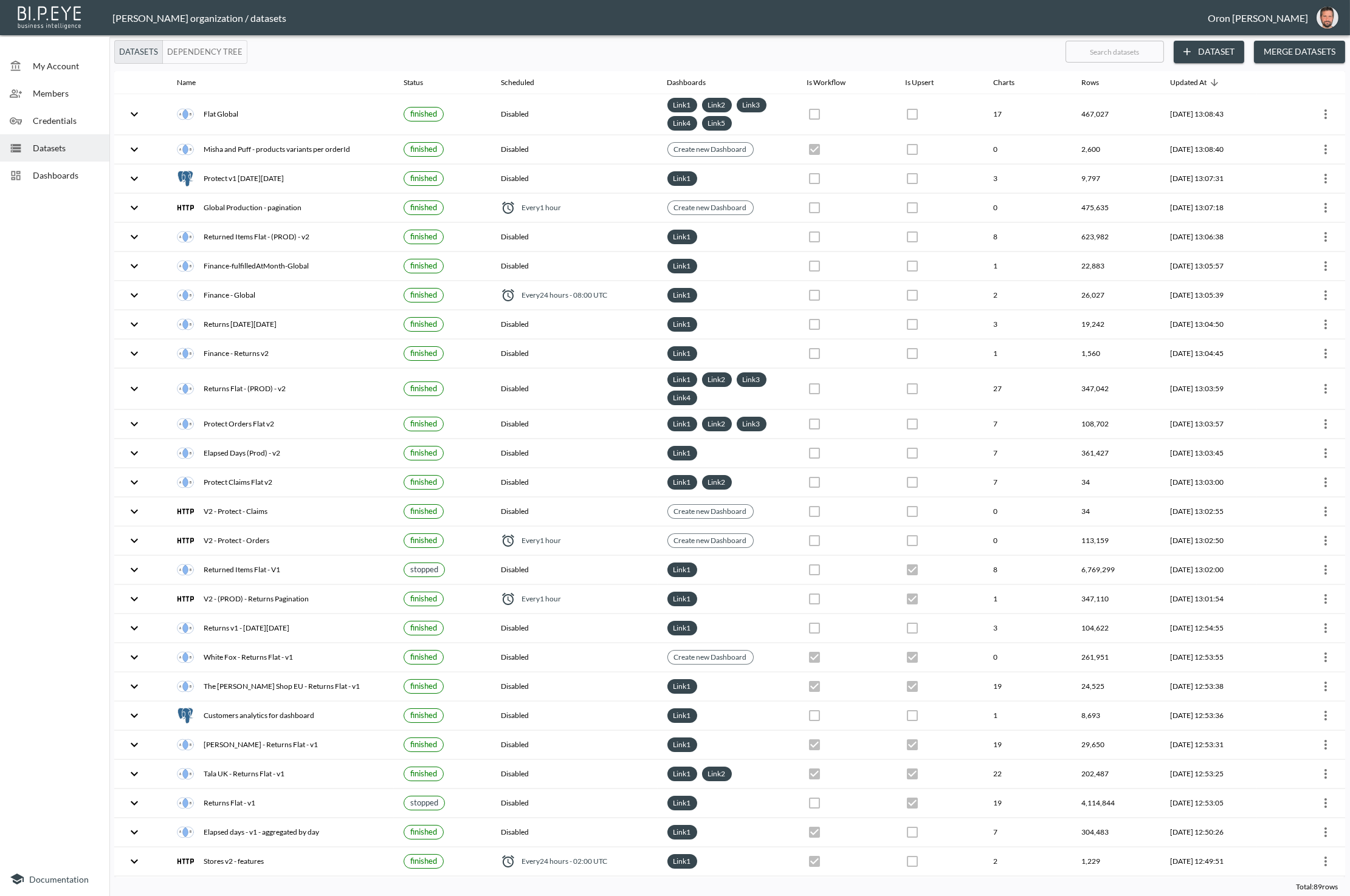
checkbox input "false"
checkbox input "true"
checkbox input "false"
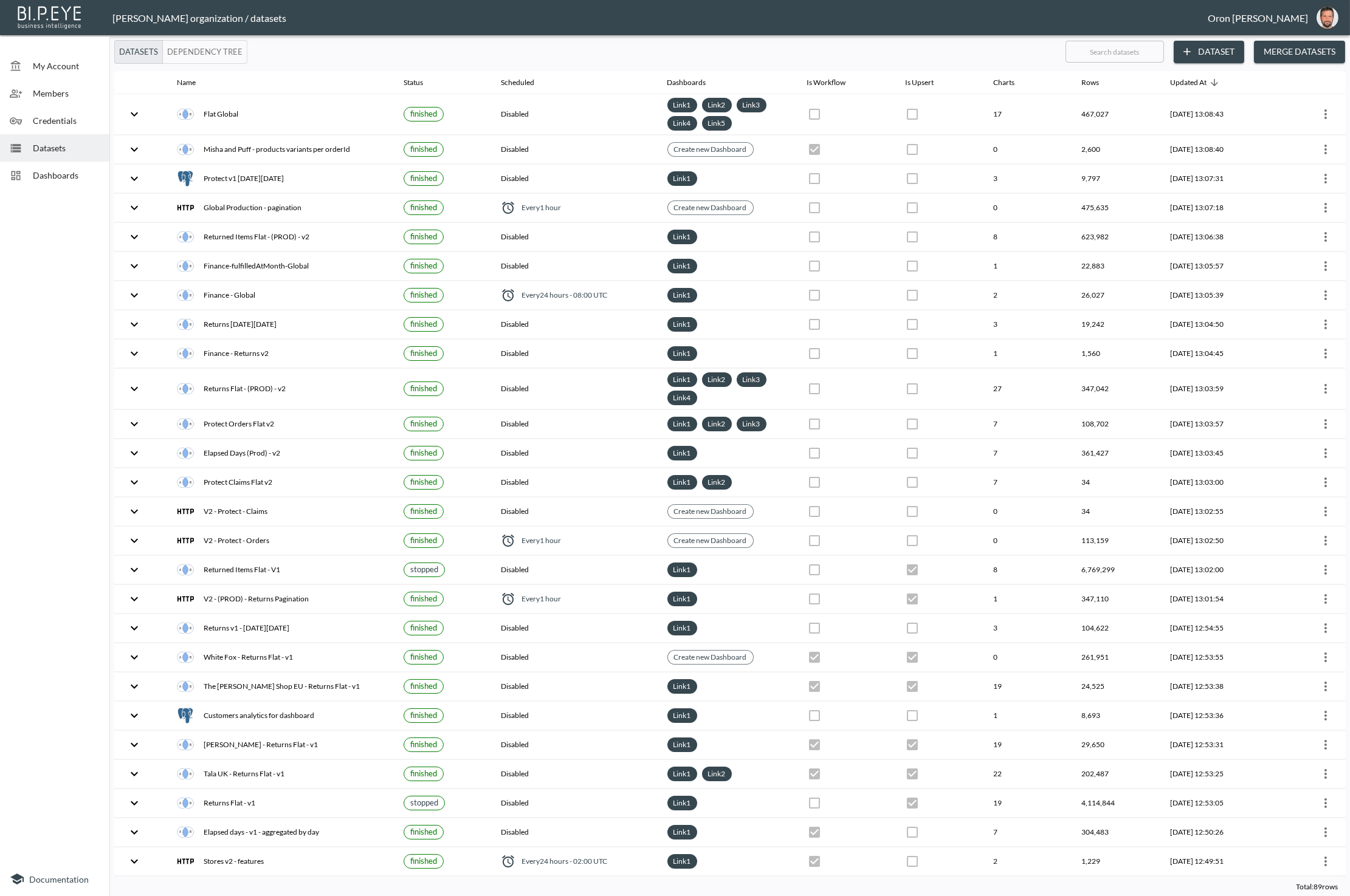
checkbox input "true"
checkbox input "false"
checkbox input "true"
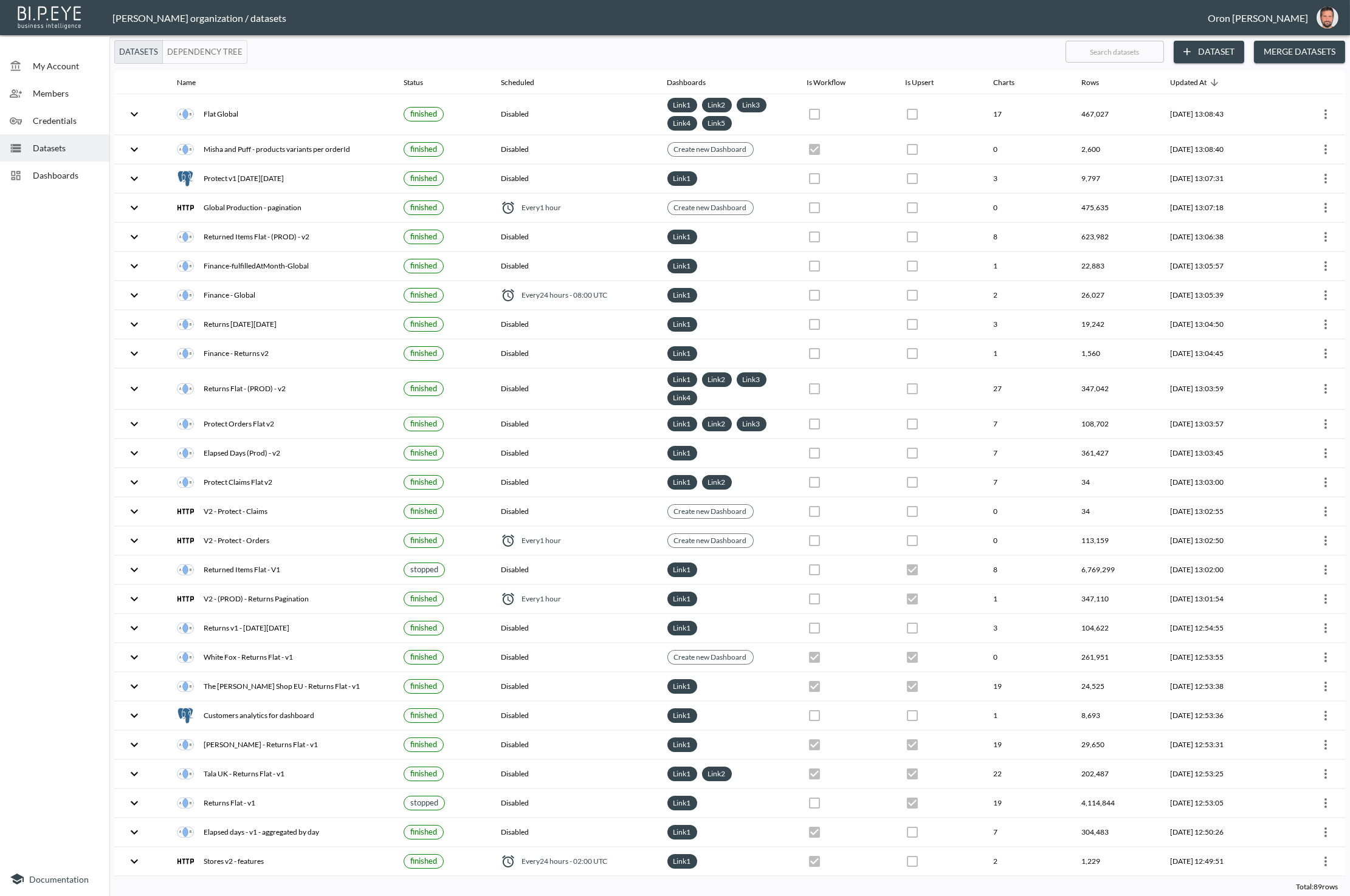
checkbox input "false"
checkbox input "true"
checkbox input "false"
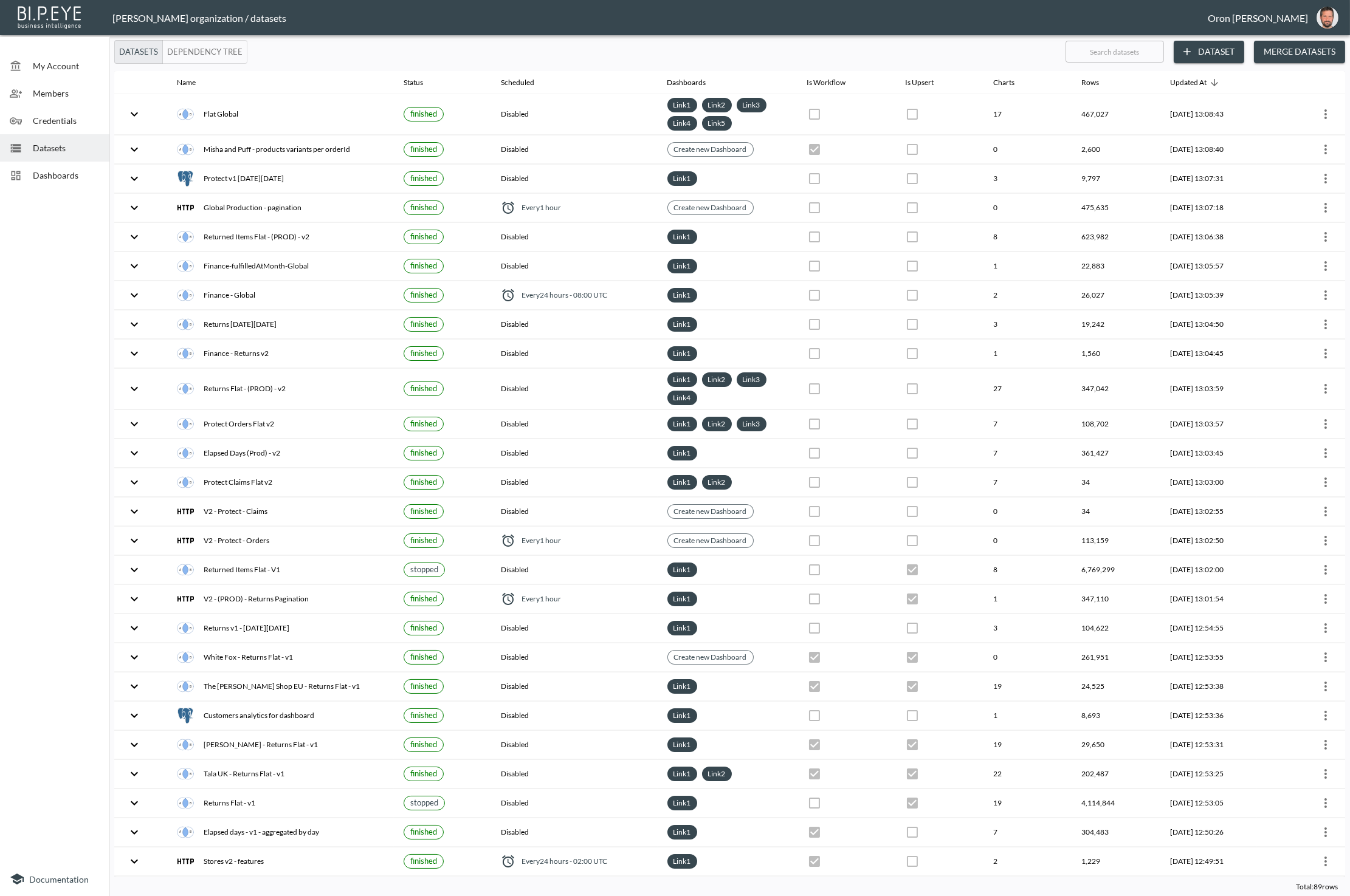
checkbox input "true"
checkbox input "false"
checkbox input "true"
checkbox input "false"
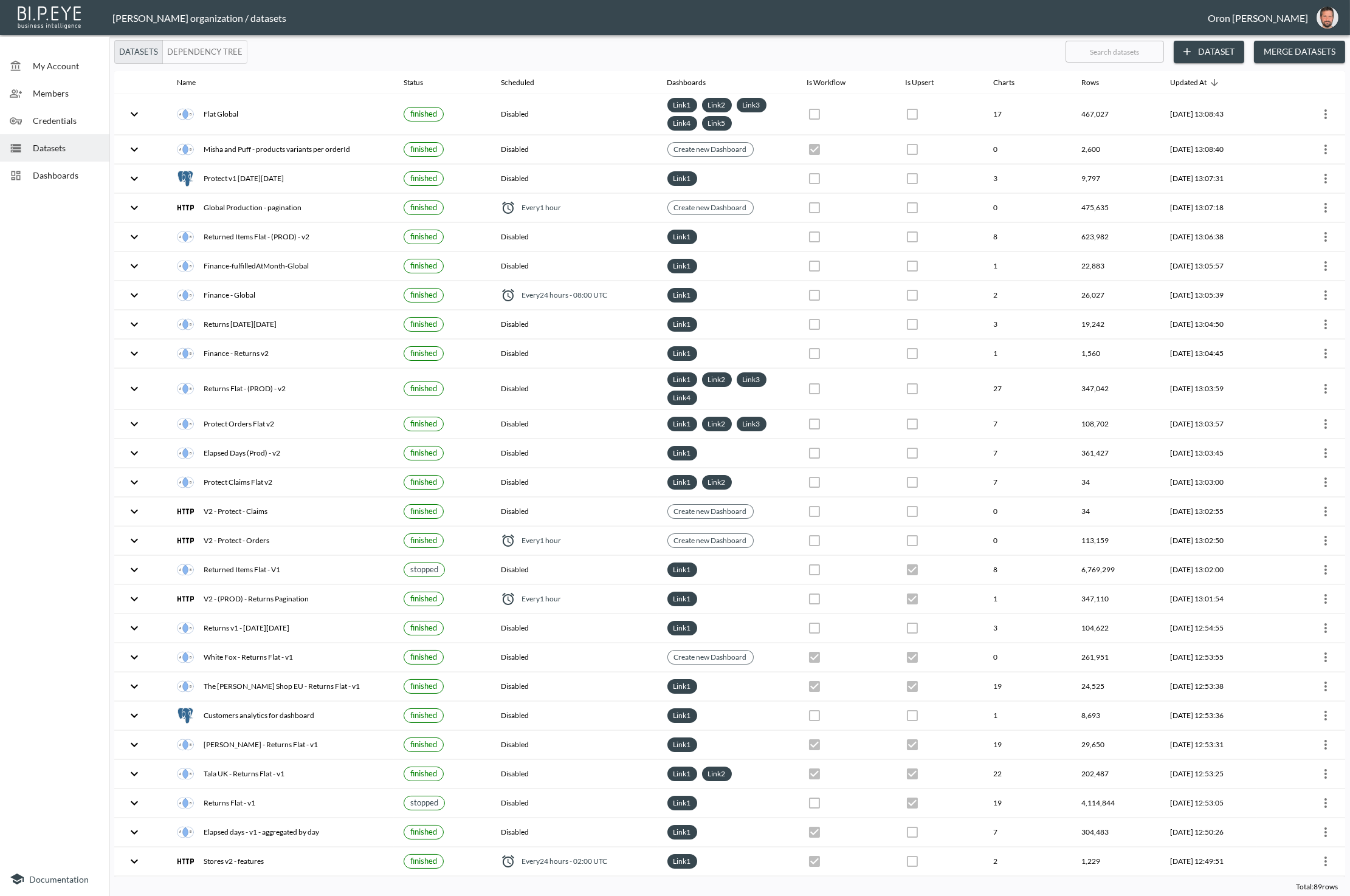
checkbox input "true"
checkbox input "false"
checkbox input "true"
checkbox input "false"
checkbox input "true"
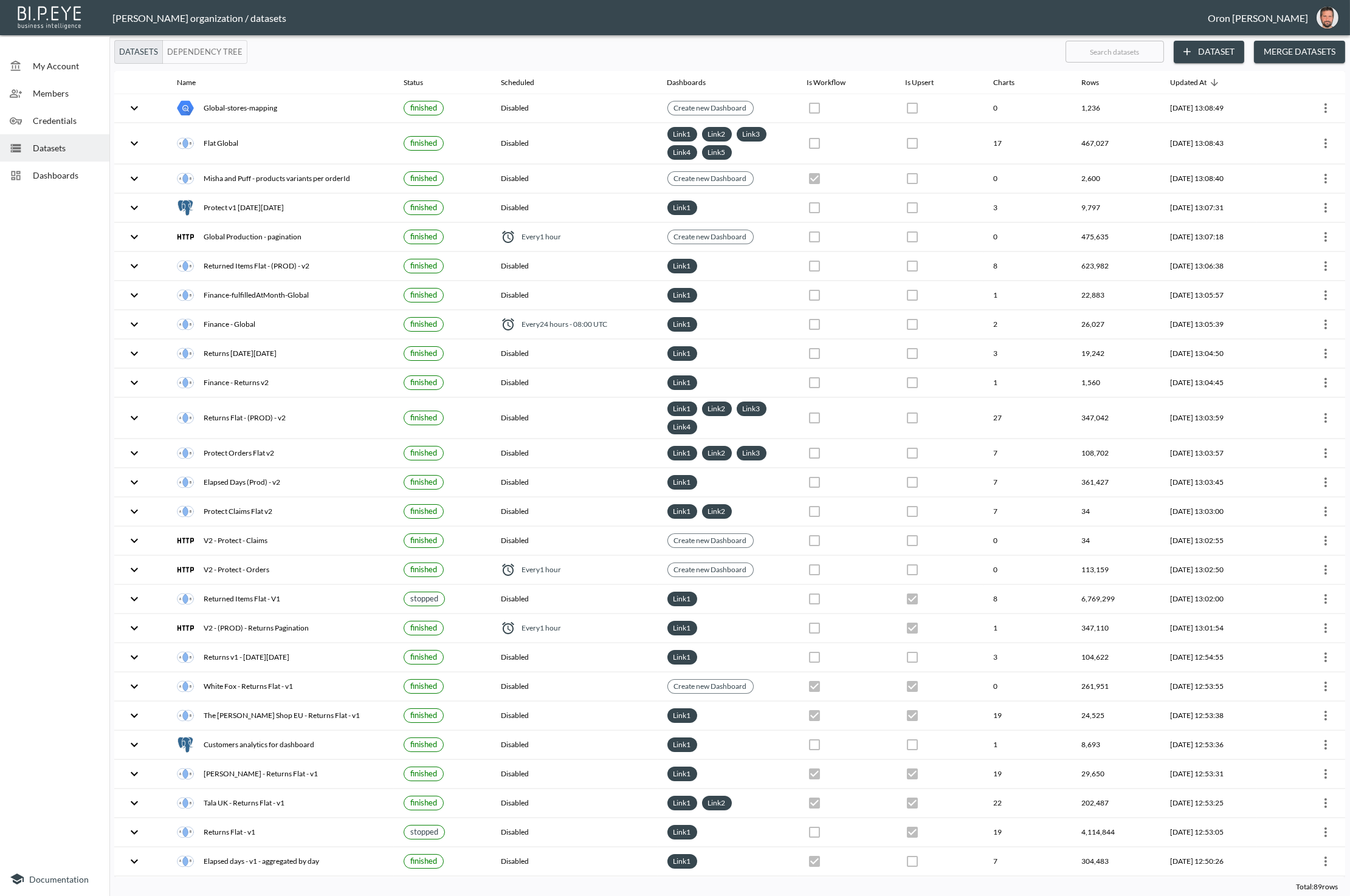
checkbox input "true"
checkbox input "false"
checkbox input "true"
checkbox input "false"
checkbox input "true"
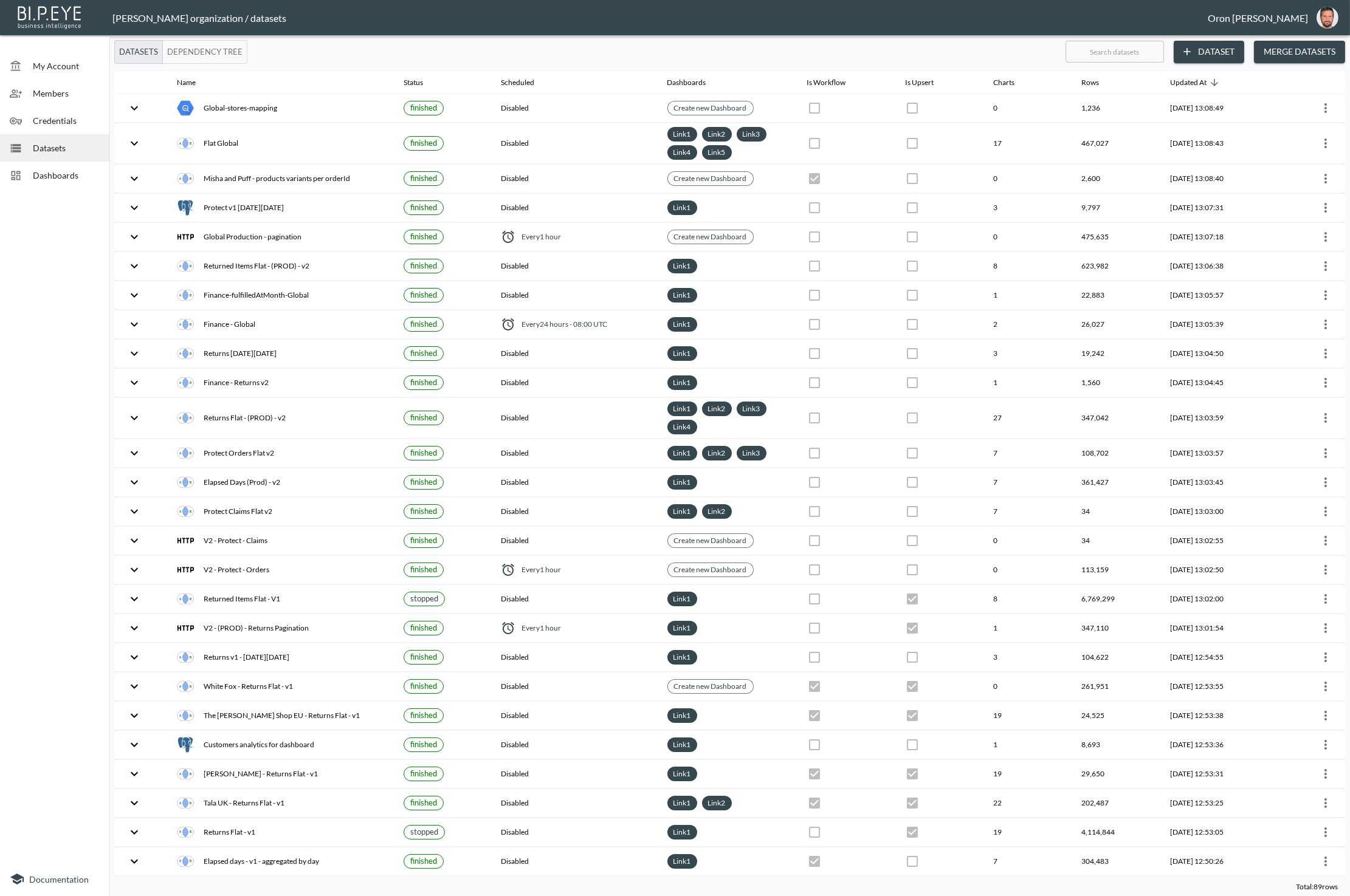
checkbox input "false"
checkbox input "true"
checkbox input "false"
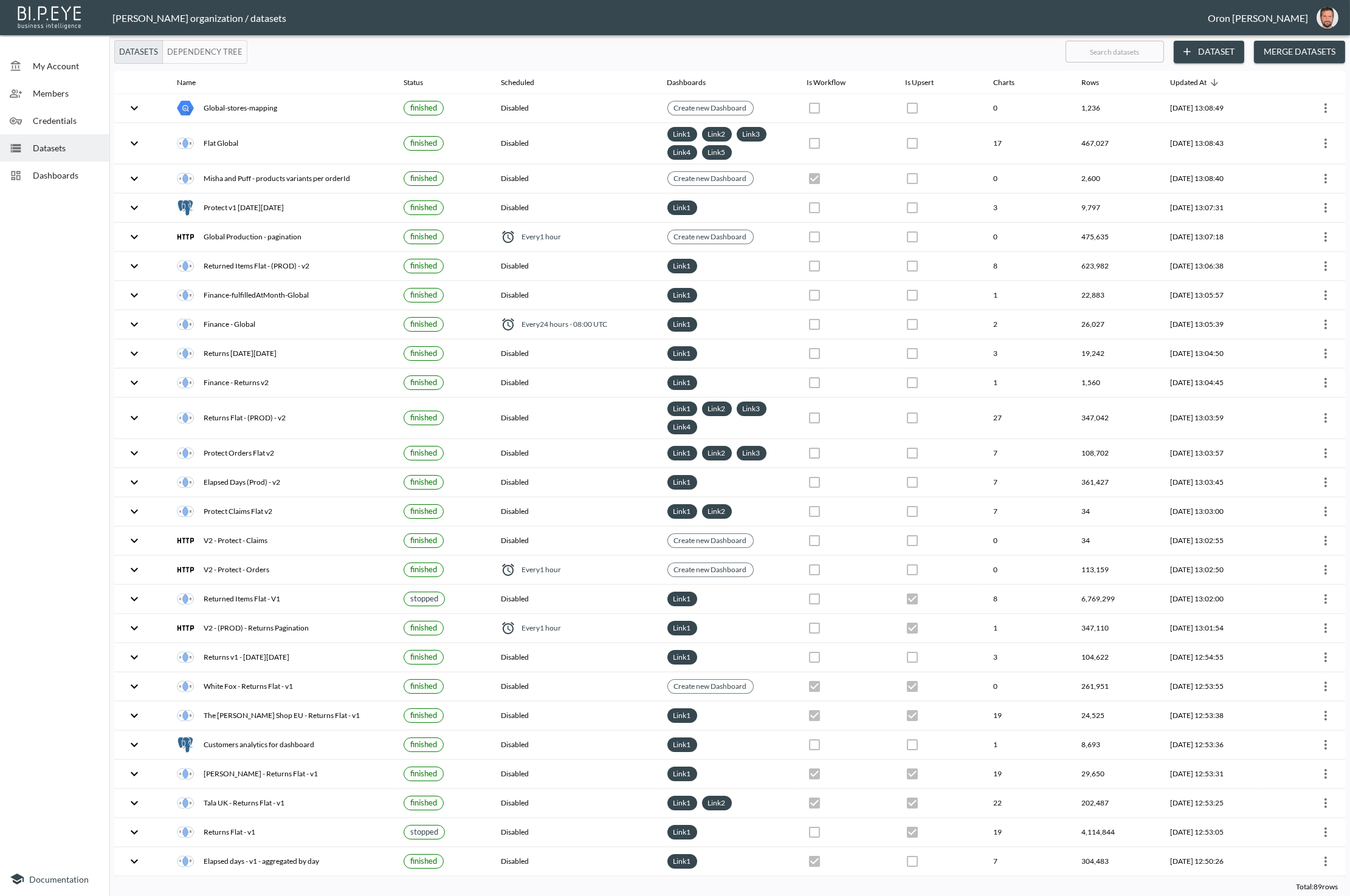
checkbox input "false"
checkbox input "true"
checkbox input "false"
checkbox input "true"
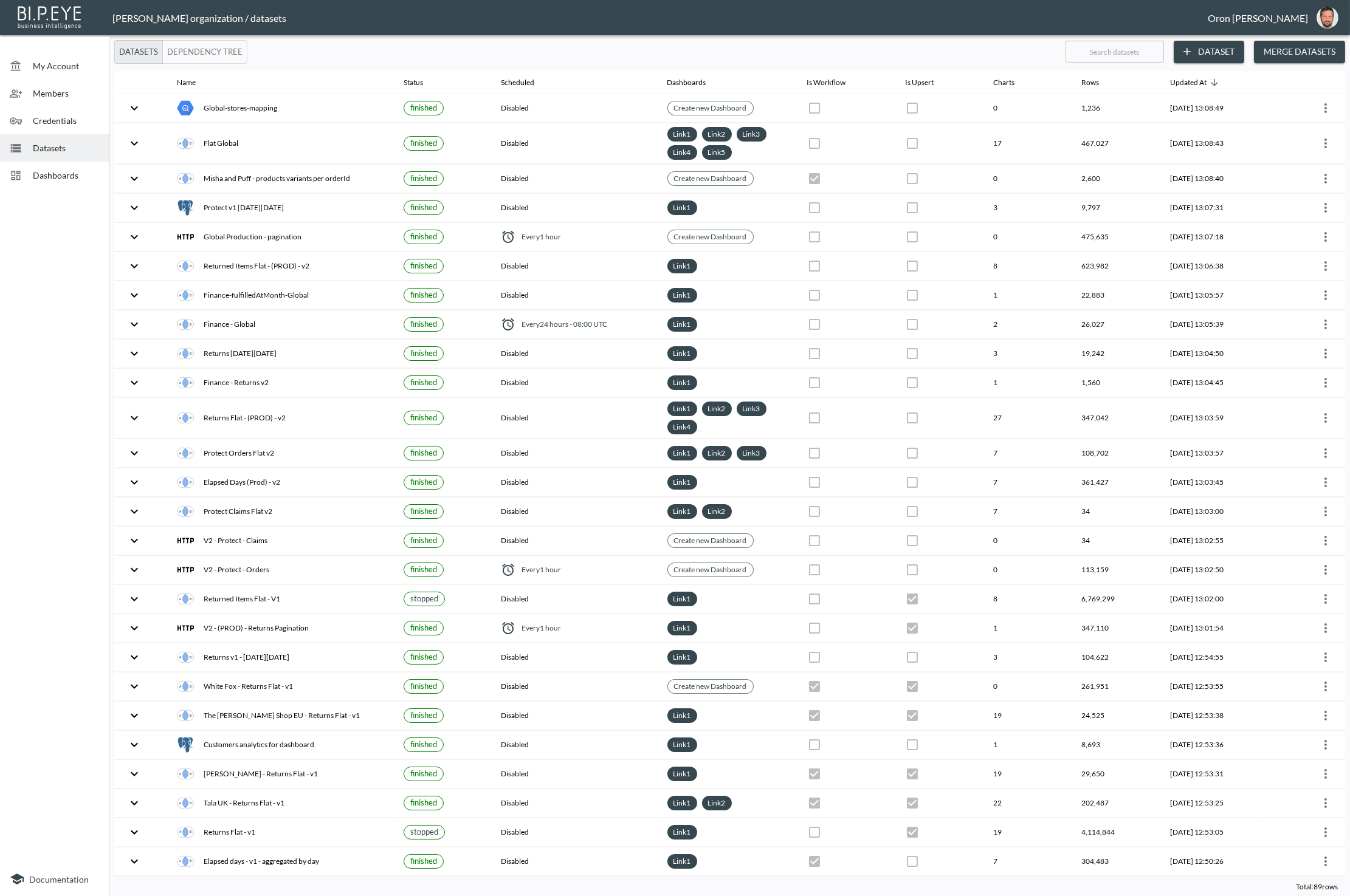
checkbox input "false"
checkbox input "true"
checkbox input "false"
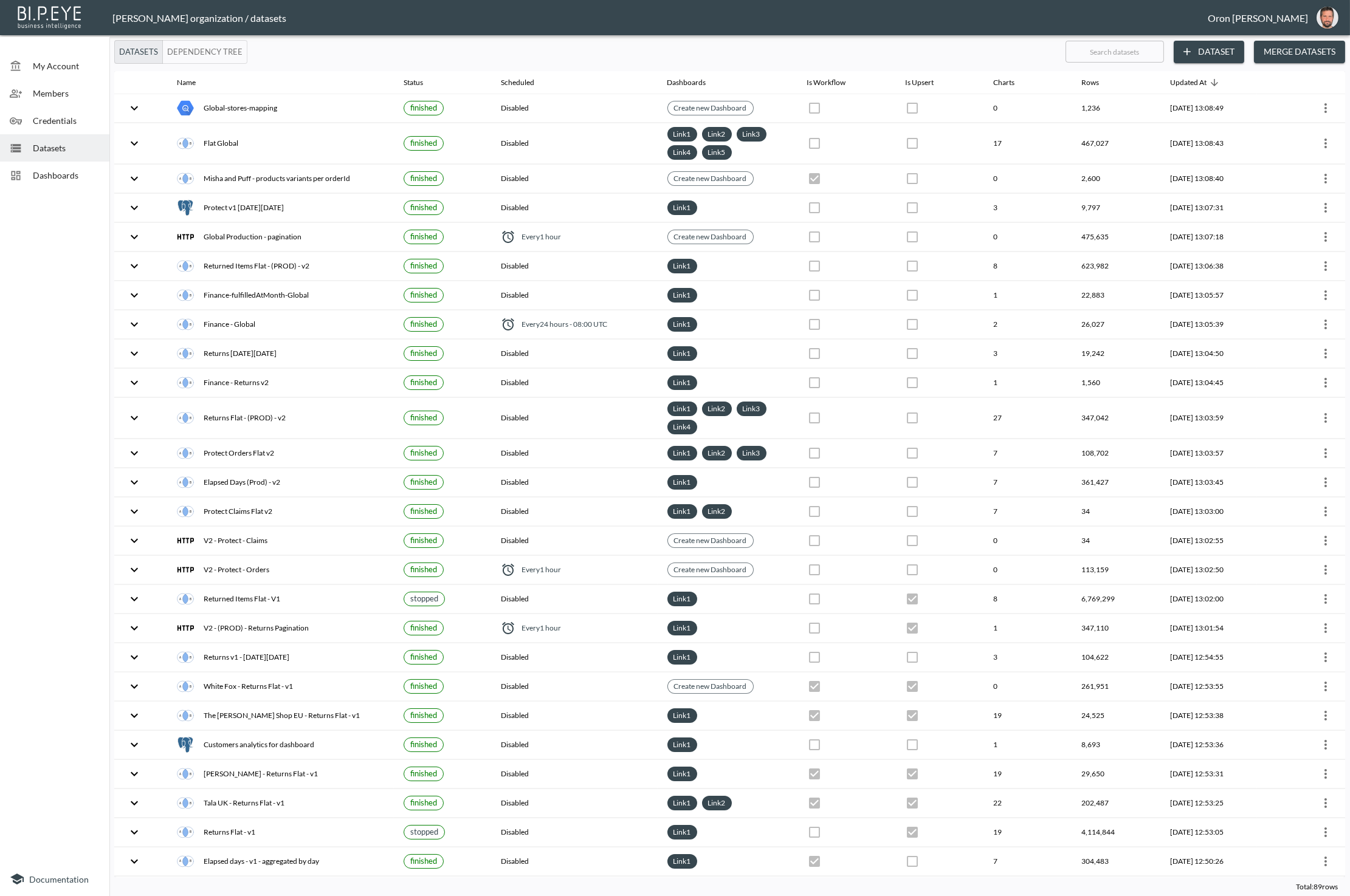
checkbox input "true"
checkbox input "false"
checkbox input "true"
checkbox input "false"
checkbox input "true"
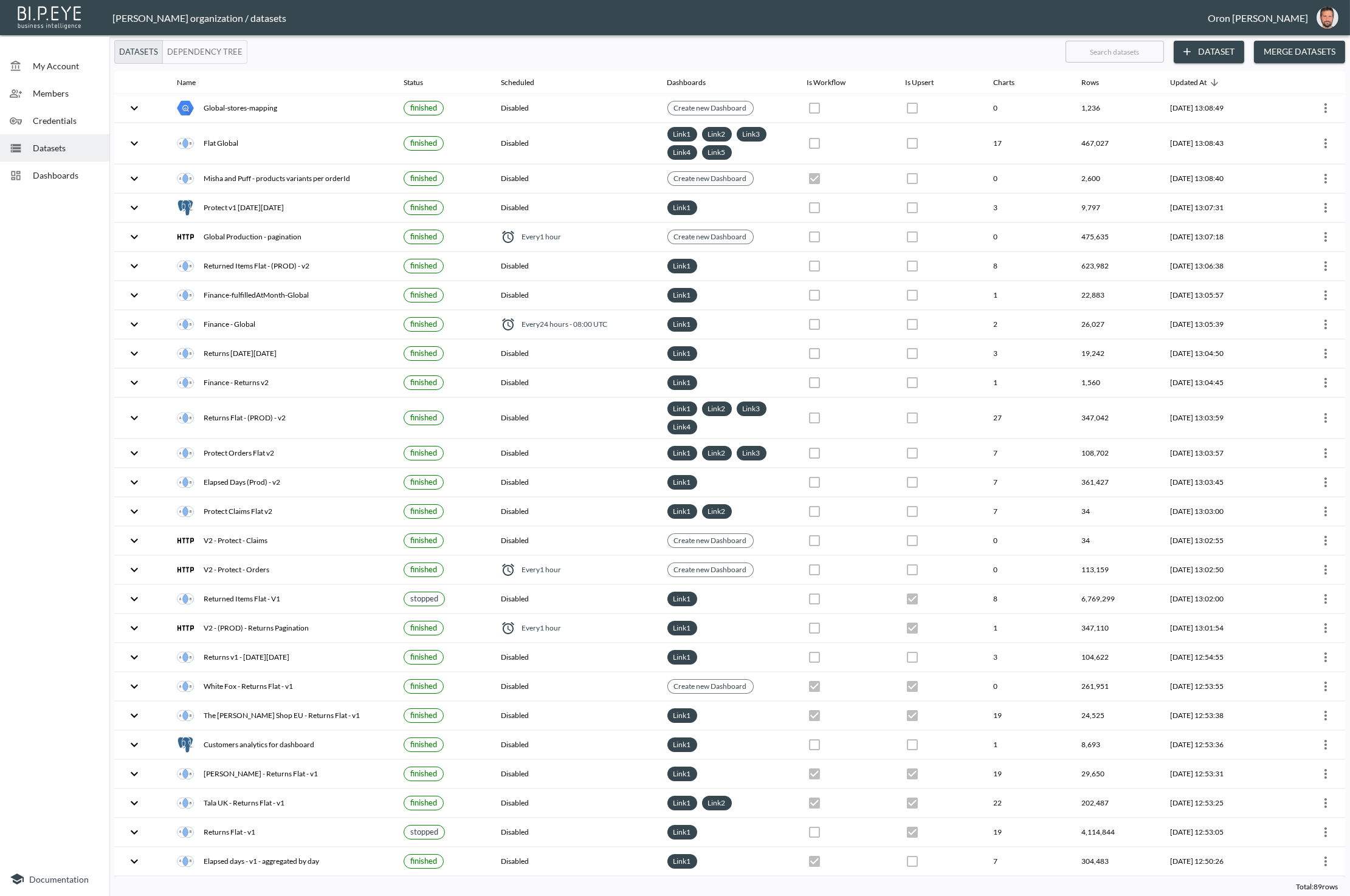
checkbox input "false"
